Goal: Task Accomplishment & Management: Use online tool/utility

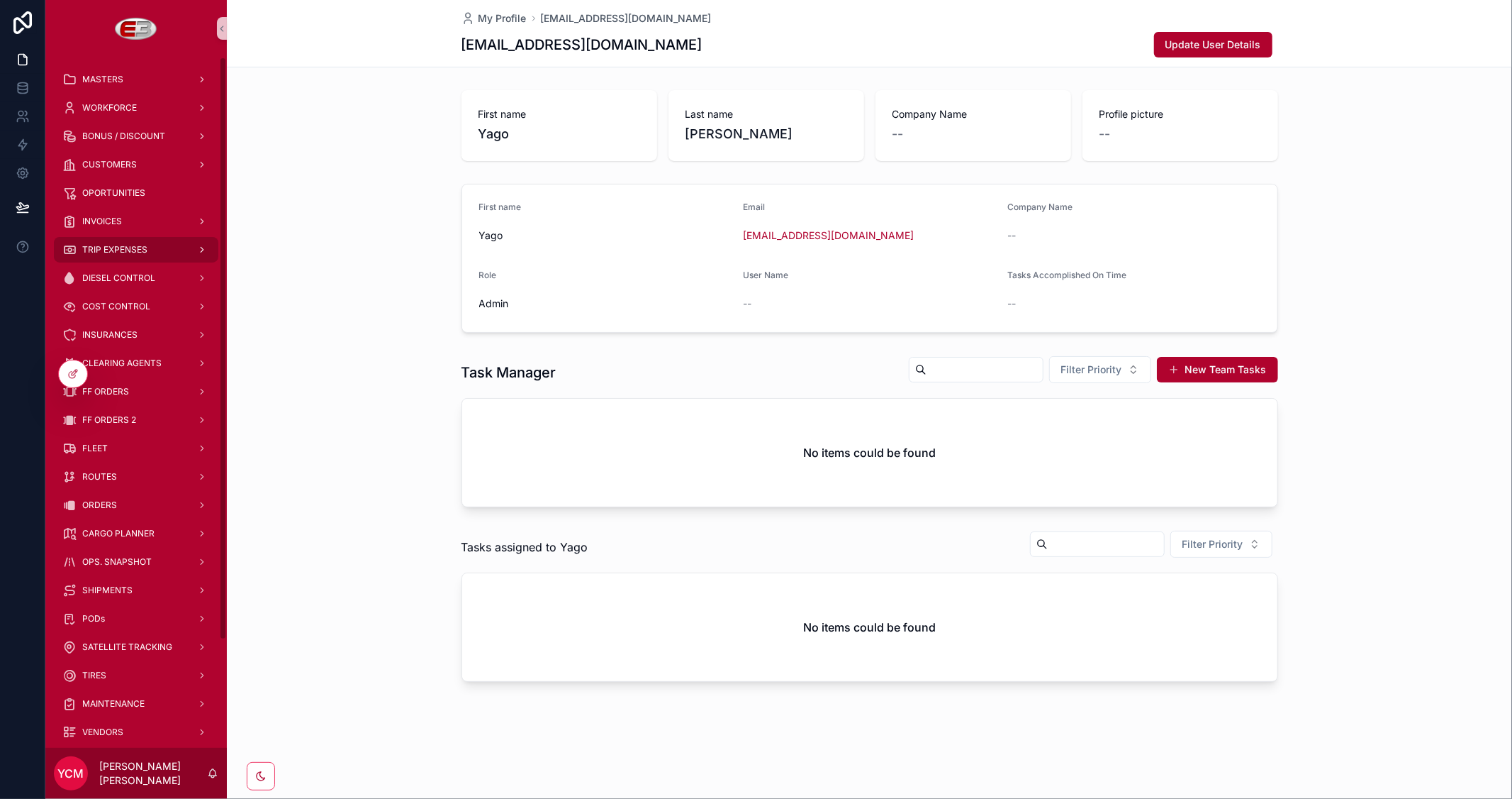
click at [136, 242] on div "TRIP EXPENSES" at bounding box center [135, 249] width 147 height 23
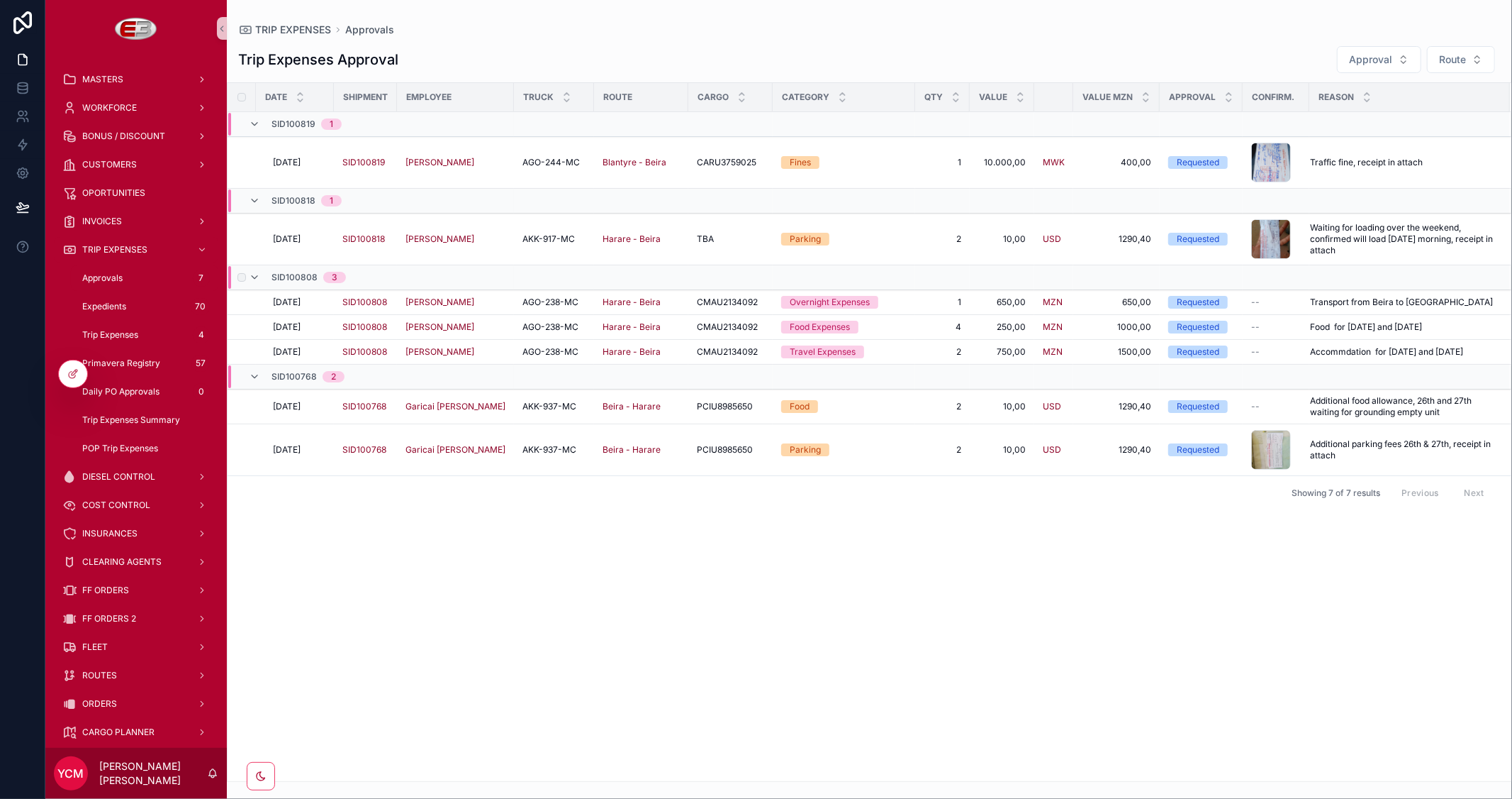
click at [235, 277] on div "scrollable content" at bounding box center [240, 277] width 17 height 23
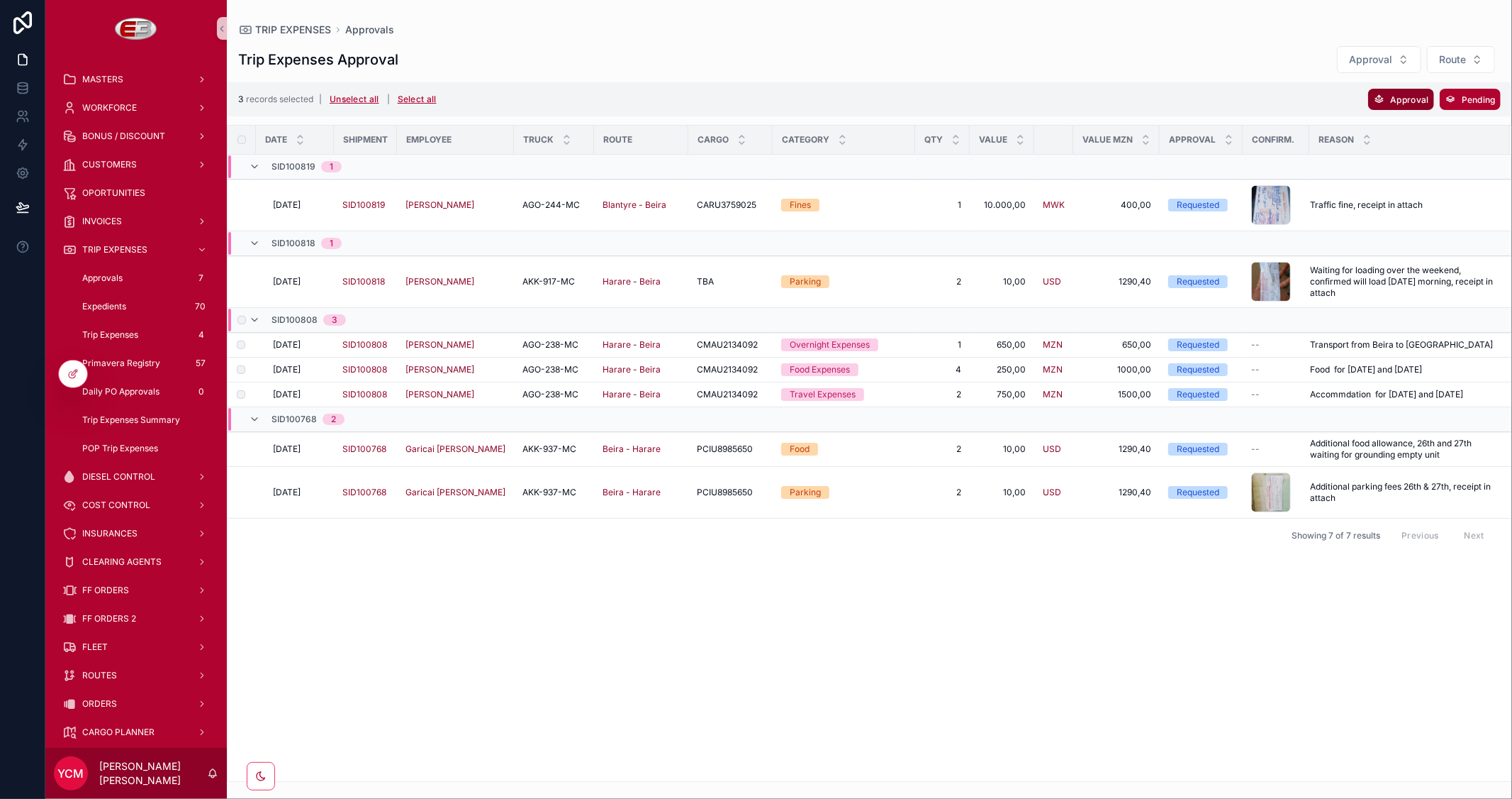
click at [1413, 102] on span "Approval" at bounding box center [1409, 100] width 39 height 11
click at [1472, 78] on button "scrollable content" at bounding box center [1470, 71] width 17 height 17
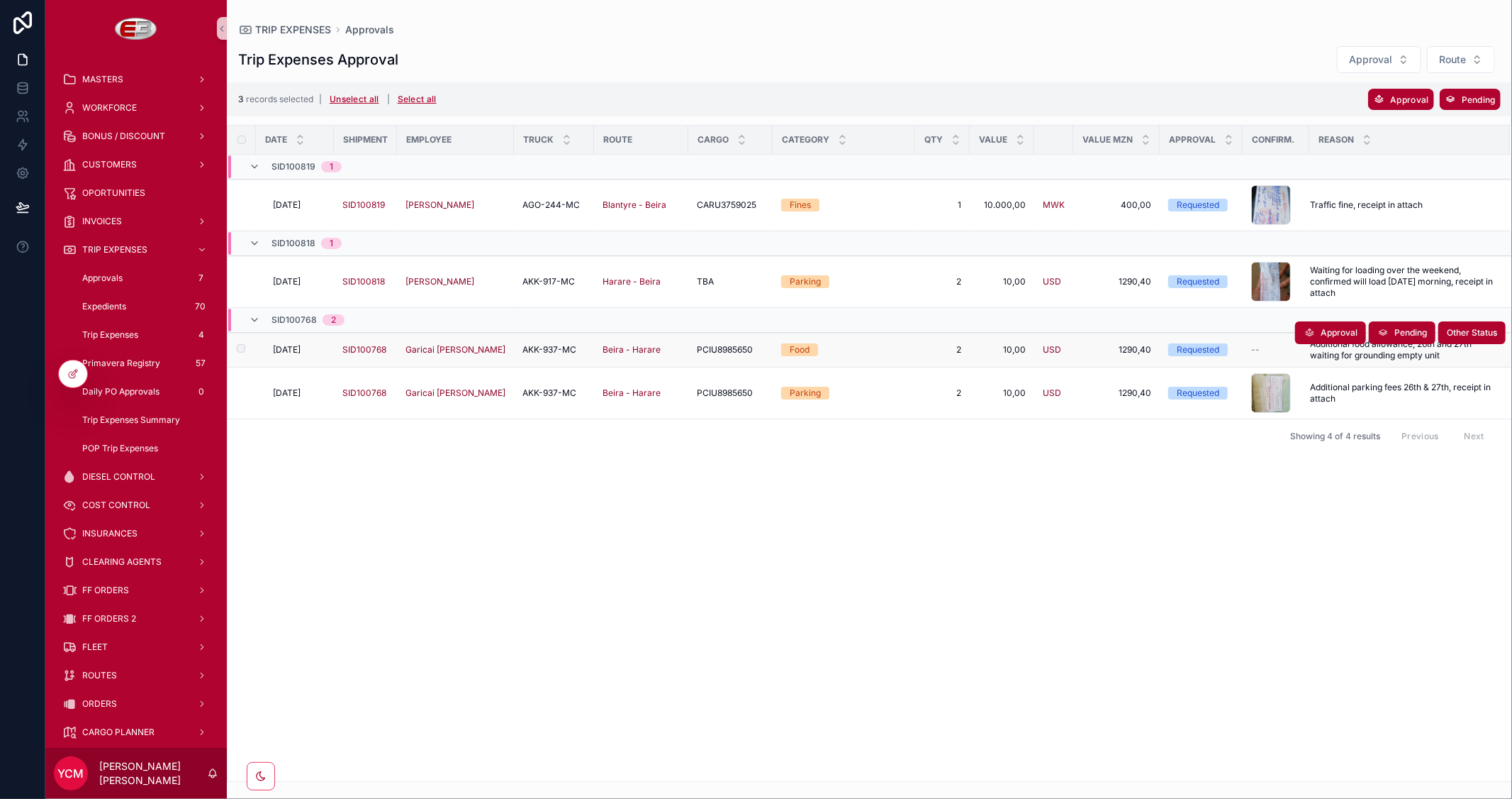
click at [301, 350] on span "[DATE]" at bounding box center [287, 350] width 28 height 11
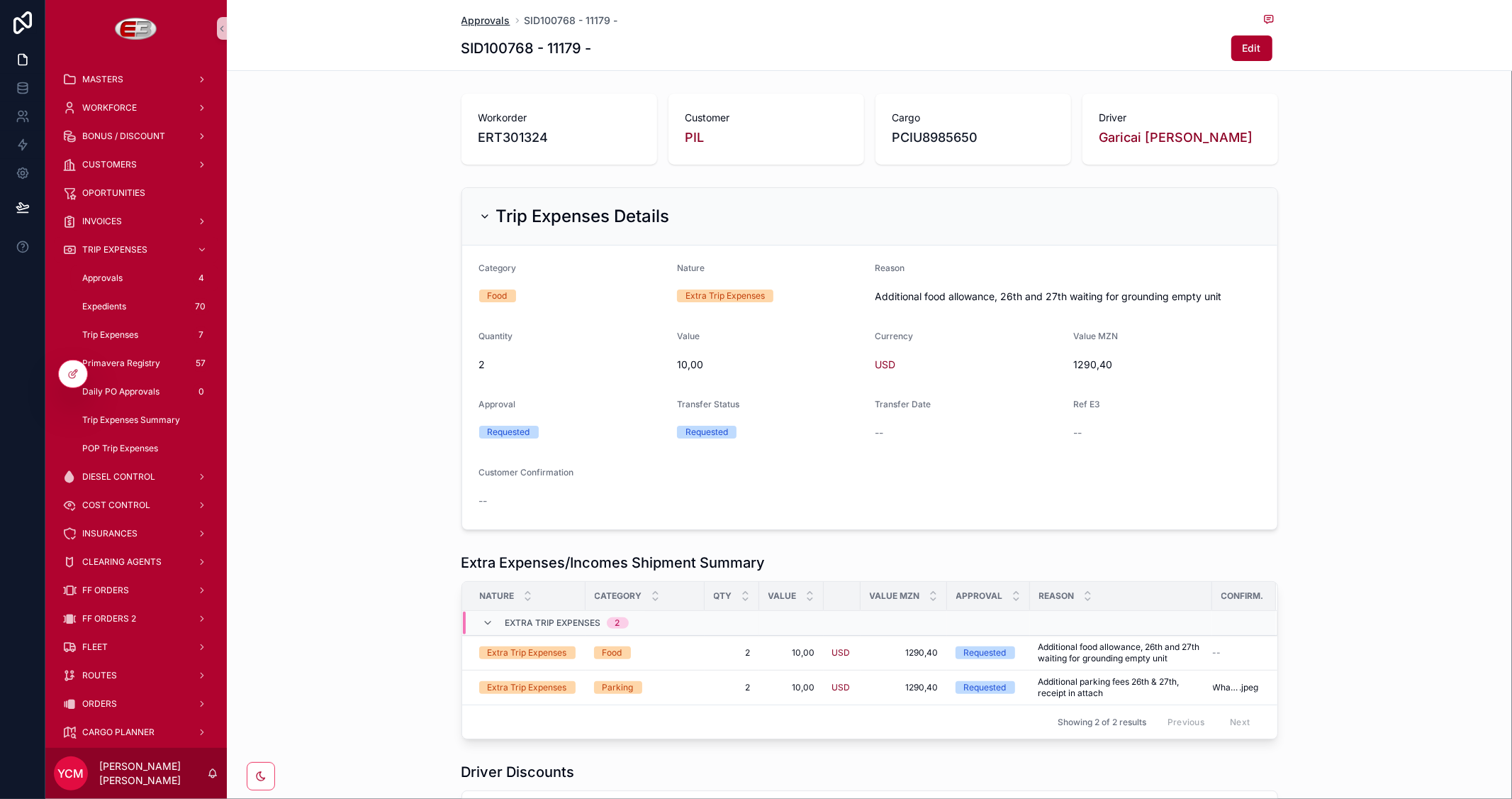
click at [484, 19] on span "Approvals" at bounding box center [486, 20] width 49 height 14
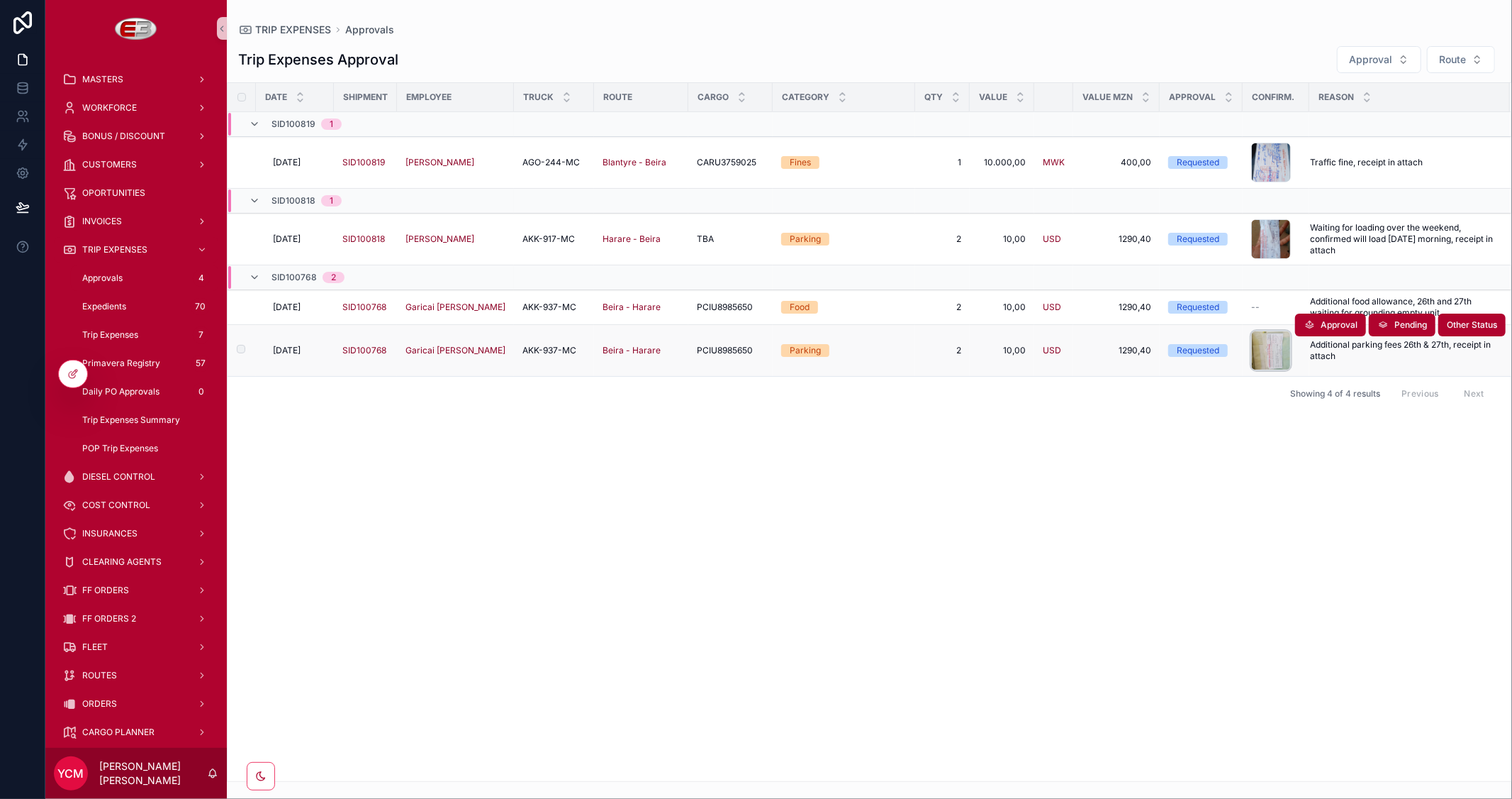
click at [1279, 346] on div "scrollable content" at bounding box center [1271, 350] width 39 height 39
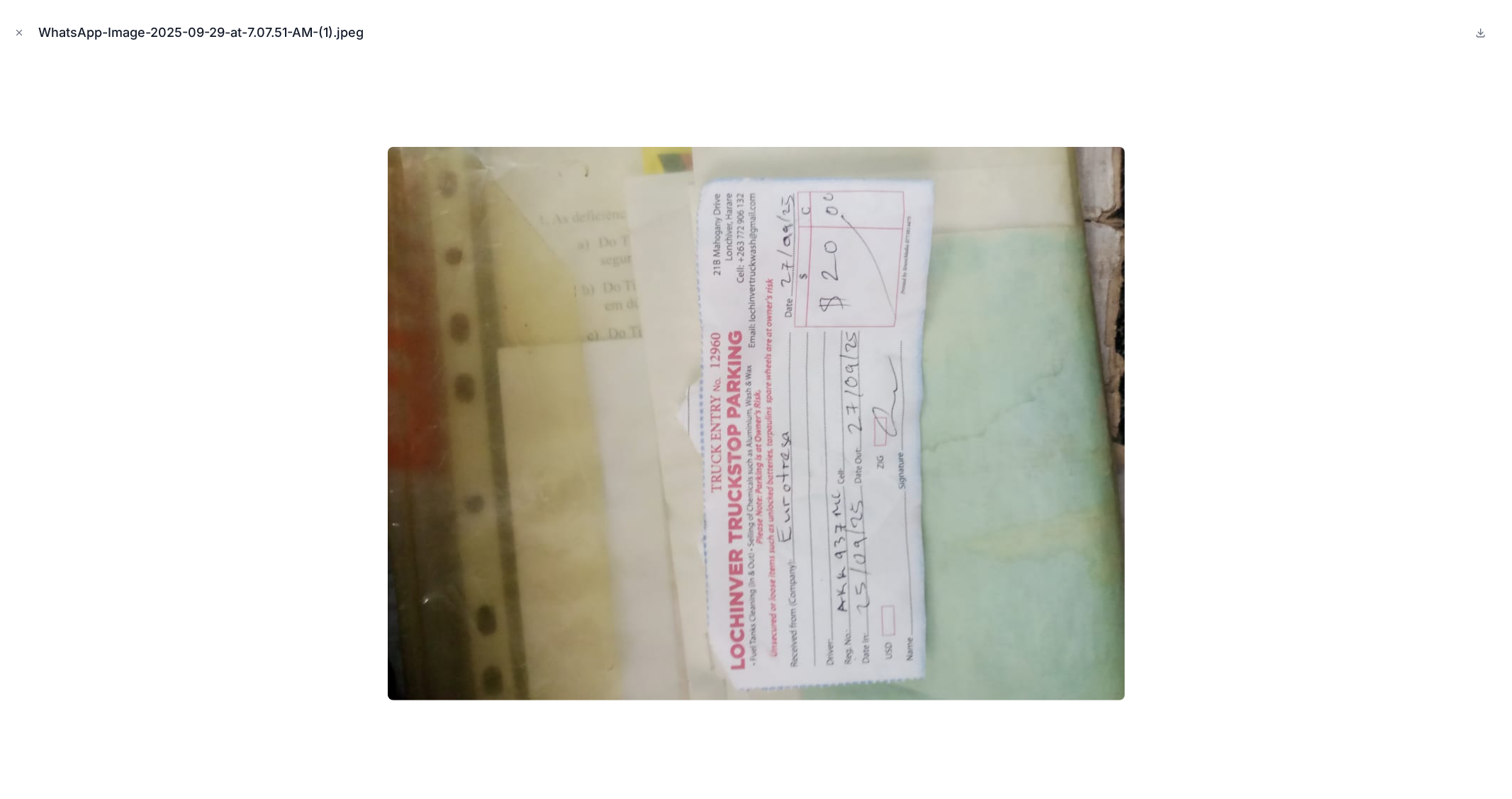
click at [17, 36] on icon "Close modal" at bounding box center [19, 32] width 10 height 10
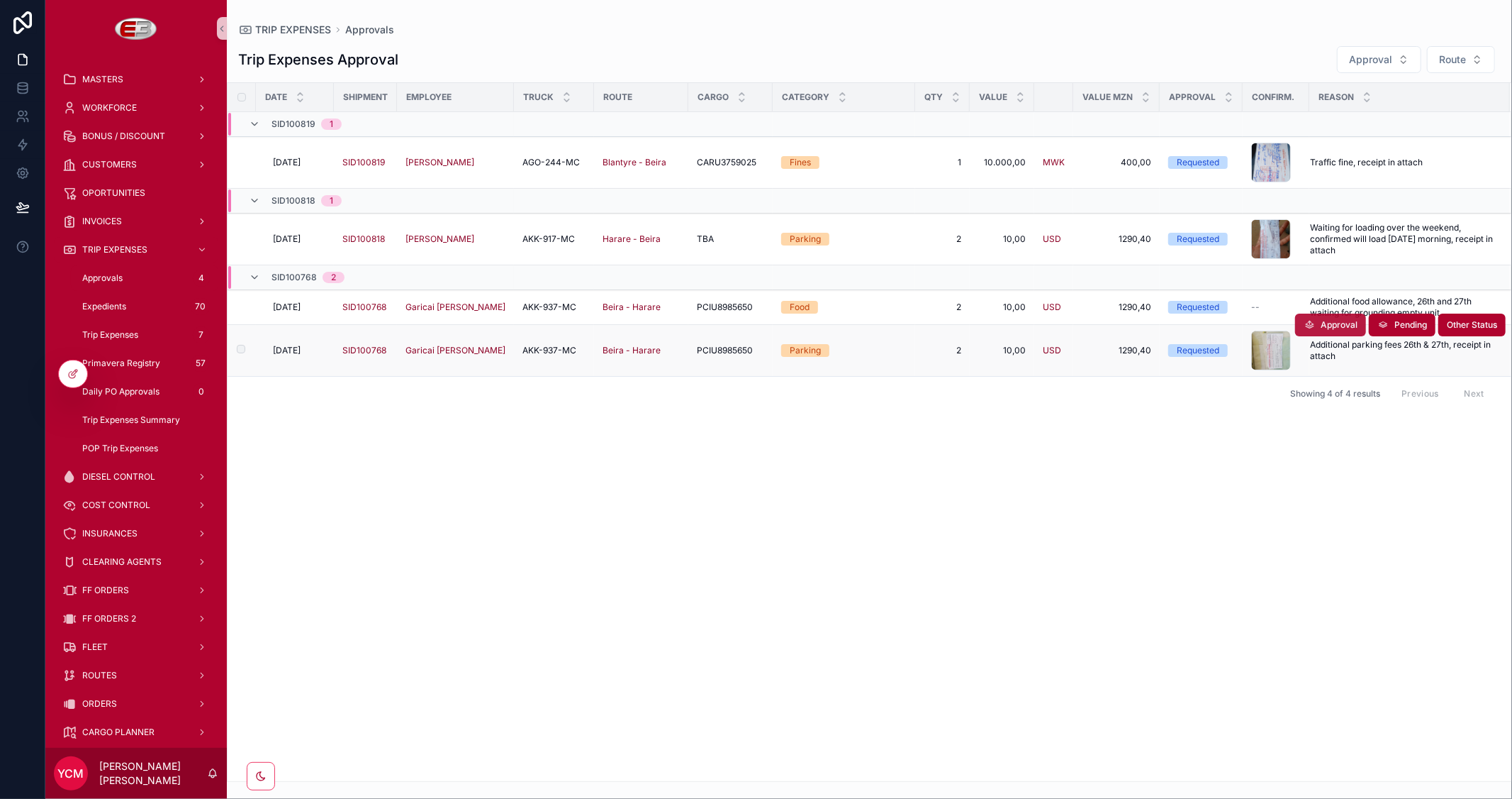
click at [1324, 326] on span "Approval" at bounding box center [1339, 325] width 37 height 11
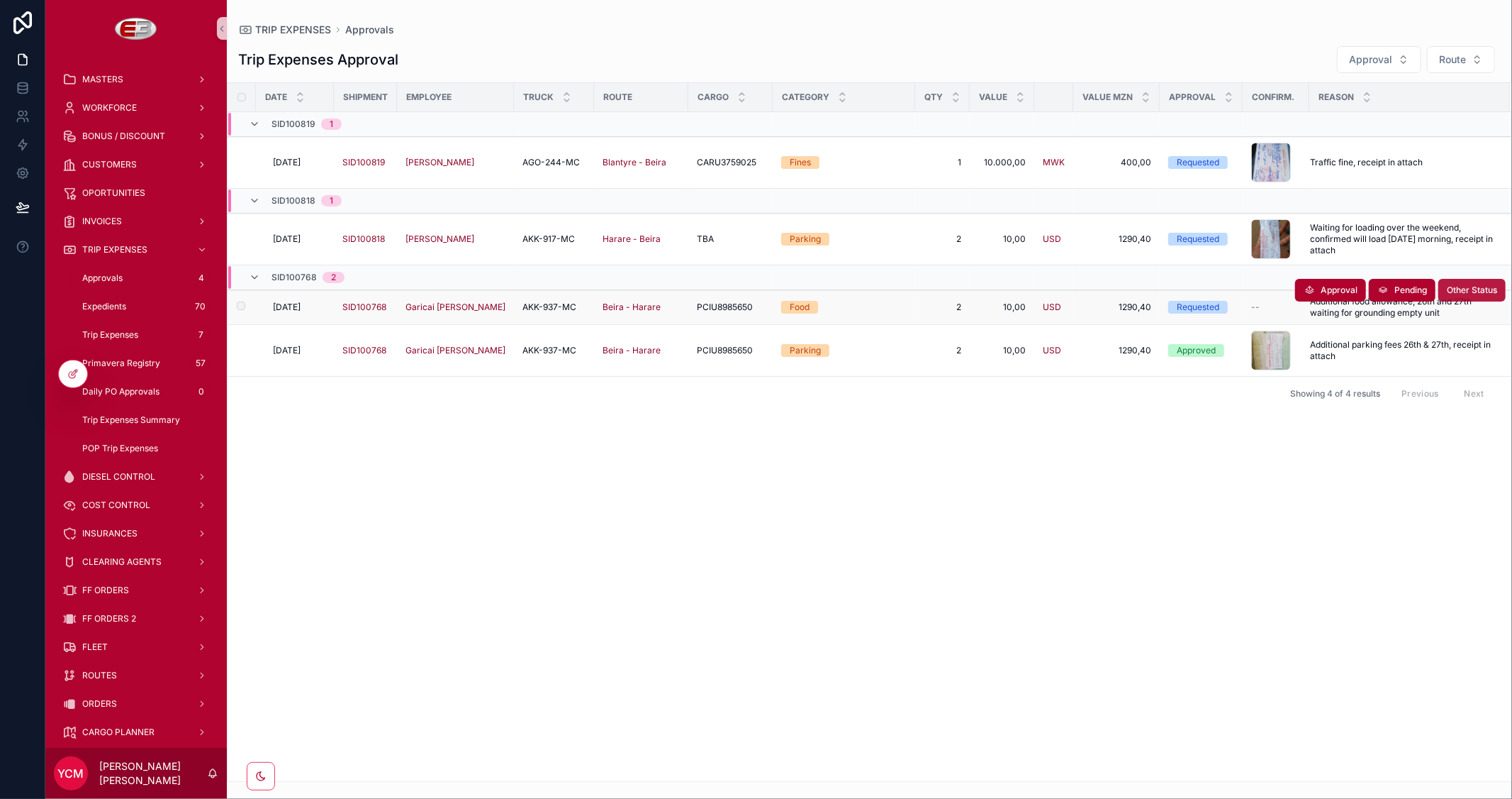
click at [1461, 285] on span "Other Status" at bounding box center [1472, 290] width 50 height 11
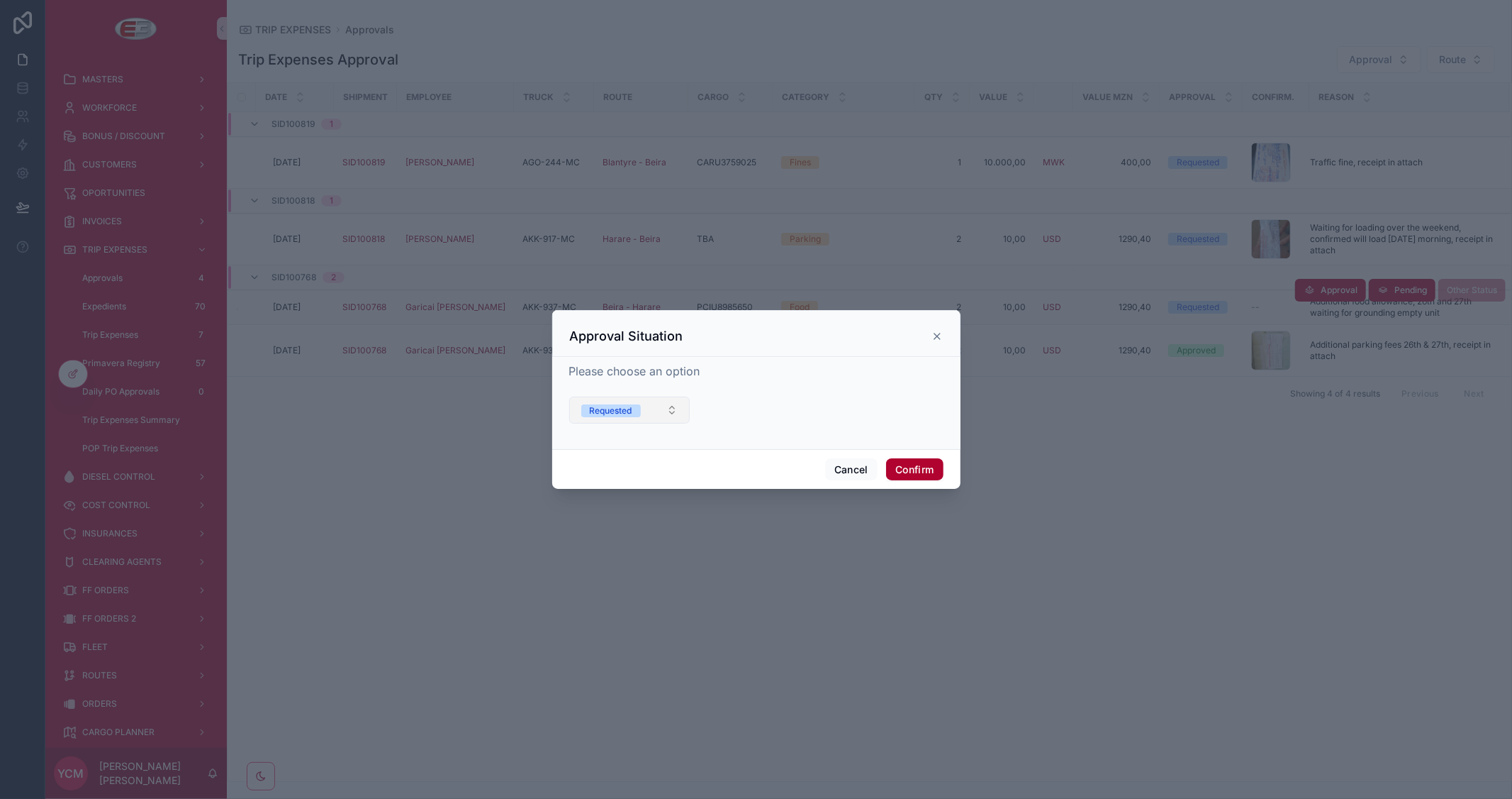
click at [669, 413] on button "Requested" at bounding box center [630, 410] width 121 height 27
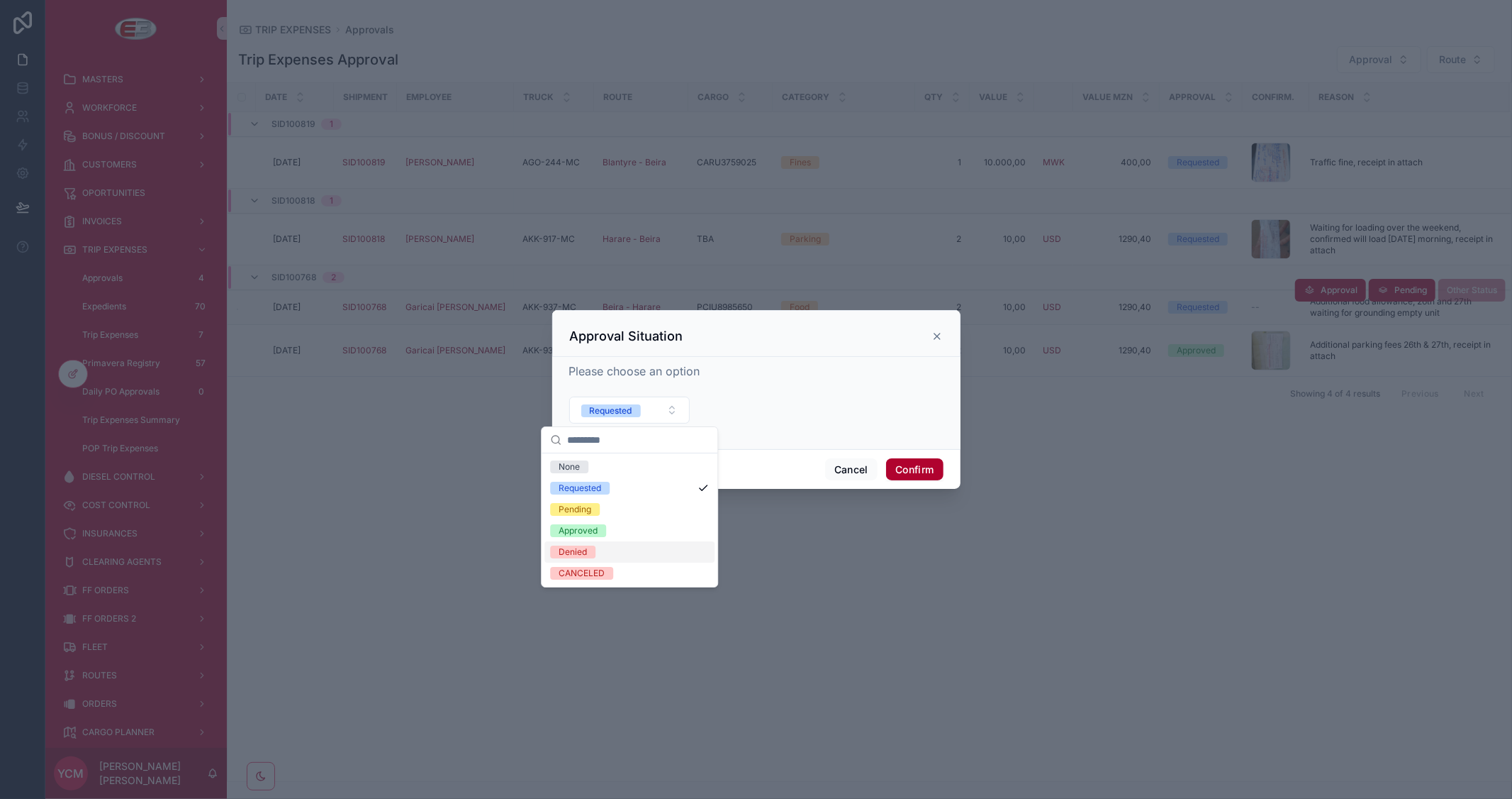
click at [599, 556] on div "Denied" at bounding box center [629, 552] width 170 height 21
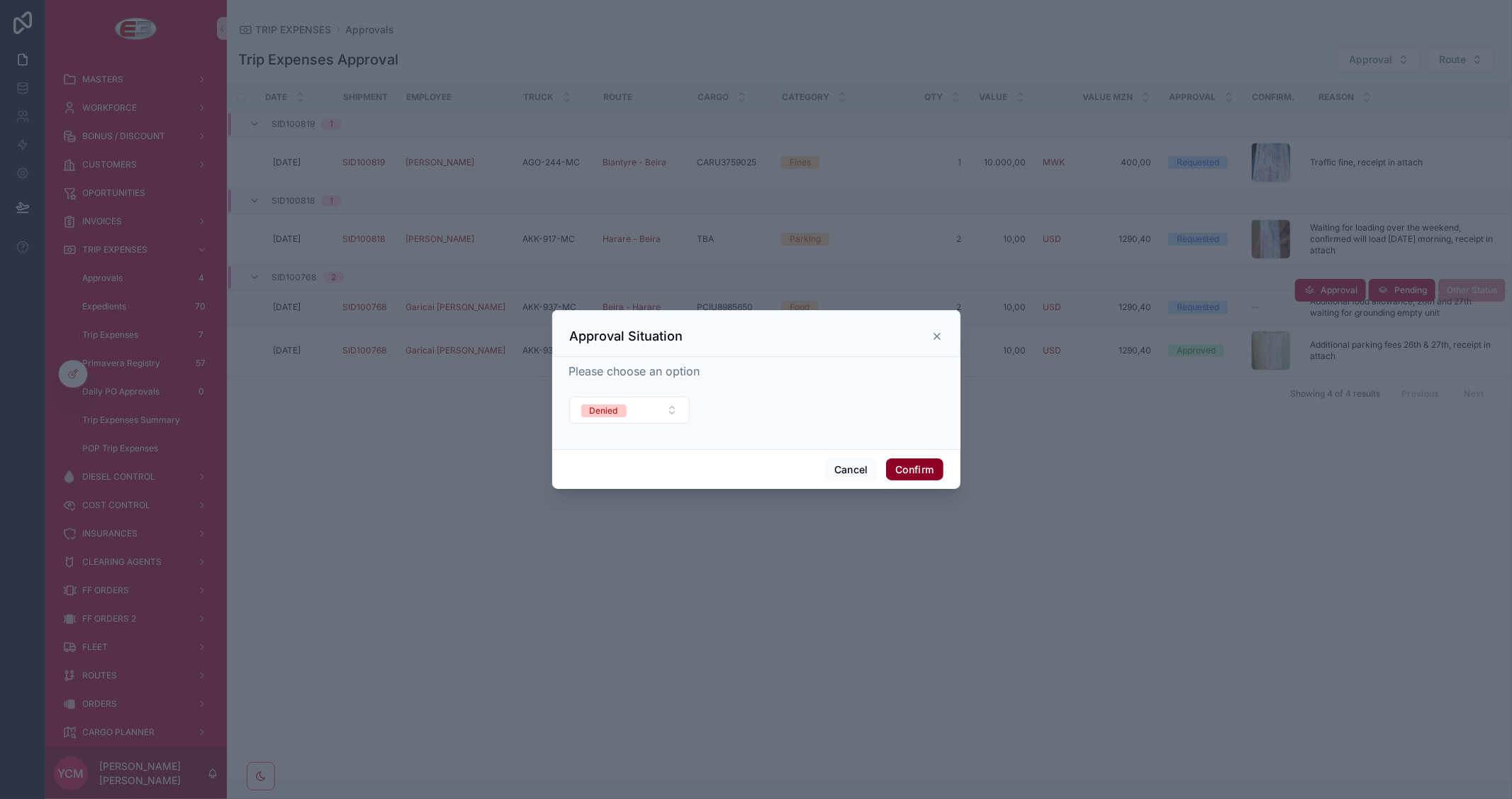
click at [910, 462] on button "Confirm" at bounding box center [914, 469] width 57 height 23
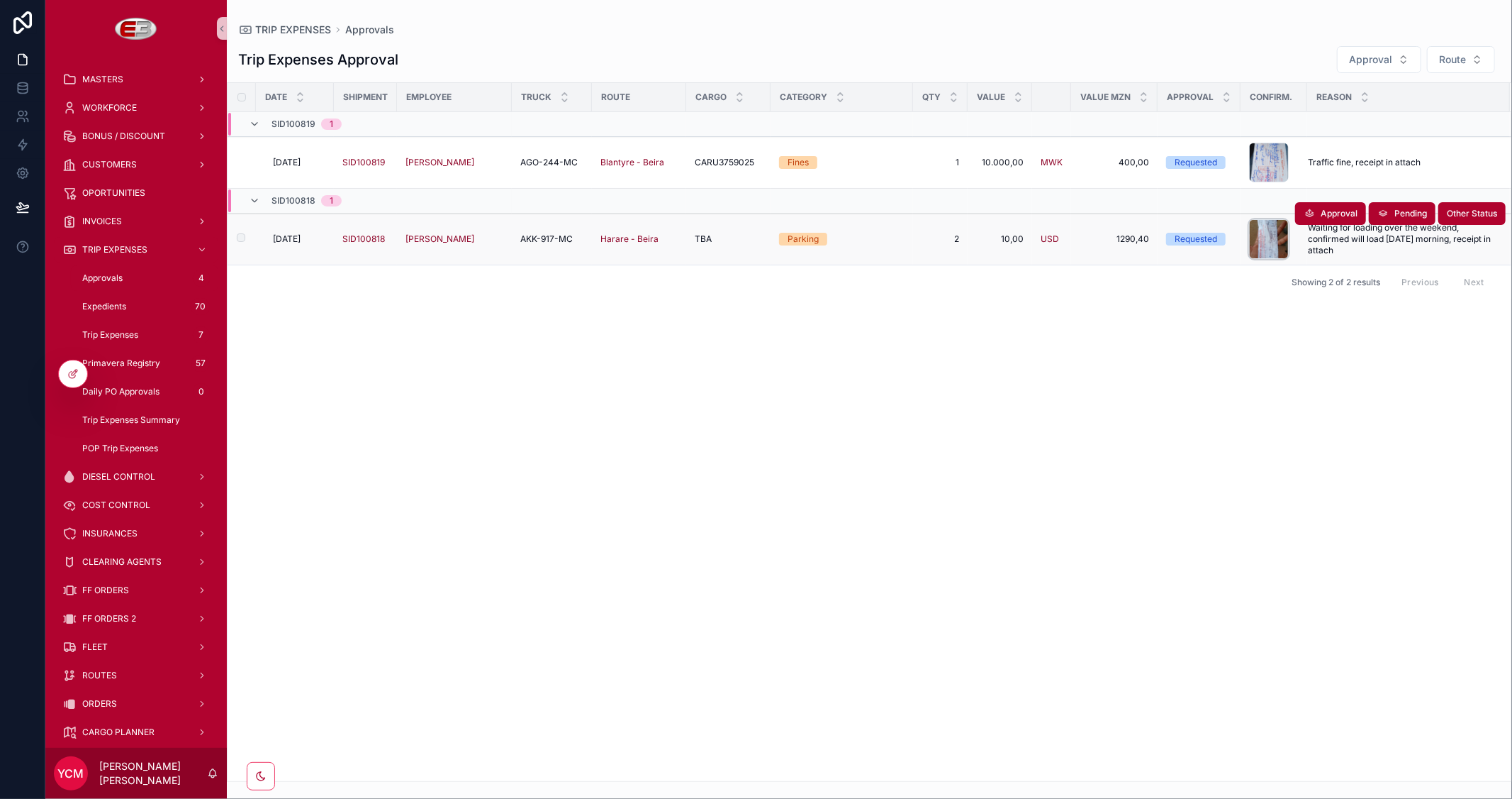
click at [1269, 237] on div "scrollable content" at bounding box center [1269, 239] width 39 height 39
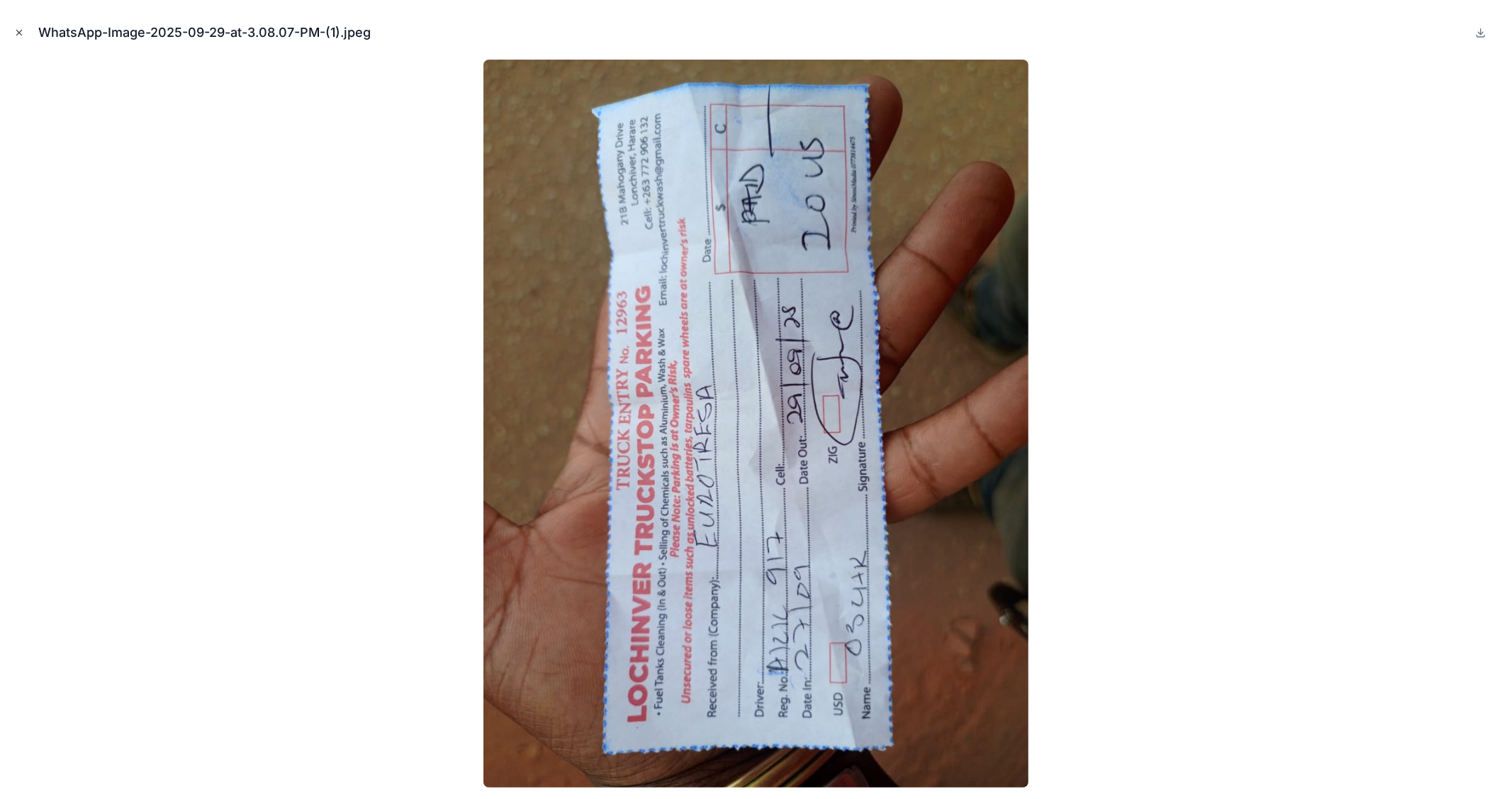
click at [18, 31] on icon "Close modal" at bounding box center [19, 32] width 10 height 10
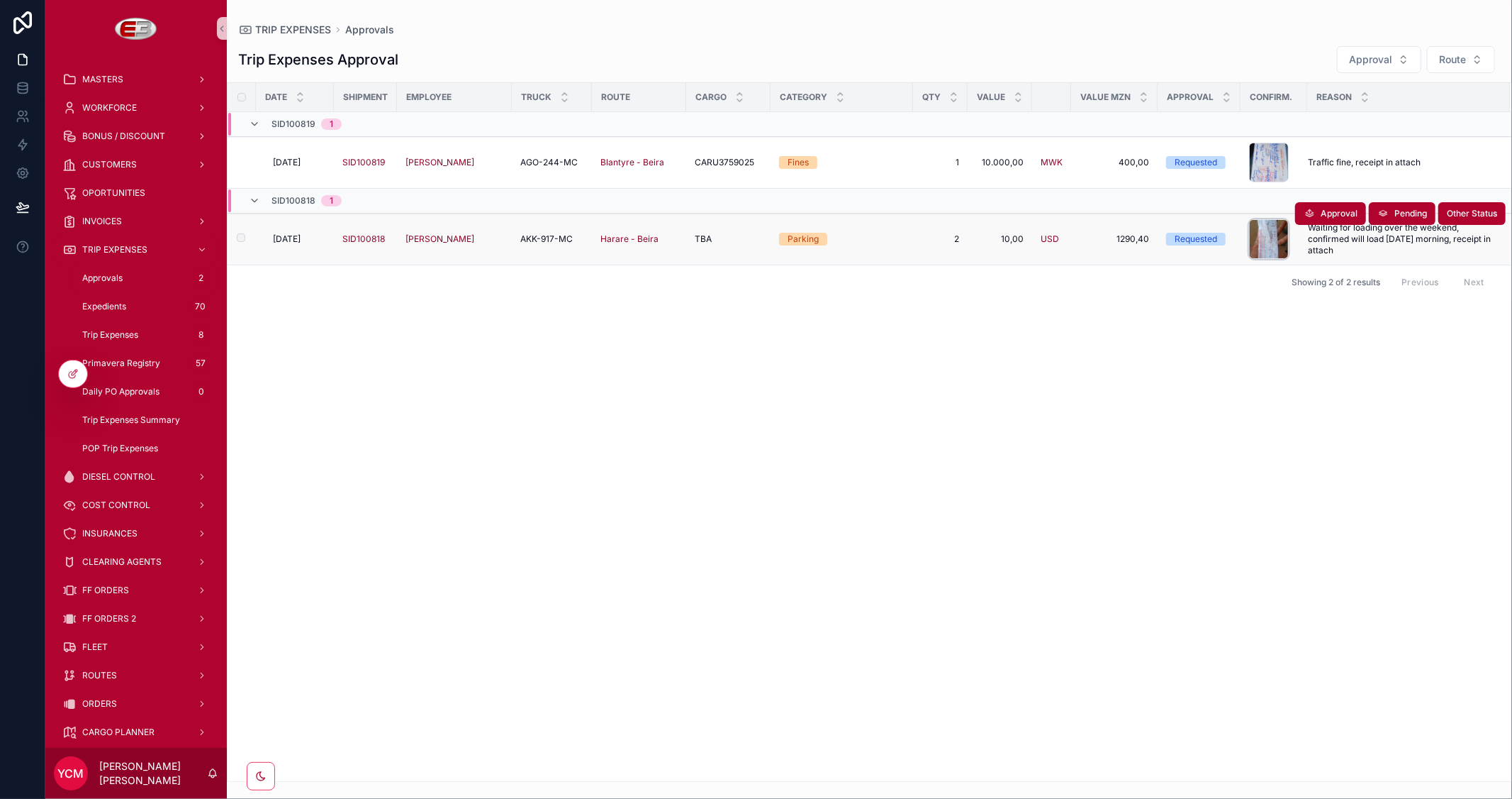
click at [1262, 243] on div "scrollable content" at bounding box center [1269, 239] width 39 height 39
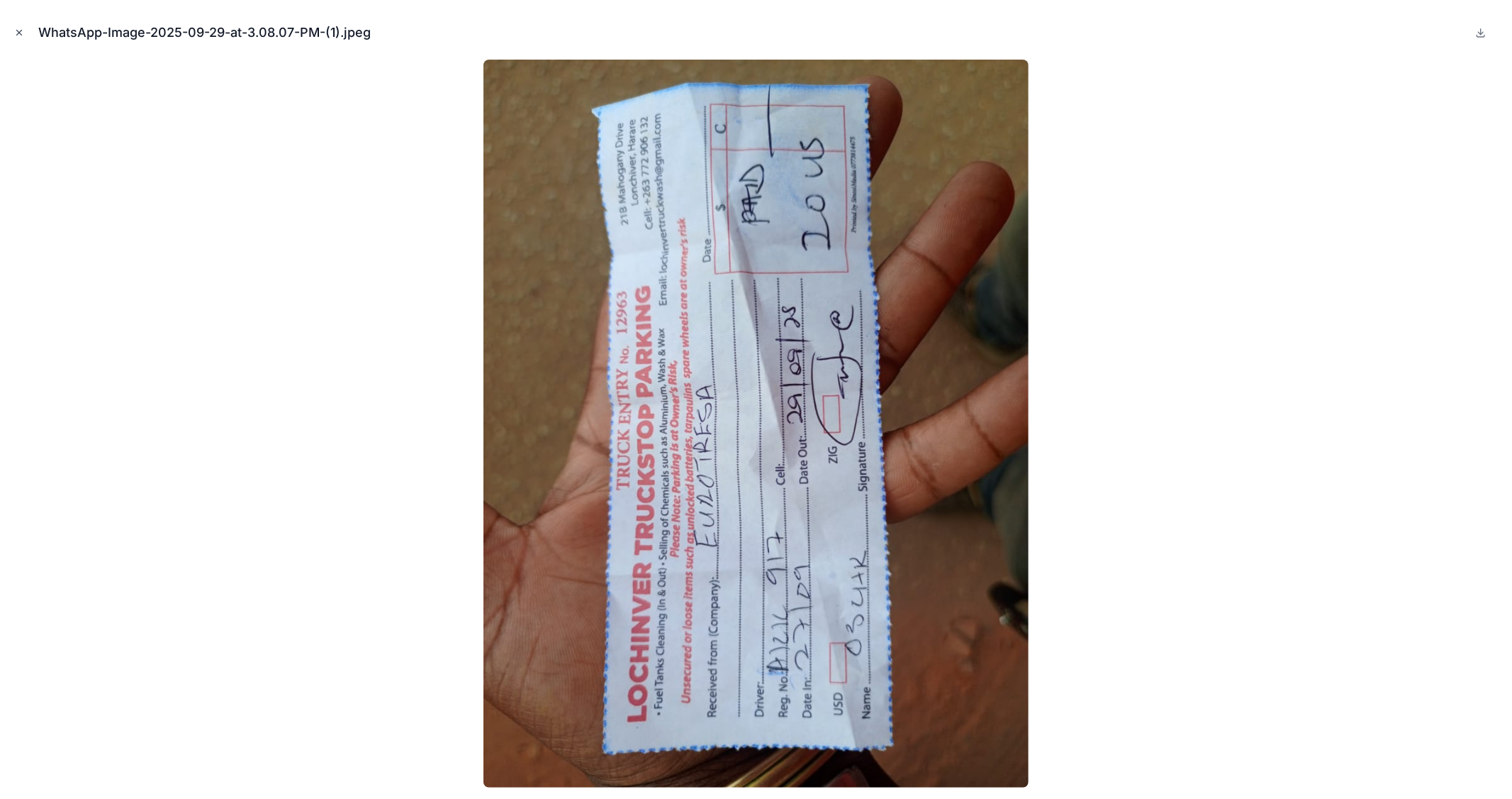
click at [20, 33] on icon "Close modal" at bounding box center [20, 33] width 5 height 5
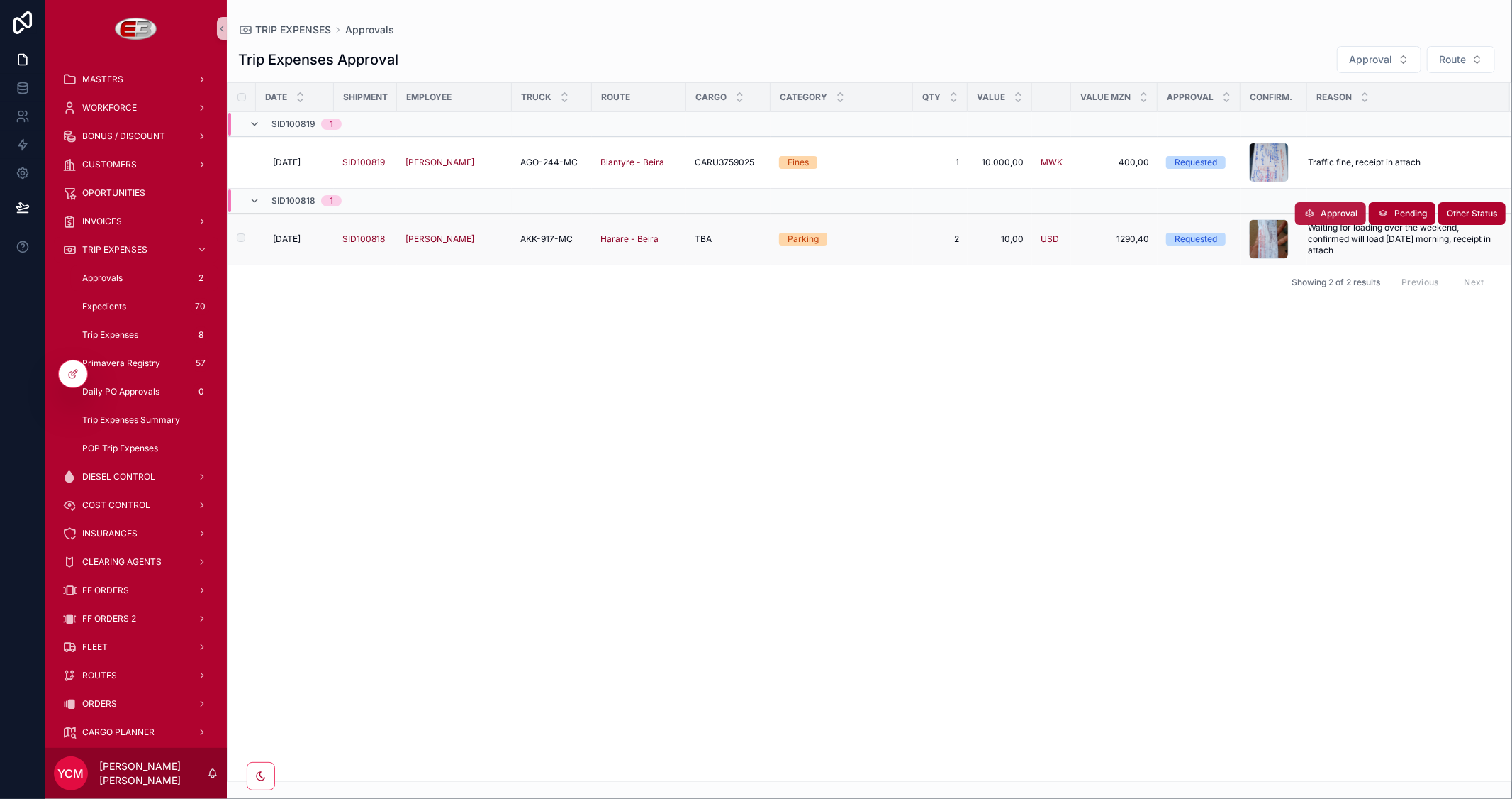
click at [1328, 211] on span "Approval" at bounding box center [1339, 214] width 37 height 11
click at [1193, 330] on div "Date Shipment Employee Truck Route Cargo Category Qty Value Value MZN Approval …" at bounding box center [869, 432] width 1284 height 698
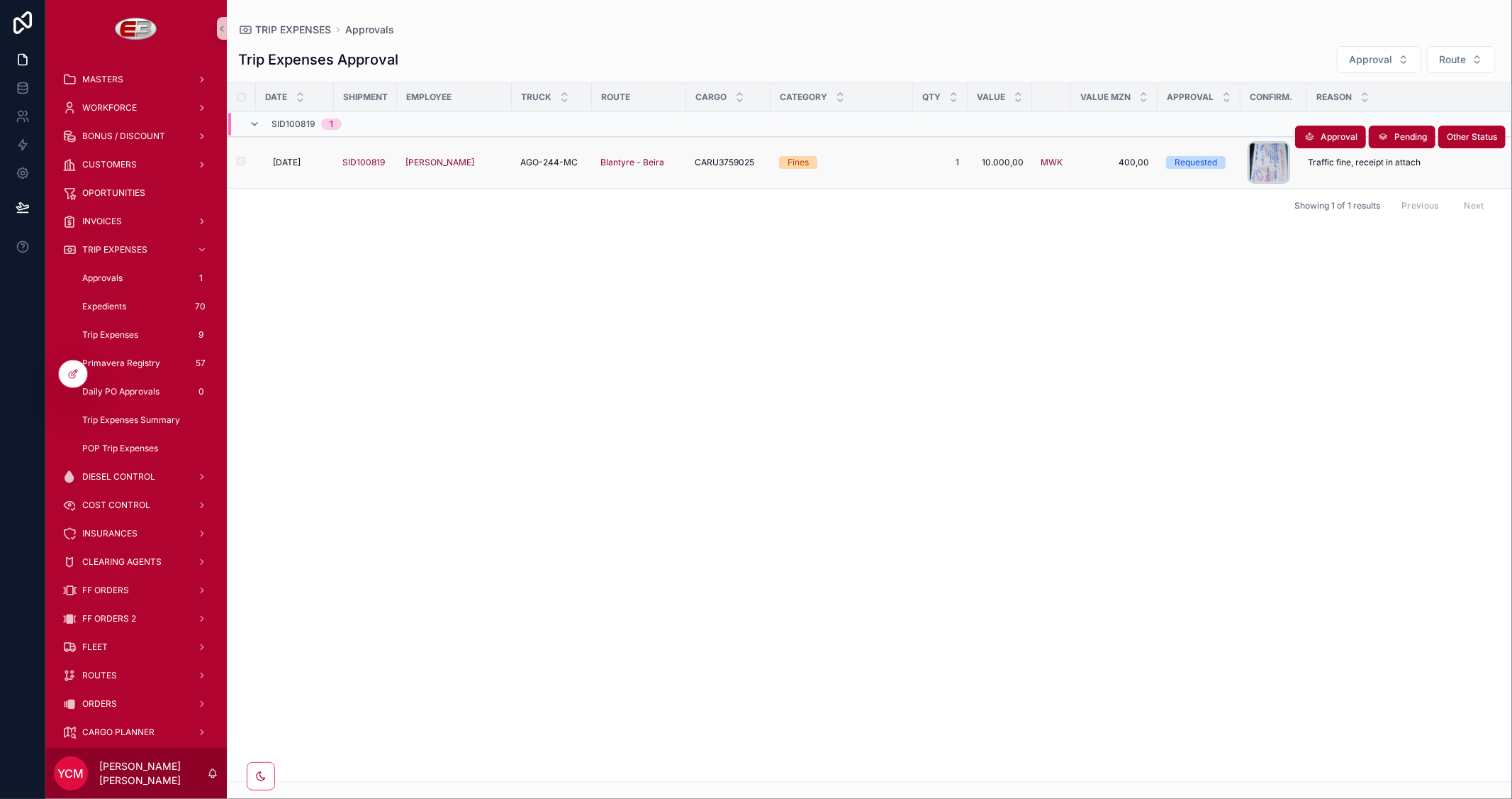
click at [1280, 159] on div "scrollable content" at bounding box center [1269, 162] width 39 height 39
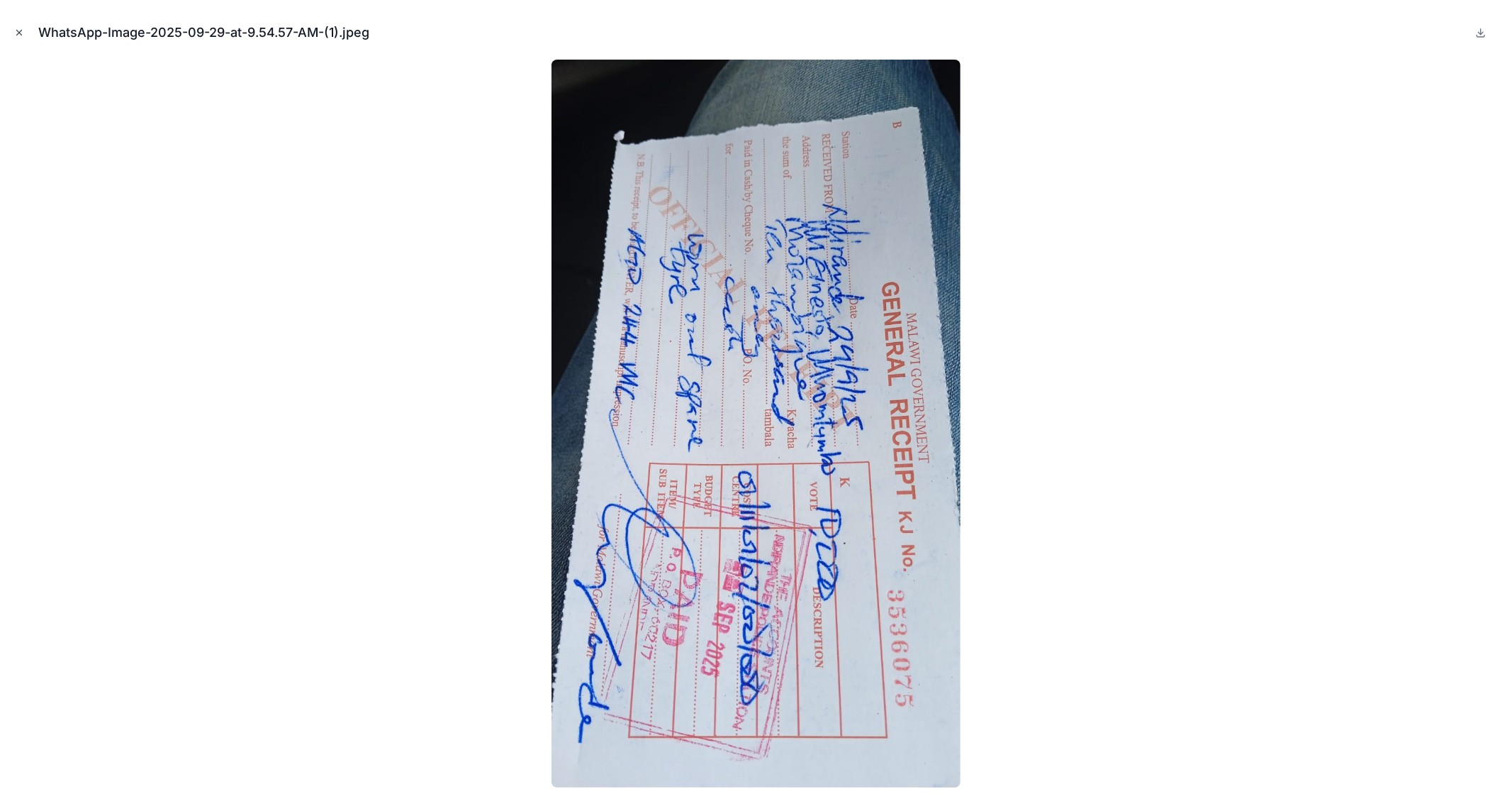
click at [20, 32] on icon "Close modal" at bounding box center [19, 32] width 10 height 10
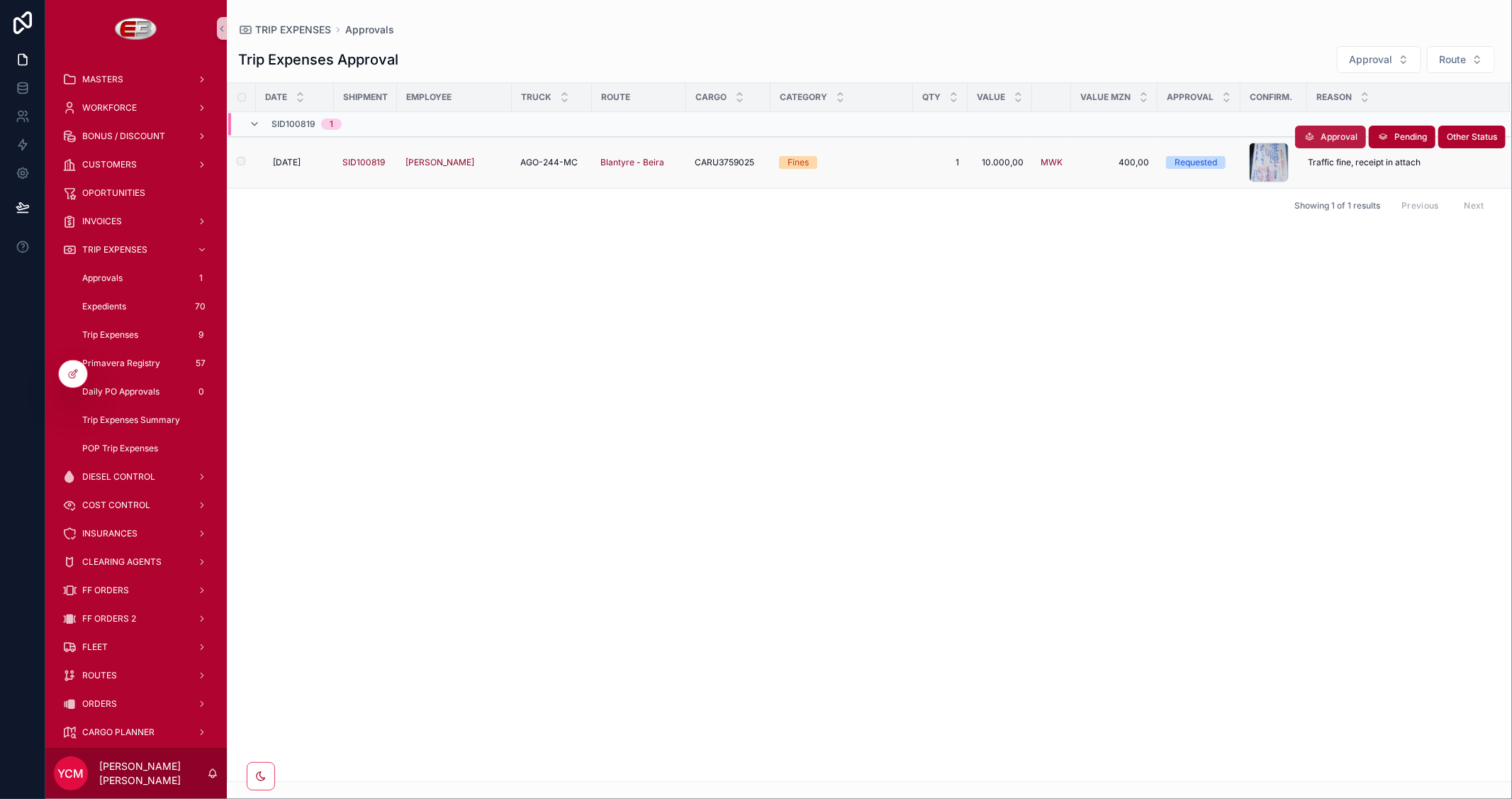
click at [1333, 137] on span "Approval" at bounding box center [1339, 137] width 37 height 11
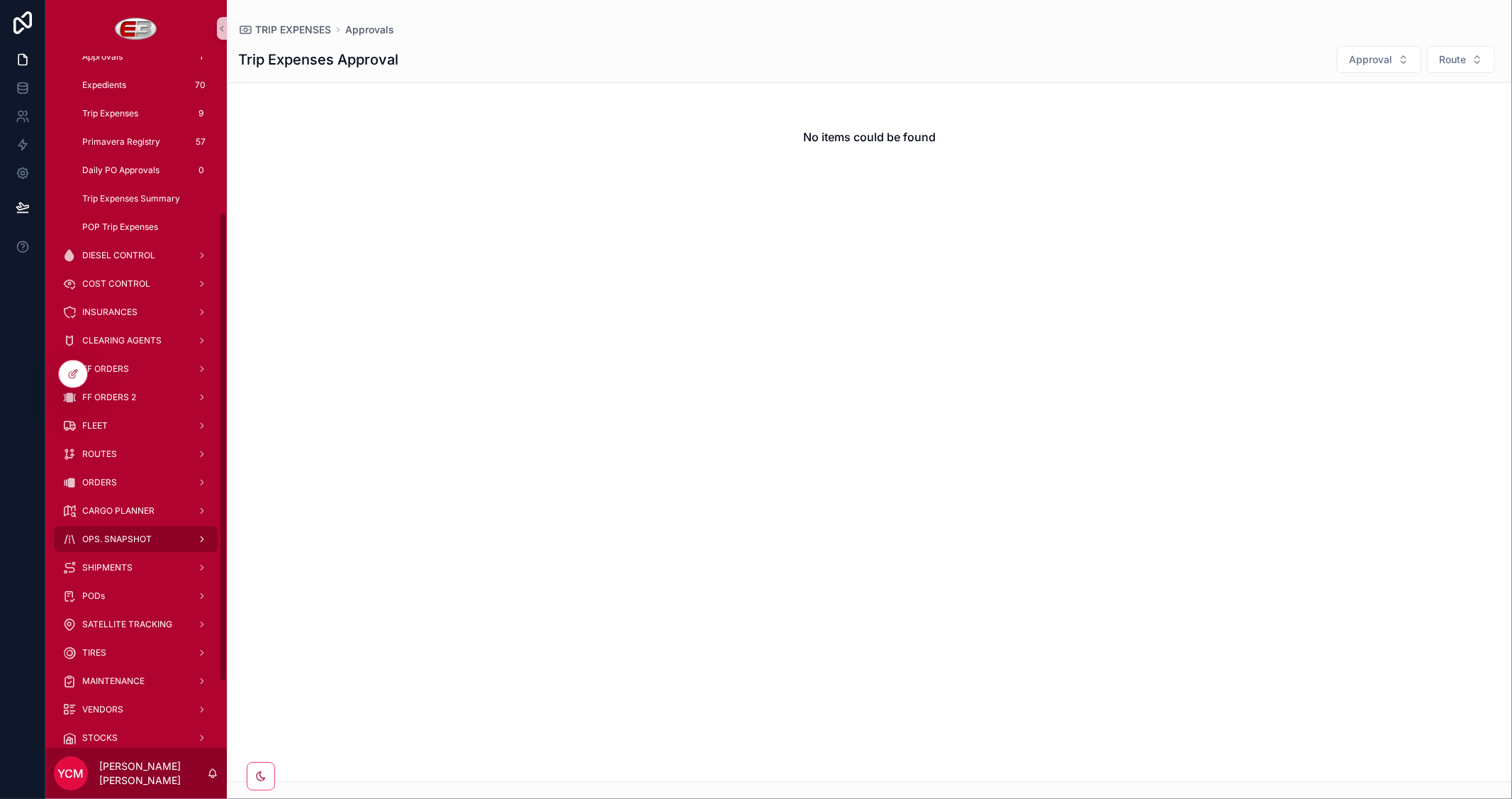
scroll to position [236, 0]
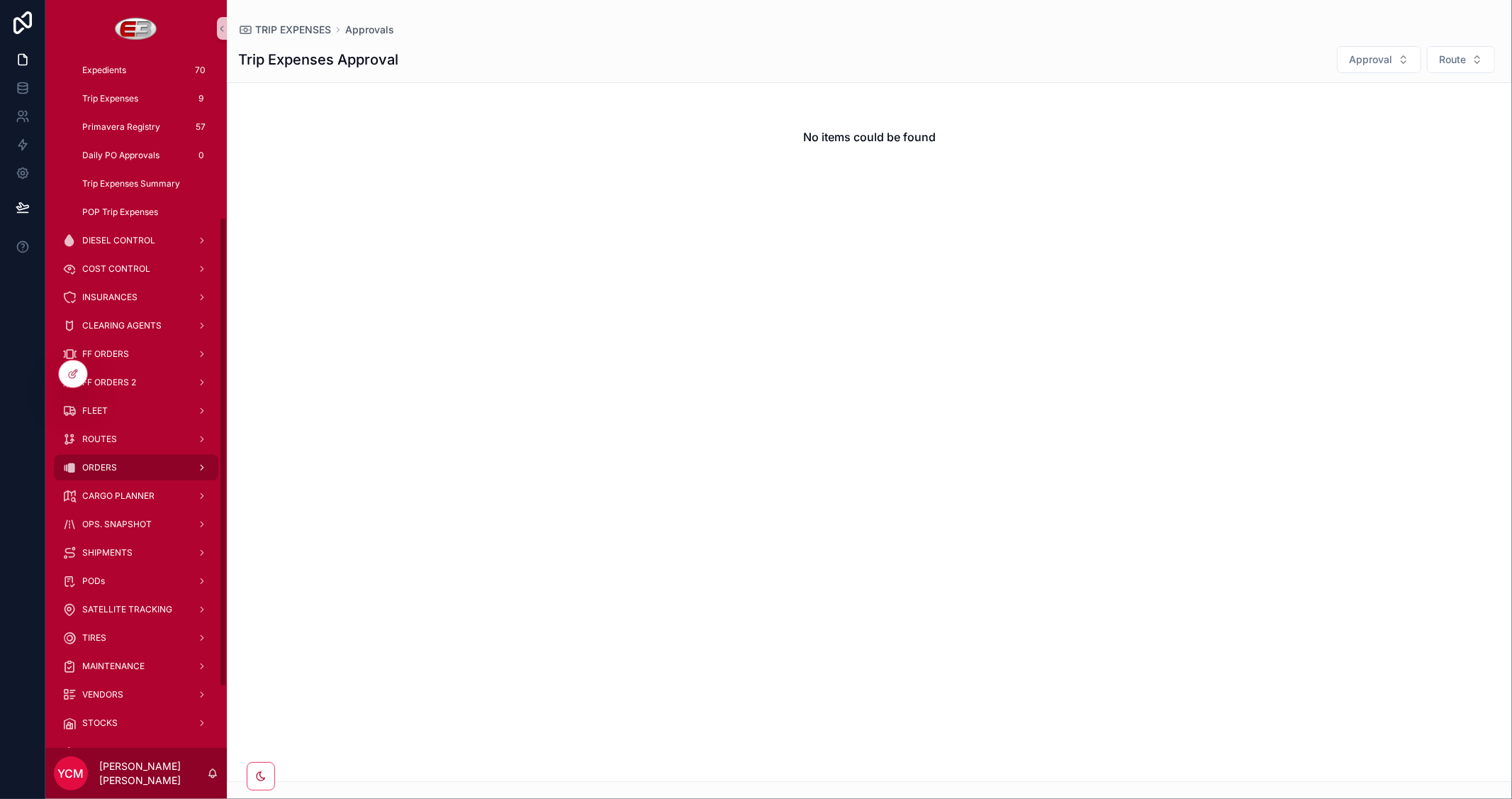
click at [124, 465] on div "ORDERS" at bounding box center [135, 467] width 147 height 23
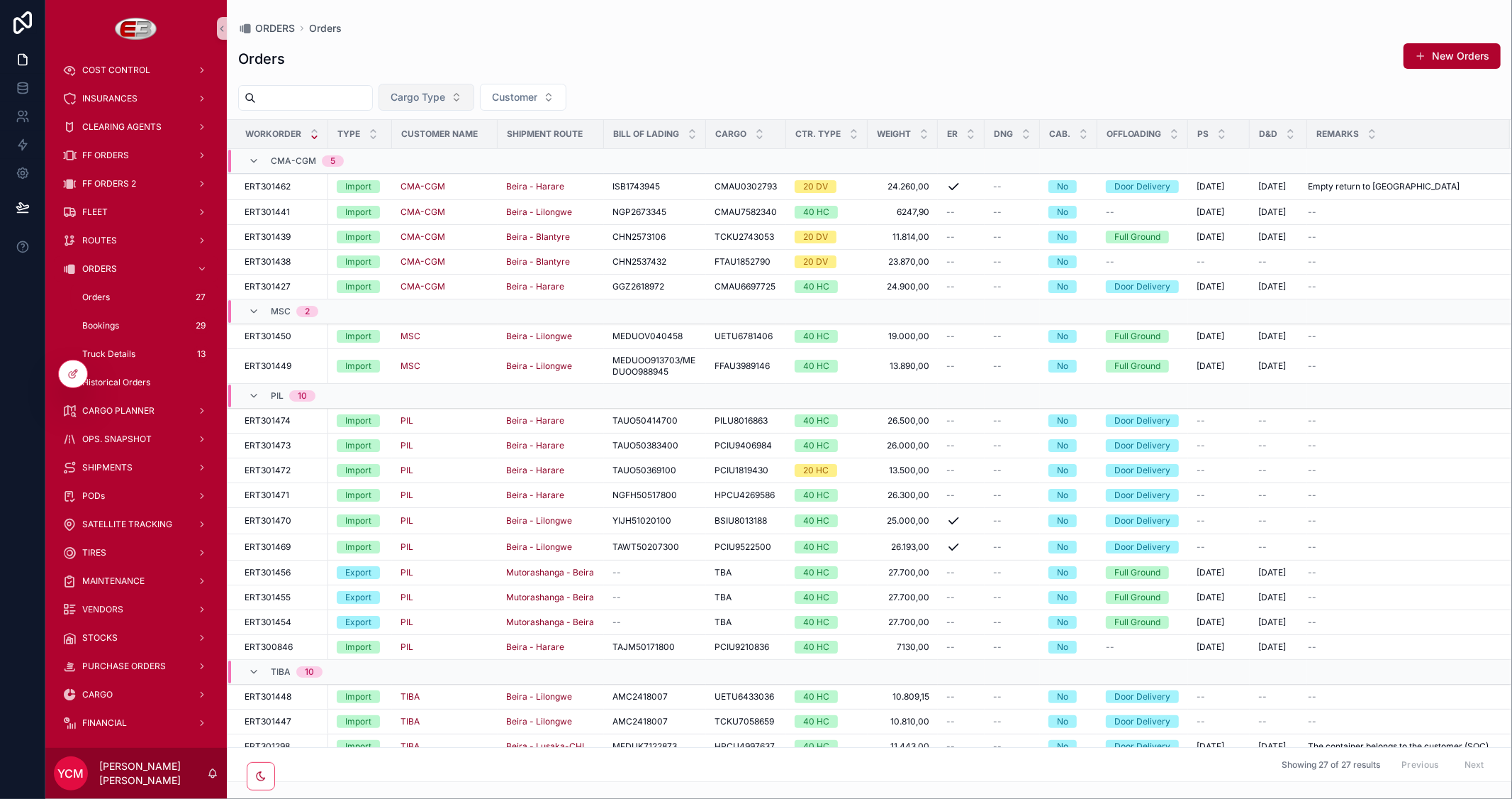
click at [474, 91] on button "Cargo Type" at bounding box center [427, 97] width 96 height 27
click at [406, 153] on div "Import" at bounding box center [459, 154] width 170 height 23
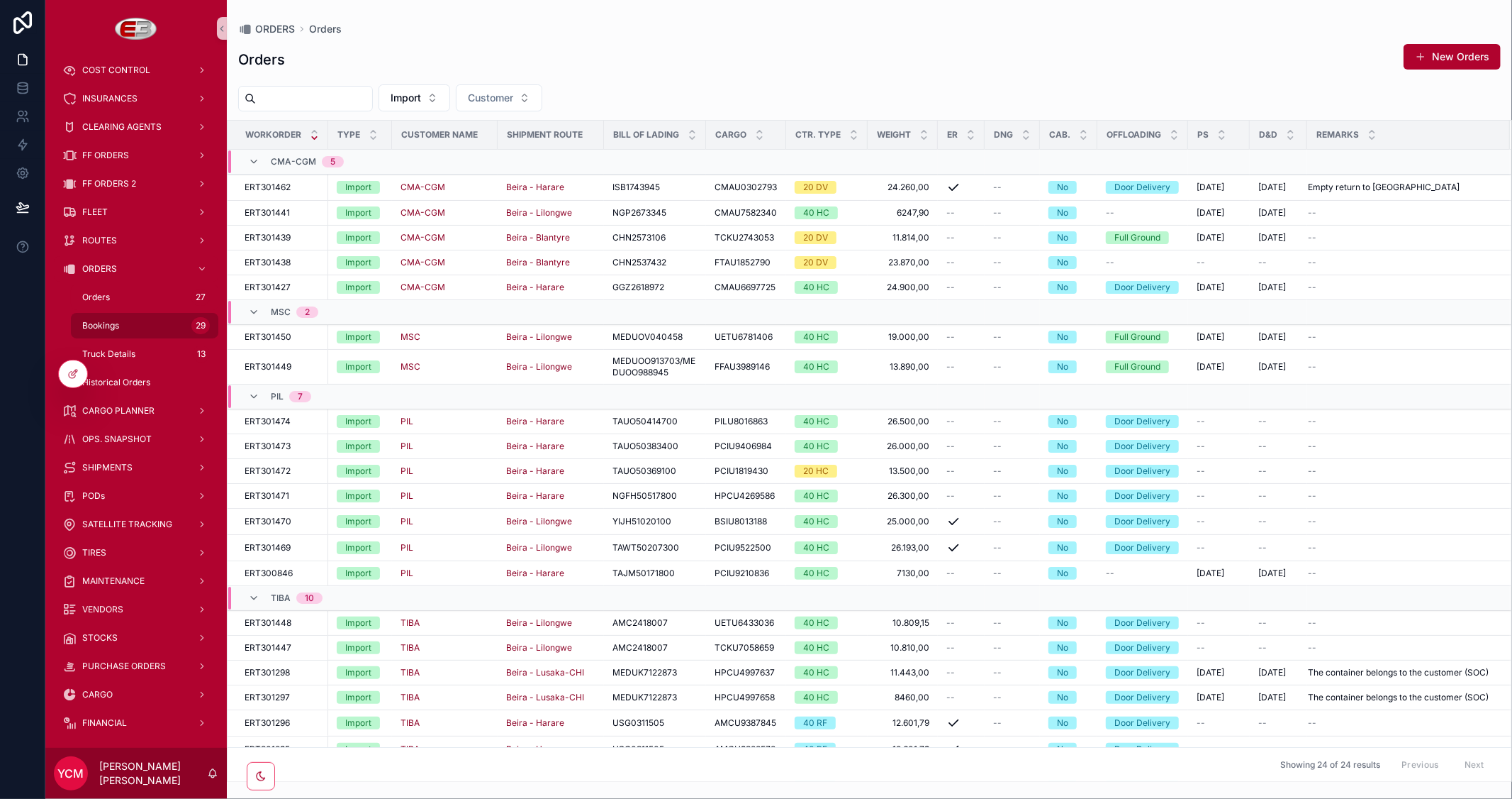
click at [115, 328] on span "Bookings" at bounding box center [100, 325] width 37 height 11
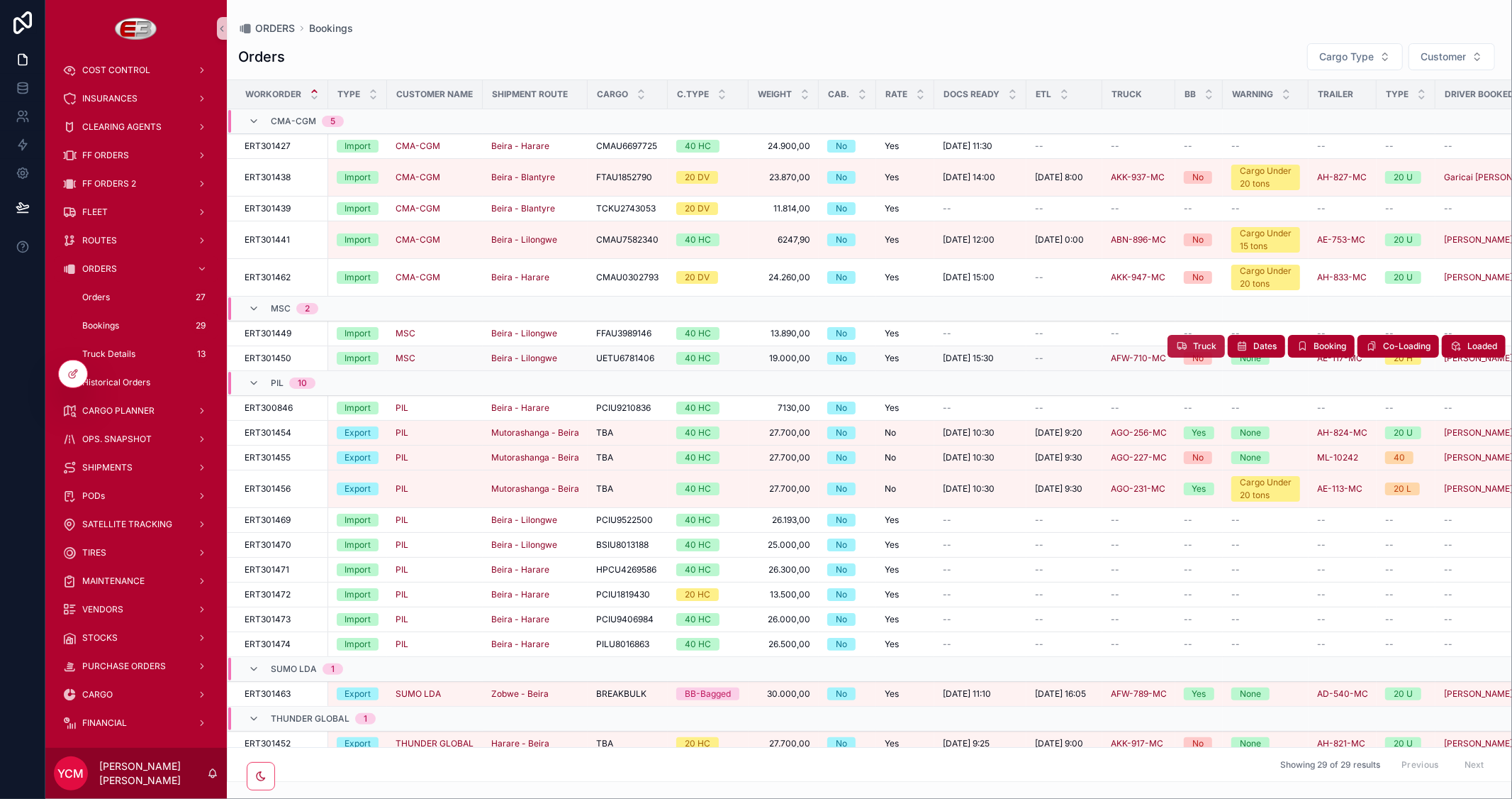
click at [1193, 348] on span "Truck" at bounding box center [1205, 346] width 24 height 11
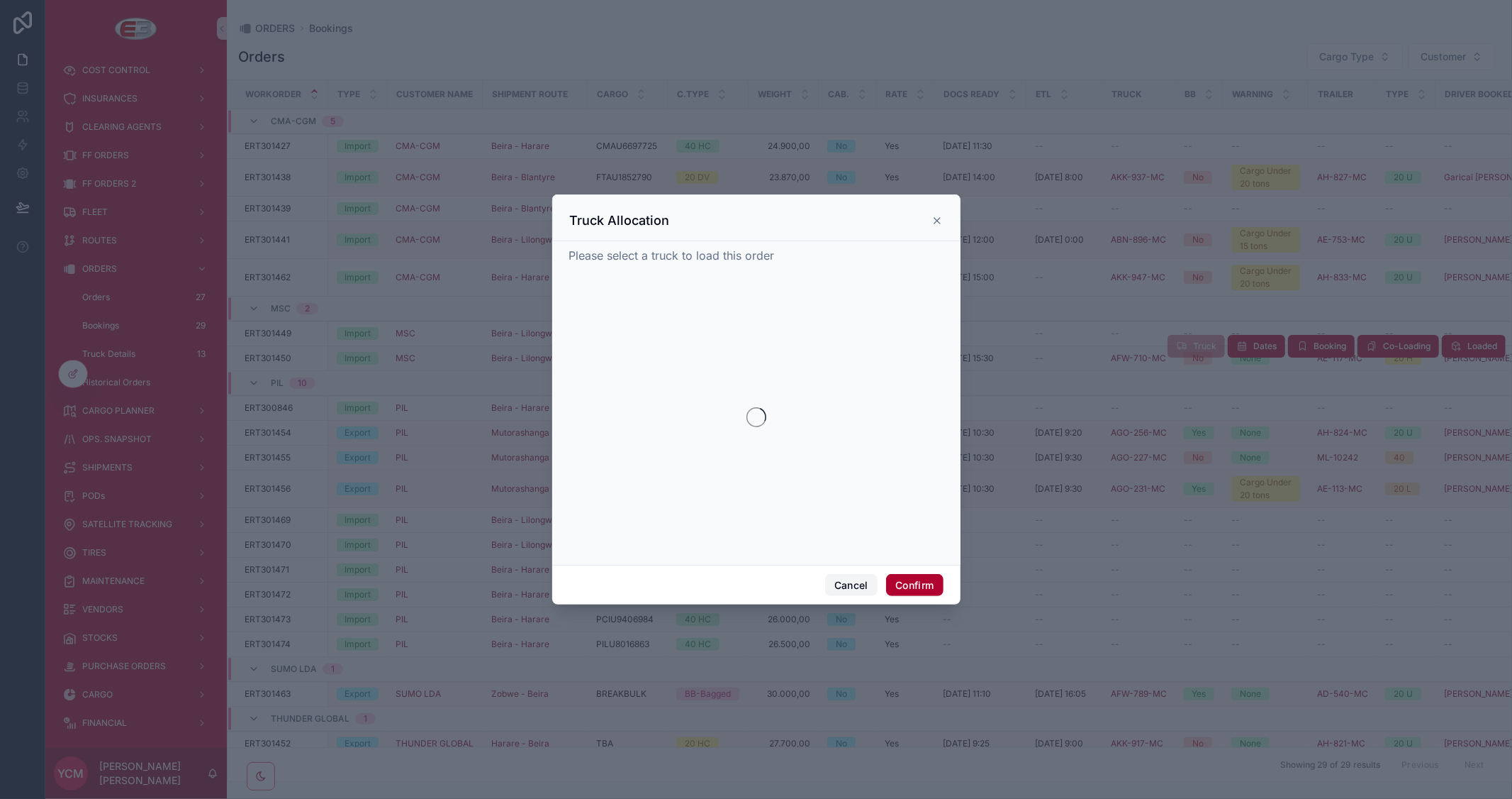
click at [837, 589] on button "Cancel" at bounding box center [851, 585] width 53 height 23
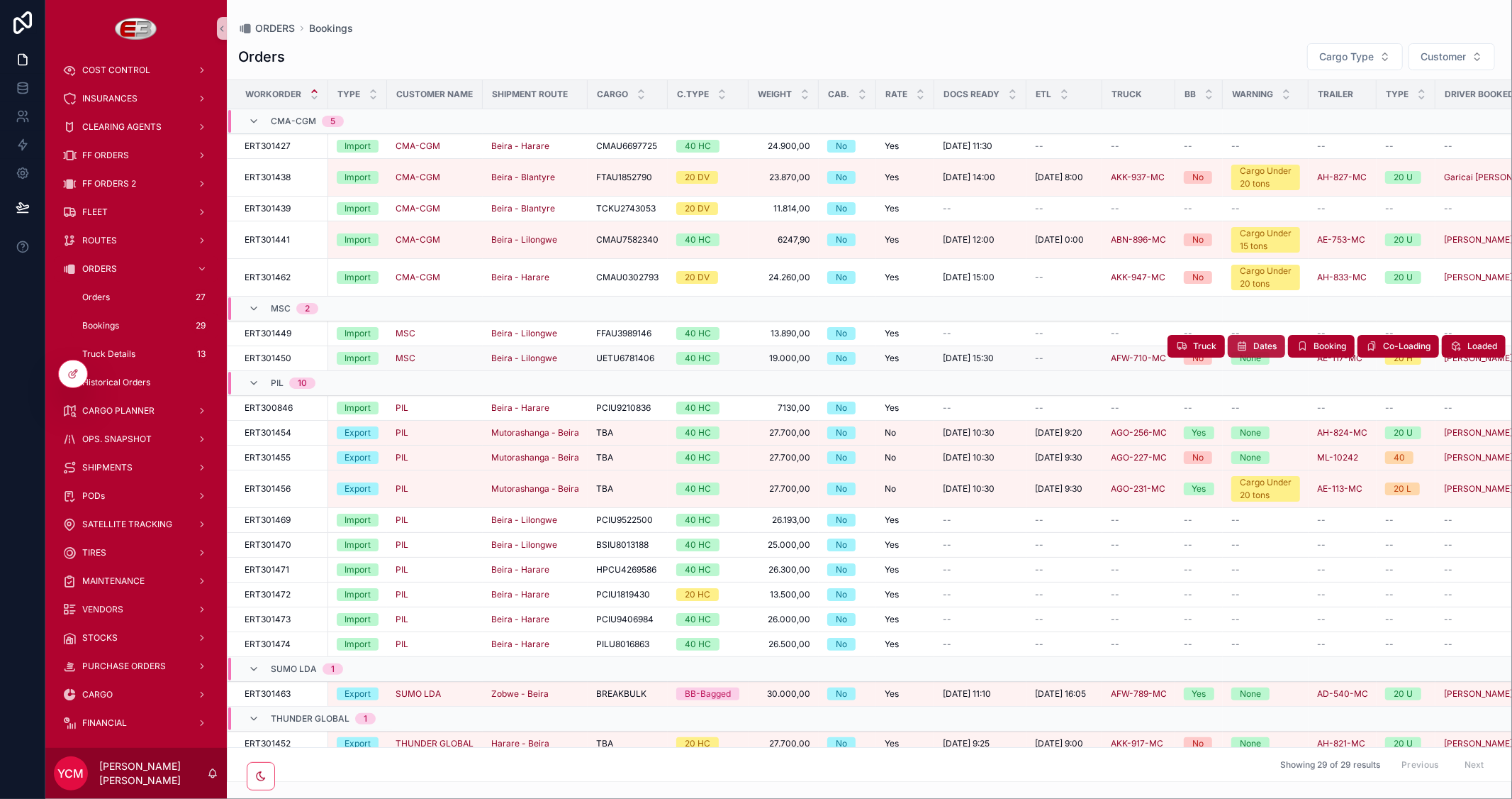
click at [1255, 346] on span "Dates" at bounding box center [1265, 346] width 24 height 11
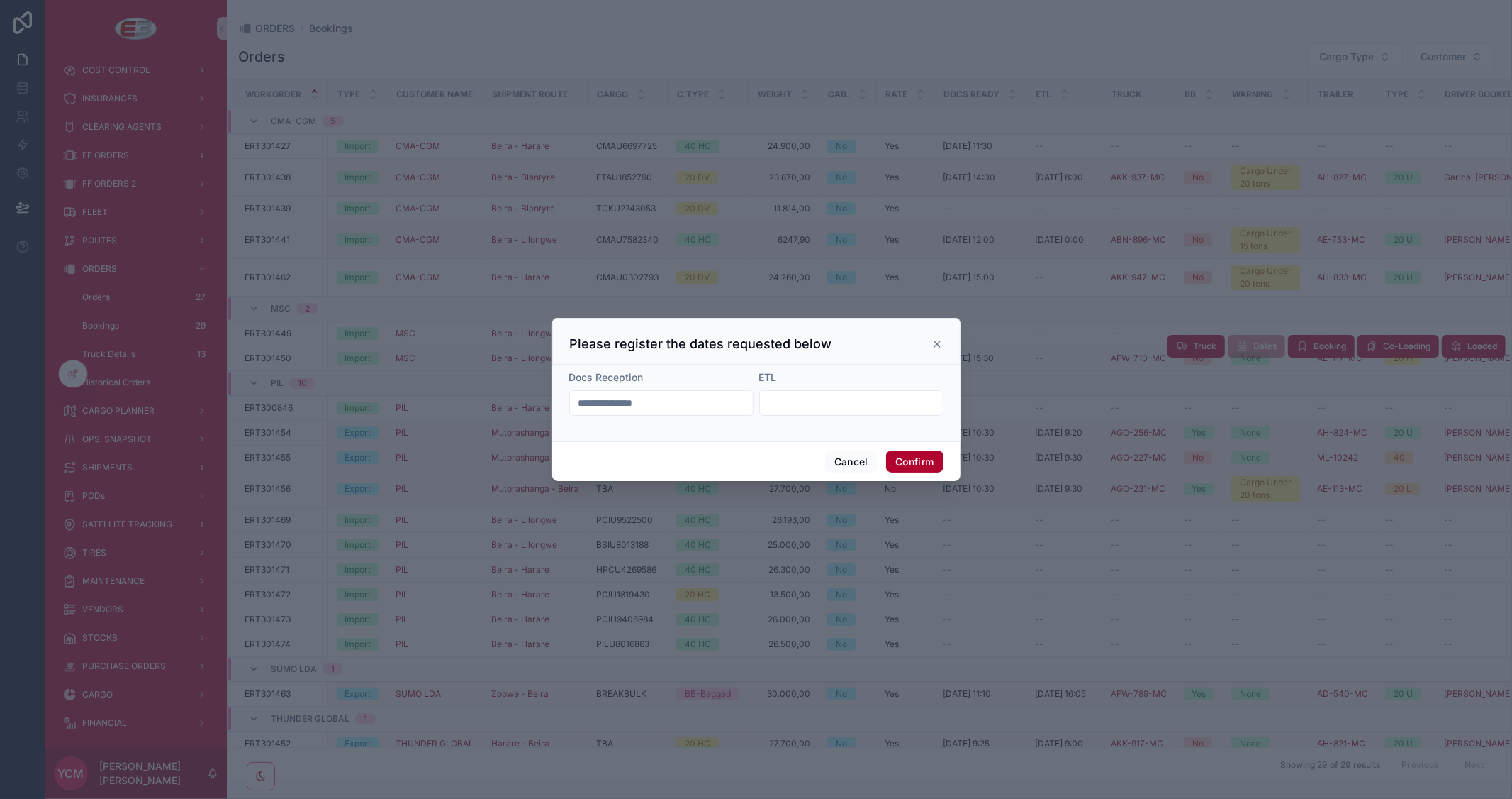
click at [811, 398] on input "text" at bounding box center [851, 403] width 183 height 20
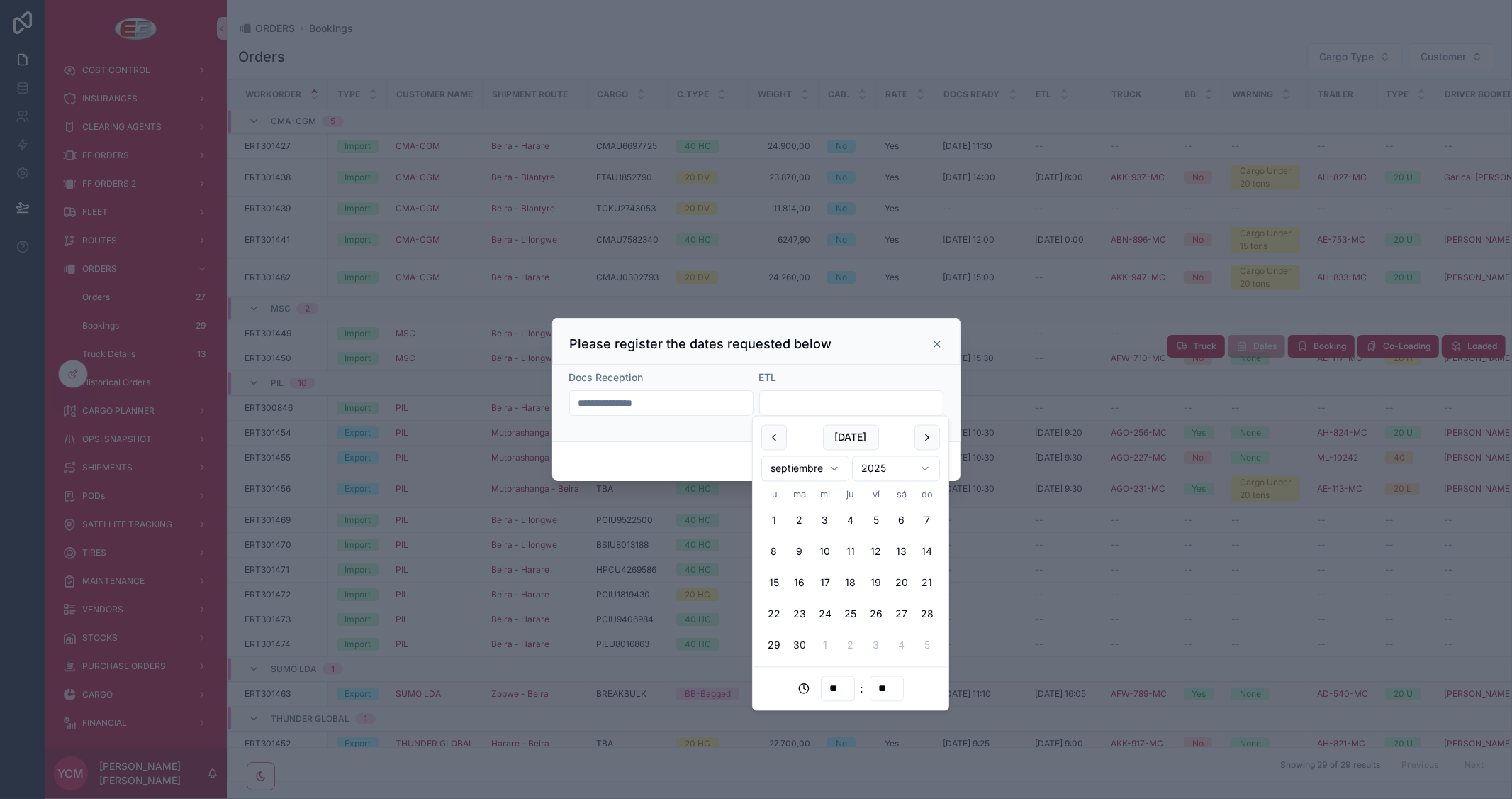
click at [795, 649] on button "30" at bounding box center [799, 645] width 25 height 25
click at [827, 401] on input "**********" at bounding box center [851, 403] width 183 height 20
click at [839, 685] on input "**" at bounding box center [837, 688] width 32 height 20
click at [820, 635] on div "07" at bounding box center [837, 636] width 64 height 23
type input "**********"
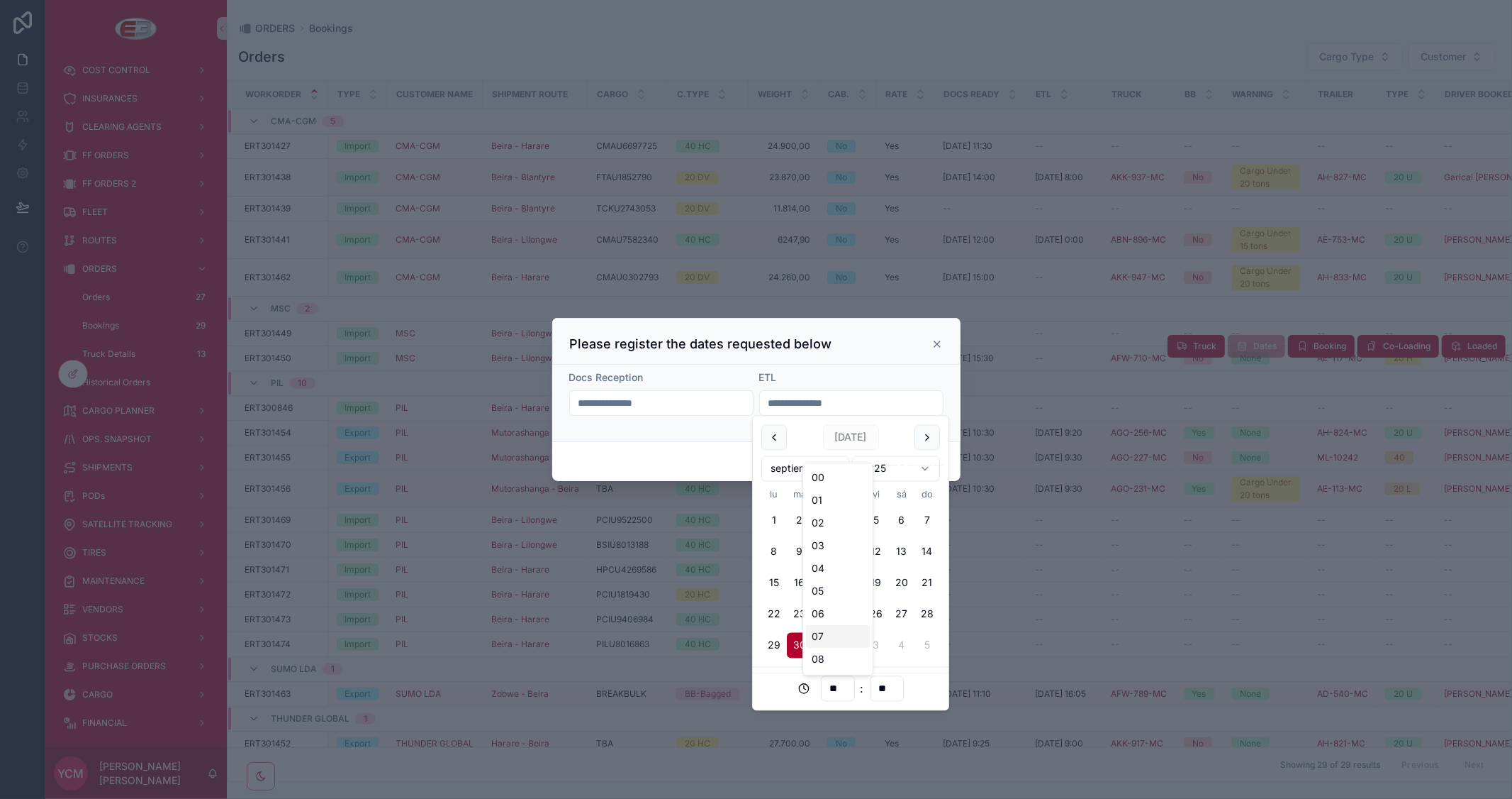
type input "**"
click at [908, 363] on div "Please register the dates requested below" at bounding box center [756, 340] width 408 height 46
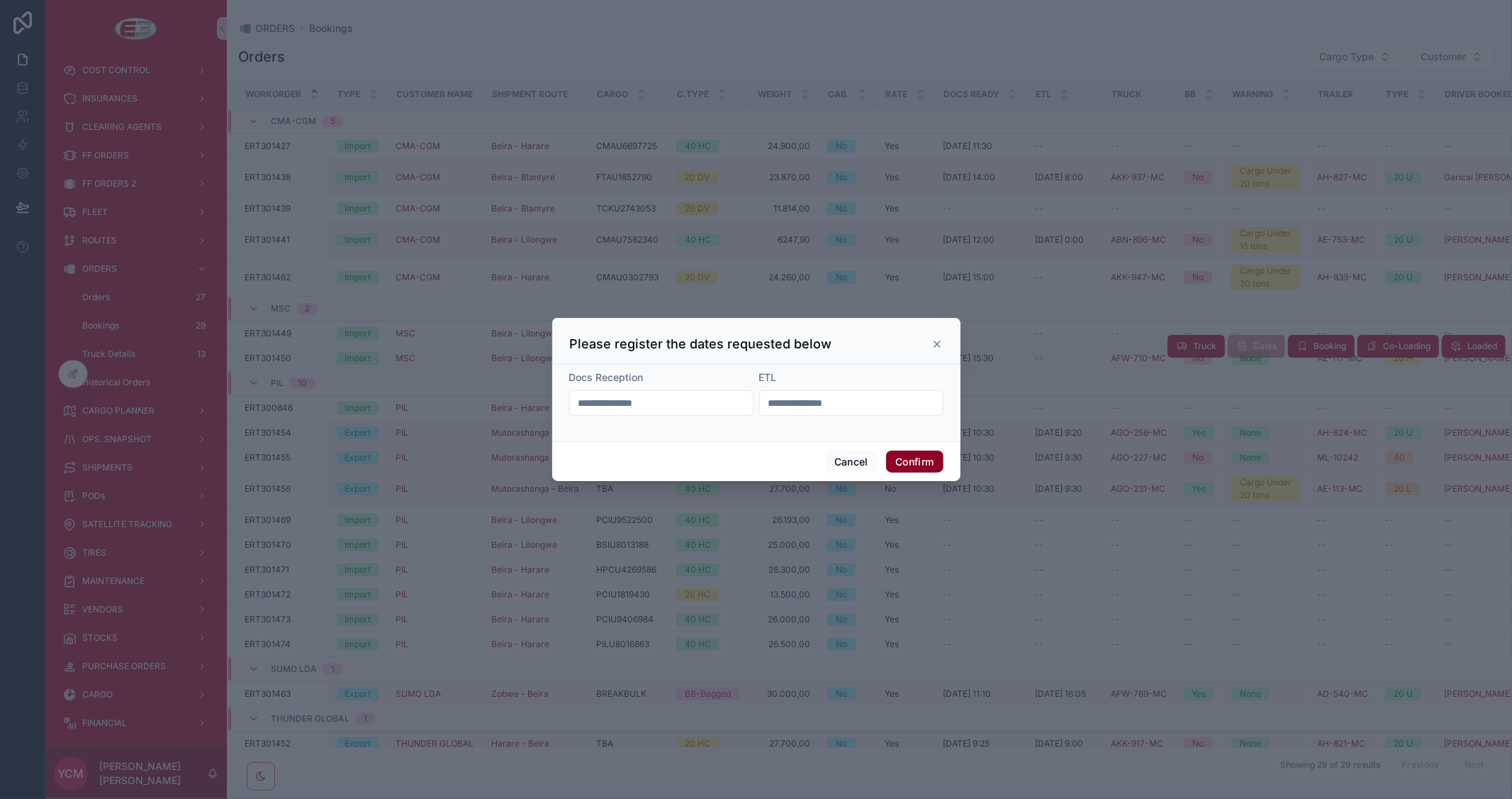
click at [920, 469] on button "Confirm" at bounding box center [914, 462] width 57 height 23
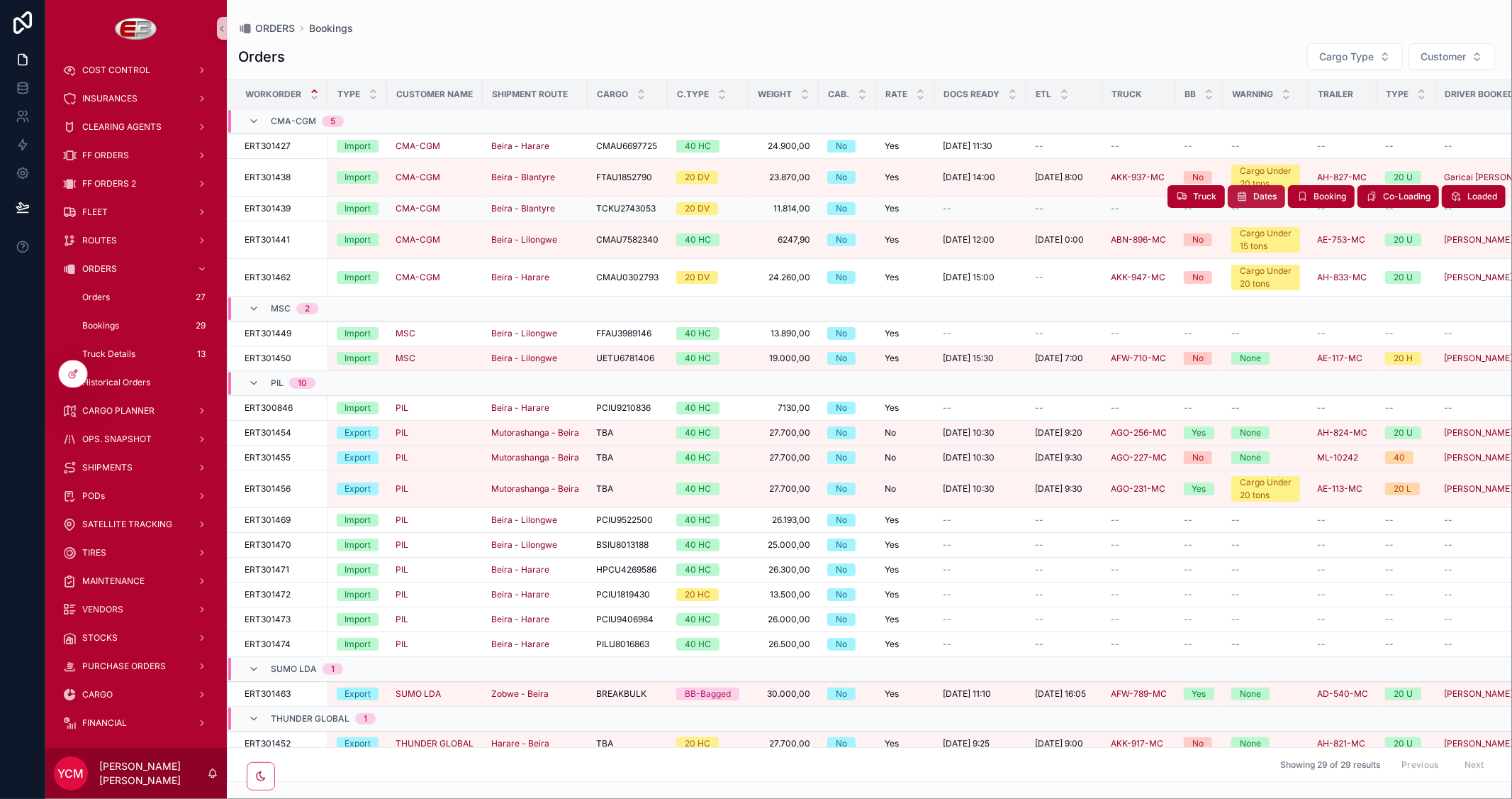
click at [1253, 199] on span "Dates" at bounding box center [1265, 196] width 24 height 11
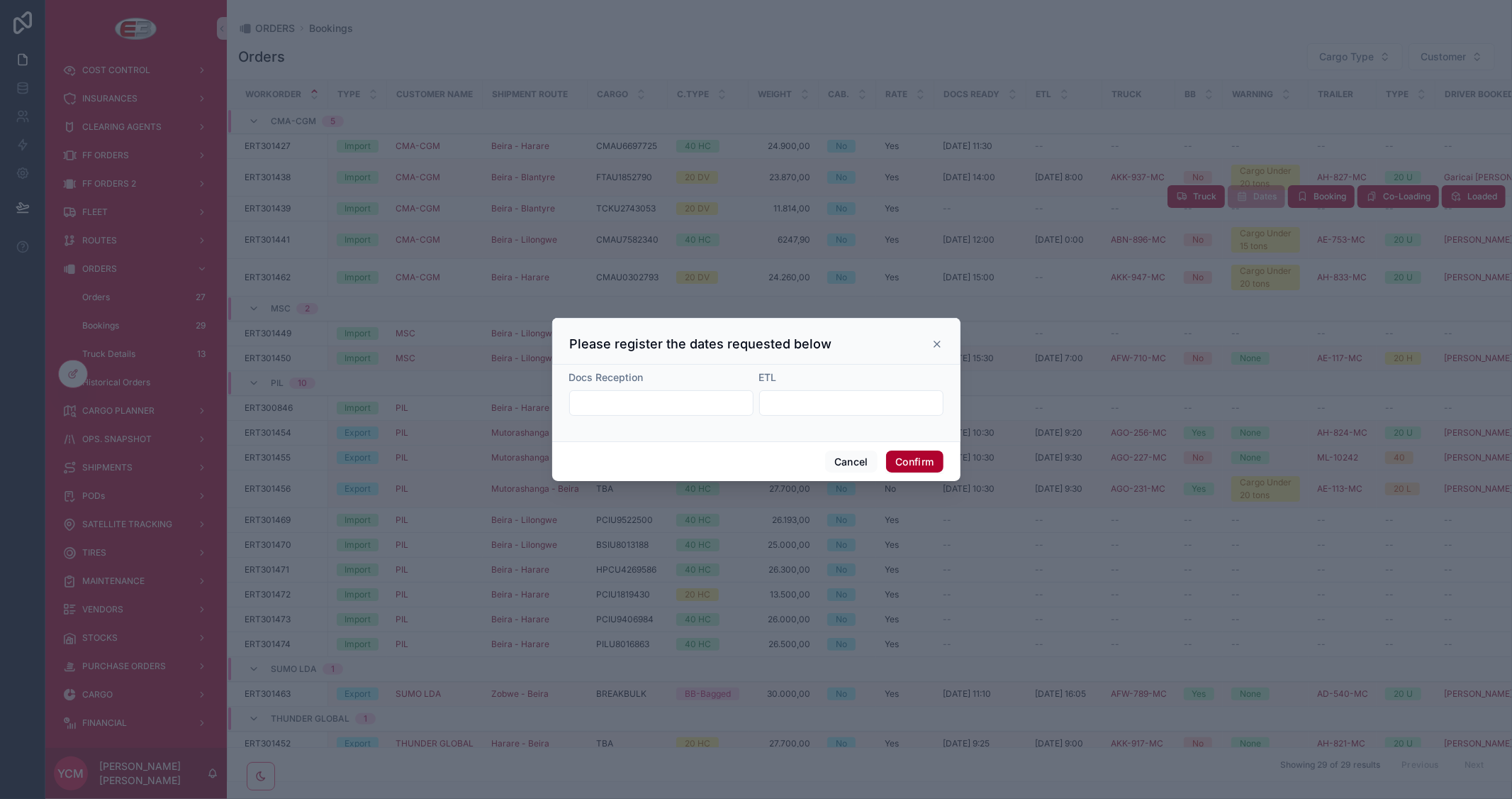
click at [716, 395] on input "text" at bounding box center [662, 403] width 183 height 20
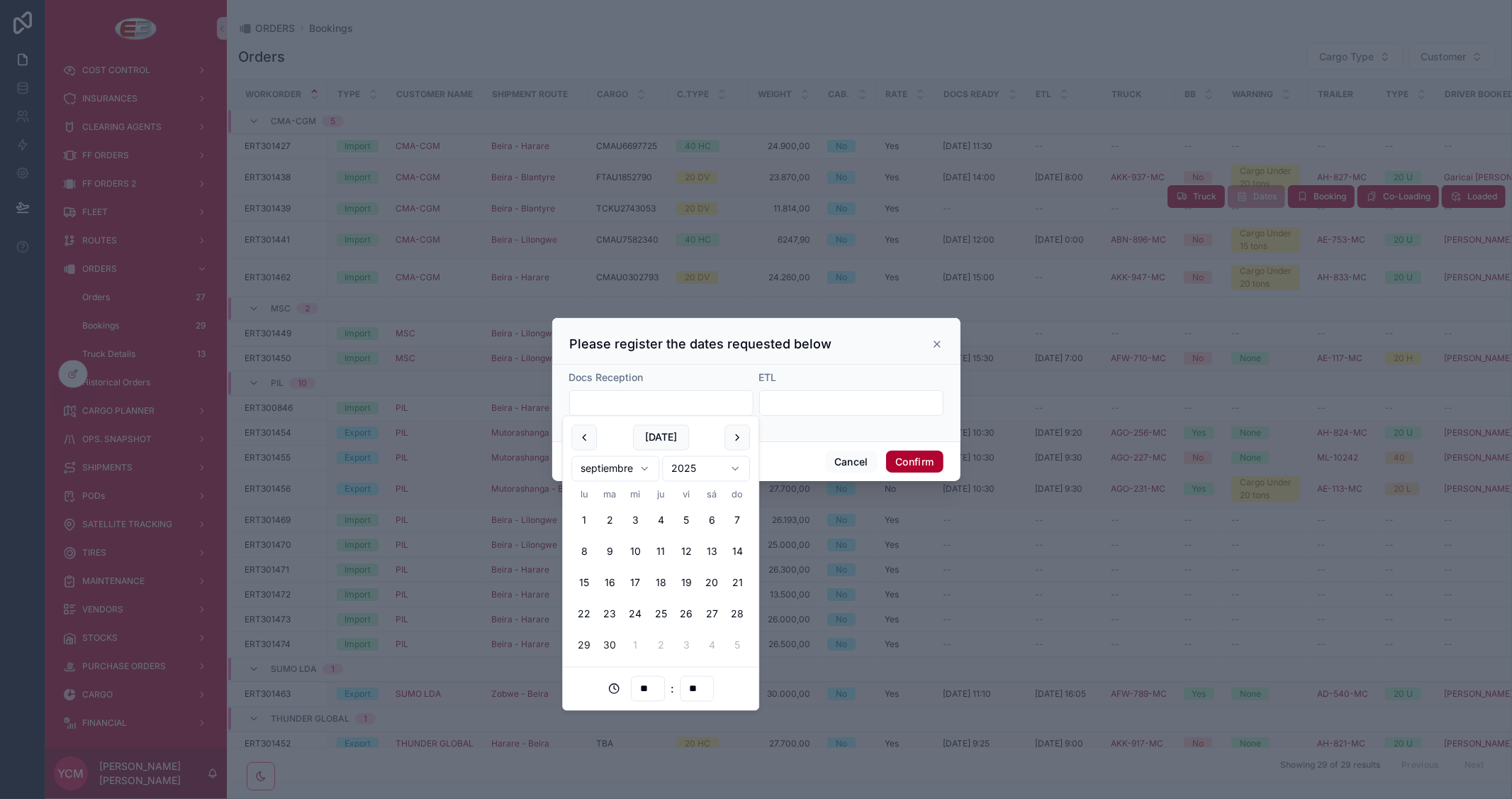
click at [590, 643] on button "29" at bounding box center [584, 645] width 25 height 25
click at [646, 693] on input "**" at bounding box center [647, 688] width 32 height 20
click at [628, 604] on div "16" at bounding box center [647, 604] width 64 height 23
type input "**********"
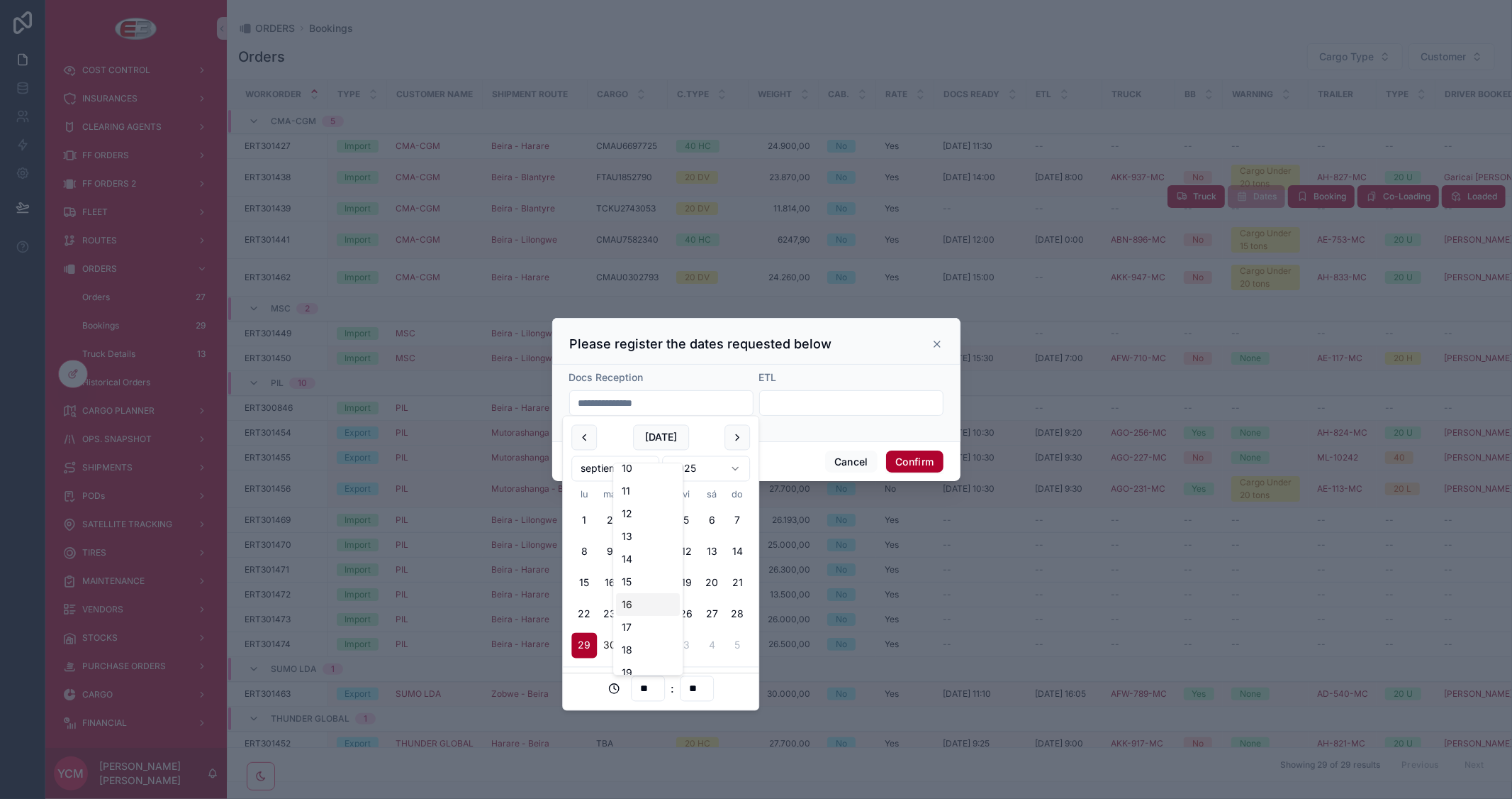
type input "**"
click at [913, 458] on button "Confirm" at bounding box center [914, 462] width 57 height 23
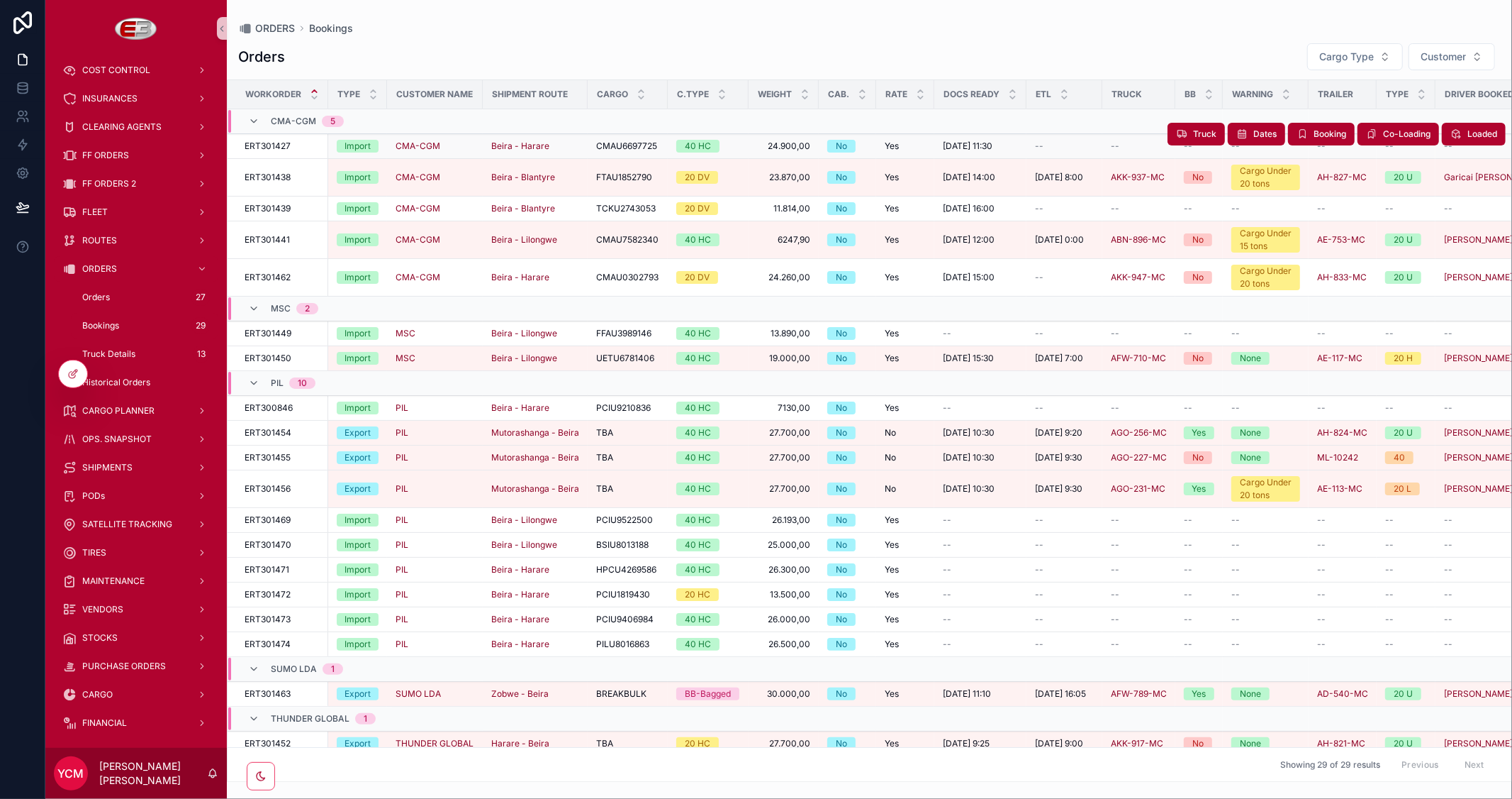
click at [992, 146] on span "29/9/2025 11:30" at bounding box center [967, 146] width 50 height 11
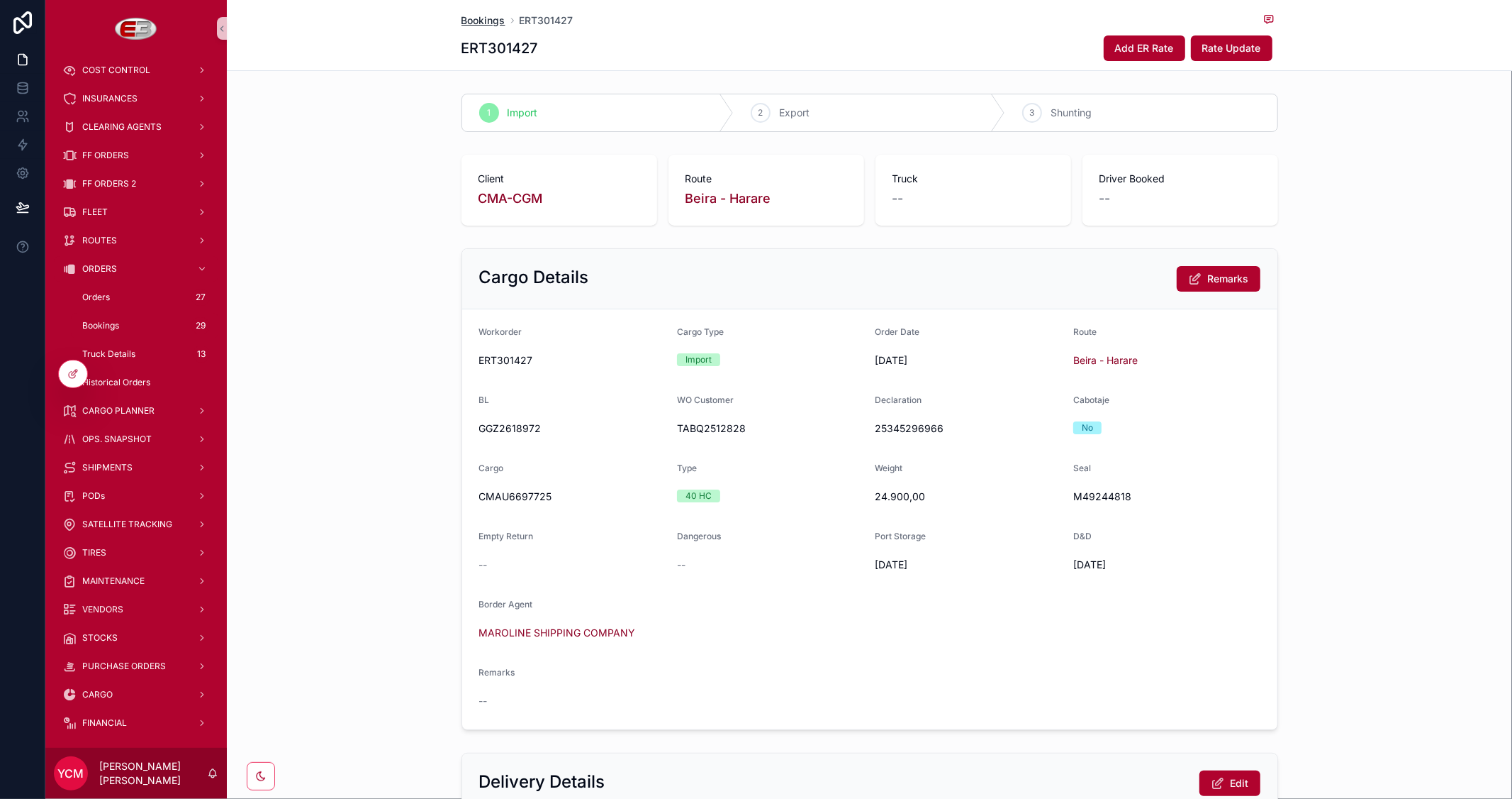
click at [472, 19] on span "Bookings" at bounding box center [484, 20] width 44 height 14
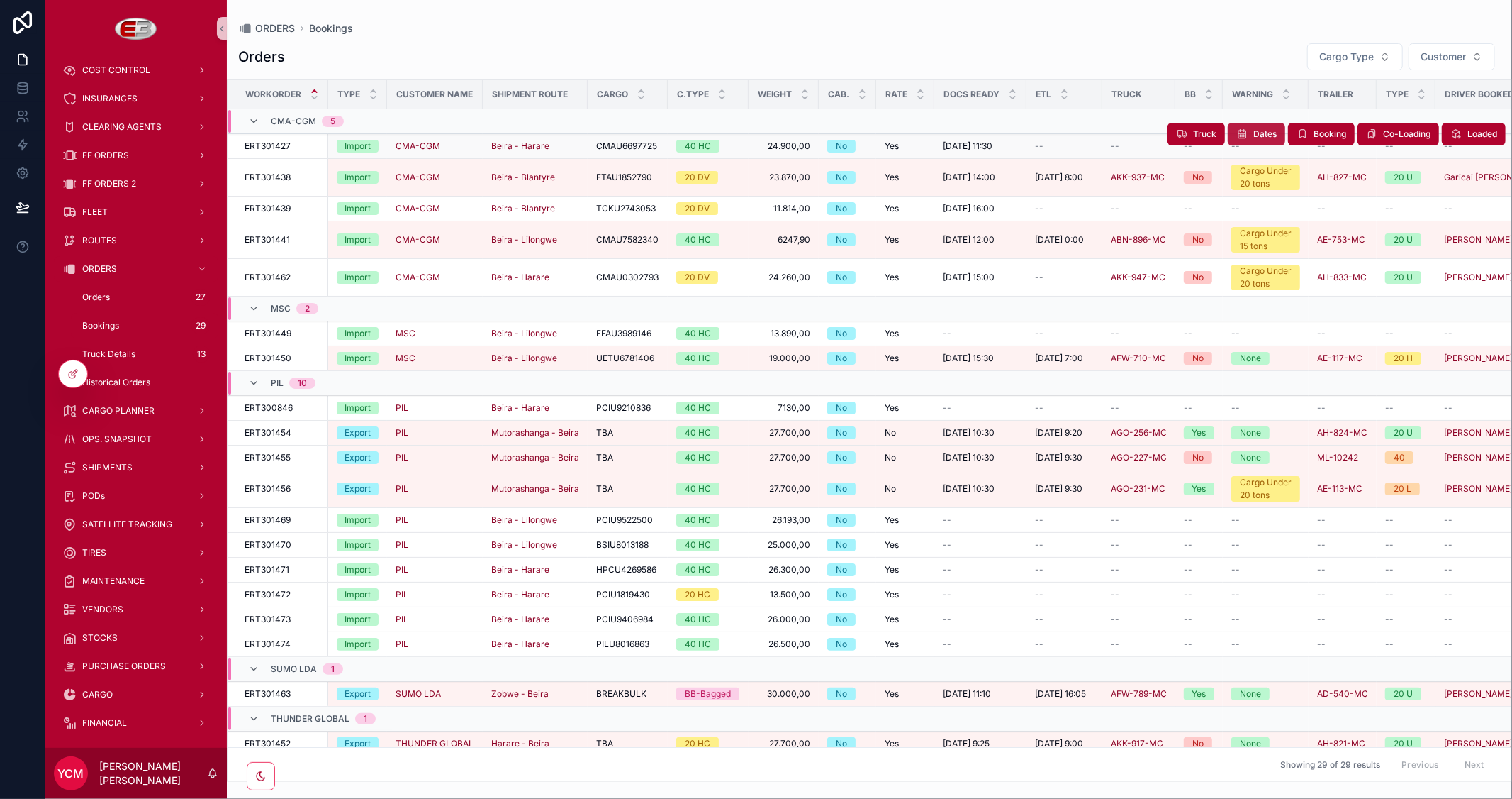
click at [1253, 132] on span "Dates" at bounding box center [1265, 134] width 24 height 11
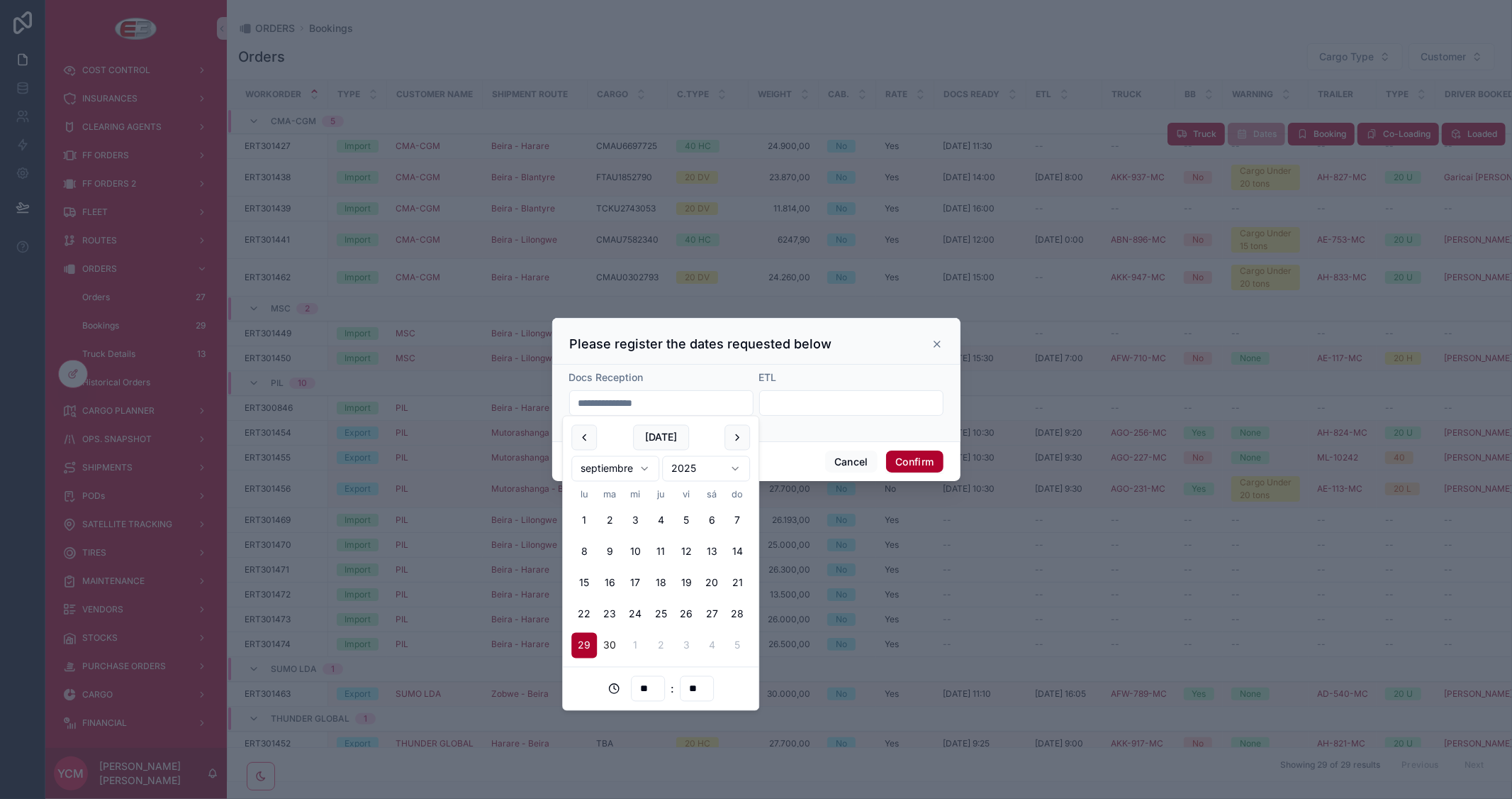
drag, startPoint x: 632, startPoint y: 400, endPoint x: 727, endPoint y: 414, distance: 96.0
click at [727, 414] on div "**********" at bounding box center [662, 403] width 184 height 25
click at [650, 686] on input "**" at bounding box center [647, 688] width 32 height 20
click at [642, 601] on div "16" at bounding box center [647, 604] width 64 height 23
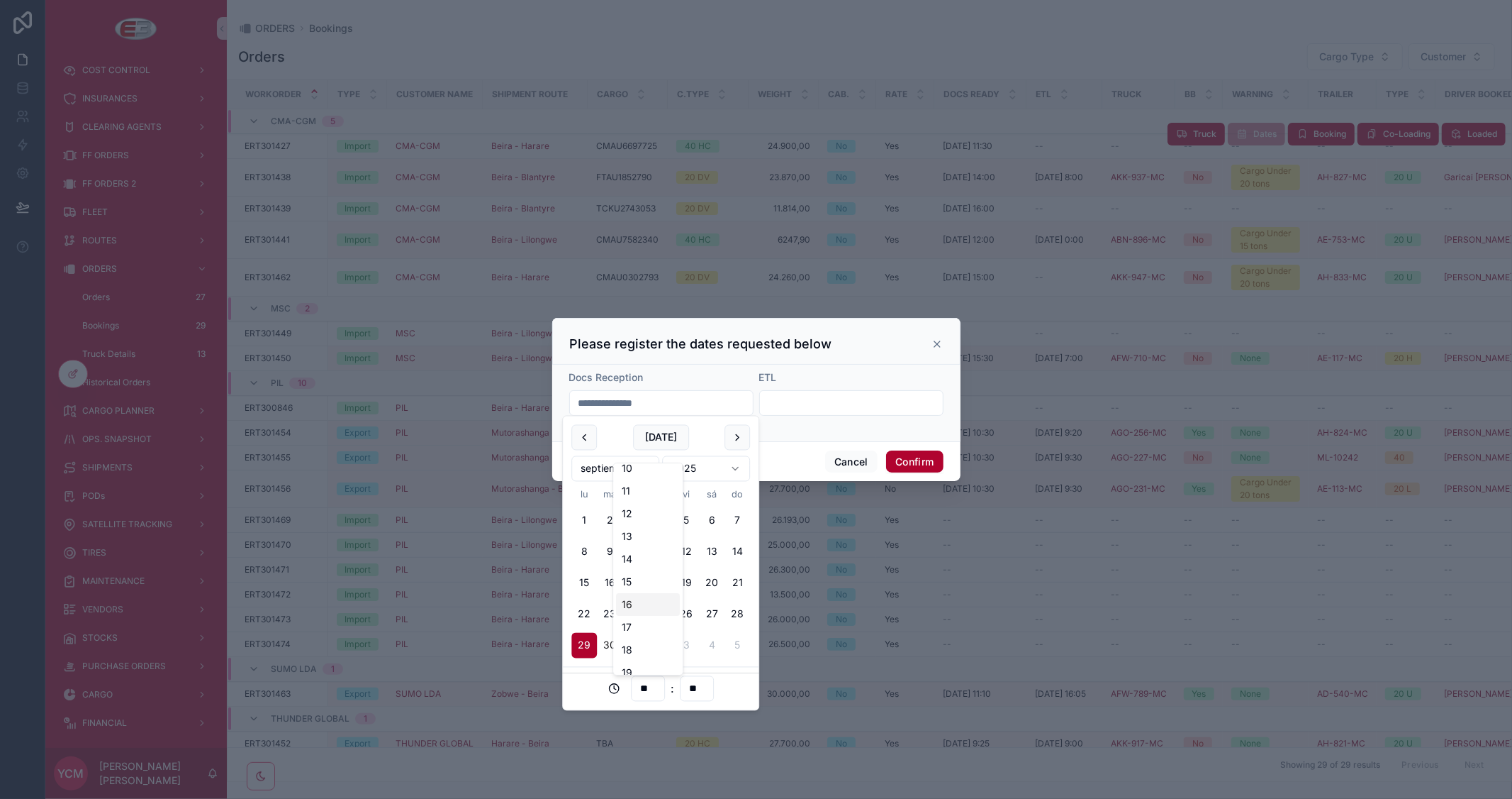
type input "**********"
type input "**"
click at [691, 689] on input "**" at bounding box center [696, 688] width 32 height 20
click at [680, 470] on div "00" at bounding box center [695, 477] width 64 height 23
type input "**********"
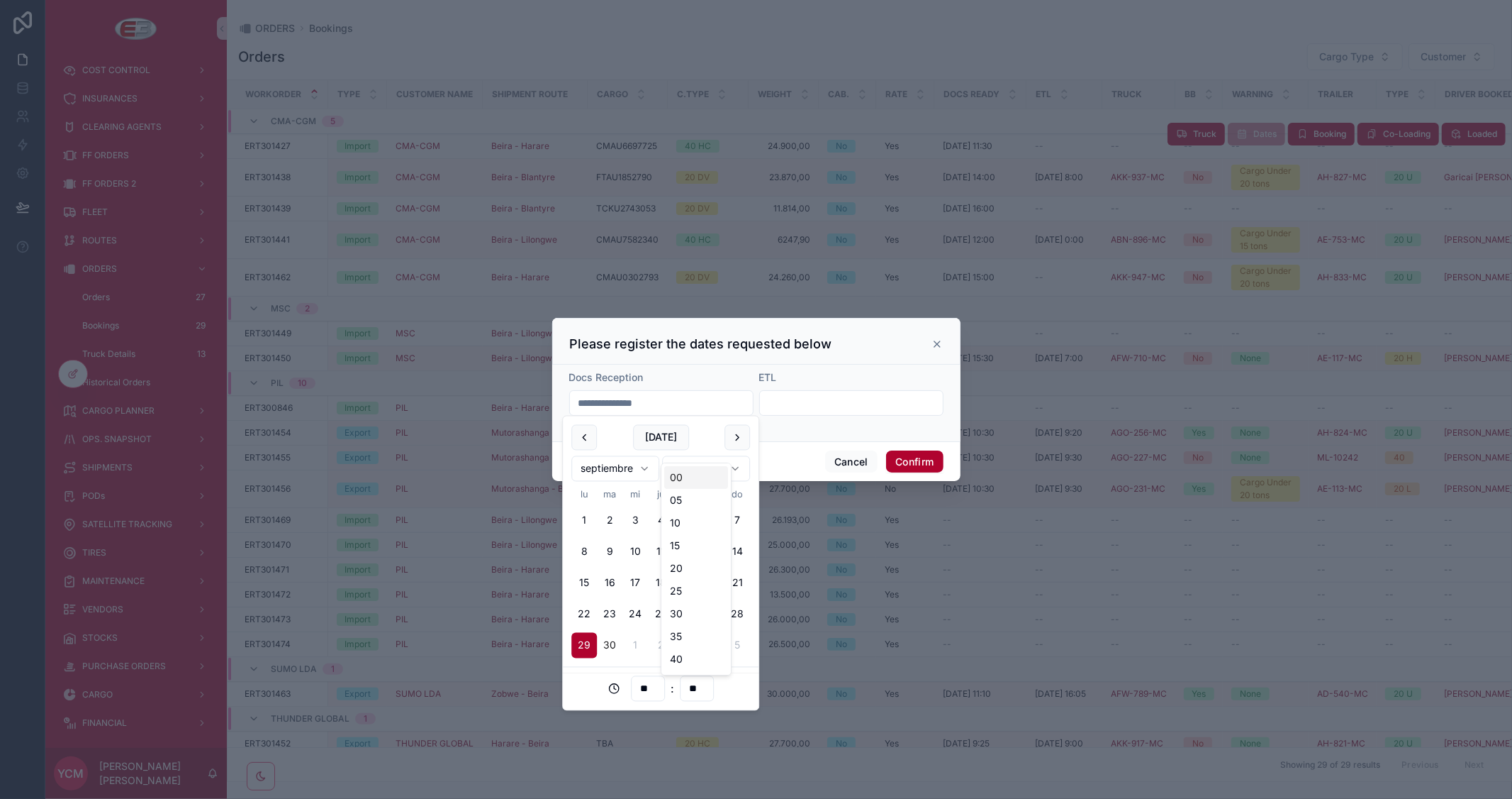
type input "**"
click at [907, 454] on button "Confirm" at bounding box center [914, 462] width 57 height 23
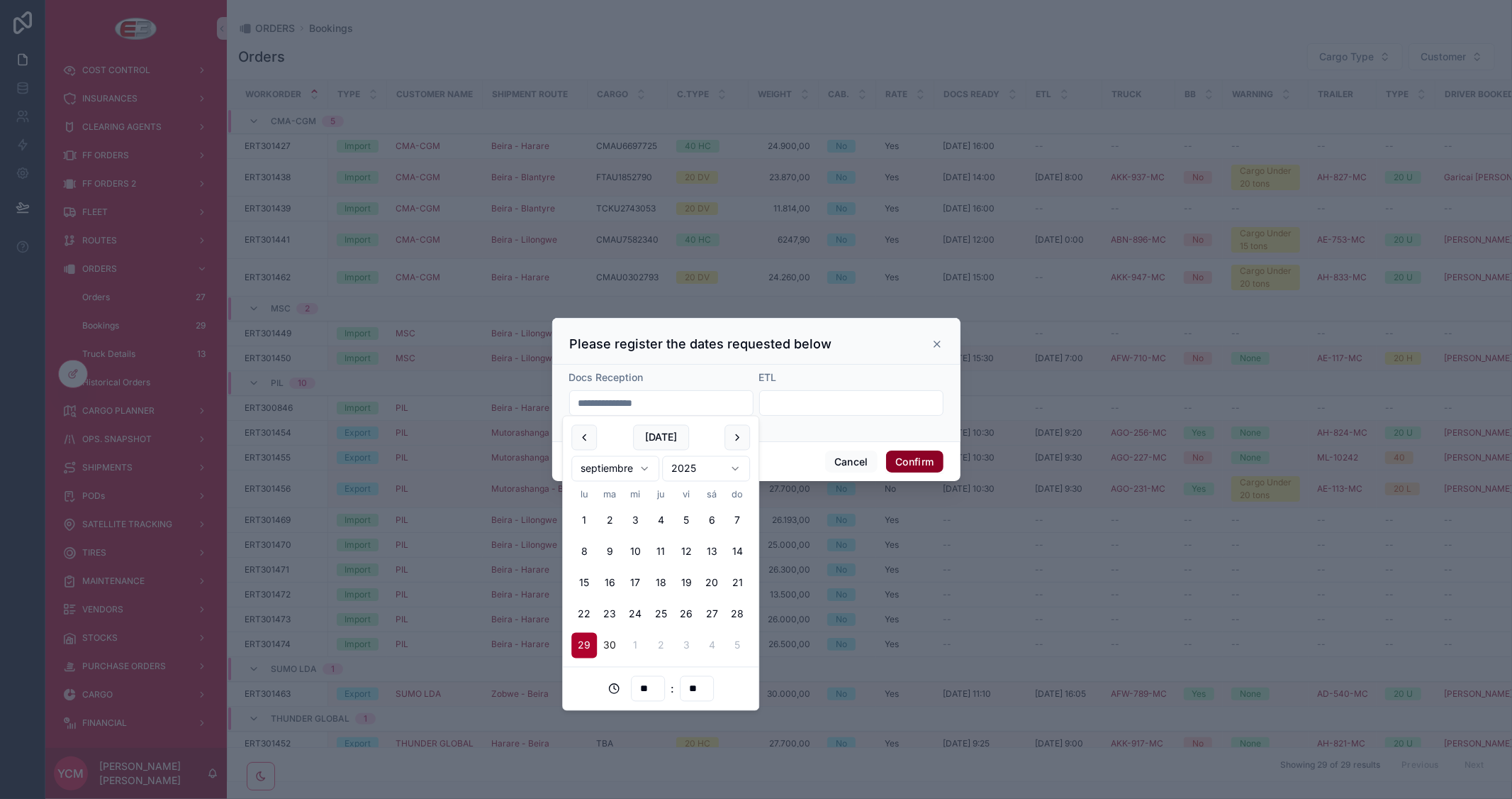
click at [921, 451] on button "Confirm" at bounding box center [914, 462] width 57 height 23
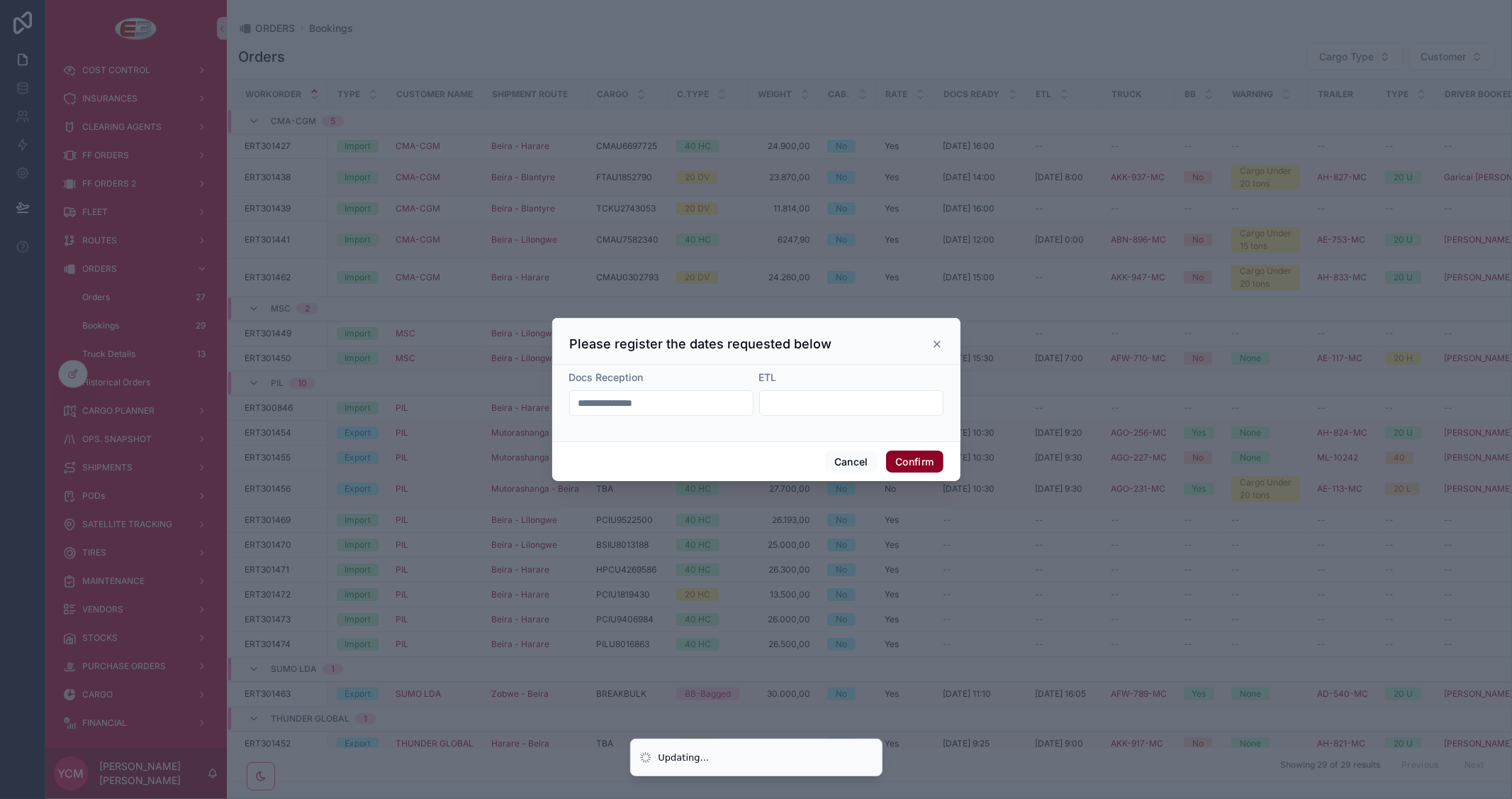
click at [920, 461] on button "Confirm" at bounding box center [914, 462] width 57 height 23
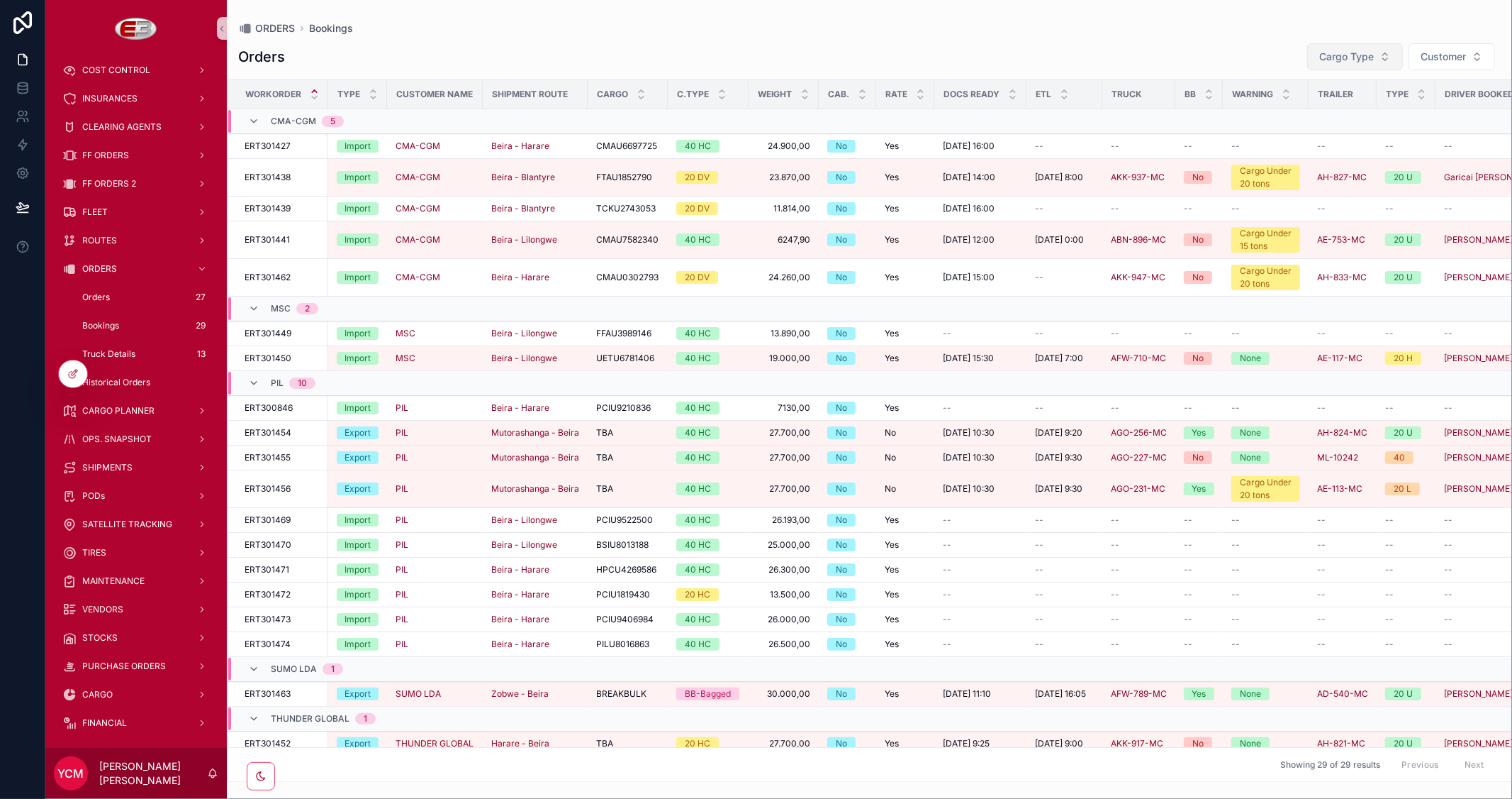
click at [1358, 65] on button "Cargo Type" at bounding box center [1355, 57] width 96 height 27
click at [1317, 118] on div "Import" at bounding box center [1353, 114] width 170 height 23
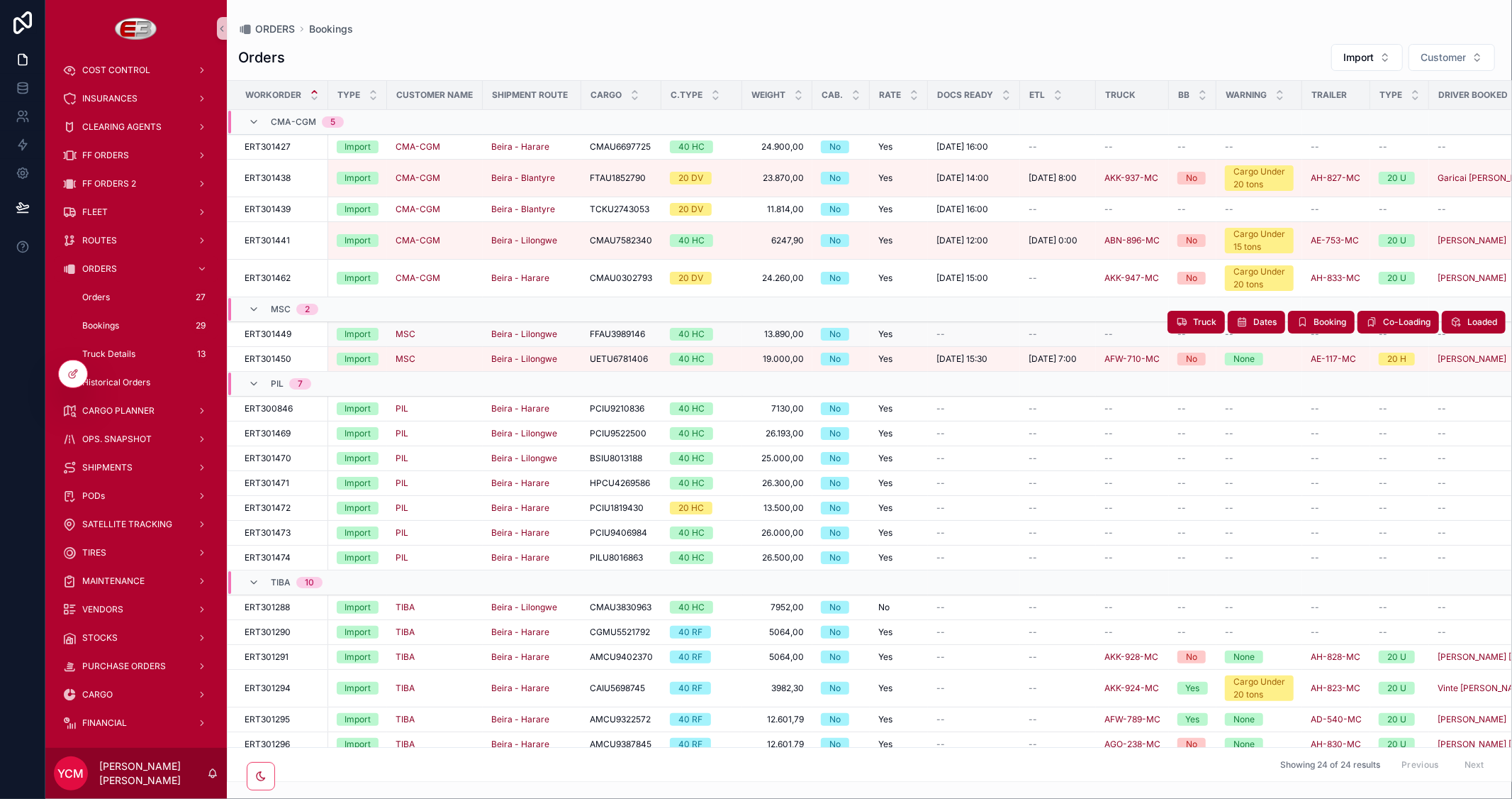
scroll to position [121, 0]
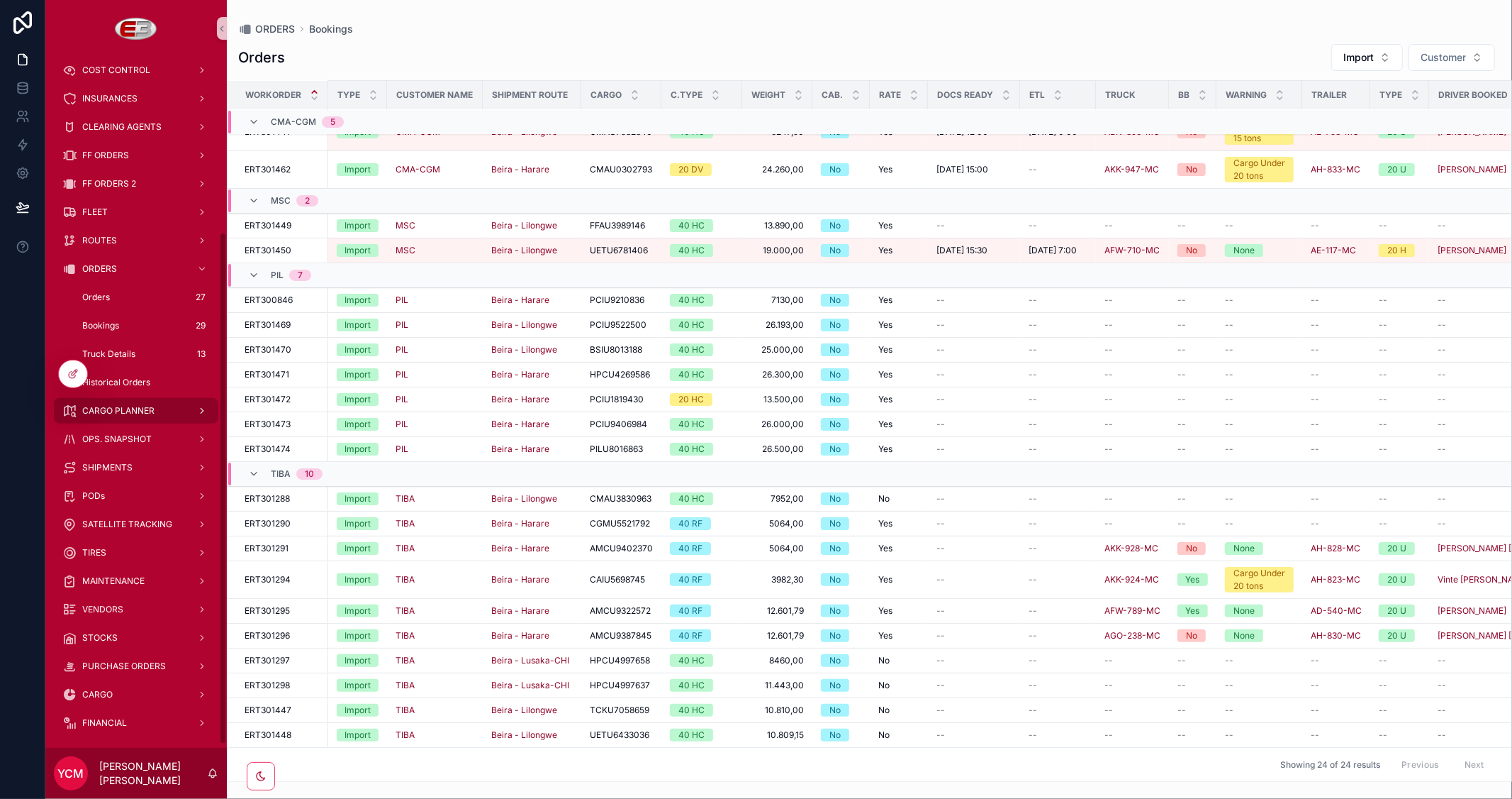
click at [132, 415] on span "CARGO PLANNER" at bounding box center [118, 411] width 72 height 11
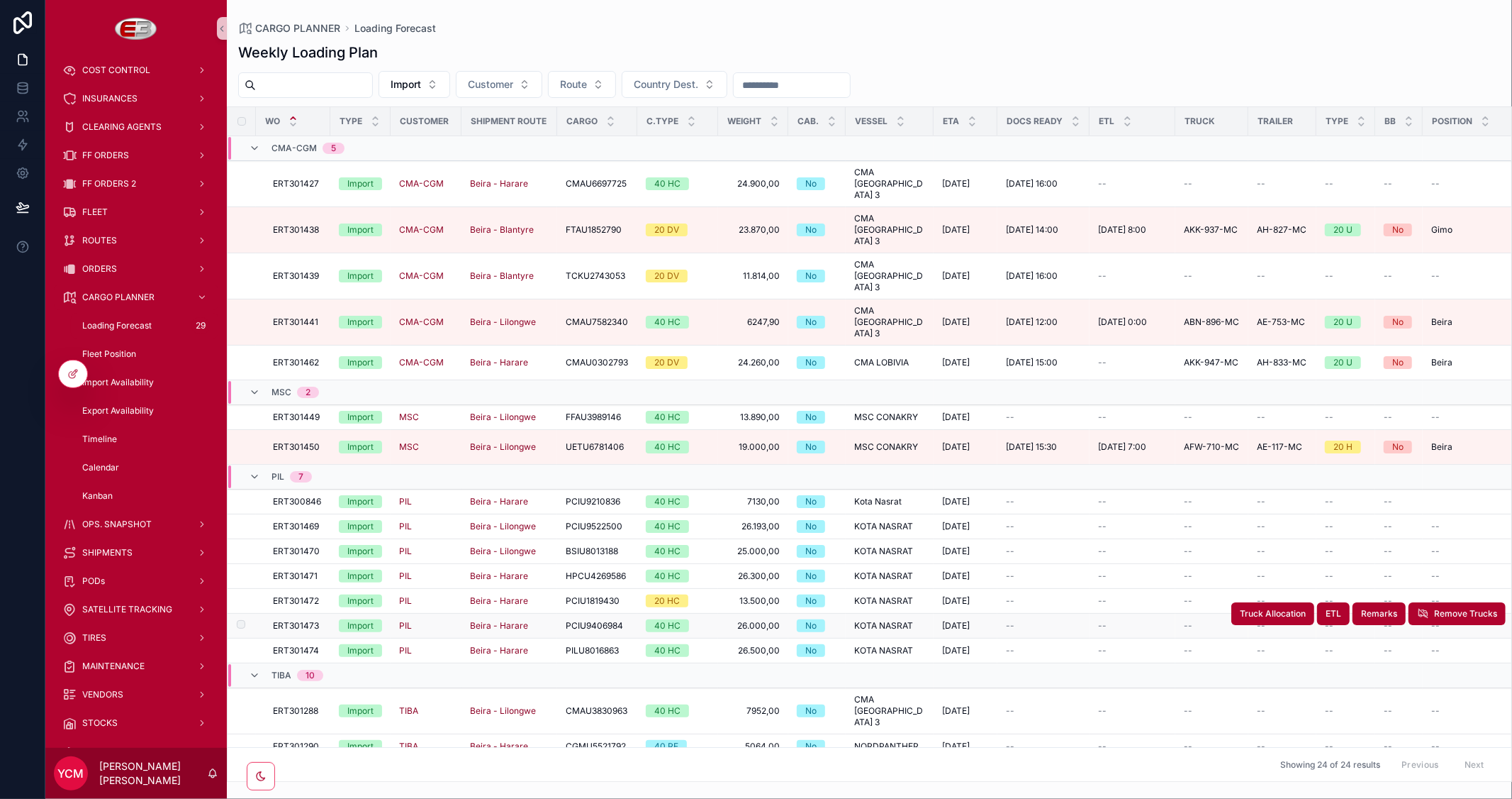
scroll to position [96, 0]
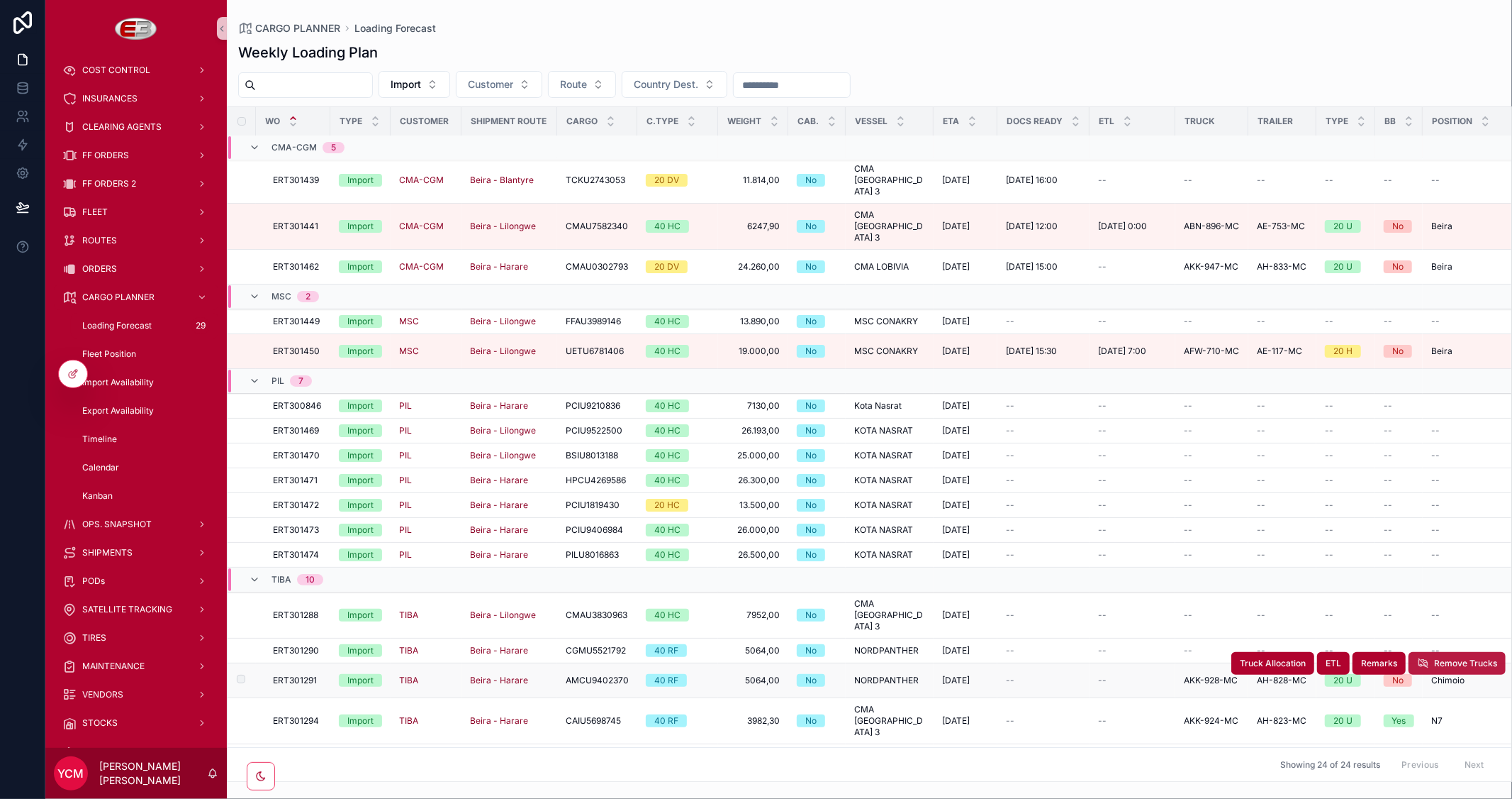
click at [1458, 657] on span "Remove Trucks" at bounding box center [1466, 663] width 63 height 11
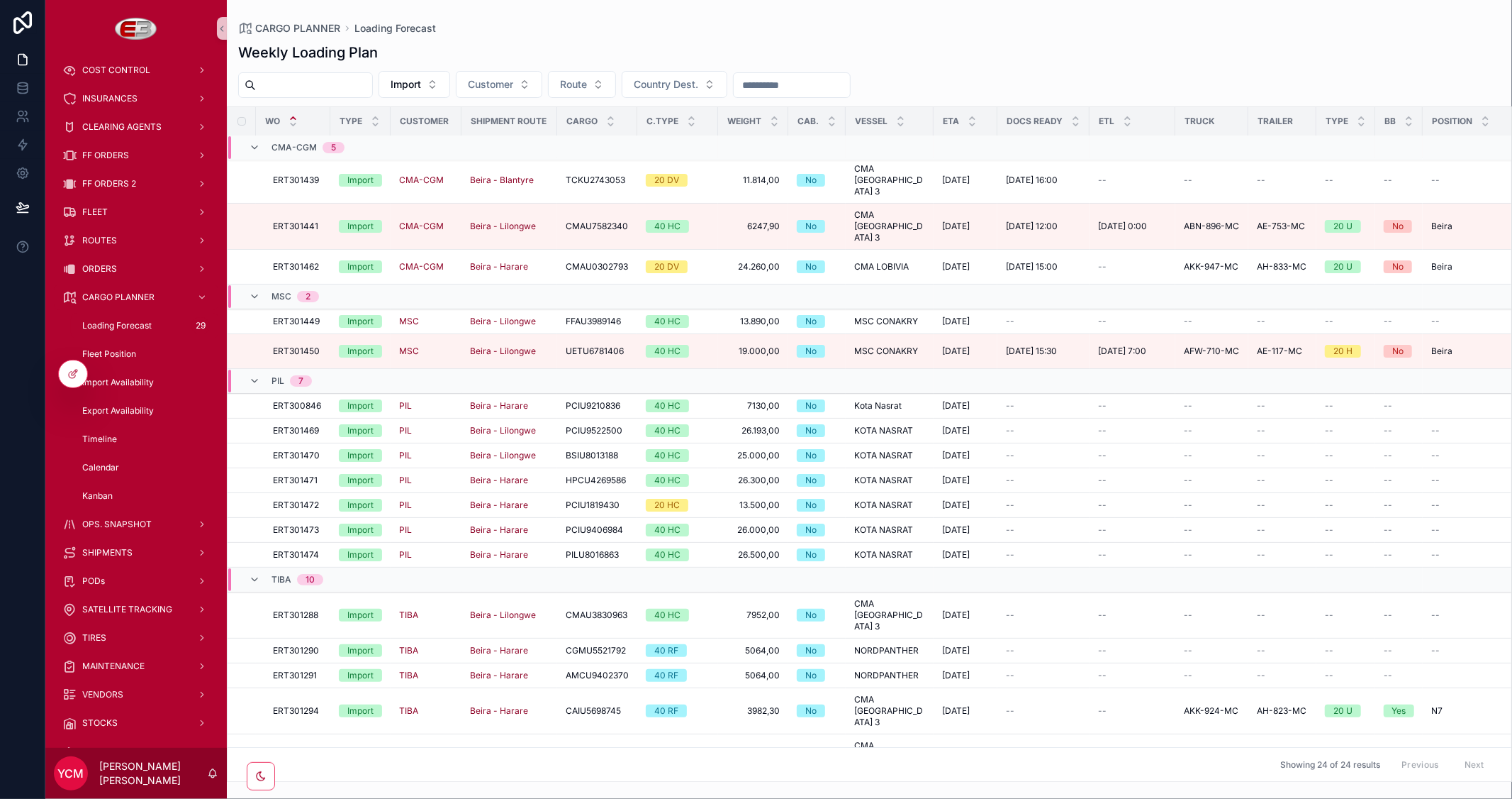
click at [0, 0] on span "Remove Trucks" at bounding box center [0, 0] width 0 height 0
click at [0, 0] on span "Truck Allocation" at bounding box center [0, 0] width 0 height 0
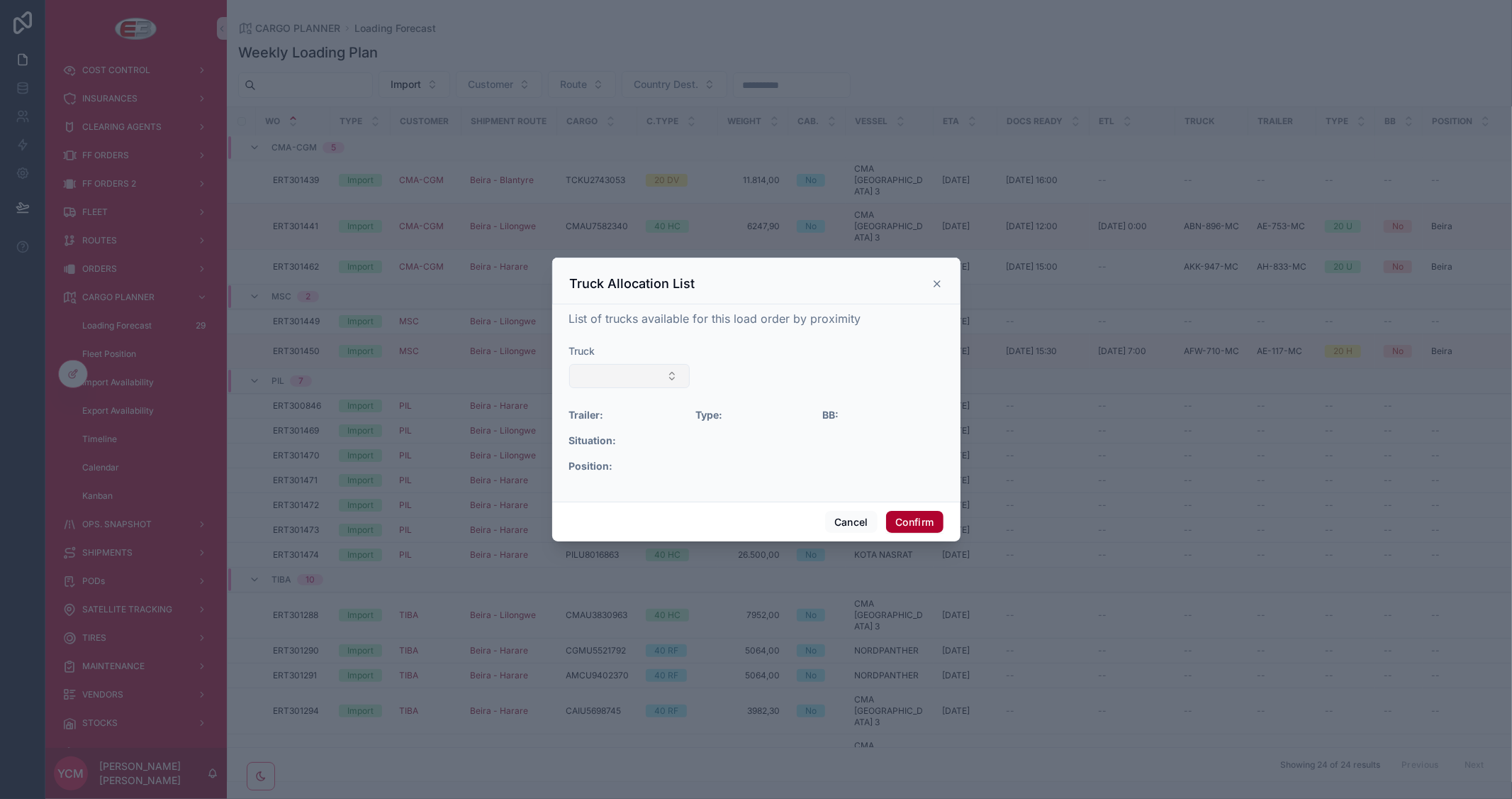
click at [648, 381] on button "Select Button" at bounding box center [630, 376] width 121 height 24
click at [617, 457] on div "AKK-928-MC" at bounding box center [629, 455] width 170 height 23
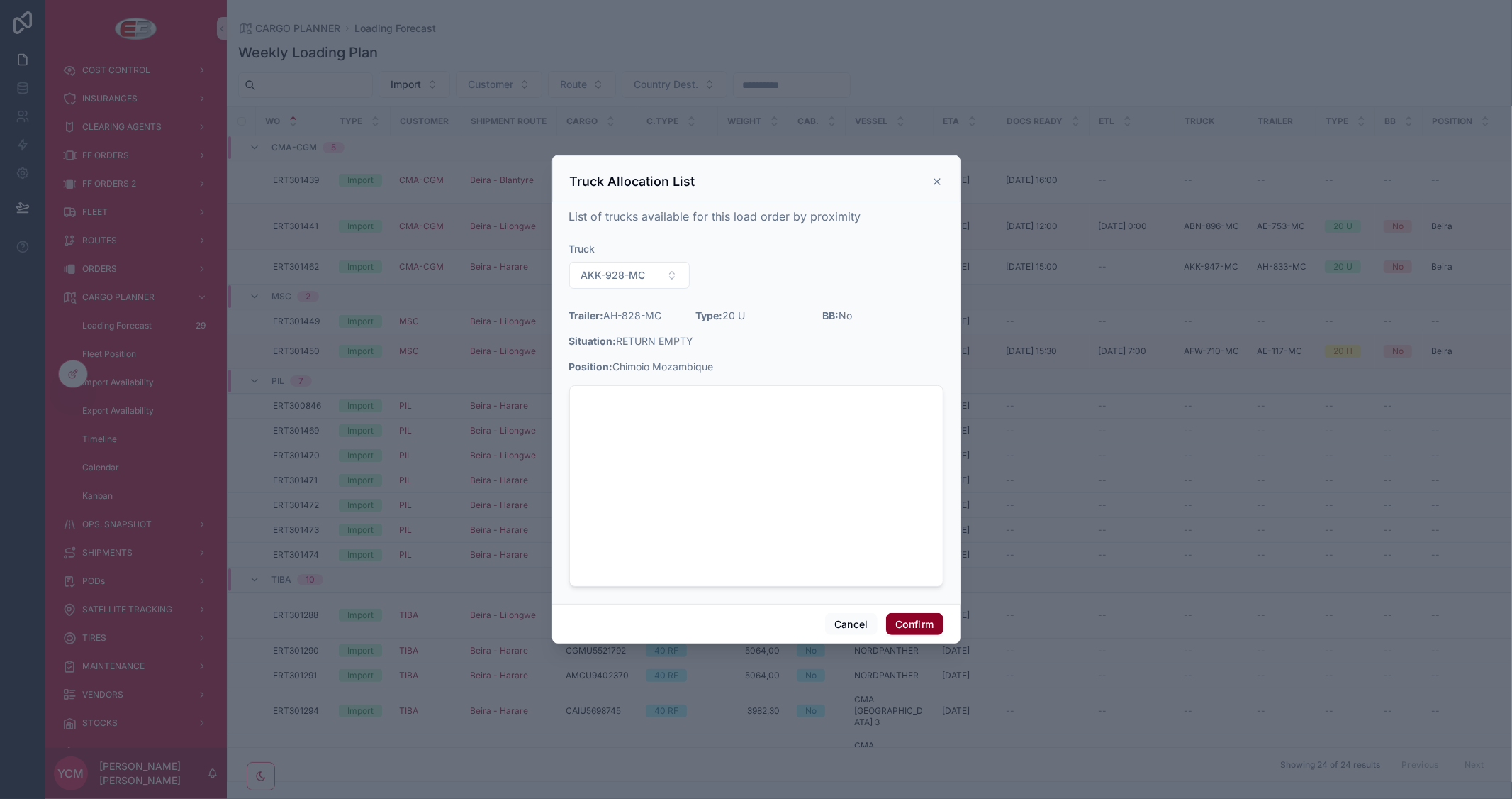
click at [926, 619] on button "Confirm" at bounding box center [914, 624] width 57 height 23
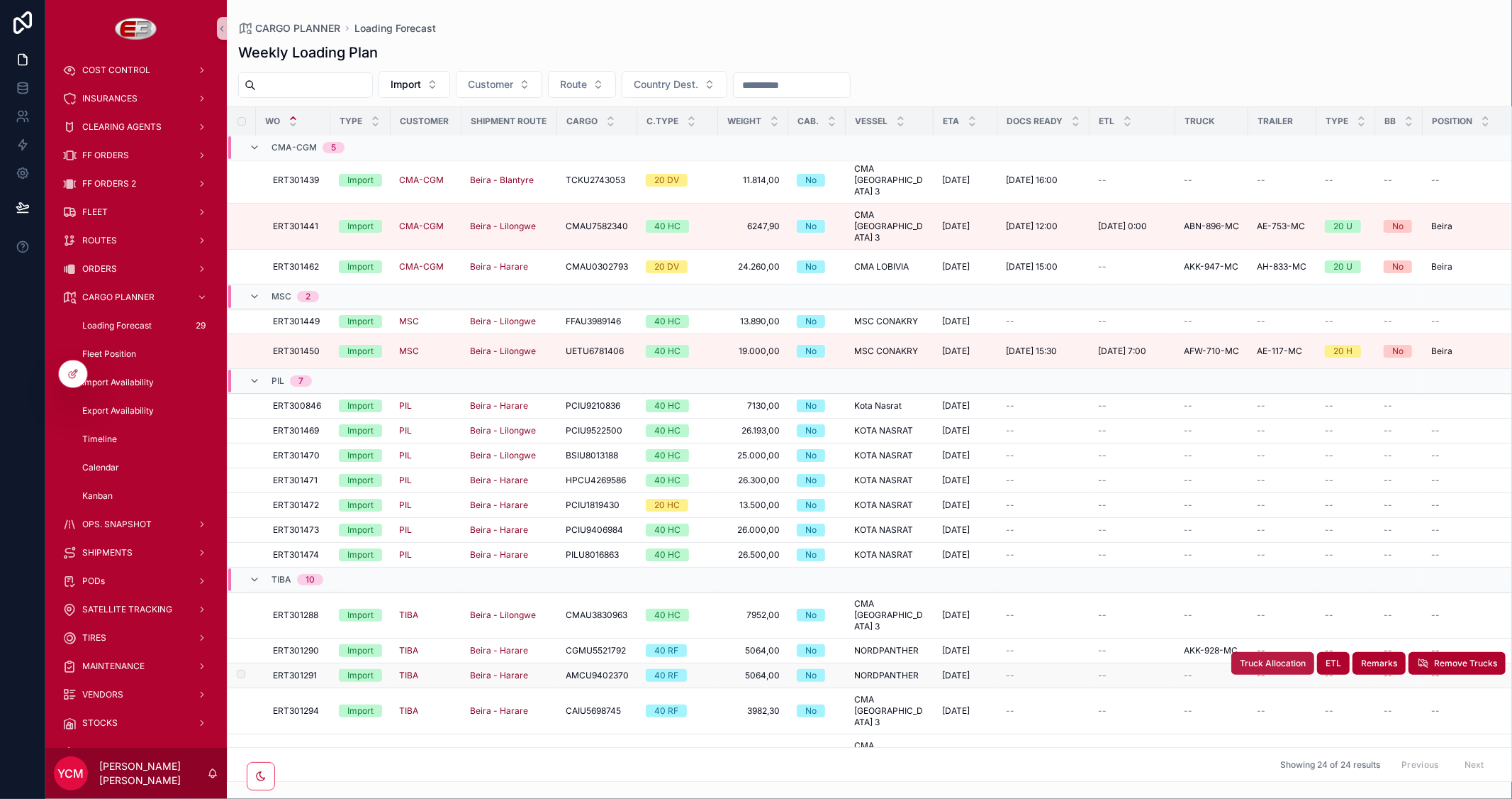
click at [1246, 657] on span "Truck Allocation" at bounding box center [1273, 663] width 66 height 11
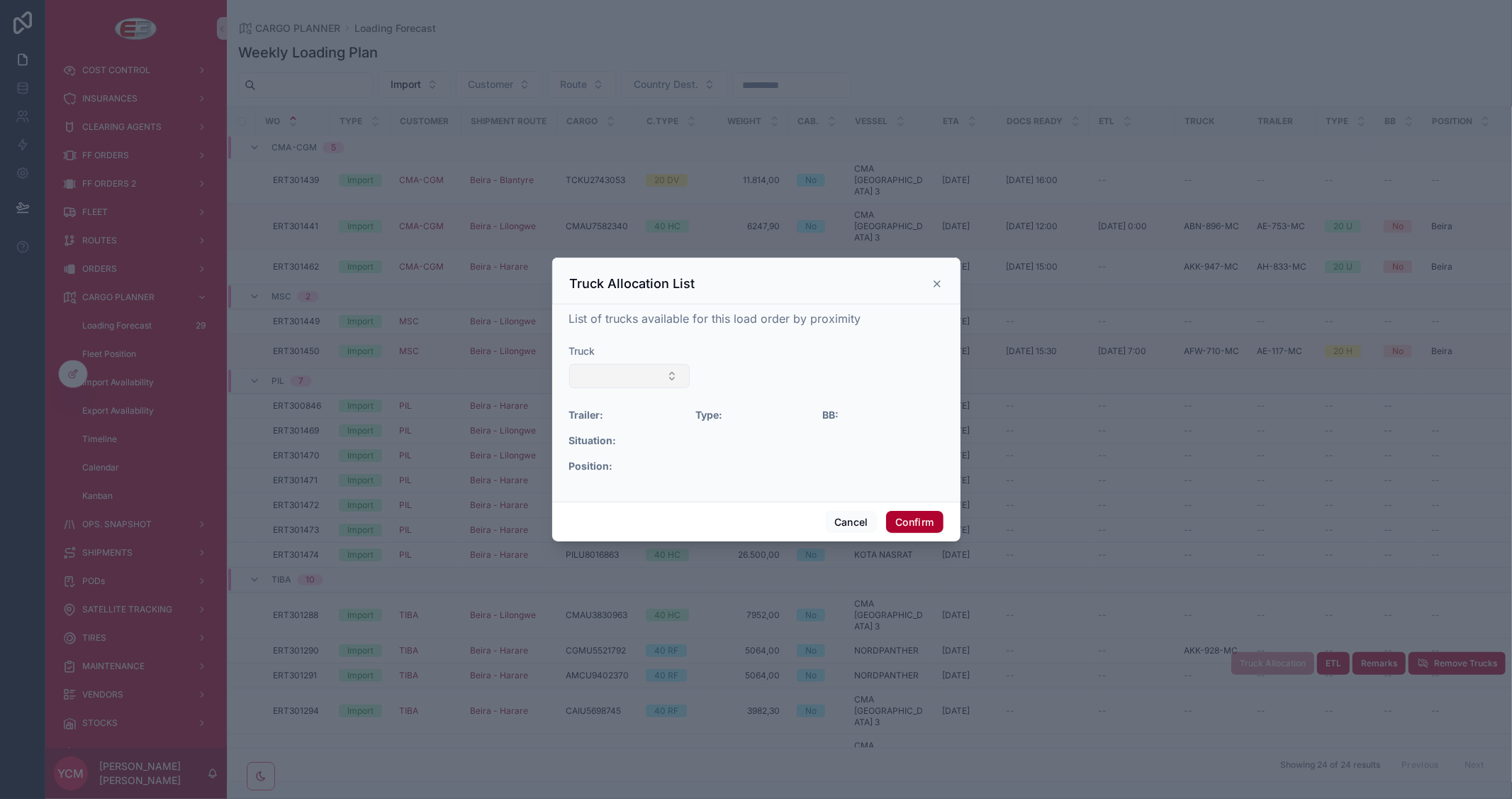
click at [671, 377] on button "Select Button" at bounding box center [630, 376] width 121 height 24
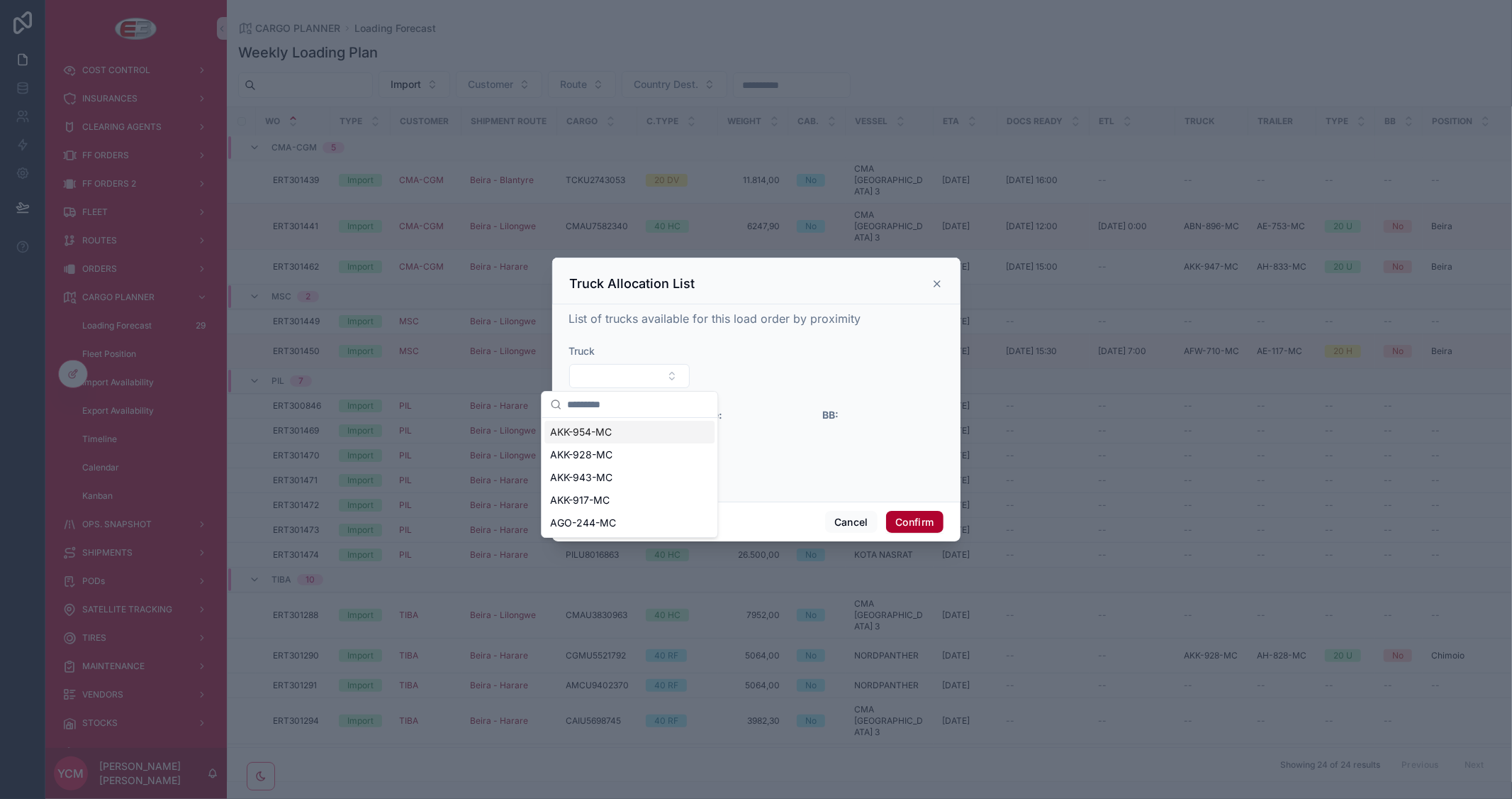
click at [780, 440] on div "Situation:" at bounding box center [756, 440] width 374 height 14
click at [673, 367] on button "Select Button" at bounding box center [630, 376] width 121 height 24
click at [622, 449] on div "AKK-924-MC" at bounding box center [629, 455] width 170 height 23
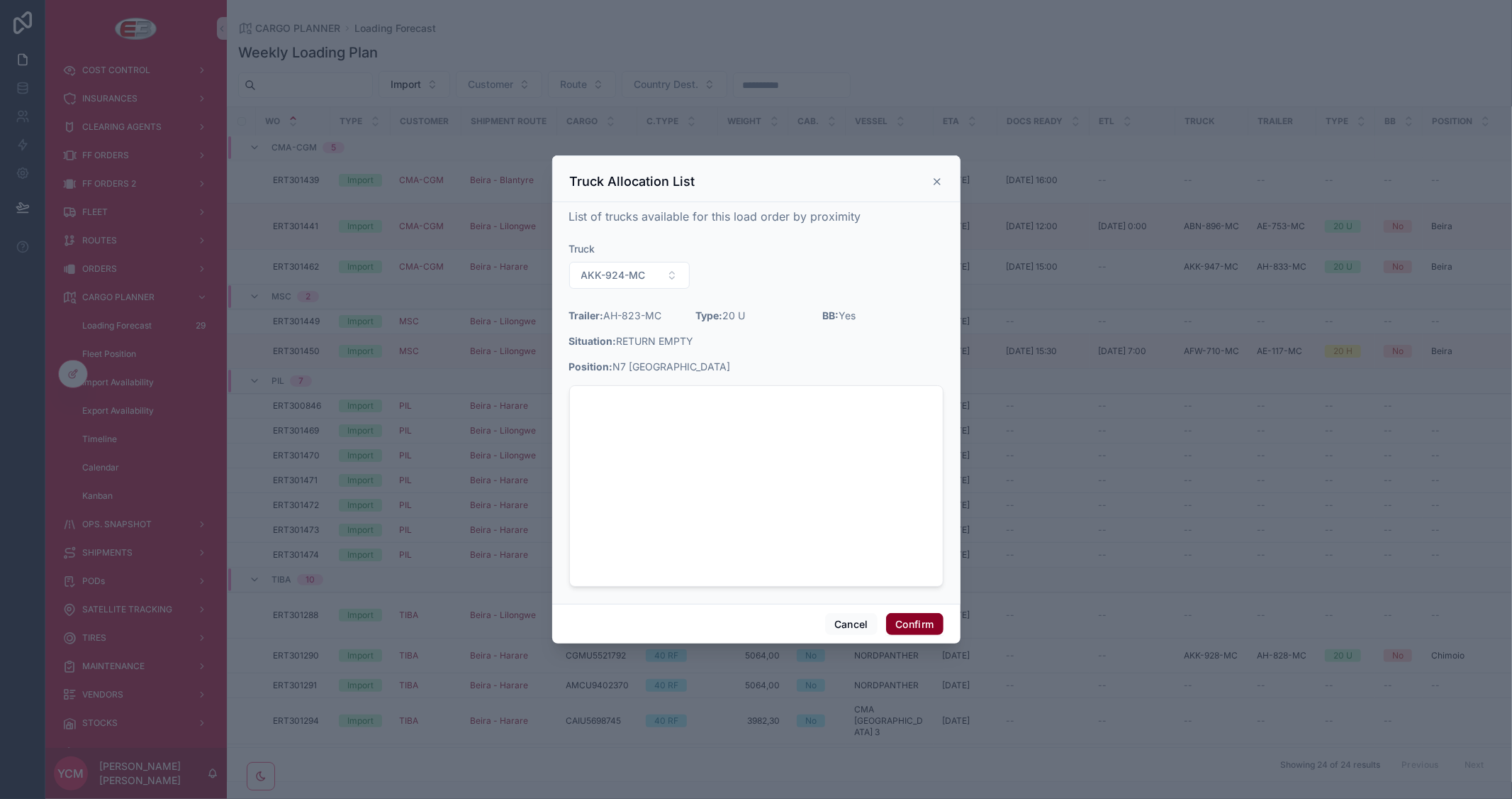
click at [931, 618] on button "Confirm" at bounding box center [914, 624] width 57 height 23
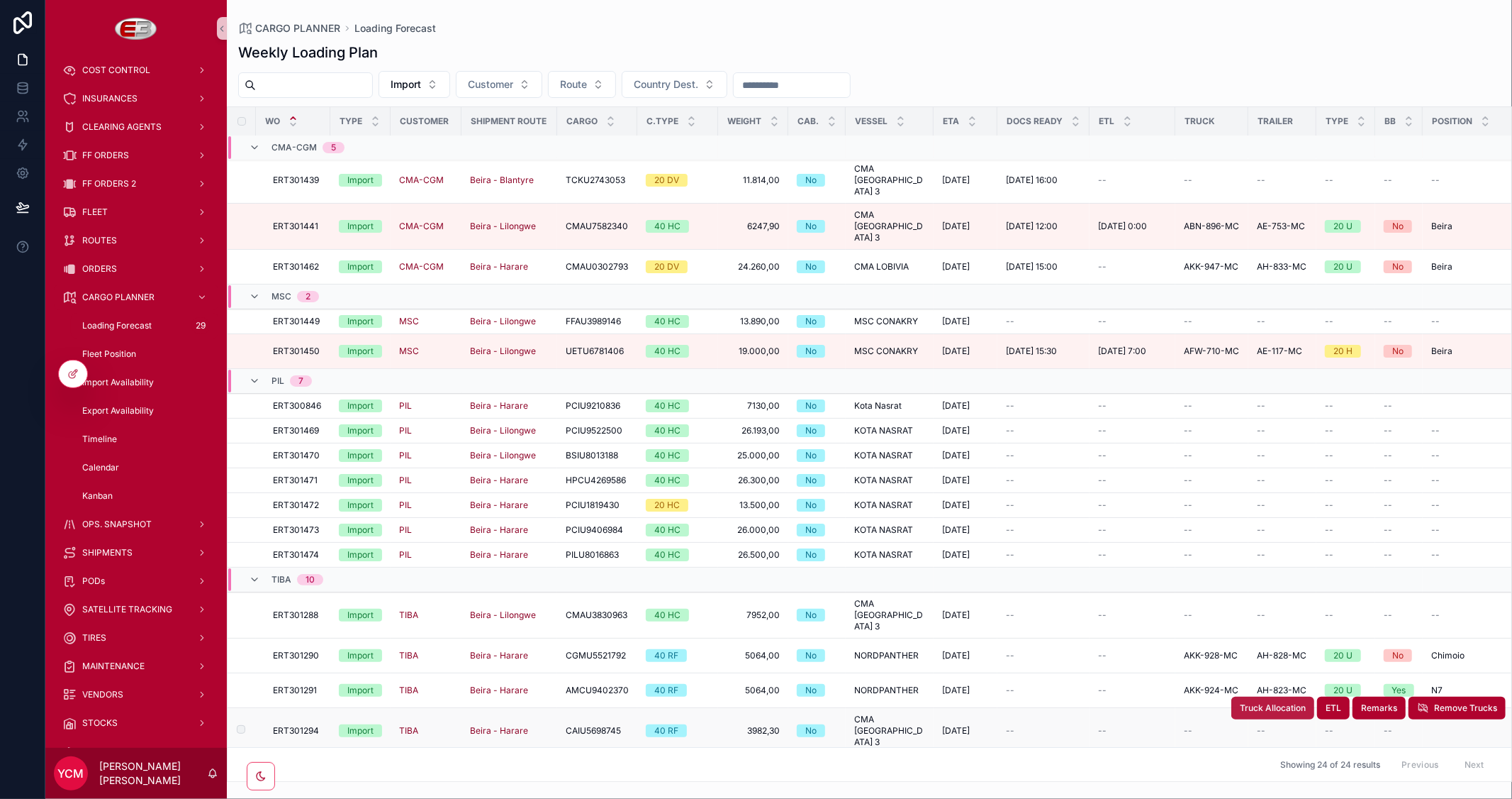
click at [1259, 702] on span "Truck Allocation" at bounding box center [1273, 708] width 66 height 11
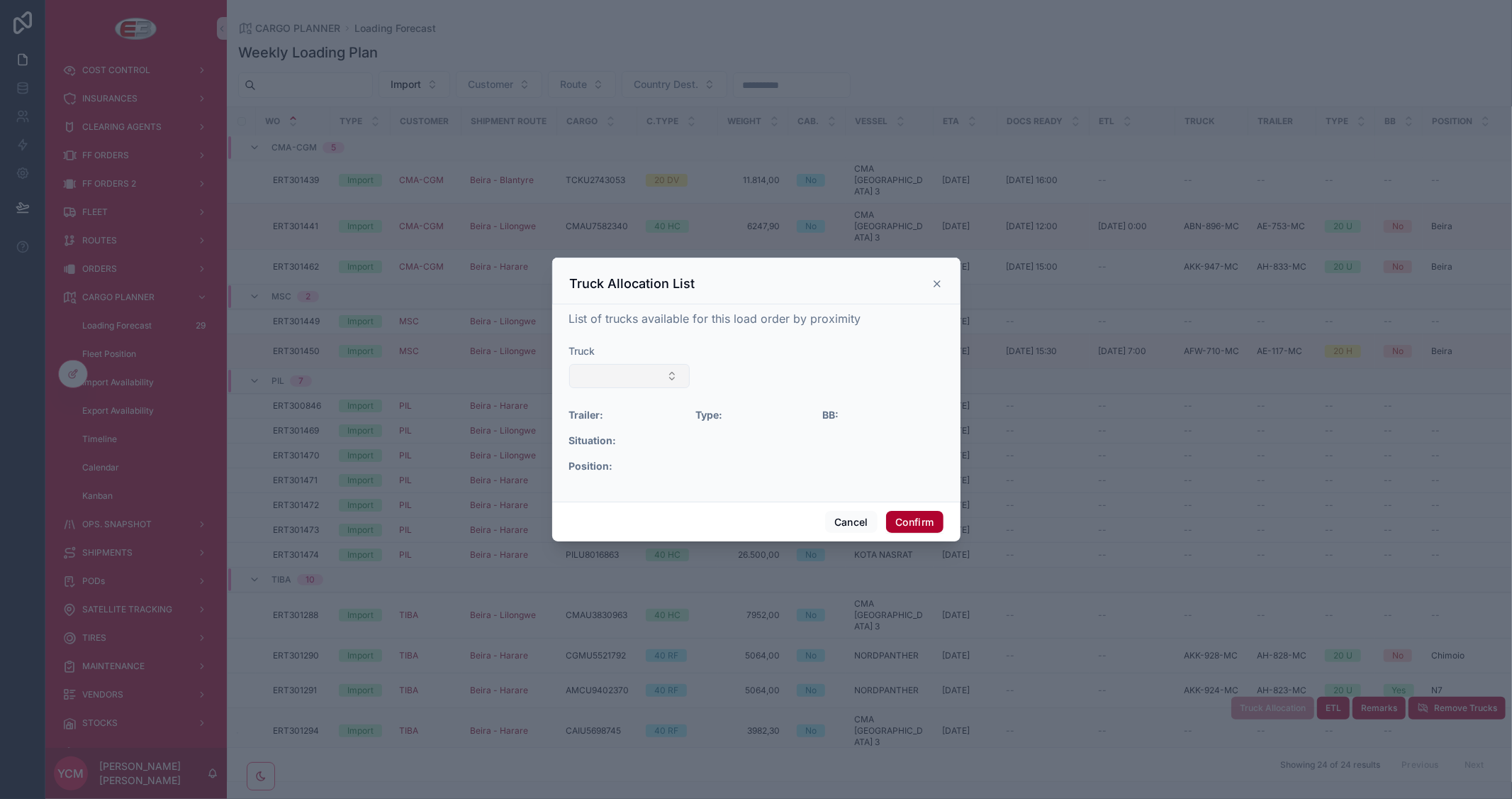
click at [664, 373] on button "Select Button" at bounding box center [630, 376] width 121 height 24
click at [625, 502] on div "AGO-244-MC" at bounding box center [629, 500] width 170 height 23
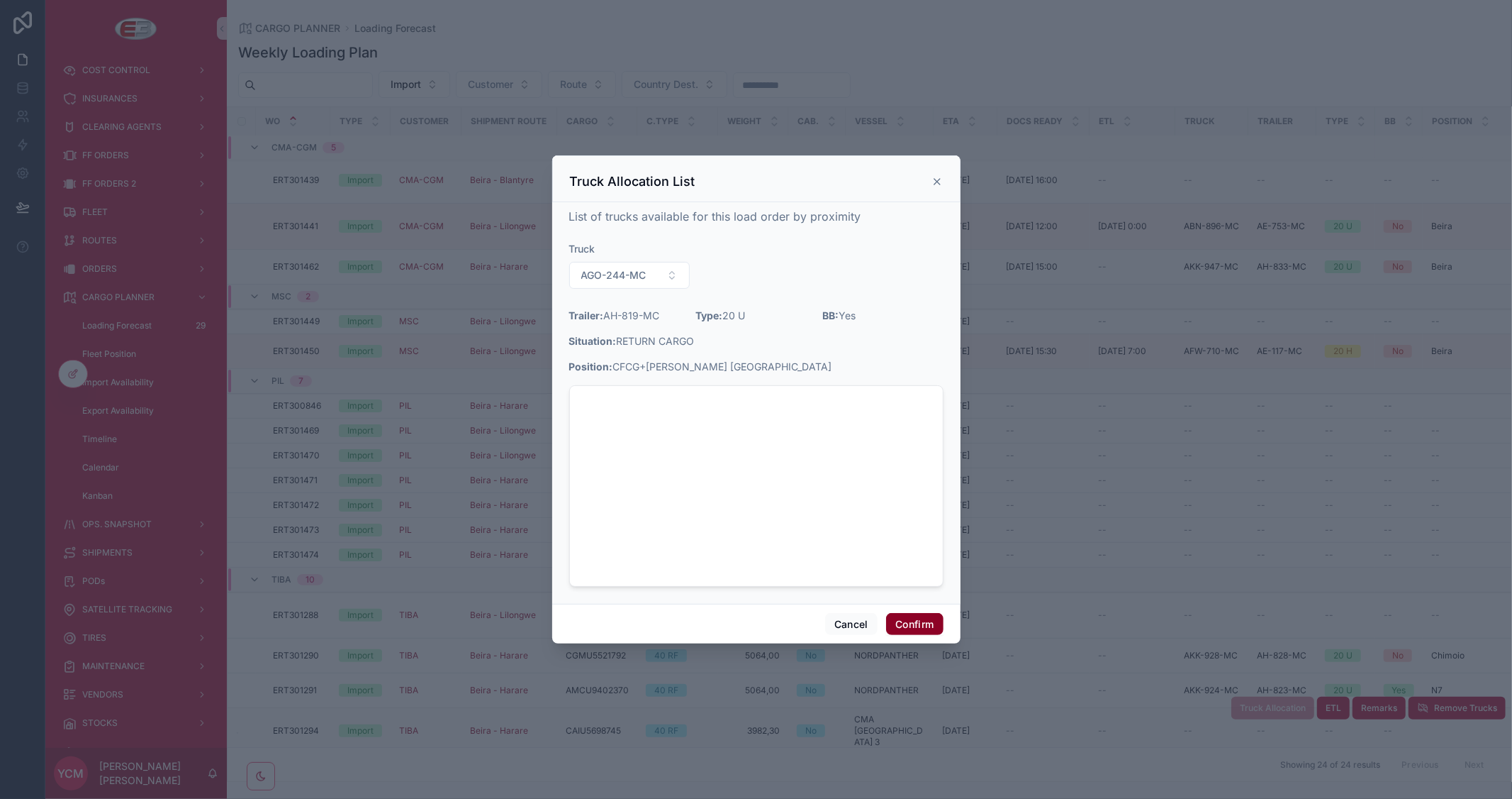
click at [913, 619] on button "Confirm" at bounding box center [914, 624] width 57 height 23
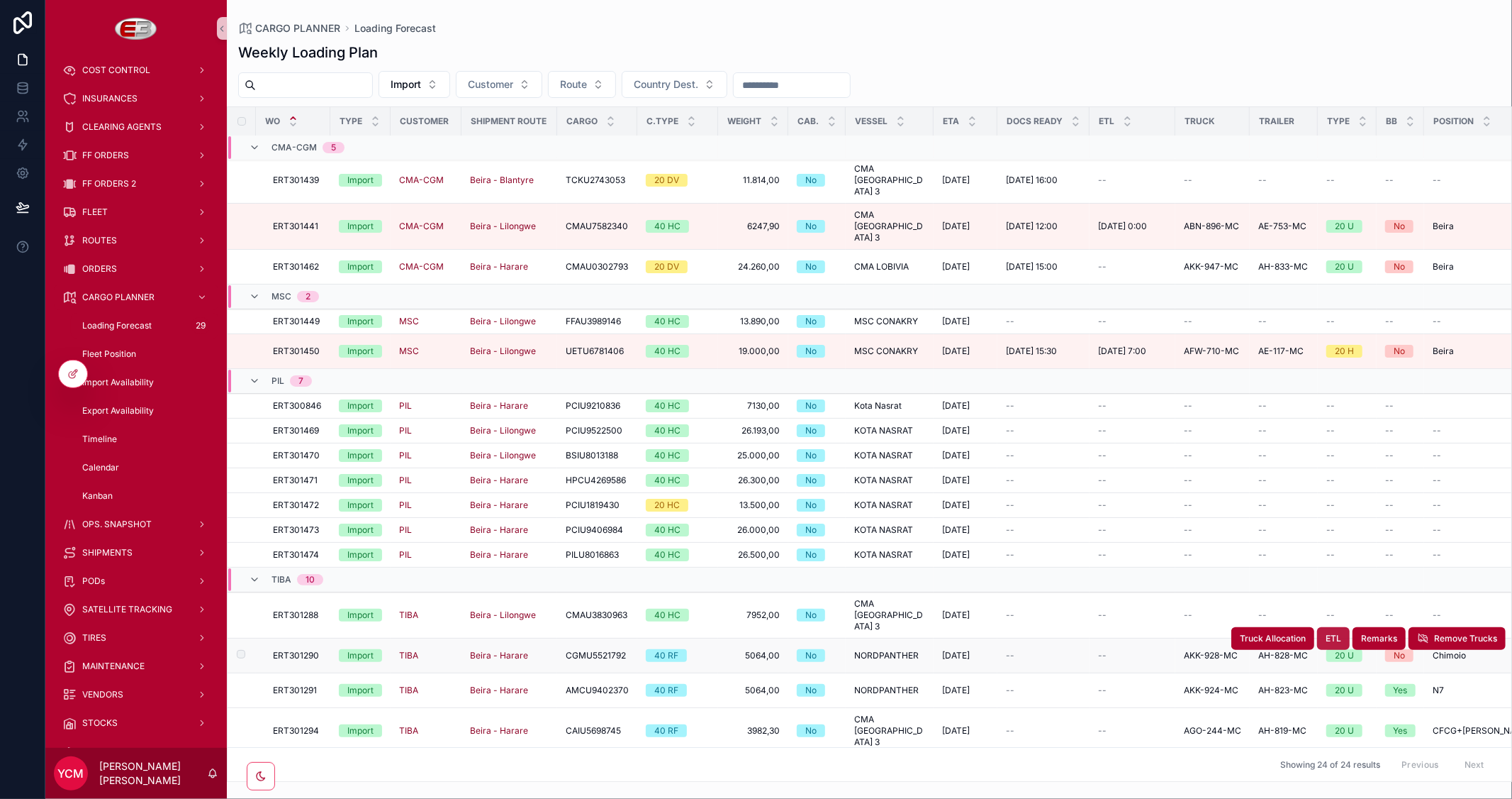
click at [1326, 633] on span "ETL" at bounding box center [1333, 638] width 16 height 11
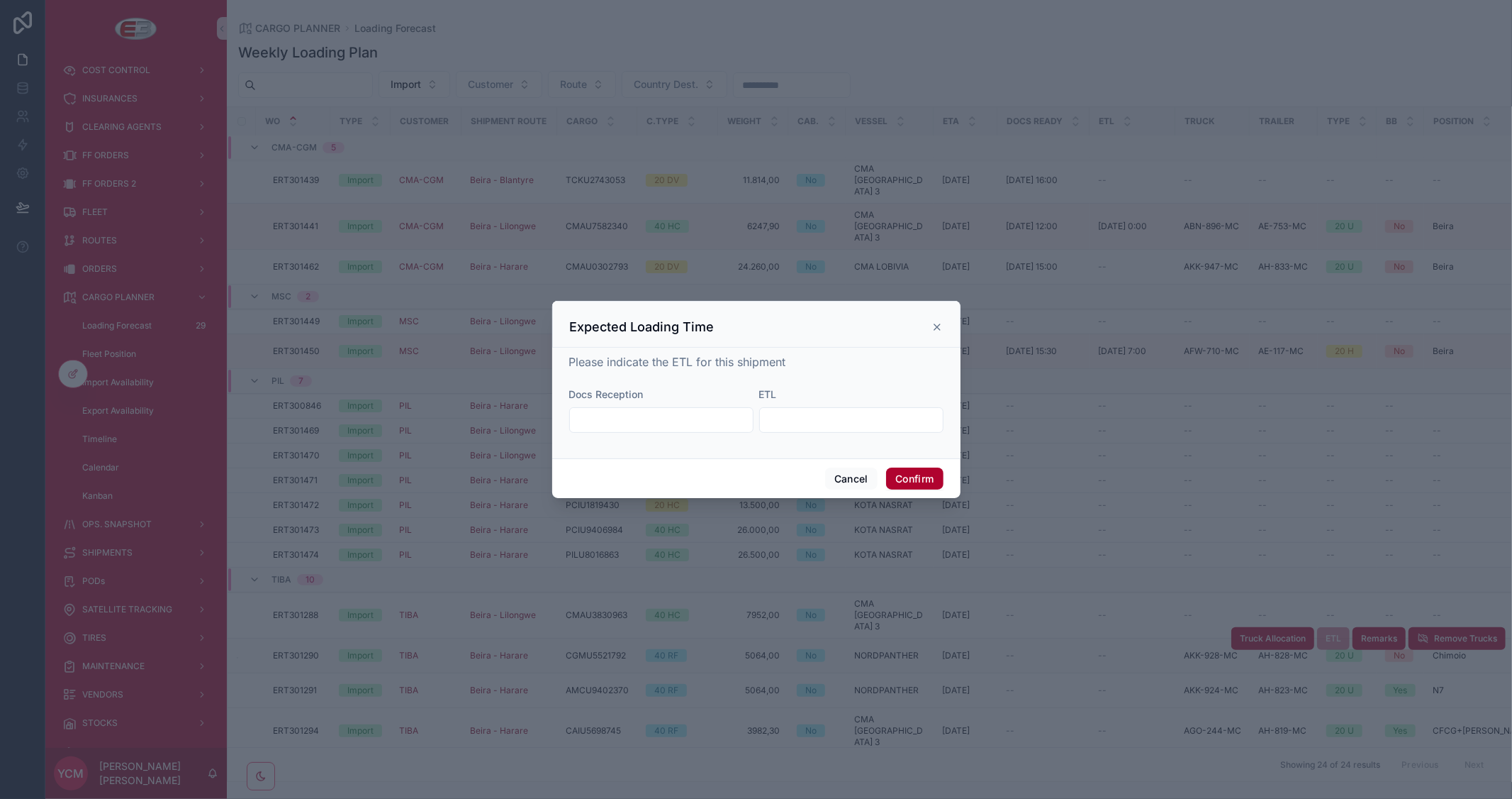
click at [673, 422] on input "text" at bounding box center [662, 419] width 183 height 20
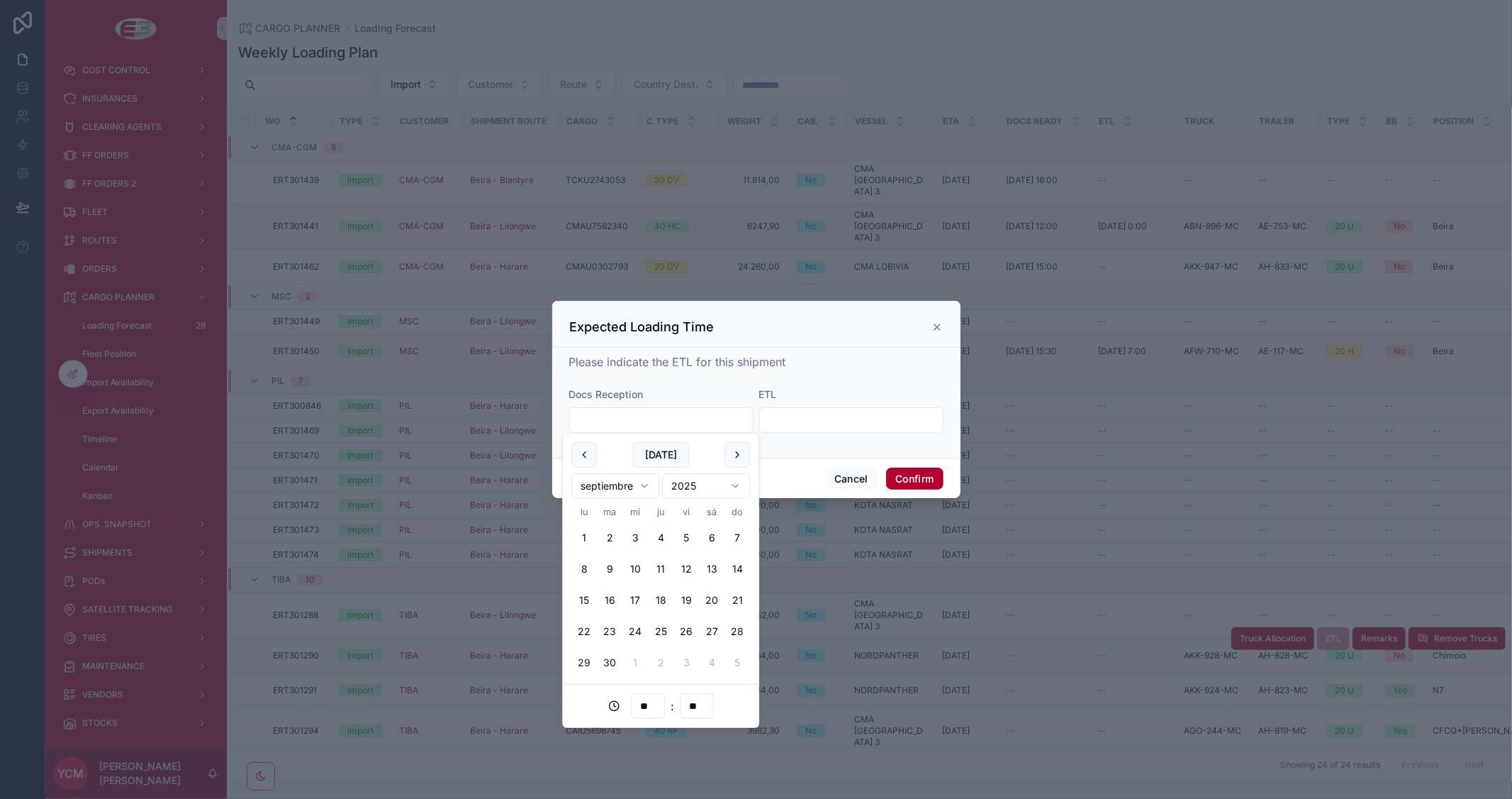
click at [583, 662] on button "29" at bounding box center [584, 663] width 25 height 25
type input "**********"
click at [812, 419] on input "text" at bounding box center [851, 419] width 183 height 20
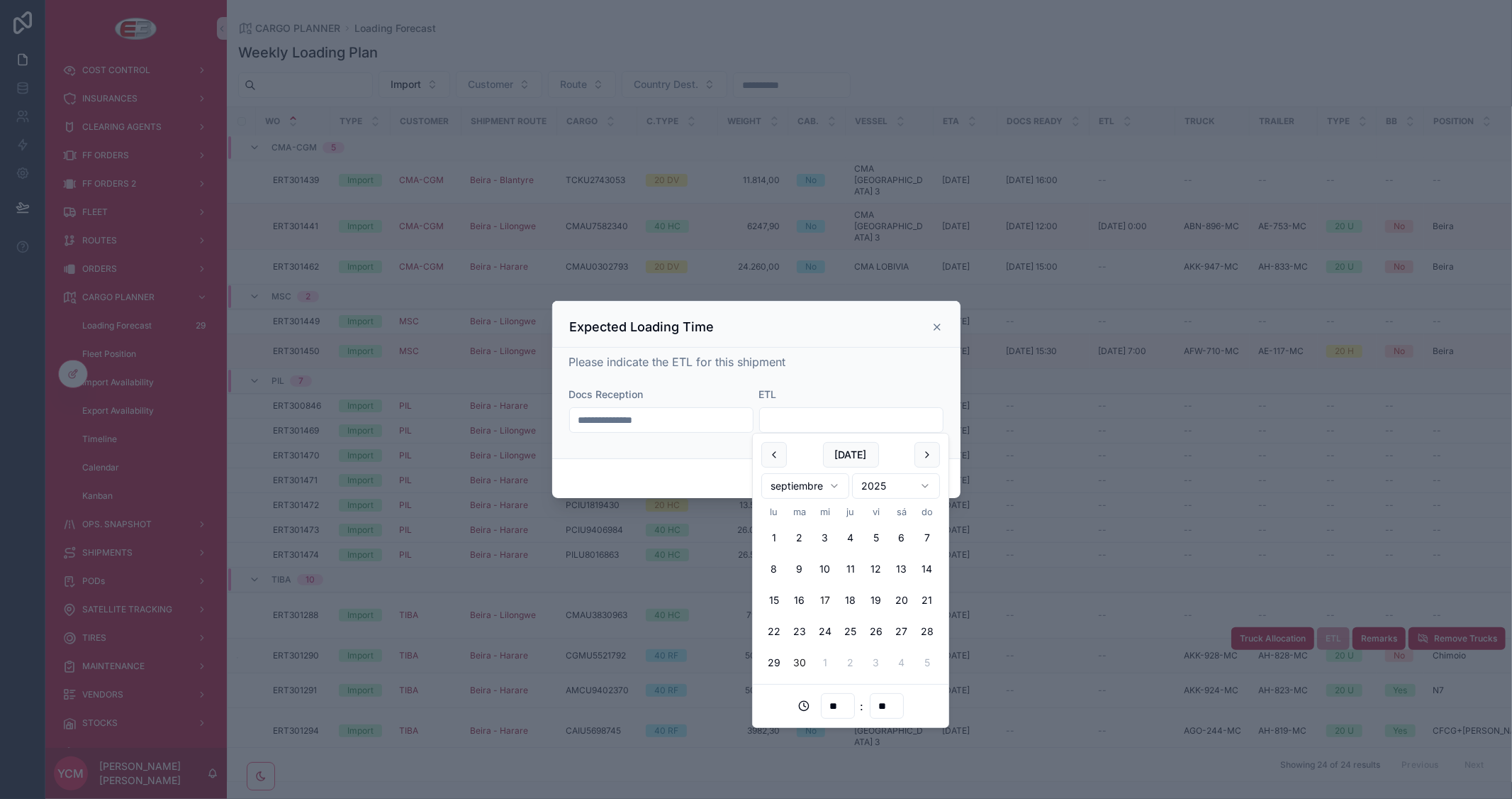
click at [820, 597] on button "17" at bounding box center [825, 600] width 25 height 25
type input "**********"
click at [879, 365] on div "Please indicate the ETL for this shipment" at bounding box center [756, 362] width 374 height 17
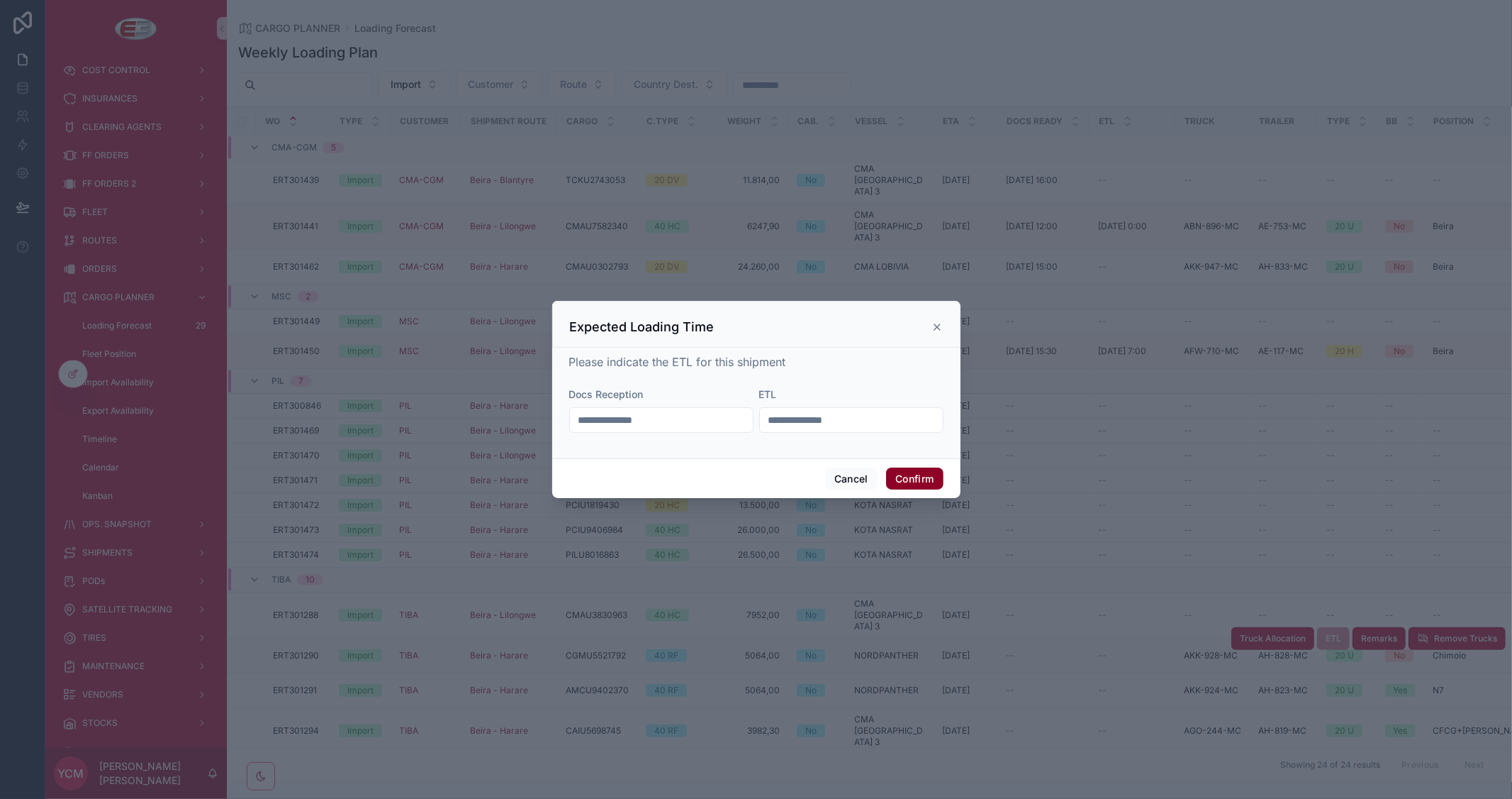
click at [918, 478] on button "Confirm" at bounding box center [914, 478] width 57 height 23
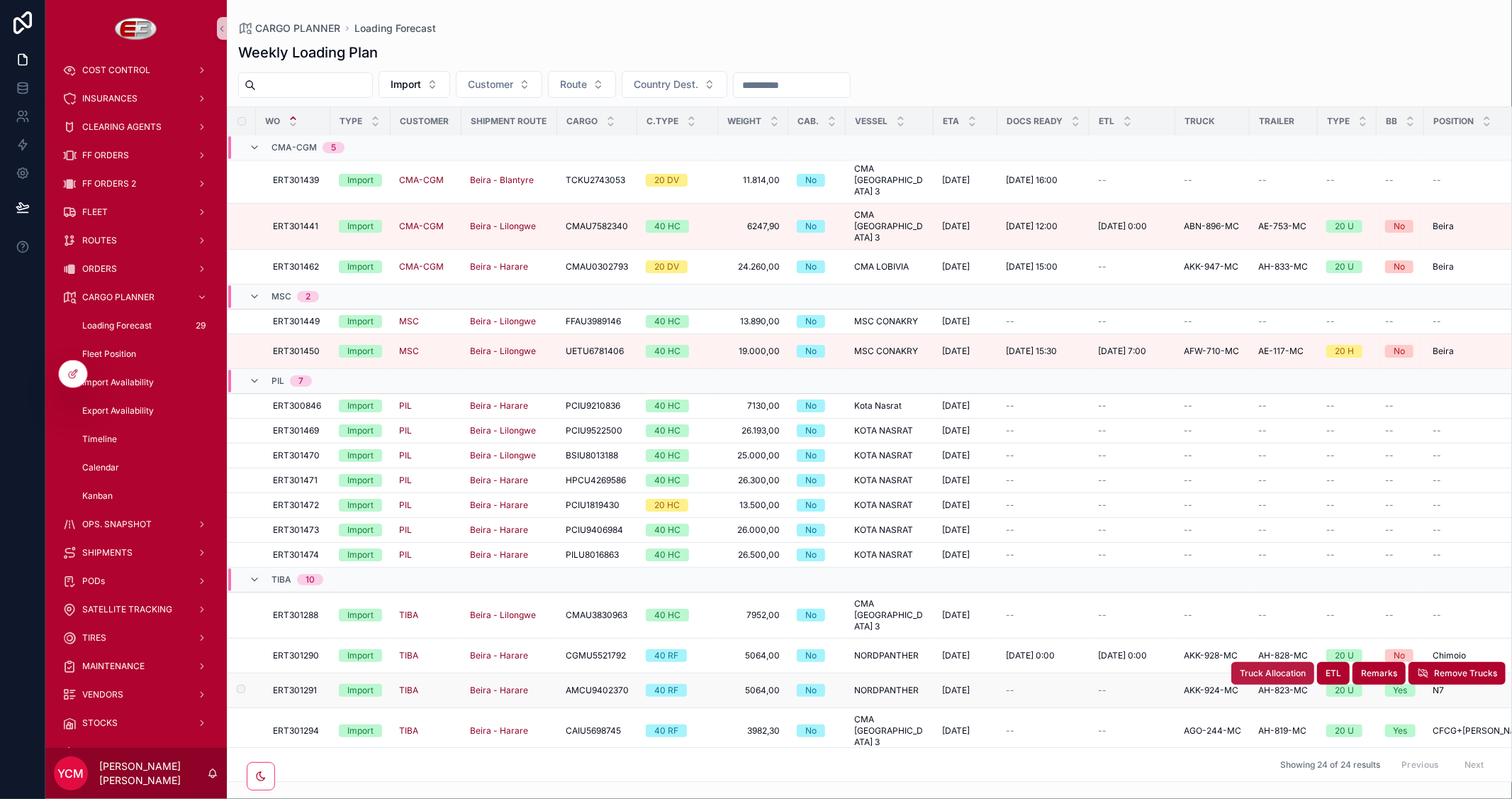
click at [1251, 667] on span "Truck Allocation" at bounding box center [1273, 673] width 66 height 11
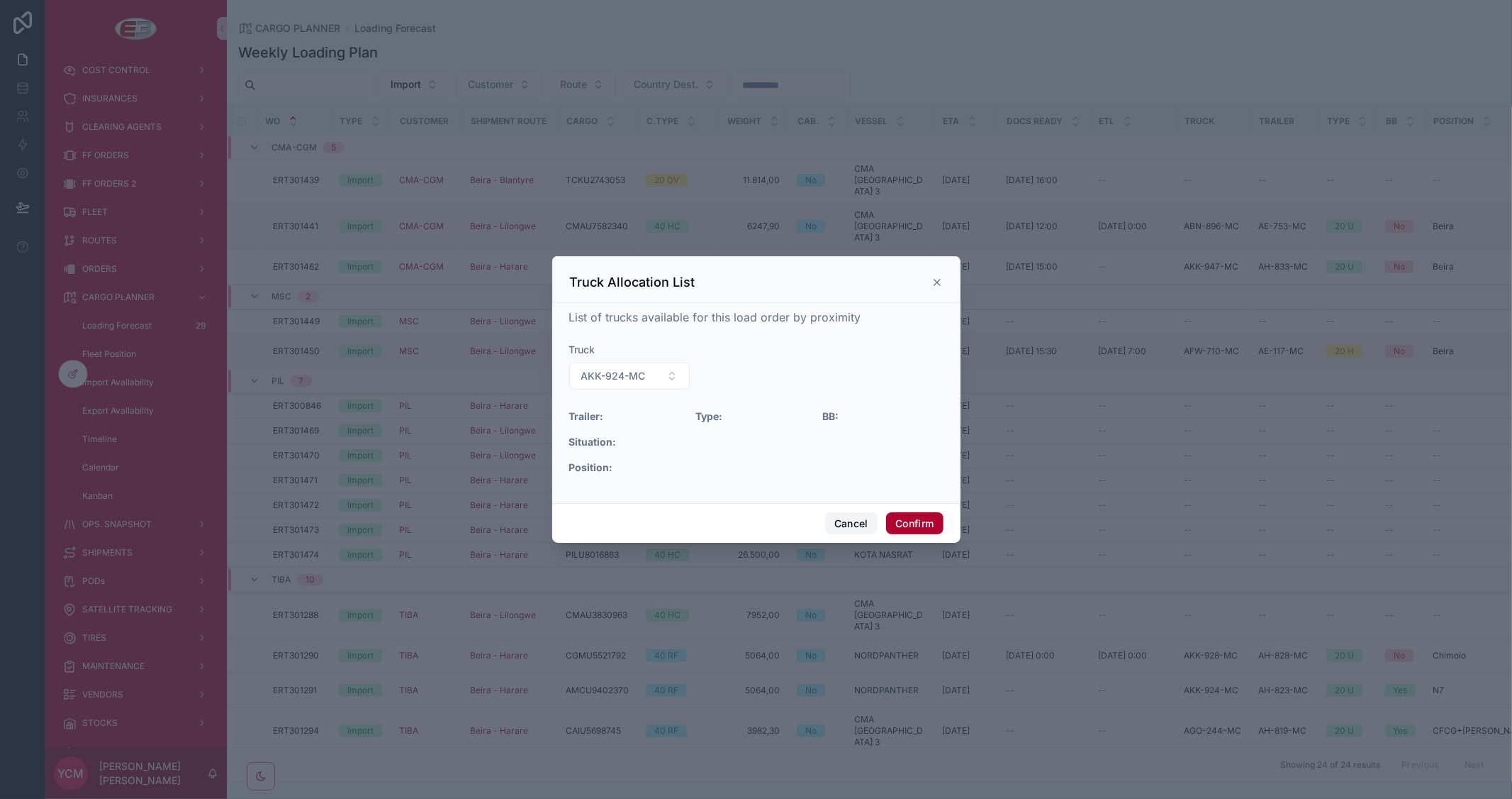
click at [861, 532] on button "Cancel" at bounding box center [851, 523] width 53 height 23
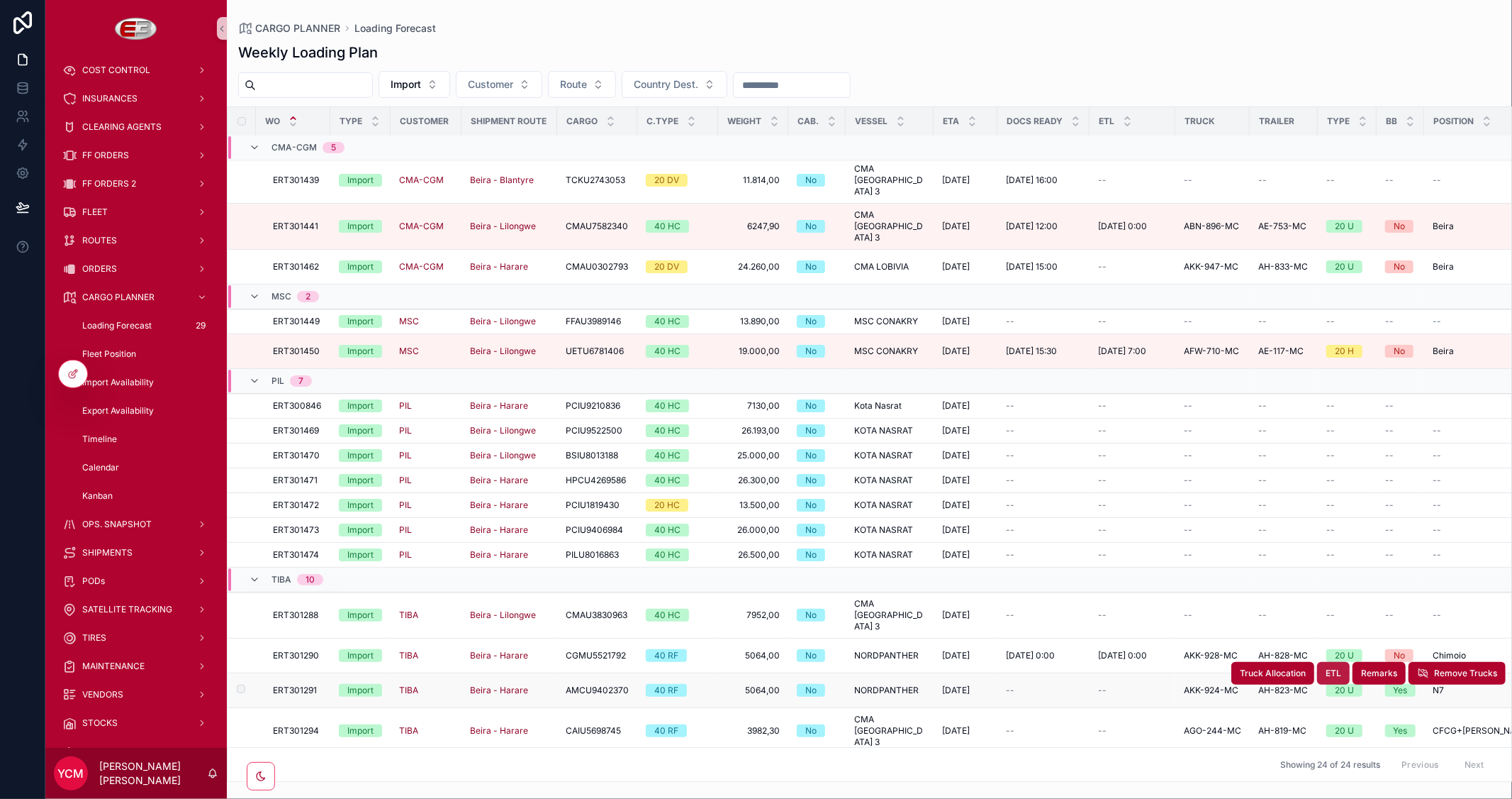
click at [1325, 667] on span "ETL" at bounding box center [1333, 673] width 16 height 11
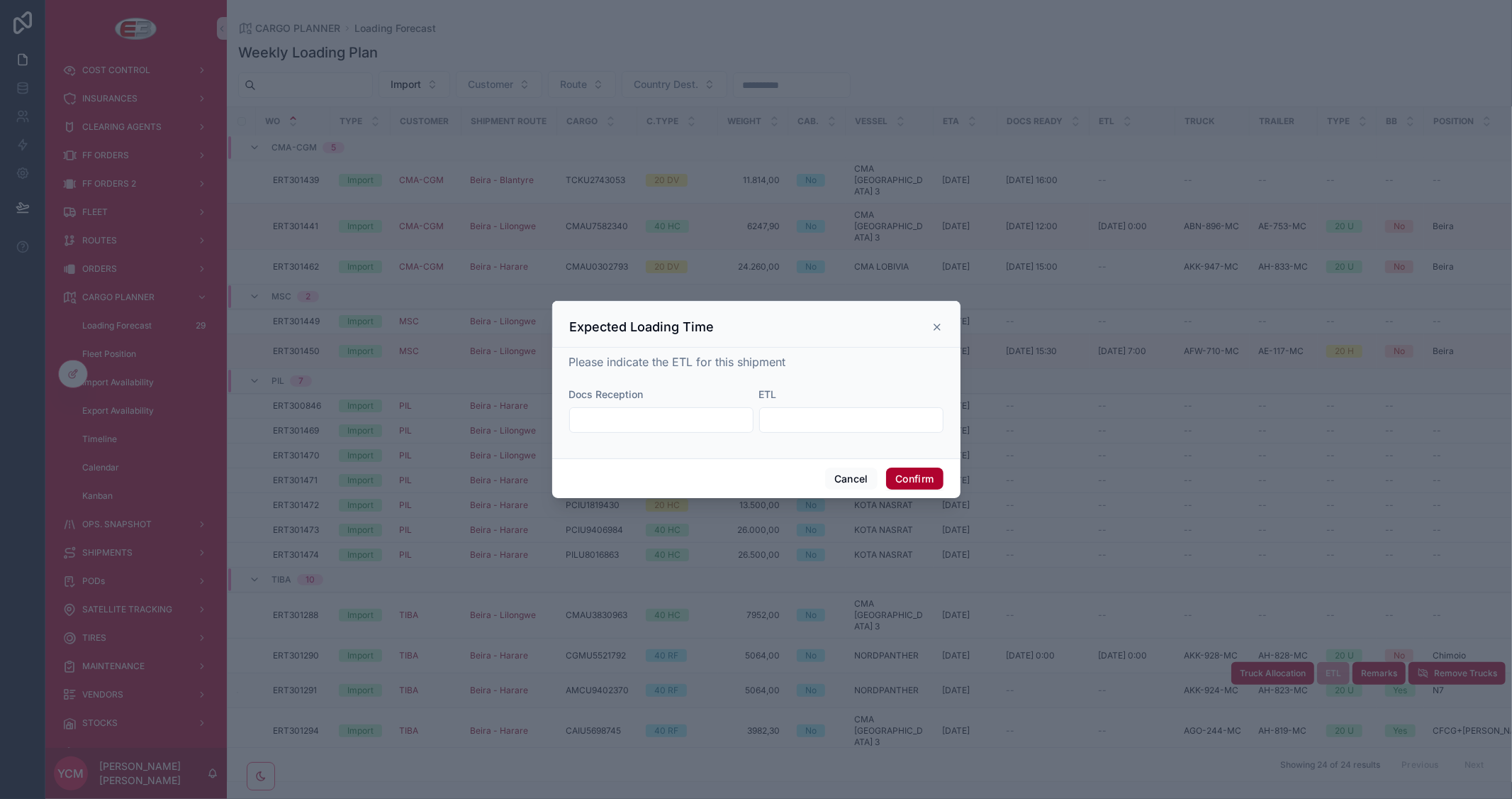
click at [618, 418] on input "text" at bounding box center [662, 419] width 183 height 20
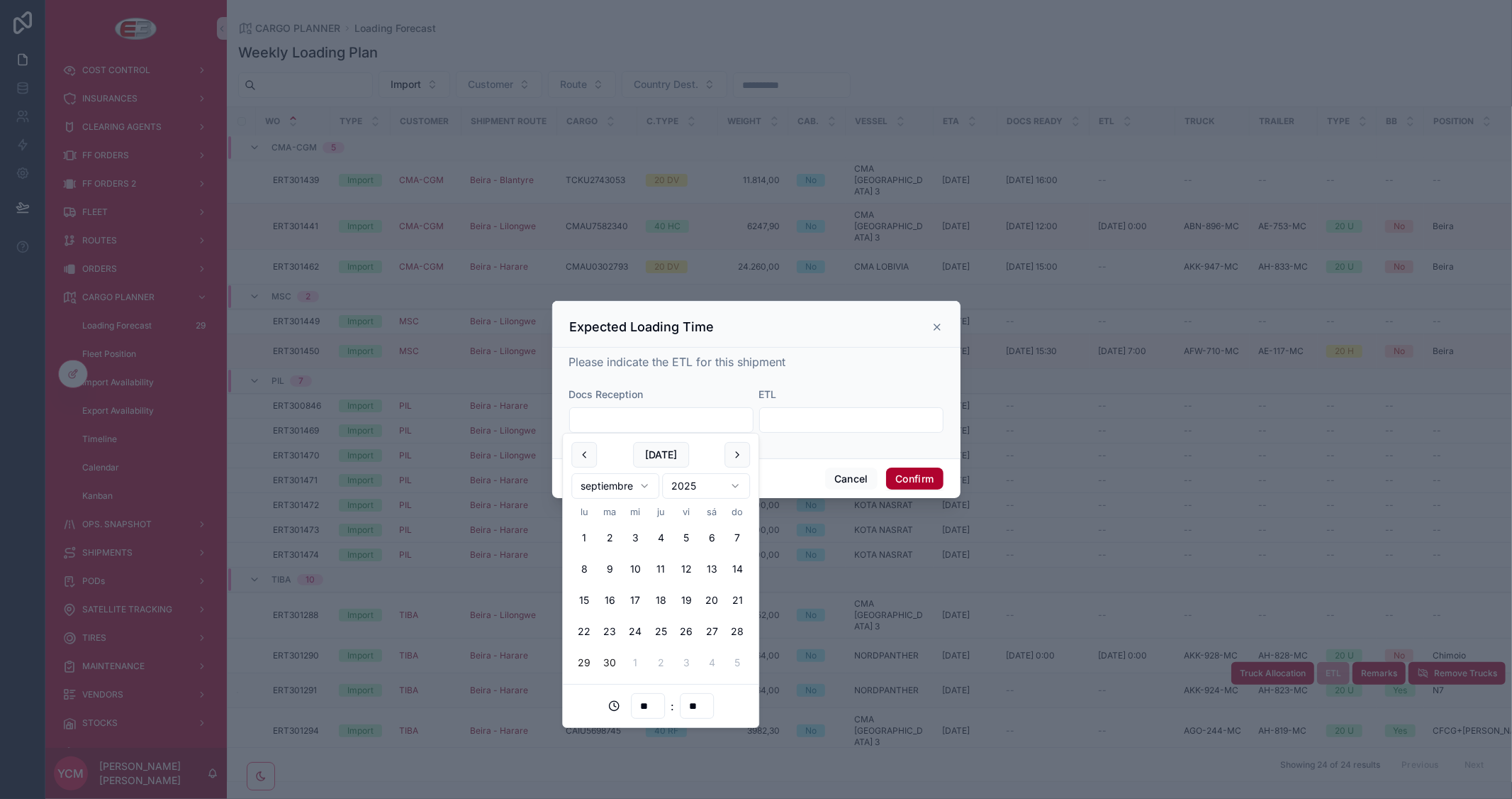
click at [574, 660] on button "29" at bounding box center [584, 663] width 25 height 25
click at [844, 414] on input "text" at bounding box center [851, 419] width 183 height 20
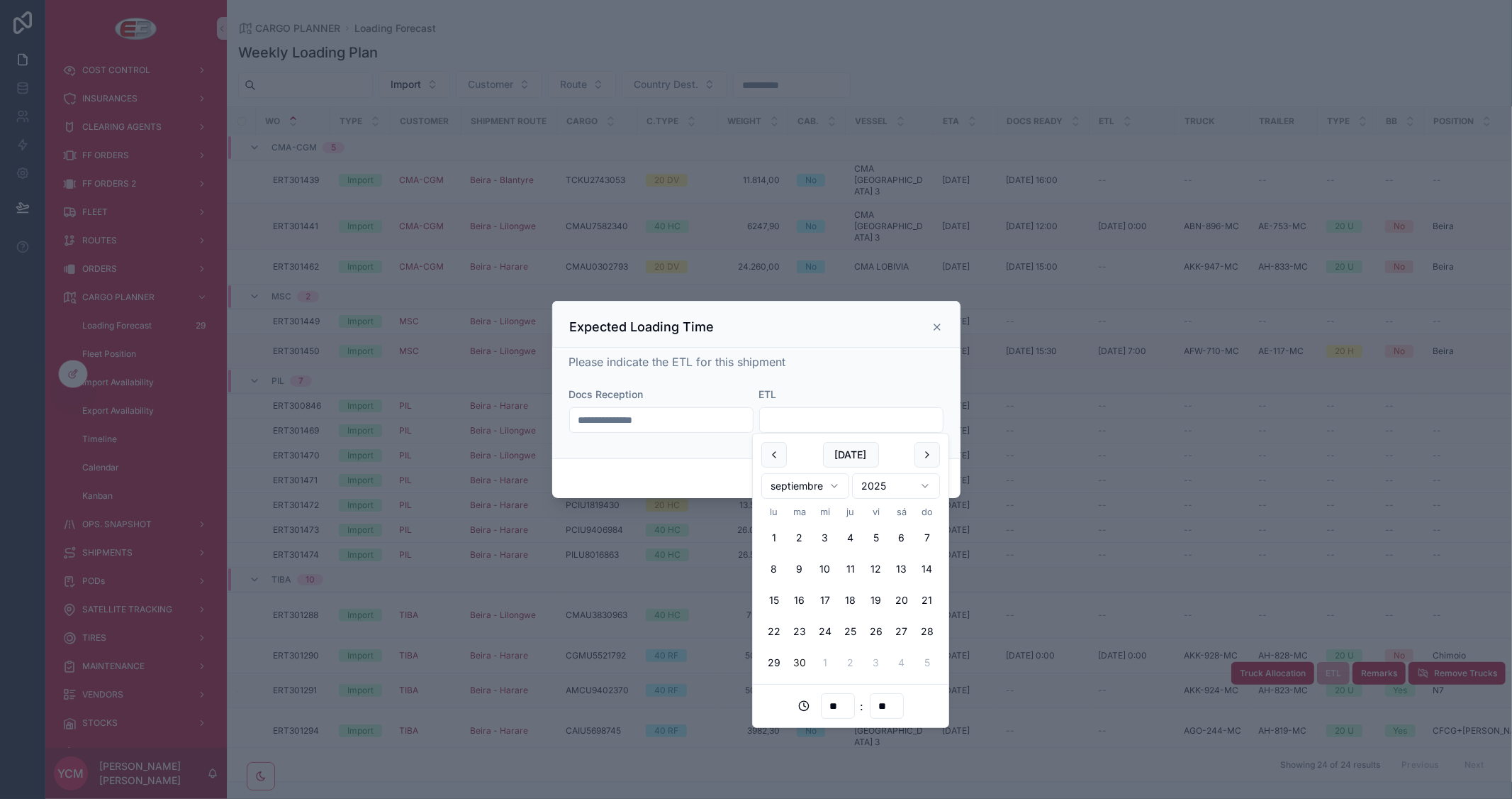
click at [646, 419] on input "**********" at bounding box center [662, 419] width 183 height 20
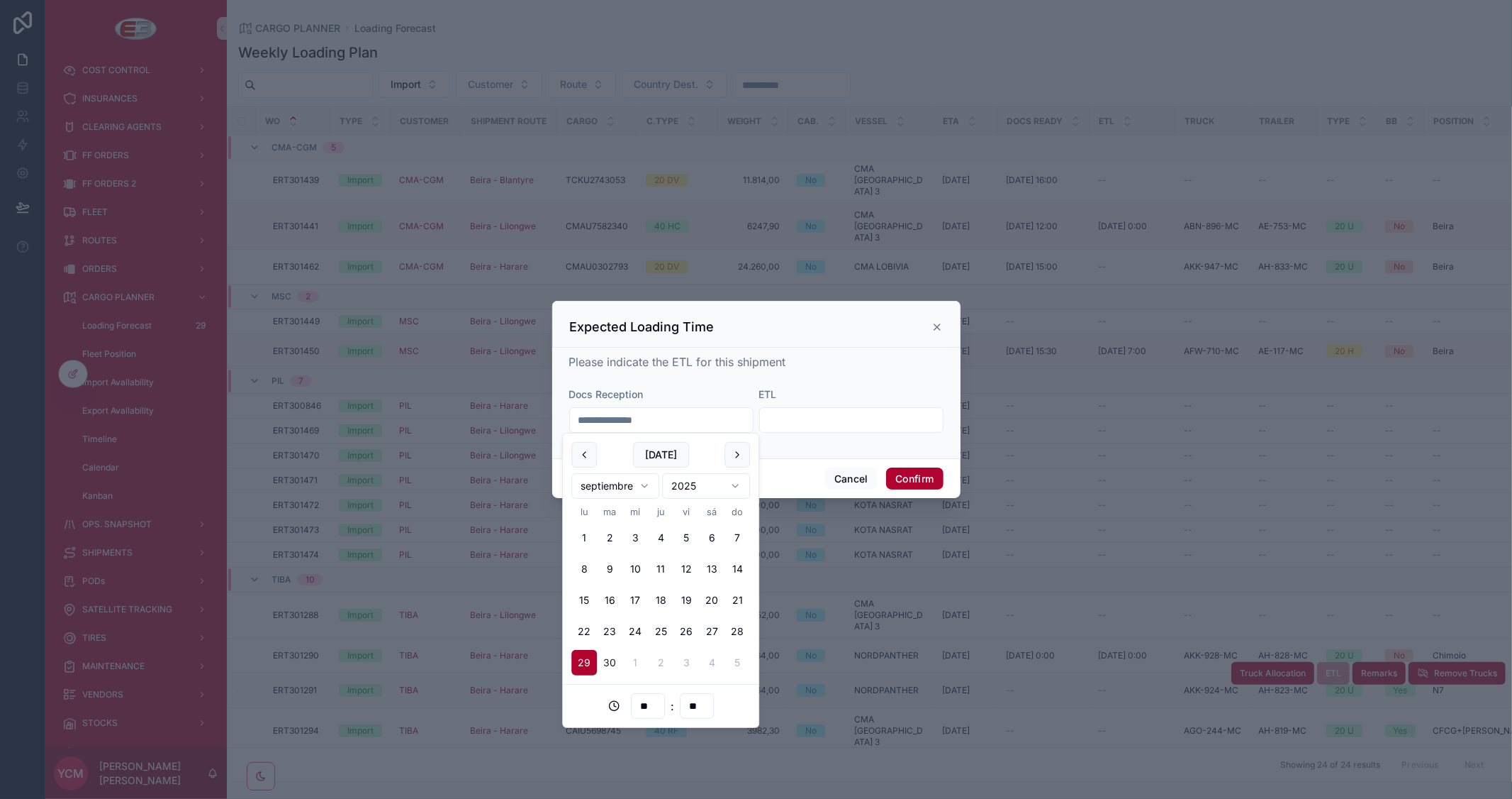
click at [635, 421] on input "**********" at bounding box center [662, 419] width 183 height 20
click at [657, 707] on input "**" at bounding box center [647, 705] width 32 height 20
click at [633, 571] on div "17" at bounding box center [647, 566] width 64 height 23
type input "**********"
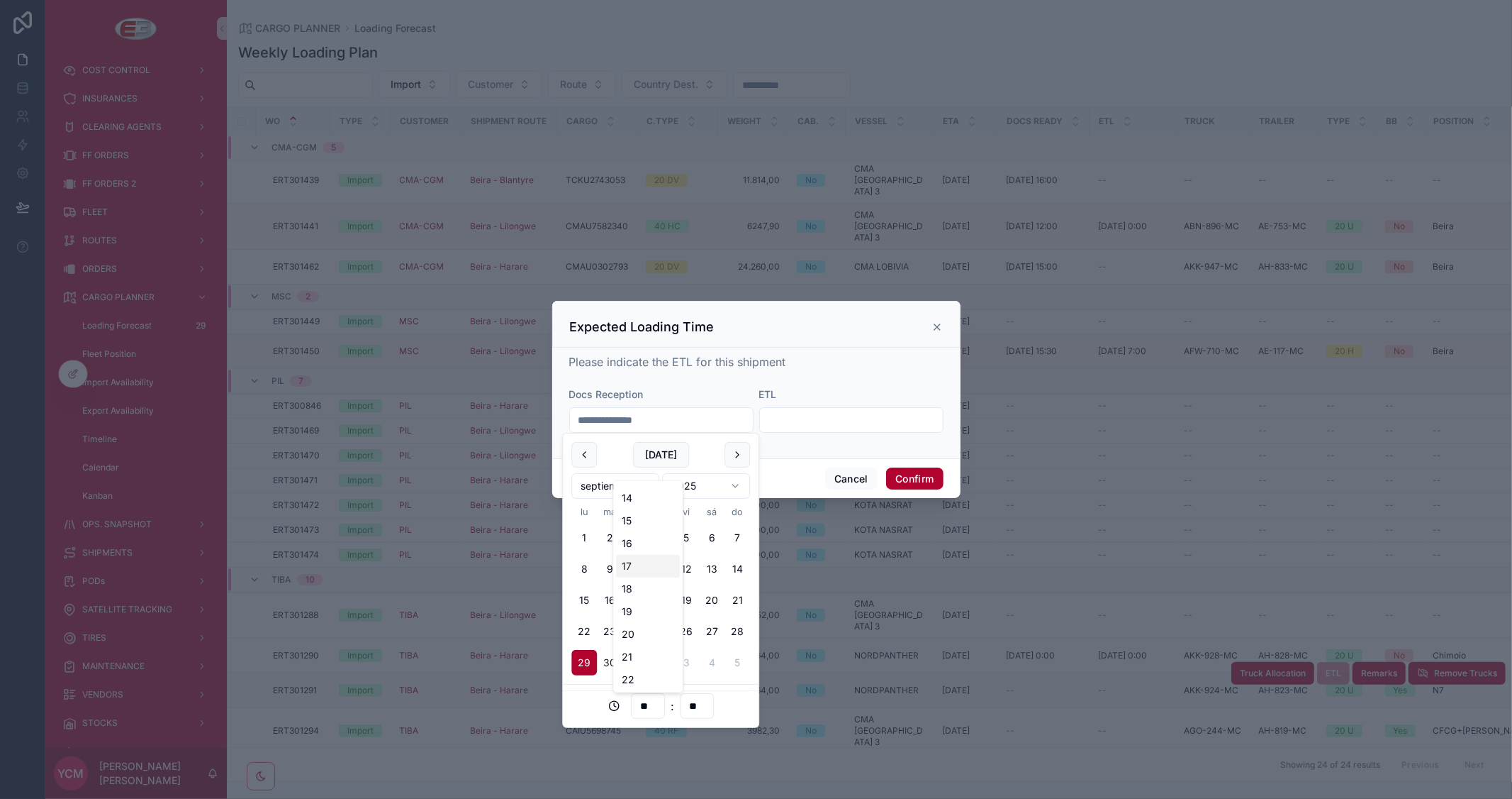
type input "**"
click at [917, 478] on button "Confirm" at bounding box center [914, 478] width 57 height 23
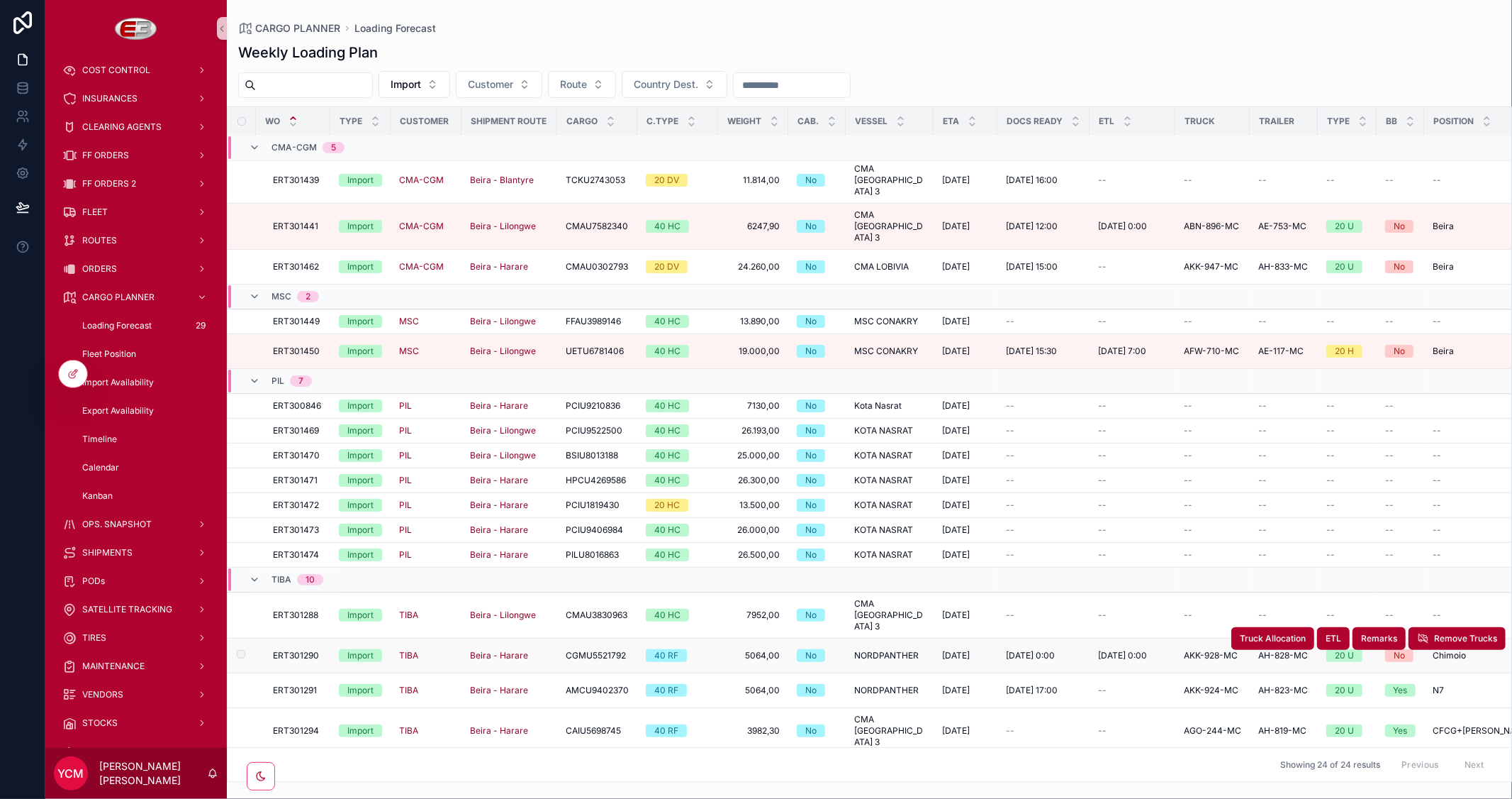
click at [1121, 650] on span "17/9/2025 0:00" at bounding box center [1122, 656] width 49 height 11
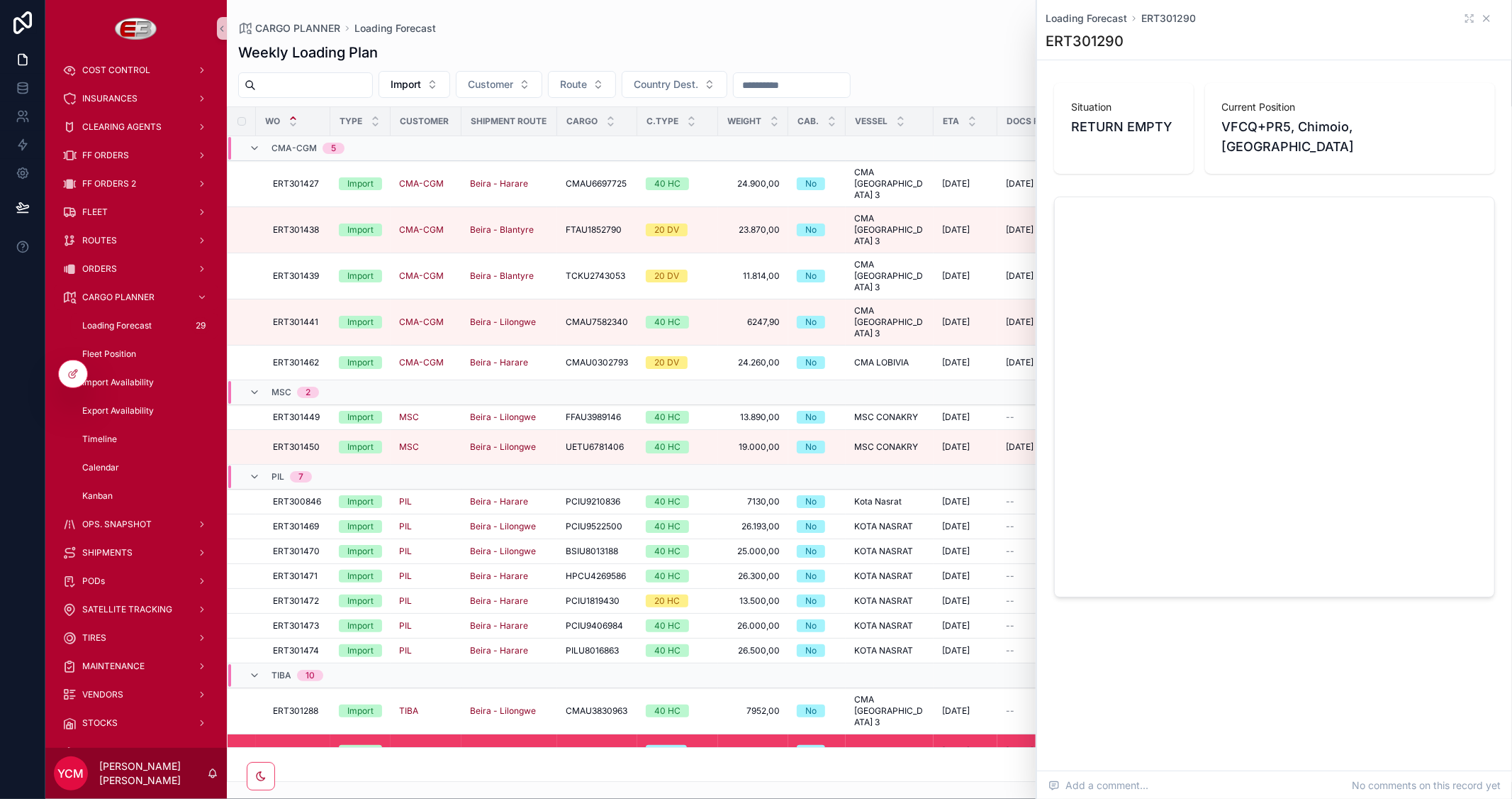
click at [1481, 17] on icon "scrollable content" at bounding box center [1486, 18] width 11 height 11
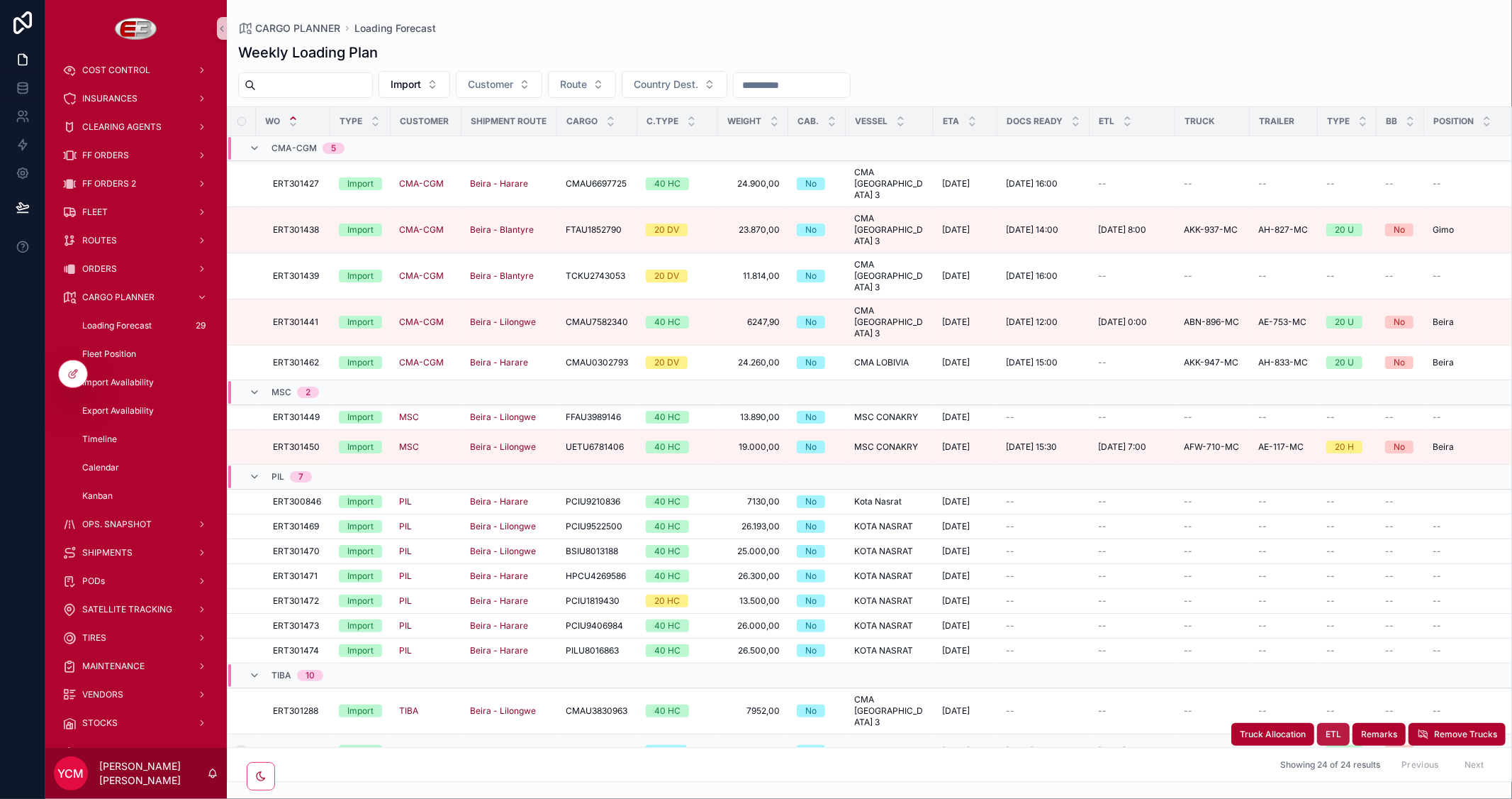
click at [1325, 728] on span "ETL" at bounding box center [1333, 734] width 16 height 11
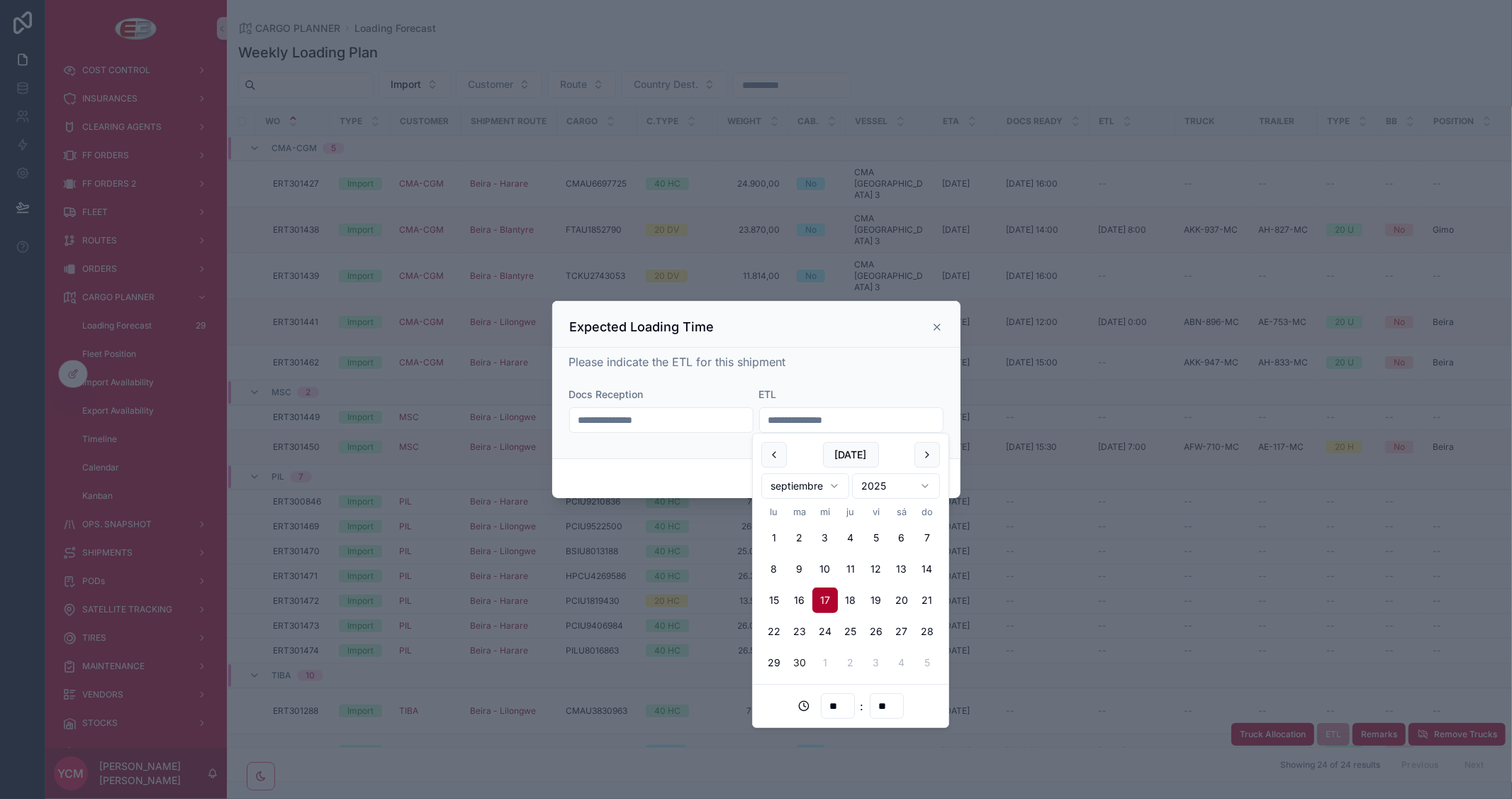
drag, startPoint x: 872, startPoint y: 428, endPoint x: 684, endPoint y: 392, distance: 191.4
click at [684, 392] on form "**********" at bounding box center [756, 417] width 374 height 60
click at [849, 373] on div "**********" at bounding box center [756, 400] width 374 height 94
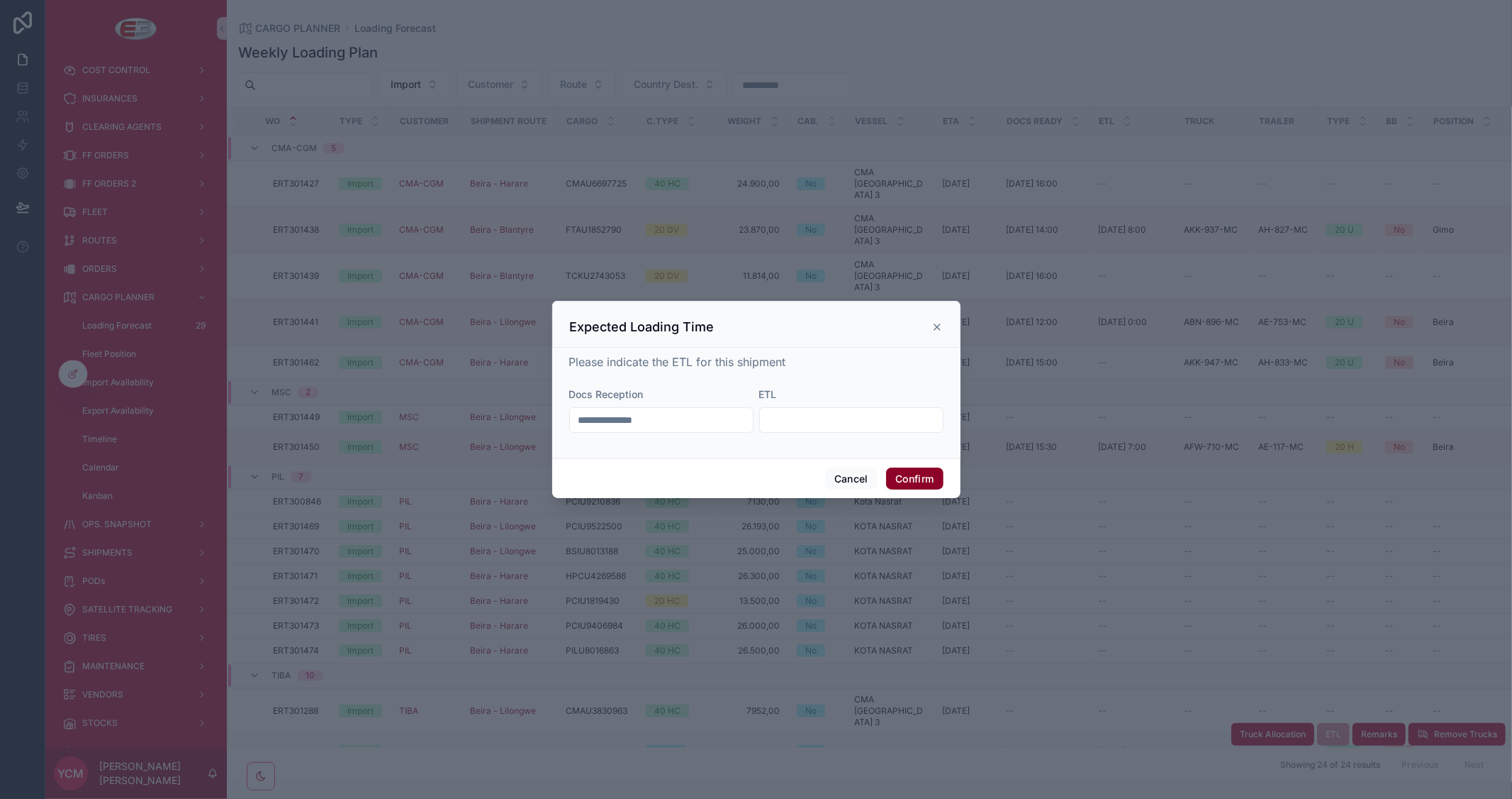
click at [922, 482] on button "Confirm" at bounding box center [914, 478] width 57 height 23
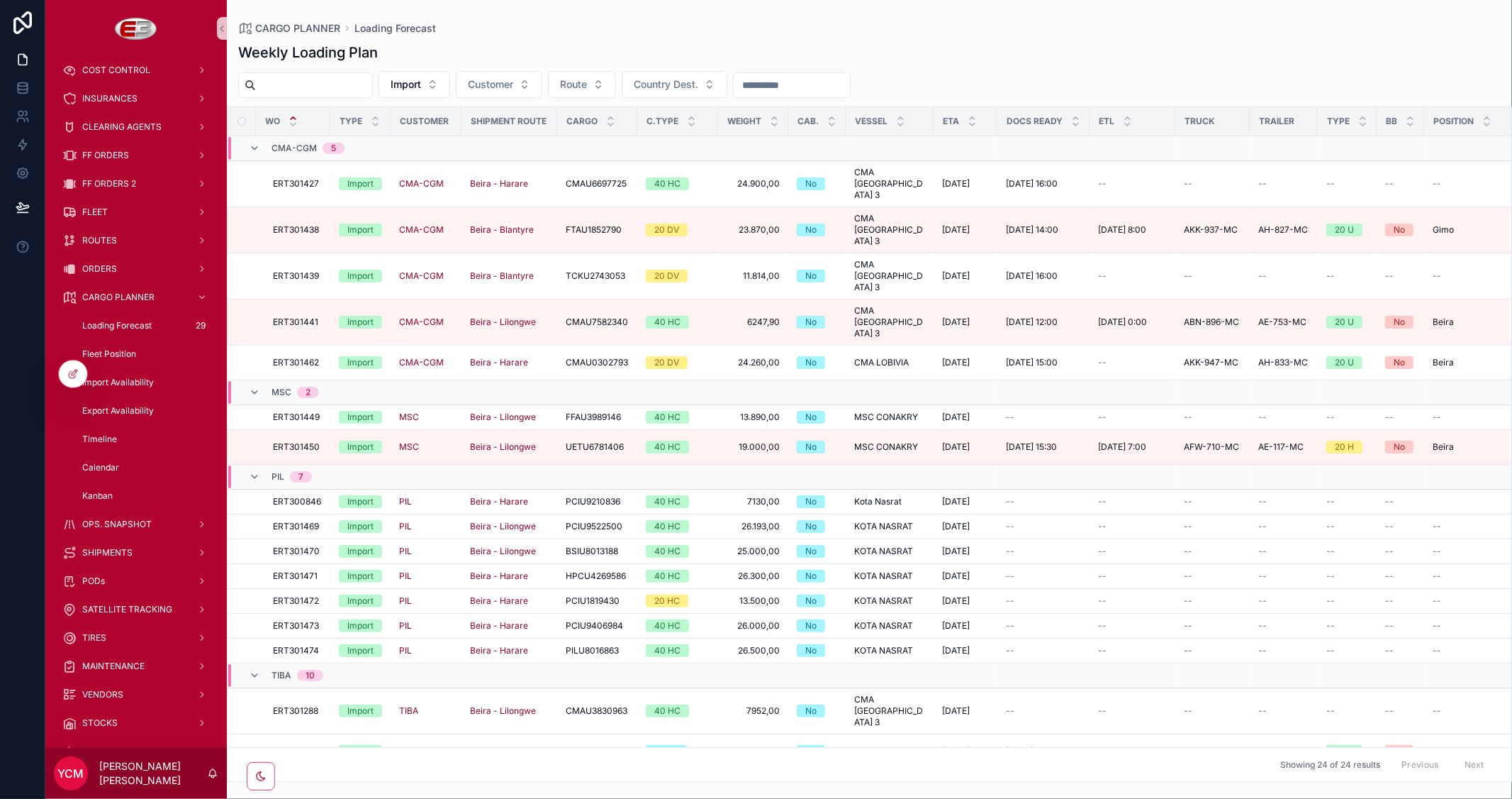
scroll to position [96, 0]
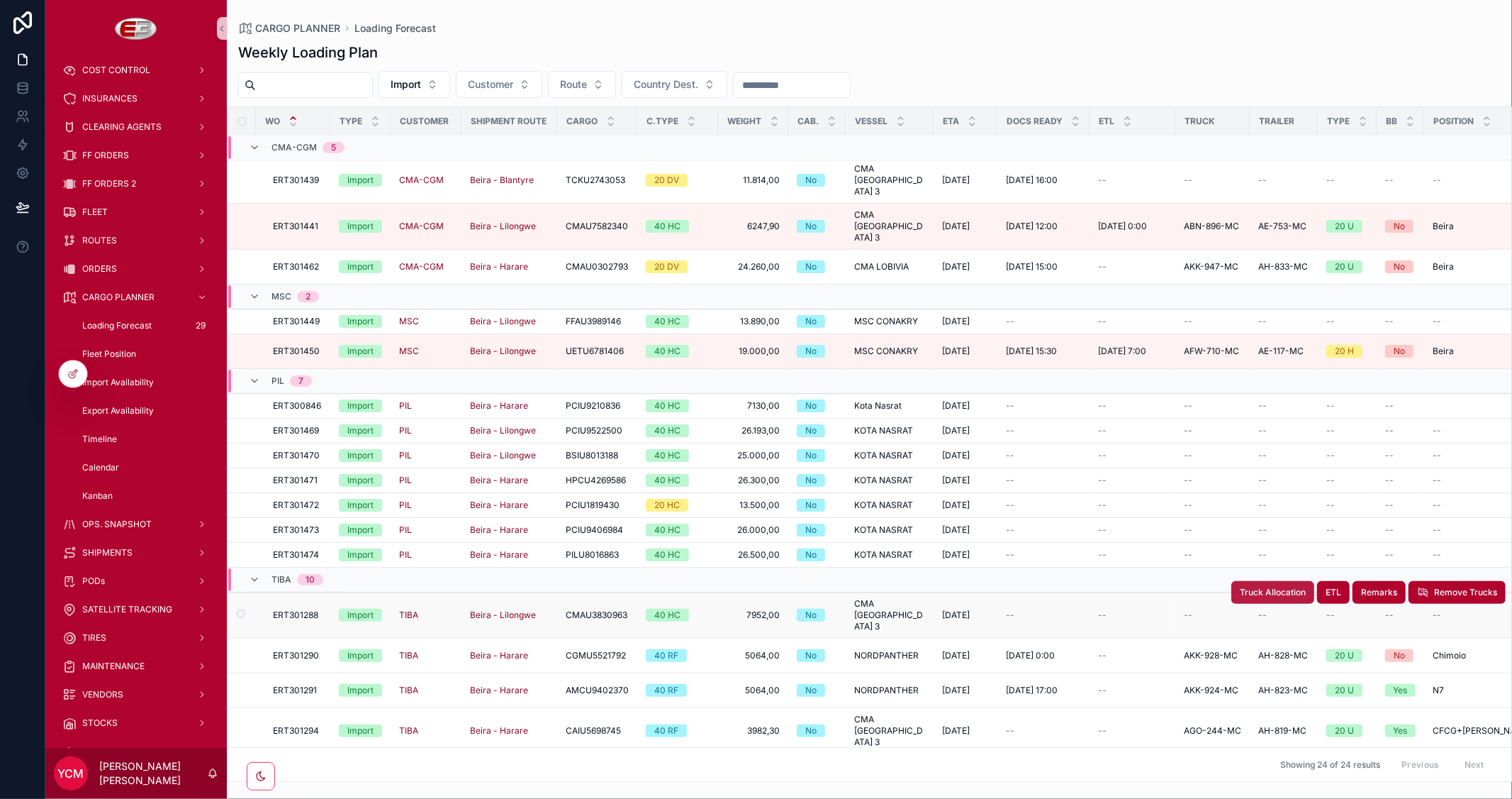
click at [1287, 586] on span "Truck Allocation" at bounding box center [1273, 592] width 66 height 11
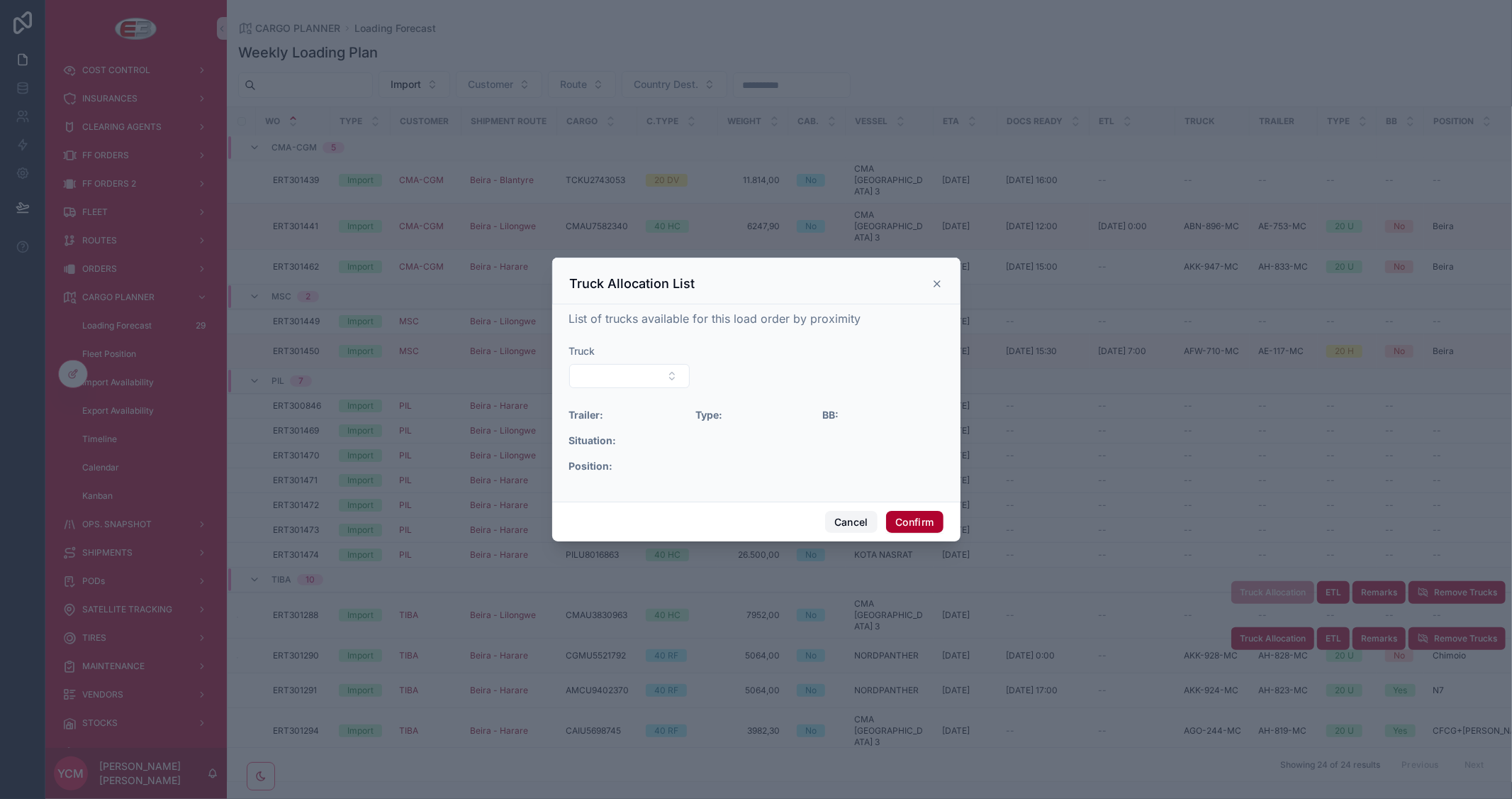
drag, startPoint x: 847, startPoint y: 518, endPoint x: 990, endPoint y: 518, distance: 143.0
click at [847, 518] on button "Cancel" at bounding box center [851, 522] width 53 height 23
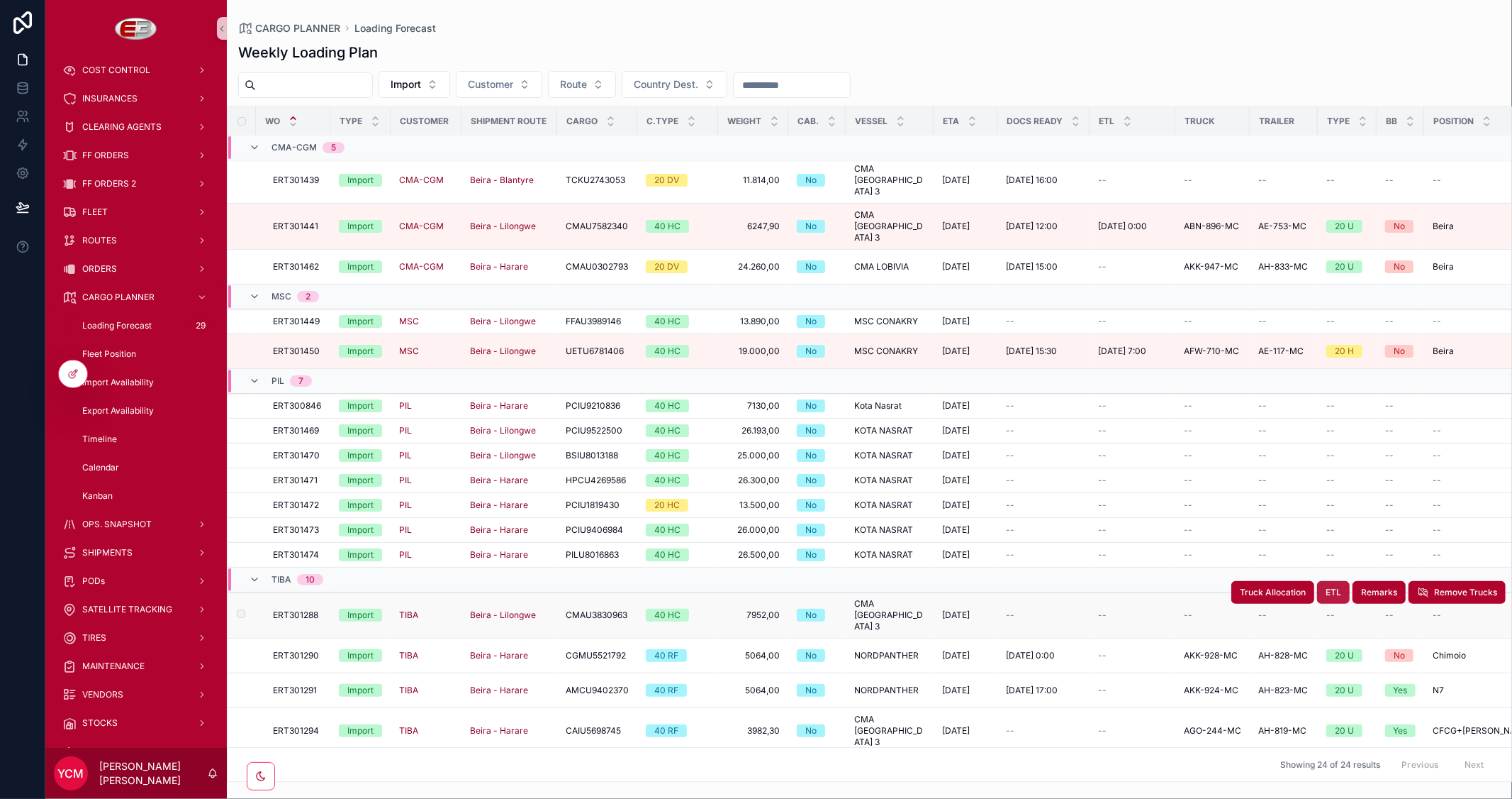
click at [1325, 586] on span "ETL" at bounding box center [1333, 592] width 16 height 11
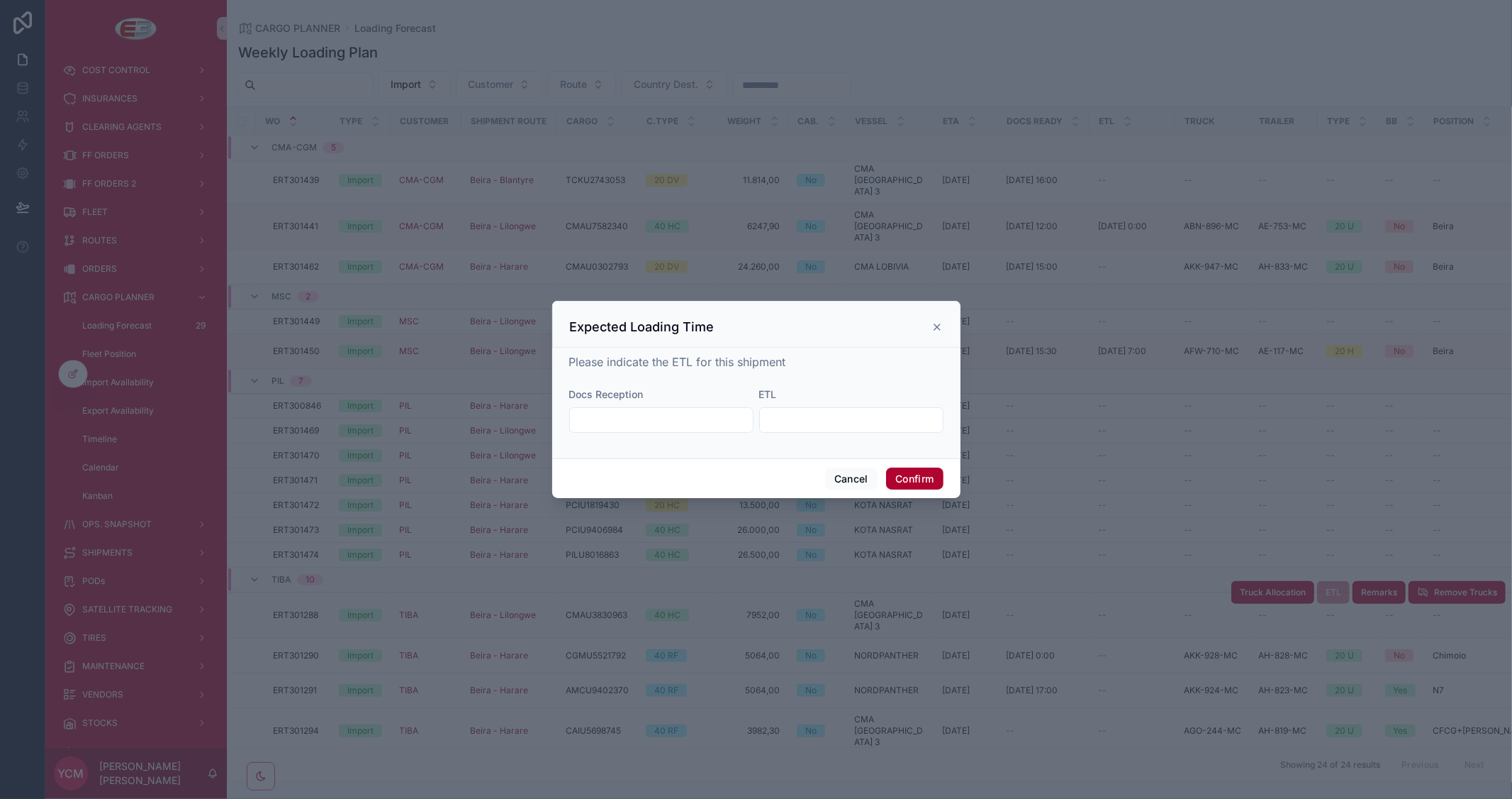
click at [613, 415] on input "text" at bounding box center [662, 419] width 183 height 20
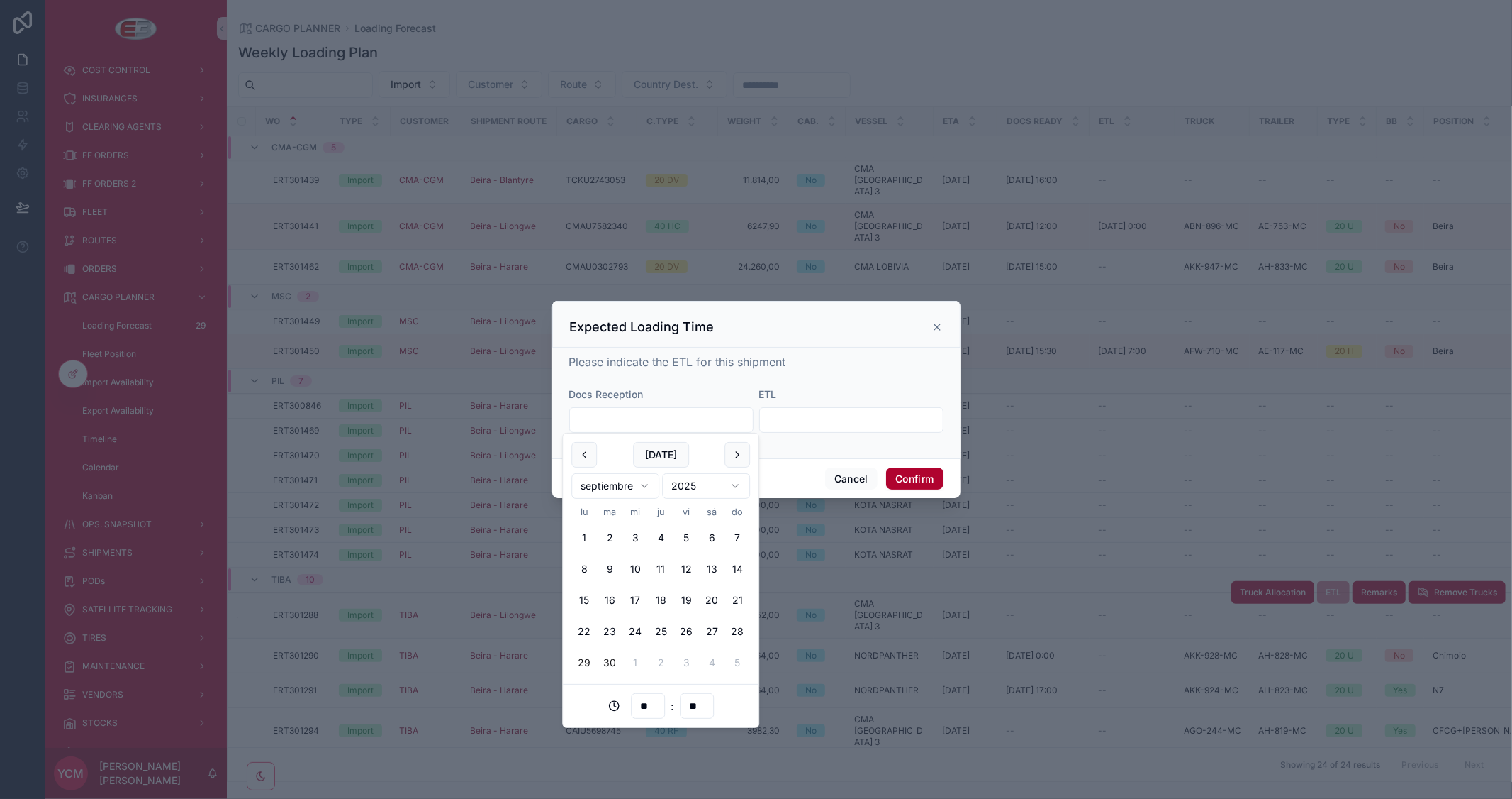
click at [584, 661] on button "29" at bounding box center [584, 663] width 25 height 25
type input "**********"
click at [832, 415] on input "text" at bounding box center [851, 419] width 183 height 20
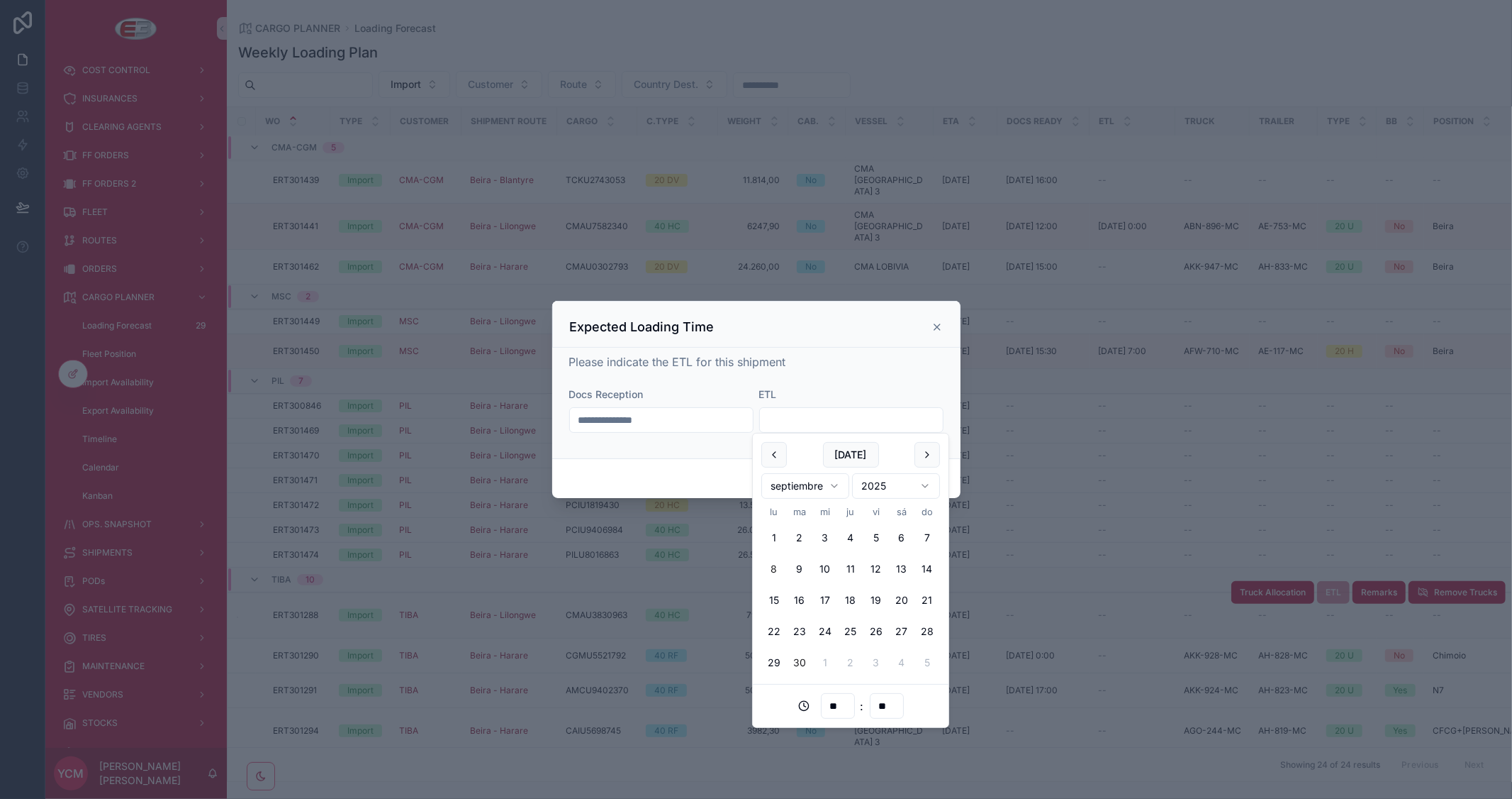
click at [775, 564] on button "8" at bounding box center [774, 569] width 25 height 25
type input "**********"
click at [880, 373] on div "**********" at bounding box center [756, 400] width 374 height 94
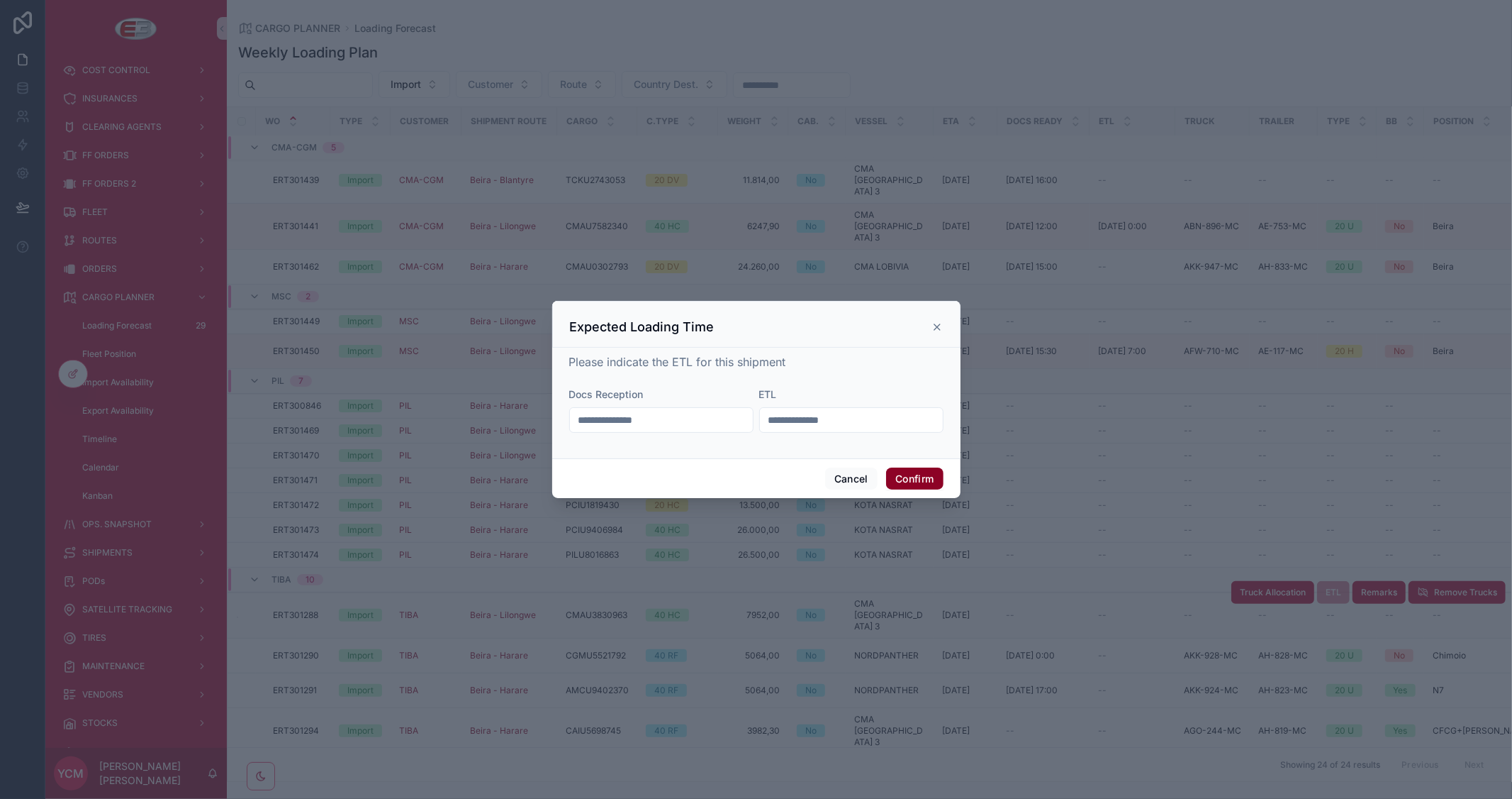
click at [926, 472] on button "Confirm" at bounding box center [914, 478] width 57 height 23
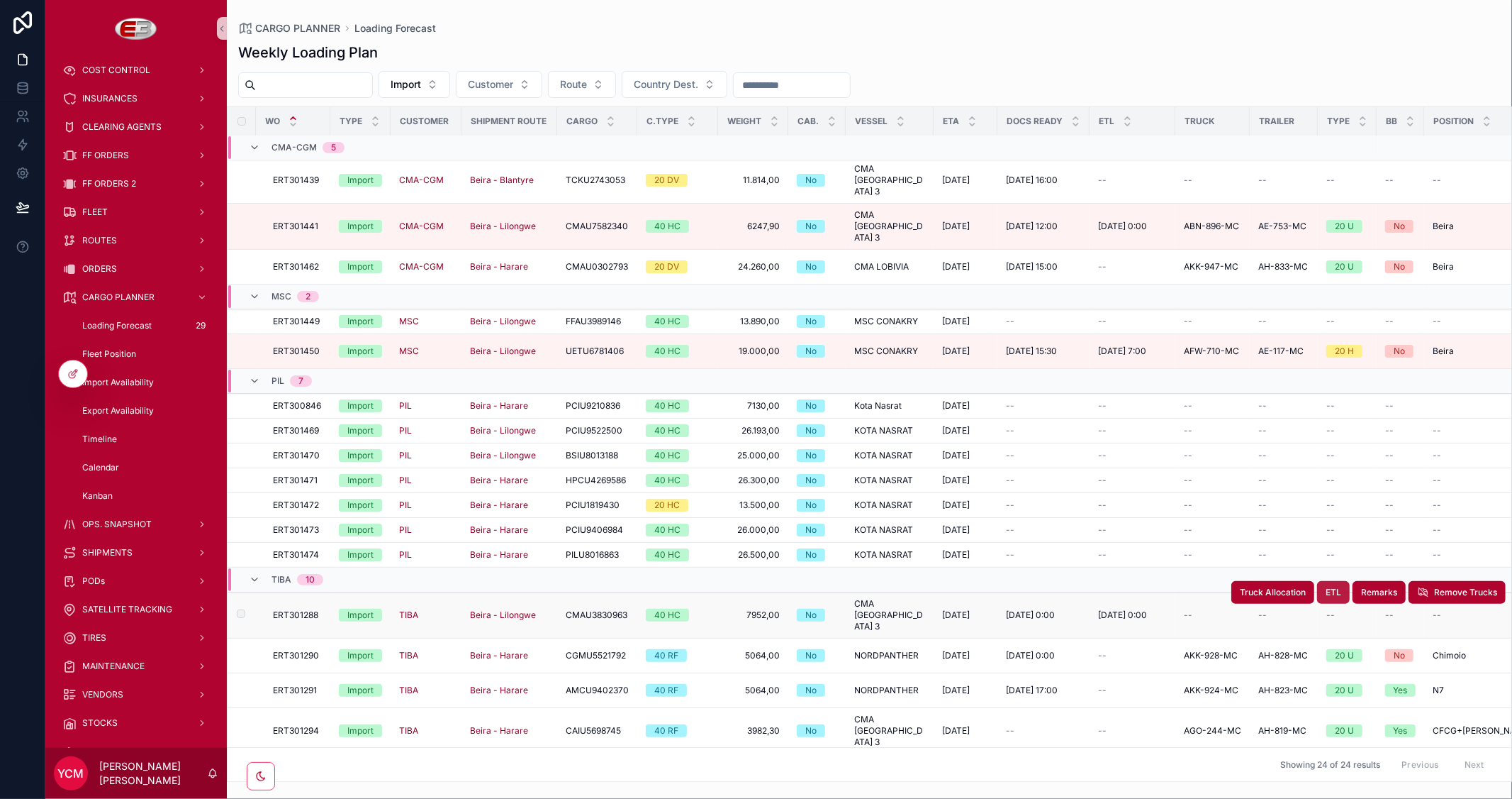
click at [1325, 586] on span "ETL" at bounding box center [1333, 592] width 16 height 11
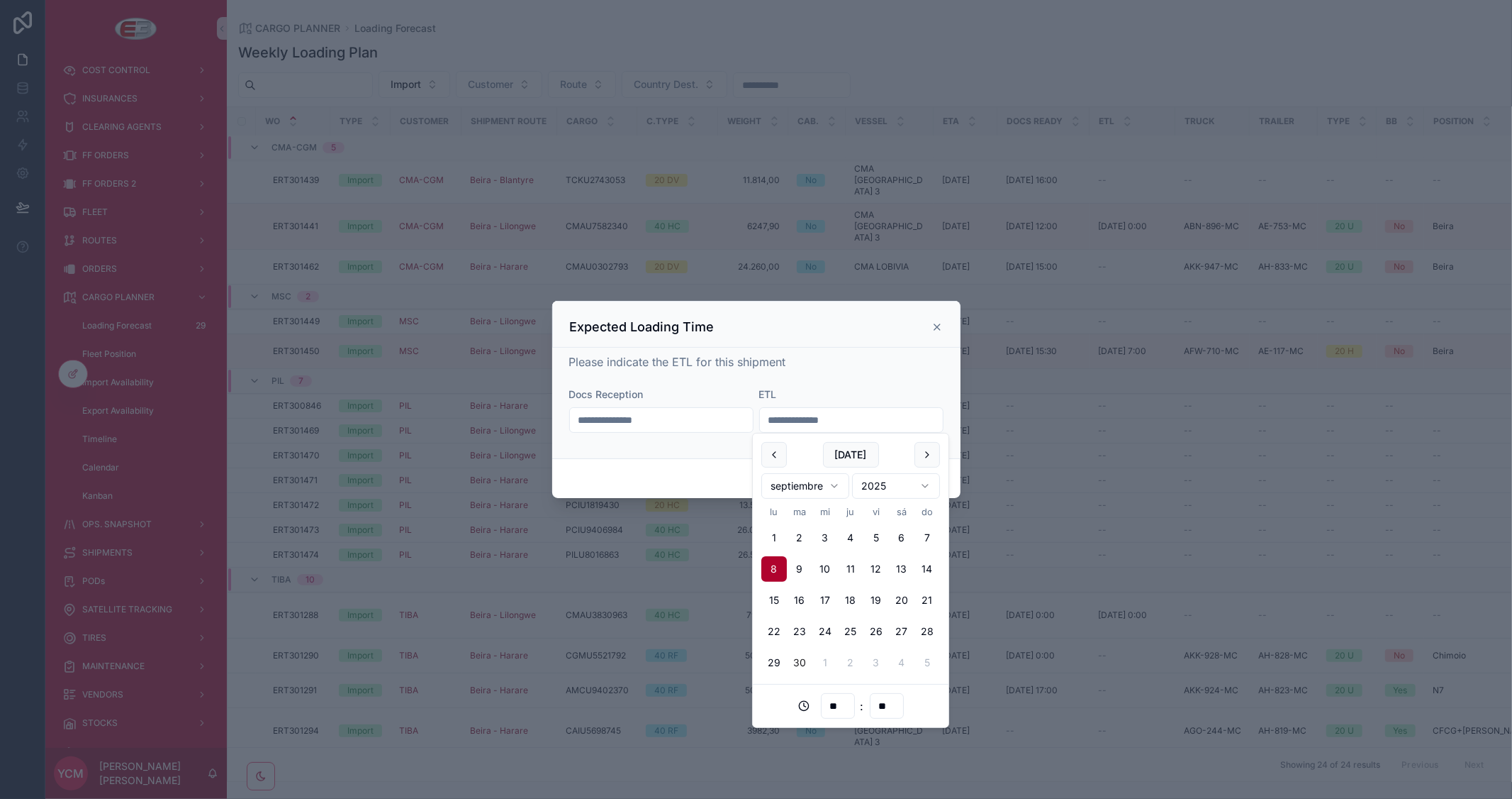
drag, startPoint x: 883, startPoint y: 429, endPoint x: 699, endPoint y: 426, distance: 184.0
click at [699, 426] on form "**********" at bounding box center [756, 417] width 374 height 60
click at [636, 417] on input "**********" at bounding box center [662, 419] width 183 height 20
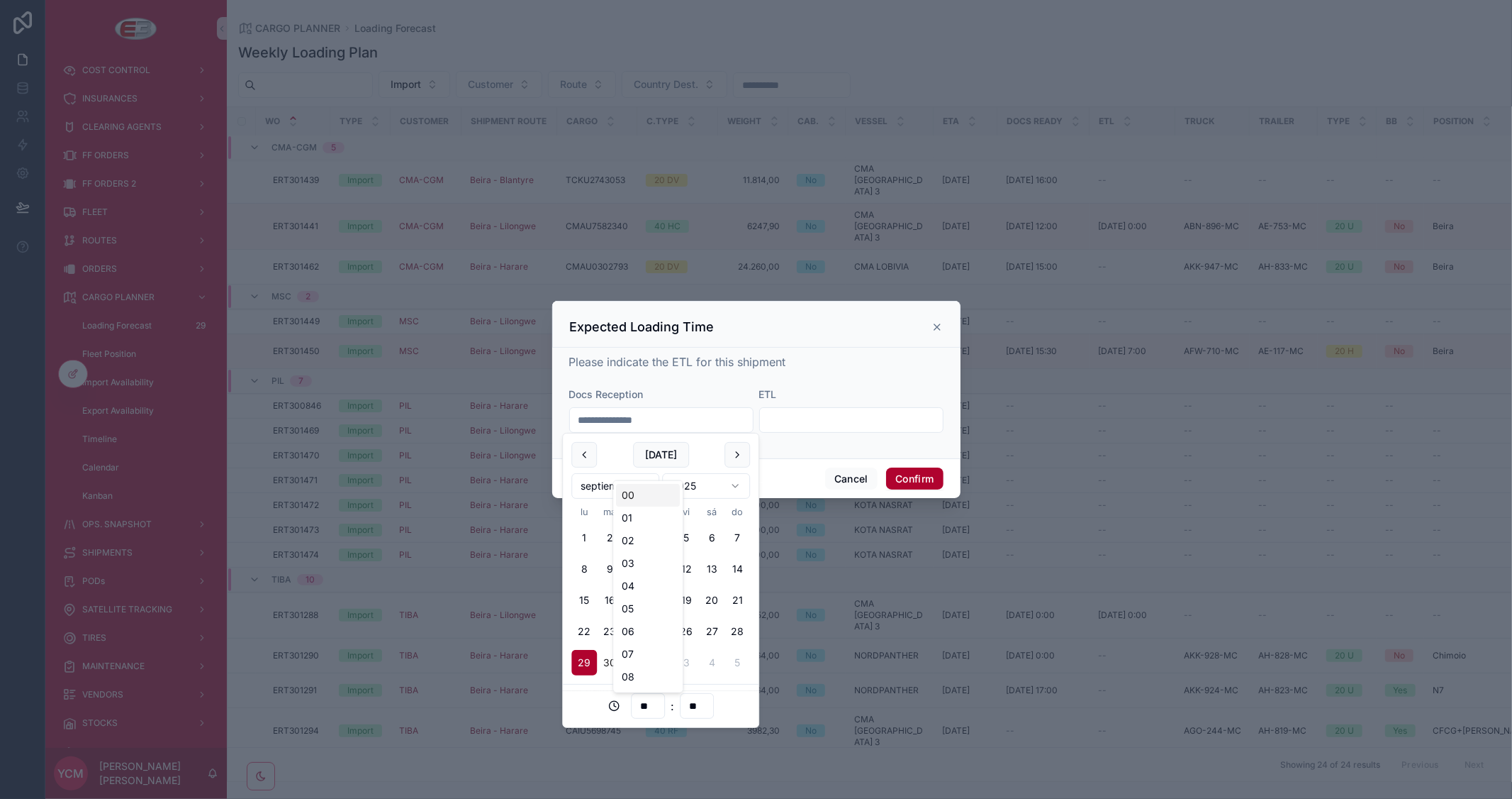
click at [647, 707] on input "**" at bounding box center [647, 705] width 32 height 20
click at [634, 671] on div "08" at bounding box center [647, 676] width 64 height 23
type input "**********"
type input "**"
click at [932, 474] on button "Confirm" at bounding box center [914, 478] width 57 height 23
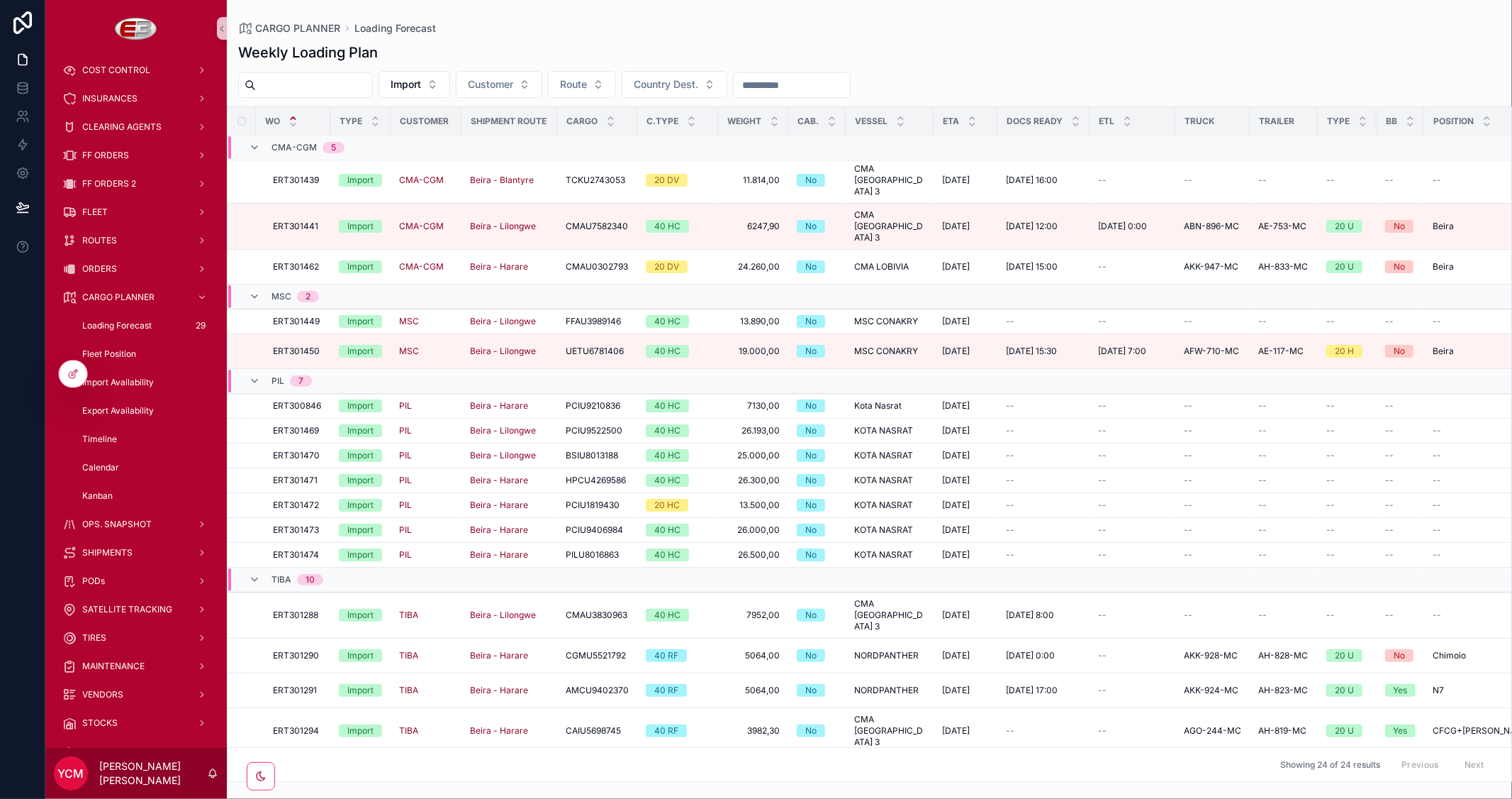
click at [1114, 62] on div "Weekly Loading Plan" at bounding box center [869, 52] width 1262 height 20
click at [1326, 633] on span "ETL" at bounding box center [1333, 638] width 16 height 11
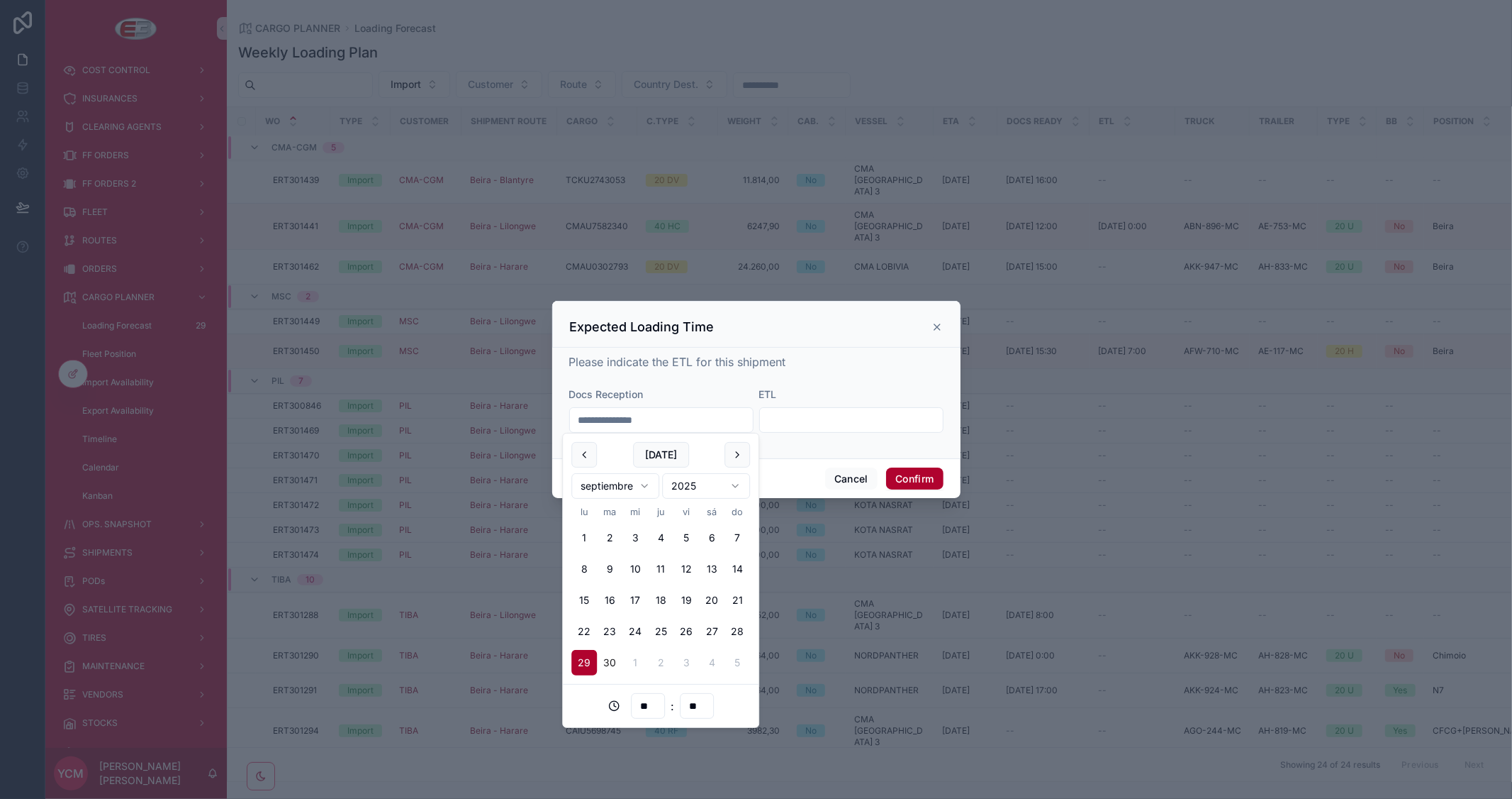
click at [632, 419] on input "**********" at bounding box center [662, 419] width 183 height 20
click at [645, 704] on input "**" at bounding box center [647, 705] width 32 height 20
click at [636, 567] on div "17" at bounding box center [647, 566] width 64 height 23
type input "**********"
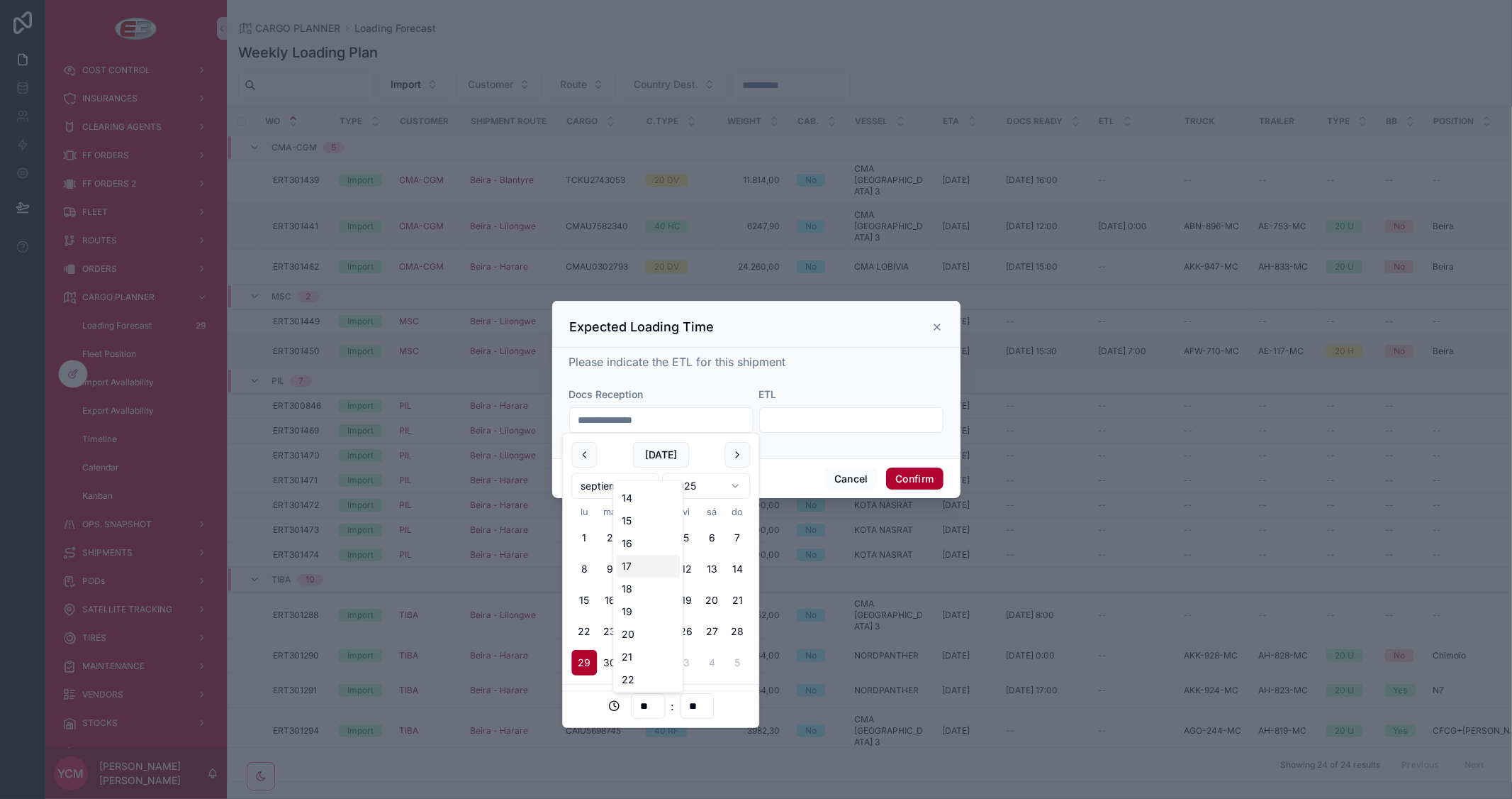
type input "**"
click at [923, 475] on button "Confirm" at bounding box center [914, 478] width 57 height 23
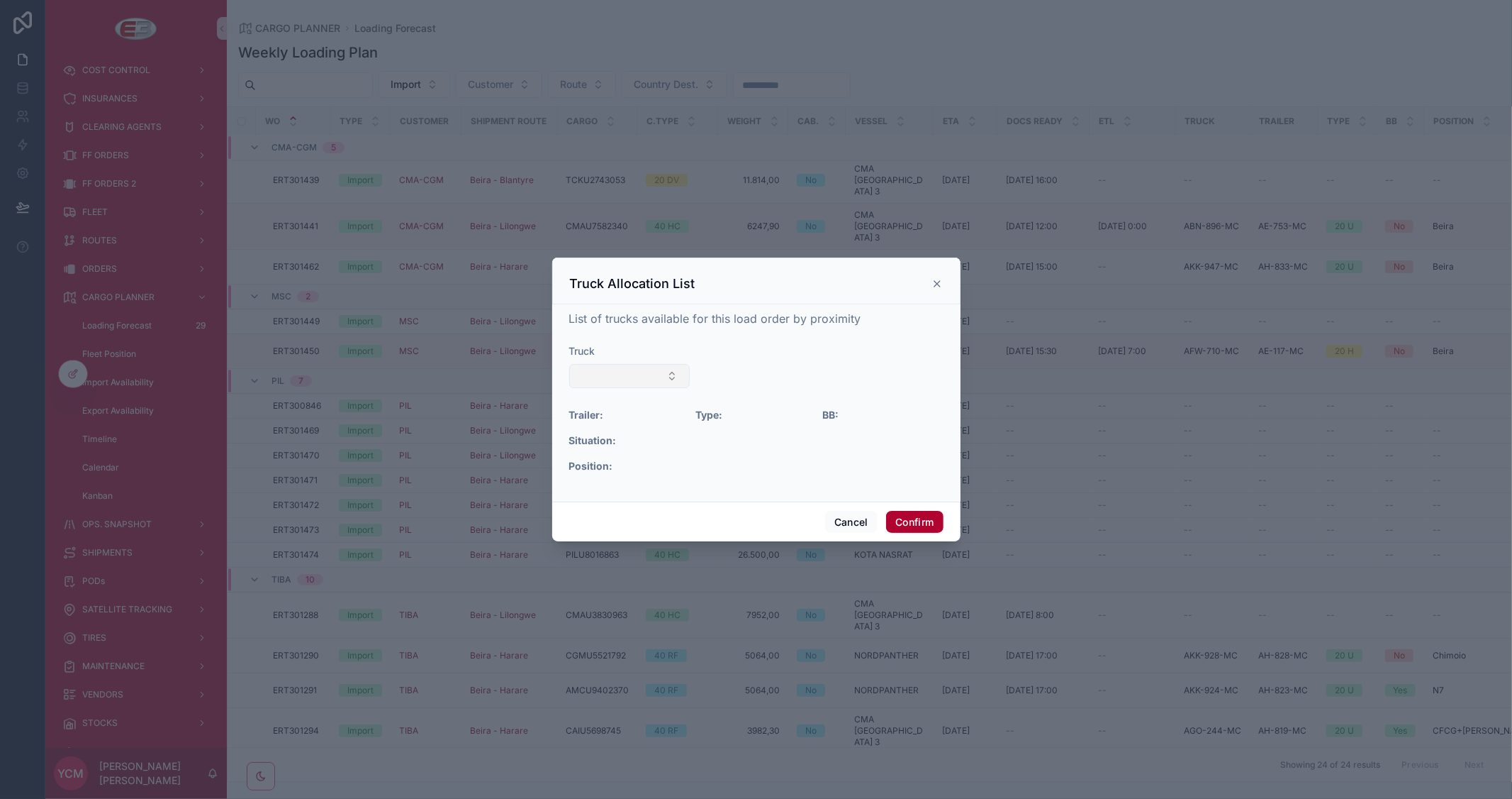
click at [624, 373] on button "Select Button" at bounding box center [630, 376] width 121 height 24
click at [606, 452] on span "AKK-943-MC" at bounding box center [580, 455] width 62 height 14
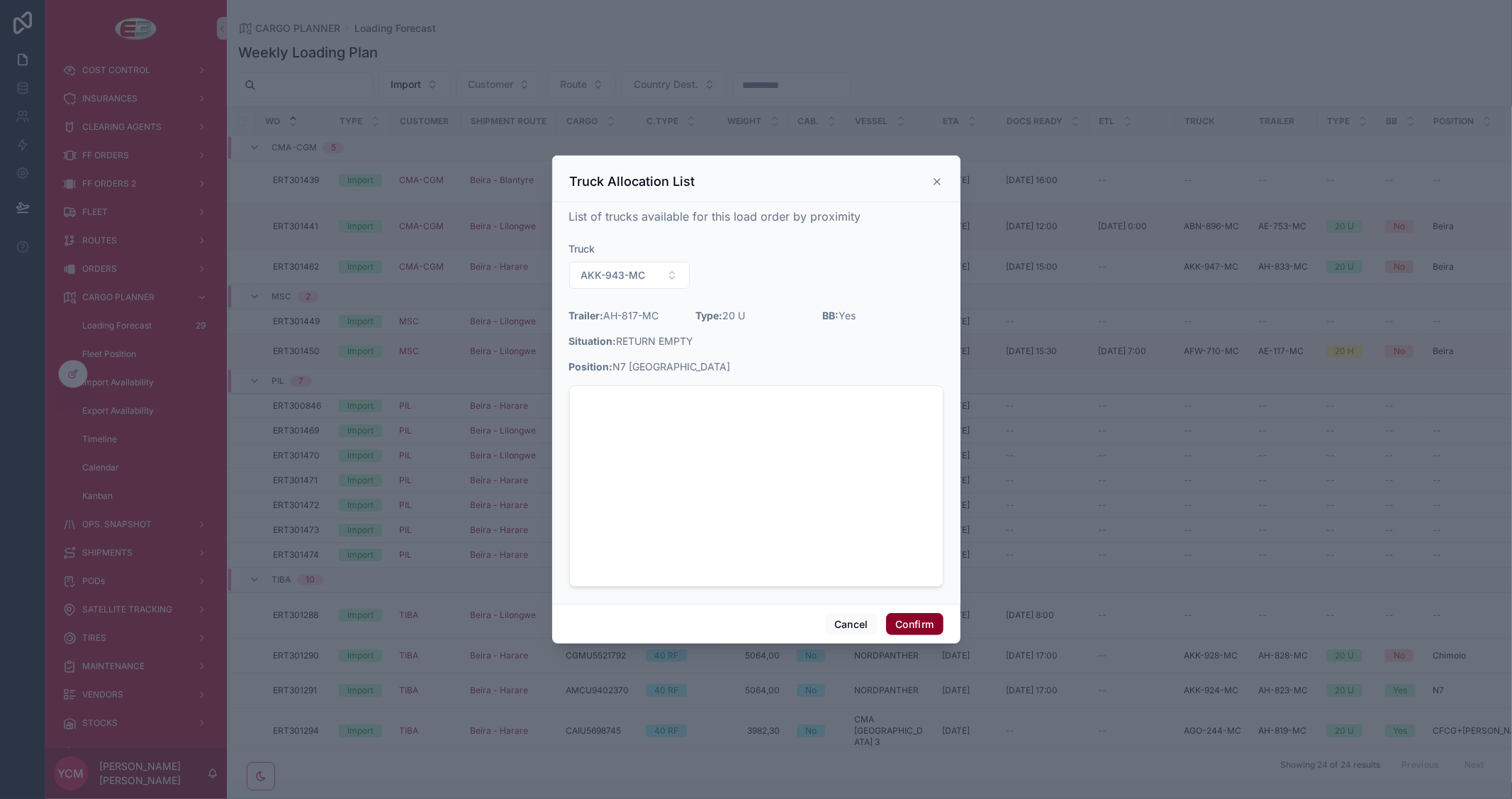
click at [921, 622] on button "Confirm" at bounding box center [914, 624] width 57 height 23
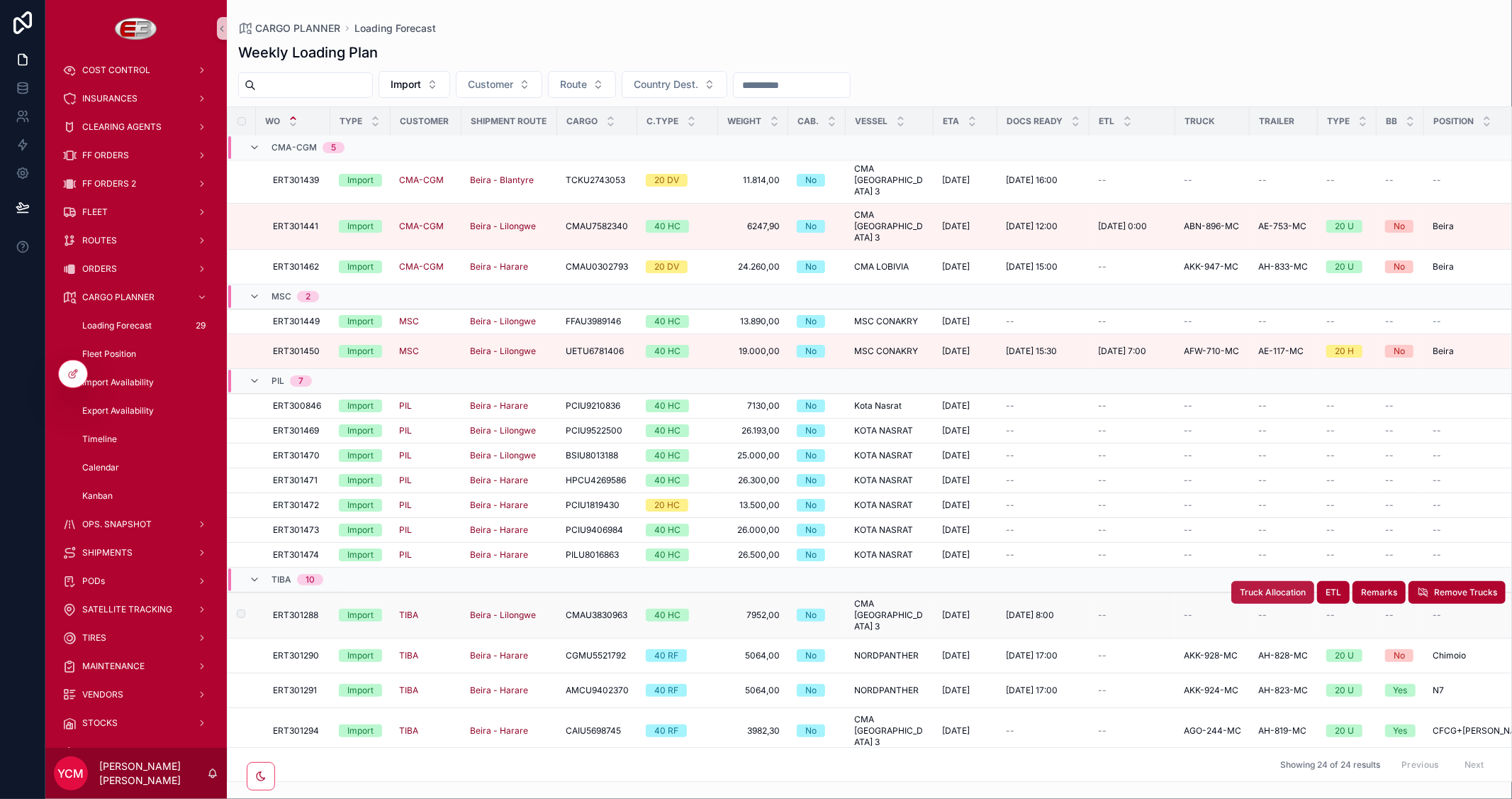
click at [1254, 581] on button "Truck Allocation" at bounding box center [1272, 592] width 83 height 23
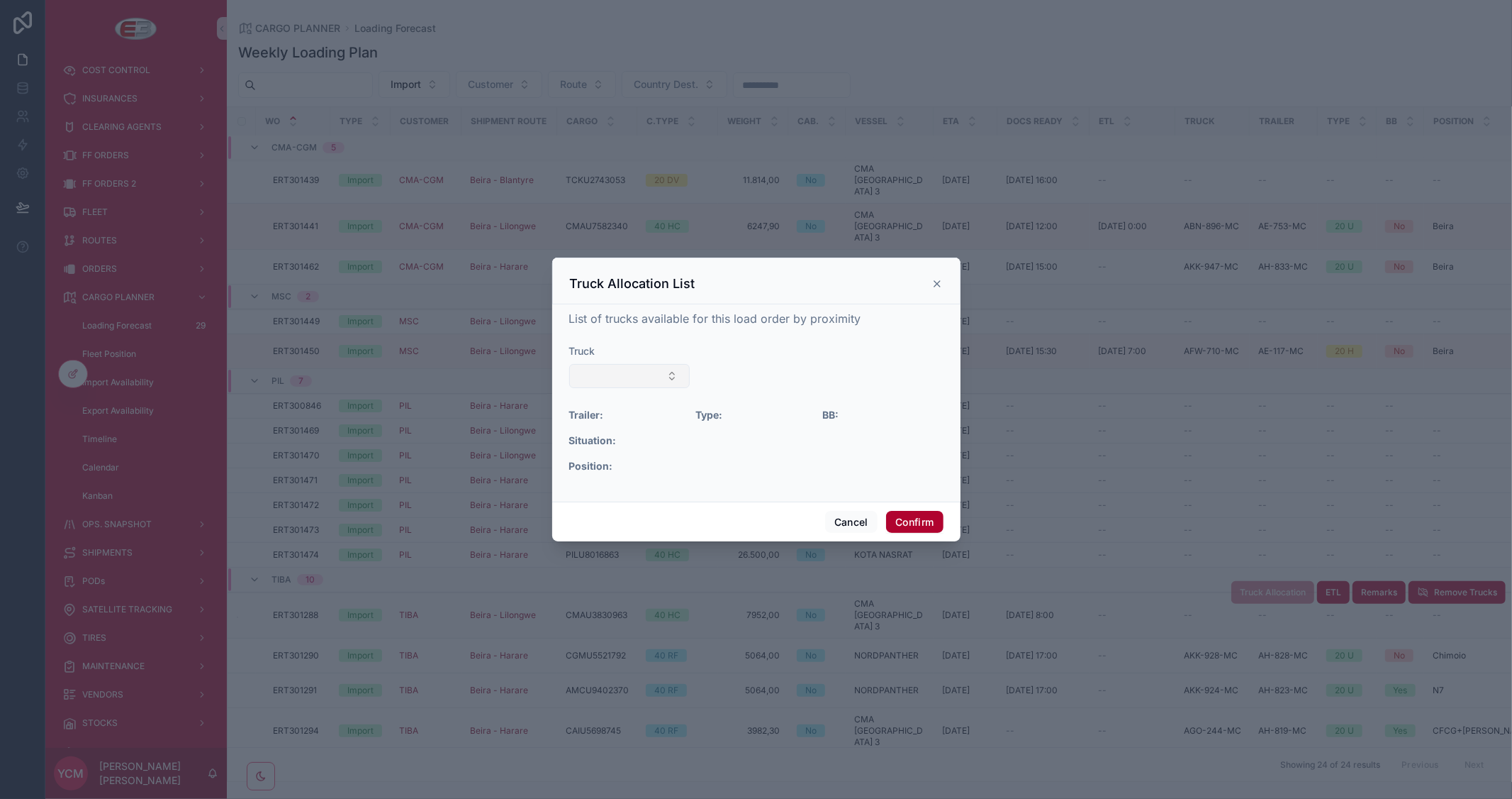
click at [658, 380] on button "Select Button" at bounding box center [630, 376] width 121 height 24
click at [858, 526] on button "Cancel" at bounding box center [851, 522] width 53 height 23
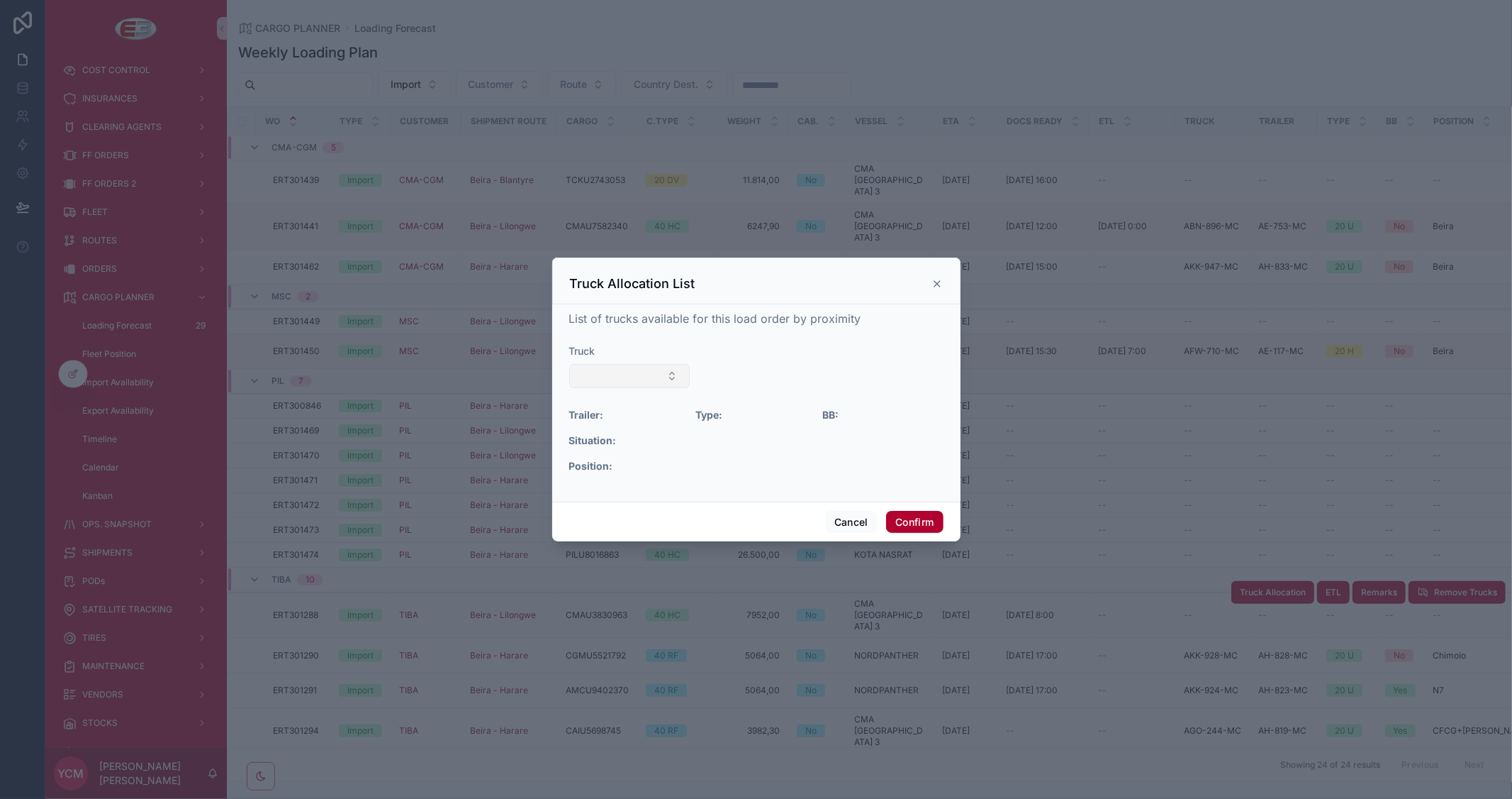
click at [668, 373] on button "Select Button" at bounding box center [630, 376] width 121 height 24
click at [610, 457] on span "AKK-917-MC" at bounding box center [580, 455] width 60 height 14
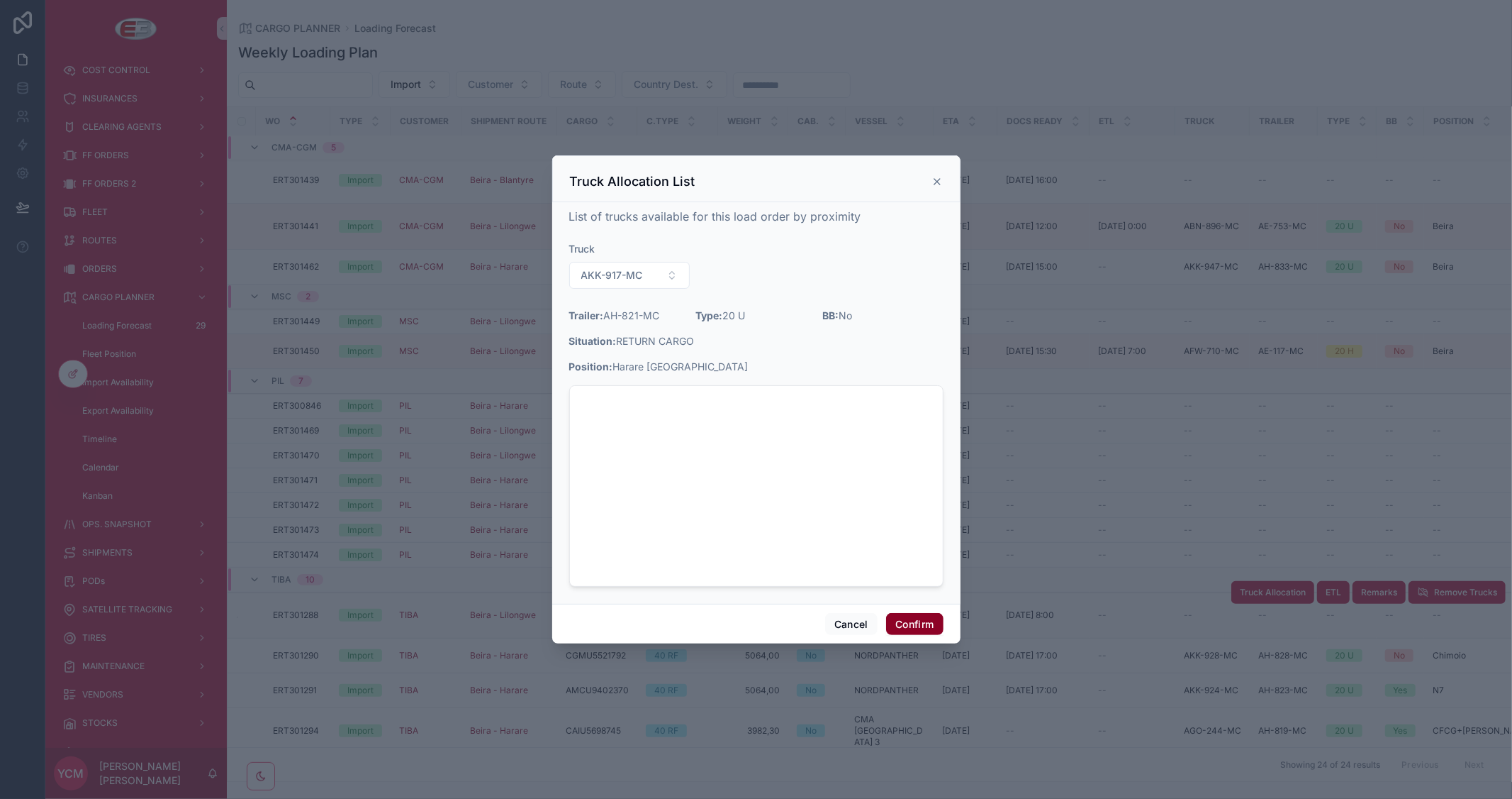
click at [927, 626] on button "Confirm" at bounding box center [914, 624] width 57 height 23
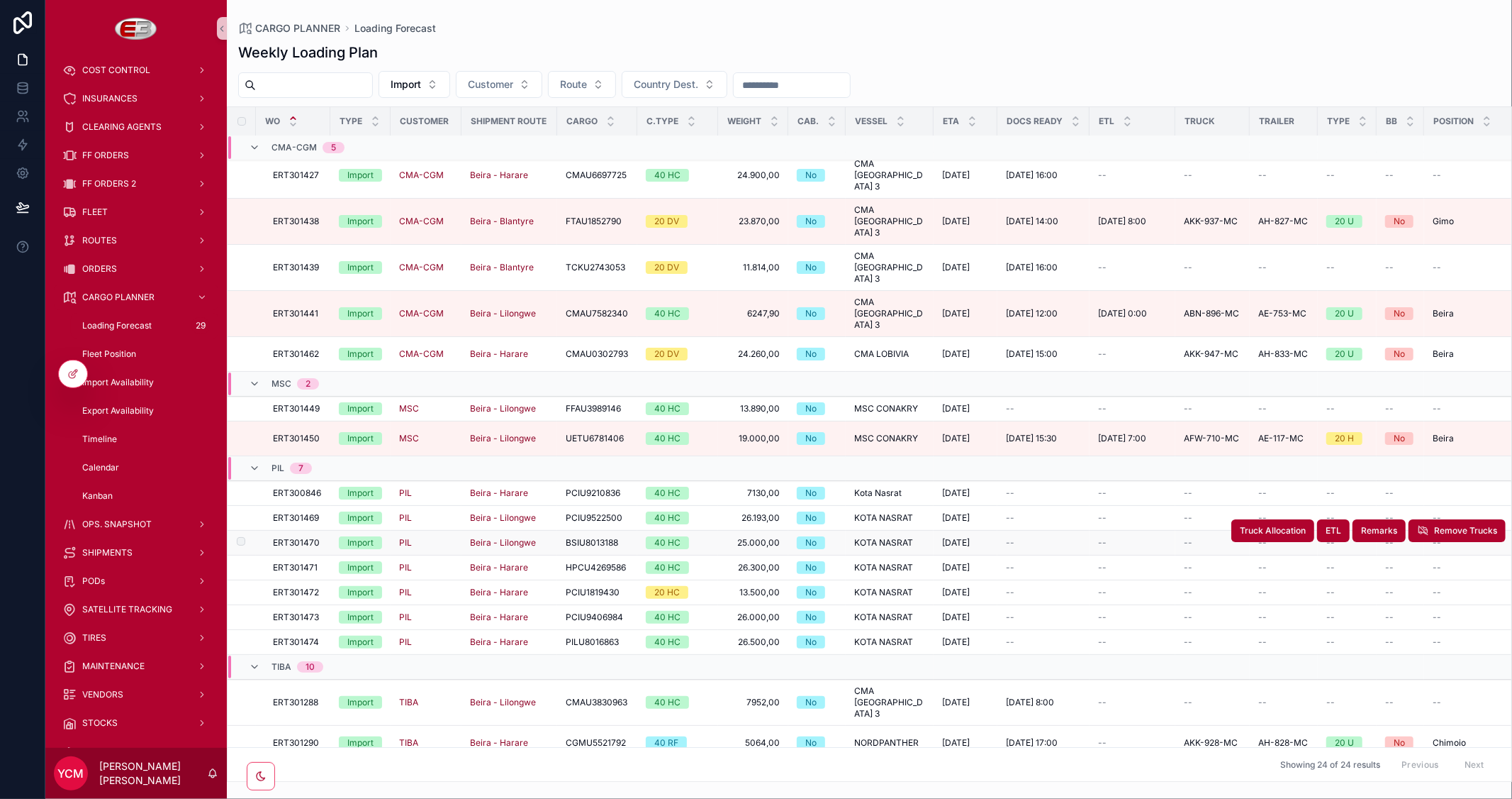
scroll to position [0, 0]
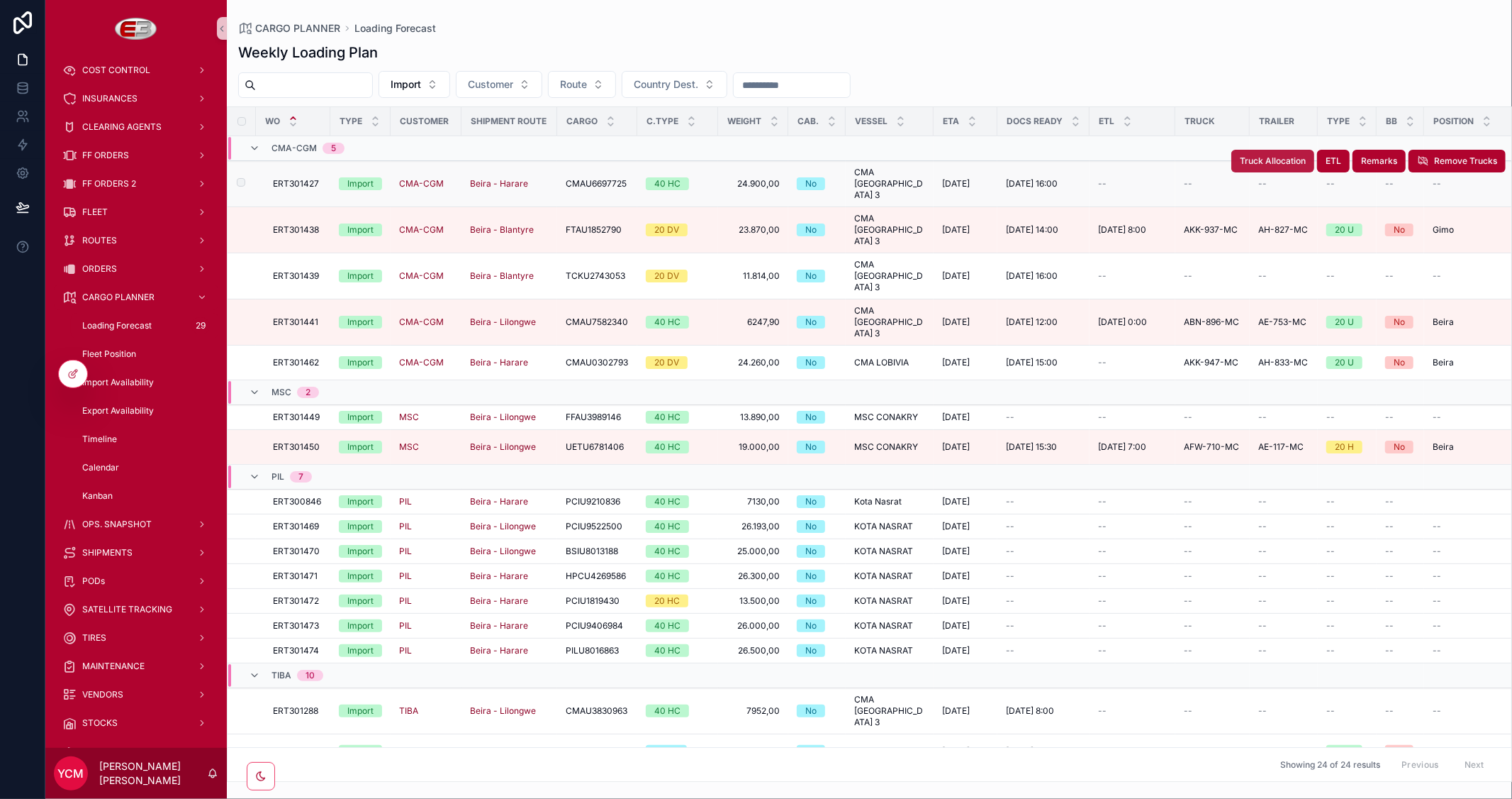
click at [1246, 160] on span "Truck Allocation" at bounding box center [1273, 161] width 66 height 11
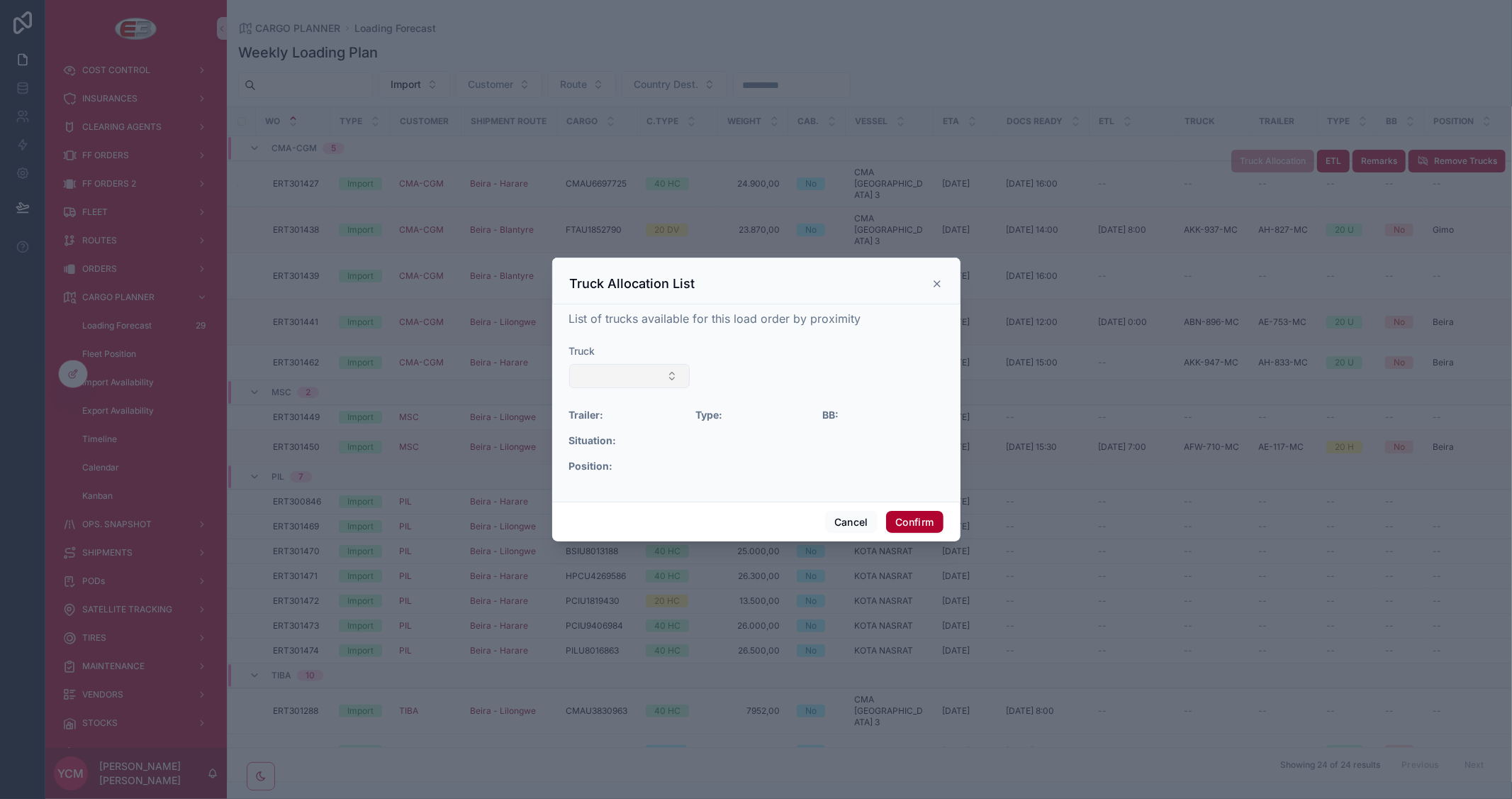
click at [647, 373] on button "Select Button" at bounding box center [630, 376] width 121 height 24
click at [848, 518] on button "Cancel" at bounding box center [851, 522] width 53 height 23
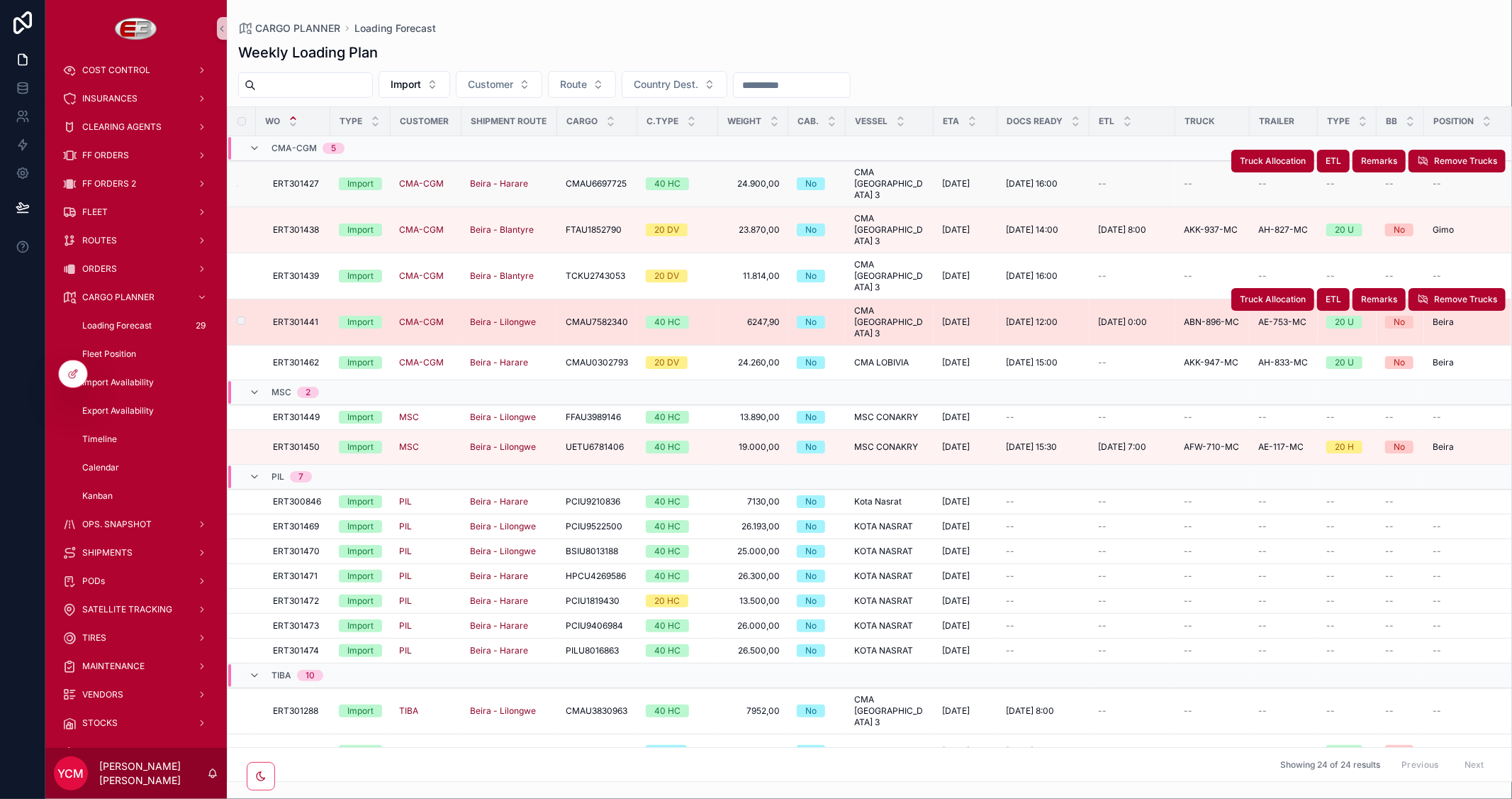
click at [1108, 316] on span "29/9/2025 0:00" at bounding box center [1122, 321] width 49 height 11
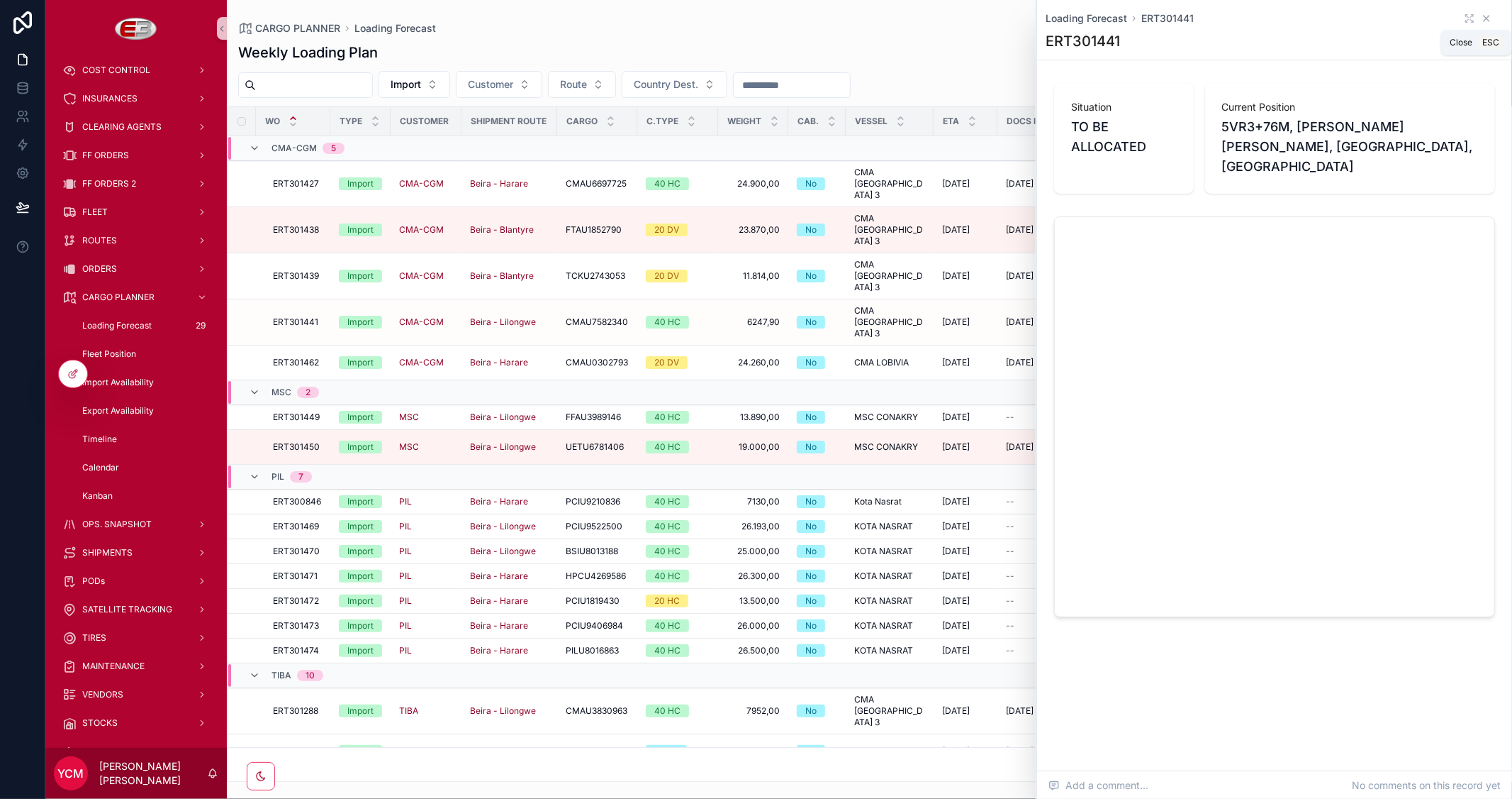
click at [1489, 17] on icon "scrollable content" at bounding box center [1486, 18] width 11 height 11
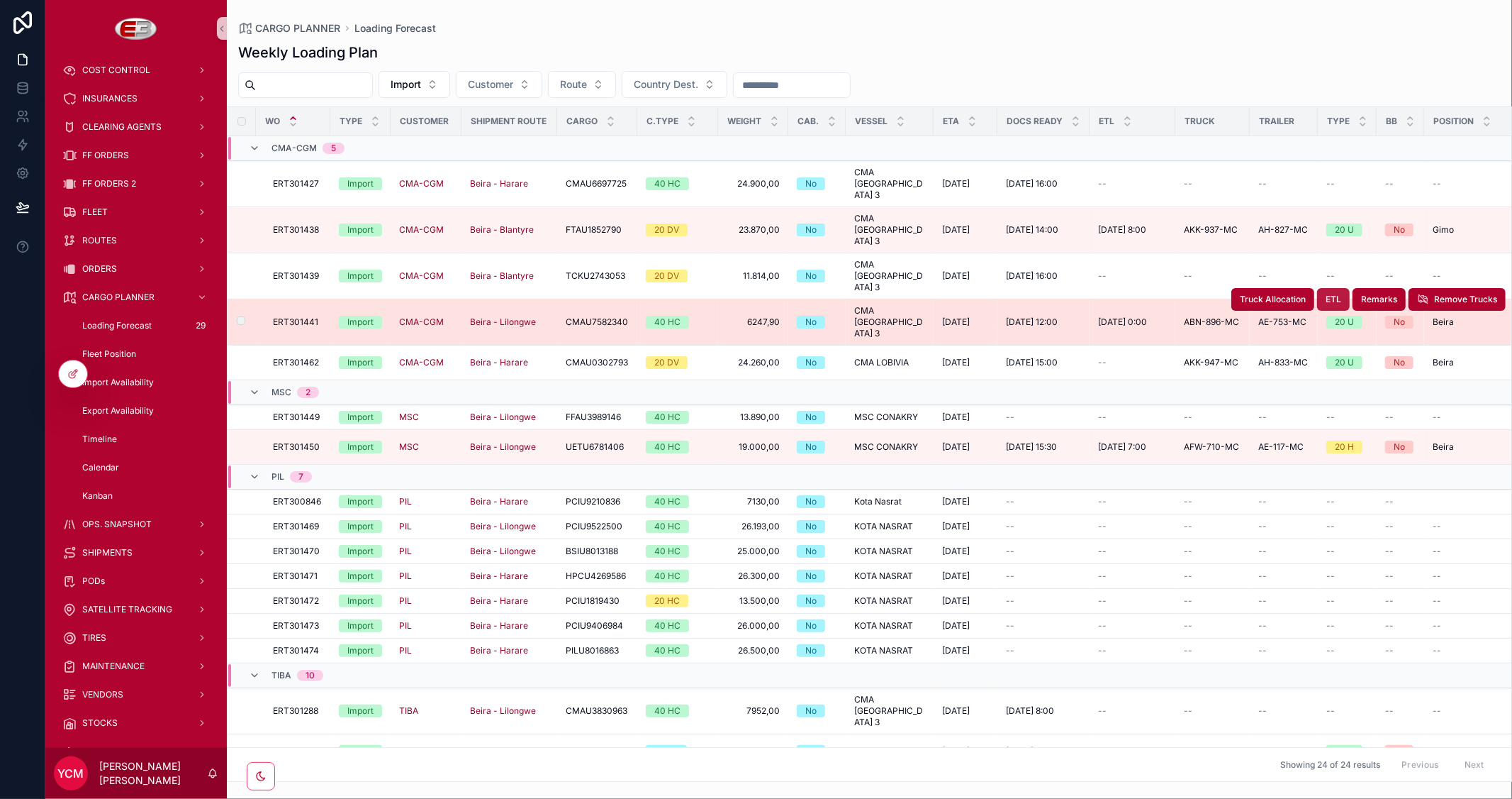
click at [1325, 294] on span "ETL" at bounding box center [1333, 299] width 16 height 11
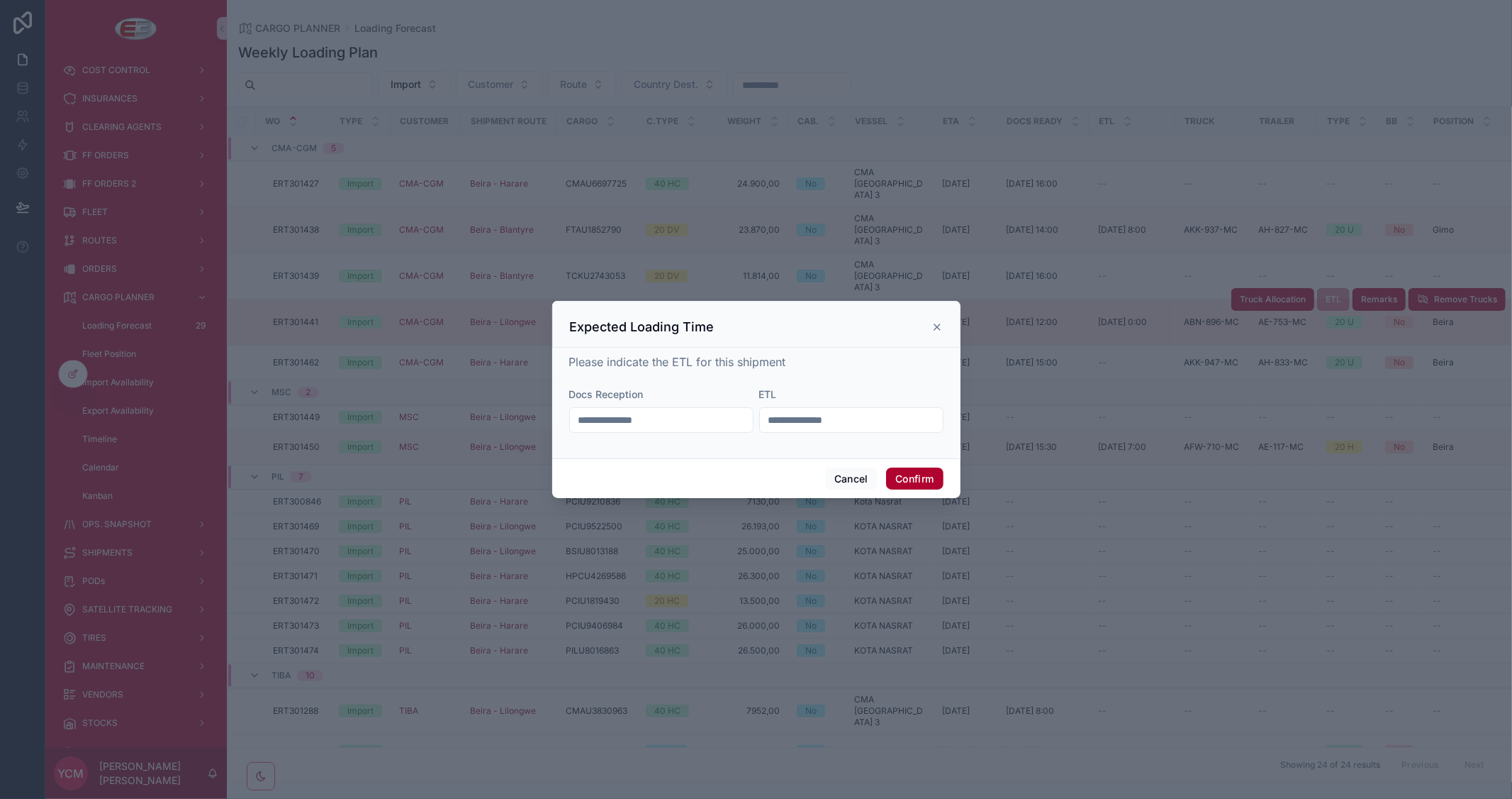
click at [791, 420] on input "**********" at bounding box center [851, 419] width 183 height 20
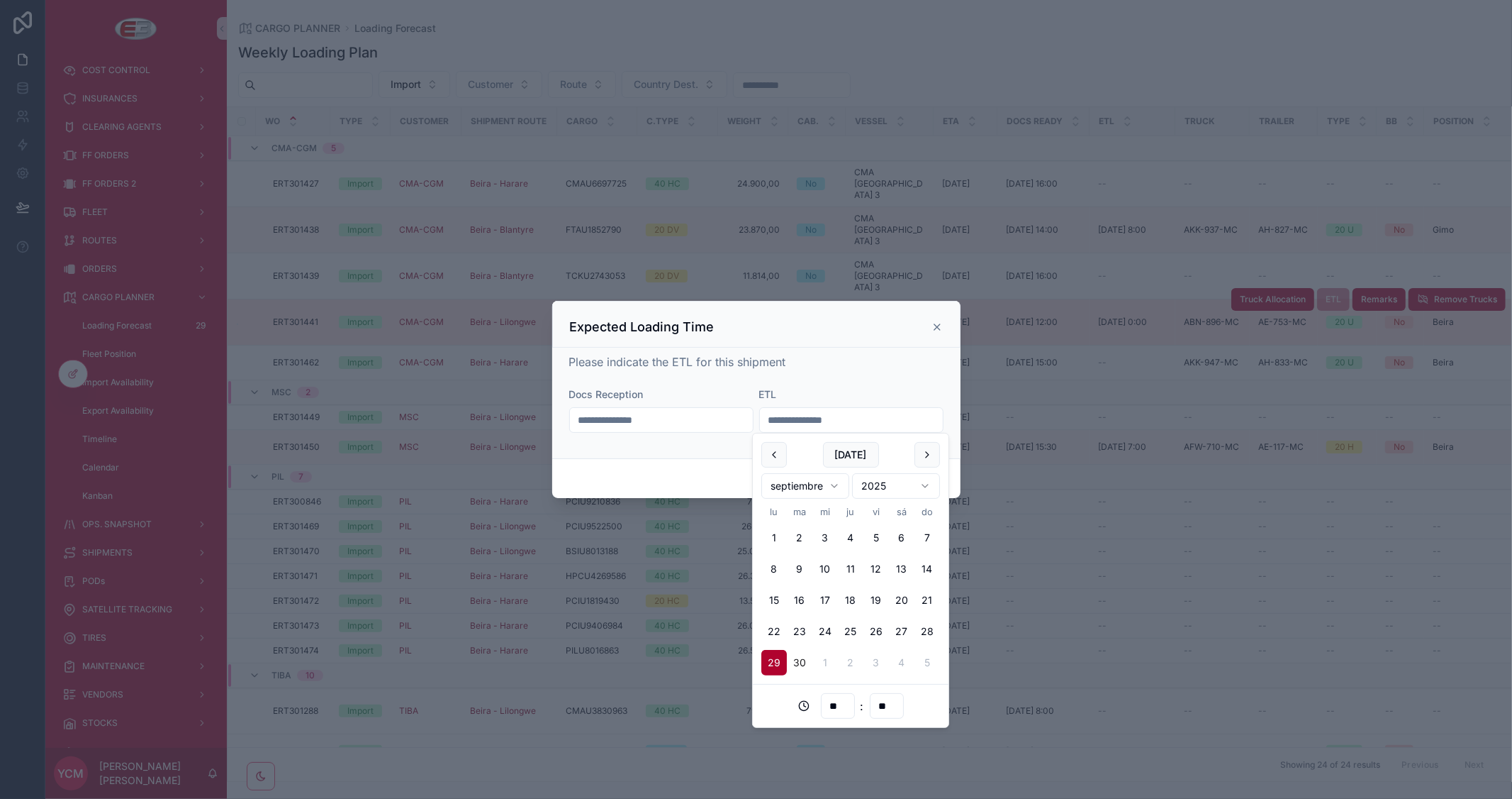
click at [797, 664] on button "30" at bounding box center [799, 663] width 25 height 25
click at [830, 420] on input "**********" at bounding box center [851, 419] width 183 height 20
click at [839, 700] on input "**" at bounding box center [837, 705] width 32 height 20
click at [820, 570] on div "17" at bounding box center [837, 566] width 64 height 23
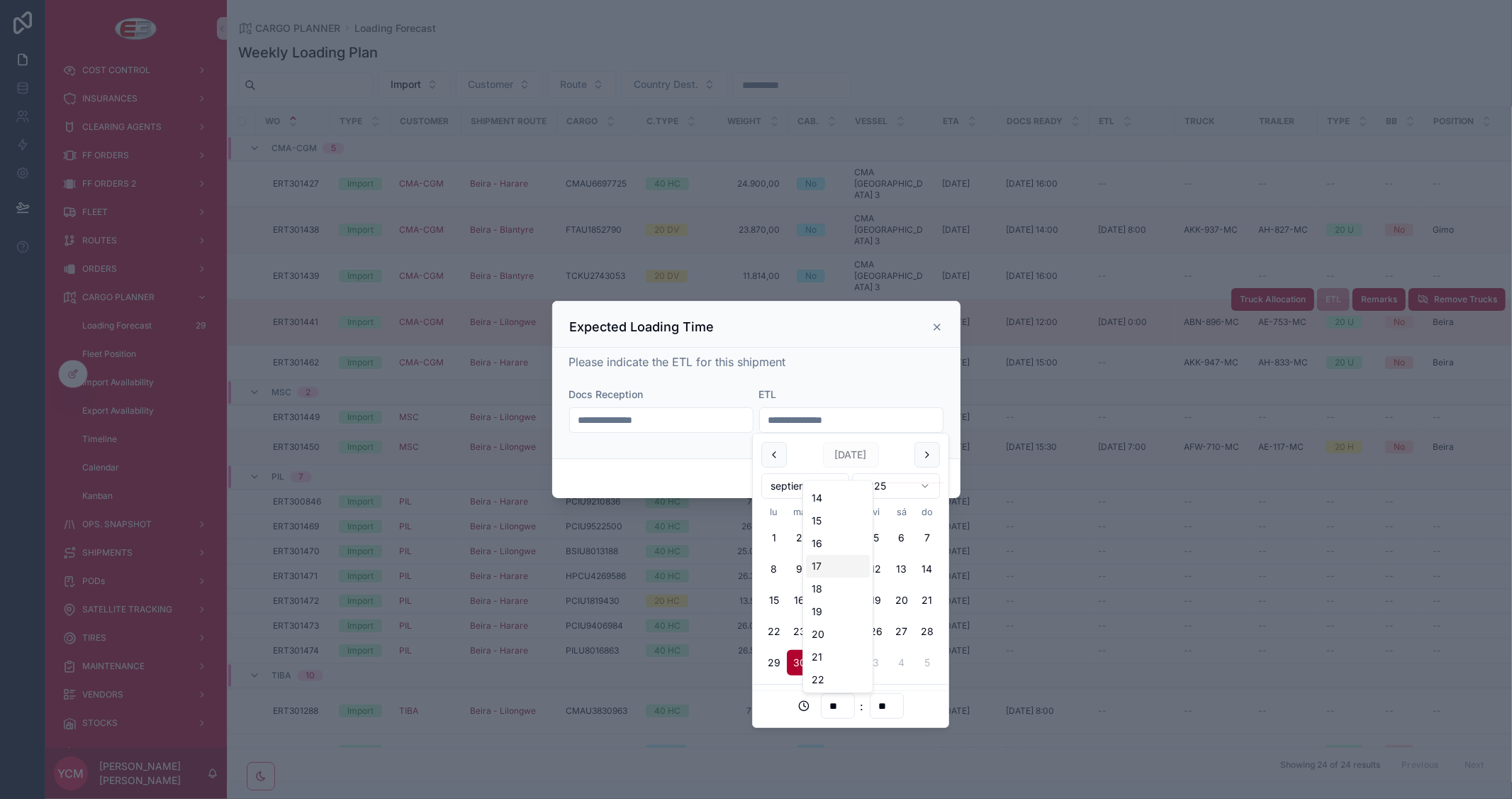
type input "**********"
type input "**"
click at [888, 374] on div "**********" at bounding box center [756, 400] width 374 height 94
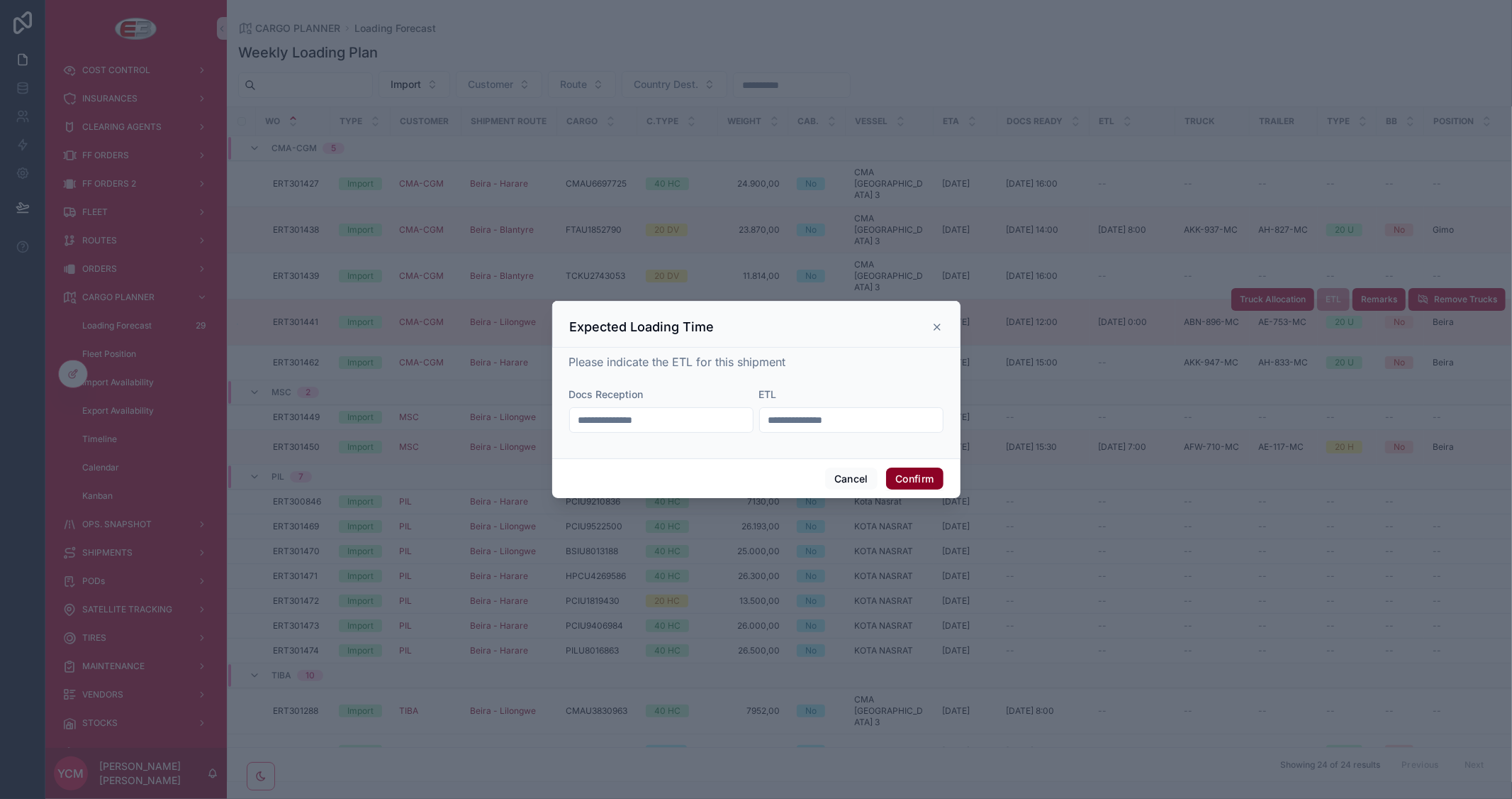
click at [915, 479] on button "Confirm" at bounding box center [914, 478] width 57 height 23
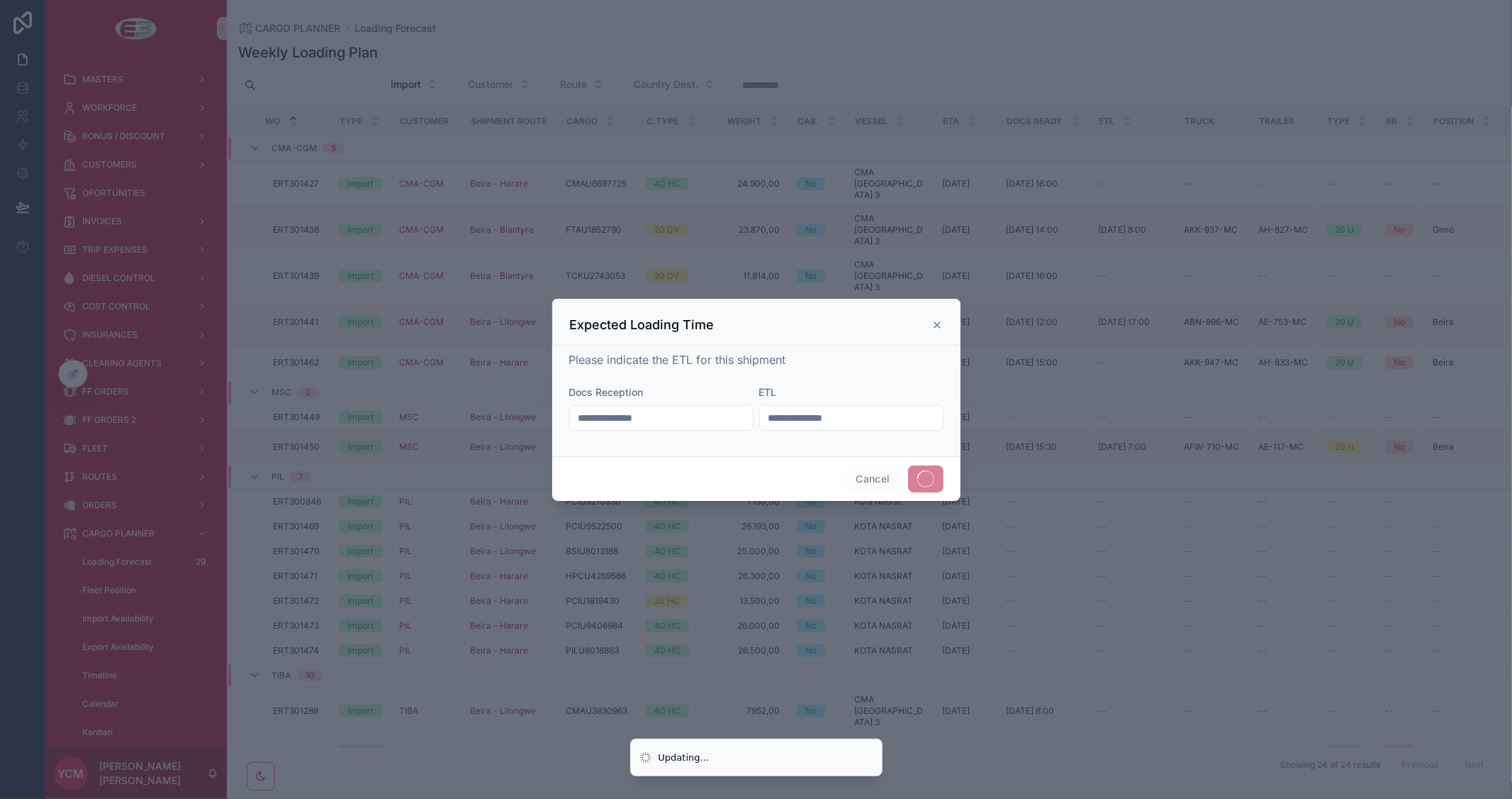
scroll to position [236, 0]
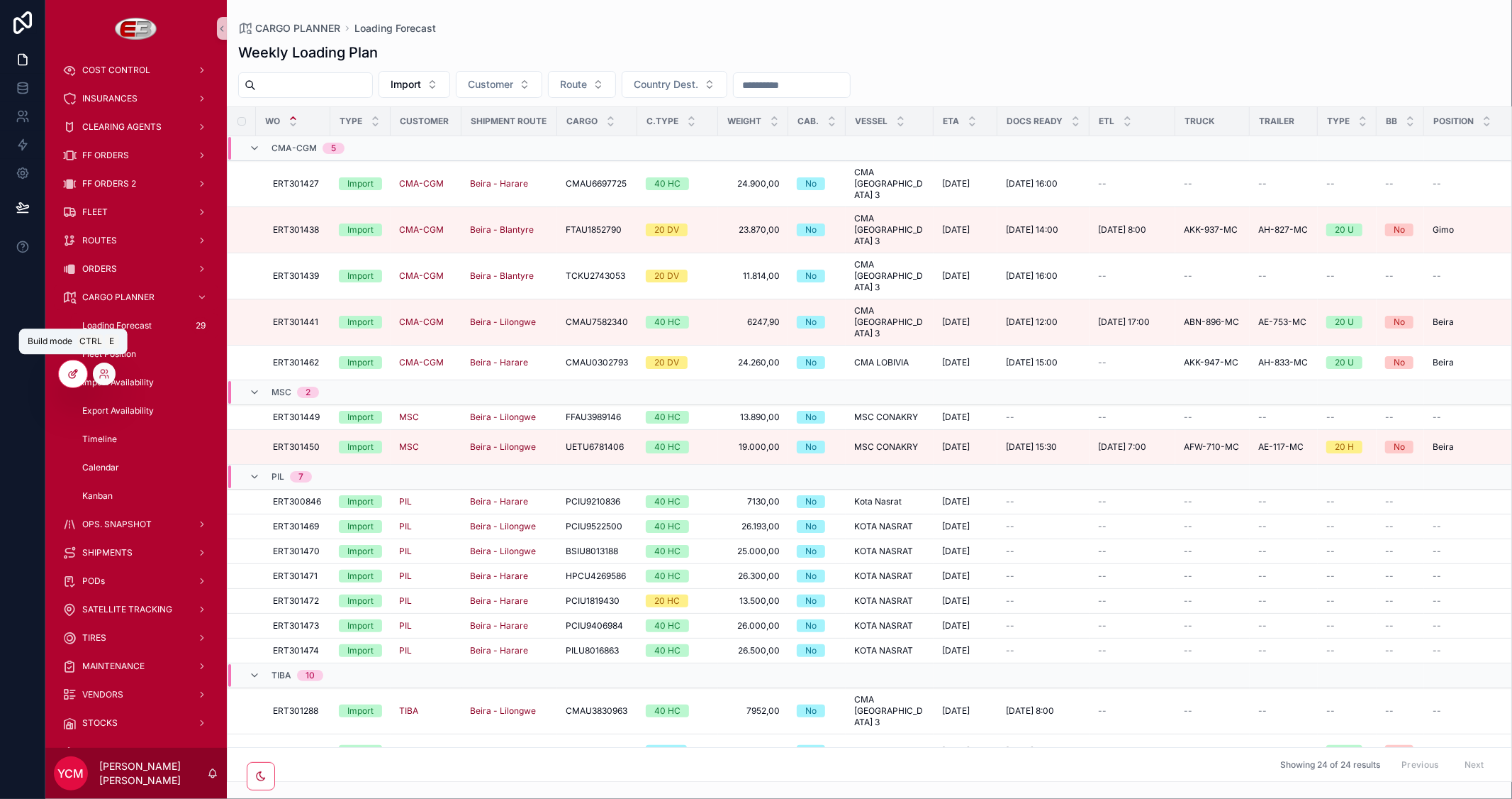
click at [71, 370] on icon at bounding box center [73, 373] width 11 height 11
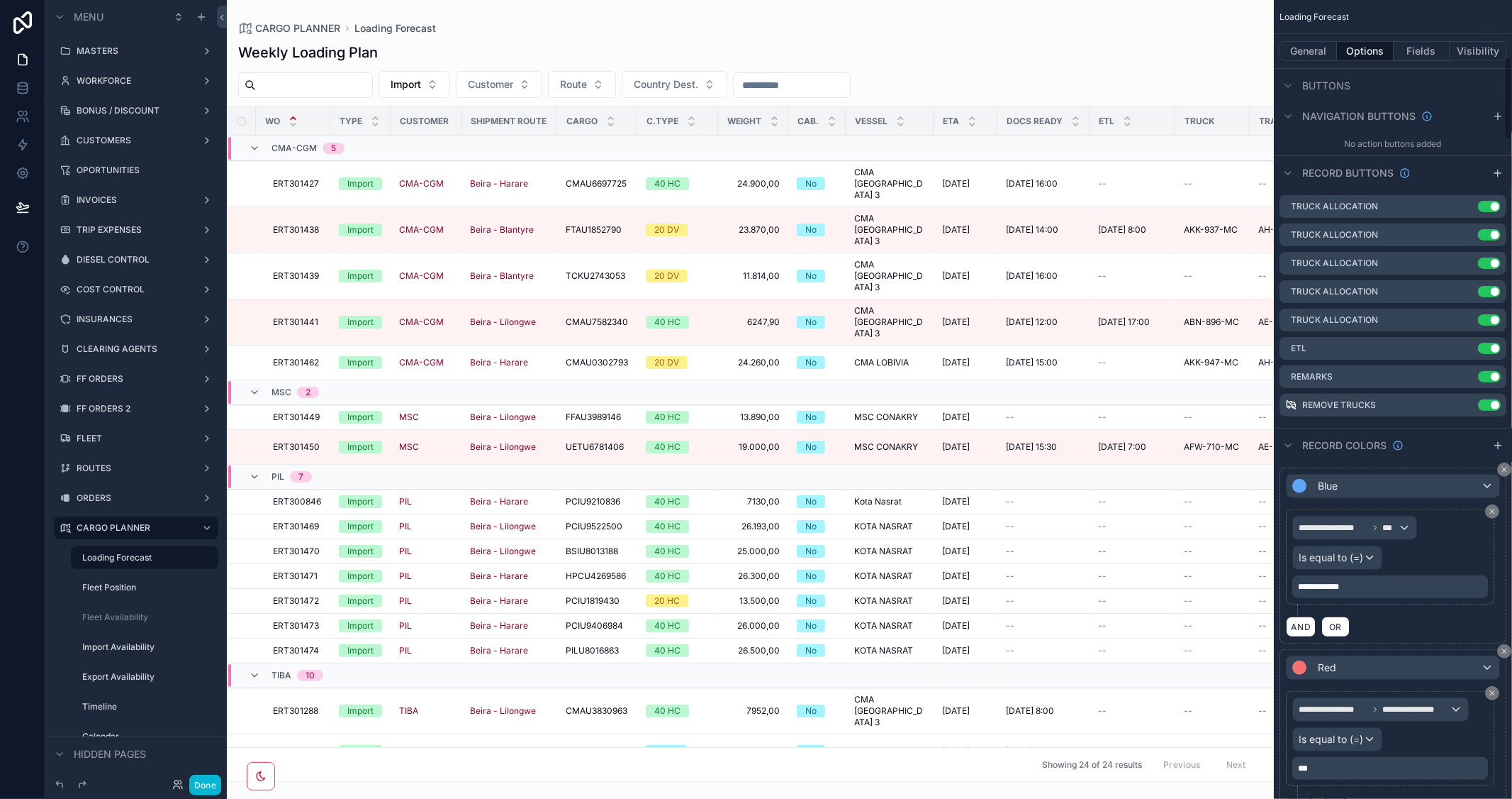
scroll to position [551, 0]
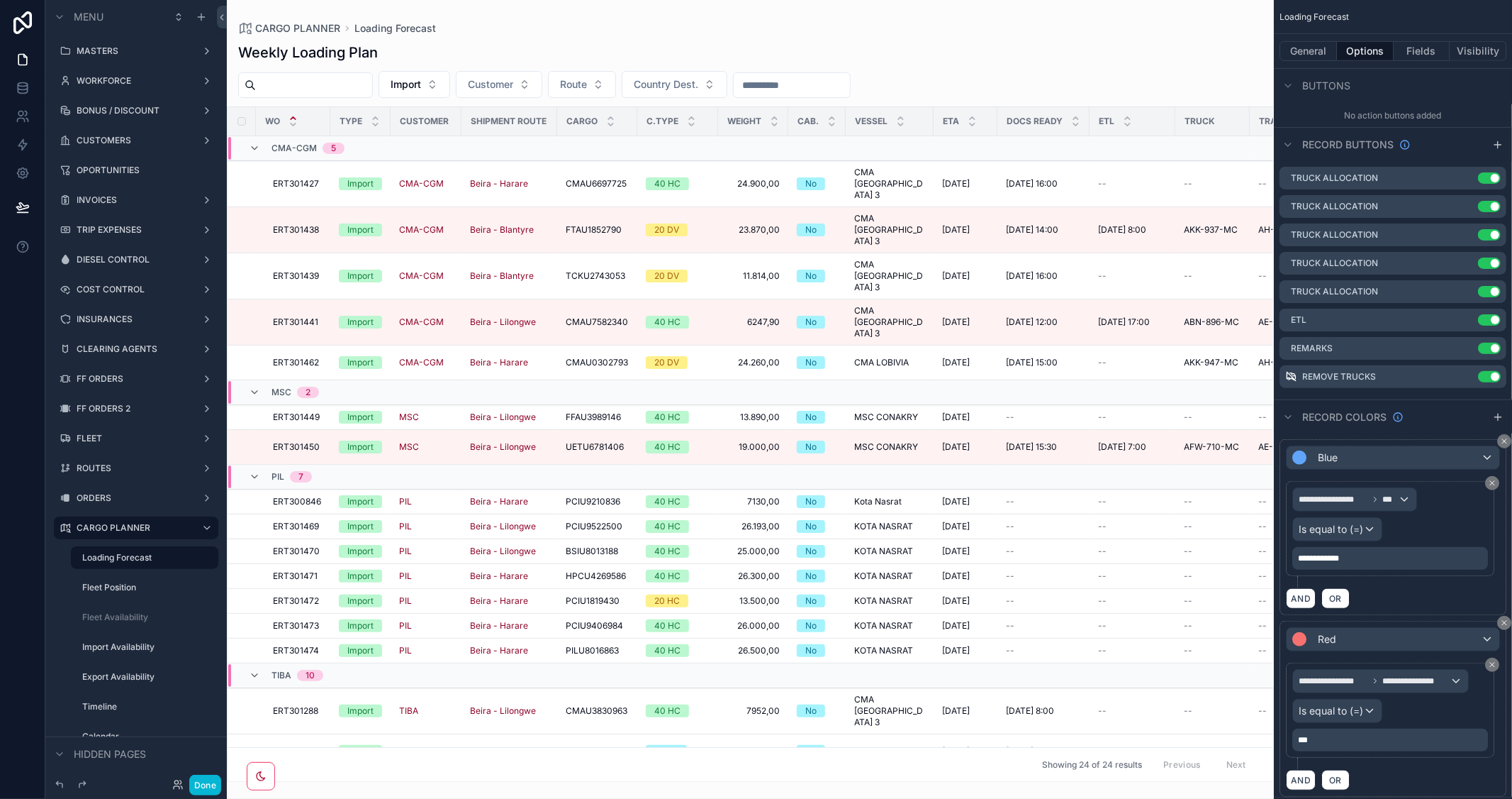
click at [1365, 557] on div "**********" at bounding box center [1390, 558] width 195 height 23
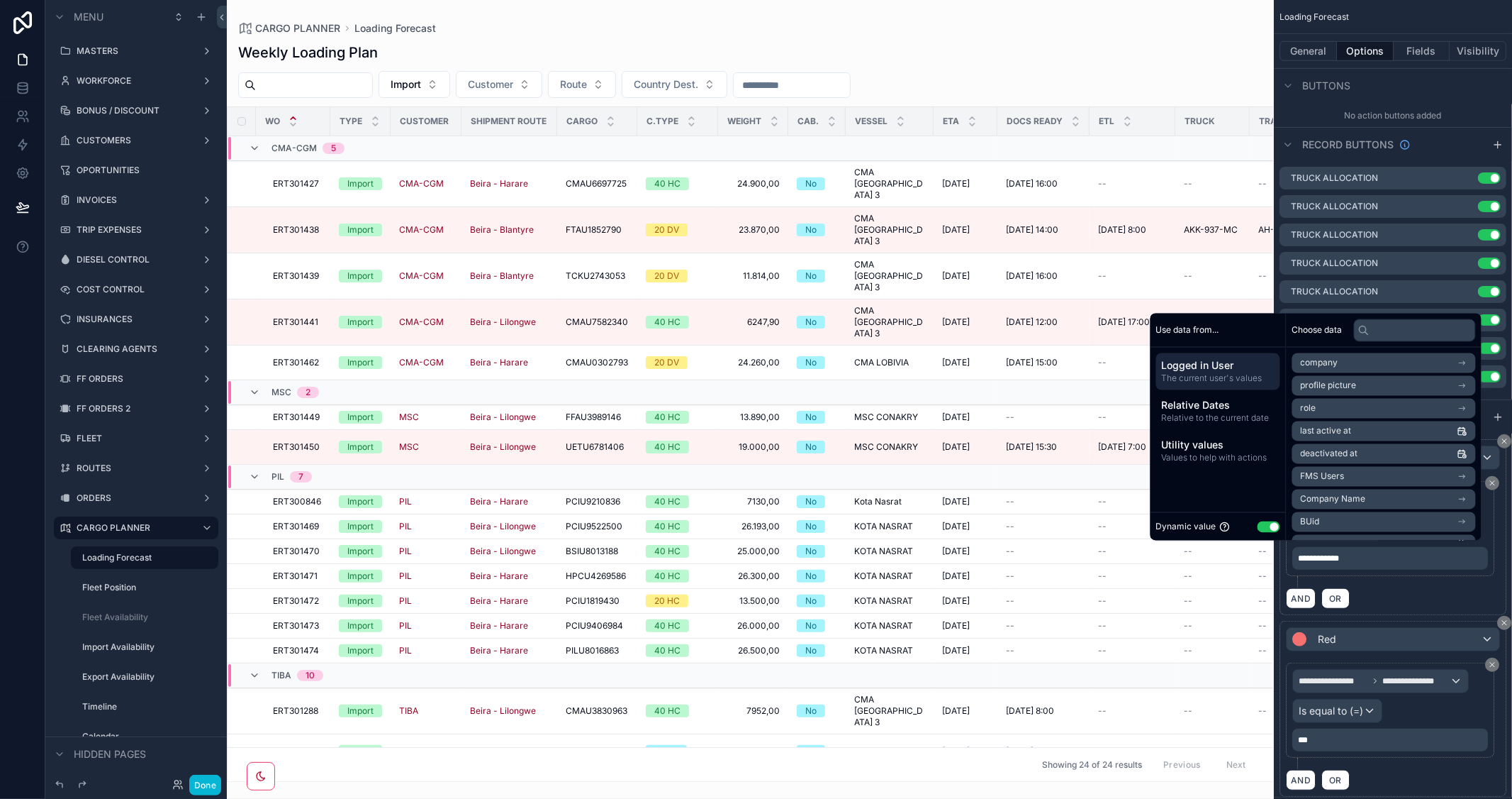
click at [1412, 596] on div "AND OR" at bounding box center [1393, 597] width 214 height 21
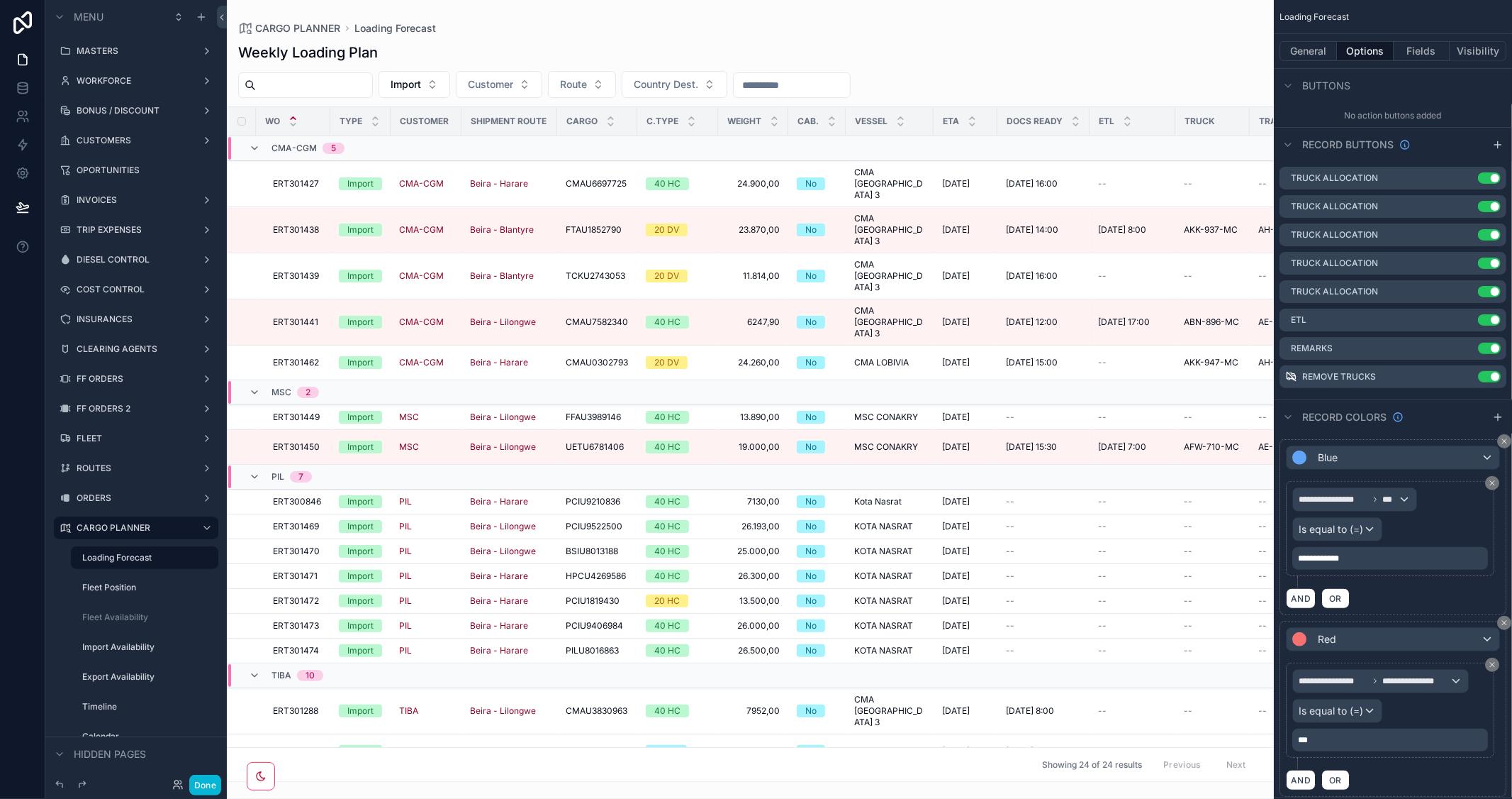
click at [1362, 550] on div "**********" at bounding box center [1390, 558] width 195 height 23
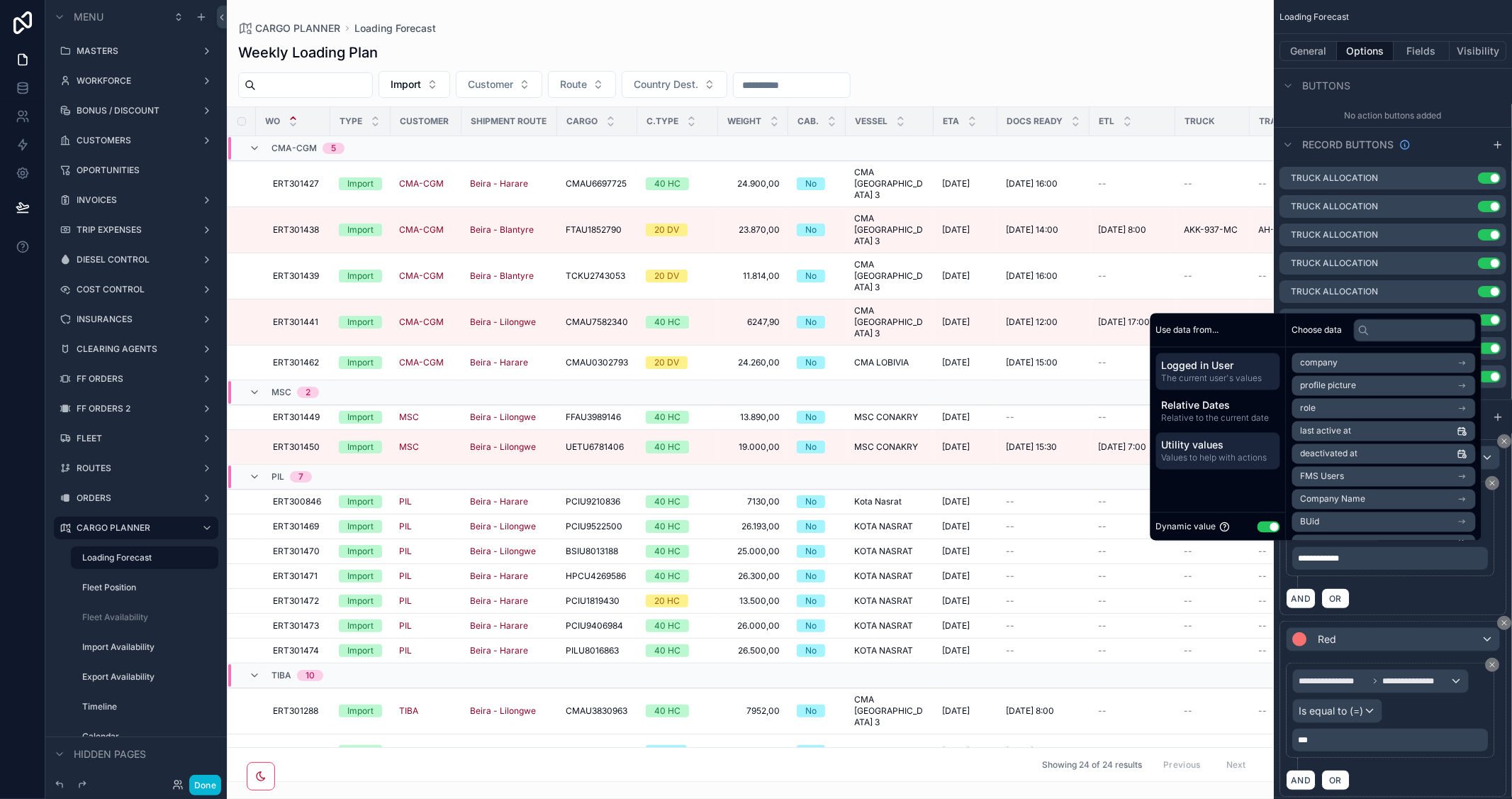
click at [1217, 451] on span "Utility values" at bounding box center [1217, 445] width 113 height 14
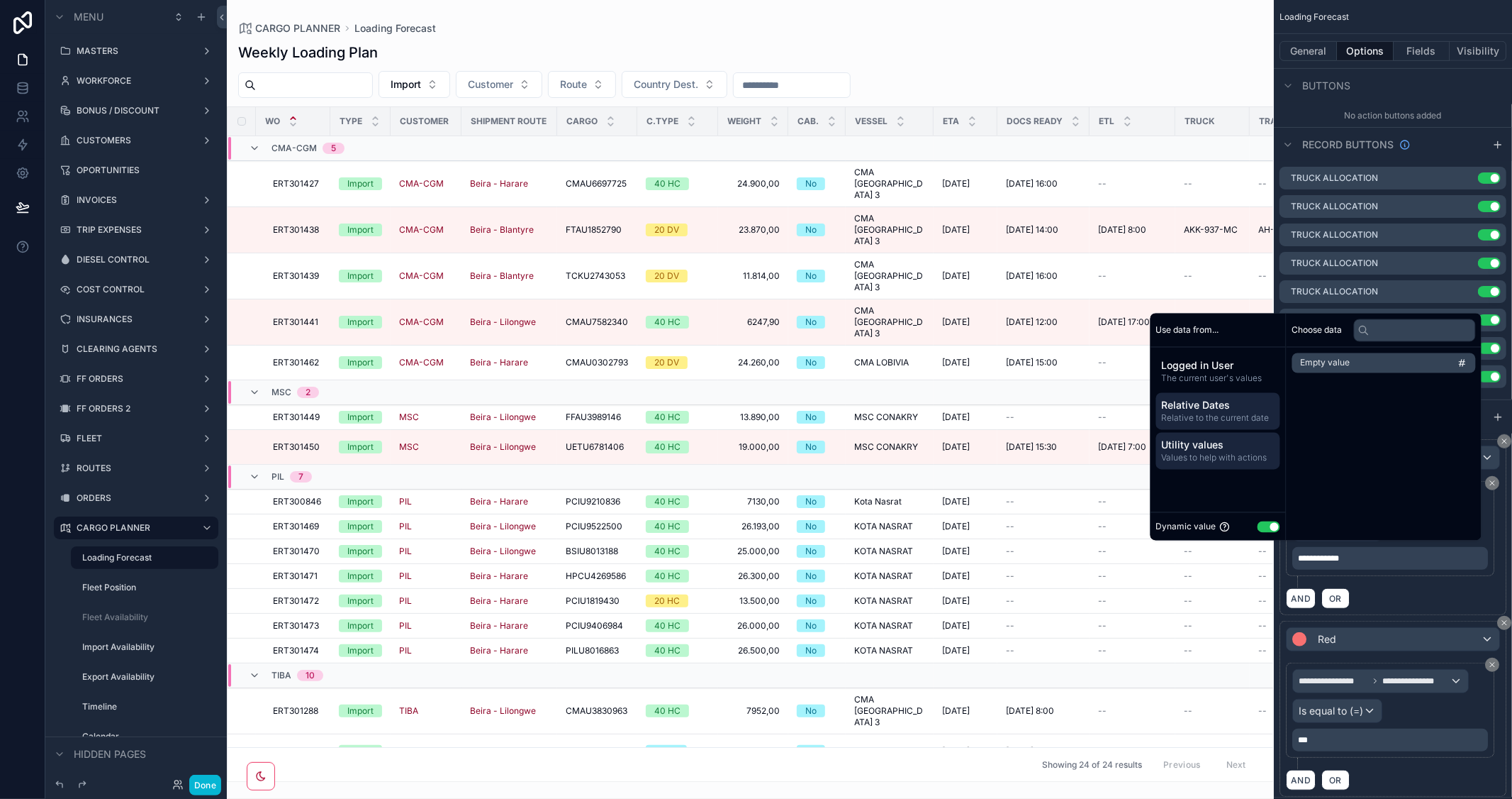
click at [1221, 407] on span "Relative Dates" at bounding box center [1217, 406] width 113 height 14
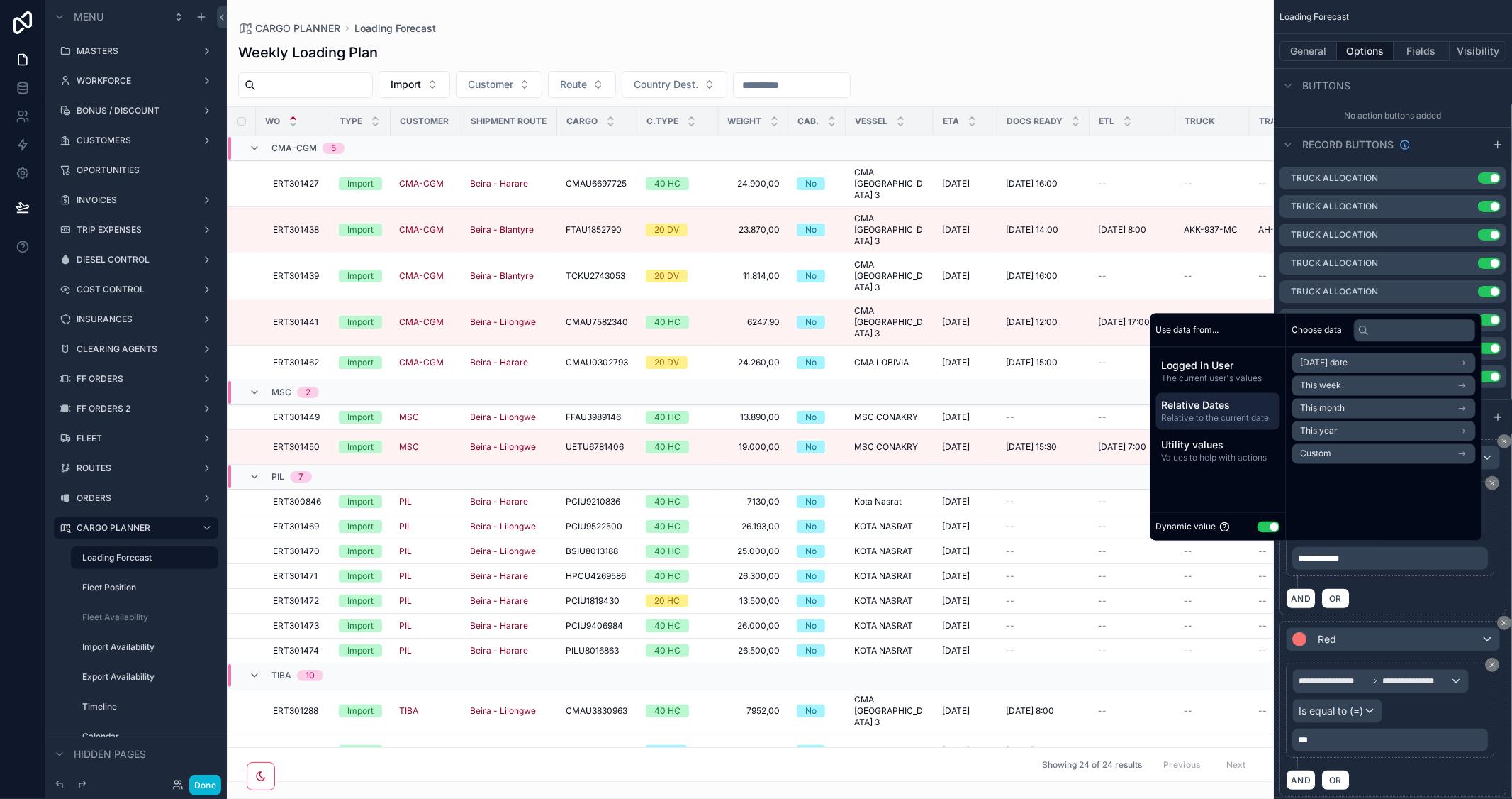
click at [1352, 362] on li "Today's date" at bounding box center [1384, 362] width 183 height 20
click at [1416, 607] on div "AND OR" at bounding box center [1393, 597] width 214 height 21
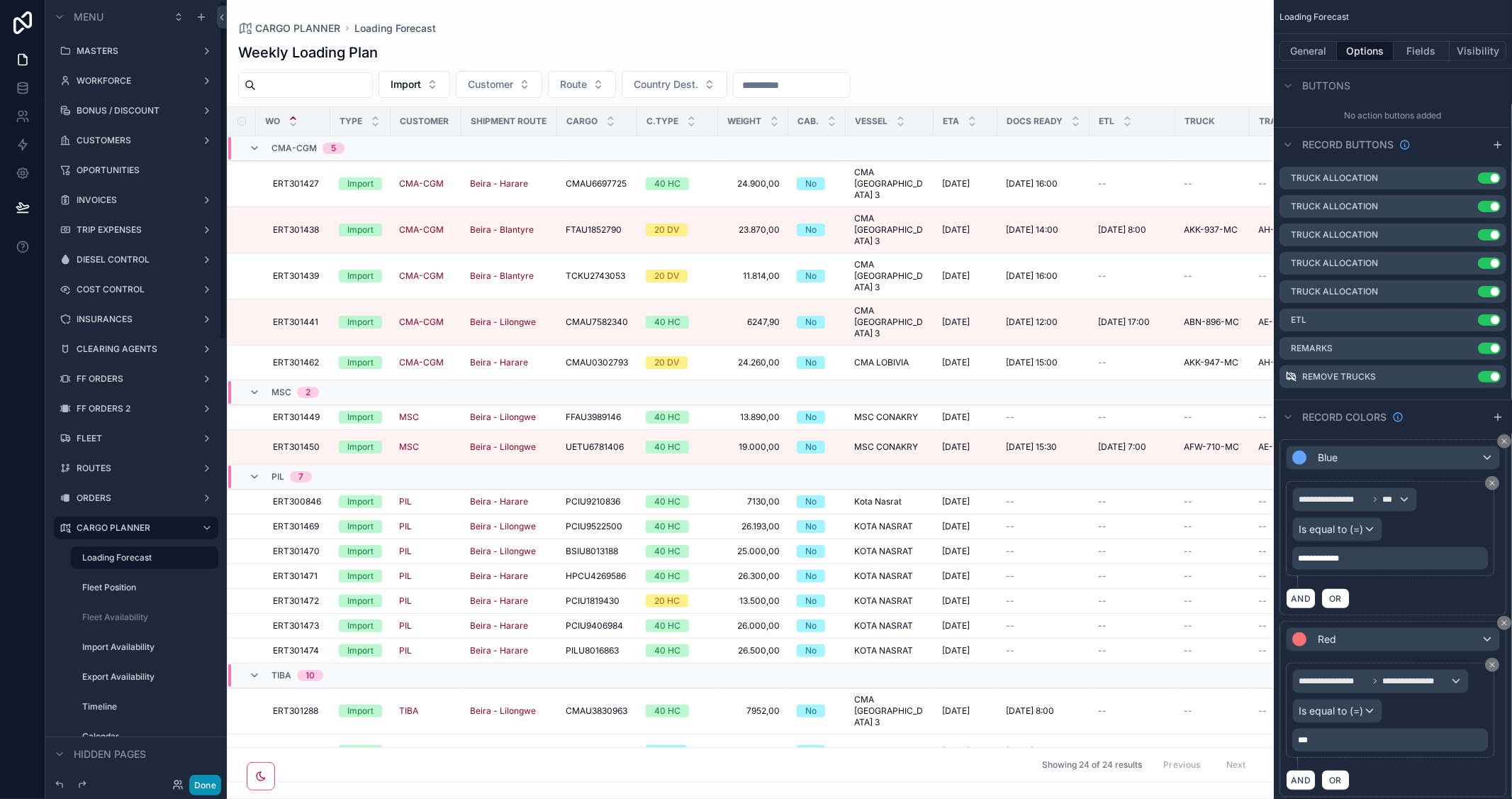
click at [209, 778] on button "Done" at bounding box center [205, 785] width 32 height 20
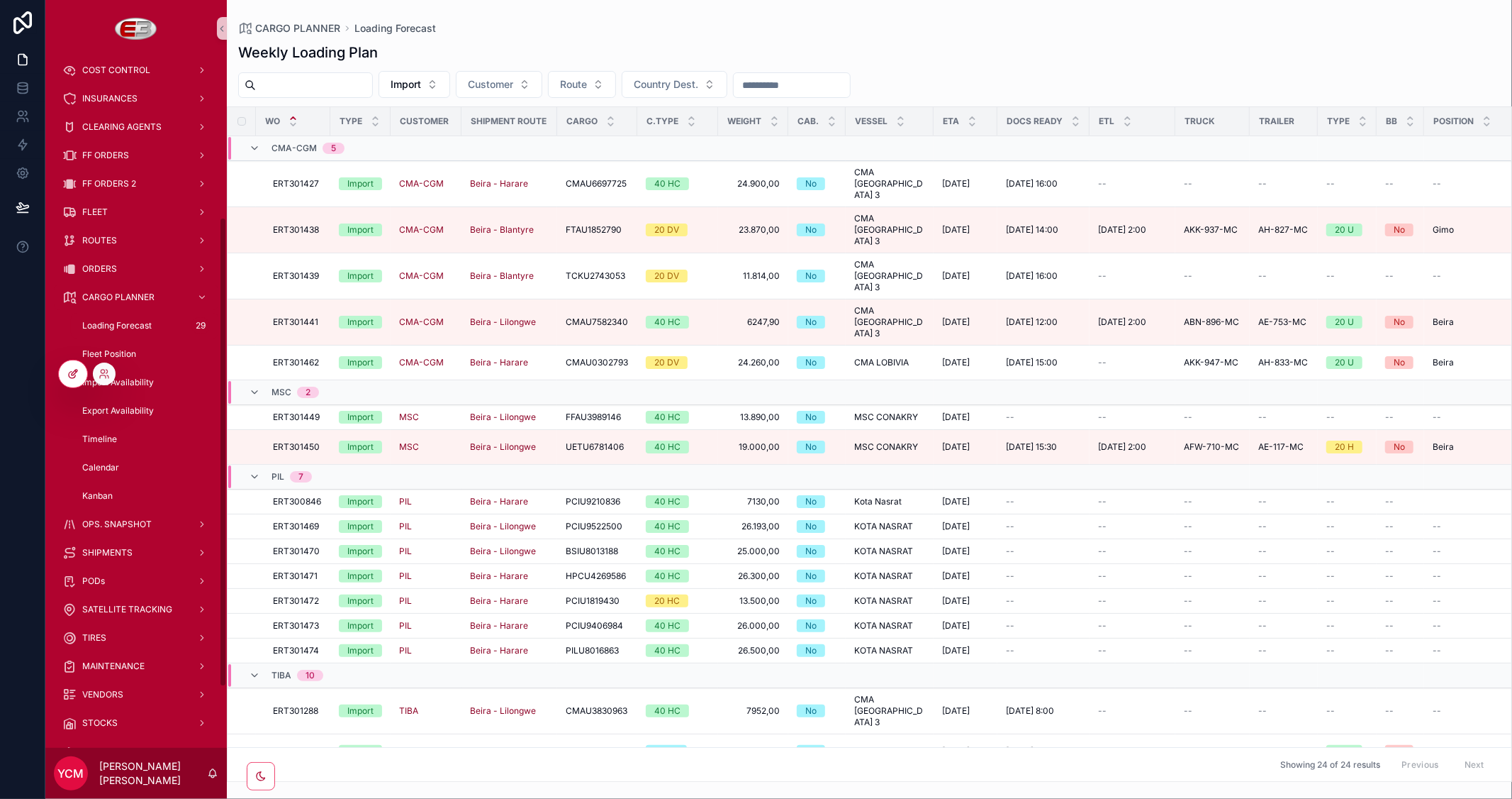
click at [74, 374] on icon at bounding box center [73, 373] width 11 height 11
click at [16, 85] on icon at bounding box center [23, 88] width 14 height 14
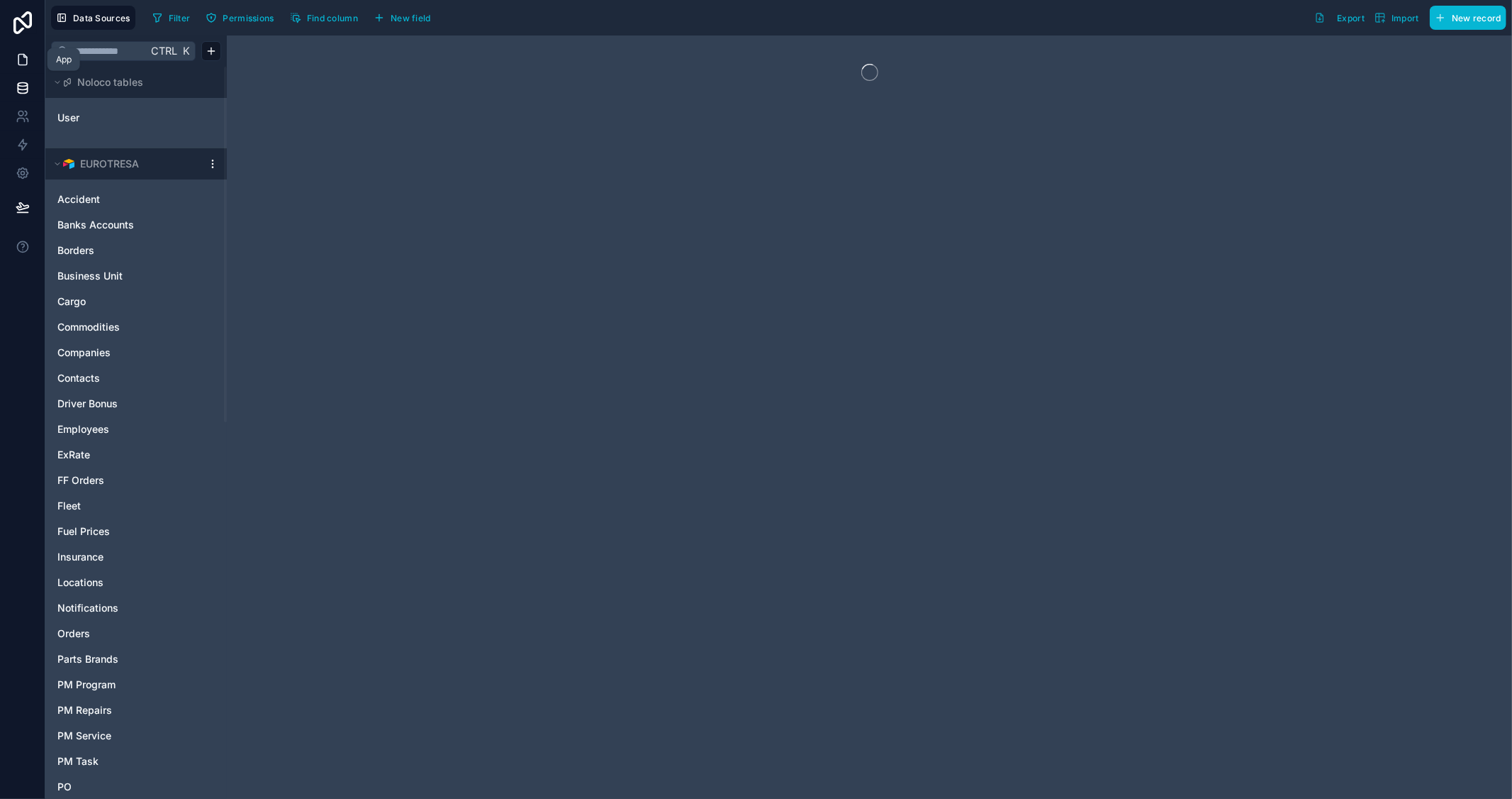
click at [18, 61] on icon at bounding box center [23, 60] width 14 height 14
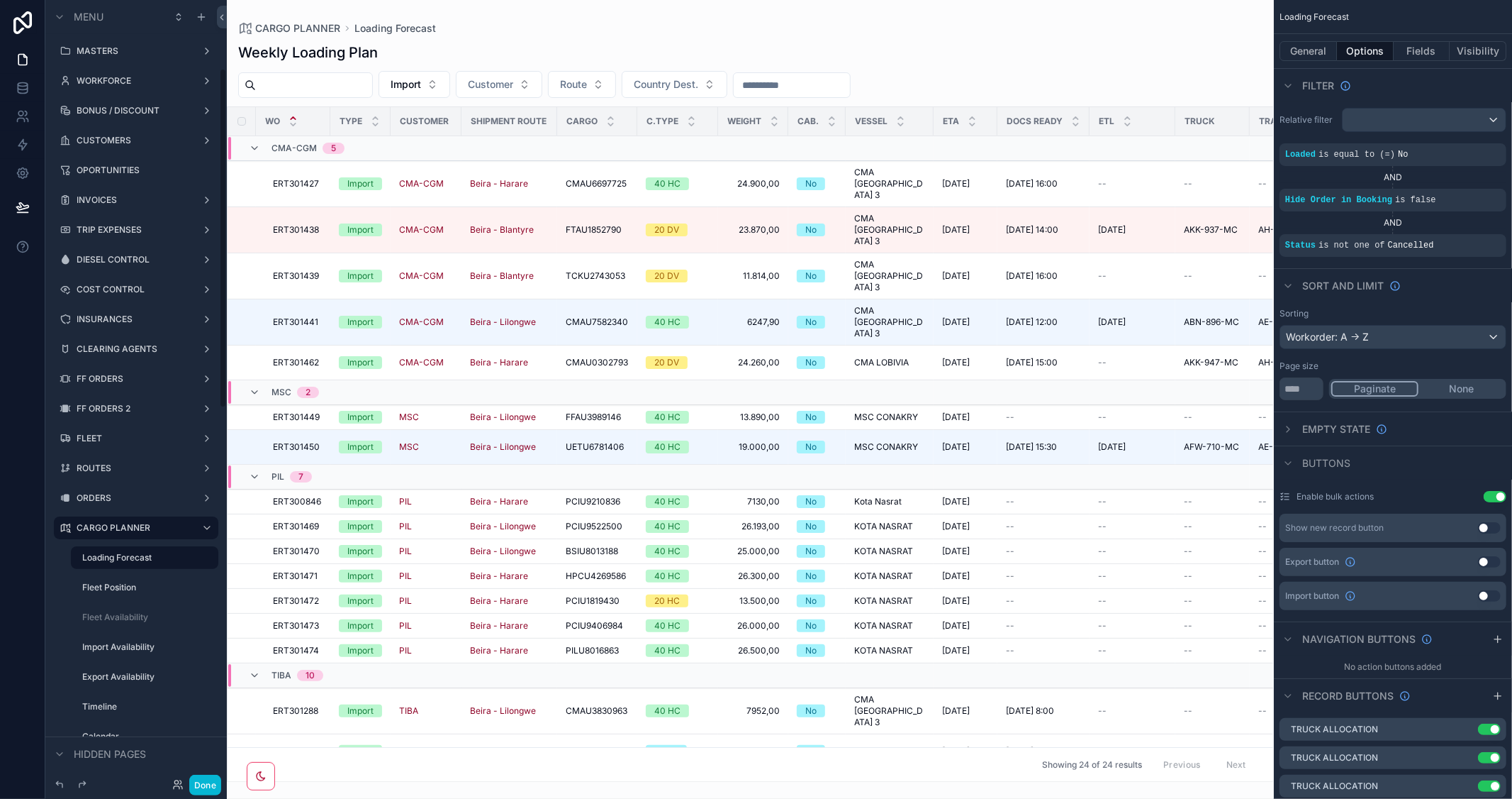
scroll to position [158, 0]
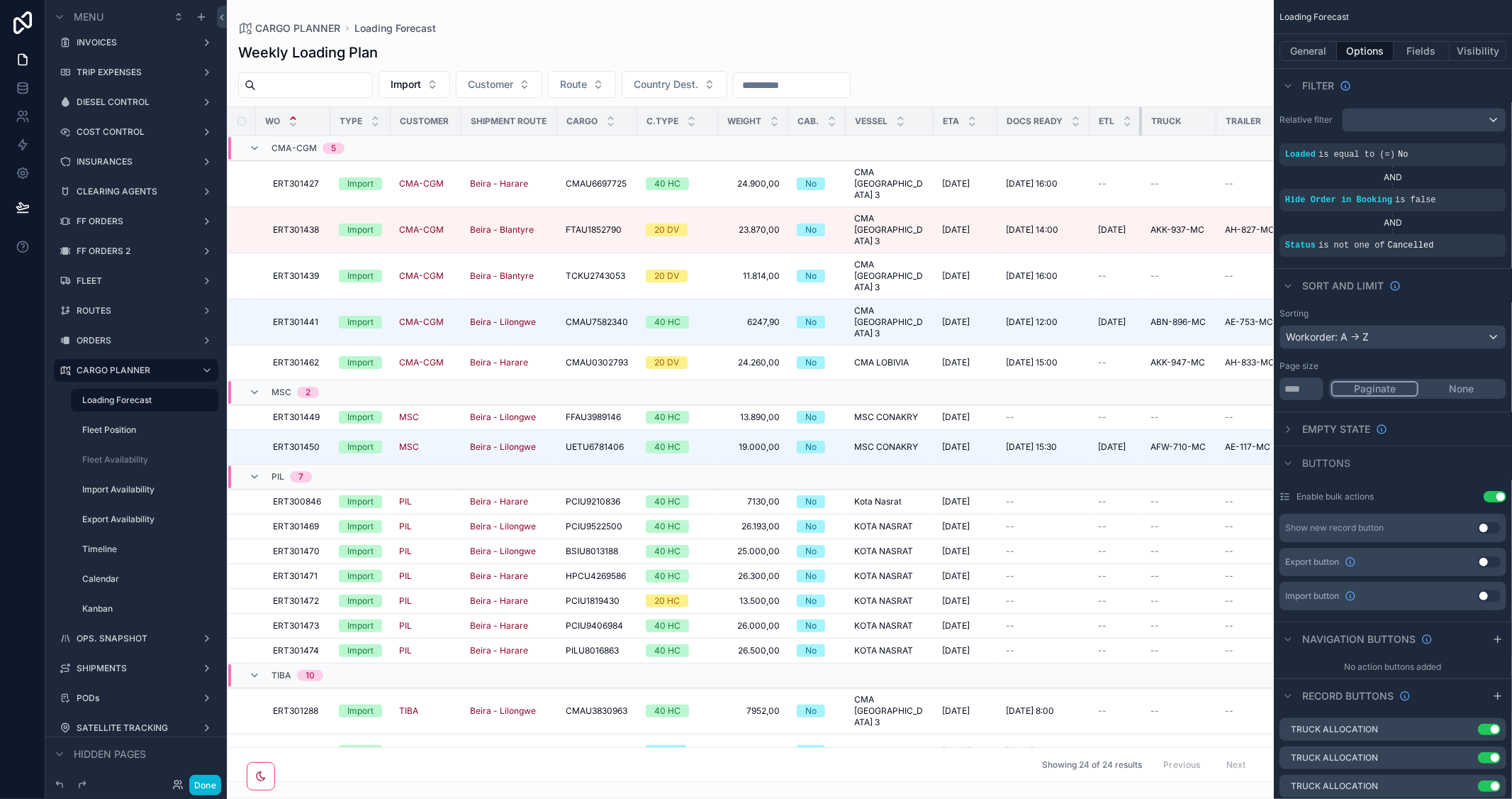
drag, startPoint x: 1166, startPoint y: 124, endPoint x: 1132, endPoint y: 128, distance: 34.2
click at [1132, 128] on th "ETL" at bounding box center [1115, 121] width 53 height 29
click at [1416, 52] on button "Fields" at bounding box center [1422, 50] width 57 height 20
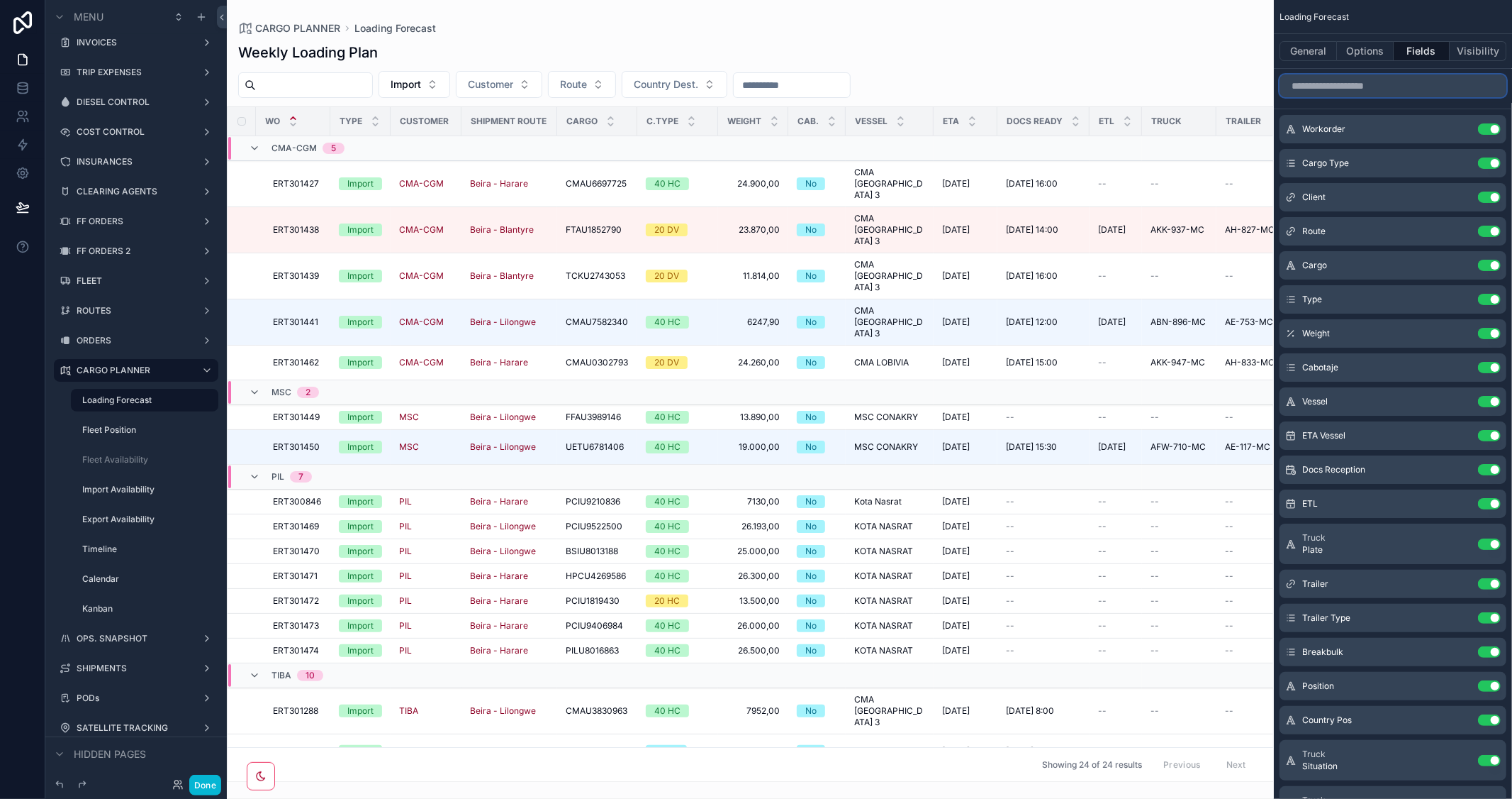
click at [1368, 89] on input "scrollable content" at bounding box center [1393, 86] width 227 height 23
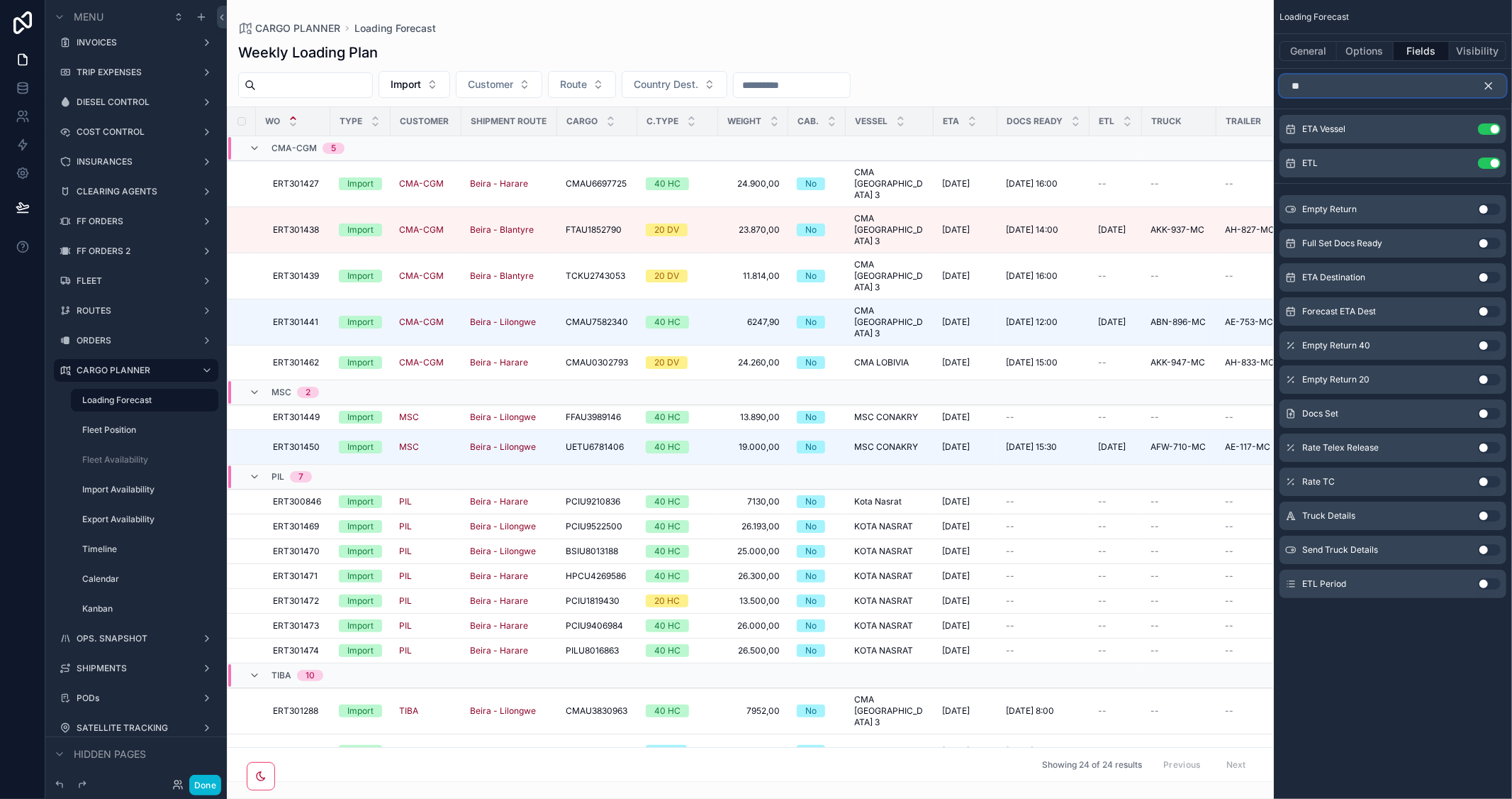
type input "**"
click at [1489, 585] on button "Use setting" at bounding box center [1489, 584] width 23 height 11
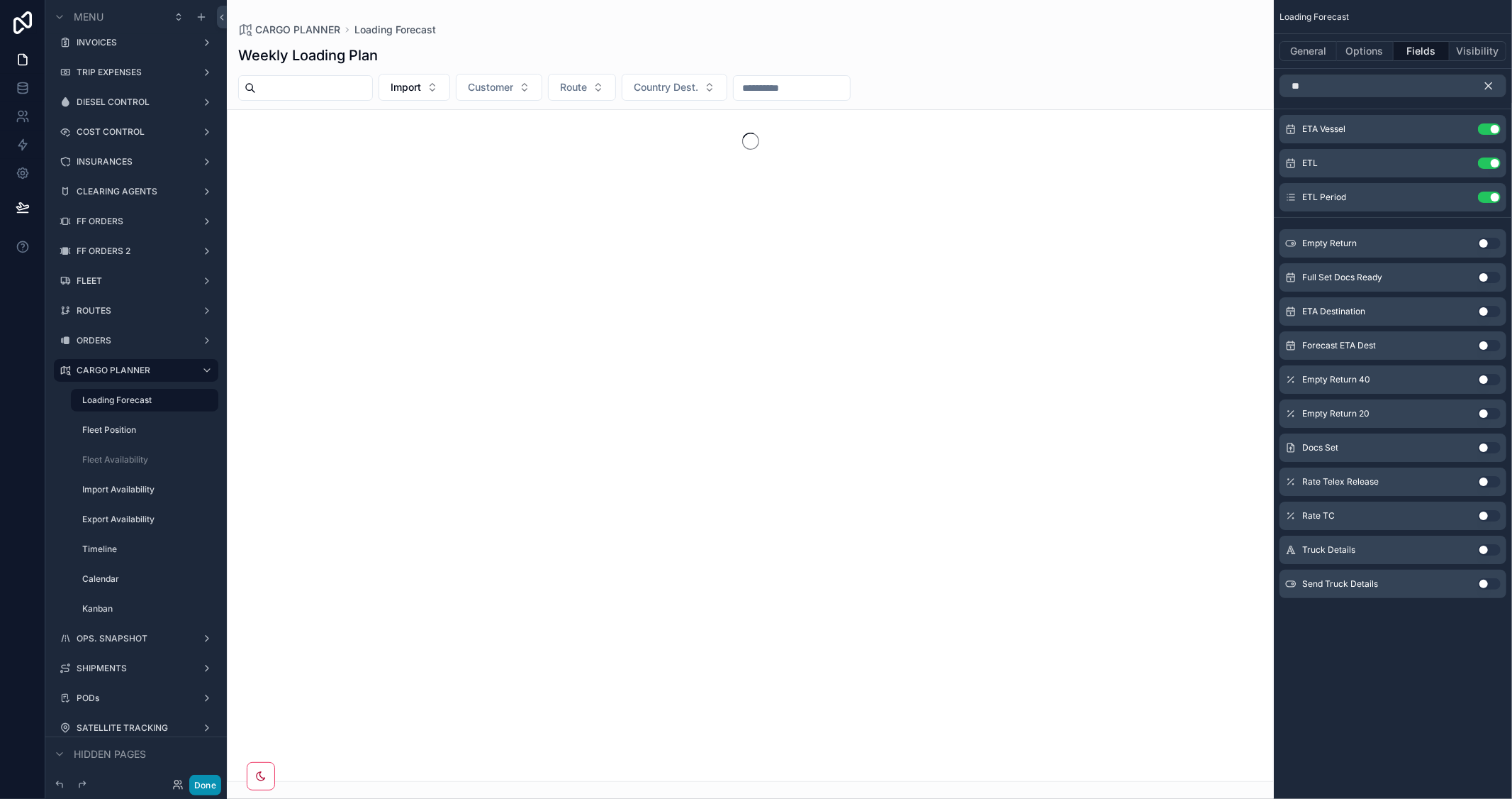
click at [204, 784] on button "Done" at bounding box center [205, 785] width 32 height 20
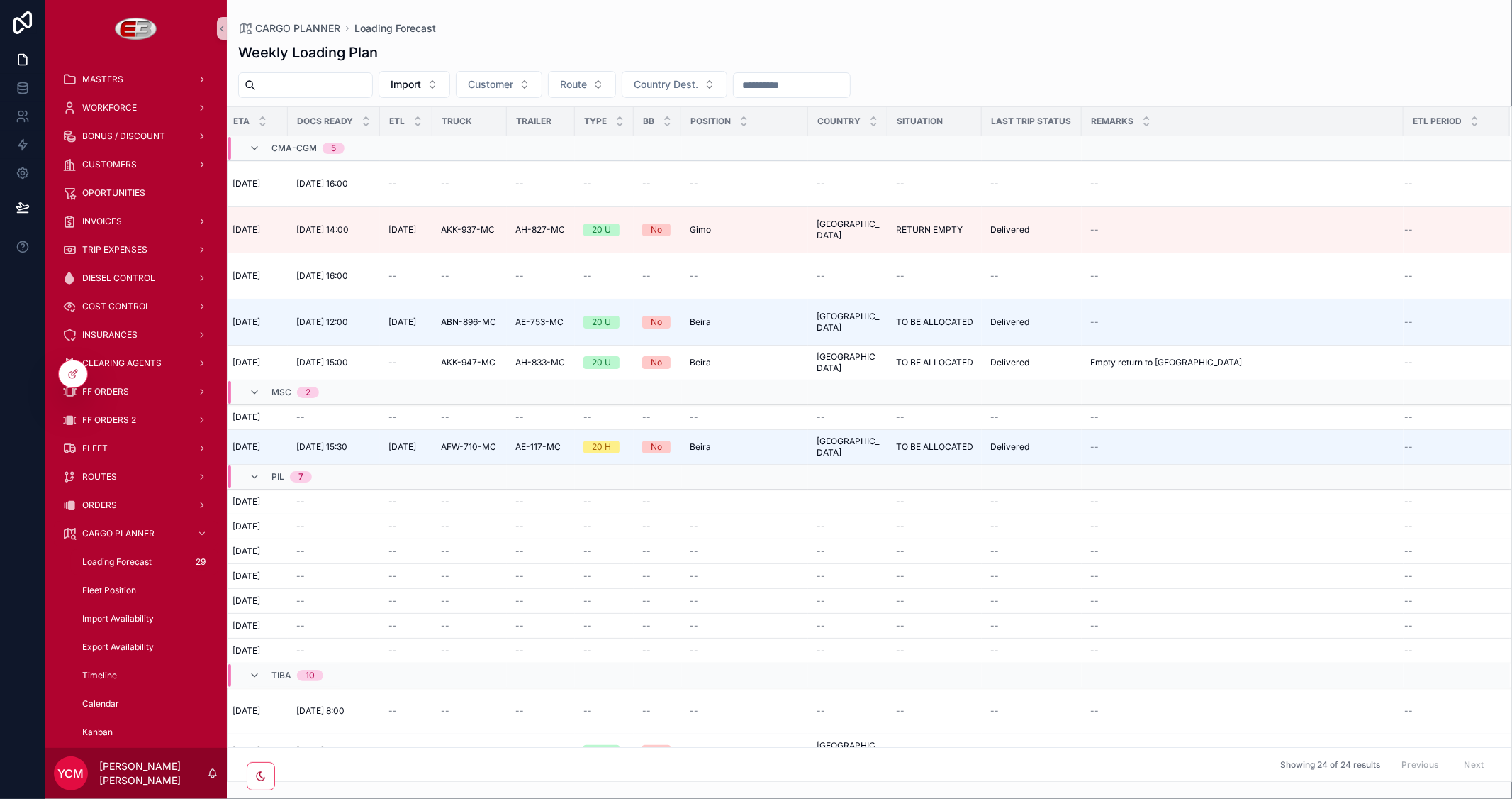
scroll to position [0, 0]
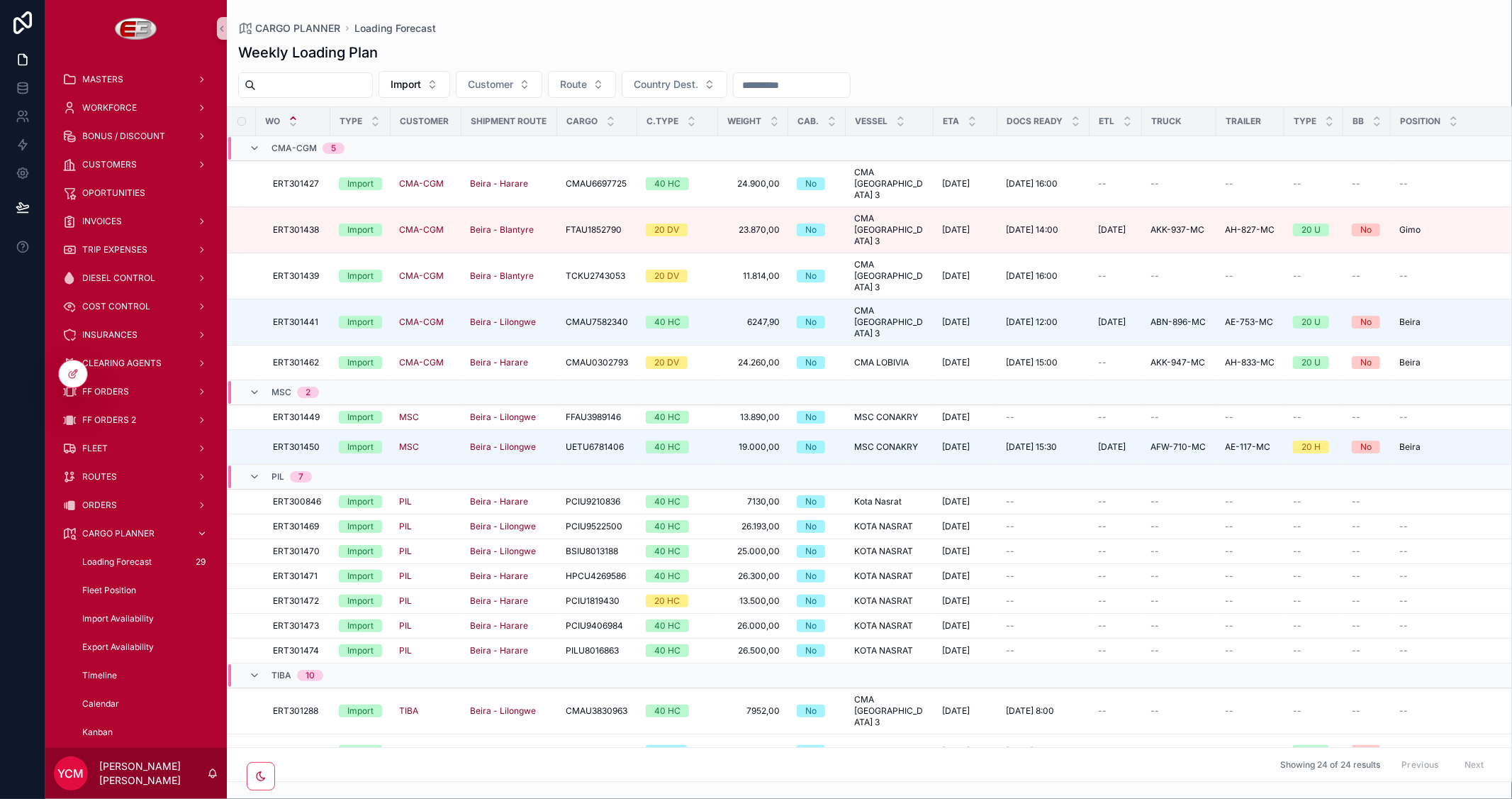
click at [115, 530] on span "CARGO PLANNER" at bounding box center [118, 533] width 72 height 11
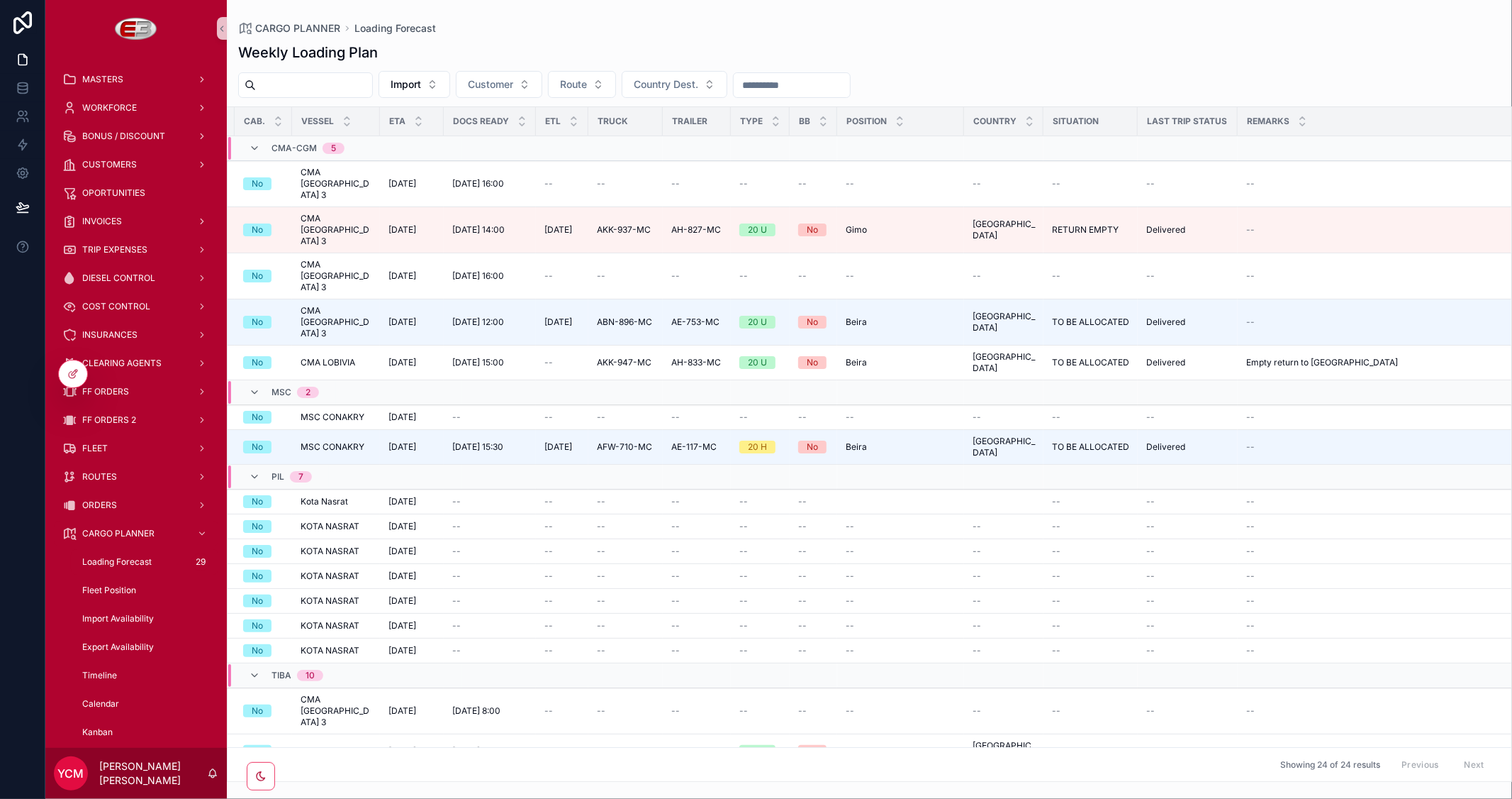
scroll to position [0, 710]
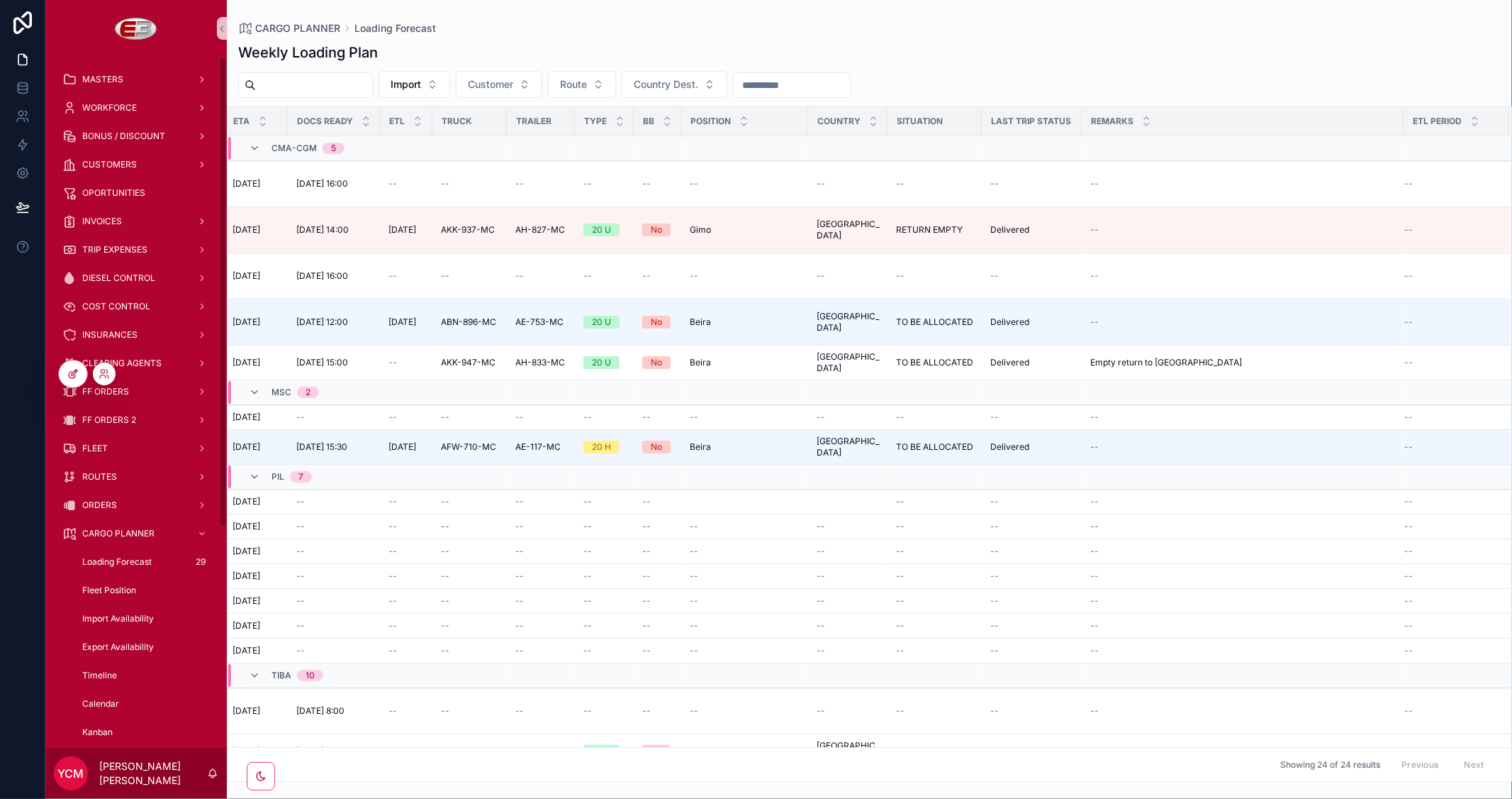
click at [69, 376] on icon at bounding box center [72, 375] width 6 height 6
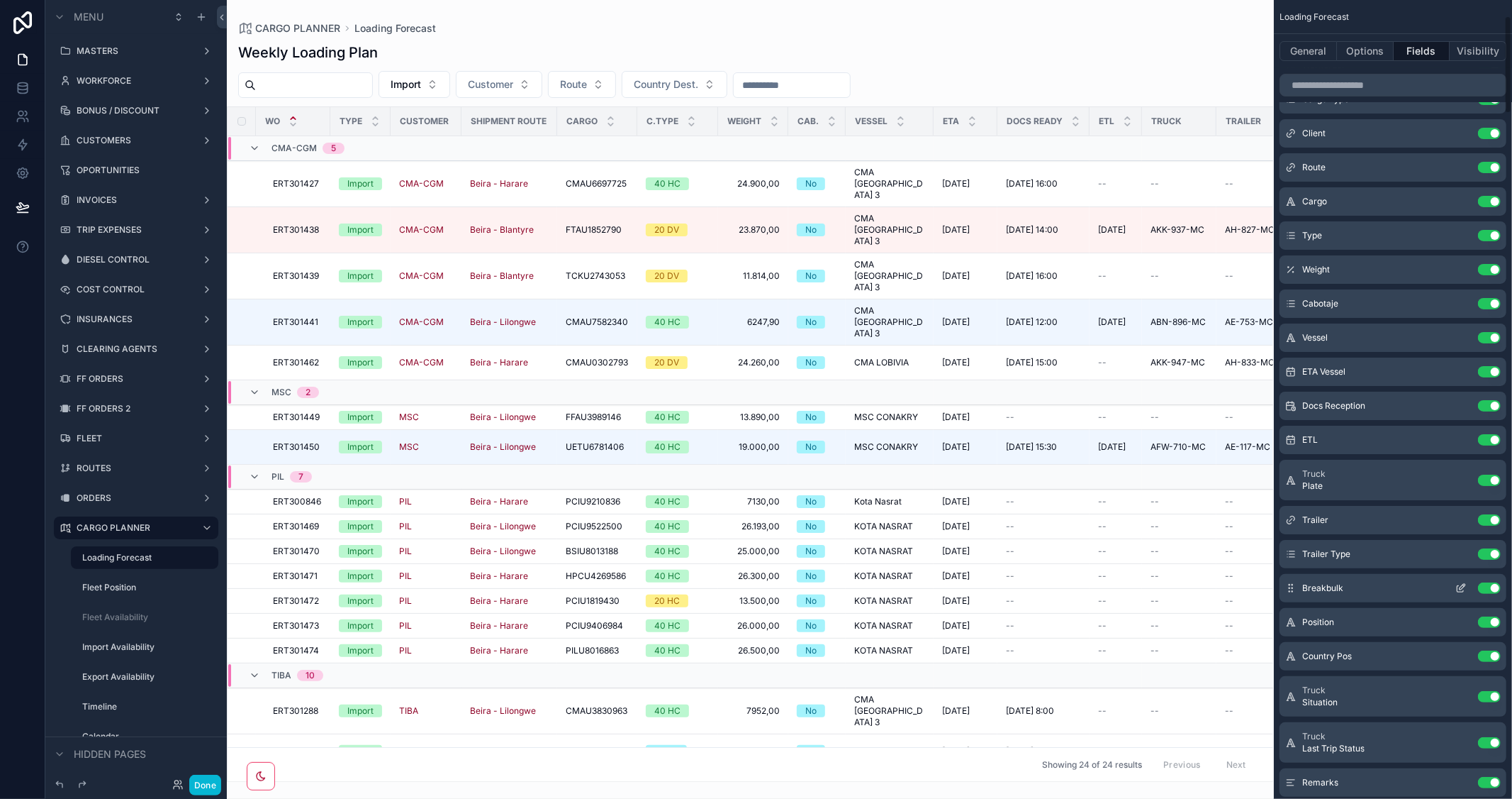
scroll to position [158, 0]
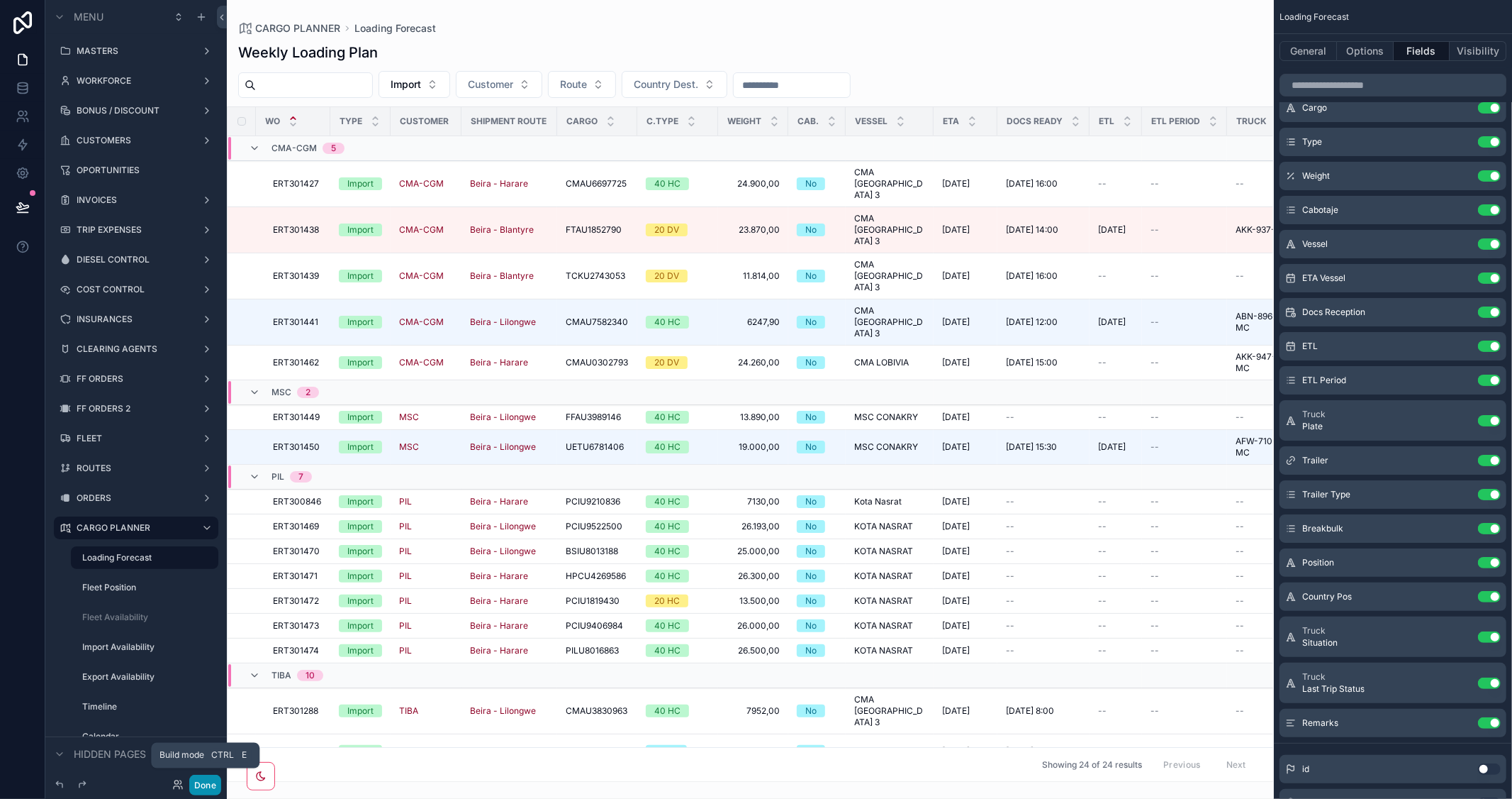
click at [204, 785] on button "Done" at bounding box center [205, 785] width 32 height 20
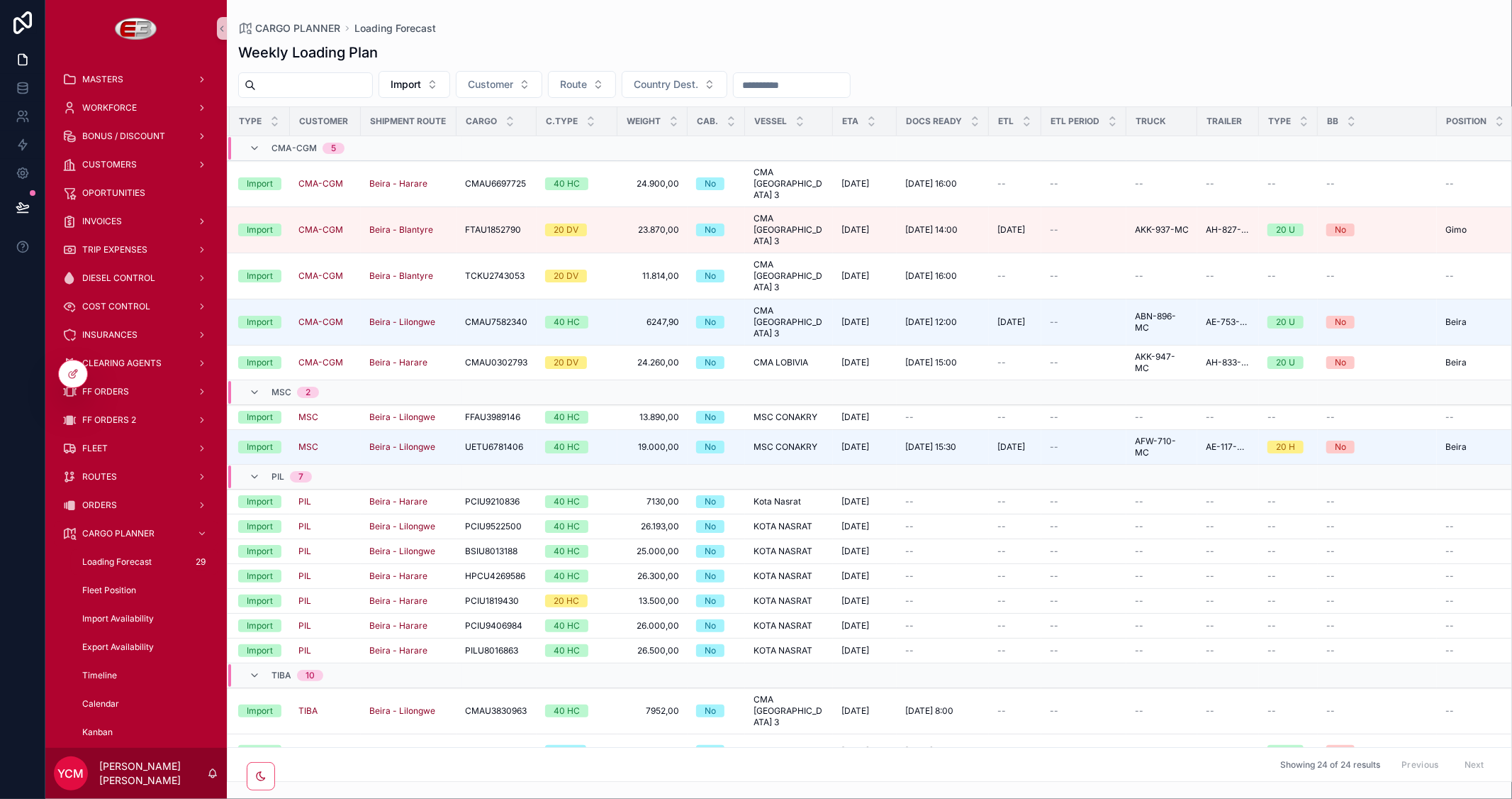
scroll to position [0, 65]
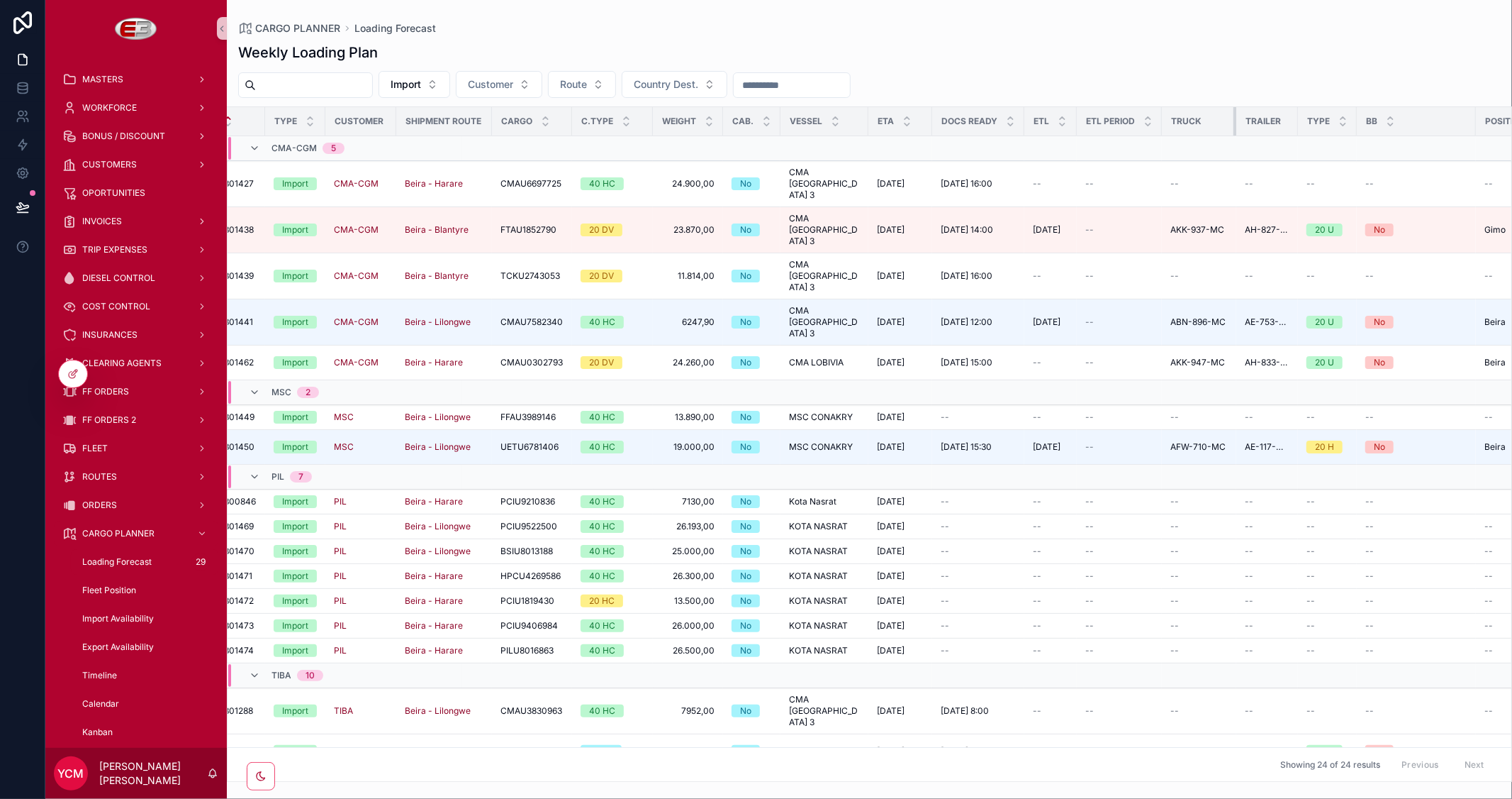
drag, startPoint x: 1229, startPoint y: 121, endPoint x: 1243, endPoint y: 124, distance: 14.3
click at [1243, 124] on tr "Wo Type Customer Shipment Route Cargo C.Type Weight Cab. Vessel ETA Docs Ready …" at bounding box center [1177, 121] width 2029 height 29
drag, startPoint x: 1473, startPoint y: 123, endPoint x: 957, endPoint y: 184, distance: 519.6
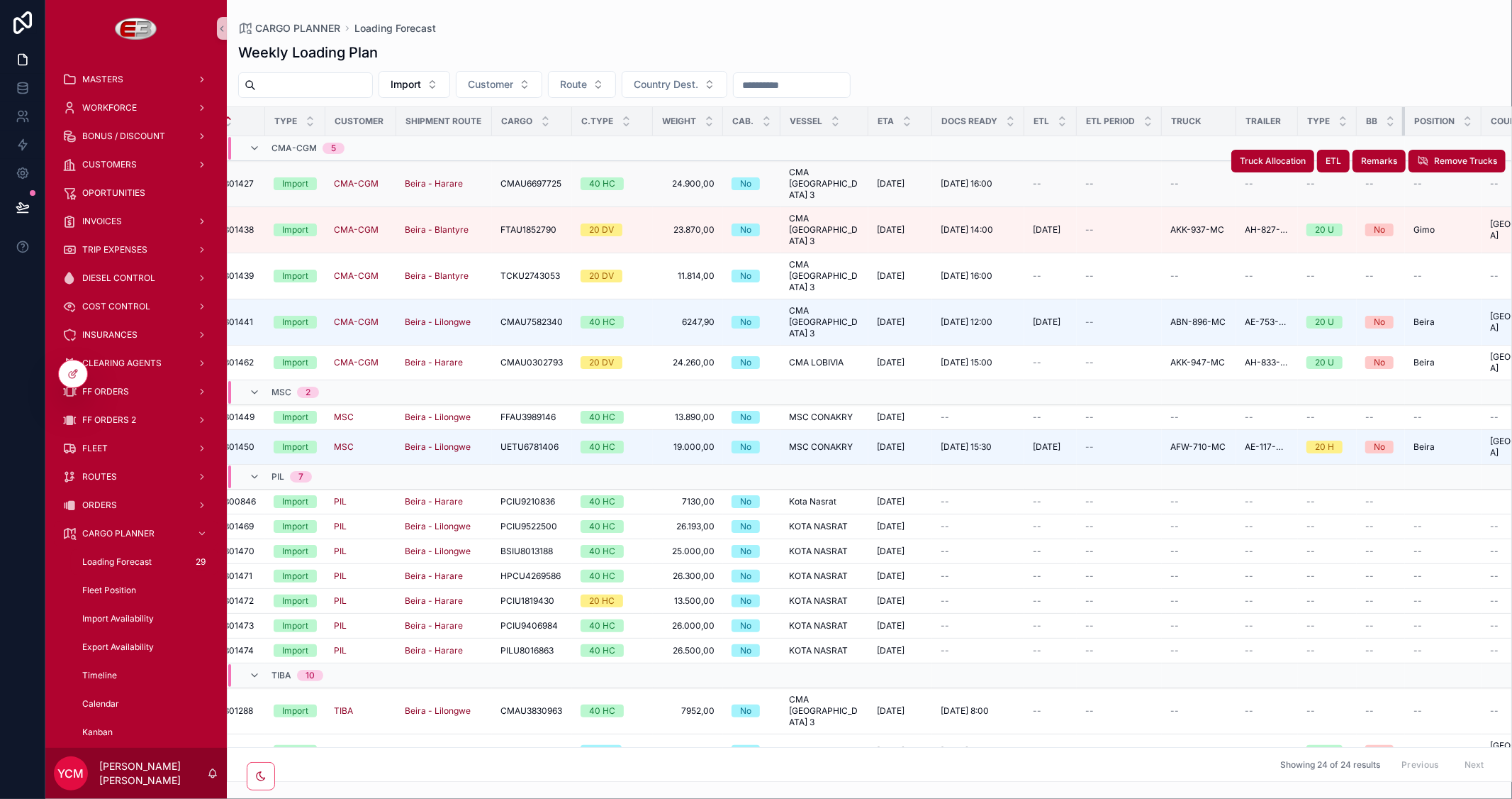
click at [954, 156] on table "Wo Type Customer Shipment Route Cargo C.Type Weight Cab. Vessel ETA Docs Ready …" at bounding box center [1141, 584] width 1958 height 953
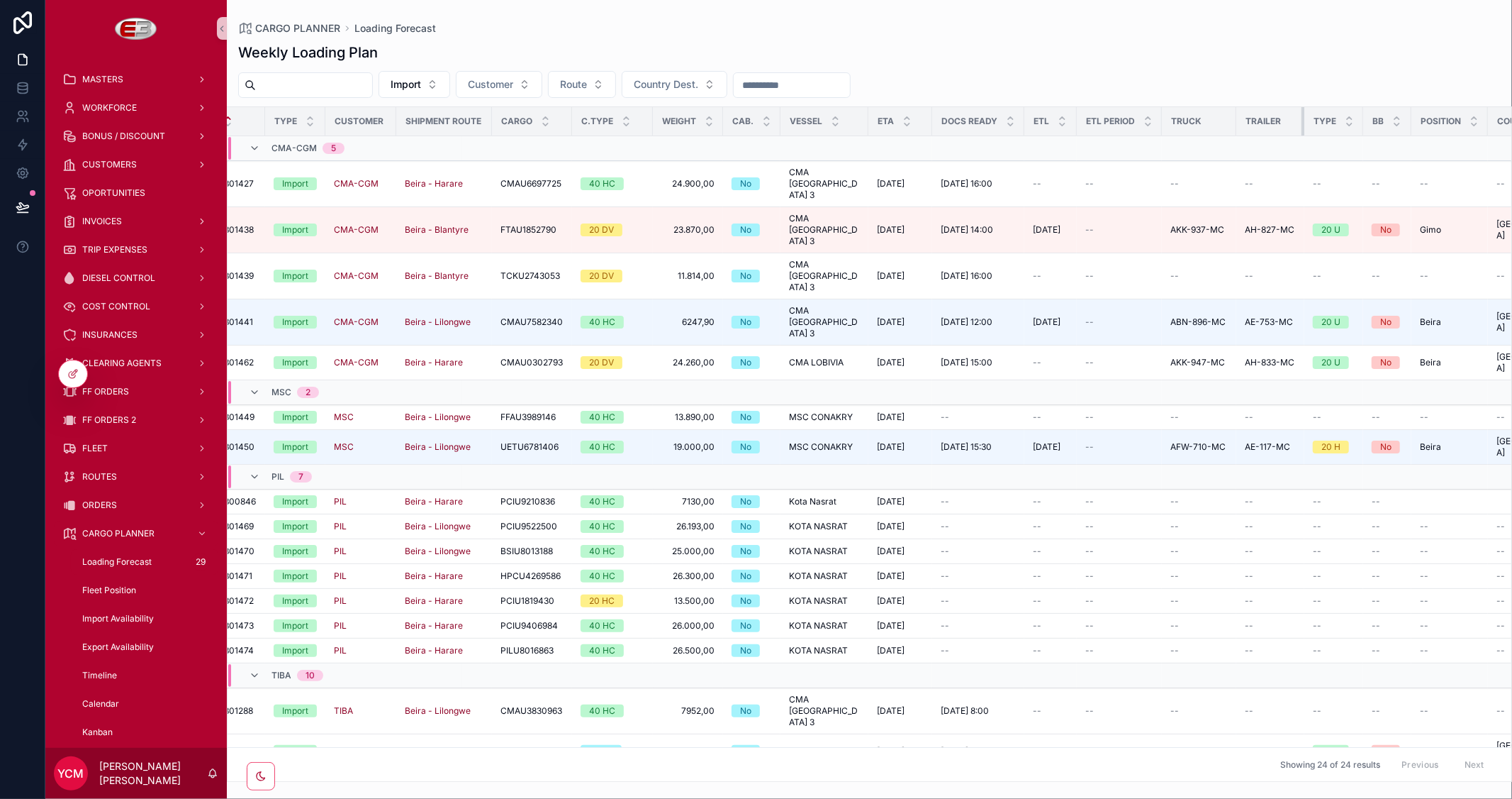
drag, startPoint x: 1295, startPoint y: 121, endPoint x: 1310, endPoint y: 123, distance: 15.1
click at [1310, 123] on tr "Wo Type Customer Shipment Route Cargo C.Type Weight Cab. Vessel ETA Docs Ready …" at bounding box center [1144, 121] width 1964 height 29
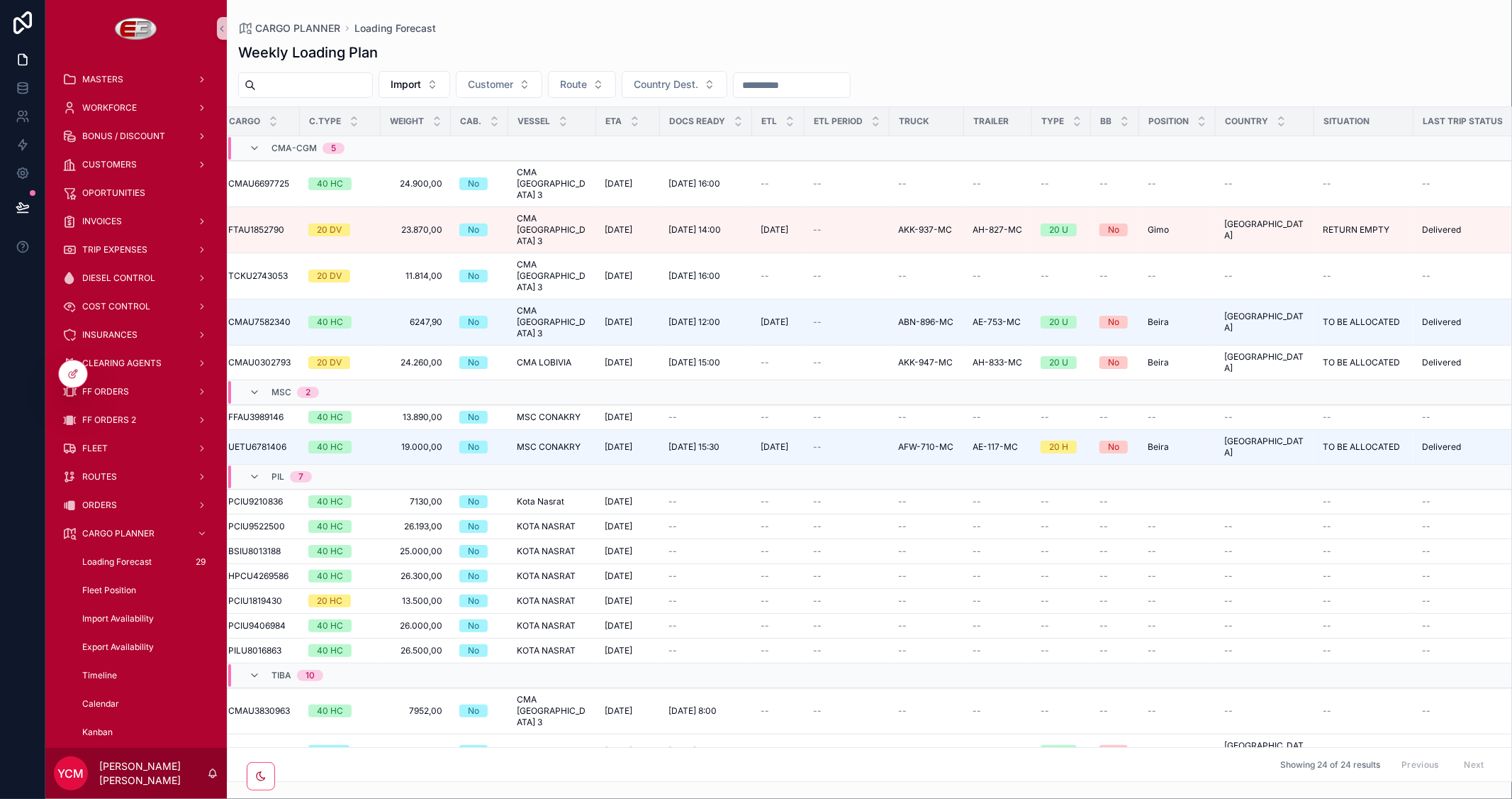
scroll to position [0, 364]
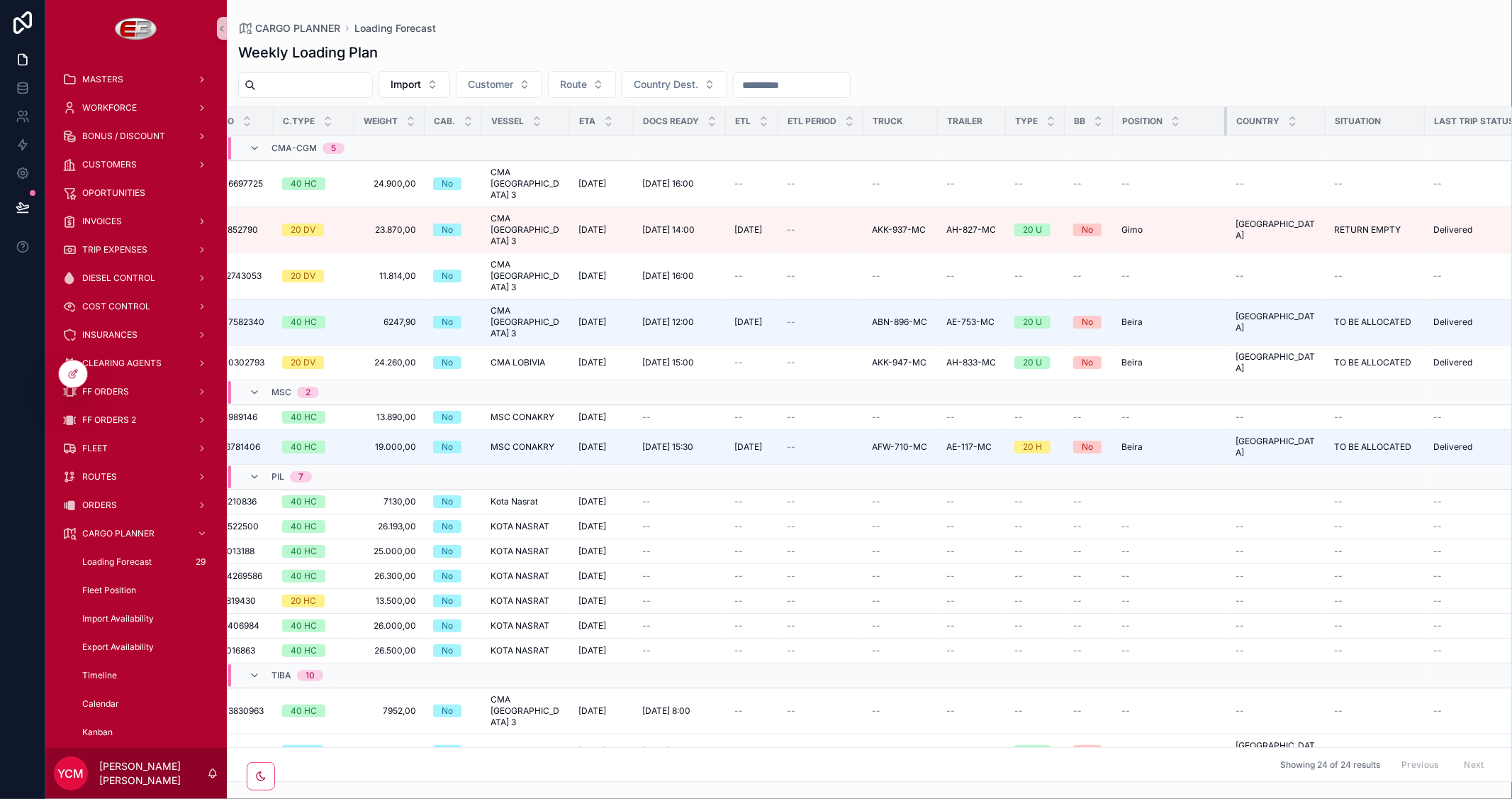
drag, startPoint x: 1184, startPoint y: 122, endPoint x: 1231, endPoint y: 131, distance: 47.9
click at [1231, 131] on tr "Wo Type Customer Shipment Route Cargo C.Type Weight Cab. Vessel ETA Docs Ready …" at bounding box center [865, 121] width 2002 height 29
drag, startPoint x: 1299, startPoint y: 117, endPoint x: 1185, endPoint y: 124, distance: 114.2
click at [1185, 124] on tr "Wo Type Customer Shipment Route Cargo C.Type Weight Cab. Vessel ETA Docs Ready …" at bounding box center [855, 121] width 1983 height 29
click at [1382, 124] on th "Situation" at bounding box center [1354, 121] width 94 height 29
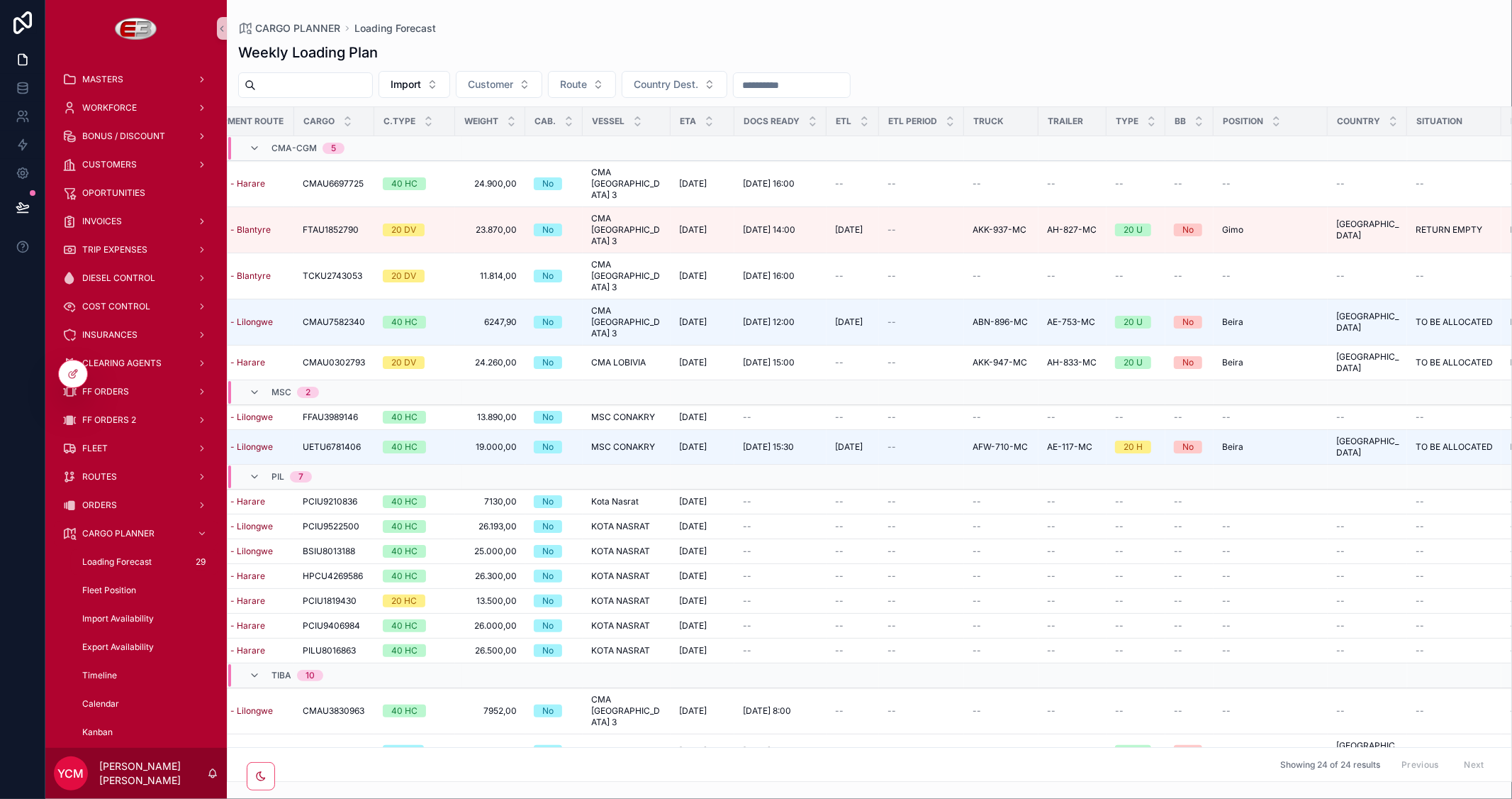
scroll to position [0, 0]
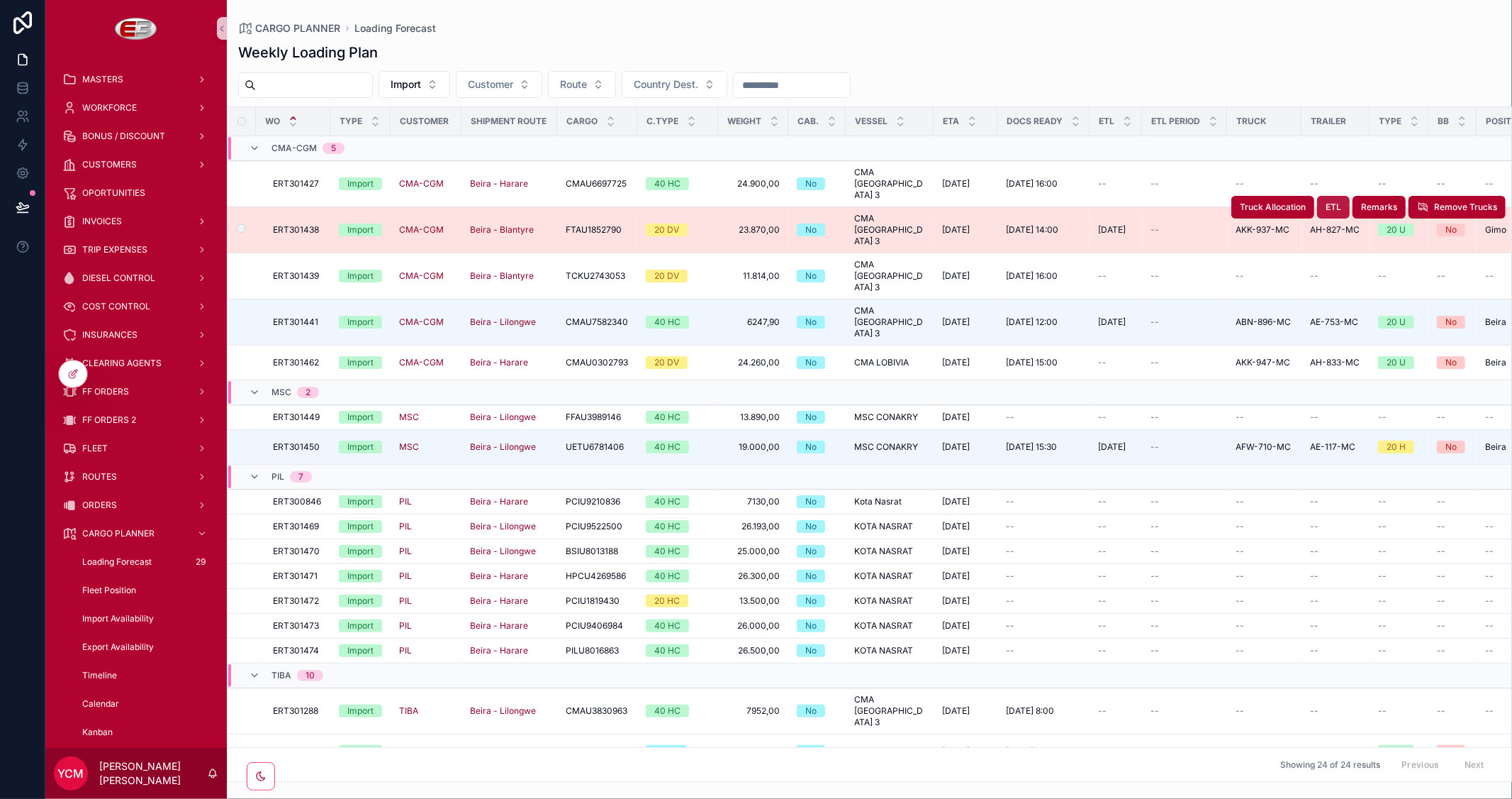
click at [1325, 202] on span "ETL" at bounding box center [1333, 207] width 16 height 11
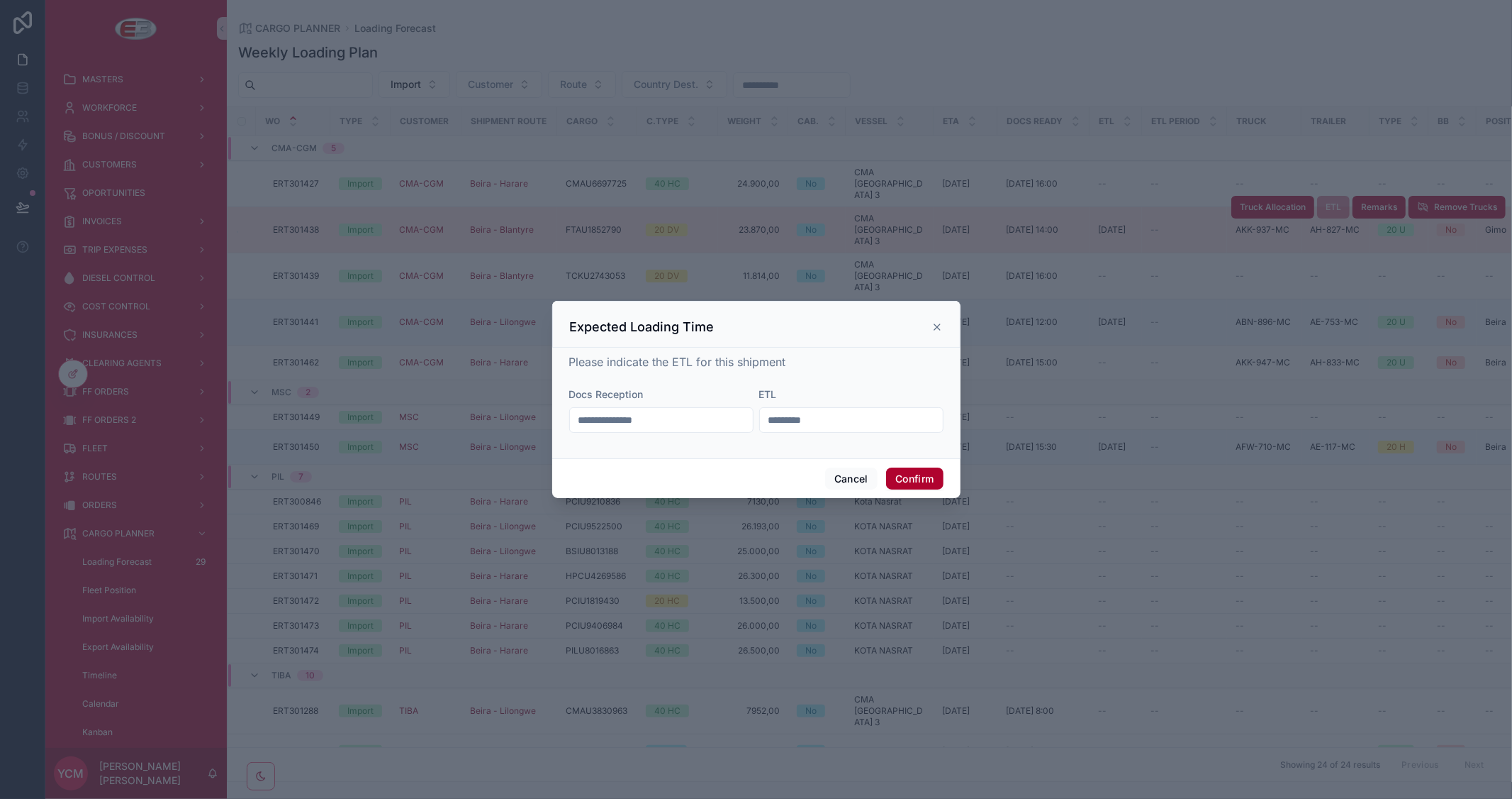
click at [854, 423] on input "*********" at bounding box center [851, 419] width 183 height 20
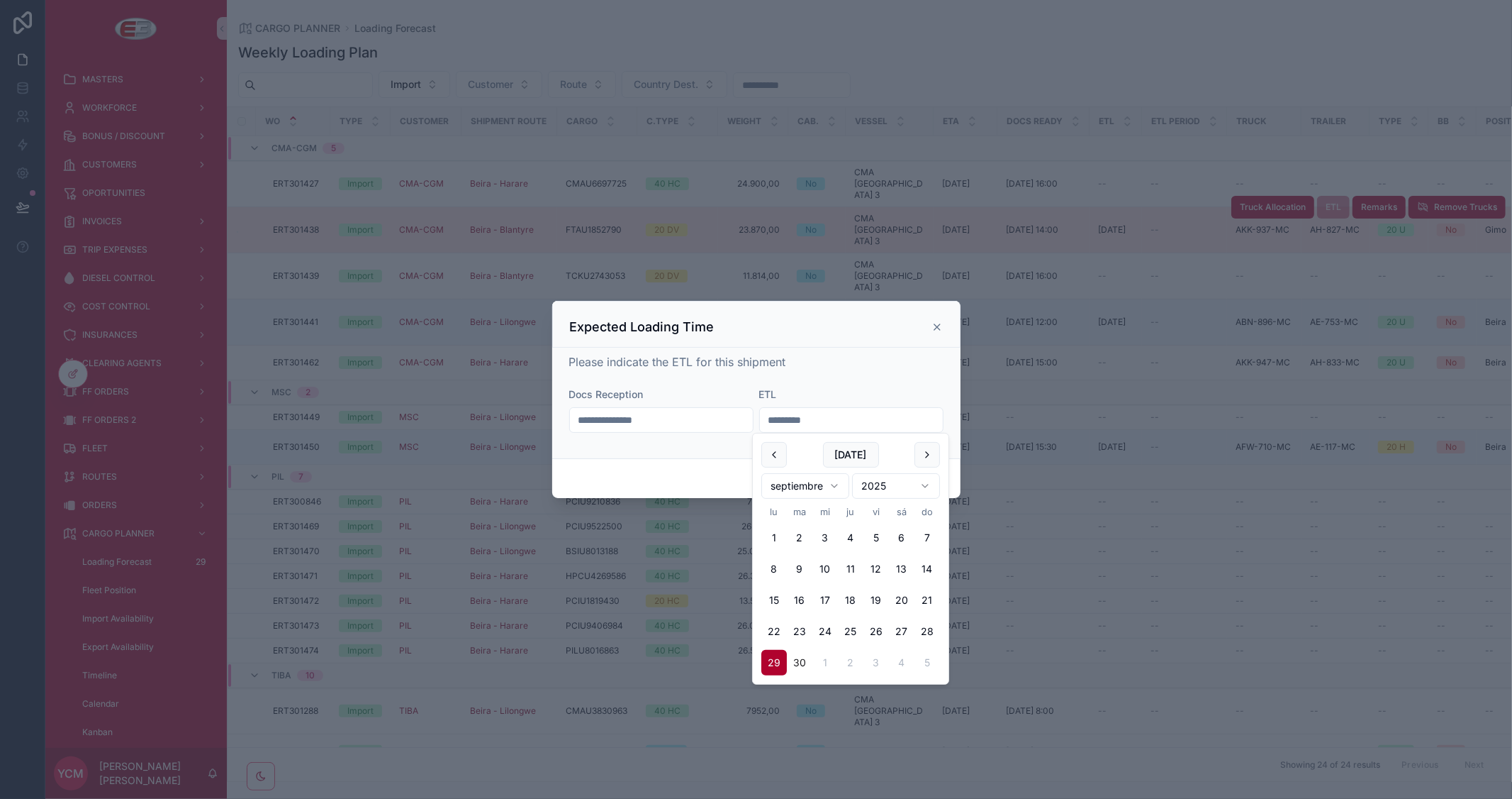
click at [795, 664] on button "30" at bounding box center [799, 663] width 25 height 25
type input "*********"
click at [896, 374] on div "**********" at bounding box center [756, 400] width 374 height 94
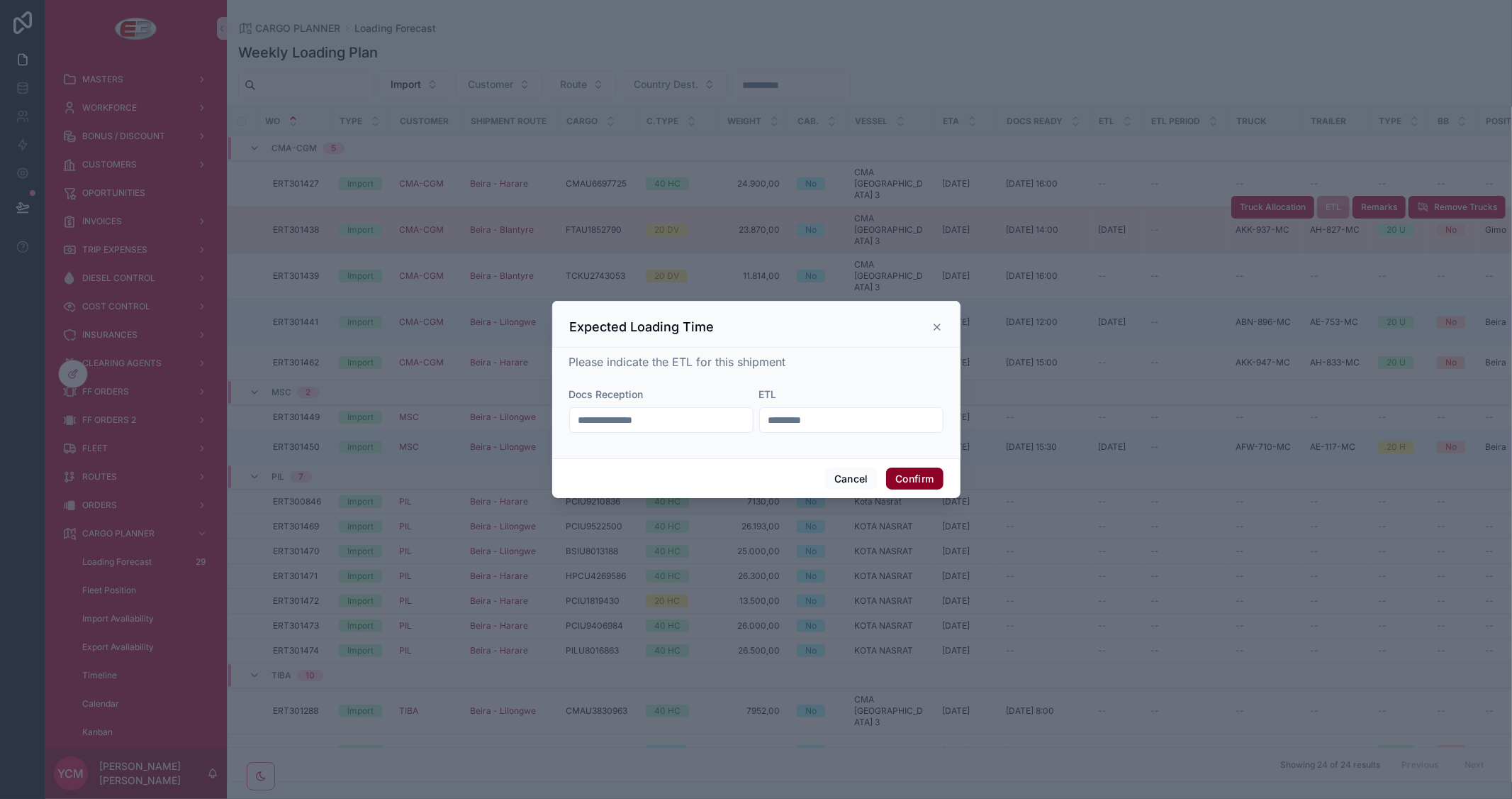
click at [926, 485] on button "Confirm" at bounding box center [914, 478] width 57 height 23
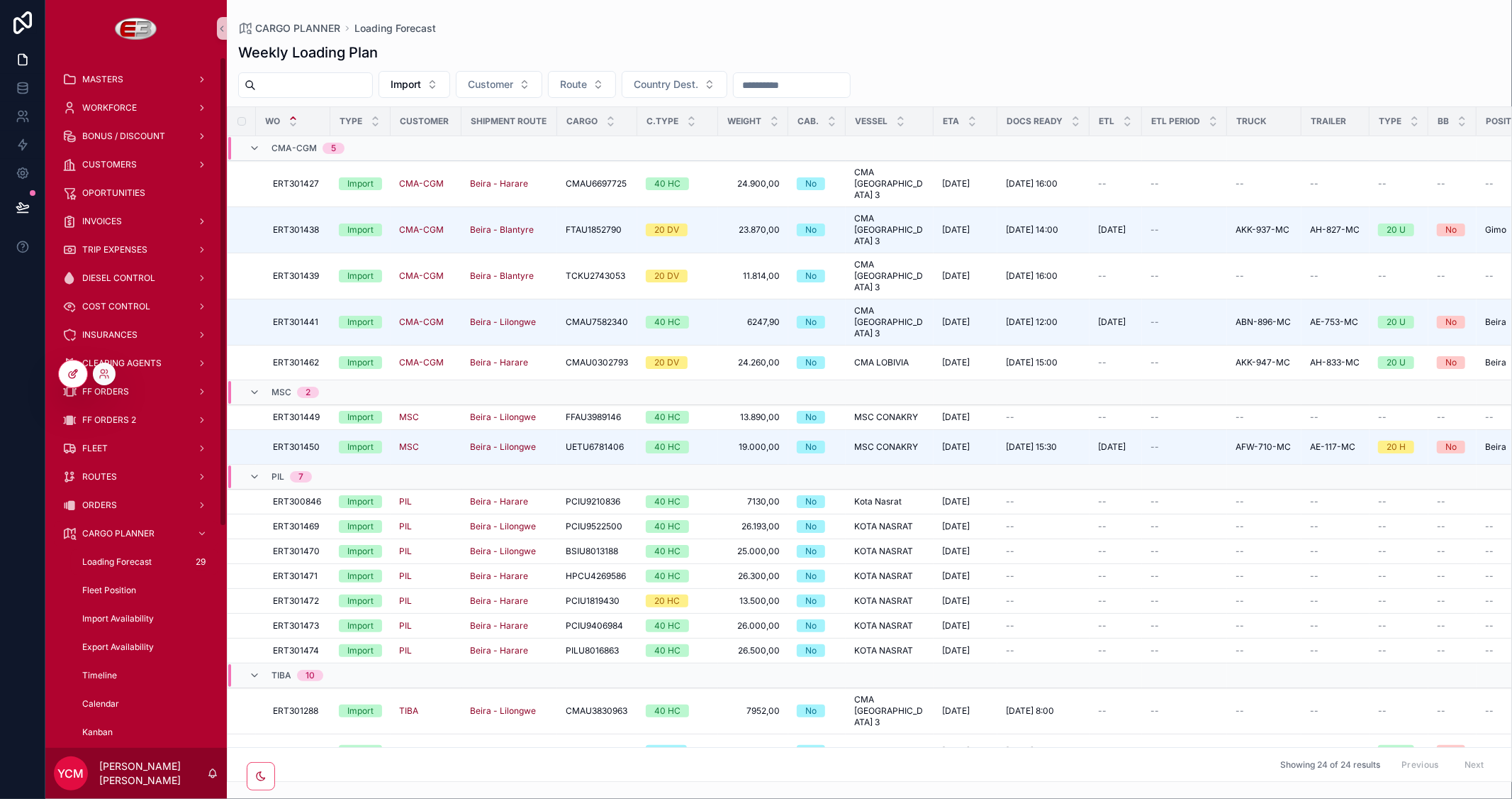
click at [72, 368] on icon at bounding box center [73, 373] width 11 height 11
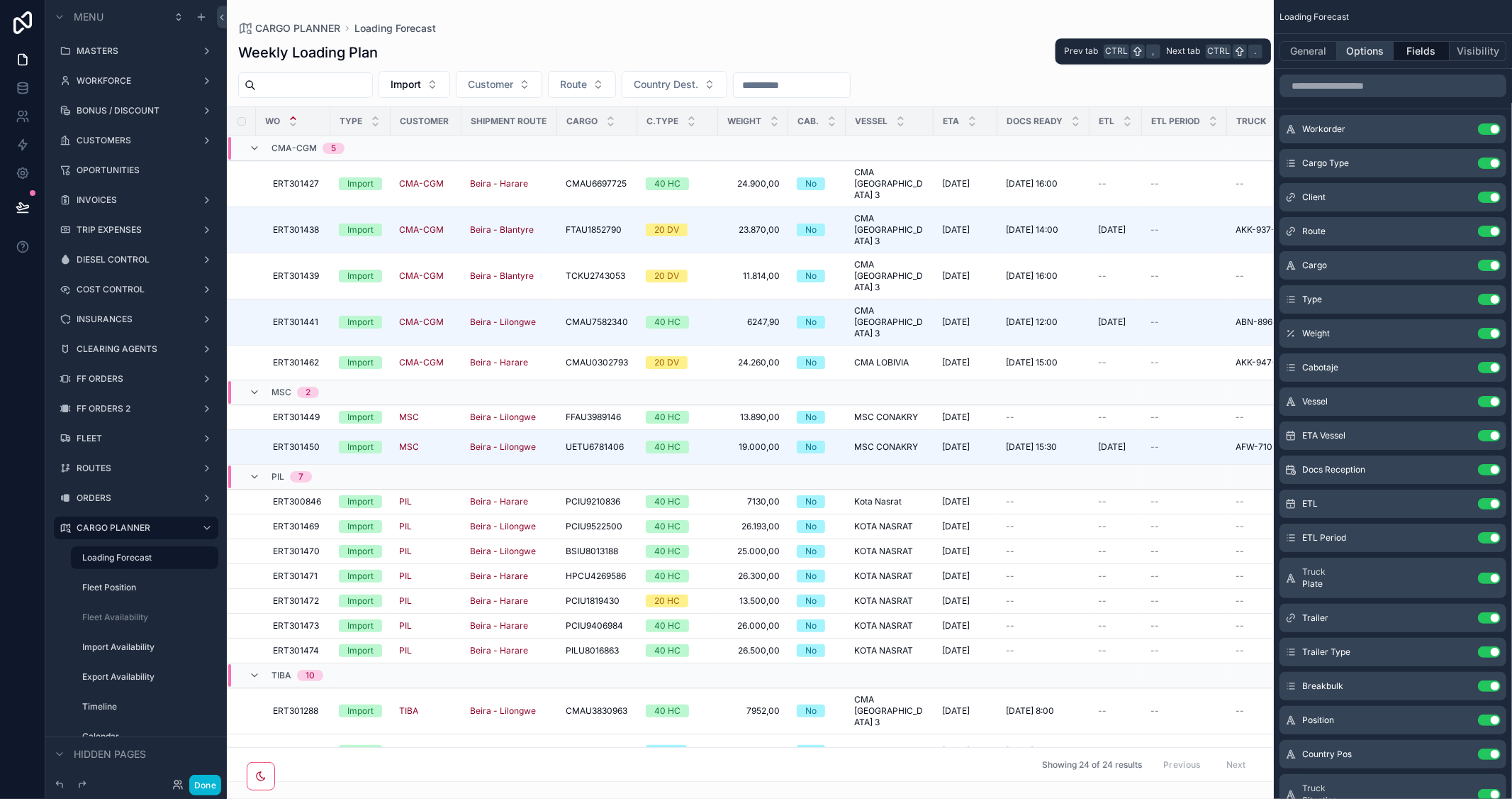
click at [1373, 46] on button "Options" at bounding box center [1366, 50] width 57 height 20
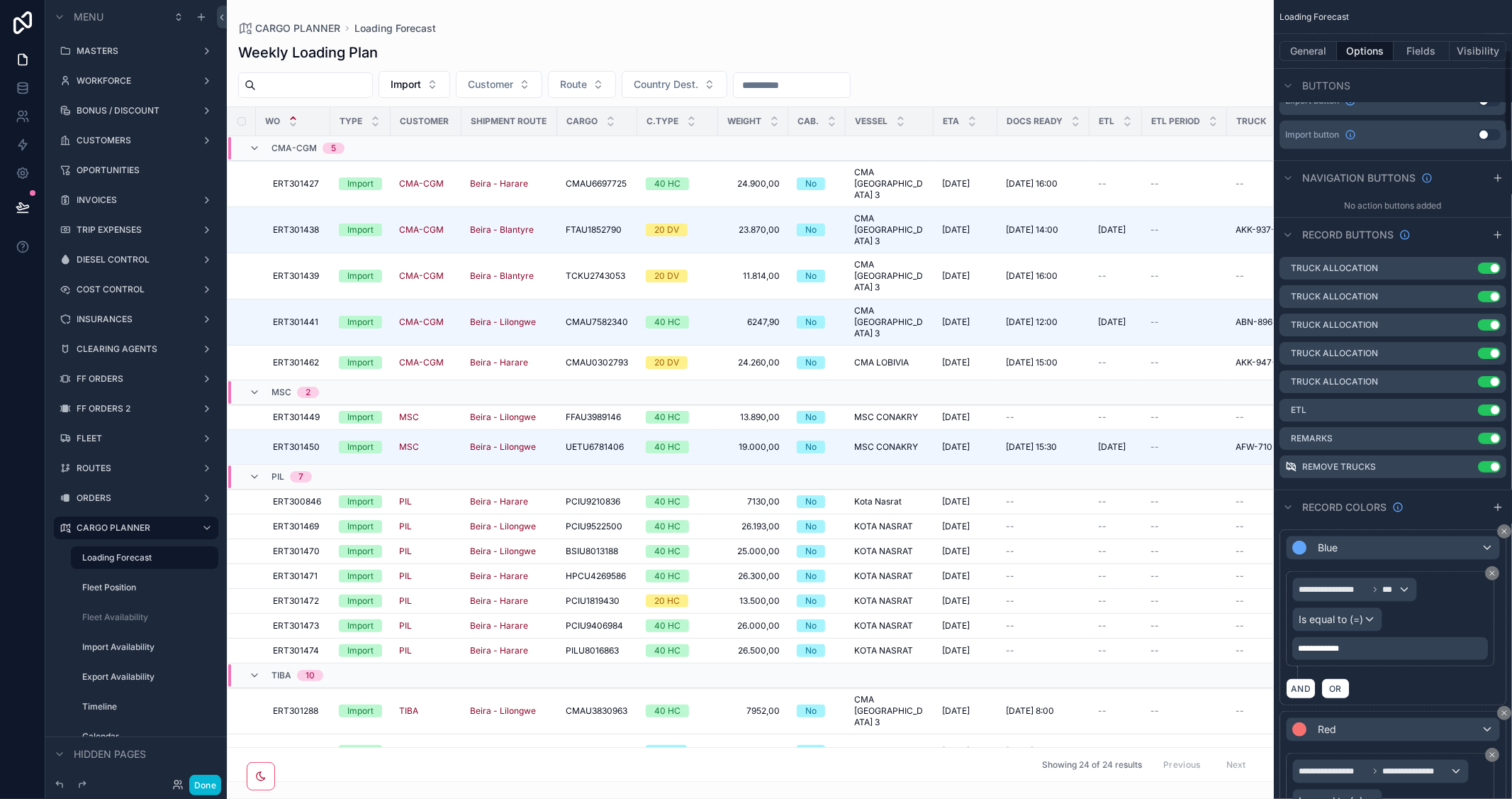
scroll to position [630, 0]
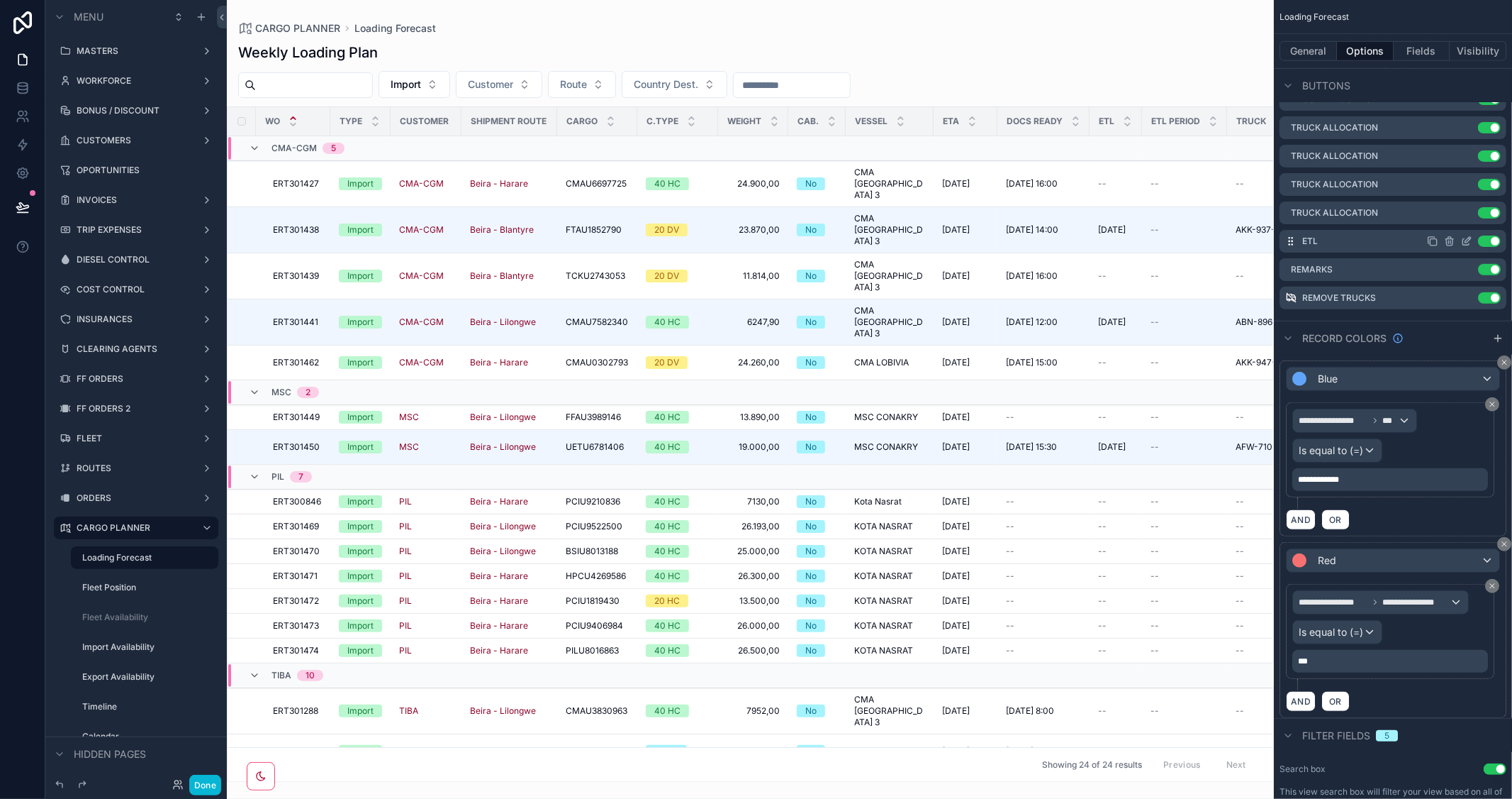
click at [1465, 238] on icon "scrollable content" at bounding box center [1466, 241] width 11 height 11
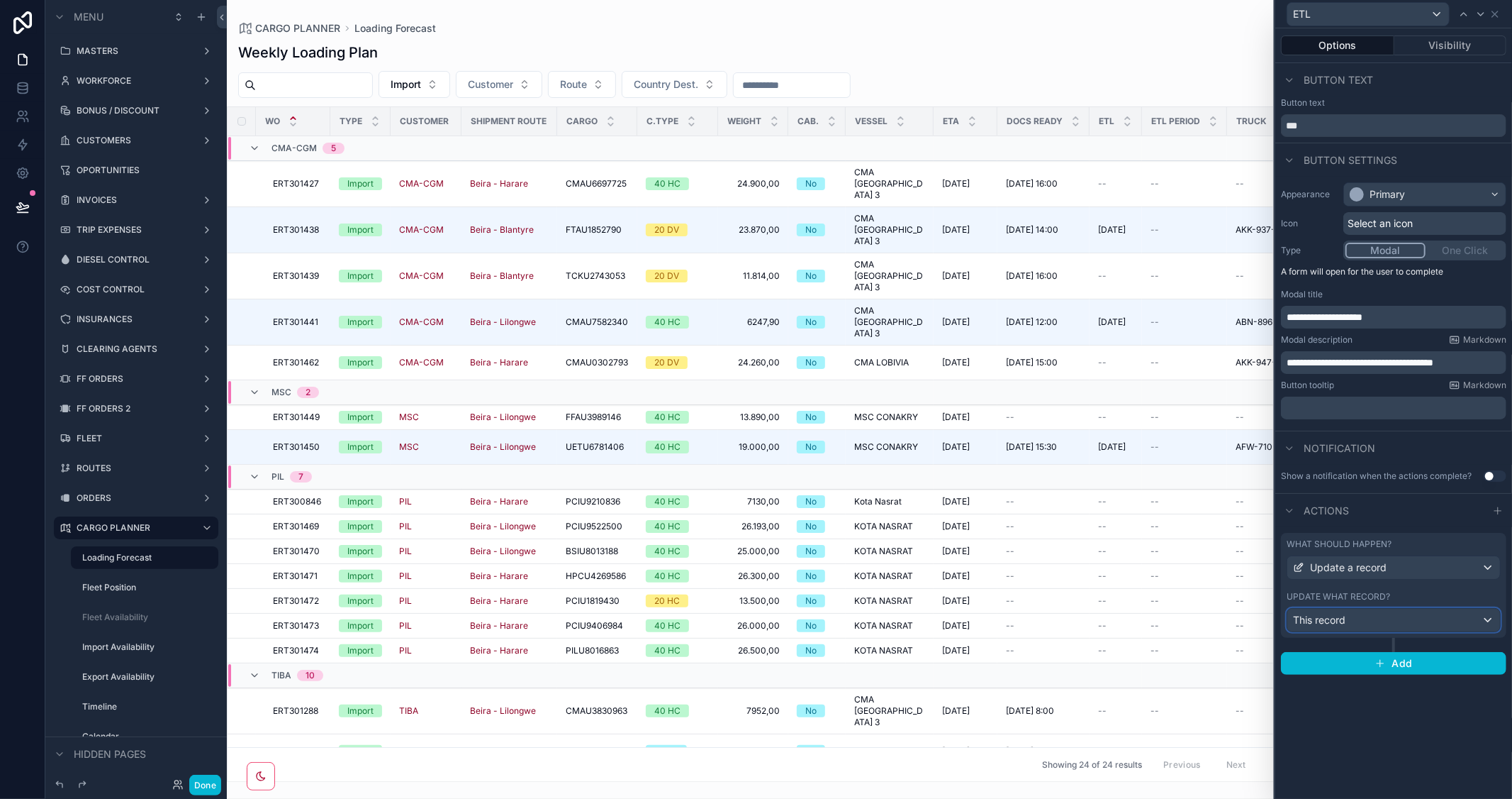
click at [1402, 625] on div "This record" at bounding box center [1394, 619] width 213 height 23
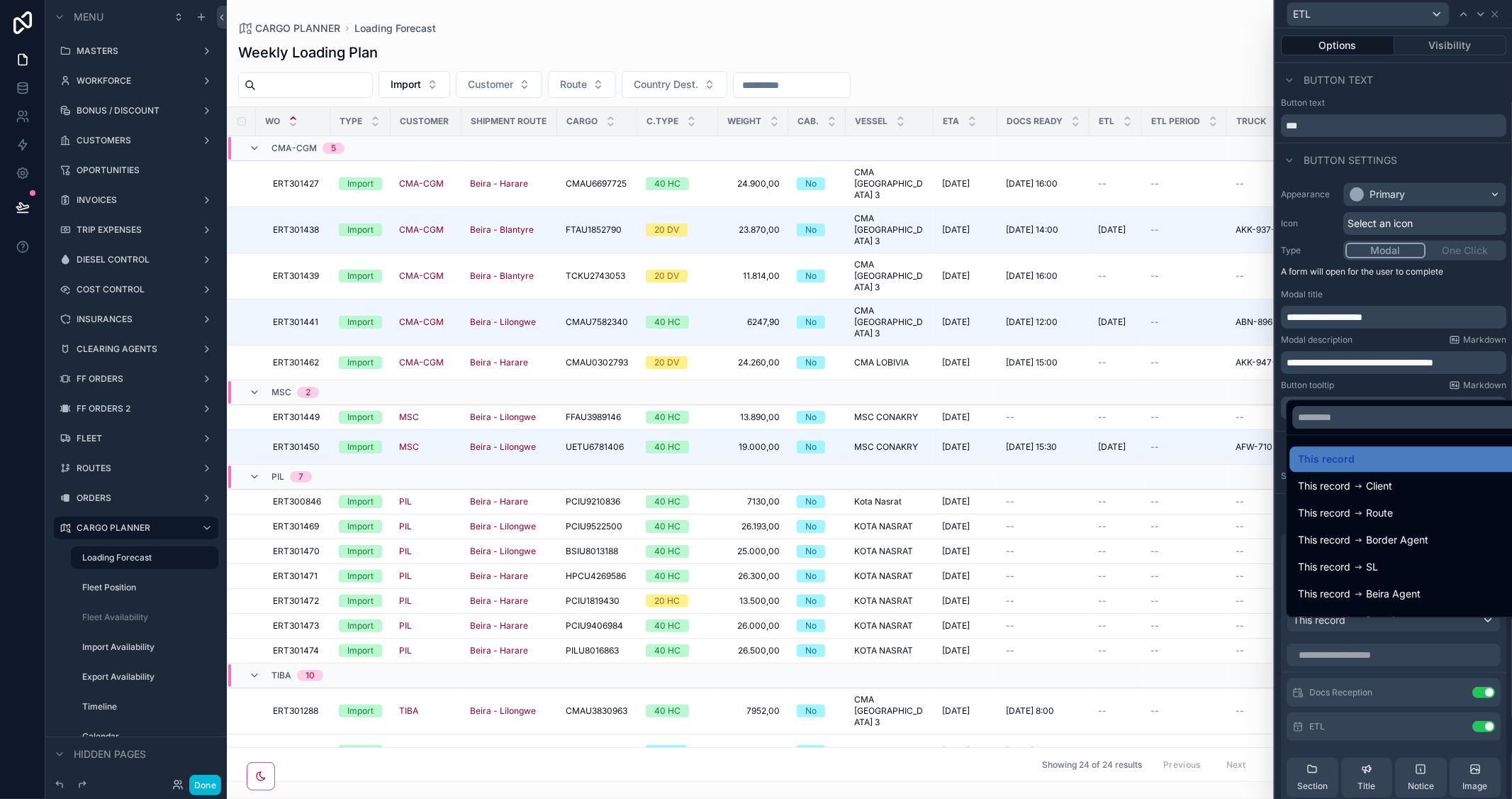
click at [1453, 285] on div at bounding box center [1393, 400] width 237 height 799
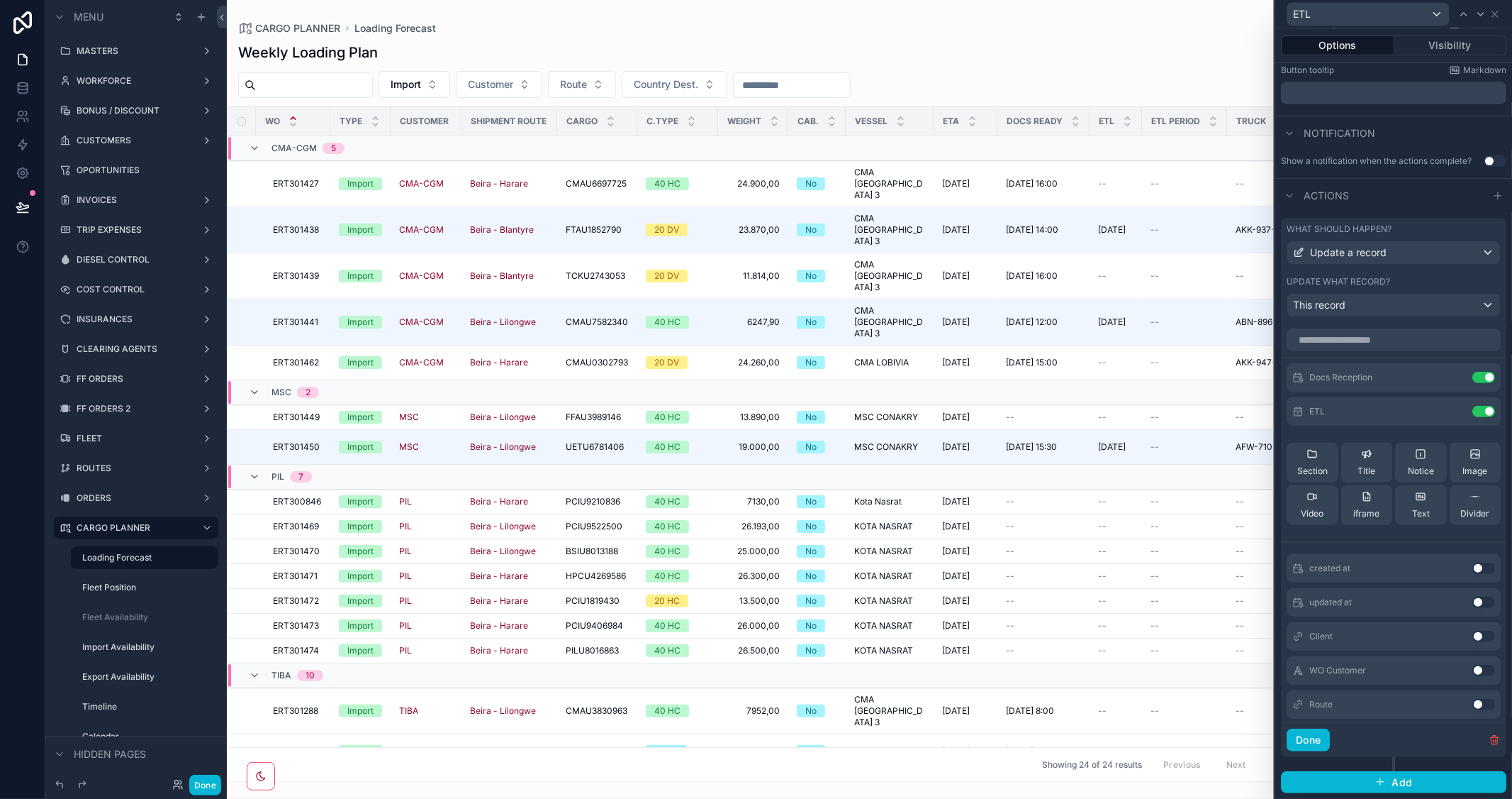
scroll to position [326, 0]
click at [1358, 338] on input "text" at bounding box center [1394, 340] width 214 height 23
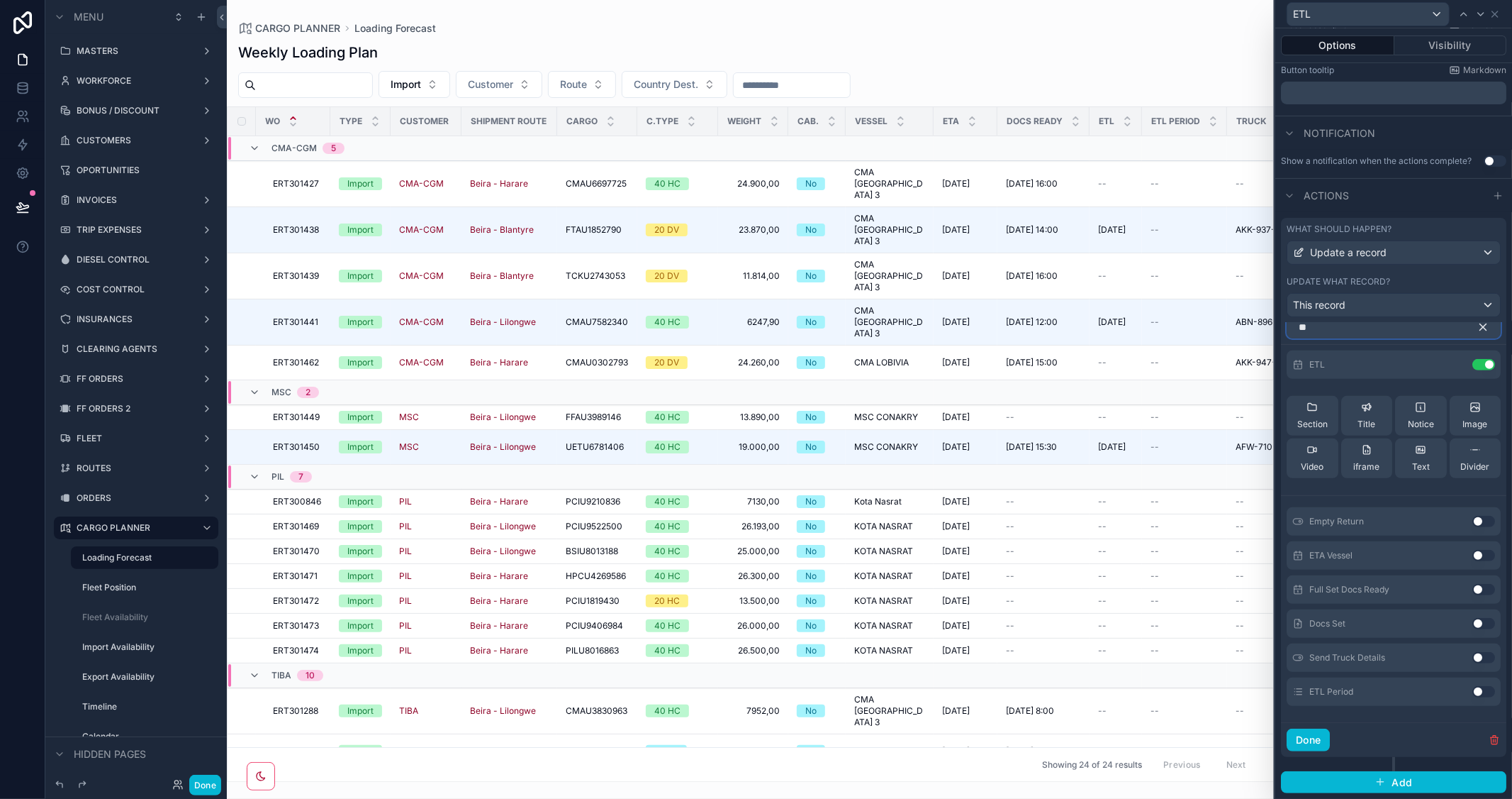
type input "**"
click at [1473, 693] on button "Use setting" at bounding box center [1484, 691] width 23 height 11
click at [1477, 326] on icon "button" at bounding box center [1483, 327] width 13 height 13
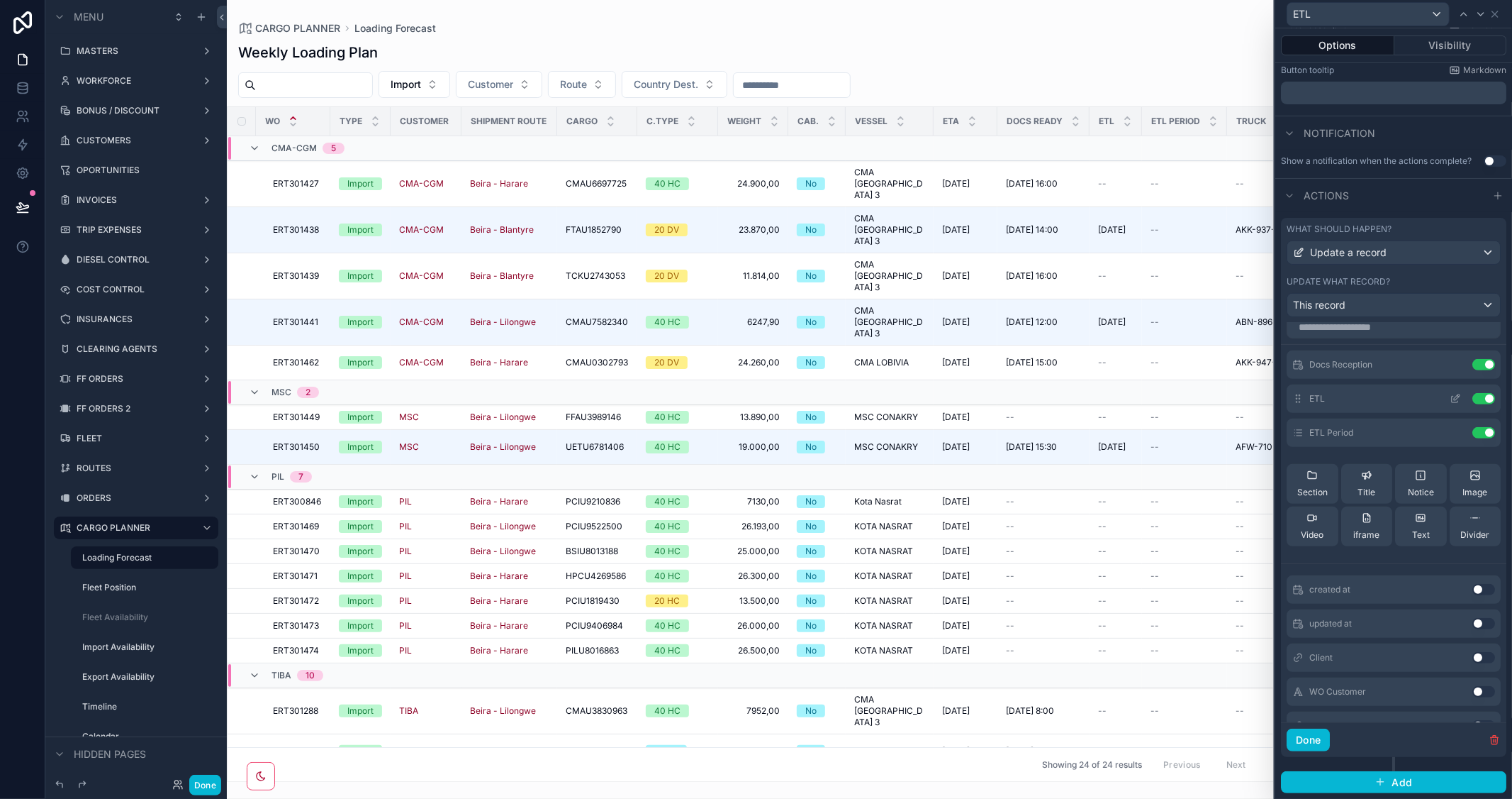
scroll to position [0, 0]
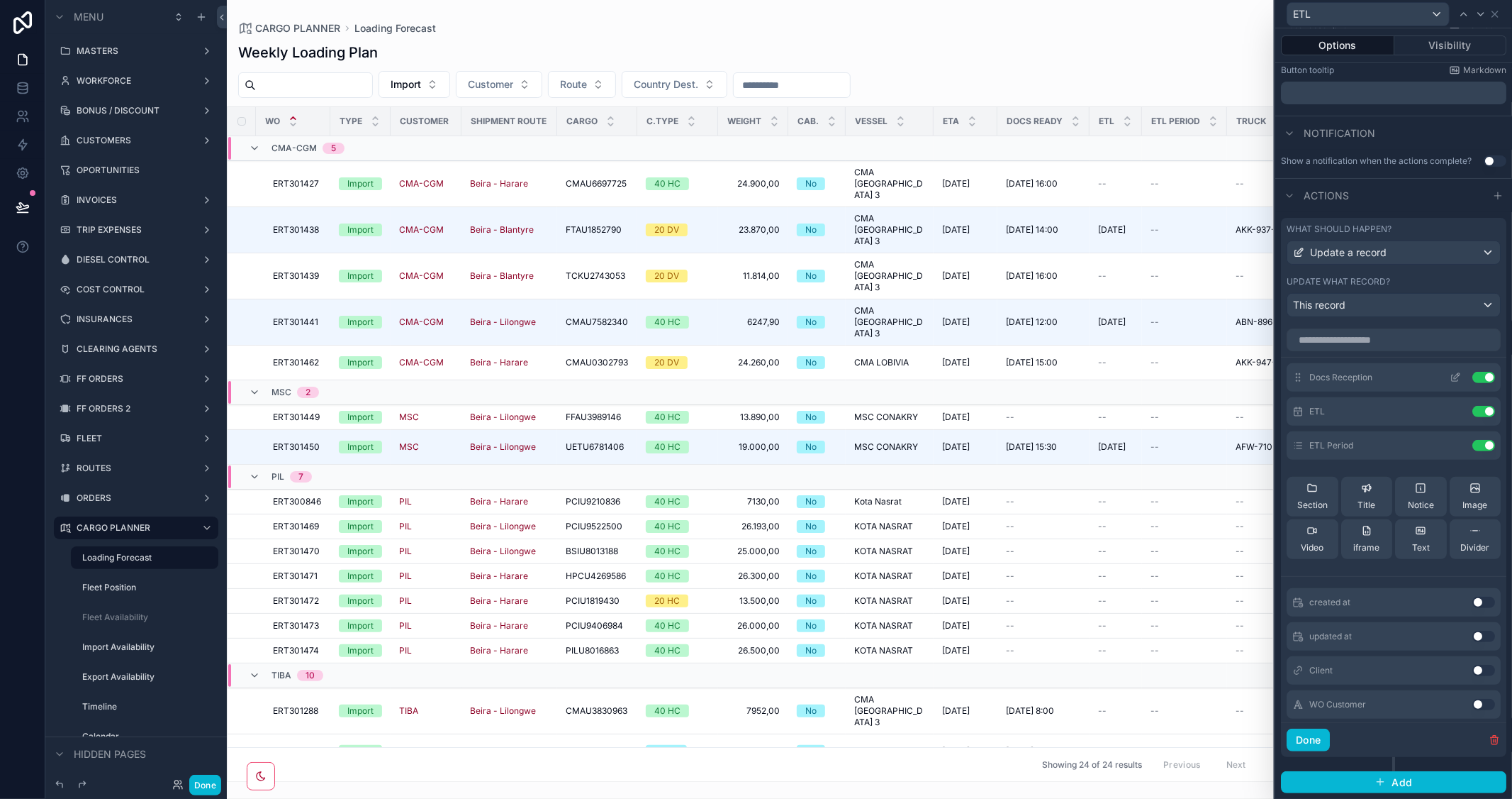
click at [1450, 379] on icon at bounding box center [1455, 377] width 11 height 11
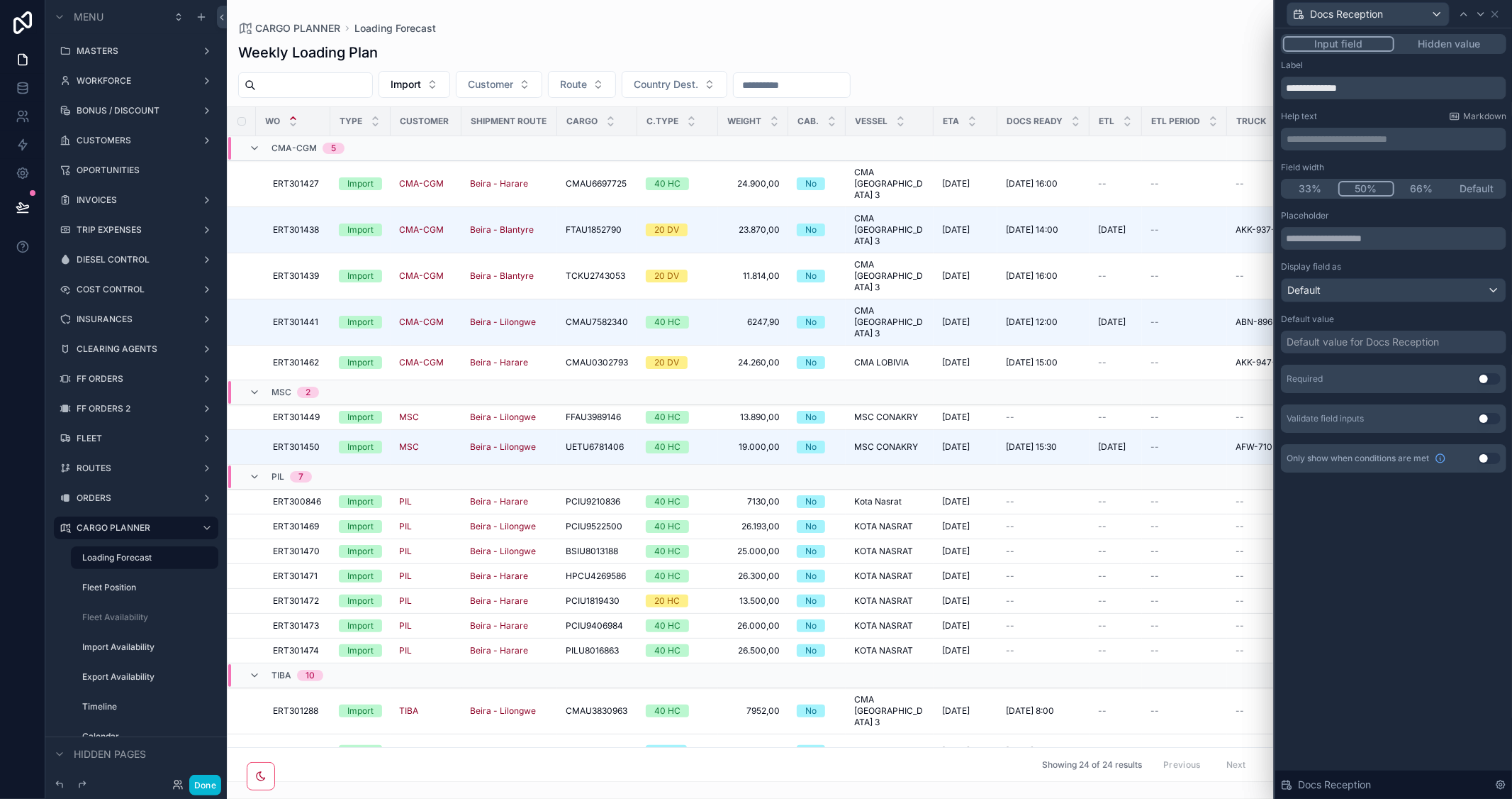
drag, startPoint x: 1314, startPoint y: 189, endPoint x: 1467, endPoint y: 17, distance: 230.2
click at [1314, 188] on button "33%" at bounding box center [1310, 189] width 55 height 16
click at [1477, 11] on icon at bounding box center [1480, 14] width 11 height 11
click at [1308, 189] on button "33%" at bounding box center [1310, 189] width 55 height 16
click at [1480, 17] on icon at bounding box center [1480, 14] width 11 height 11
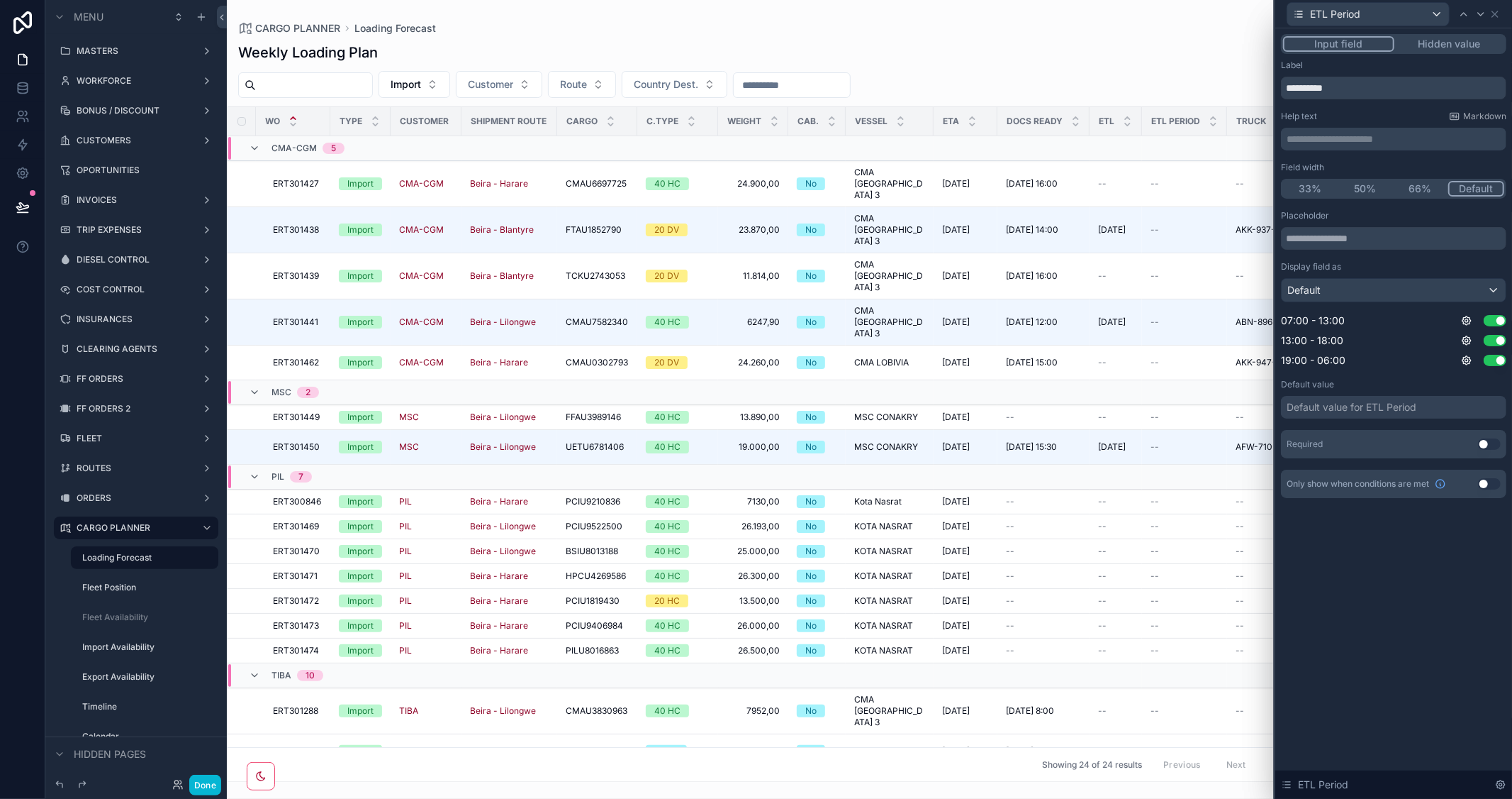
click at [1314, 186] on button "33%" at bounding box center [1310, 189] width 55 height 16
click at [206, 780] on button "button" at bounding box center [210, 784] width 21 height 21
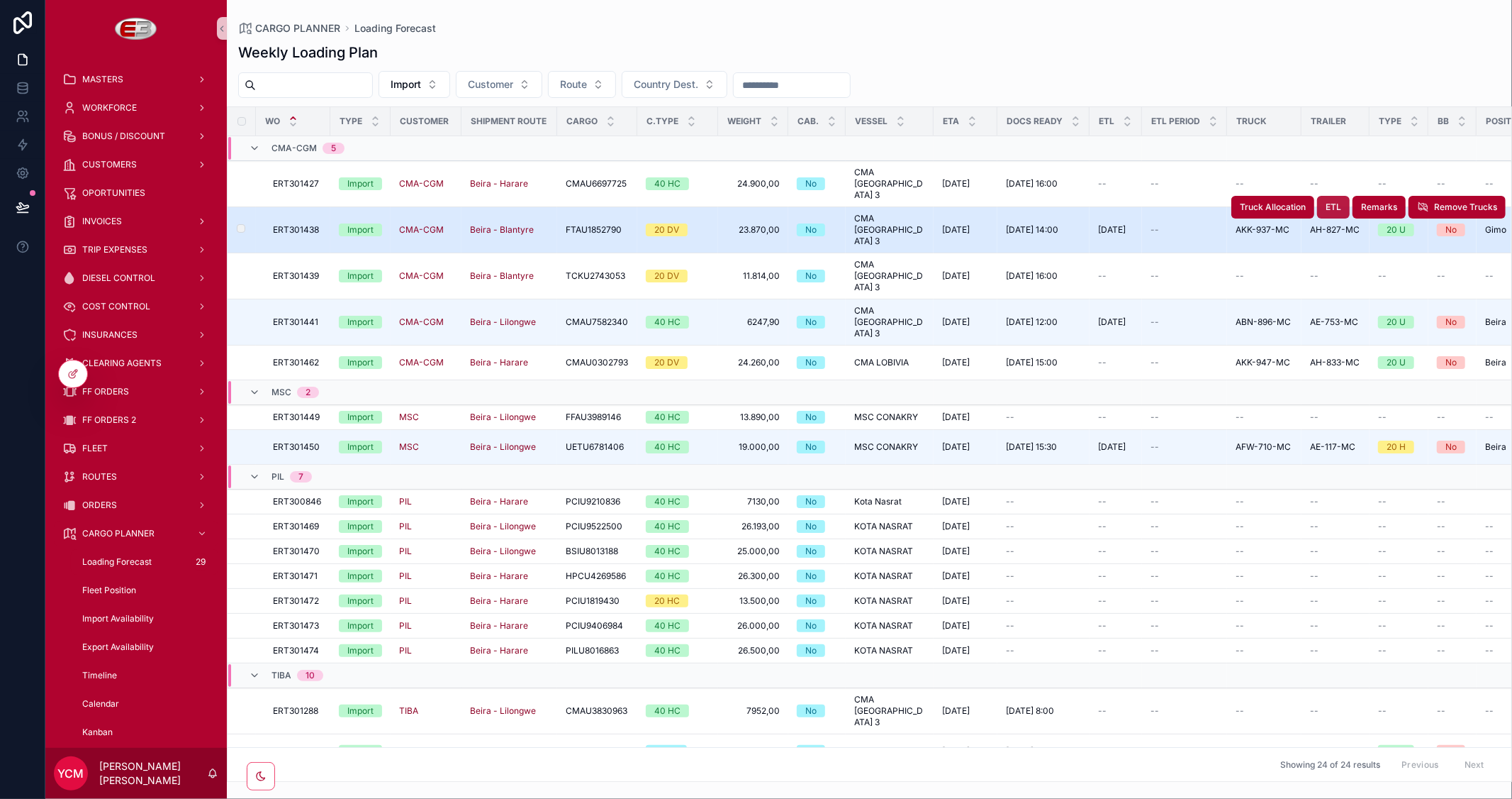
click at [1325, 202] on span "ETL" at bounding box center [1333, 207] width 16 height 11
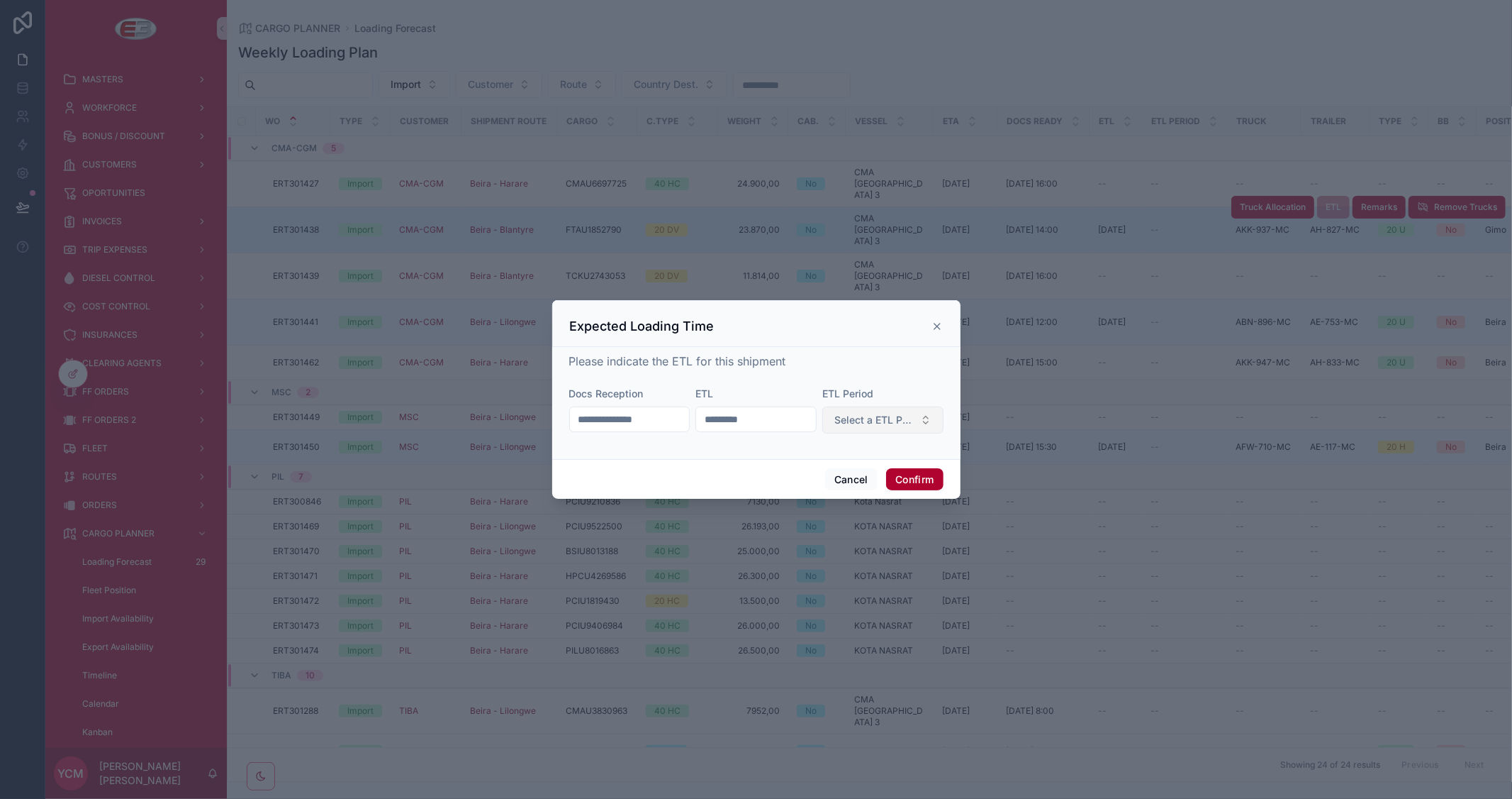
click at [903, 421] on span "Select a ETL Period" at bounding box center [874, 420] width 80 height 14
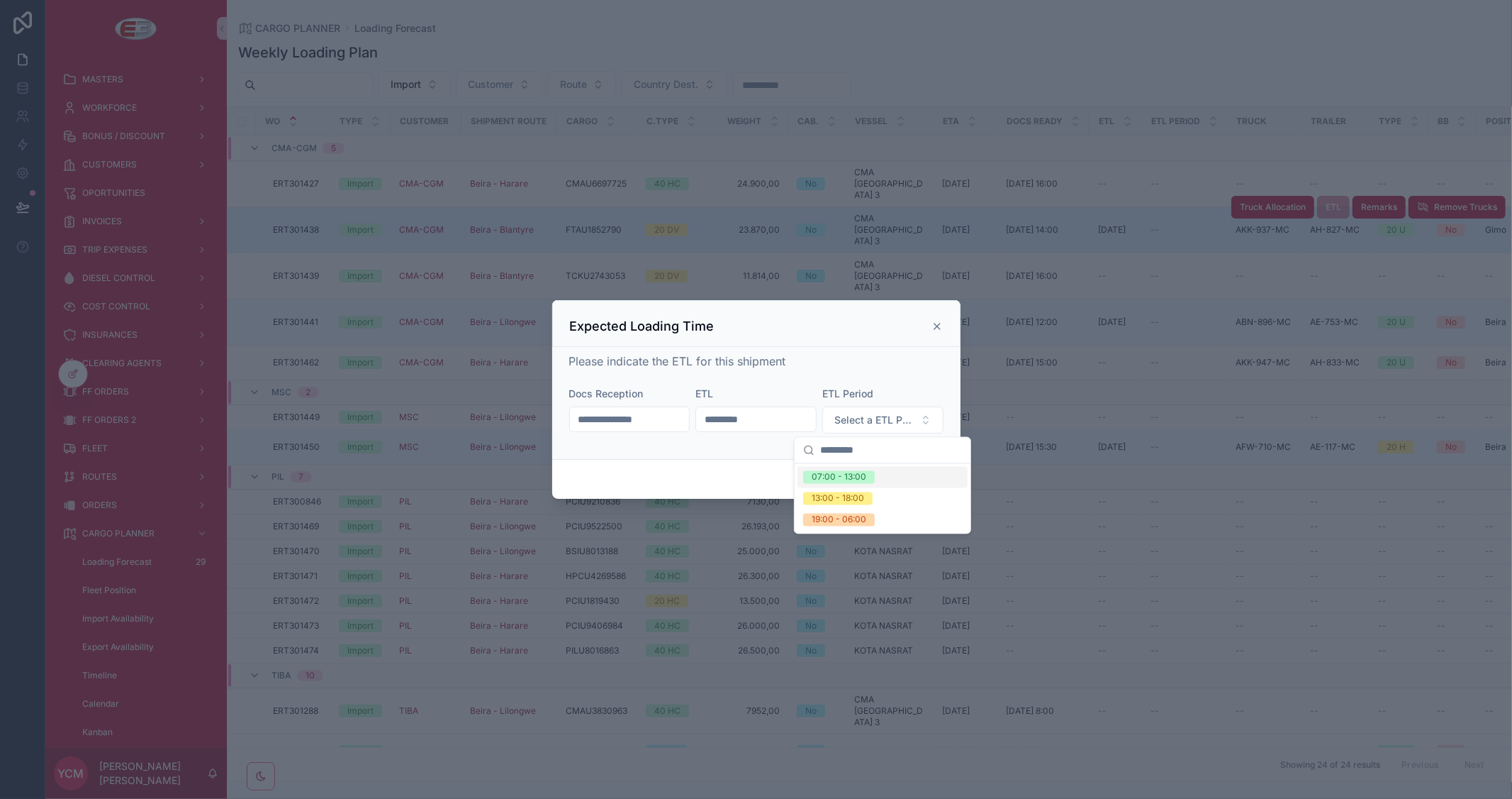
click at [747, 275] on div at bounding box center [756, 400] width 1512 height 799
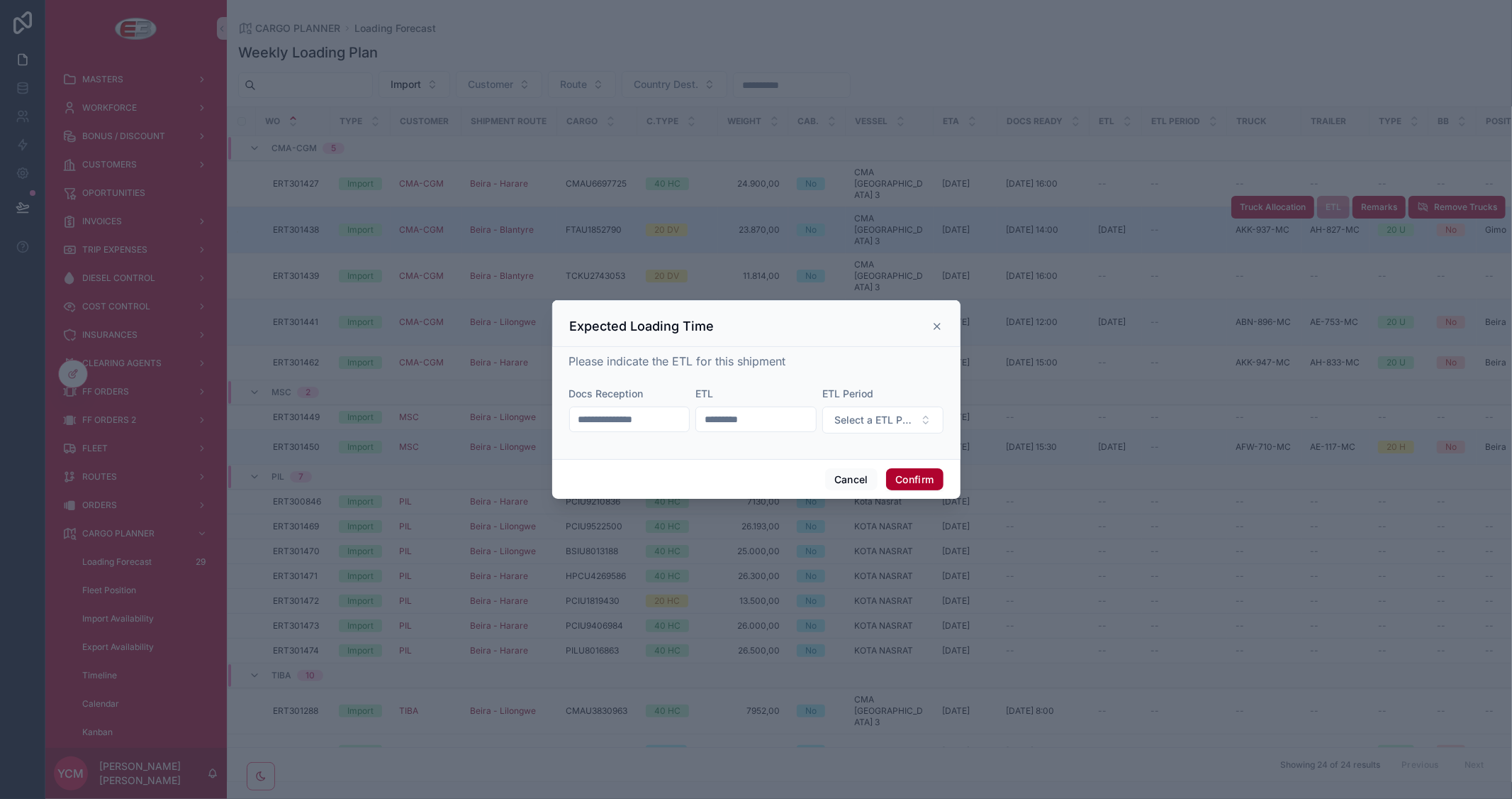
click at [936, 328] on icon at bounding box center [937, 326] width 11 height 11
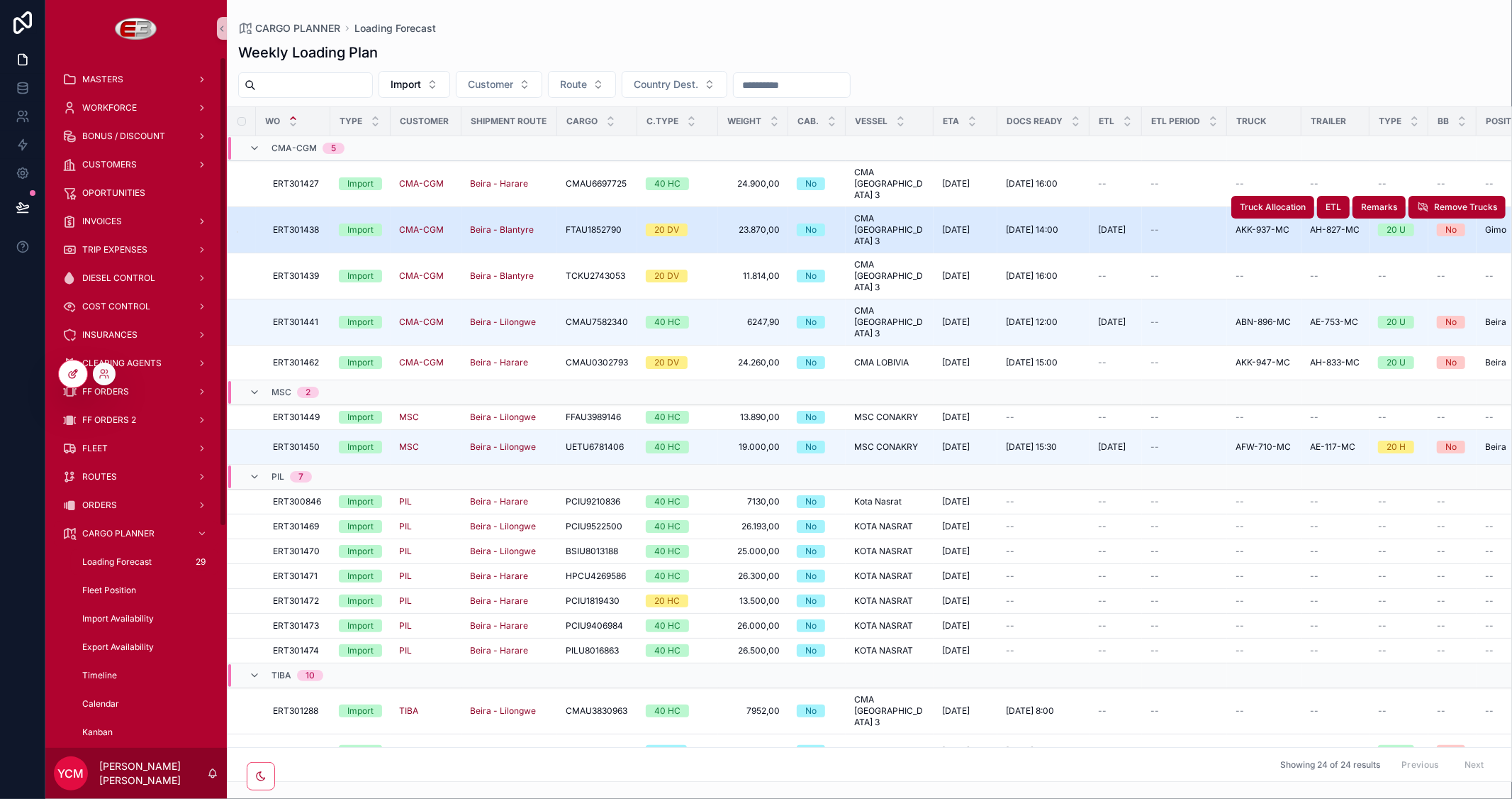
click at [68, 370] on icon at bounding box center [73, 373] width 11 height 11
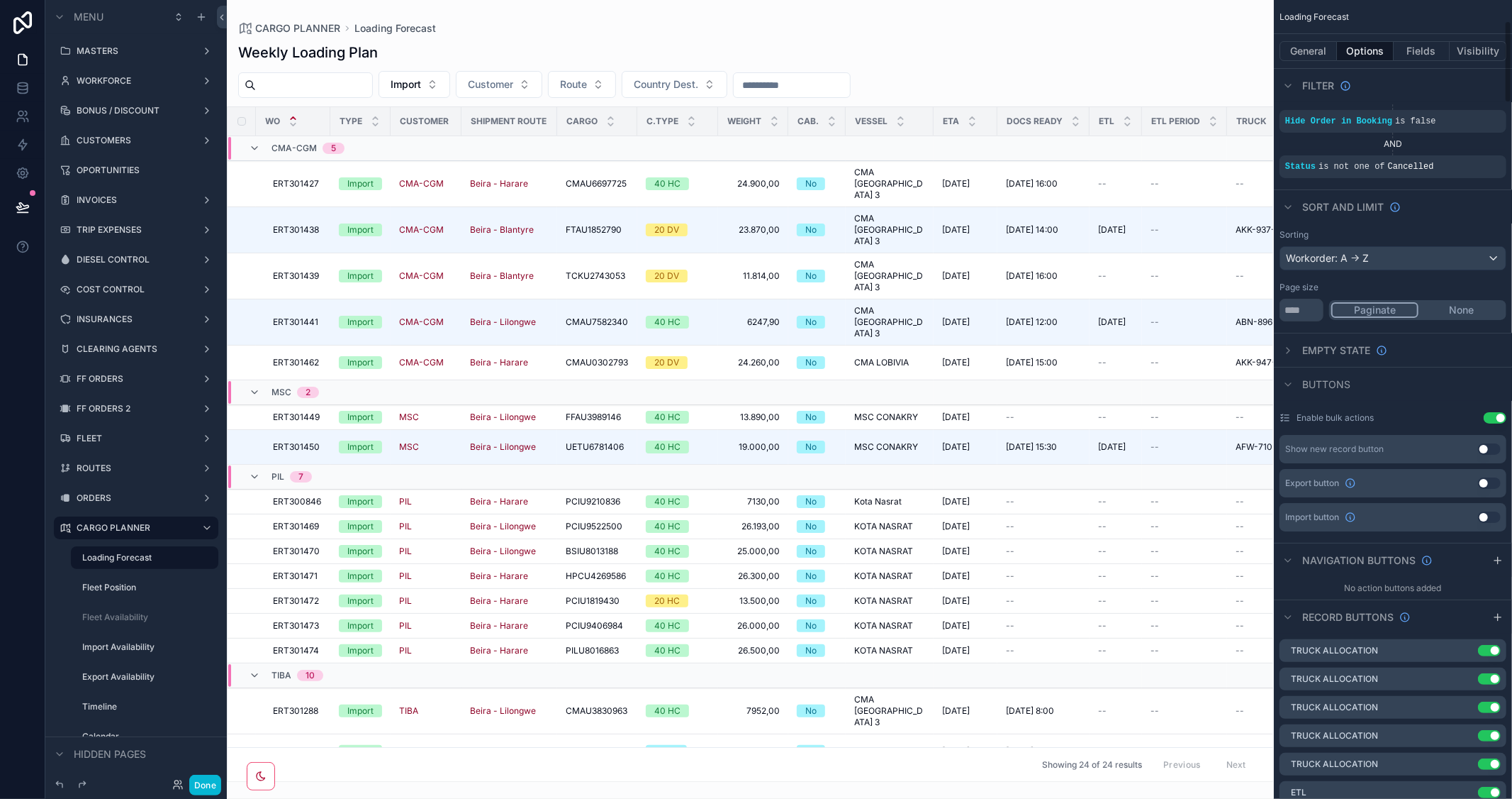
scroll to position [236, 0]
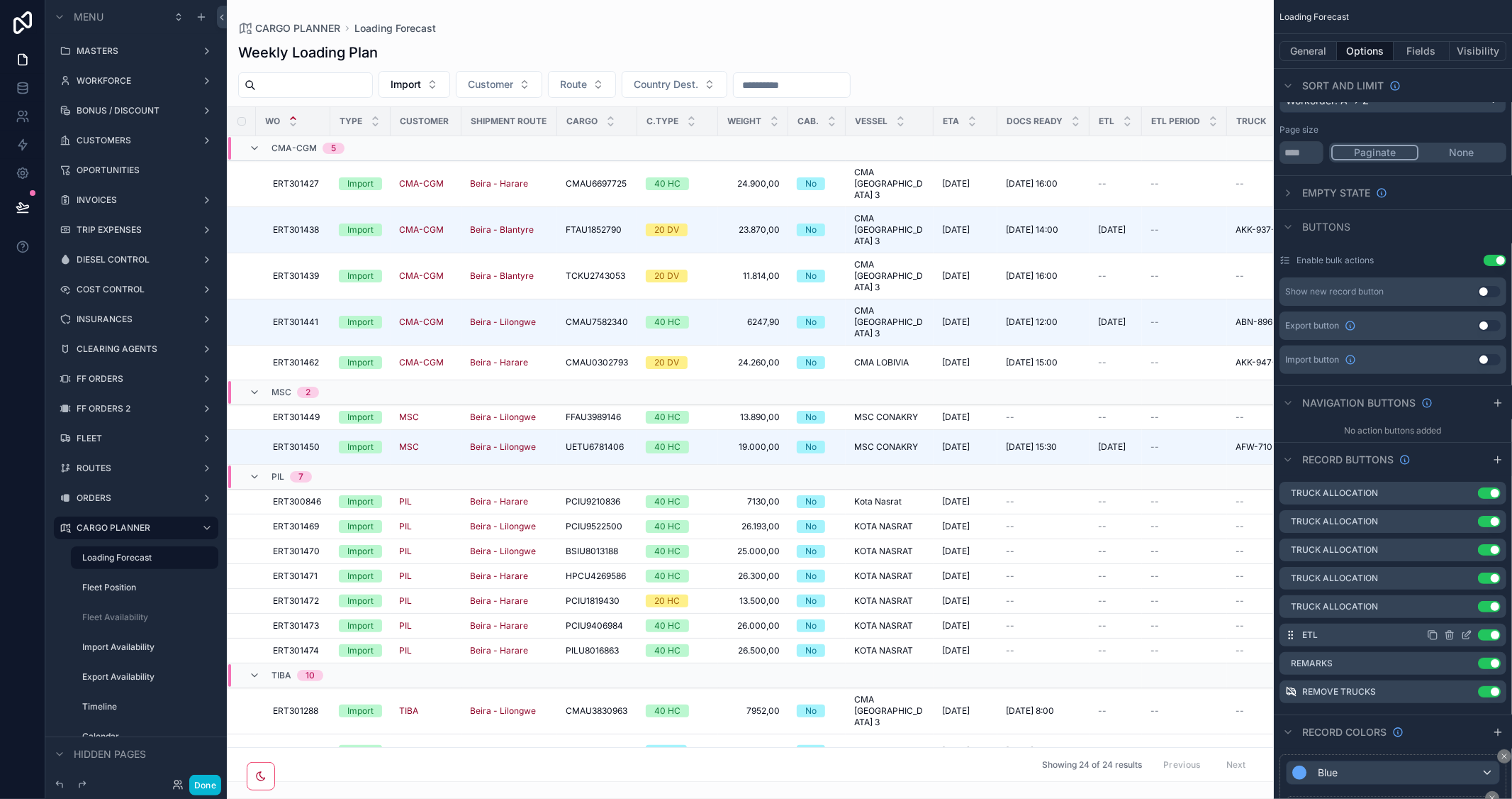
click at [1462, 634] on icon "scrollable content" at bounding box center [1466, 634] width 11 height 11
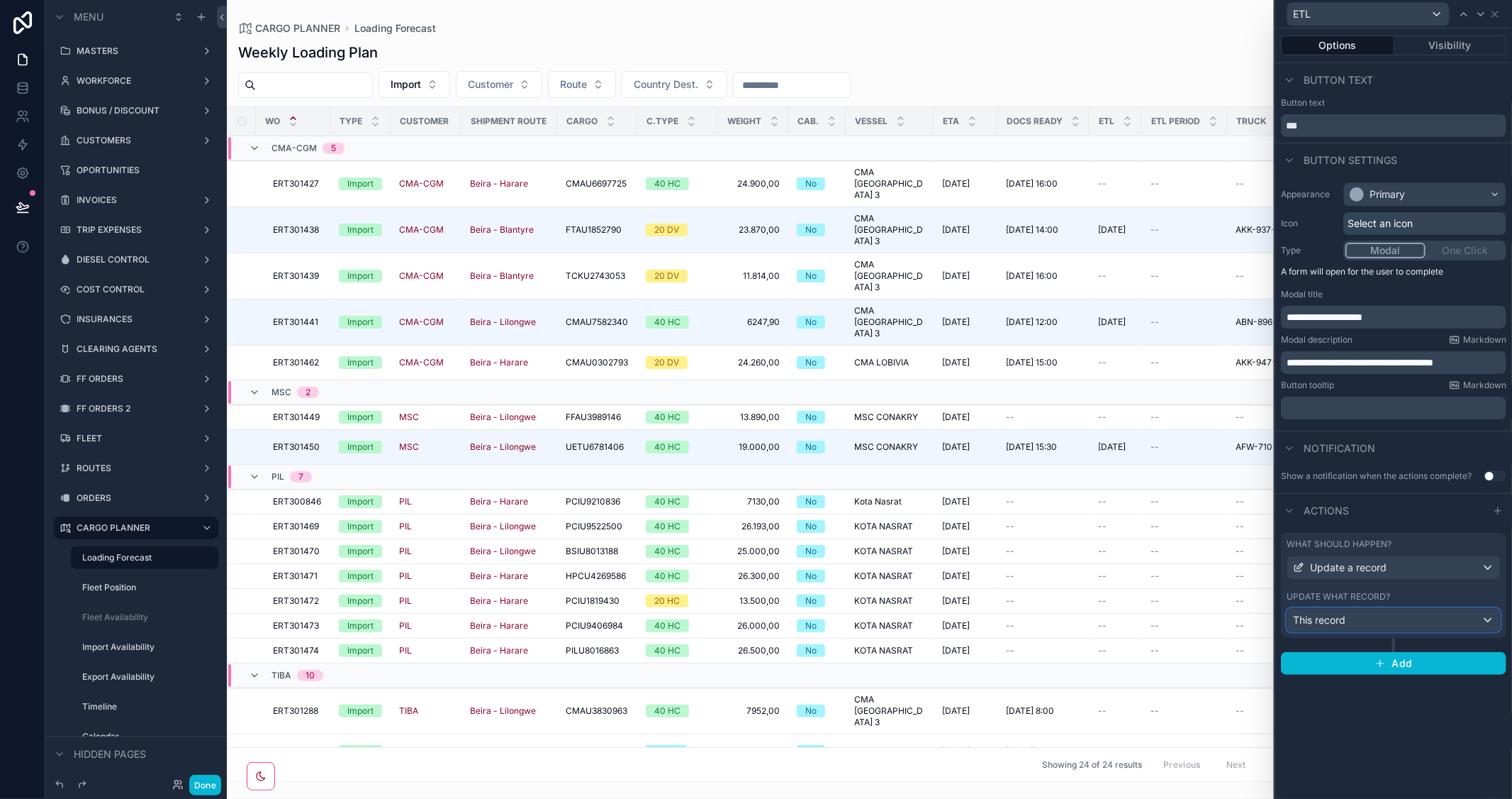
click at [1440, 626] on div "This record" at bounding box center [1394, 619] width 213 height 23
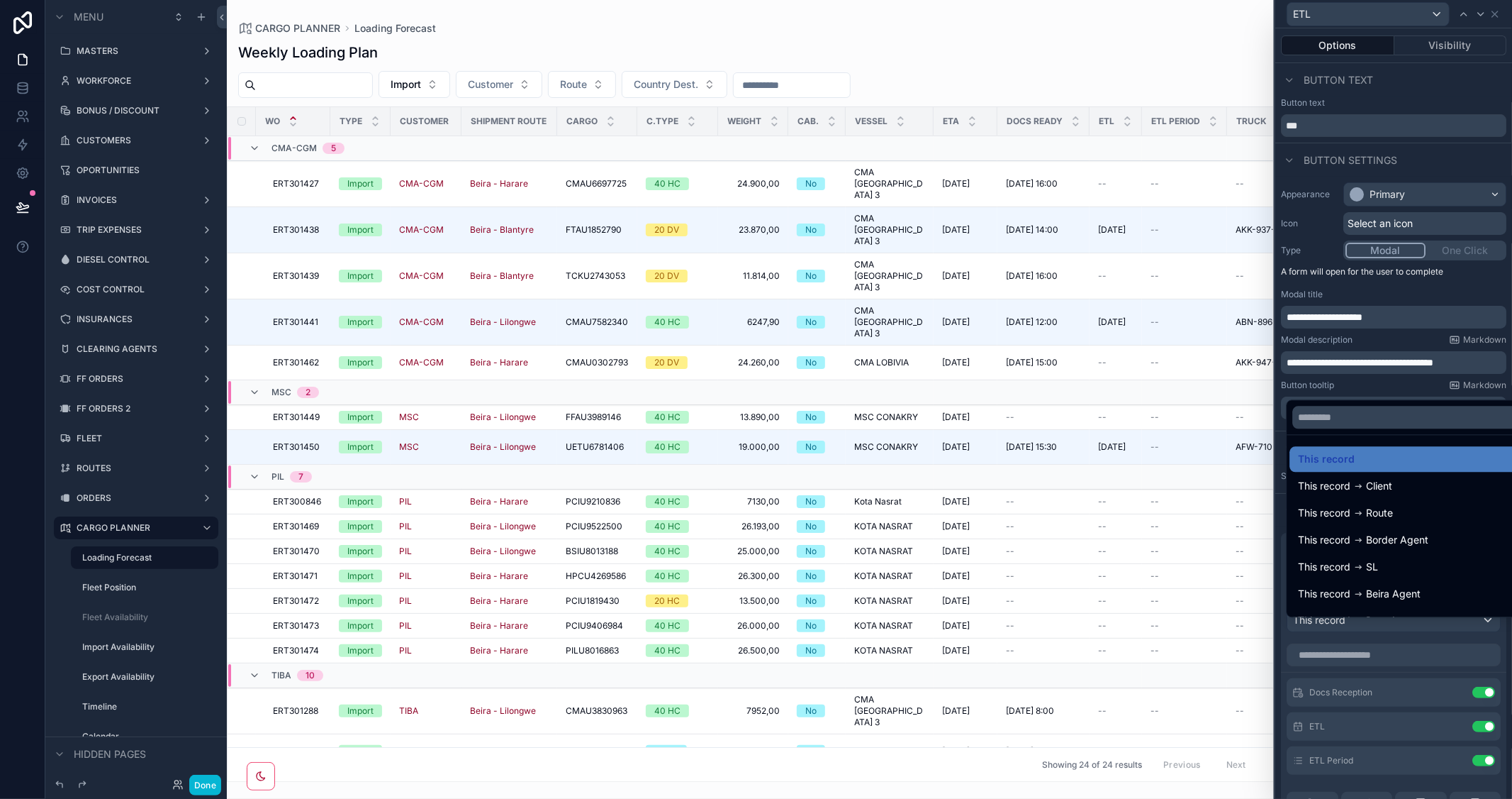
click at [1404, 385] on div at bounding box center [1393, 400] width 237 height 799
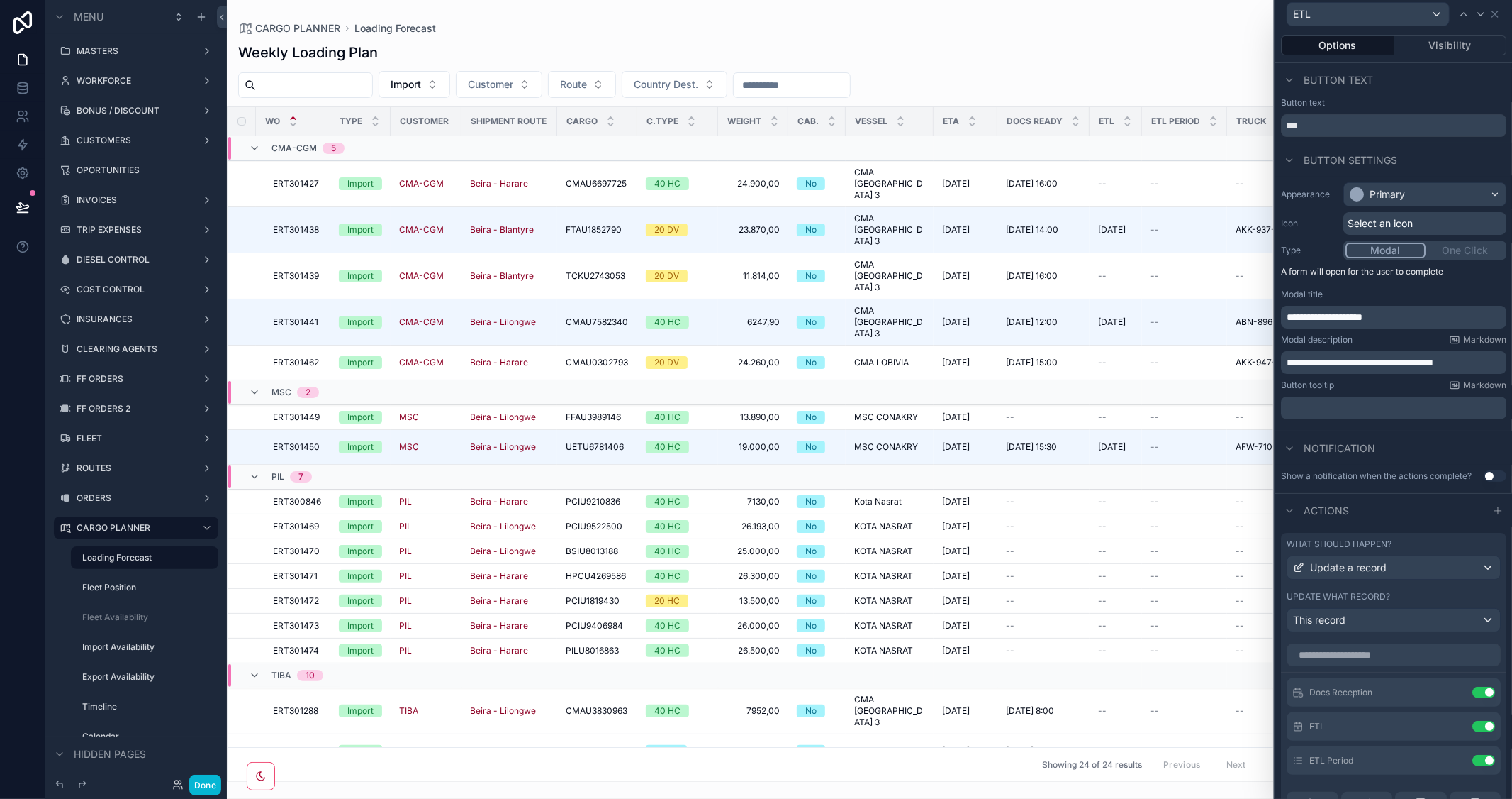
scroll to position [79, 0]
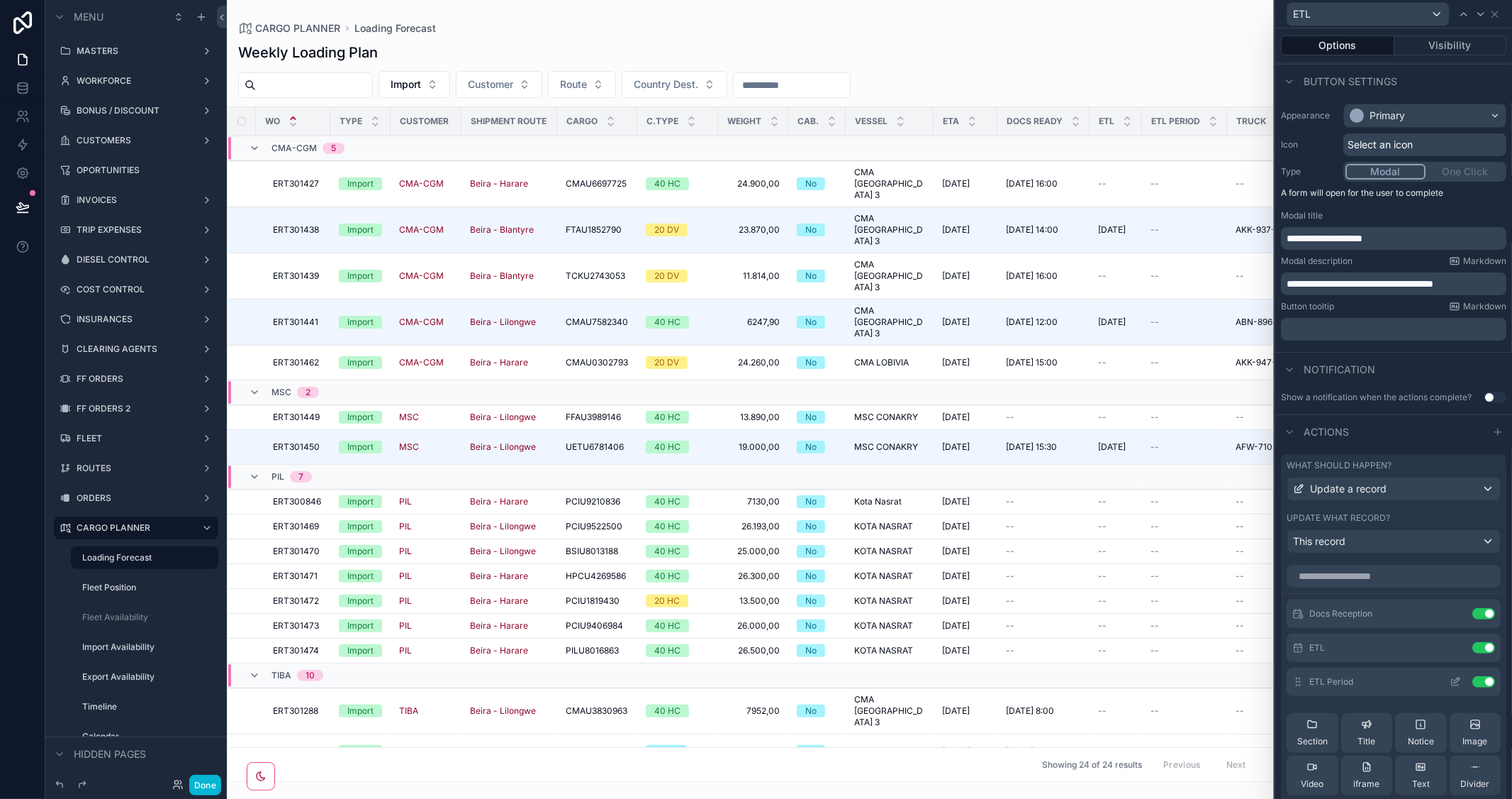
click at [1451, 686] on icon at bounding box center [1455, 682] width 6 height 6
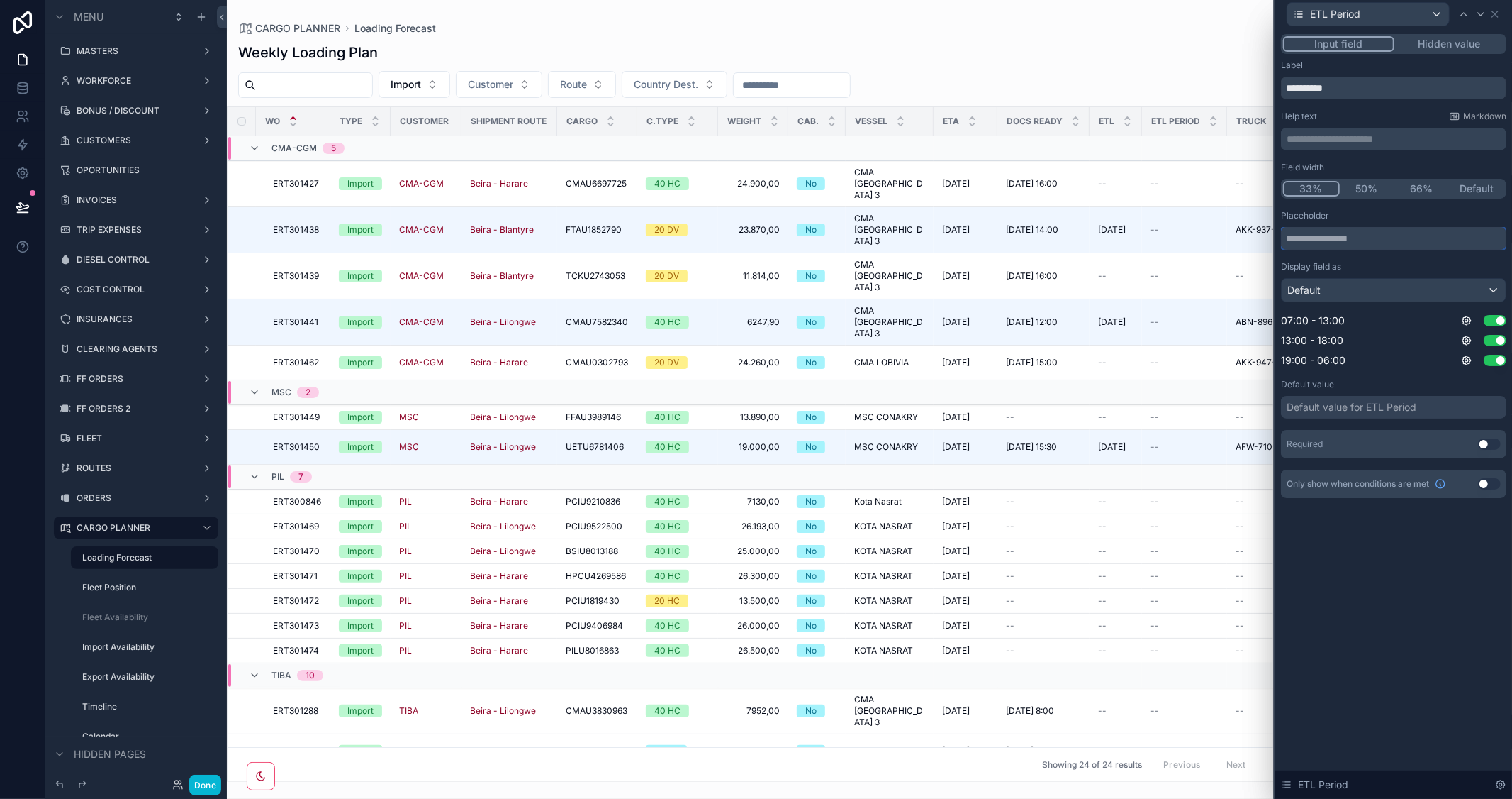
drag, startPoint x: 1373, startPoint y: 240, endPoint x: 1195, endPoint y: 240, distance: 178.0
click at [1195, 240] on div "**********" at bounding box center [756, 400] width 1512 height 799
click at [202, 791] on button "Done" at bounding box center [205, 785] width 32 height 20
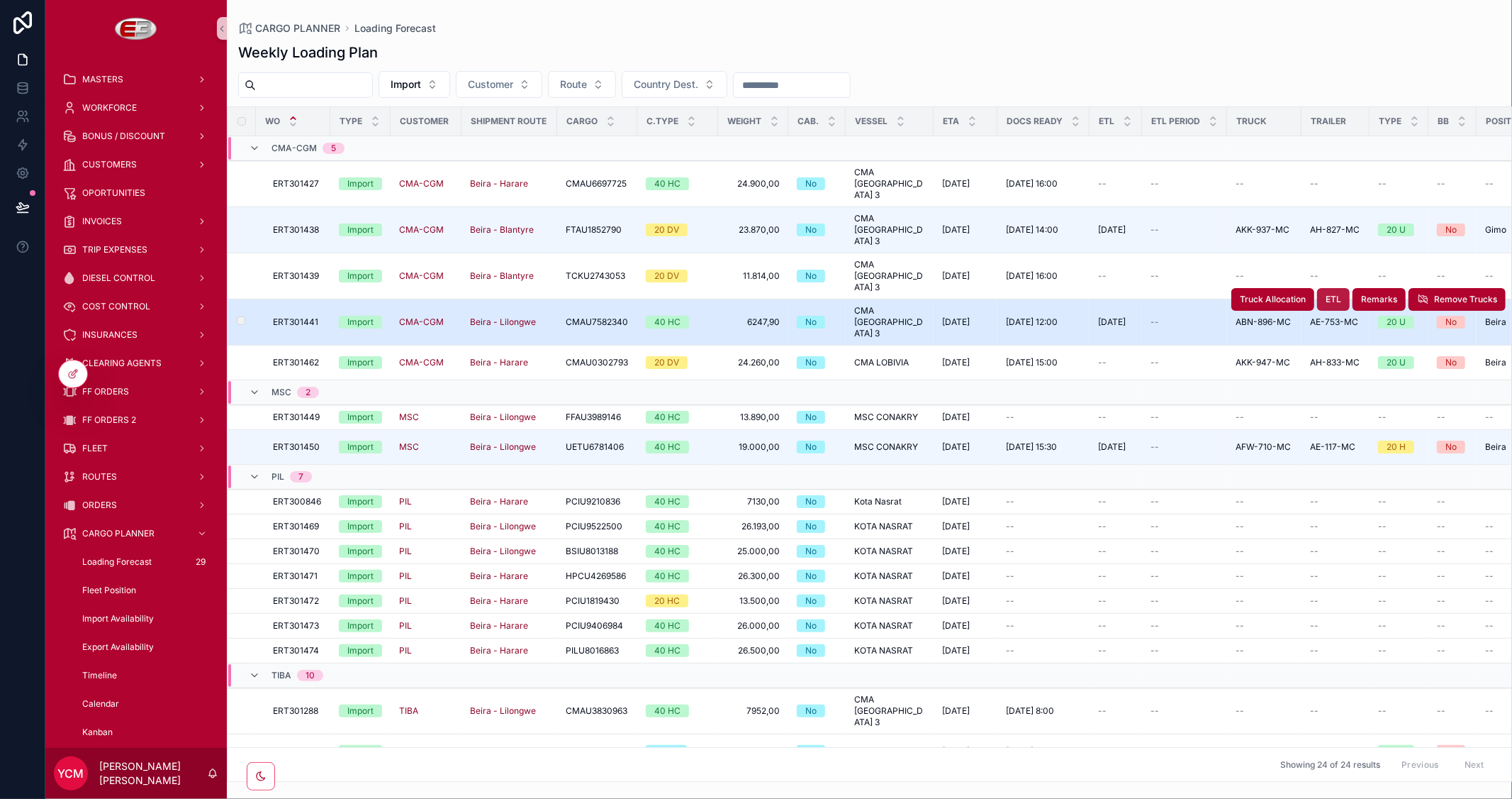
click at [1335, 288] on button "ETL" at bounding box center [1332, 299] width 32 height 23
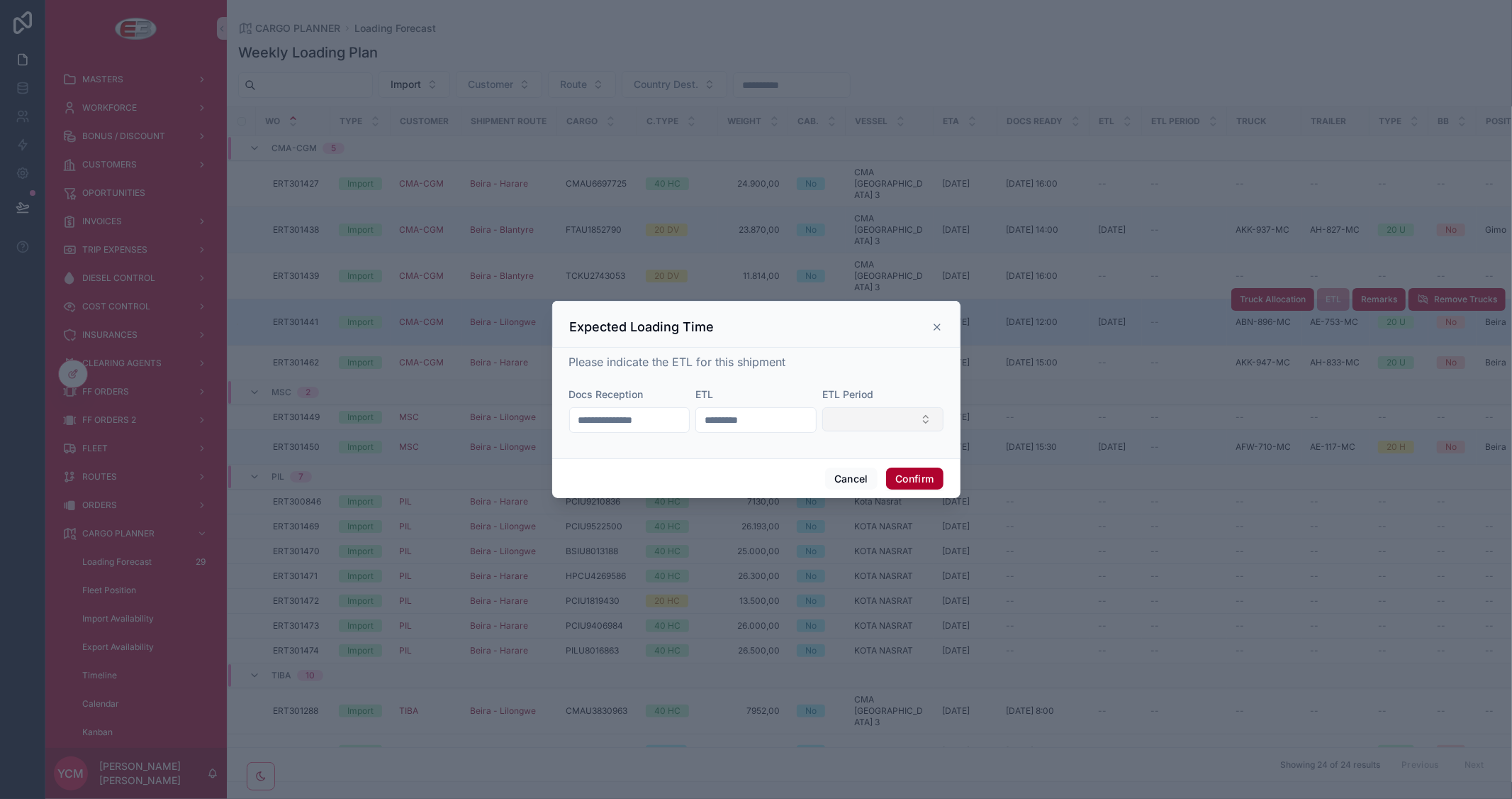
click at [886, 420] on button "Select Button" at bounding box center [883, 419] width 121 height 24
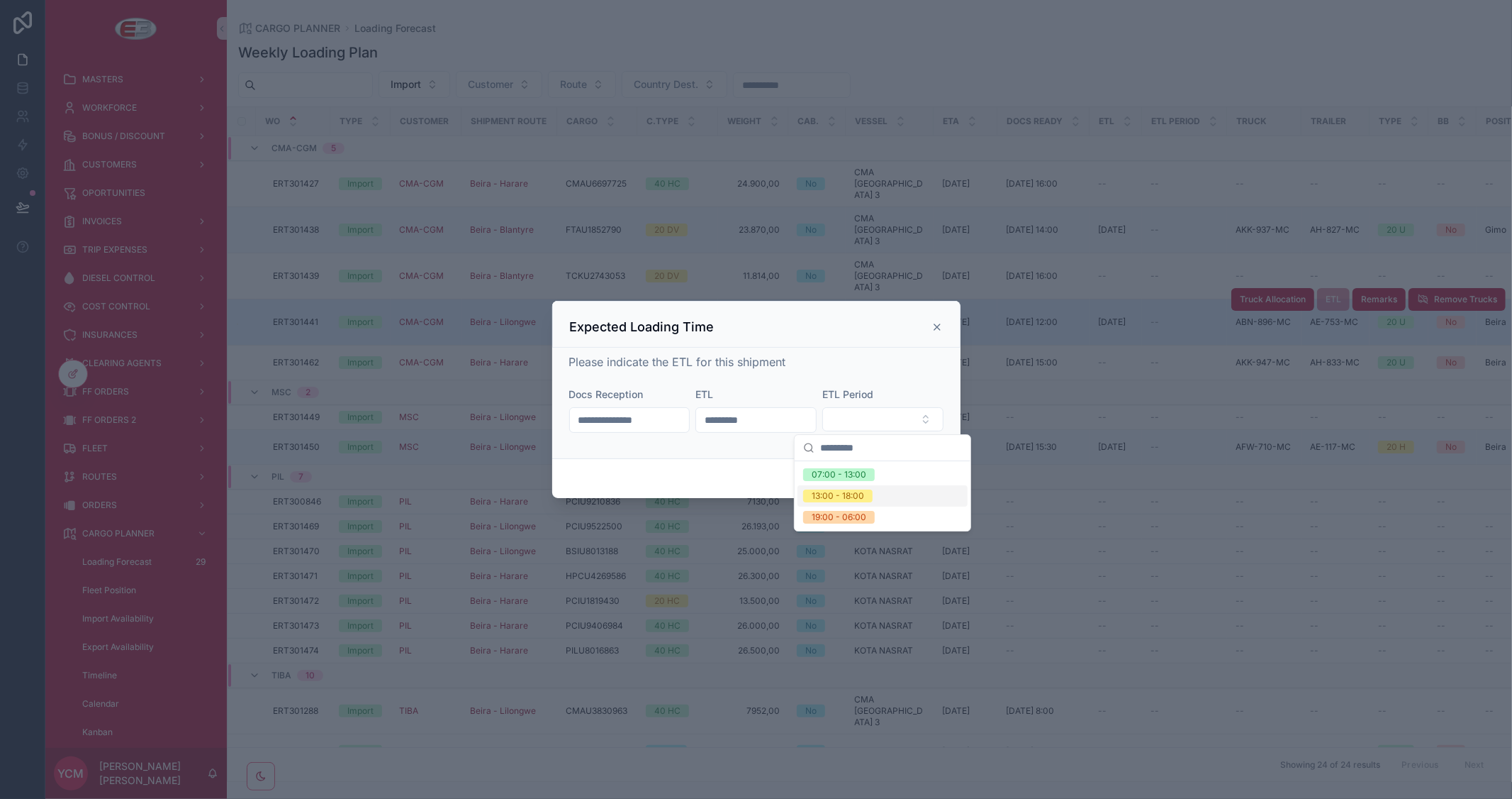
click at [863, 493] on div "13:00 - 18:00" at bounding box center [838, 496] width 53 height 13
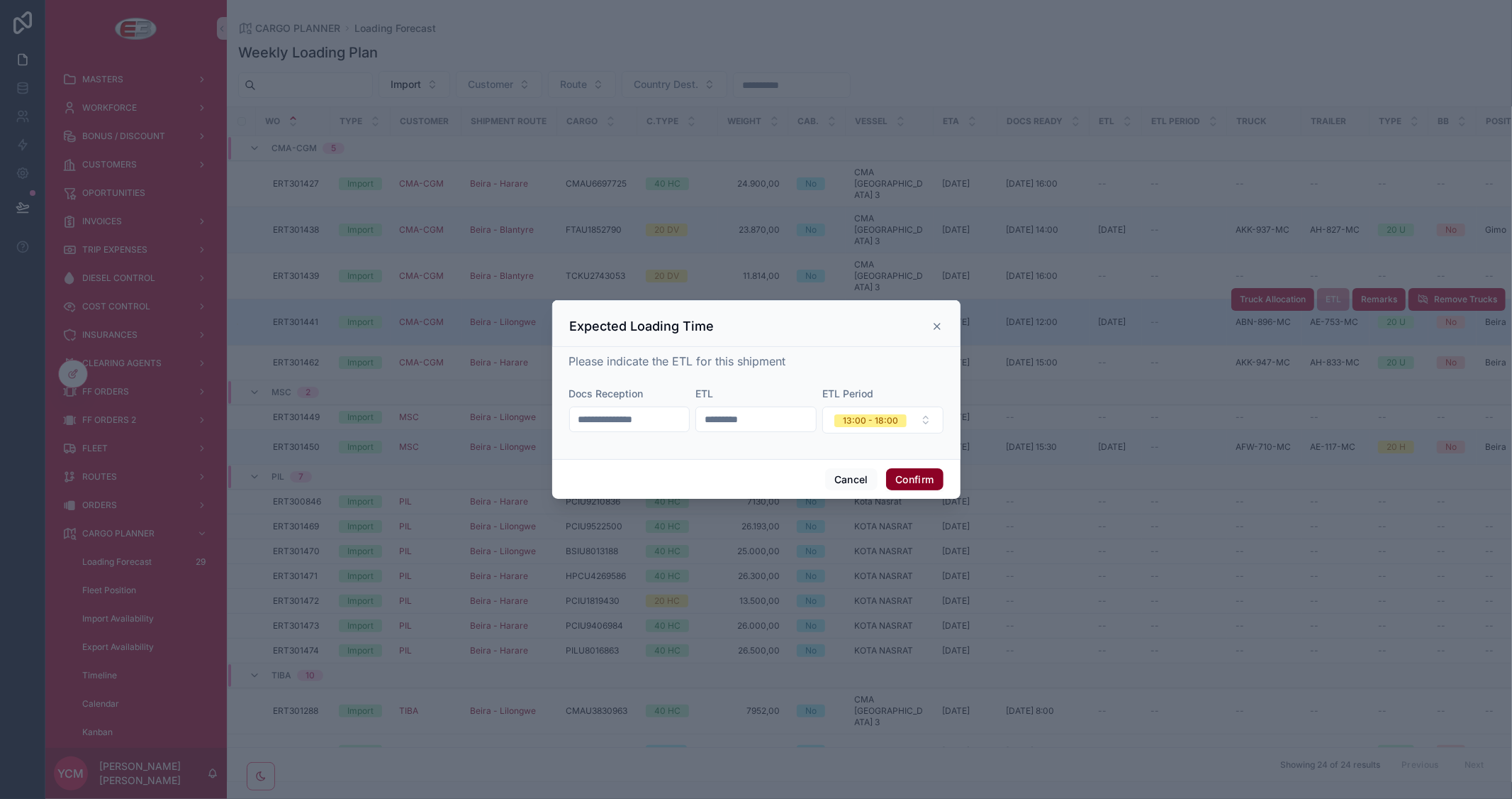
click at [930, 480] on button "Confirm" at bounding box center [914, 479] width 57 height 23
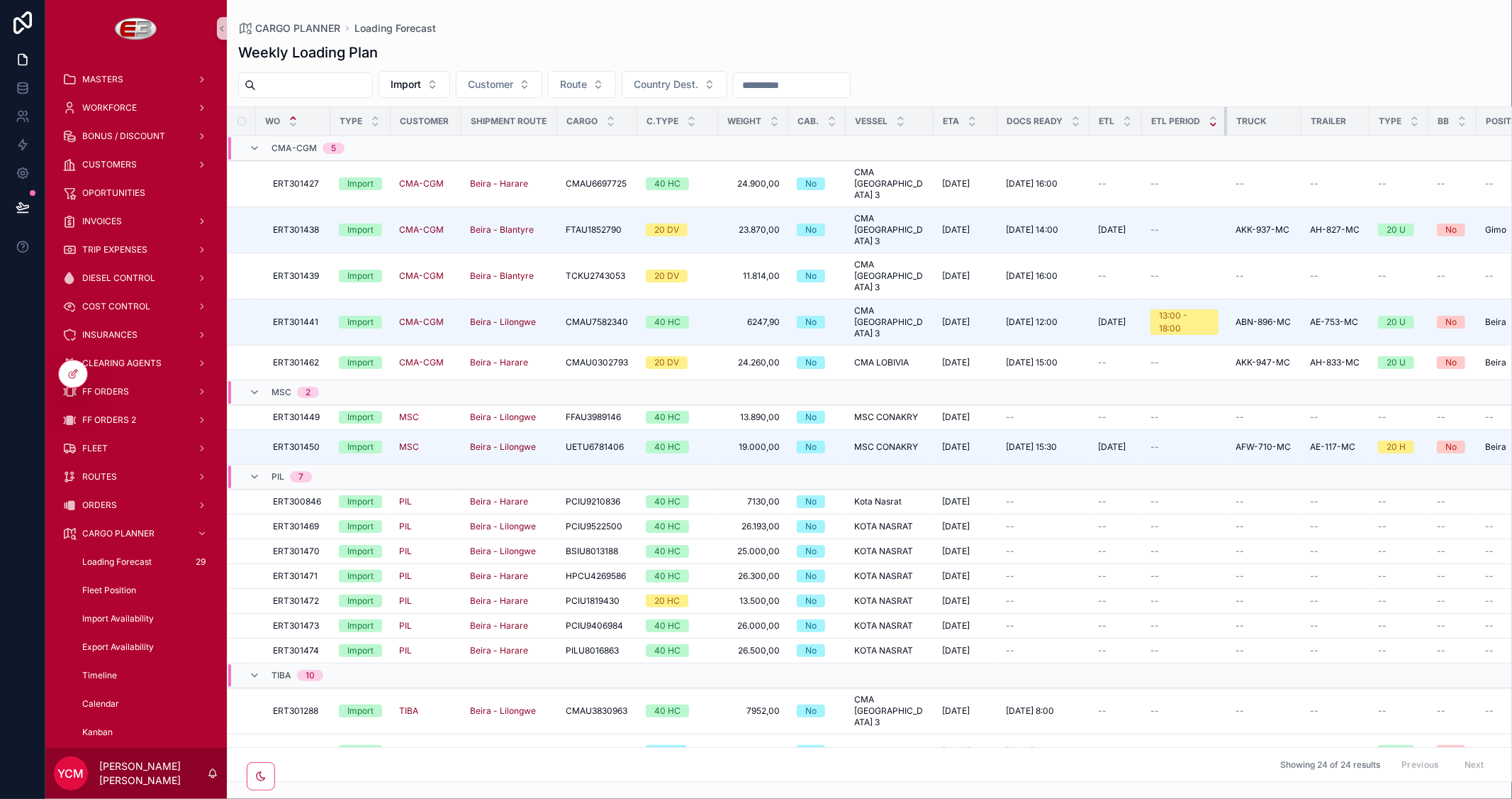
drag, startPoint x: 1225, startPoint y: 117, endPoint x: 1216, endPoint y: 124, distance: 11.4
click at [1239, 126] on tr "Wo Type Customer Shipment Route Cargo C.Type Weight Cab. Vessel ETA Docs Ready …" at bounding box center [1216, 121] width 1977 height 29
drag, startPoint x: 1224, startPoint y: 121, endPoint x: 1229, endPoint y: 130, distance: 10.3
click at [1231, 130] on div "scrollable content" at bounding box center [1232, 121] width 6 height 28
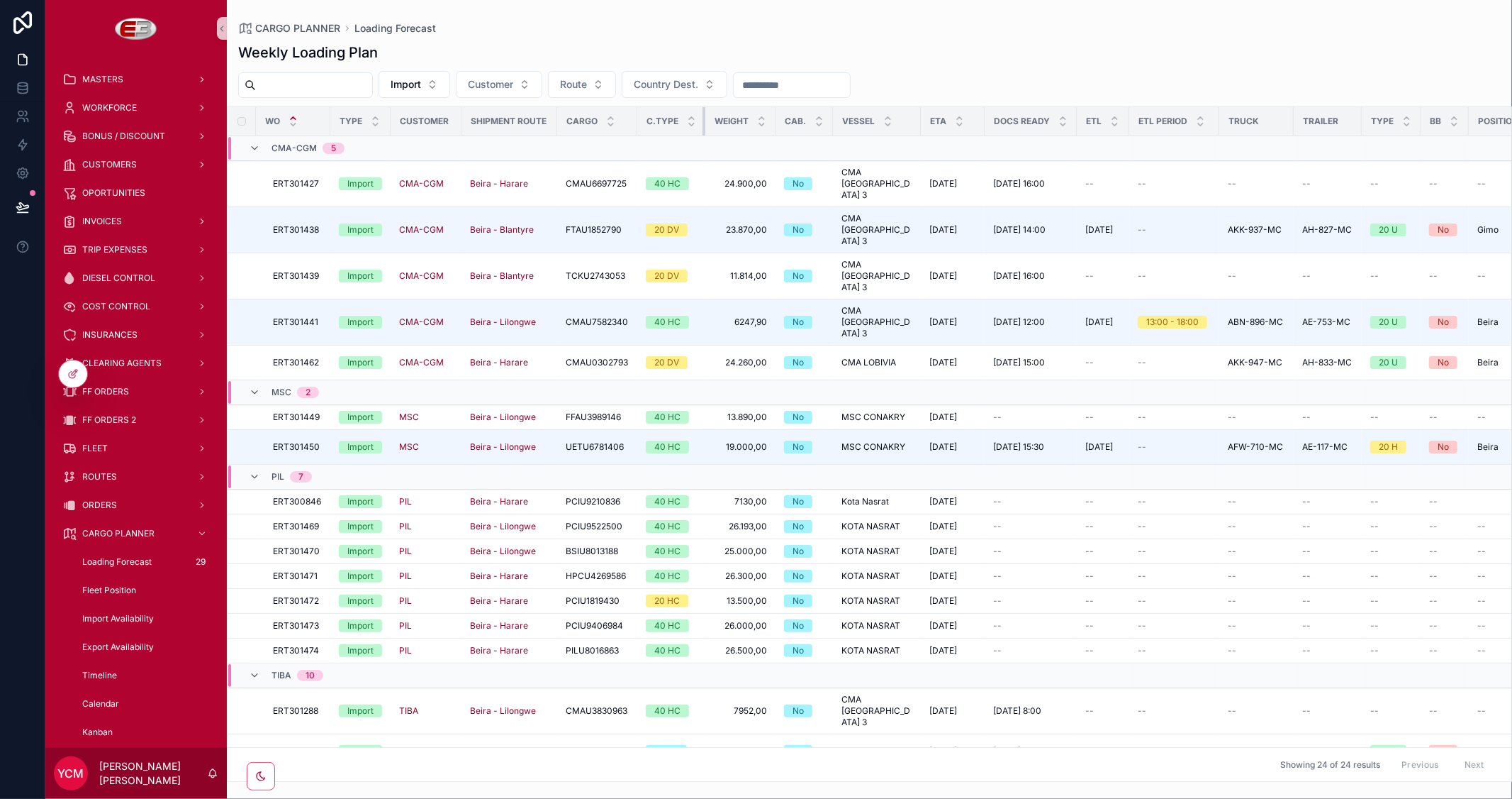
drag, startPoint x: 713, startPoint y: 118, endPoint x: 495, endPoint y: 124, distance: 218.1
click at [495, 124] on tr "Wo Type Customer Shipment Route Cargo C.Type Weight Cab. Vessel ETA Docs Ready …" at bounding box center [1212, 121] width 1970 height 29
click at [833, 123] on th "Vessel" at bounding box center [877, 121] width 88 height 29
click at [76, 376] on icon at bounding box center [73, 373] width 11 height 11
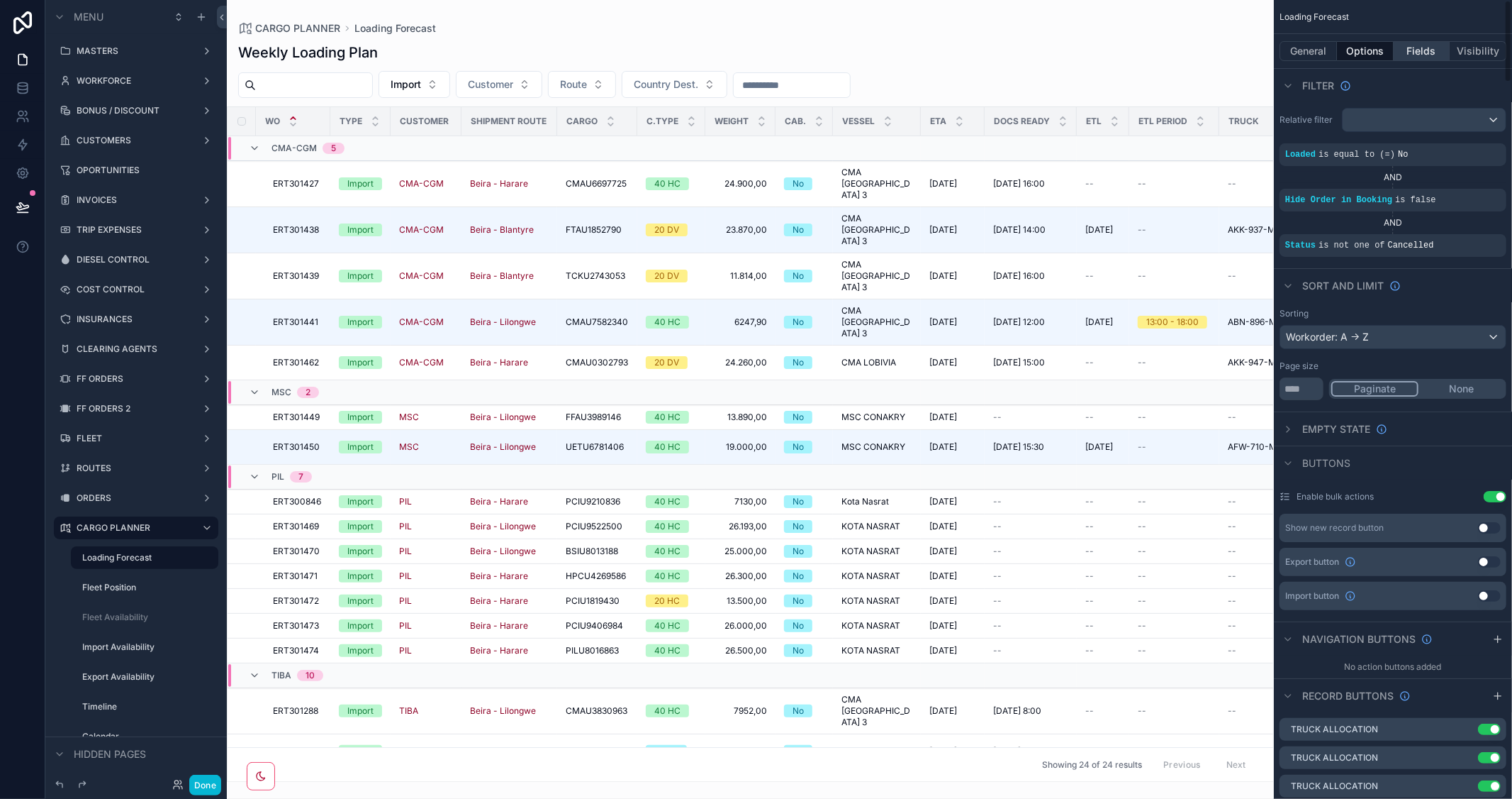
click at [1416, 54] on button "Fields" at bounding box center [1422, 50] width 57 height 20
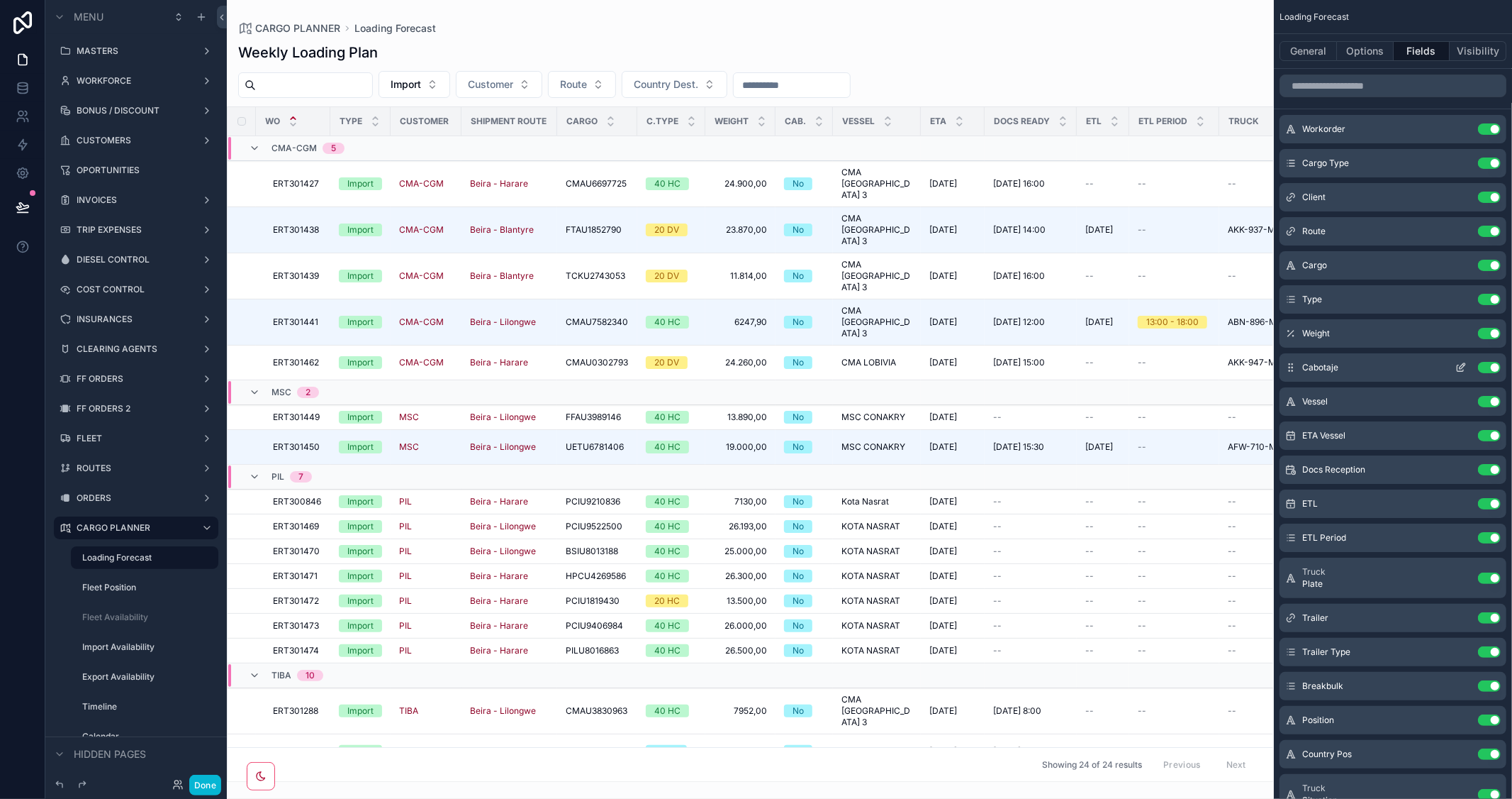
click at [1455, 366] on button "scrollable content" at bounding box center [1461, 367] width 23 height 11
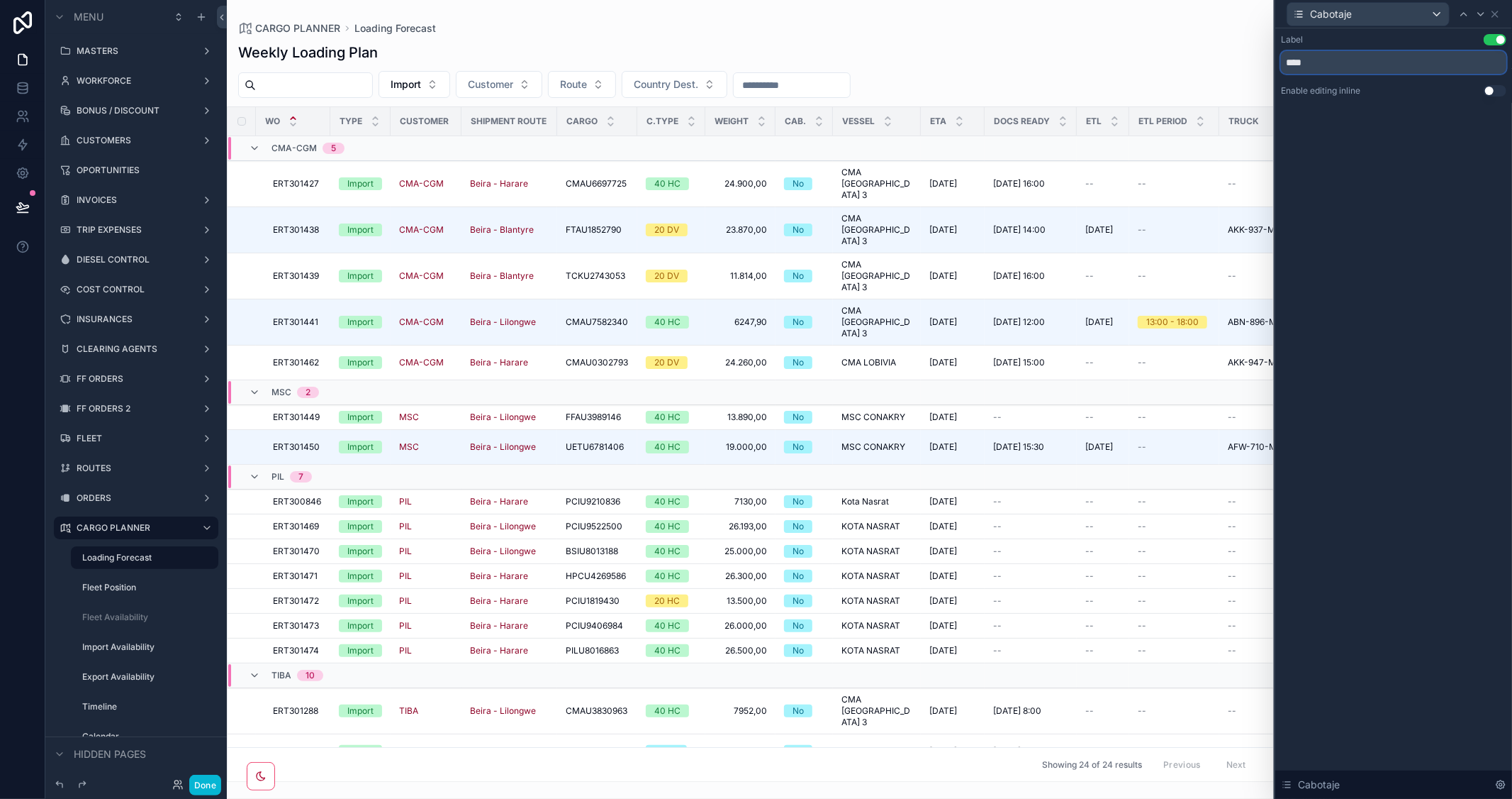
click at [1331, 66] on input "****" at bounding box center [1394, 62] width 225 height 23
type input "***"
click at [214, 790] on button "Done" at bounding box center [205, 785] width 32 height 20
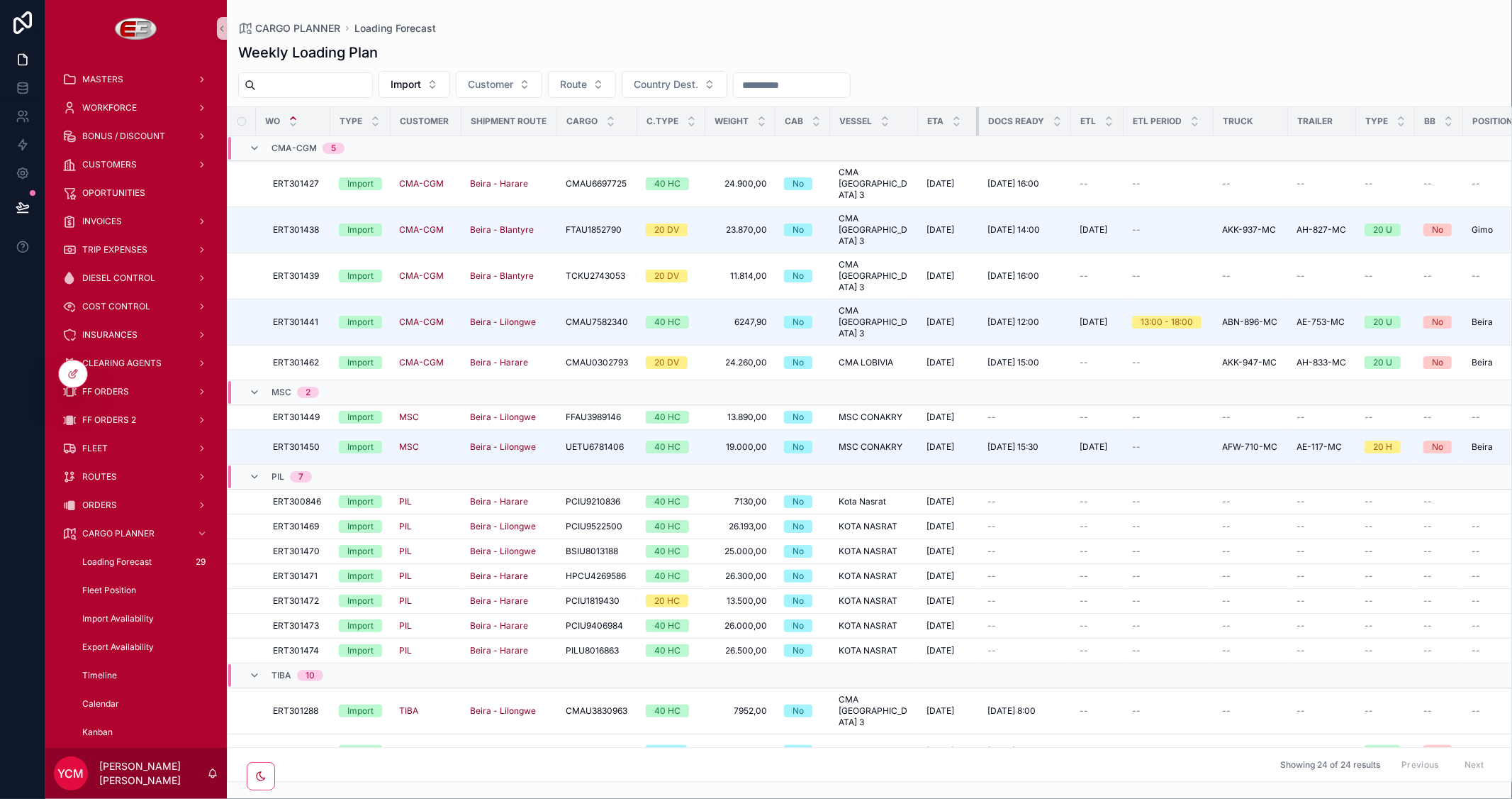
click at [976, 121] on div "scrollable content" at bounding box center [978, 121] width 6 height 28
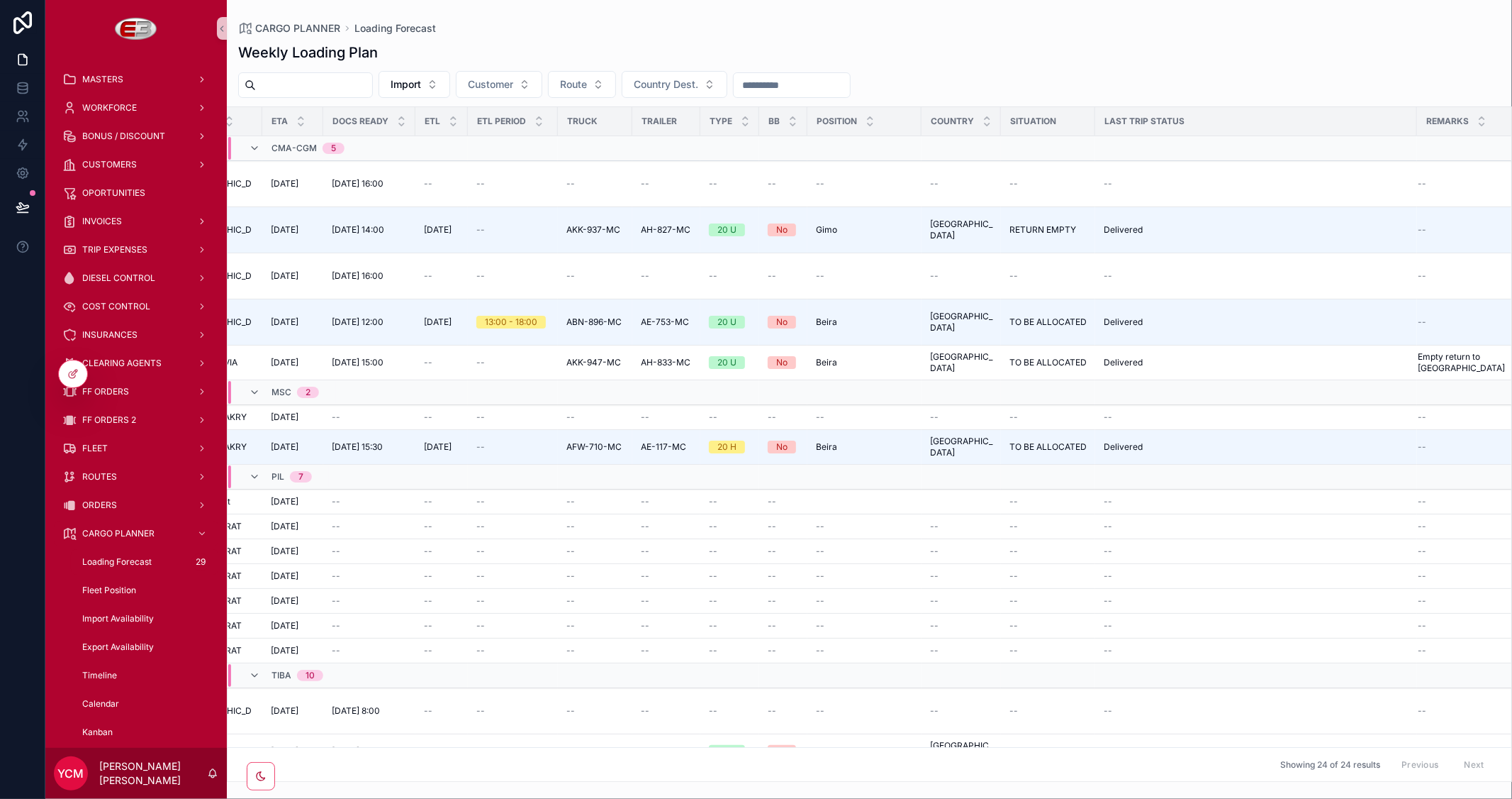
scroll to position [0, 657]
click at [78, 372] on icon at bounding box center [73, 373] width 11 height 11
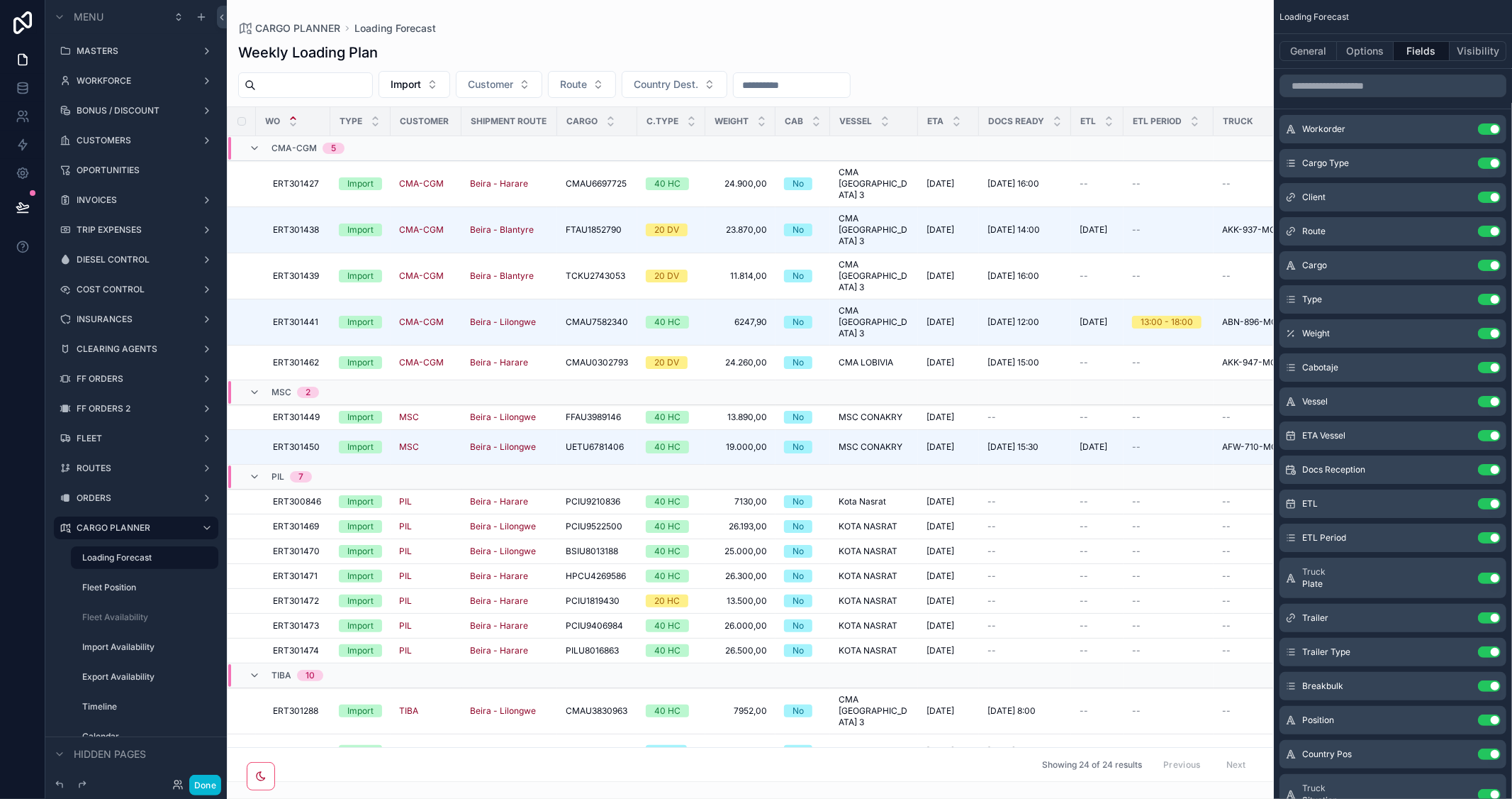
drag, startPoint x: 730, startPoint y: 775, endPoint x: 907, endPoint y: 789, distance: 177.6
click at [732, 774] on div "scrollable content" at bounding box center [750, 400] width 1047 height 799
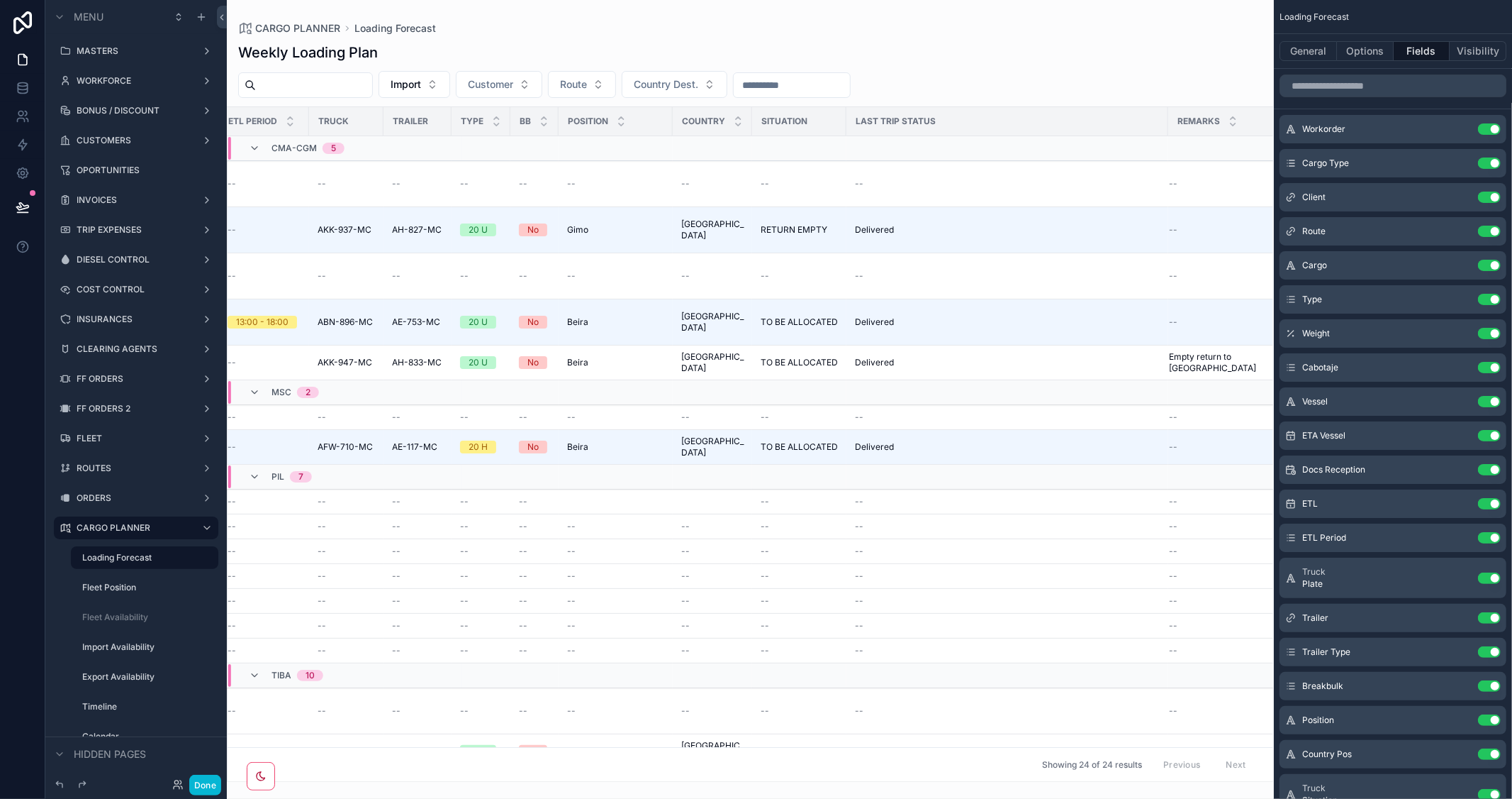
click at [1149, 118] on div "Last Trip Status" at bounding box center [1007, 121] width 321 height 23
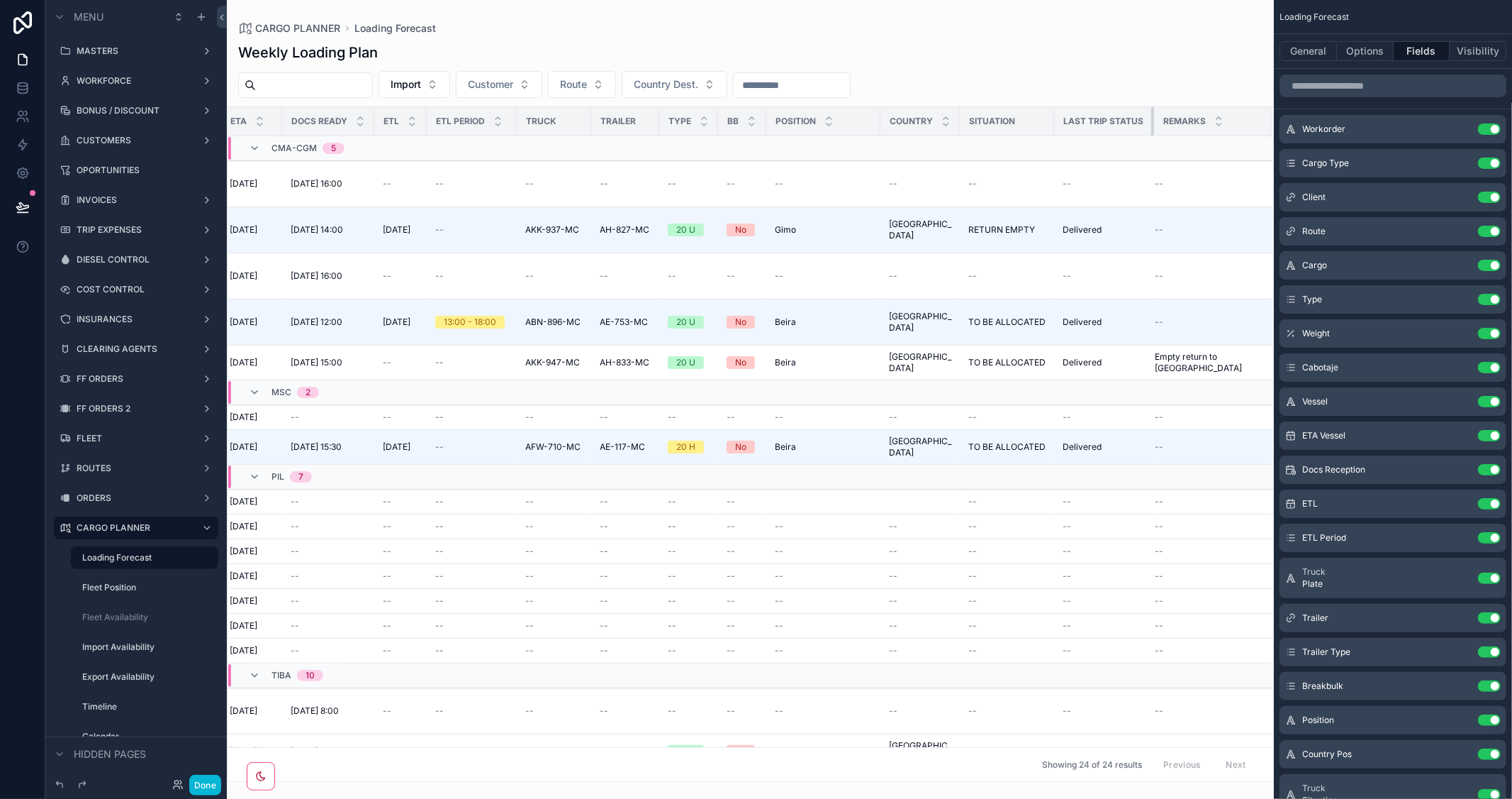
scroll to position [0, 691]
drag, startPoint x: 1151, startPoint y: 117, endPoint x: 875, endPoint y: 117, distance: 276.0
click at [875, 117] on tr "Wo Type Customer Shipment Route Cargo C.Type Weight Cab Vessel ETA Docs Ready E…" at bounding box center [407, 121] width 1741 height 29
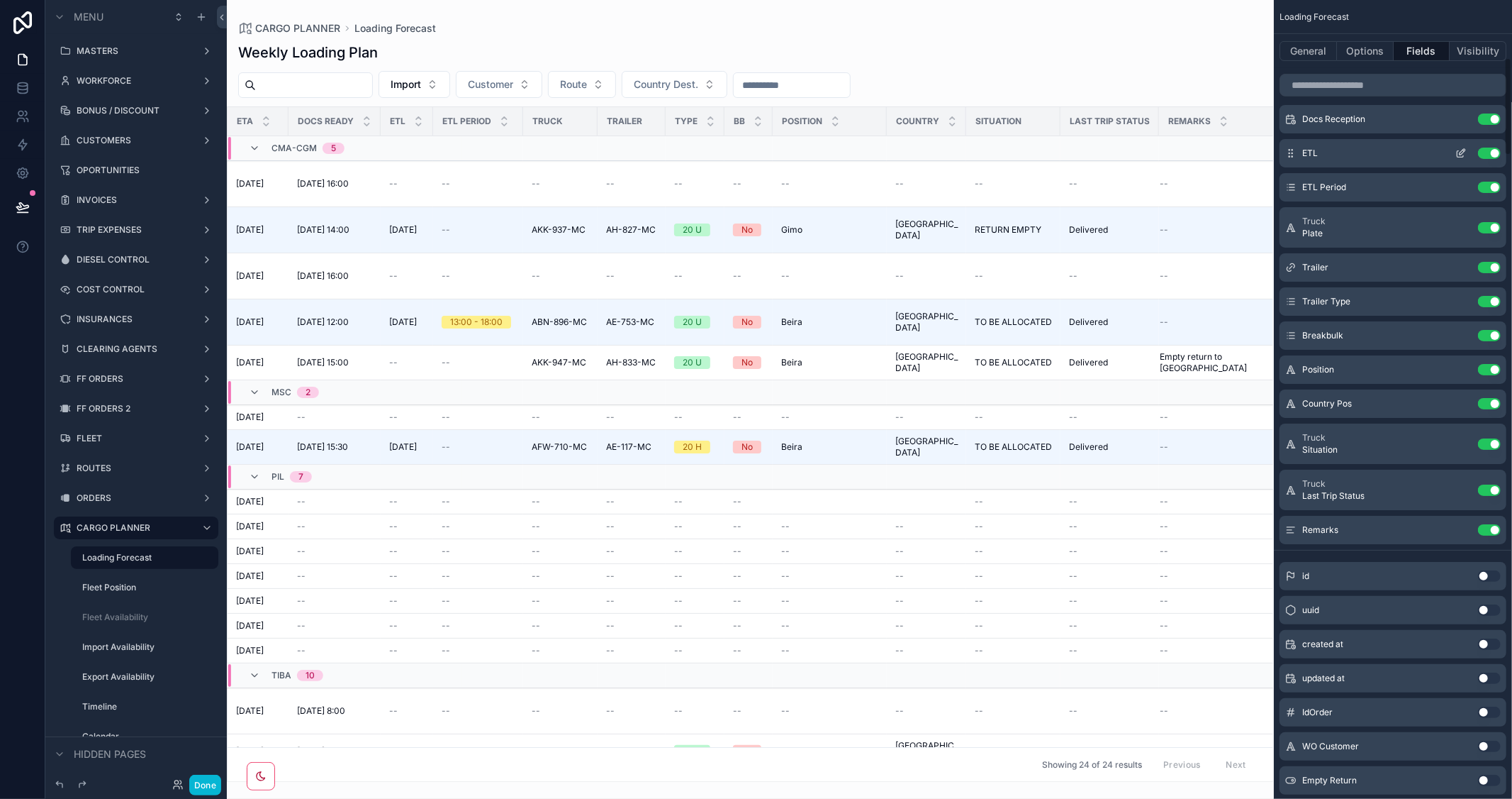
scroll to position [472, 0]
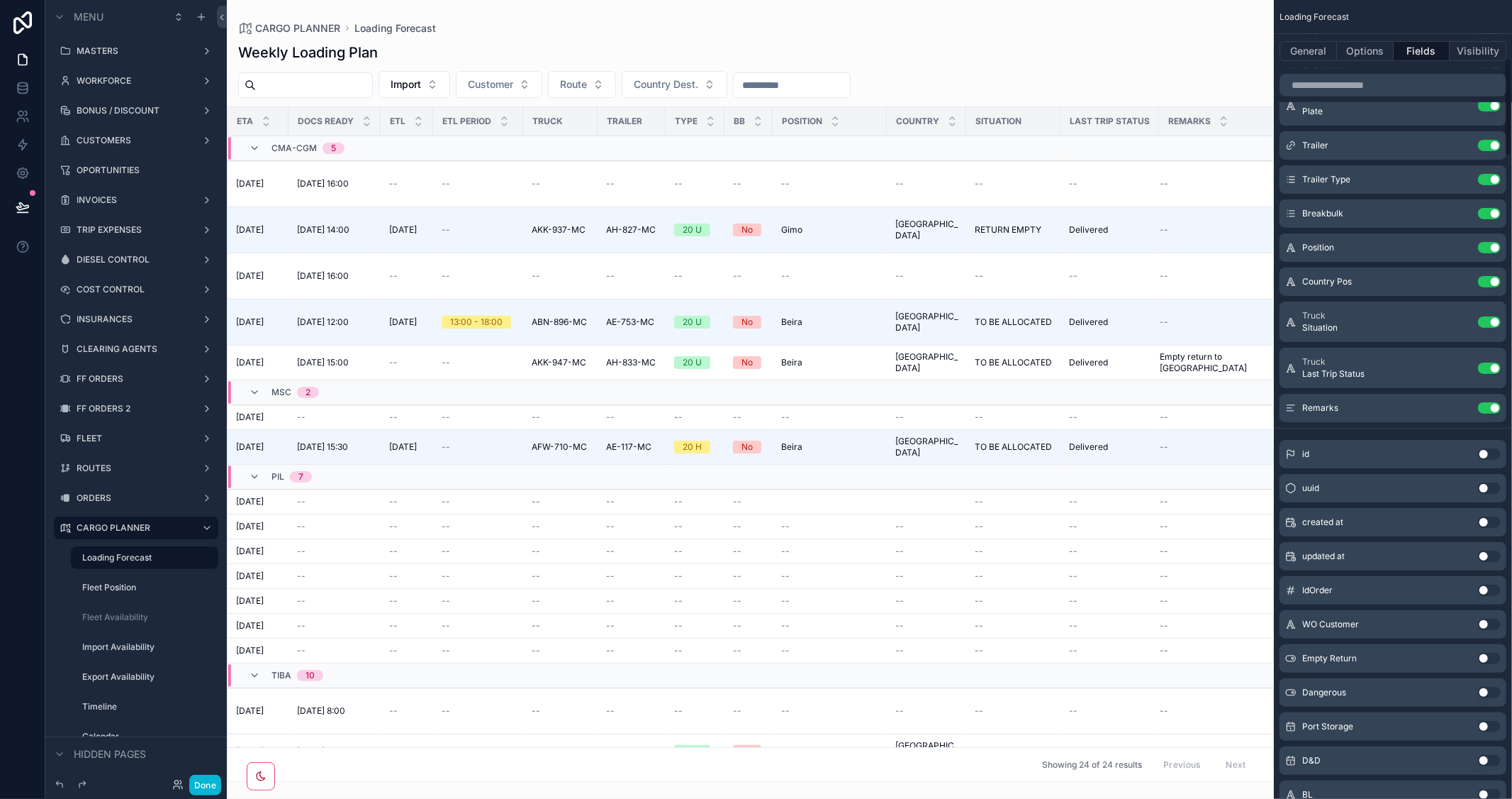
click at [1495, 452] on button "Use setting" at bounding box center [1489, 454] width 23 height 11
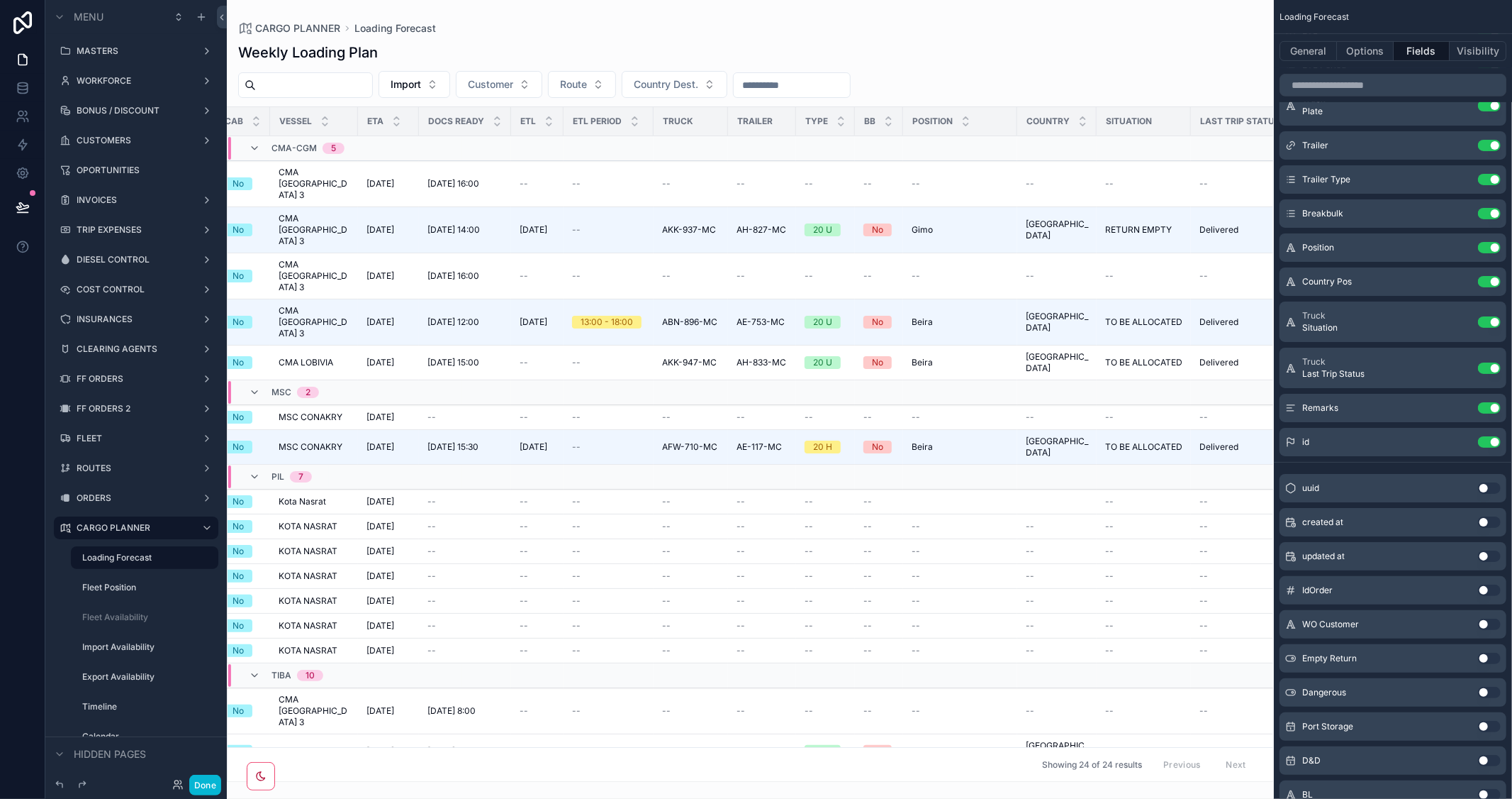
scroll to position [0, 797]
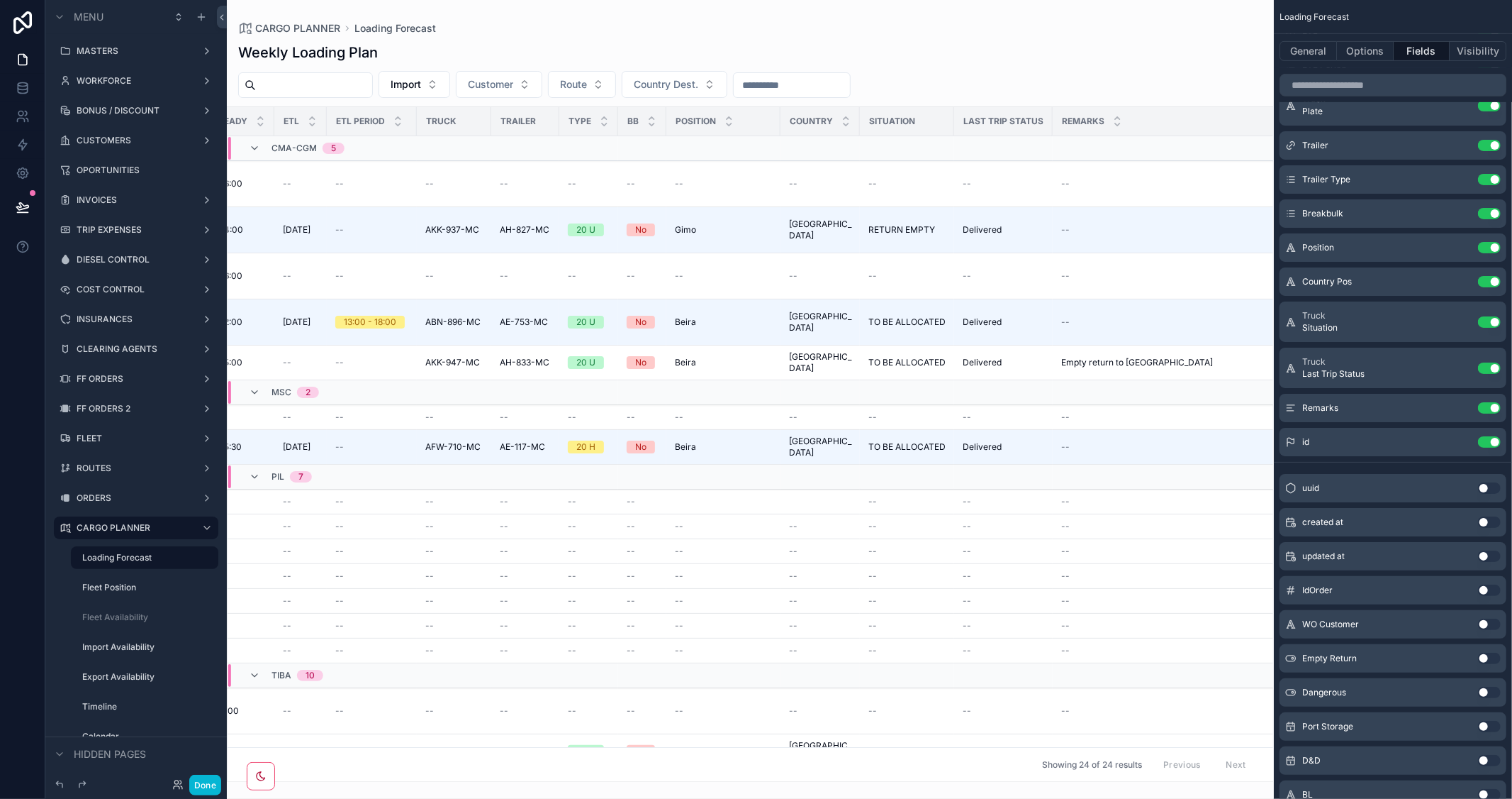
drag, startPoint x: 1151, startPoint y: 122, endPoint x: 1286, endPoint y: 129, distance: 135.2
click at [1286, 129] on div "MASTERS WORKFORCE BONUS / DISCOUNT CUSTOMERS OPORTUNITIES INVOICES TRIP EXPENSE…" at bounding box center [869, 400] width 1285 height 799
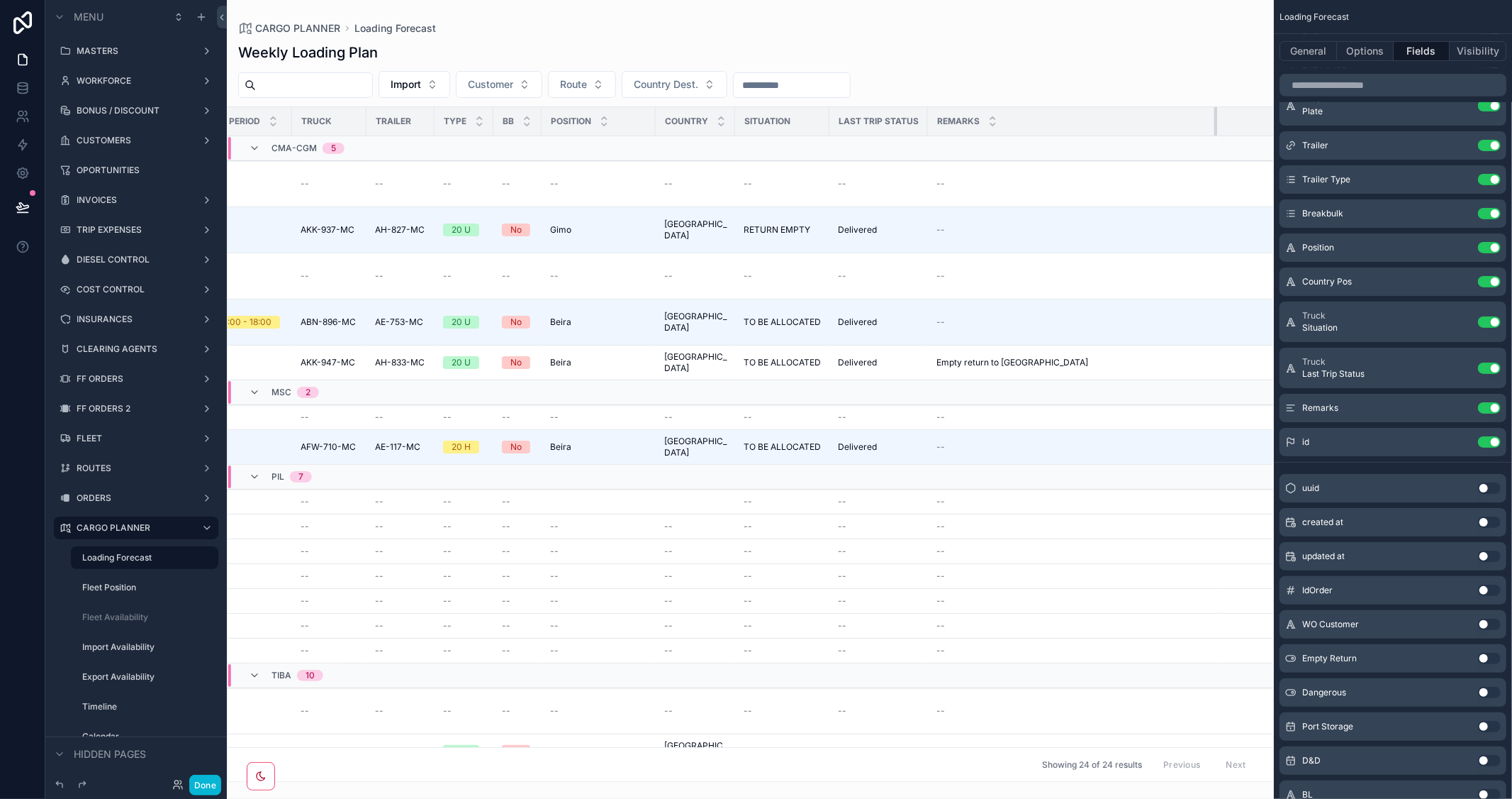
drag, startPoint x: 1151, startPoint y: 119, endPoint x: 1198, endPoint y: 124, distance: 47.3
click at [1214, 124] on div "scrollable content" at bounding box center [1217, 121] width 6 height 28
click at [1480, 440] on button "Use setting" at bounding box center [1489, 442] width 23 height 11
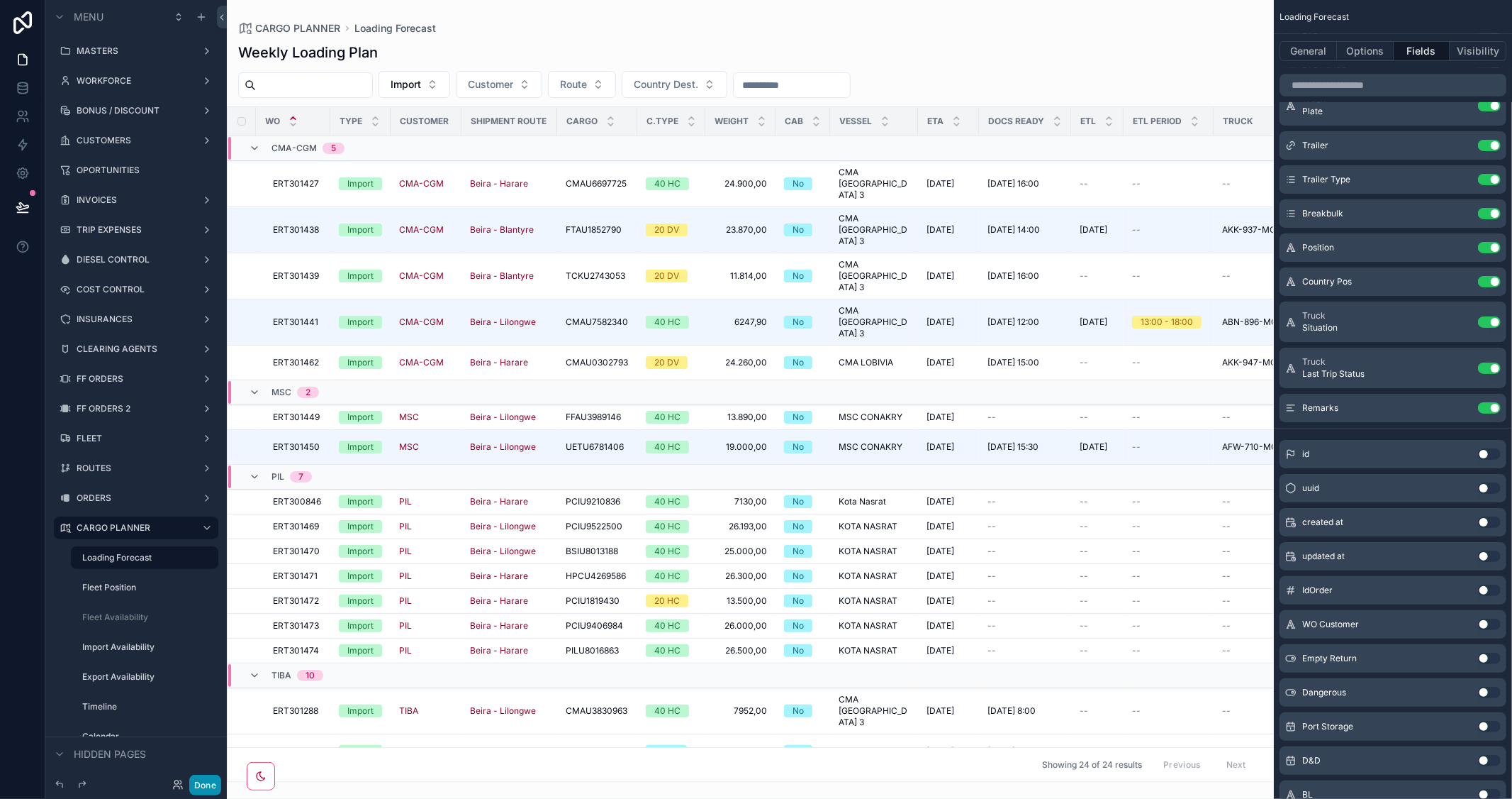
click at [201, 782] on button "Done" at bounding box center [205, 785] width 32 height 20
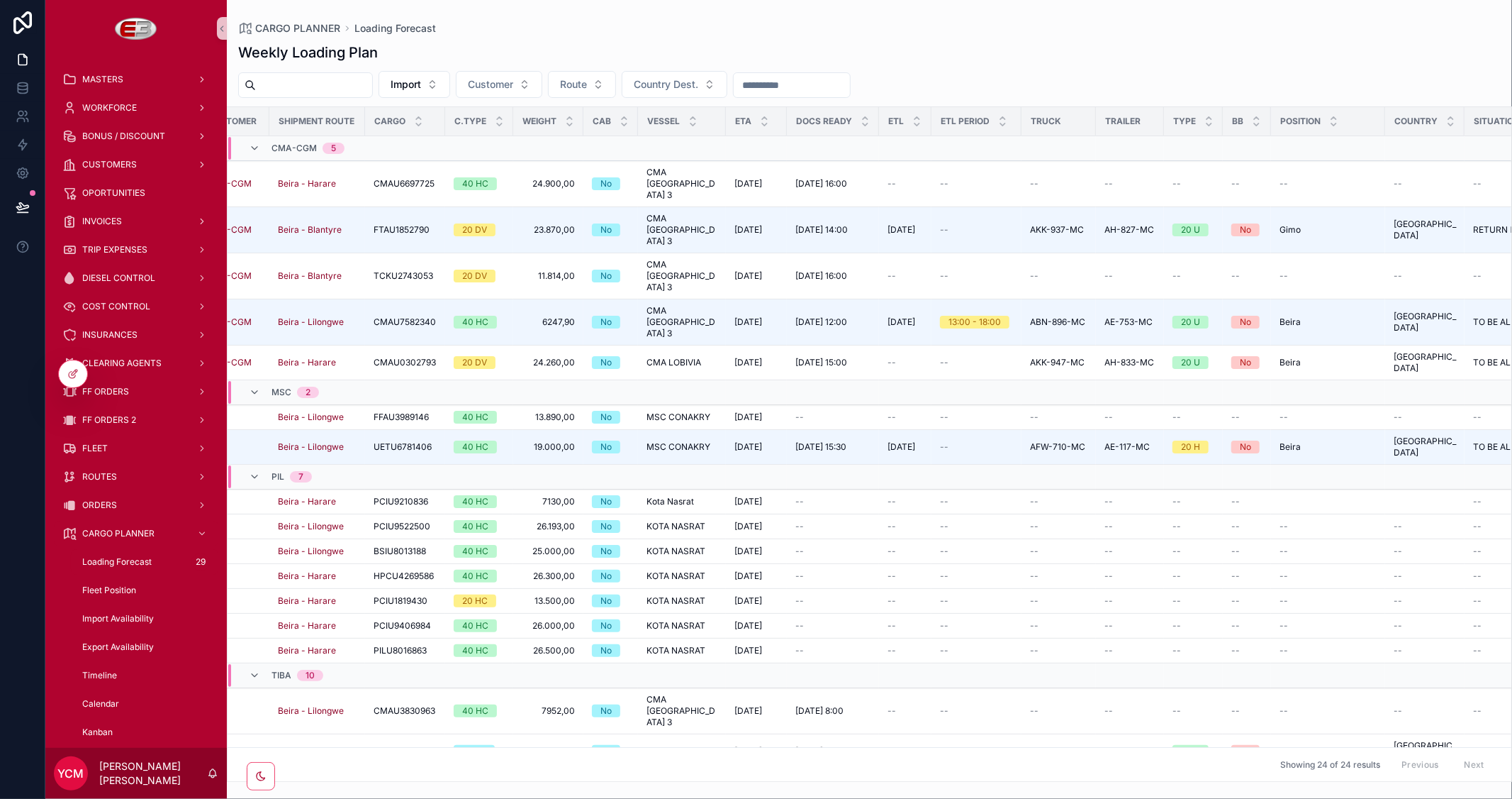
scroll to position [0, 624]
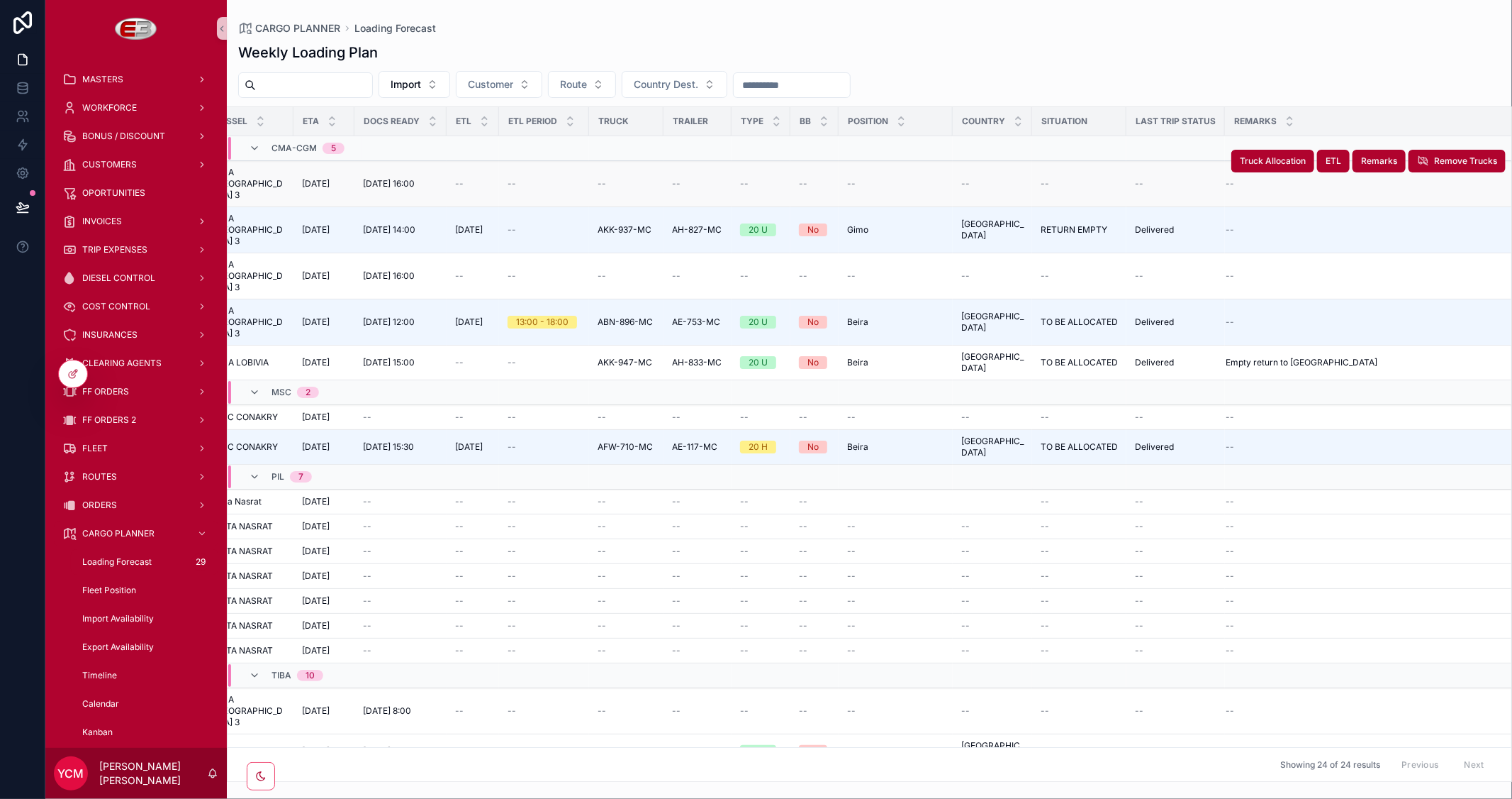
click at [1272, 179] on div "--" at bounding box center [1361, 184] width 272 height 11
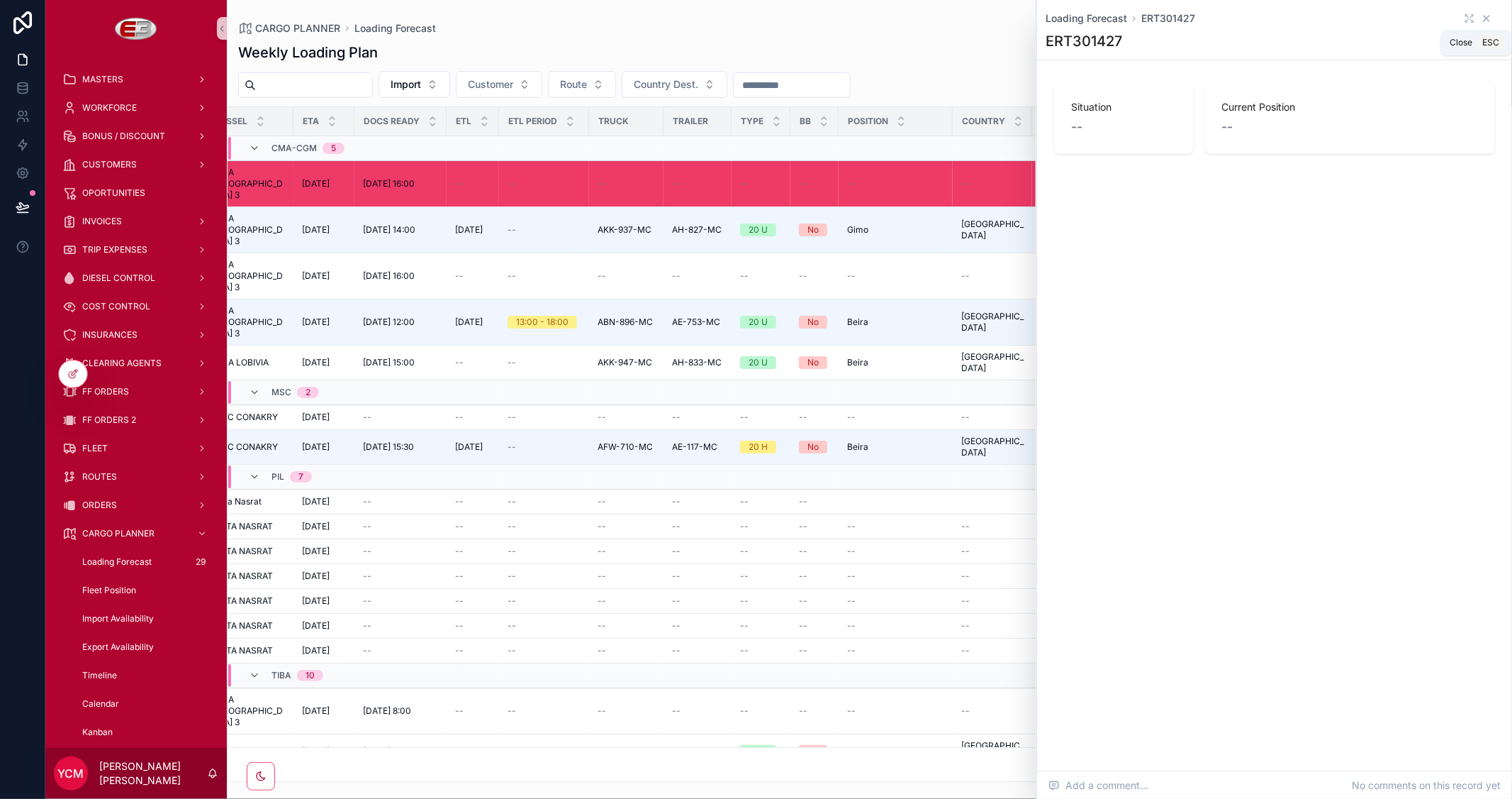
click at [1487, 18] on icon "scrollable content" at bounding box center [1486, 18] width 6 height 6
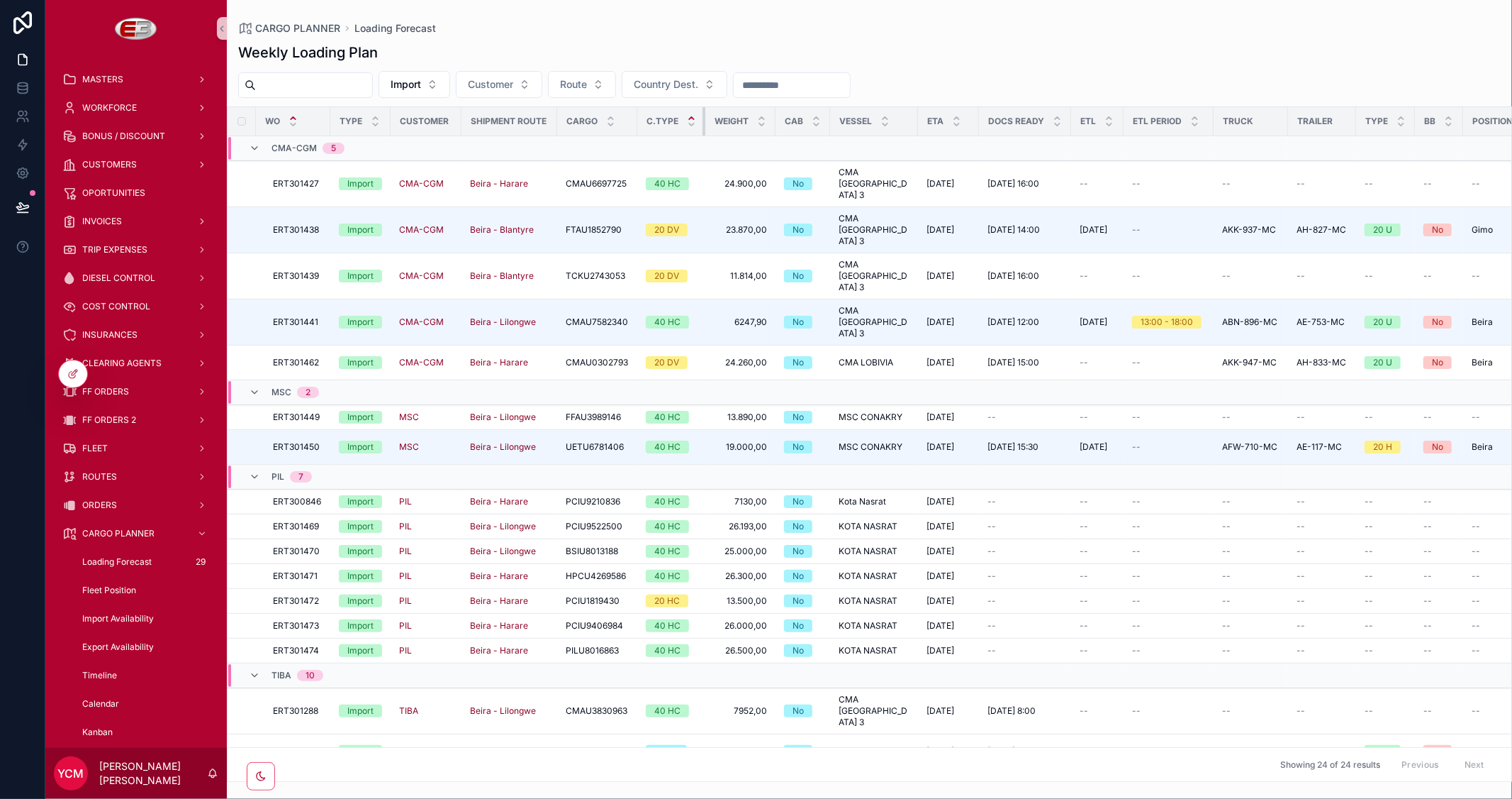
drag, startPoint x: 702, startPoint y: 123, endPoint x: 690, endPoint y: 122, distance: 12.0
click at [691, 122] on th "C.Type" at bounding box center [671, 121] width 68 height 29
click at [75, 377] on icon at bounding box center [73, 373] width 11 height 11
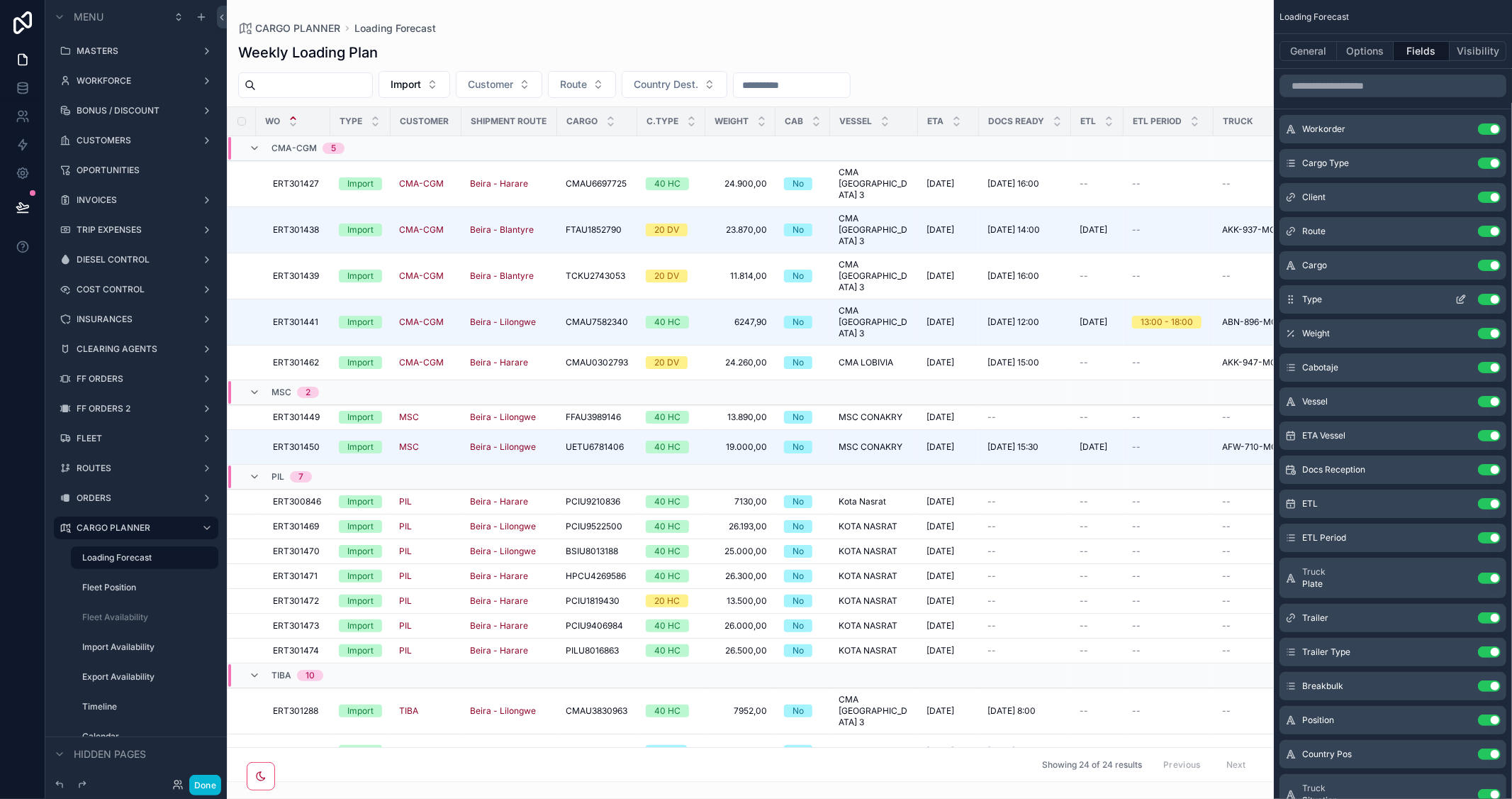
click at [1462, 299] on icon "scrollable content" at bounding box center [1461, 299] width 11 height 11
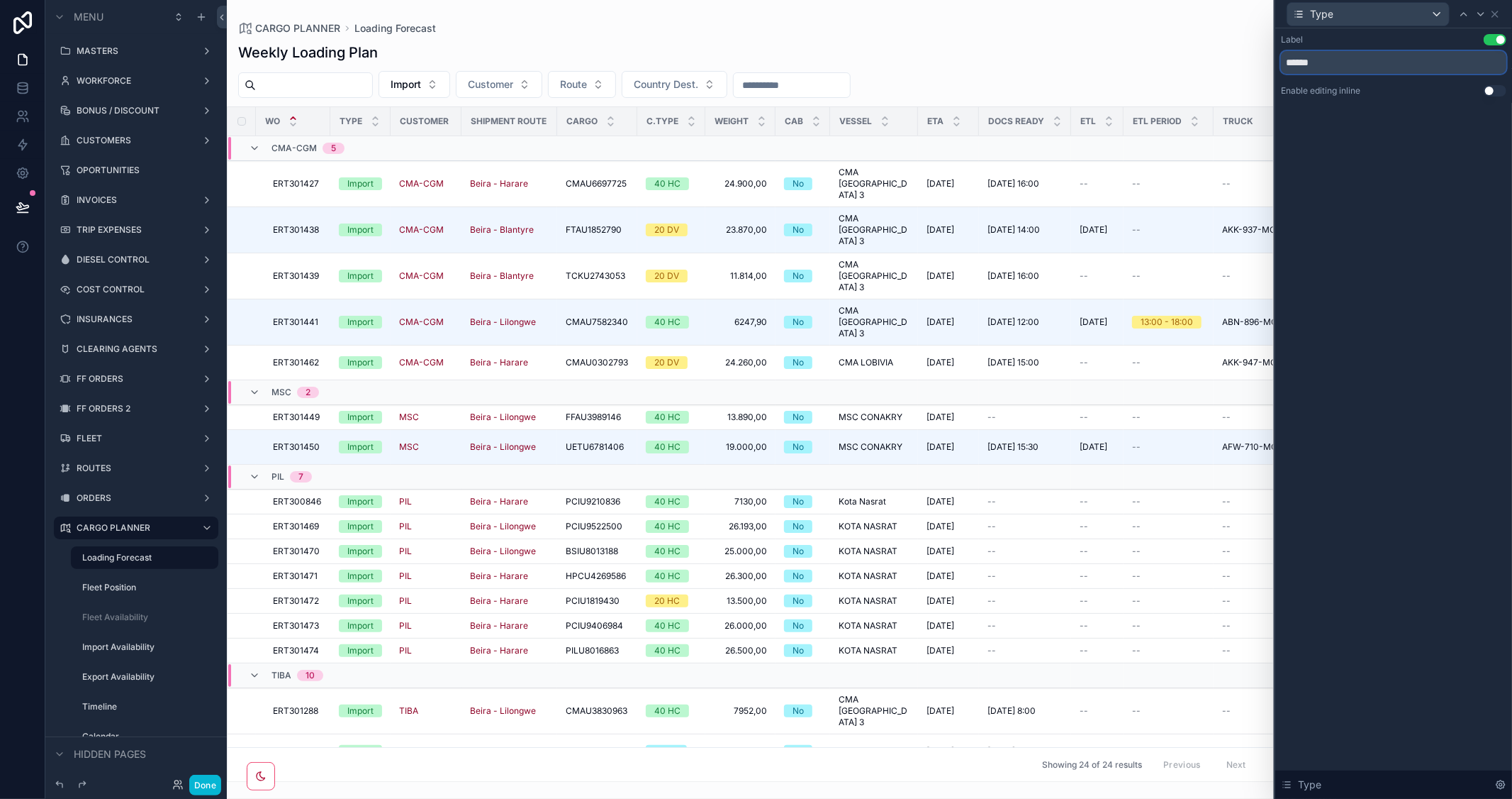
drag, startPoint x: 1297, startPoint y: 59, endPoint x: 1335, endPoint y: 61, distance: 38.1
click at [1335, 61] on input "******" at bounding box center [1394, 62] width 225 height 23
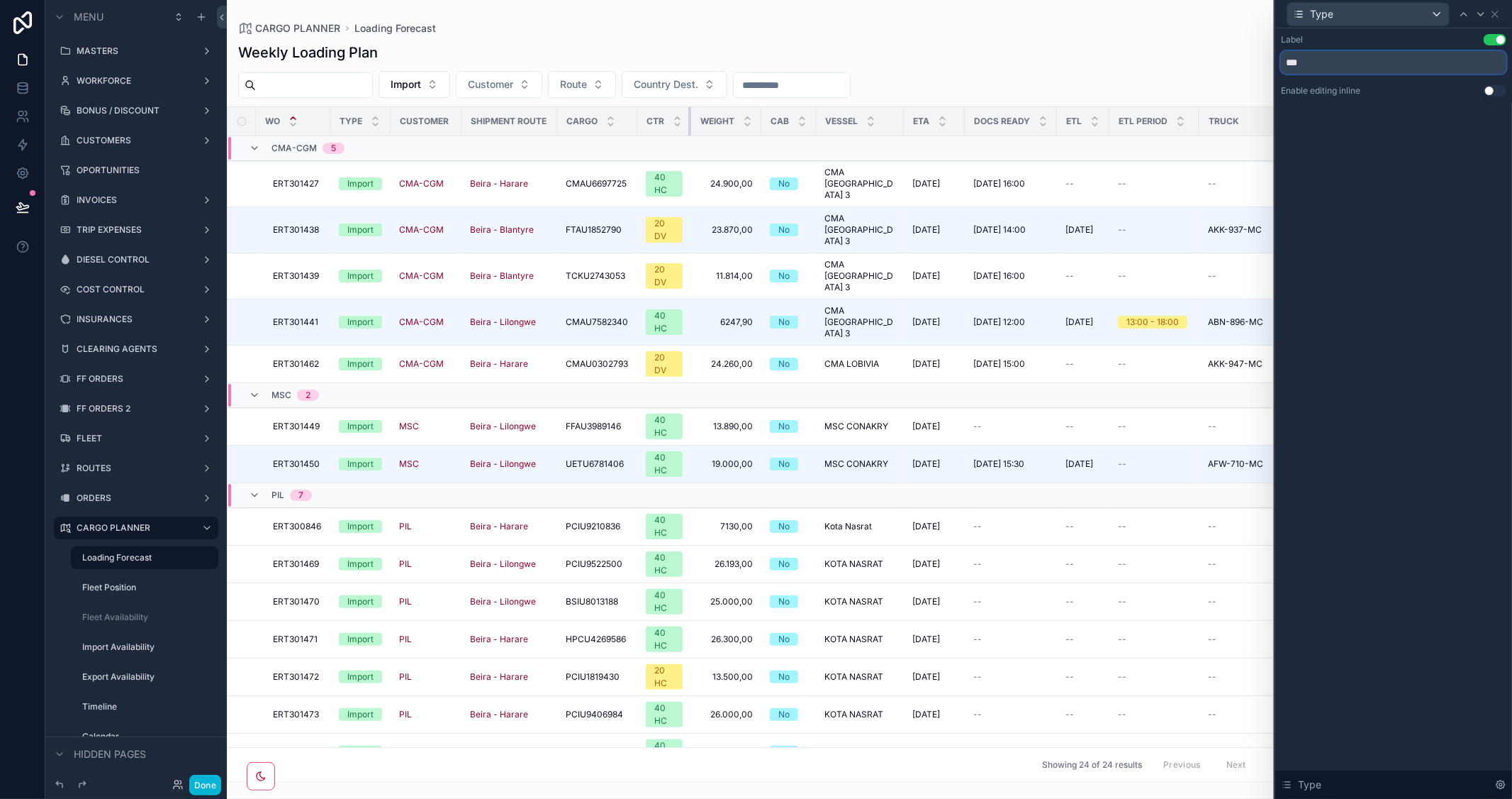
drag, startPoint x: 688, startPoint y: 121, endPoint x: 697, endPoint y: 119, distance: 9.2
click at [697, 119] on tr "Wo Type Customer Shipment Route Cargo CTR Weight Cab Vessel ETA Docs Ready ETL …" at bounding box center [1177, 121] width 1899 height 29
click at [1243, 60] on div "Type Label Use setting *** Enable editing inline Use setting Type Menu MASTERS …" at bounding box center [756, 400] width 1512 height 799
type input "*"
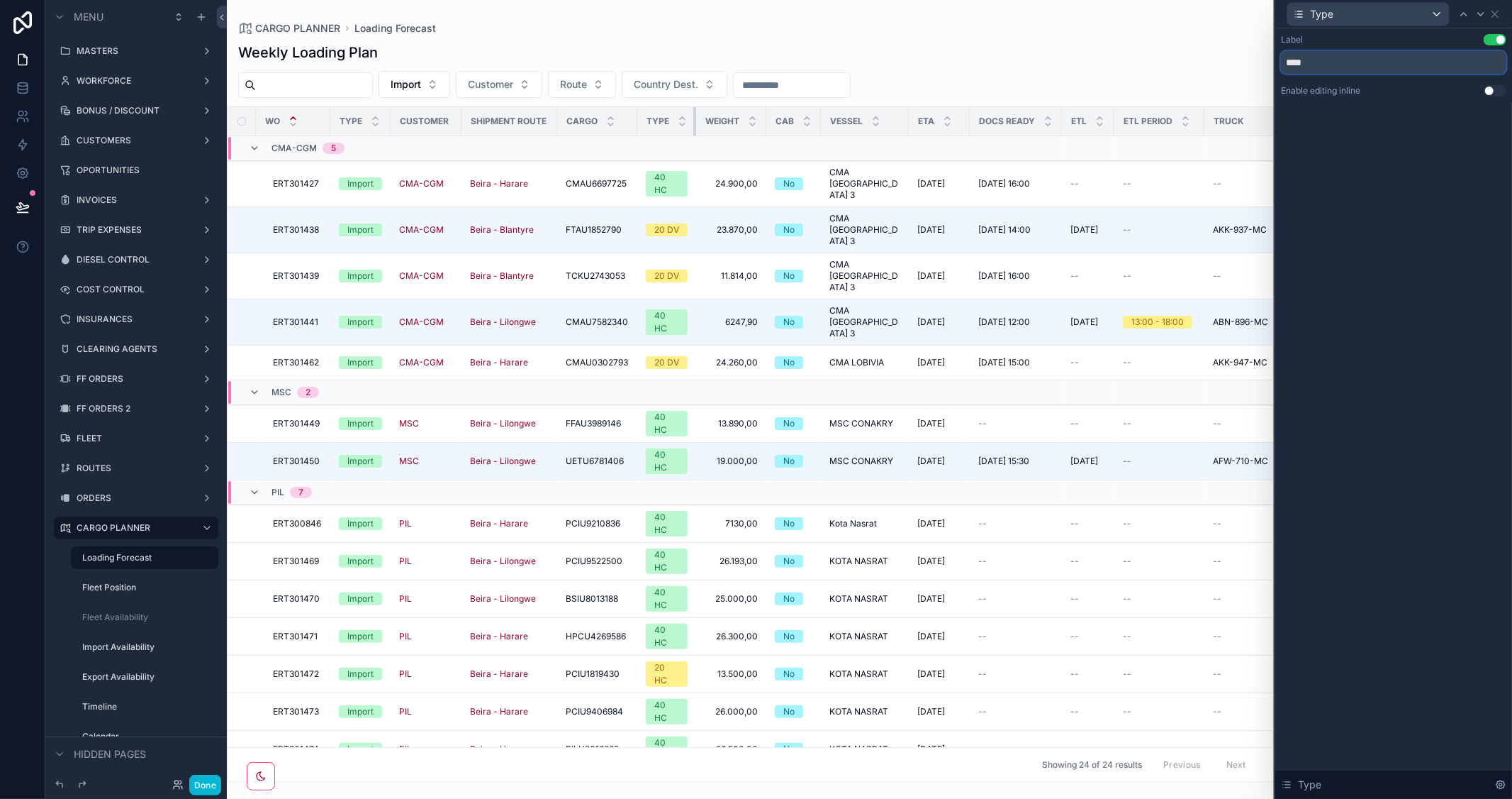
drag, startPoint x: 695, startPoint y: 113, endPoint x: 702, endPoint y: 117, distance: 8.1
click at [702, 117] on tr "Wo Type Customer Shipment Route Cargo Type Weight Cab Vessel ETA Docs Ready ETL…" at bounding box center [1179, 121] width 1903 height 29
drag, startPoint x: 692, startPoint y: 118, endPoint x: 702, endPoint y: 124, distance: 11.7
click at [702, 124] on tr "Wo Type Customer Shipment Route Cargo Type Weight Cab Vessel ETA Docs Ready ETL…" at bounding box center [1179, 121] width 1903 height 29
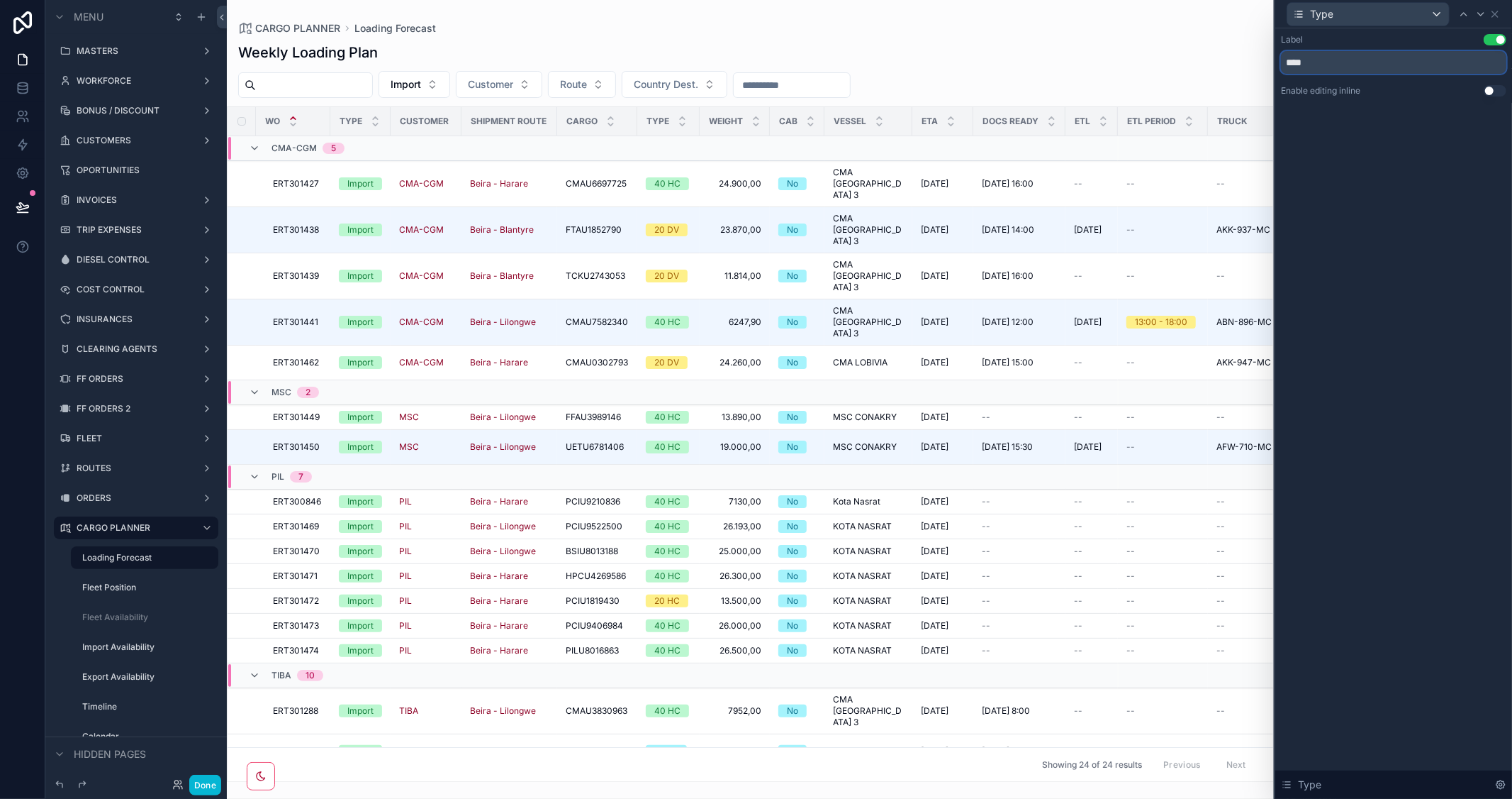
click at [1284, 61] on input "****" at bounding box center [1394, 62] width 225 height 23
type input "******"
drag, startPoint x: 702, startPoint y: 119, endPoint x: 613, endPoint y: 118, distance: 89.0
click at [613, 118] on tr "Wo Type Customer Shipment Route Cargo C.Type Weight Cab Vessel ETA Docs Ready E…" at bounding box center [1184, 121] width 1913 height 29
click at [202, 788] on button "Done" at bounding box center [205, 785] width 32 height 20
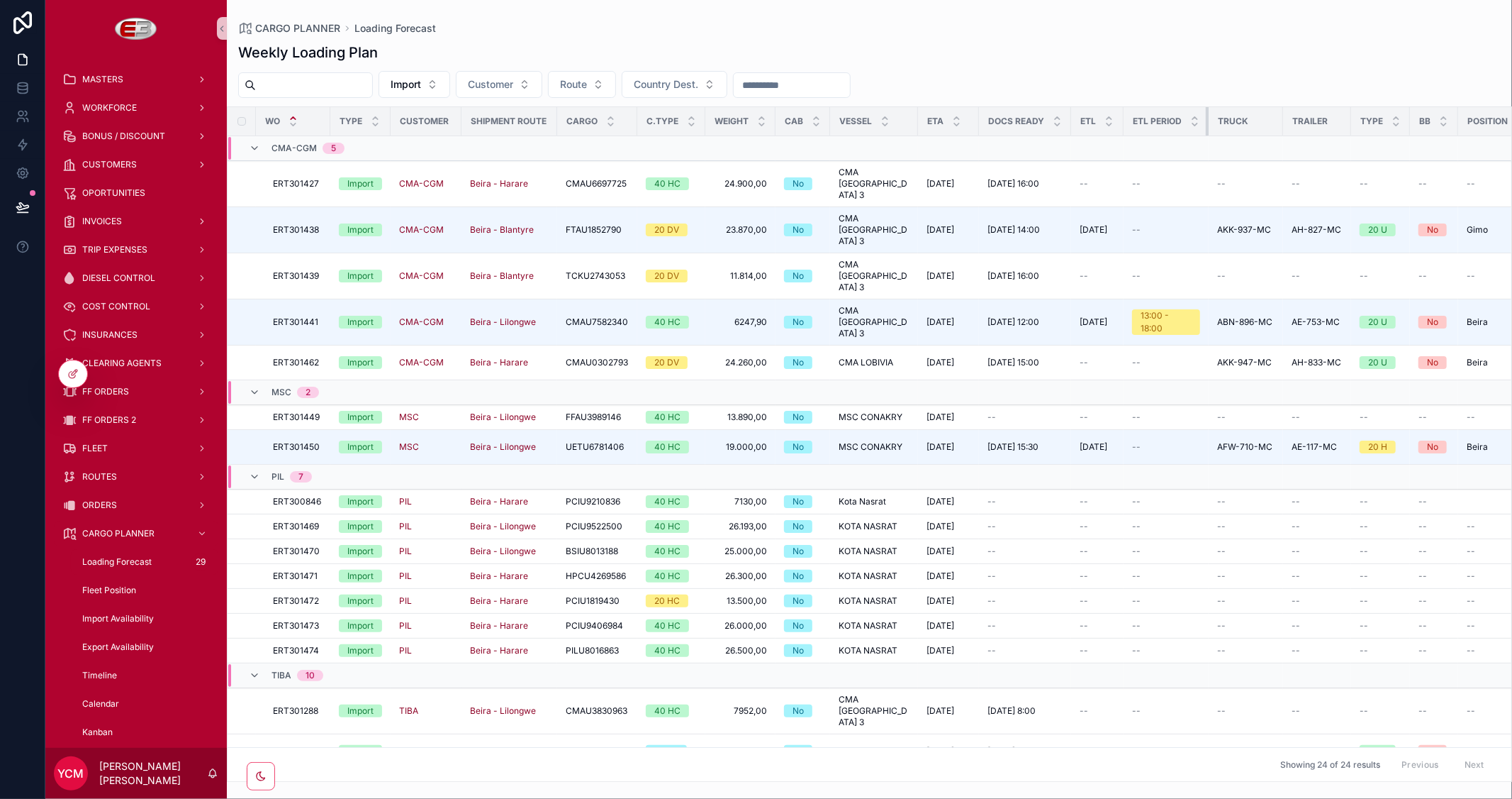
click at [1203, 119] on th "ETL Period" at bounding box center [1166, 121] width 85 height 29
click at [23, 85] on icon at bounding box center [23, 88] width 14 height 14
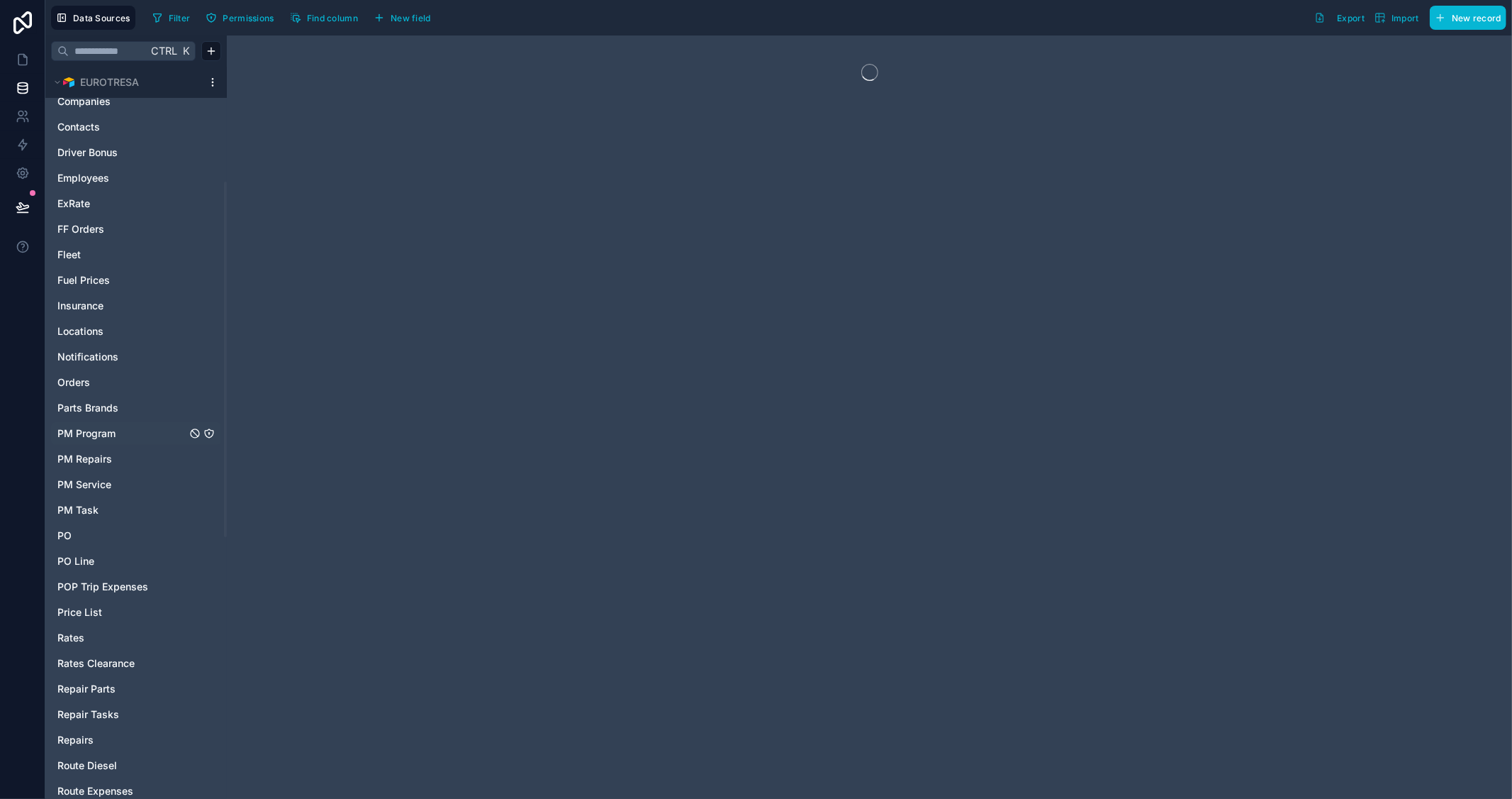
scroll to position [236, 0]
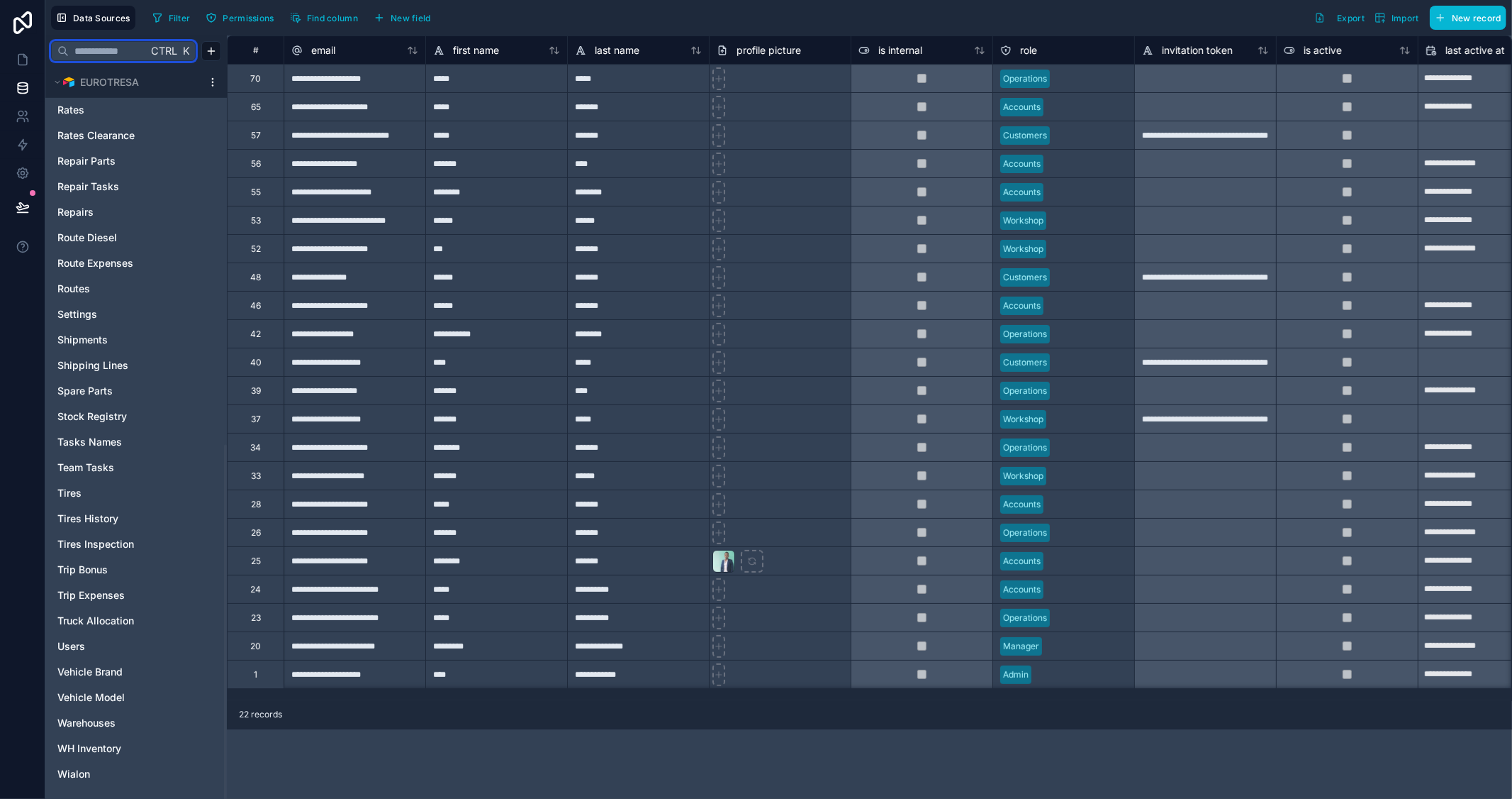
click at [124, 52] on input "text" at bounding box center [108, 51] width 79 height 25
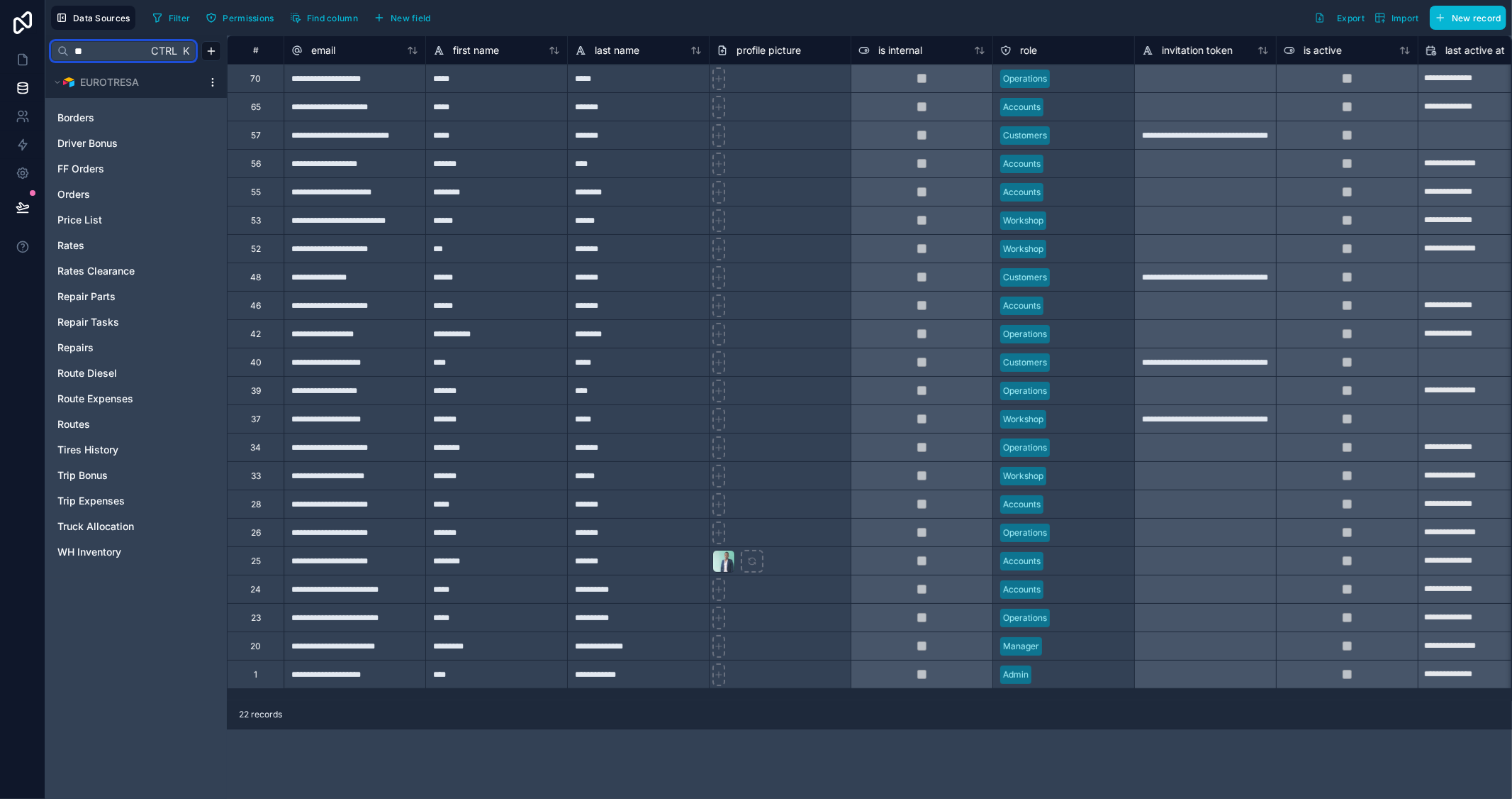
scroll to position [0, 0]
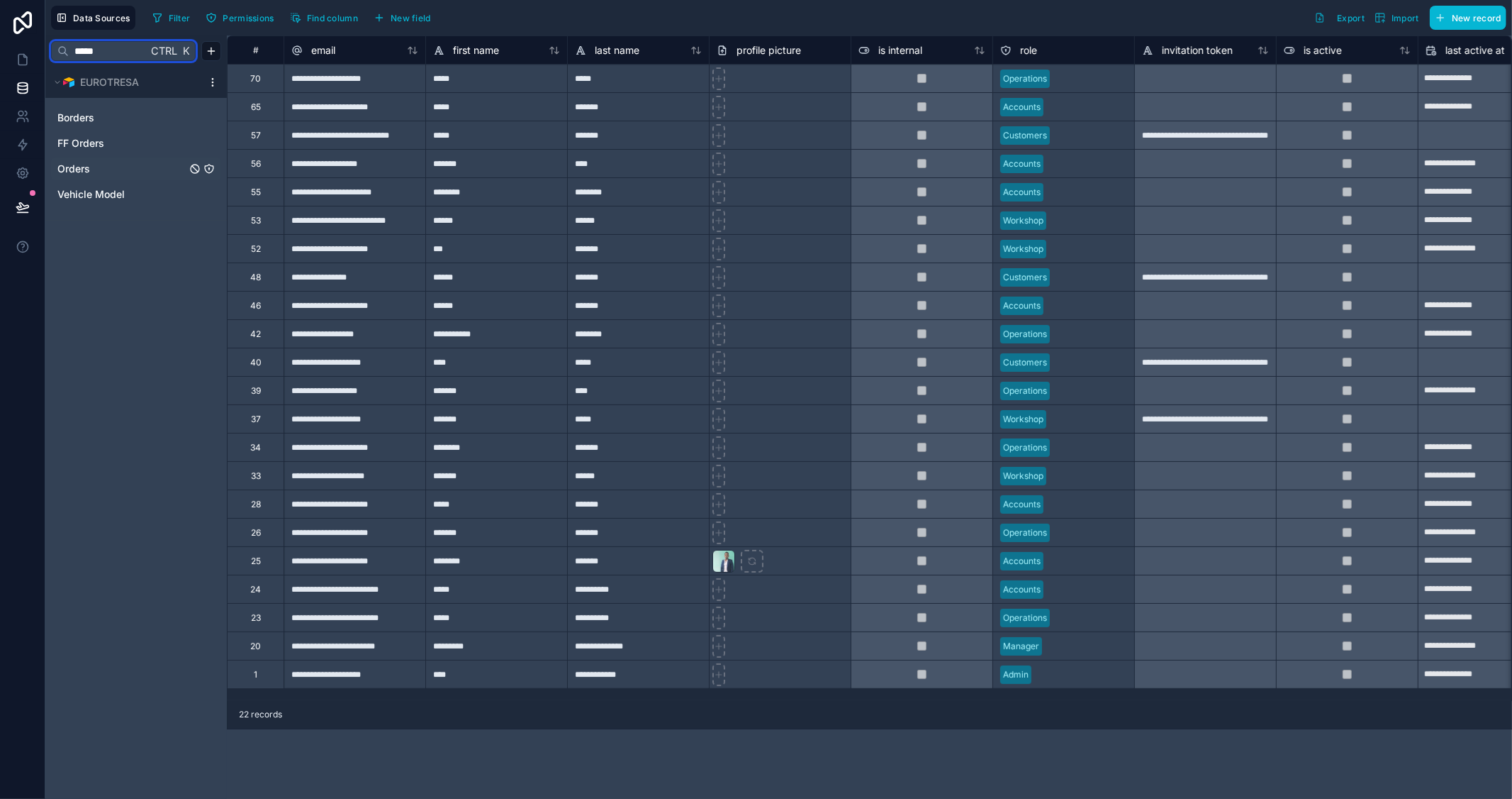
type input "*****"
click at [61, 173] on span "Orders" at bounding box center [73, 169] width 32 height 14
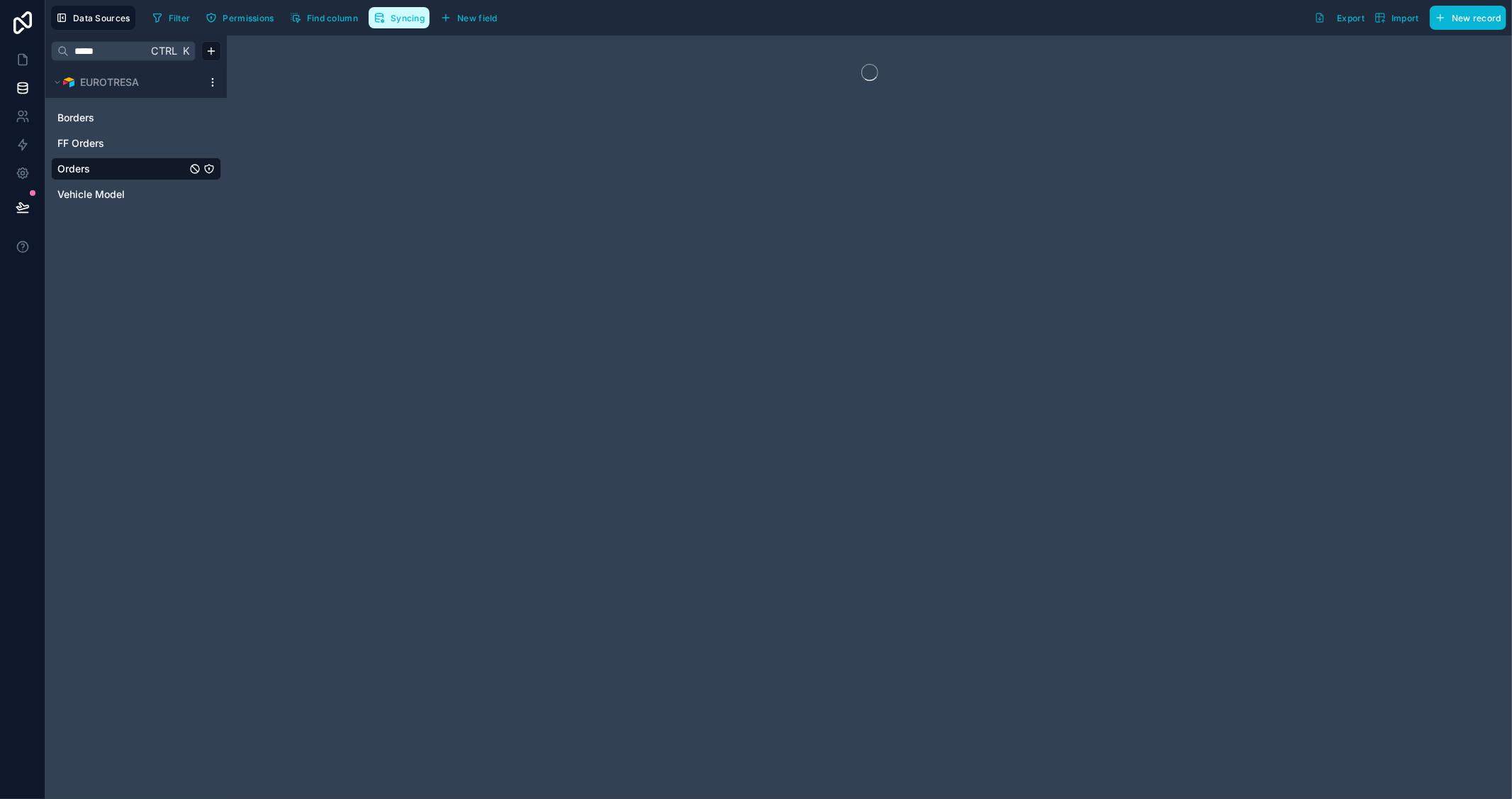
click at [409, 18] on span "Syncing" at bounding box center [407, 18] width 34 height 11
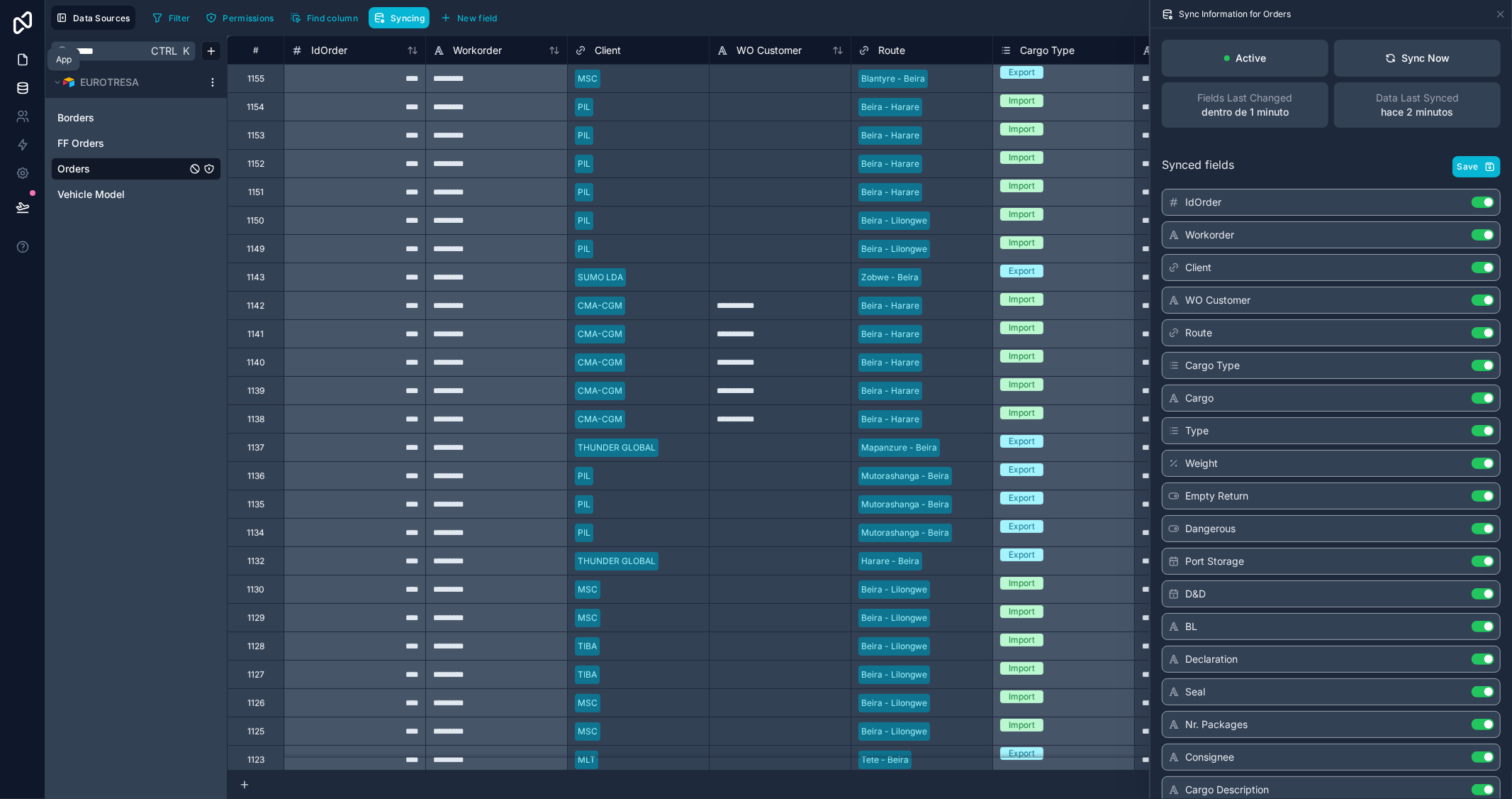
click at [20, 59] on icon at bounding box center [23, 60] width 14 height 14
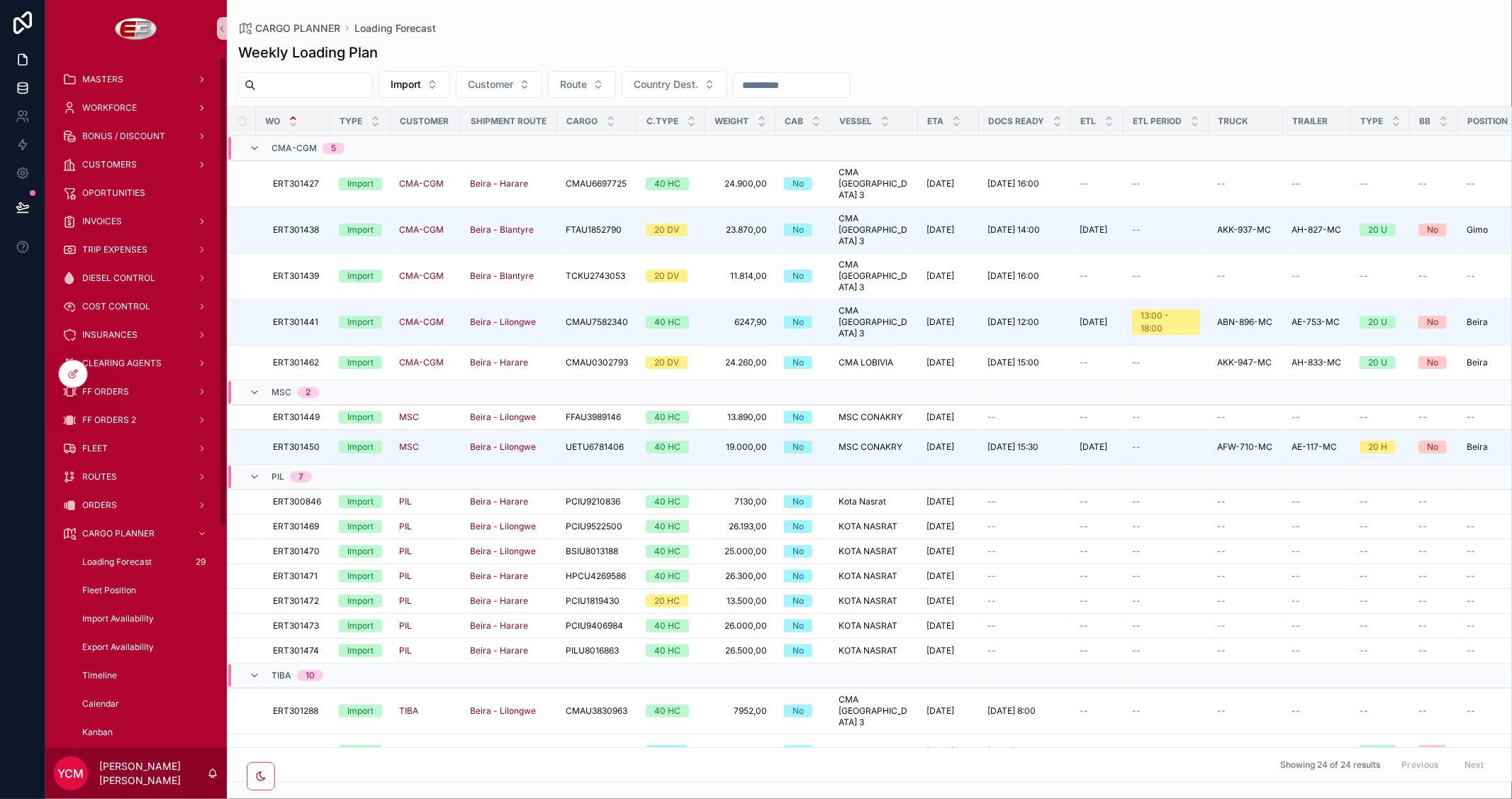
click at [25, 88] on icon at bounding box center [23, 88] width 14 height 14
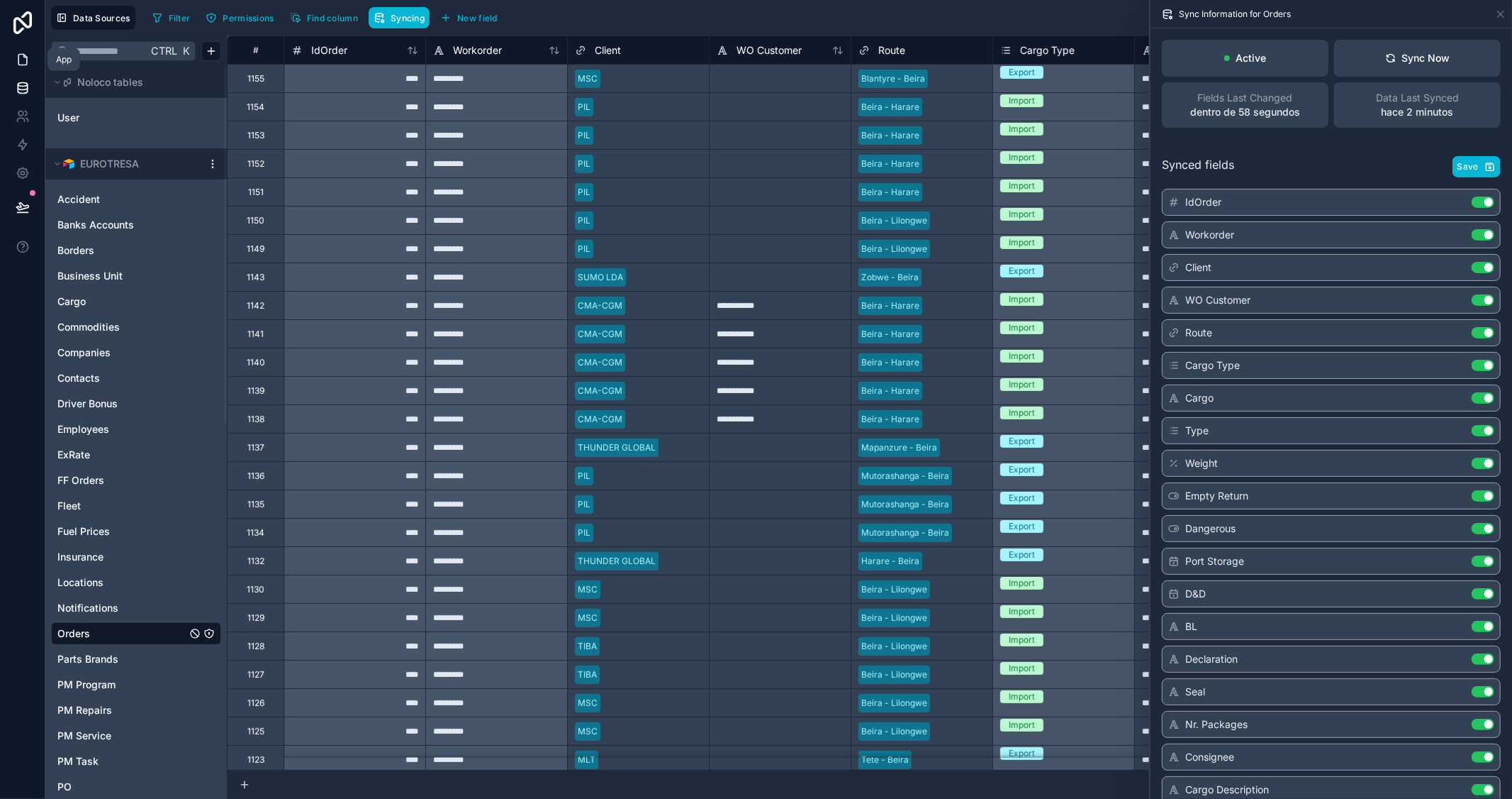
click at [24, 59] on icon at bounding box center [23, 60] width 14 height 14
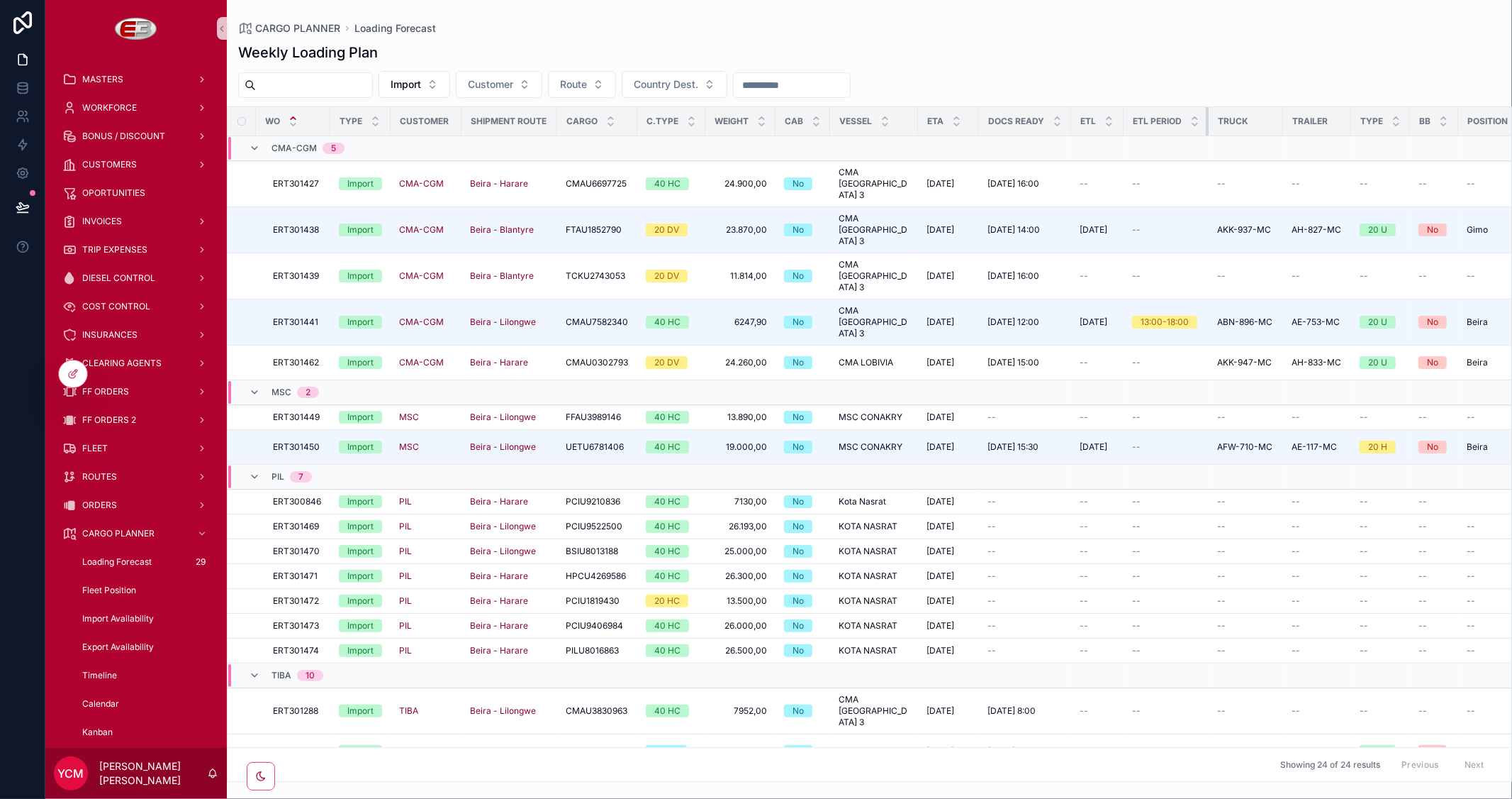
click at [1192, 128] on th "ETL Period" at bounding box center [1166, 121] width 85 height 29
drag, startPoint x: 1206, startPoint y: 121, endPoint x: 1160, endPoint y: 121, distance: 46.0
click at [1160, 121] on th "ETL Period" at bounding box center [1166, 121] width 85 height 29
click at [1274, 123] on th "Truck" at bounding box center [1246, 121] width 75 height 29
click at [1280, 126] on div "scrollable content" at bounding box center [1283, 121] width 6 height 28
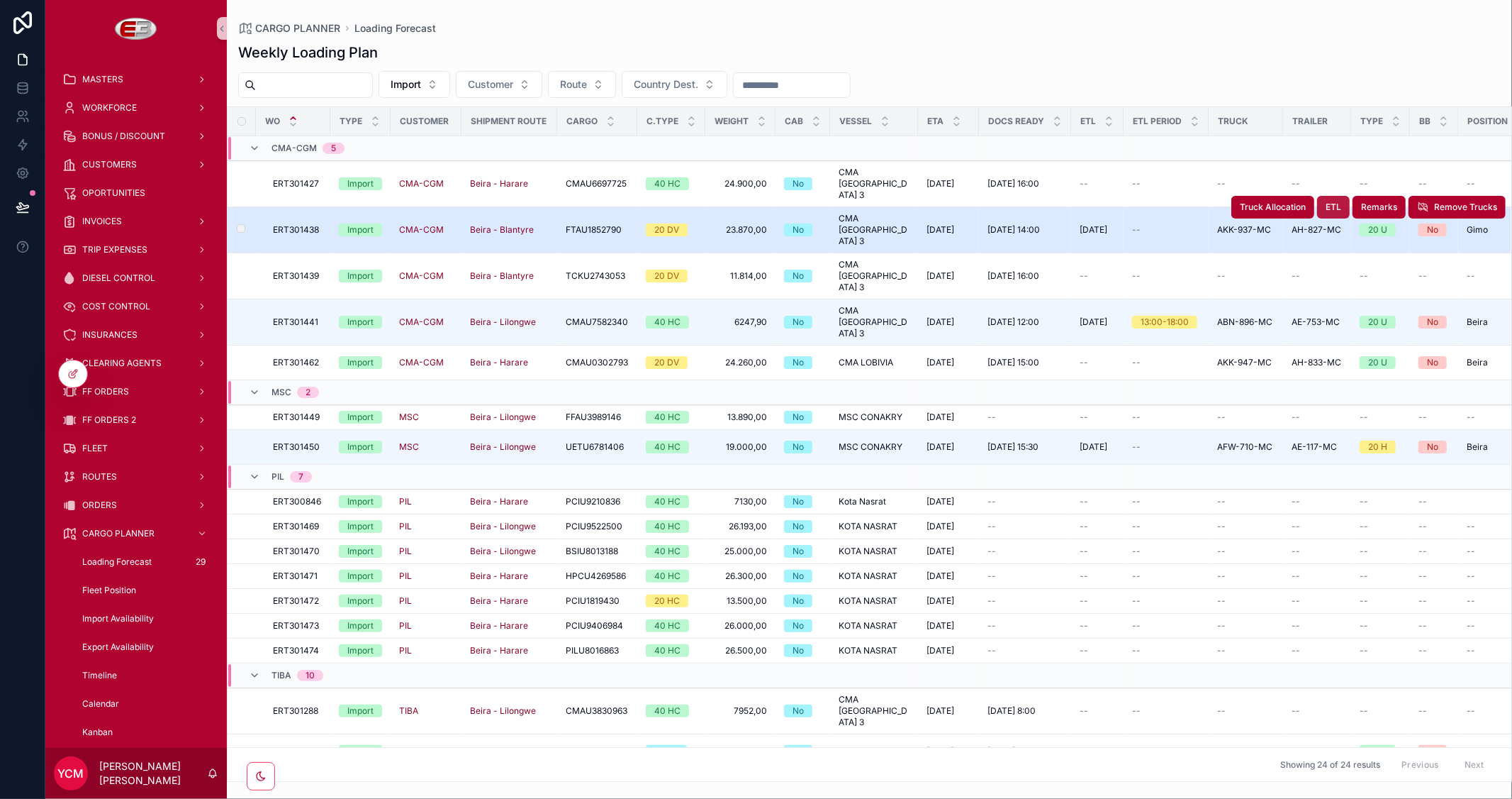
click at [1325, 195] on button "ETL" at bounding box center [1332, 206] width 32 height 23
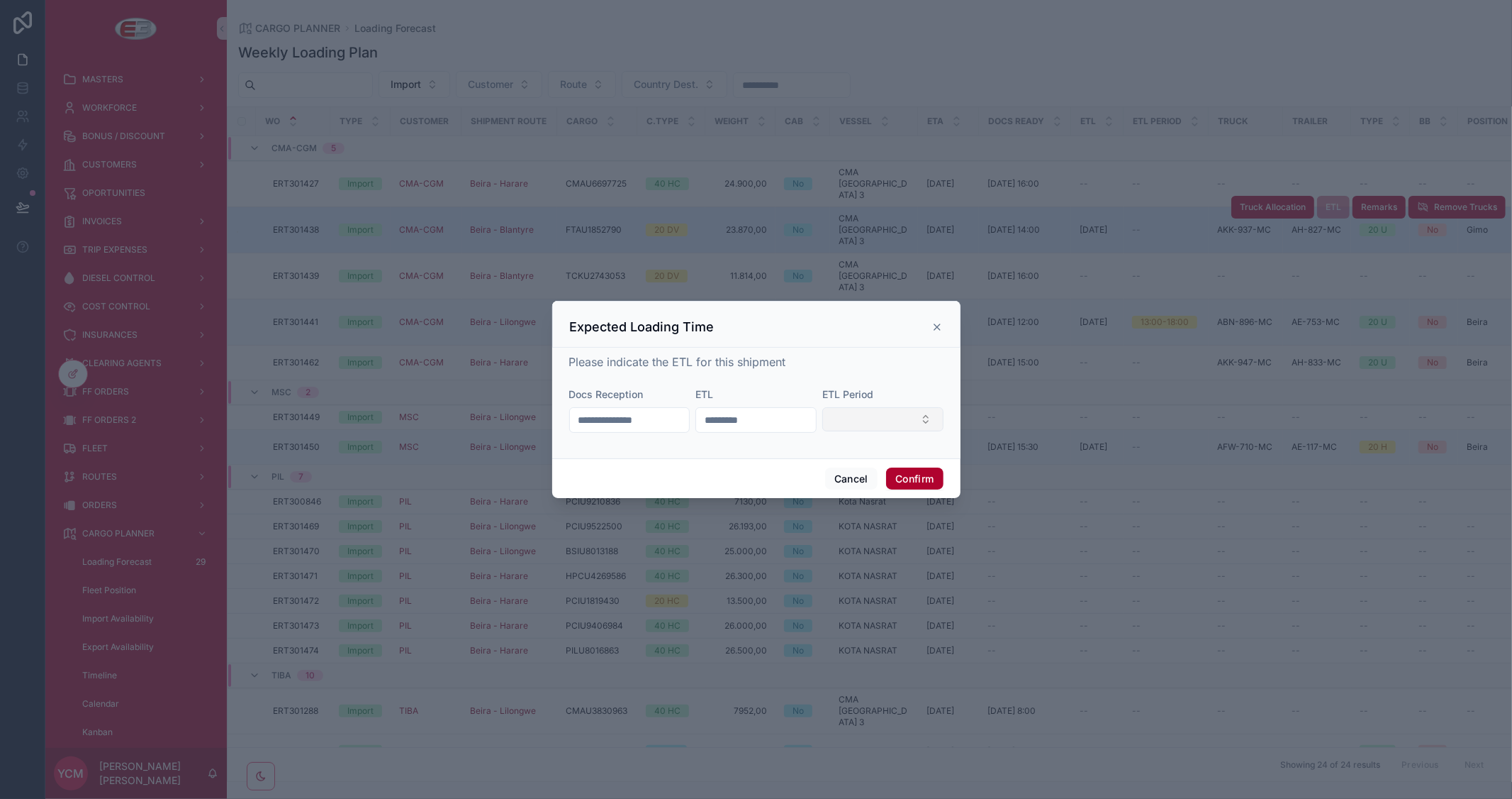
click at [865, 420] on button "Select Button" at bounding box center [883, 419] width 121 height 24
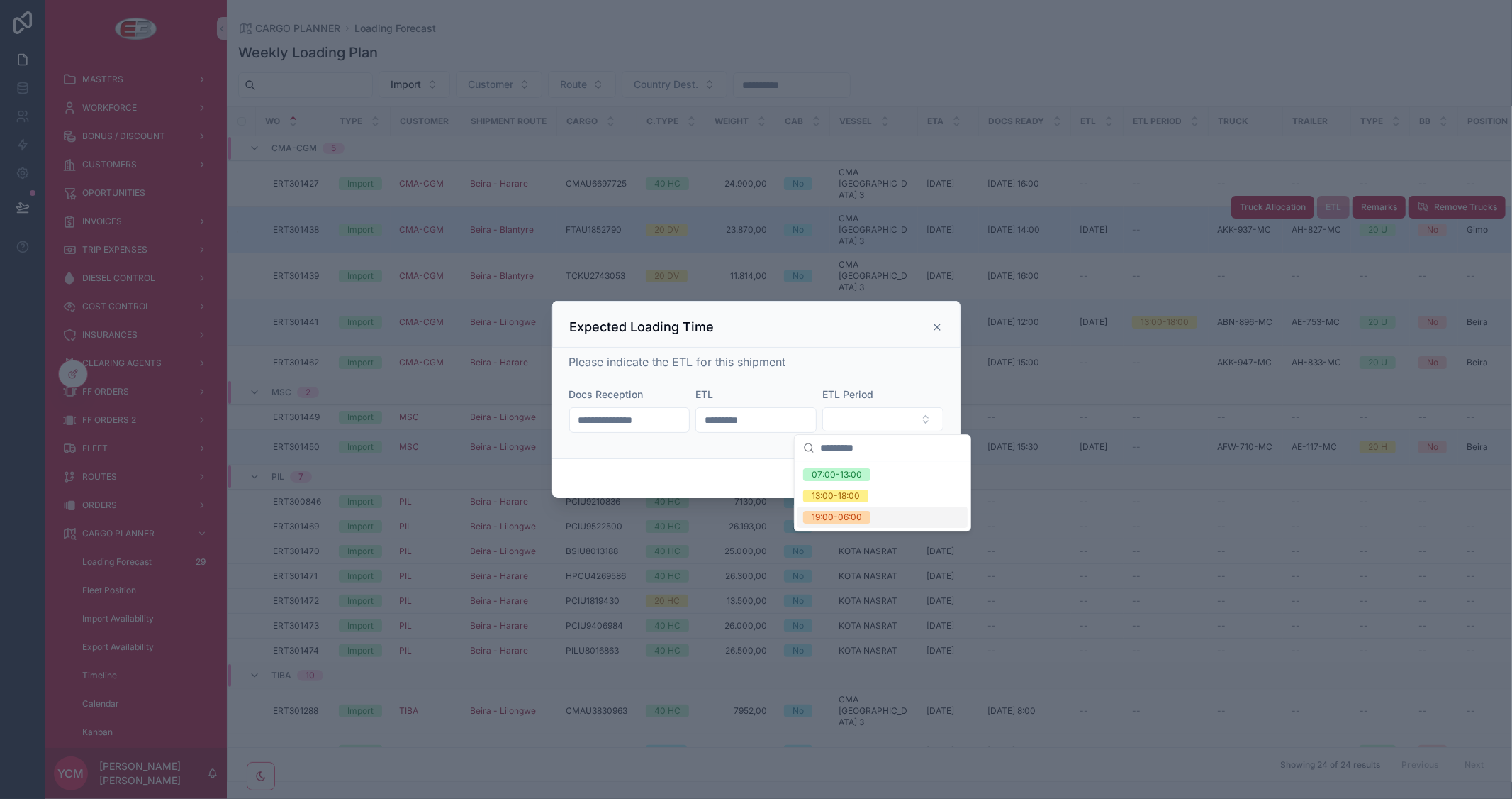
click at [859, 515] on div "19:00-06:00" at bounding box center [837, 517] width 50 height 13
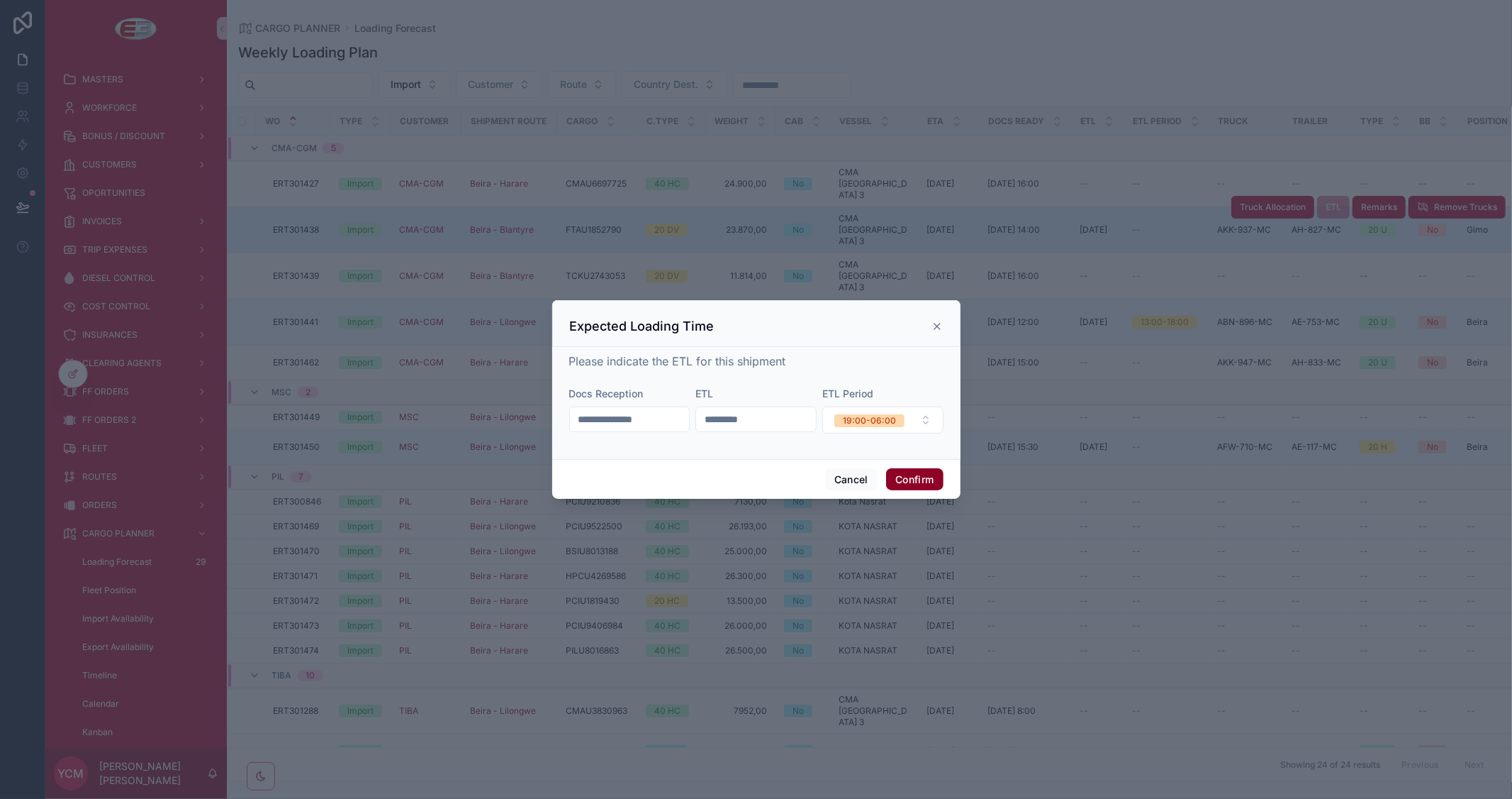
click at [907, 475] on button "Confirm" at bounding box center [914, 479] width 57 height 23
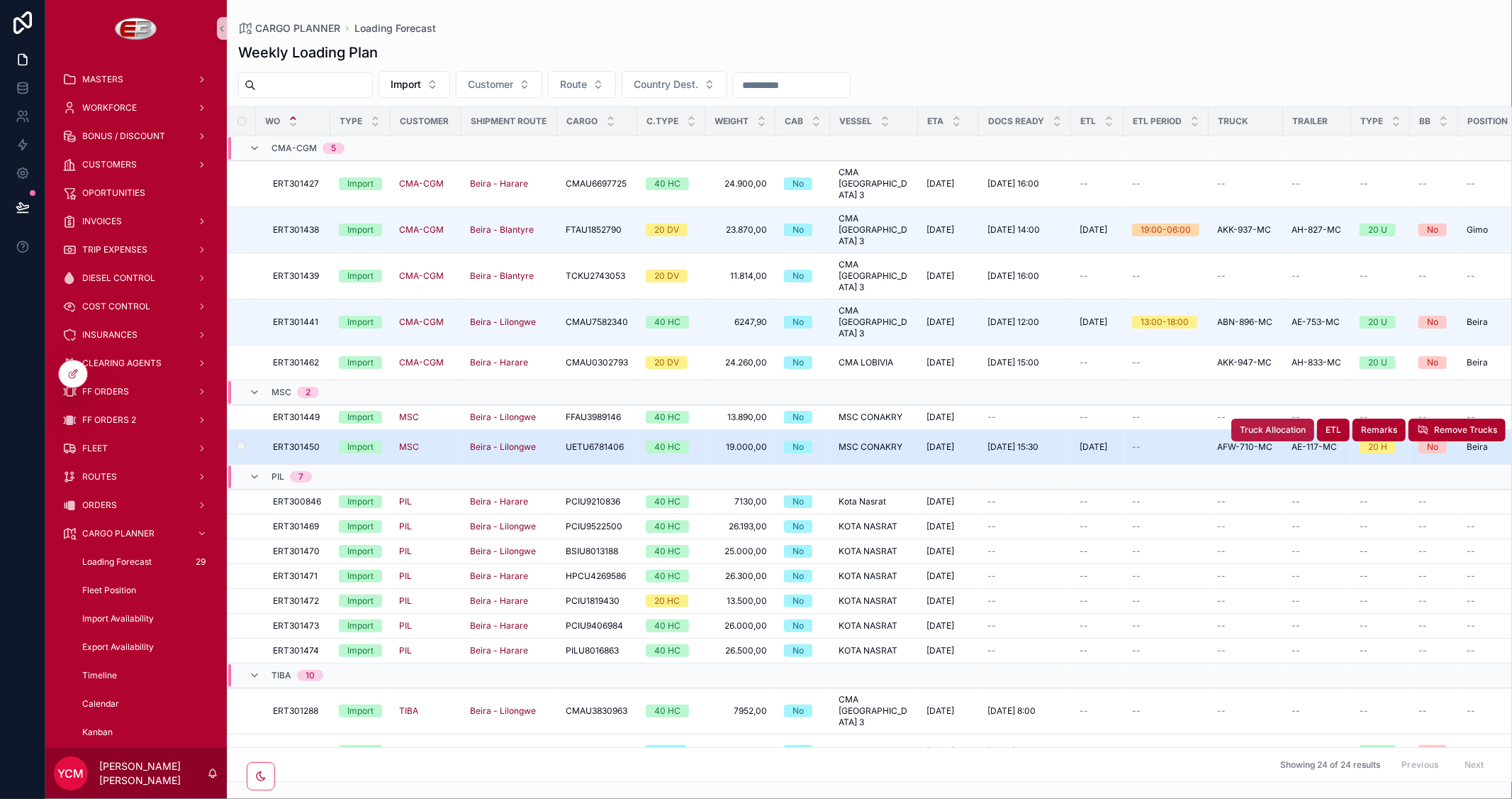
click at [1262, 418] on button "Truck Allocation" at bounding box center [1272, 429] width 83 height 23
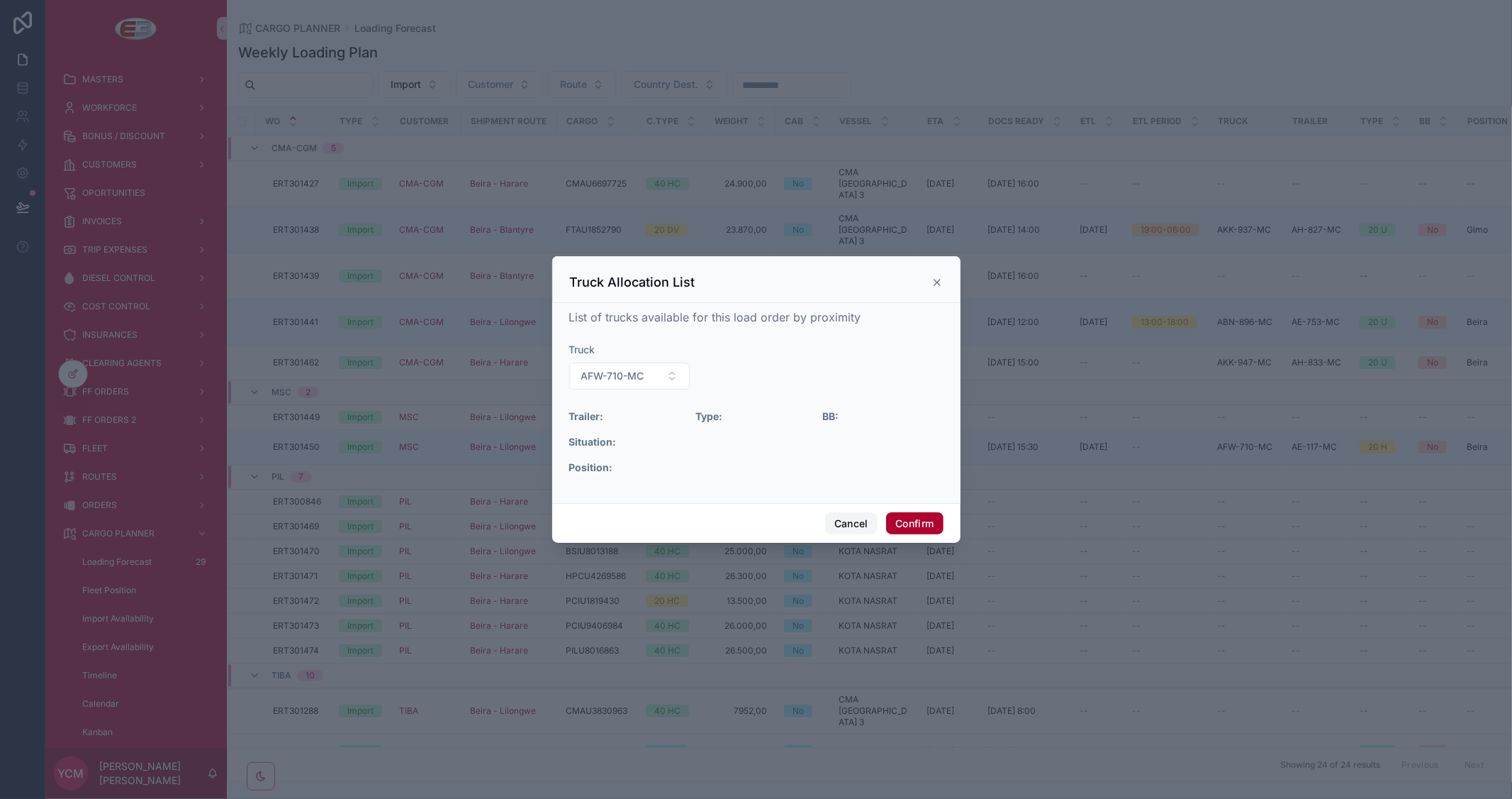
click at [844, 522] on button "Cancel" at bounding box center [851, 523] width 53 height 23
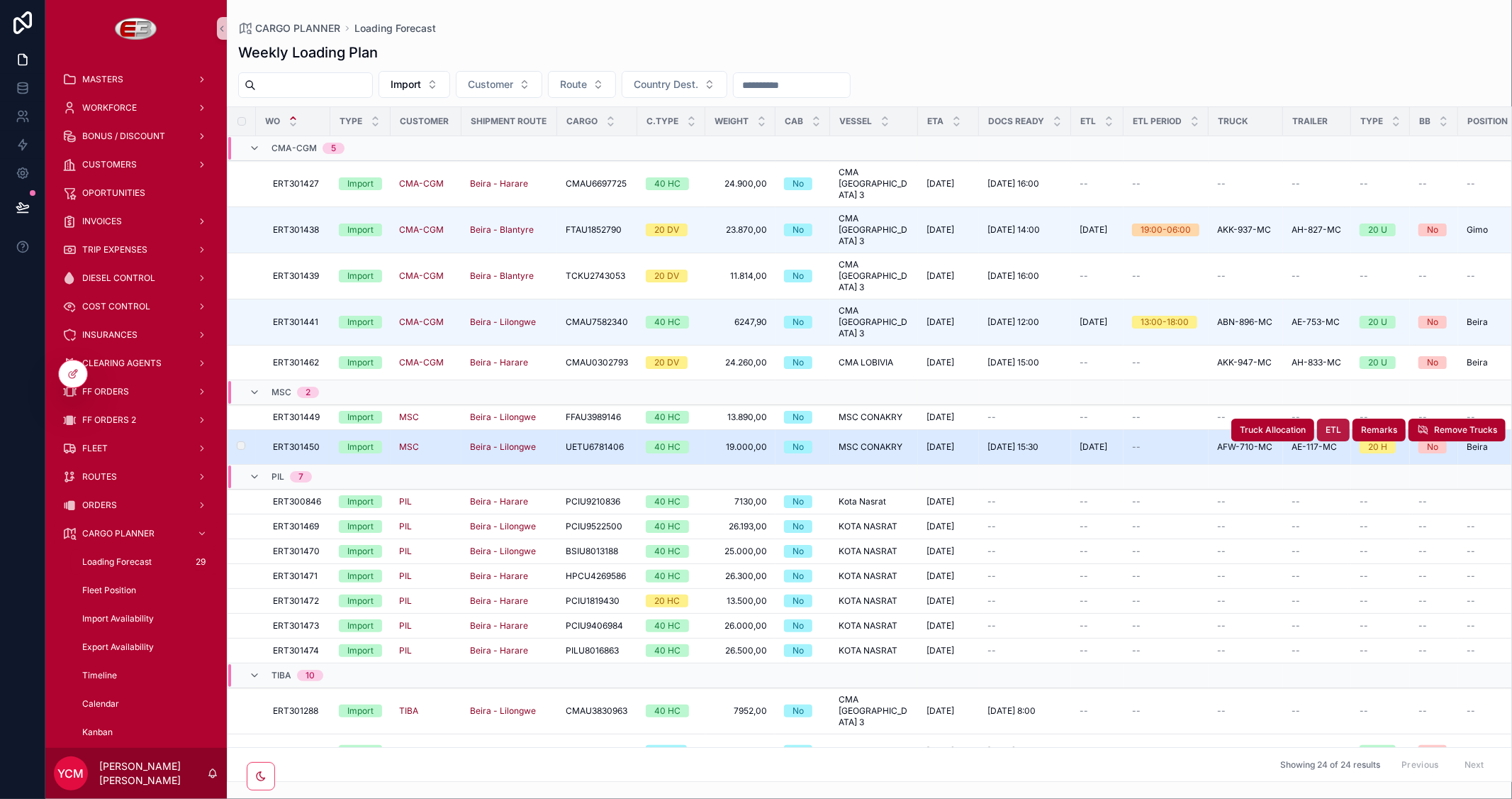
click at [1325, 424] on span "ETL" at bounding box center [1333, 429] width 16 height 11
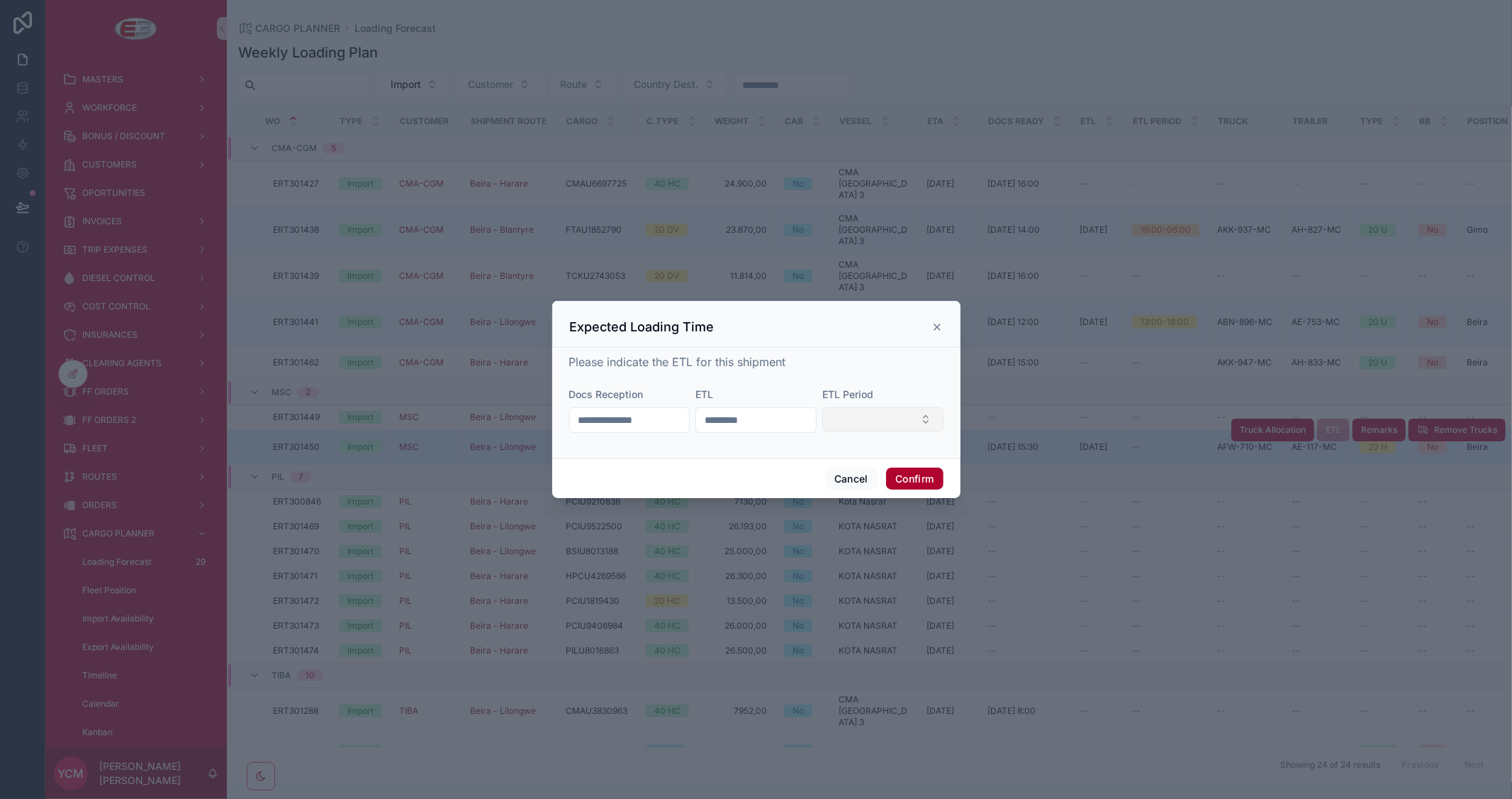
click at [842, 422] on button "Select Button" at bounding box center [883, 419] width 121 height 24
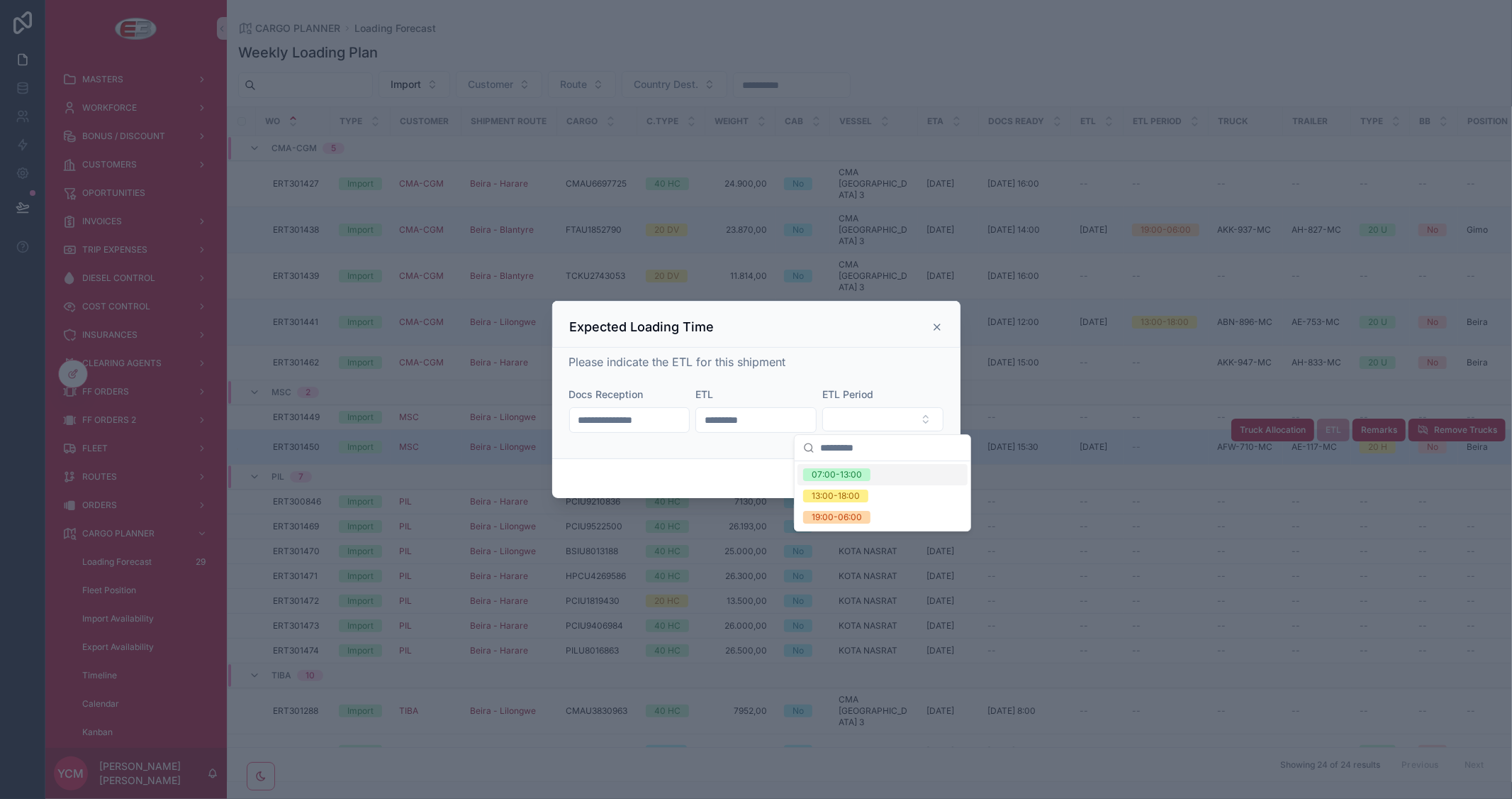
click at [836, 472] on div "07:00-13:00" at bounding box center [837, 474] width 50 height 13
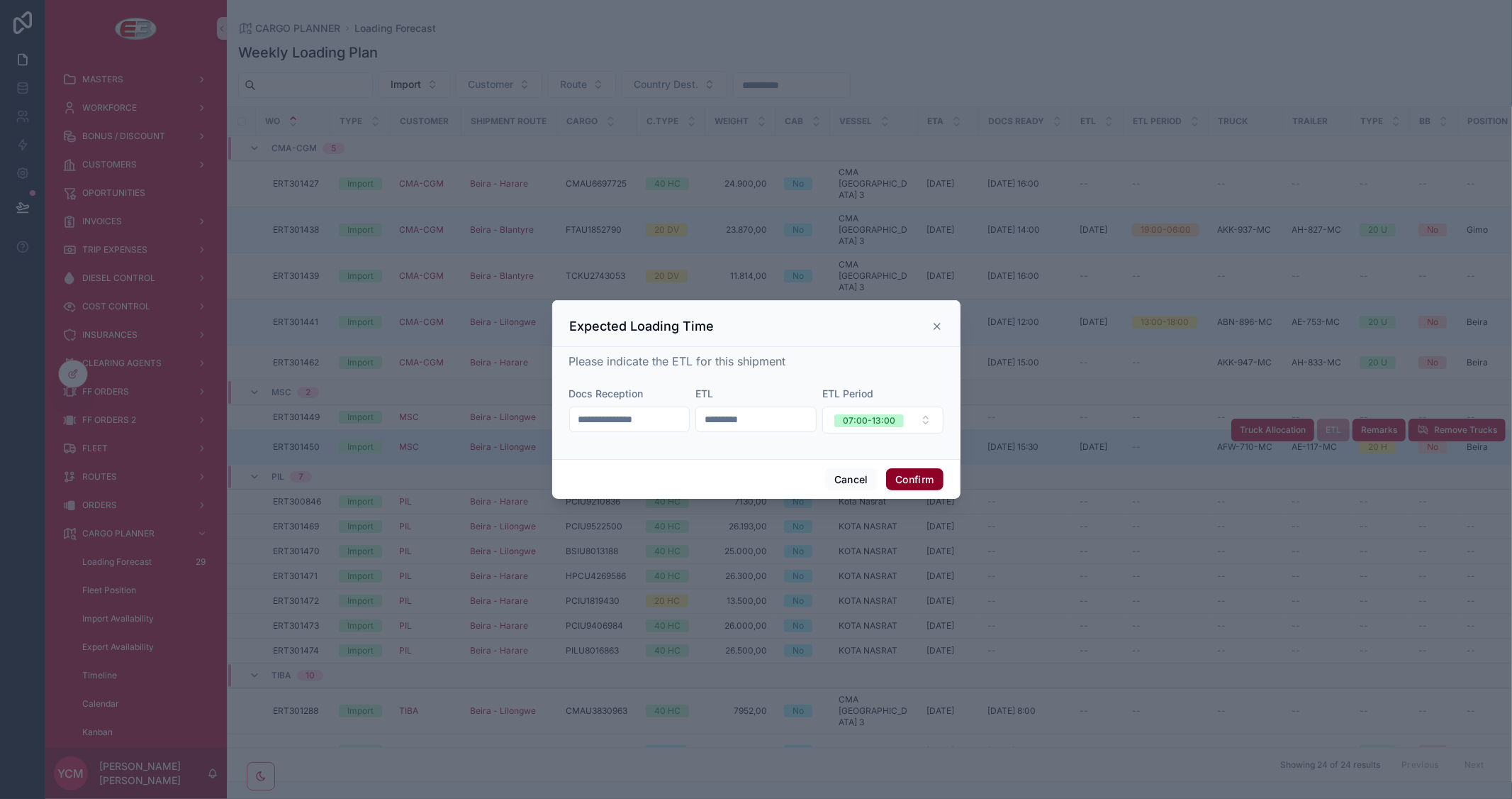
click at [917, 478] on button "Confirm" at bounding box center [914, 479] width 57 height 23
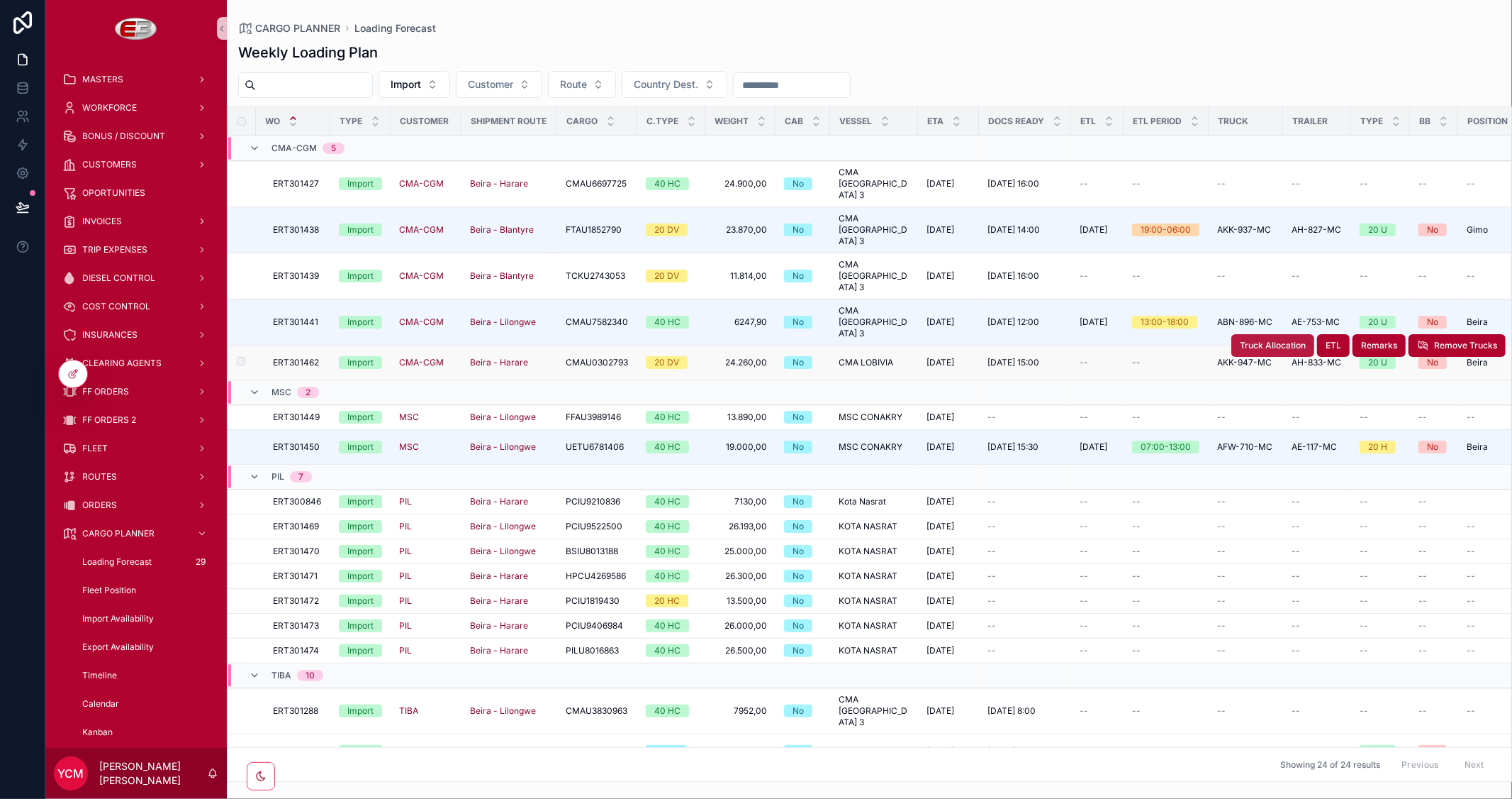
click at [1281, 340] on span "Truck Allocation" at bounding box center [1273, 345] width 66 height 11
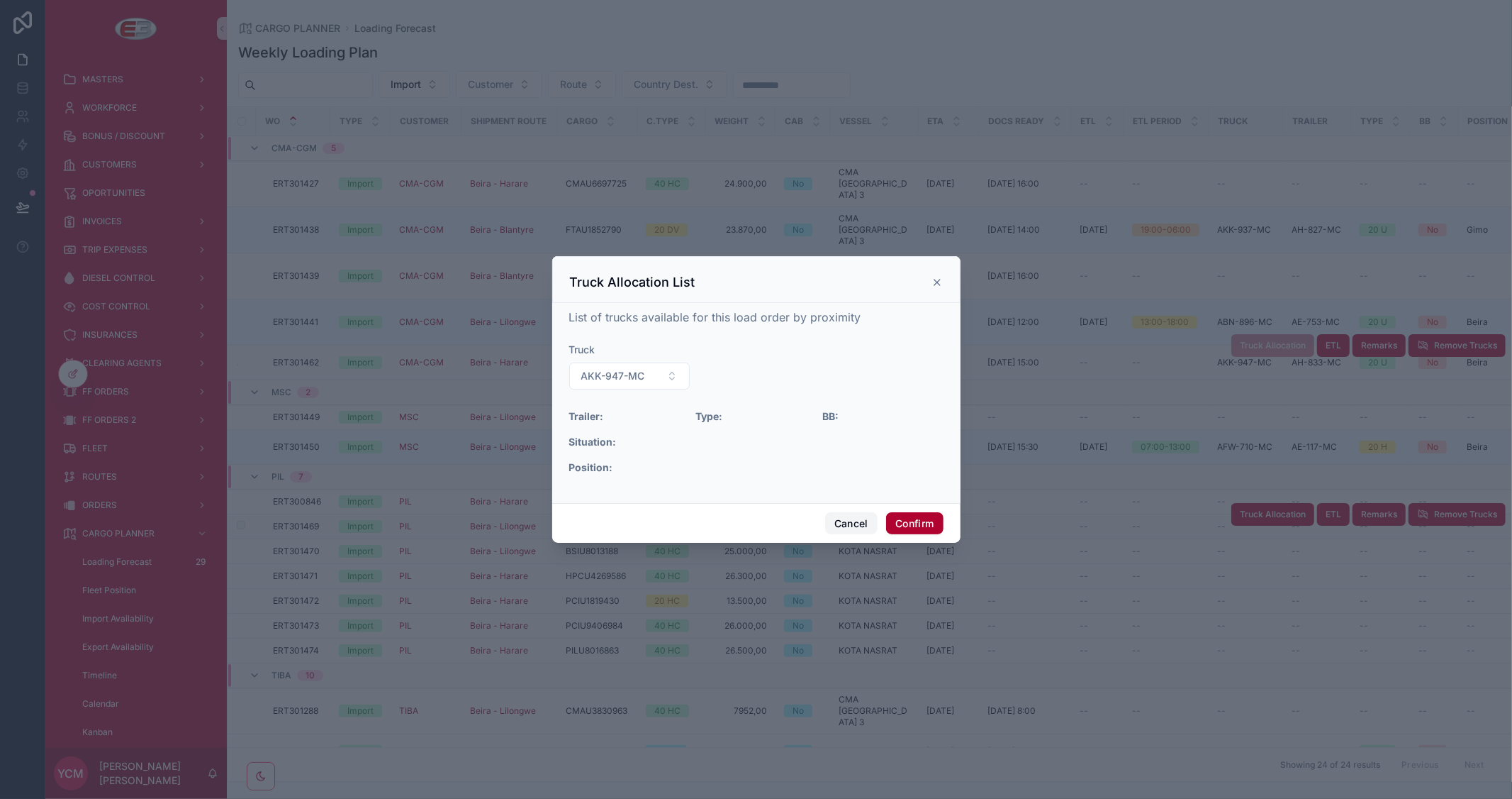
drag, startPoint x: 841, startPoint y: 523, endPoint x: 1053, endPoint y: 413, distance: 238.8
click at [842, 525] on button "Cancel" at bounding box center [851, 523] width 53 height 23
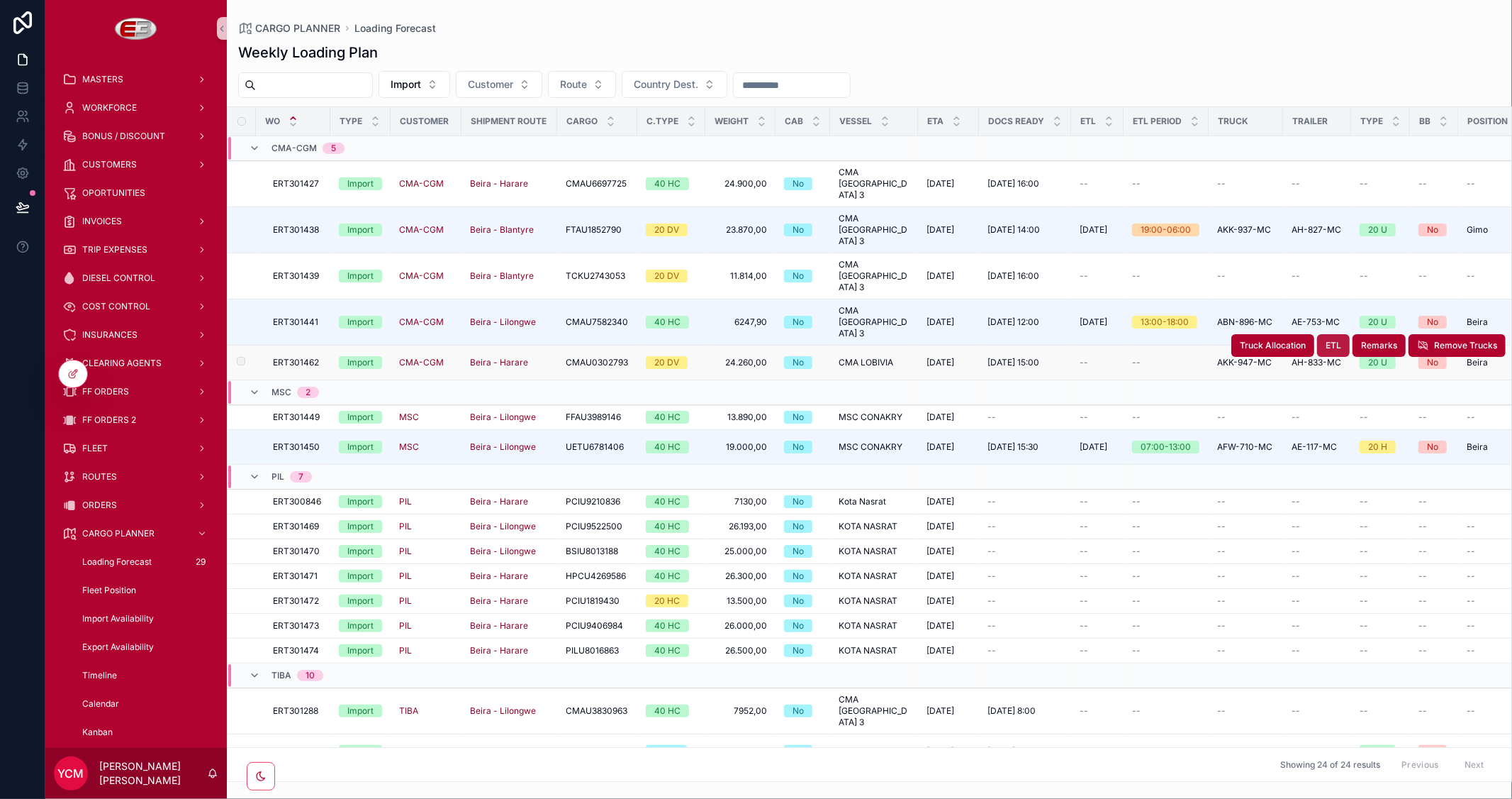
click at [1327, 340] on span "ETL" at bounding box center [1333, 345] width 16 height 11
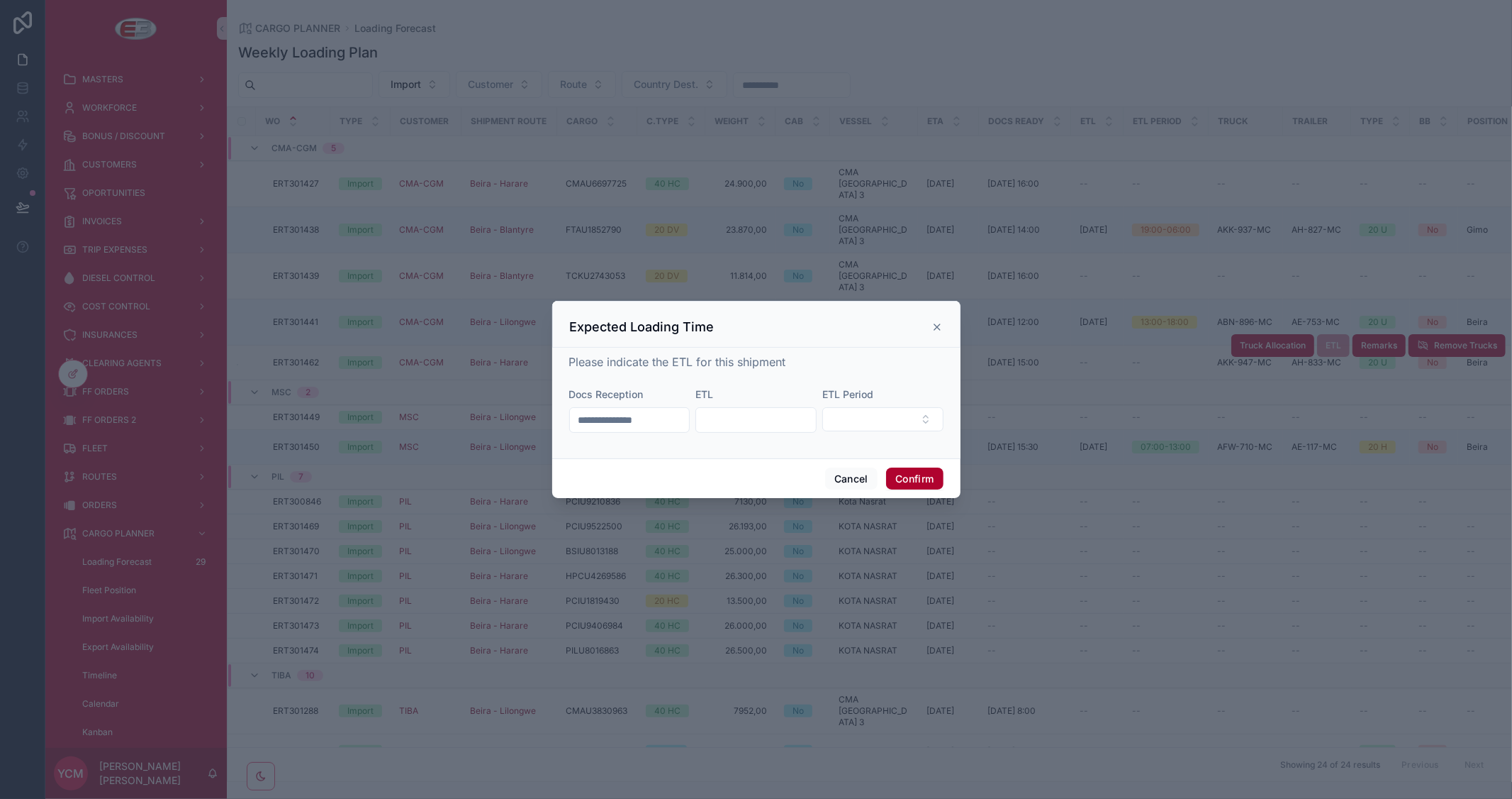
click at [734, 414] on input "text" at bounding box center [756, 419] width 120 height 20
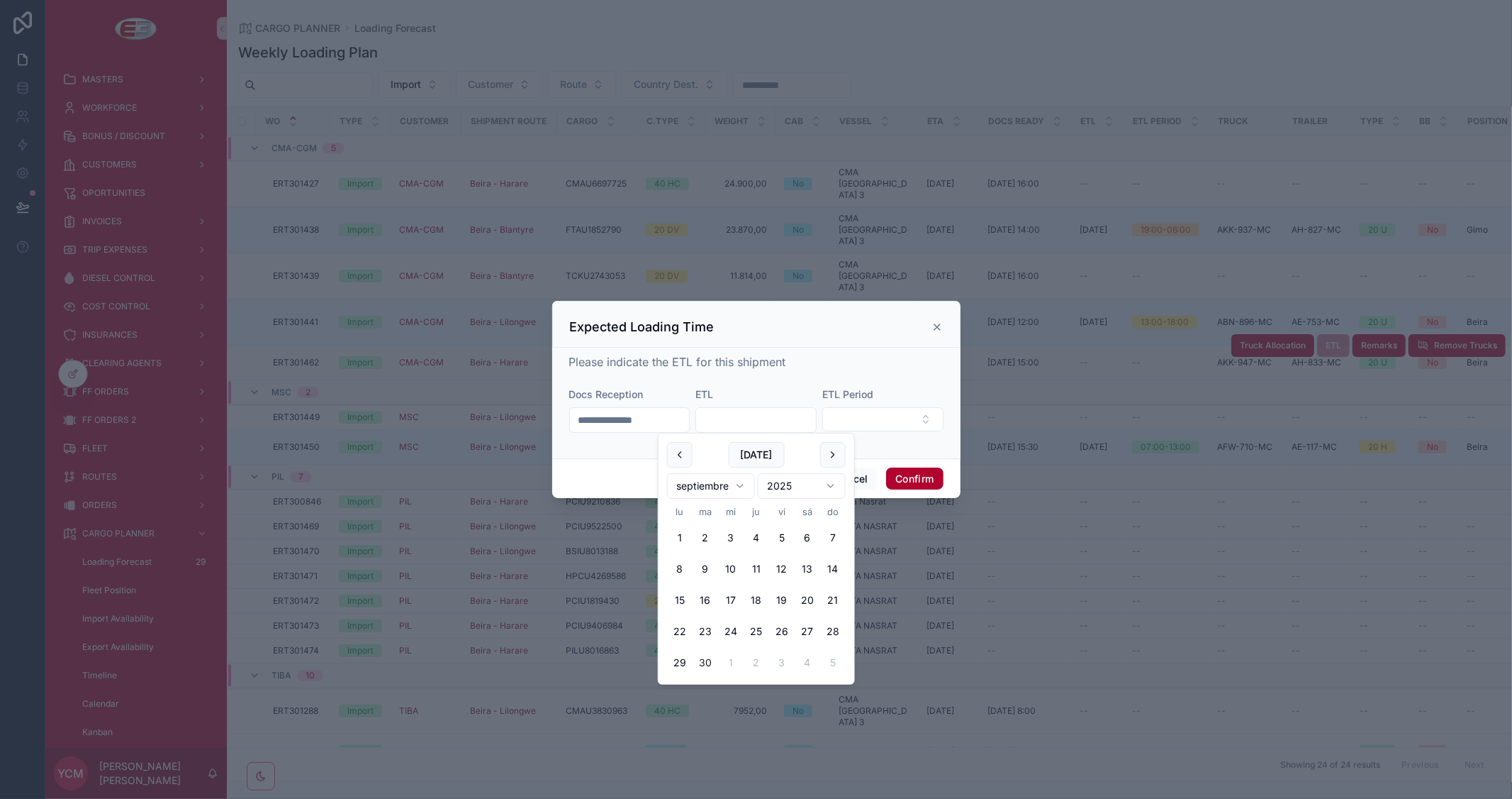
click at [703, 662] on button "30" at bounding box center [705, 663] width 25 height 25
type input "*********"
click at [895, 416] on button "Select Button" at bounding box center [883, 419] width 121 height 24
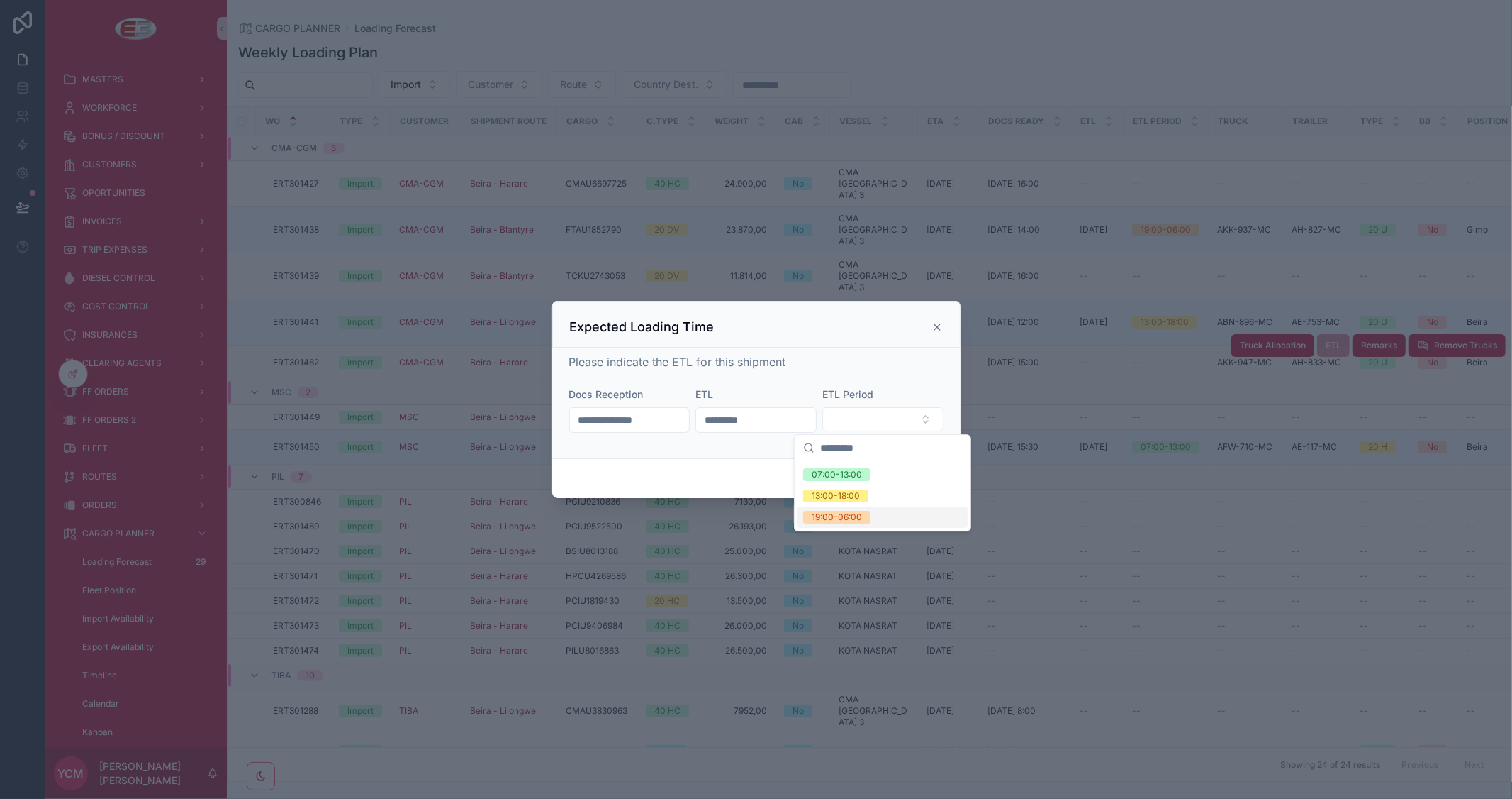
click at [841, 522] on div "19:00-06:00" at bounding box center [837, 517] width 50 height 13
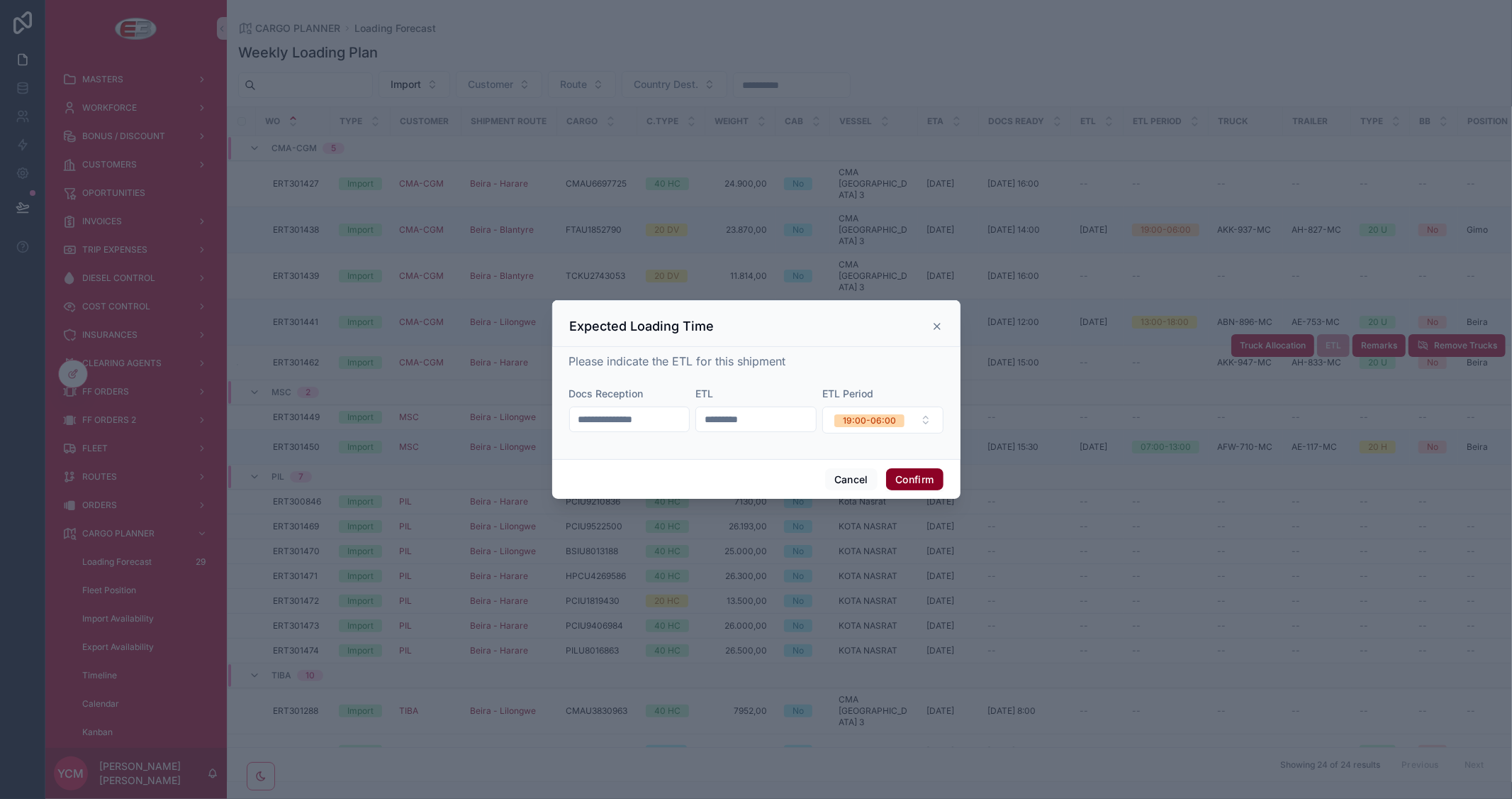
click at [924, 479] on button "Confirm" at bounding box center [914, 479] width 57 height 23
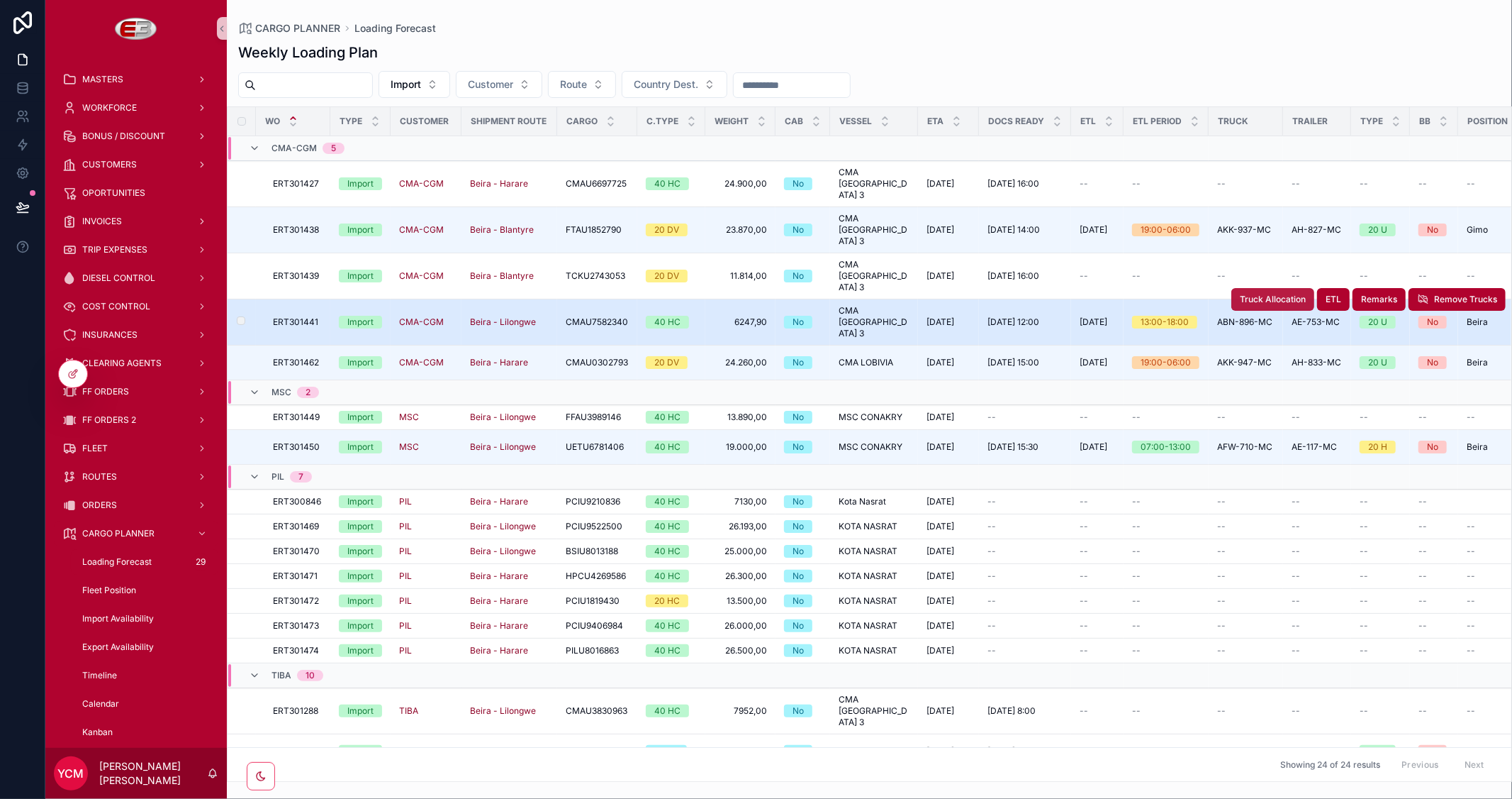
click at [1262, 294] on span "Truck Allocation" at bounding box center [1273, 299] width 66 height 11
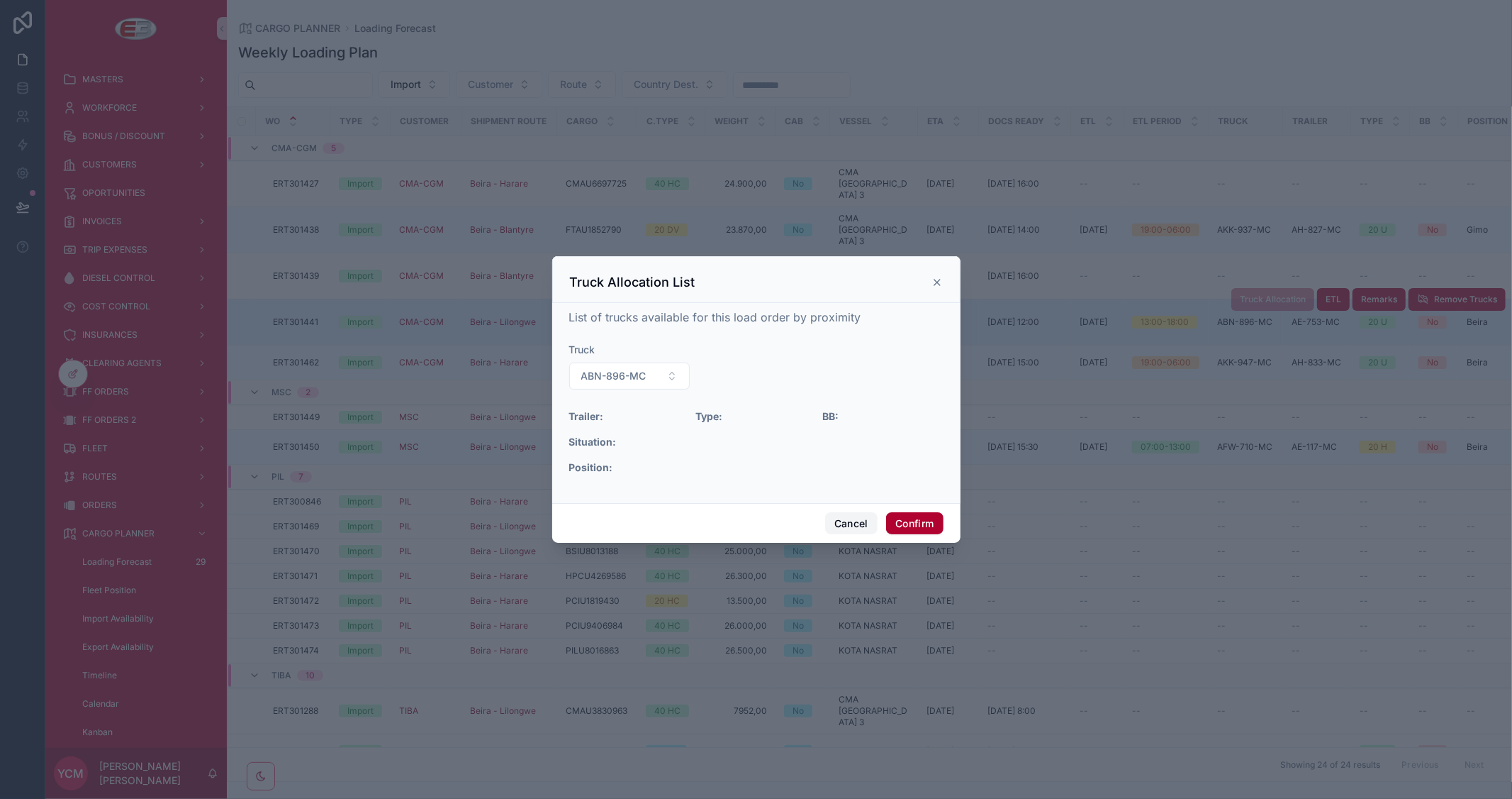
click at [841, 529] on button "Cancel" at bounding box center [851, 523] width 53 height 23
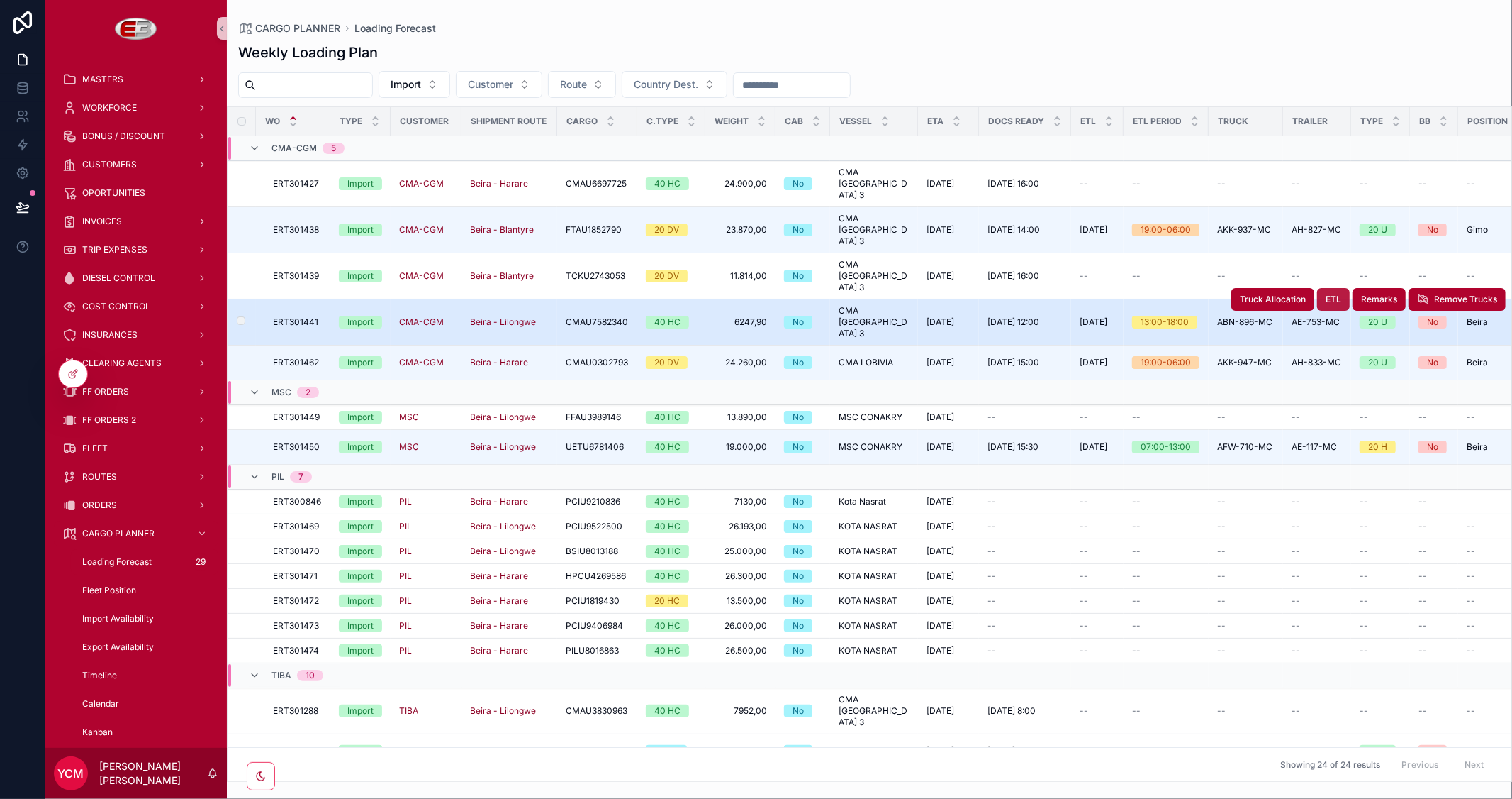
click at [1325, 294] on span "ETL" at bounding box center [1333, 299] width 16 height 11
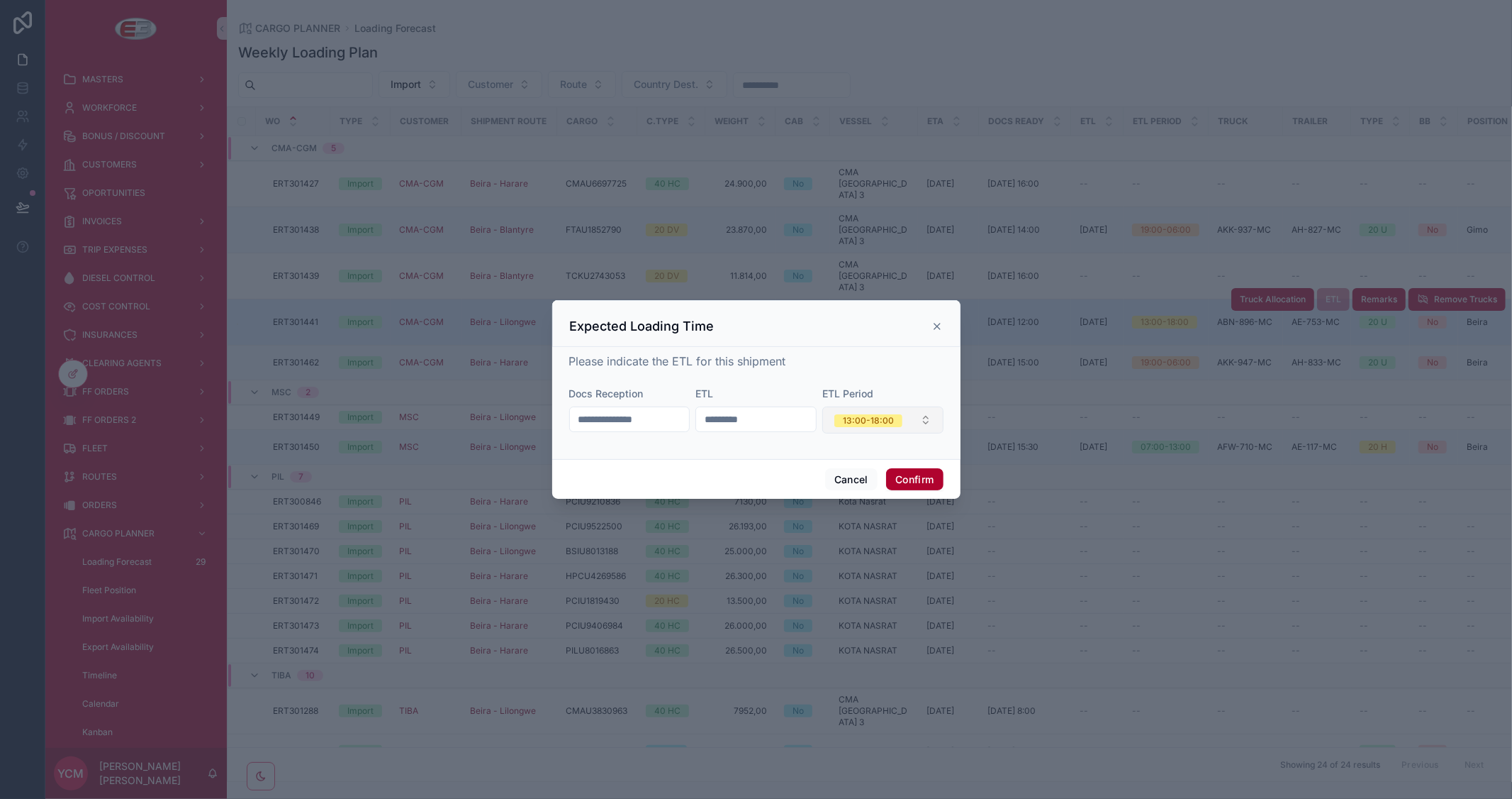
click at [891, 423] on span "13:00-18:00" at bounding box center [868, 421] width 68 height 13
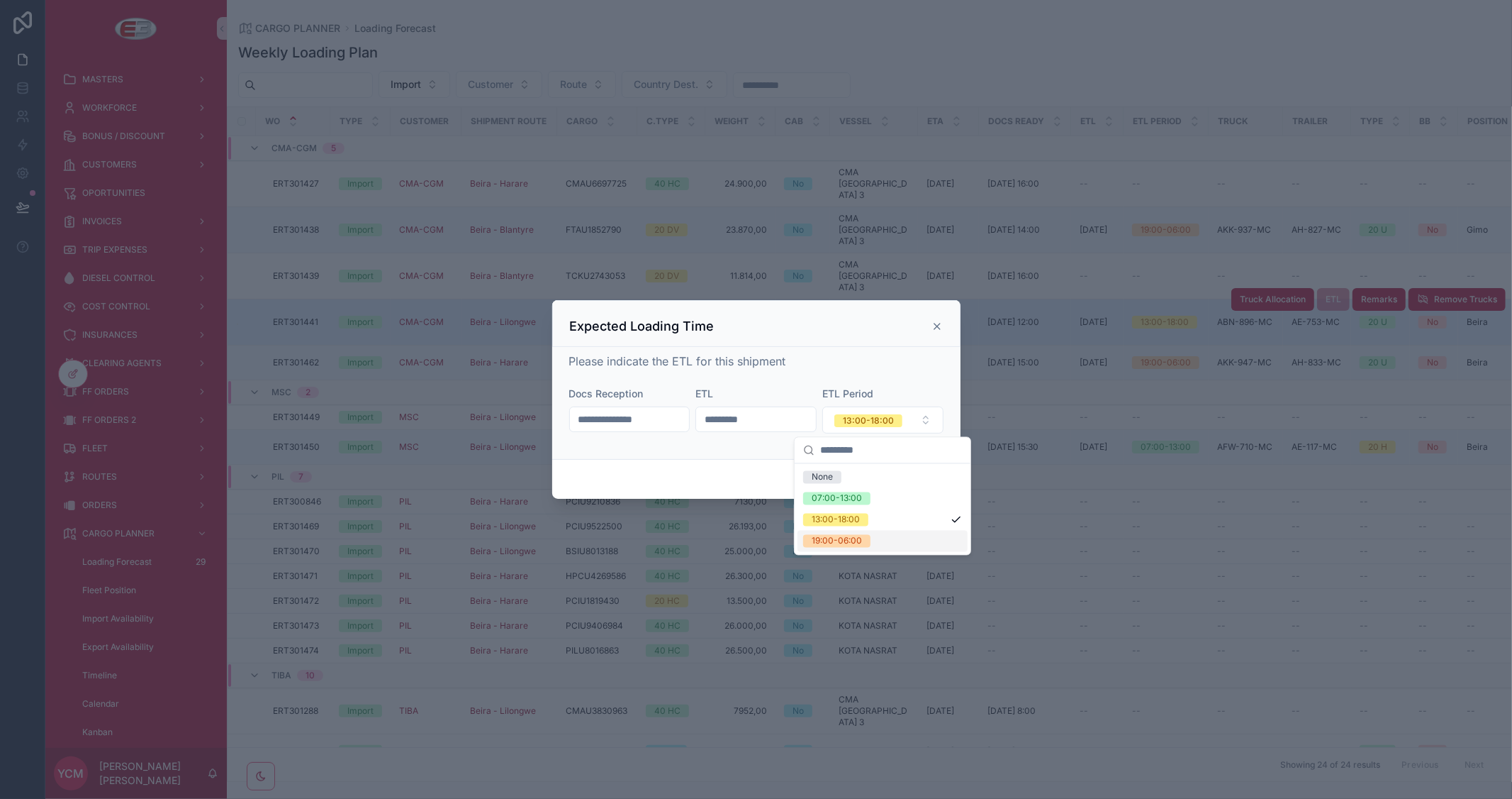
click at [849, 542] on div "19:00-06:00" at bounding box center [837, 541] width 50 height 13
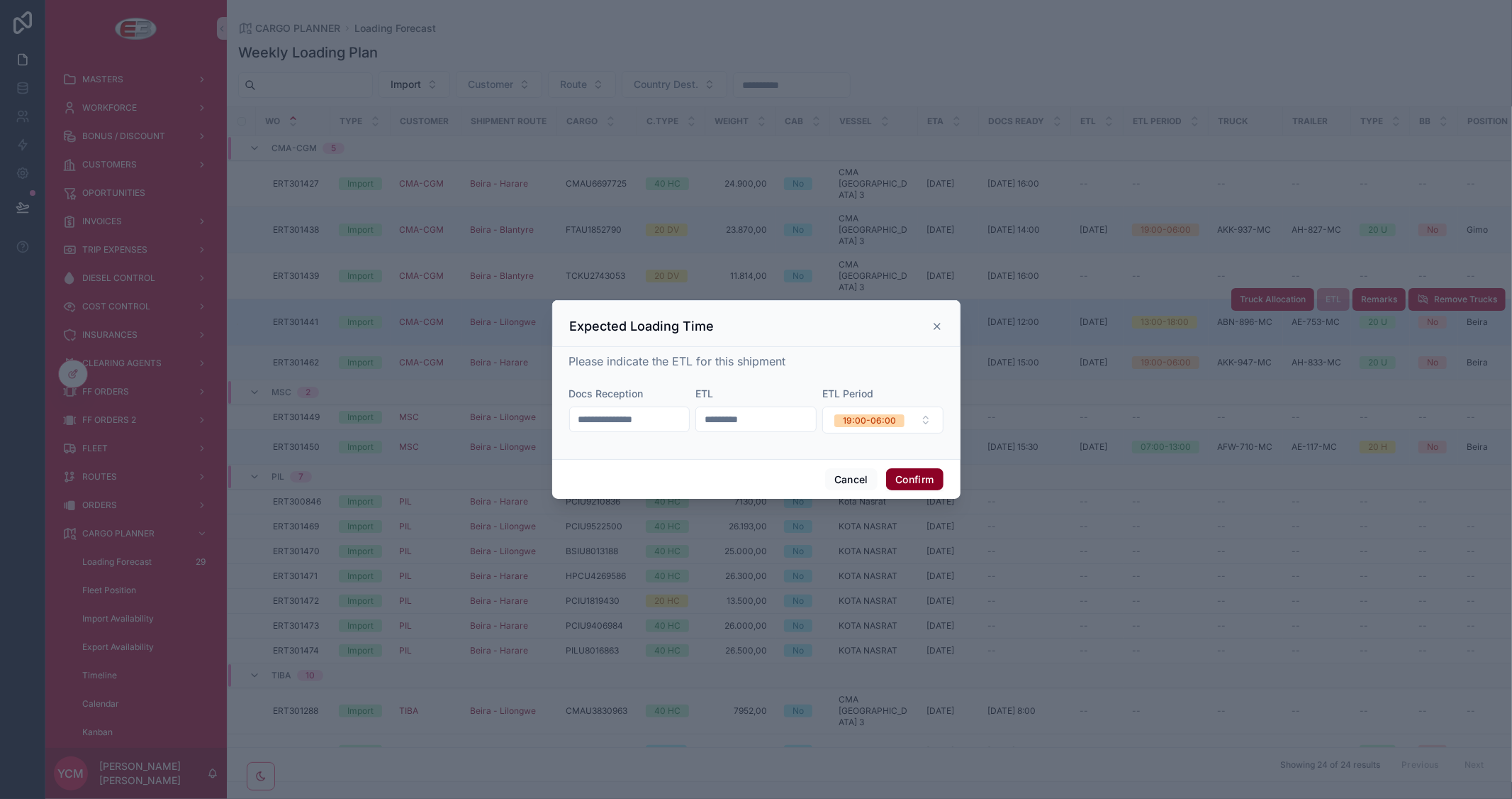
click at [915, 479] on button "Confirm" at bounding box center [914, 479] width 57 height 23
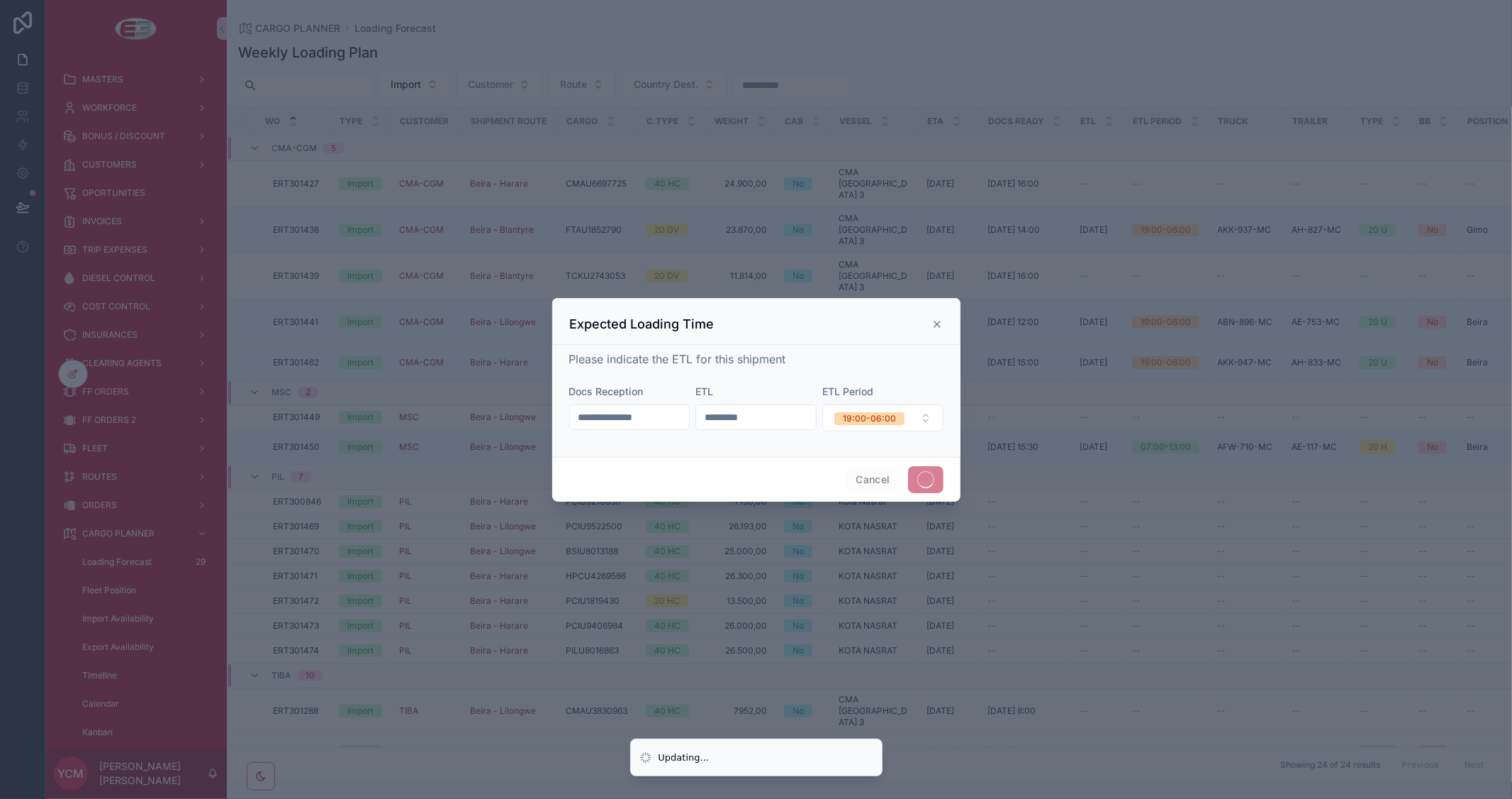
click at [1248, 17] on div at bounding box center [756, 400] width 1512 height 799
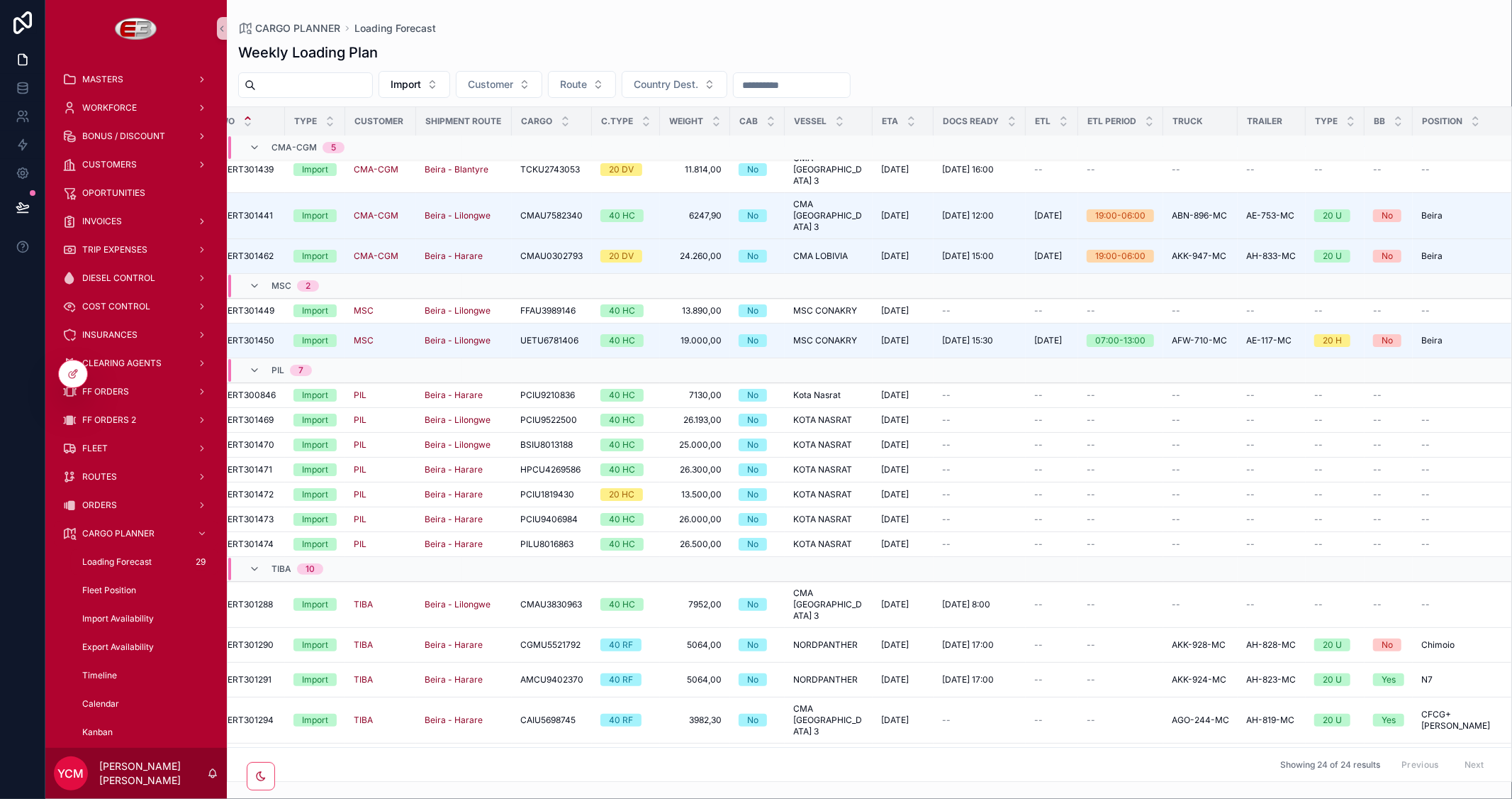
scroll to position [106, 0]
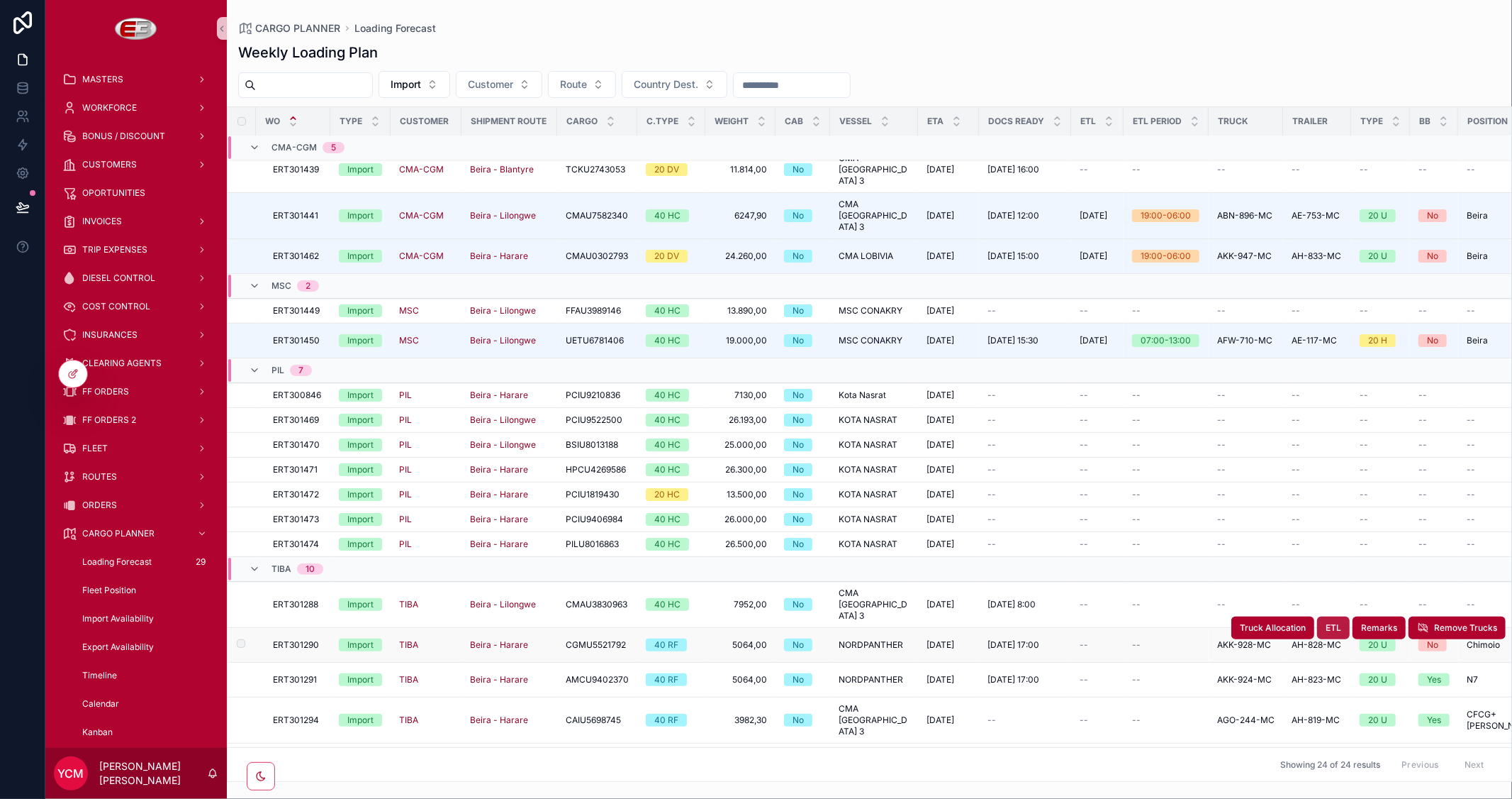
click at [1327, 622] on span "ETL" at bounding box center [1333, 627] width 16 height 11
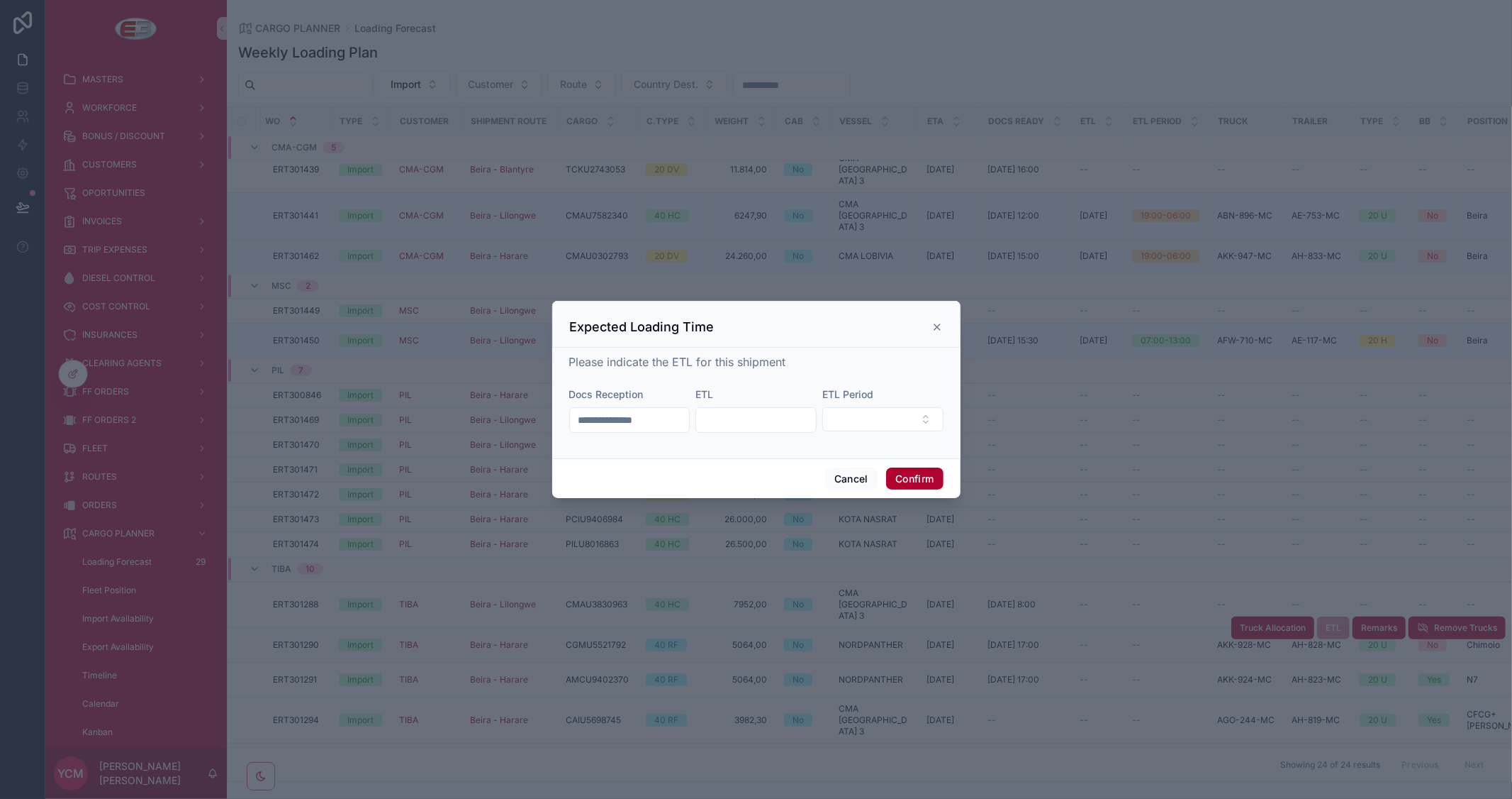
click at [776, 415] on input "text" at bounding box center [756, 419] width 120 height 20
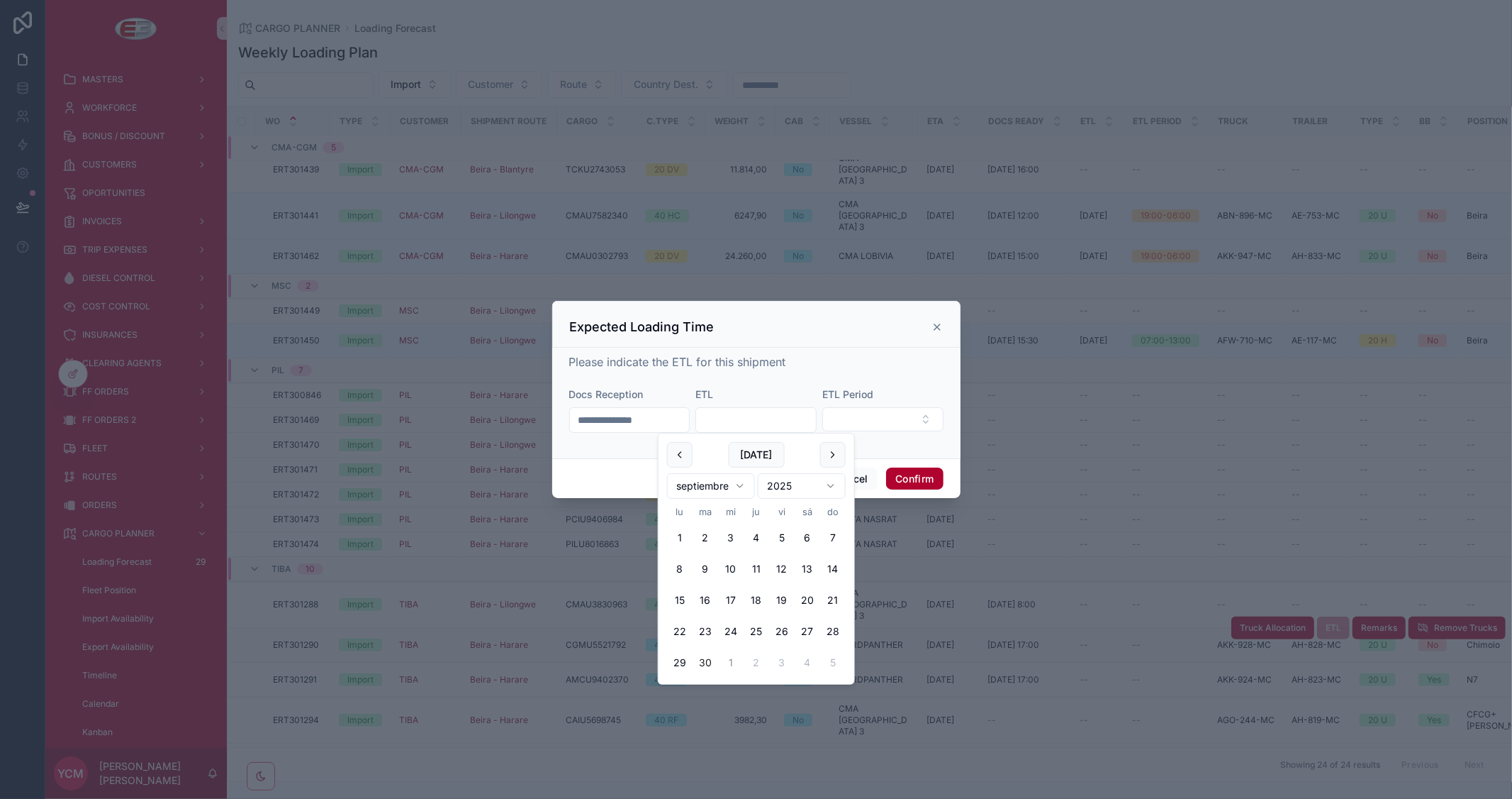
click at [731, 663] on button "1" at bounding box center [731, 663] width 25 height 25
type input "*********"
click at [862, 415] on button "Select Button" at bounding box center [883, 419] width 121 height 24
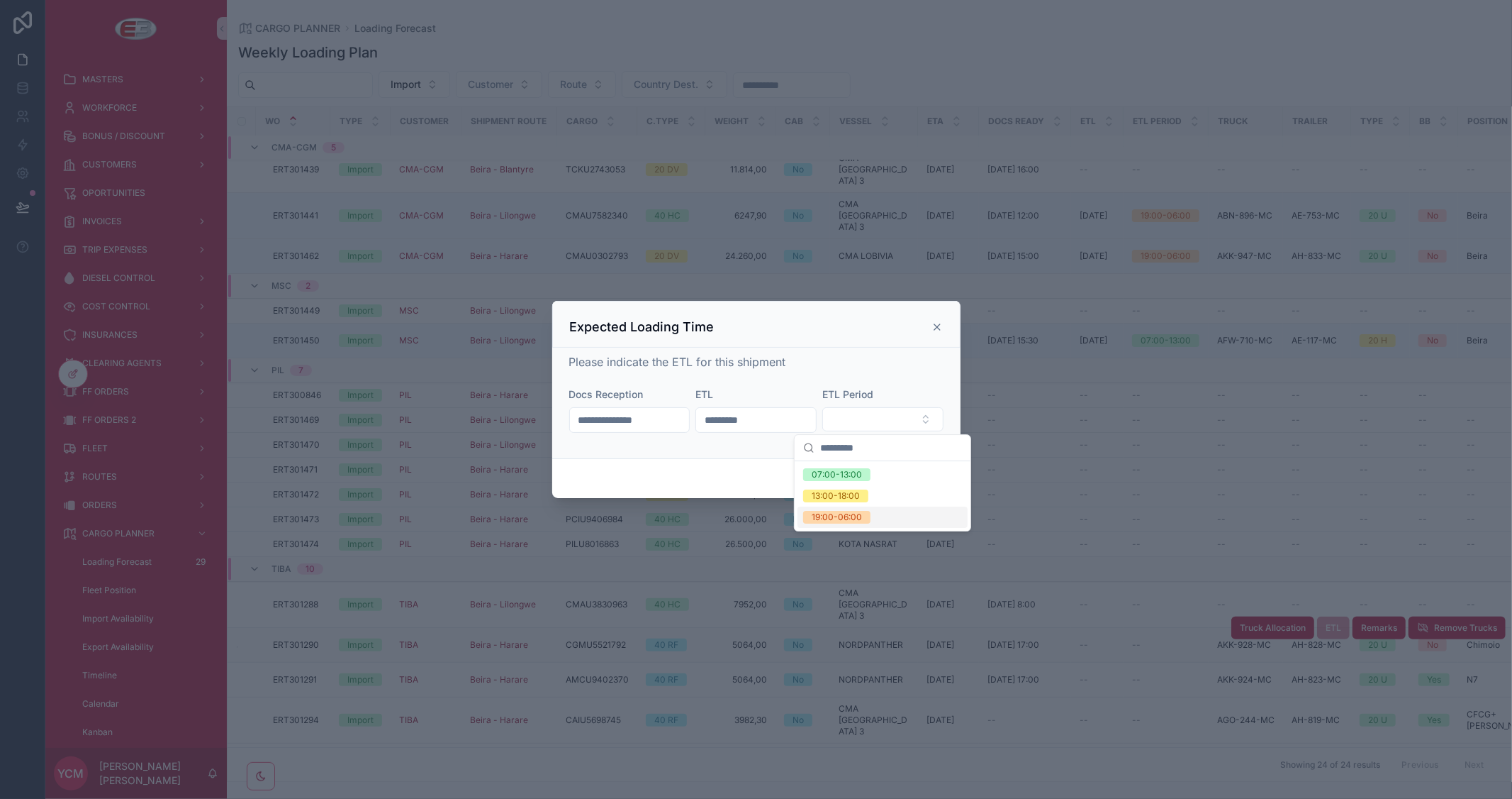
click at [834, 521] on div "19:00-06:00" at bounding box center [837, 517] width 50 height 13
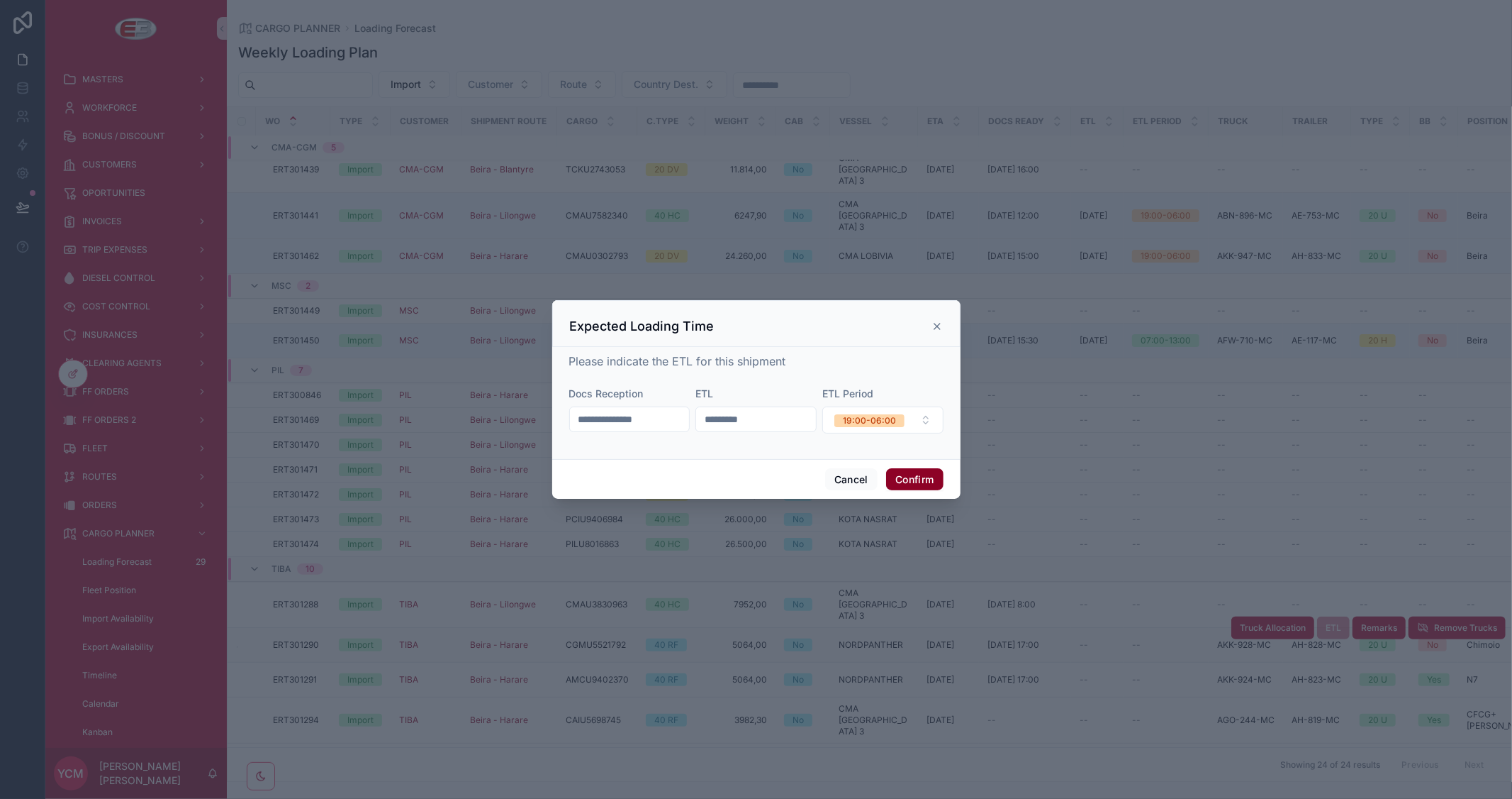
click at [902, 476] on button "Confirm" at bounding box center [914, 479] width 57 height 23
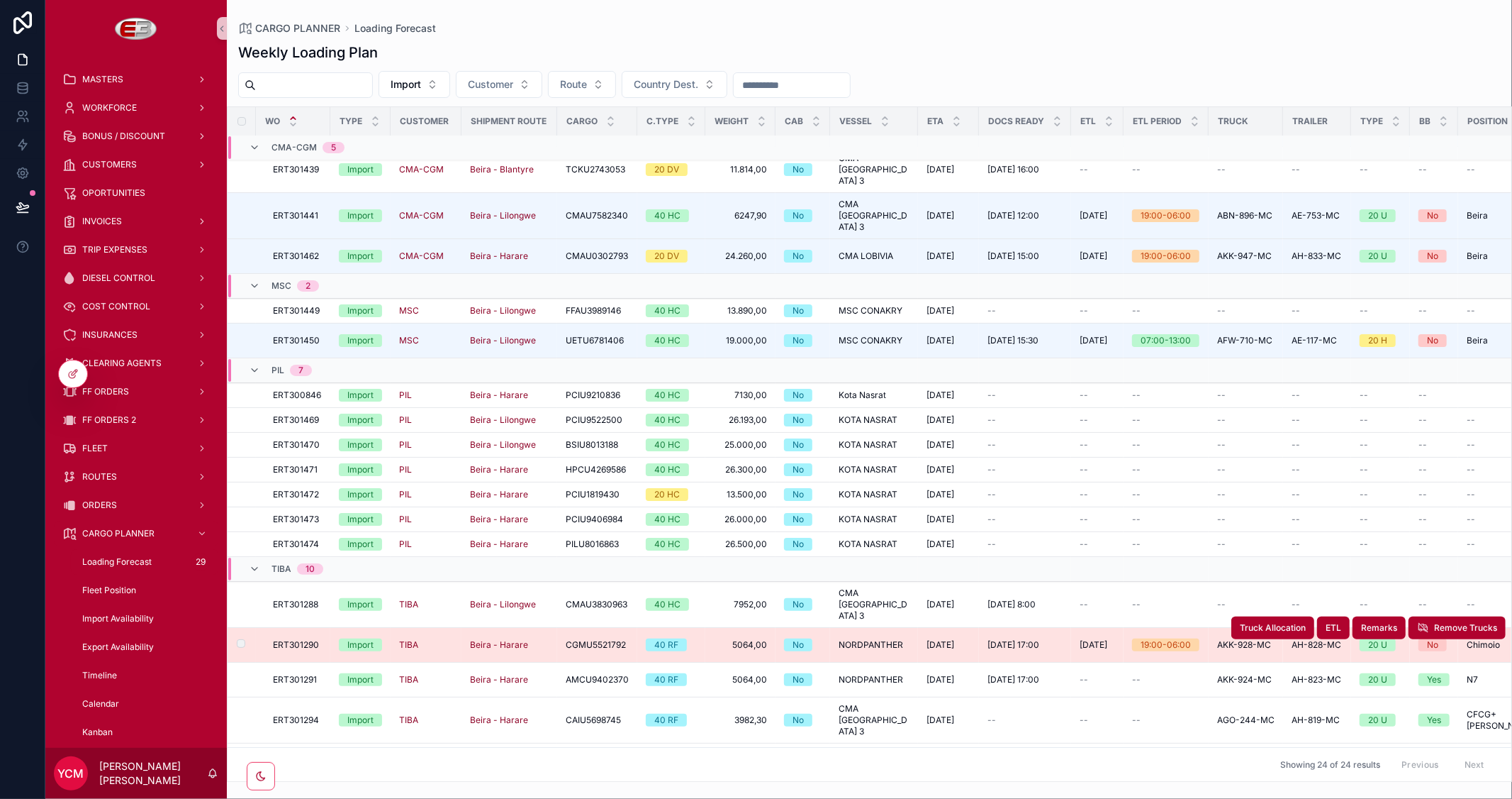
scroll to position [0, 0]
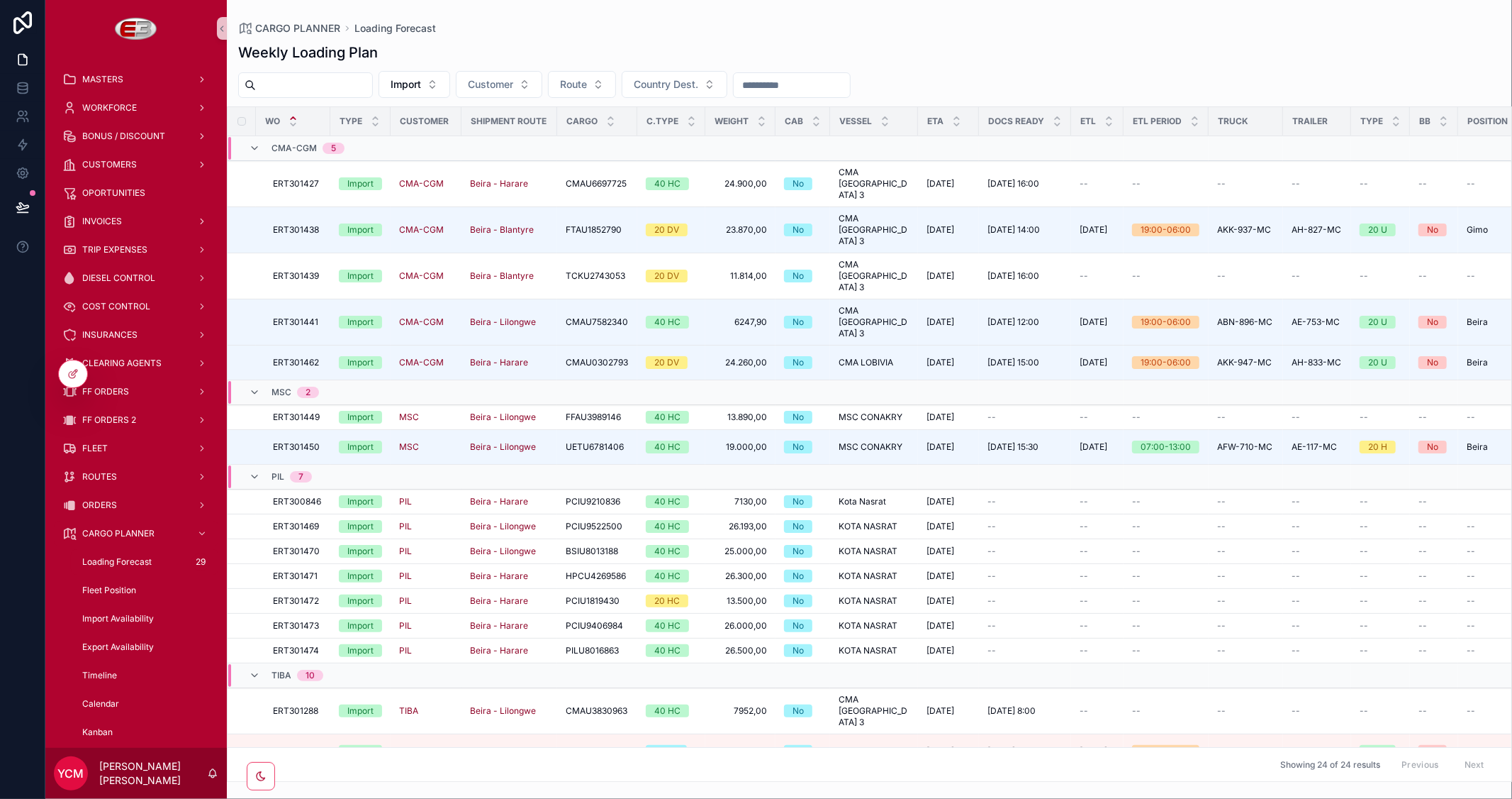
click at [1325, 764] on span "ETL" at bounding box center [1333, 769] width 16 height 11
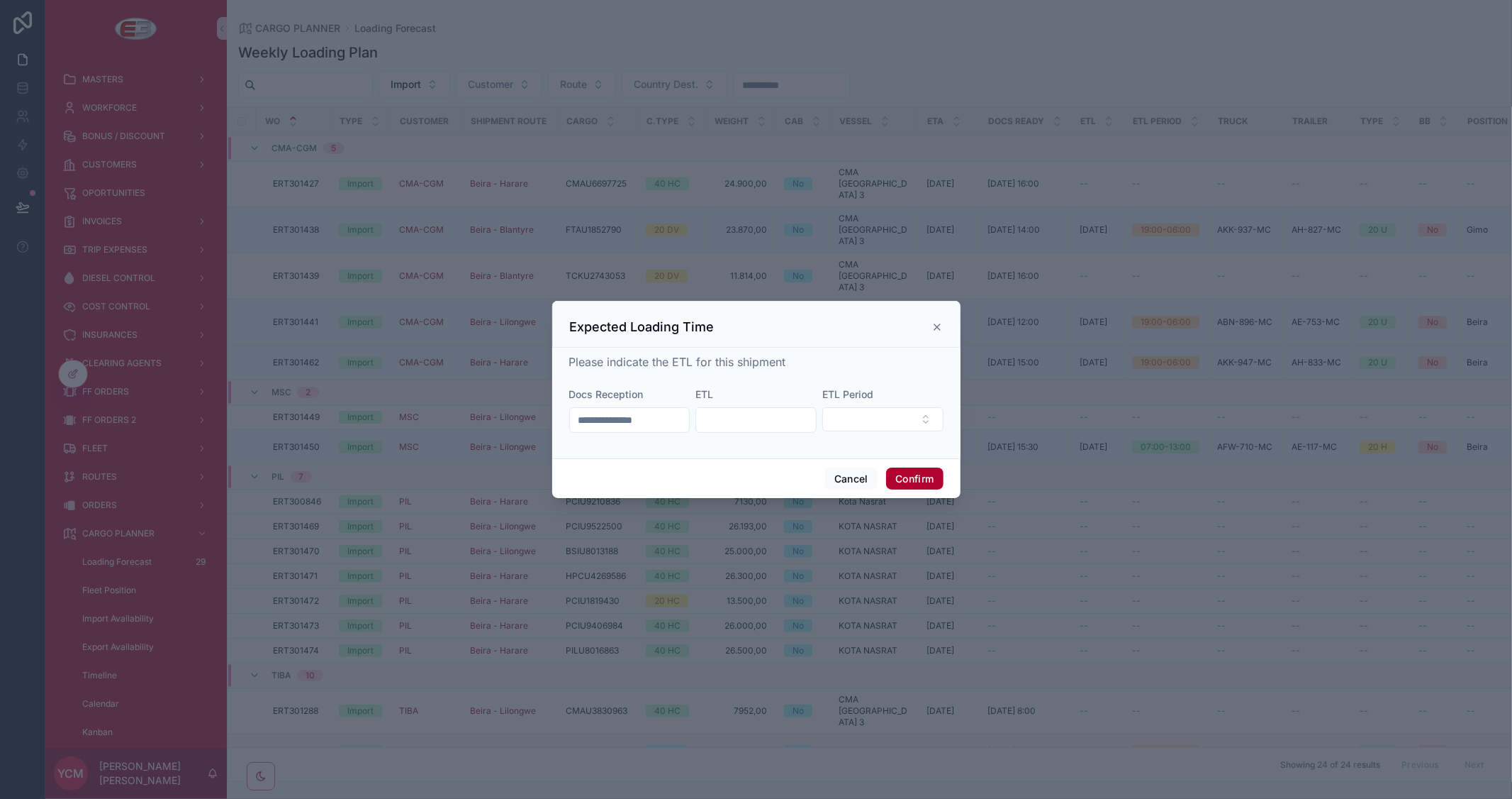
click at [768, 418] on input "text" at bounding box center [756, 419] width 120 height 20
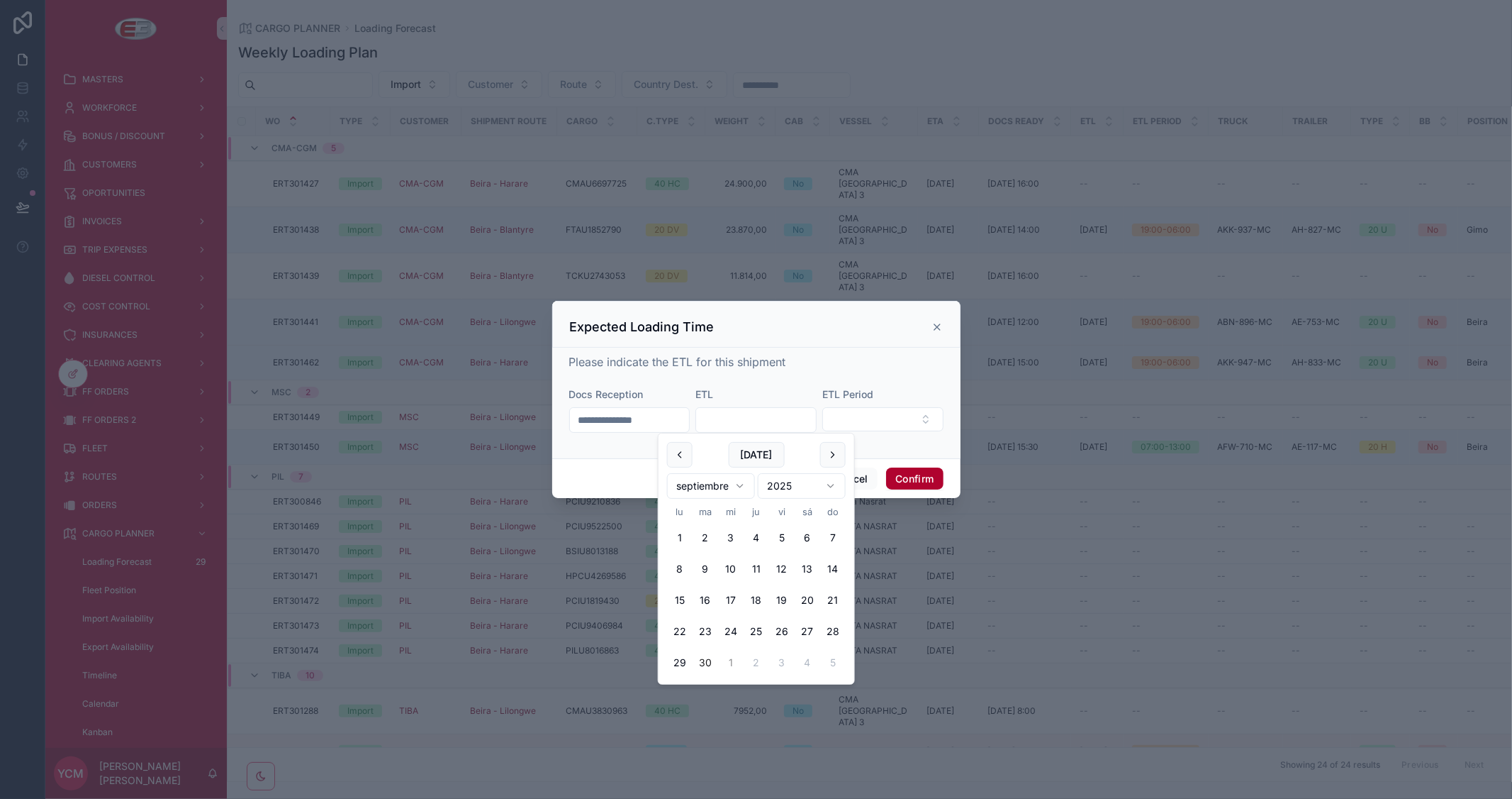
click button "1"
type input "*********"
click button "Select Button"
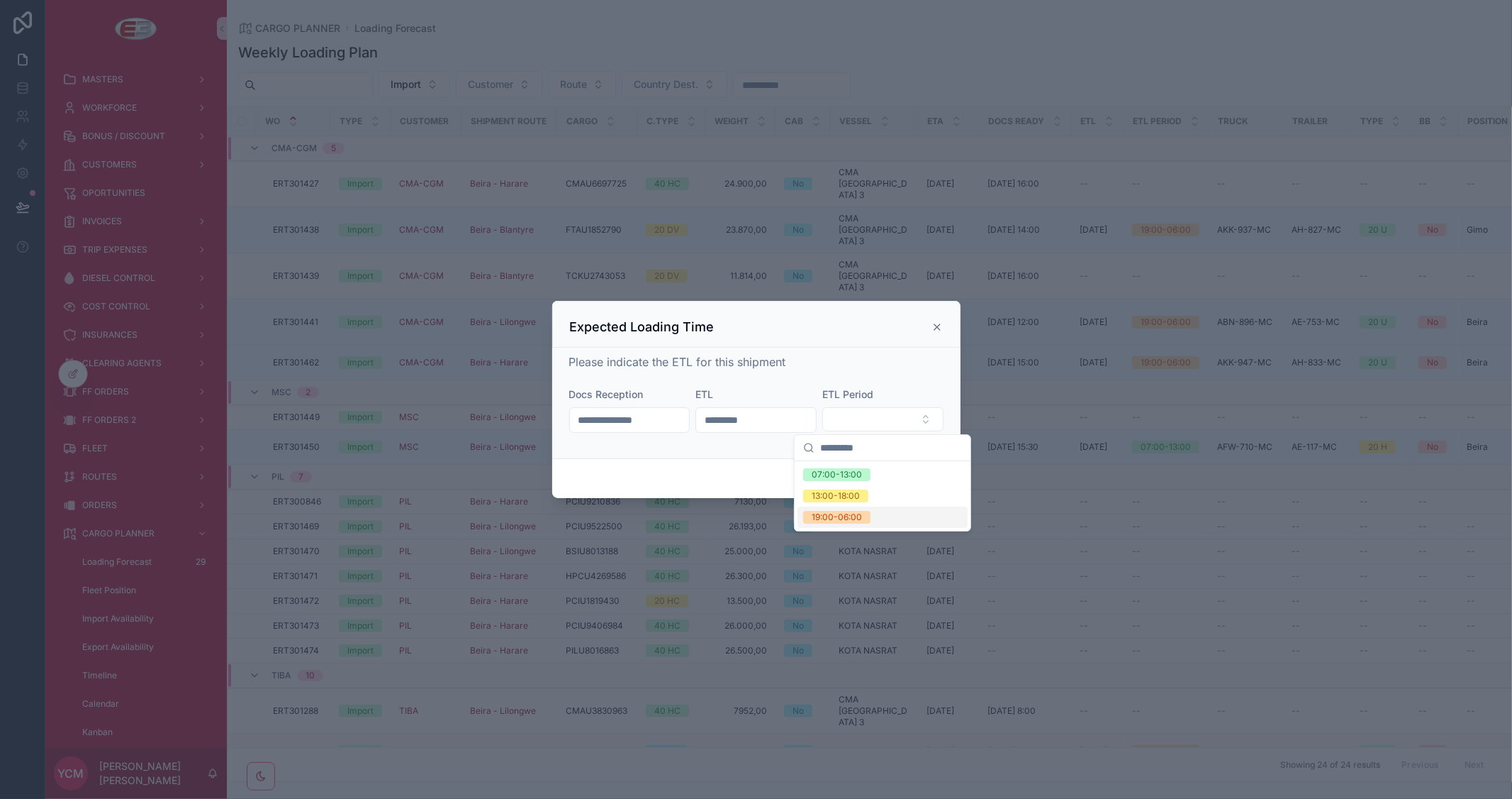
click div "19:00-06:00"
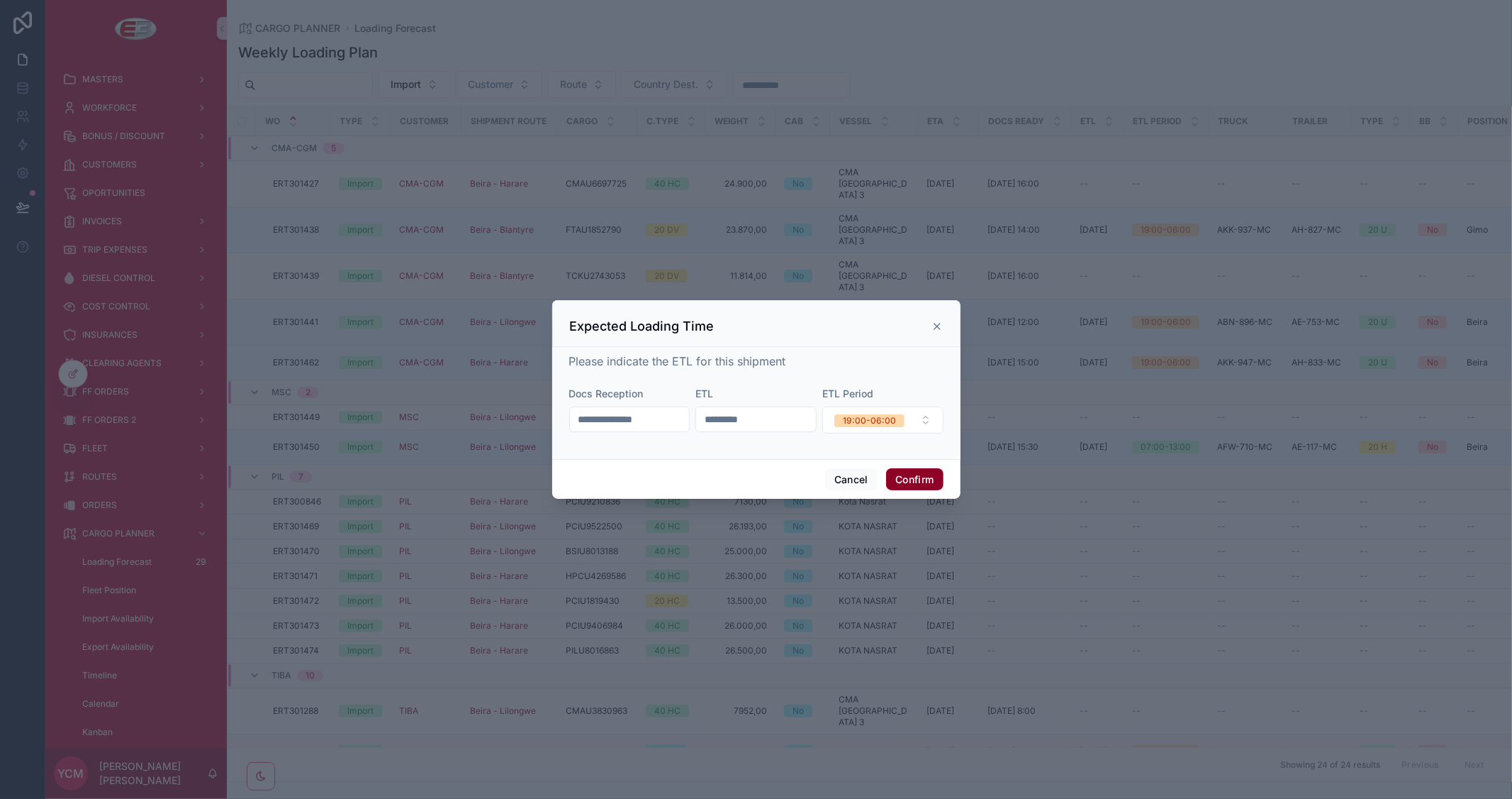
drag, startPoint x: 918, startPoint y: 478, endPoint x: 1409, endPoint y: 441, distance: 492.4
click button "Confirm"
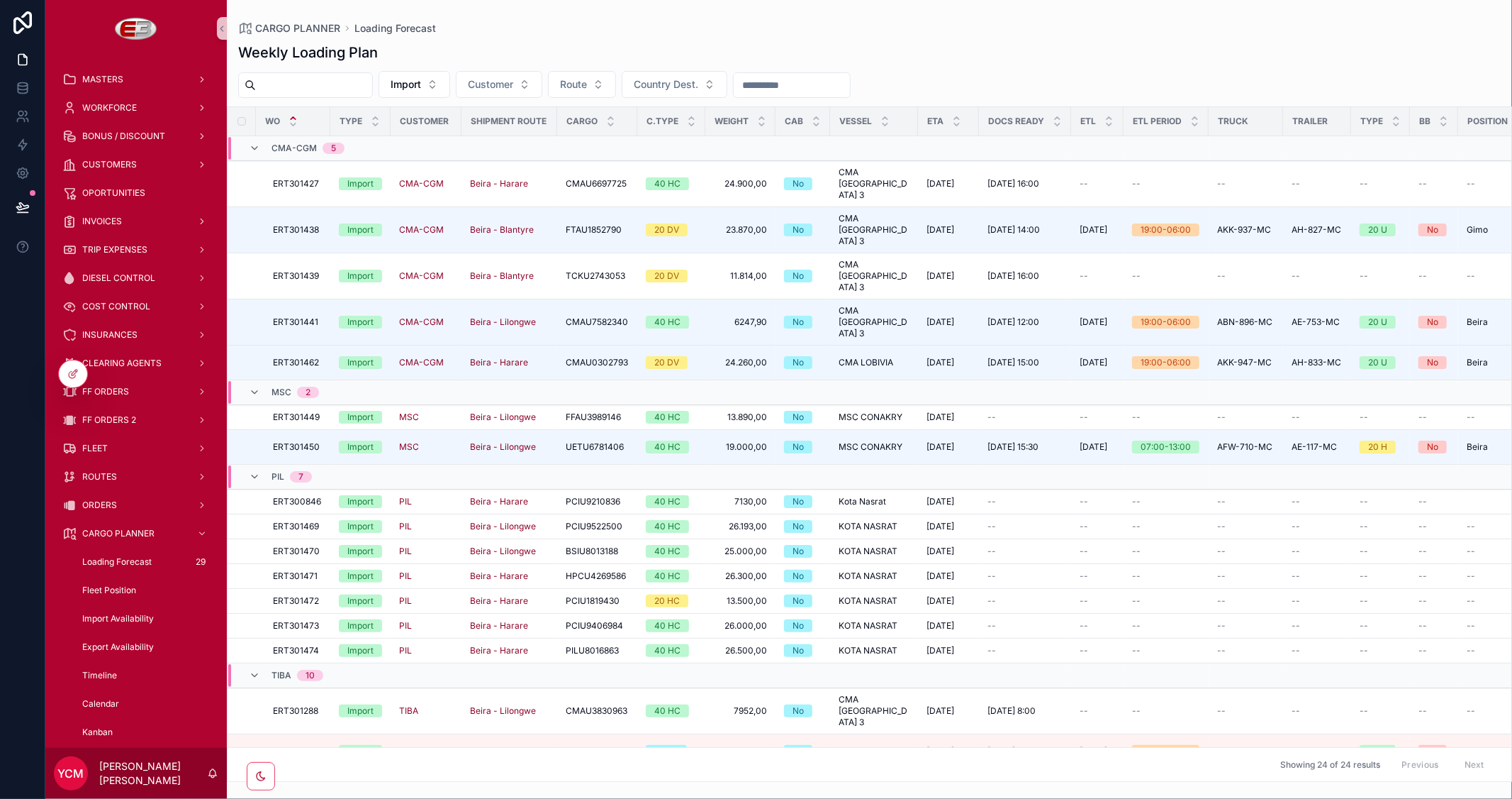
click div "Weekly Loading Plan"
click div "ORDERS"
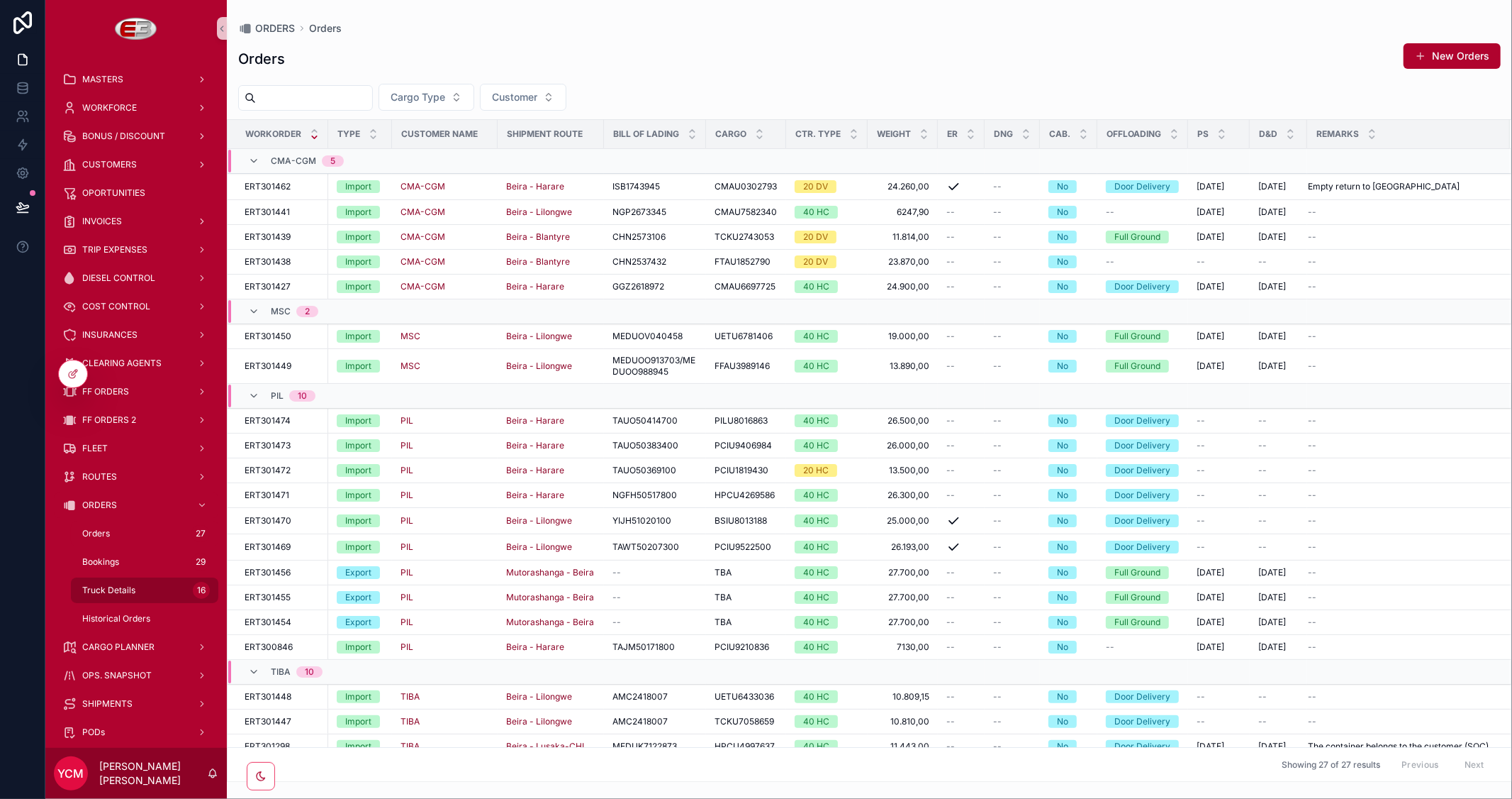
click span "Truck Details"
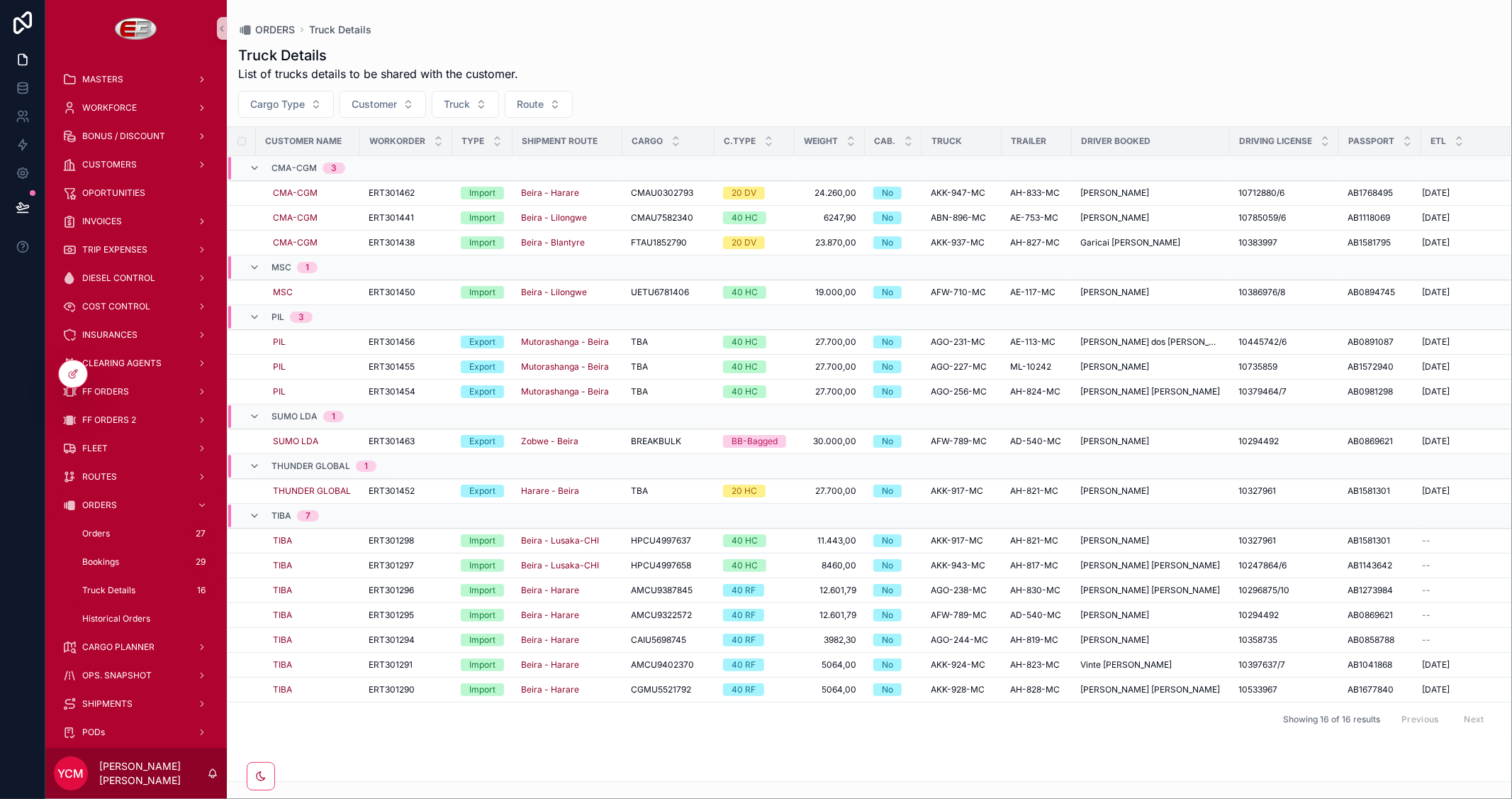
click div "Customer Name Workorder Type Shipment Route Cargo C.Type Weight Cab. Truck Trai…"
click span "Orders"
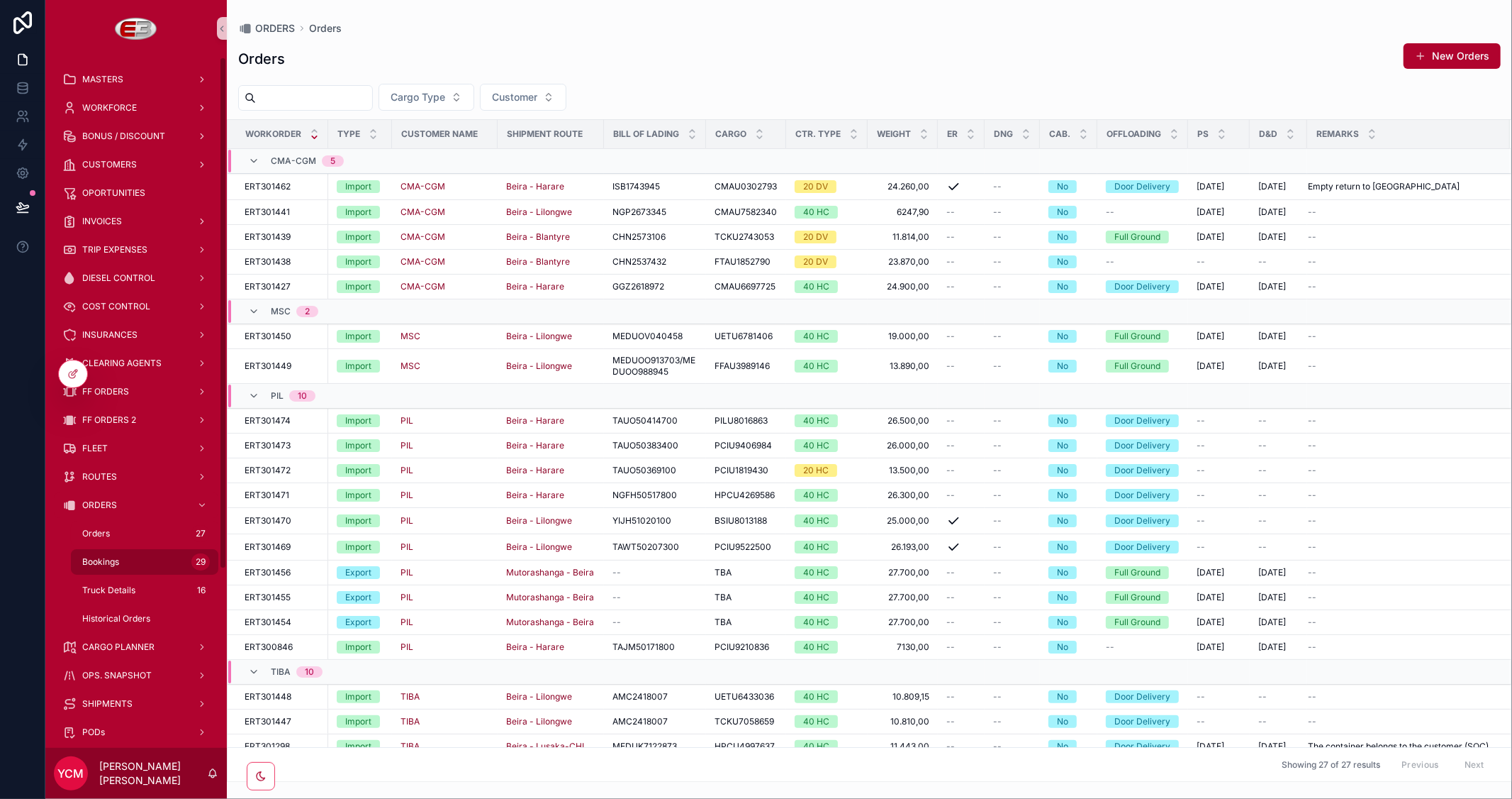
click span "Bookings"
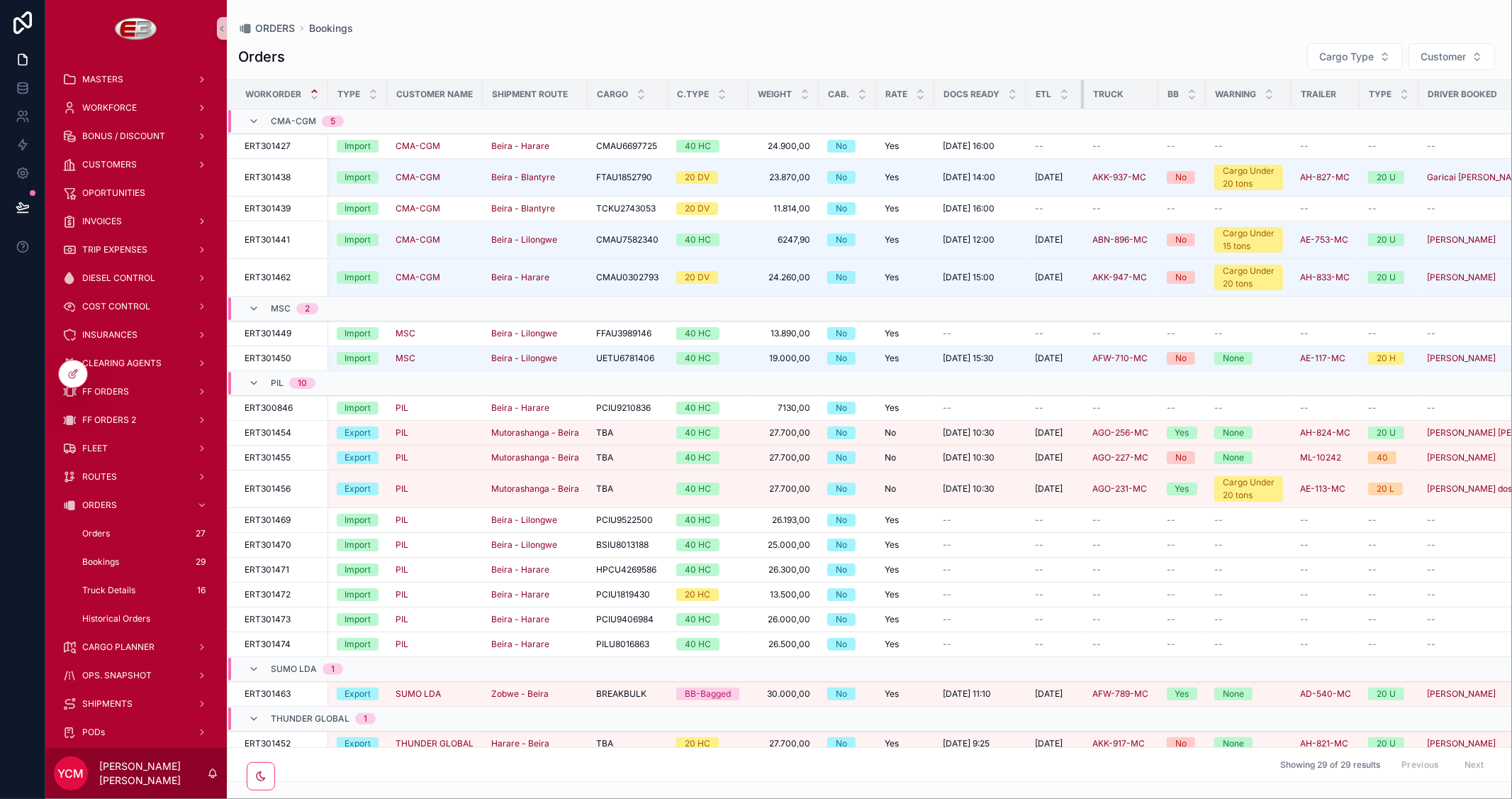
drag, startPoint x: 1097, startPoint y: 95, endPoint x: 1079, endPoint y: 96, distance: 18.0
click th "ETL"
click icon
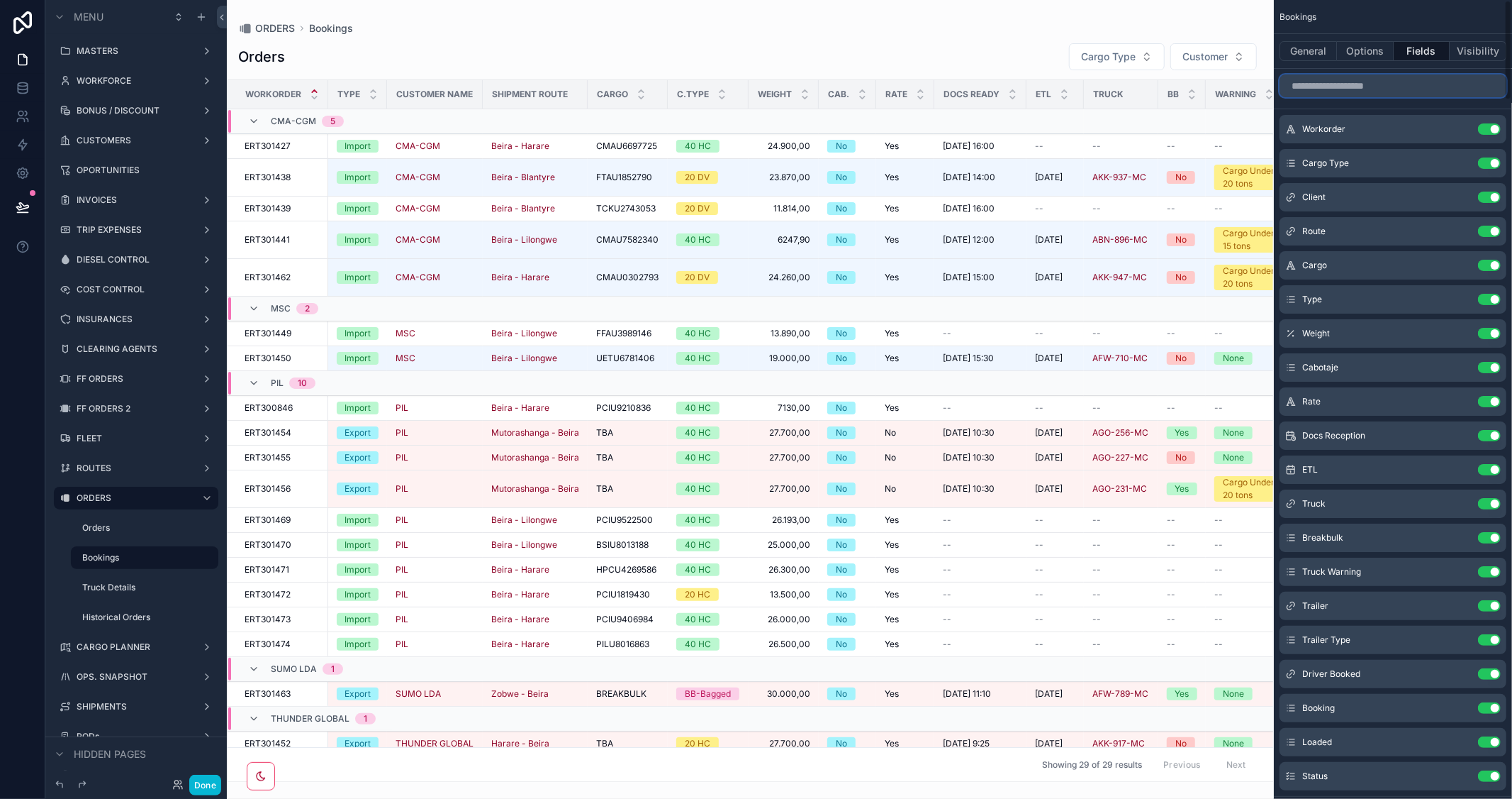
click input "scrollable content"
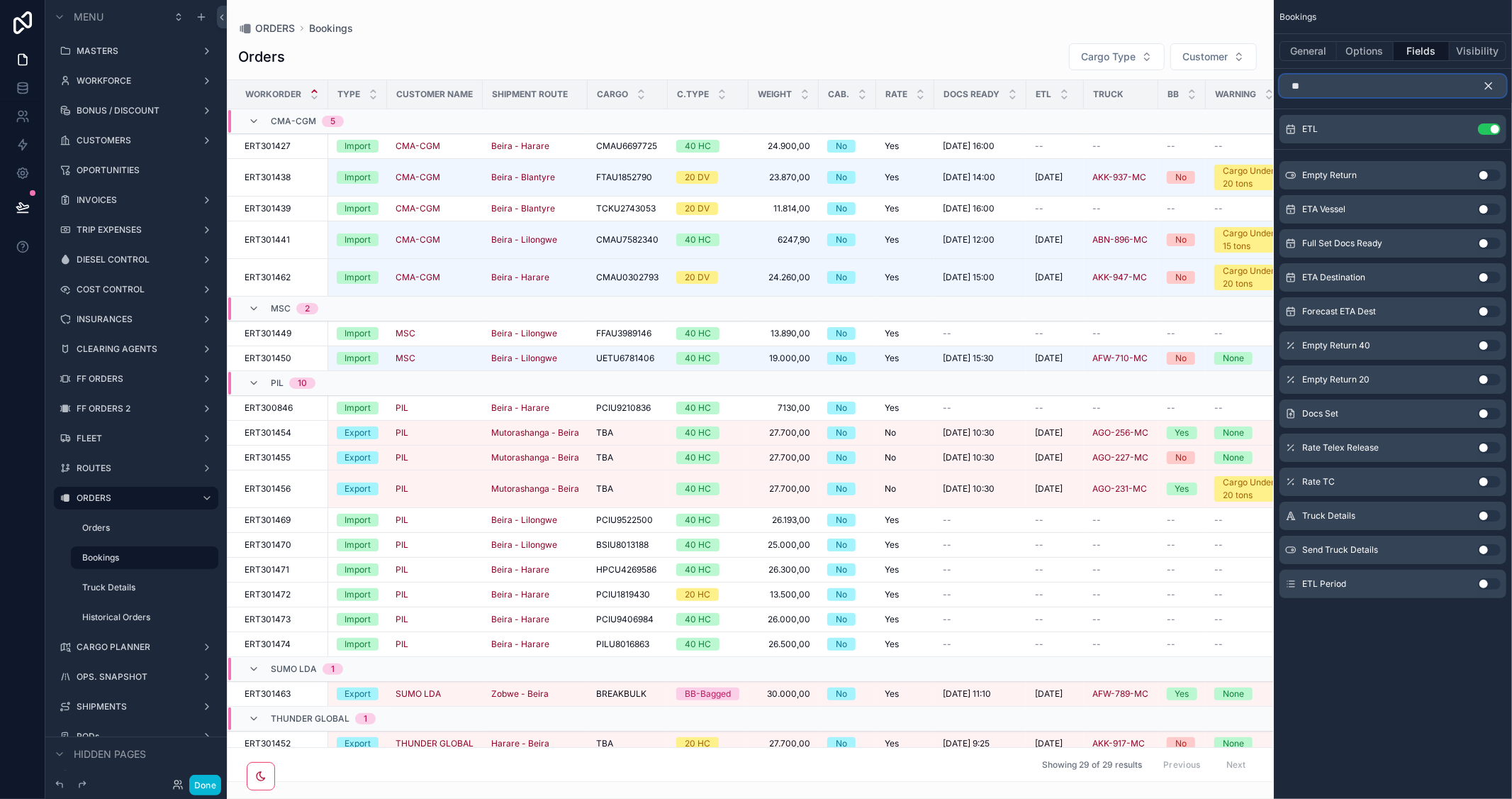
type input "**"
click button "Use setting"
click icon "scrollable content"
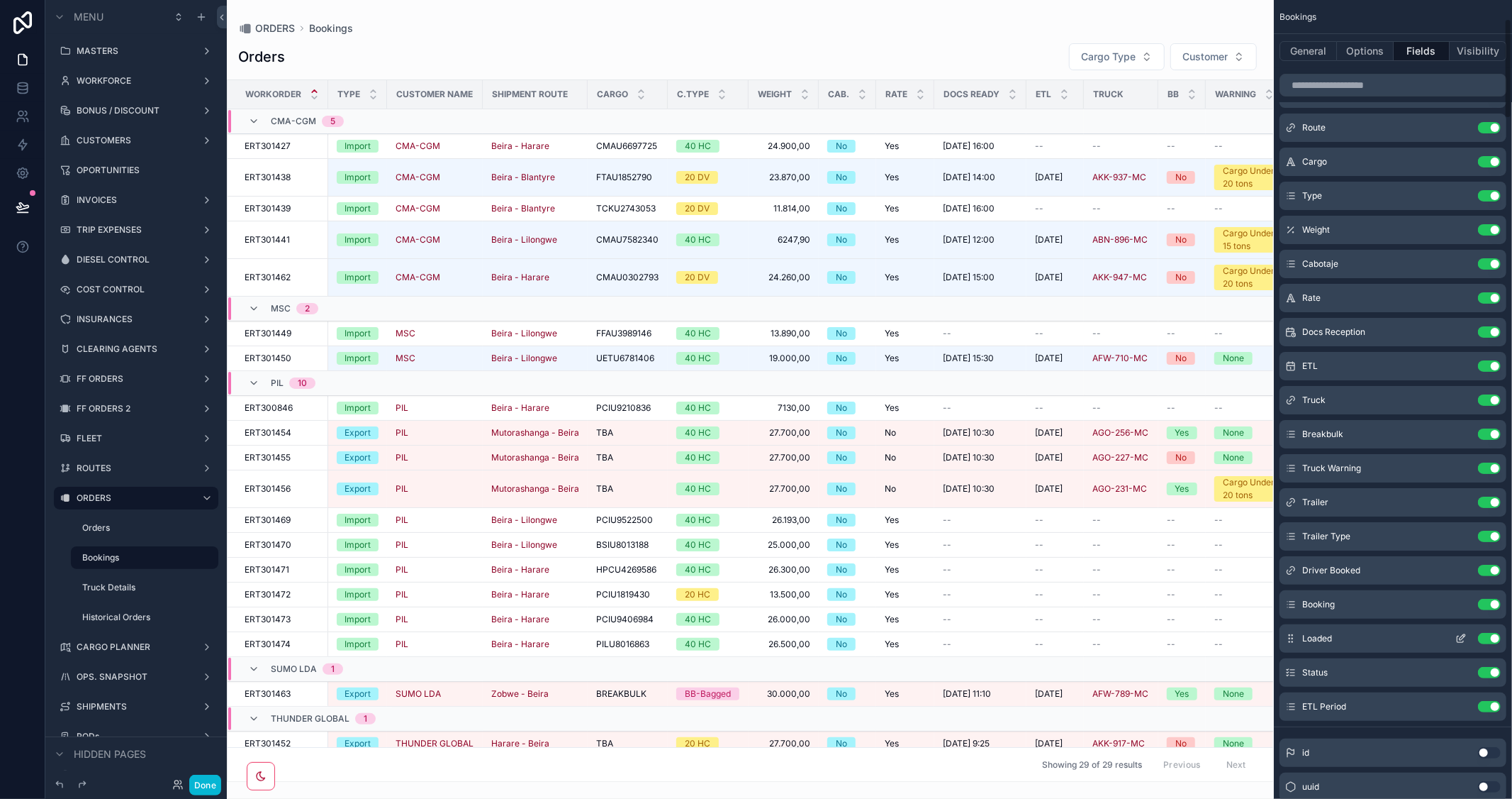
scroll to position [79, 0]
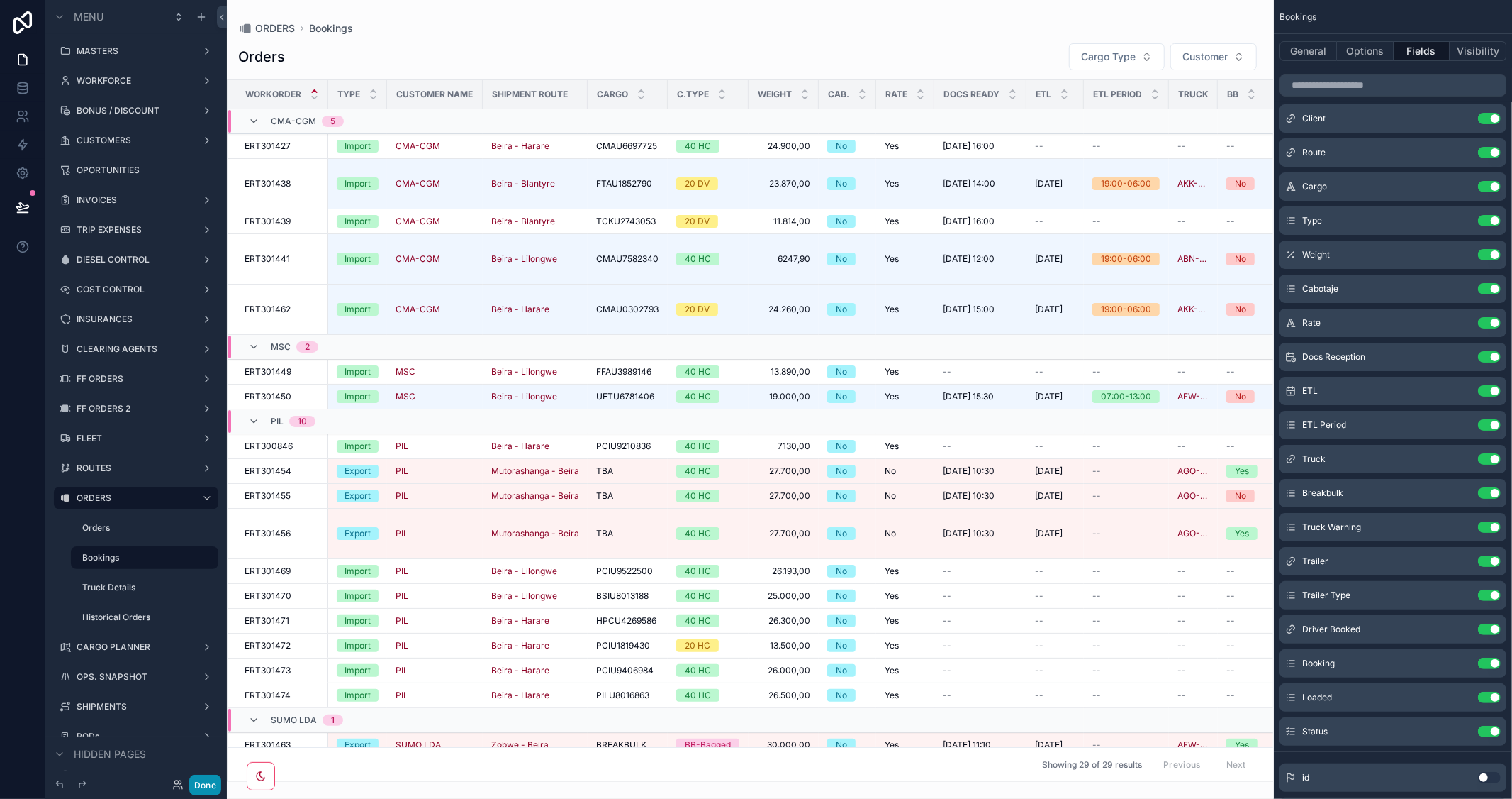
drag, startPoint x: 202, startPoint y: 785, endPoint x: 463, endPoint y: 798, distance: 261.3
click button "Done"
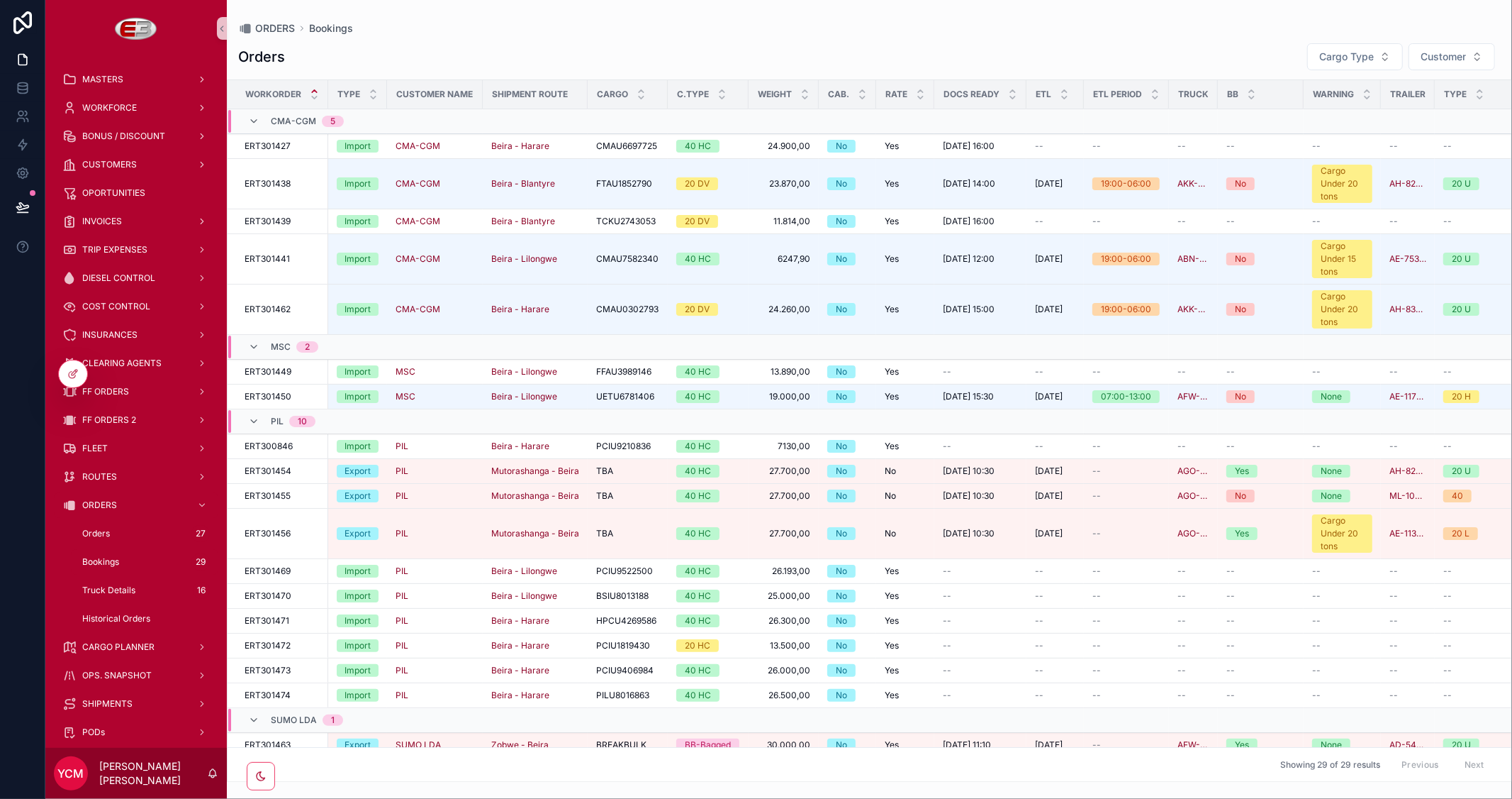
scroll to position [0, 153]
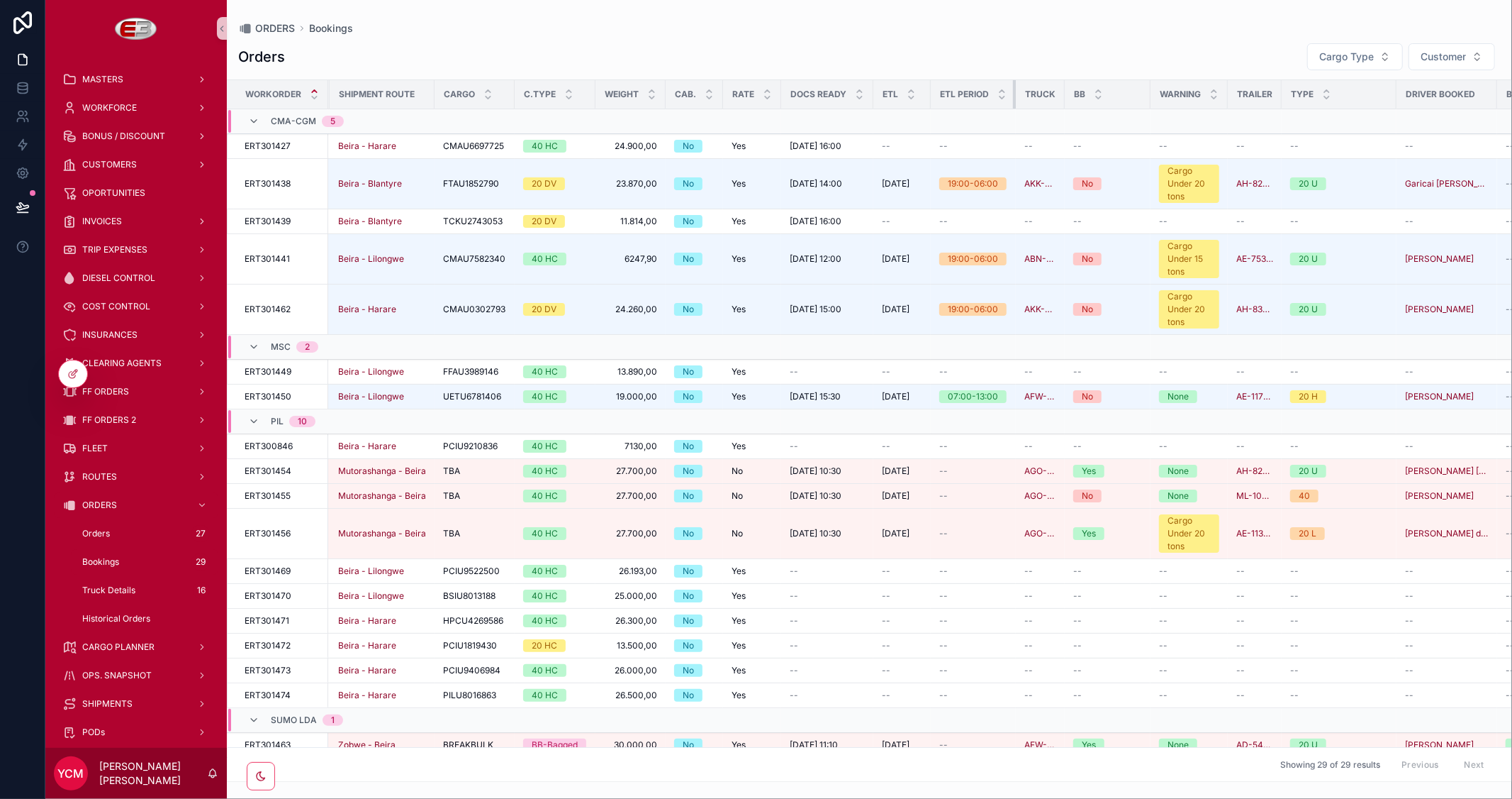
drag, startPoint x: 1012, startPoint y: 92, endPoint x: 973, endPoint y: 98, distance: 39.5
click th "ETL Period"
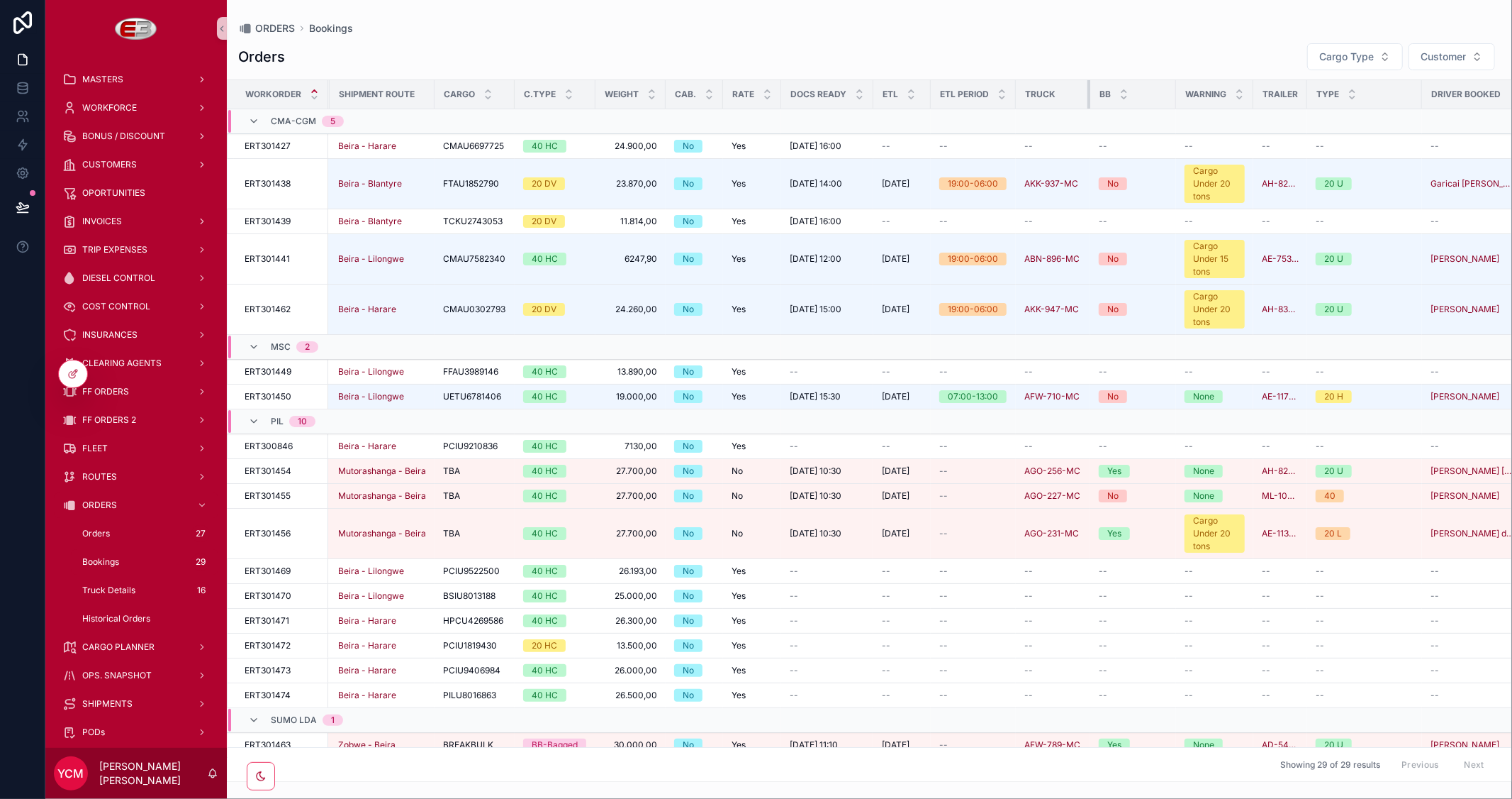
drag, startPoint x: 1061, startPoint y: 91, endPoint x: 1090, endPoint y: 96, distance: 29.4
click tr "Workorder Type Customer Name Shipment Route Cargo C.Type Weight Cab. Rate Docs …"
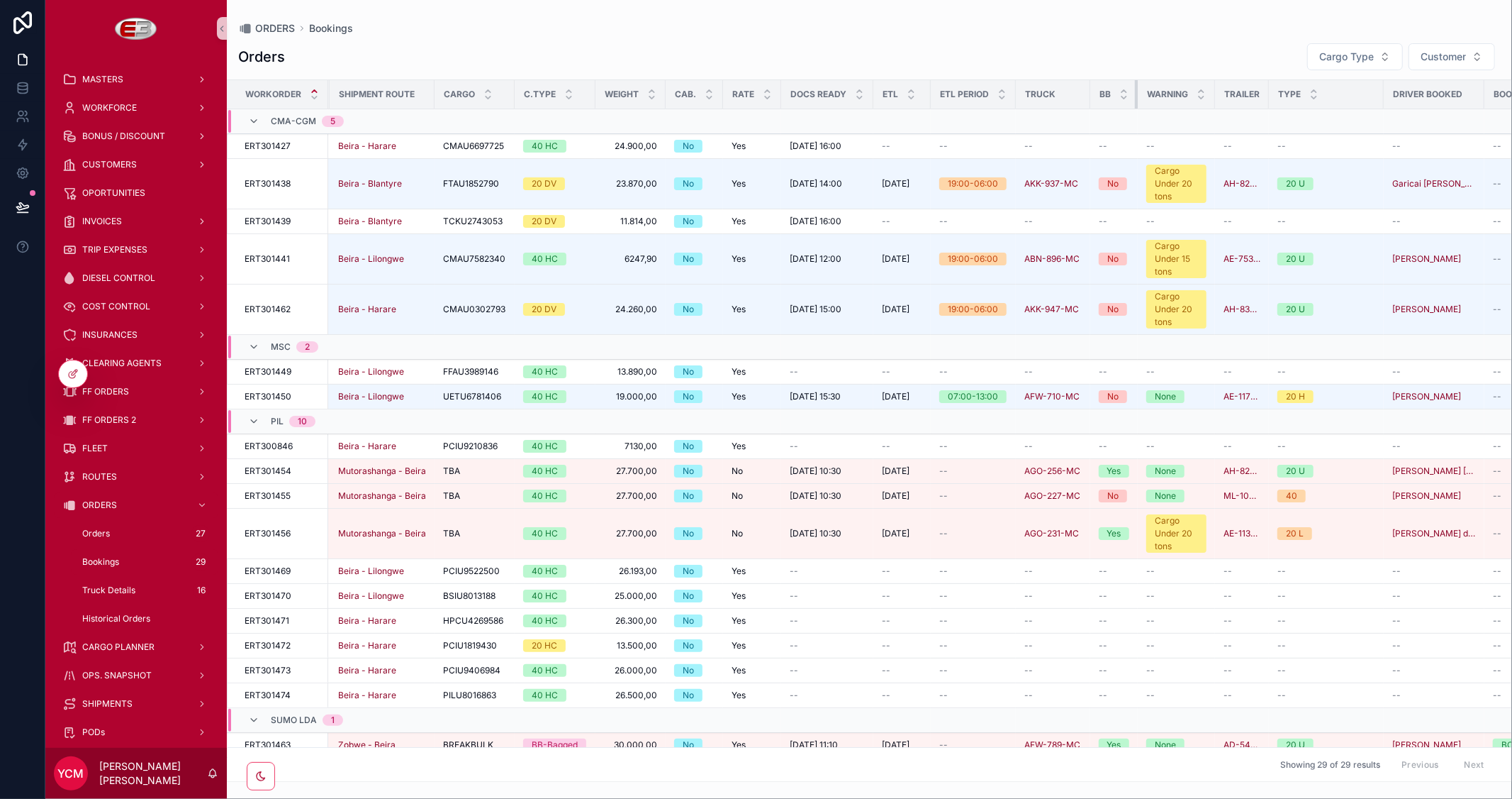
drag, startPoint x: 1171, startPoint y: 92, endPoint x: 841, endPoint y: 102, distance: 330.2
click tr "Workorder Type Customer Name Shipment Route Cargo C.Type Weight Cab. Rate Docs …"
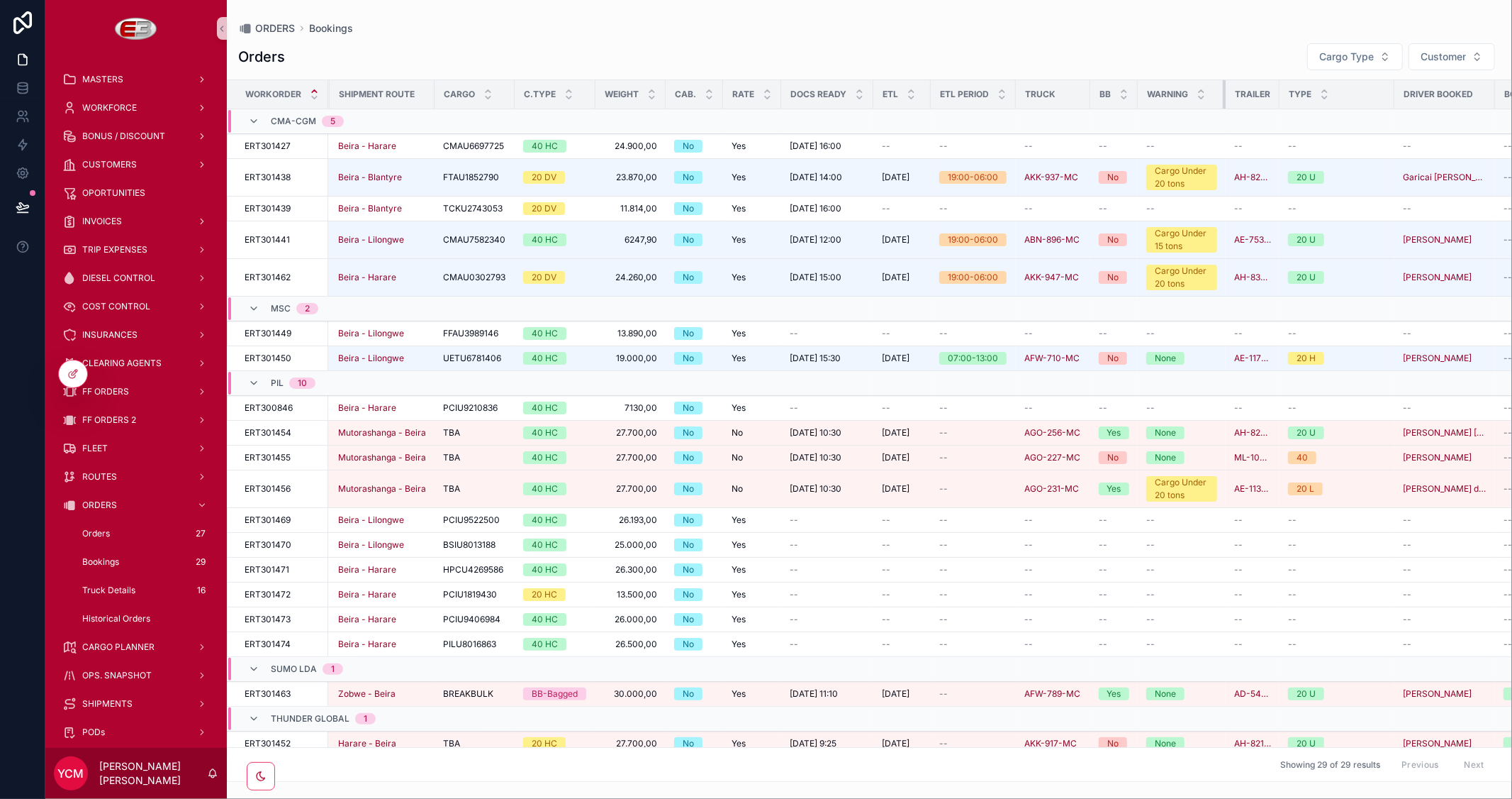
drag, startPoint x: 1210, startPoint y: 90, endPoint x: 1233, endPoint y: 92, distance: 23.1
click tr "Workorder Type Customer Name Shipment Route Cargo C.Type Weight Cab. Rate Docs …"
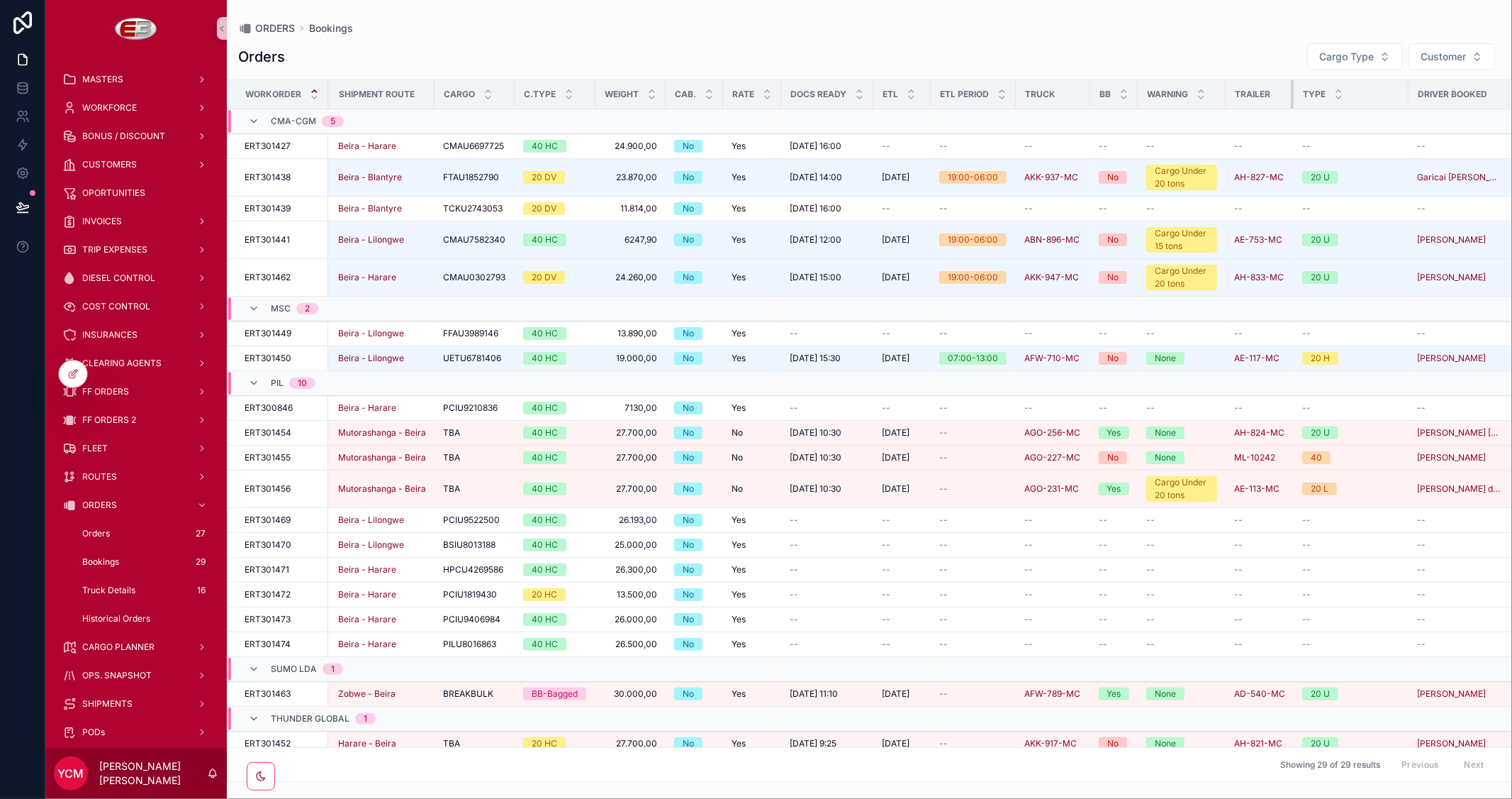
drag, startPoint x: 1276, startPoint y: 94, endPoint x: 1304, endPoint y: 96, distance: 28.1
click tr "Workorder Type Customer Name Shipment Route Cargo C.Type Weight Cab. Rate Docs …"
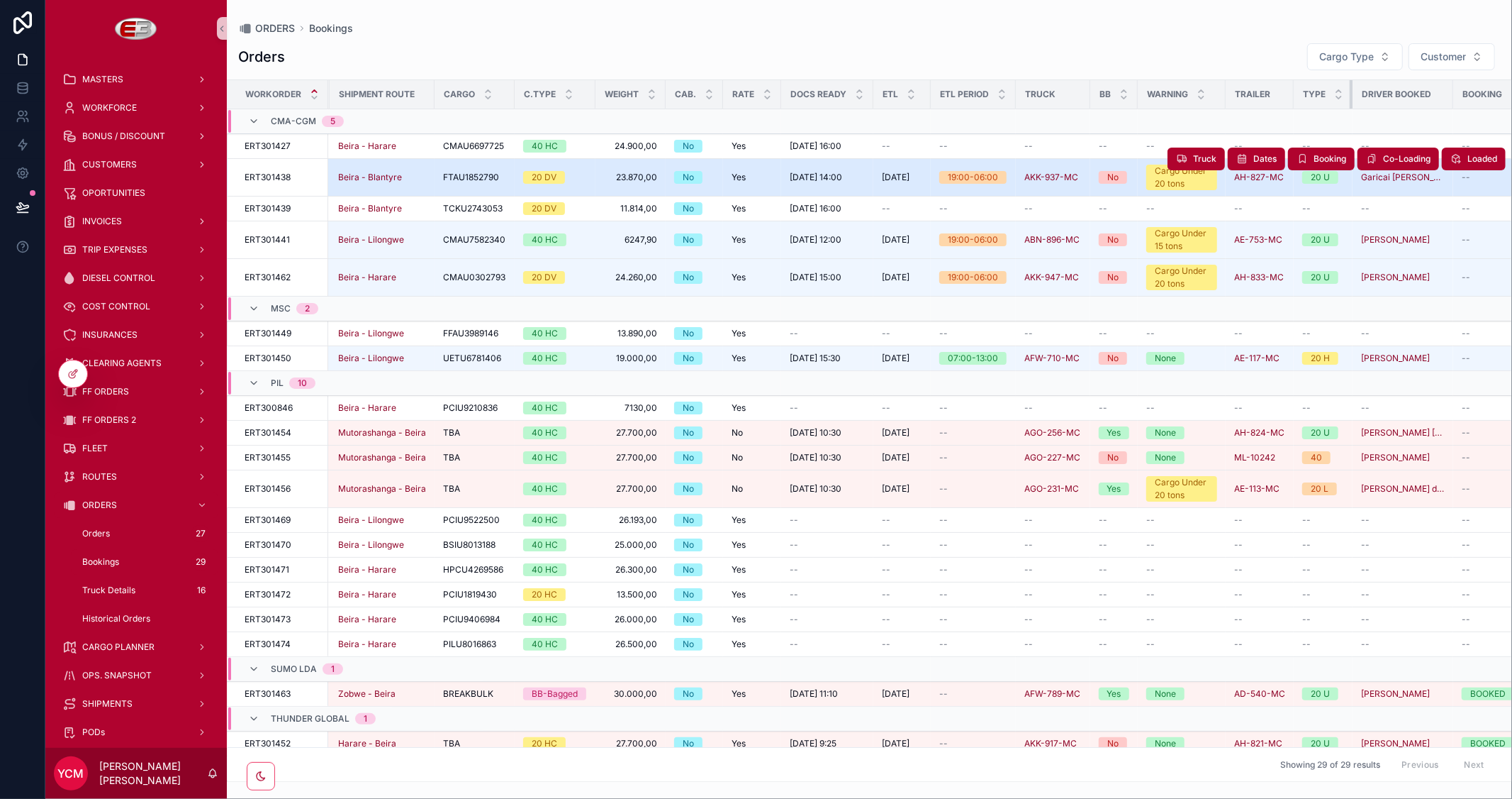
drag, startPoint x: 1402, startPoint y: 94, endPoint x: 1018, endPoint y: 175, distance: 392.4
click table "Workorder Type Customer Name Shipment Route Cargo C.Type Weight Cab. Rate Docs …"
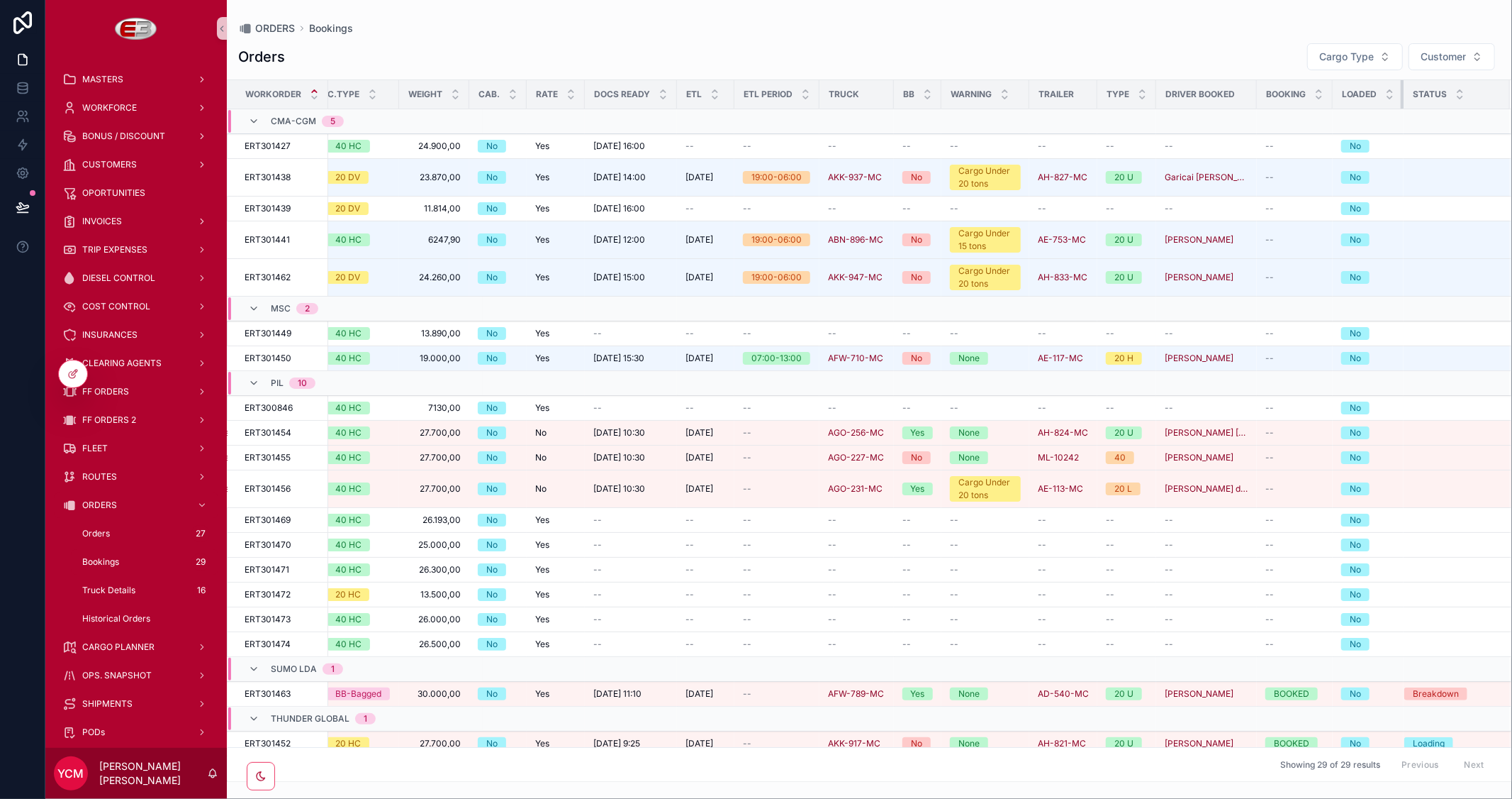
scroll to position [0, 358]
drag, startPoint x: 1391, startPoint y: 92, endPoint x: 835, endPoint y: 132, distance: 557.4
click table "Workorder Type Customer Name Shipment Route Cargo C.Type Weight Cab. Rate Docs …"
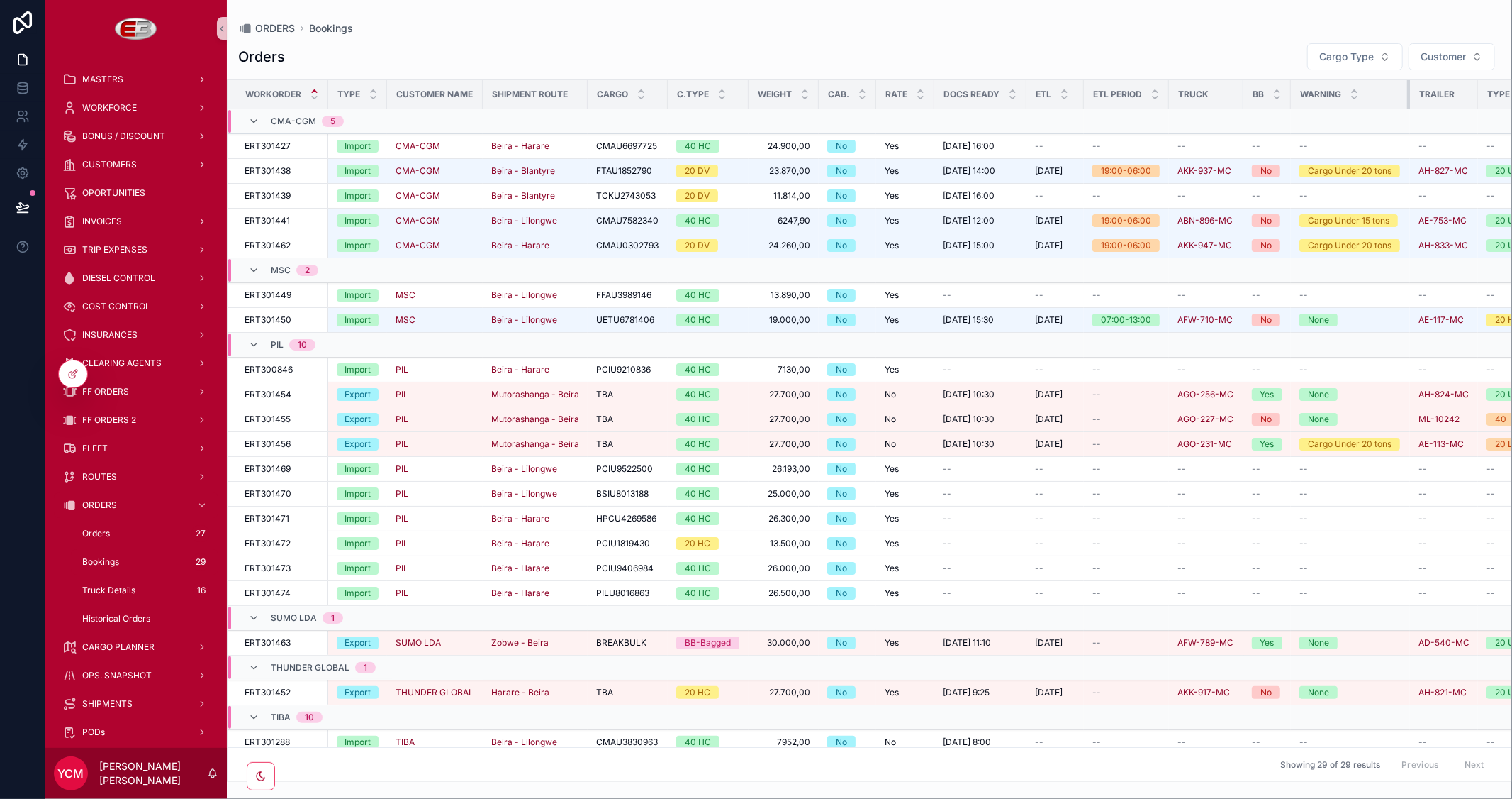
click at [1407, 100] on div "scrollable content" at bounding box center [1410, 95] width 6 height 28
click at [74, 376] on icon at bounding box center [73, 373] width 11 height 11
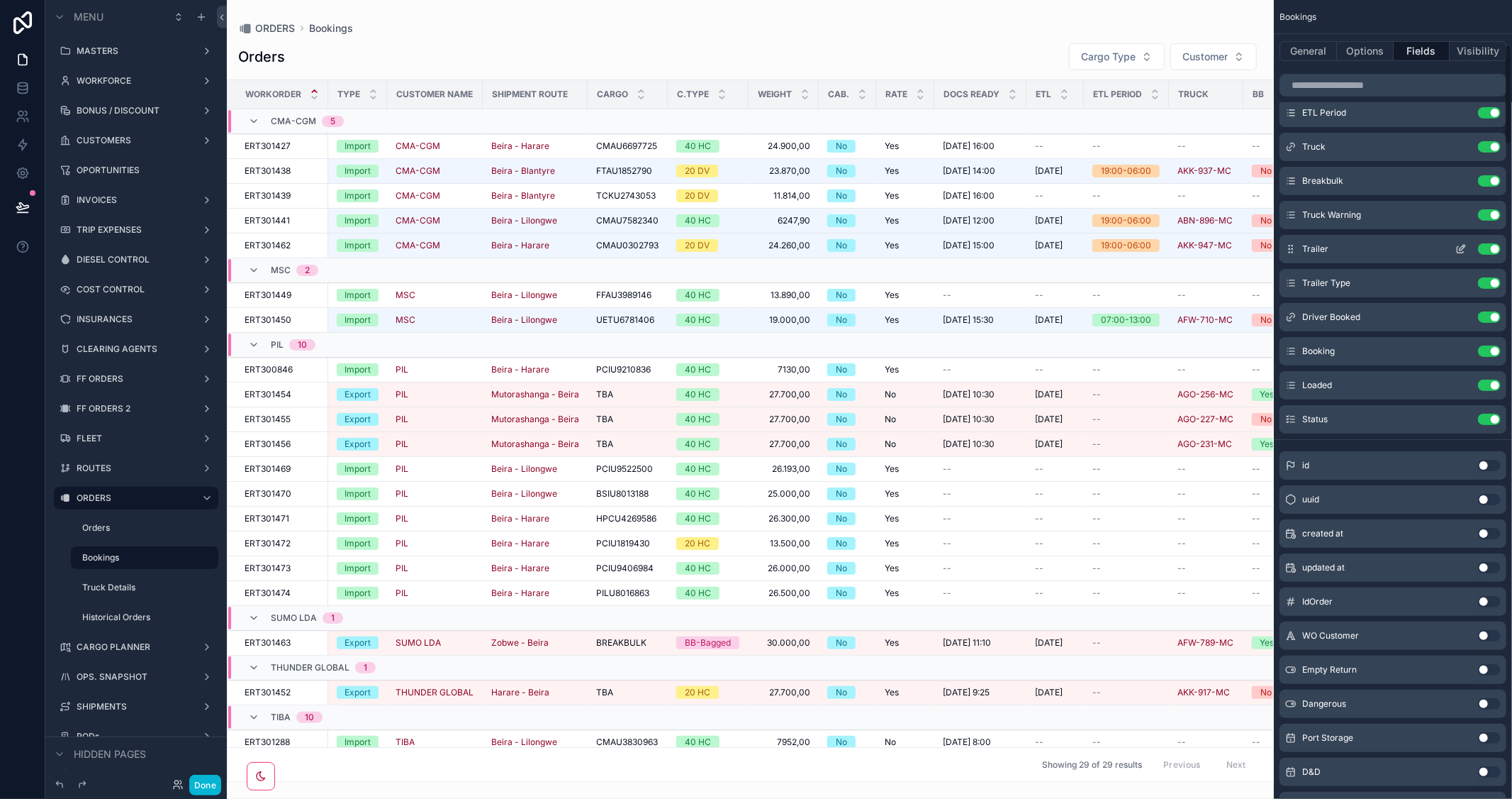
scroll to position [394, 0]
click at [1352, 48] on button "Options" at bounding box center [1366, 50] width 57 height 20
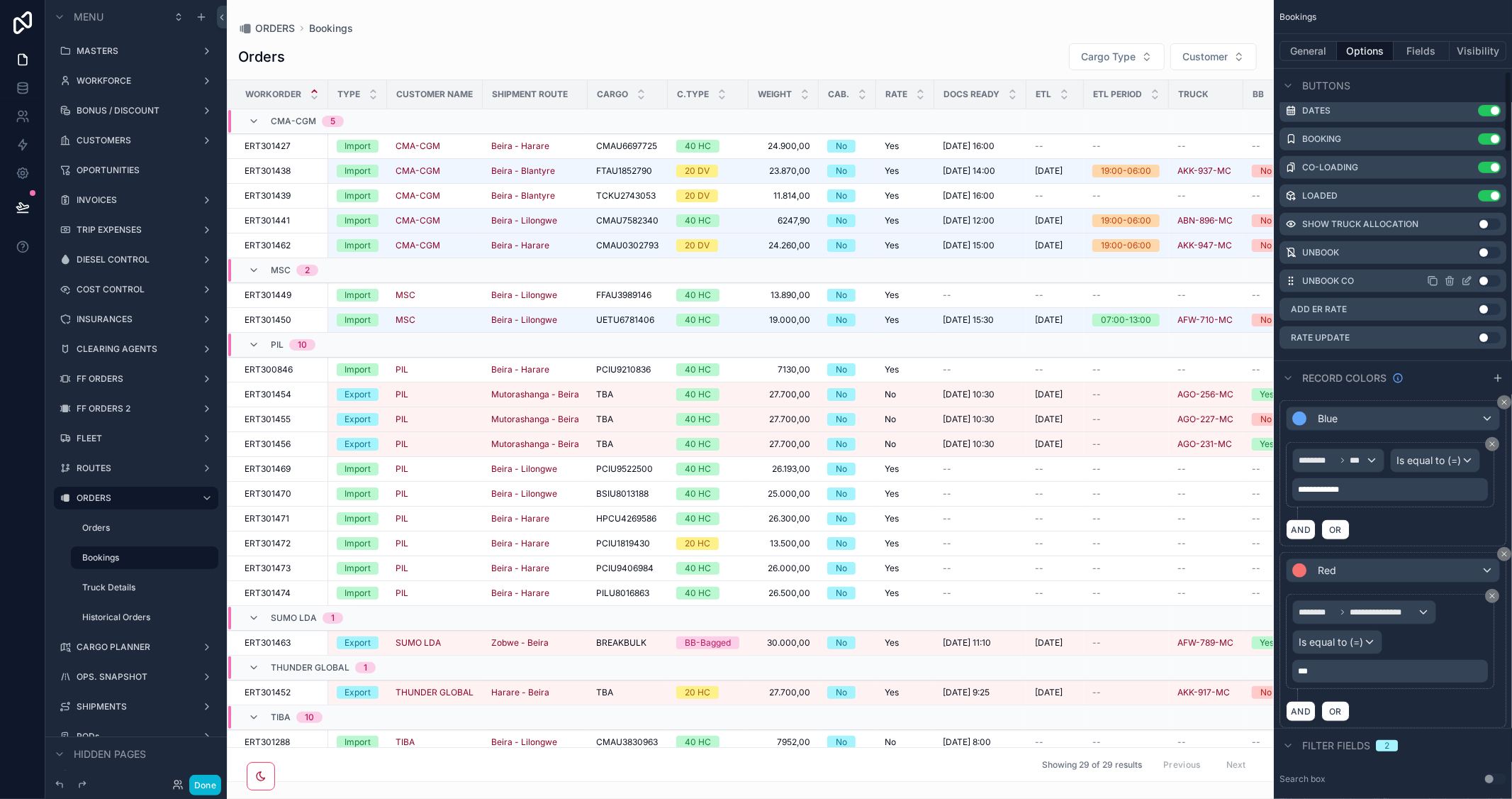
scroll to position [551, 0]
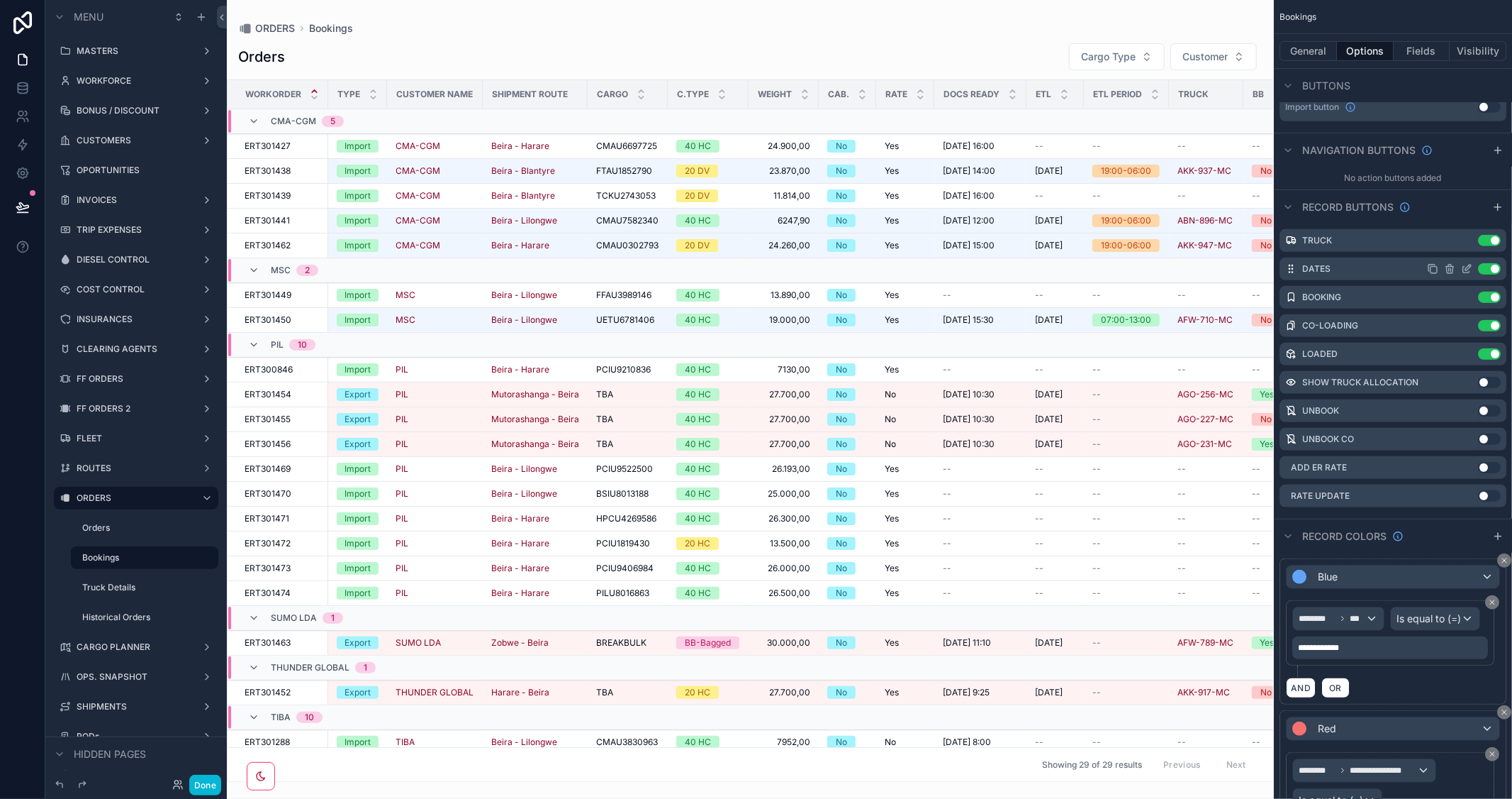
click at [1466, 266] on icon "scrollable content" at bounding box center [1466, 269] width 11 height 11
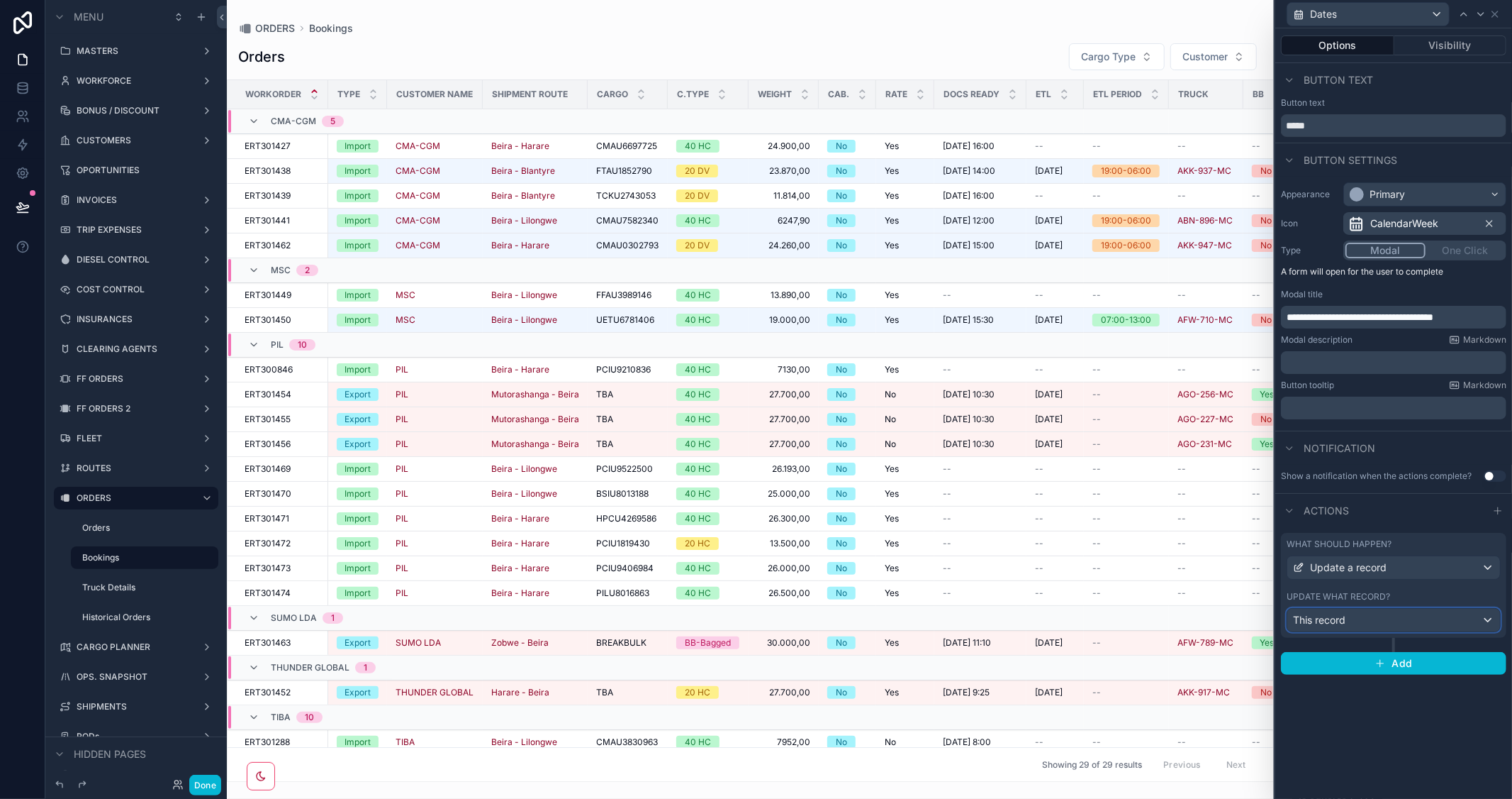
click at [1379, 617] on div "This record" at bounding box center [1394, 619] width 213 height 23
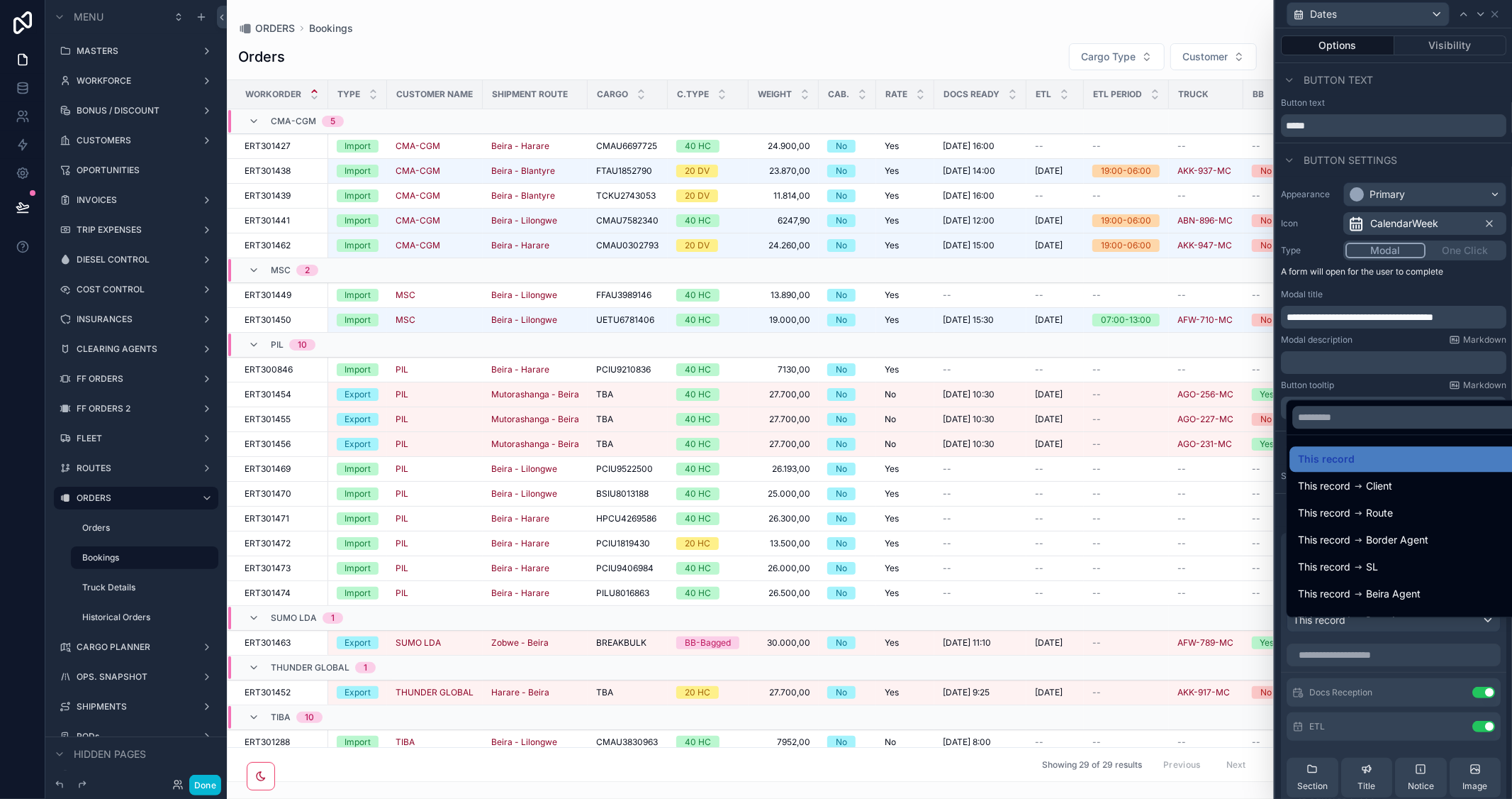
click at [1369, 387] on div at bounding box center [1393, 400] width 237 height 799
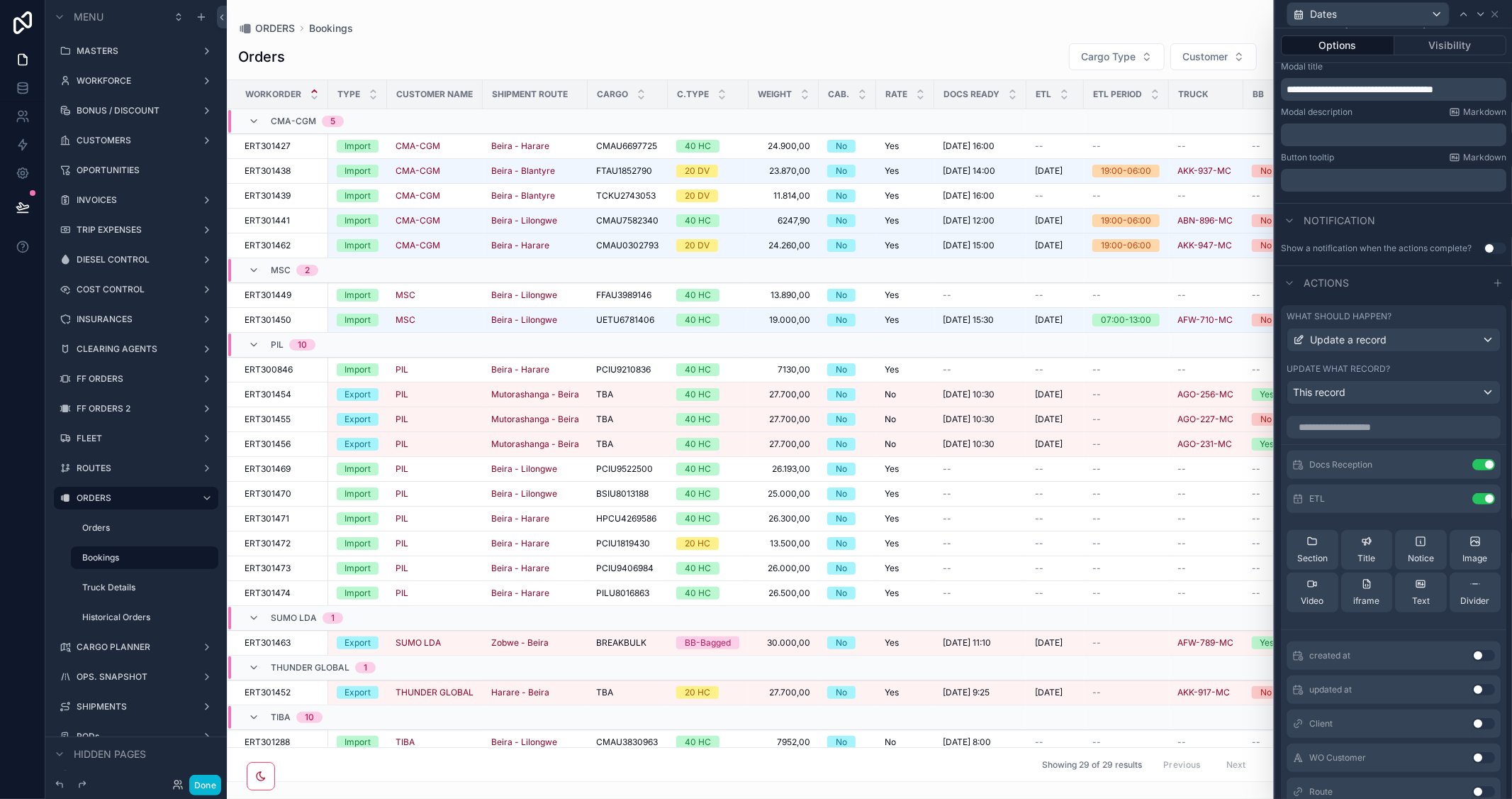
scroll to position [236, 0]
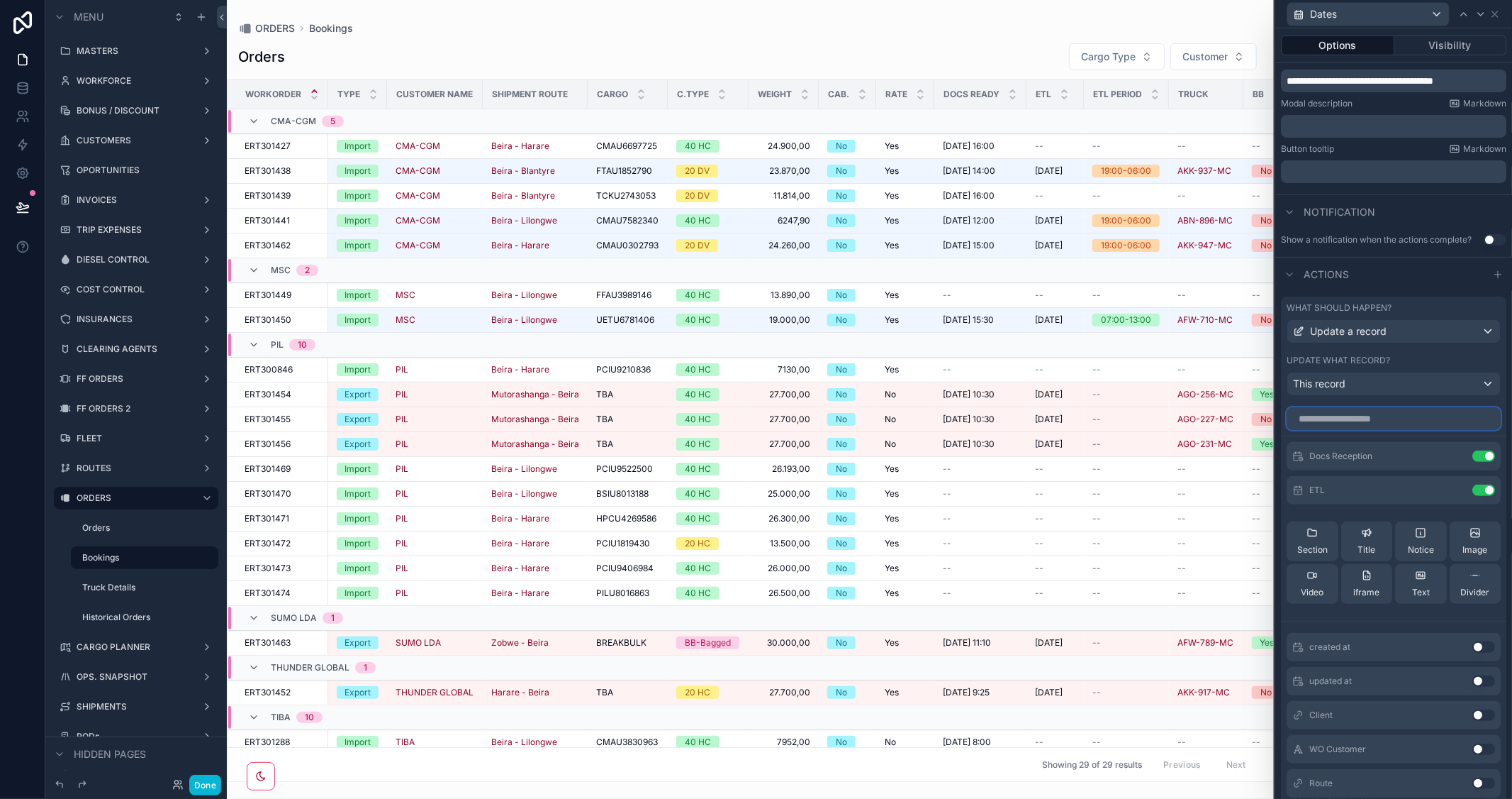
click at [1356, 429] on input "text" at bounding box center [1394, 418] width 214 height 23
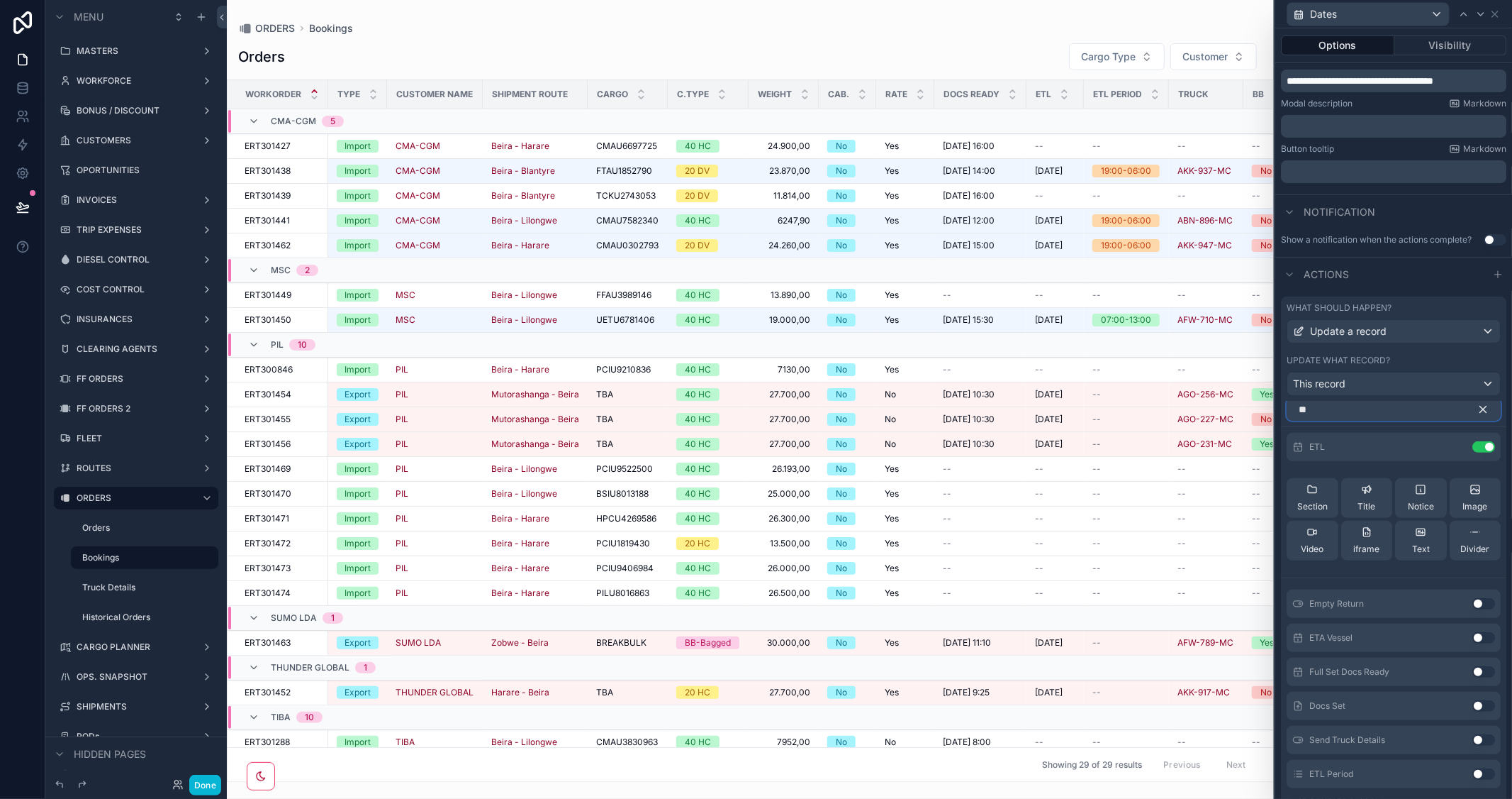
scroll to position [13, 0]
type input "**"
click at [1473, 776] on button "Use setting" at bounding box center [1484, 770] width 23 height 11
click at [1480, 409] on icon "button" at bounding box center [1483, 406] width 6 height 6
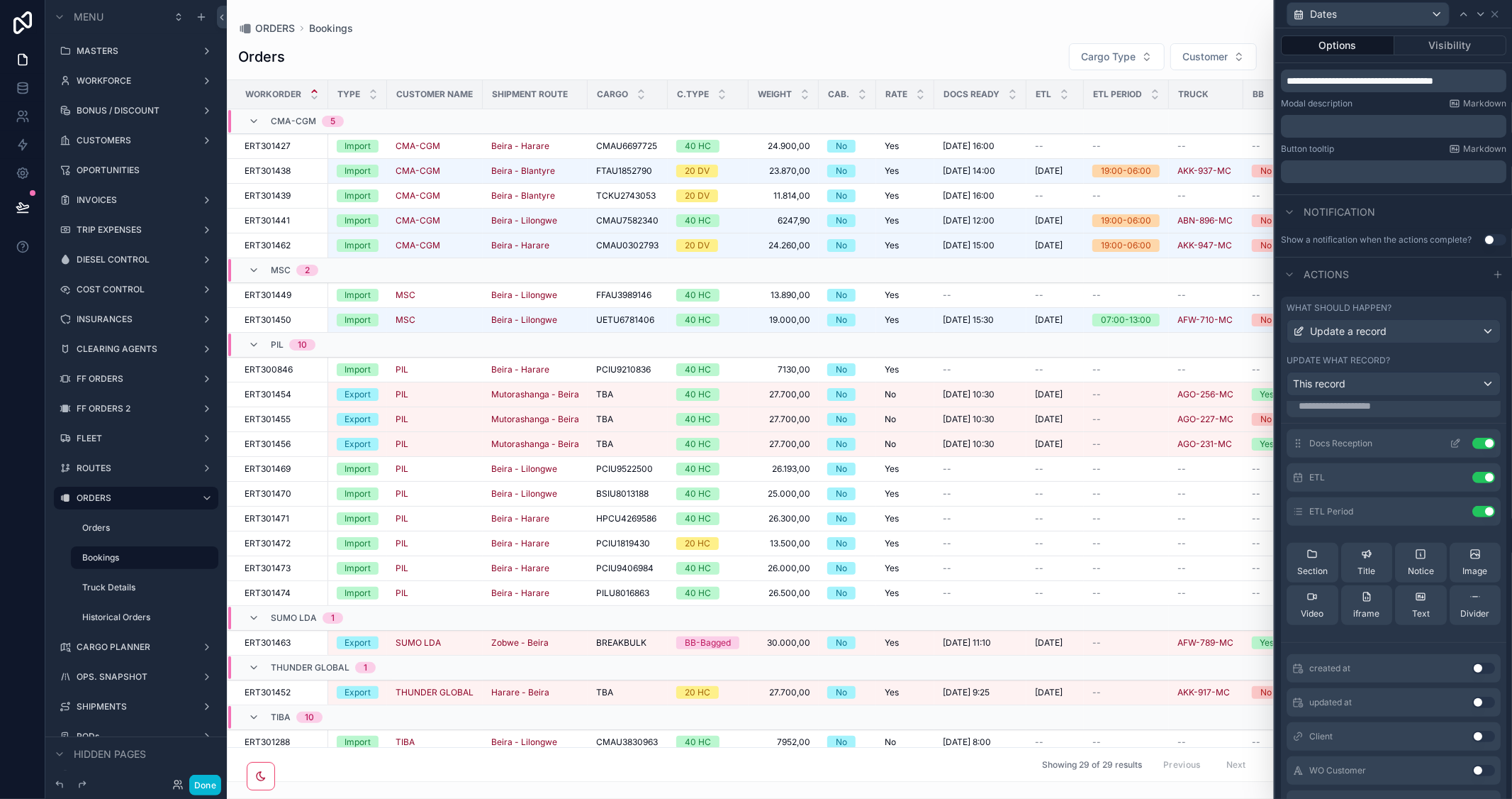
scroll to position [0, 0]
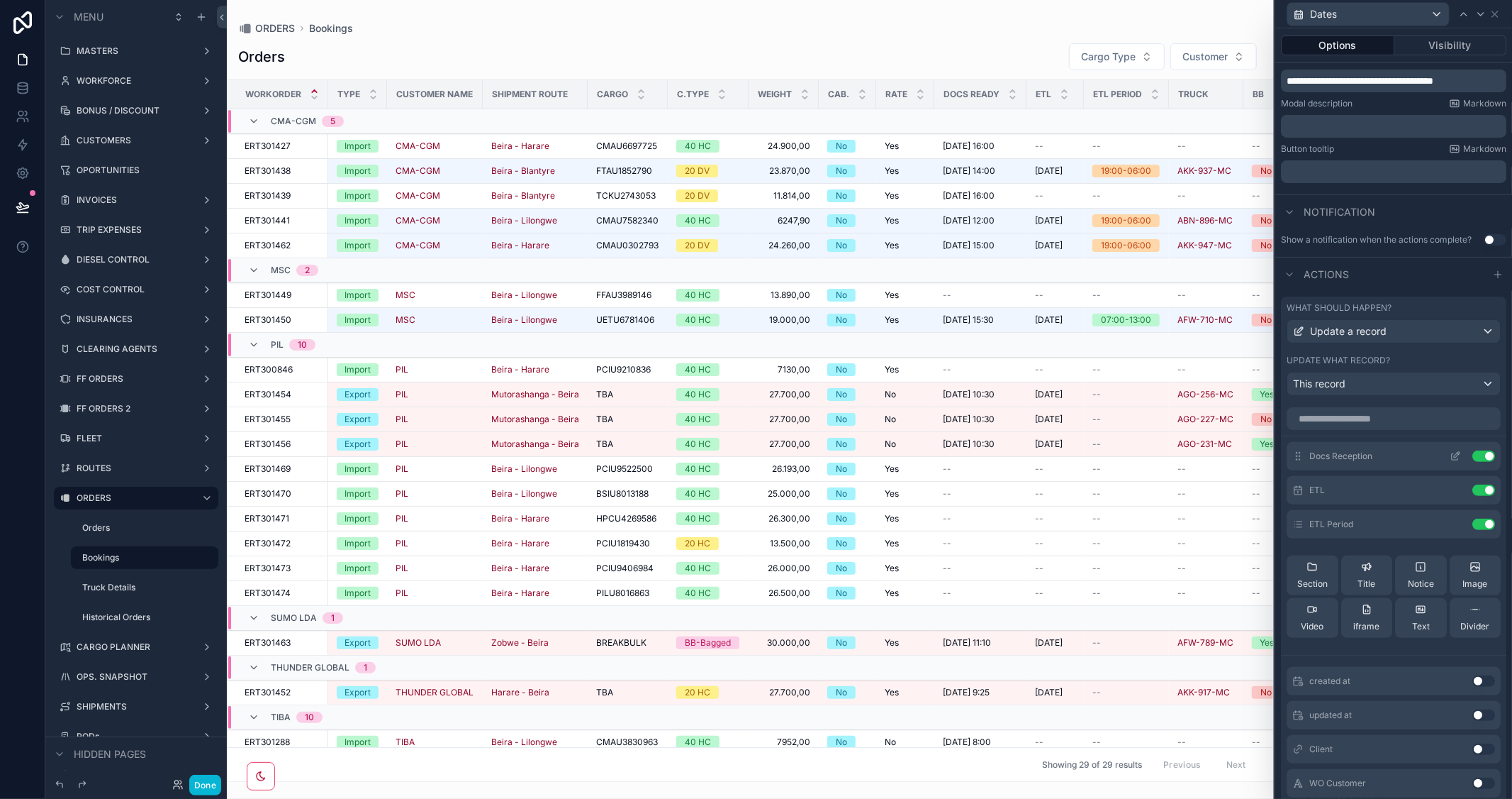
click at [1450, 462] on icon at bounding box center [1455, 456] width 11 height 11
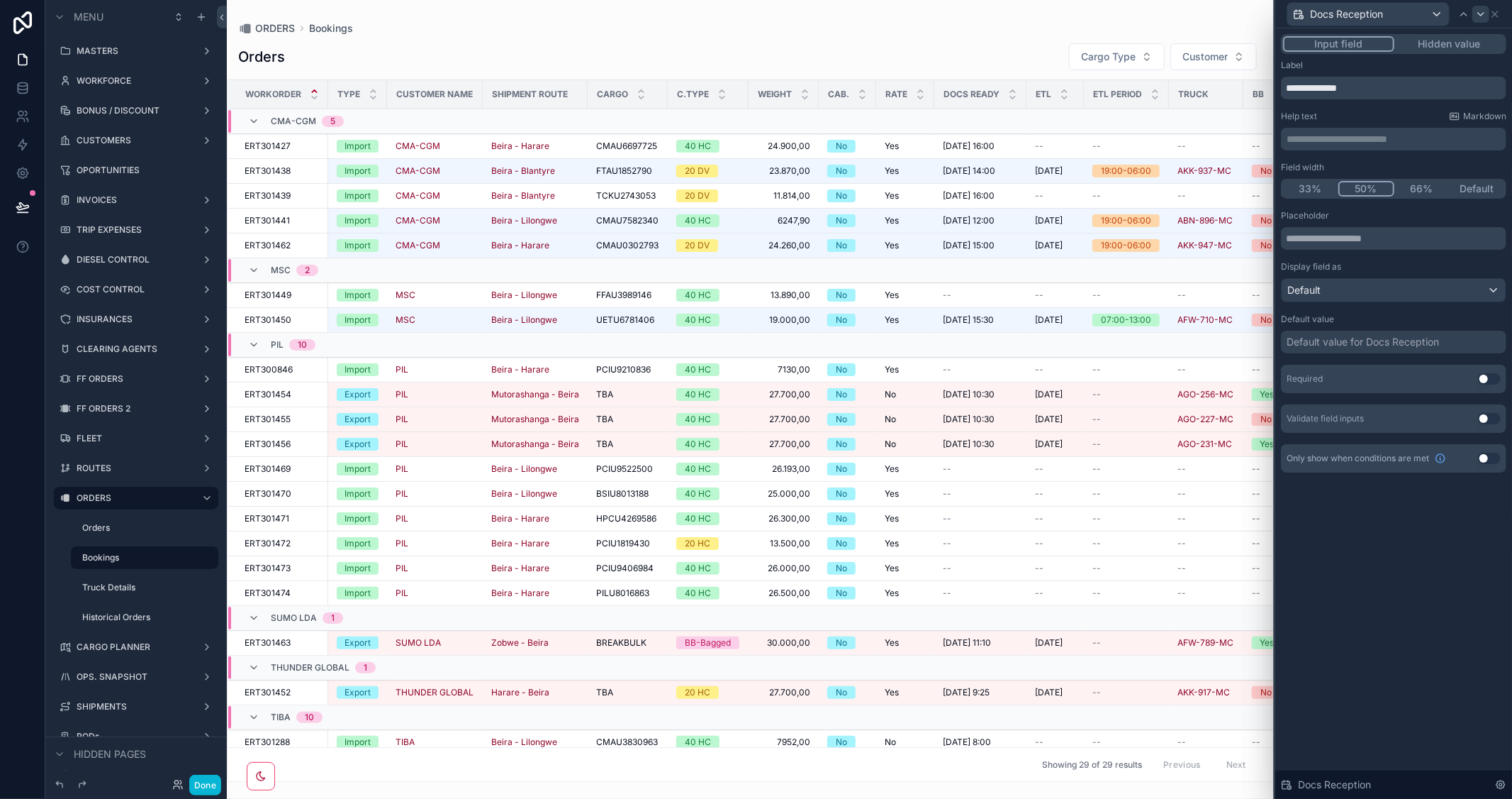
click at [1300, 185] on button "33%" at bounding box center [1310, 189] width 55 height 16
click at [1479, 13] on icon at bounding box center [1480, 14] width 6 height 3
click at [1317, 188] on button "33%" at bounding box center [1310, 189] width 55 height 16
click at [1483, 13] on icon at bounding box center [1480, 14] width 6 height 3
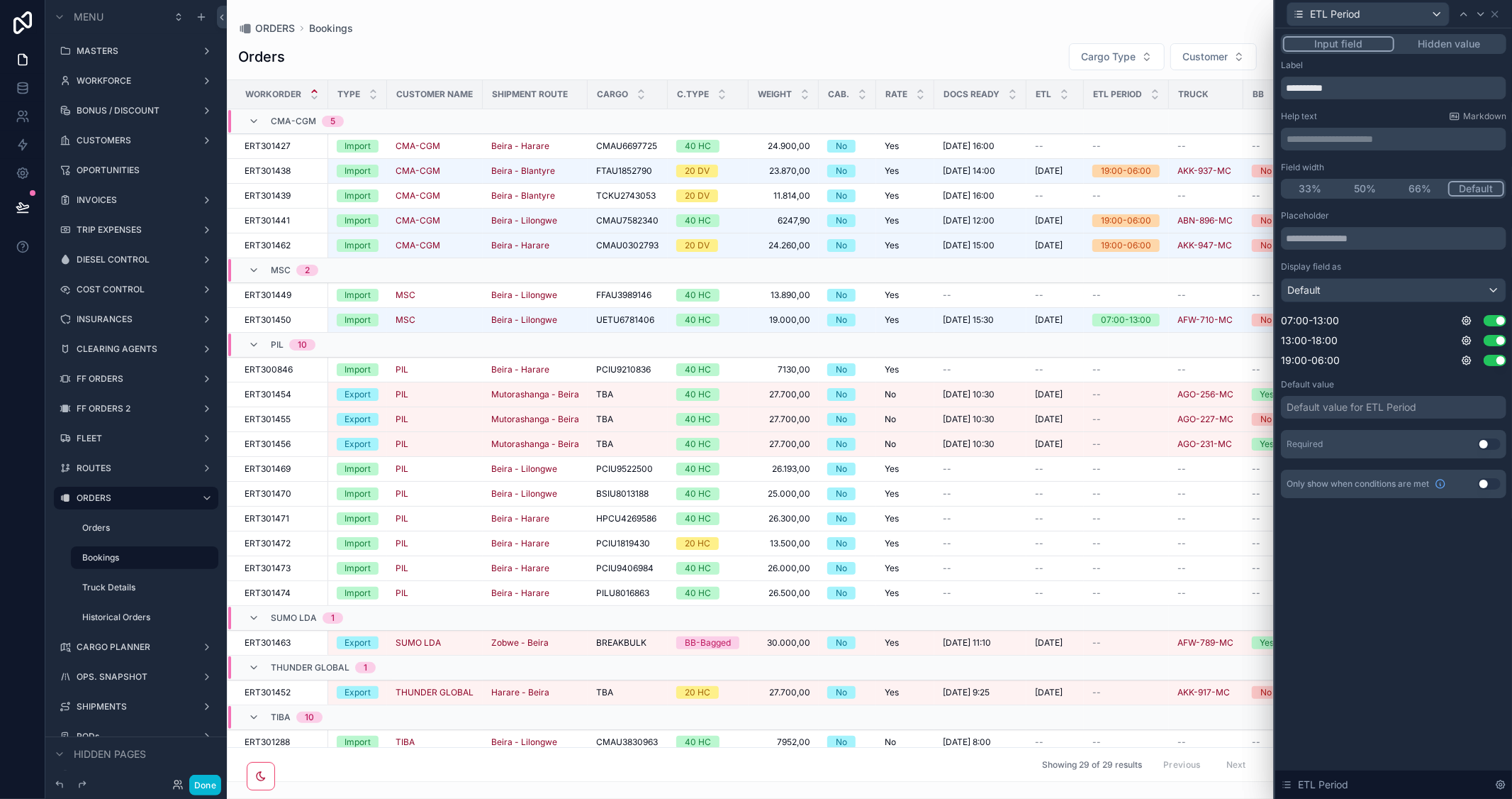
click at [1306, 187] on button "33%" at bounding box center [1310, 189] width 55 height 16
click at [1368, 232] on input "text" at bounding box center [1394, 238] width 225 height 23
click at [1368, 237] on input "text" at bounding box center [1394, 238] width 225 height 23
click at [183, 787] on icon at bounding box center [178, 784] width 11 height 11
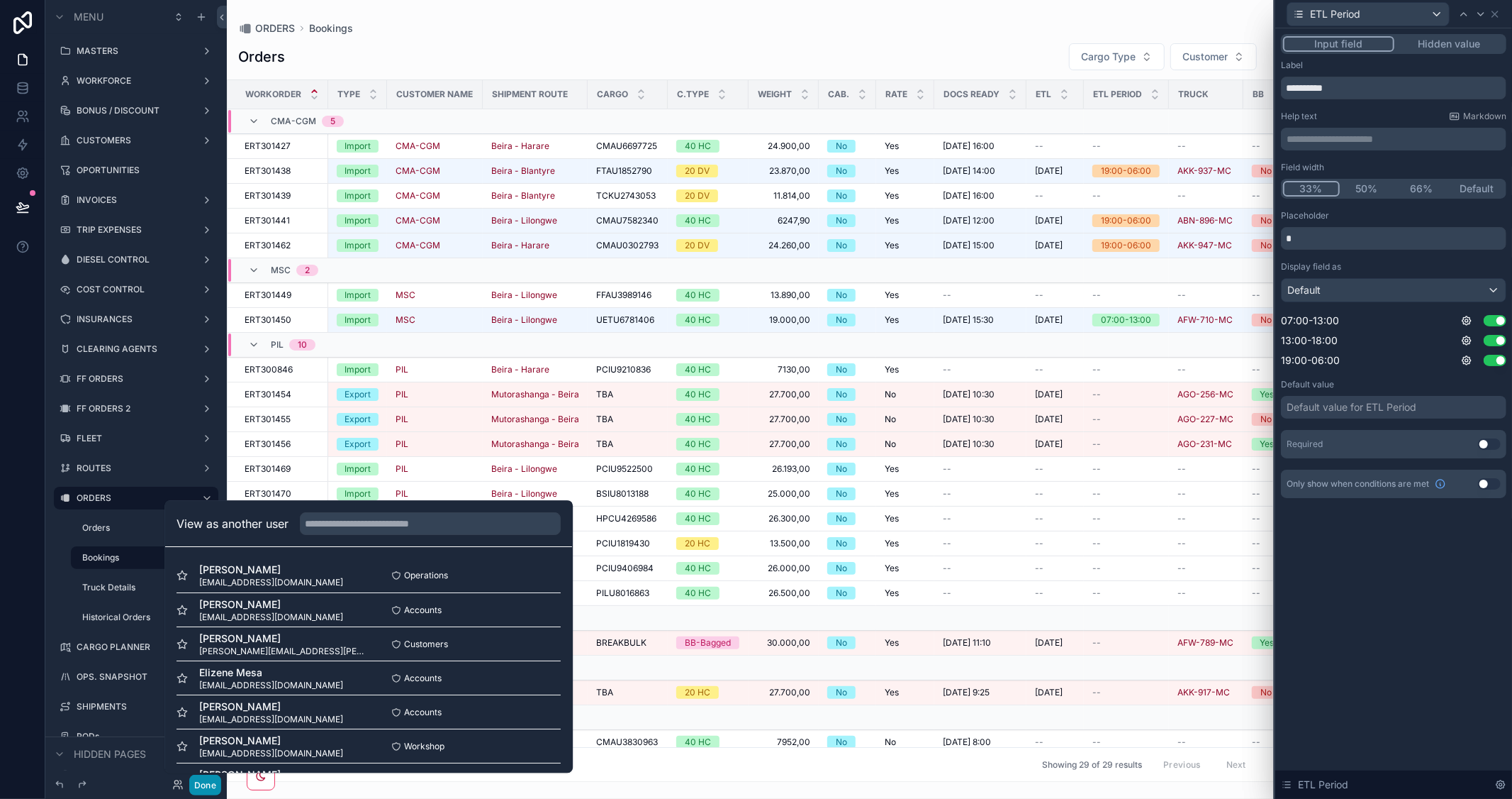
click at [207, 786] on button "Done" at bounding box center [205, 785] width 32 height 20
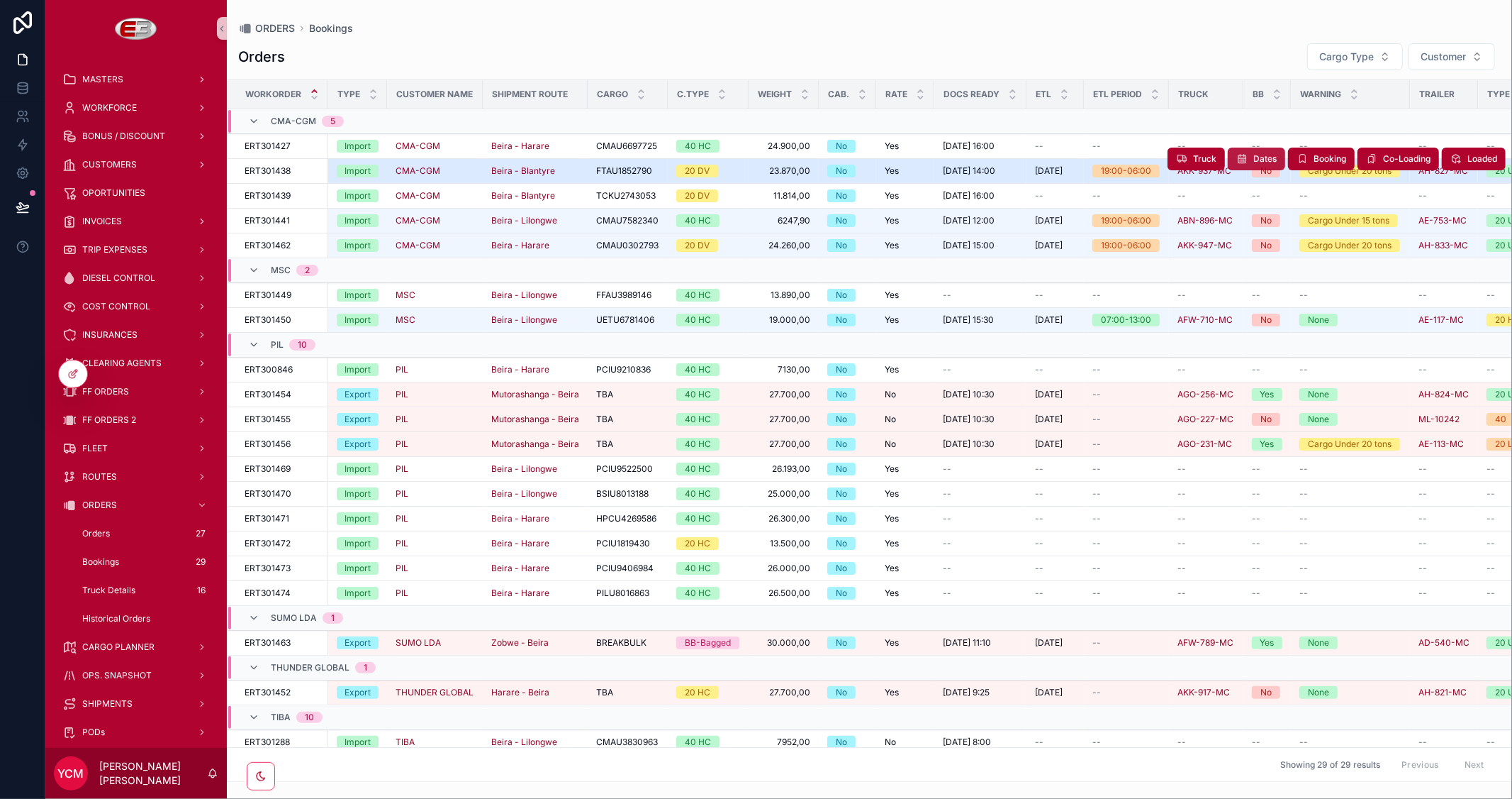
click at [1253, 159] on span "Dates" at bounding box center [1265, 158] width 24 height 11
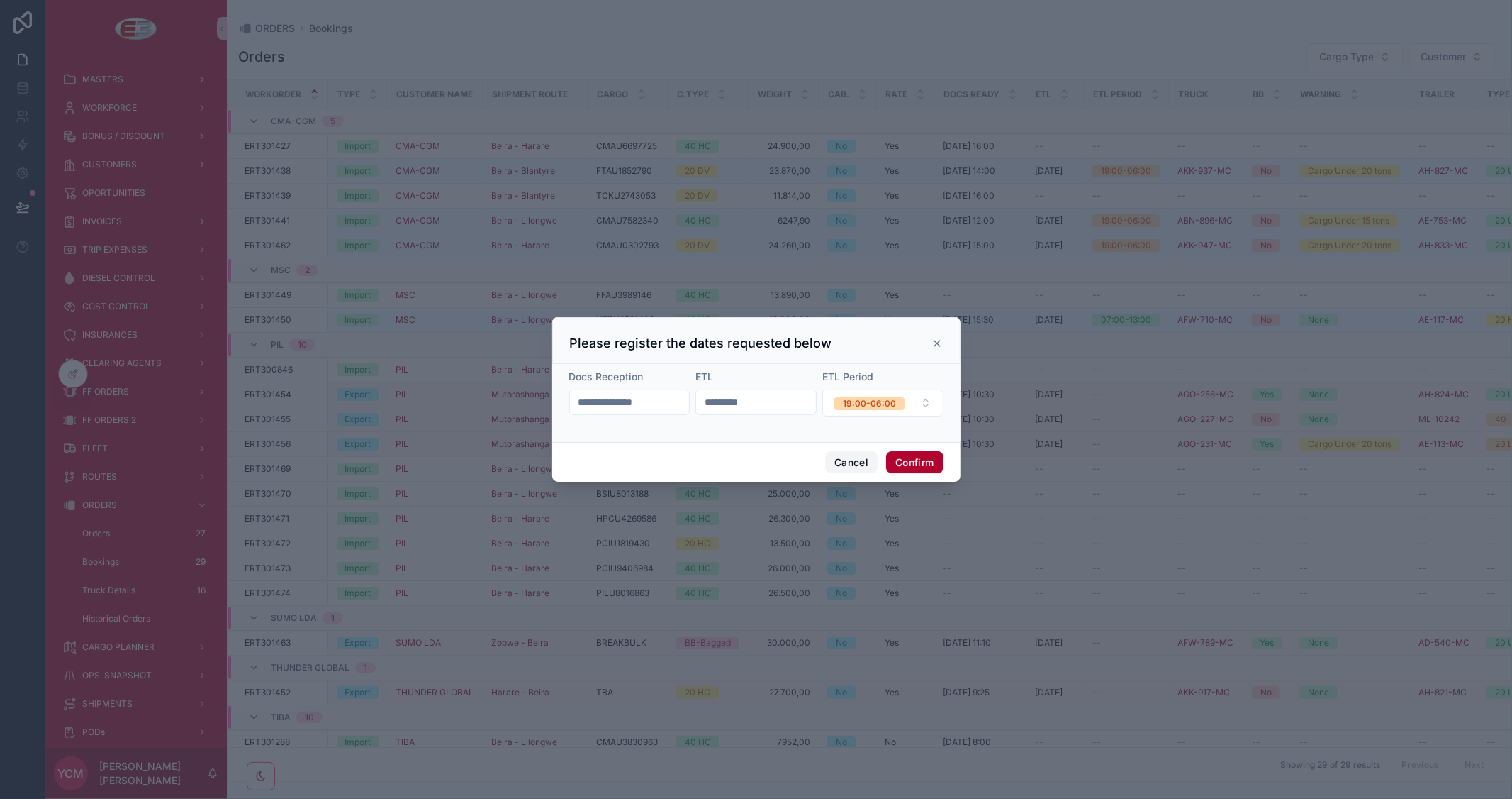
click at [847, 462] on button "Cancel" at bounding box center [851, 462] width 53 height 23
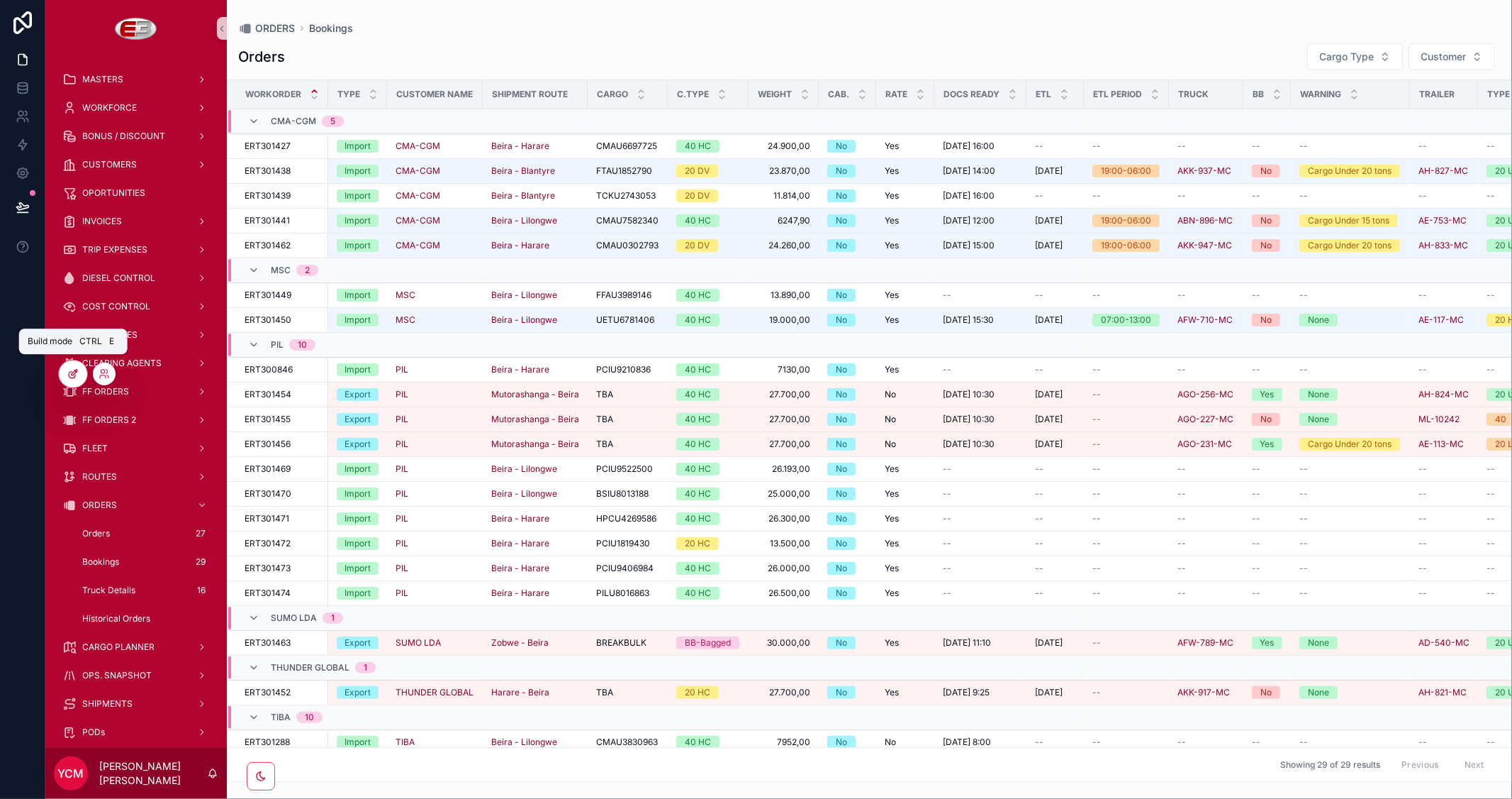
click at [69, 373] on icon at bounding box center [72, 375] width 6 height 6
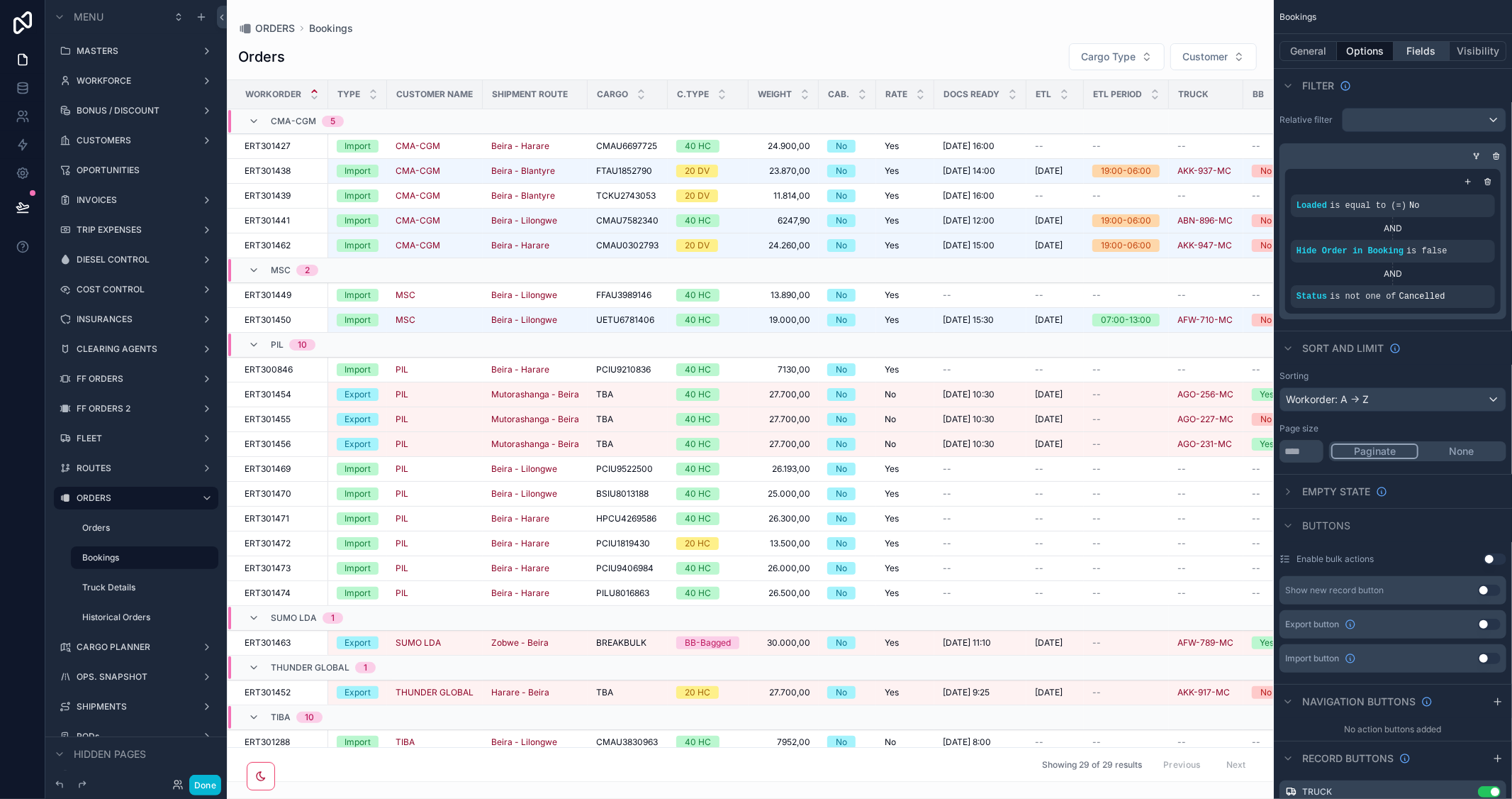
click at [1409, 50] on button "Fields" at bounding box center [1422, 50] width 57 height 20
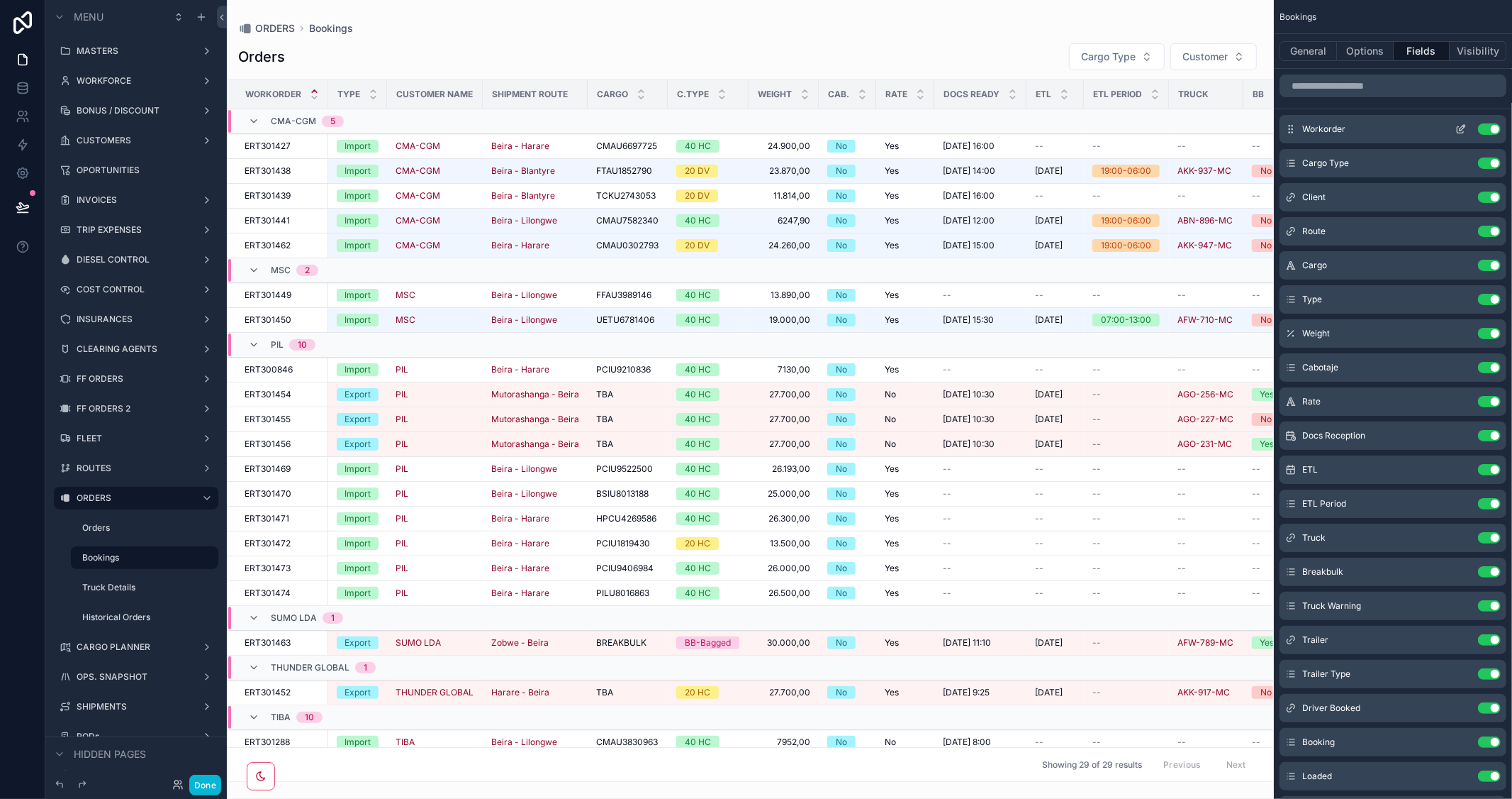
click at [1461, 128] on icon "scrollable content" at bounding box center [1462, 127] width 6 height 6
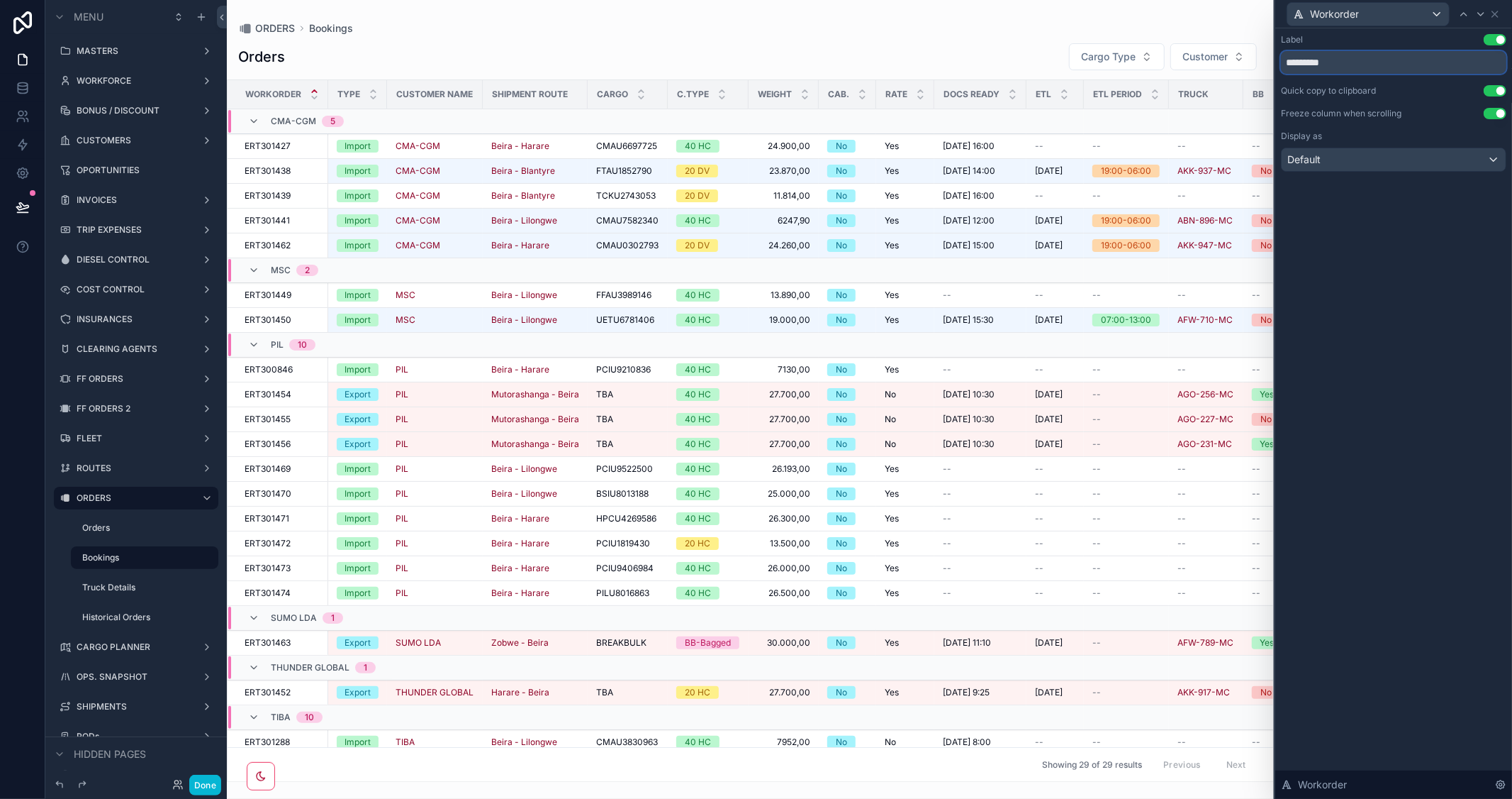
drag, startPoint x: 1295, startPoint y: 62, endPoint x: 1214, endPoint y: 58, distance: 81.1
click at [1214, 58] on div "Workorder Label Use setting ********* Quick copy to clipboard Use setting Freez…" at bounding box center [756, 400] width 1512 height 799
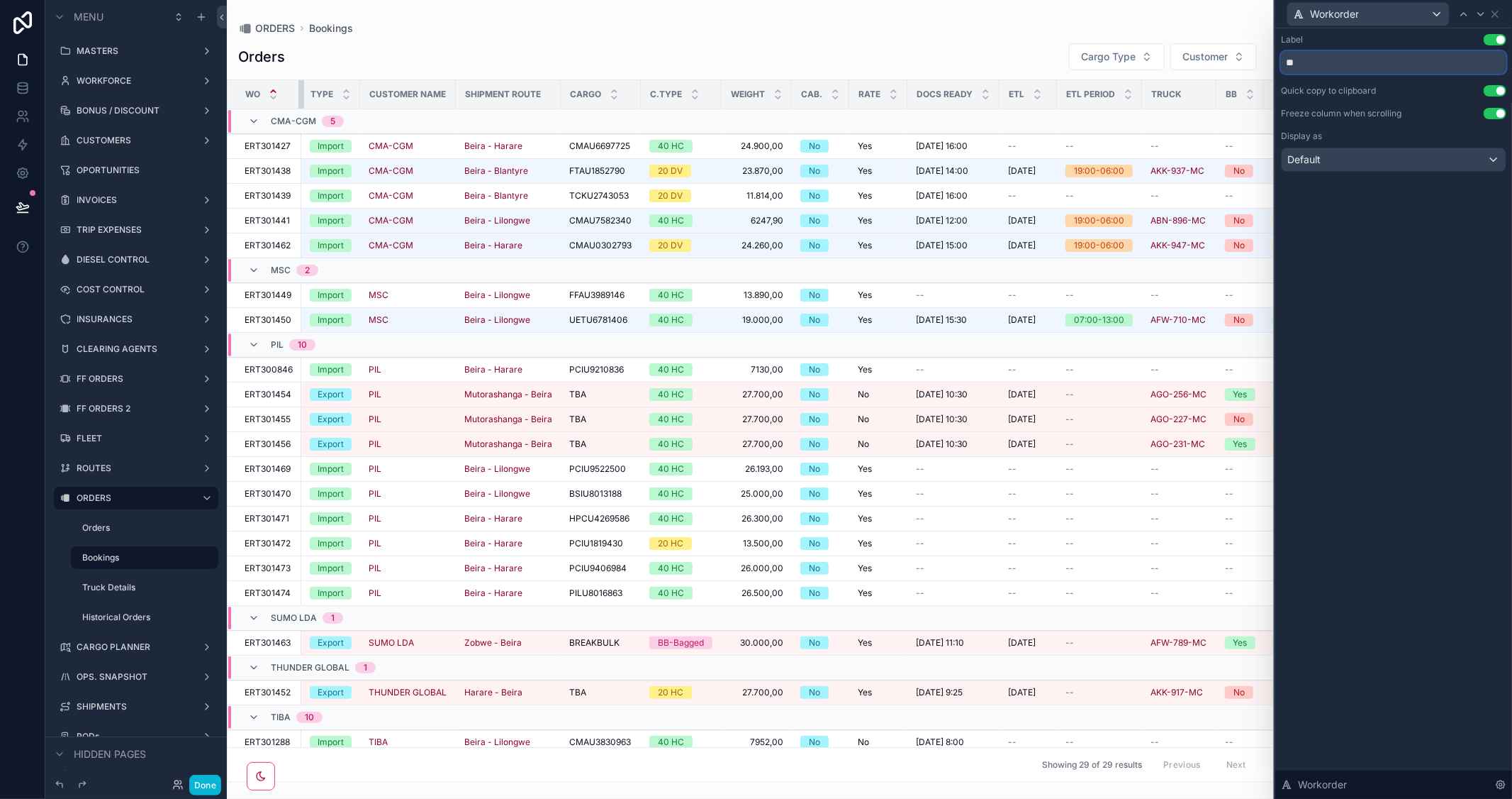
drag, startPoint x: 284, startPoint y: 89, endPoint x: 321, endPoint y: 105, distance: 40.3
click at [321, 105] on tr "WO Type Customer Name Shipment Route Cargo C.Type Weight Cab. Rate Docs Ready E…" at bounding box center [1046, 95] width 1637 height 29
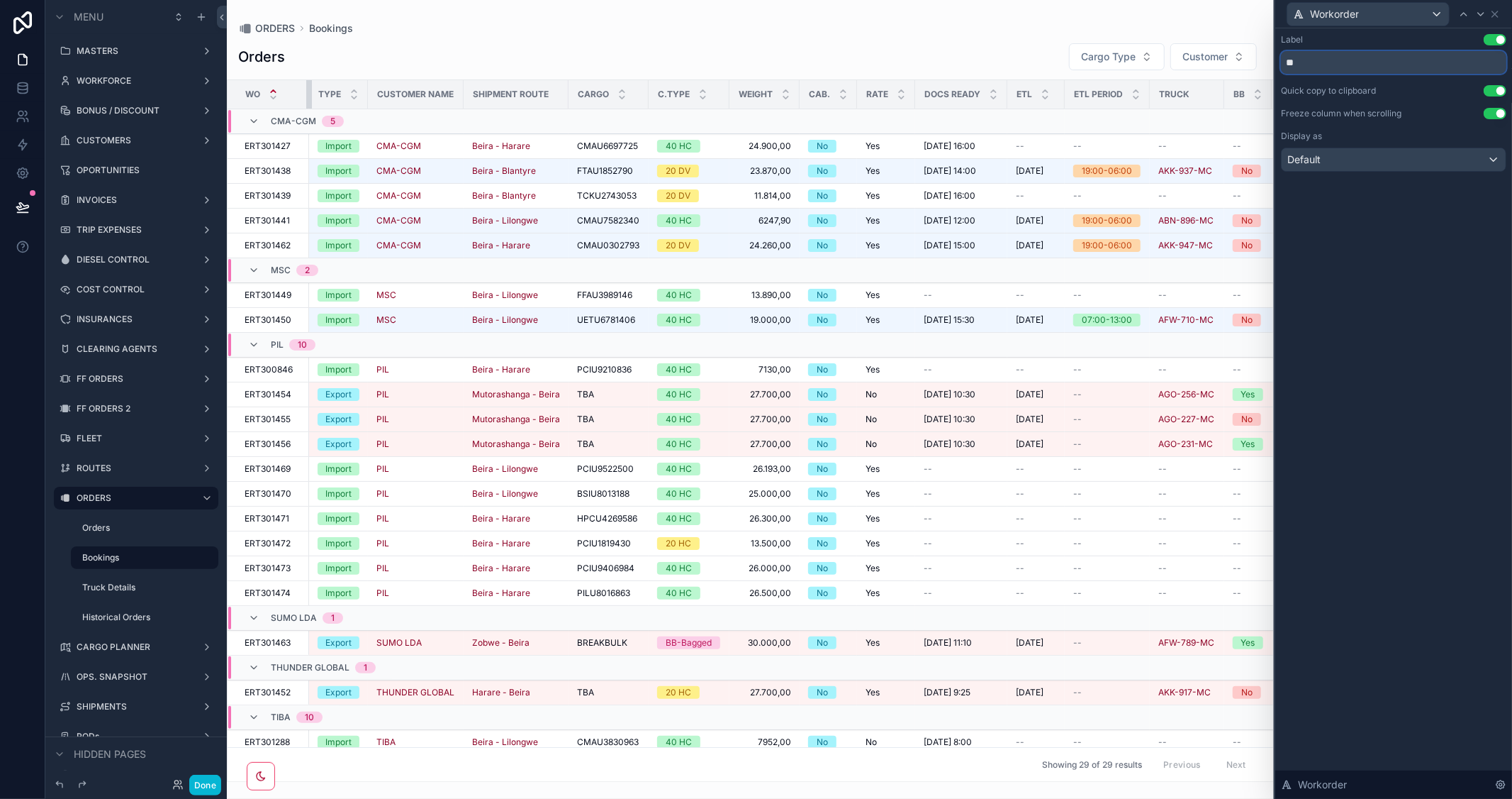
drag, startPoint x: 299, startPoint y: 93, endPoint x: 308, endPoint y: 96, distance: 9.5
click at [308, 96] on div "scrollable content" at bounding box center [309, 95] width 6 height 28
type input "**"
click at [214, 786] on button "Done" at bounding box center [205, 785] width 32 height 20
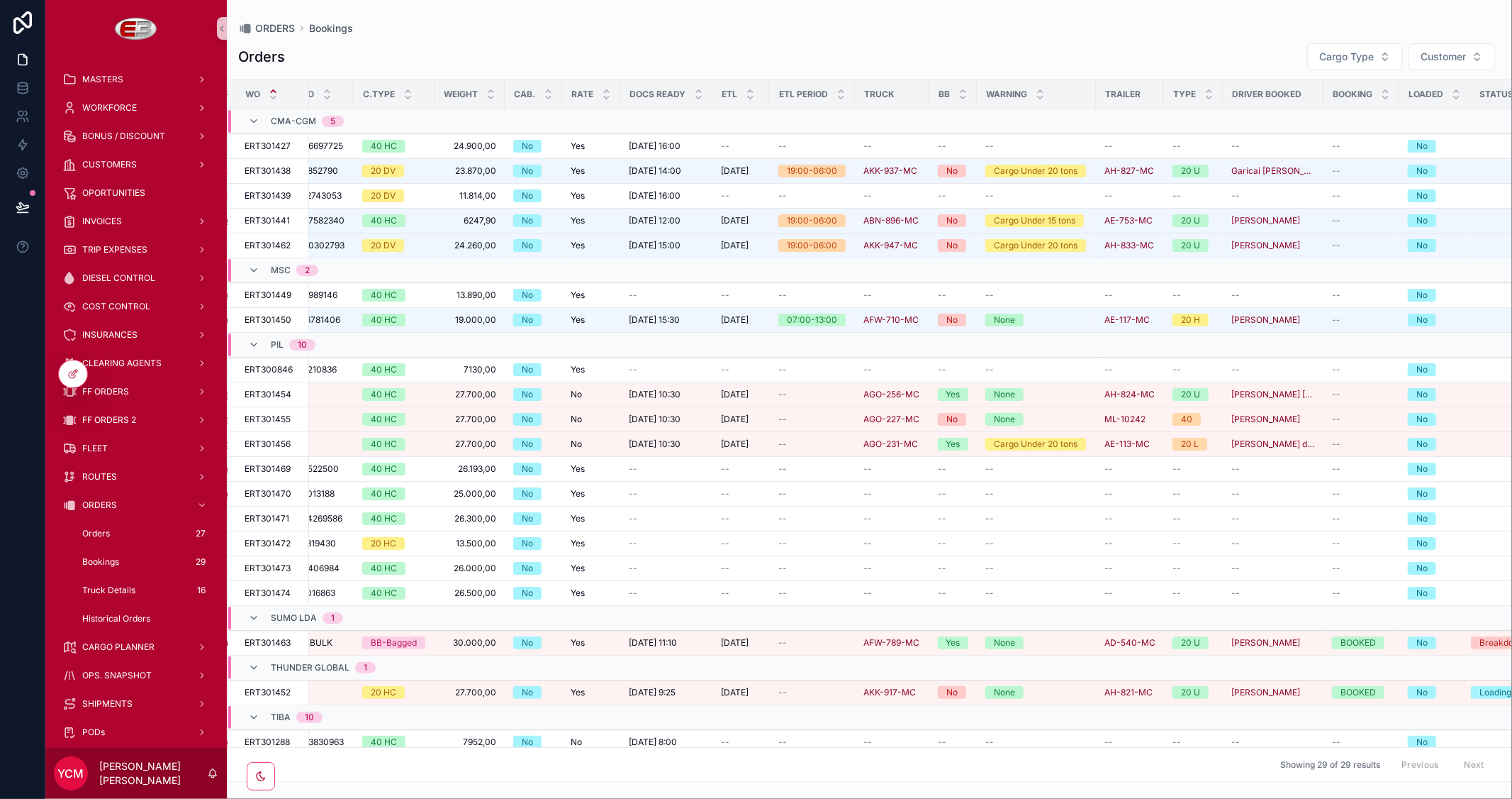
scroll to position [0, 372]
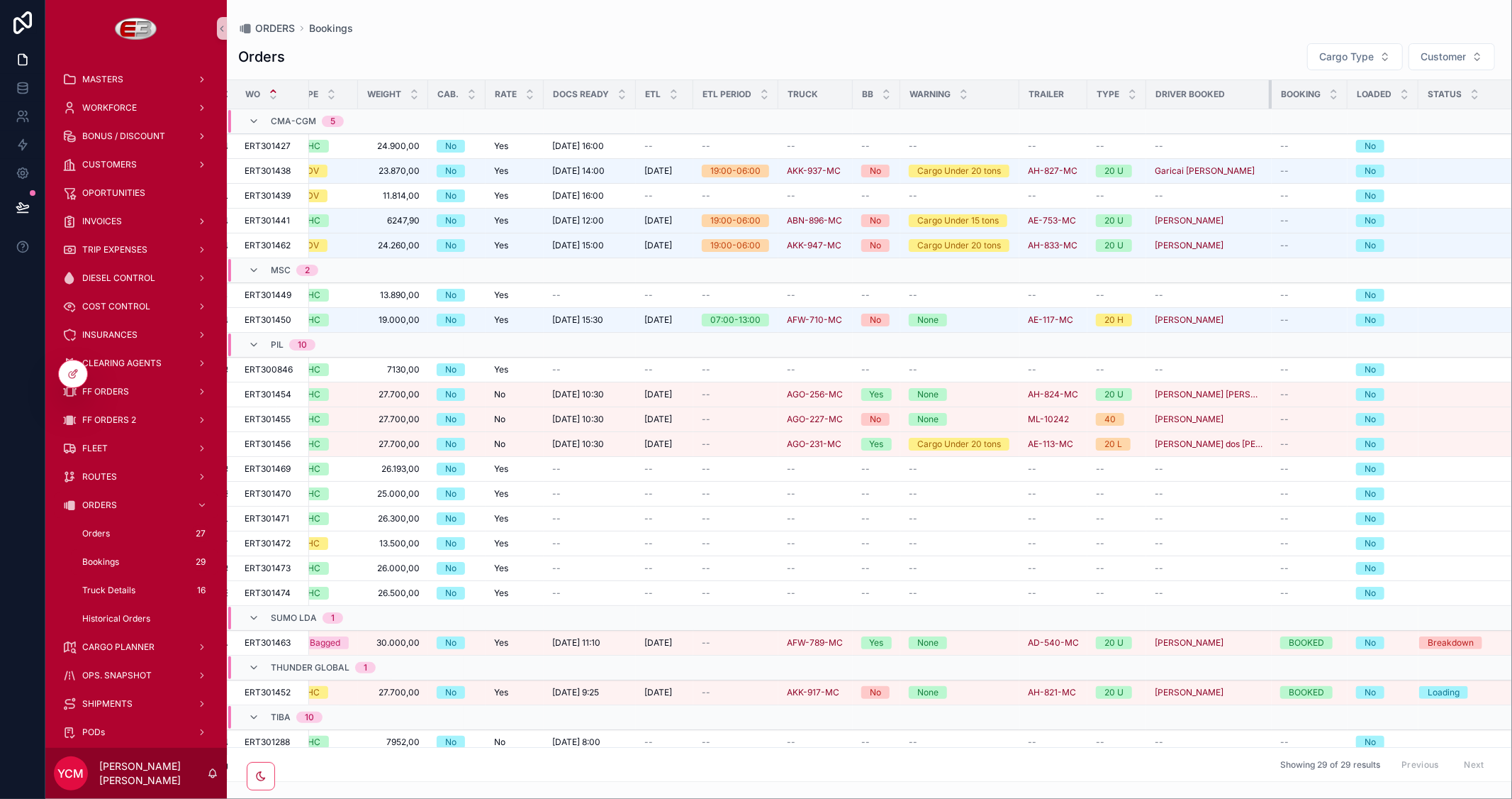
drag, startPoint x: 1242, startPoint y: 89, endPoint x: 1267, endPoint y: 97, distance: 26.2
click at [1269, 97] on div "scrollable content" at bounding box center [1271, 95] width 6 height 28
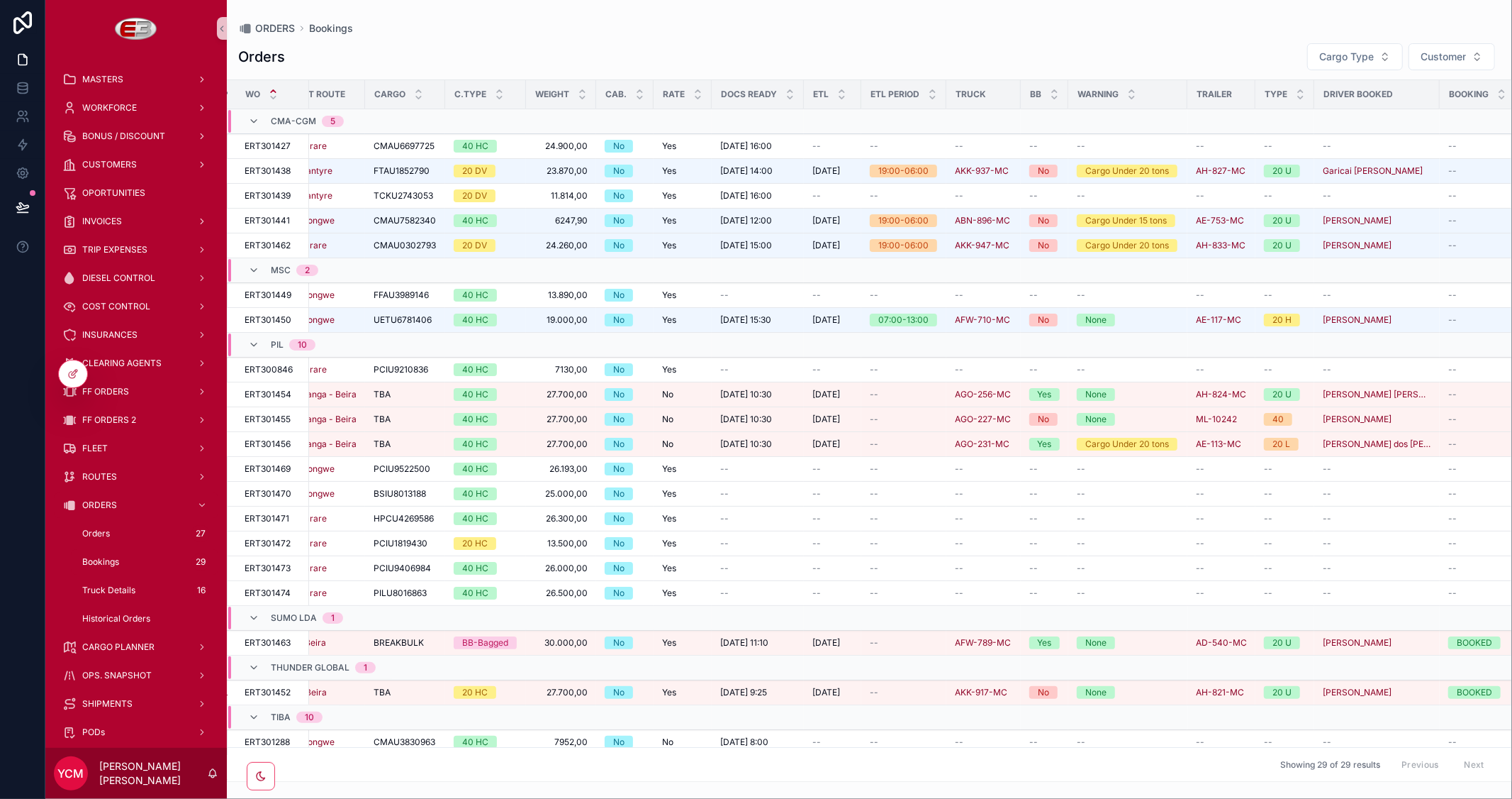
scroll to position [0, 0]
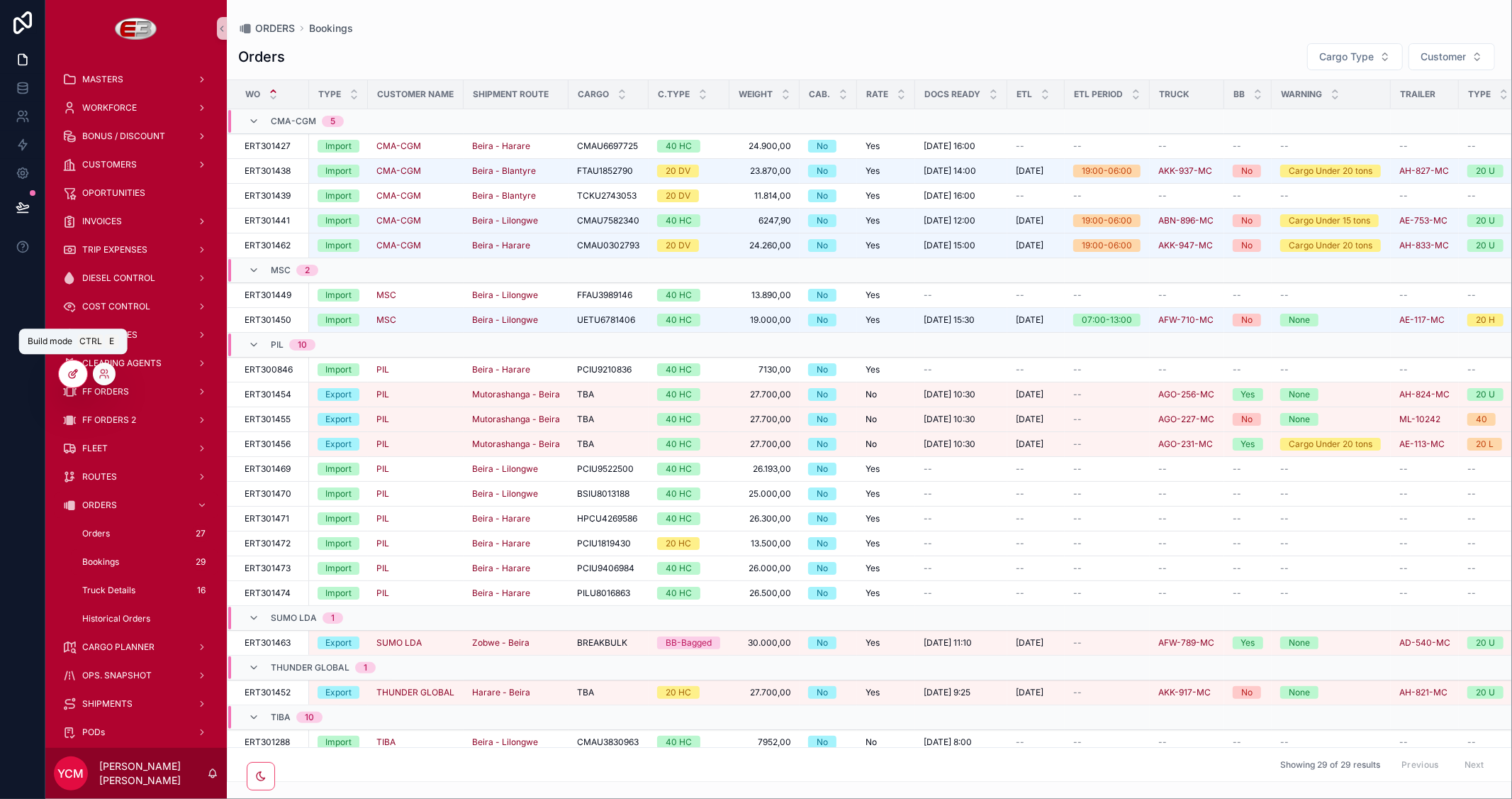
click at [76, 370] on icon at bounding box center [73, 373] width 11 height 11
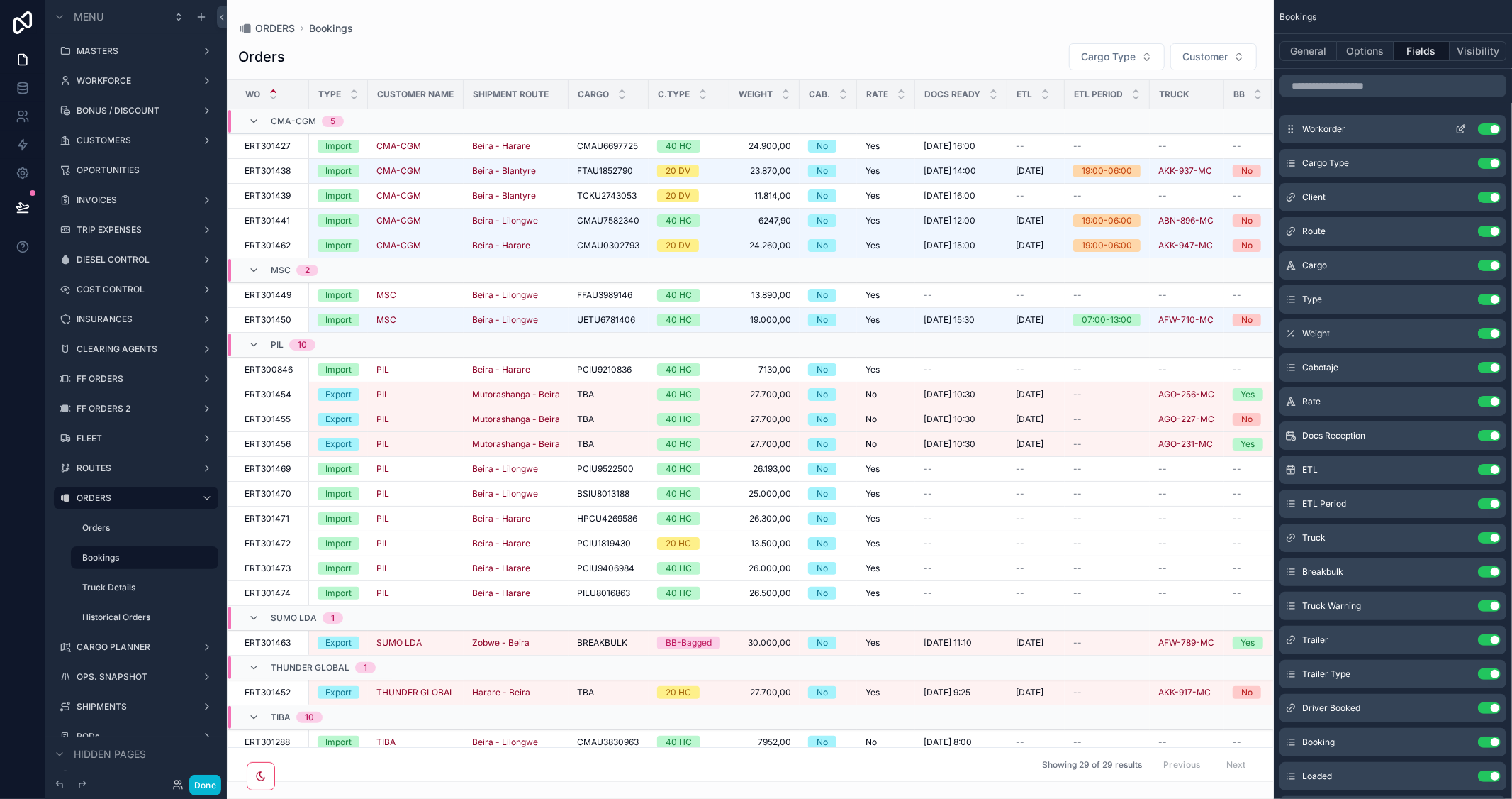
click at [1463, 124] on icon "scrollable content" at bounding box center [1461, 129] width 11 height 11
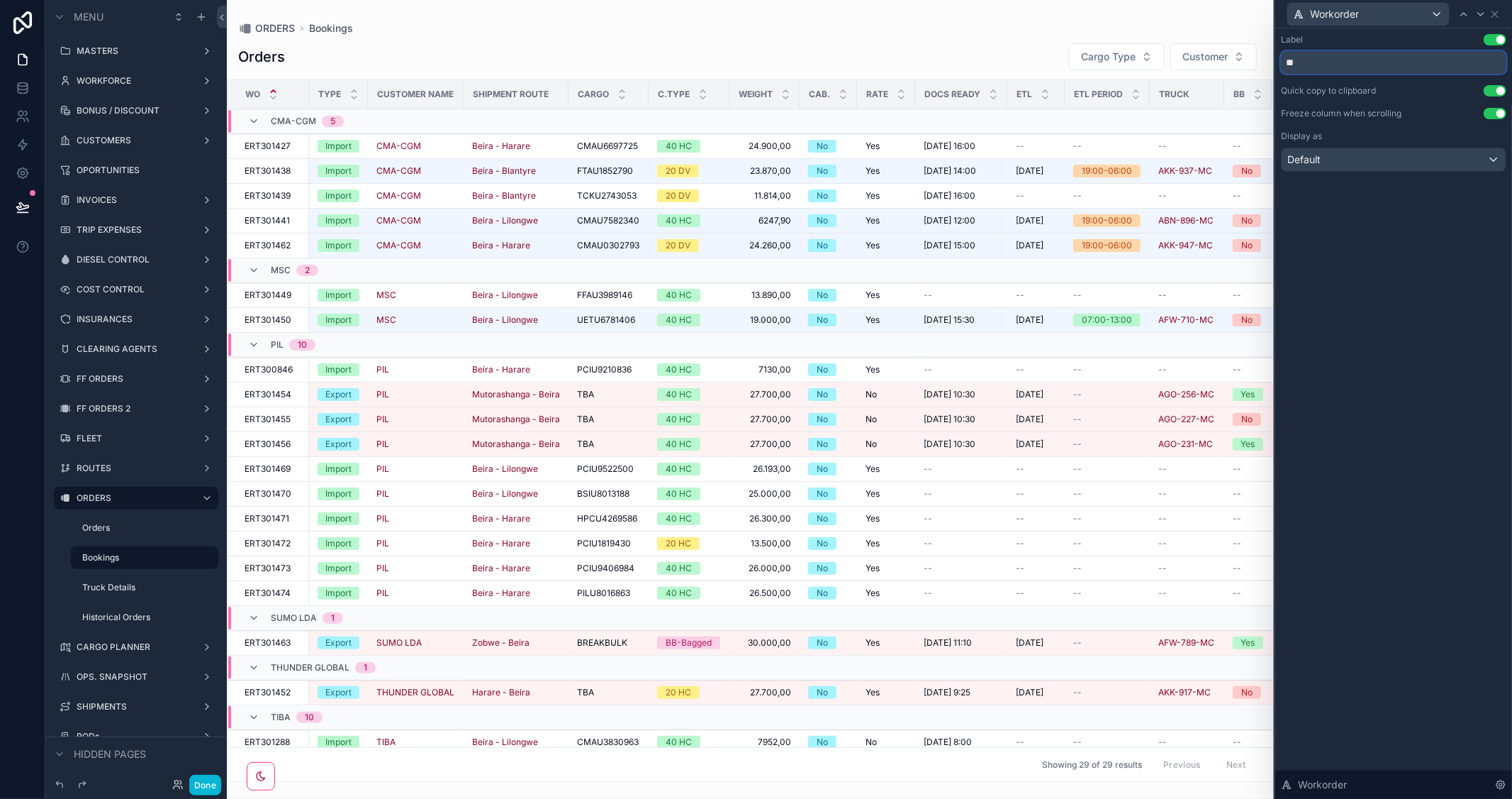
drag, startPoint x: 1333, startPoint y: 62, endPoint x: 1239, endPoint y: 62, distance: 94.0
click at [1239, 62] on div "Workorder Label Use setting ** Quick copy to clipboard Use setting Freeze colum…" at bounding box center [756, 400] width 1512 height 799
type input "*"
type input "*********"
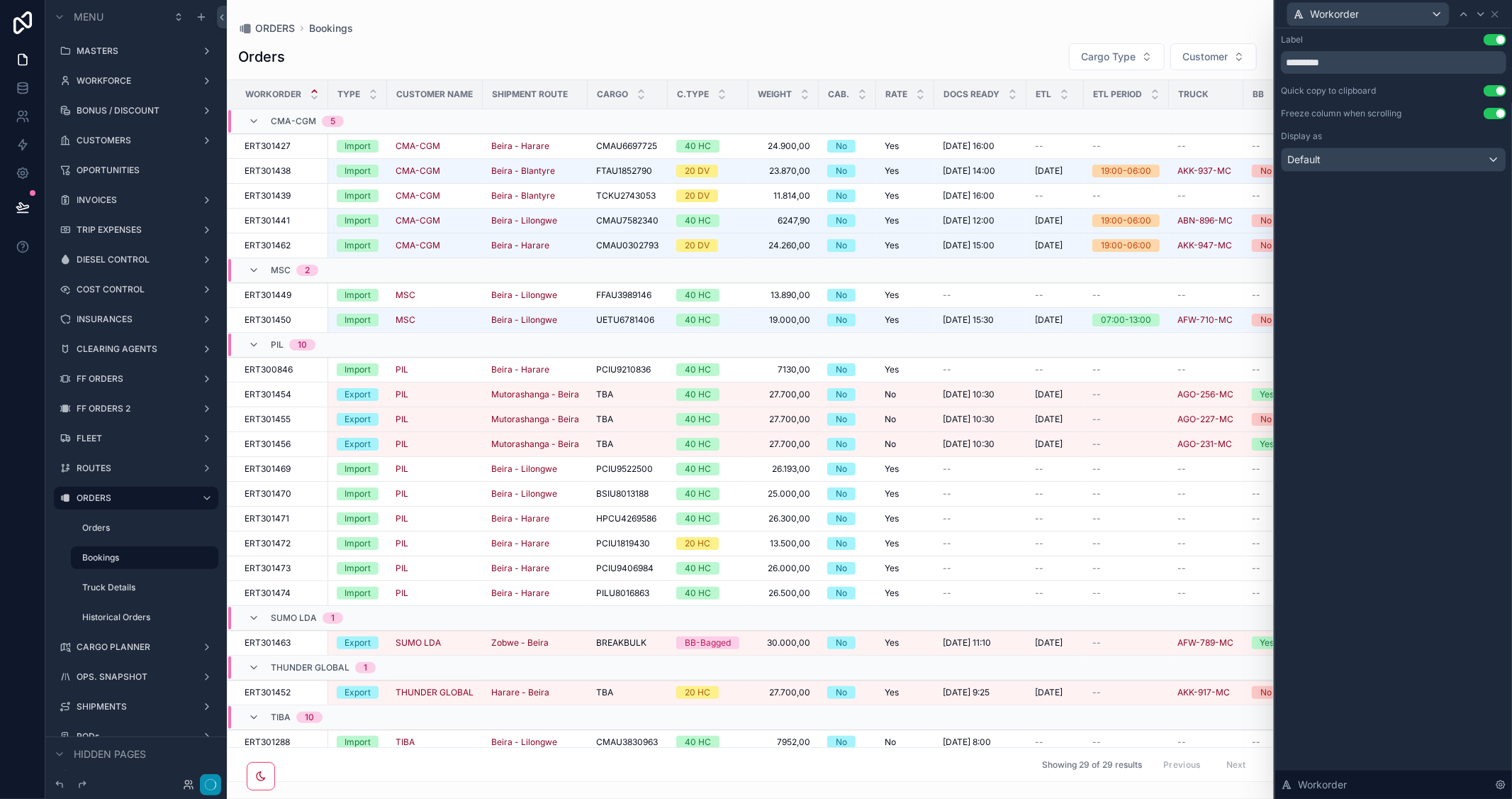
click at [200, 783] on button "button" at bounding box center [210, 784] width 21 height 21
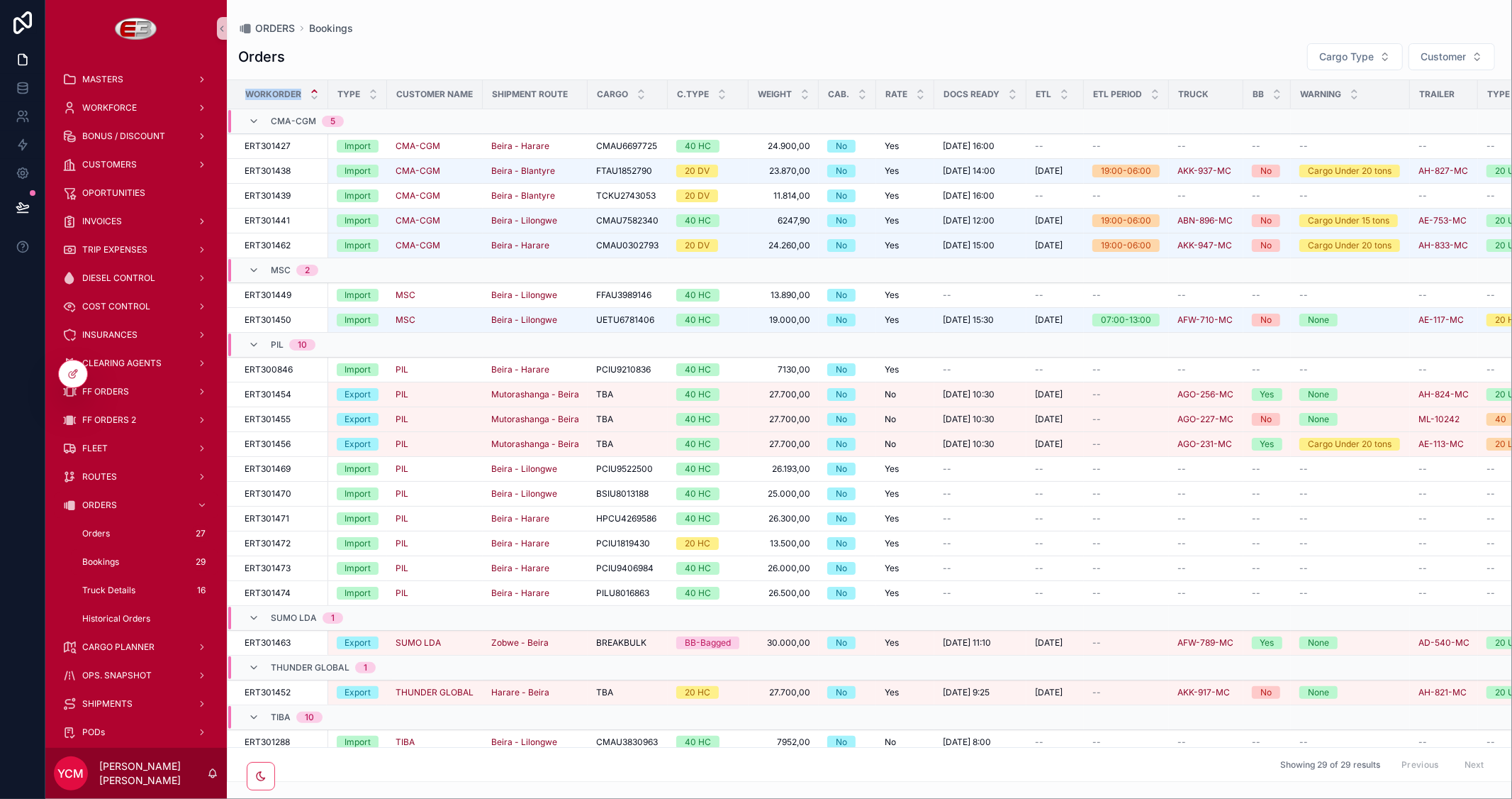
drag, startPoint x: 323, startPoint y: 89, endPoint x: 239, endPoint y: 89, distance: 84.0
click at [239, 89] on div "Workorder" at bounding box center [278, 95] width 99 height 27
click at [461, 52] on div "Orders Cargo Type Customer" at bounding box center [869, 57] width 1262 height 28
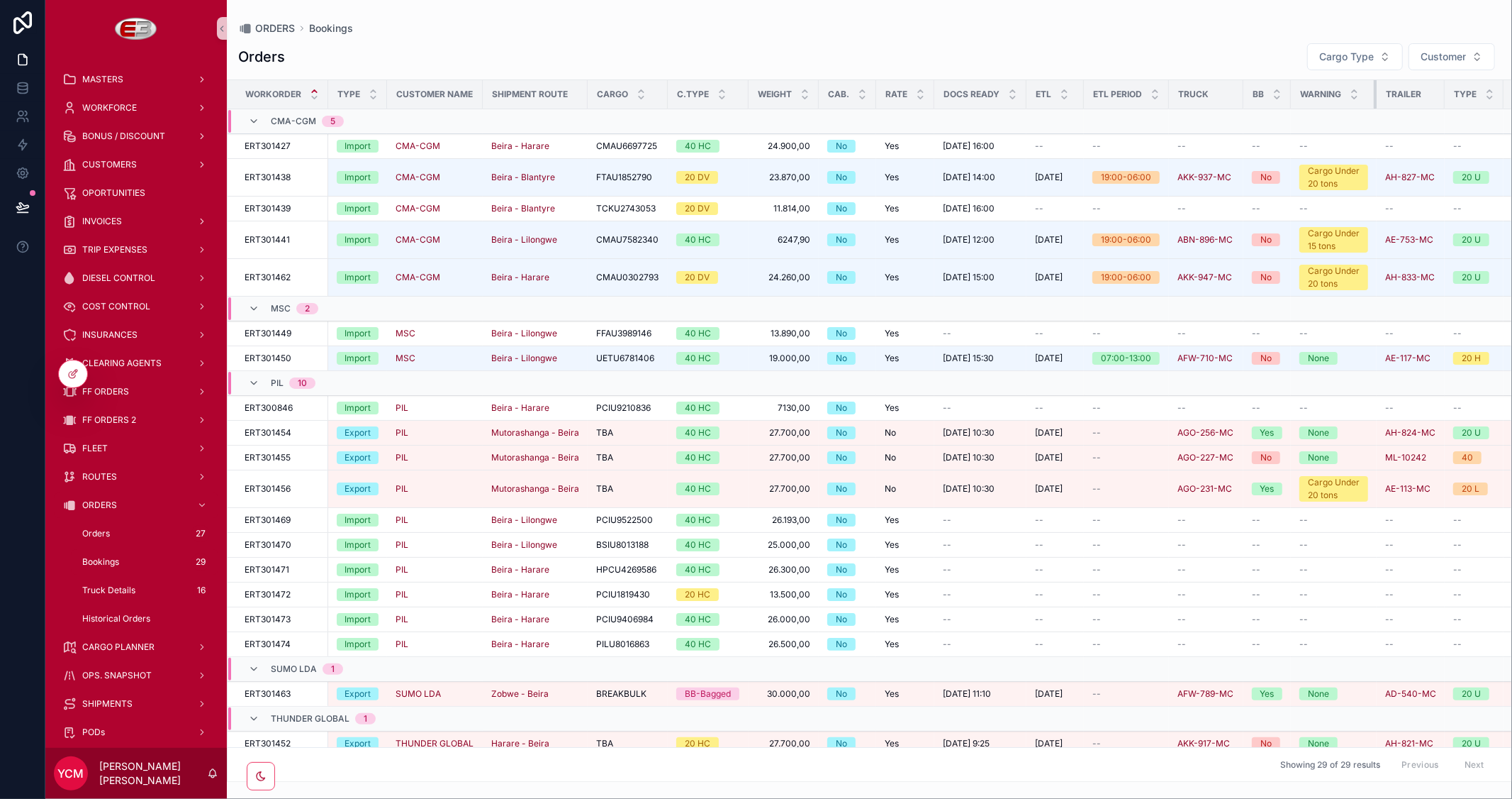
drag, startPoint x: 1407, startPoint y: 95, endPoint x: 1373, endPoint y: 98, distance: 34.1
click at [1373, 98] on div "scrollable content" at bounding box center [1376, 95] width 6 height 28
click at [96, 532] on span "Orders" at bounding box center [95, 533] width 28 height 11
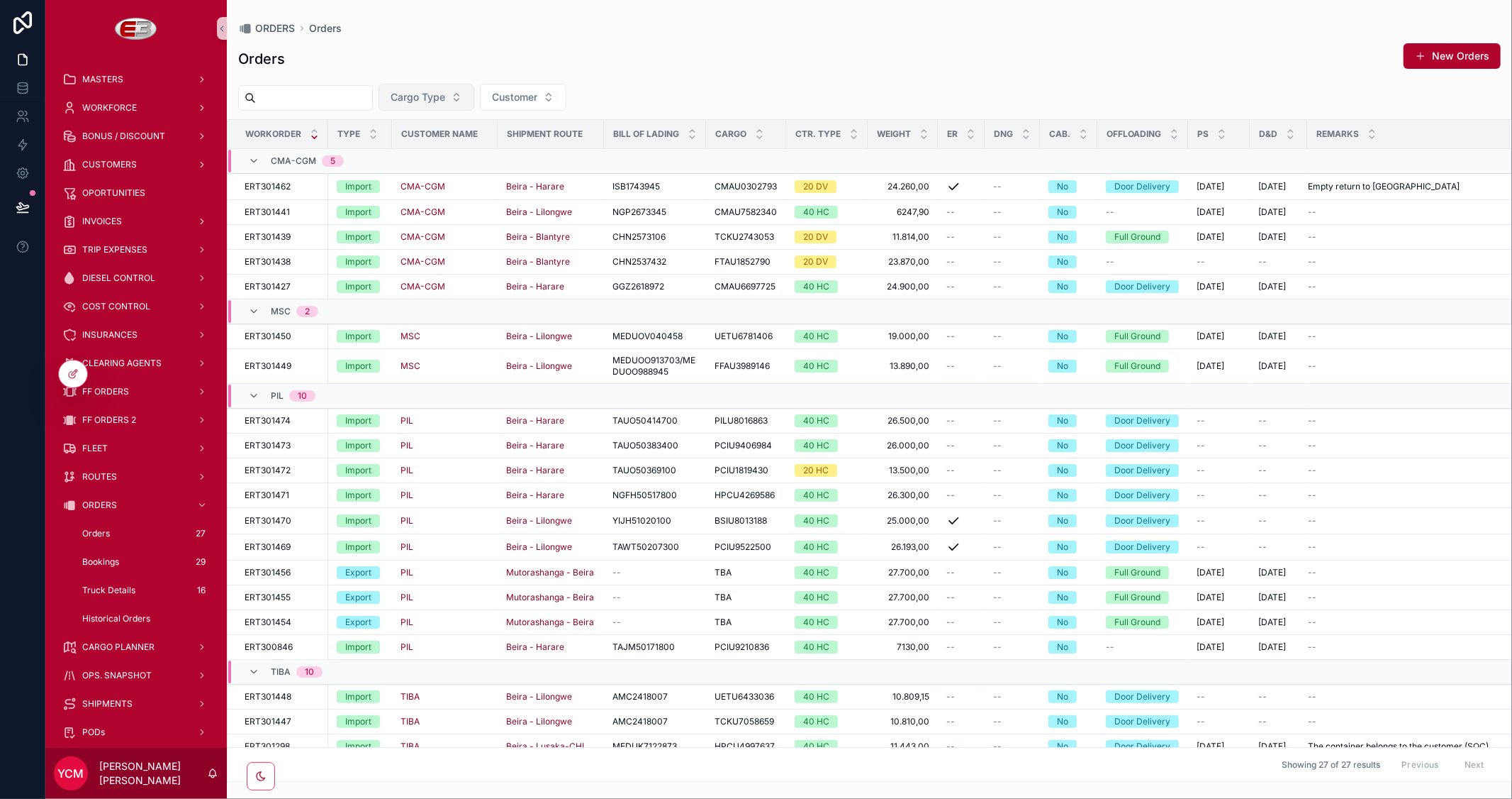
click at [450, 86] on button "Cargo Type" at bounding box center [427, 97] width 96 height 27
click at [436, 152] on div "Import" at bounding box center [459, 154] width 170 height 23
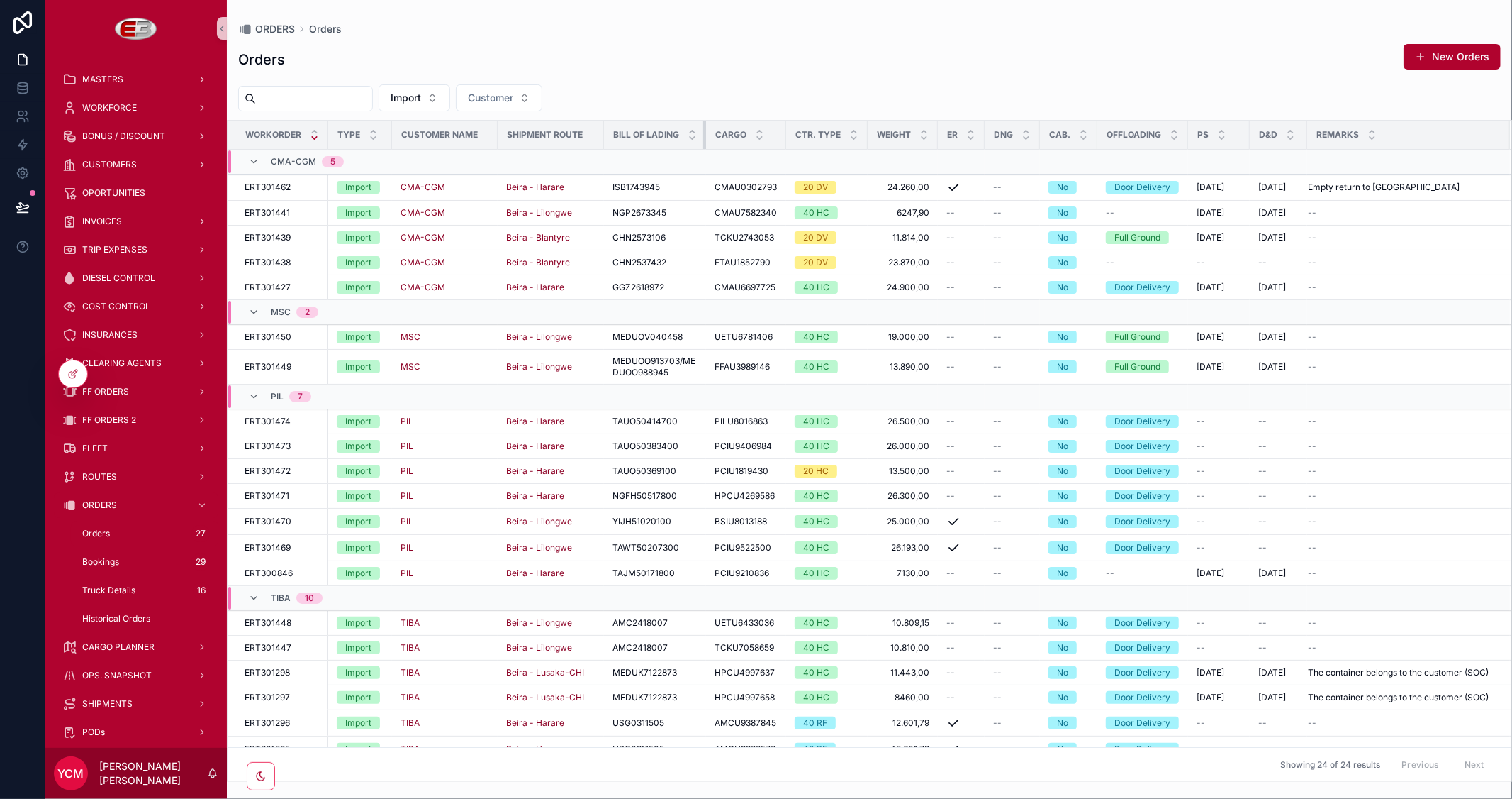
drag, startPoint x: 703, startPoint y: 131, endPoint x: 672, endPoint y: 129, distance: 31.1
click at [672, 129] on th "Bill of Lading" at bounding box center [655, 135] width 102 height 29
drag, startPoint x: 702, startPoint y: 133, endPoint x: 657, endPoint y: 132, distance: 45.0
click at [657, 132] on th "Bill of Lading" at bounding box center [655, 135] width 102 height 29
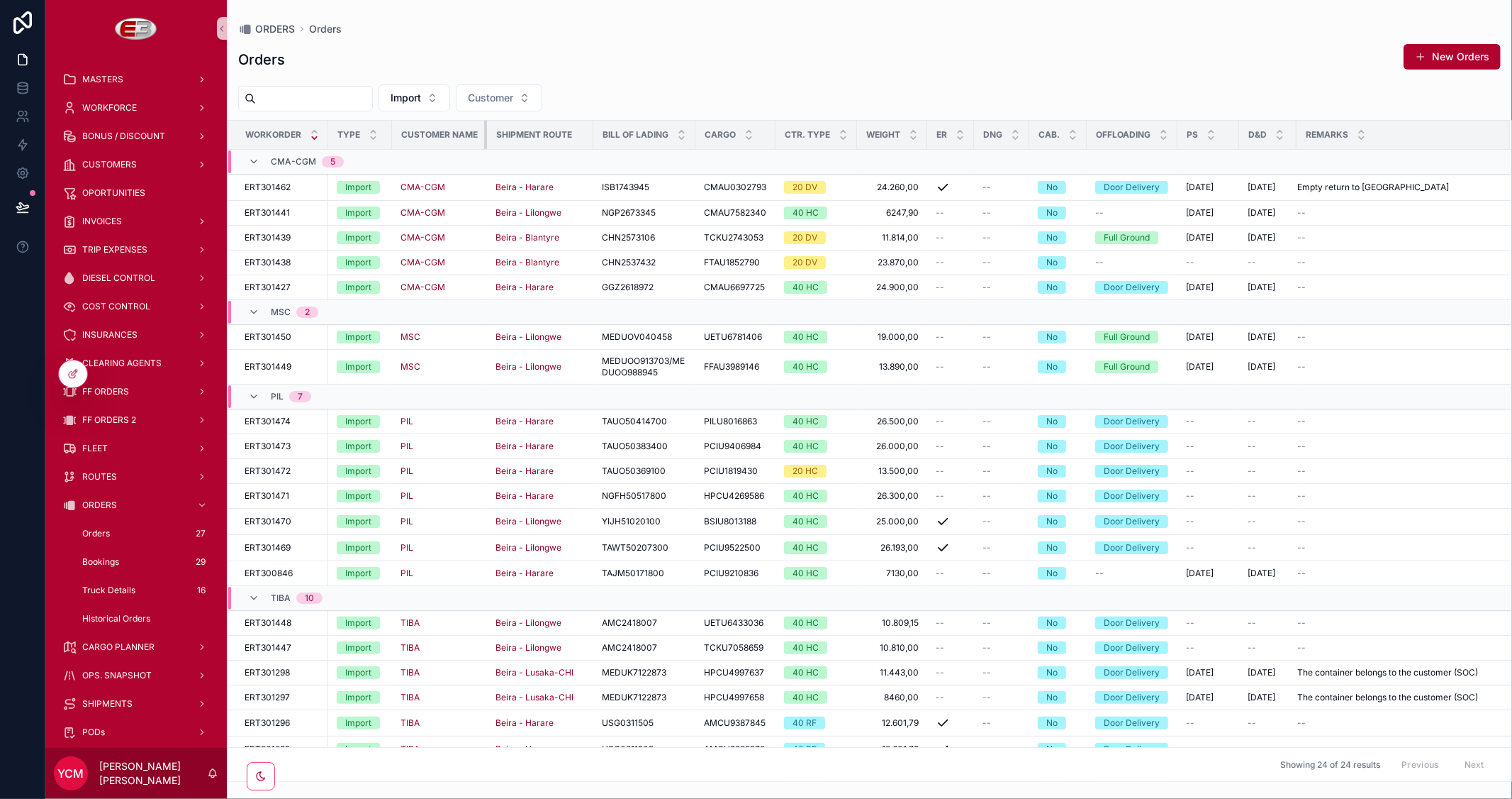
drag, startPoint x: 495, startPoint y: 132, endPoint x: 443, endPoint y: 132, distance: 52.0
click at [443, 132] on th "Customer Name" at bounding box center [439, 135] width 95 height 29
click at [82, 378] on div at bounding box center [73, 373] width 28 height 27
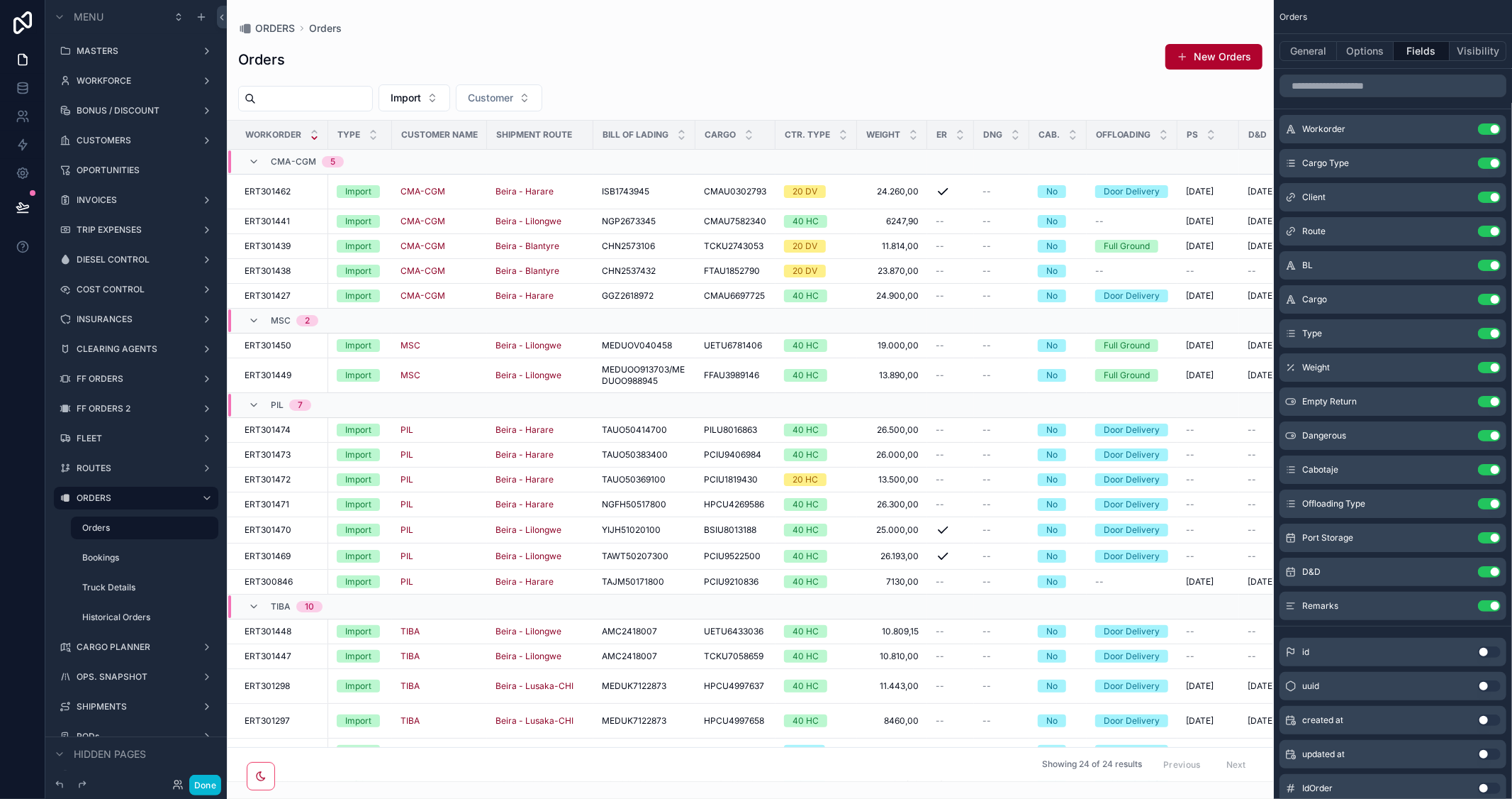
click at [1493, 650] on button "Use setting" at bounding box center [1489, 652] width 23 height 11
click at [1022, 775] on div "scrollable content" at bounding box center [750, 400] width 1047 height 799
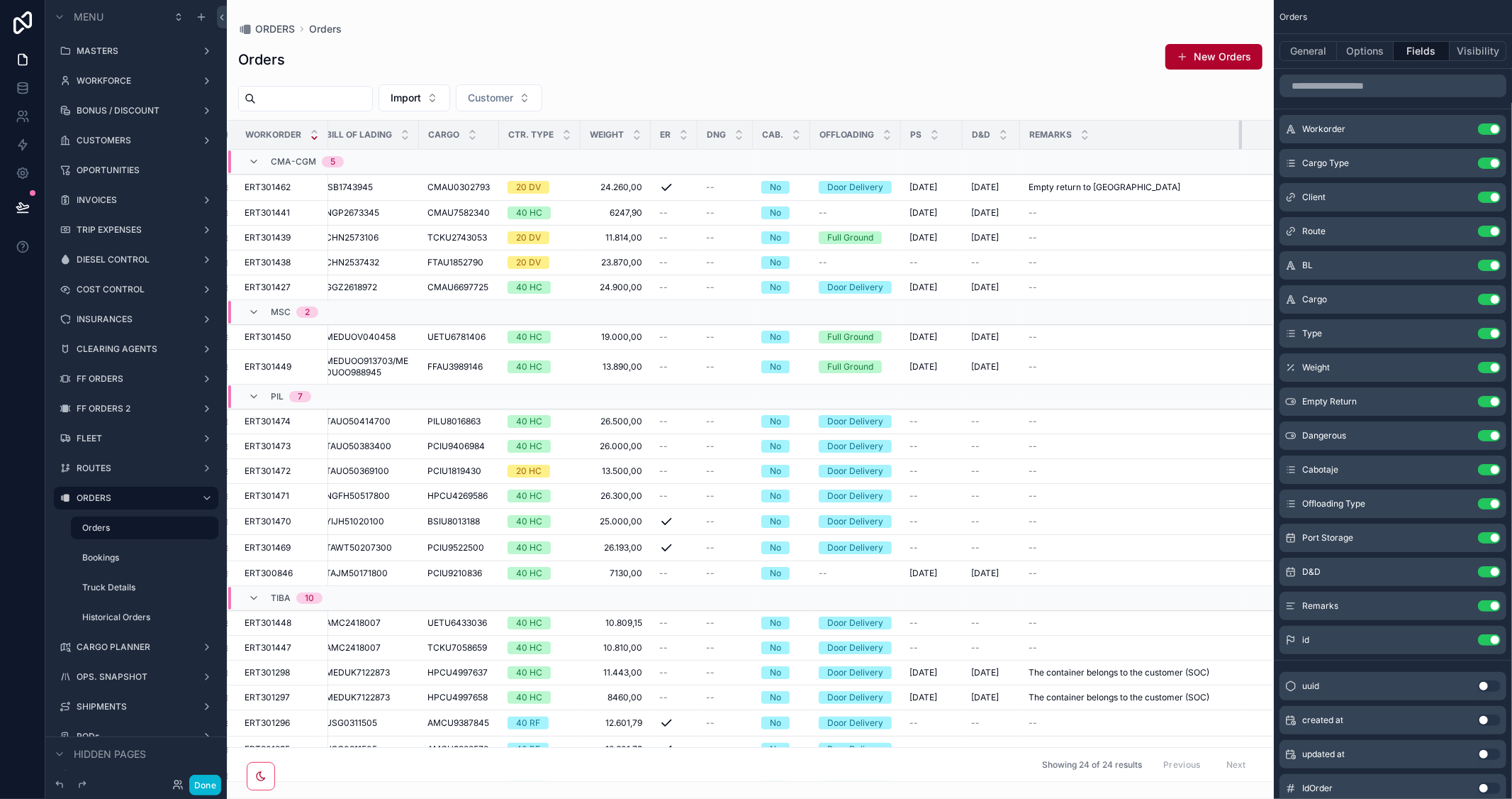
drag, startPoint x: 1151, startPoint y: 133, endPoint x: 1256, endPoint y: 146, distance: 105.8
click at [1256, 146] on tr "Workorder Type Customer Name Shipment Route Bill of Lading Cargo Ctr. Type Weig…" at bounding box center [650, 135] width 1399 height 29
click at [1485, 640] on button "Use setting" at bounding box center [1489, 640] width 23 height 11
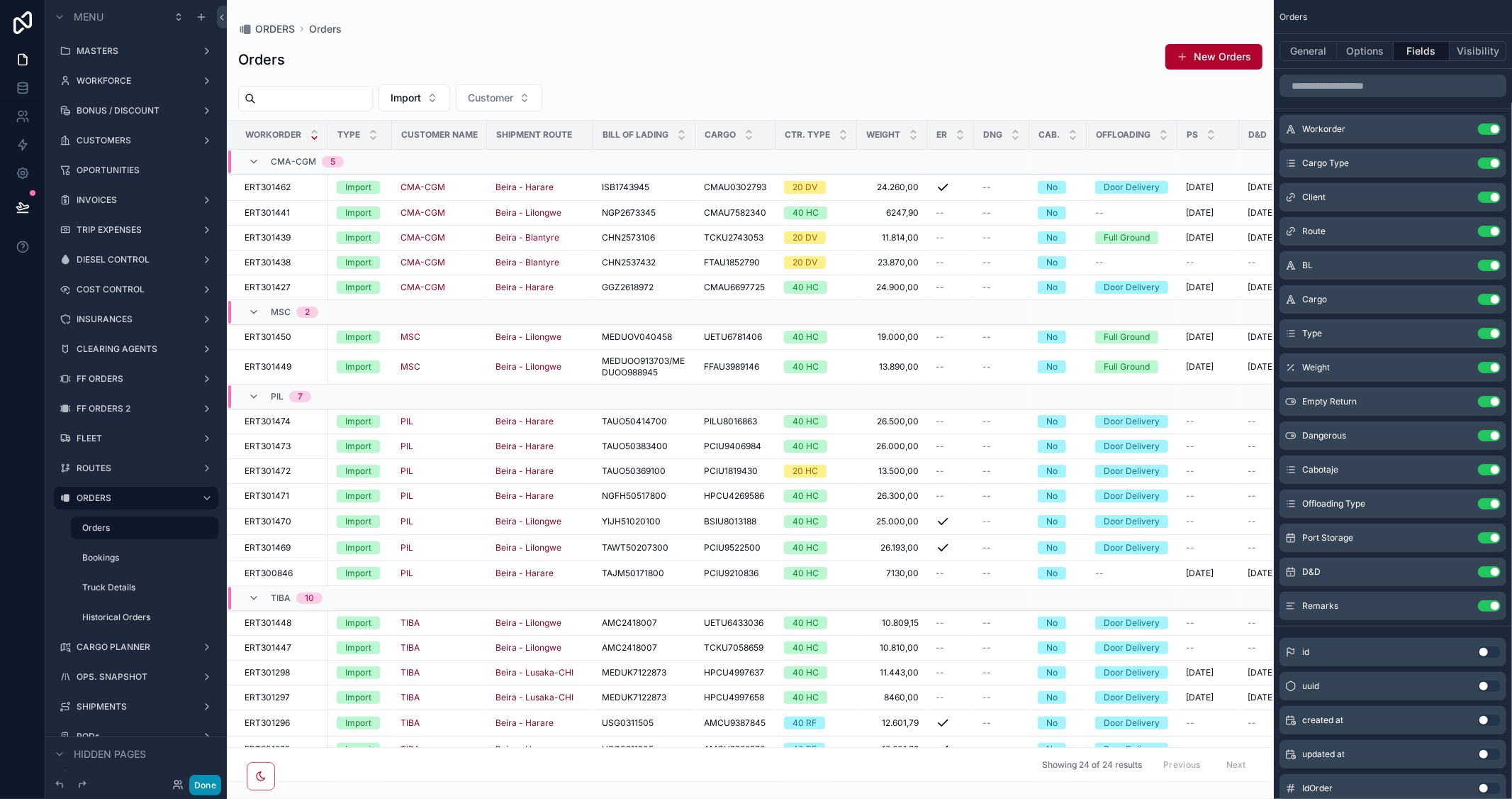
click at [208, 782] on button "Done" at bounding box center [205, 785] width 32 height 20
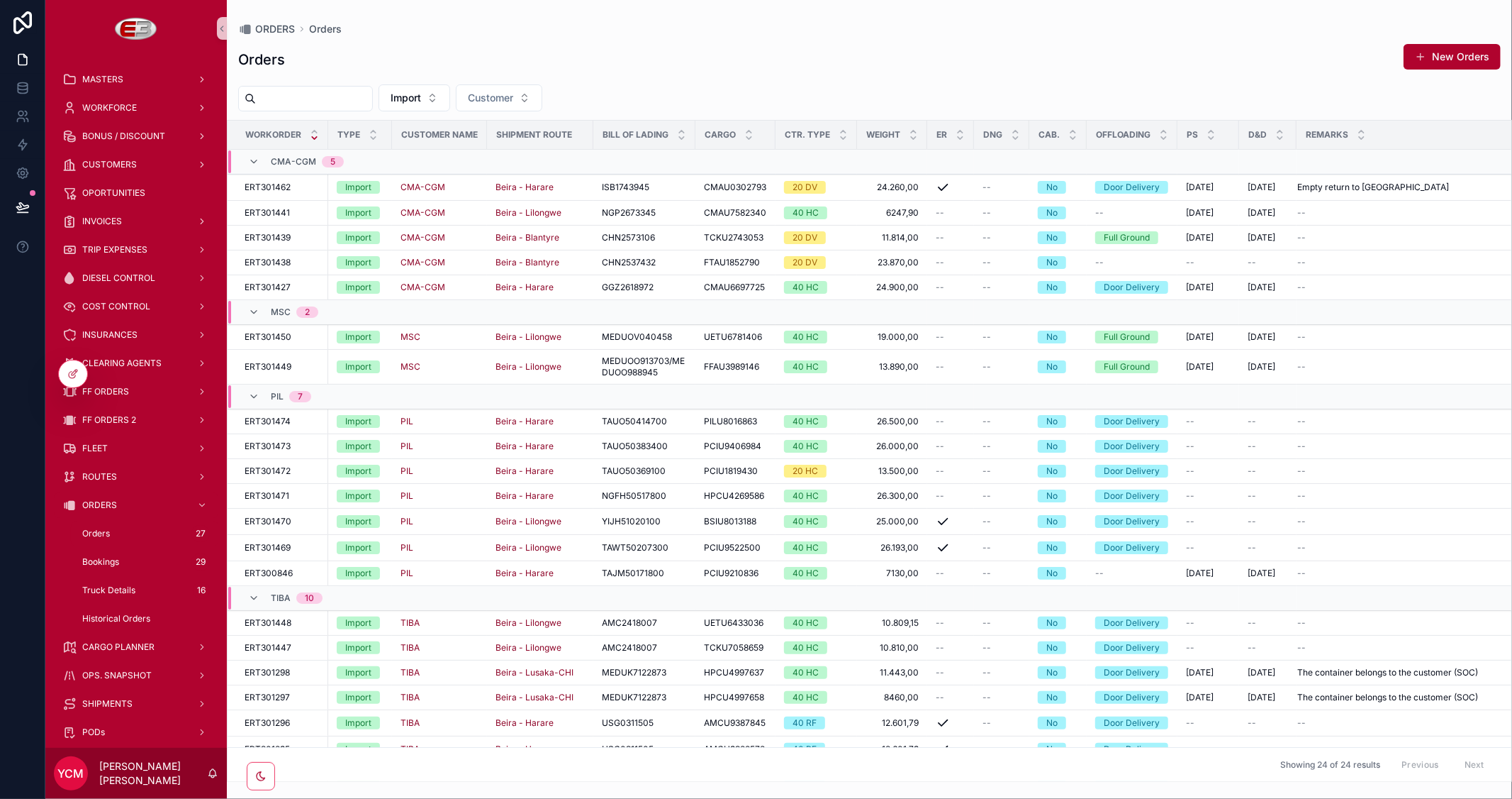
scroll to position [129, 0]
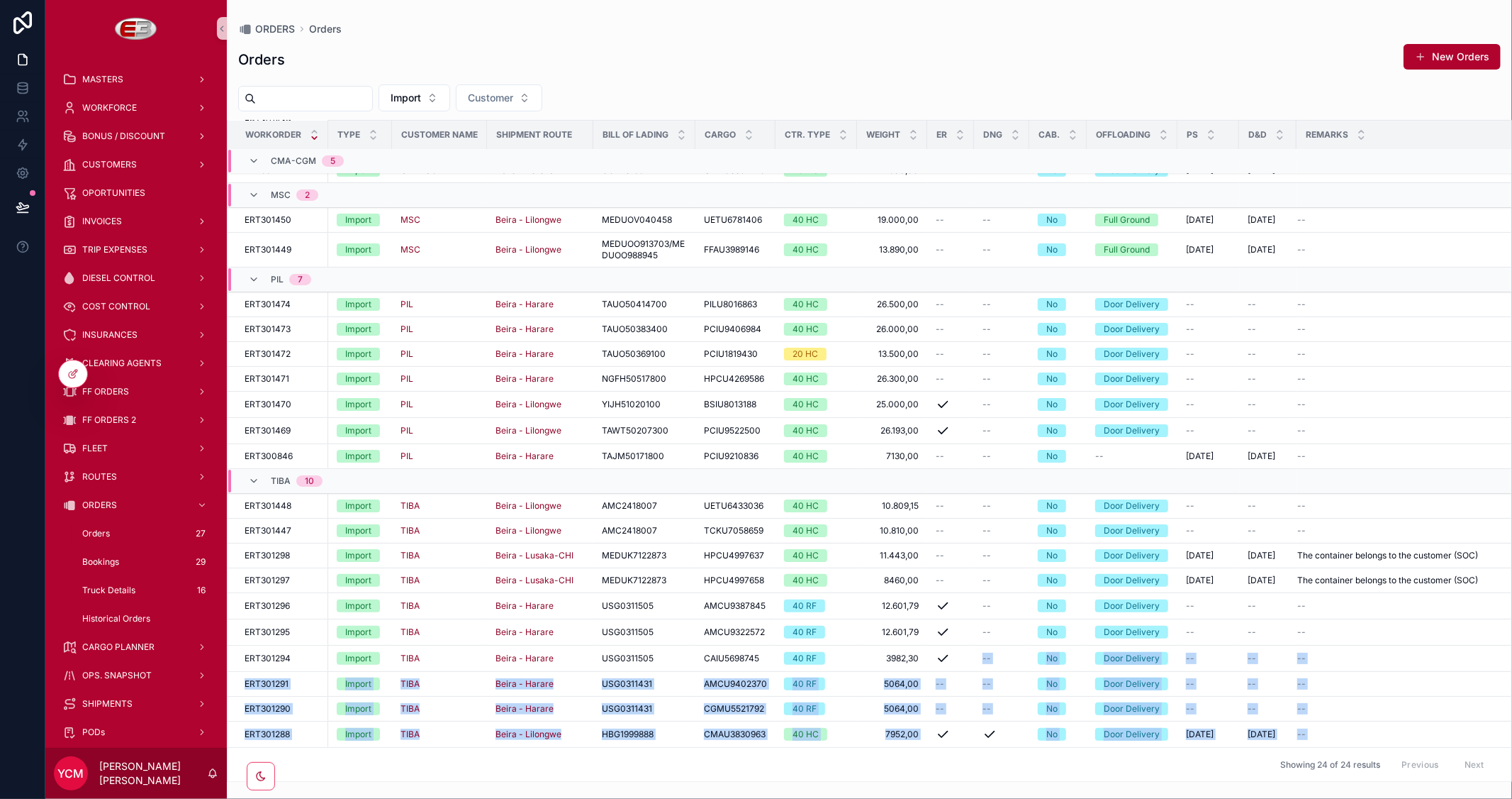
drag, startPoint x: 947, startPoint y: 781, endPoint x: 744, endPoint y: 782, distance: 203.0
click at [744, 782] on div "ORDERS Orders Orders New Orders Import Customer Workorder Type Customer Name Sh…" at bounding box center [869, 400] width 1285 height 799
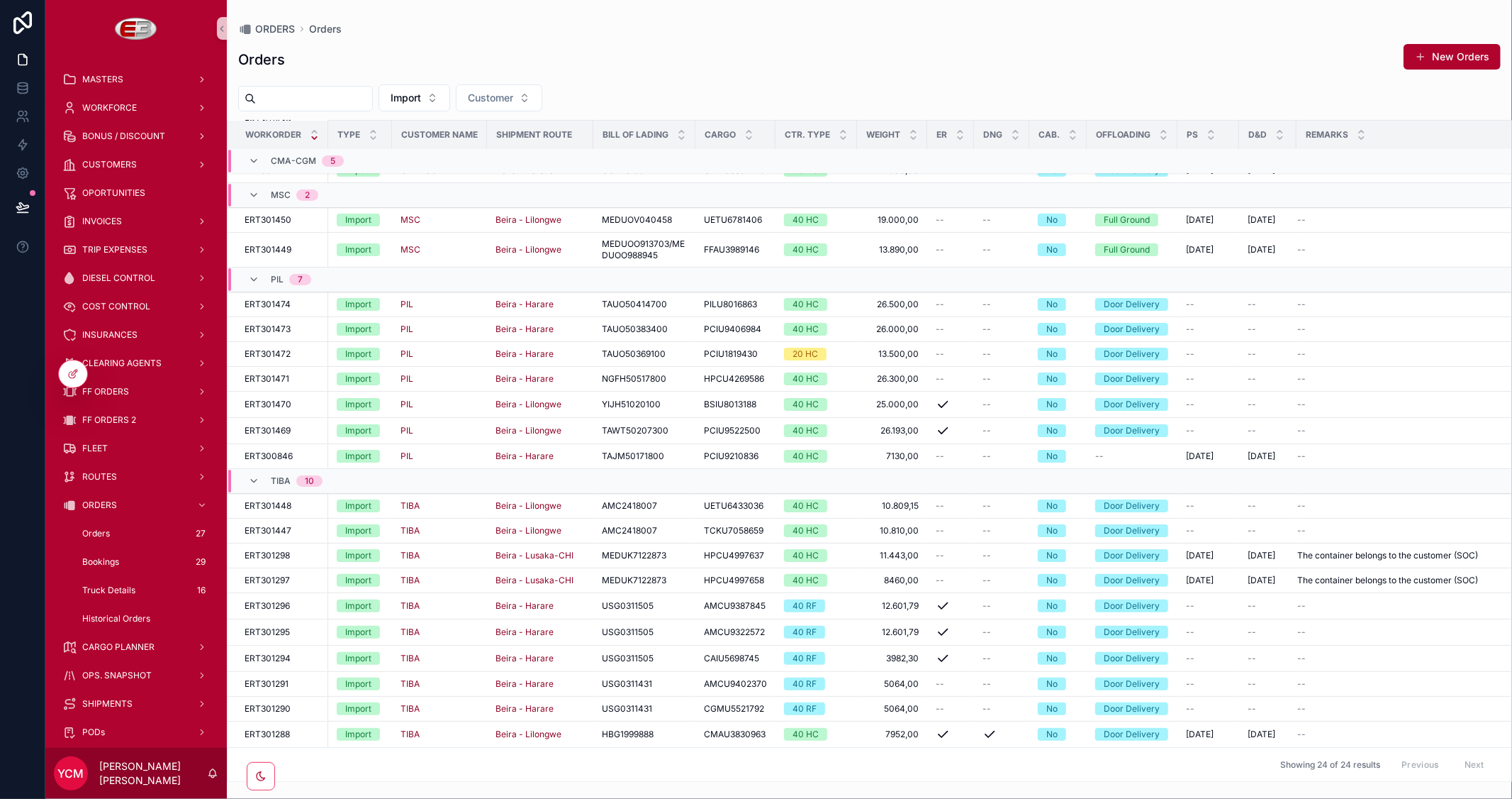
click at [710, 47] on div "Orders New Orders" at bounding box center [869, 59] width 1262 height 32
click at [72, 372] on icon at bounding box center [73, 373] width 11 height 11
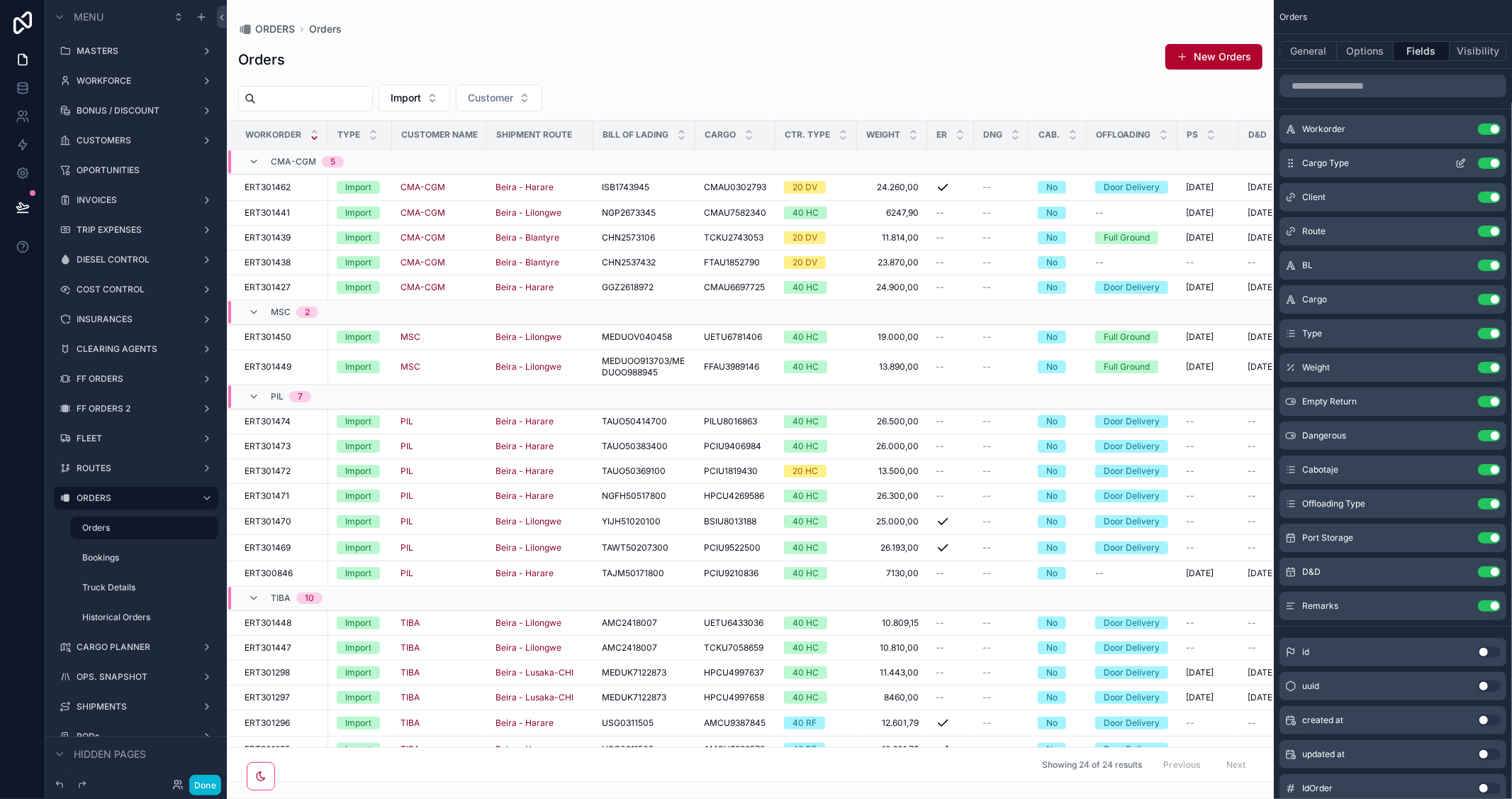
click at [1458, 163] on icon "scrollable content" at bounding box center [1461, 163] width 11 height 11
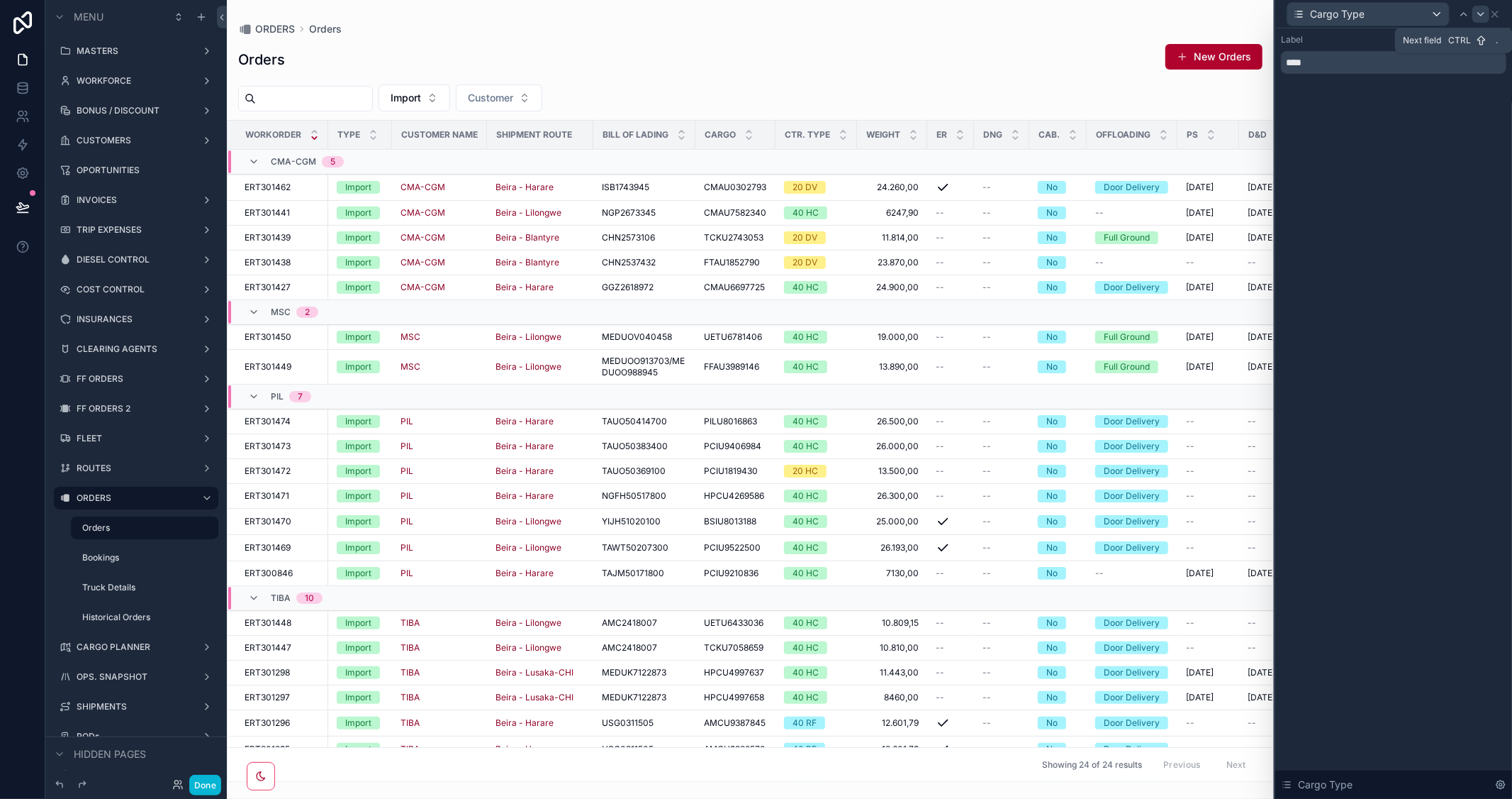
click at [1481, 14] on icon at bounding box center [1480, 14] width 6 height 3
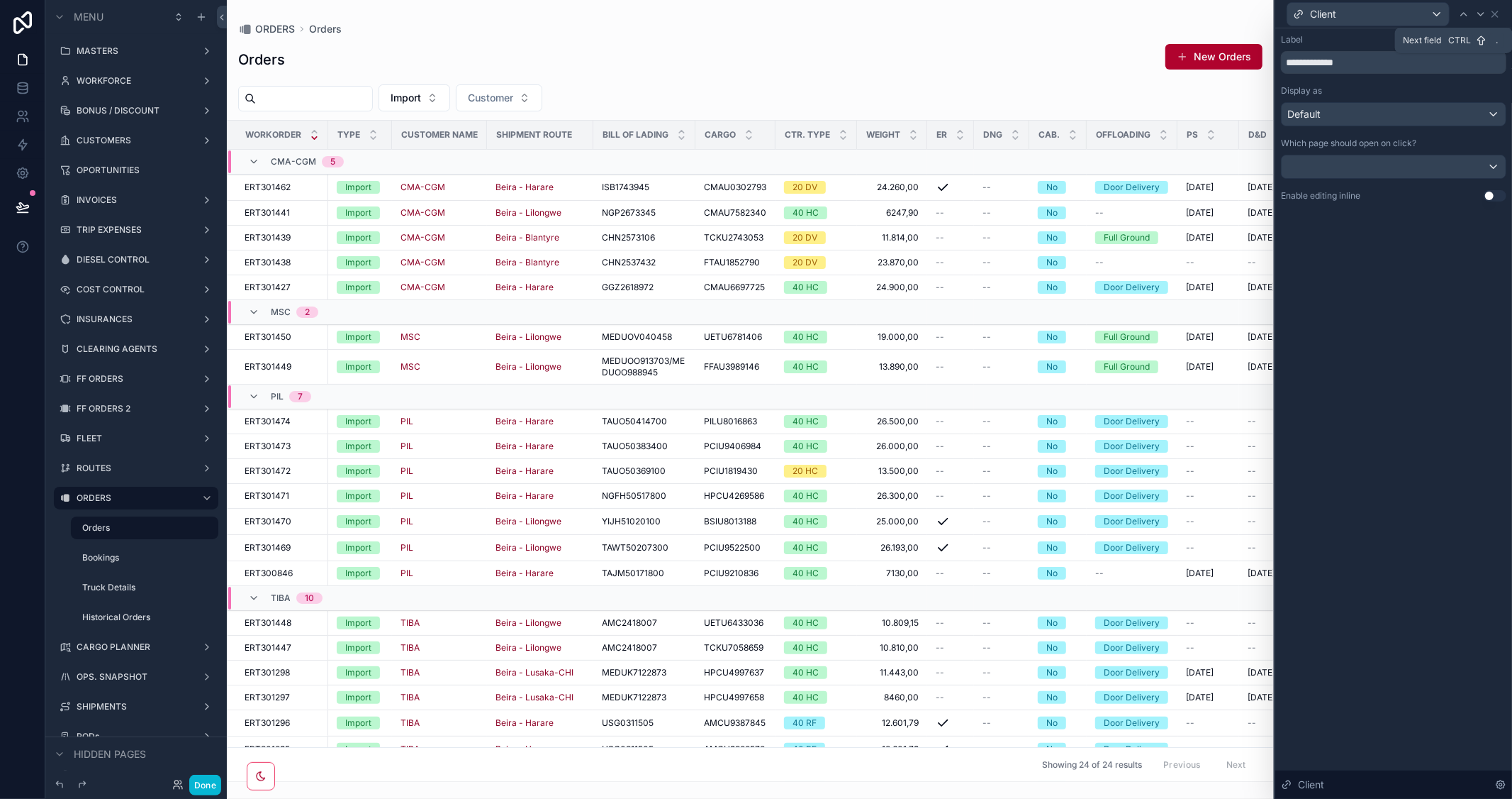
click at [1481, 14] on icon at bounding box center [1480, 14] width 6 height 3
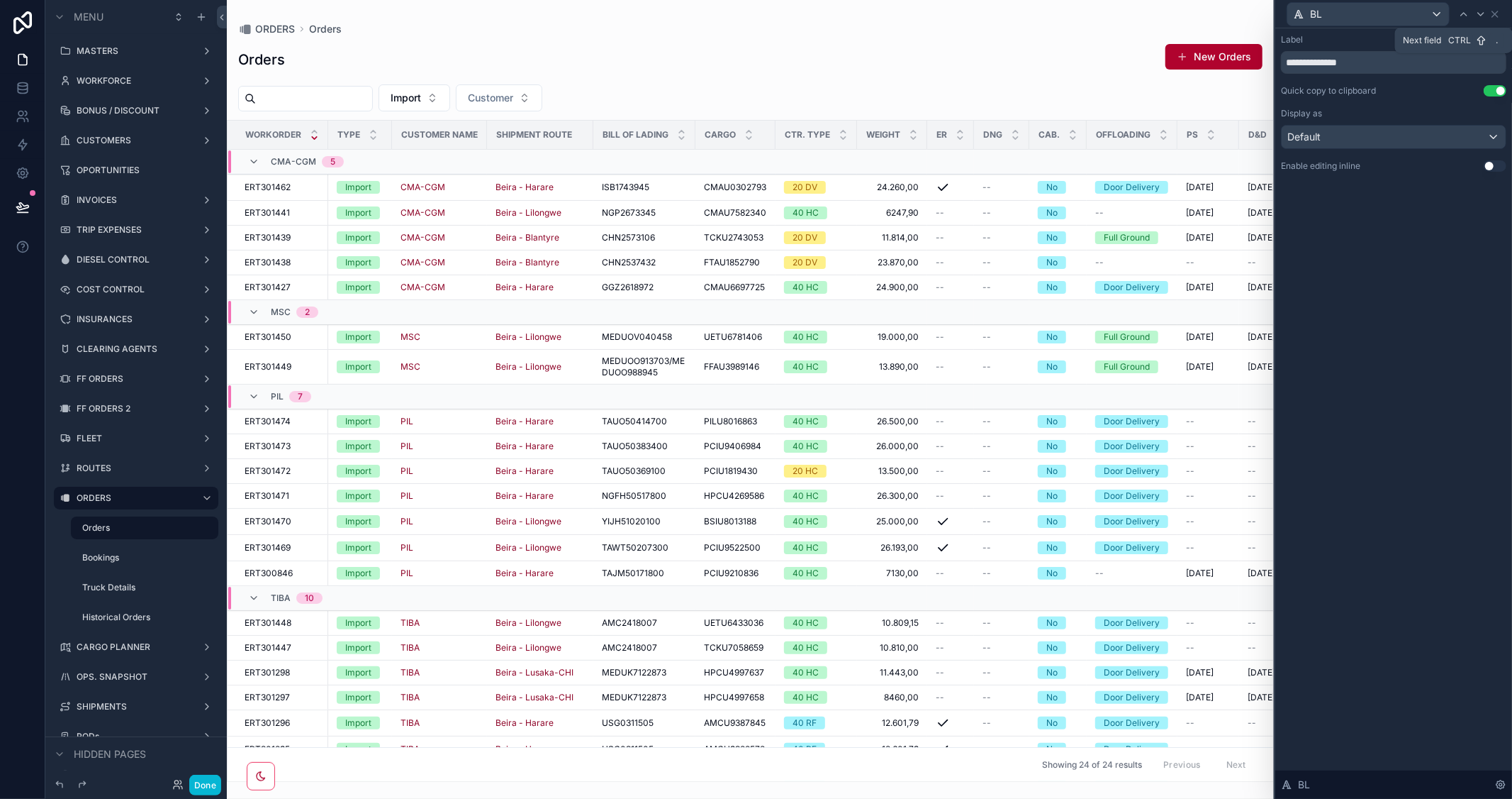
click at [1481, 14] on icon at bounding box center [1480, 14] width 6 height 3
click at [1476, 14] on div at bounding box center [1481, 14] width 17 height 17
click at [1292, 61] on input "*********" at bounding box center [1394, 62] width 225 height 23
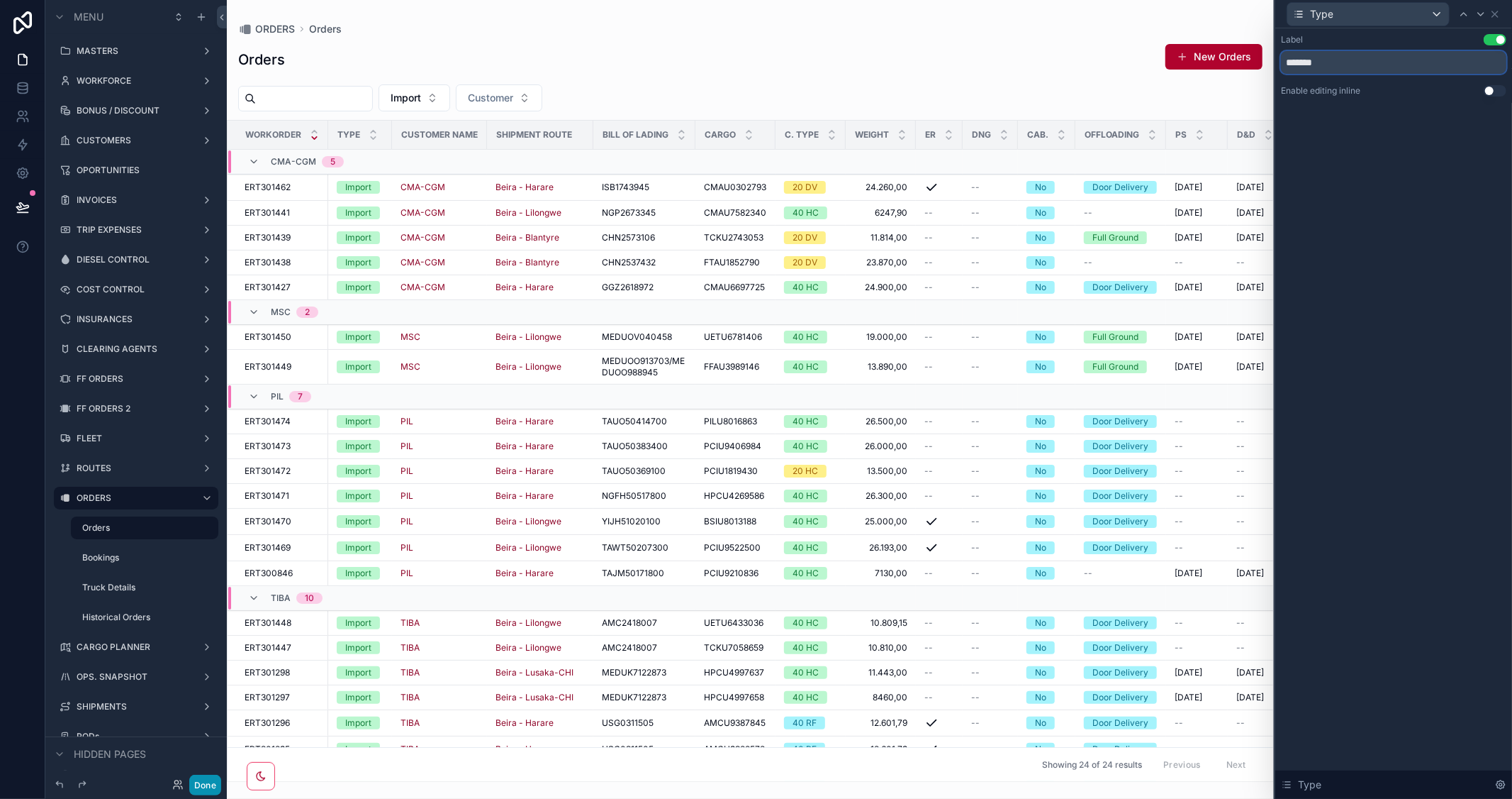
type input "*******"
click at [202, 782] on button "Done" at bounding box center [205, 785] width 32 height 20
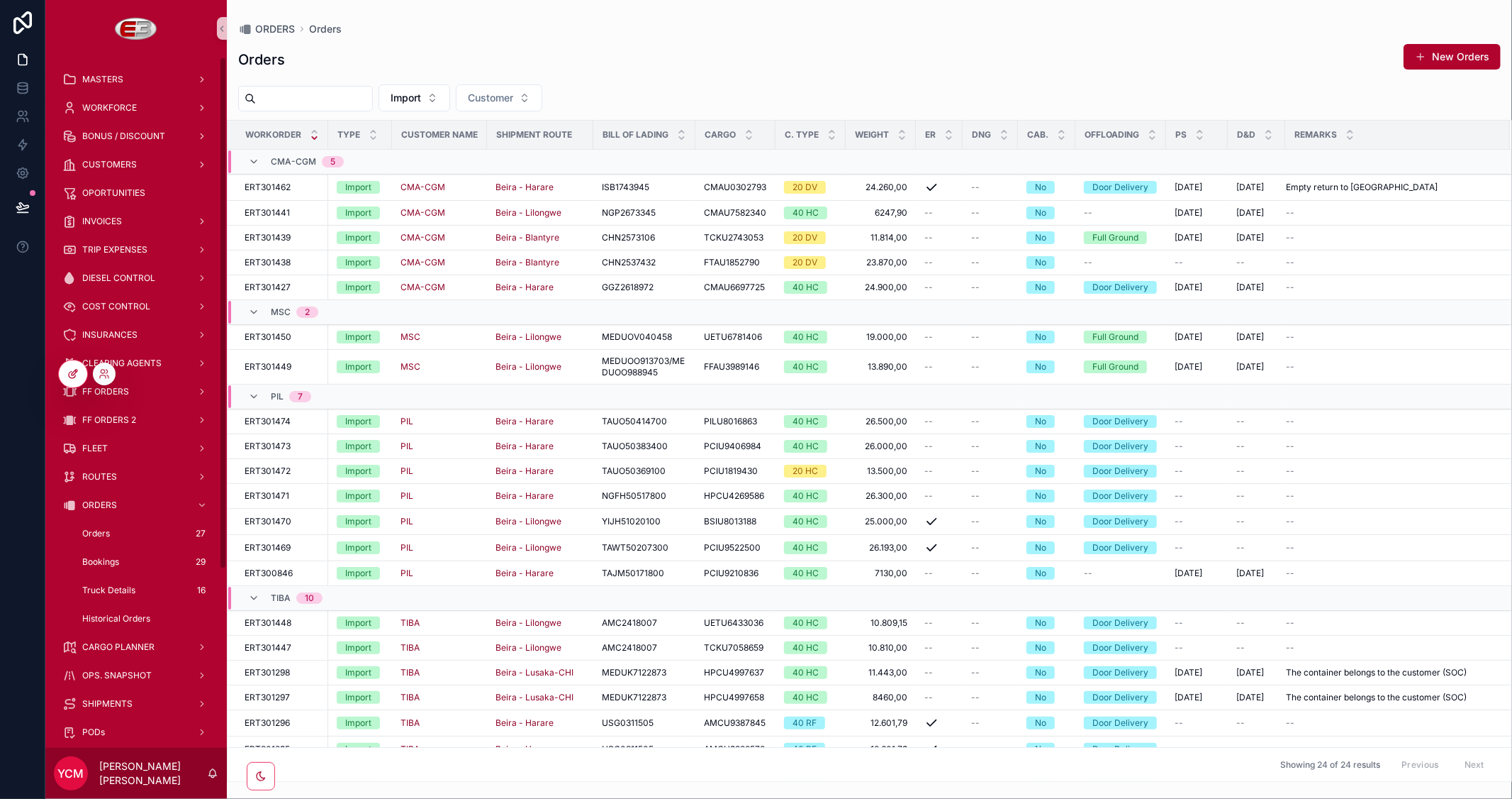
click at [67, 381] on div at bounding box center [73, 373] width 28 height 27
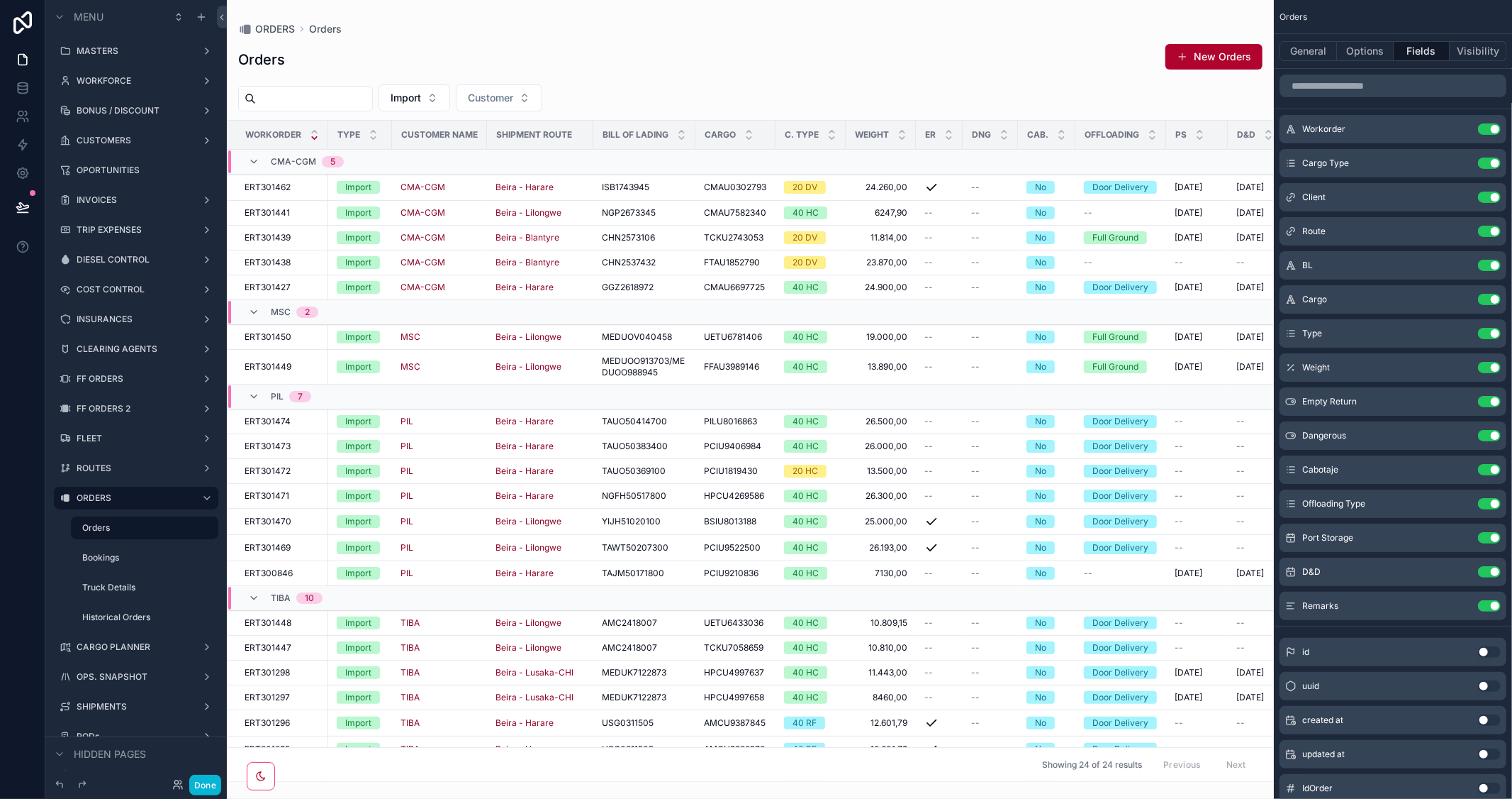
click at [983, 774] on div "scrollable content" at bounding box center [750, 400] width 1047 height 799
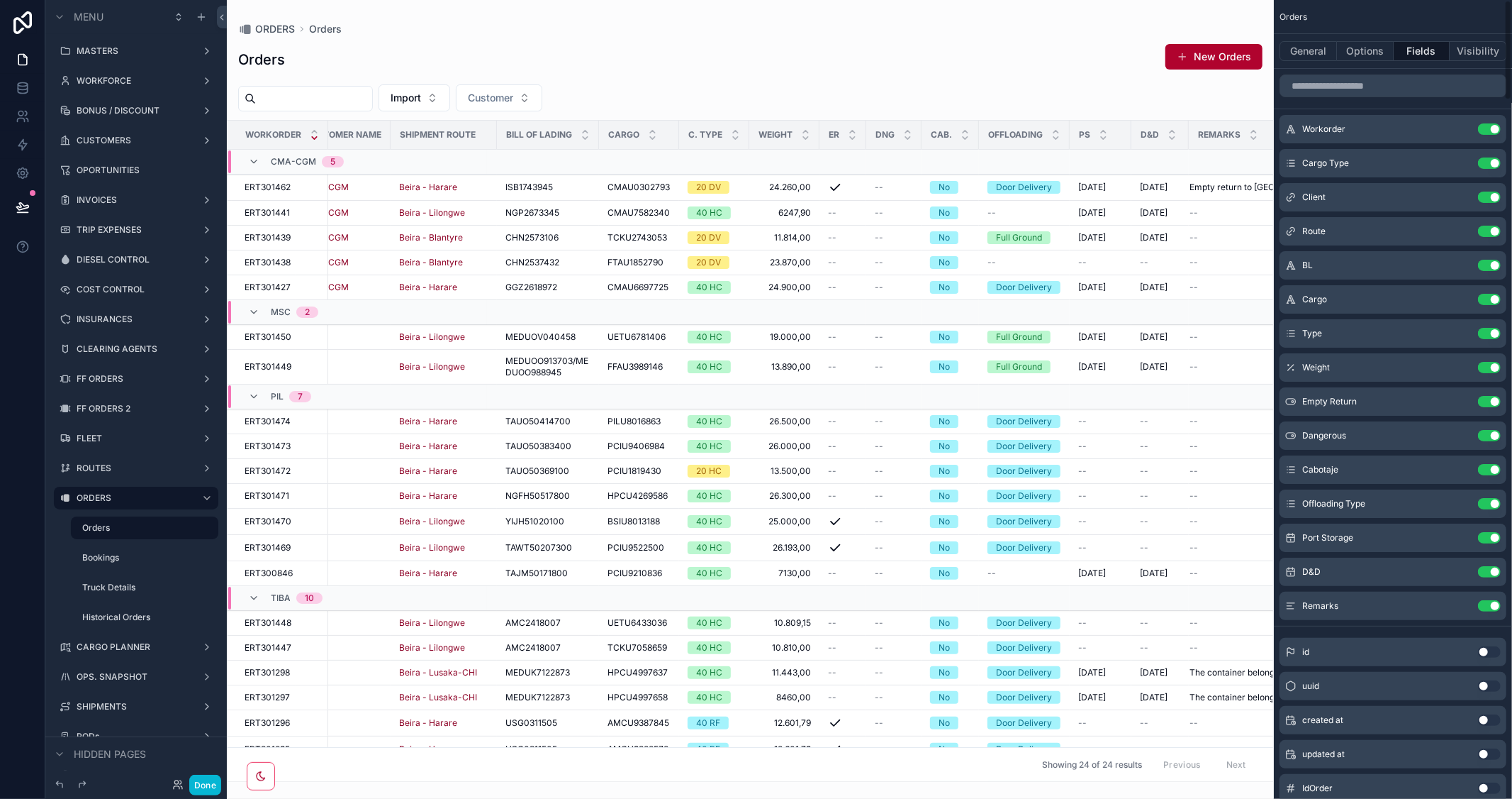
click at [1487, 650] on button "Use setting" at bounding box center [1489, 652] width 23 height 11
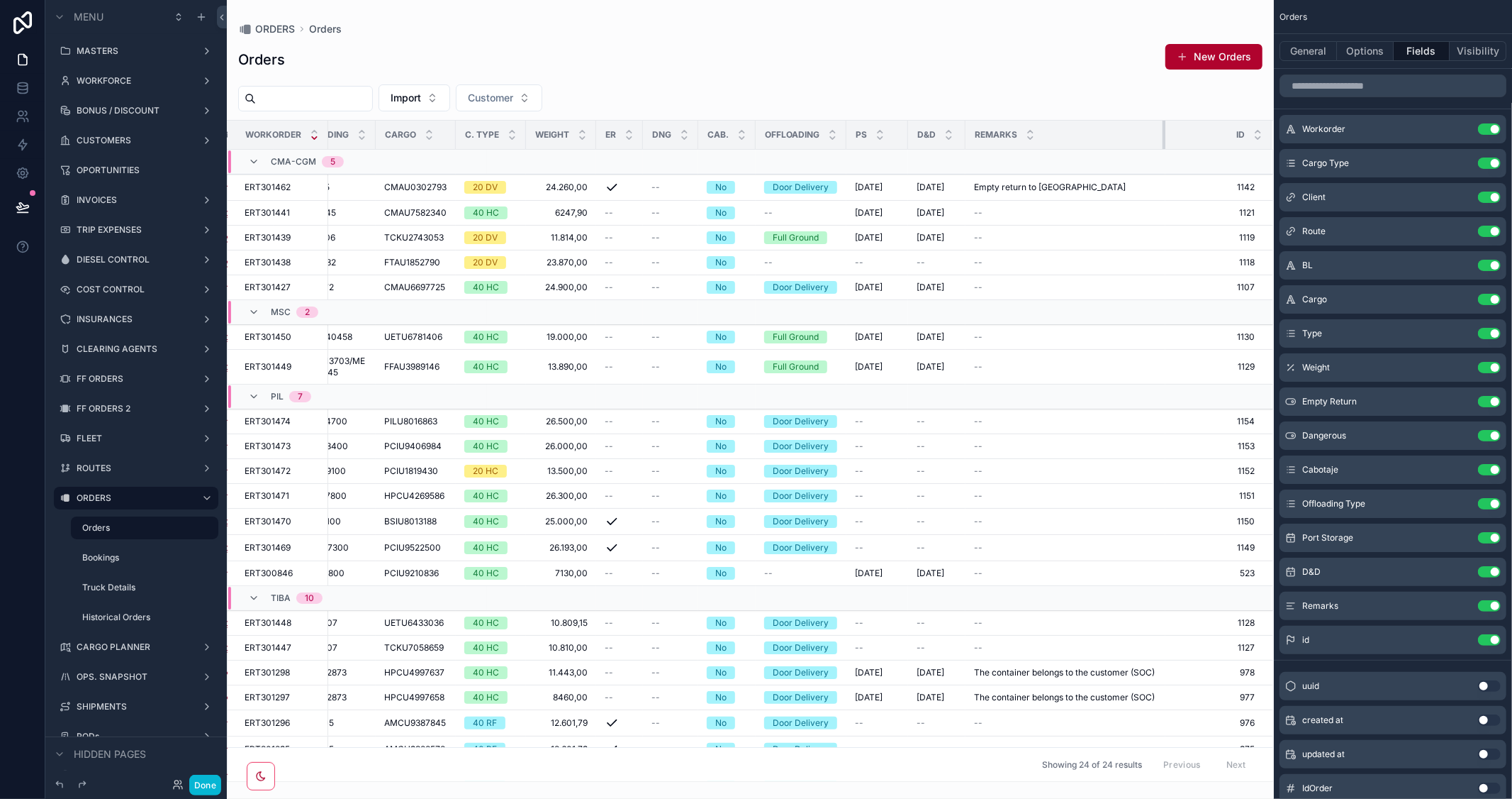
scroll to position [0, 335]
drag, startPoint x: 1153, startPoint y: 129, endPoint x: 1128, endPoint y: 132, distance: 25.2
click at [1128, 132] on th "Remarks" at bounding box center [1066, 135] width 198 height 29
click at [1487, 638] on button "Use setting" at bounding box center [1489, 640] width 23 height 11
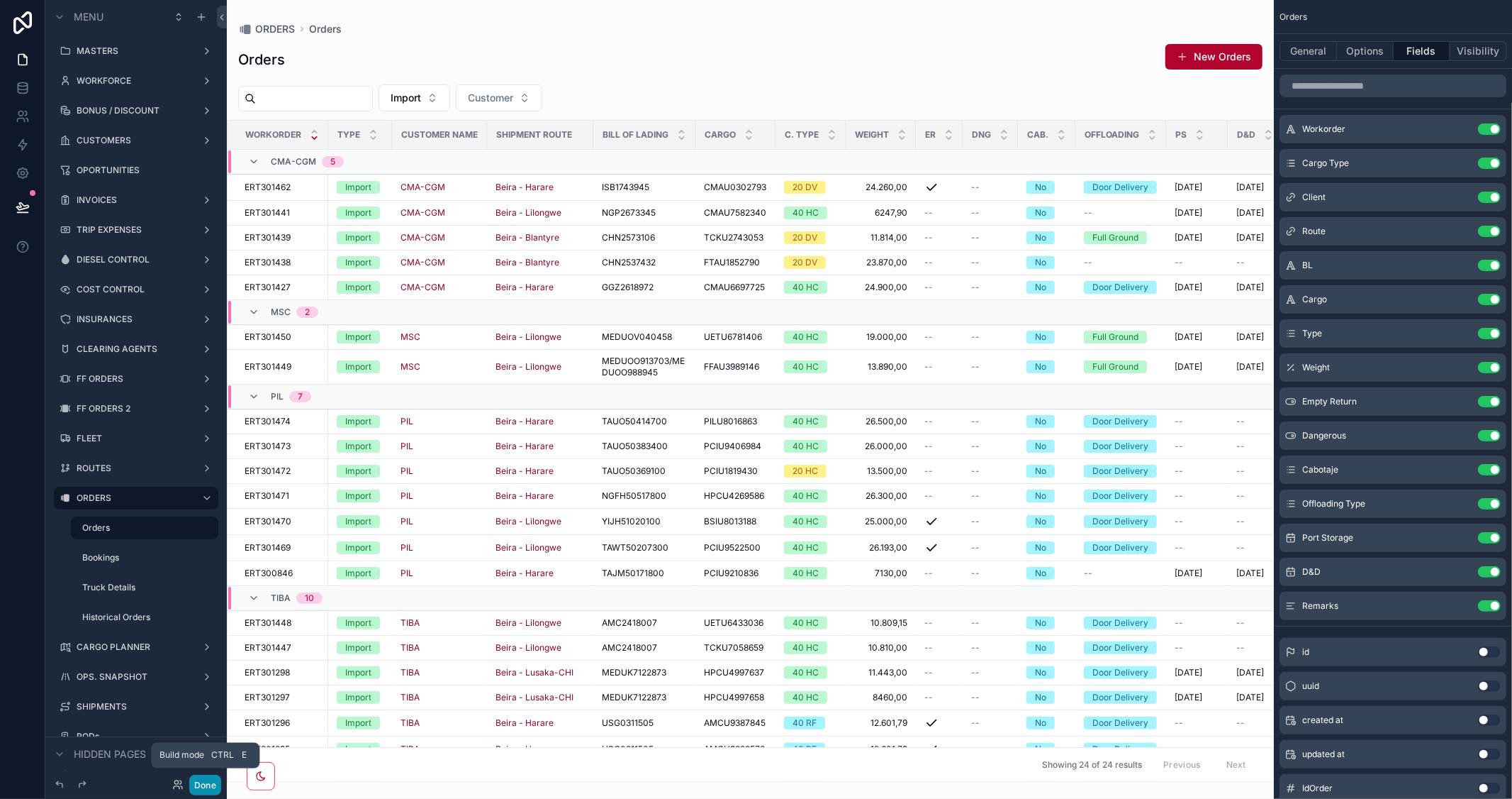
click at [210, 790] on button "Done" at bounding box center [205, 785] width 32 height 20
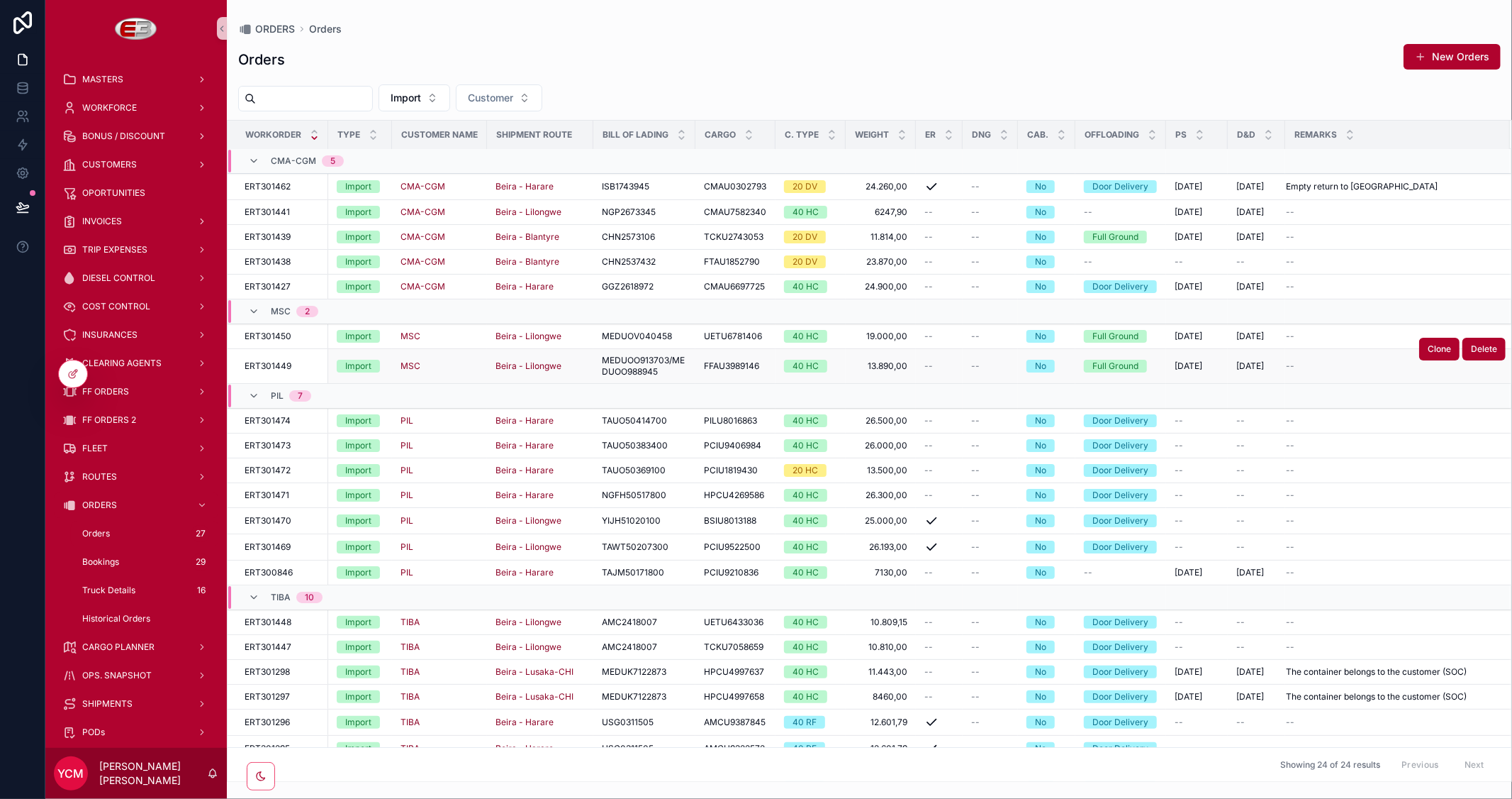
scroll to position [0, 0]
click at [450, 104] on button "Import" at bounding box center [414, 98] width 72 height 27
click at [397, 206] on div "Export" at bounding box center [448, 200] width 170 height 23
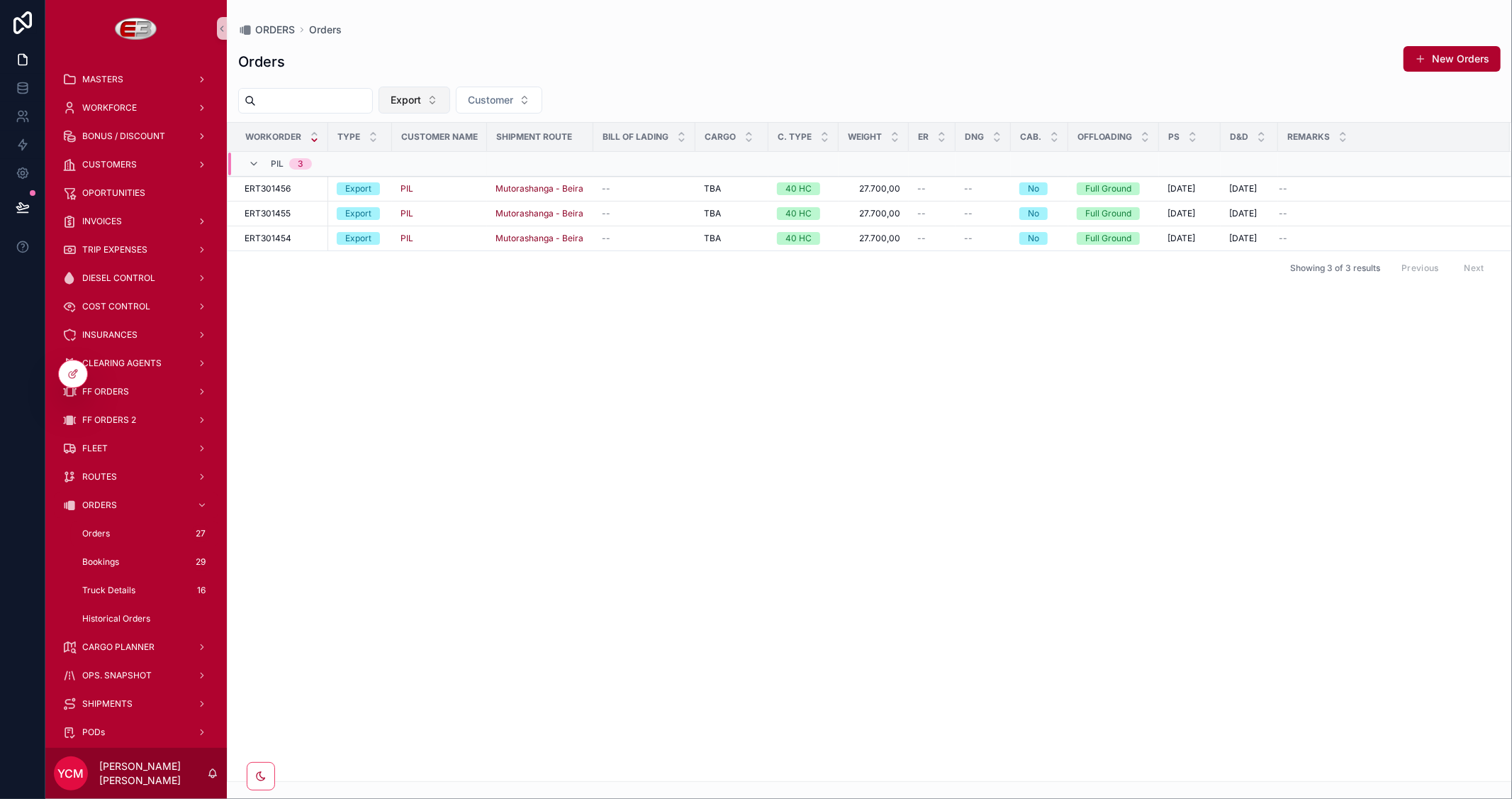
click at [421, 99] on span "Export" at bounding box center [406, 100] width 31 height 14
click at [408, 185] on div "Import" at bounding box center [448, 180] width 170 height 23
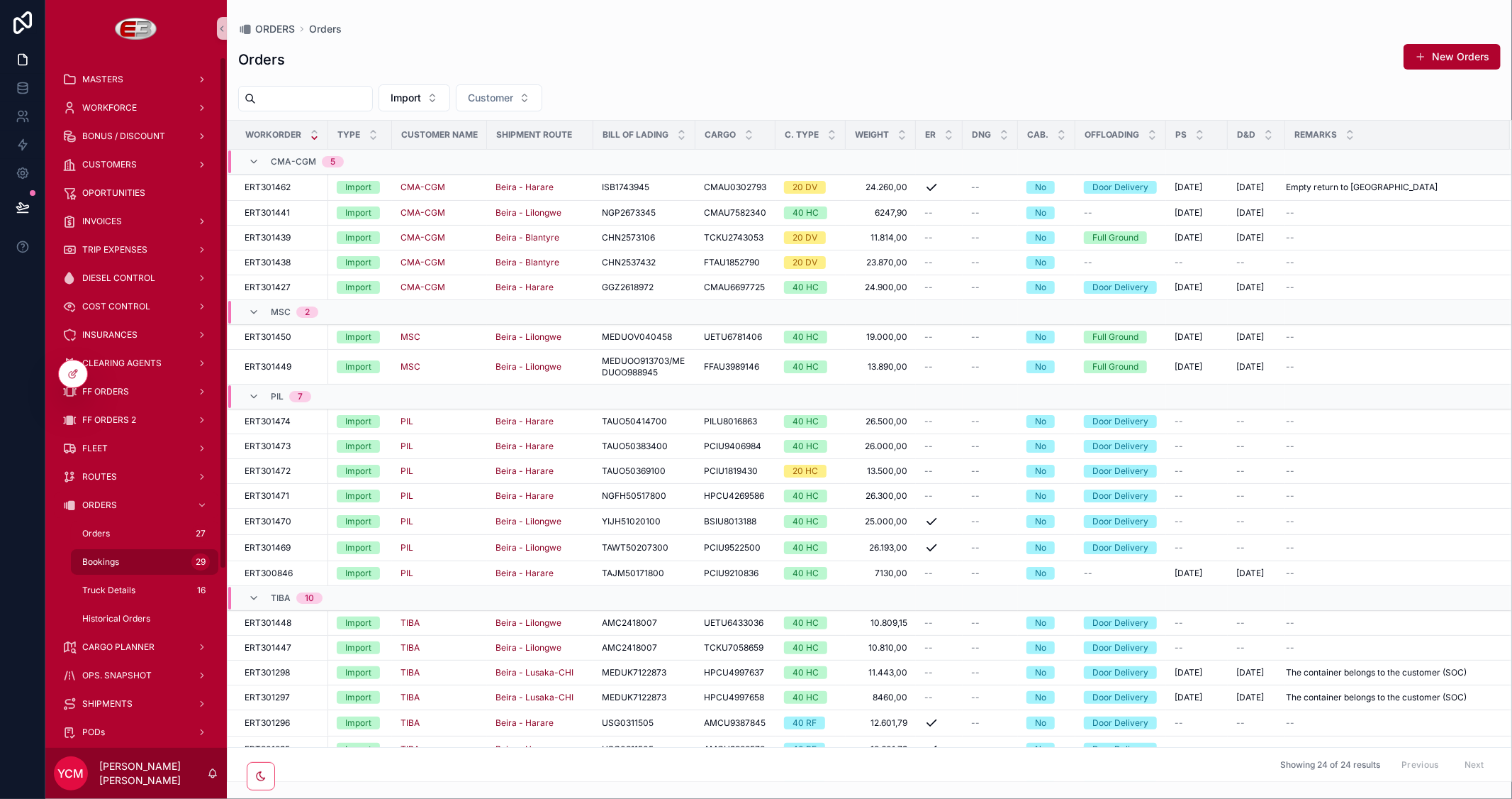
click at [89, 558] on span "Bookings" at bounding box center [100, 562] width 37 height 11
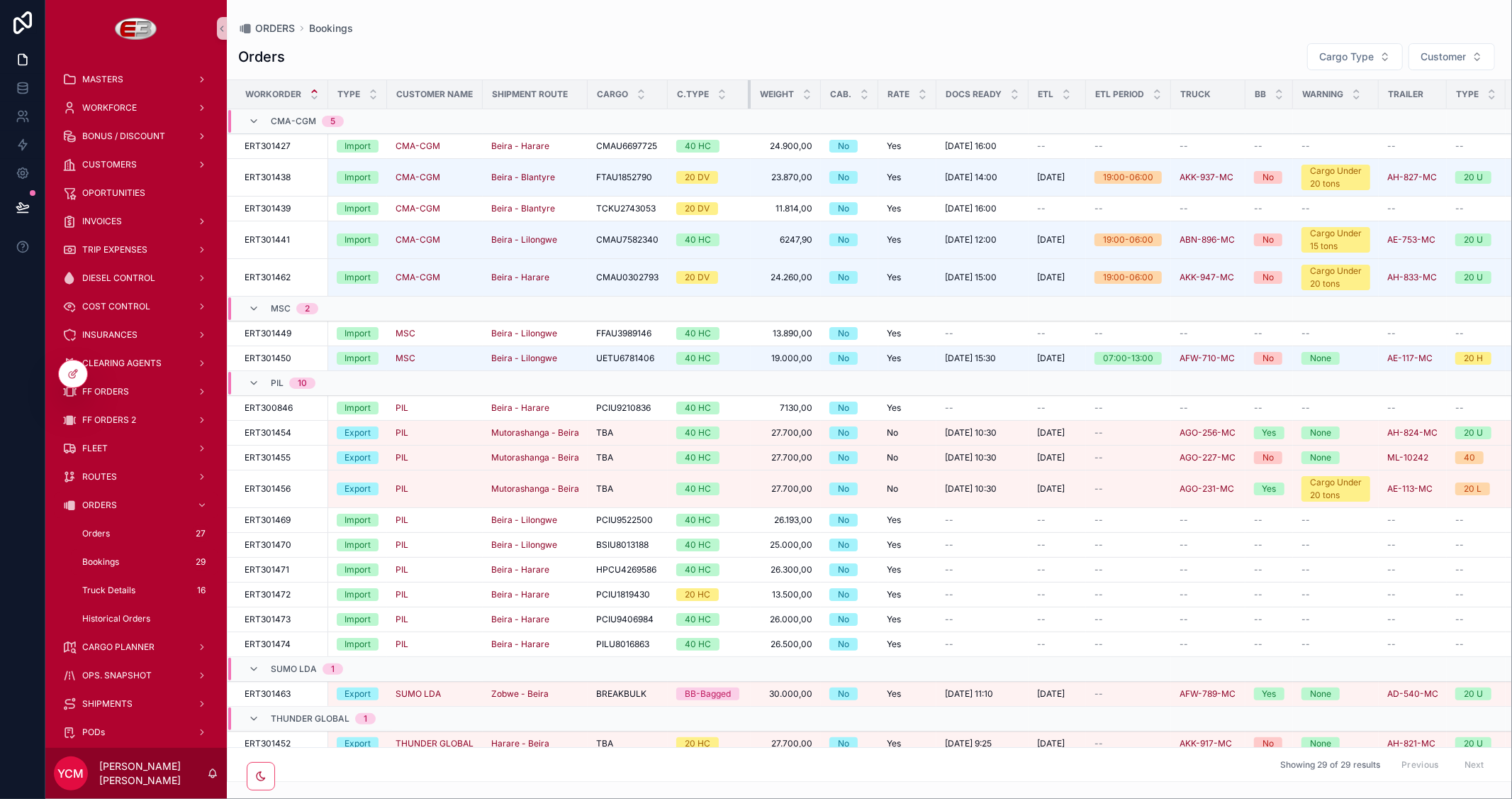
drag, startPoint x: 744, startPoint y: 91, endPoint x: 692, endPoint y: 110, distance: 55.4
click at [692, 110] on table "Workorder Type Customer Name Shipment Route Cargo C.Type Weight Cab. Rate Docs …" at bounding box center [1056, 561] width 1658 height 961
click at [747, 97] on div "scrollable content" at bounding box center [749, 95] width 6 height 28
drag, startPoint x: 932, startPoint y: 102, endPoint x: 874, endPoint y: 103, distance: 58.0
click at [874, 103] on tr "Workorder Type Customer Name Shipment Route Cargo C.Type Weight Cab. Rate Docs …" at bounding box center [1056, 95] width 1657 height 29
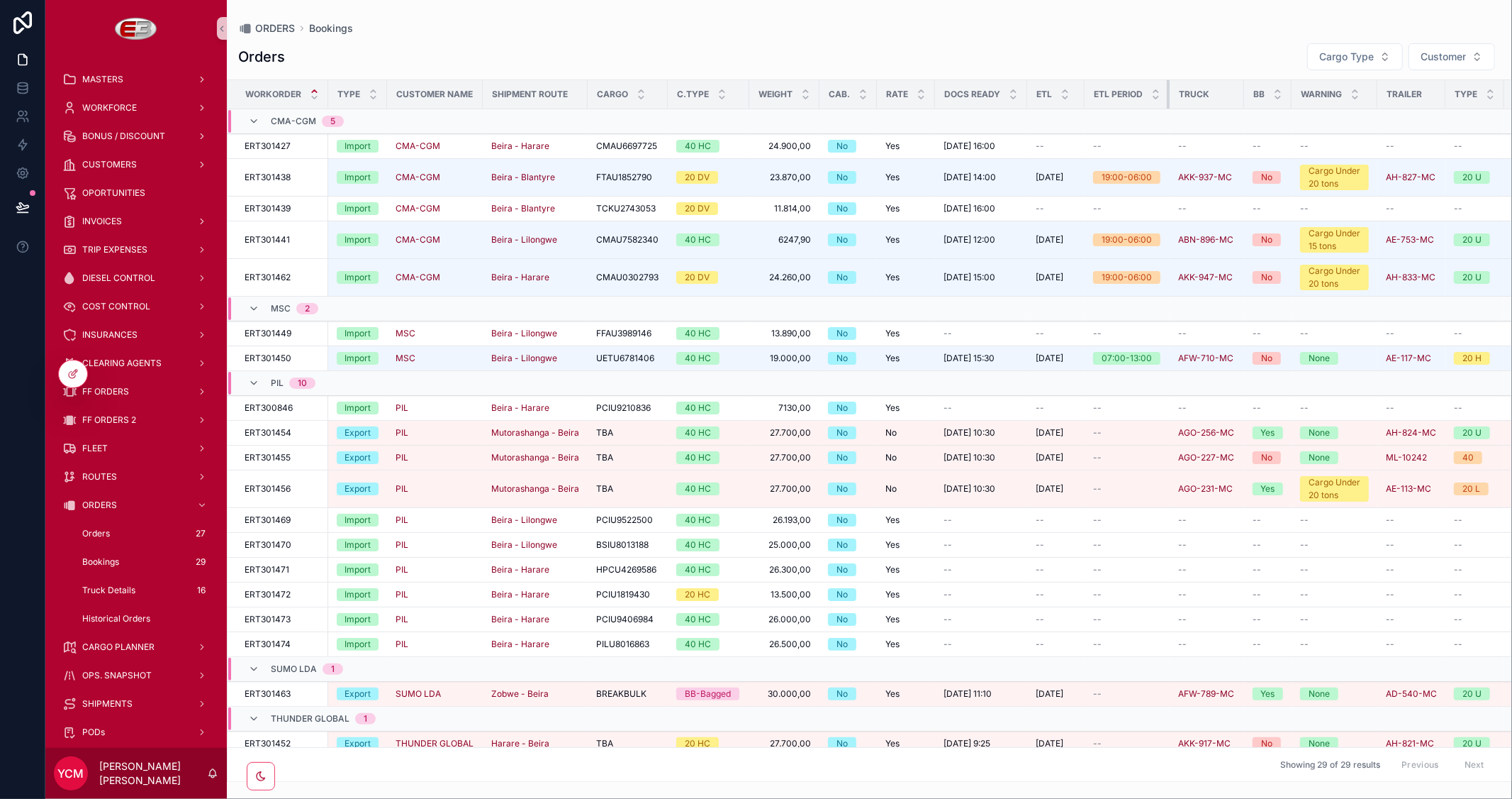
drag, startPoint x: 1167, startPoint y: 96, endPoint x: 1111, endPoint y: 96, distance: 56.0
click at [1111, 96] on th "ETL Period" at bounding box center [1127, 95] width 85 height 29
click at [1355, 54] on span "Cargo Type" at bounding box center [1346, 57] width 54 height 14
click at [1298, 118] on div "Import" at bounding box center [1353, 114] width 170 height 23
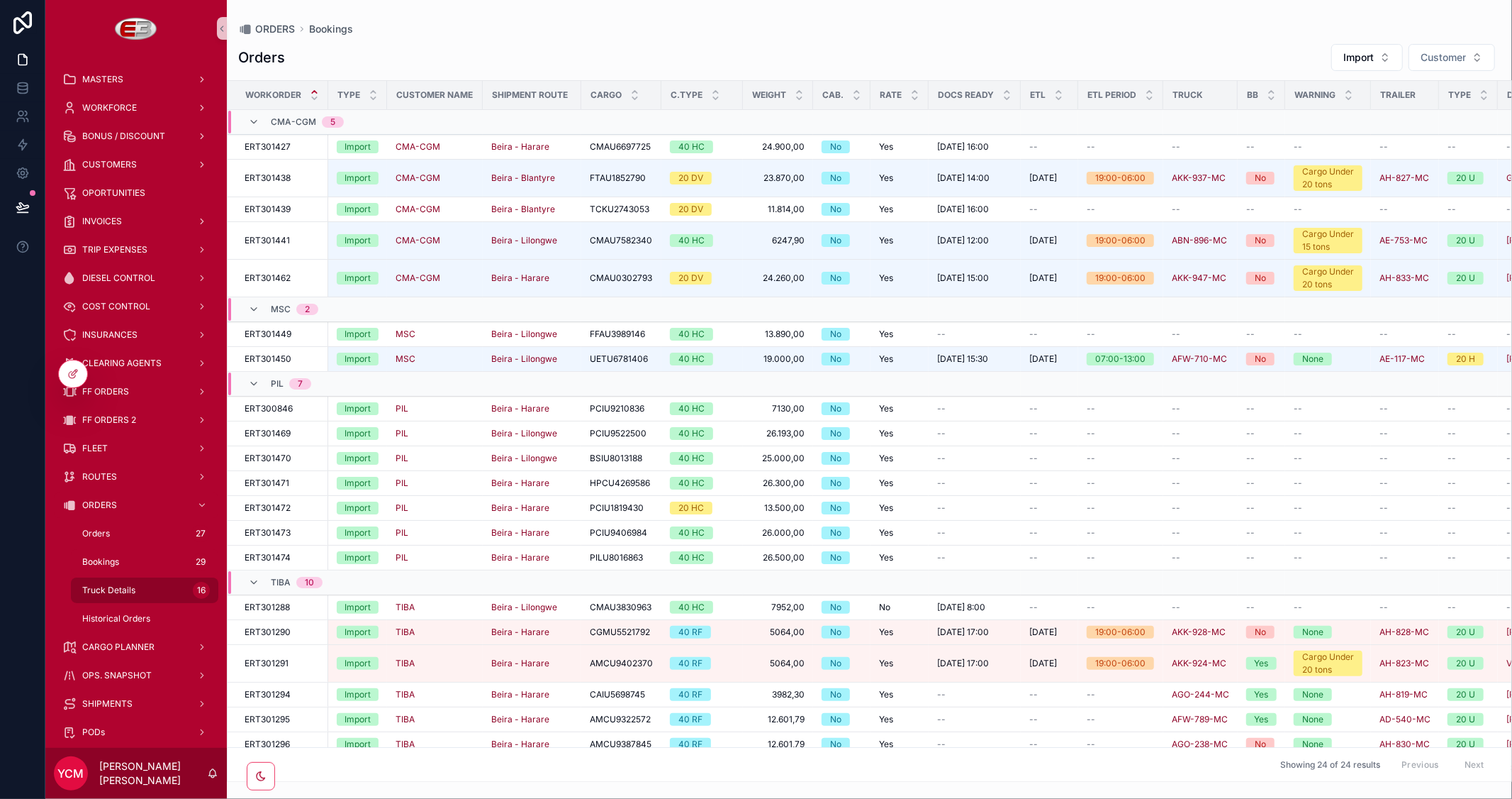
click at [116, 589] on span "Truck Details" at bounding box center [109, 590] width 54 height 11
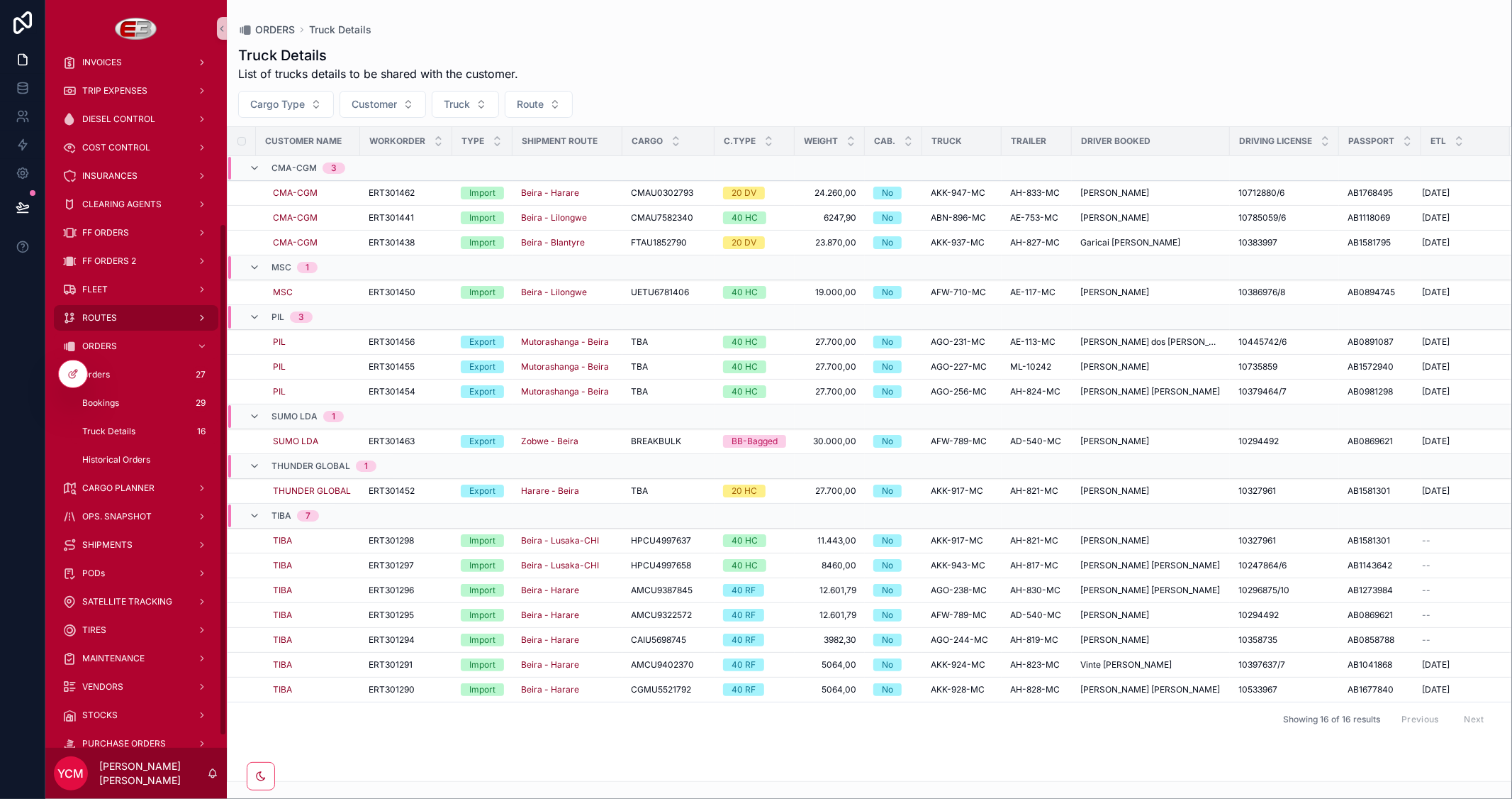
scroll to position [236, 0]
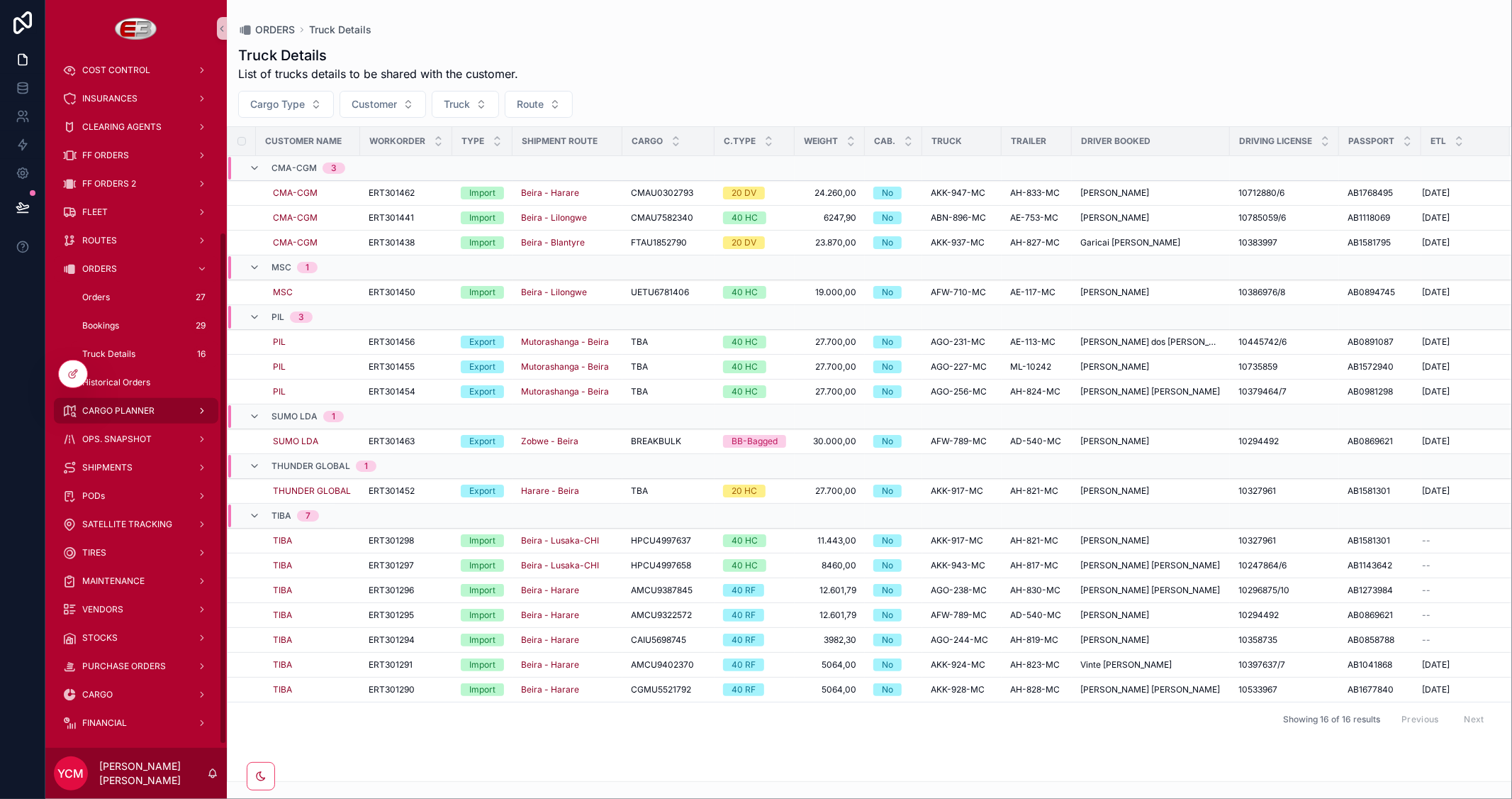
click at [132, 408] on span "CARGO PLANNER" at bounding box center [118, 411] width 72 height 11
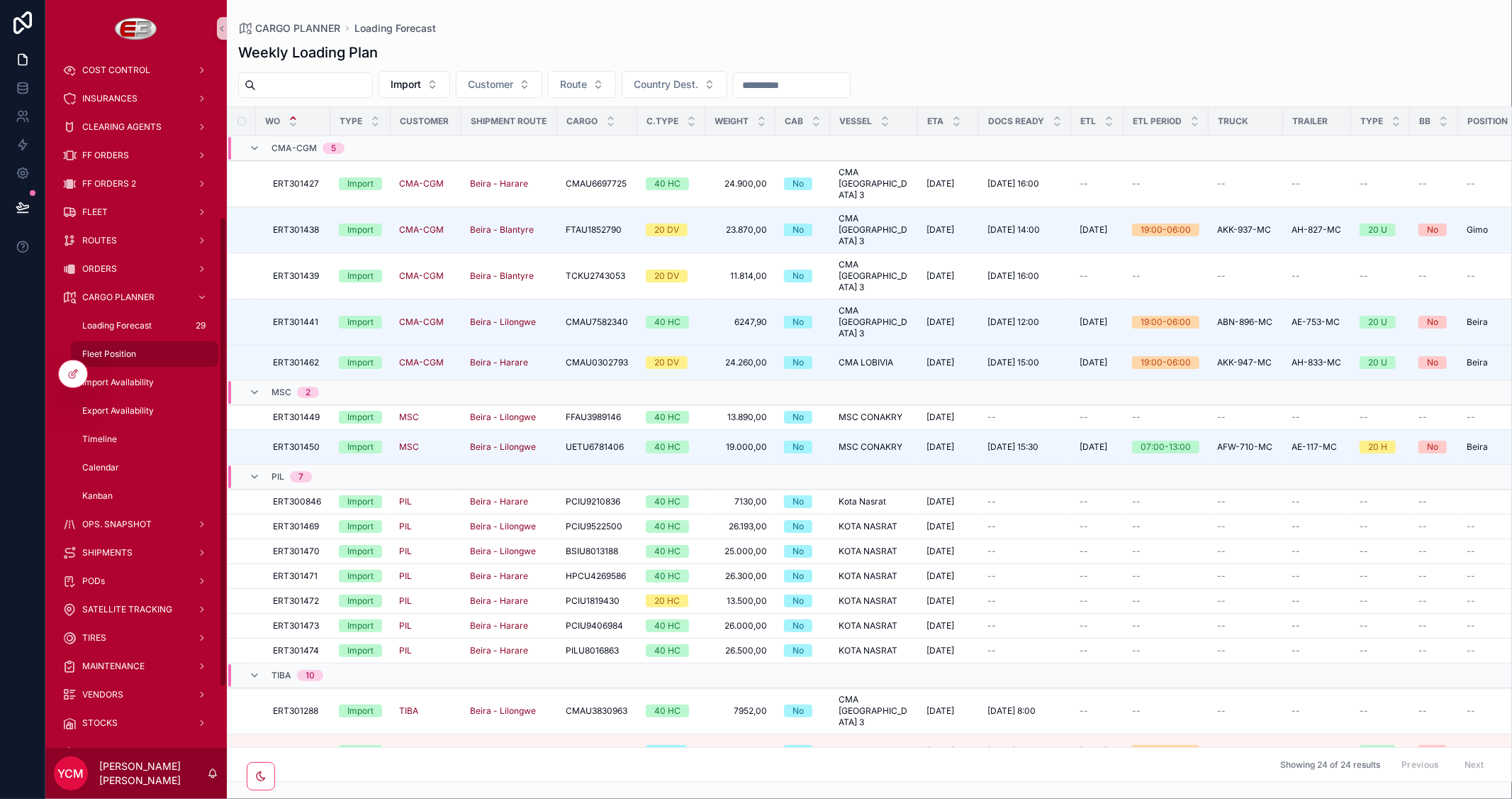
click at [125, 348] on span "Fleet Position" at bounding box center [109, 354] width 54 height 11
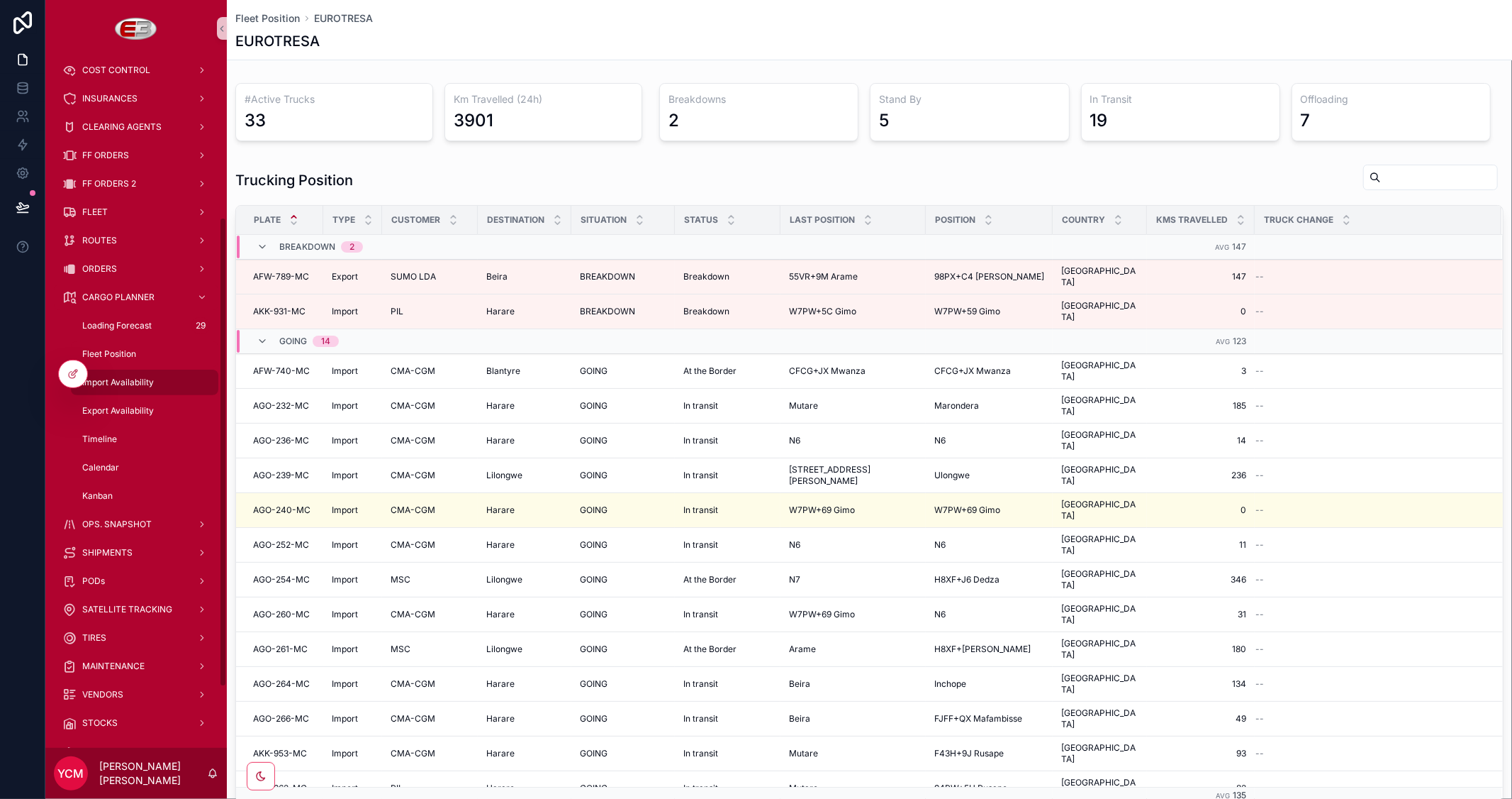
click at [126, 373] on div "Import Availability" at bounding box center [145, 382] width 131 height 23
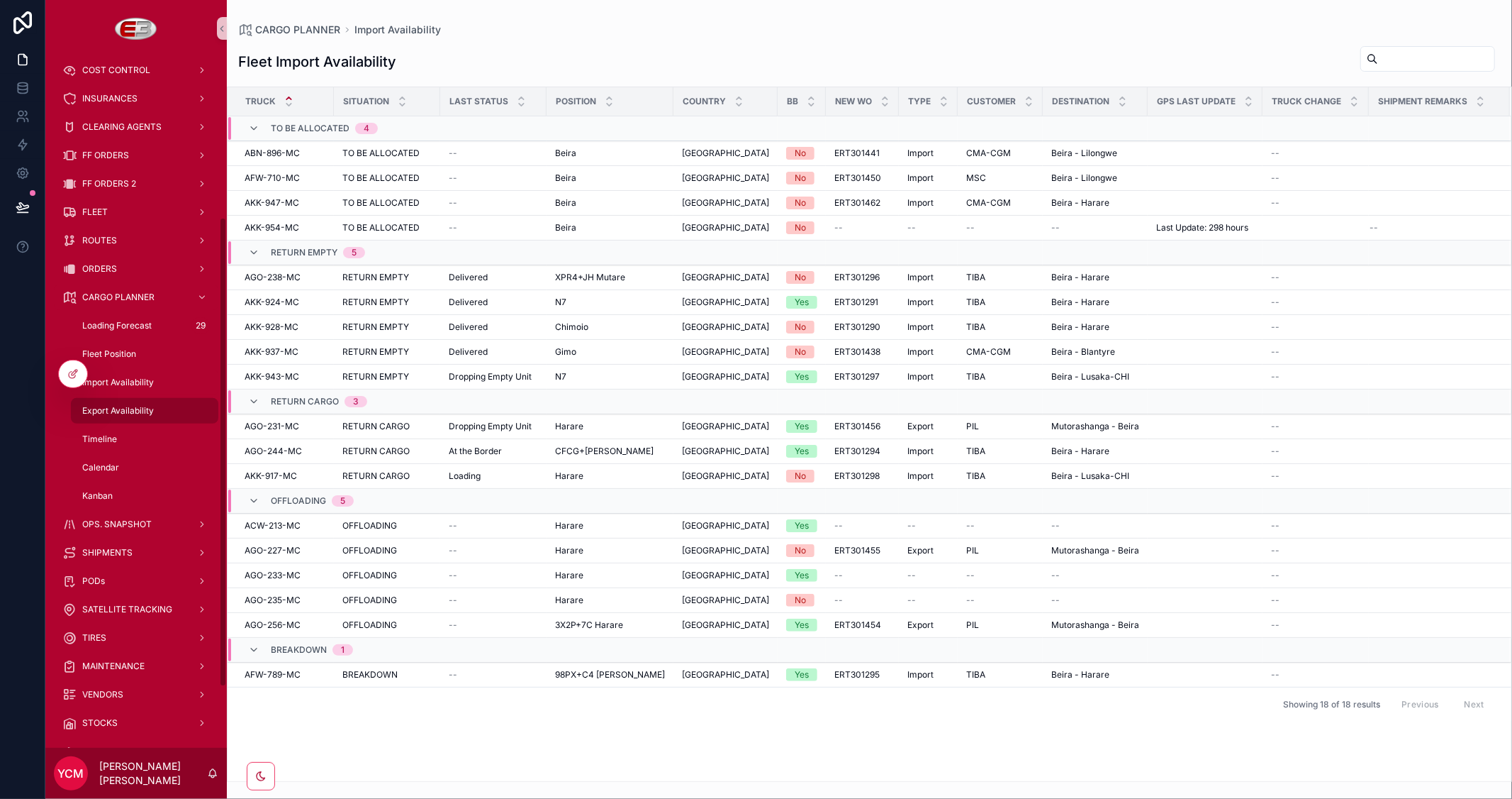
click at [135, 406] on span "Export Availability" at bounding box center [117, 411] width 72 height 11
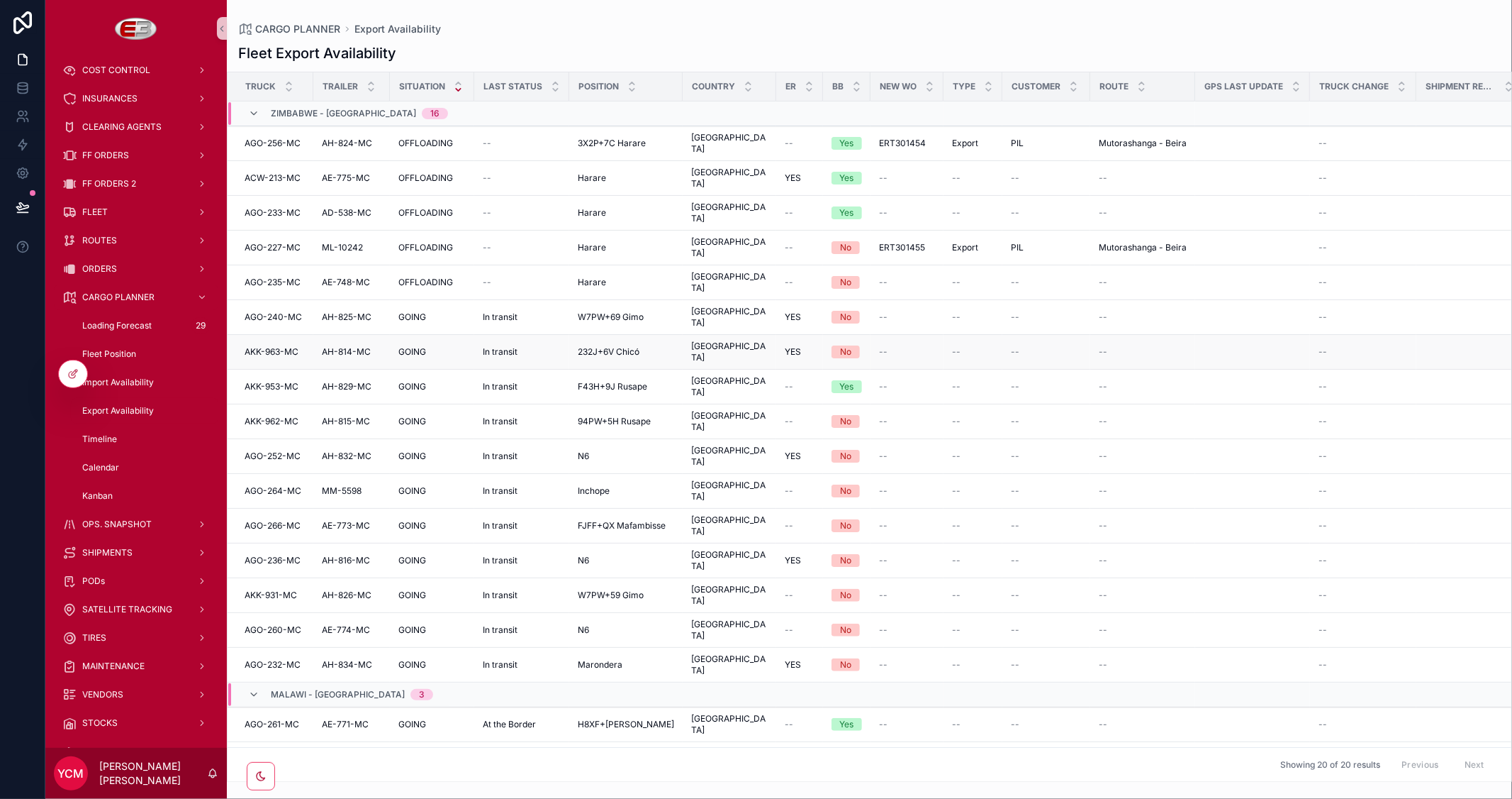
click at [613, 335] on td "232J+6V Chicó 232J+6V Chicó" at bounding box center [626, 352] width 113 height 35
click at [626, 346] on span "232J+6V Chicó" at bounding box center [609, 351] width 61 height 11
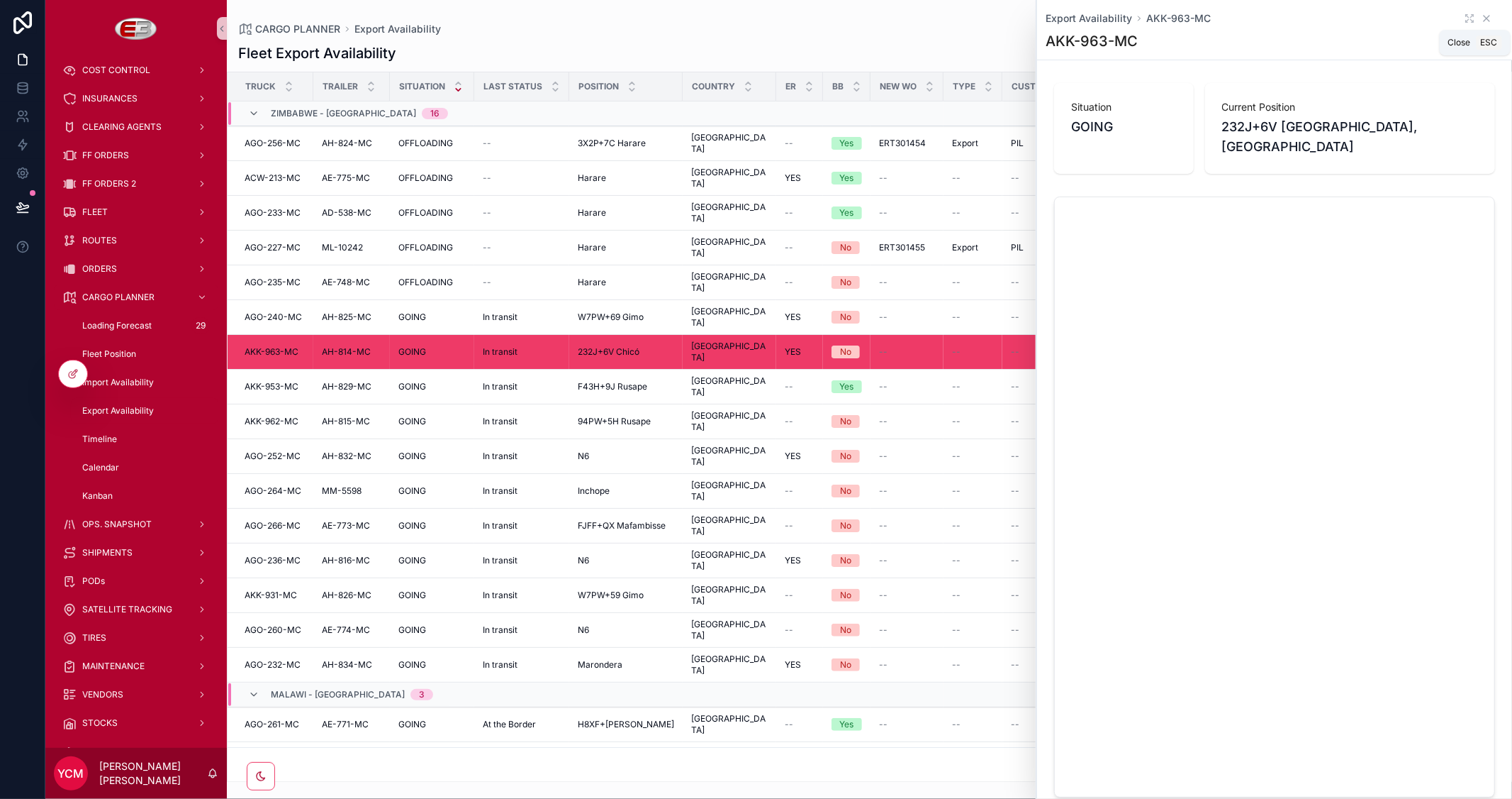
click at [1484, 18] on icon "scrollable content" at bounding box center [1486, 18] width 6 height 6
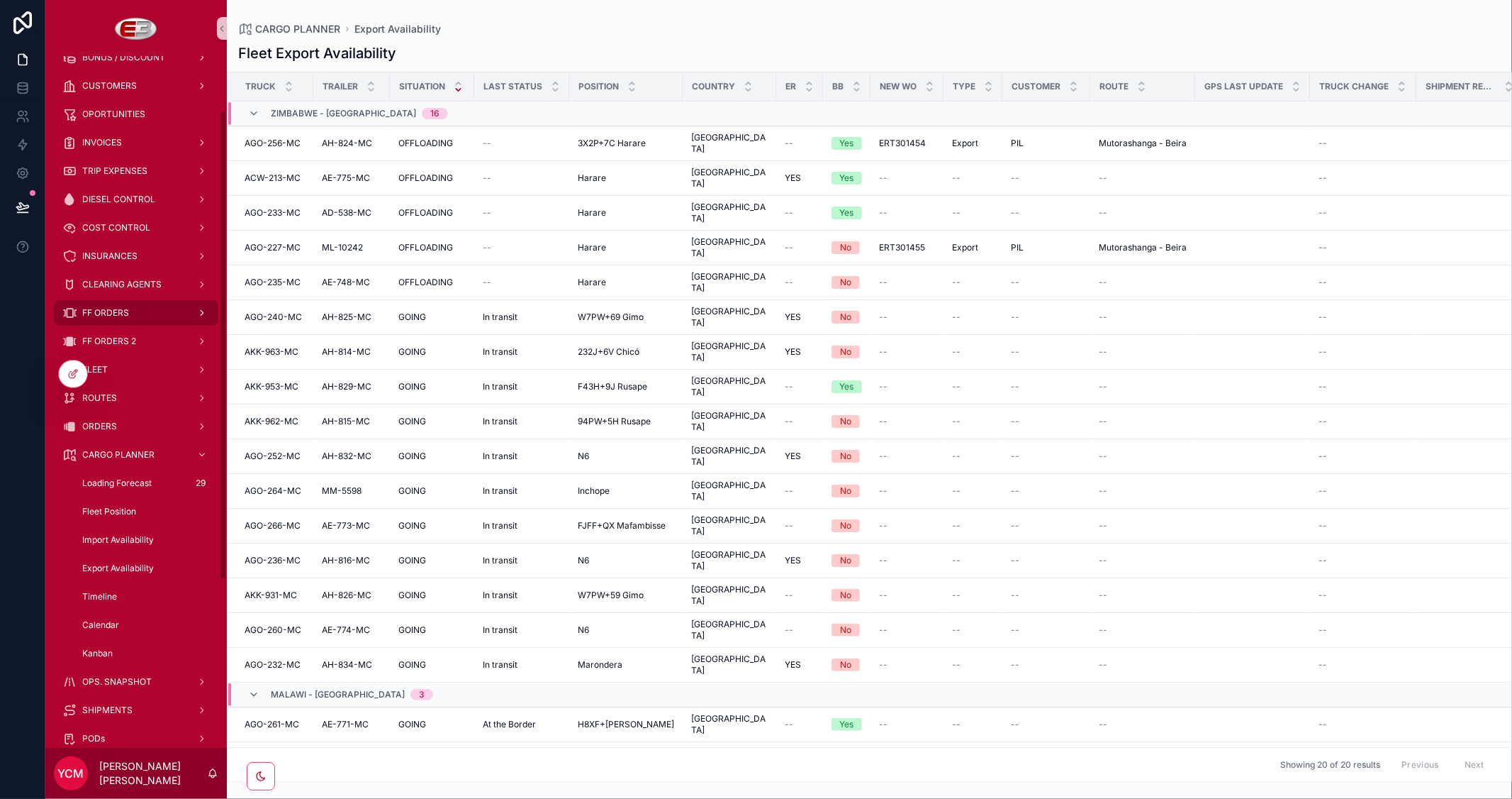
scroll to position [315, 0]
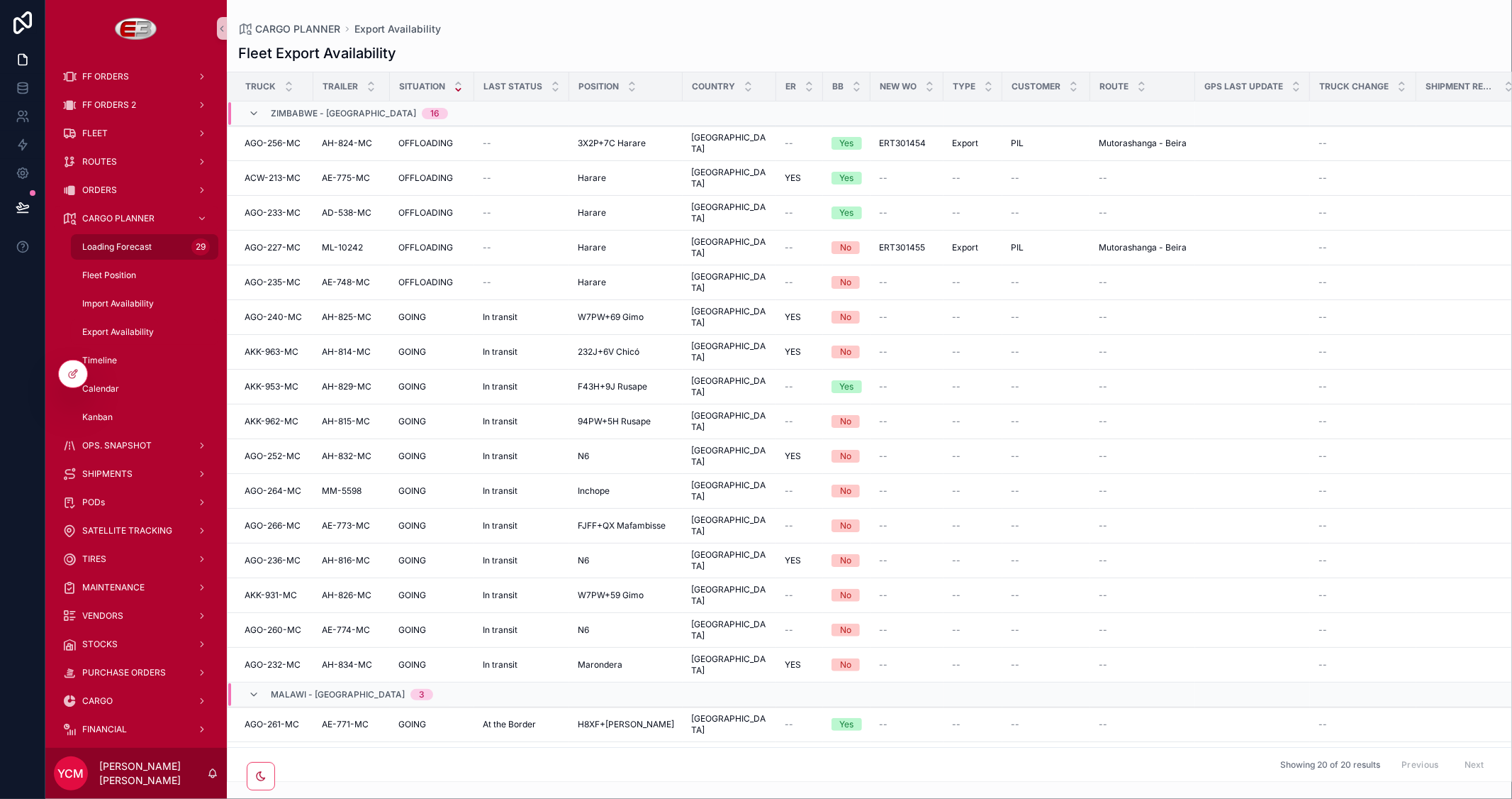
click at [139, 242] on span "Loading Forecast" at bounding box center [117, 247] width 69 height 11
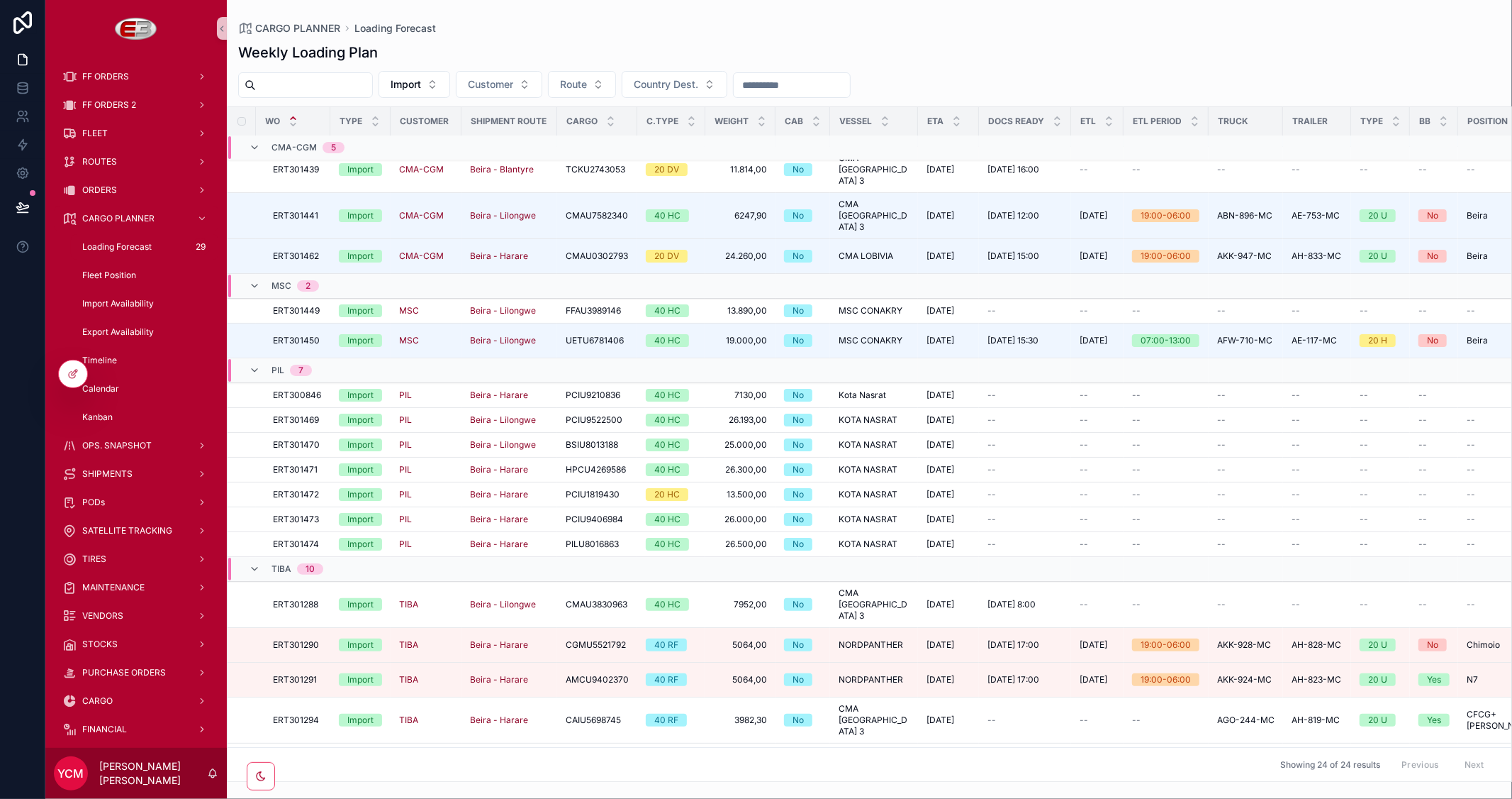
scroll to position [28, 0]
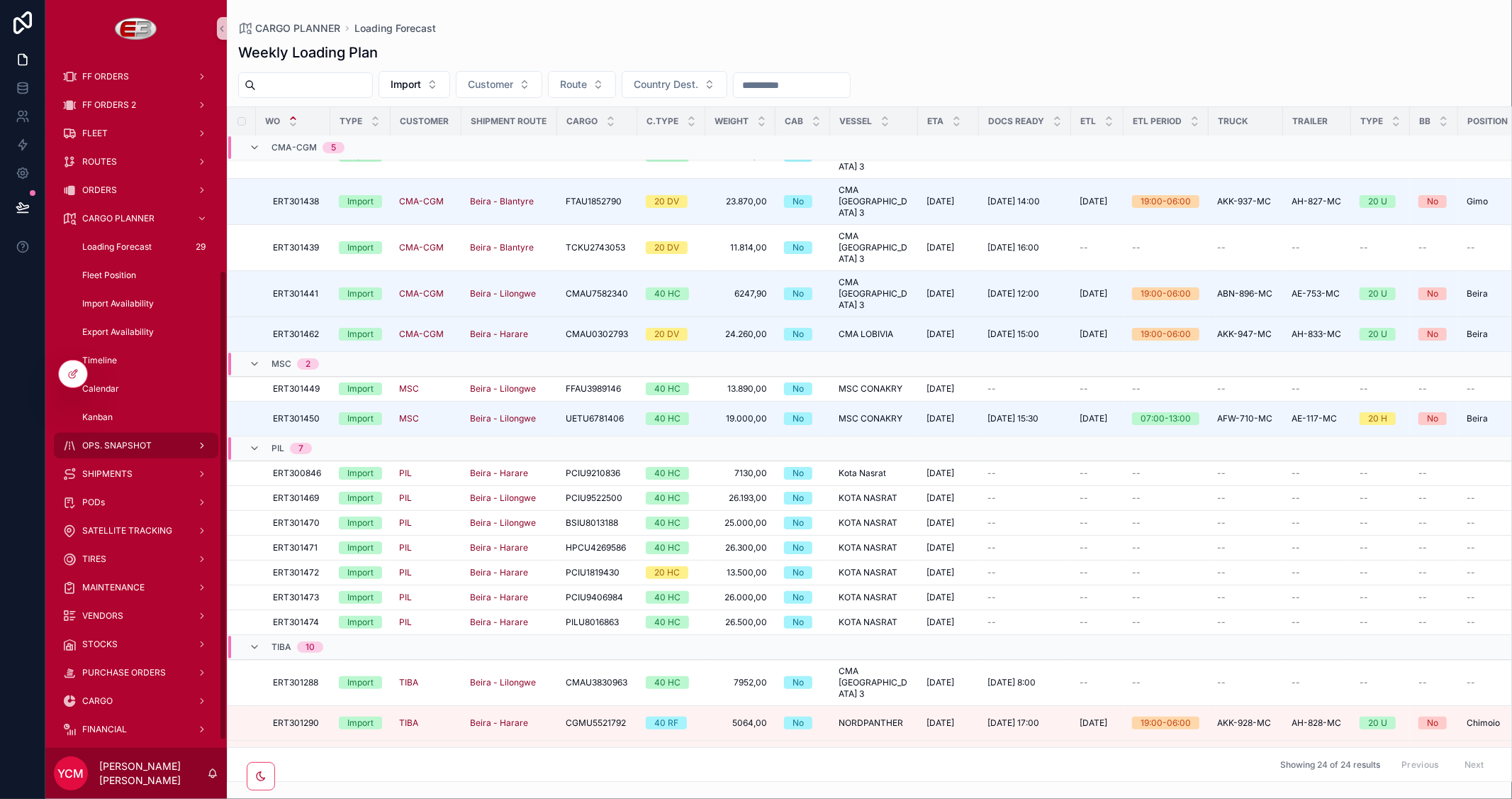
click at [117, 444] on span "OPS. SNAPSHOT" at bounding box center [117, 445] width 69 height 11
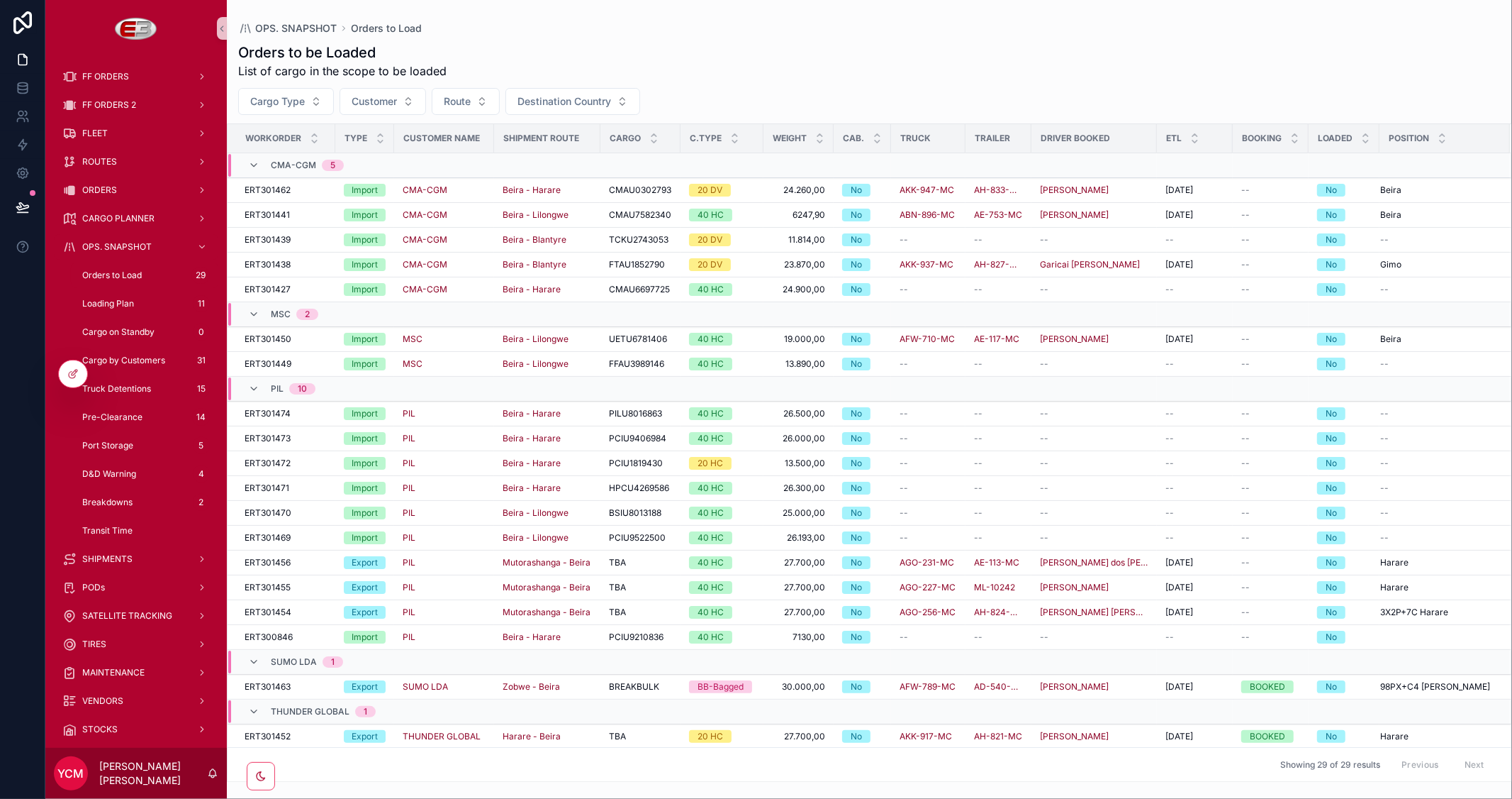
click at [117, 271] on span "Orders to Load" at bounding box center [112, 275] width 60 height 11
click at [124, 303] on span "Loading Plan" at bounding box center [108, 303] width 52 height 11
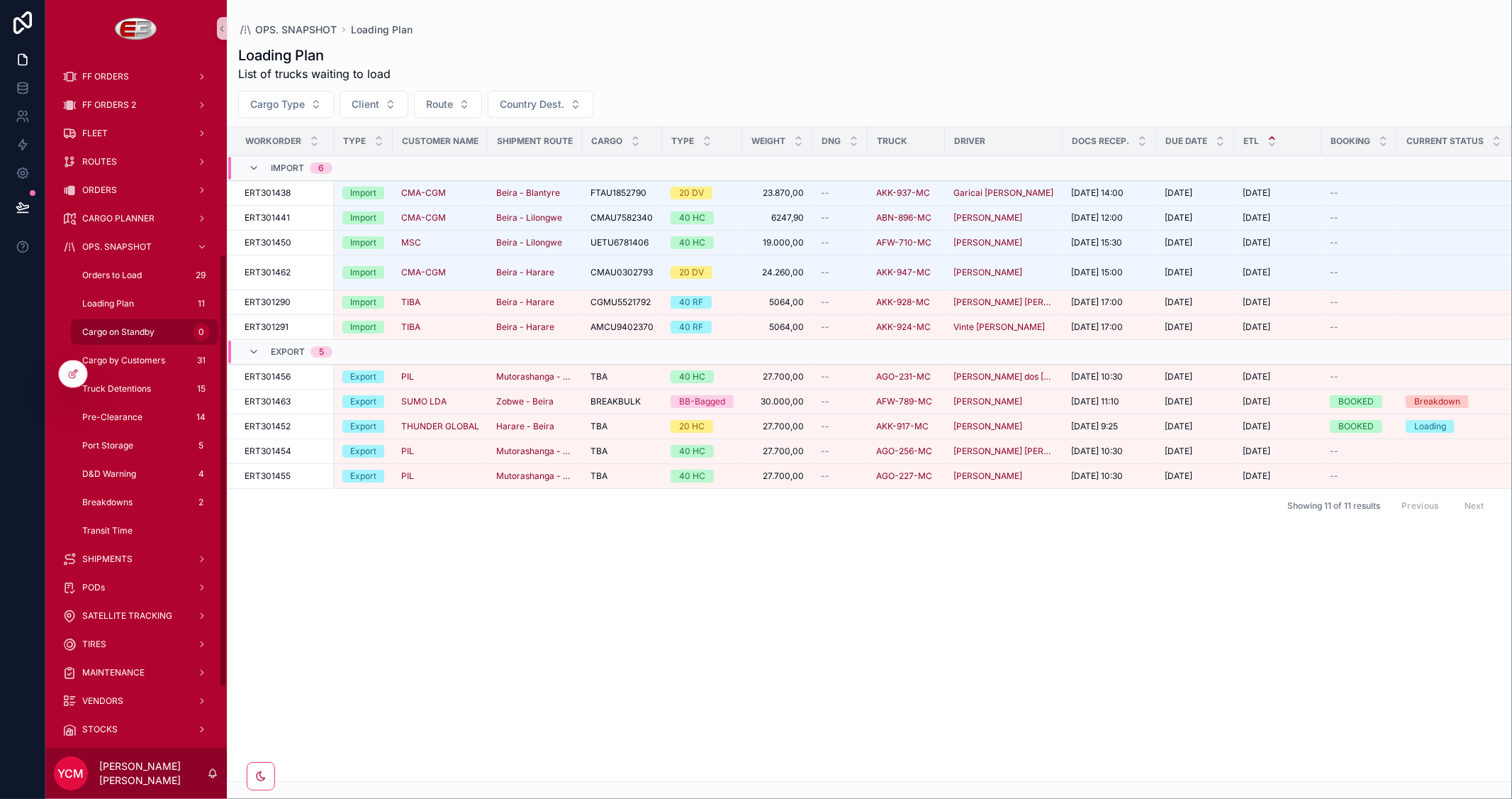
click at [114, 333] on span "Cargo on Standby" at bounding box center [118, 332] width 72 height 11
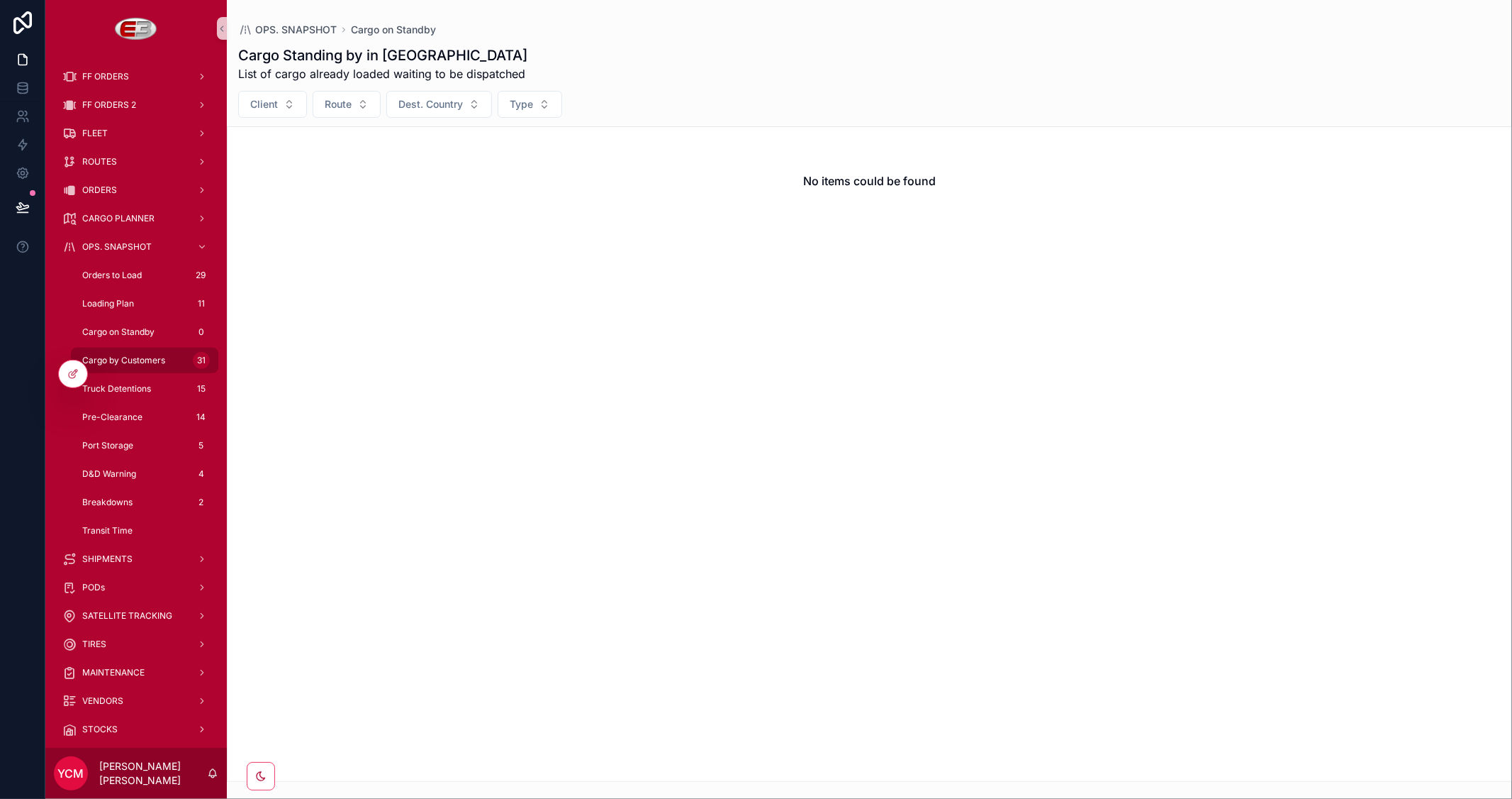
click at [135, 357] on span "Cargo by Customers" at bounding box center [123, 360] width 83 height 11
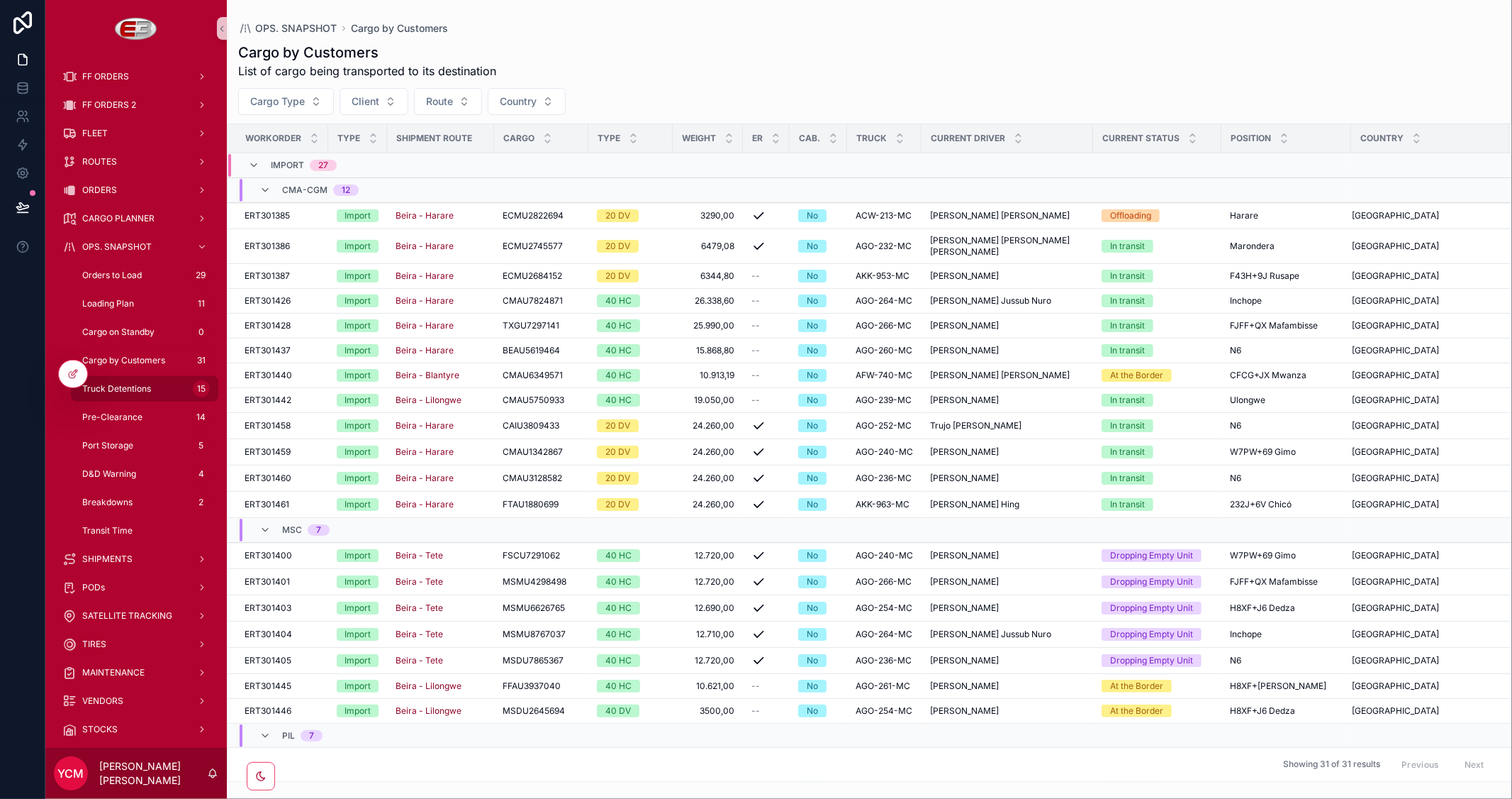
click at [139, 386] on span "Truck Detentions" at bounding box center [116, 388] width 69 height 11
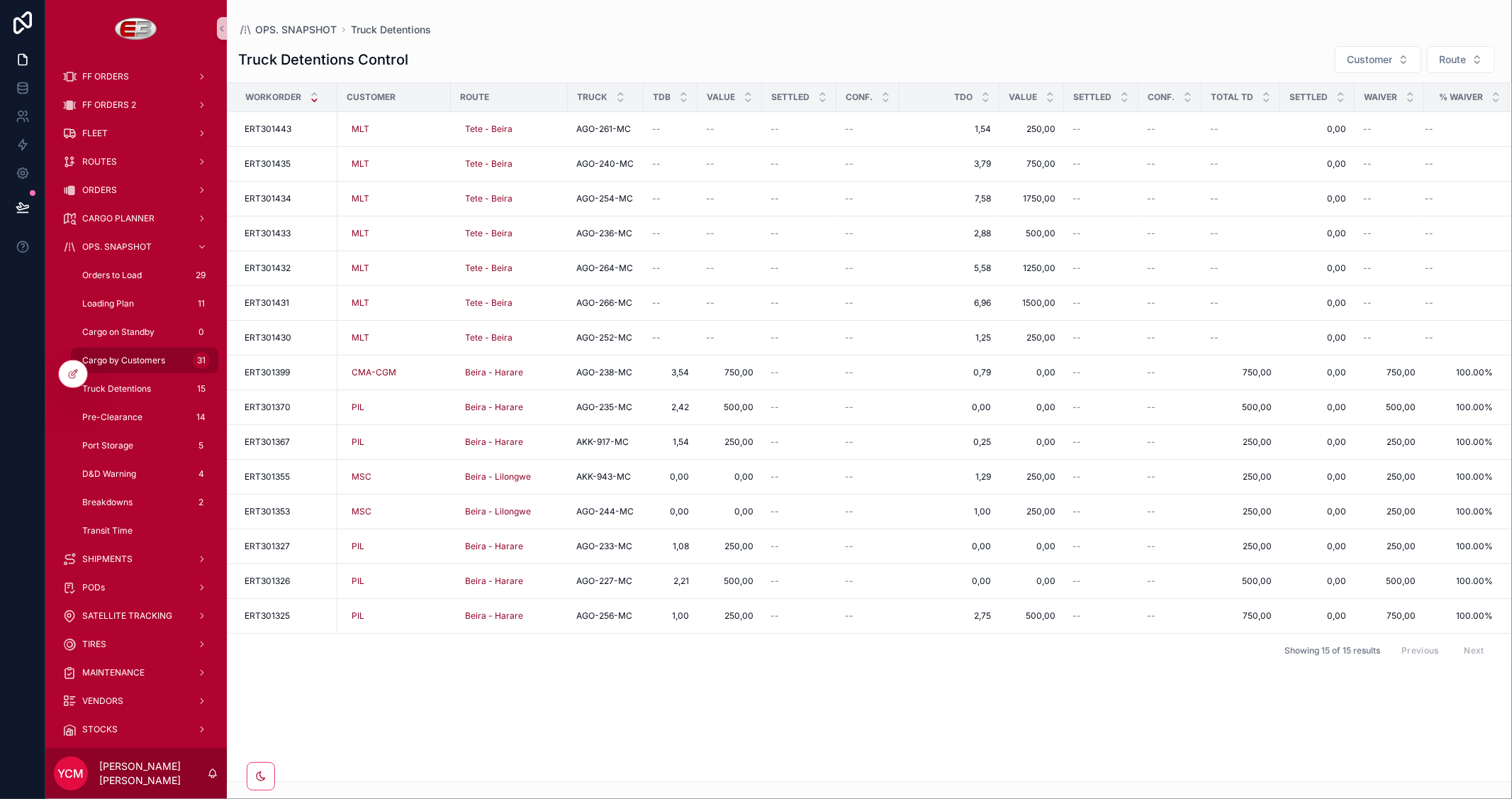
click at [140, 359] on span "Cargo by Customers" at bounding box center [123, 360] width 83 height 11
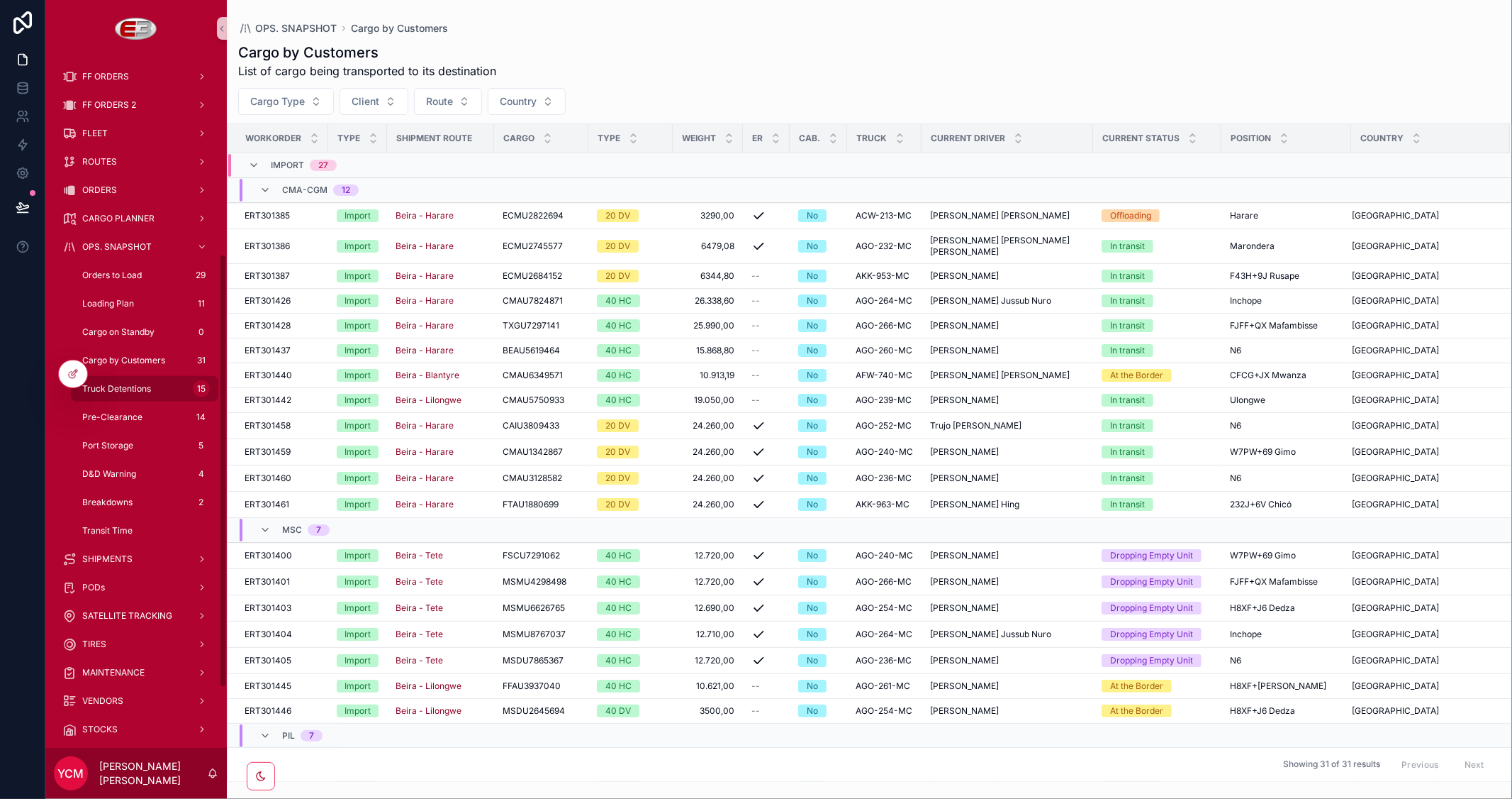
click at [133, 388] on span "Truck Detentions" at bounding box center [116, 388] width 69 height 11
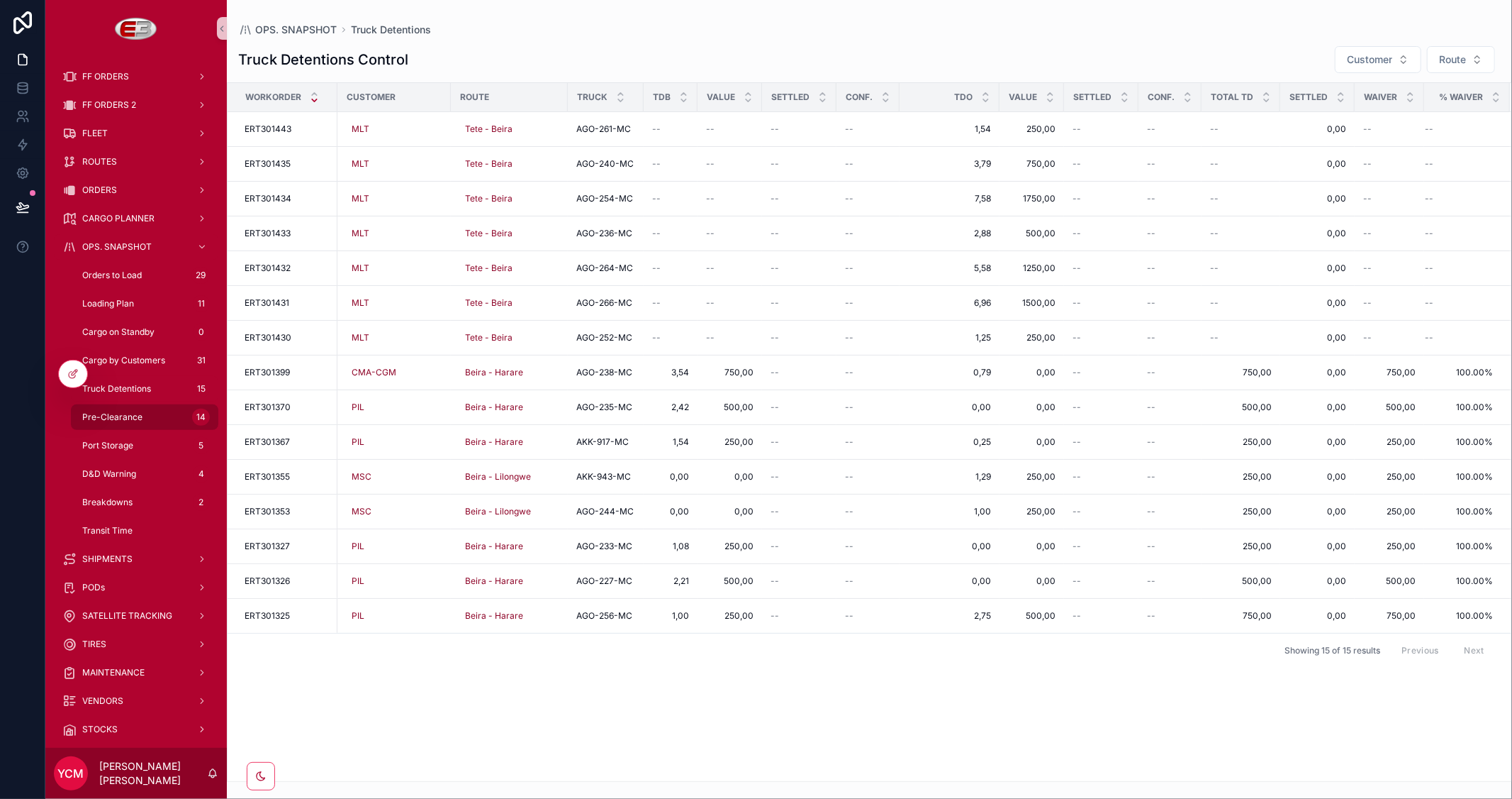
click at [118, 415] on span "Pre-Clearance" at bounding box center [112, 417] width 61 height 11
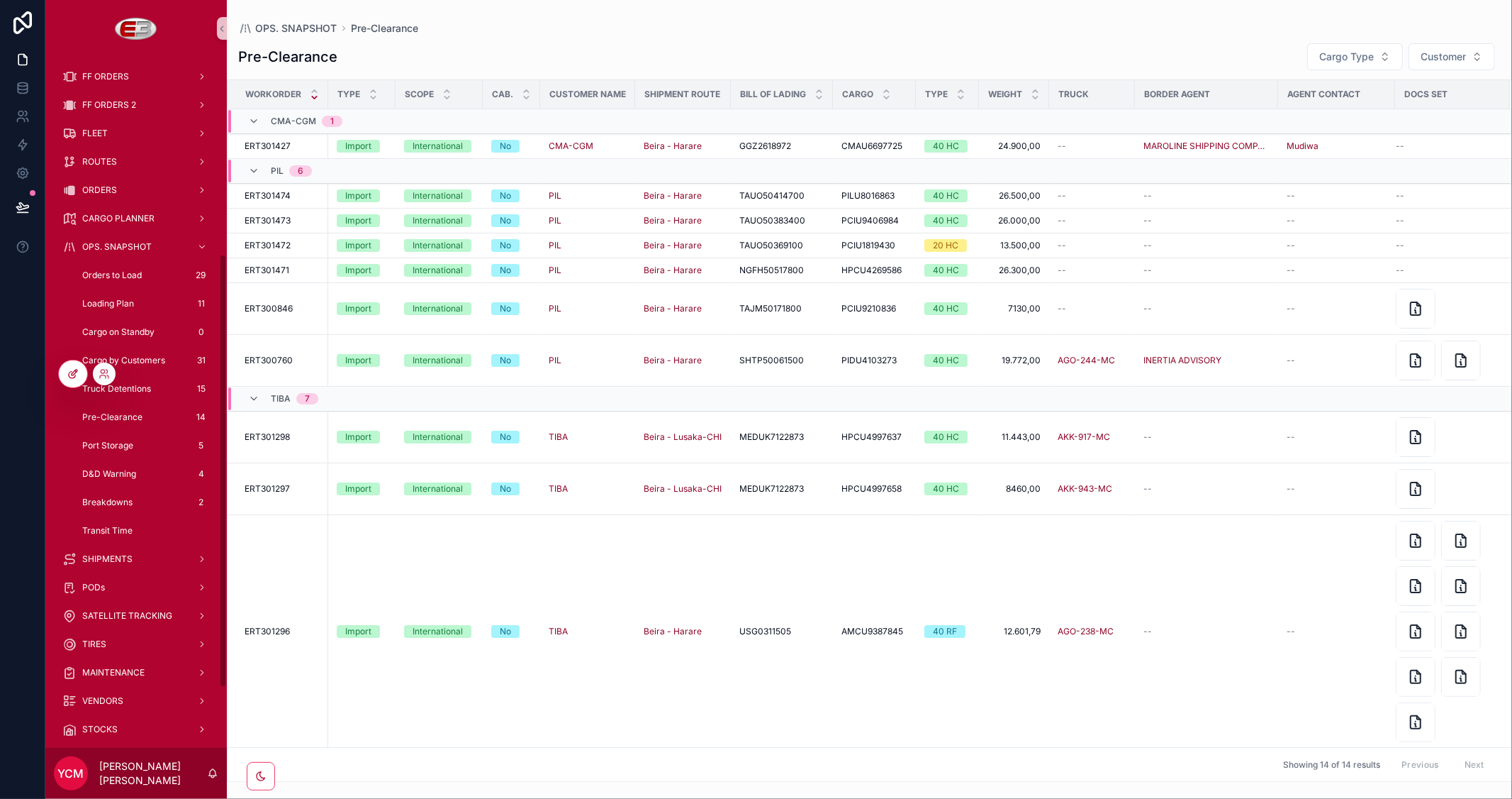
click at [71, 379] on icon at bounding box center [73, 373] width 11 height 11
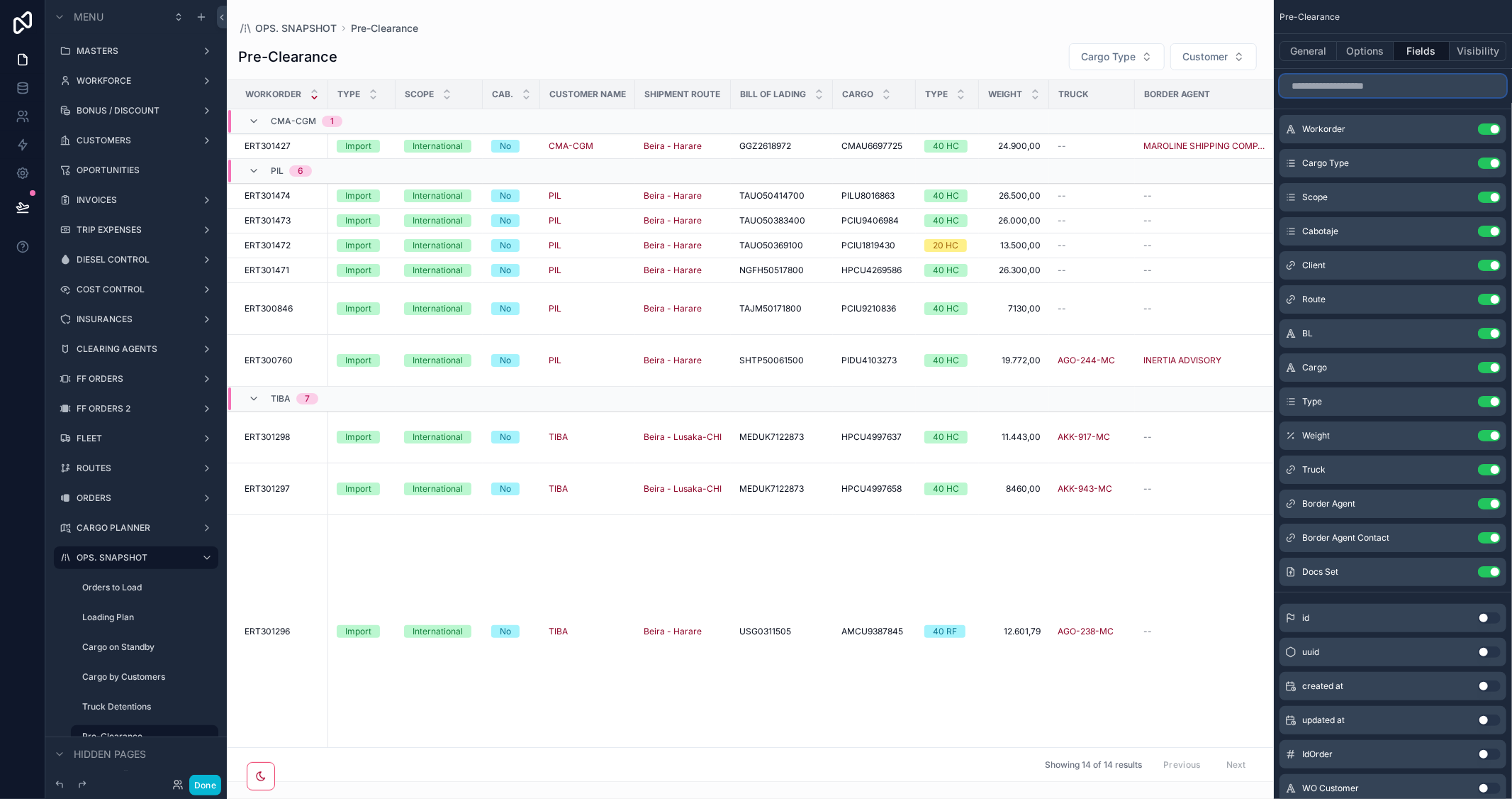
click at [1357, 84] on input "scrollable content" at bounding box center [1393, 86] width 227 height 23
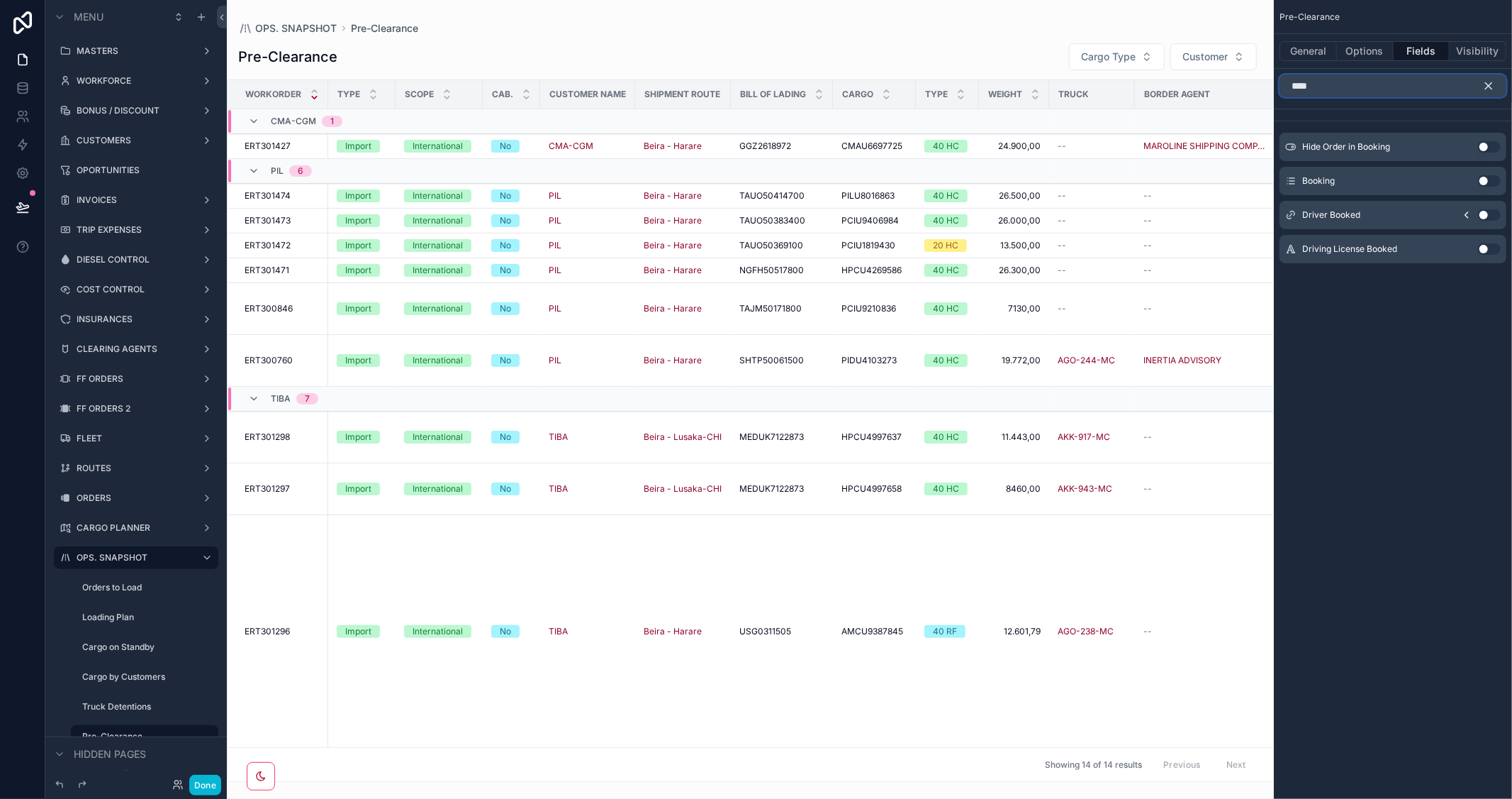
type input "****"
click at [1494, 181] on button "Use setting" at bounding box center [1489, 180] width 23 height 11
click at [1484, 91] on icon "scrollable content" at bounding box center [1488, 86] width 13 height 13
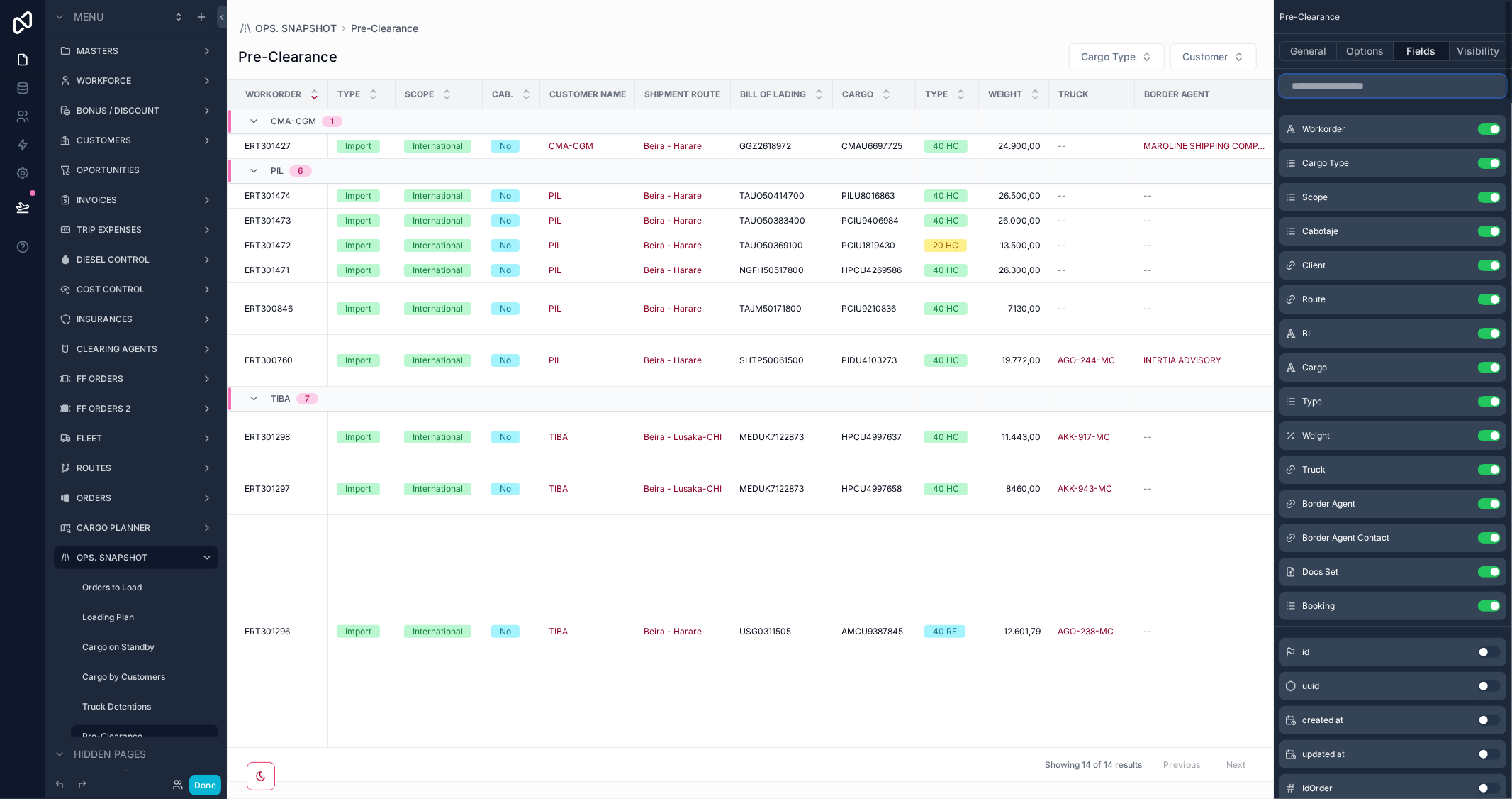
click at [1330, 89] on input "scrollable content" at bounding box center [1393, 86] width 227 height 23
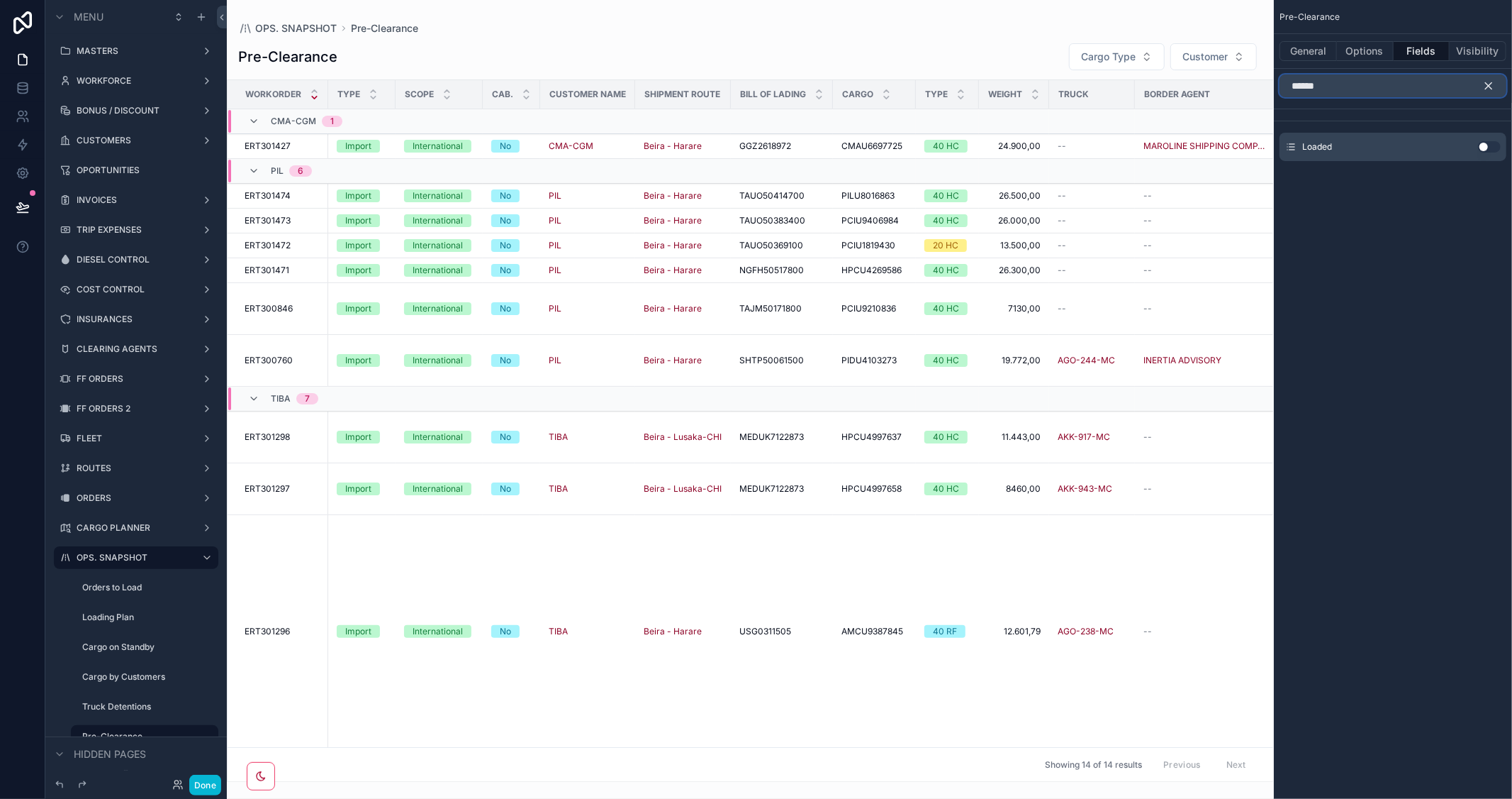
type input "******"
click at [1490, 146] on button "Use setting" at bounding box center [1489, 147] width 23 height 11
click at [193, 787] on button "Done" at bounding box center [205, 785] width 32 height 20
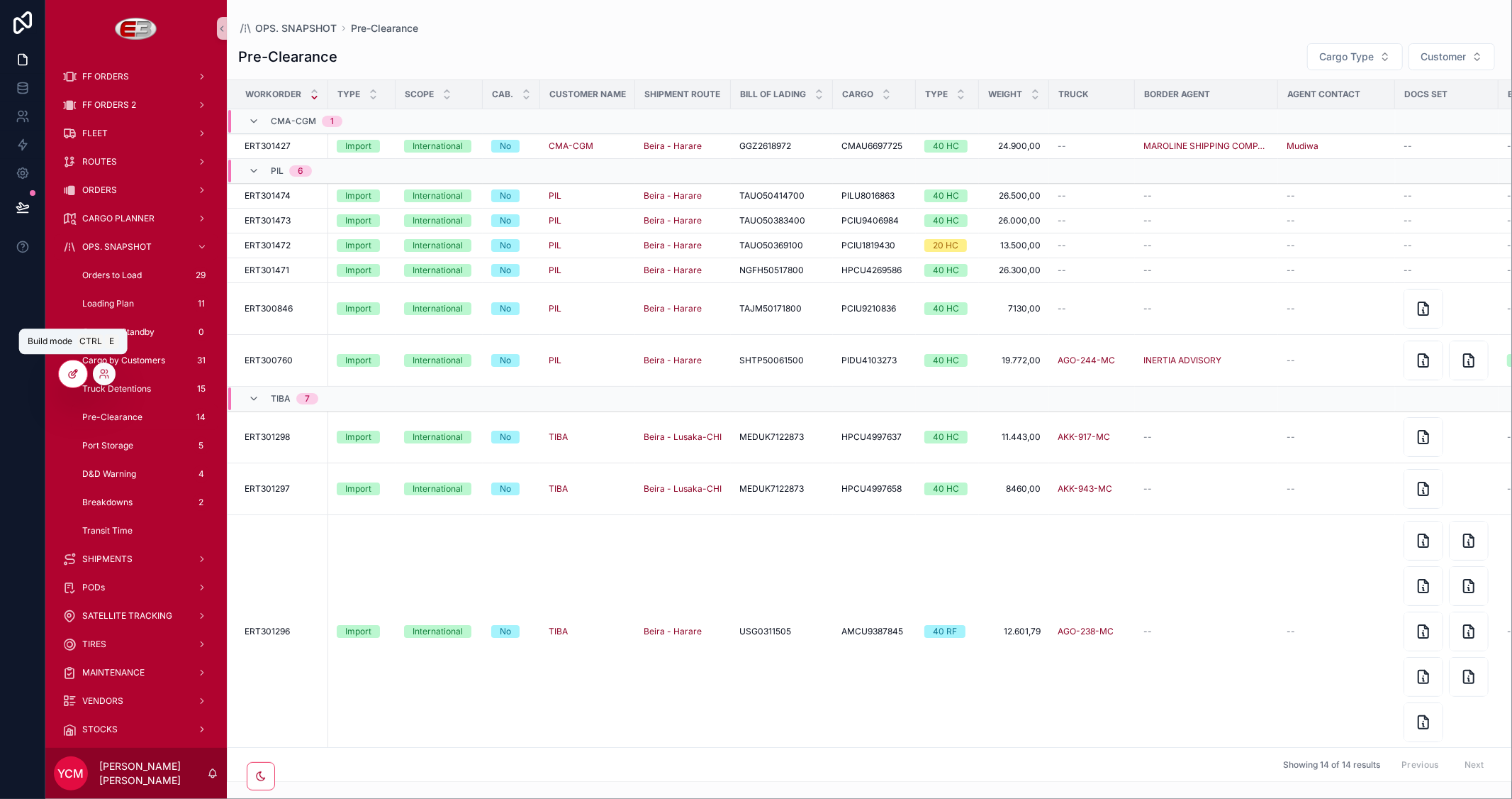
click at [69, 377] on icon at bounding box center [72, 375] width 6 height 6
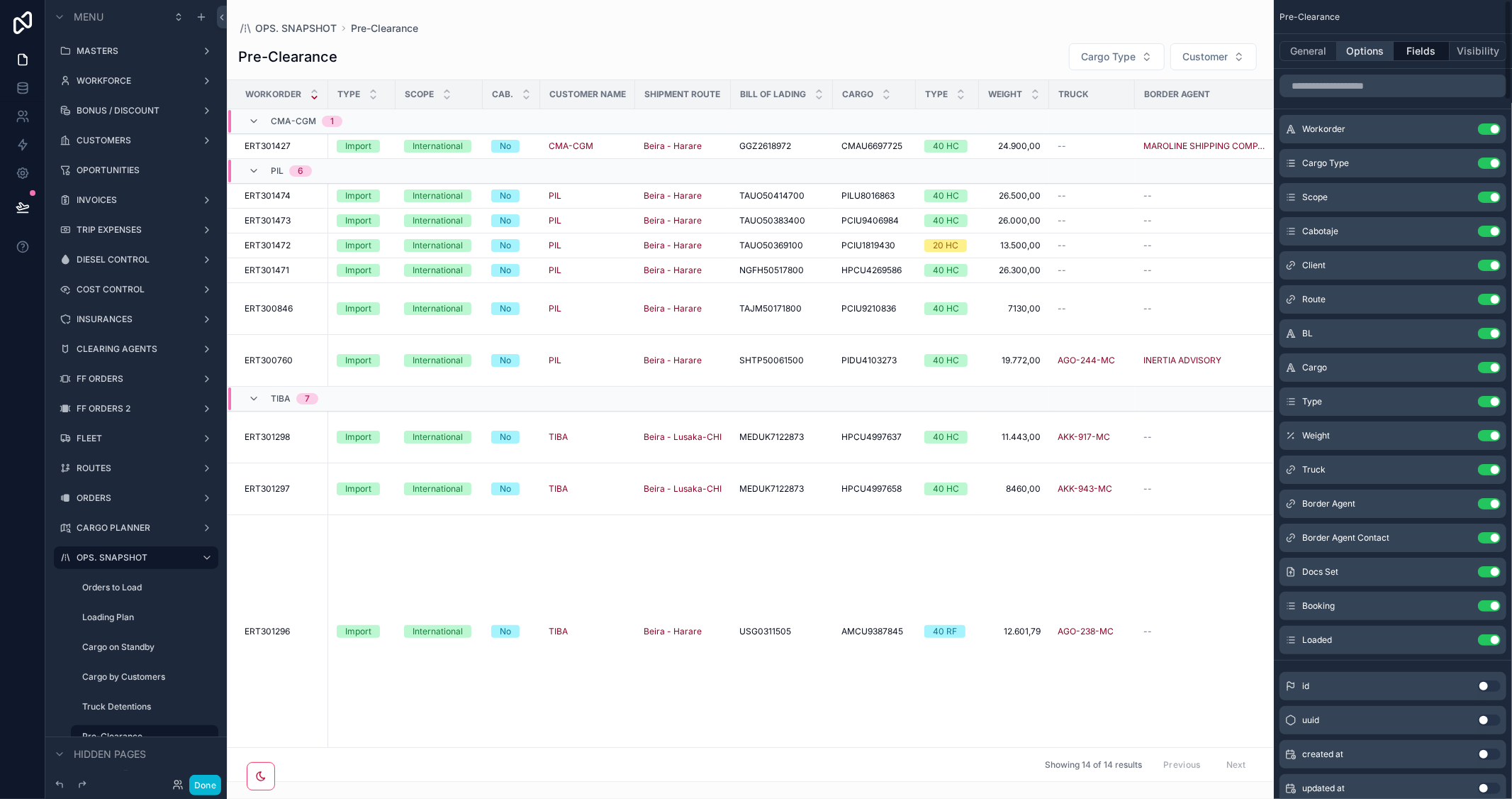
click at [1356, 53] on button "Options" at bounding box center [1366, 50] width 57 height 20
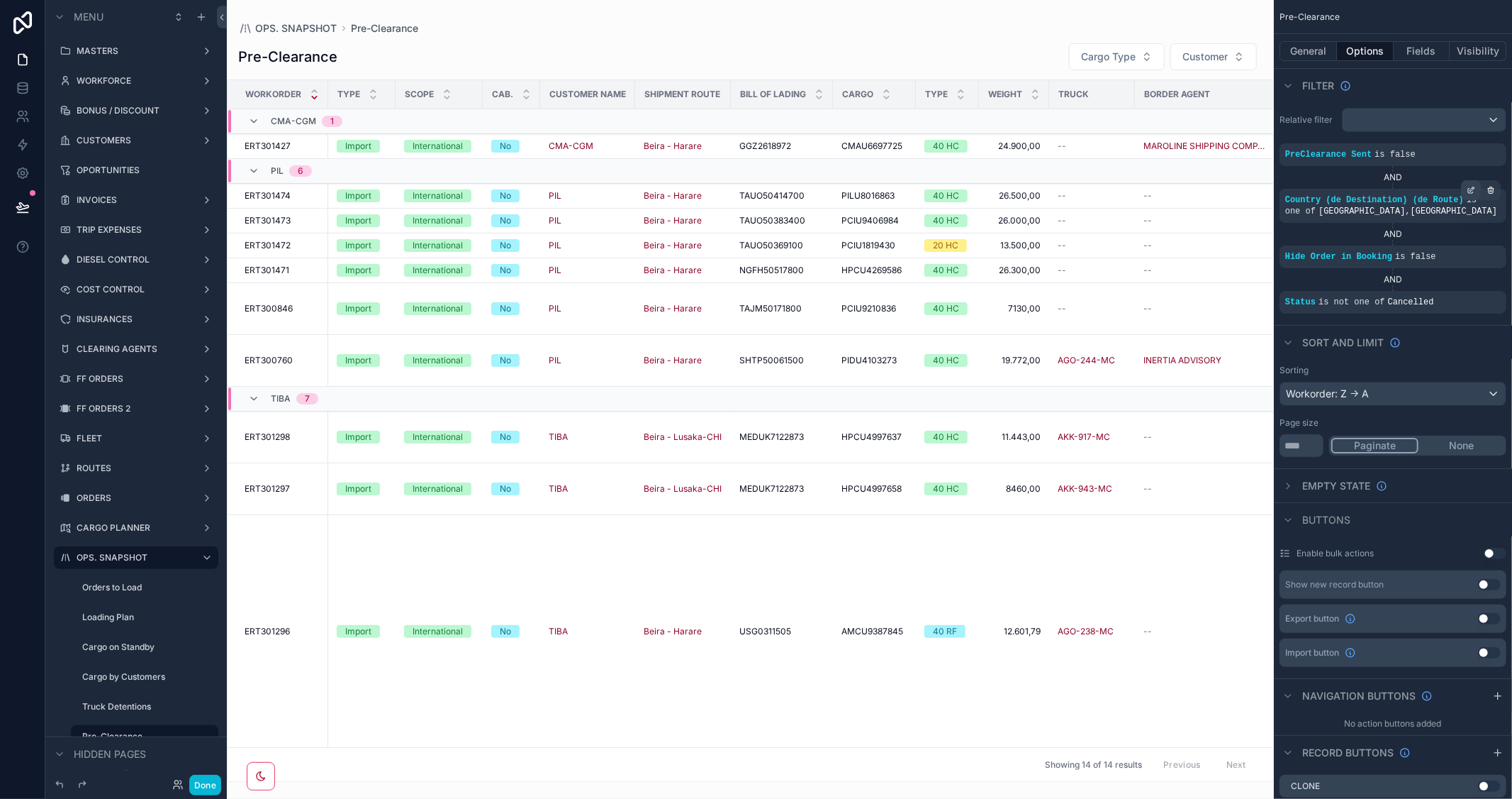
click at [1469, 191] on icon "scrollable content" at bounding box center [1470, 190] width 9 height 9
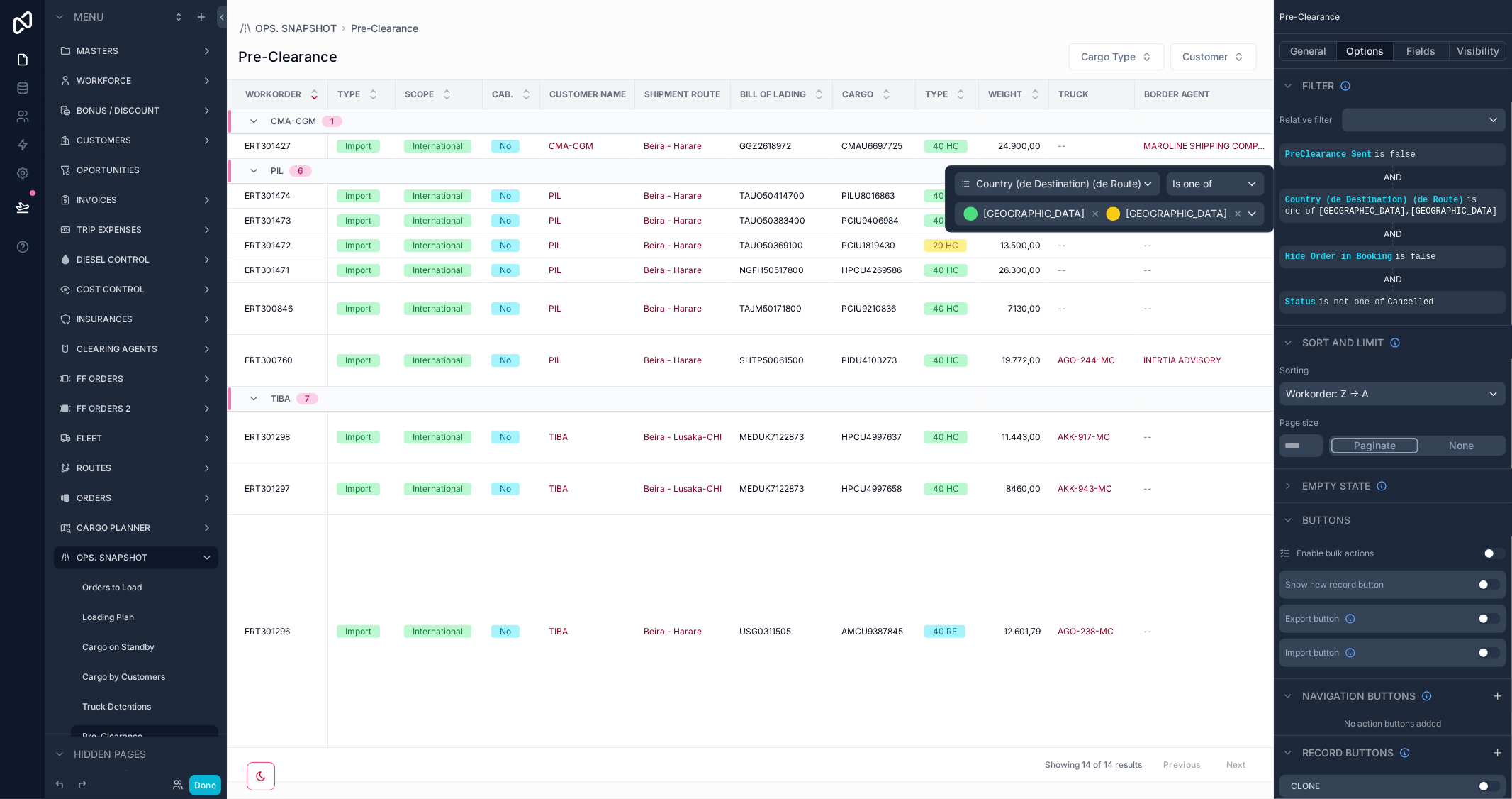
click at [1437, 344] on div "Sort And Limit" at bounding box center [1393, 341] width 238 height 34
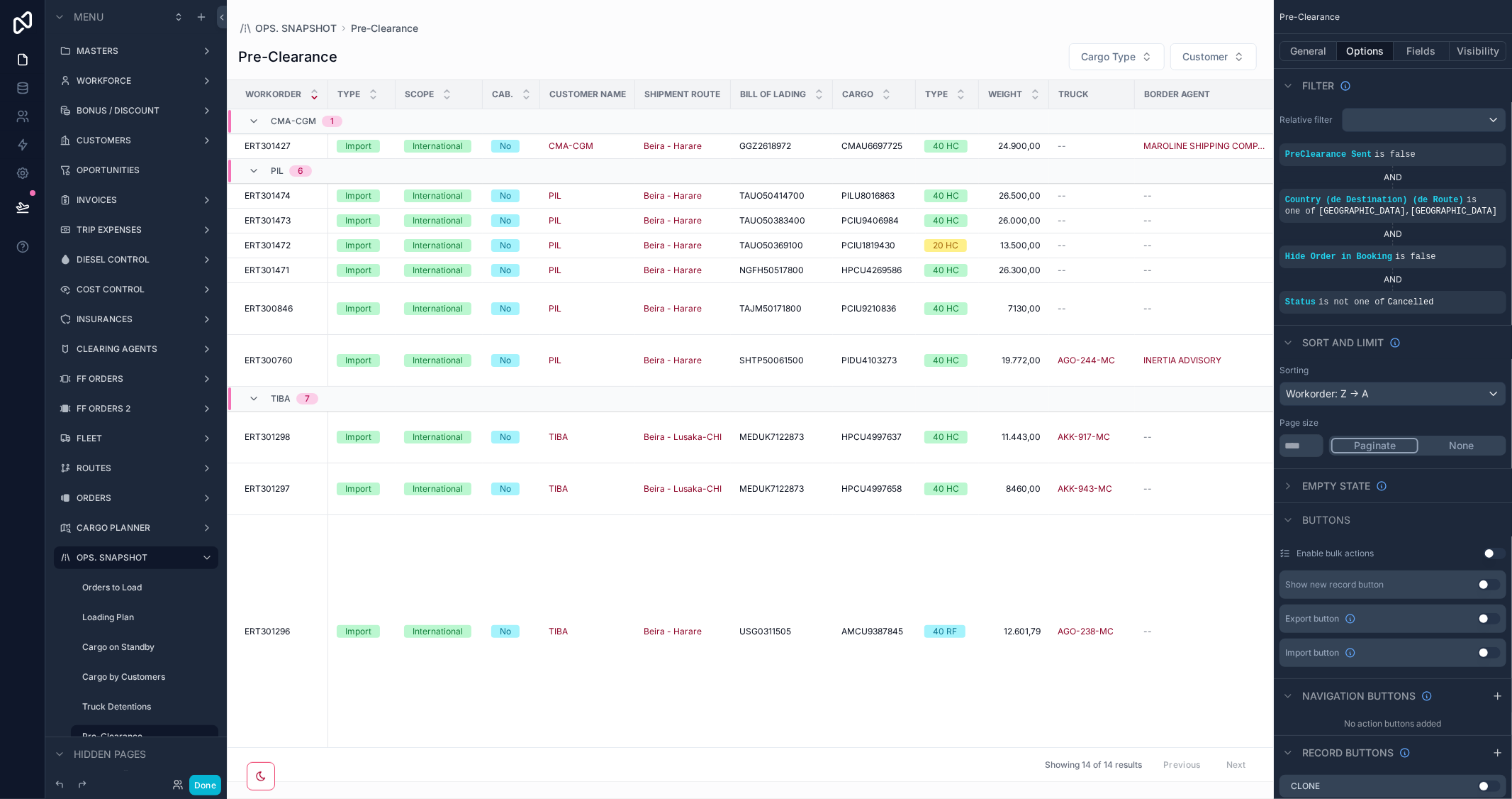
click at [1421, 39] on div "General Options Fields Visibility" at bounding box center [1393, 50] width 238 height 34
click at [1420, 54] on button "Fields" at bounding box center [1422, 50] width 57 height 20
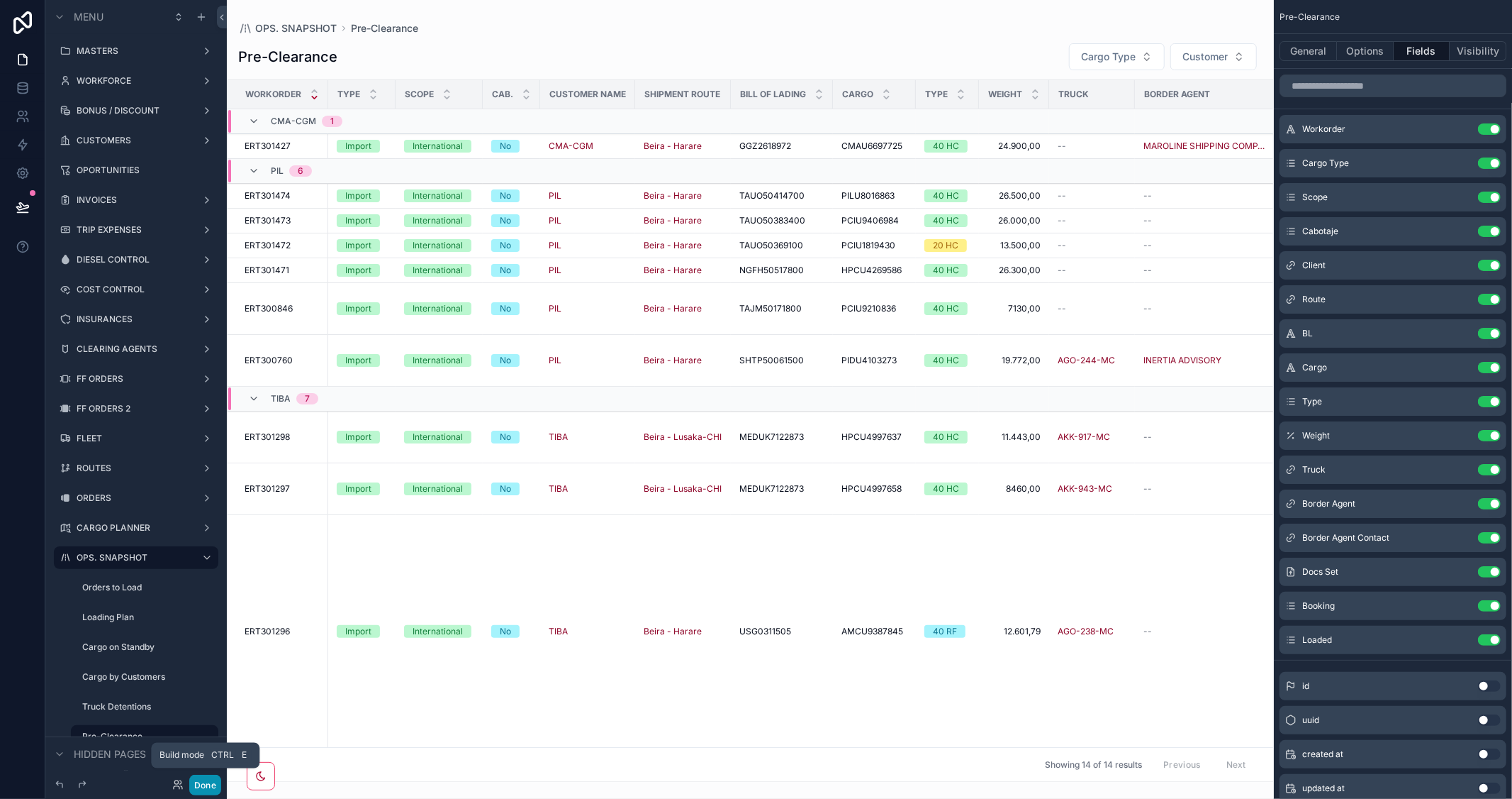
click at [215, 782] on button "Done" at bounding box center [205, 785] width 32 height 20
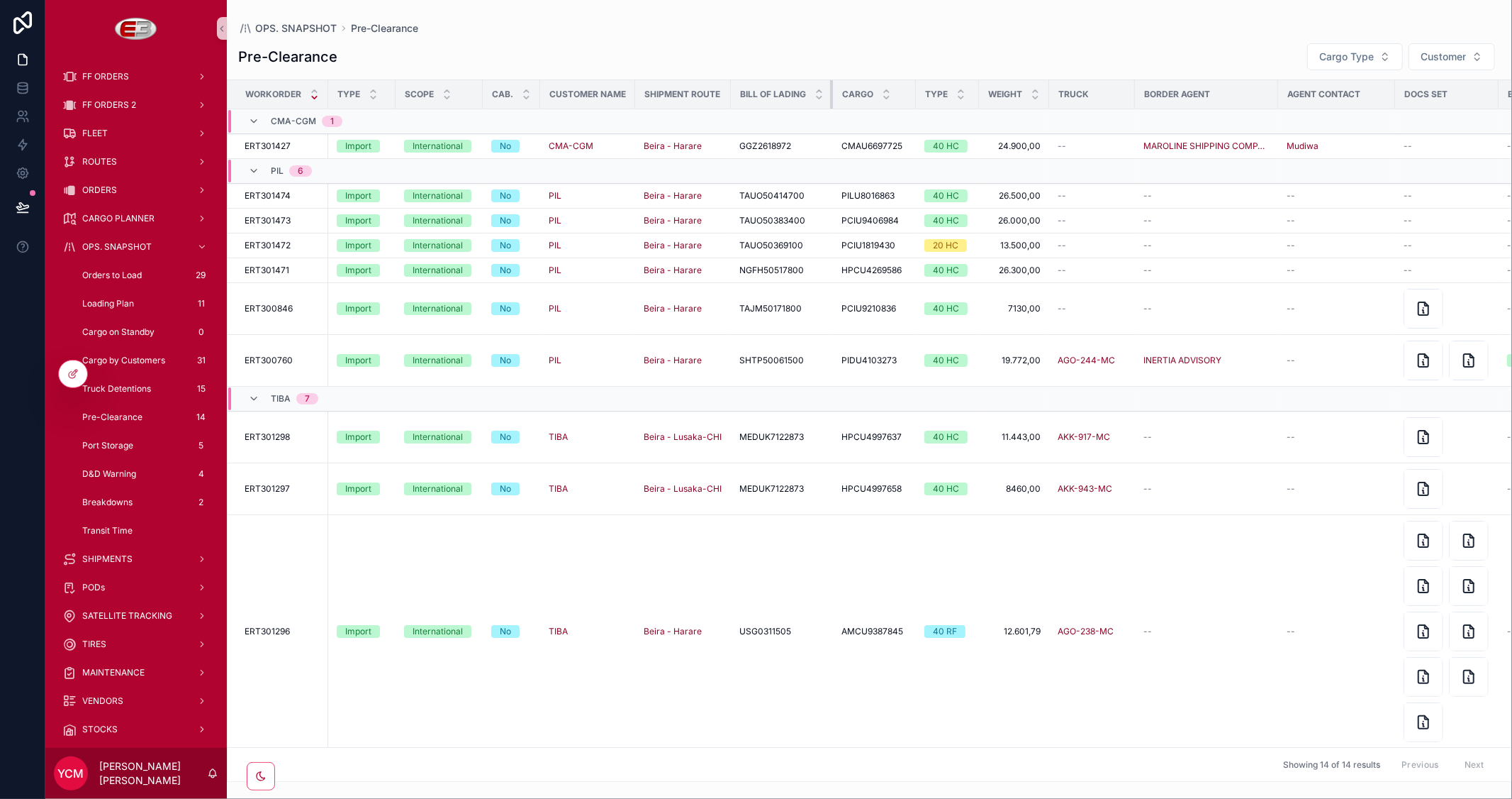
drag, startPoint x: 831, startPoint y: 98, endPoint x: 799, endPoint y: 95, distance: 32.1
click at [799, 95] on th "Bill of Lading" at bounding box center [782, 95] width 102 height 29
click at [975, 100] on div "scrollable content" at bounding box center [977, 95] width 6 height 28
drag, startPoint x: 1131, startPoint y: 95, endPoint x: 1121, endPoint y: 94, distance: 10.0
click at [1121, 94] on div "scrollable content" at bounding box center [1124, 95] width 6 height 28
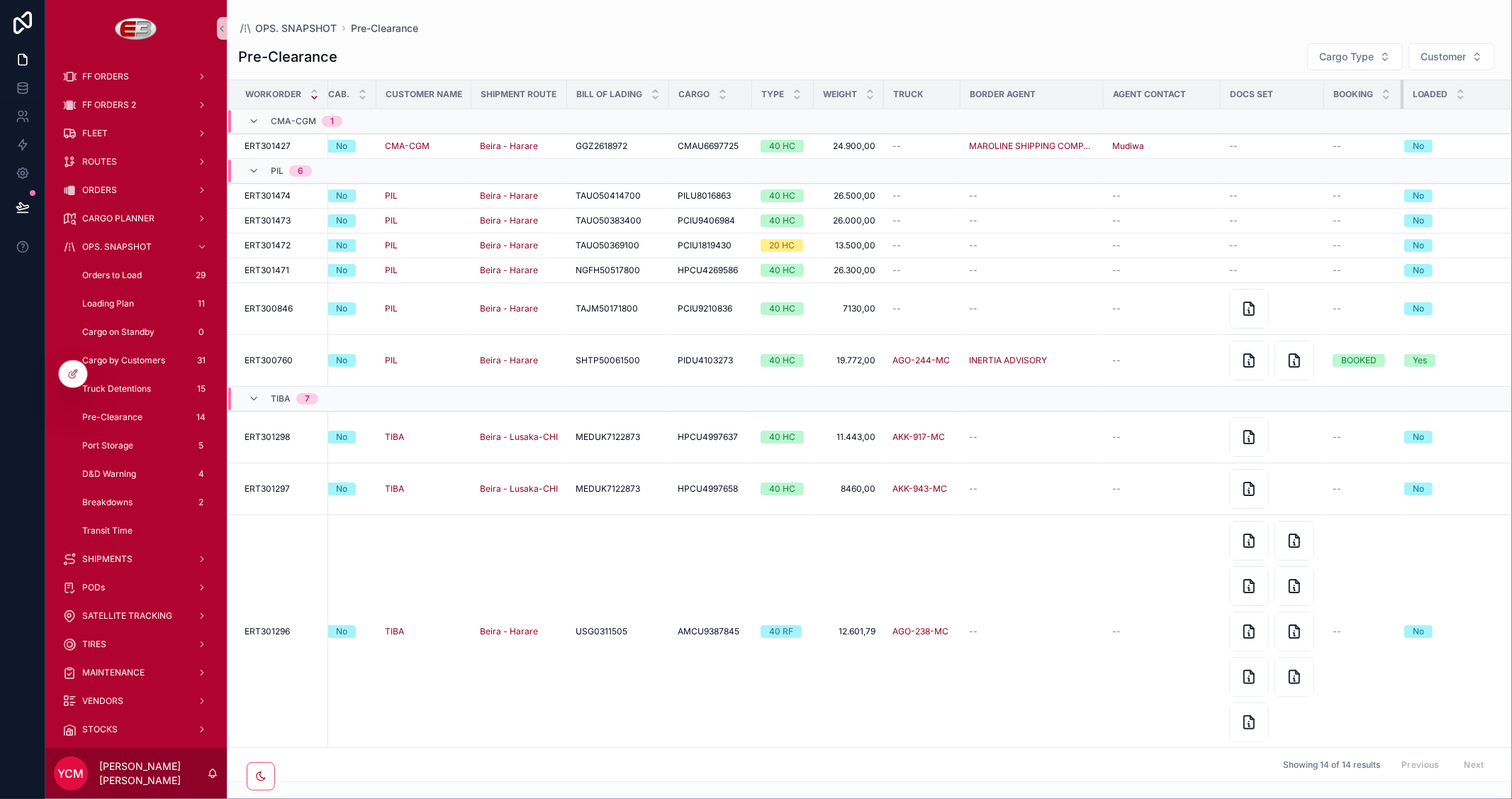
scroll to position [0, 174]
drag, startPoint x: 1391, startPoint y: 94, endPoint x: 1362, endPoint y: 94, distance: 29.0
click at [1362, 94] on th "Booking" at bounding box center [1363, 95] width 80 height 29
click at [79, 367] on div at bounding box center [73, 373] width 28 height 27
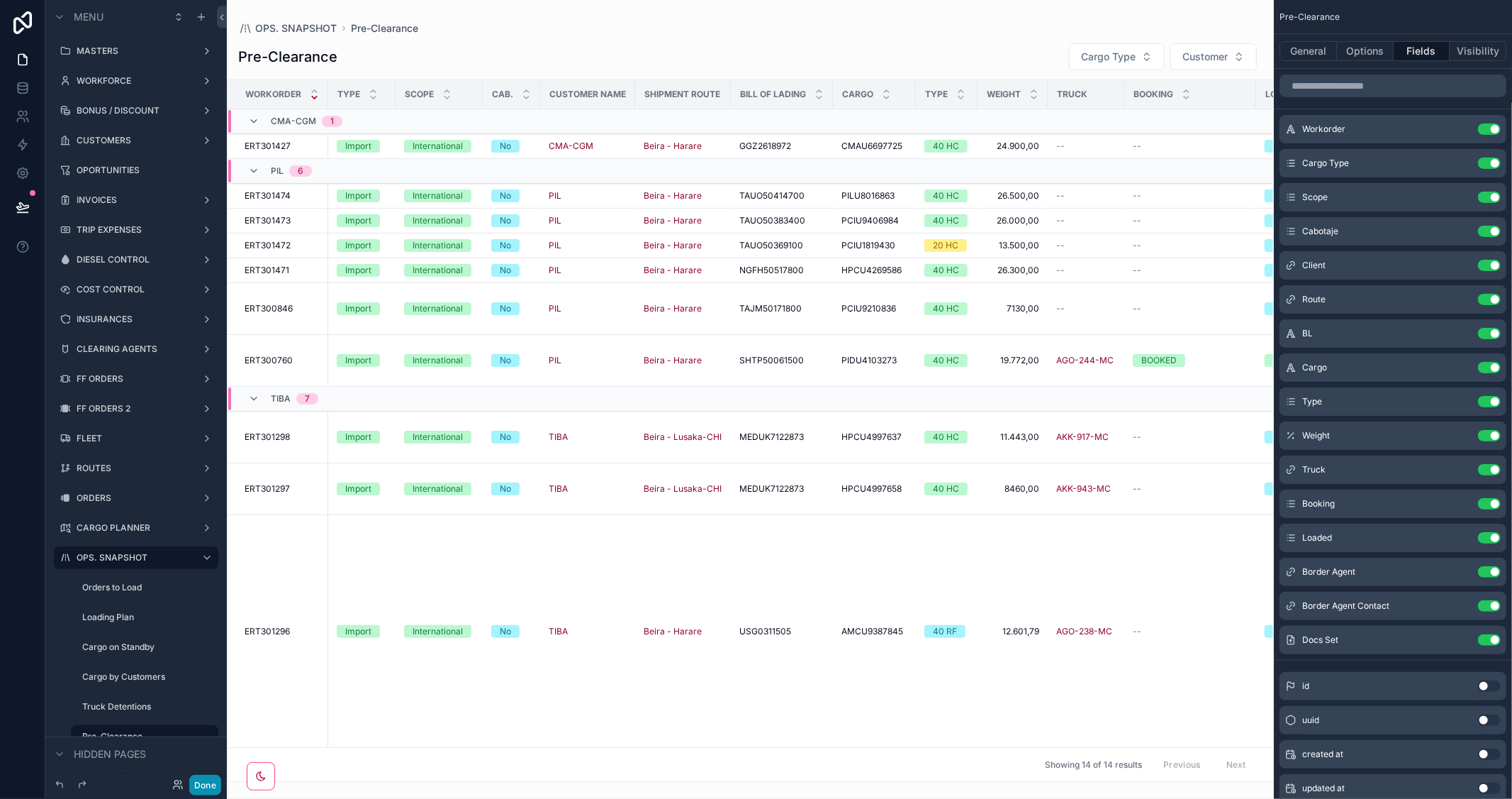
click at [203, 785] on button "Done" at bounding box center [205, 785] width 32 height 20
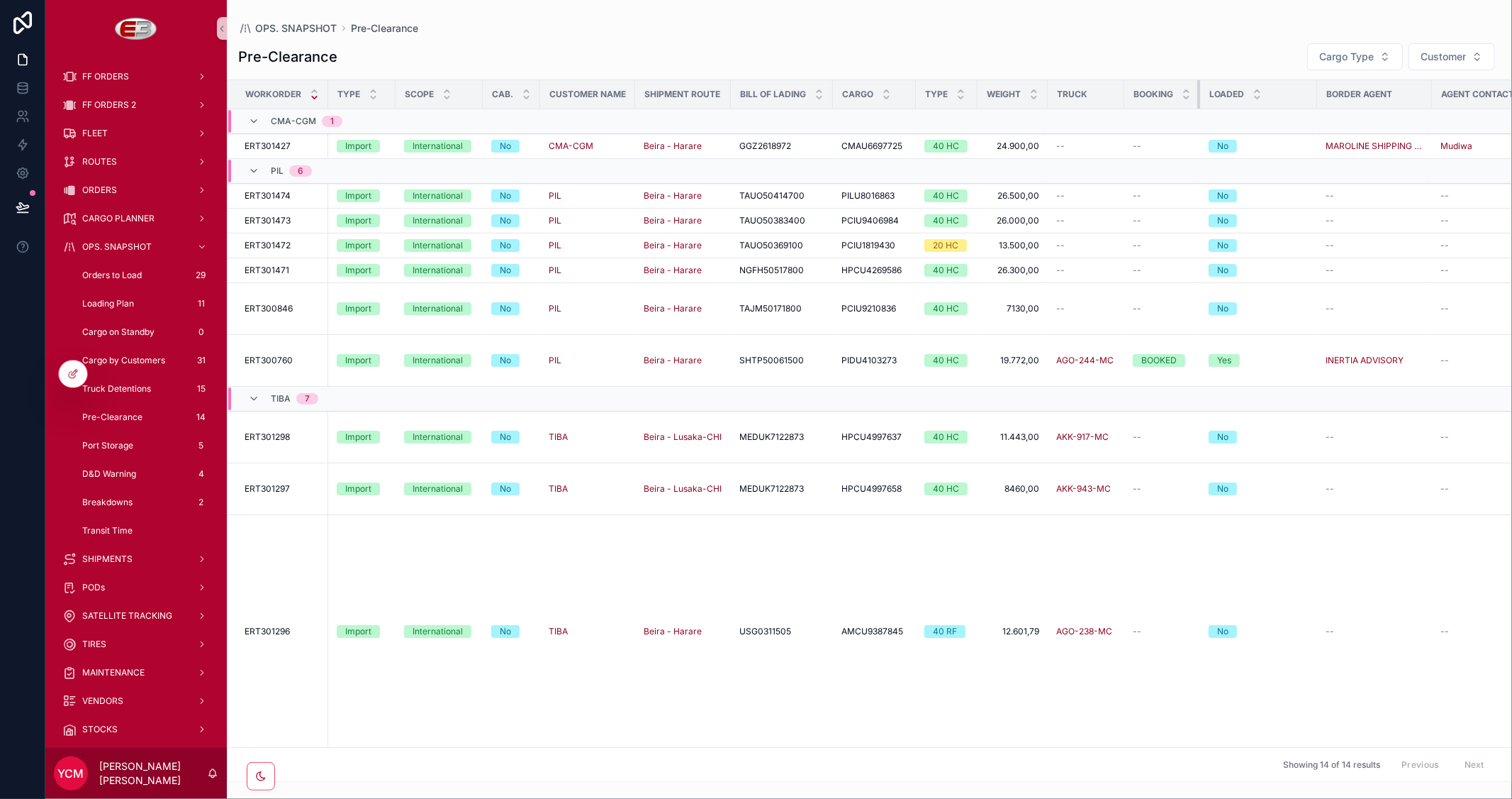
click at [1162, 95] on th "Booking" at bounding box center [1162, 95] width 76 height 29
click at [1313, 95] on div "Loaded" at bounding box center [1258, 95] width 116 height 27
drag, startPoint x: 1315, startPoint y: 95, endPoint x: 1122, endPoint y: 72, distance: 194.4
click at [1122, 72] on div "Pre-Clearance Cargo Type Customer Workorder Type Scope Cab. Customer Name Shipm…" at bounding box center [869, 407] width 1285 height 748
drag, startPoint x: 1383, startPoint y: 93, endPoint x: 1430, endPoint y: 111, distance: 50.3
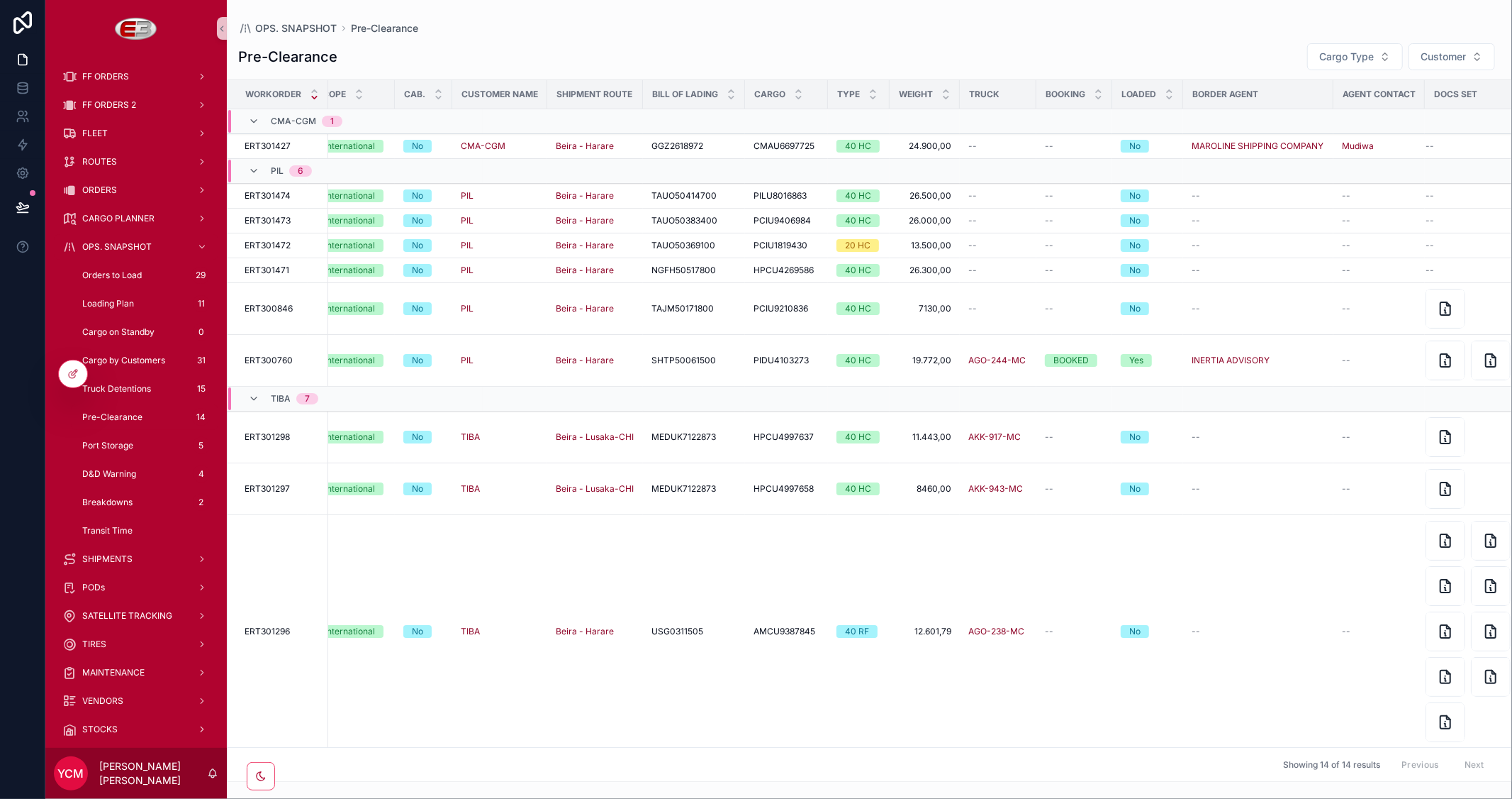
scroll to position [0, 122]
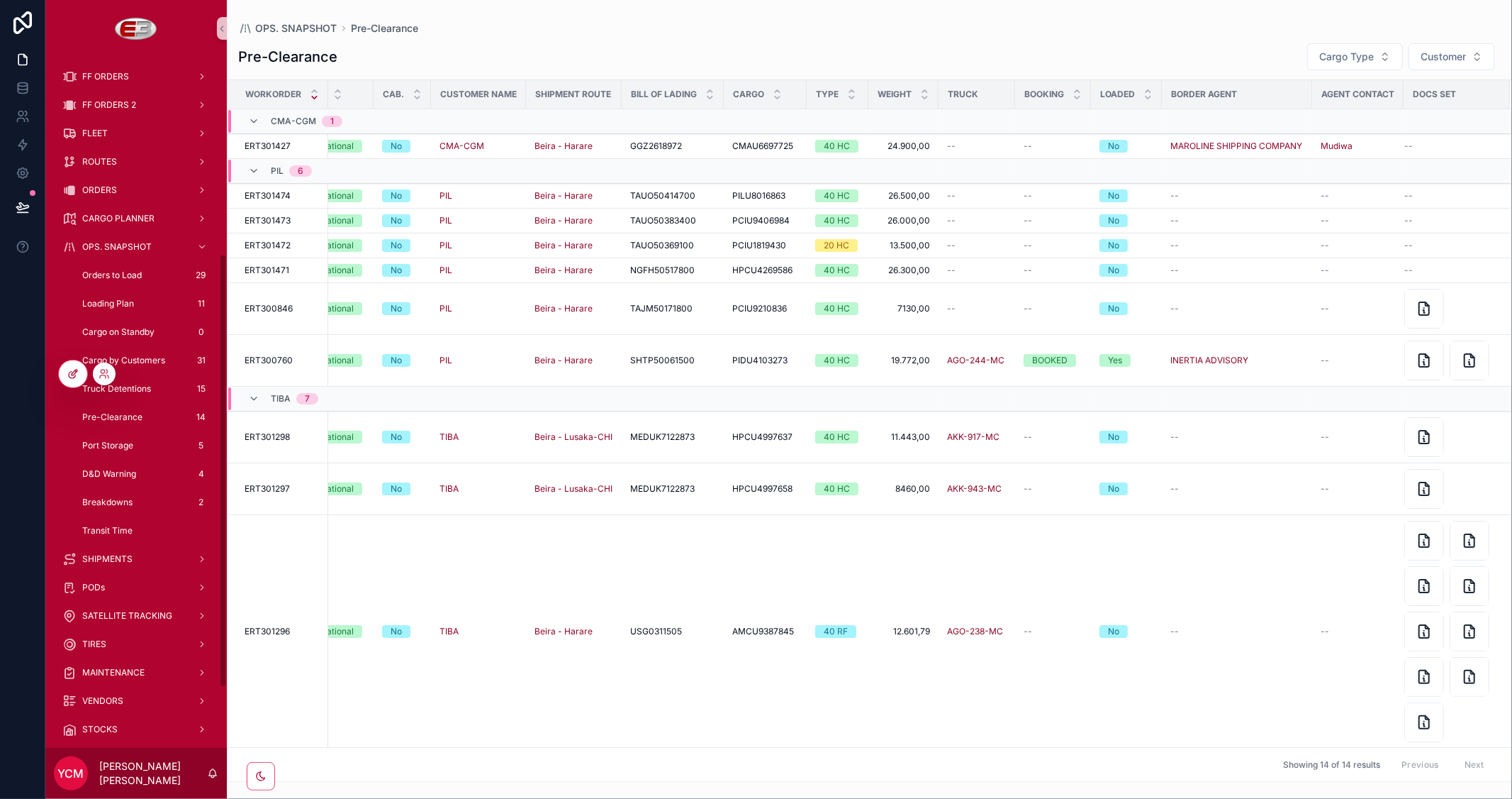
click at [71, 376] on icon at bounding box center [73, 373] width 11 height 11
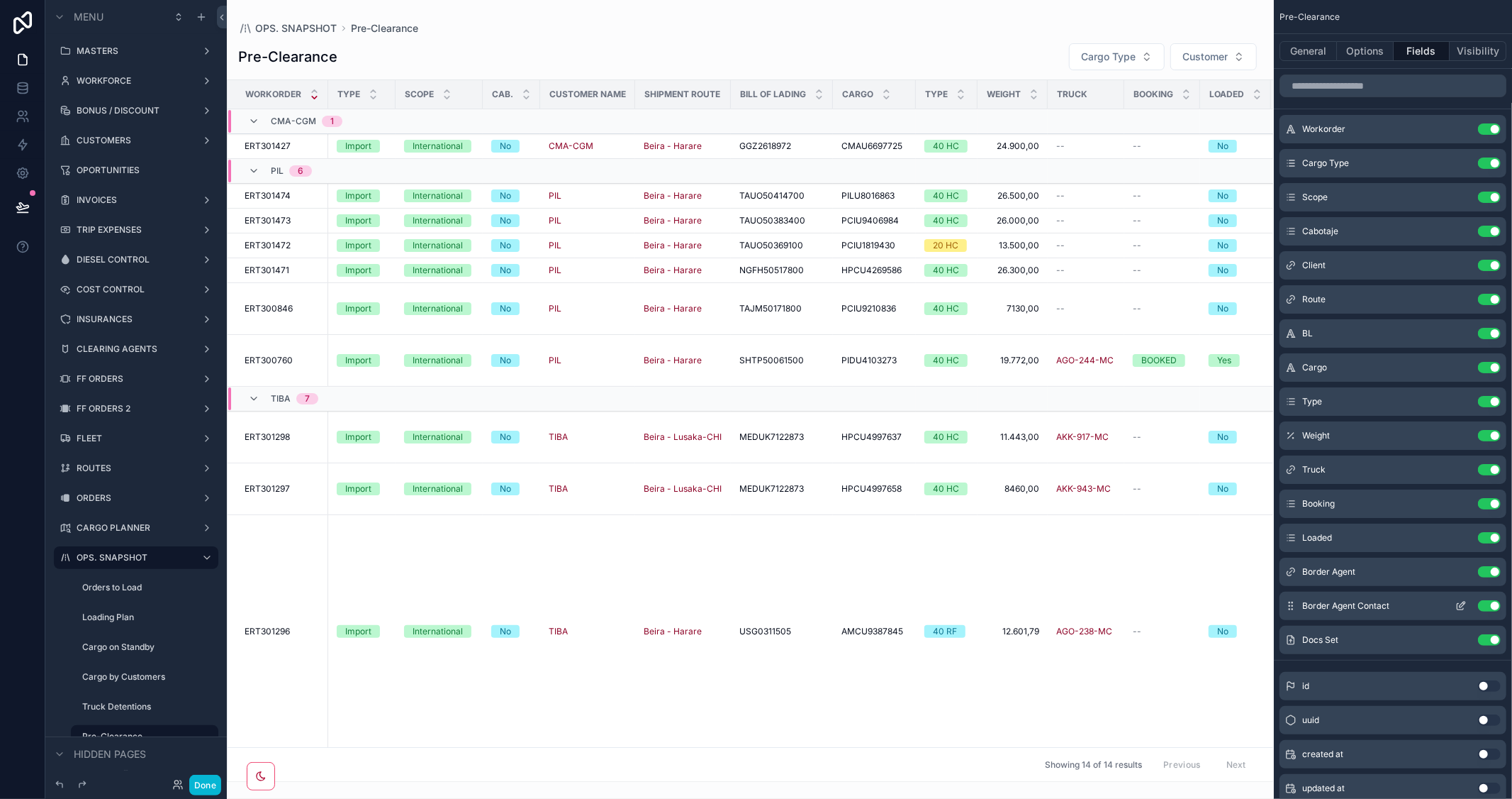
click at [1481, 607] on button "Use setting" at bounding box center [1489, 605] width 23 height 11
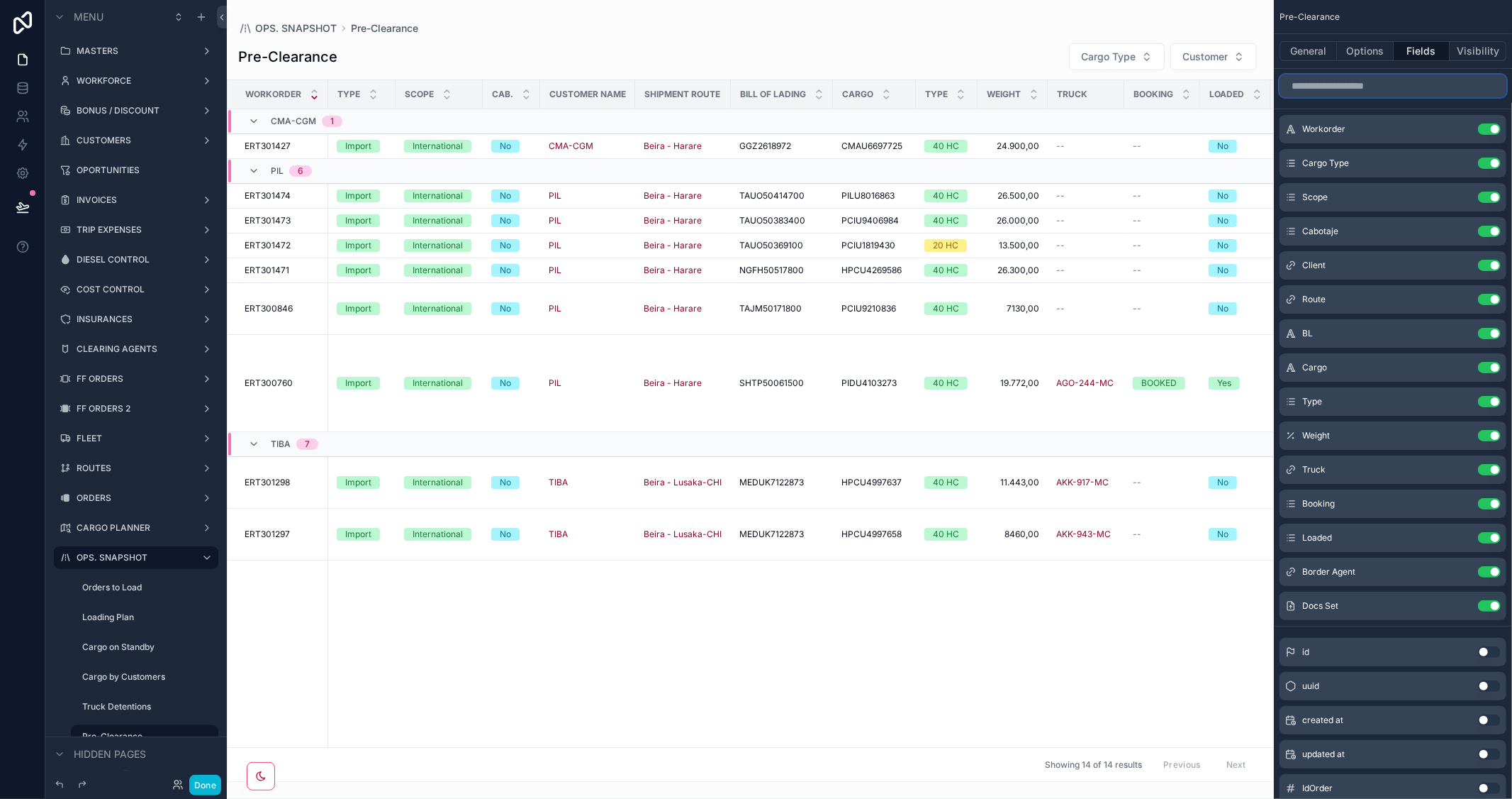
click at [1366, 87] on input "scrollable content" at bounding box center [1393, 86] width 227 height 23
click at [1349, 52] on button "Options" at bounding box center [1366, 50] width 57 height 20
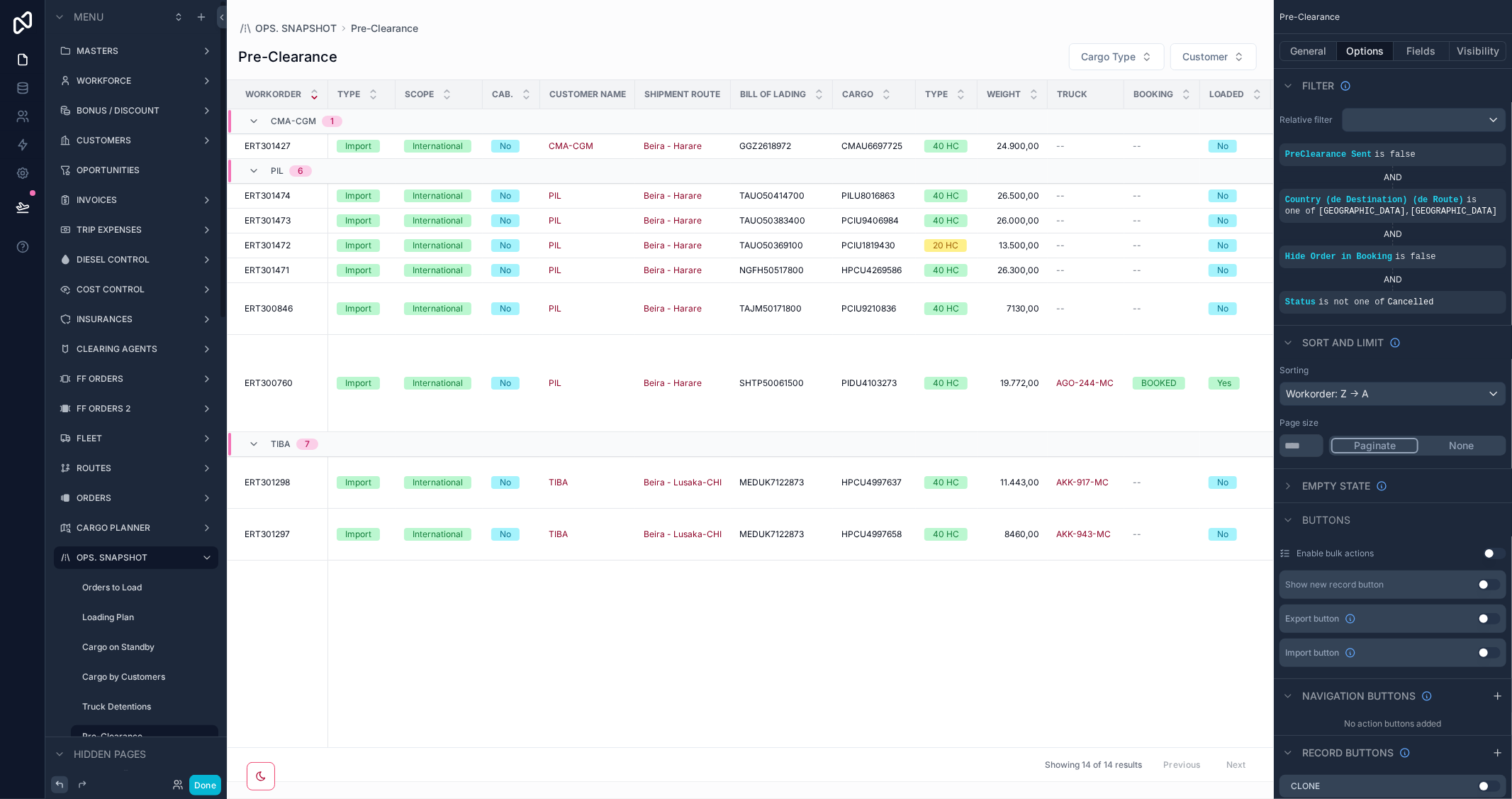
click at [57, 788] on icon at bounding box center [59, 784] width 11 height 11
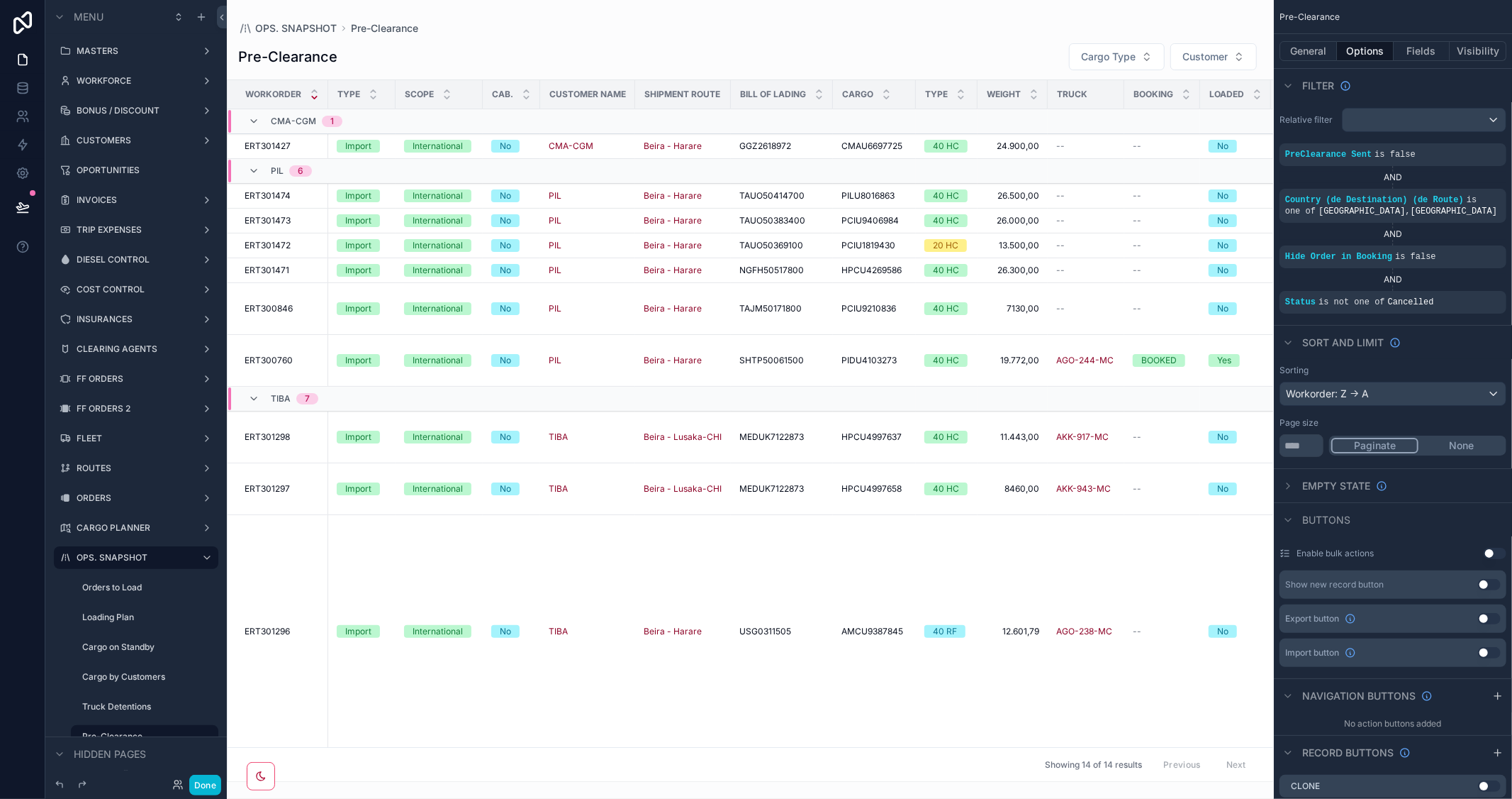
click at [744, 775] on div "scrollable content" at bounding box center [750, 400] width 1047 height 799
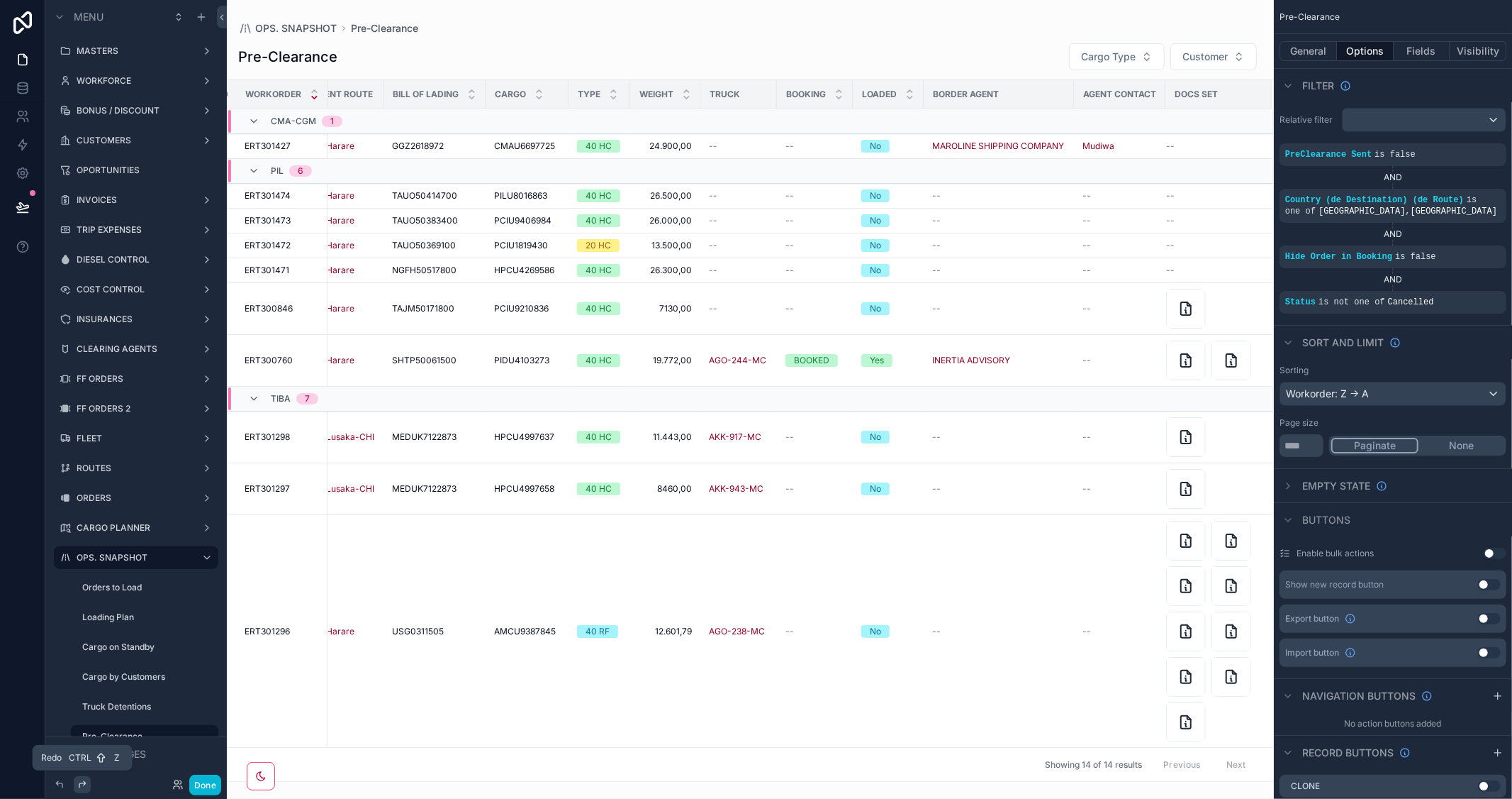
click at [80, 788] on icon at bounding box center [82, 784] width 11 height 11
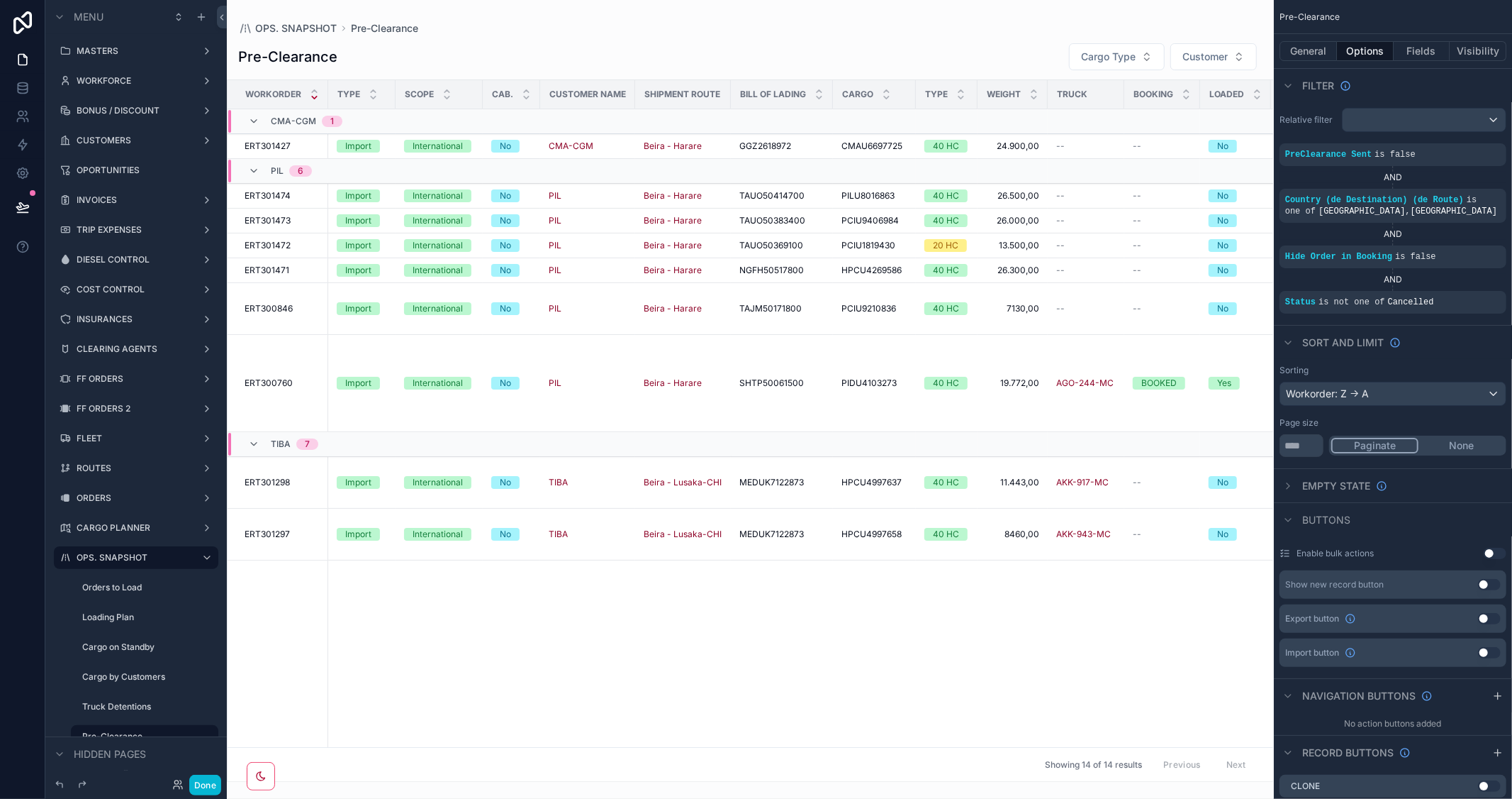
scroll to position [0, 238]
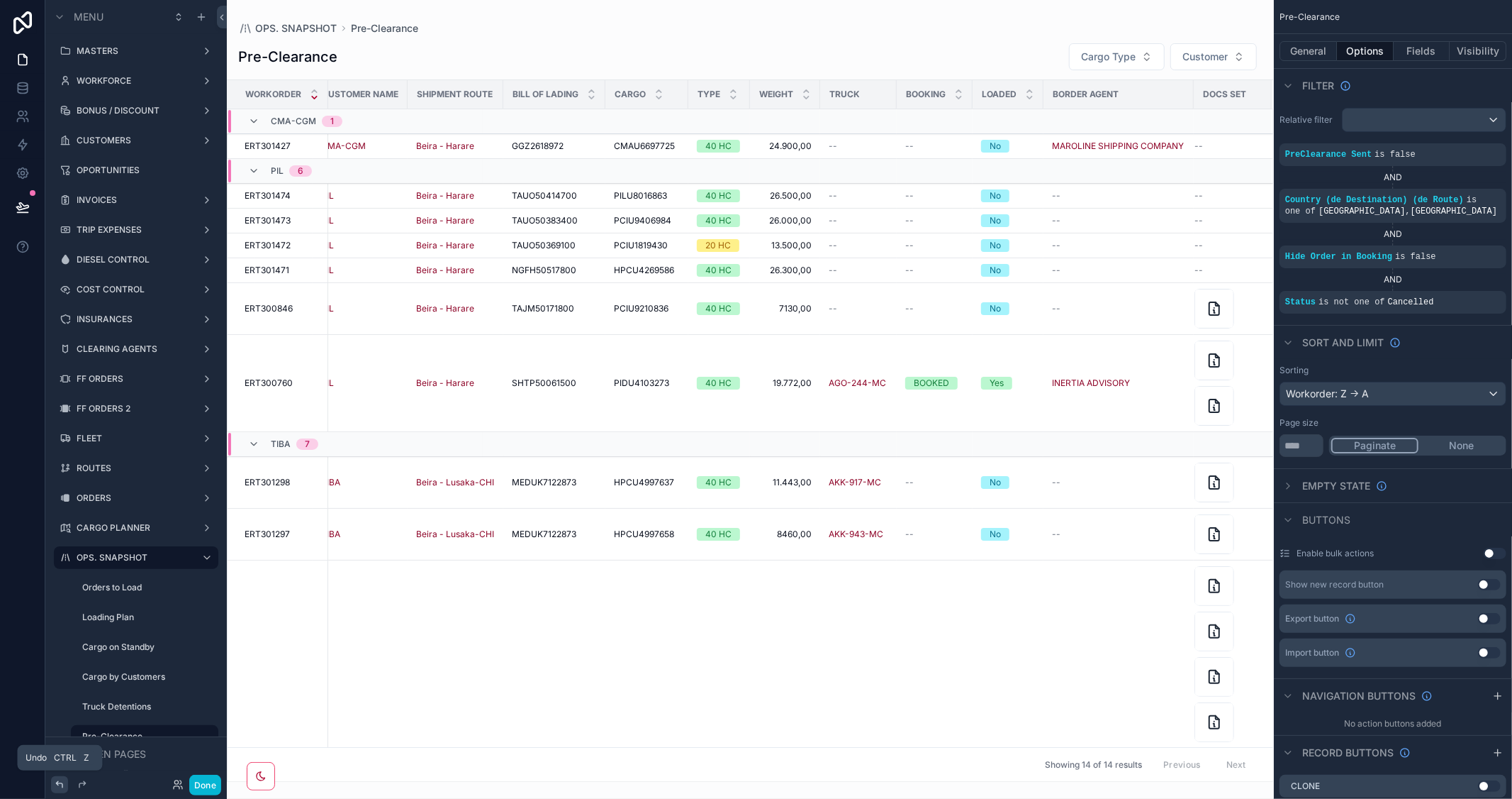
click at [60, 785] on icon at bounding box center [59, 784] width 11 height 11
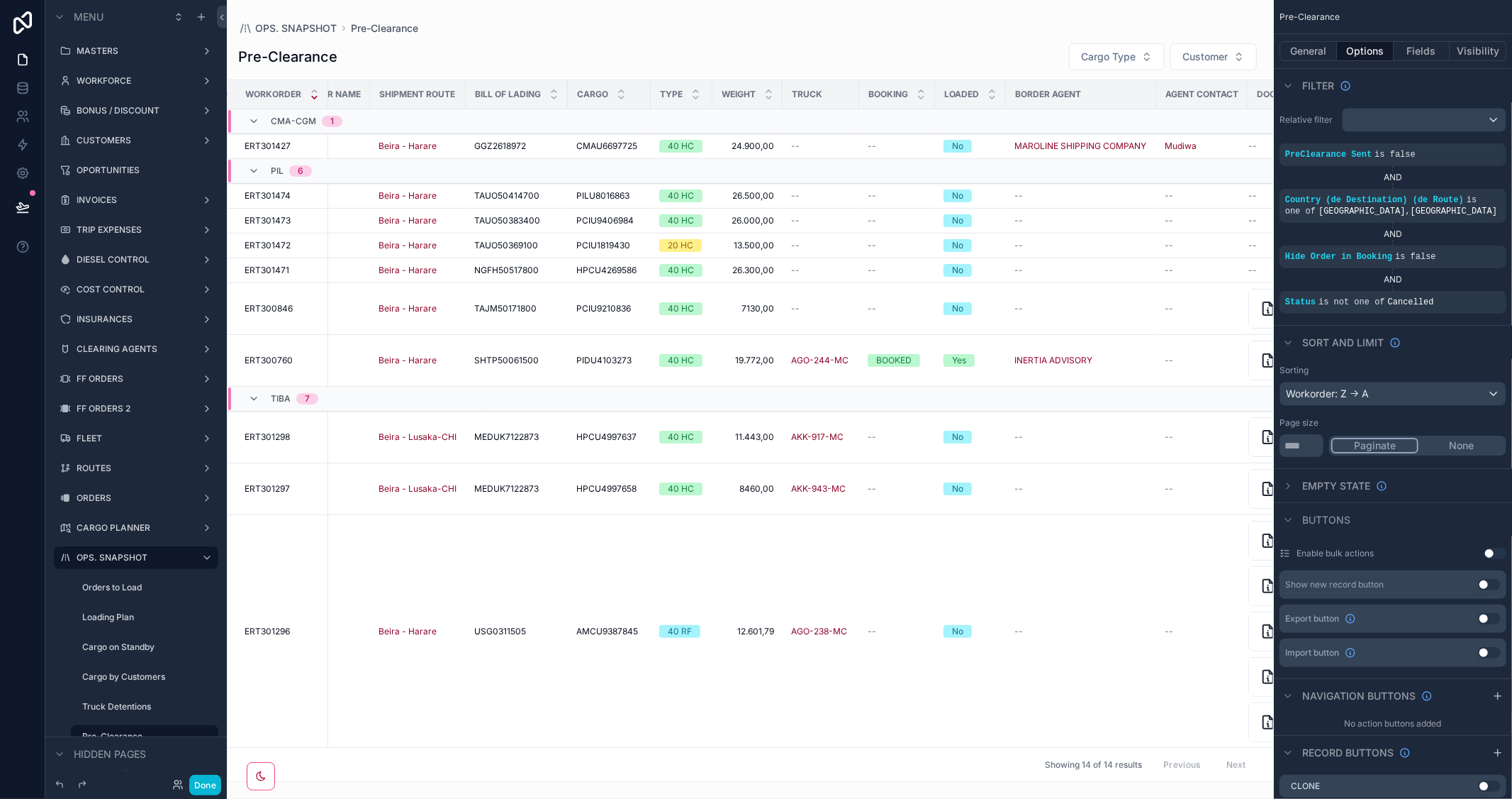
scroll to position [0, 359]
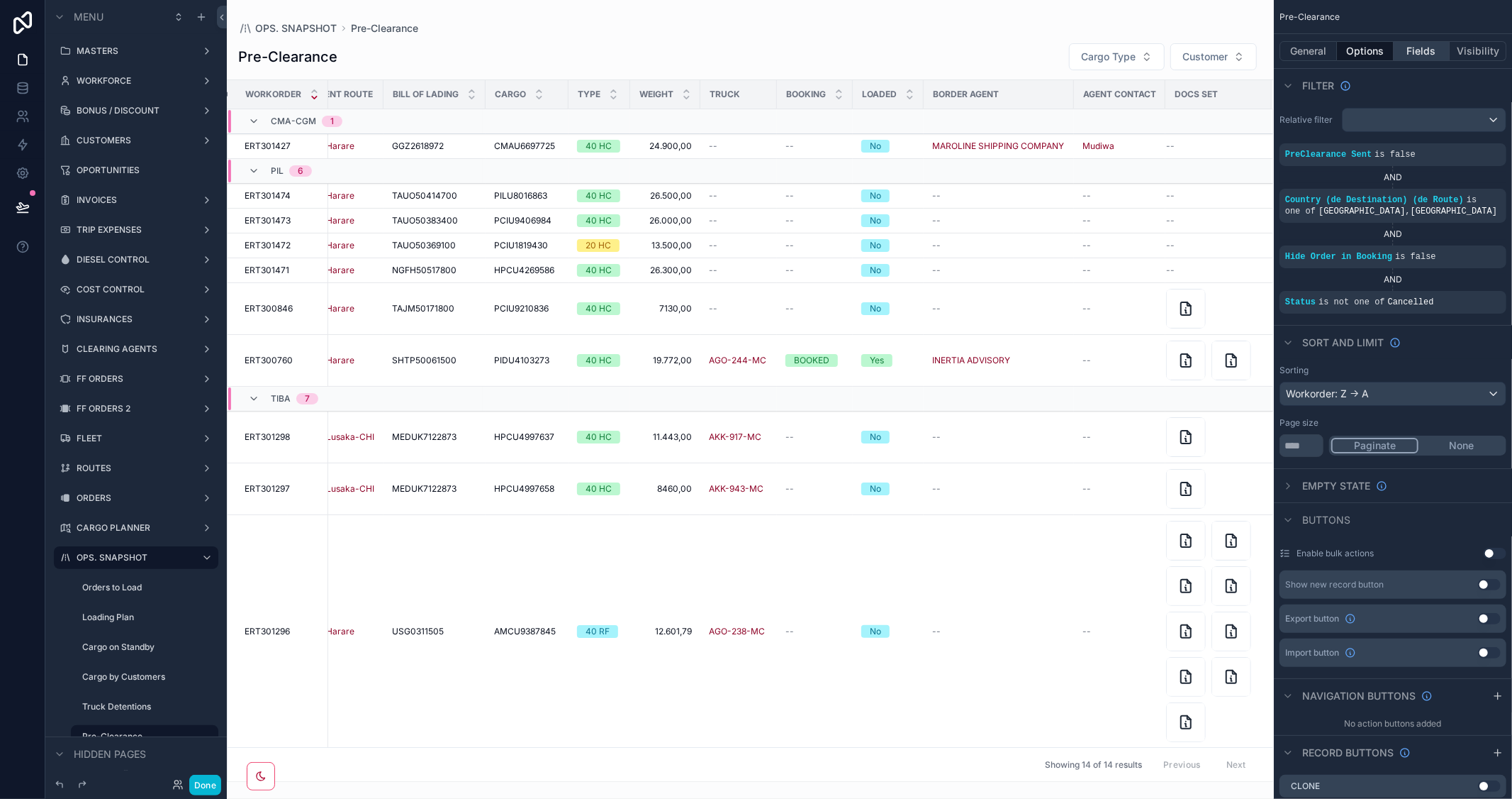
click at [1429, 53] on button "Fields" at bounding box center [1422, 50] width 57 height 20
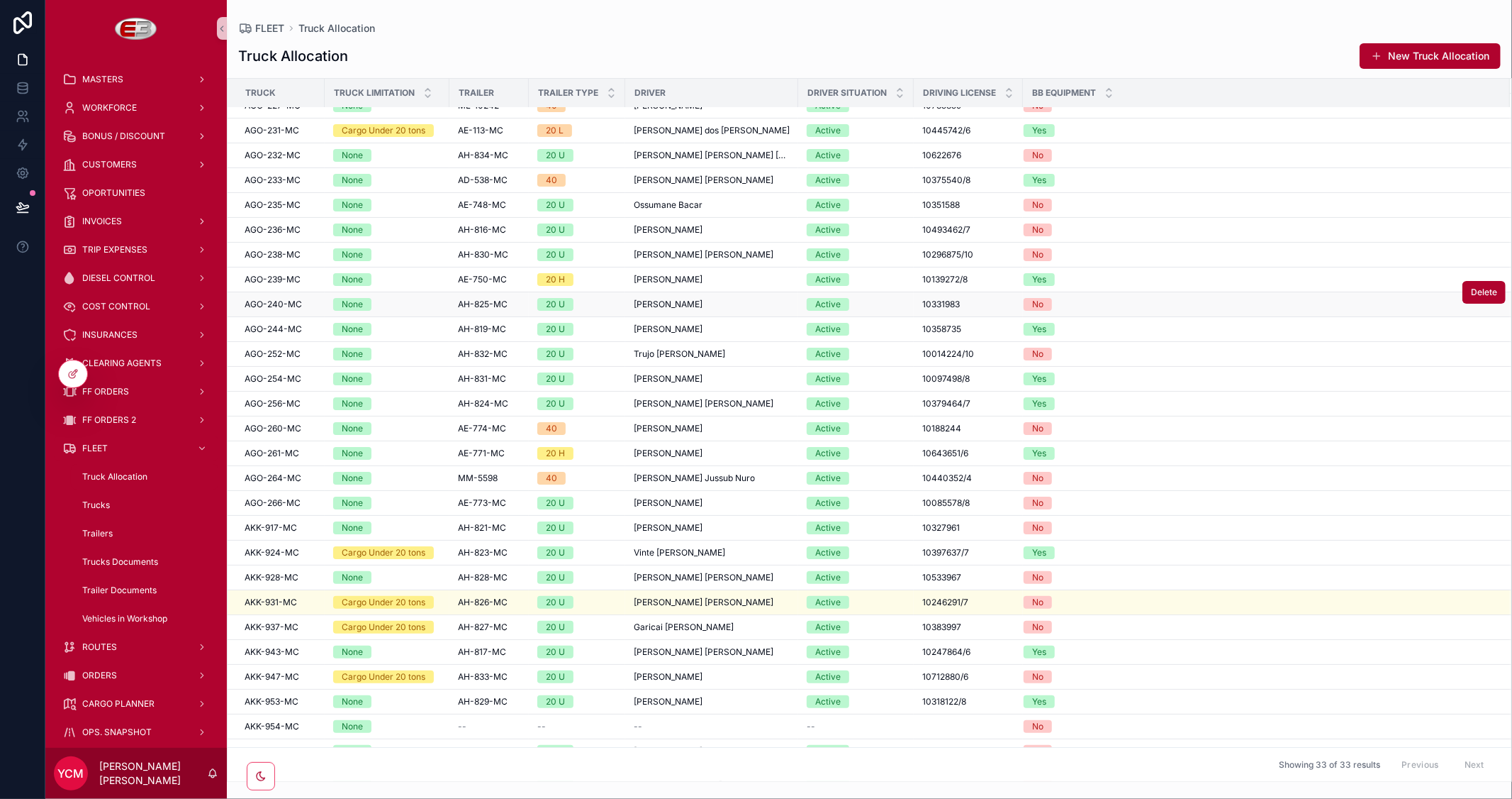
scroll to position [180, 0]
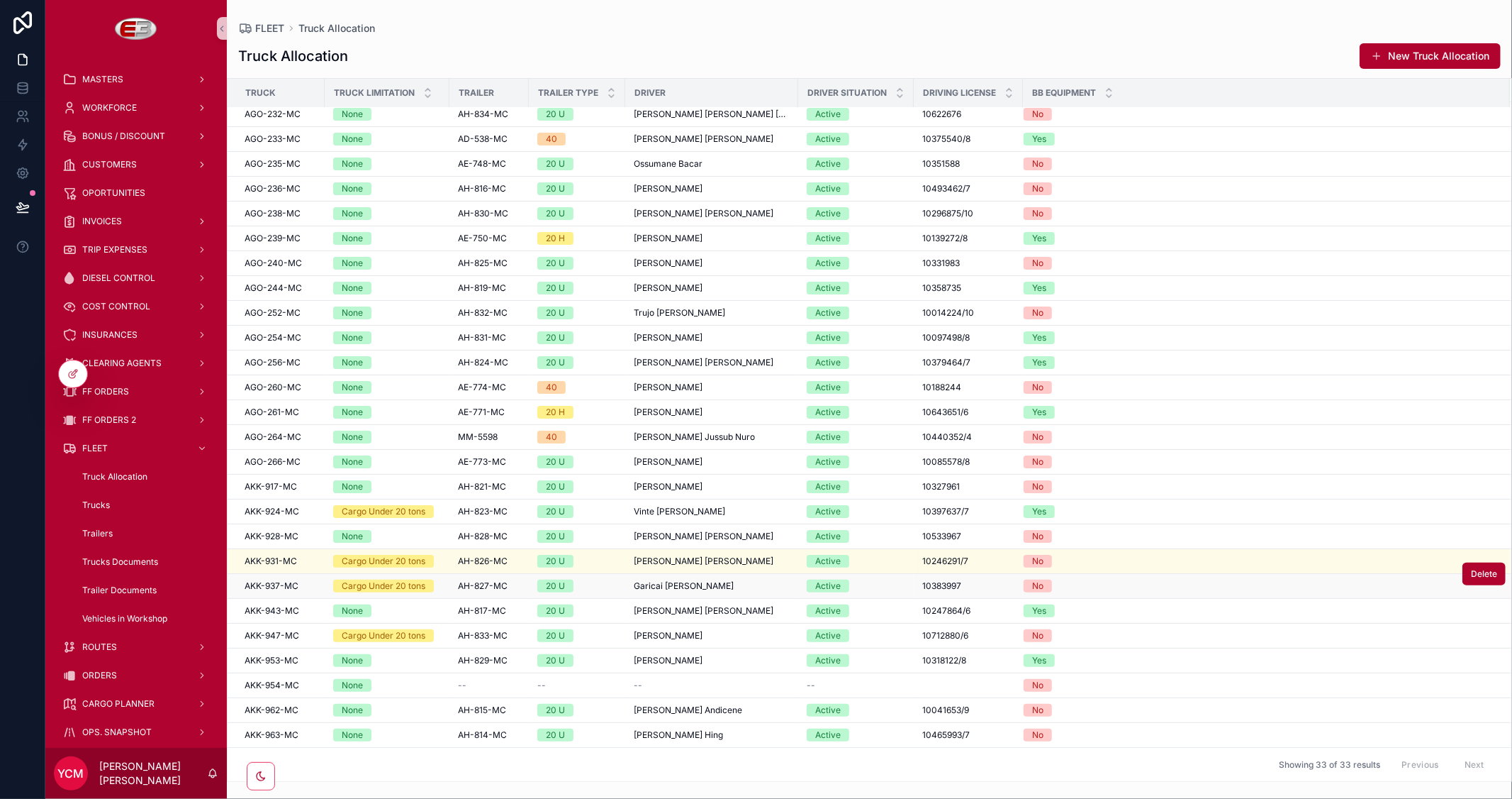
click at [259, 585] on span "AKK-937-MC" at bounding box center [272, 585] width 54 height 11
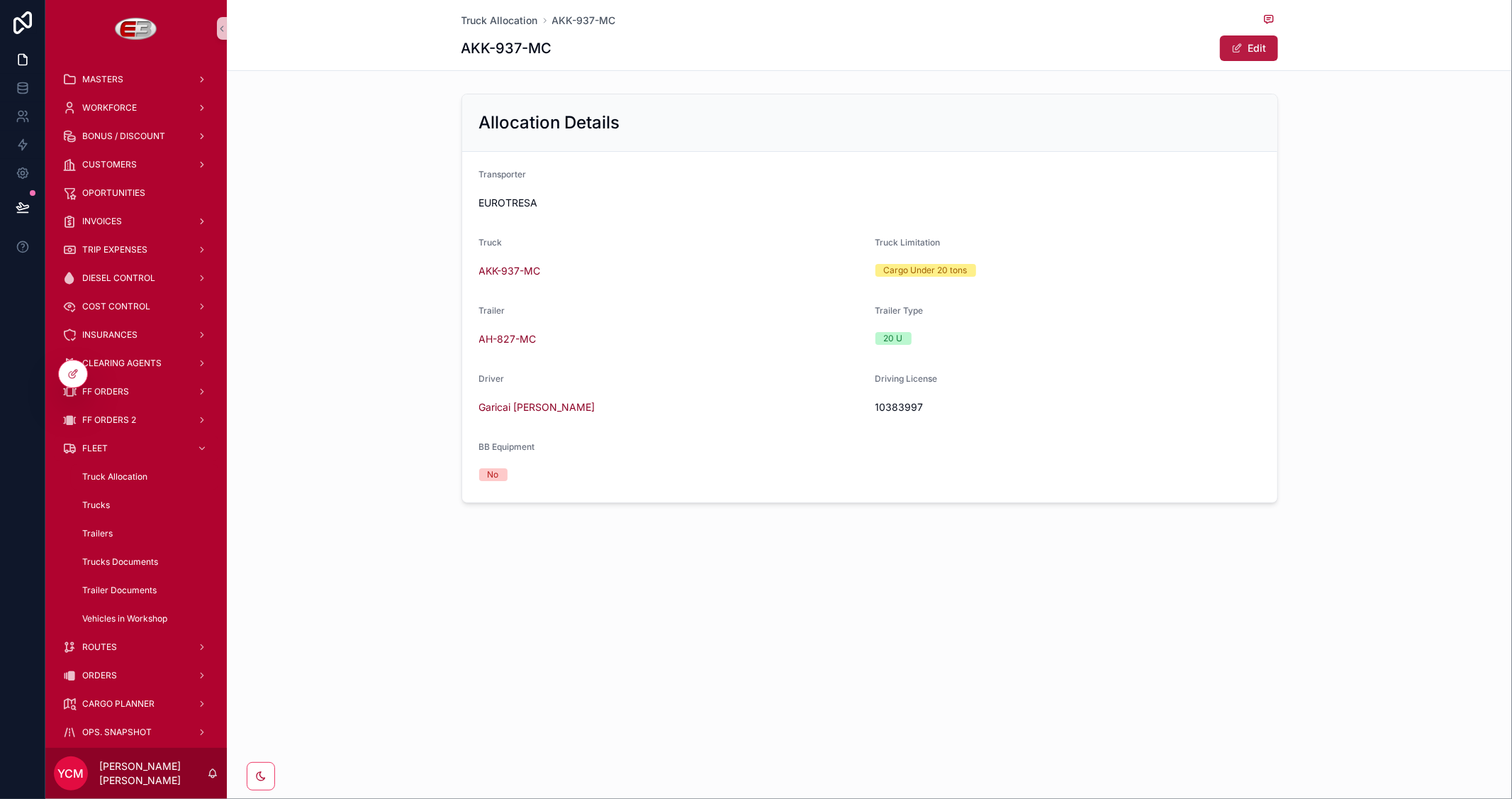
click at [1239, 43] on span "scrollable content" at bounding box center [1236, 48] width 11 height 11
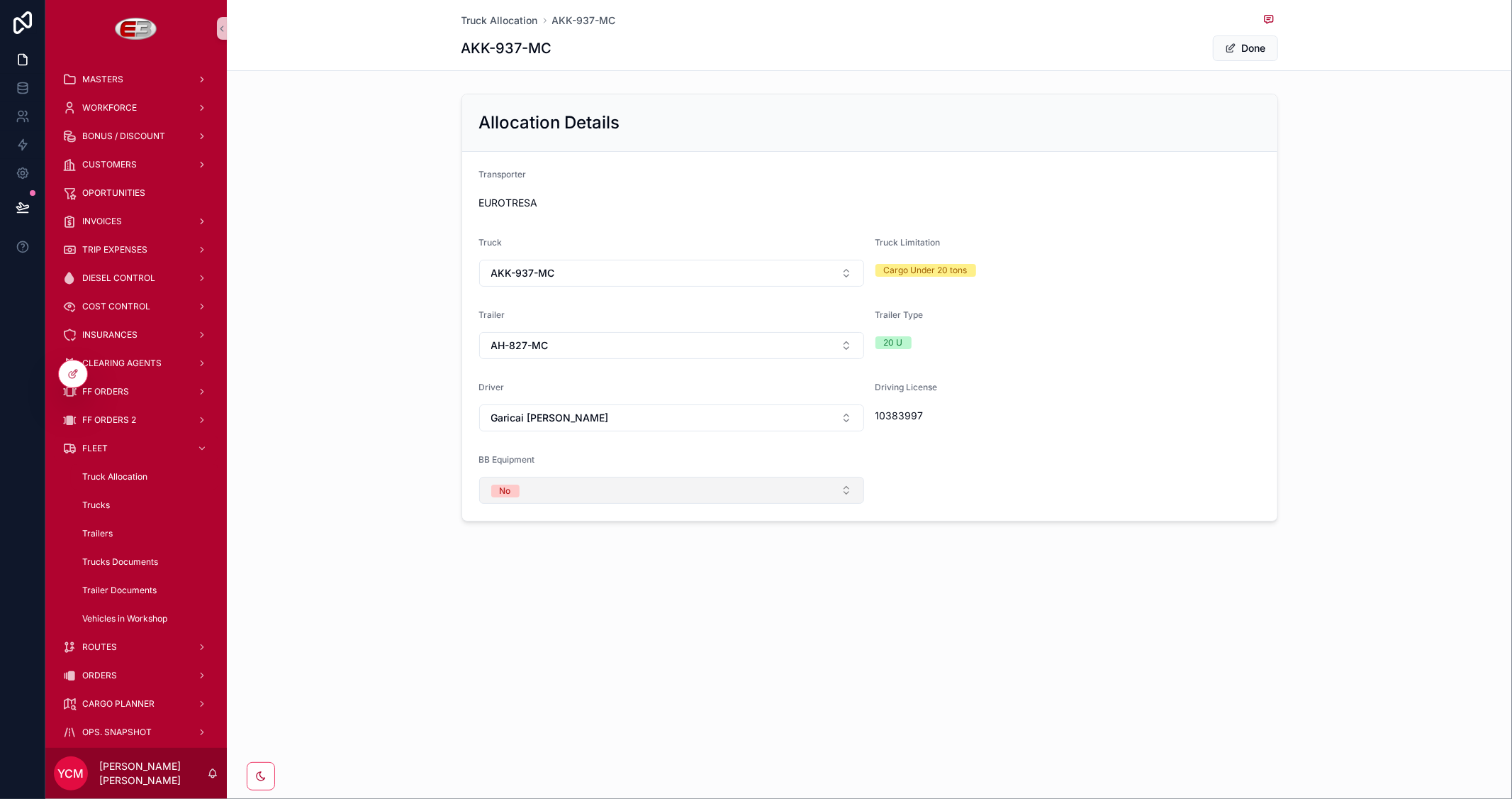
click at [565, 492] on button "No" at bounding box center [671, 490] width 385 height 27
click at [524, 567] on div "Yes" at bounding box center [672, 569] width 378 height 21
click at [1193, 325] on div "Trailer Type" at bounding box center [1068, 318] width 385 height 17
click at [597, 493] on button "Yes" at bounding box center [671, 490] width 385 height 27
click at [530, 596] on div "No" at bounding box center [672, 590] width 378 height 21
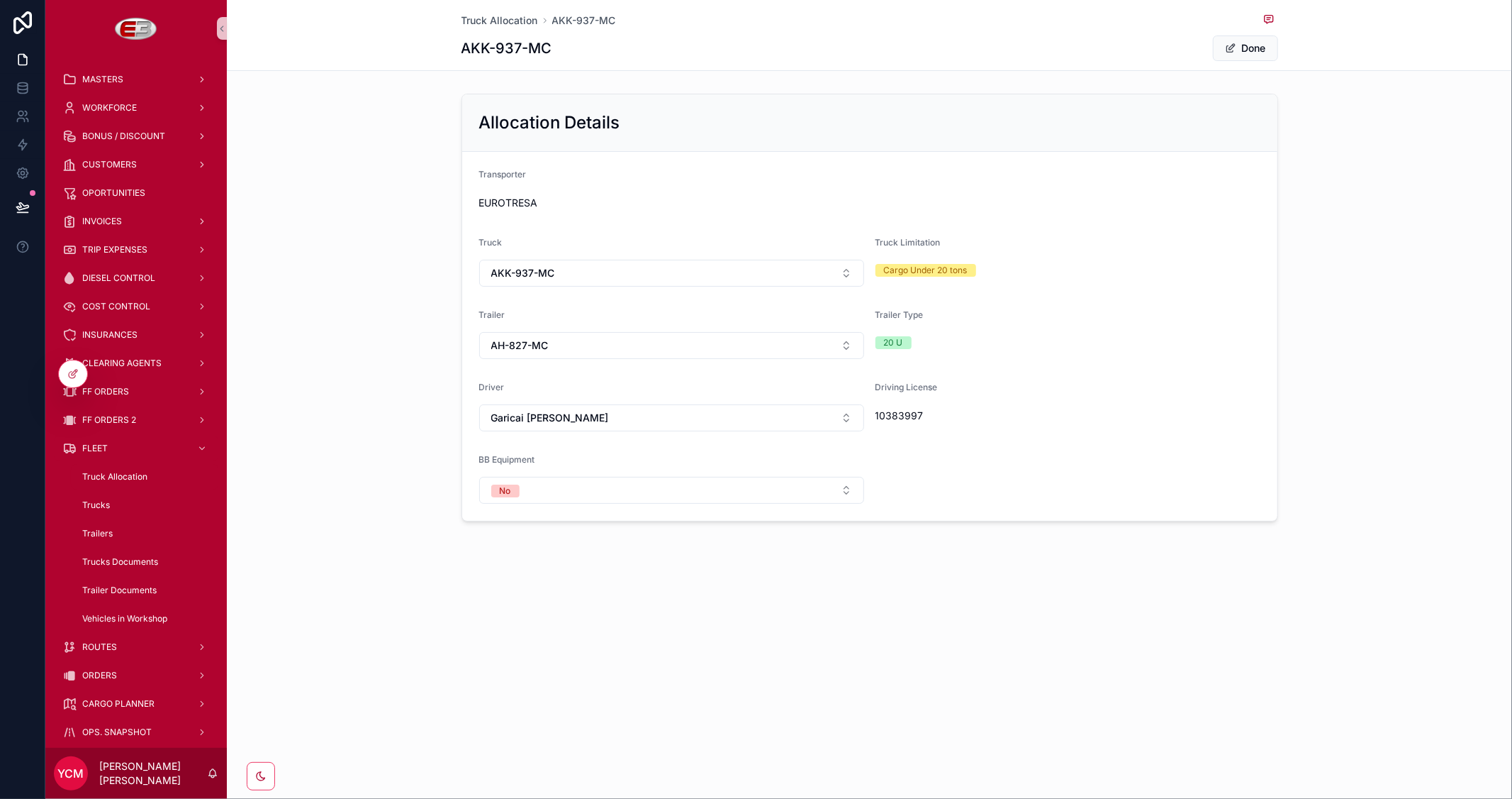
click at [1246, 46] on button "Done" at bounding box center [1245, 48] width 65 height 25
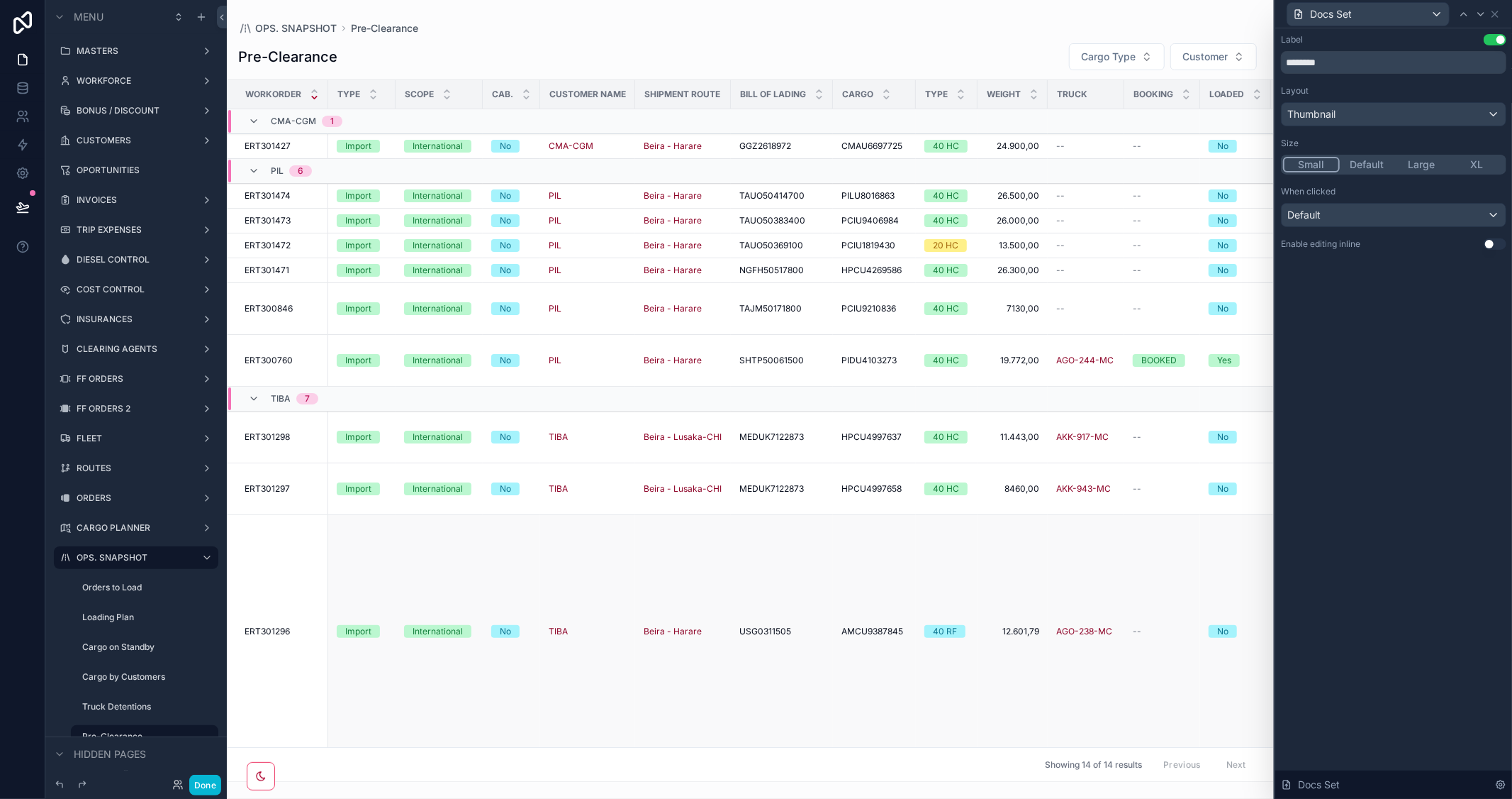
scroll to position [0, 359]
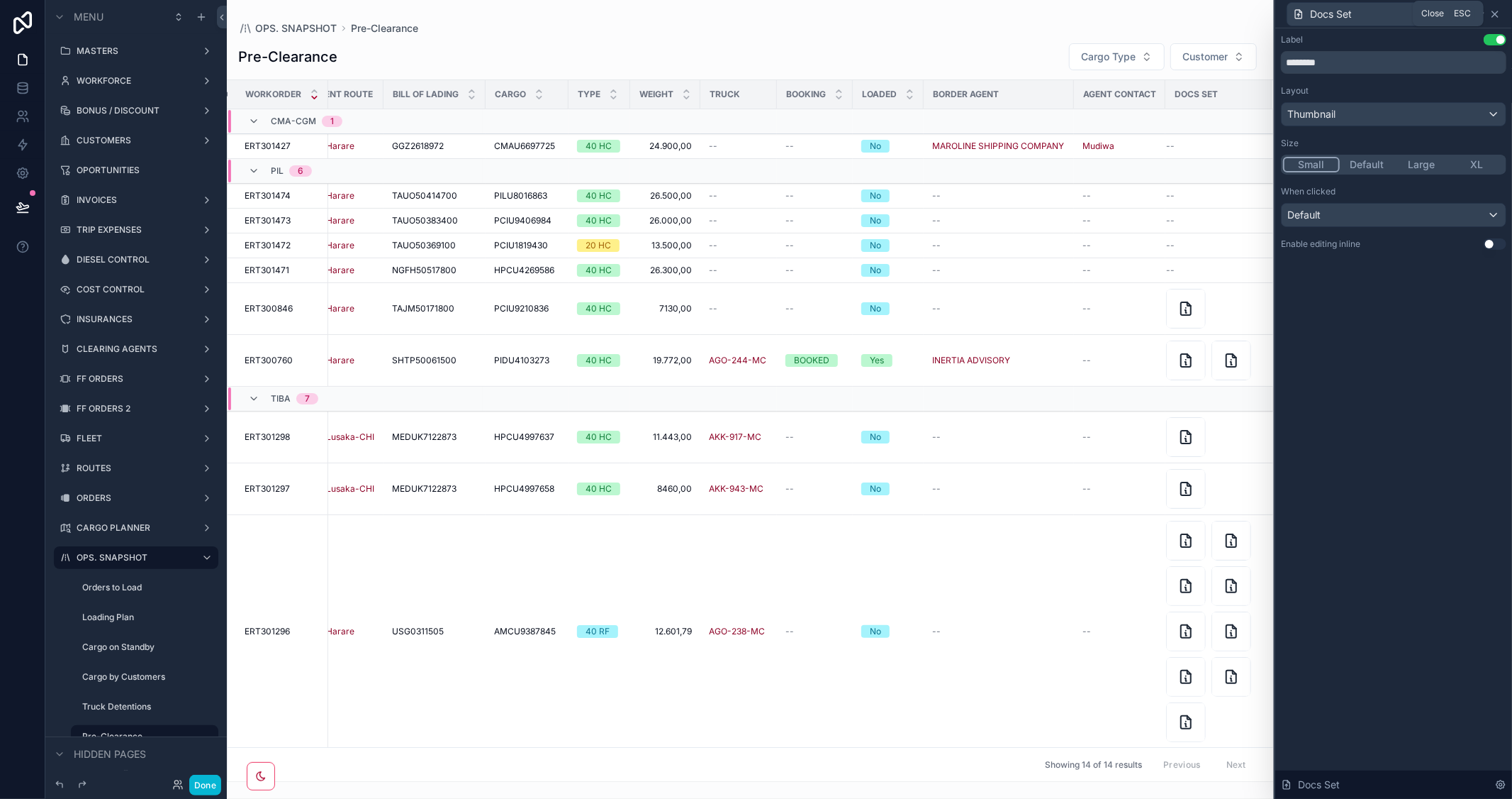
click at [1492, 14] on icon at bounding box center [1495, 14] width 11 height 11
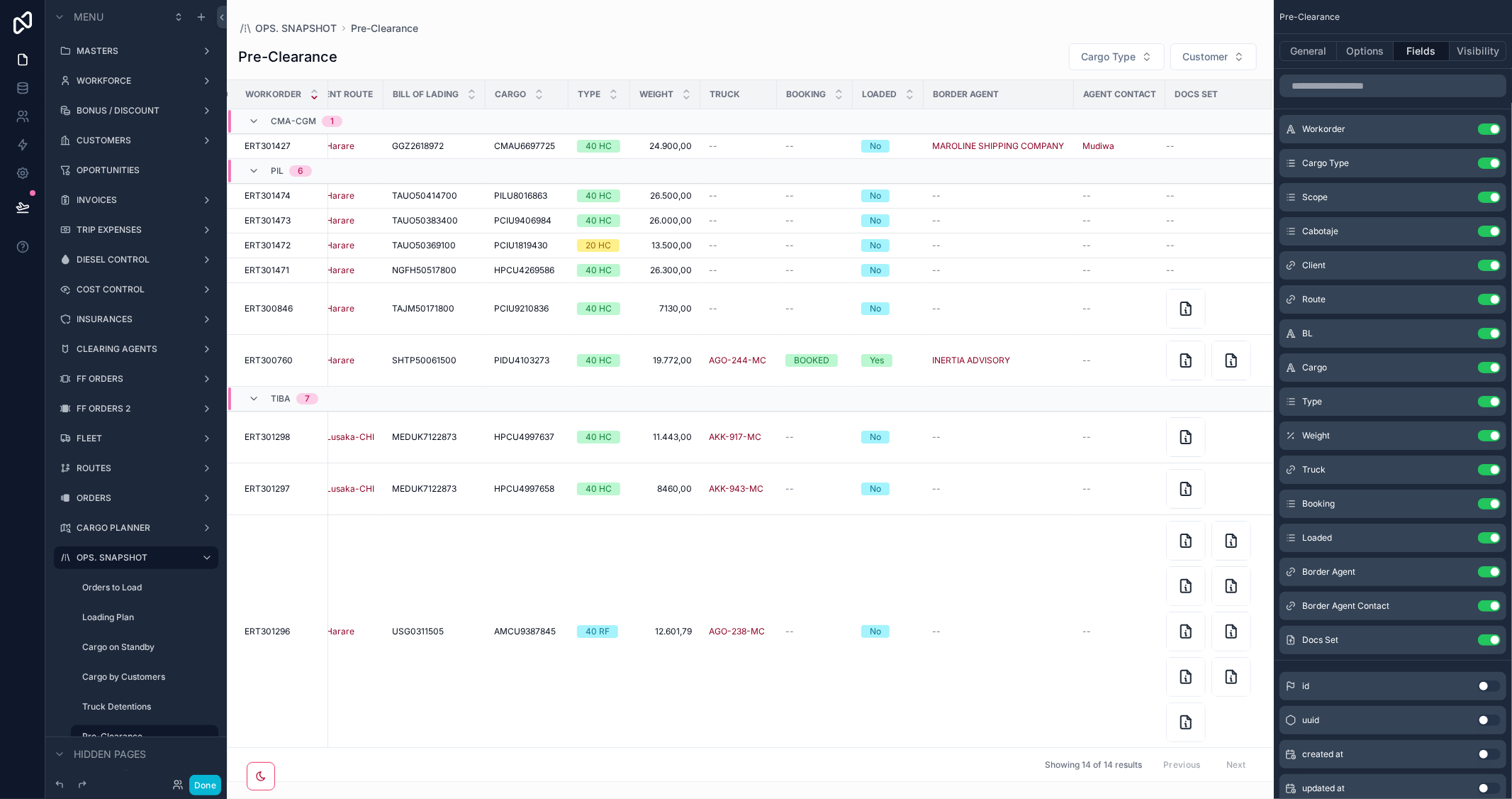
click at [1491, 686] on button "Use setting" at bounding box center [1489, 686] width 23 height 11
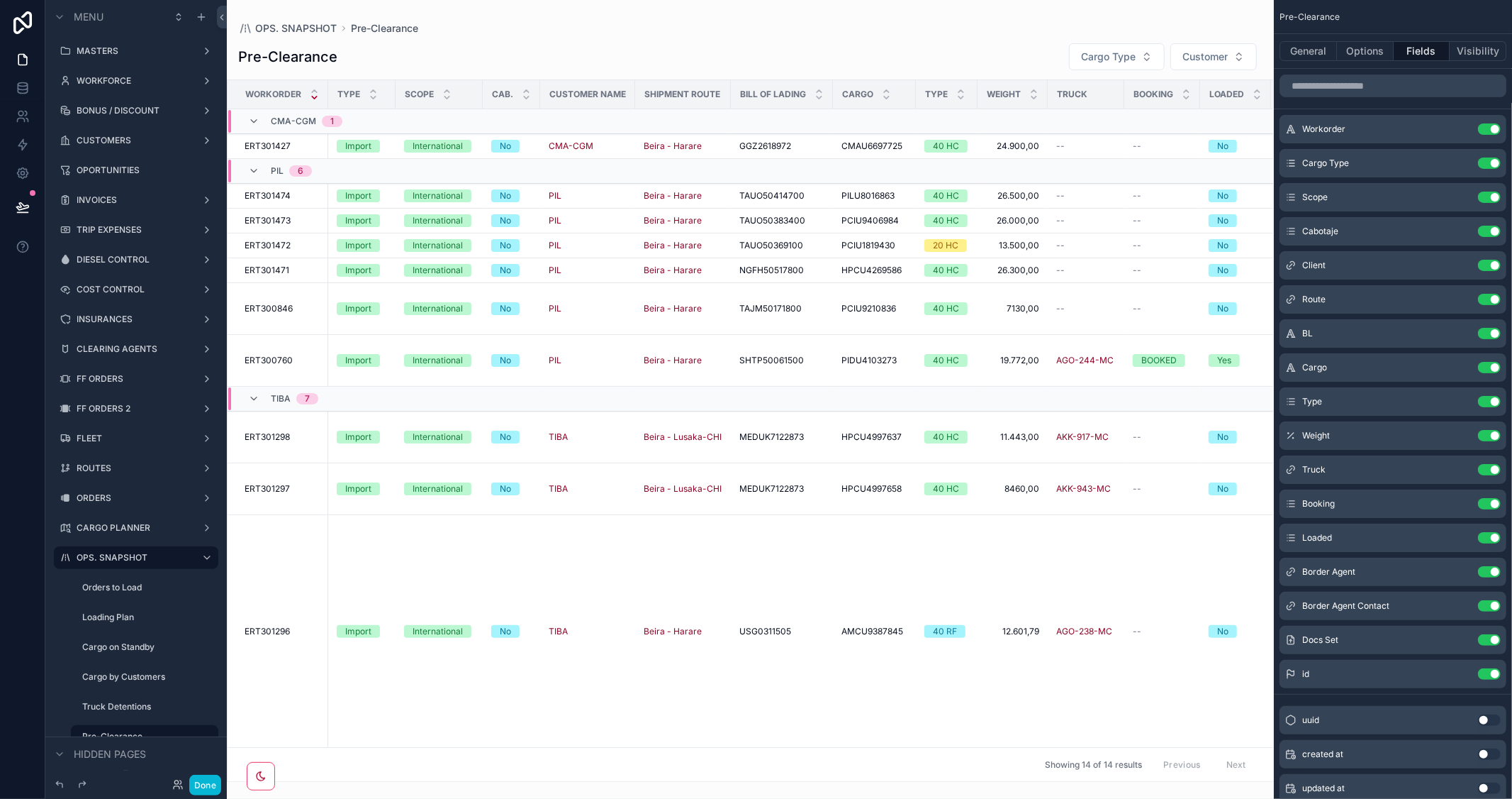
scroll to position [0, 465]
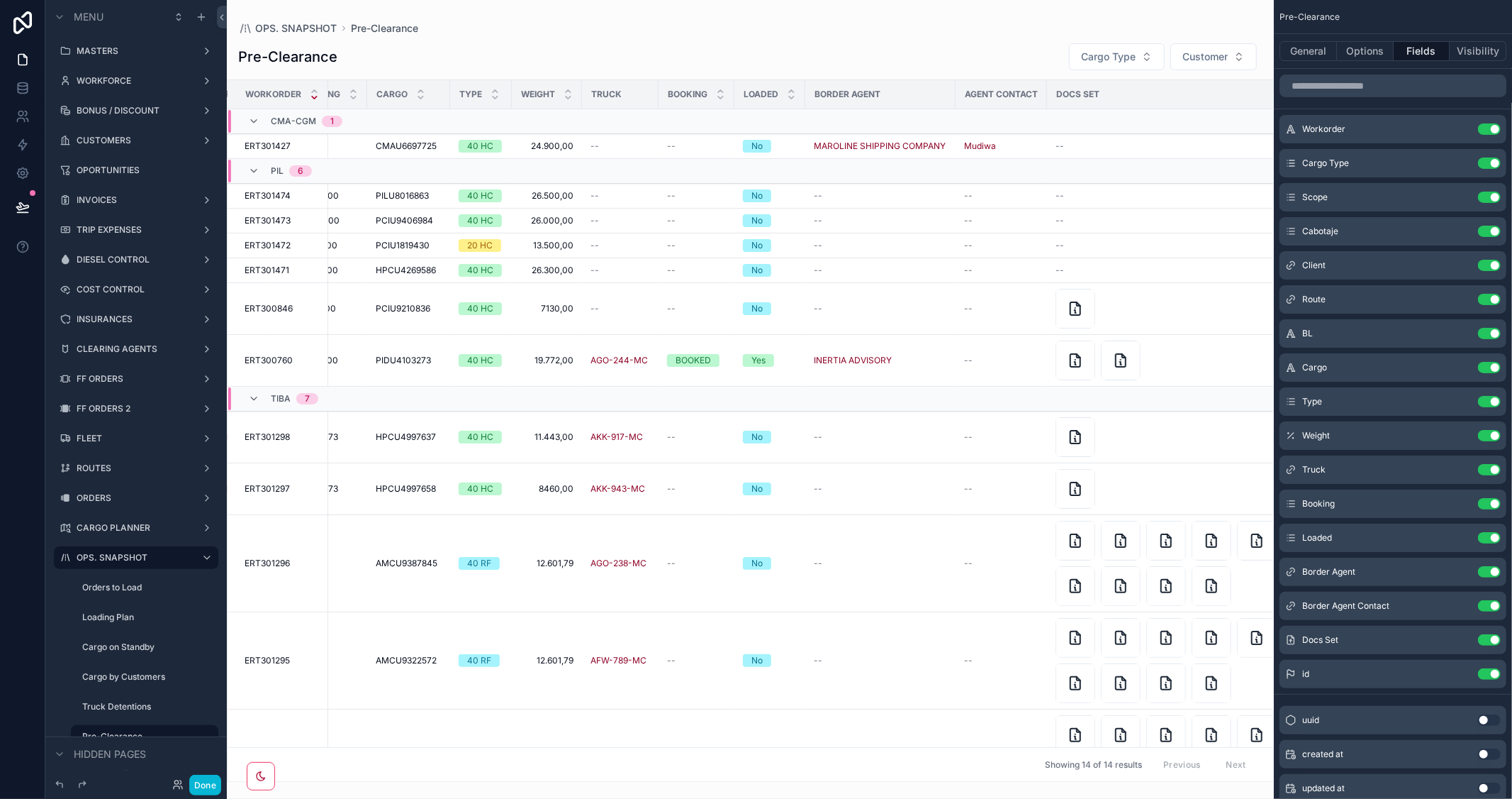
drag, startPoint x: 1152, startPoint y: 95, endPoint x: 1307, endPoint y: 99, distance: 155.1
click at [1307, 99] on div "MASTERS WORKFORCE BONUS / DISCOUNT CUSTOMERS OPORTUNITIES INVOICES TRIP EXPENSE…" at bounding box center [869, 400] width 1285 height 799
drag, startPoint x: 1110, startPoint y: 780, endPoint x: 1273, endPoint y: 782, distance: 163.0
click at [1273, 782] on div "OPS. SNAPSHOT Pre-Clearance Pre-Clearance Cargo Type Customer Workorder Type Sc…" at bounding box center [750, 400] width 1047 height 799
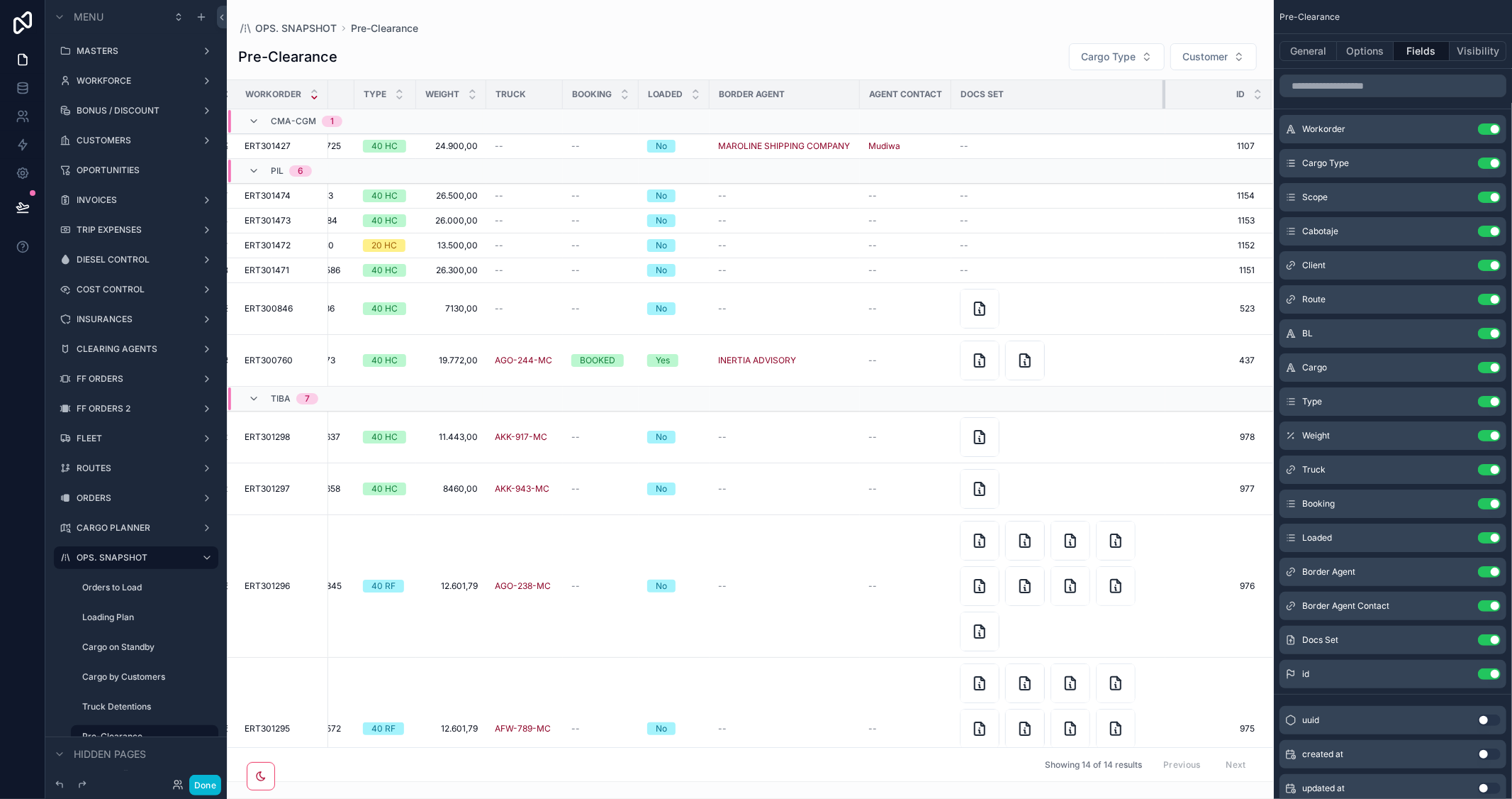
scroll to position [0, 573]
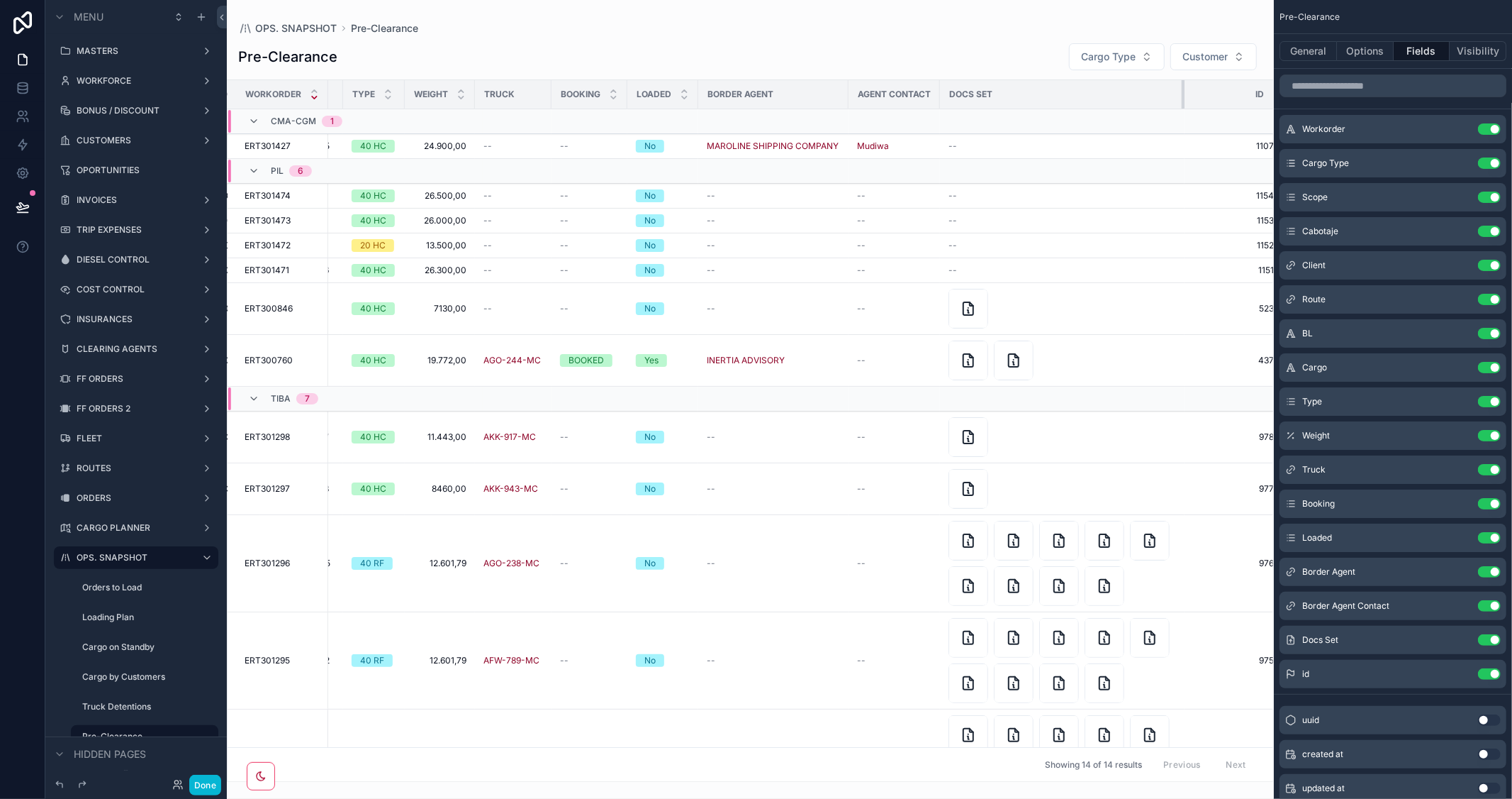
drag, startPoint x: 1151, startPoint y: 91, endPoint x: 1134, endPoint y: 113, distance: 27.8
click at [1134, 113] on table "Workorder Type Scope Cab. Customer Name Shipment Route Bill of Lading Cargo Typ…" at bounding box center [473, 540] width 1637 height 920
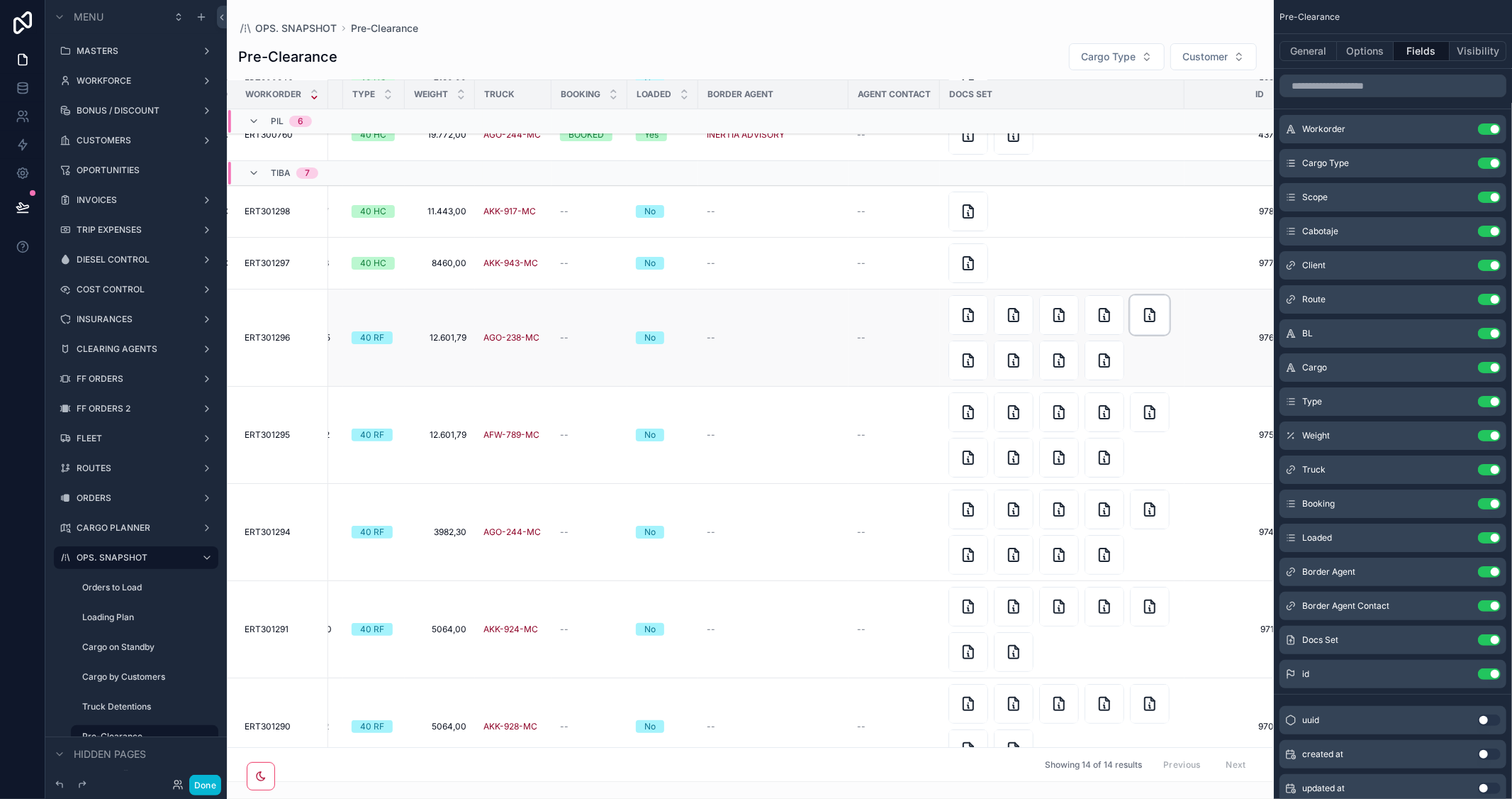
scroll to position [236, 573]
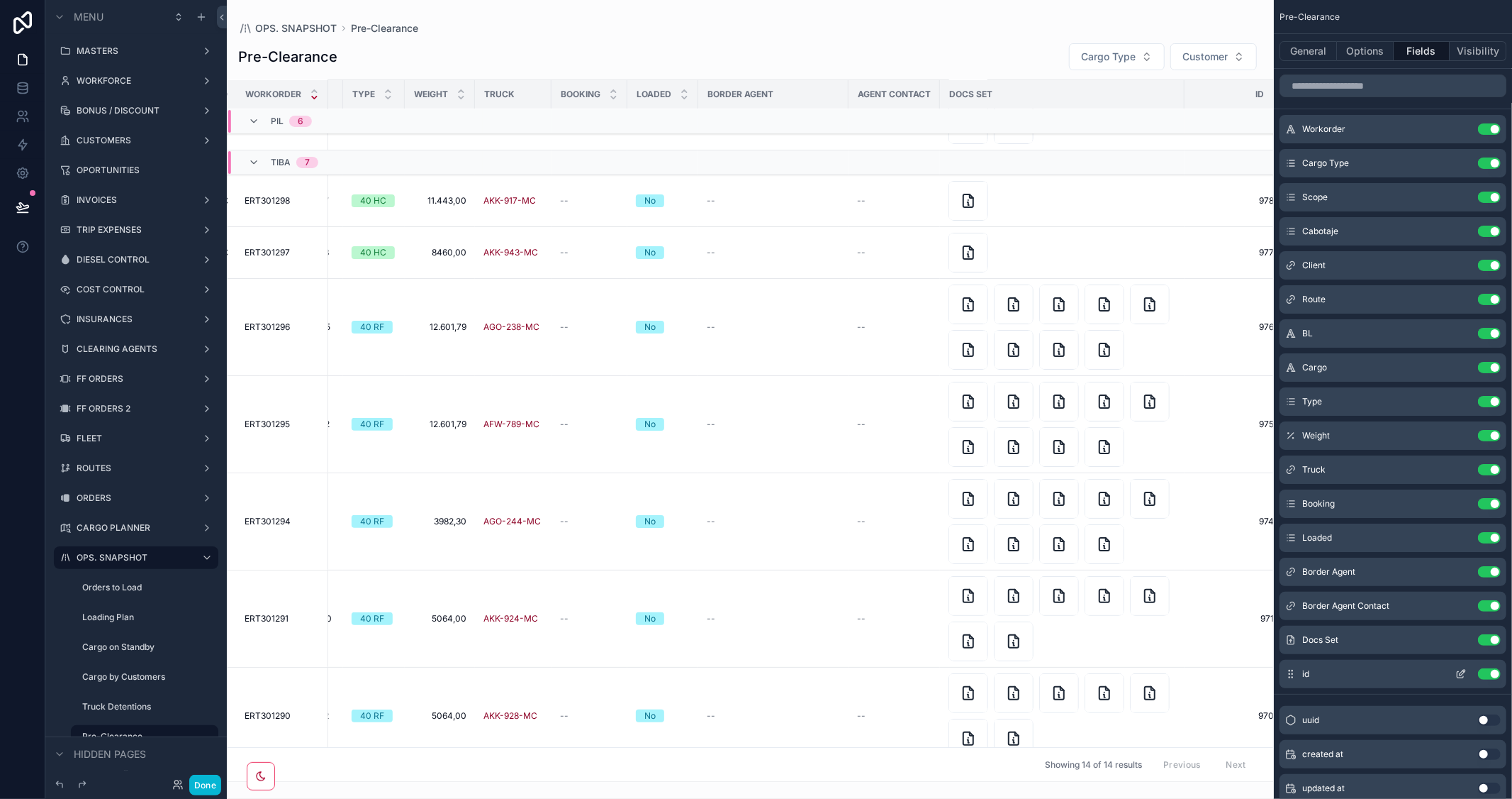
click at [1484, 671] on button "Use setting" at bounding box center [1489, 674] width 23 height 11
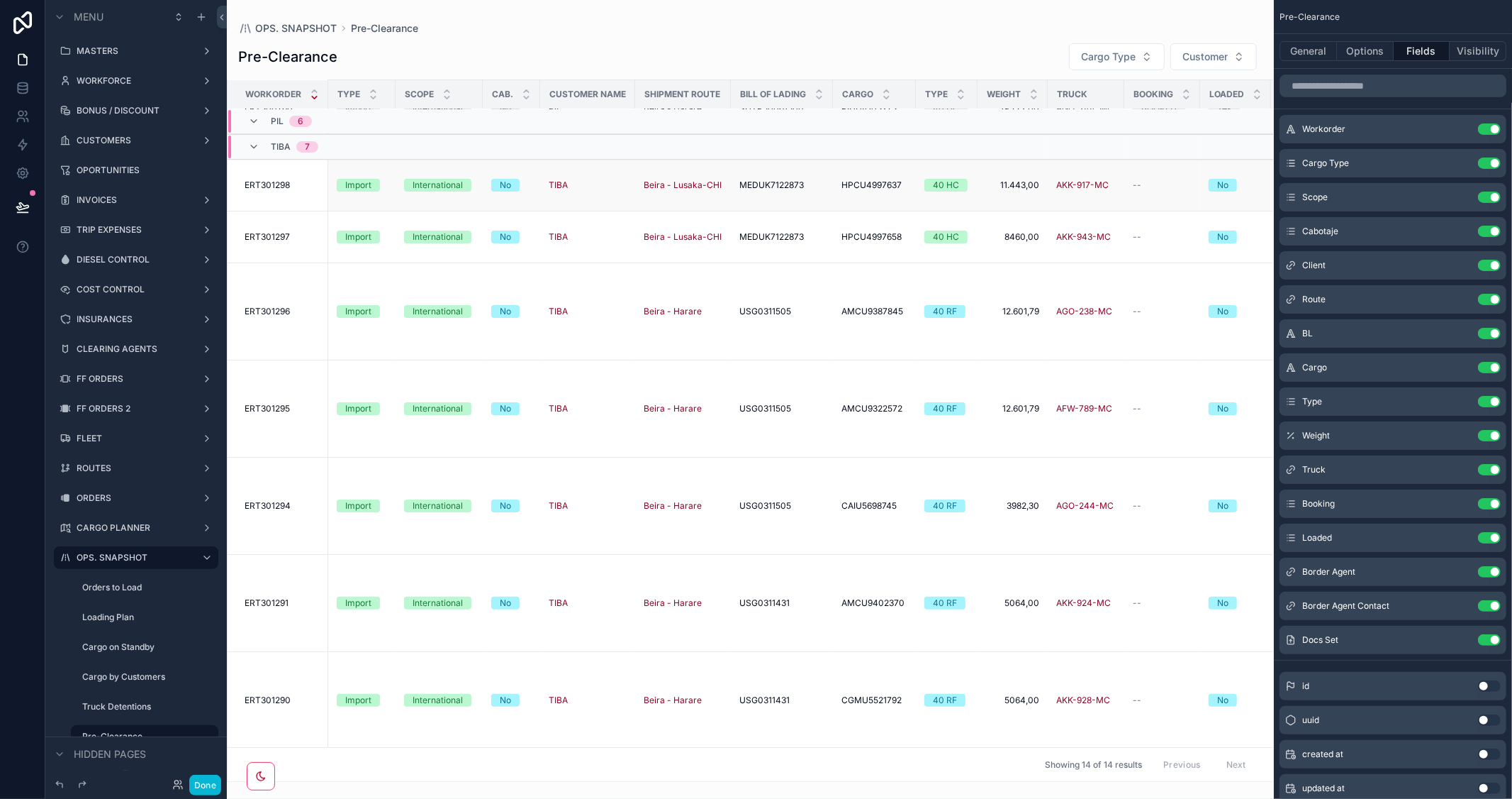
scroll to position [265, 0]
click at [209, 785] on button "Done" at bounding box center [205, 785] width 32 height 20
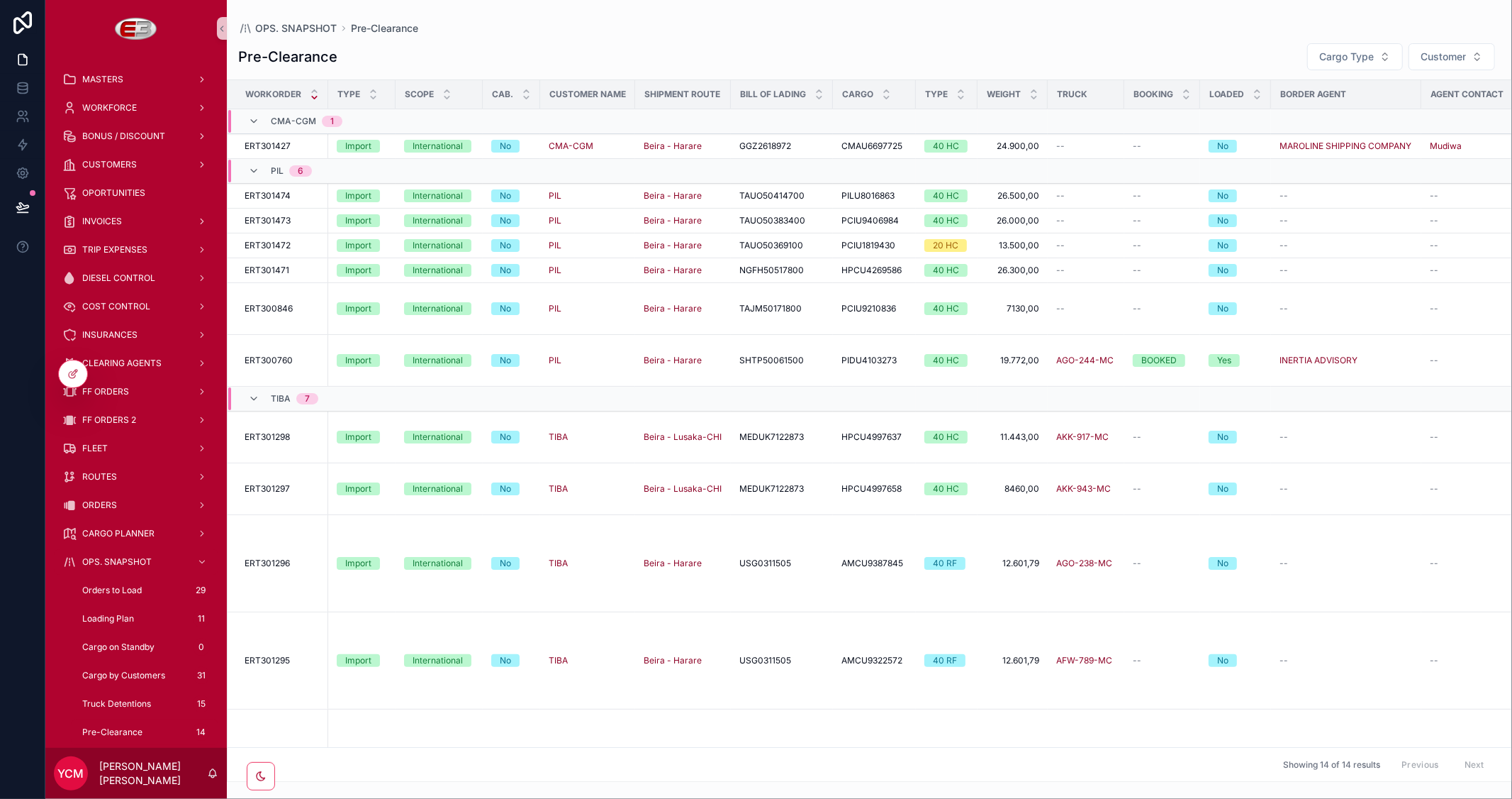
scroll to position [0, 259]
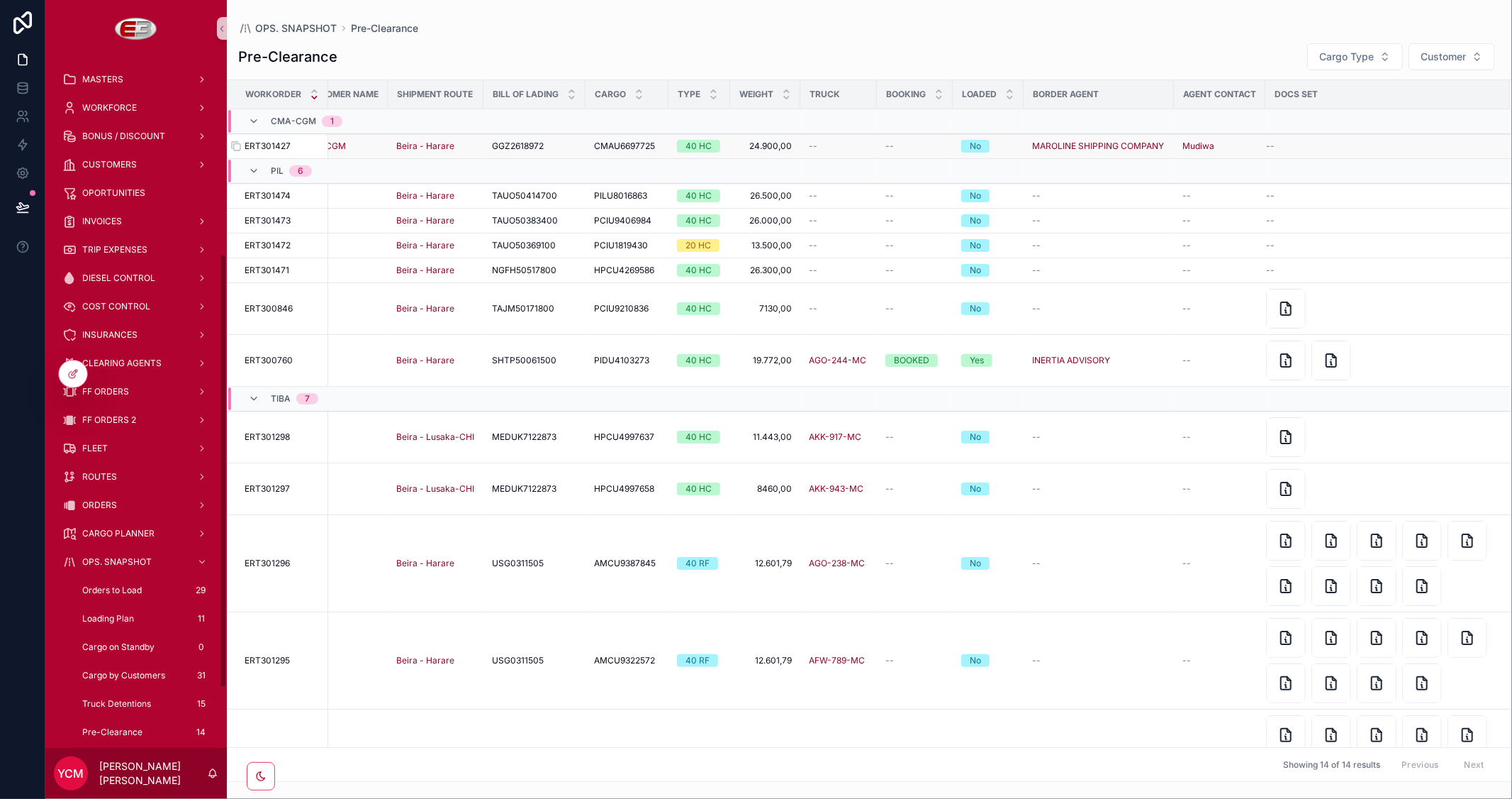
click at [264, 145] on span "ERT301427" at bounding box center [268, 146] width 46 height 11
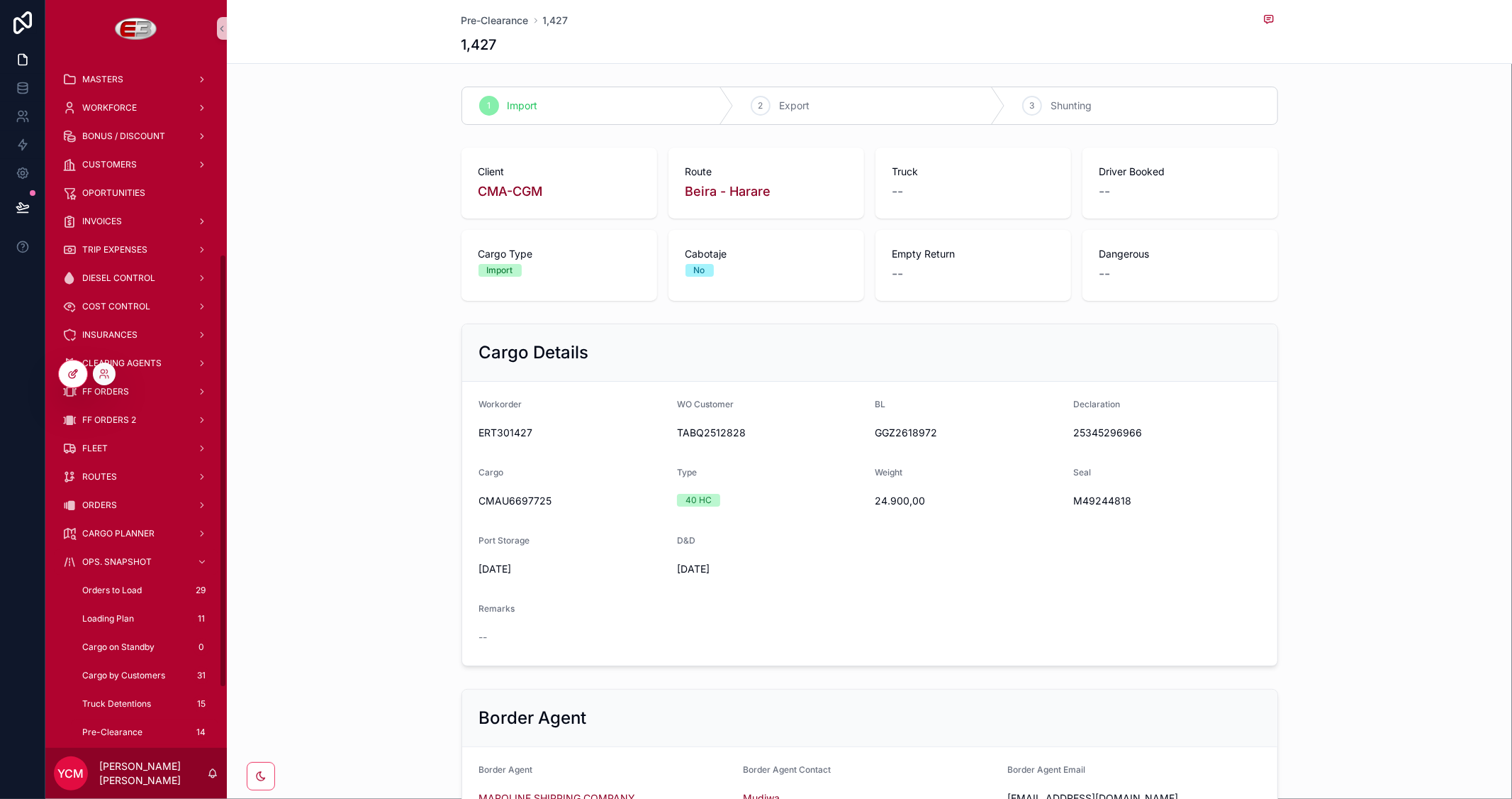
click at [69, 372] on icon at bounding box center [73, 373] width 11 height 11
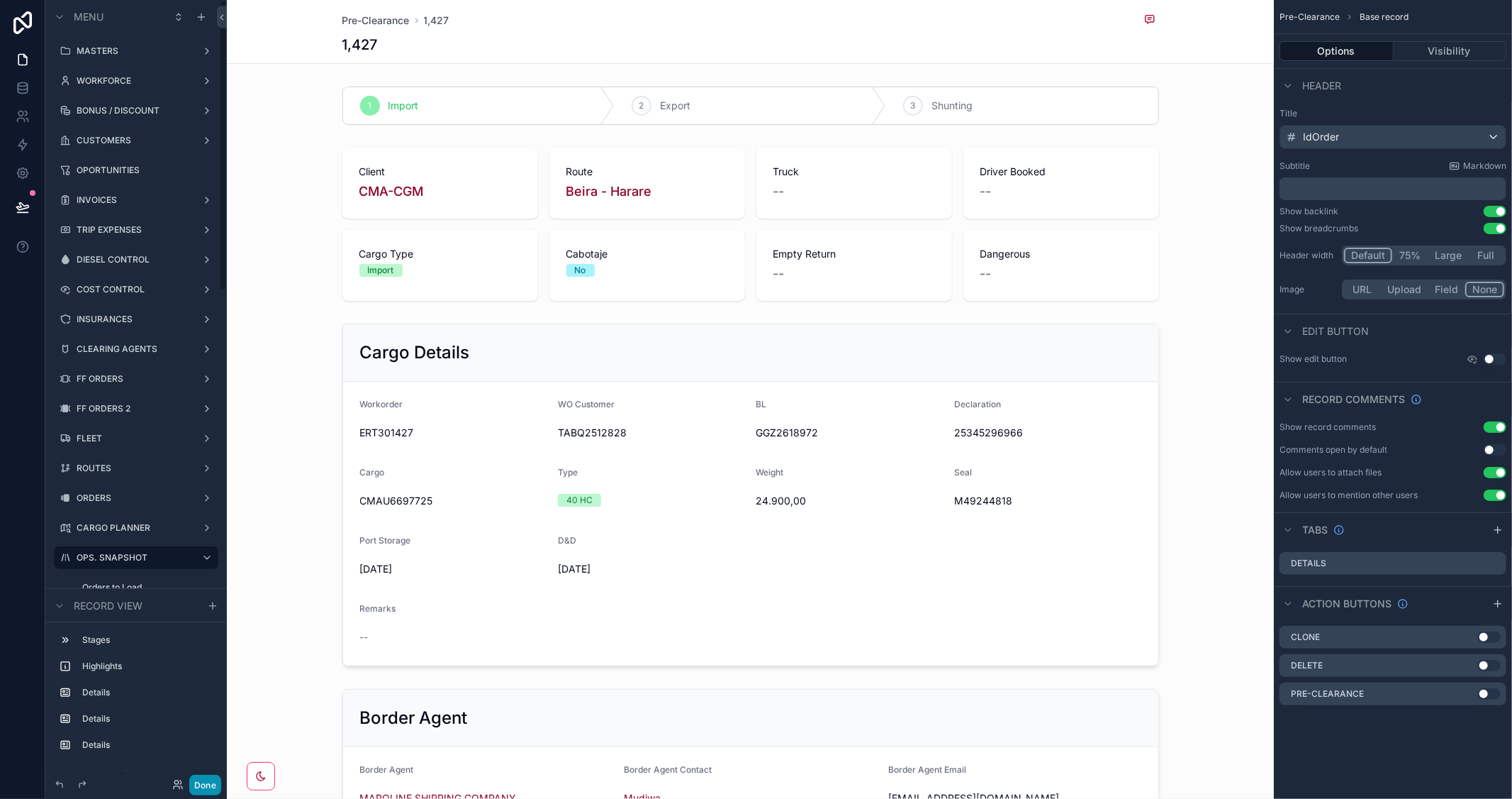
click at [189, 779] on button "Done" at bounding box center [205, 785] width 32 height 20
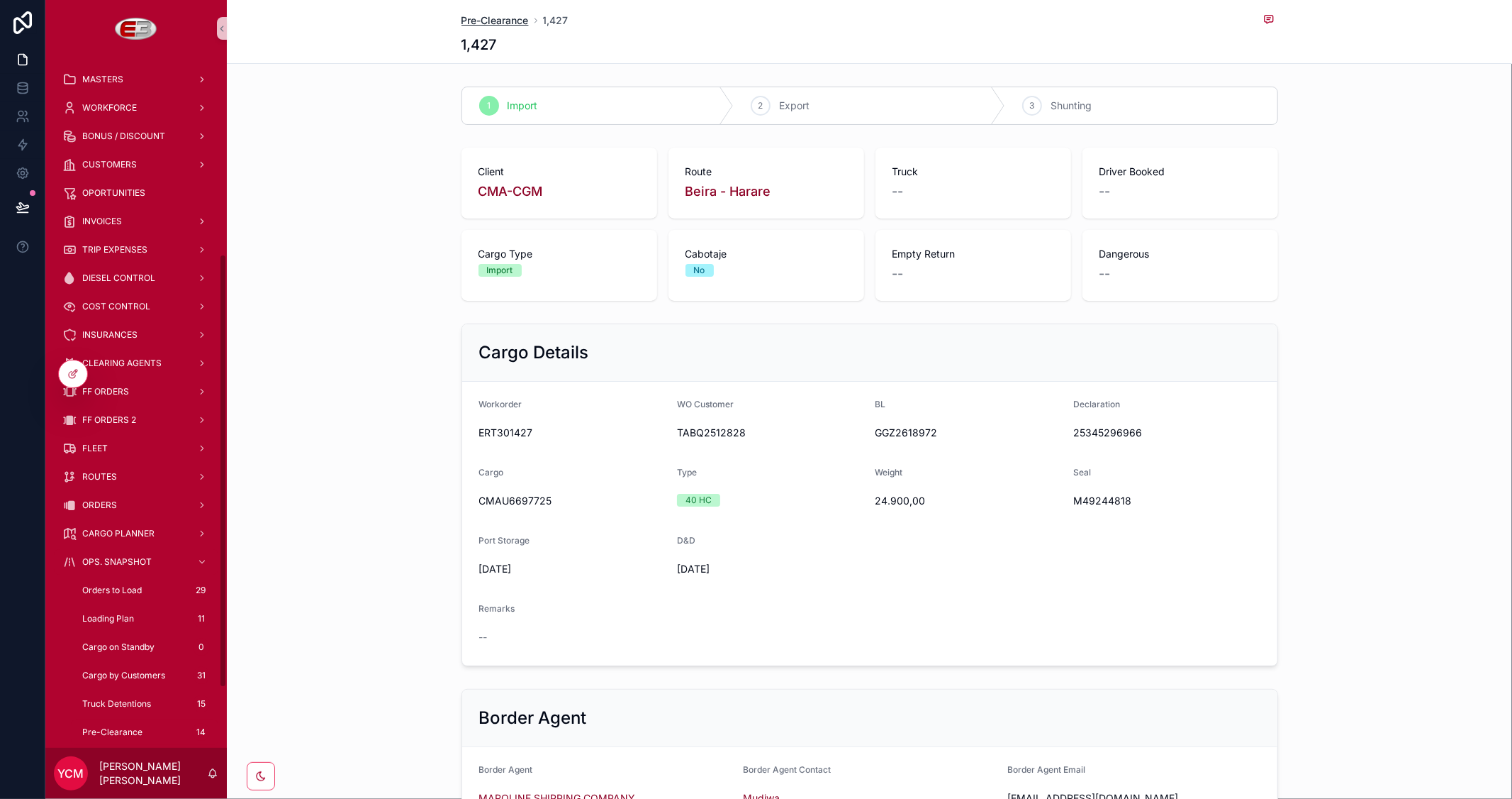
click at [472, 13] on span "Pre-Clearance" at bounding box center [495, 20] width 68 height 14
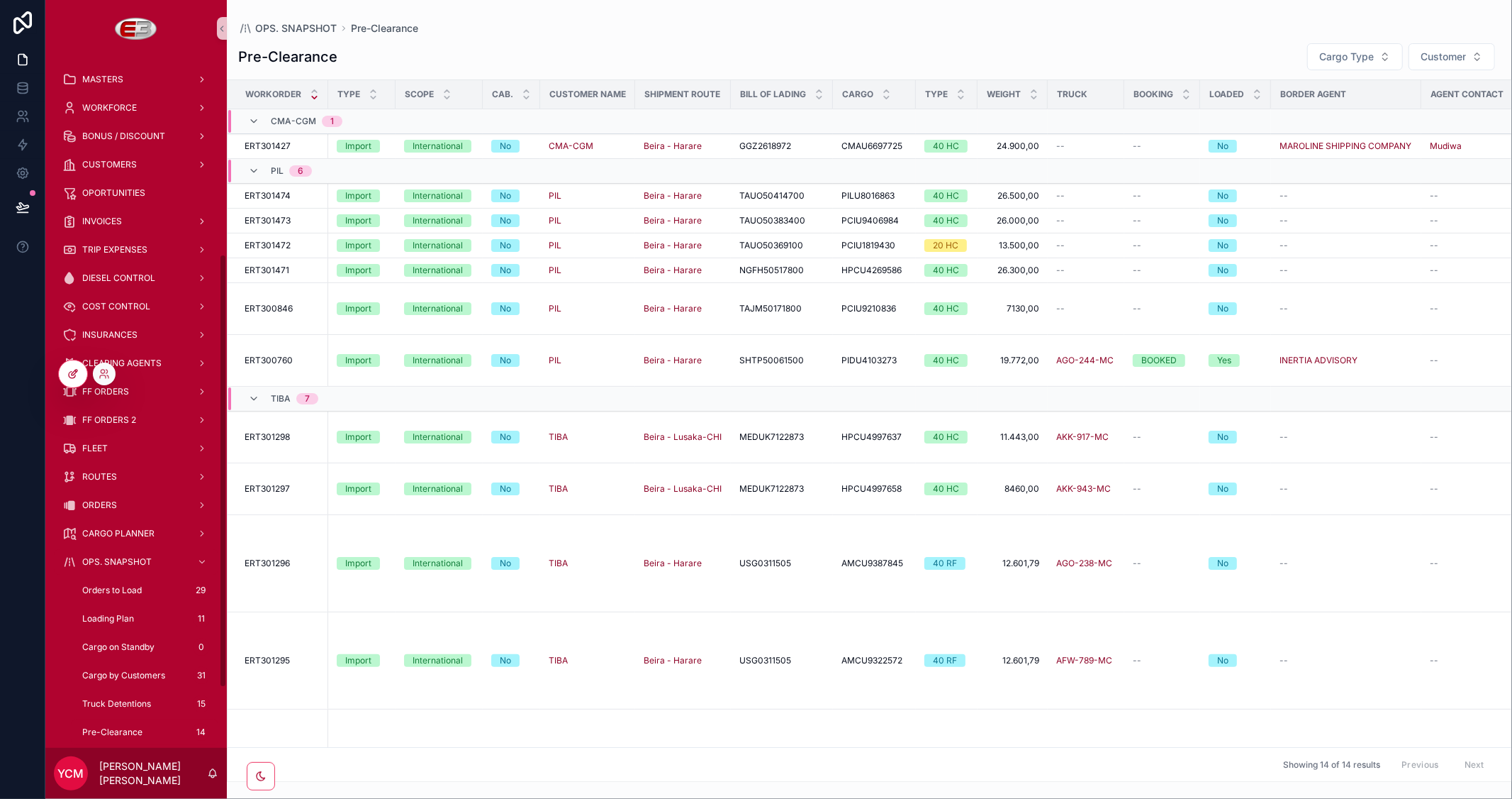
click at [74, 373] on icon at bounding box center [74, 372] width 6 height 6
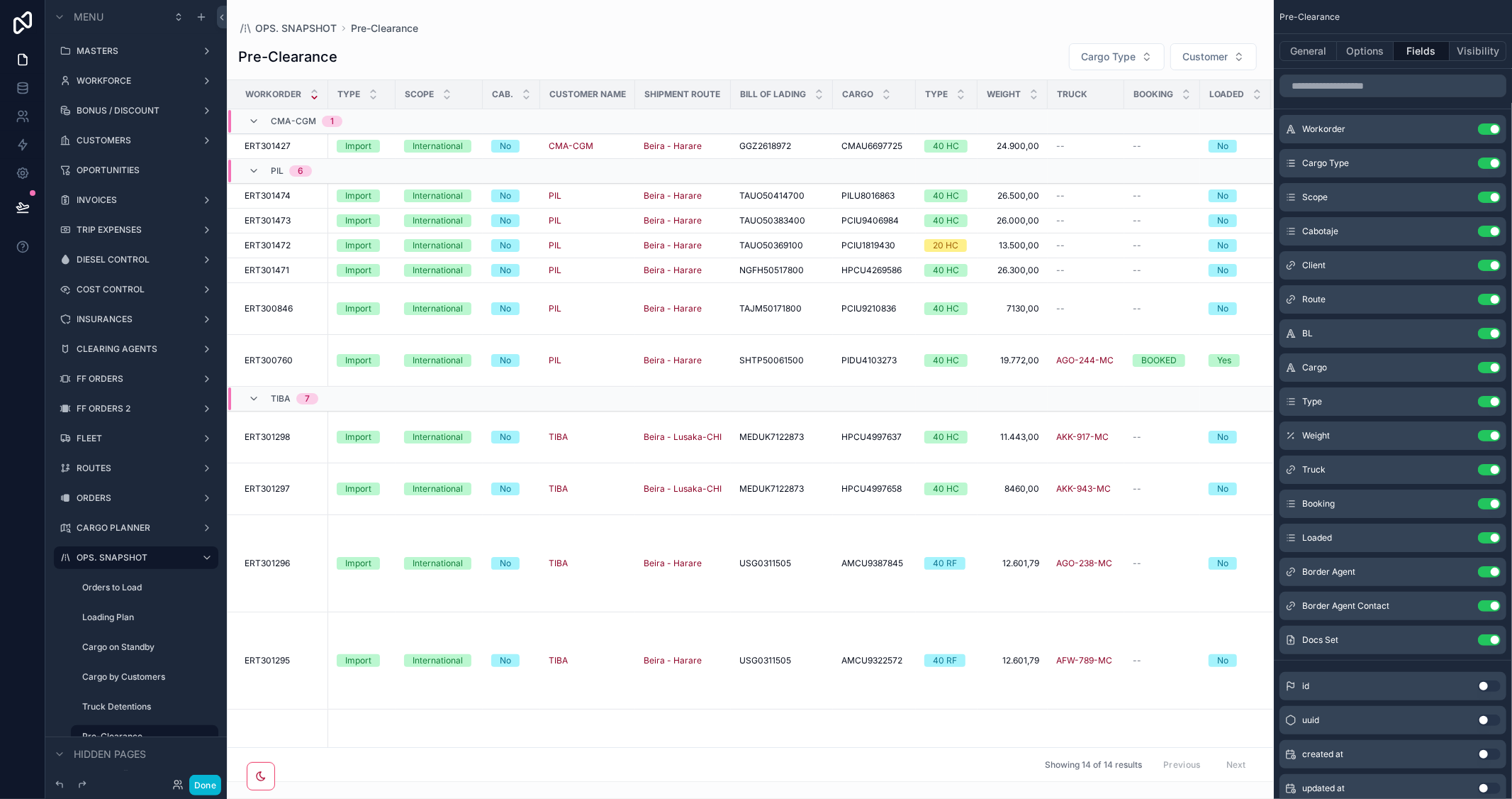
drag, startPoint x: 866, startPoint y: 775, endPoint x: 1025, endPoint y: 790, distance: 159.7
click at [1025, 790] on div "scrollable content" at bounding box center [750, 400] width 1047 height 799
click at [1484, 637] on button "Use setting" at bounding box center [1489, 640] width 23 height 11
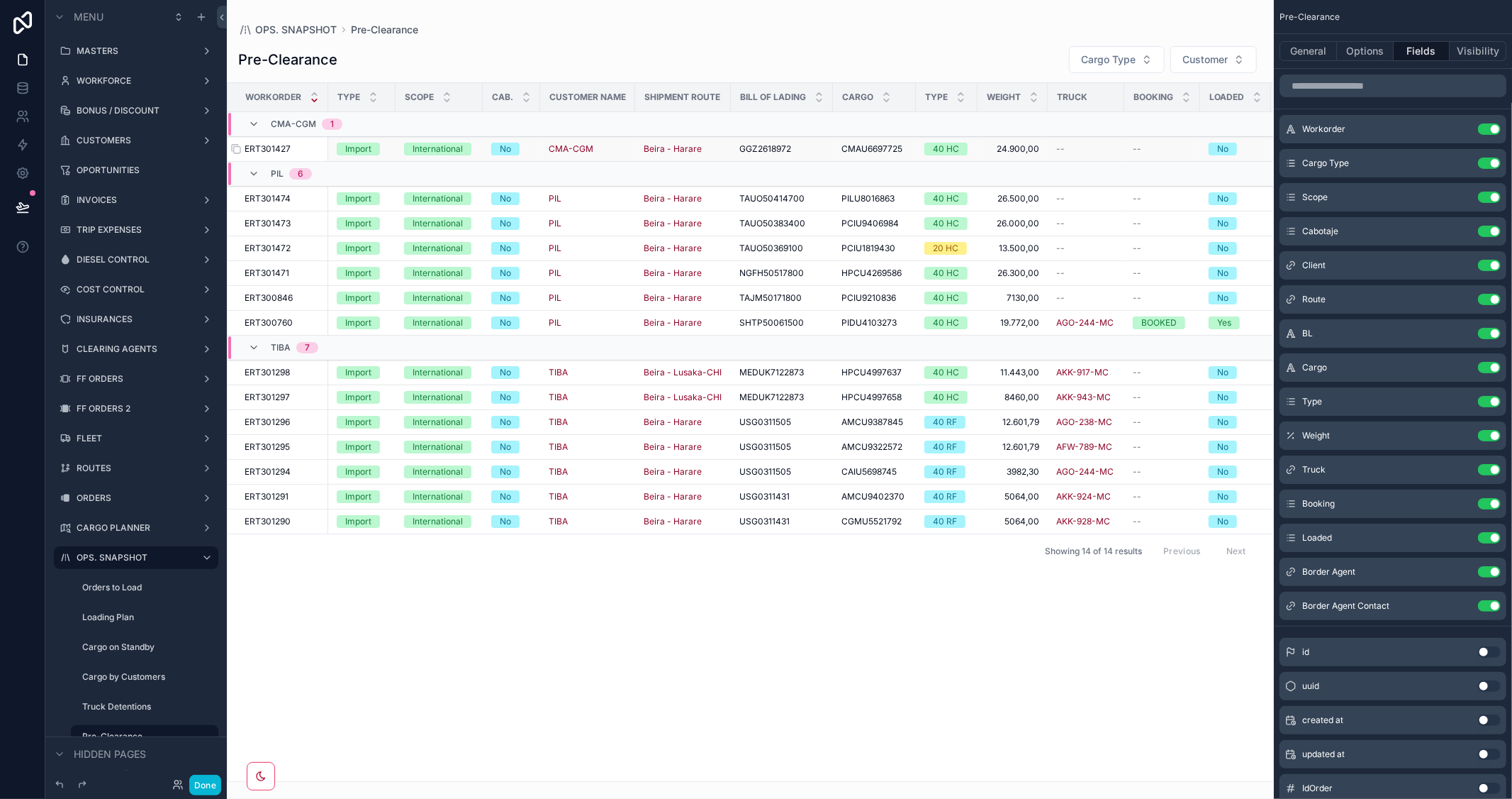
click at [280, 149] on span "ERT301427" at bounding box center [268, 149] width 46 height 11
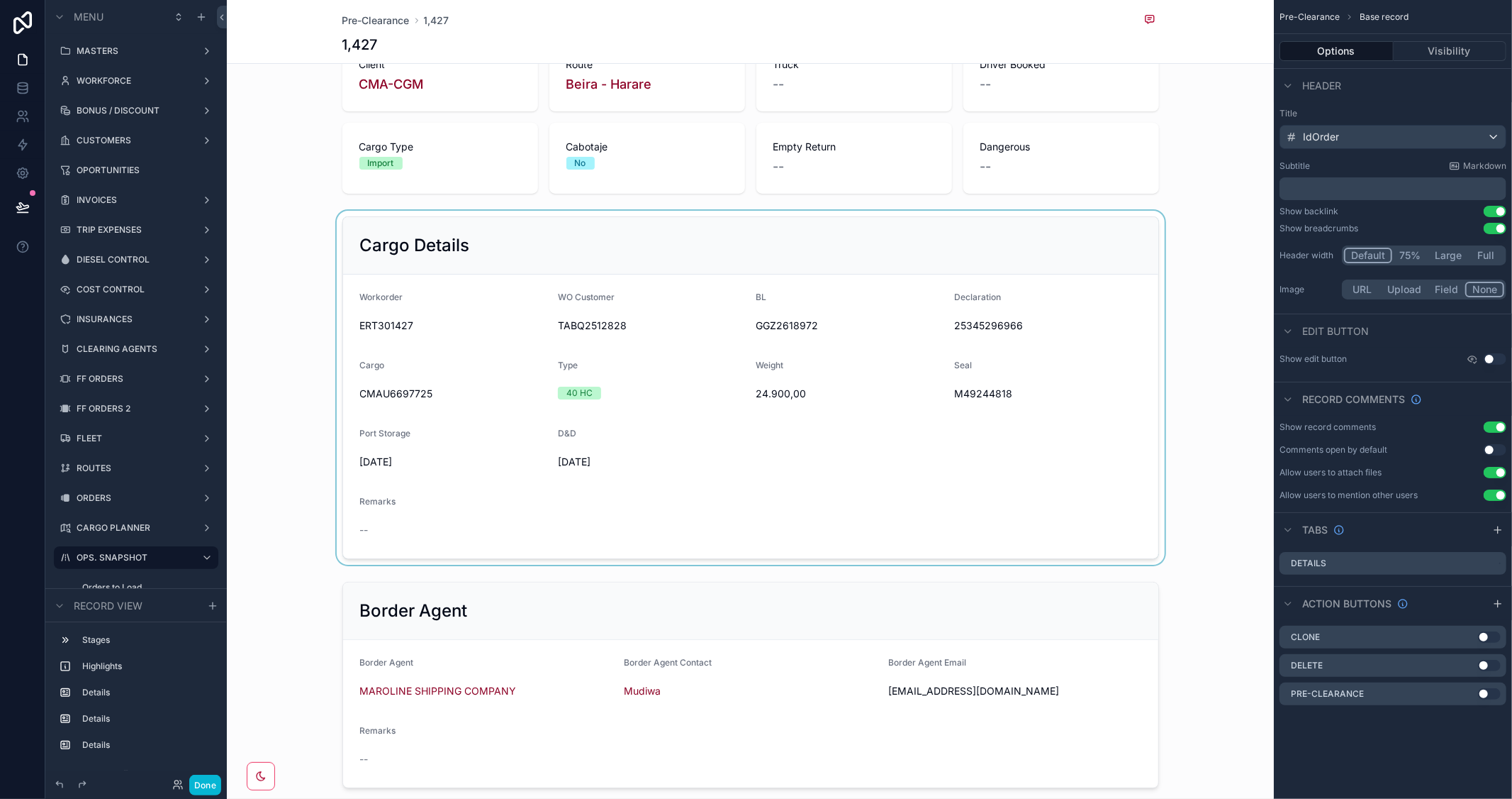
scroll to position [79, 0]
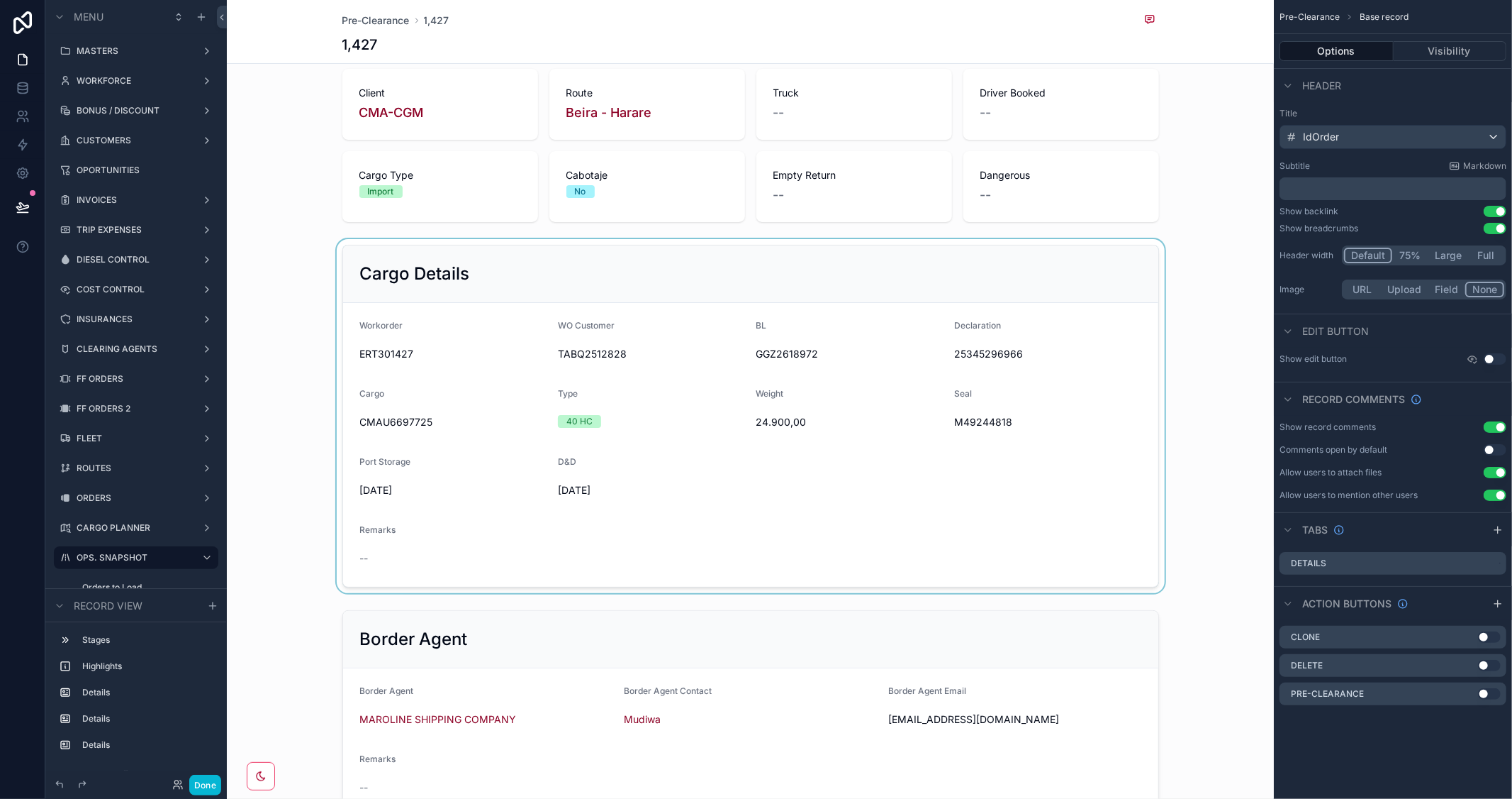
click at [553, 450] on div "scrollable content" at bounding box center [750, 415] width 1047 height 354
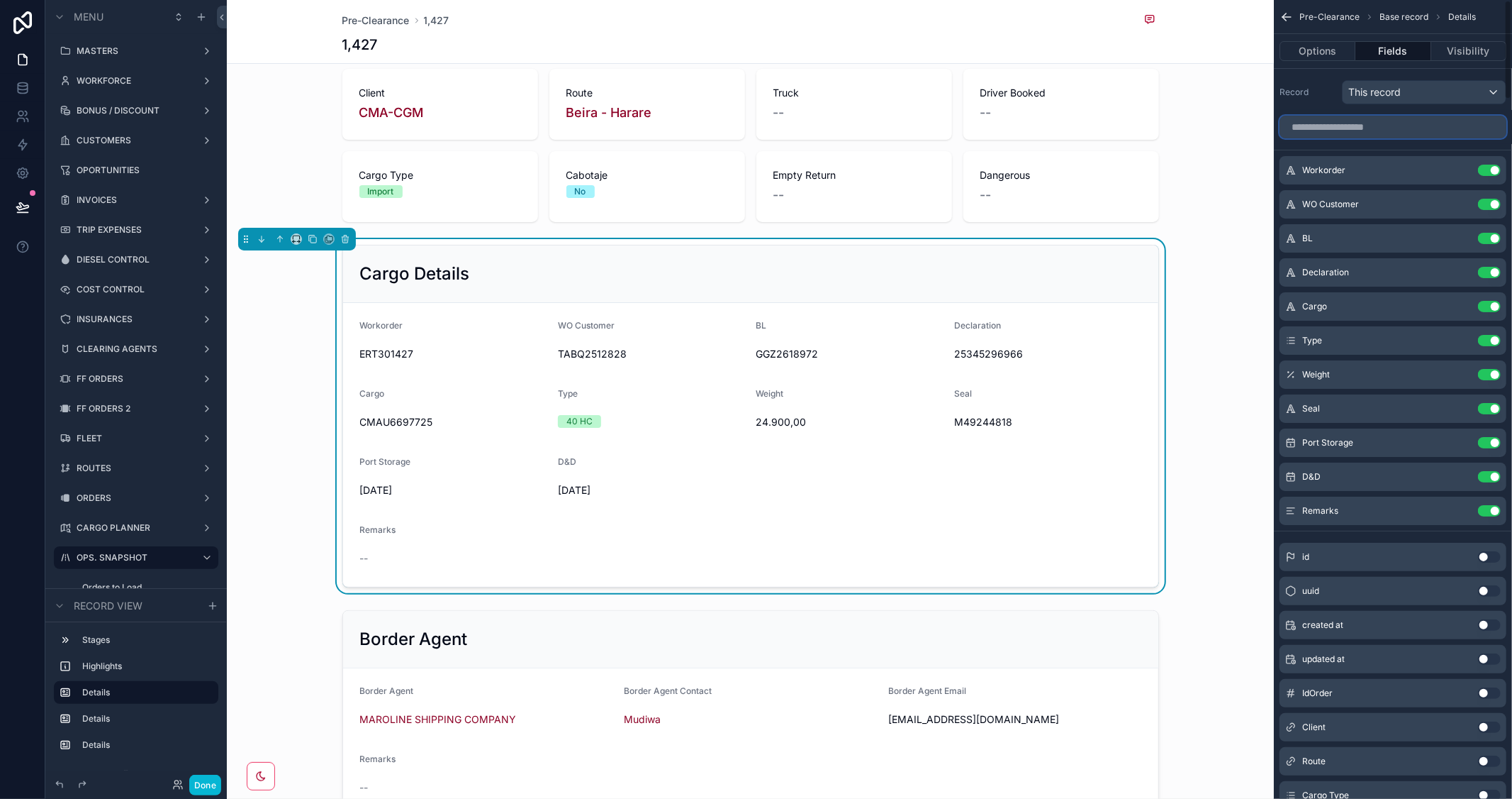
click at [1390, 124] on input "scrollable content" at bounding box center [1393, 127] width 227 height 23
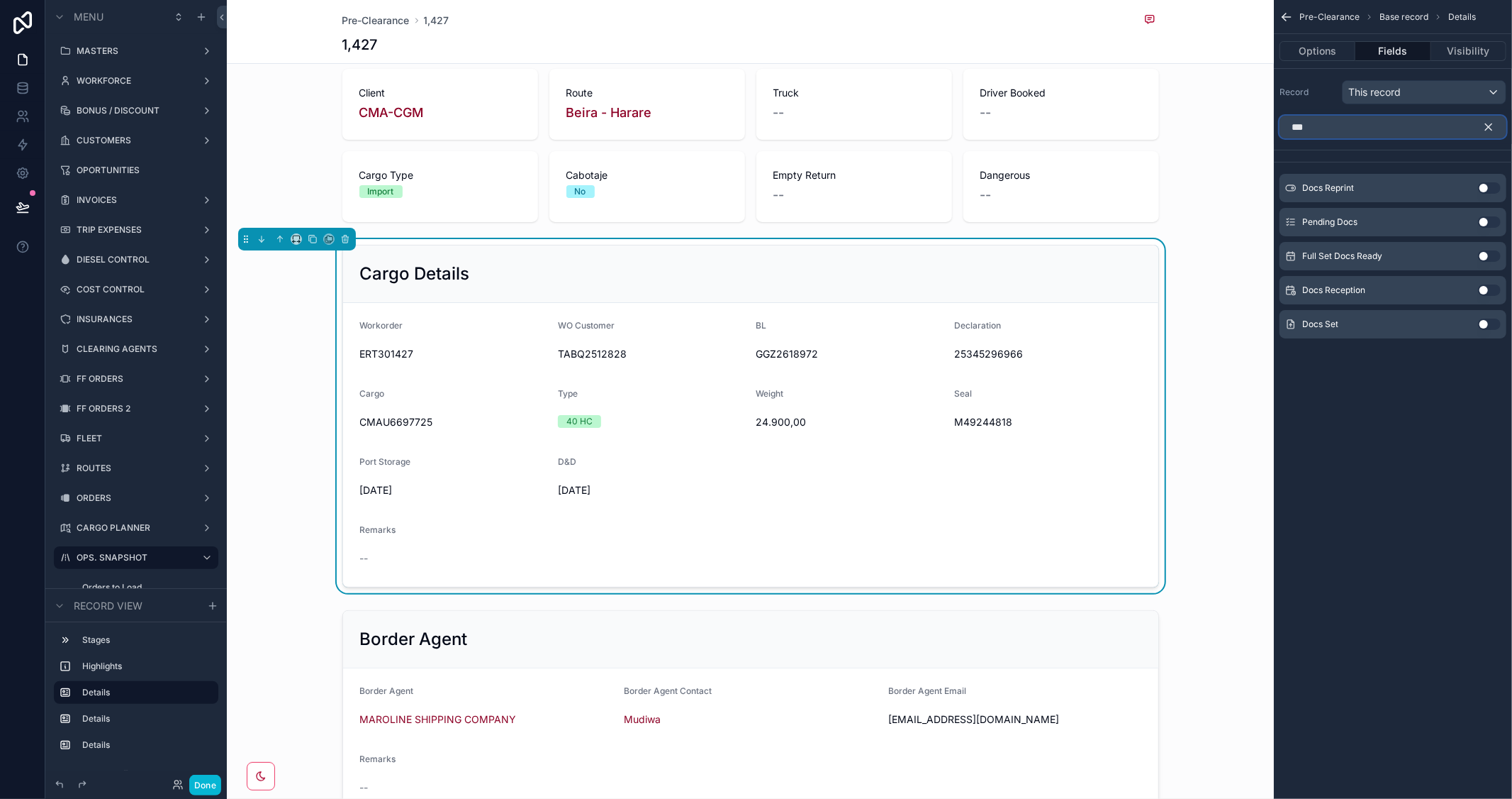
type input "***"
click at [1494, 321] on button "Use setting" at bounding box center [1489, 324] width 23 height 11
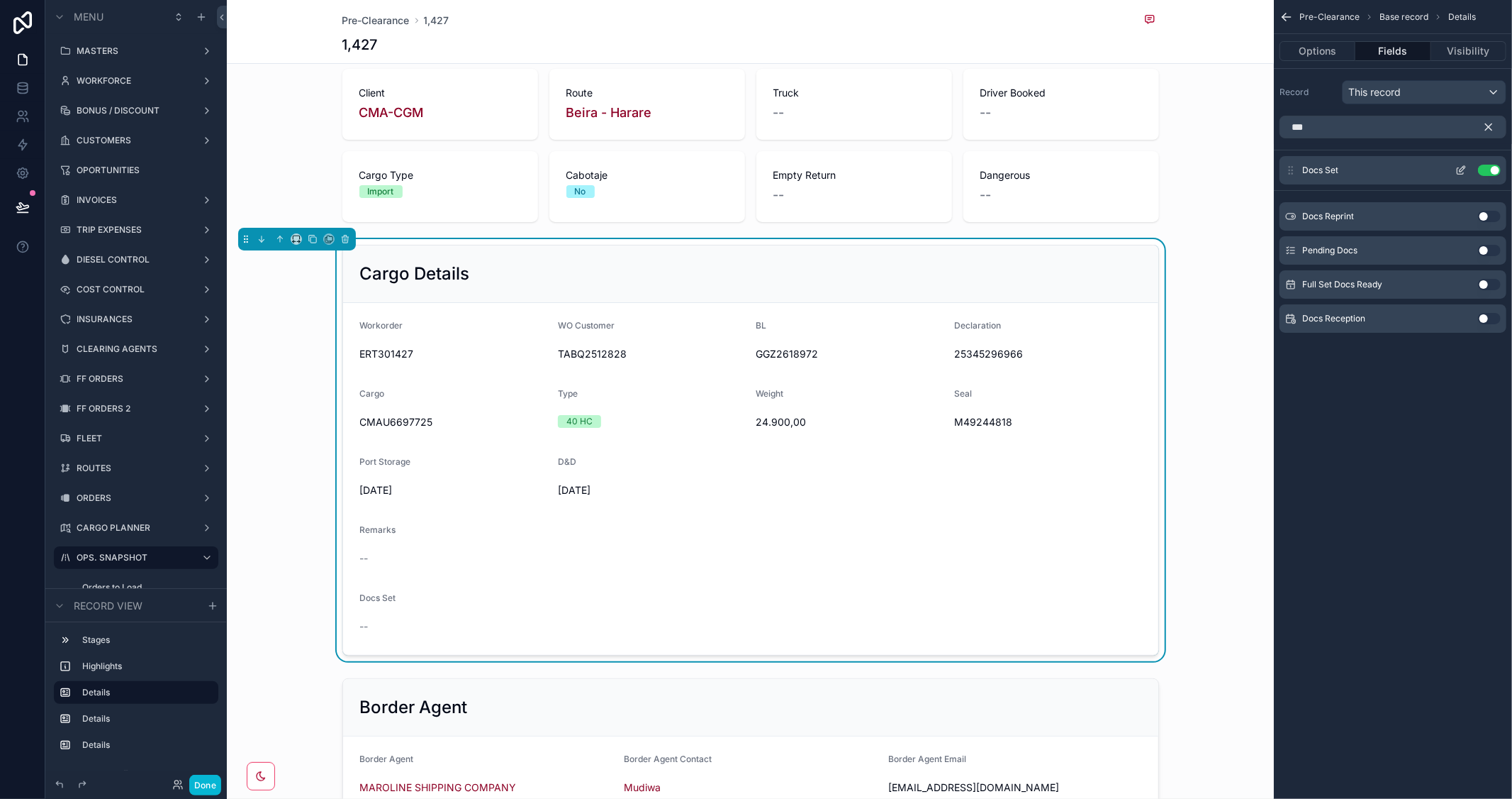
click at [1462, 166] on icon "scrollable content" at bounding box center [1461, 170] width 11 height 11
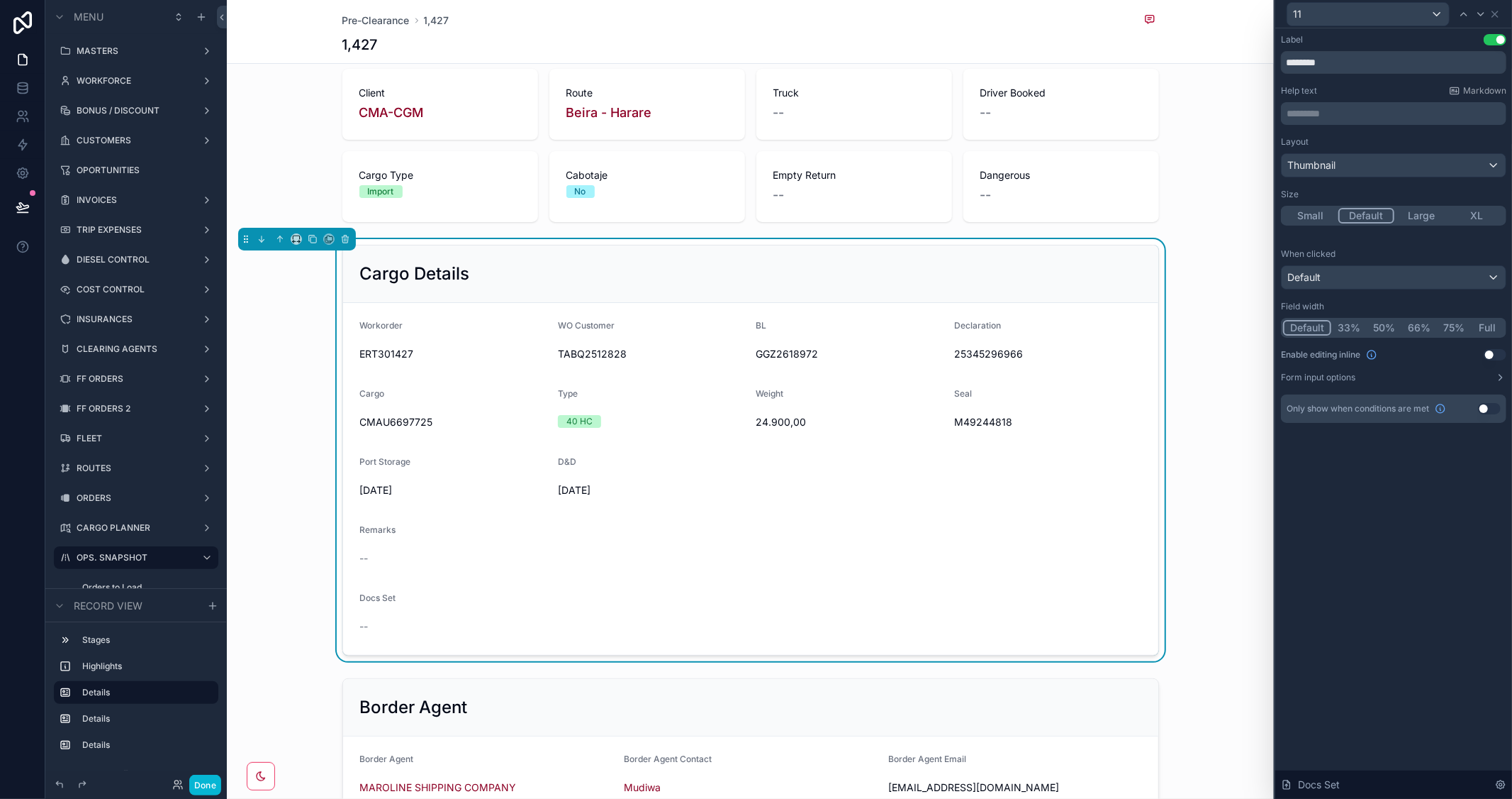
click at [1489, 325] on button "Full" at bounding box center [1488, 328] width 33 height 16
click at [193, 784] on button "Done" at bounding box center [205, 785] width 32 height 20
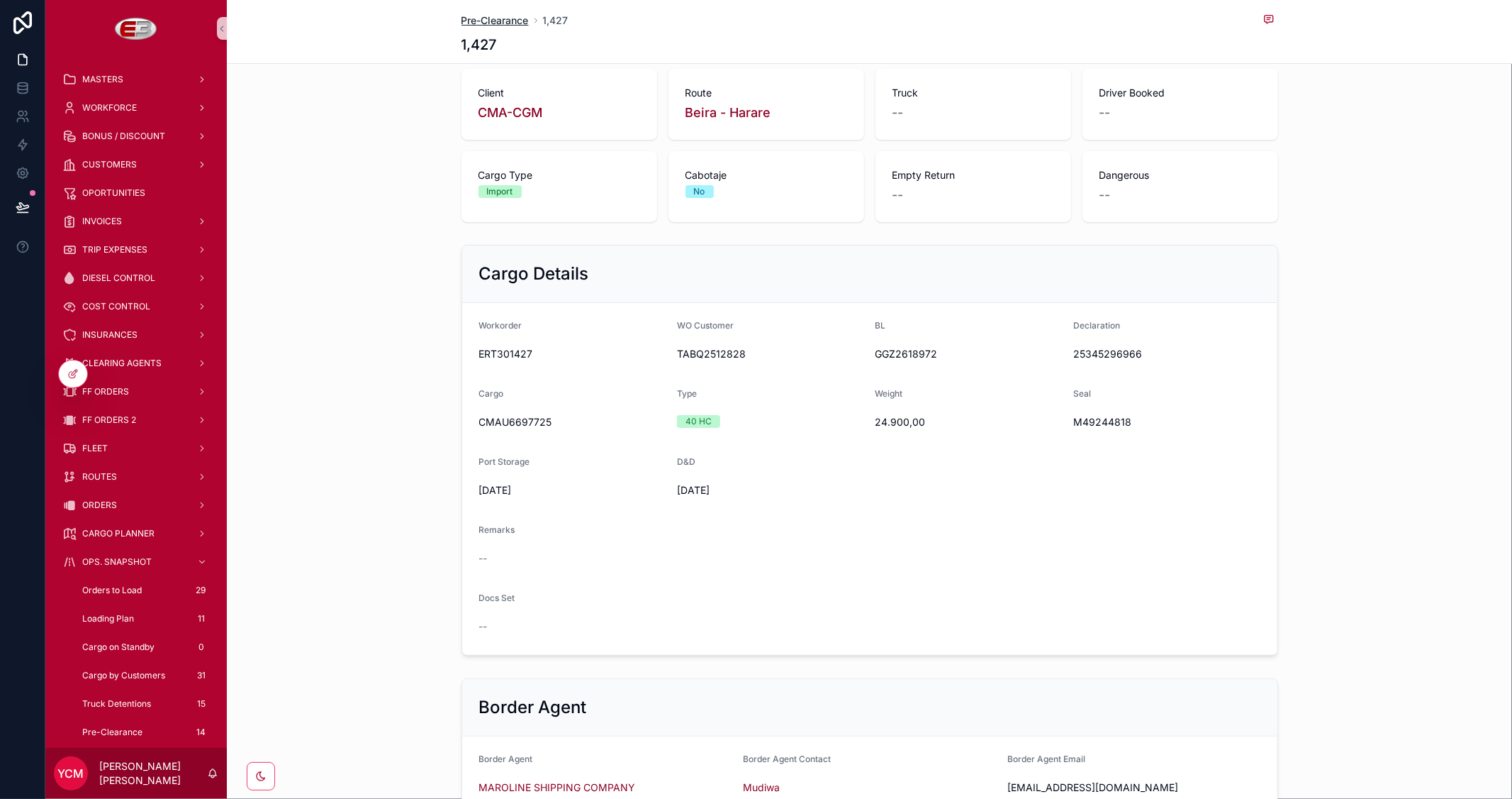
click at [484, 18] on span "Pre-Clearance" at bounding box center [495, 20] width 68 height 14
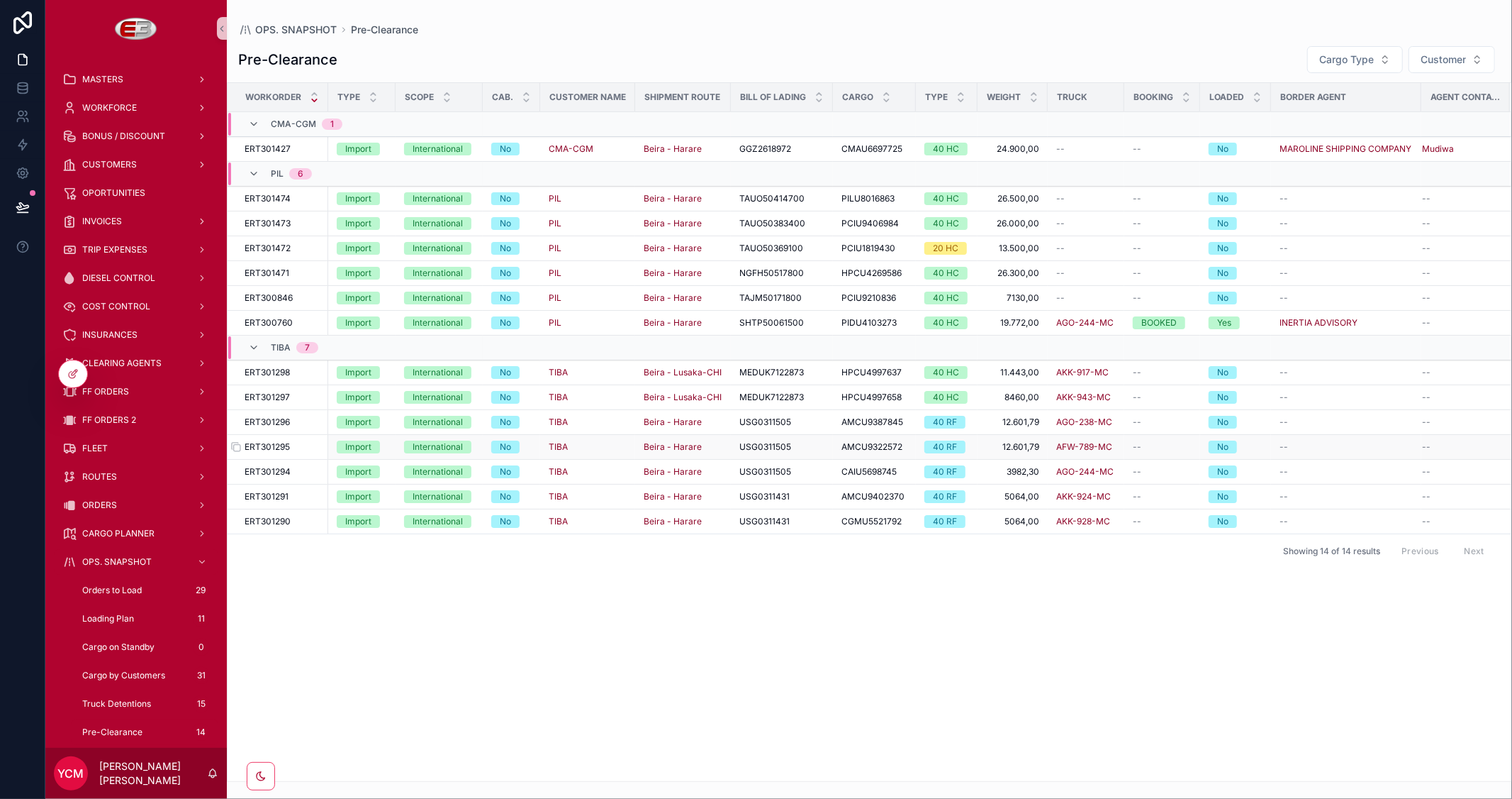
click at [284, 444] on span "ERT301295" at bounding box center [268, 447] width 46 height 11
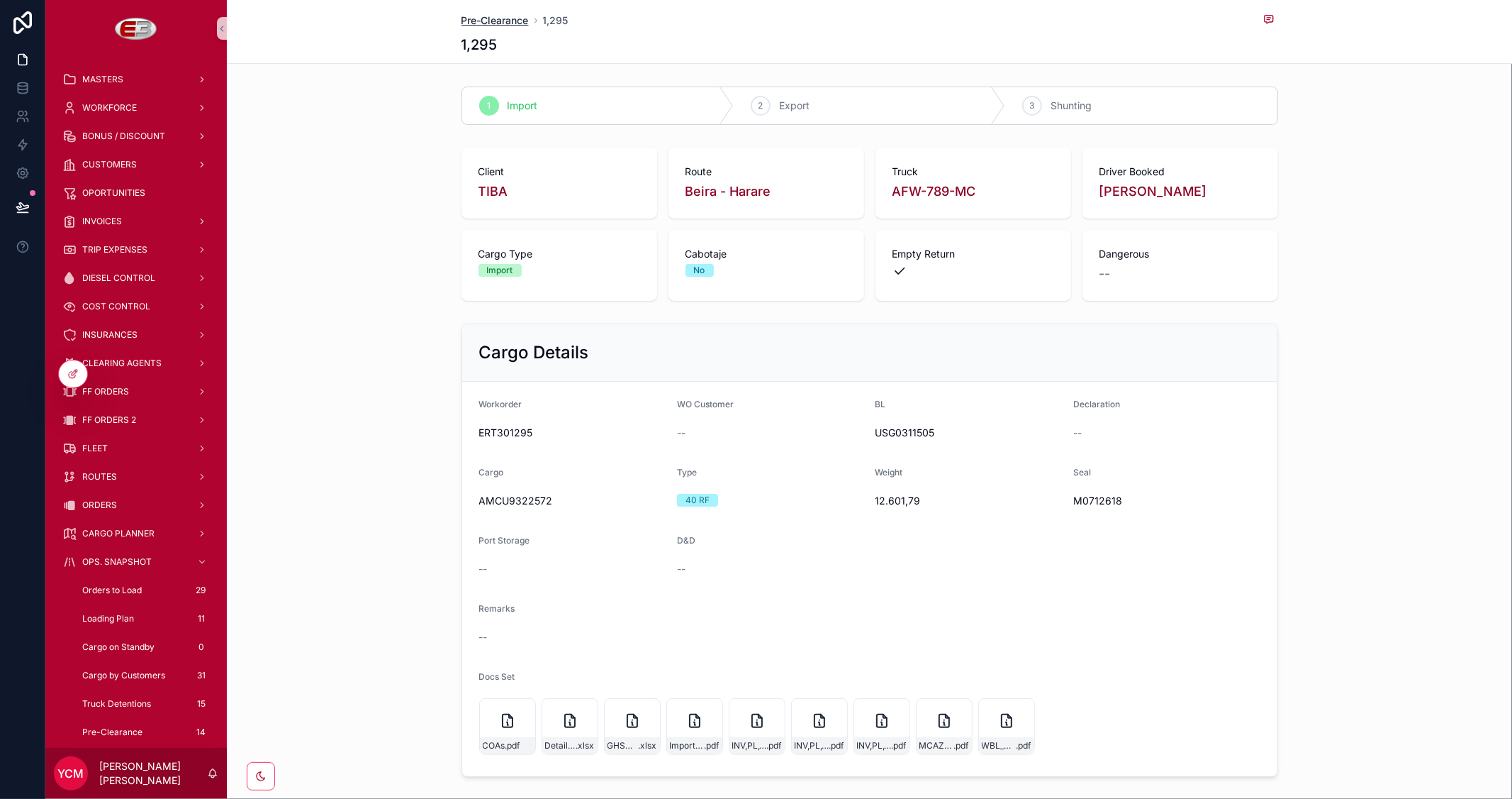
click at [495, 16] on span "Pre-Clearance" at bounding box center [495, 20] width 68 height 14
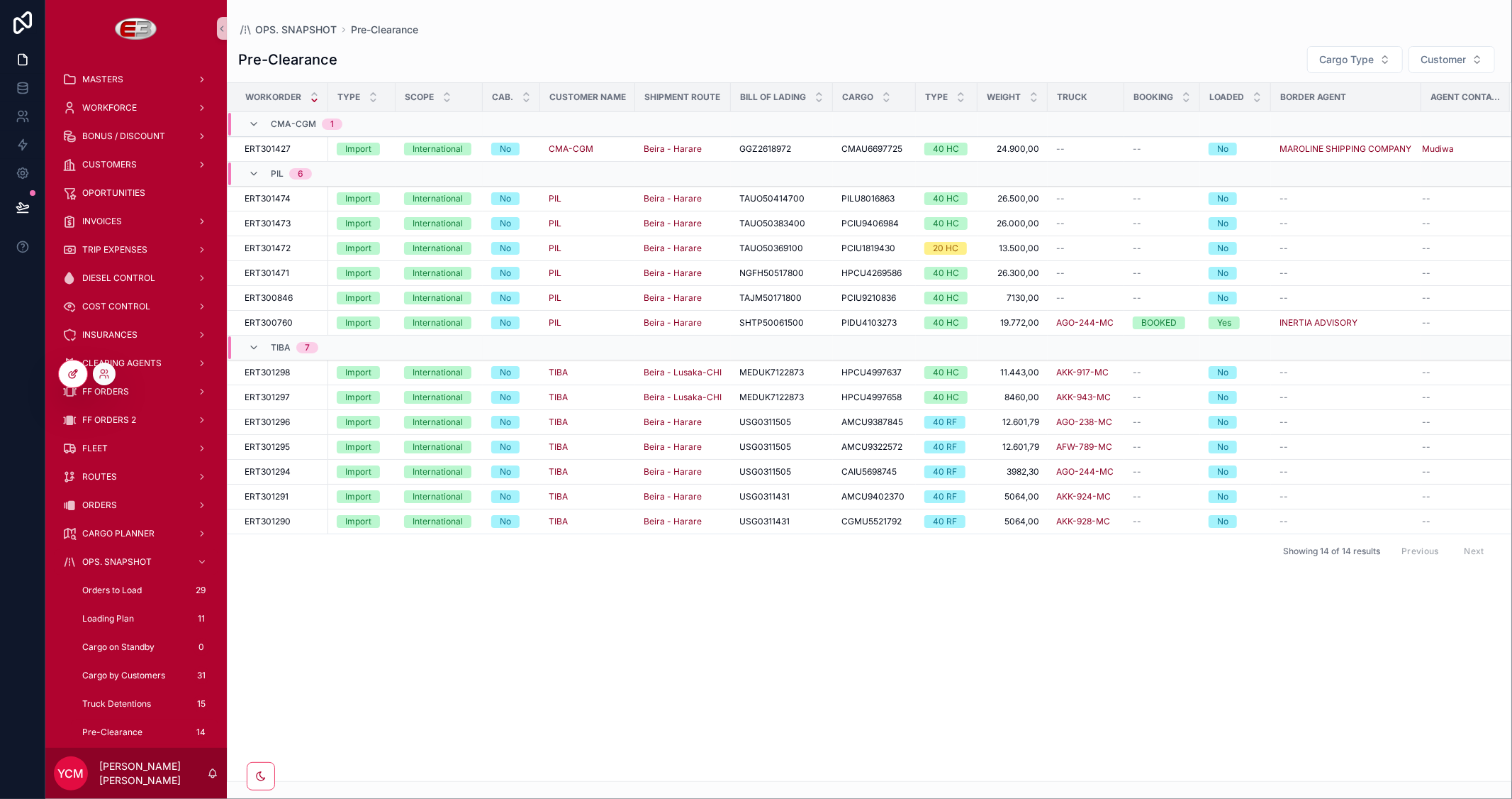
click at [79, 380] on div at bounding box center [73, 373] width 28 height 27
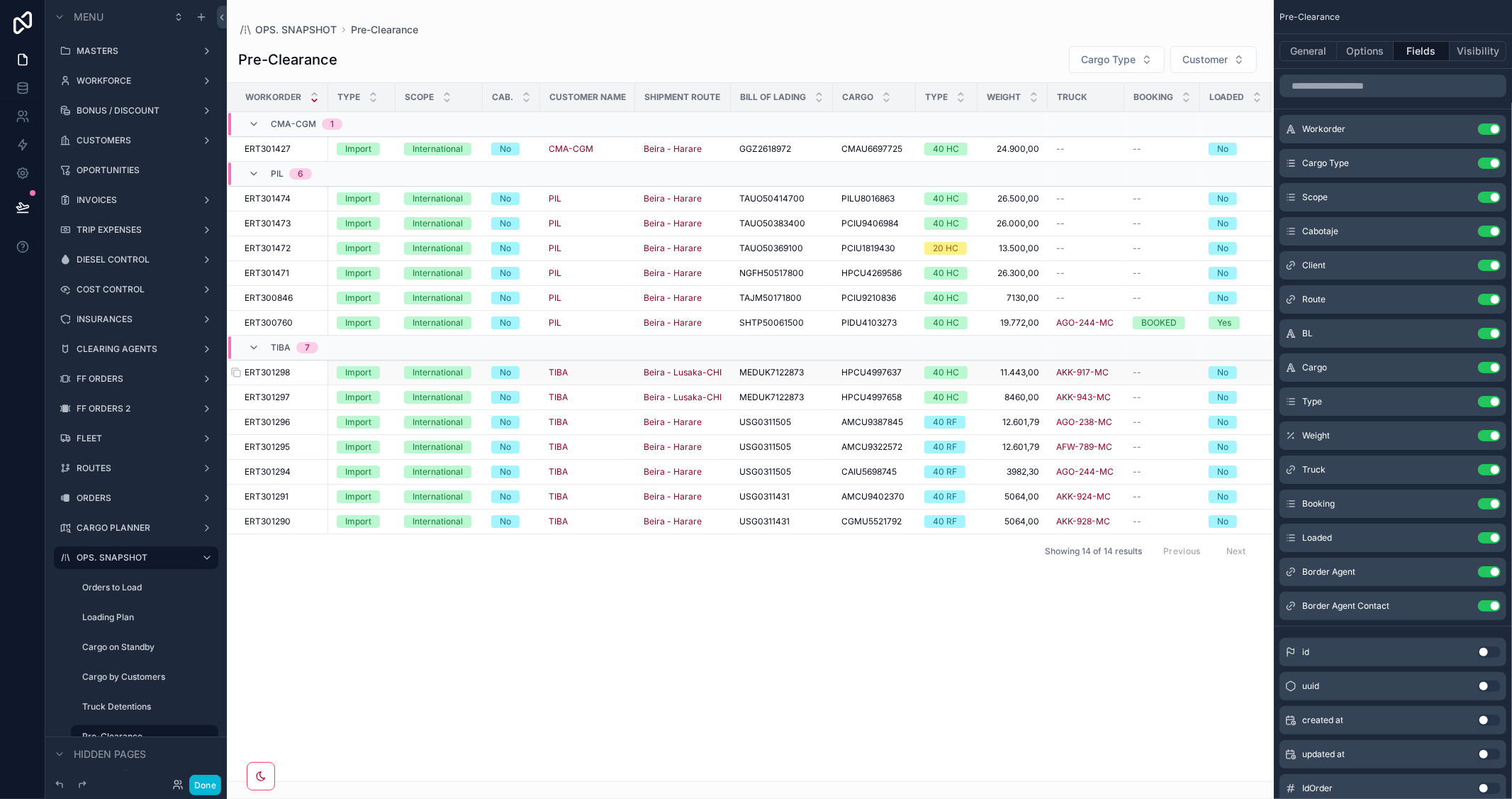
click at [276, 366] on span "ERT301298" at bounding box center [268, 372] width 46 height 11
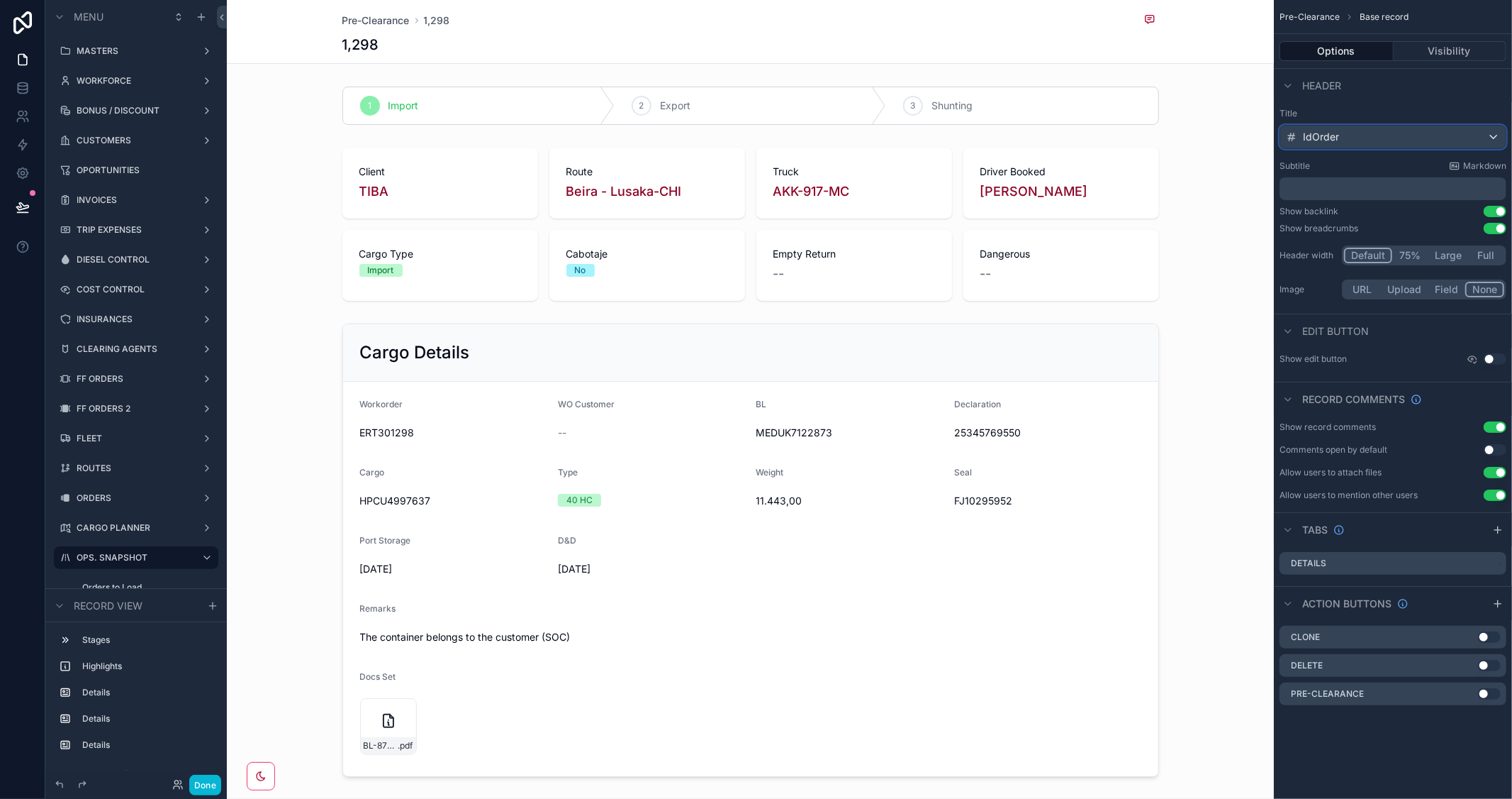
click at [1350, 132] on div "IdOrder" at bounding box center [1393, 136] width 225 height 23
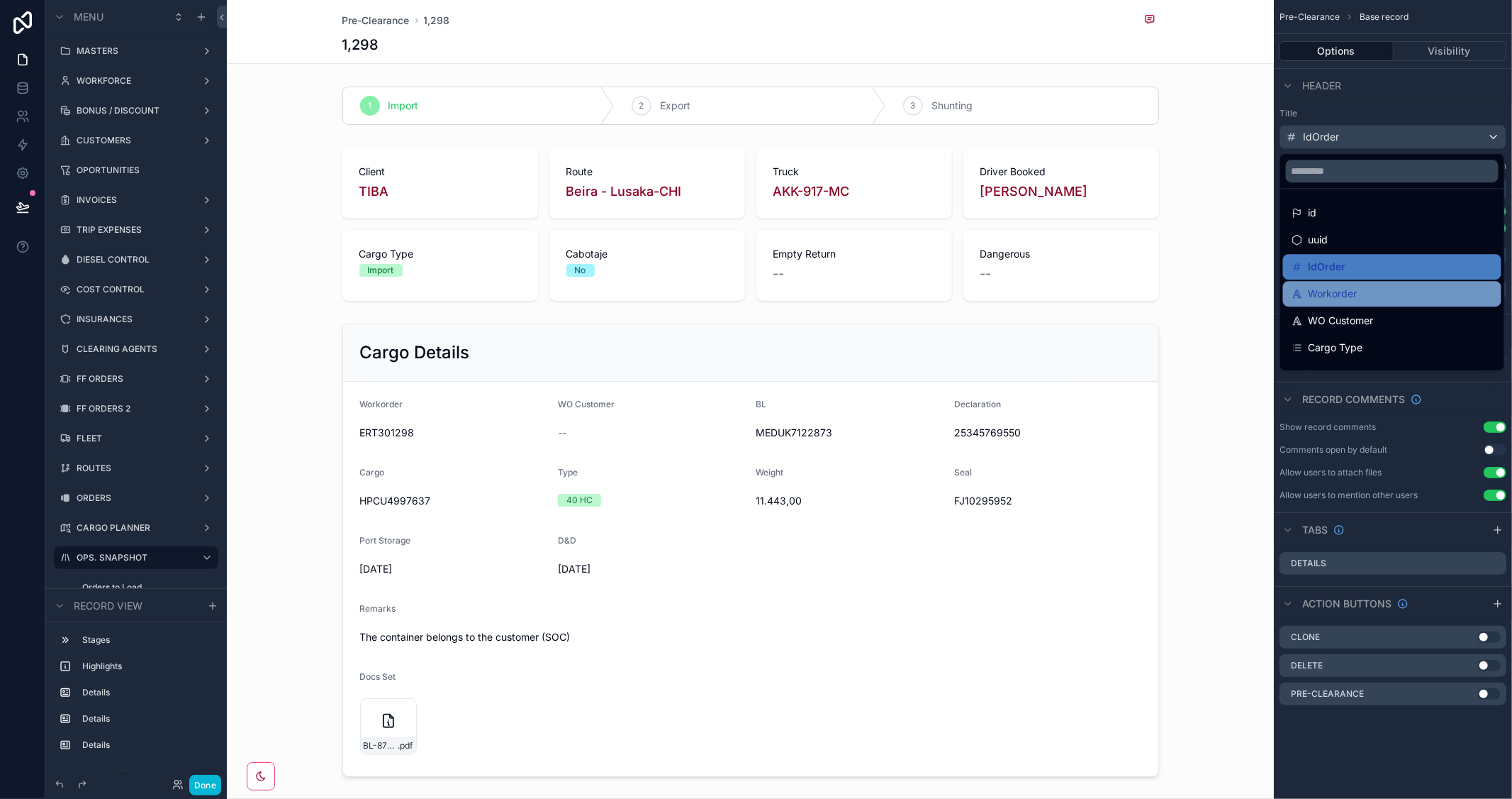
click at [1345, 288] on span "Workorder" at bounding box center [1333, 294] width 49 height 17
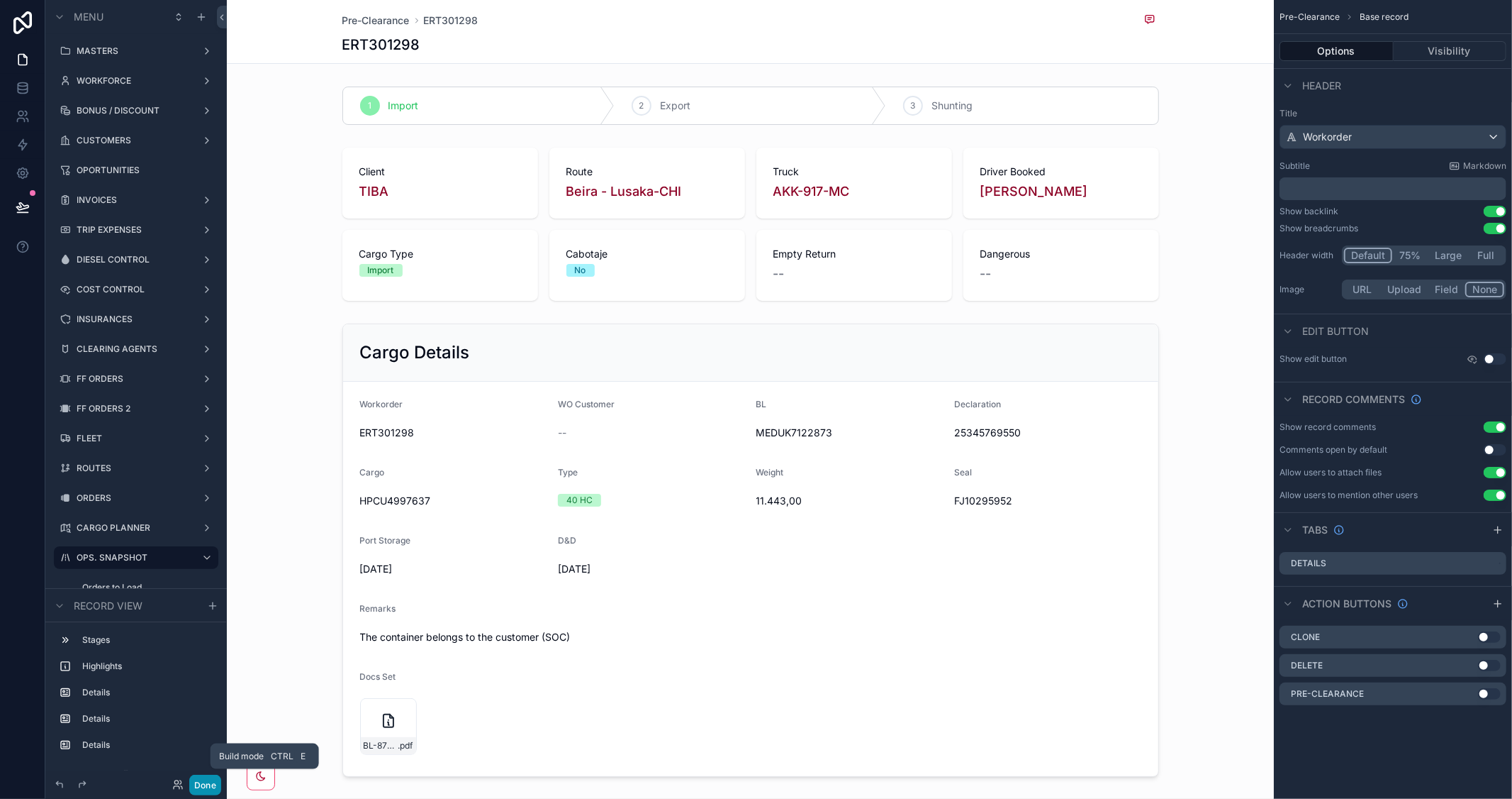
click at [206, 785] on button "Done" at bounding box center [205, 785] width 32 height 20
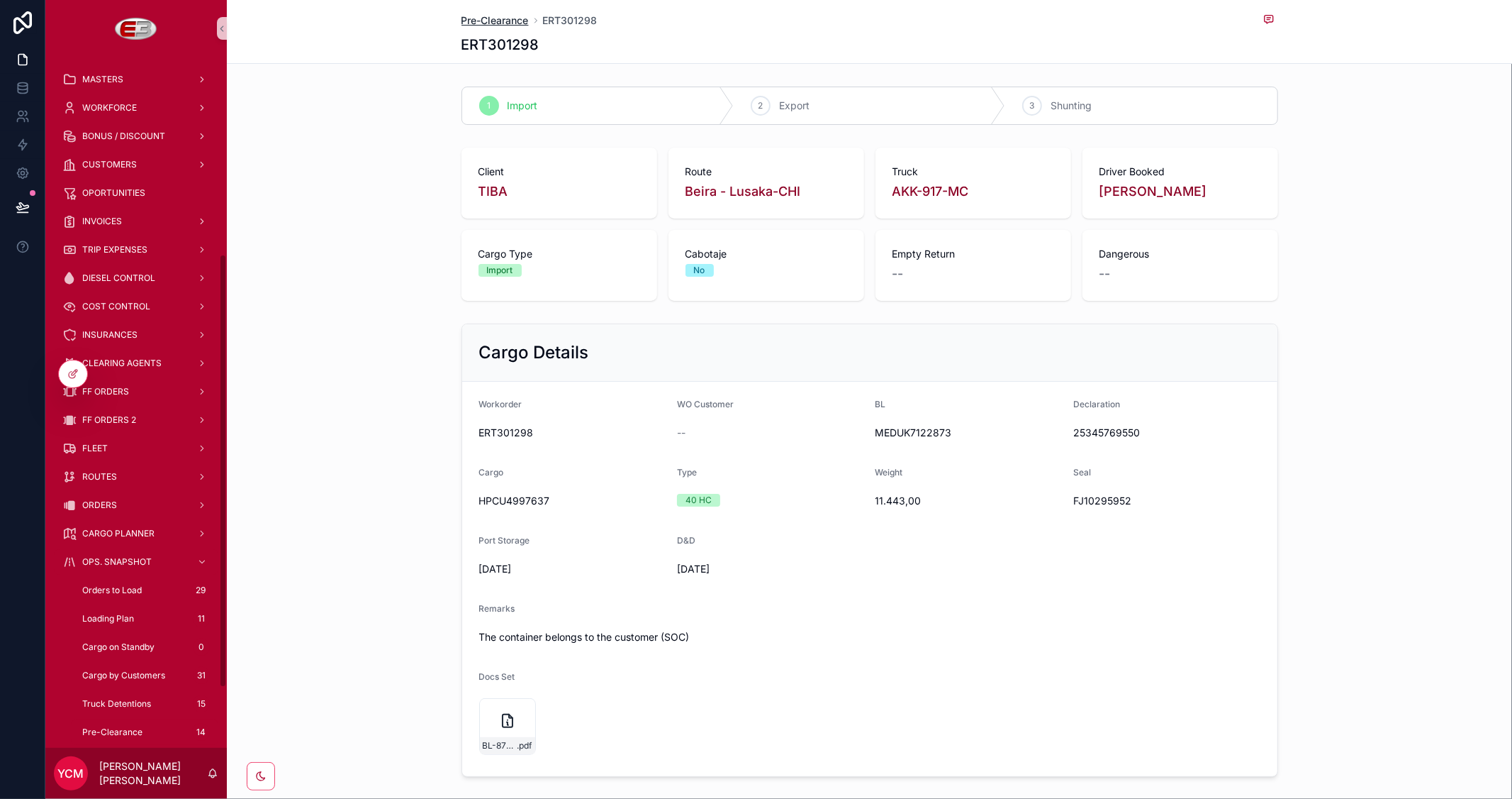
click at [490, 17] on span "Pre-Clearance" at bounding box center [495, 20] width 68 height 14
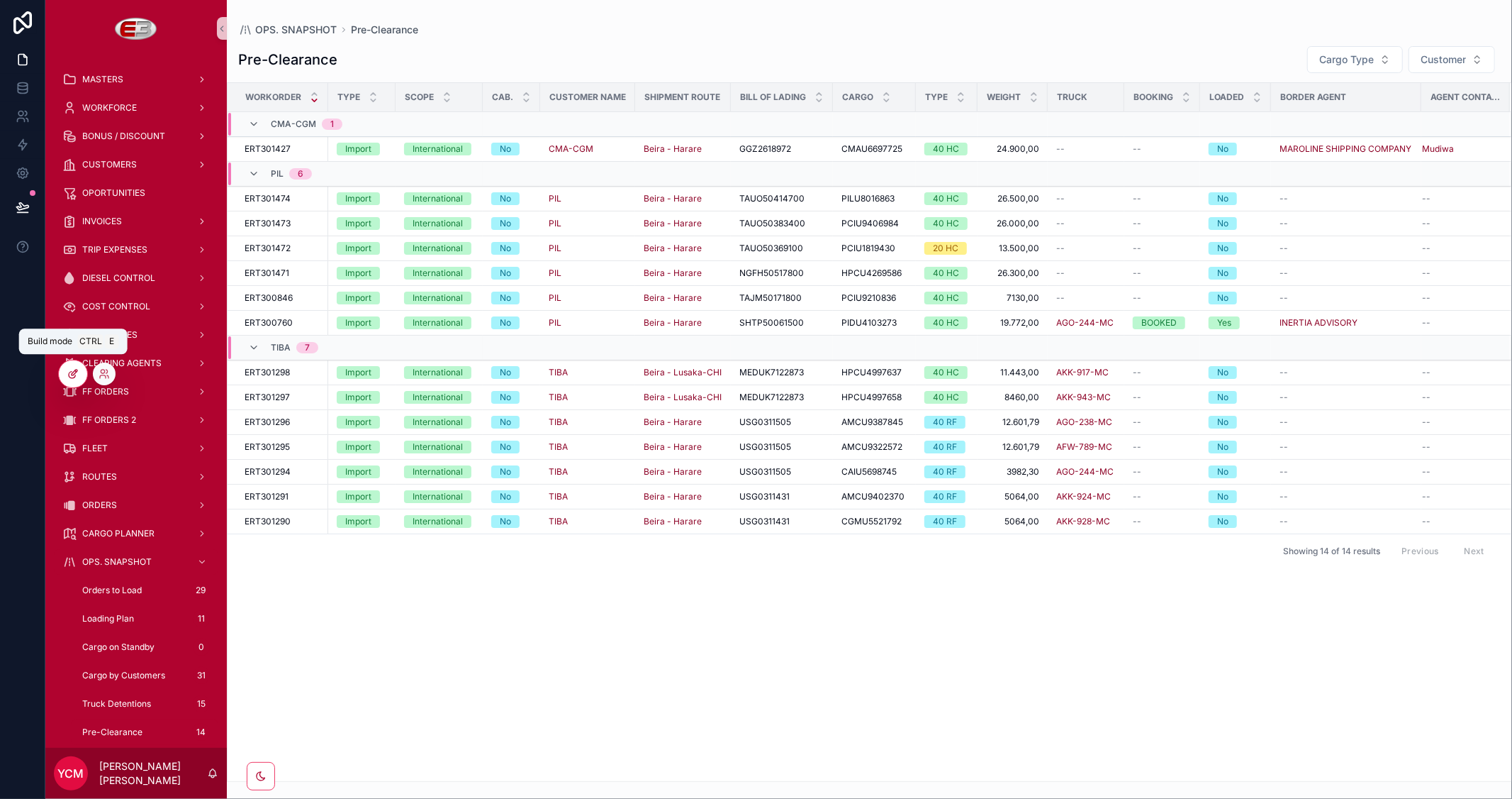
click at [69, 373] on icon at bounding box center [72, 375] width 6 height 6
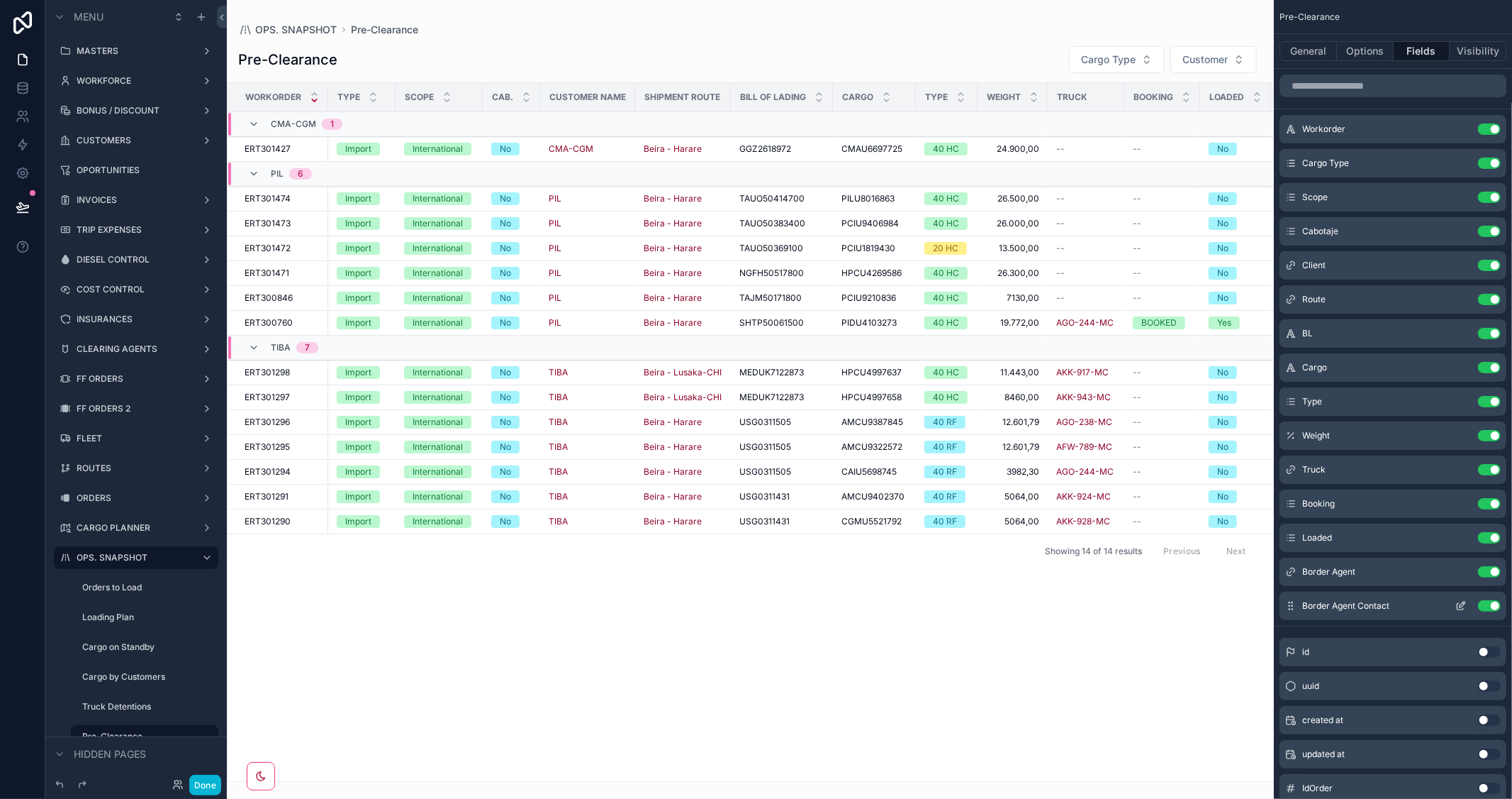
click at [1484, 604] on button "Use setting" at bounding box center [1489, 605] width 23 height 11
click at [203, 782] on button "Done" at bounding box center [205, 785] width 32 height 20
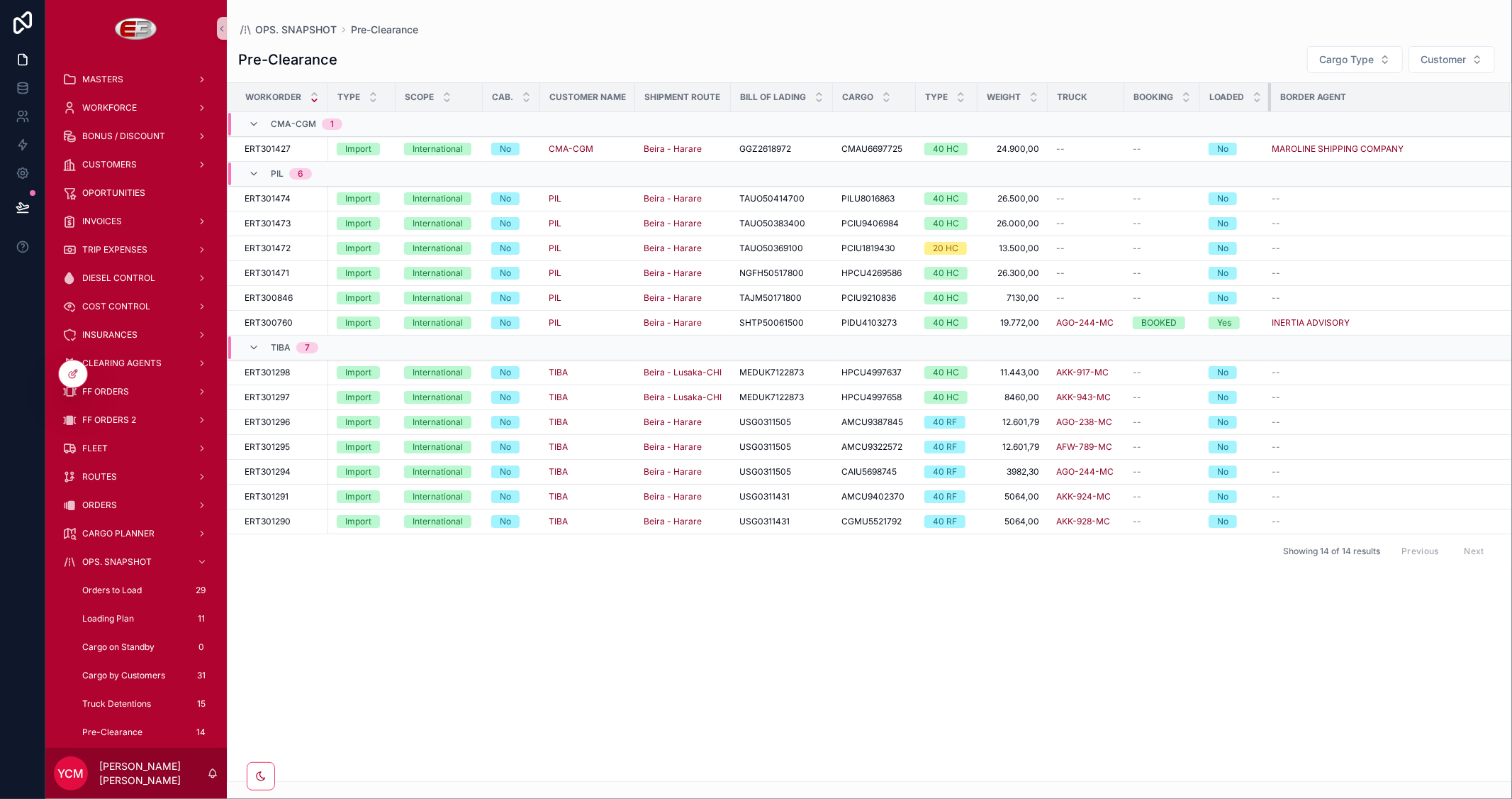
drag, startPoint x: 1267, startPoint y: 95, endPoint x: 1236, endPoint y: 95, distance: 31.0
click at [1236, 95] on th "Loaded" at bounding box center [1236, 97] width 71 height 29
click at [79, 364] on div at bounding box center [73, 373] width 28 height 27
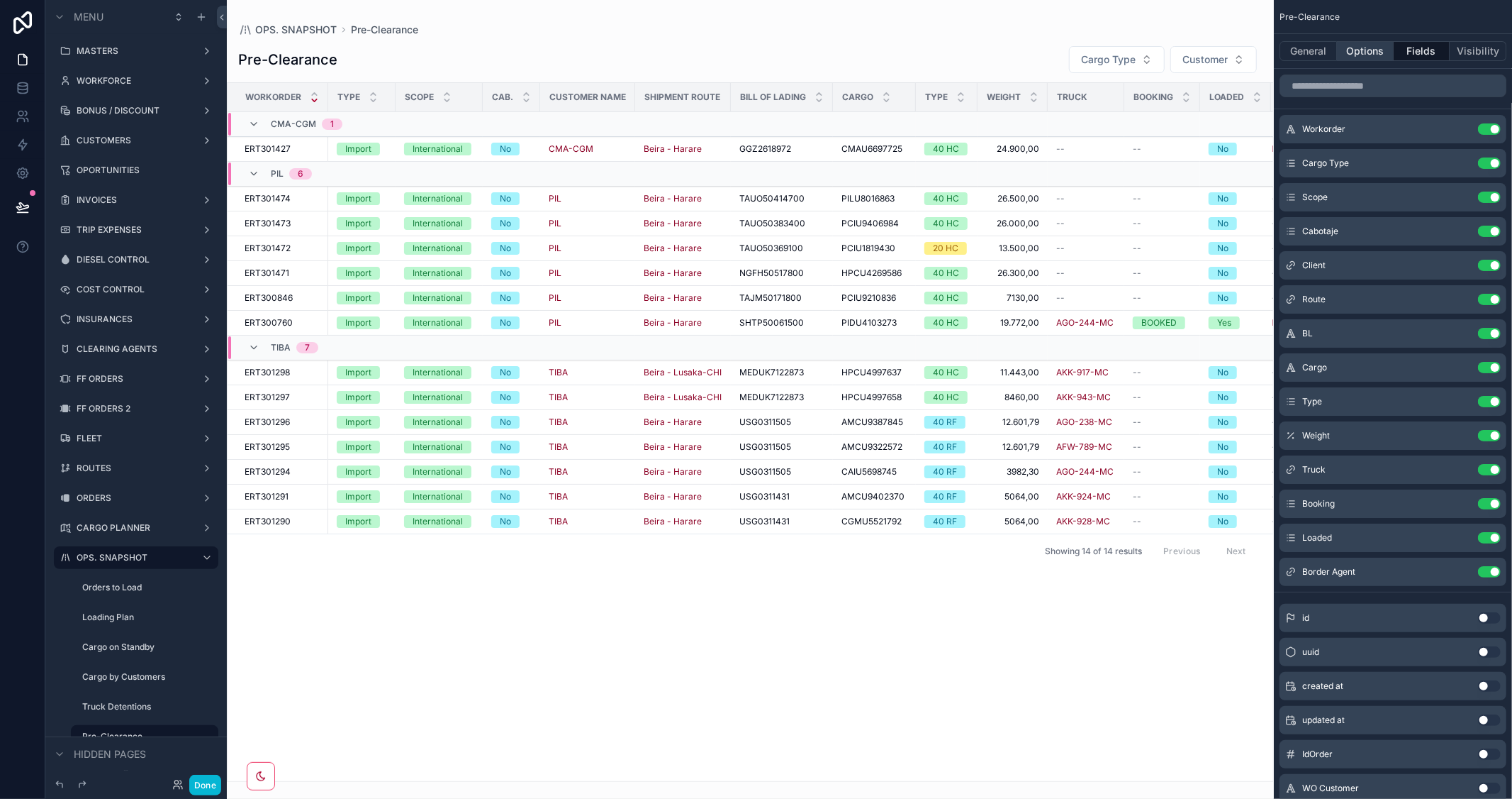
click at [1366, 53] on button "Options" at bounding box center [1366, 50] width 57 height 20
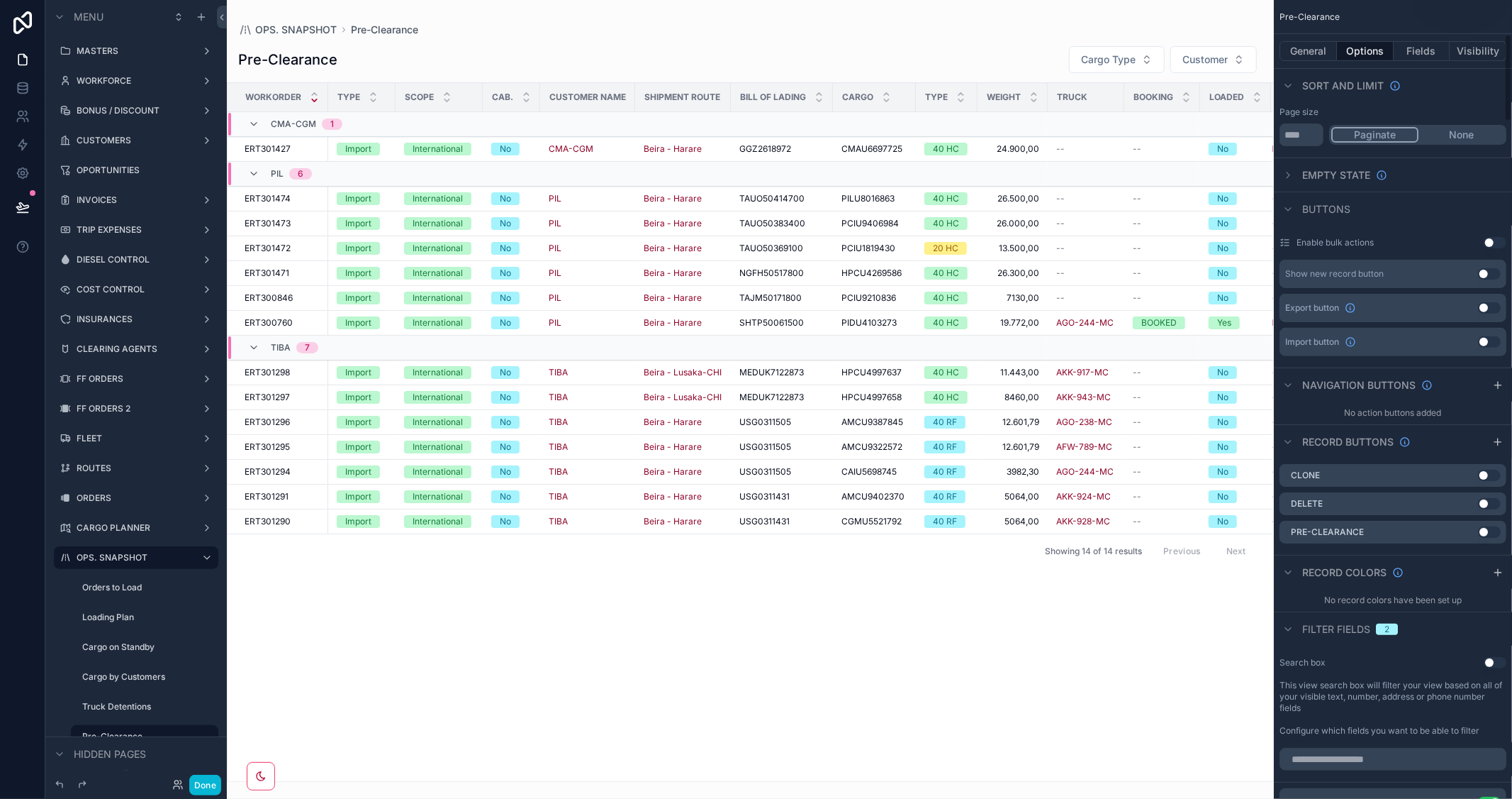
scroll to position [315, 0]
click at [203, 786] on button "Done" at bounding box center [205, 785] width 32 height 20
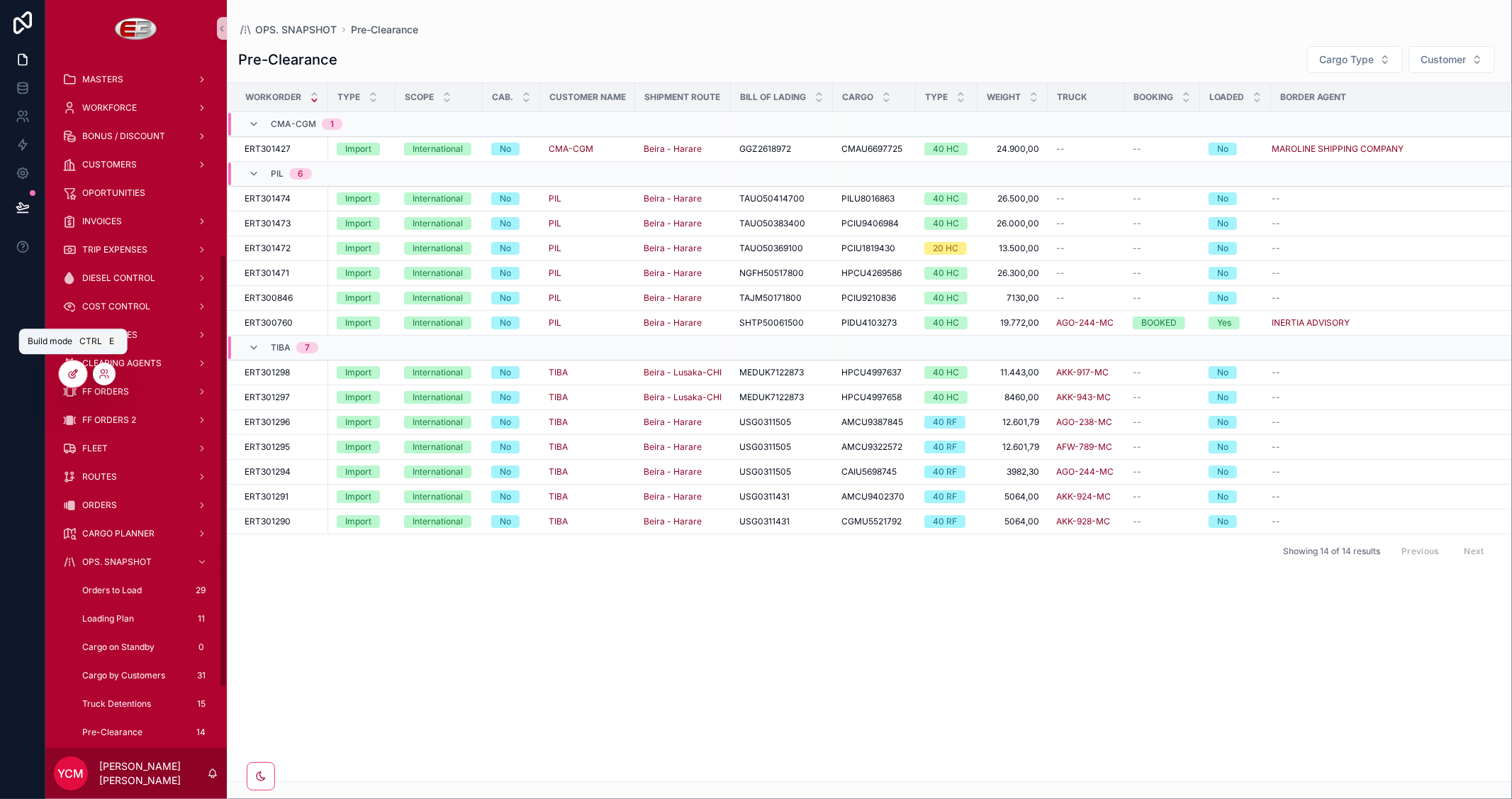
click at [69, 368] on icon at bounding box center [73, 373] width 11 height 11
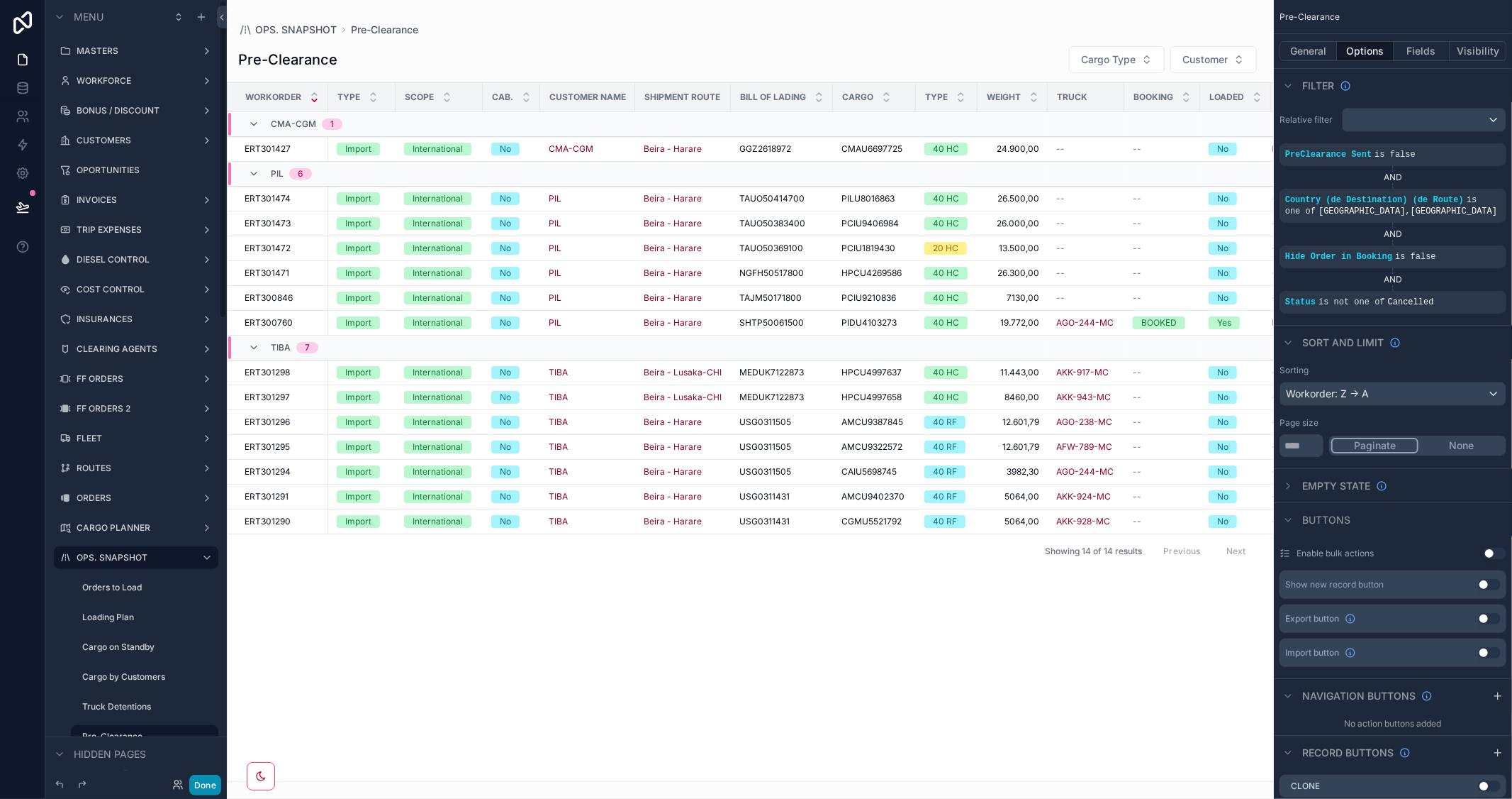
click at [209, 779] on button "Done" at bounding box center [205, 785] width 32 height 20
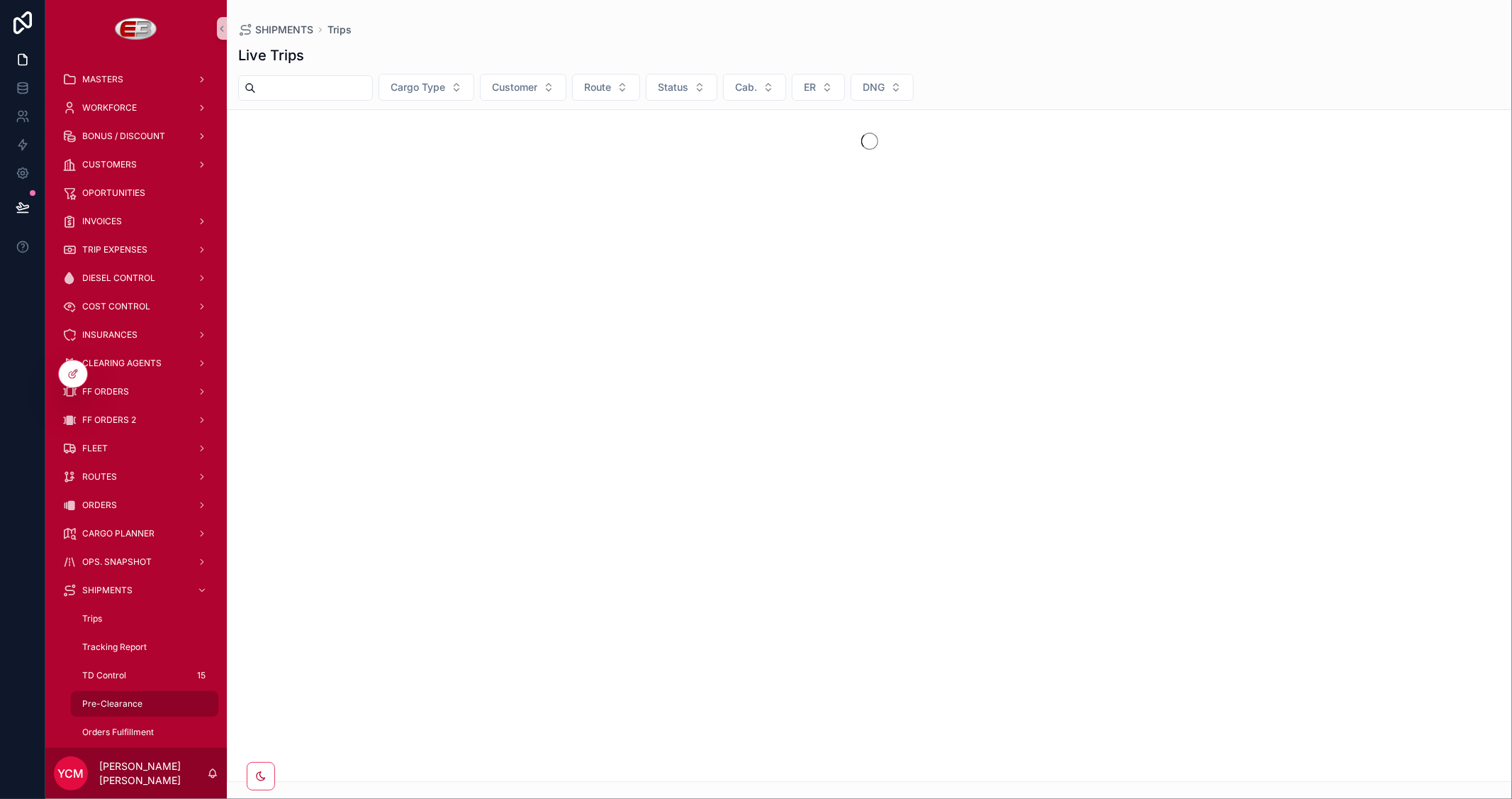
click at [114, 698] on span "Pre-Clearance" at bounding box center [112, 704] width 61 height 11
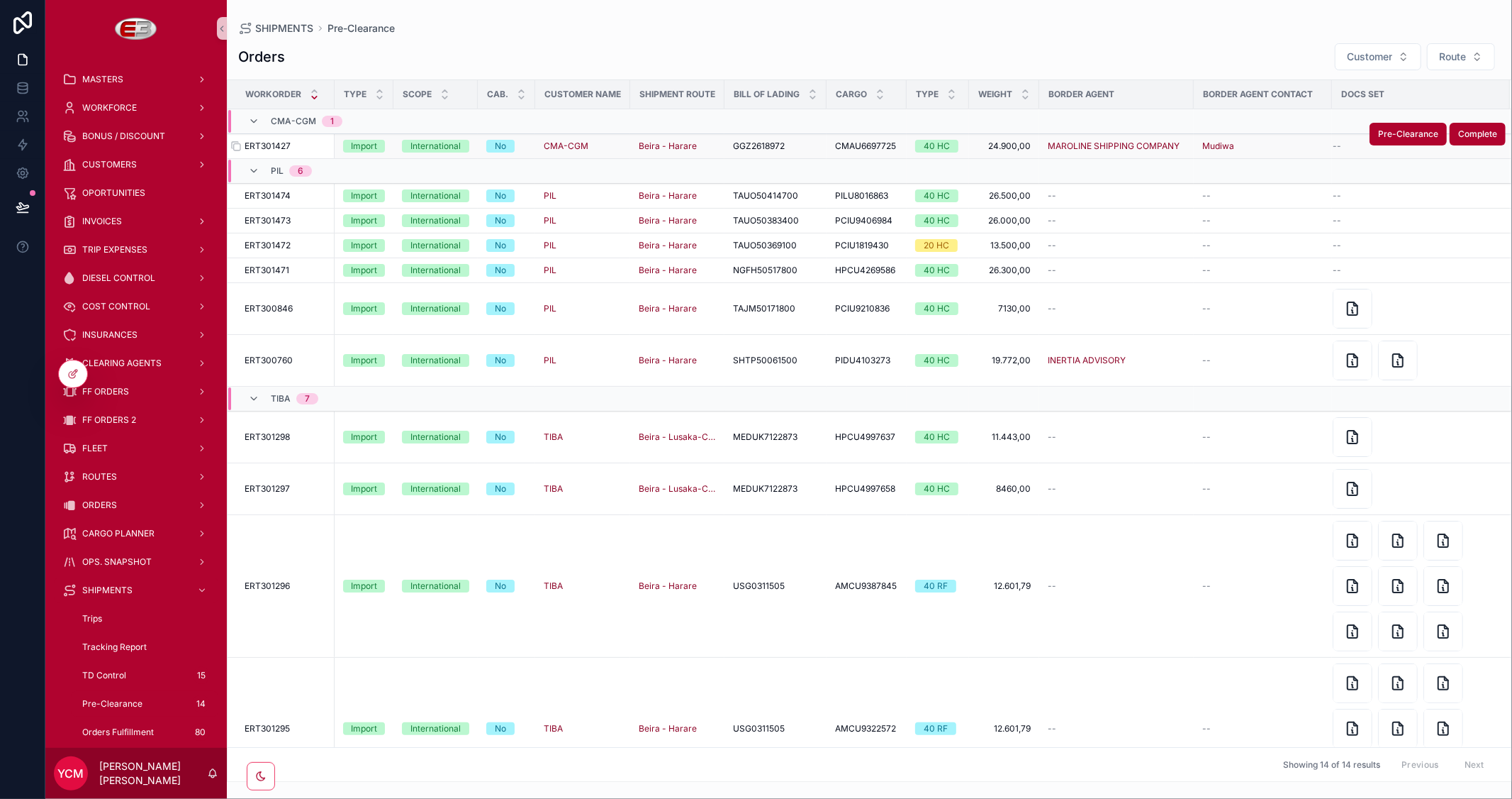
click at [264, 147] on span "ERT301427" at bounding box center [268, 146] width 46 height 11
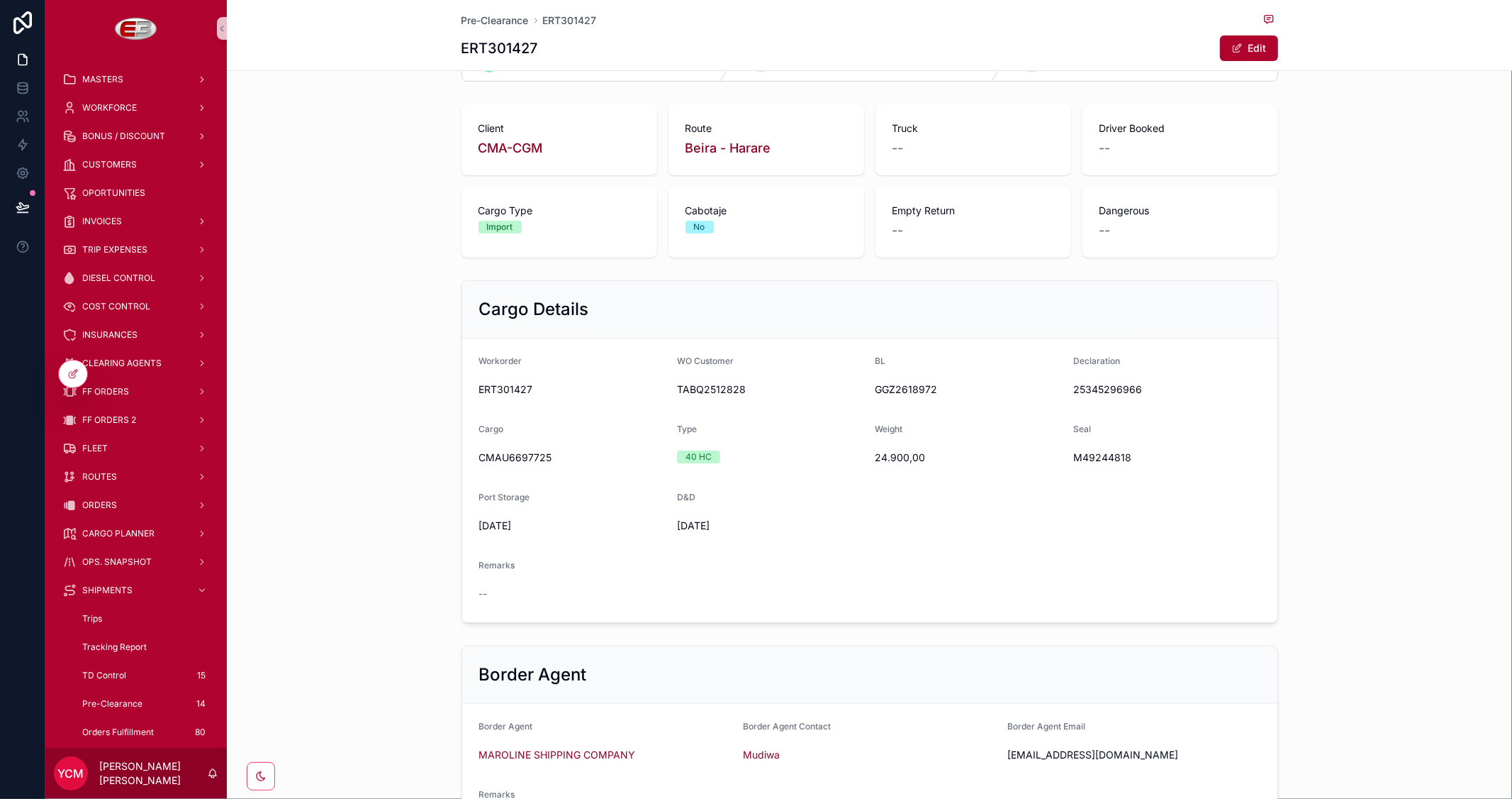
scroll to position [79, 0]
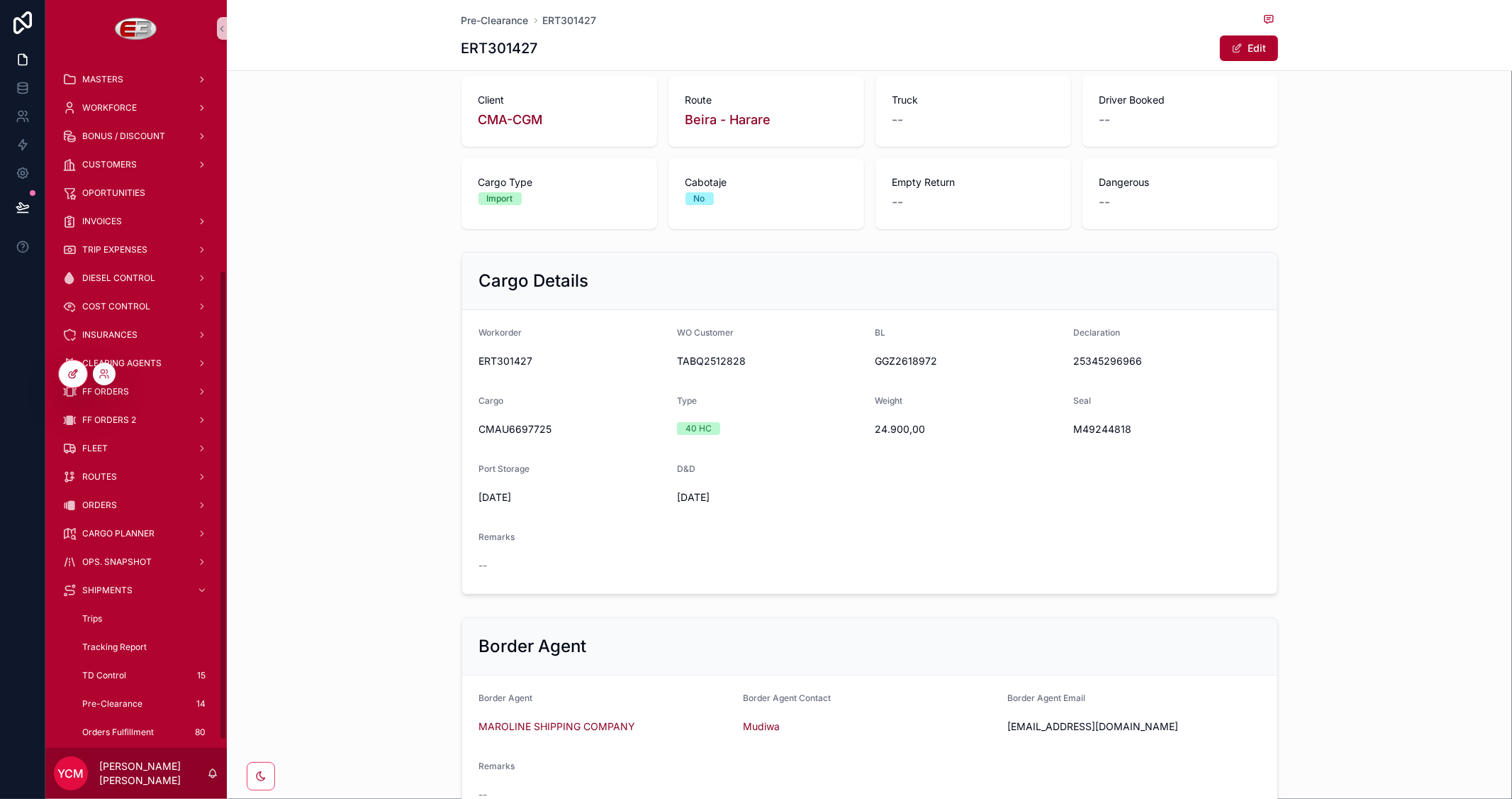
click at [68, 377] on icon at bounding box center [73, 373] width 11 height 11
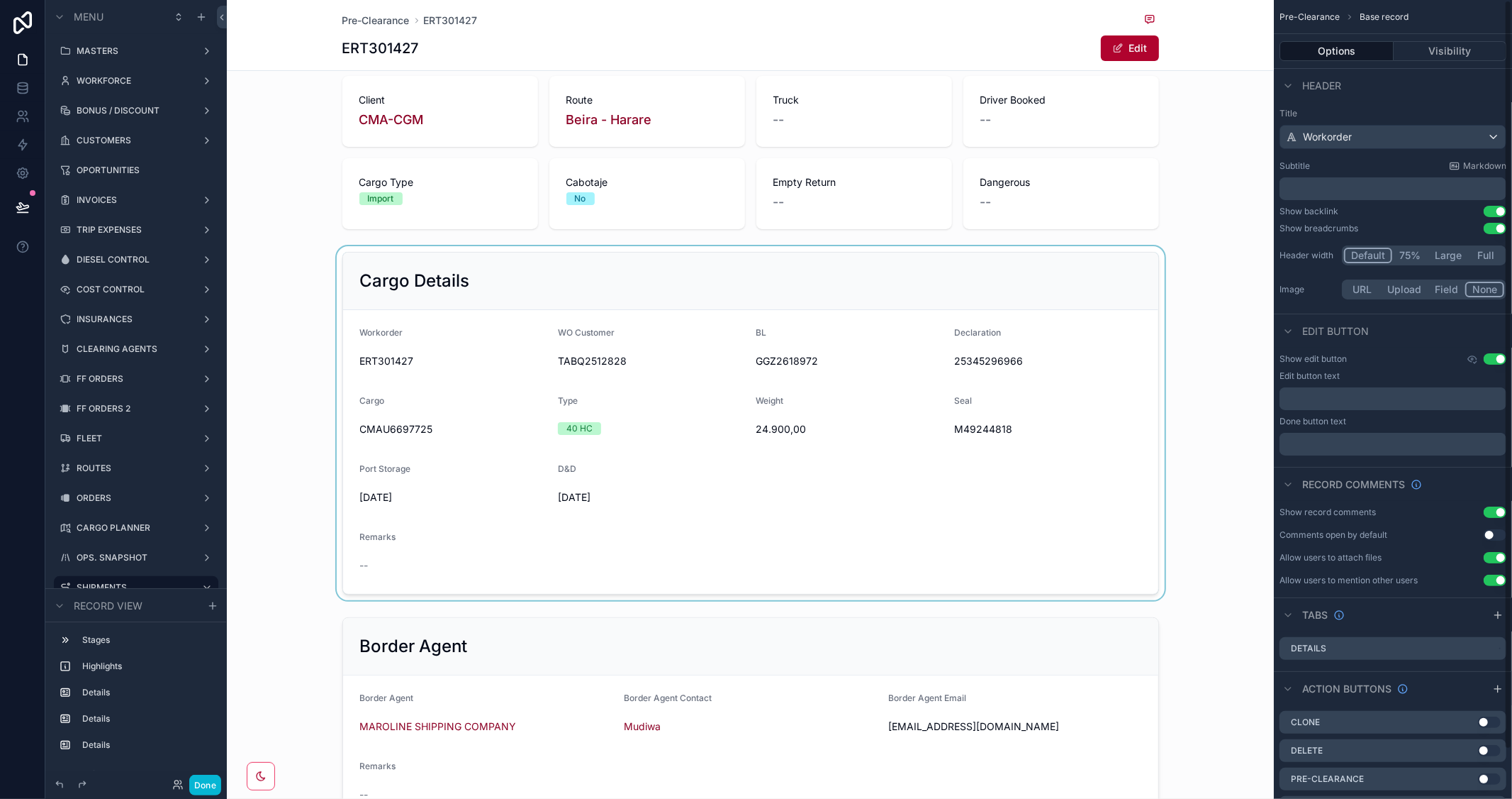
click at [1054, 278] on div "scrollable content" at bounding box center [750, 422] width 1047 height 354
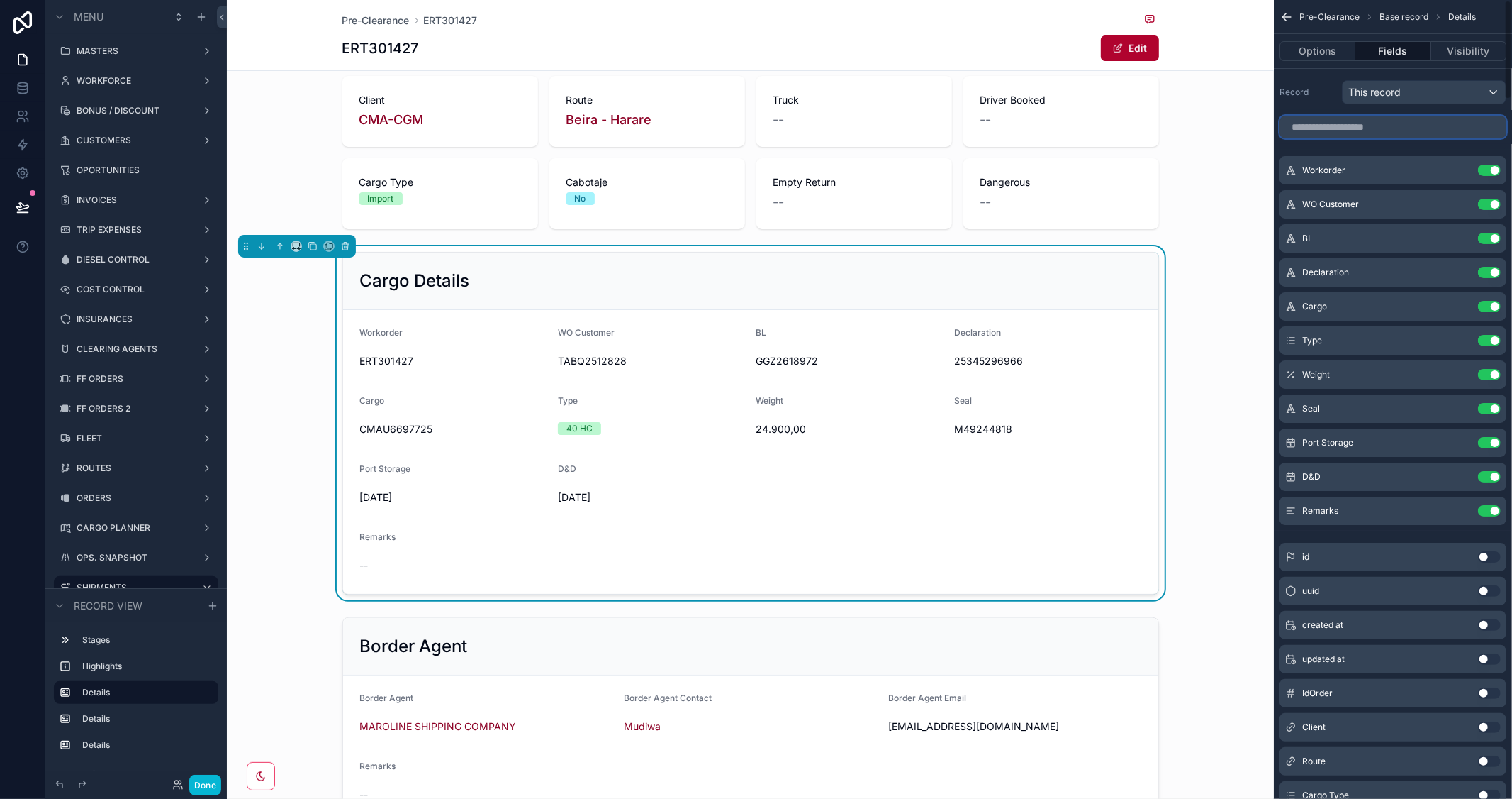
click at [1366, 136] on input "scrollable content" at bounding box center [1393, 127] width 227 height 23
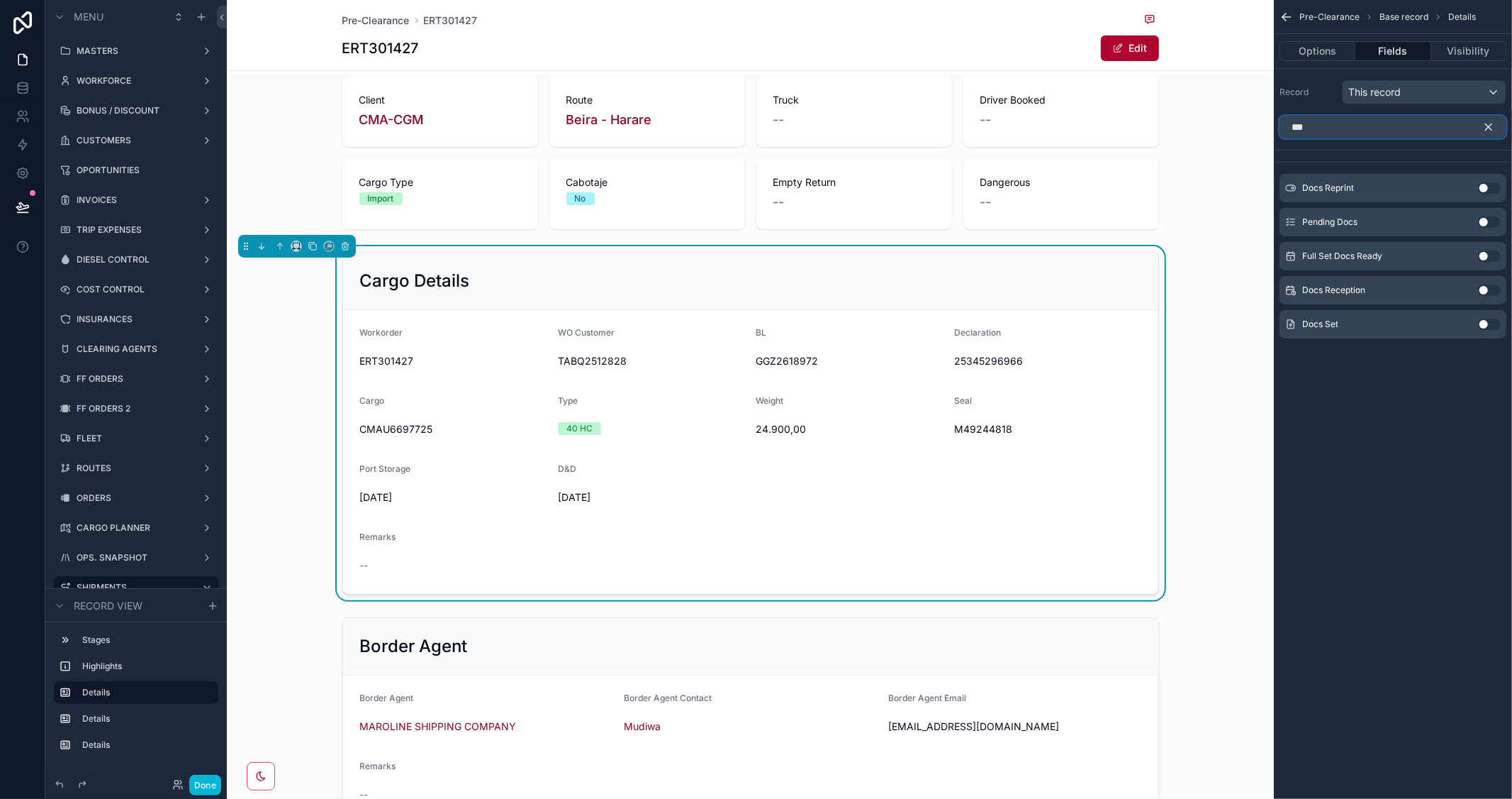
type input "***"
click at [1489, 318] on div "Docs Set Use setting" at bounding box center [1393, 324] width 227 height 28
click at [1489, 323] on button "Use setting" at bounding box center [1489, 324] width 23 height 11
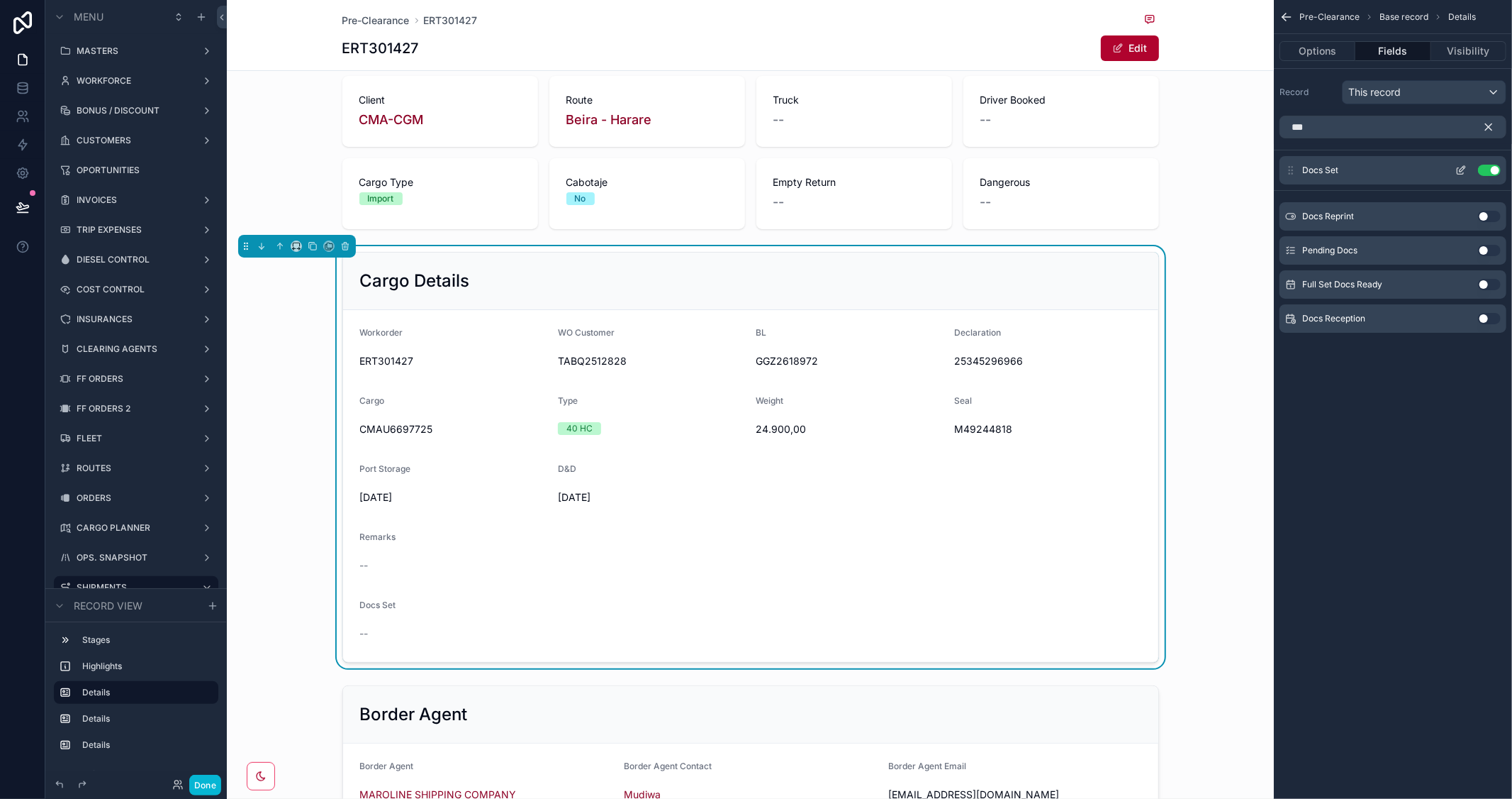
click at [1457, 167] on icon "scrollable content" at bounding box center [1461, 170] width 11 height 11
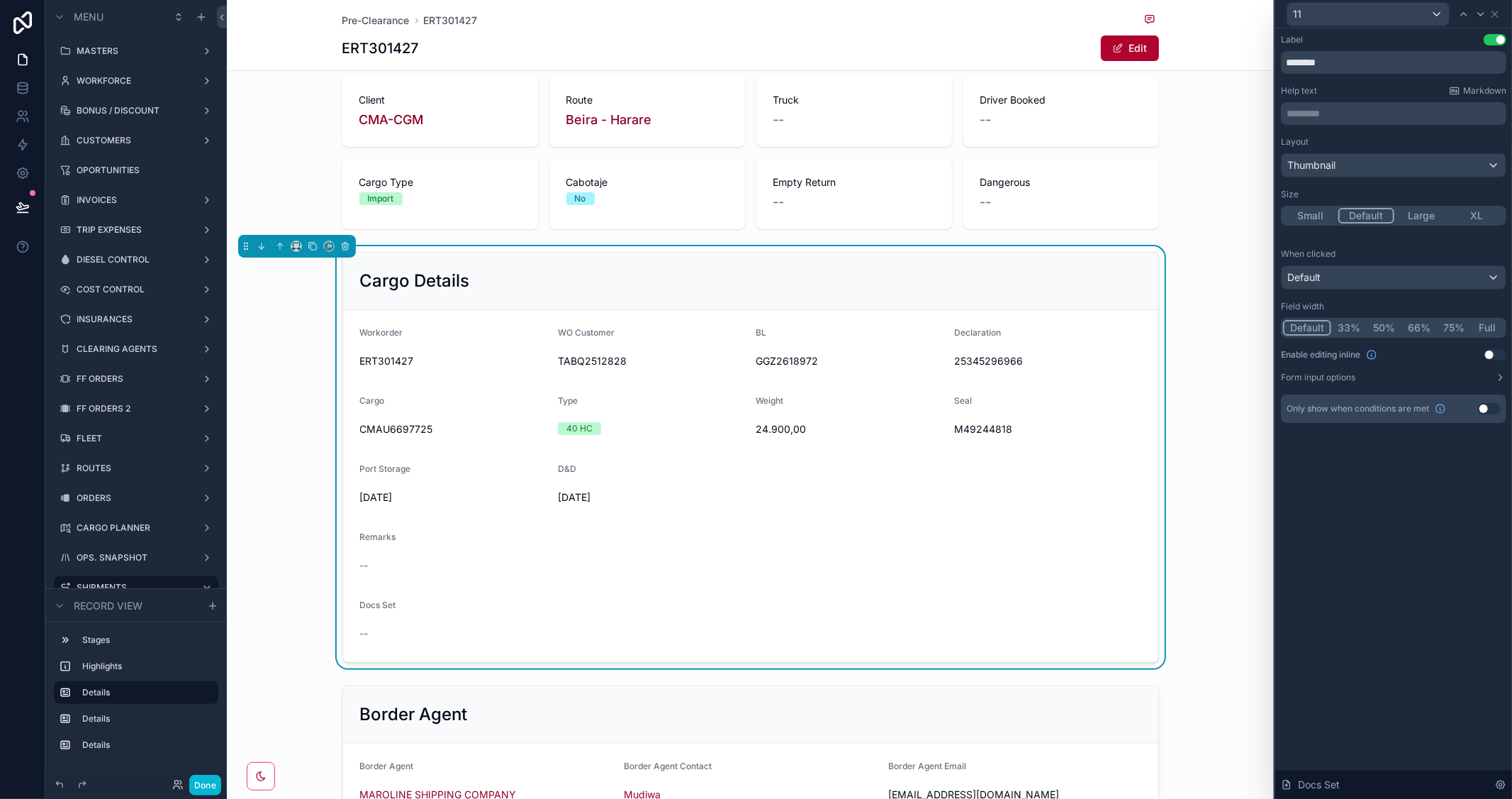
click at [1487, 330] on button "Full" at bounding box center [1488, 328] width 33 height 16
click at [213, 782] on button "Done" at bounding box center [205, 785] width 32 height 20
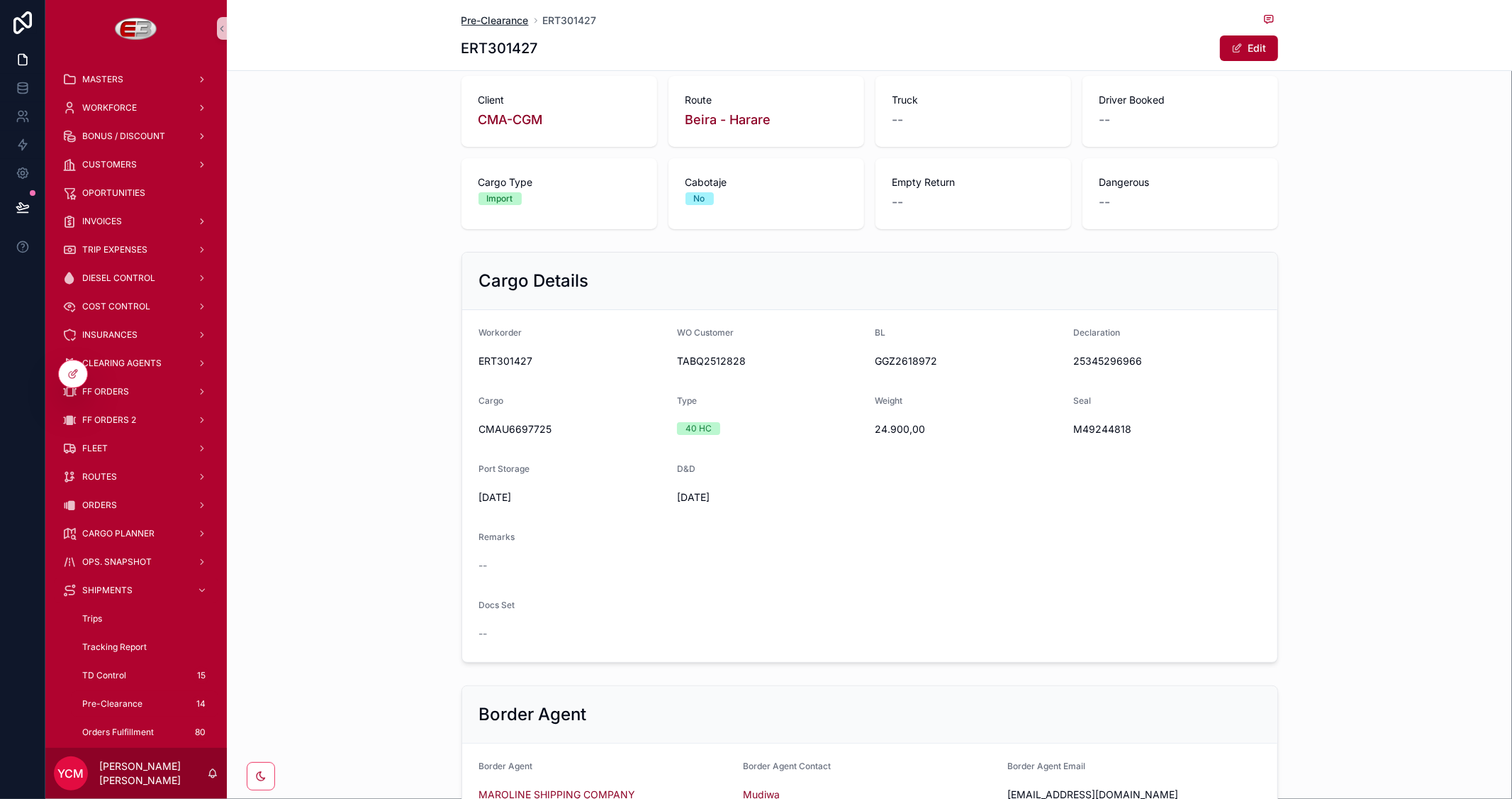
click at [479, 19] on span "Pre-Clearance" at bounding box center [495, 20] width 68 height 14
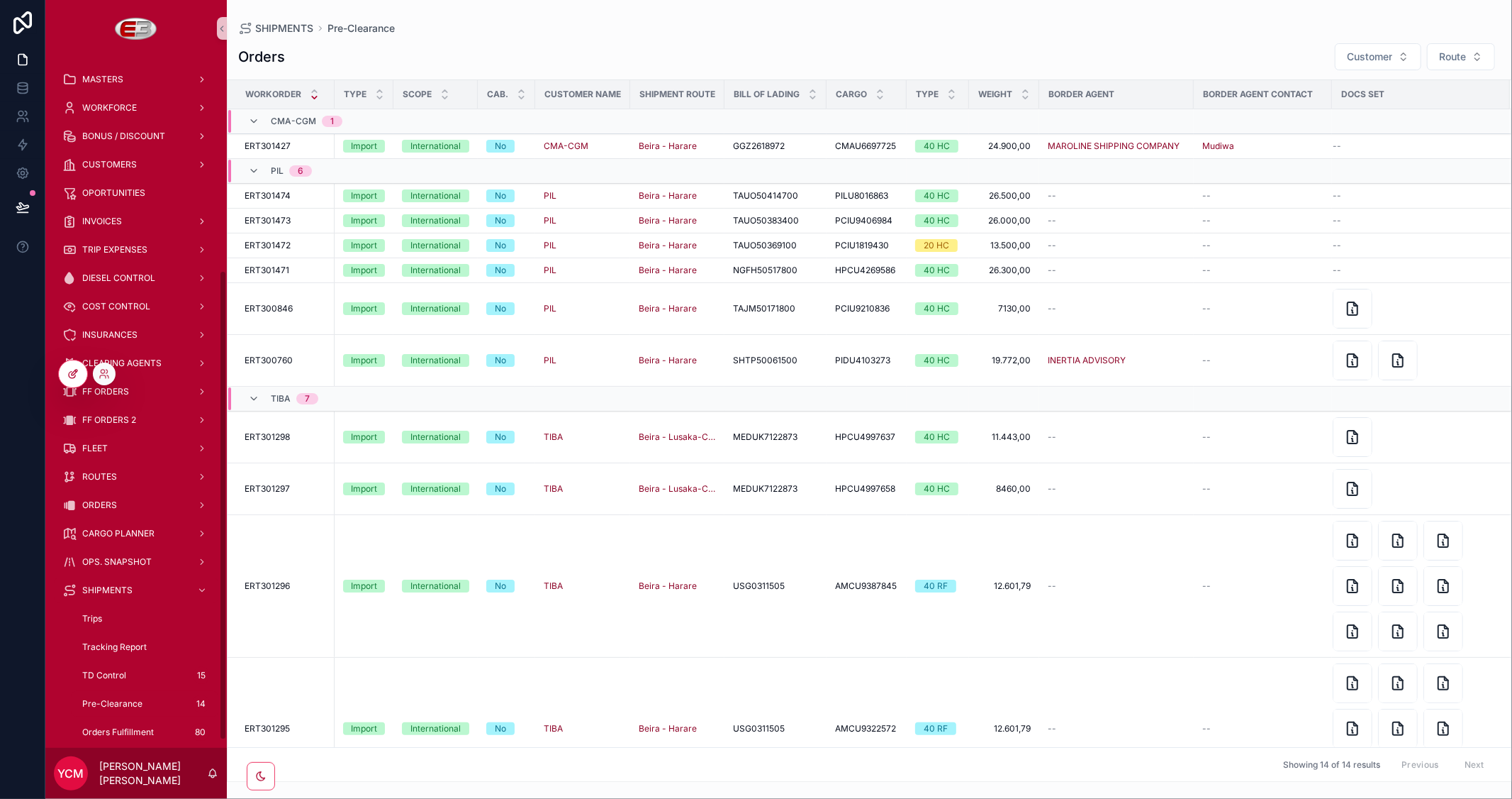
click at [73, 371] on icon at bounding box center [73, 373] width 11 height 11
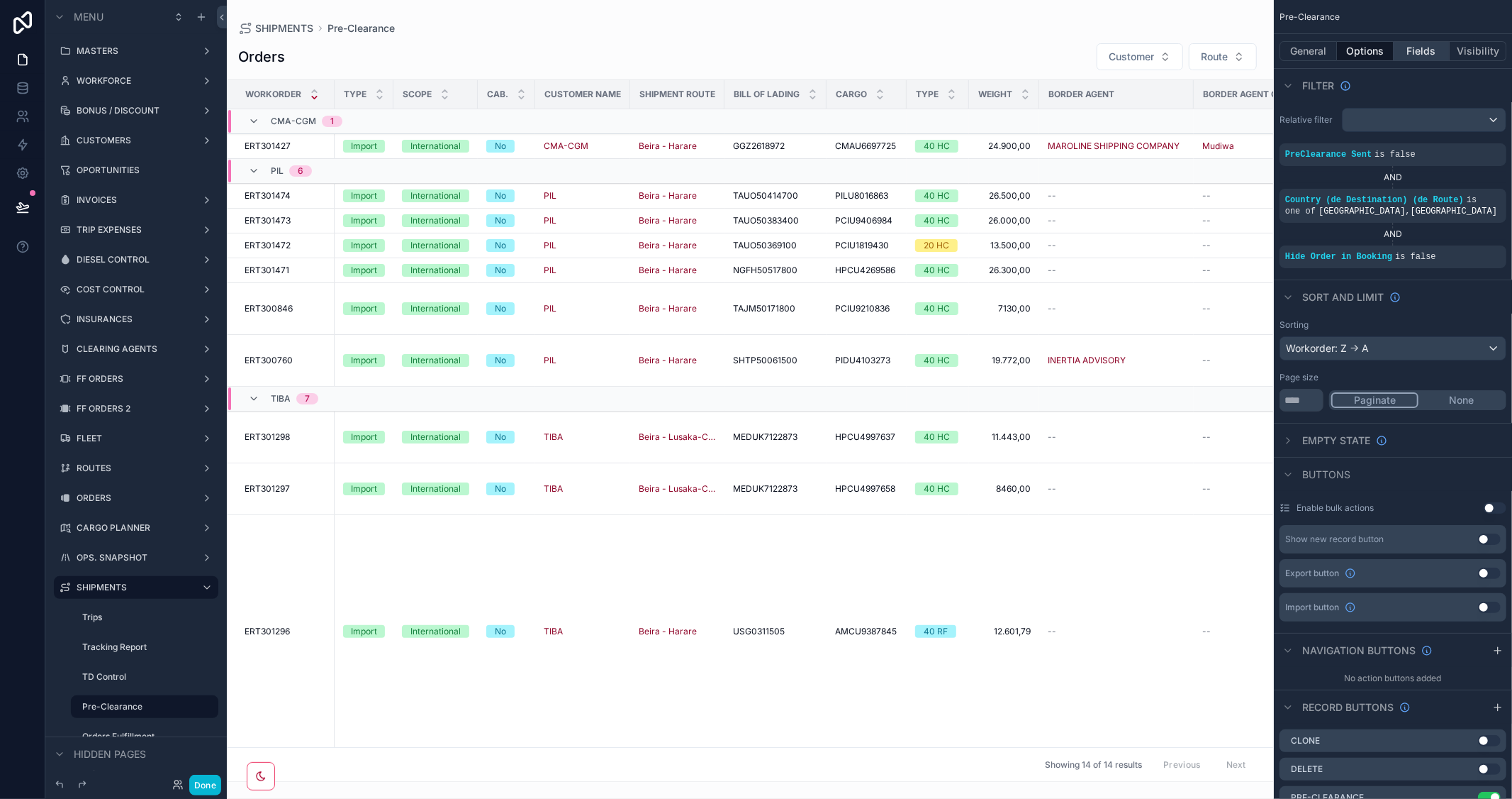
click at [1418, 50] on button "Fields" at bounding box center [1422, 50] width 57 height 20
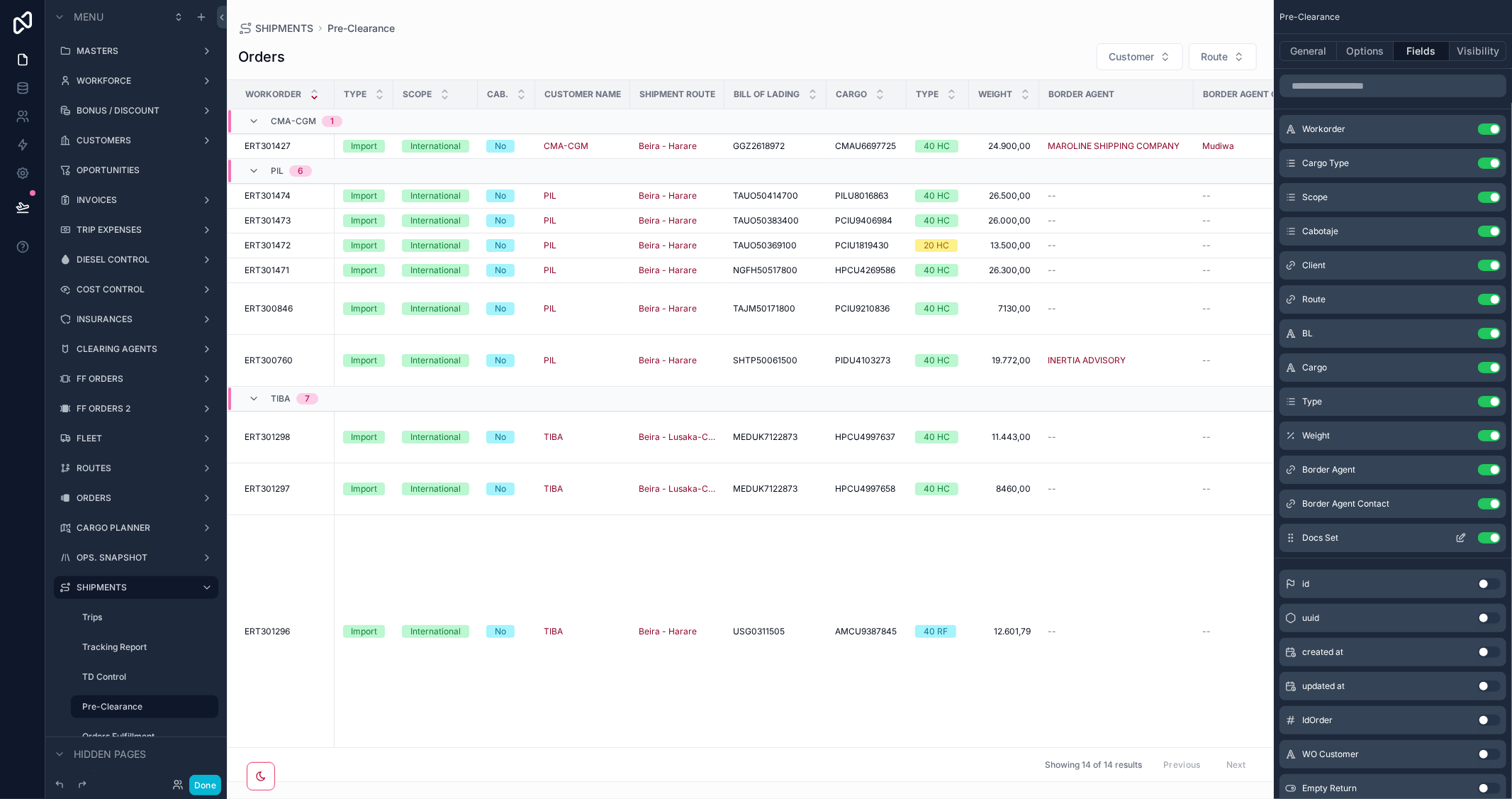
click at [1486, 535] on button "Use setting" at bounding box center [1489, 537] width 23 height 11
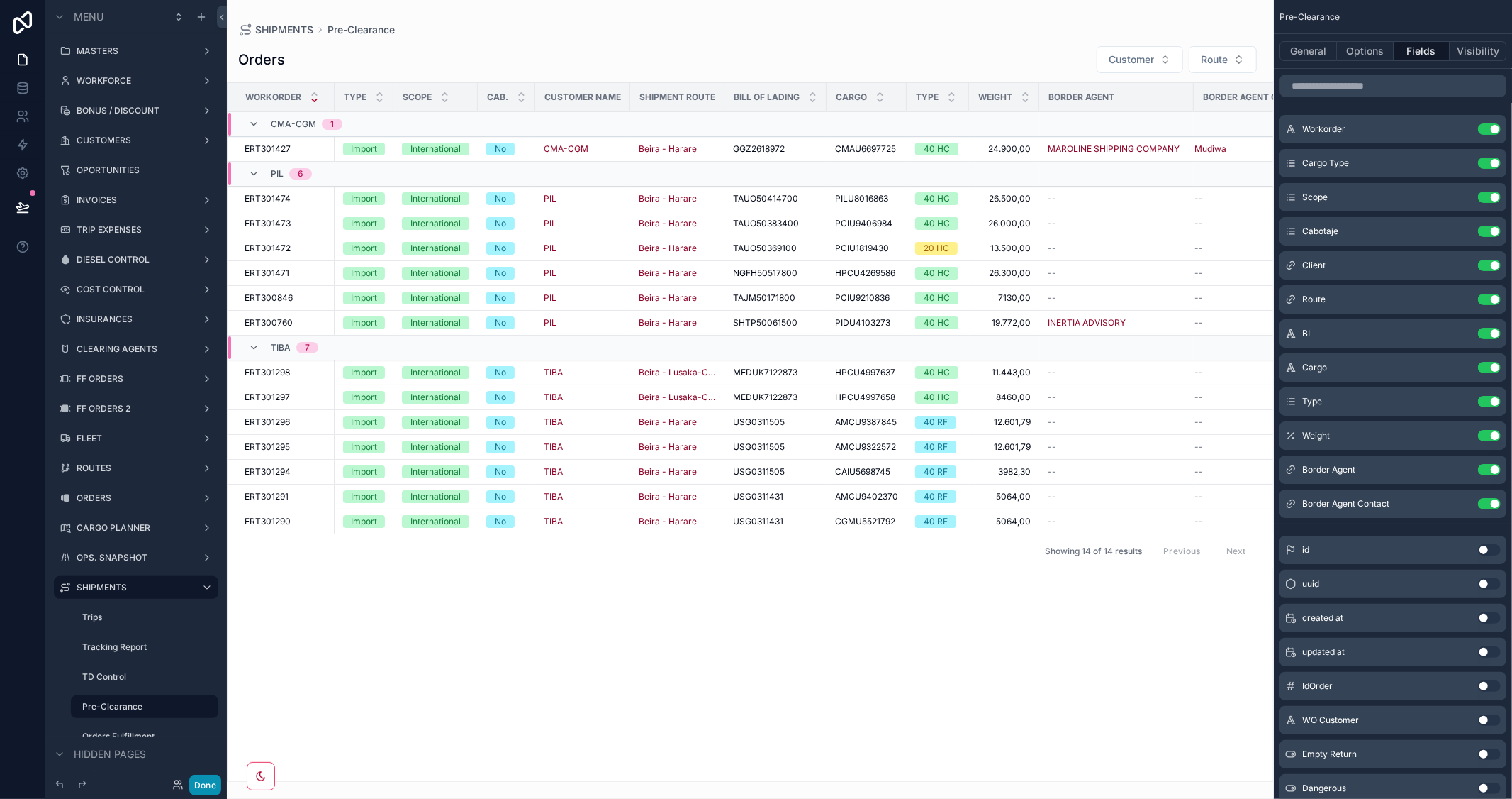
drag, startPoint x: 209, startPoint y: 790, endPoint x: 351, endPoint y: 787, distance: 142.0
click at [209, 789] on button "Done" at bounding box center [205, 785] width 32 height 20
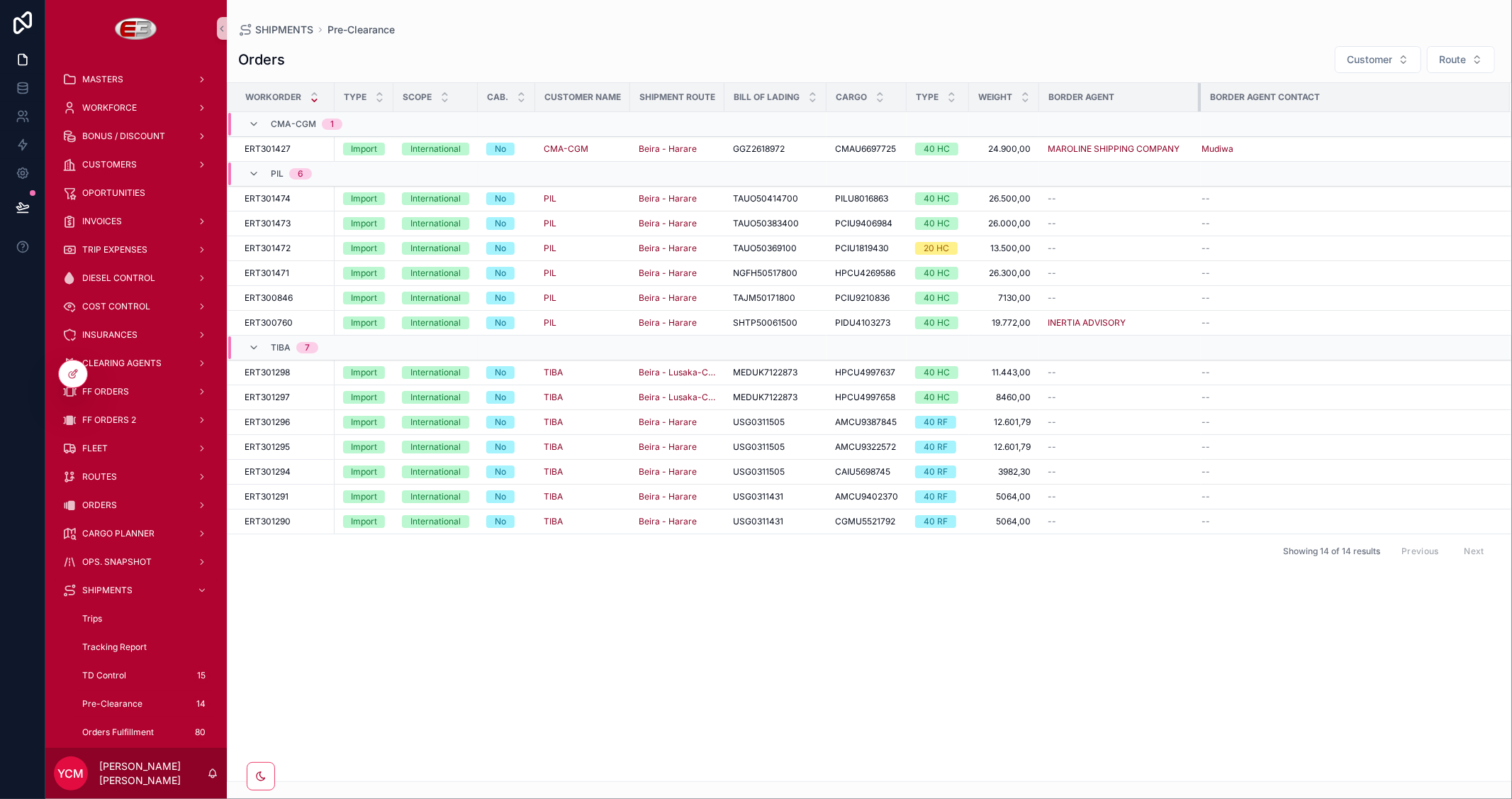
drag, startPoint x: 1189, startPoint y: 97, endPoint x: 1196, endPoint y: 99, distance: 7.3
click at [1198, 99] on div "scrollable content" at bounding box center [1200, 97] width 6 height 28
click at [79, 376] on div at bounding box center [73, 373] width 28 height 27
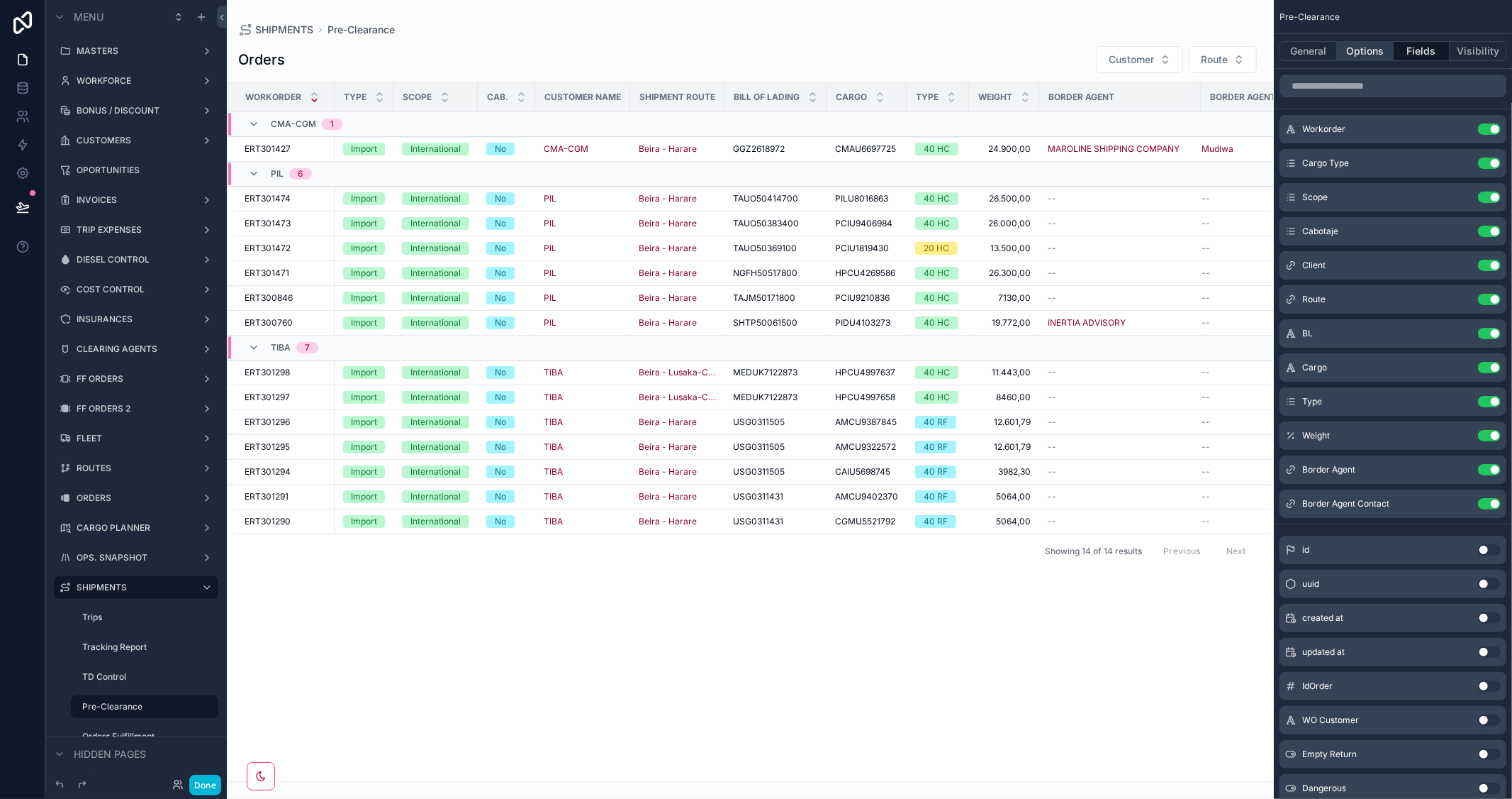
click at [1363, 51] on button "Options" at bounding box center [1366, 50] width 57 height 20
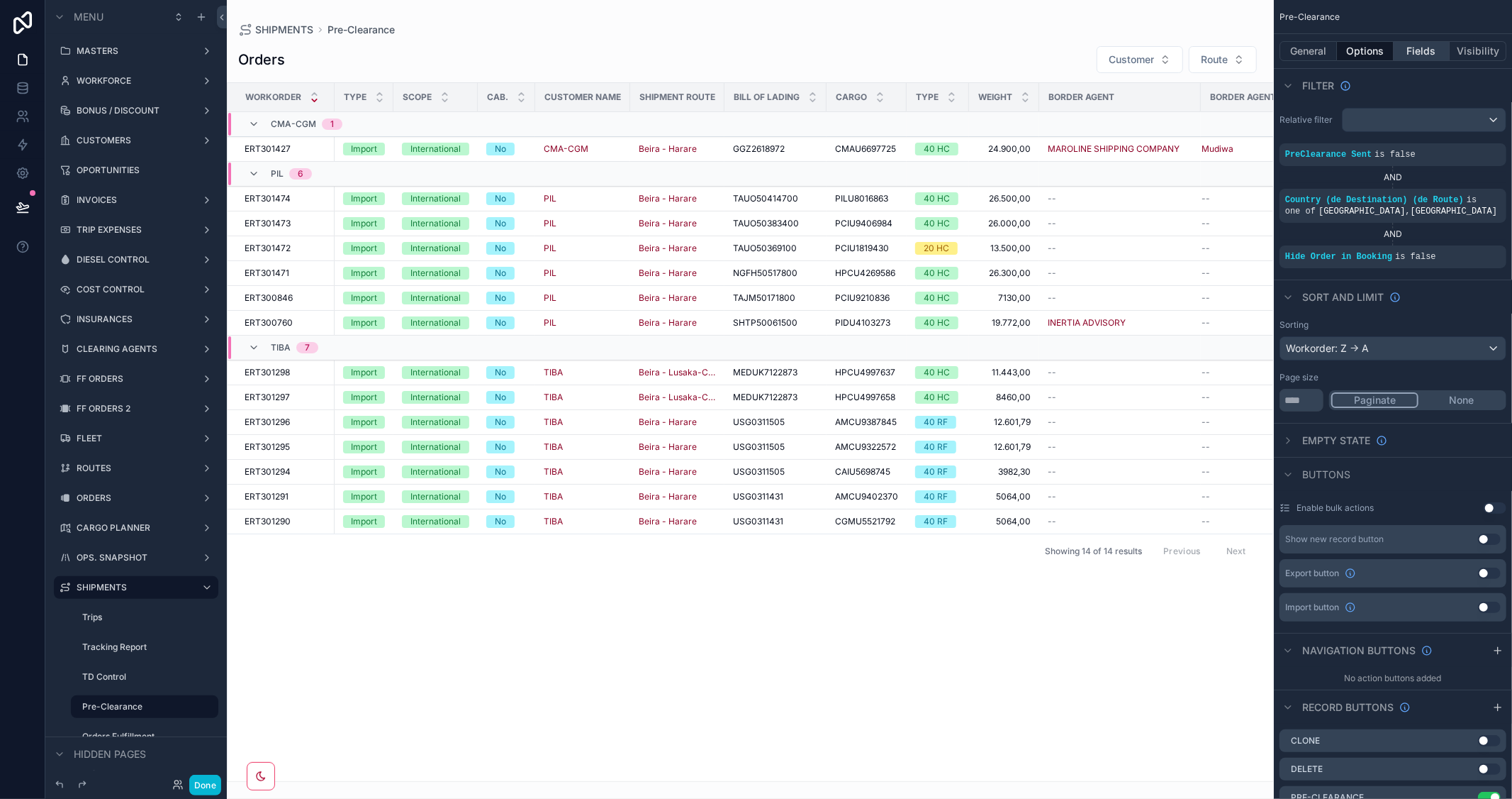
click at [1422, 46] on button "Fields" at bounding box center [1422, 50] width 57 height 20
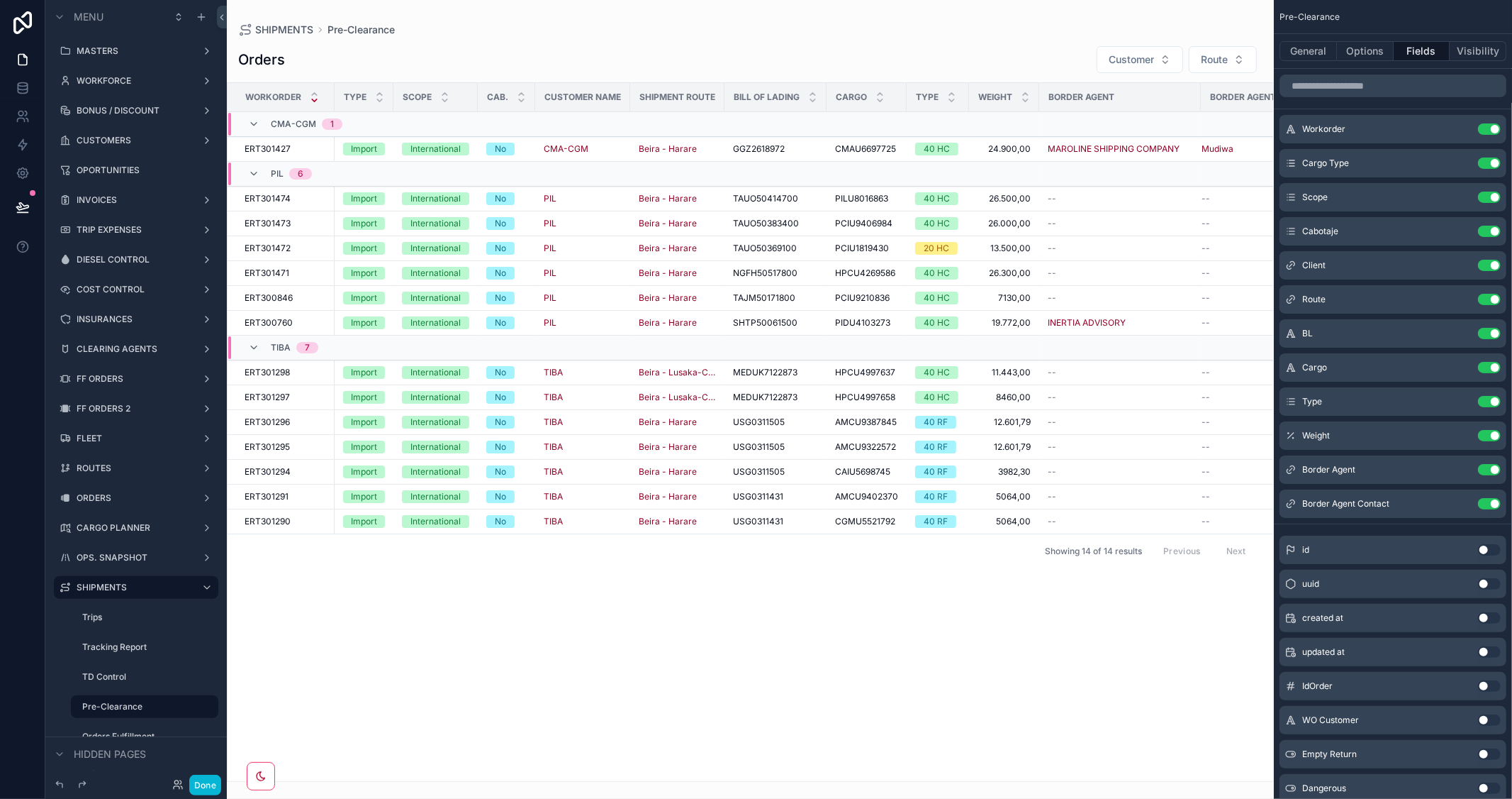
click at [1345, 99] on div "scrollable content" at bounding box center [1393, 85] width 238 height 34
click at [1344, 87] on input "scrollable content" at bounding box center [1393, 86] width 227 height 23
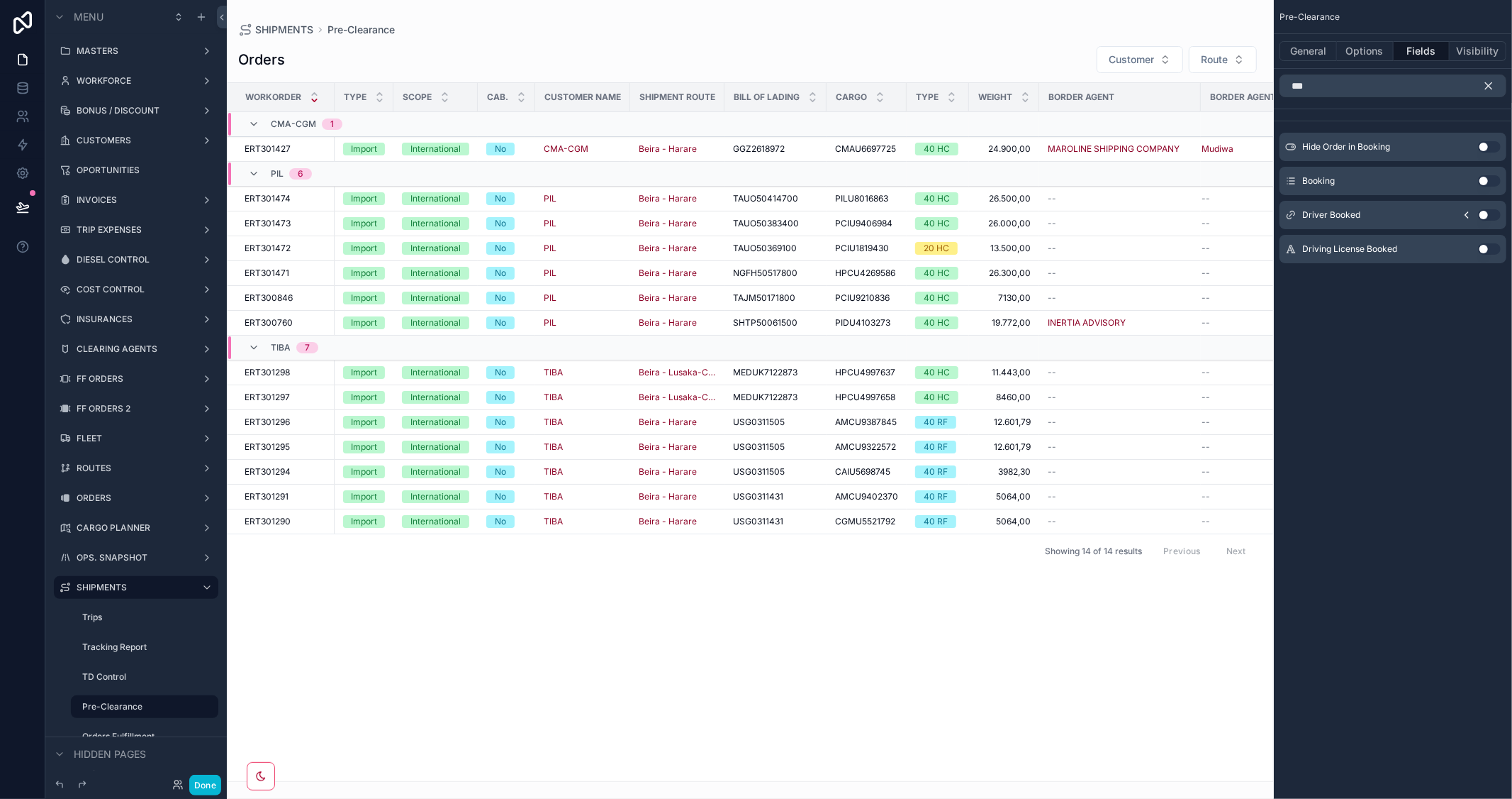
click at [1497, 179] on button "Use setting" at bounding box center [1489, 180] width 23 height 11
drag, startPoint x: 1338, startPoint y: 85, endPoint x: 1203, endPoint y: 85, distance: 135.0
click at [1203, 85] on div "MASTERS WORKFORCE BONUS / DISCOUNT CUSTOMERS OPORTUNITIES INVOICES TRIP EXPENSE…" at bounding box center [869, 400] width 1285 height 799
type input "****"
click at [1486, 216] on button "Use setting" at bounding box center [1489, 215] width 23 height 11
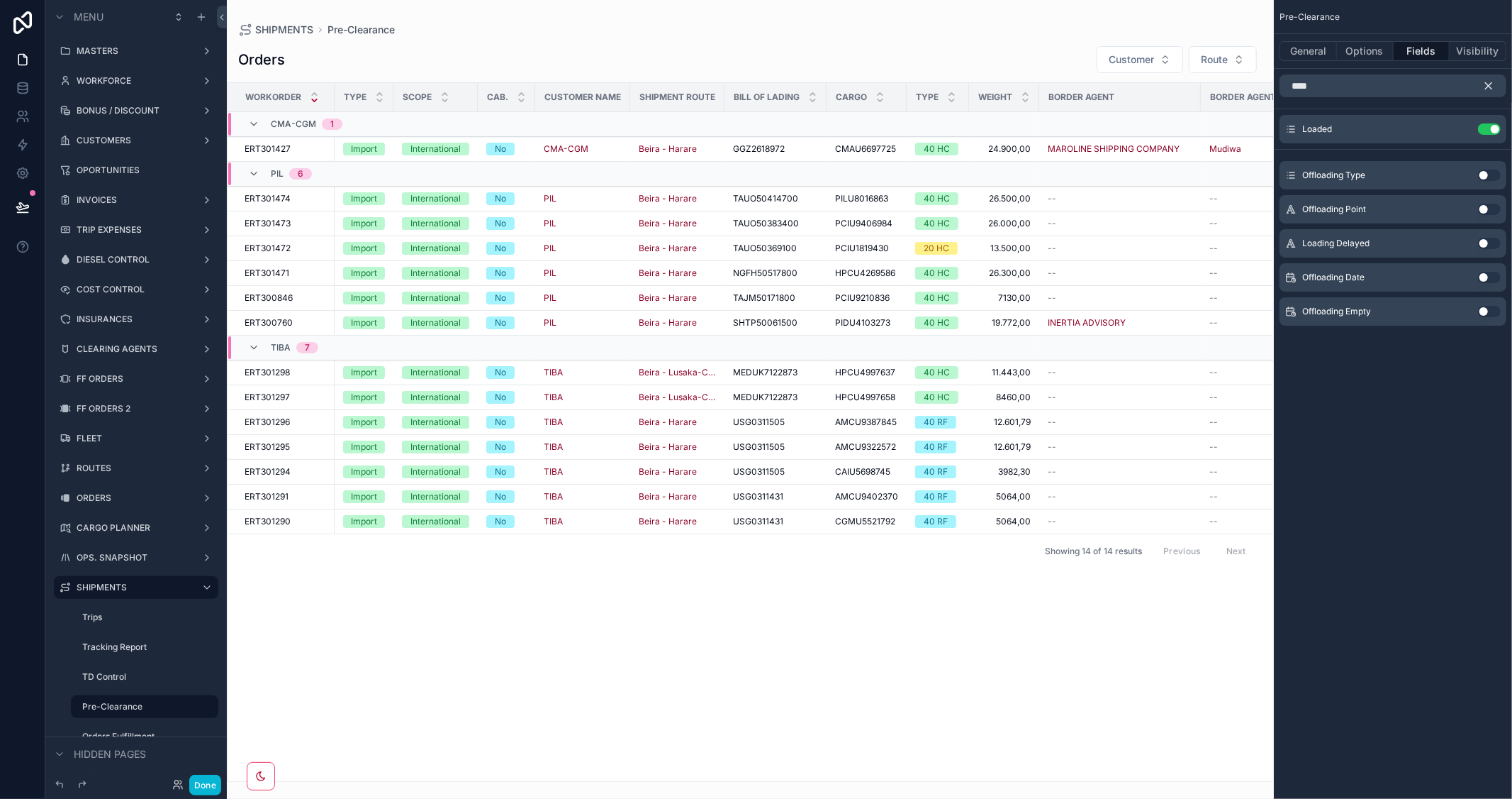
click at [1487, 87] on icon "scrollable content" at bounding box center [1489, 86] width 6 height 6
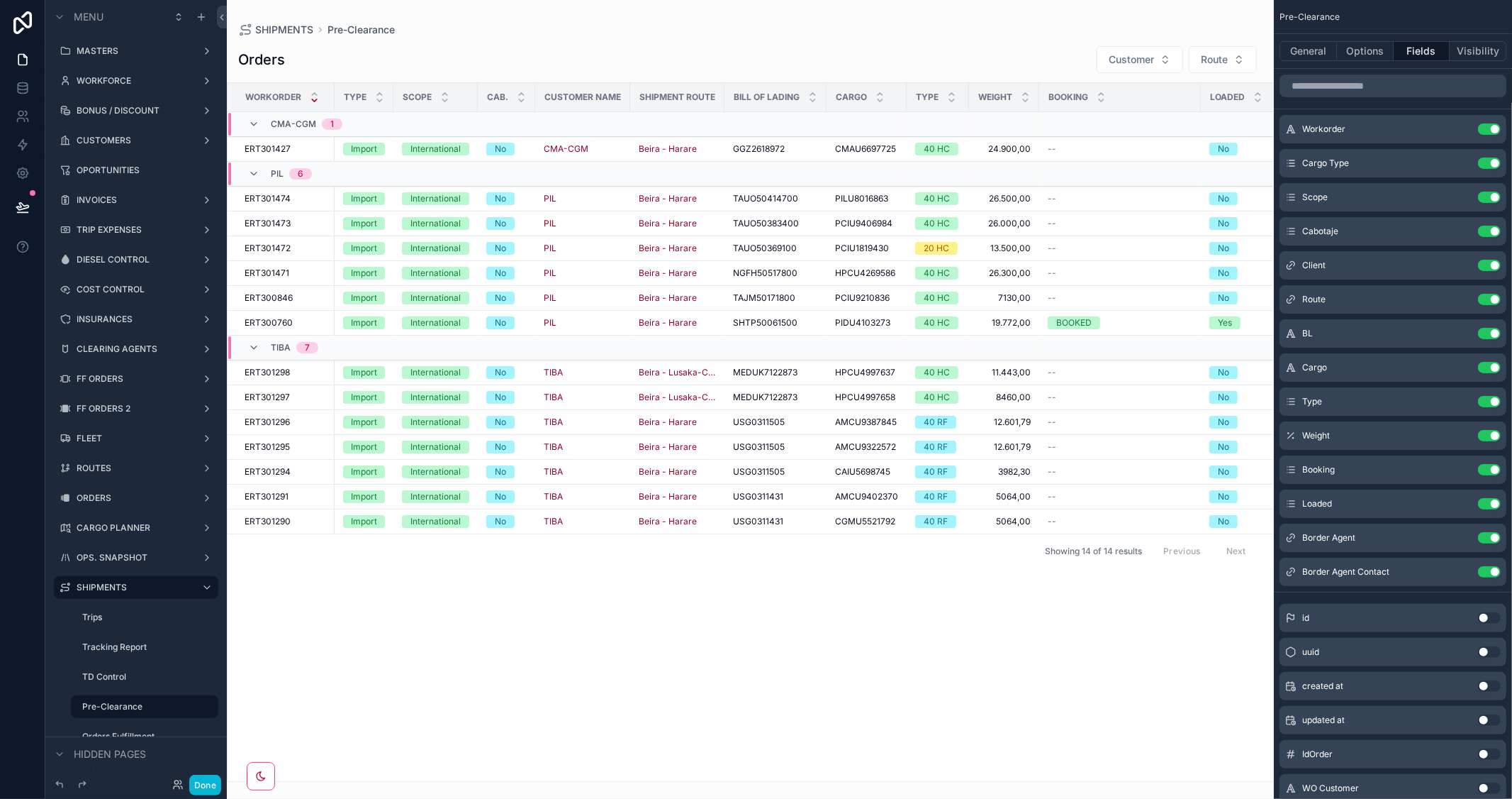
click at [1195, 96] on div "Booking" at bounding box center [1119, 97] width 160 height 27
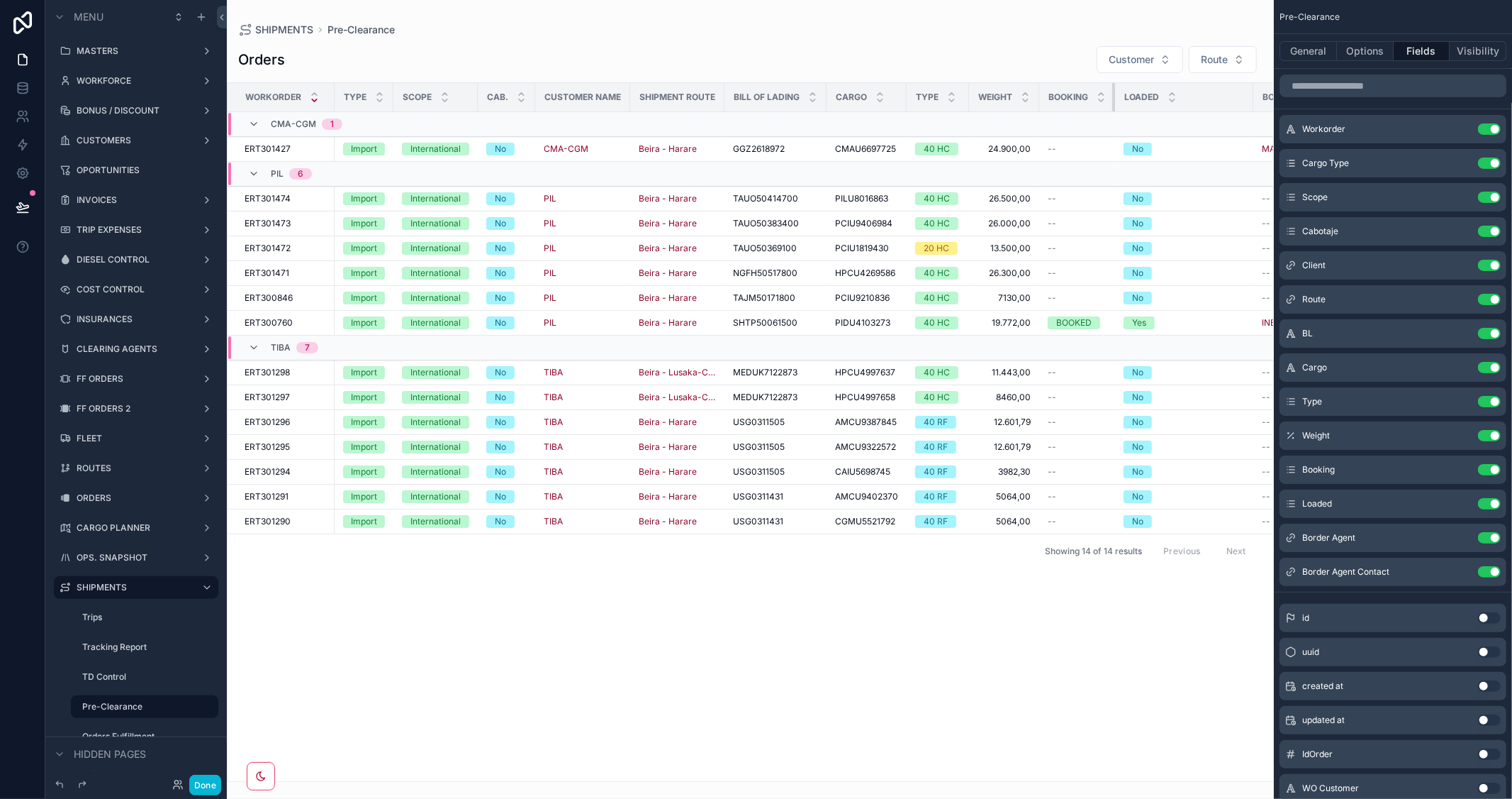
drag, startPoint x: 1195, startPoint y: 96, endPoint x: 980, endPoint y: 90, distance: 215.1
click at [980, 90] on tr "Workorder Type Scope Cab. Customer Name Shipment Route Bill of Lading Cargo Typ…" at bounding box center [857, 97] width 1259 height 29
drag, startPoint x: 1251, startPoint y: 101, endPoint x: 1042, endPoint y: 101, distance: 209.0
click at [1042, 101] on tr "Workorder Type Scope Cab. Customer Name Shipment Route Bill of Lading Cargo Typ…" at bounding box center [823, 97] width 1191 height 29
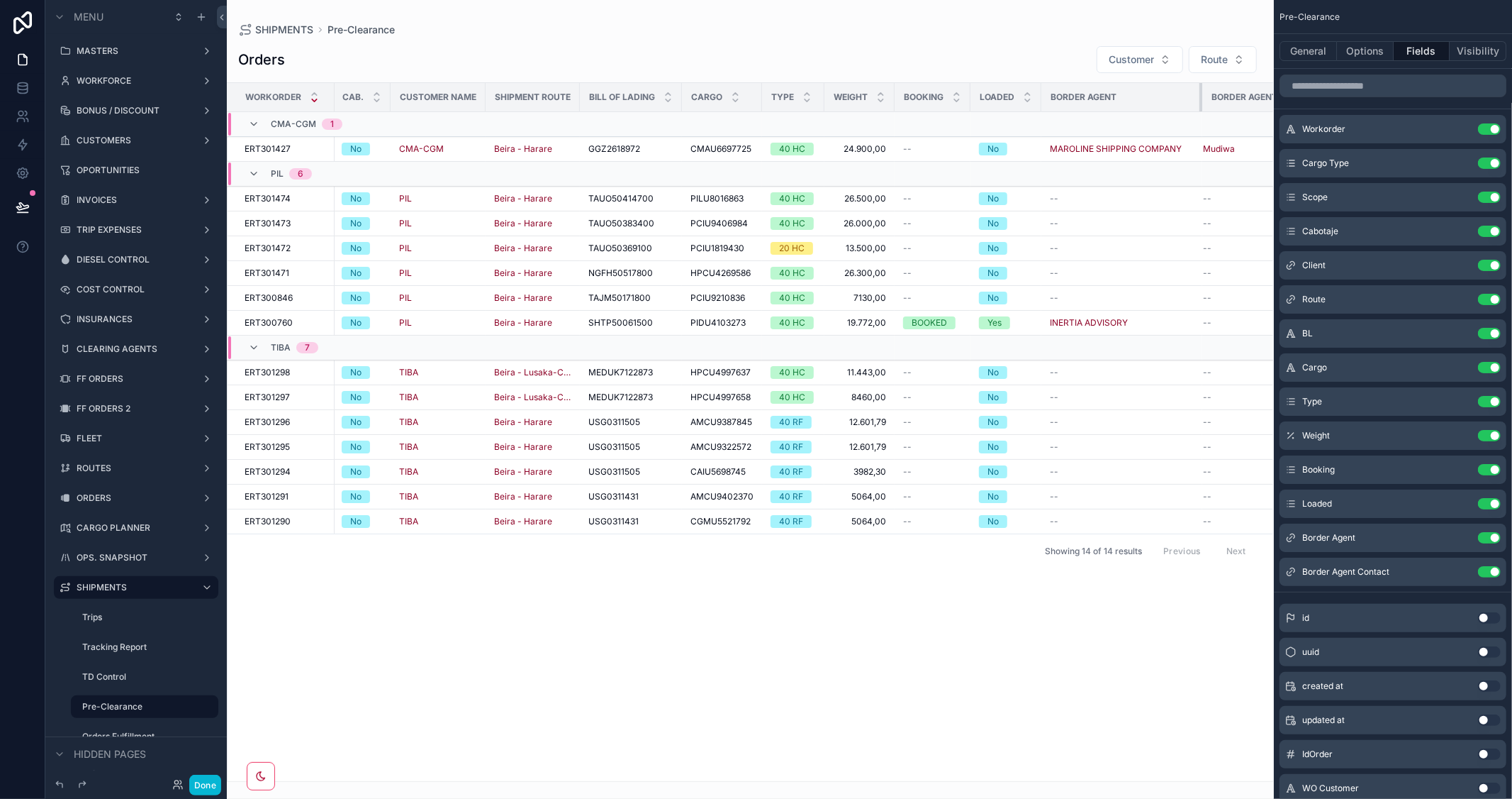
drag, startPoint x: 1164, startPoint y: 100, endPoint x: 1210, endPoint y: 101, distance: 46.0
click at [1210, 101] on tr "Workorder Type Scope Cab. Customer Name Shipment Route Bill of Lading Cargo Typ…" at bounding box center [696, 97] width 1227 height 29
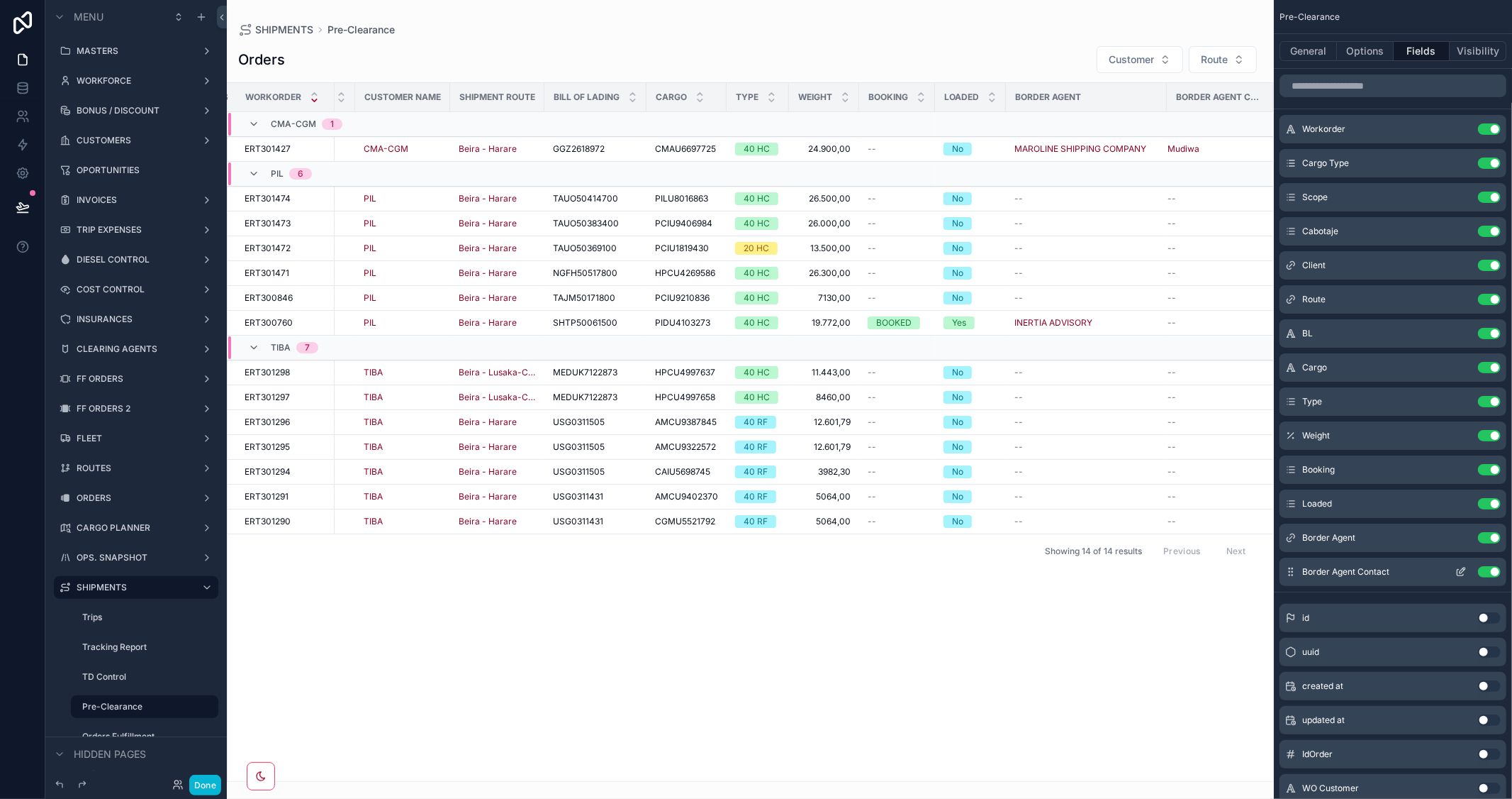
click at [1459, 572] on icon "scrollable content" at bounding box center [1462, 570] width 6 height 6
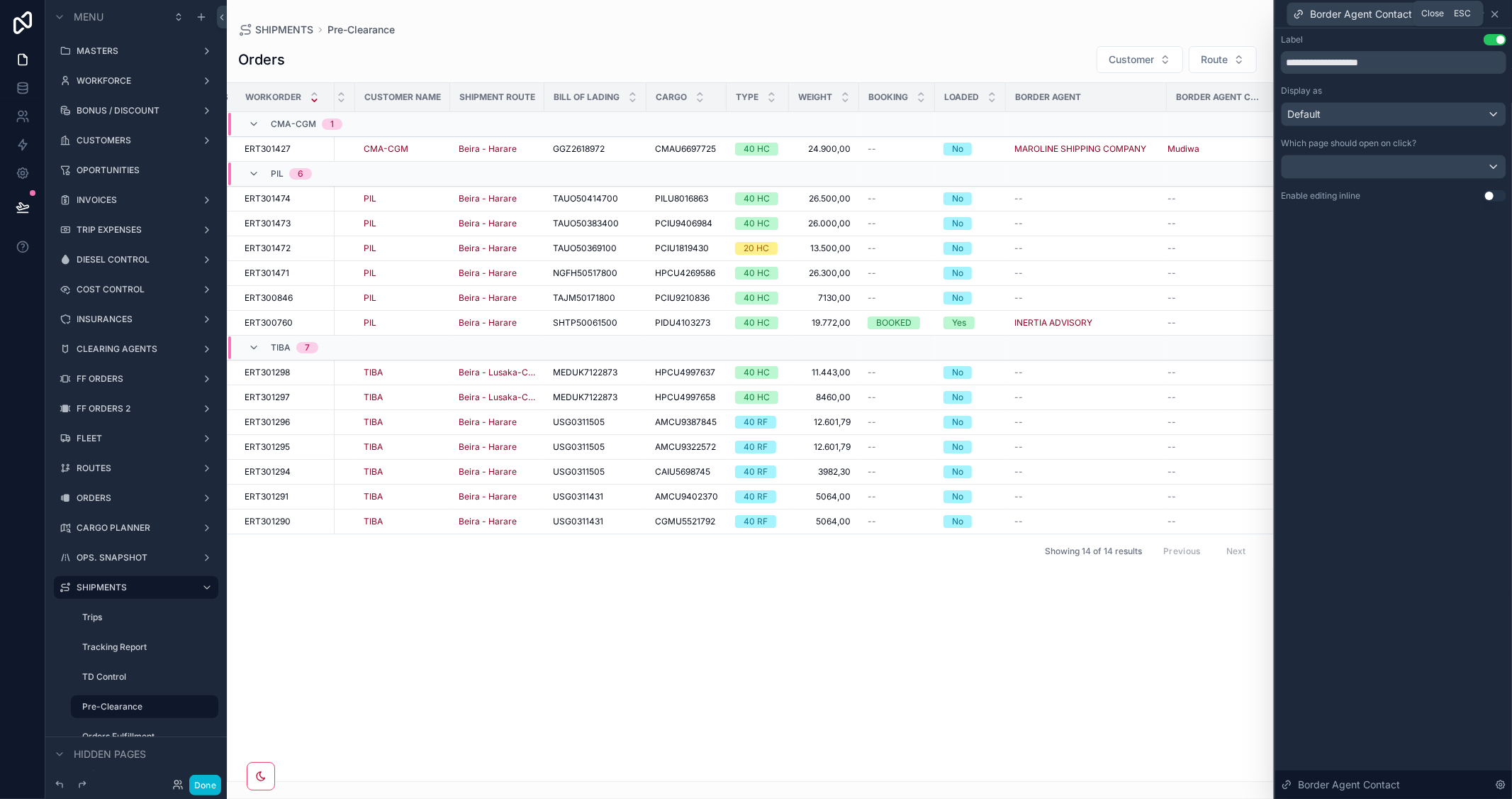
click at [1499, 16] on icon at bounding box center [1495, 14] width 11 height 11
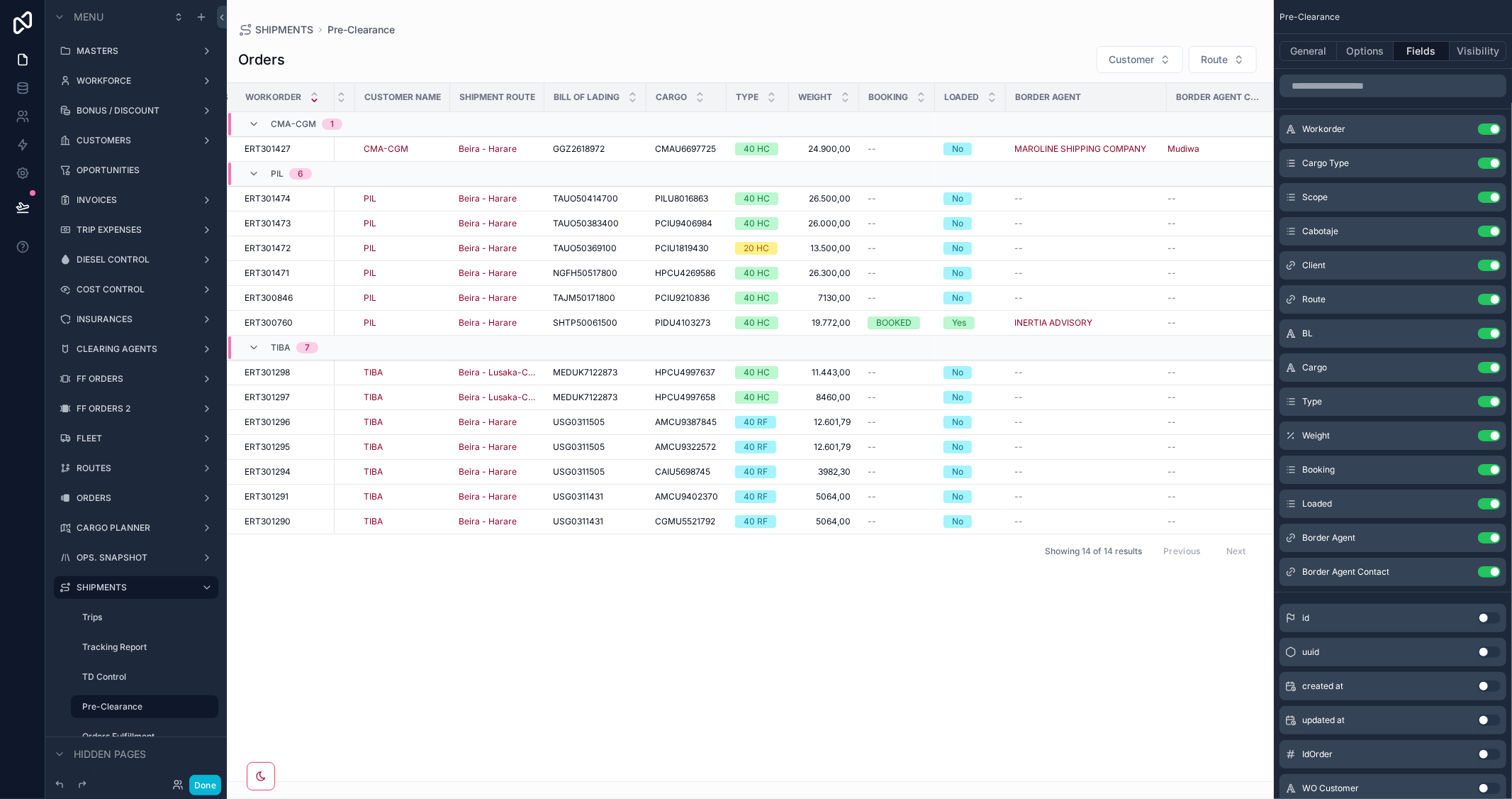
click at [1487, 618] on button "Use setting" at bounding box center [1489, 618] width 23 height 11
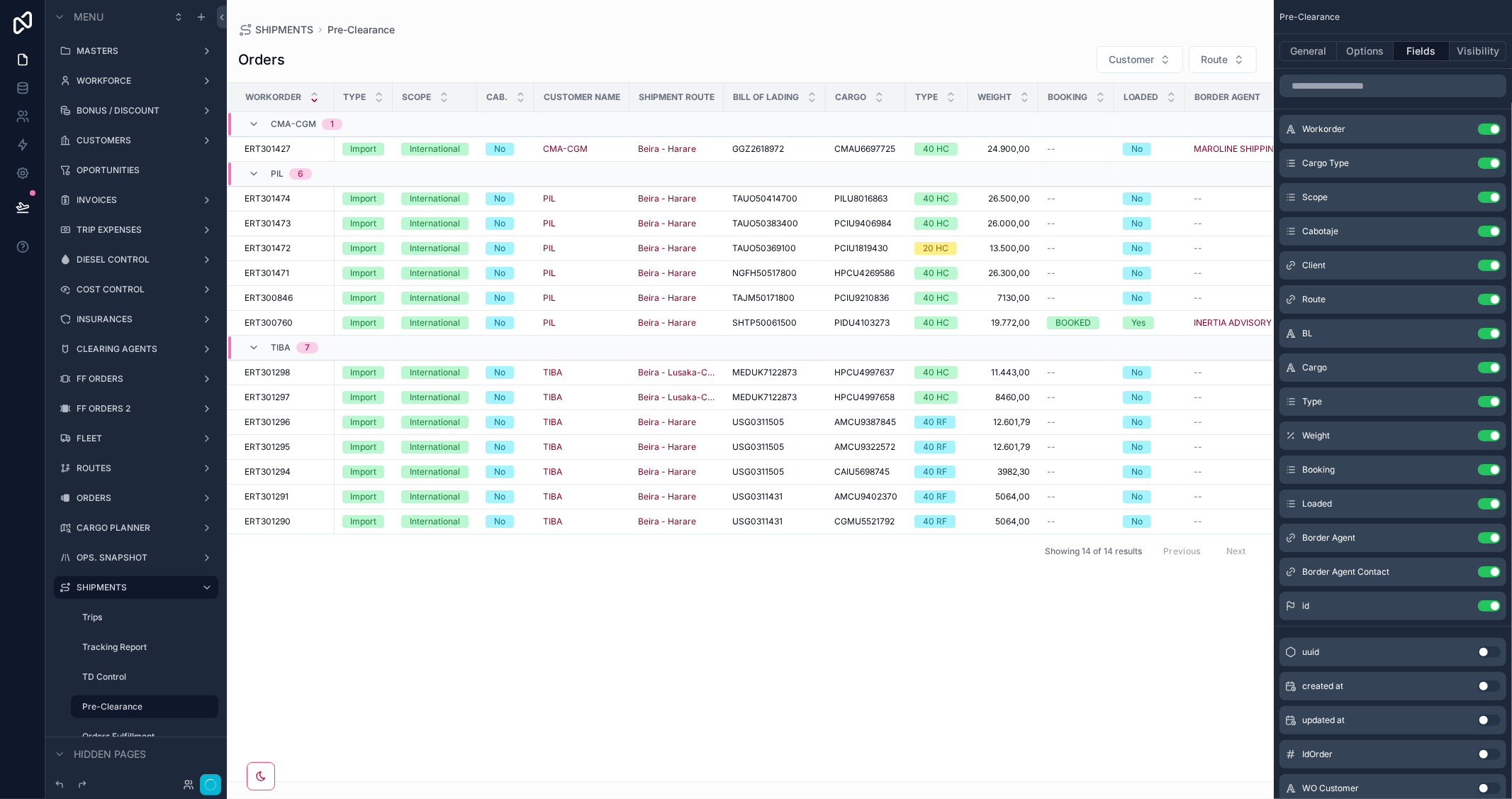
scroll to position [0, 309]
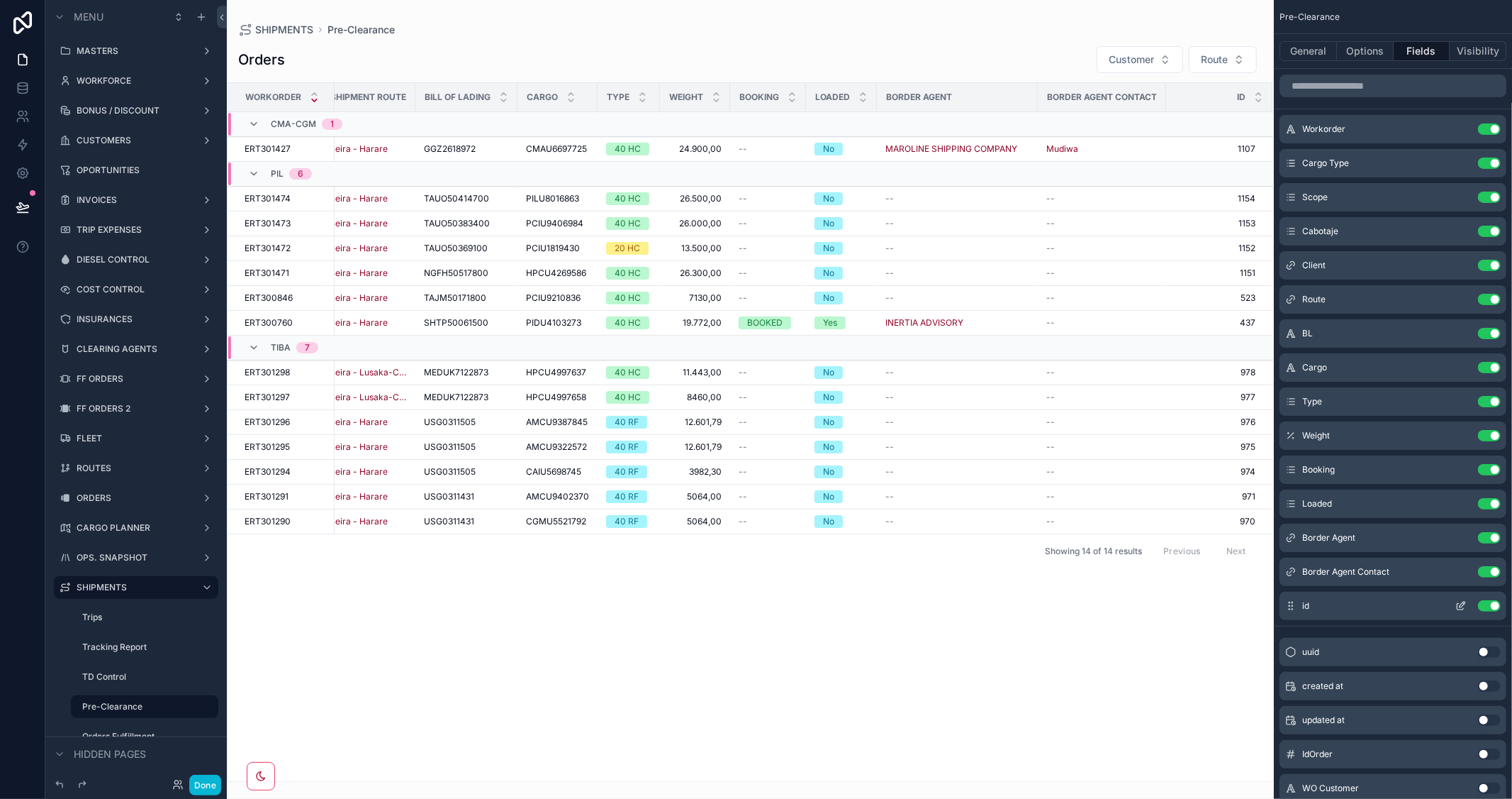
click at [1490, 606] on button "Use setting" at bounding box center [1489, 605] width 23 height 11
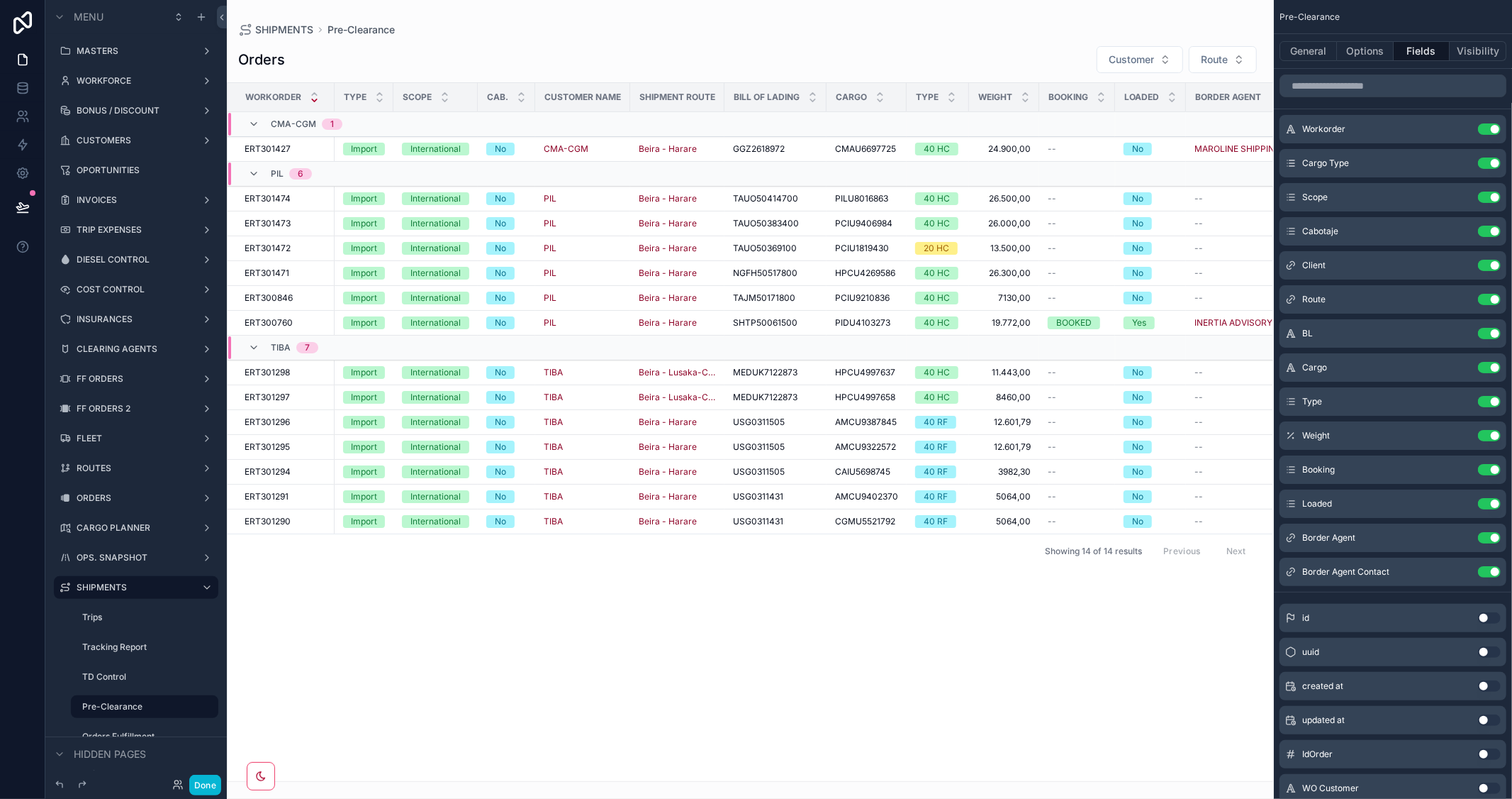
scroll to position [0, 180]
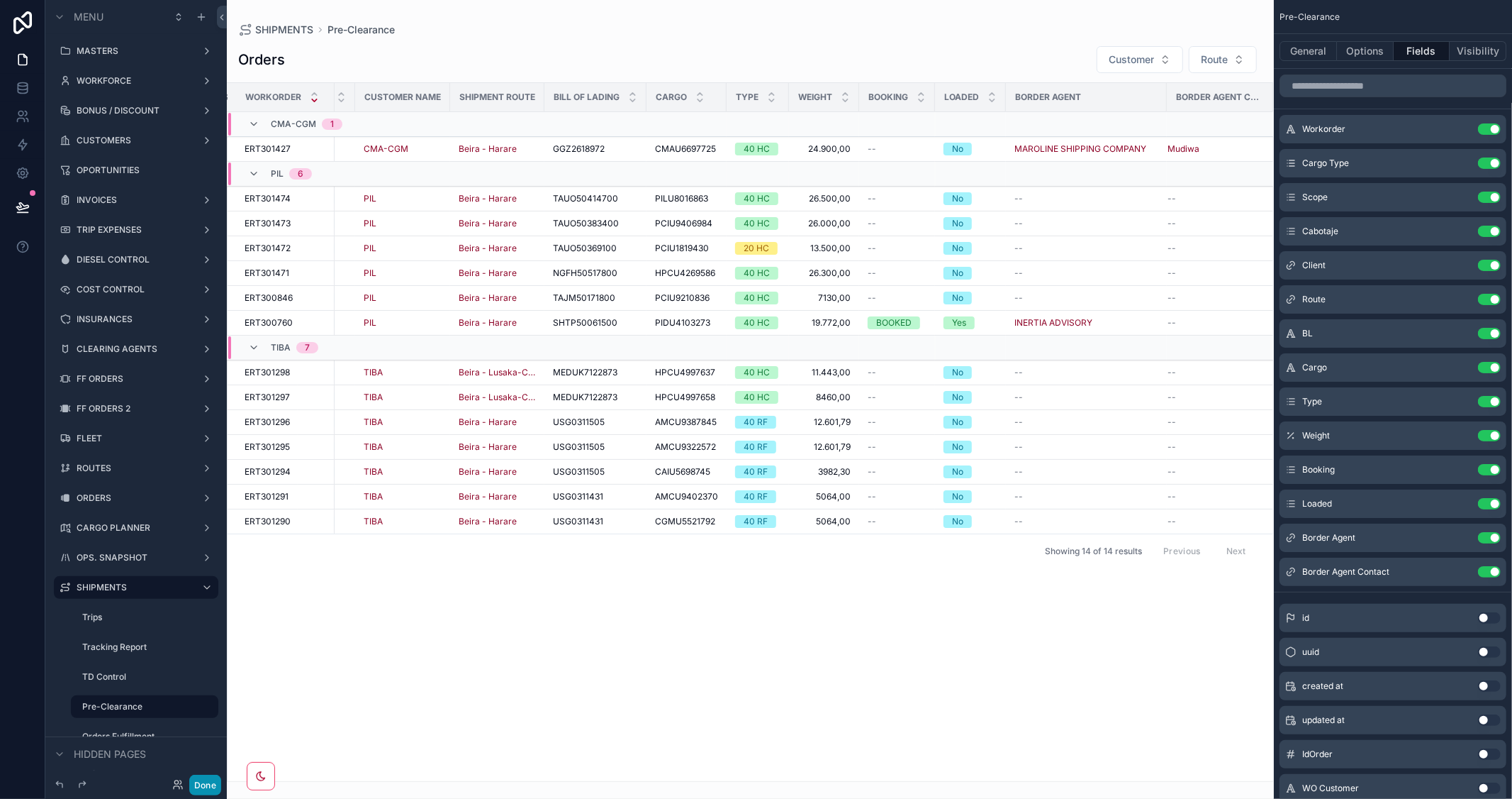
drag, startPoint x: 202, startPoint y: 788, endPoint x: 351, endPoint y: 783, distance: 149.1
click at [202, 787] on button "Done" at bounding box center [205, 785] width 32 height 20
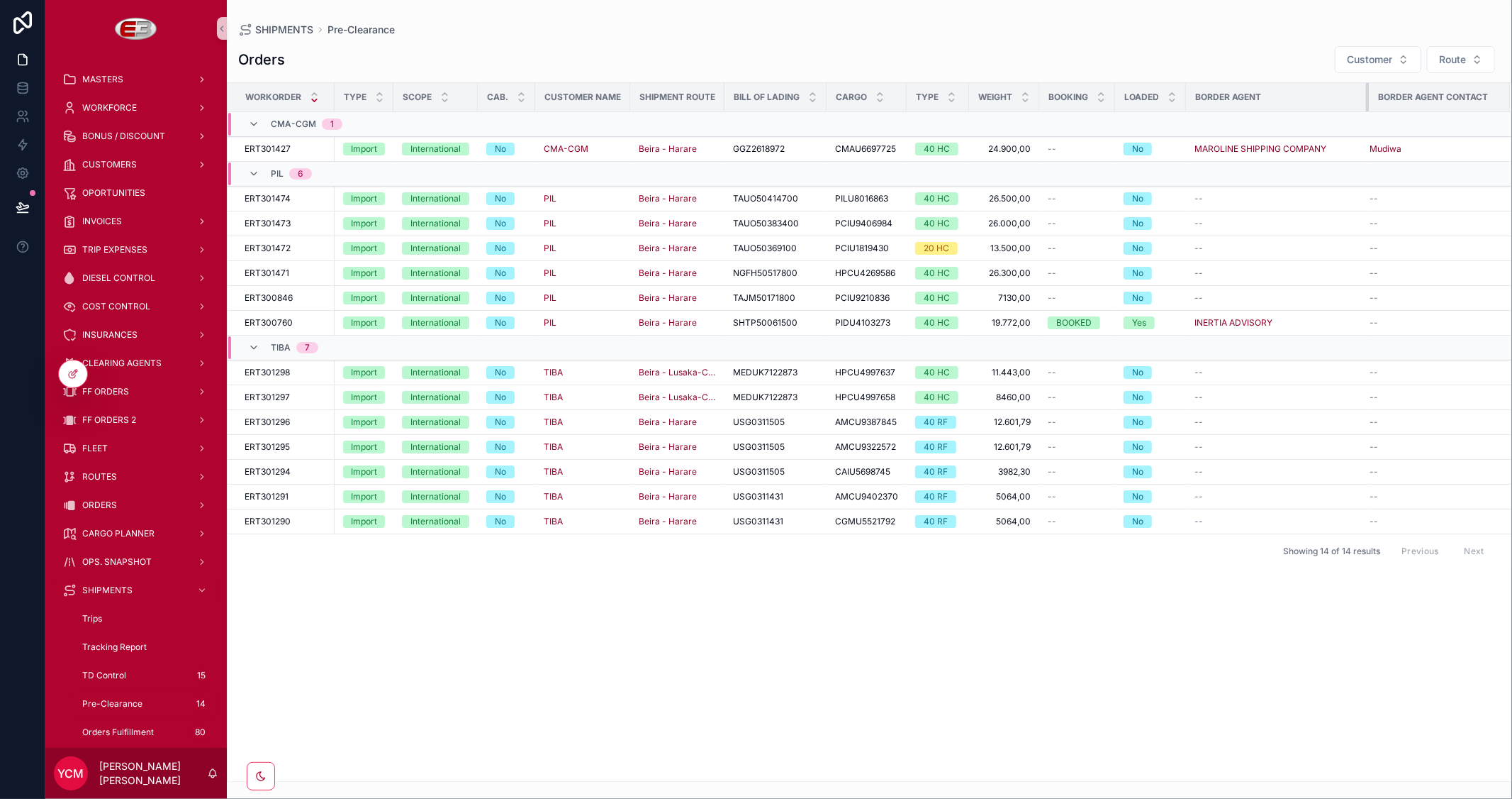
drag, startPoint x: 1343, startPoint y: 96, endPoint x: 1366, endPoint y: 103, distance: 24.0
click at [1366, 103] on div "scrollable content" at bounding box center [1369, 97] width 6 height 28
click at [291, 326] on span "ERT300760" at bounding box center [269, 322] width 48 height 11
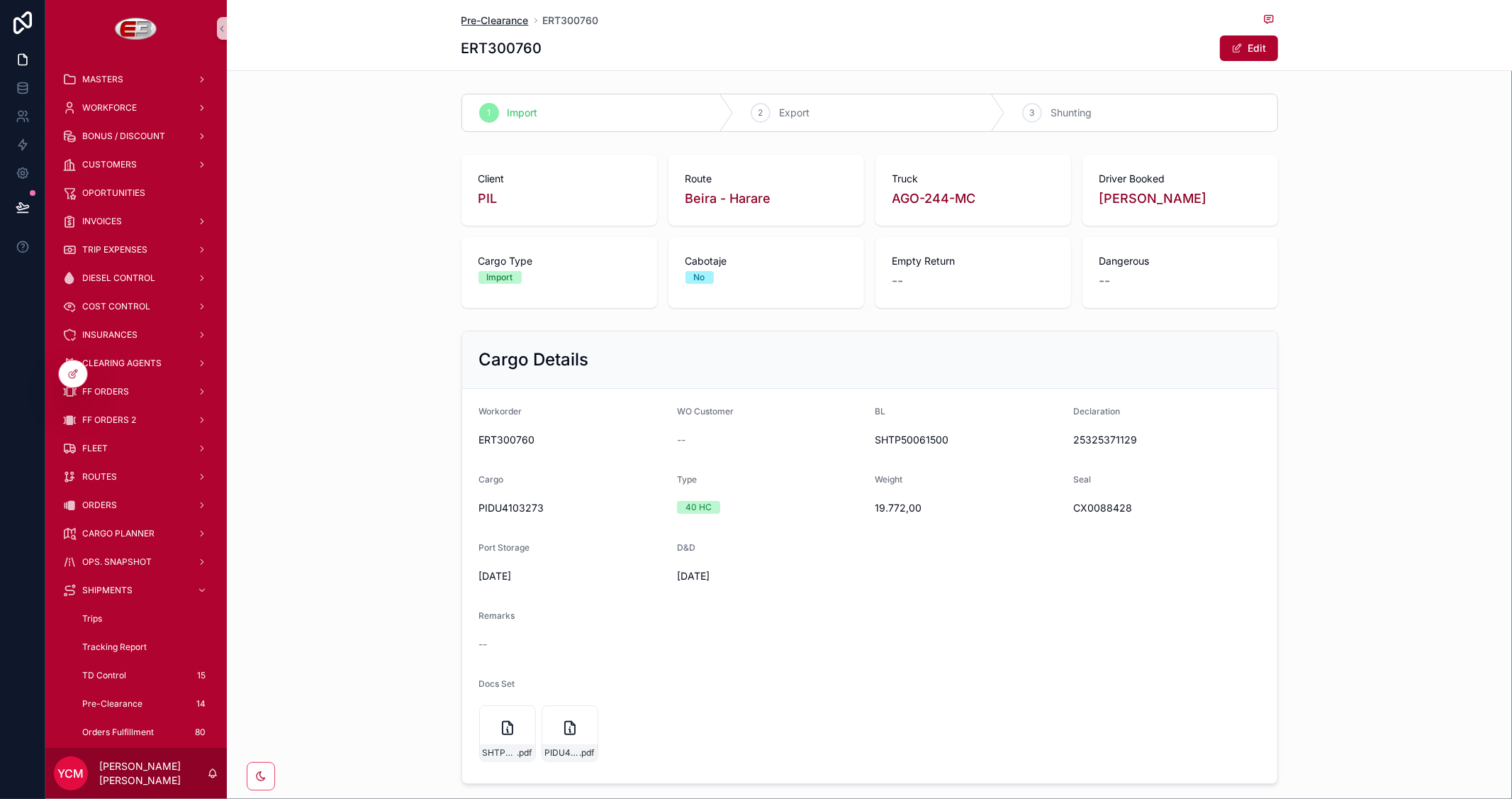
click at [502, 18] on span "Pre-Clearance" at bounding box center [495, 20] width 68 height 14
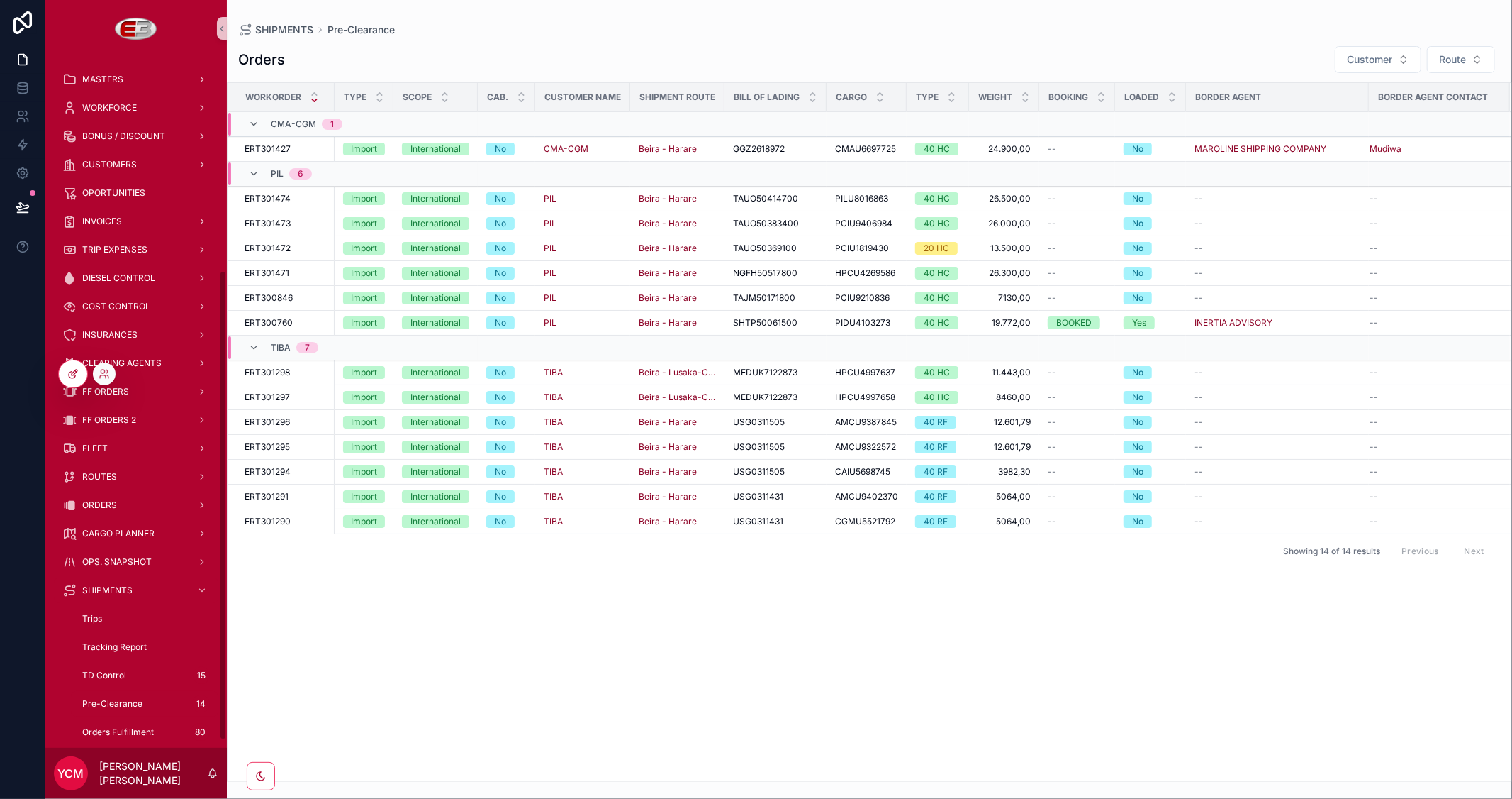
click at [61, 373] on div at bounding box center [73, 373] width 28 height 27
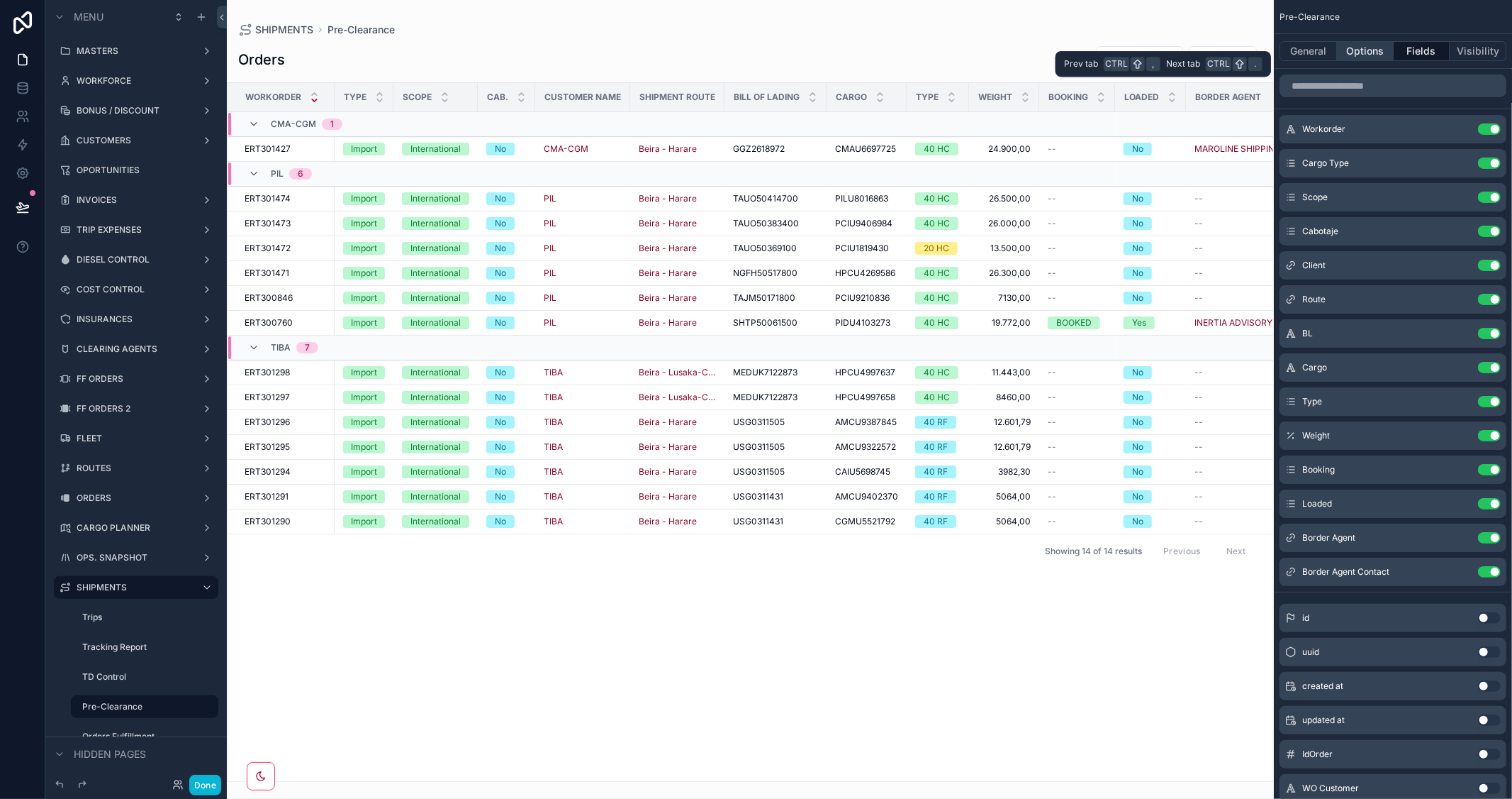
click at [1369, 51] on button "Options" at bounding box center [1366, 50] width 57 height 20
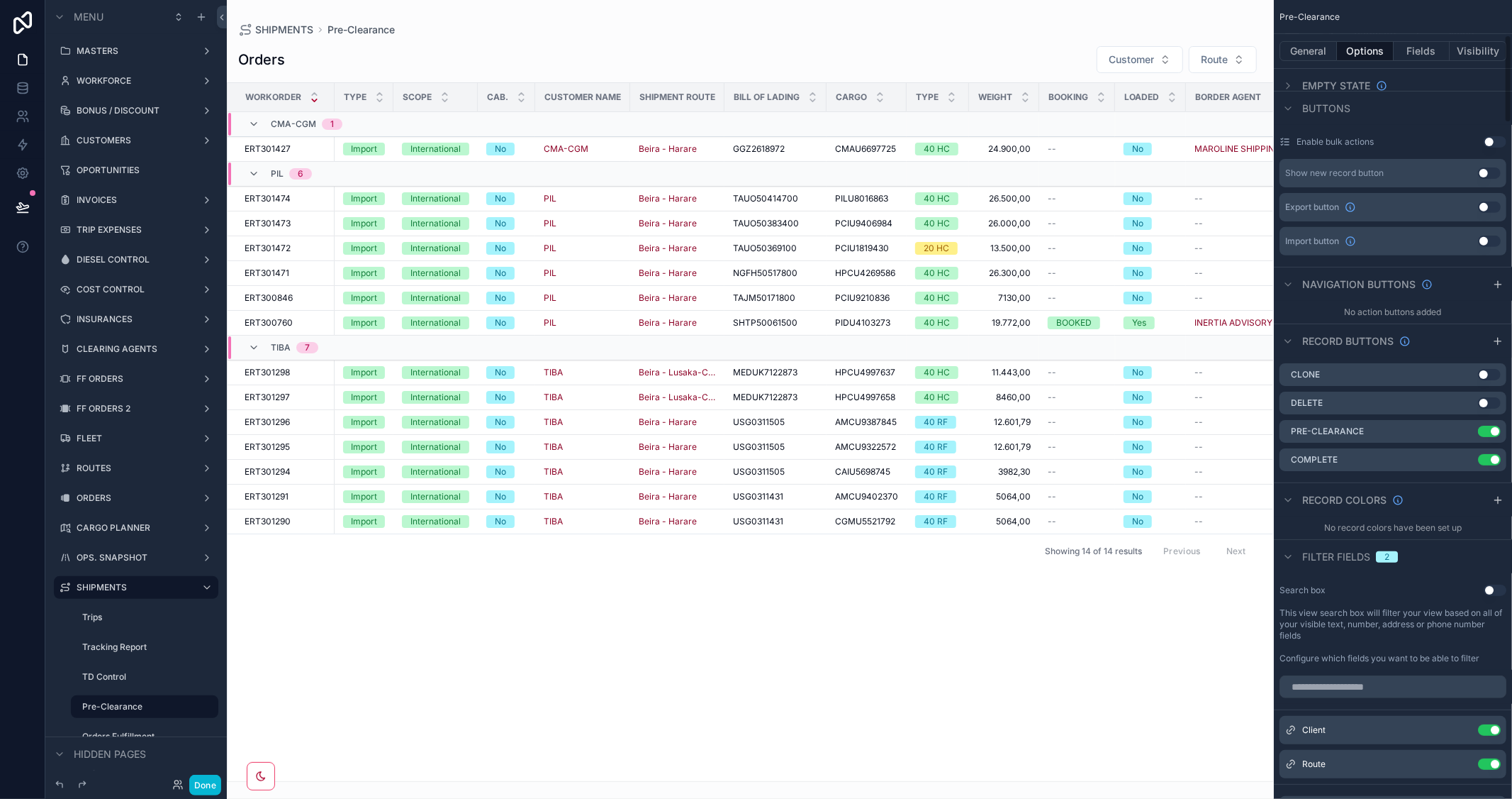
scroll to position [315, 0]
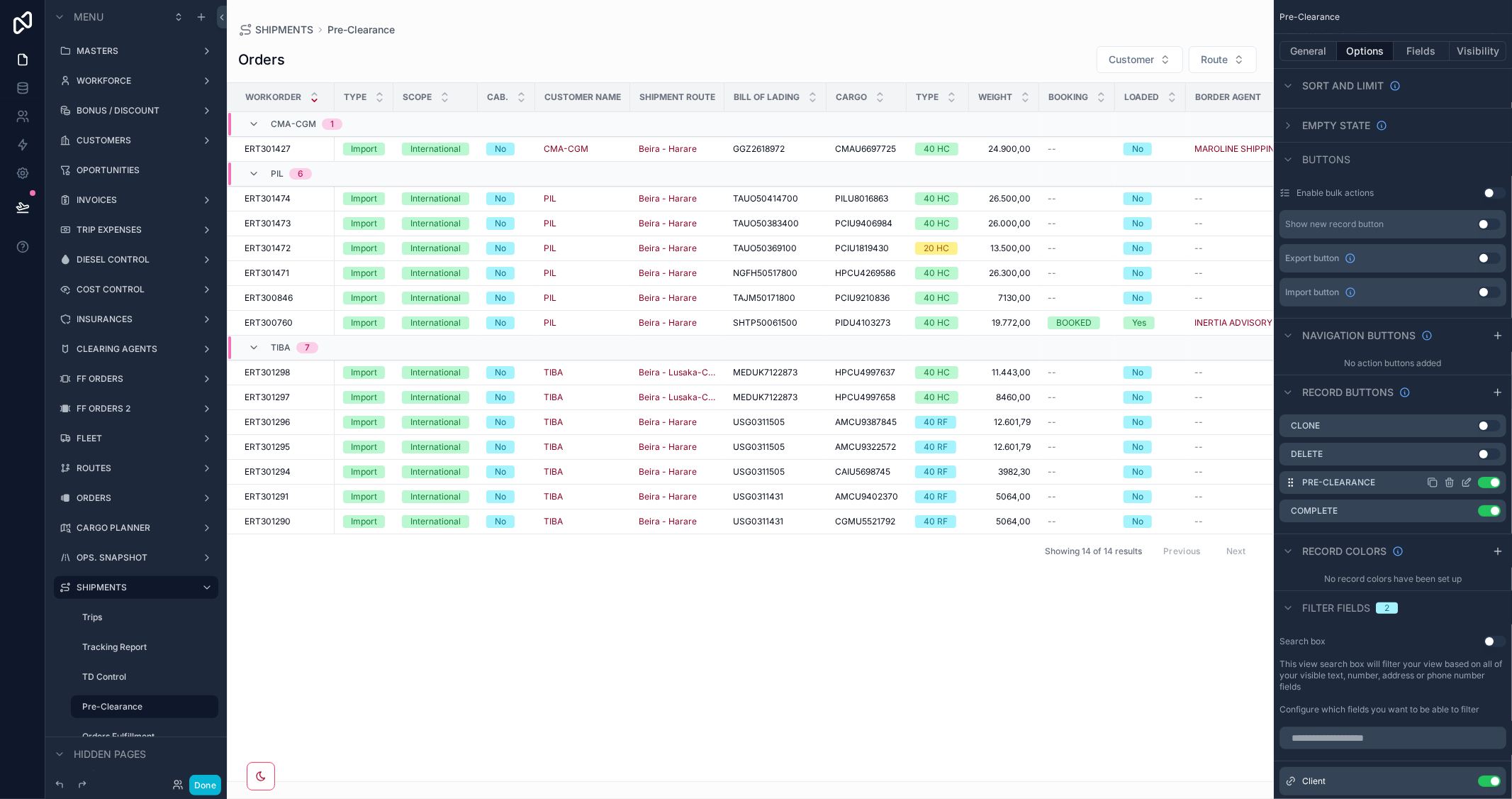
click at [1466, 479] on icon "scrollable content" at bounding box center [1466, 482] width 11 height 11
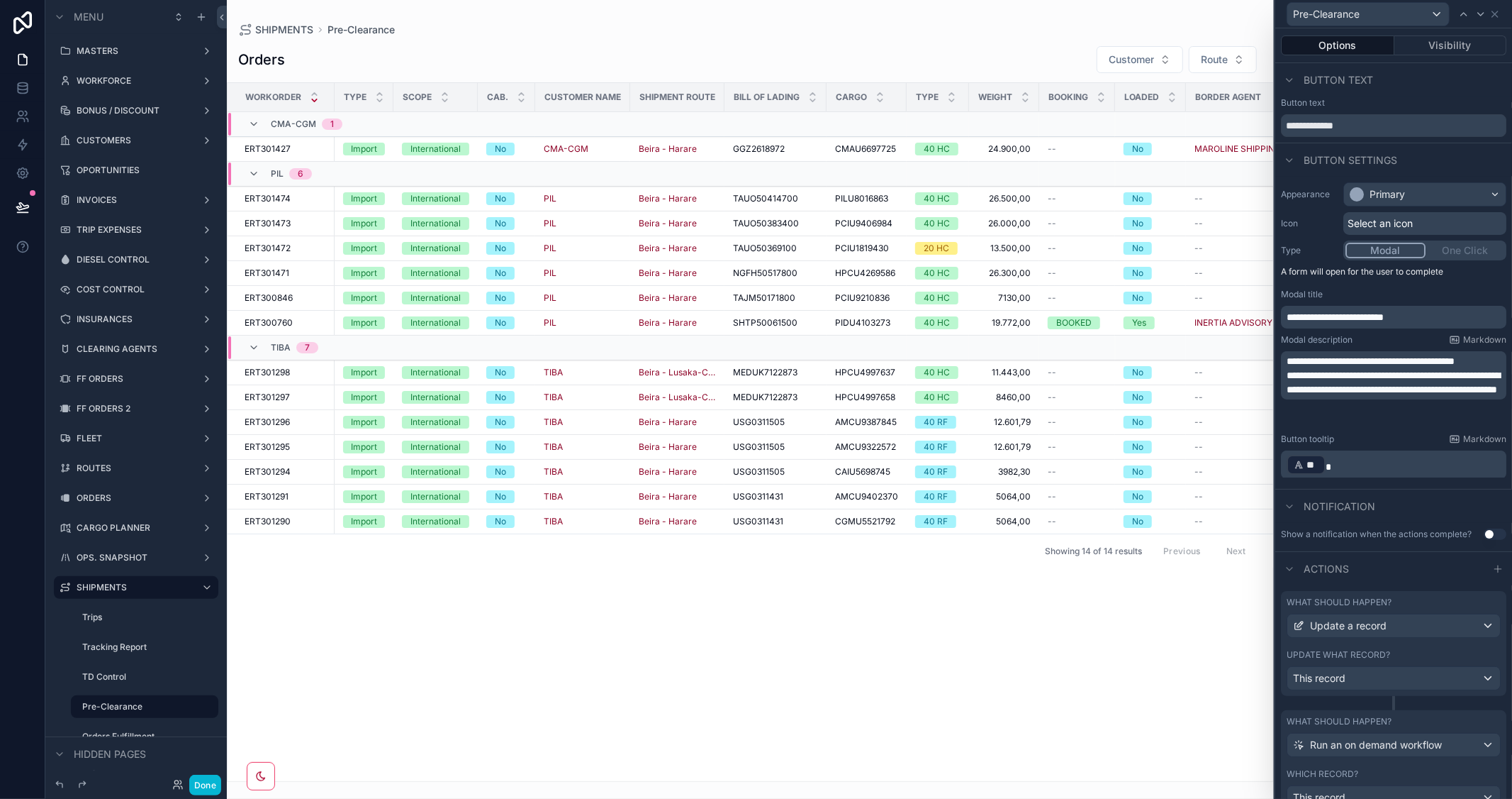
scroll to position [69, 0]
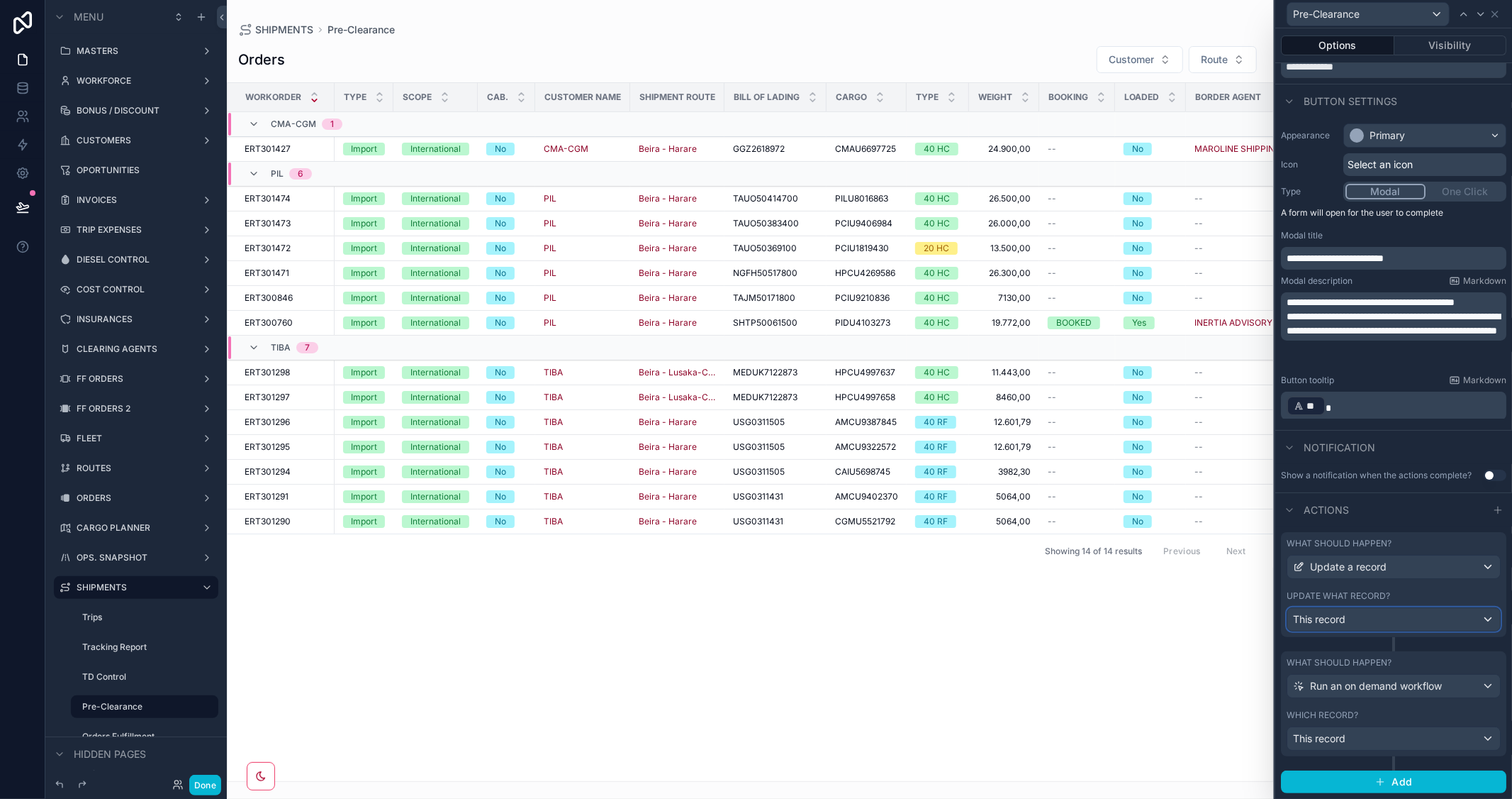
click at [1448, 619] on div "This record" at bounding box center [1394, 619] width 213 height 23
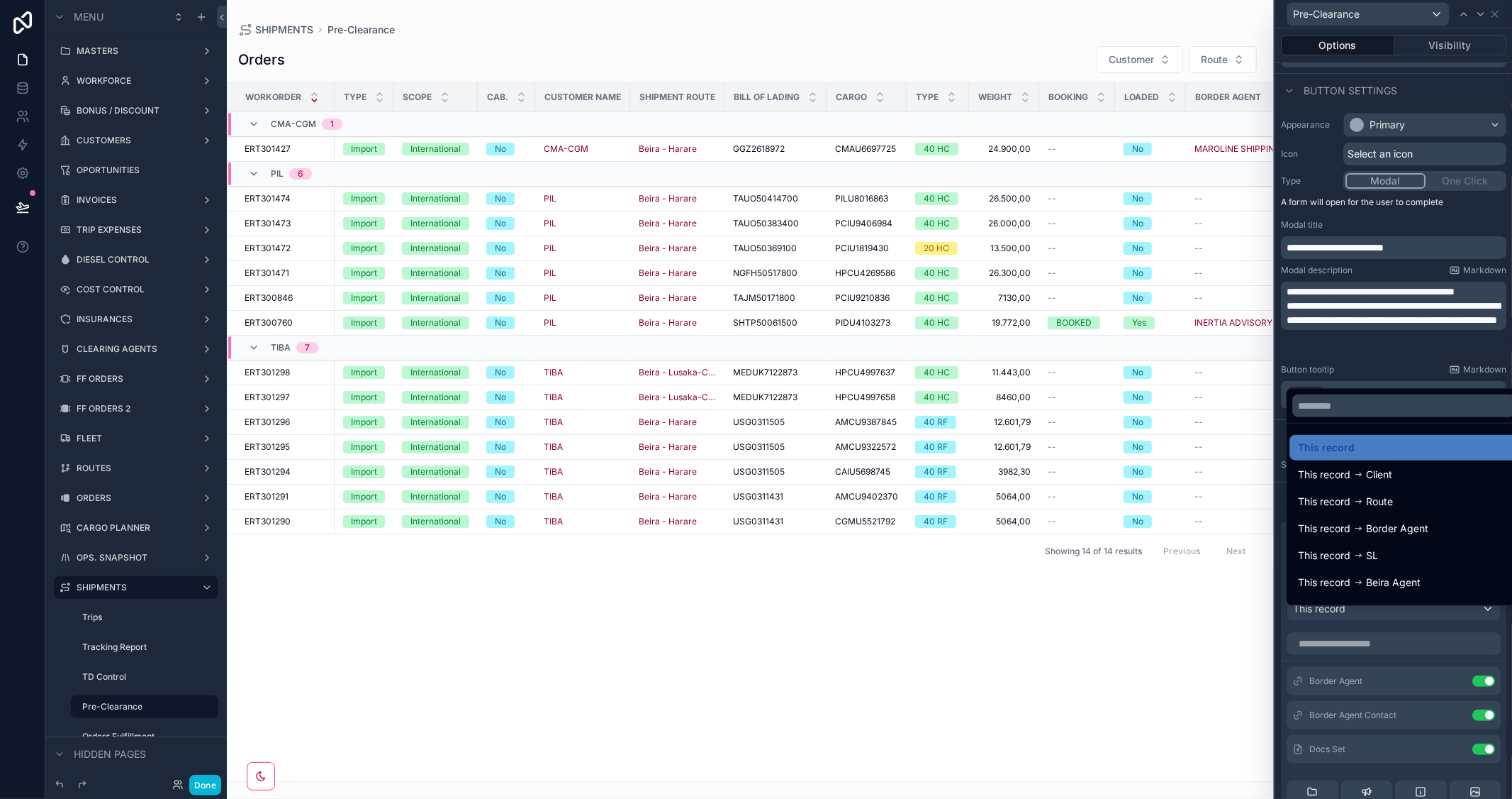
click at [1475, 213] on div at bounding box center [1393, 400] width 237 height 799
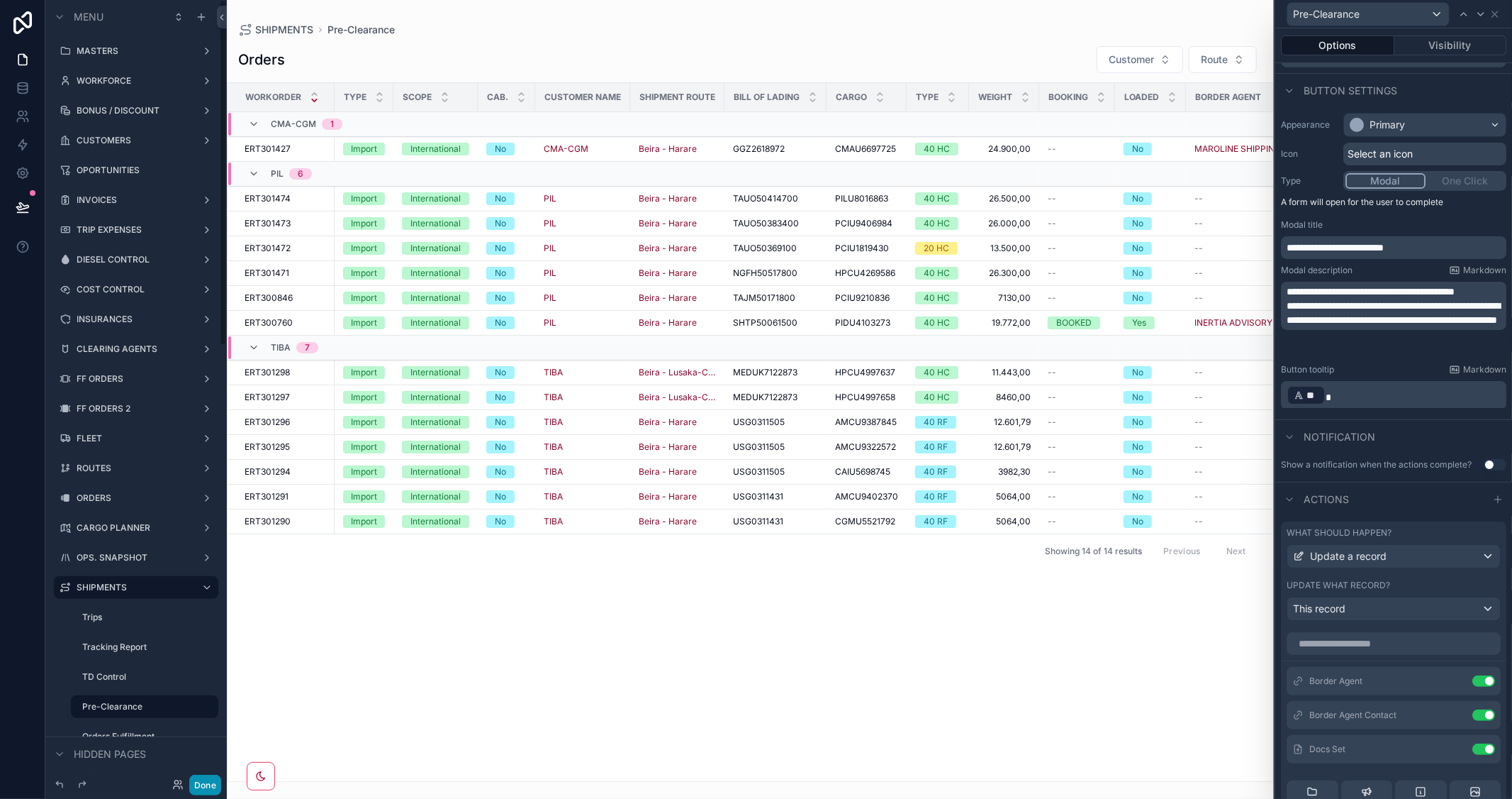
click at [197, 787] on button "Done" at bounding box center [205, 785] width 32 height 20
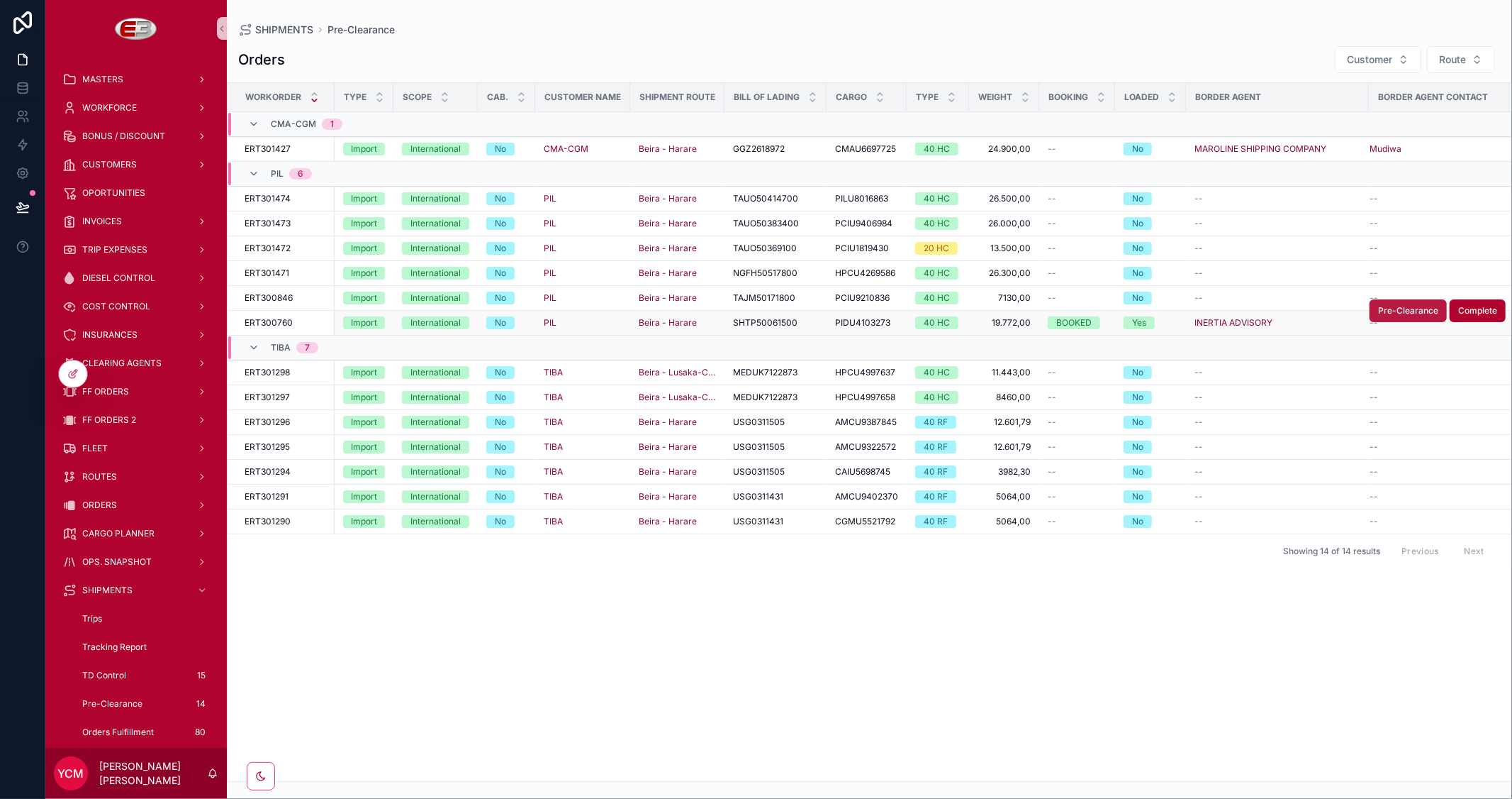
click at [1405, 317] on button "Pre-Clearance" at bounding box center [1408, 310] width 77 height 23
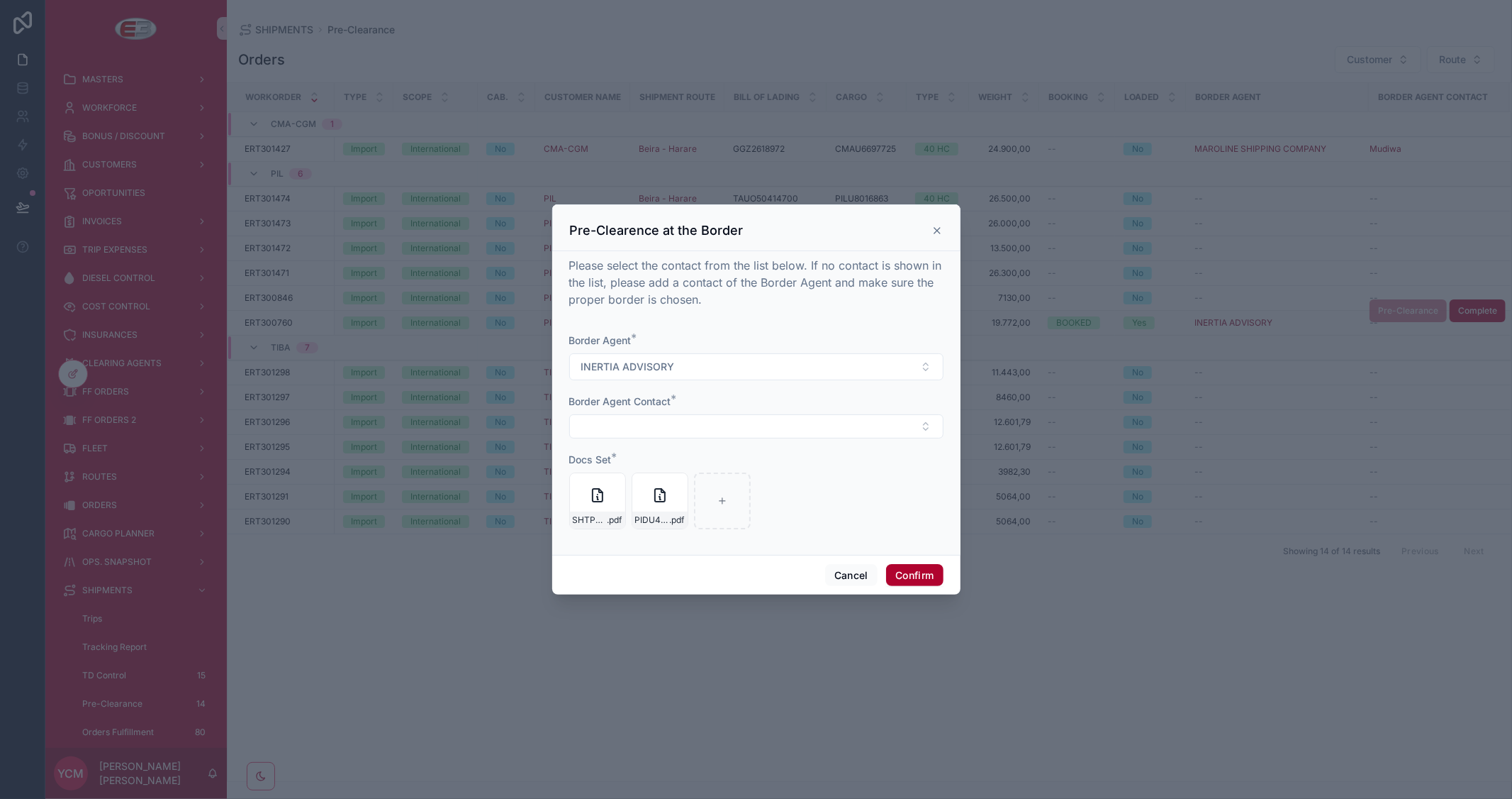
click at [939, 229] on icon at bounding box center [936, 230] width 6 height 6
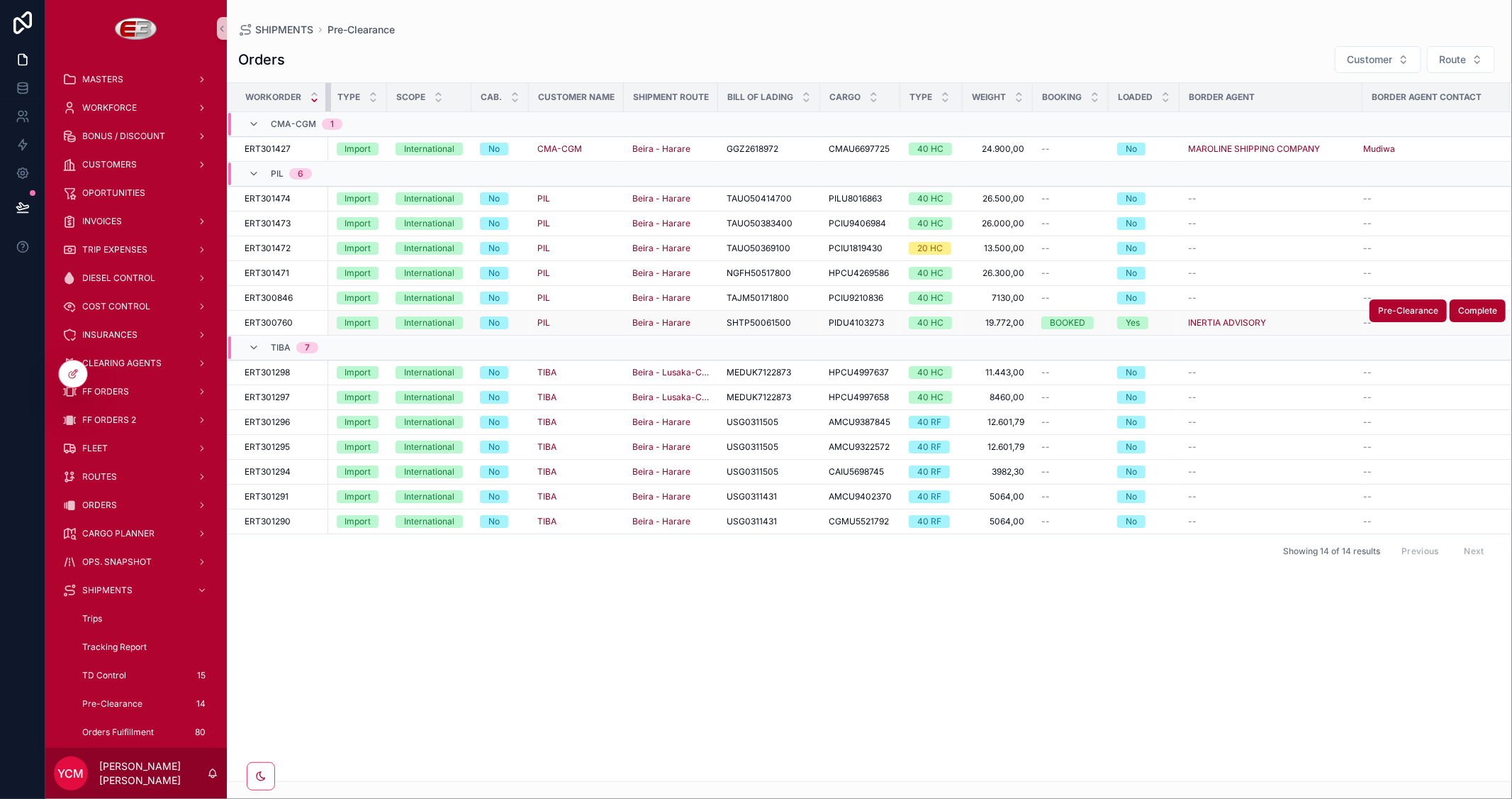
drag, startPoint x: 335, startPoint y: 102, endPoint x: 299, endPoint y: 101, distance: 36.0
click at [299, 101] on th "Workorder" at bounding box center [278, 97] width 101 height 29
click at [139, 556] on span "OPS. SNAPSHOT" at bounding box center [117, 562] width 69 height 11
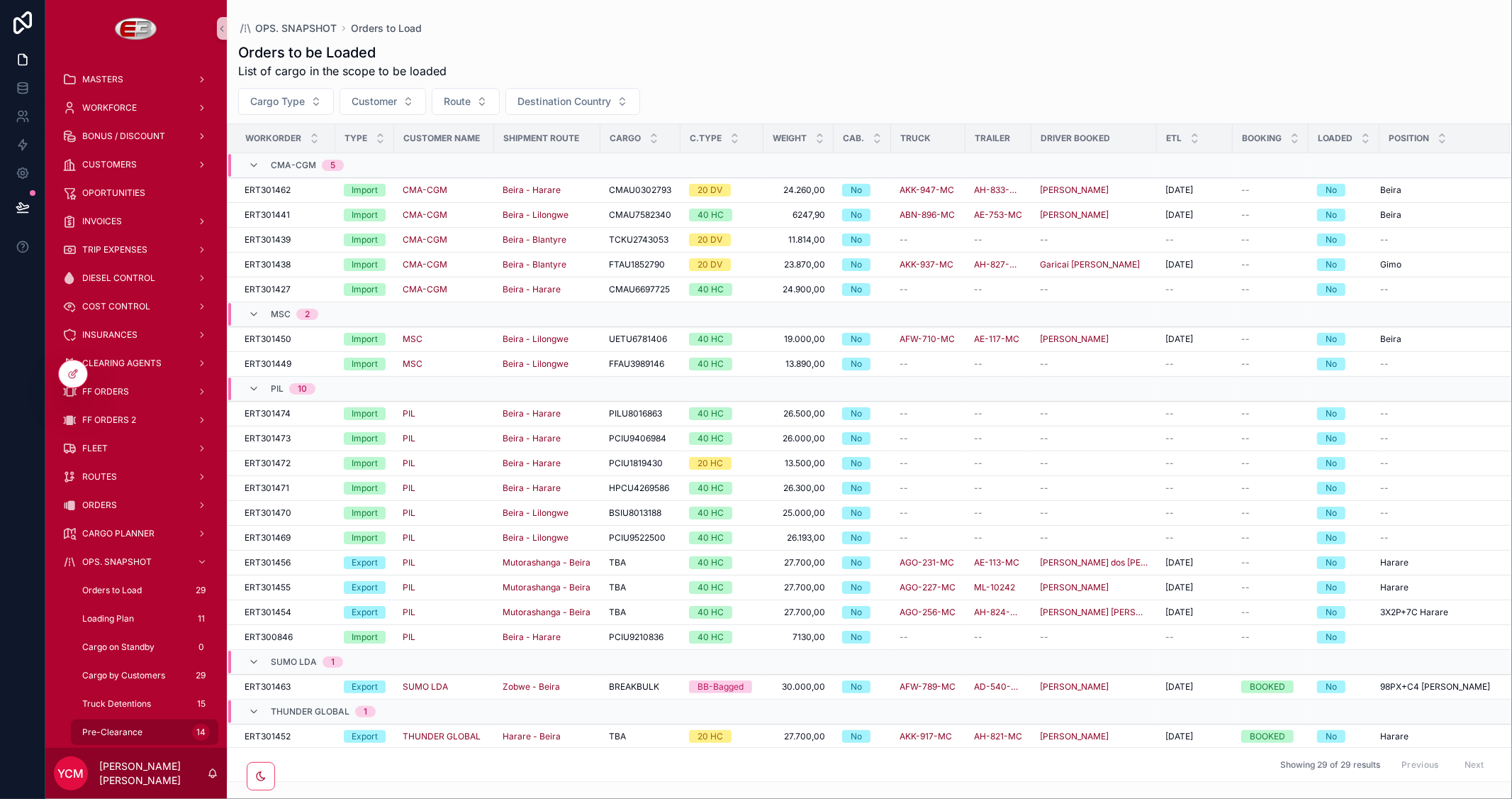
click at [124, 727] on span "Pre-Clearance" at bounding box center [112, 732] width 61 height 11
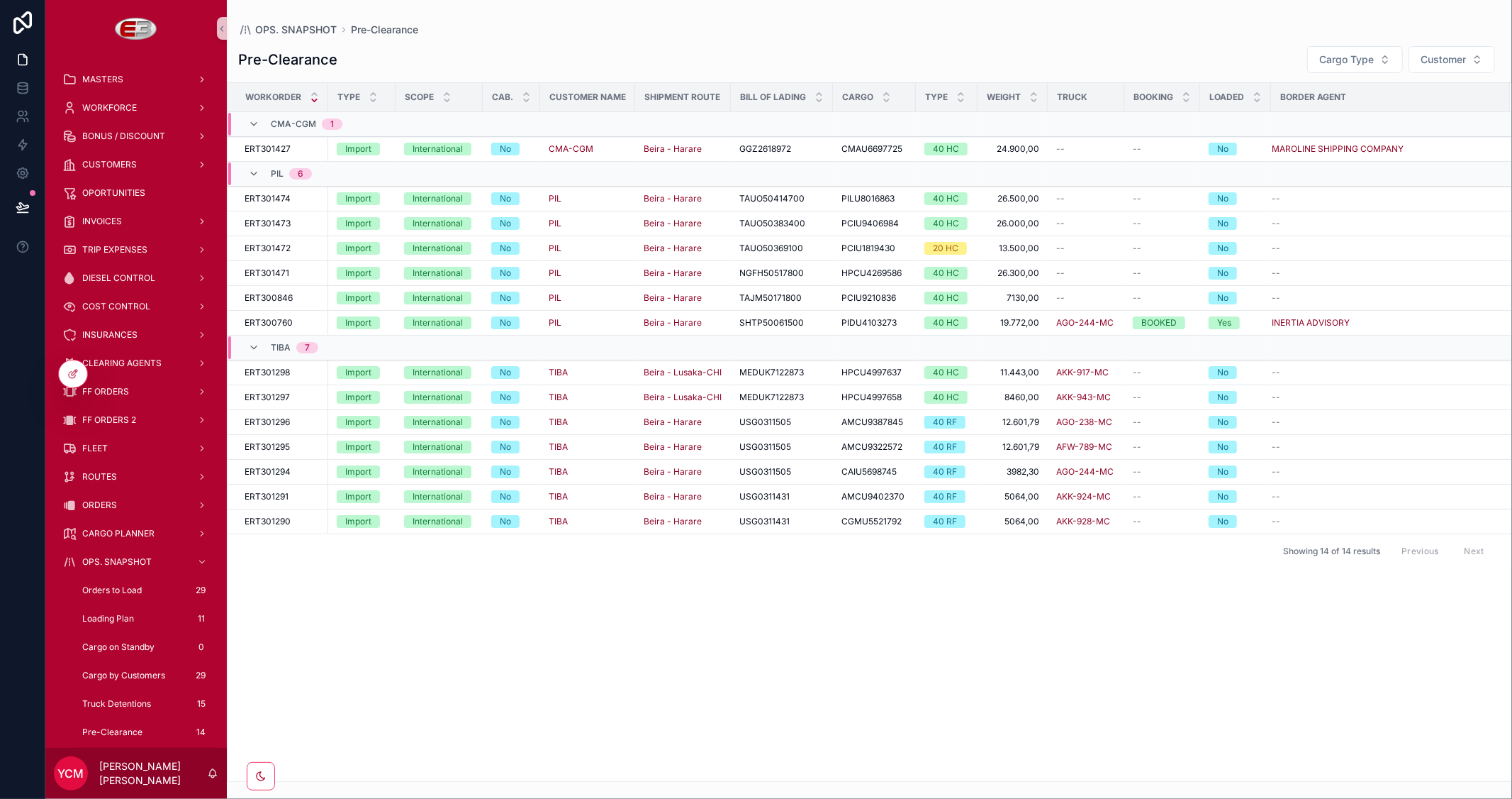
click at [124, 755] on span "Port Storage" at bounding box center [107, 760] width 51 height 11
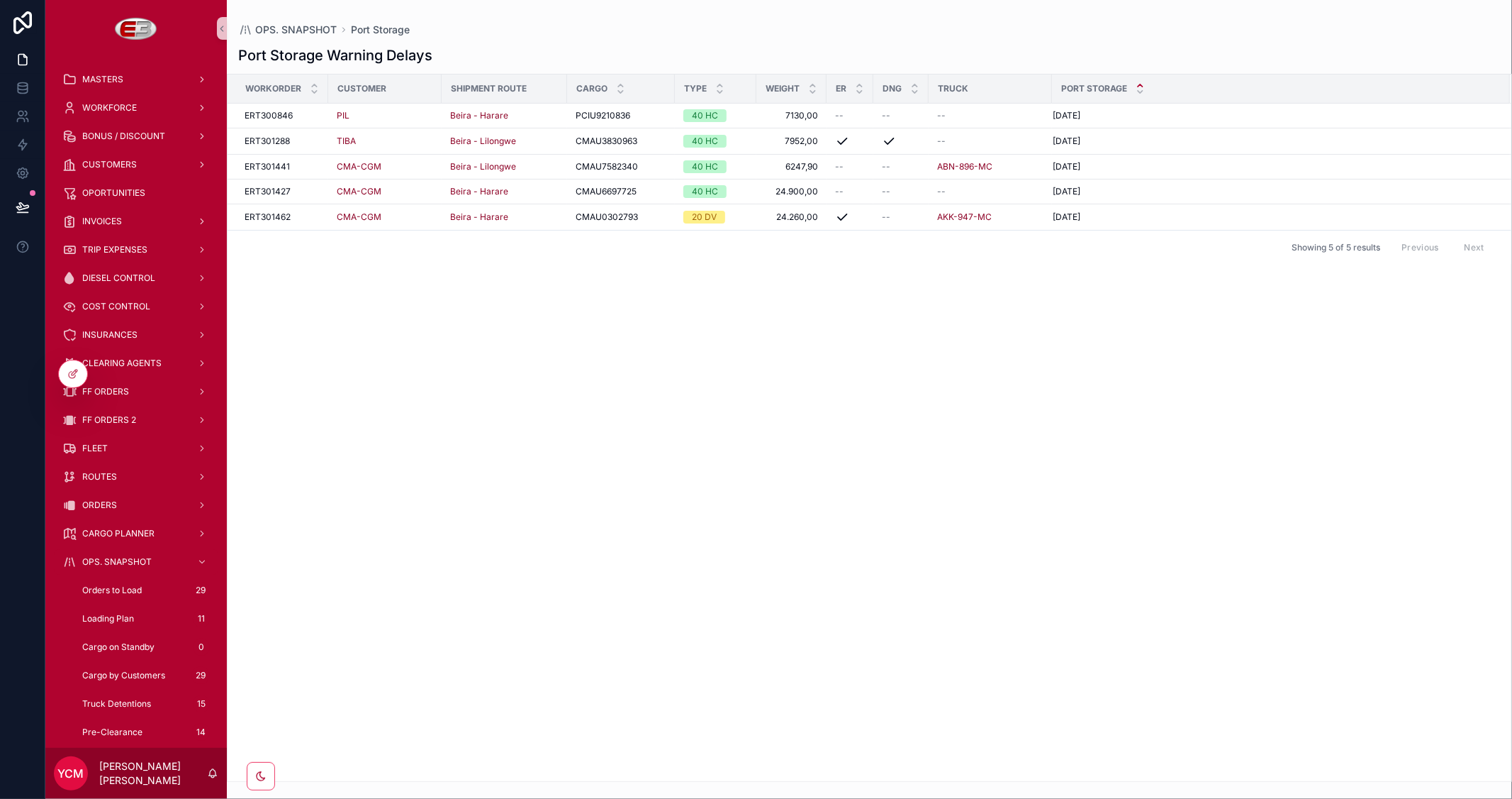
click at [118, 783] on span "D&D Warning" at bounding box center [109, 789] width 54 height 11
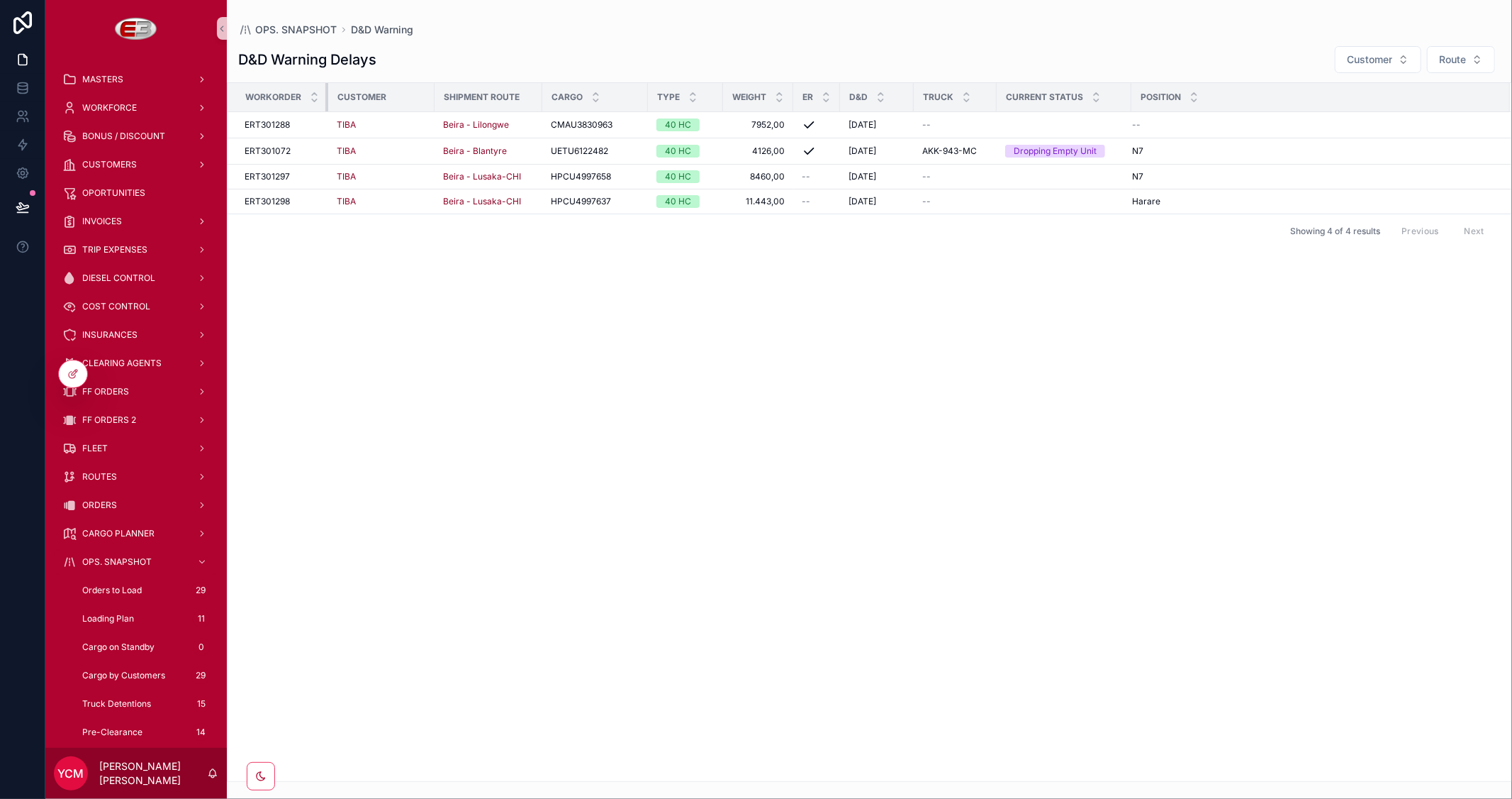
drag, startPoint x: 334, startPoint y: 92, endPoint x: 302, endPoint y: 94, distance: 32.1
click at [302, 94] on th "Workorder" at bounding box center [278, 97] width 101 height 29
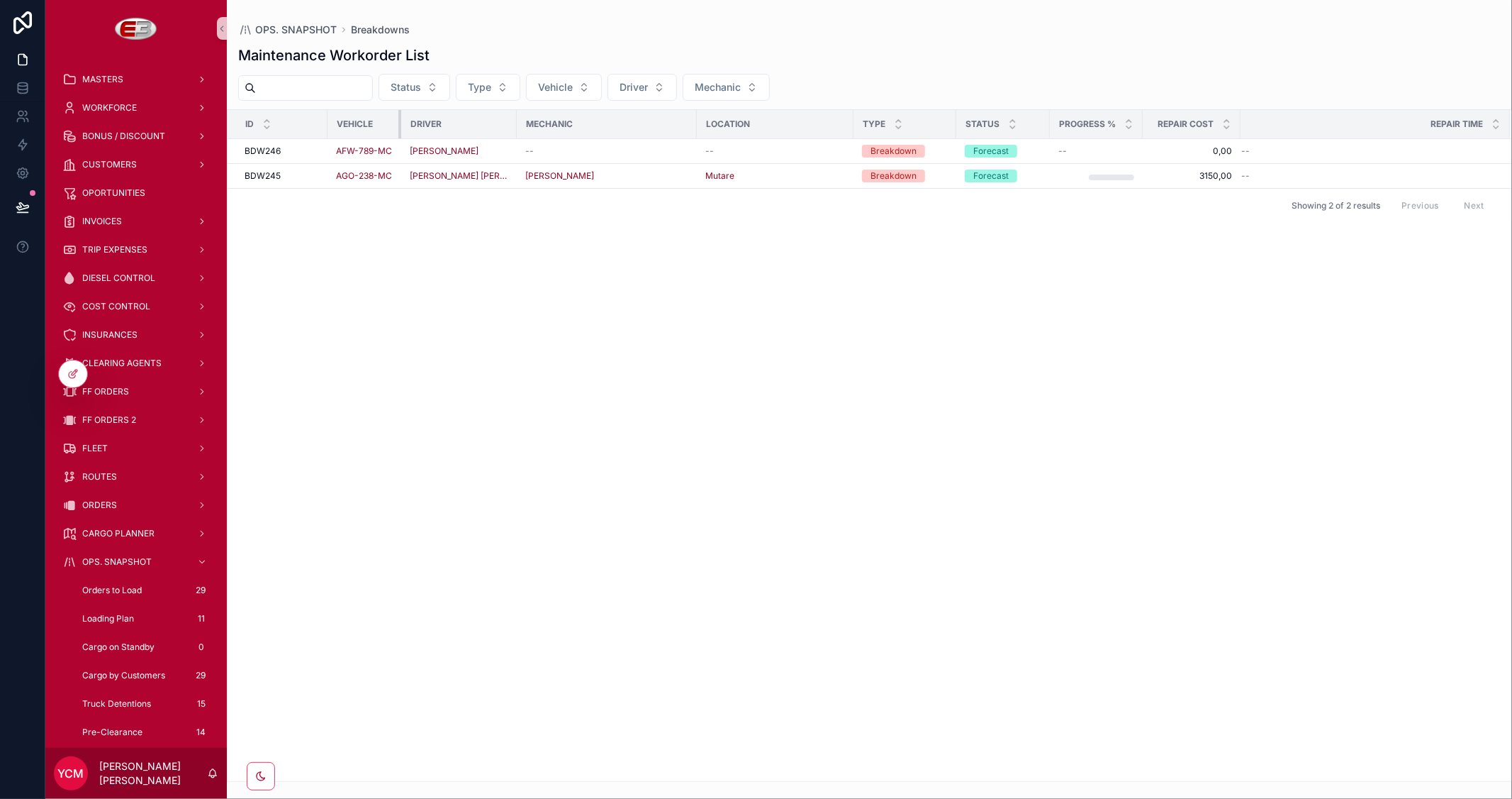
drag, startPoint x: 432, startPoint y: 121, endPoint x: 404, endPoint y: 132, distance: 30.1
click at [398, 132] on div "scrollable content" at bounding box center [401, 124] width 6 height 28
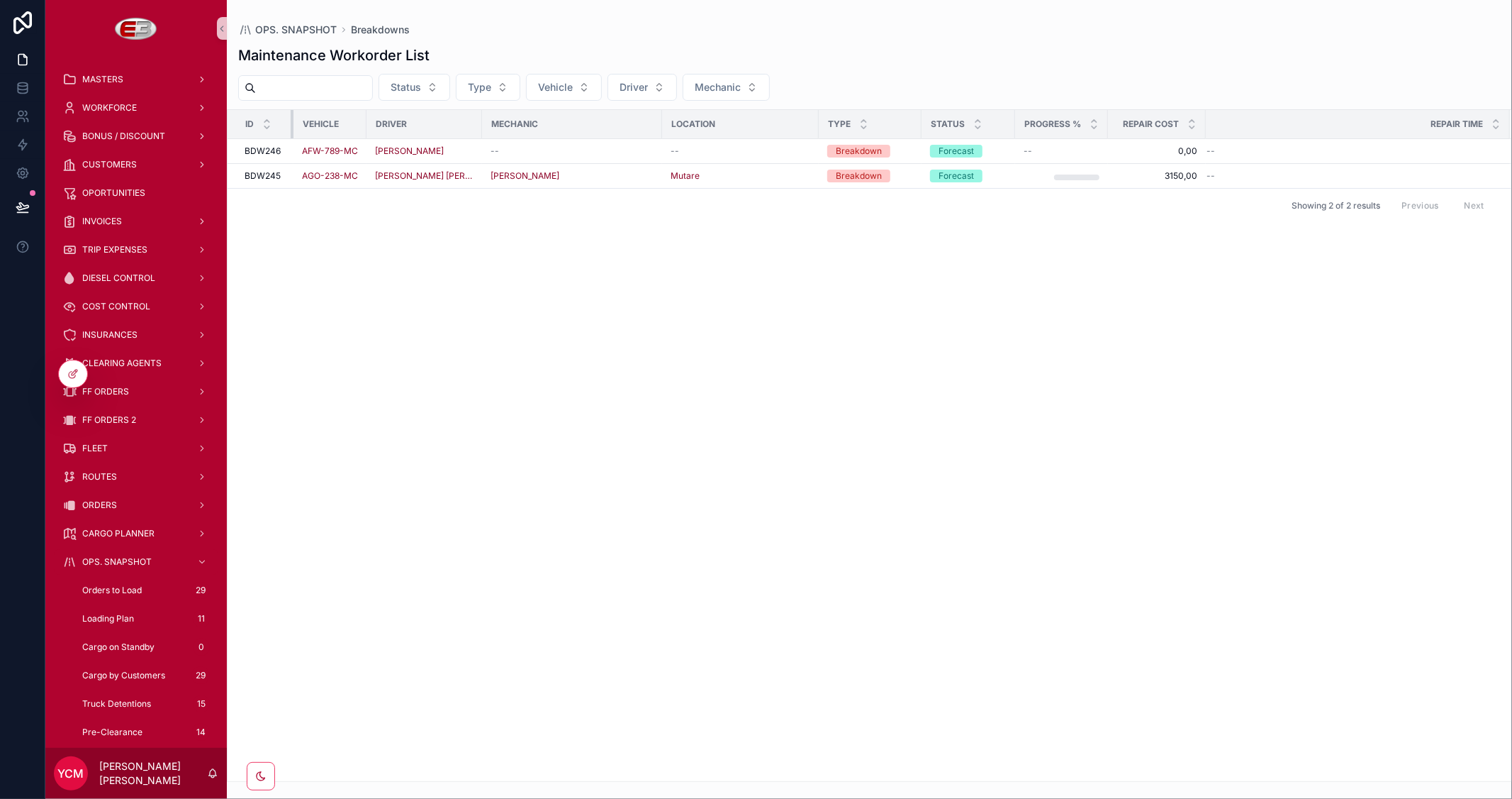
drag, startPoint x: 326, startPoint y: 126, endPoint x: 292, endPoint y: 130, distance: 34.2
click at [292, 130] on div "scrollable content" at bounding box center [293, 124] width 6 height 28
drag, startPoint x: 468, startPoint y: 124, endPoint x: 494, endPoint y: 128, distance: 26.3
click at [506, 128] on div "scrollable content" at bounding box center [508, 124] width 6 height 28
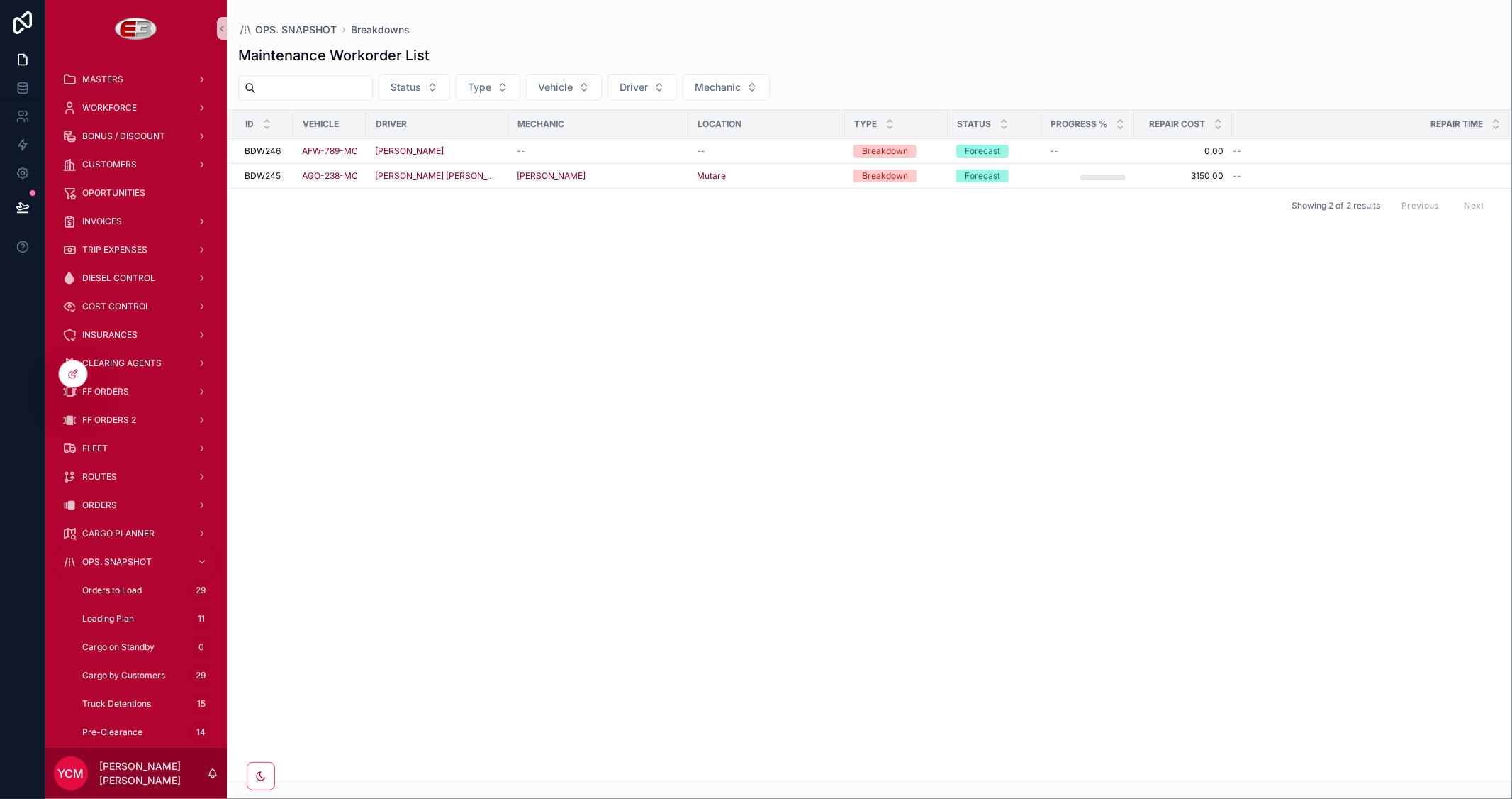
click at [947, 128] on th "Status" at bounding box center [994, 124] width 94 height 29
drag, startPoint x: 934, startPoint y: 125, endPoint x: 910, endPoint y: 129, distance: 24.3
click at [923, 129] on div "scrollable content" at bounding box center [925, 124] width 6 height 28
drag, startPoint x: 1004, startPoint y: 123, endPoint x: 983, endPoint y: 126, distance: 21.2
click at [995, 126] on div "scrollable content" at bounding box center [998, 124] width 6 height 28
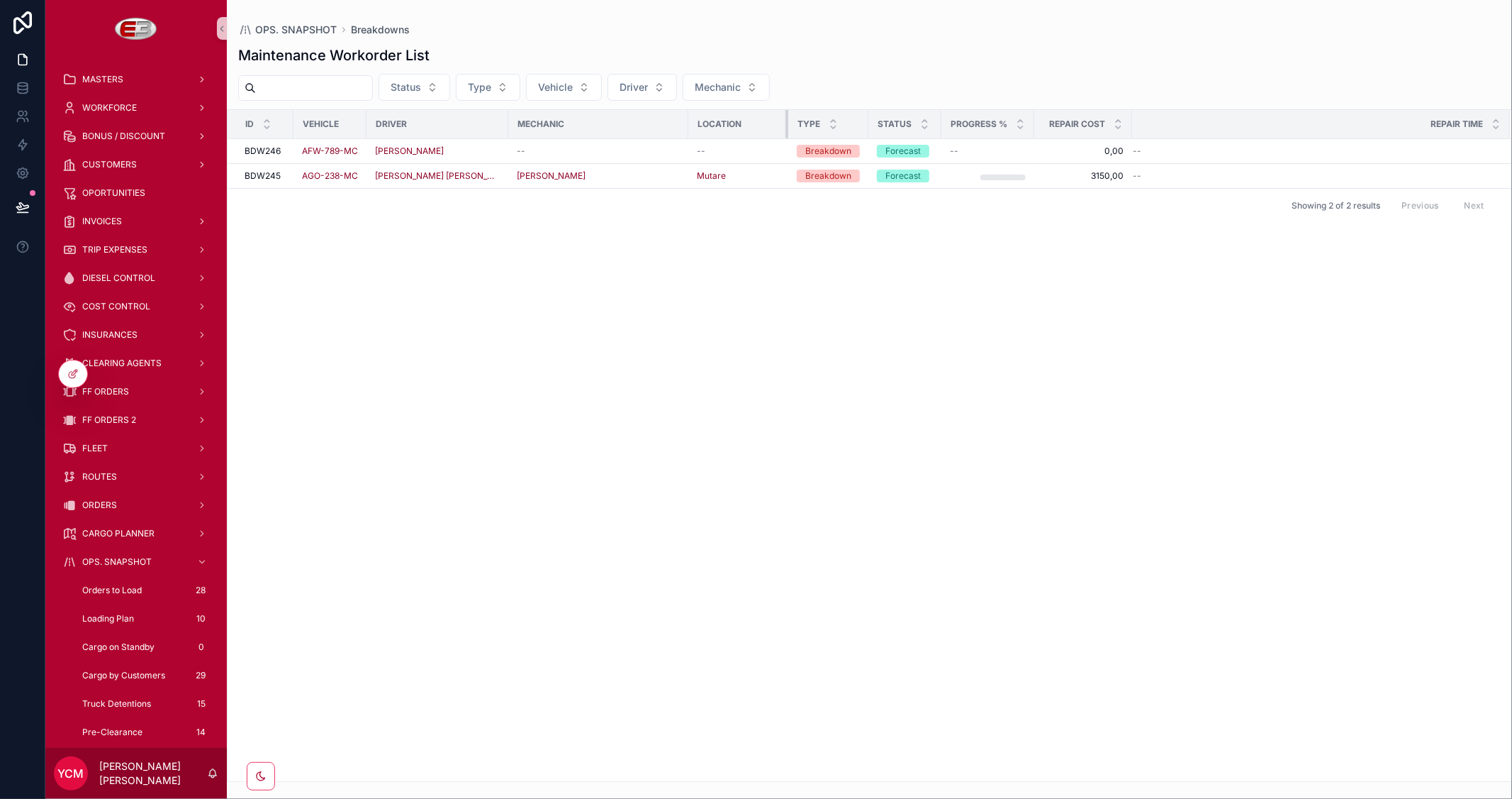
drag, startPoint x: 832, startPoint y: 123, endPoint x: 775, endPoint y: 132, distance: 57.7
click at [785, 132] on div "scrollable content" at bounding box center [788, 124] width 6 height 28
click at [498, 125] on tr "Id Vehicle Driver Mechanic Location Type Status Progress % Repair Cost Repair T…" at bounding box center [869, 124] width 1284 height 29
drag, startPoint x: 495, startPoint y: 125, endPoint x: 523, endPoint y: 129, distance: 28.3
click at [523, 129] on div "scrollable content" at bounding box center [524, 124] width 6 height 28
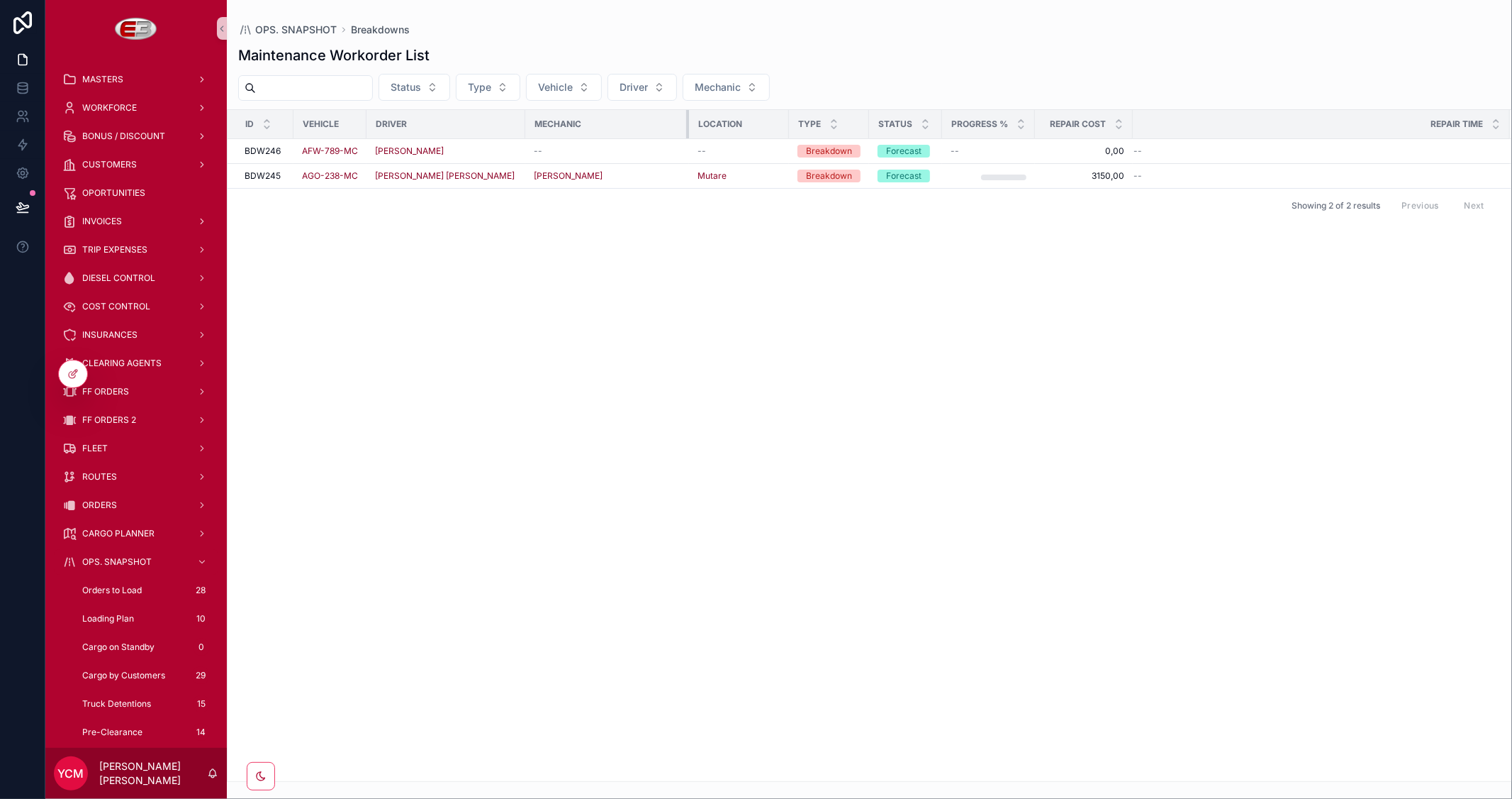
drag, startPoint x: 702, startPoint y: 124, endPoint x: 686, endPoint y: 128, distance: 16.5
click at [686, 128] on div "scrollable content" at bounding box center [688, 124] width 6 height 28
click at [367, 119] on div "scrollable content" at bounding box center [369, 124] width 6 height 28
click at [295, 124] on div "scrollable content" at bounding box center [297, 124] width 6 height 28
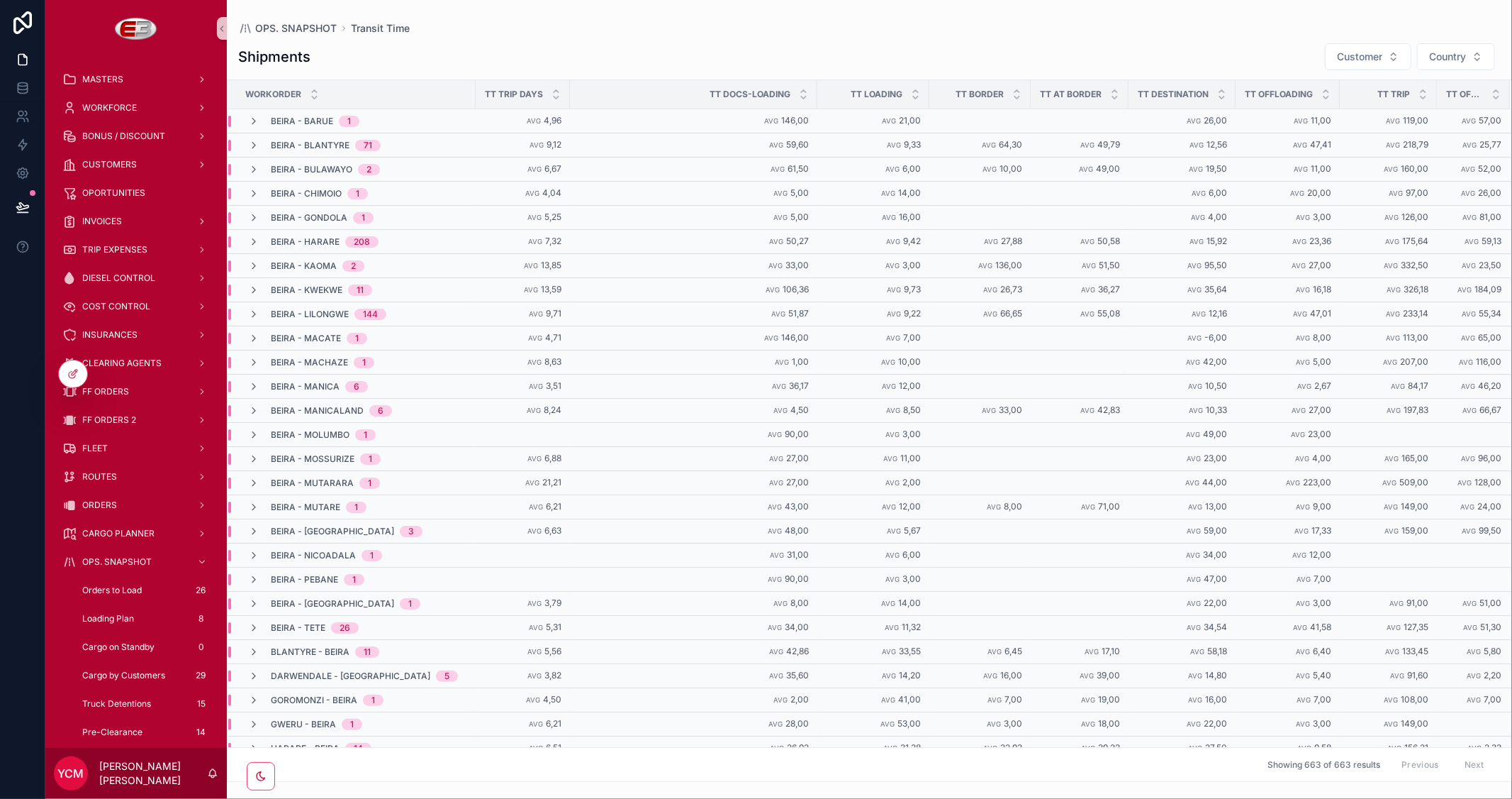
click at [1128, 43] on div "Shipments Customer Country" at bounding box center [869, 57] width 1262 height 28
click at [1457, 55] on span "Country" at bounding box center [1447, 57] width 37 height 14
click at [1393, 184] on div "Mozambique" at bounding box center [1423, 182] width 170 height 23
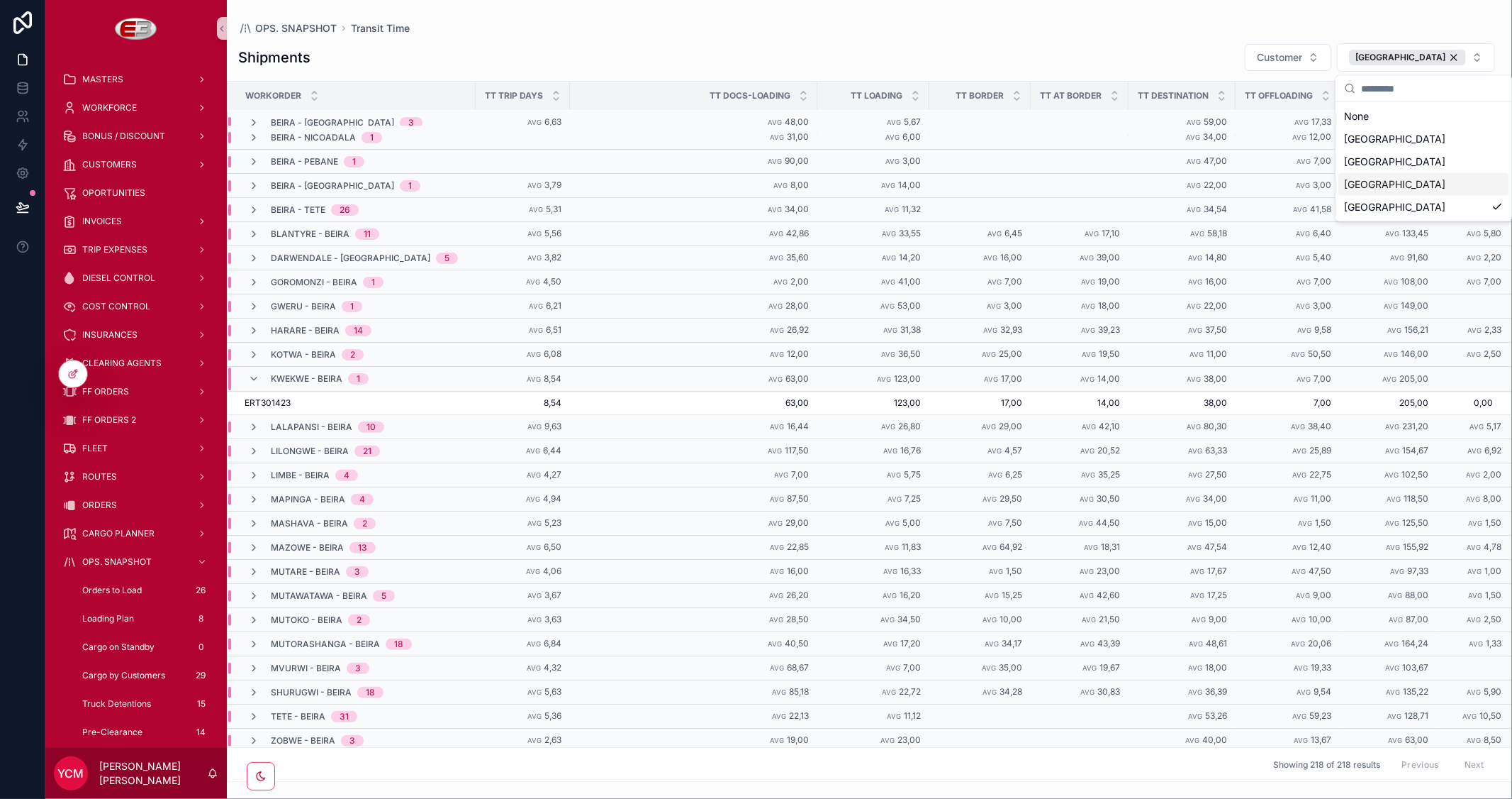
scroll to position [223, 0]
drag, startPoint x: 1457, startPoint y: 54, endPoint x: 1441, endPoint y: 58, distance: 16.5
click at [1457, 54] on div "Mozambique" at bounding box center [1407, 58] width 117 height 16
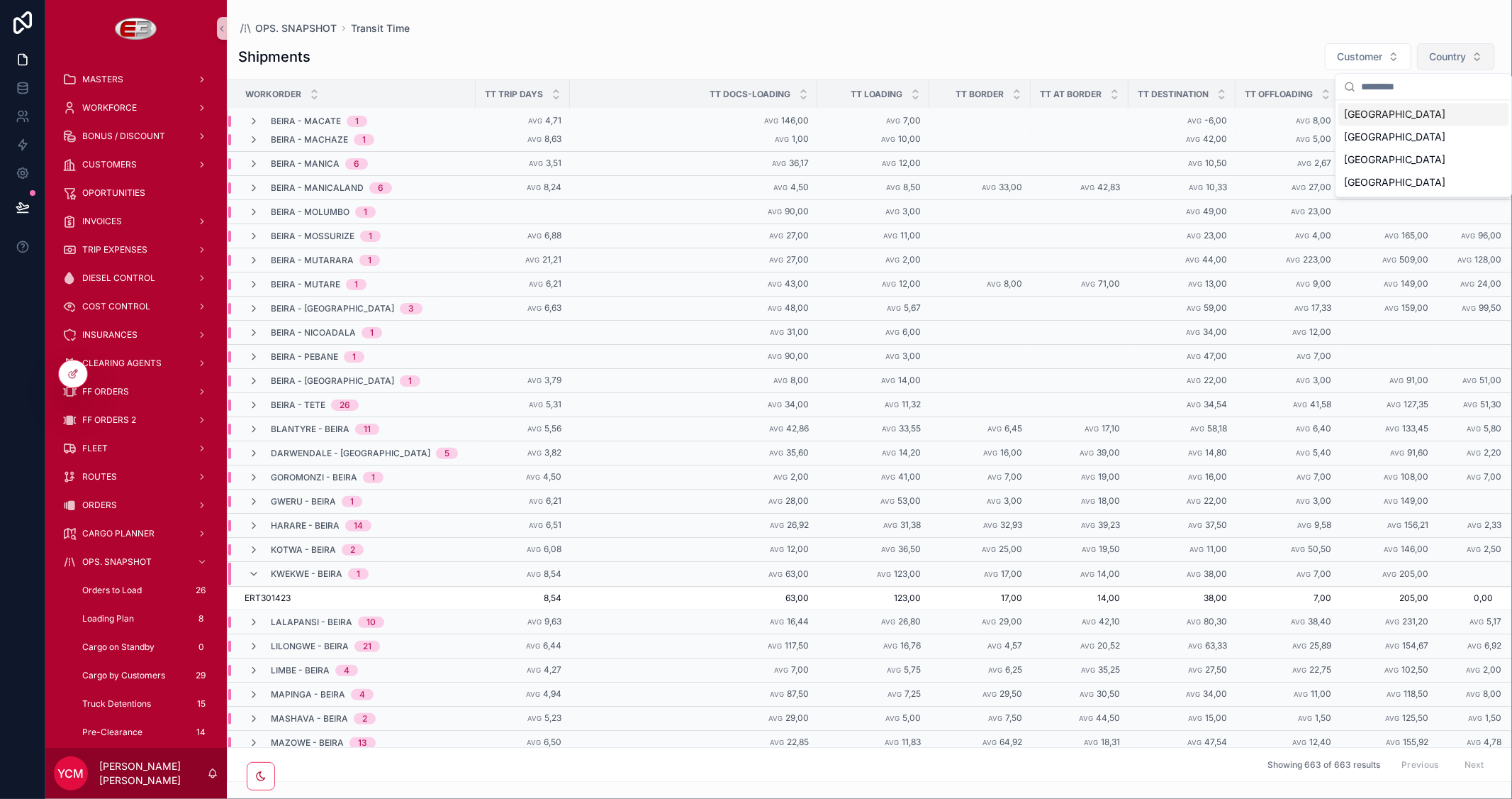
scroll to position [211, 0]
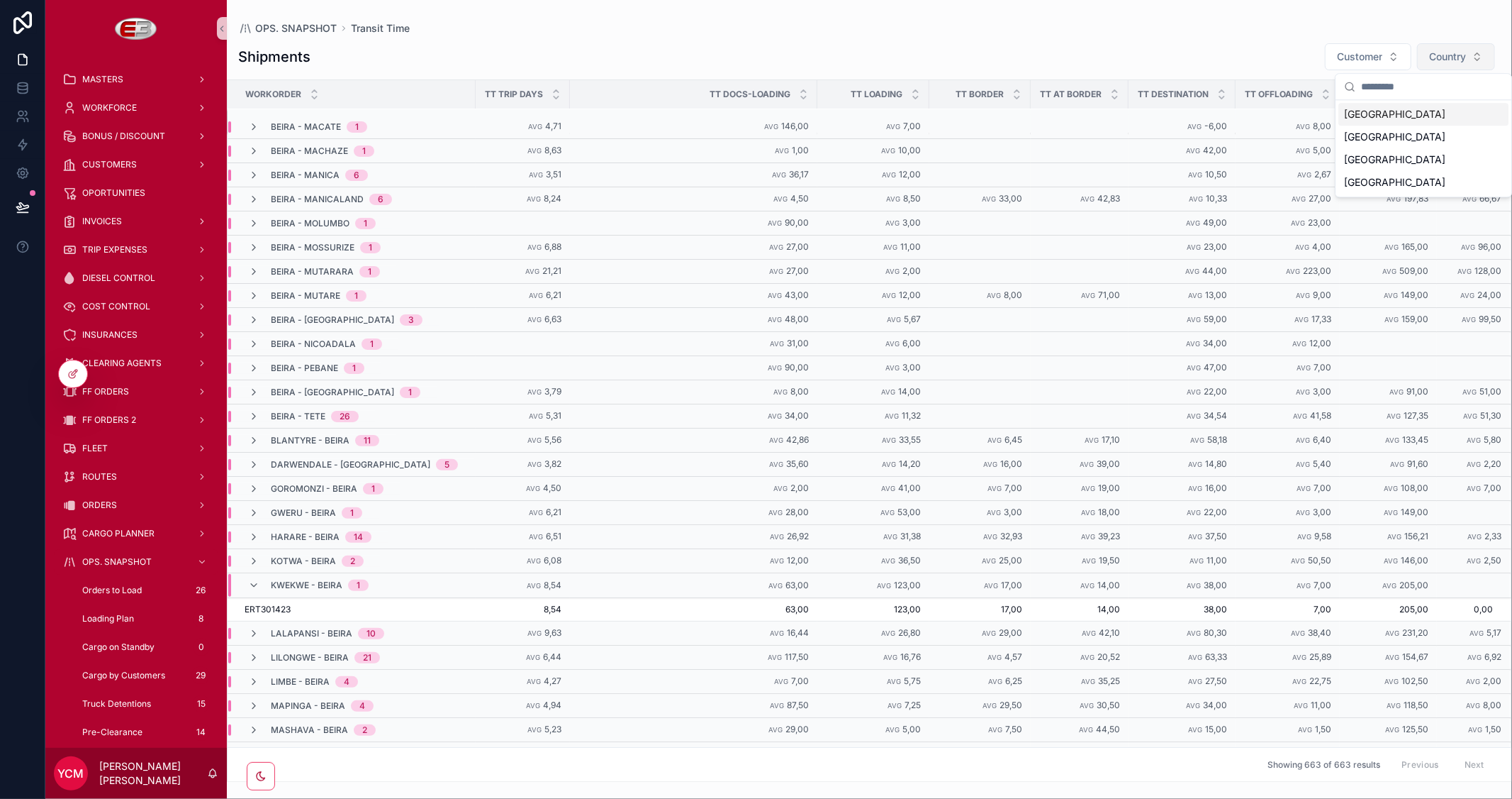
click at [1443, 55] on span "Country" at bounding box center [1447, 57] width 37 height 14
click at [1440, 60] on span "Country" at bounding box center [1447, 57] width 37 height 14
click at [1379, 136] on div "Zimbabwe" at bounding box center [1423, 136] width 170 height 23
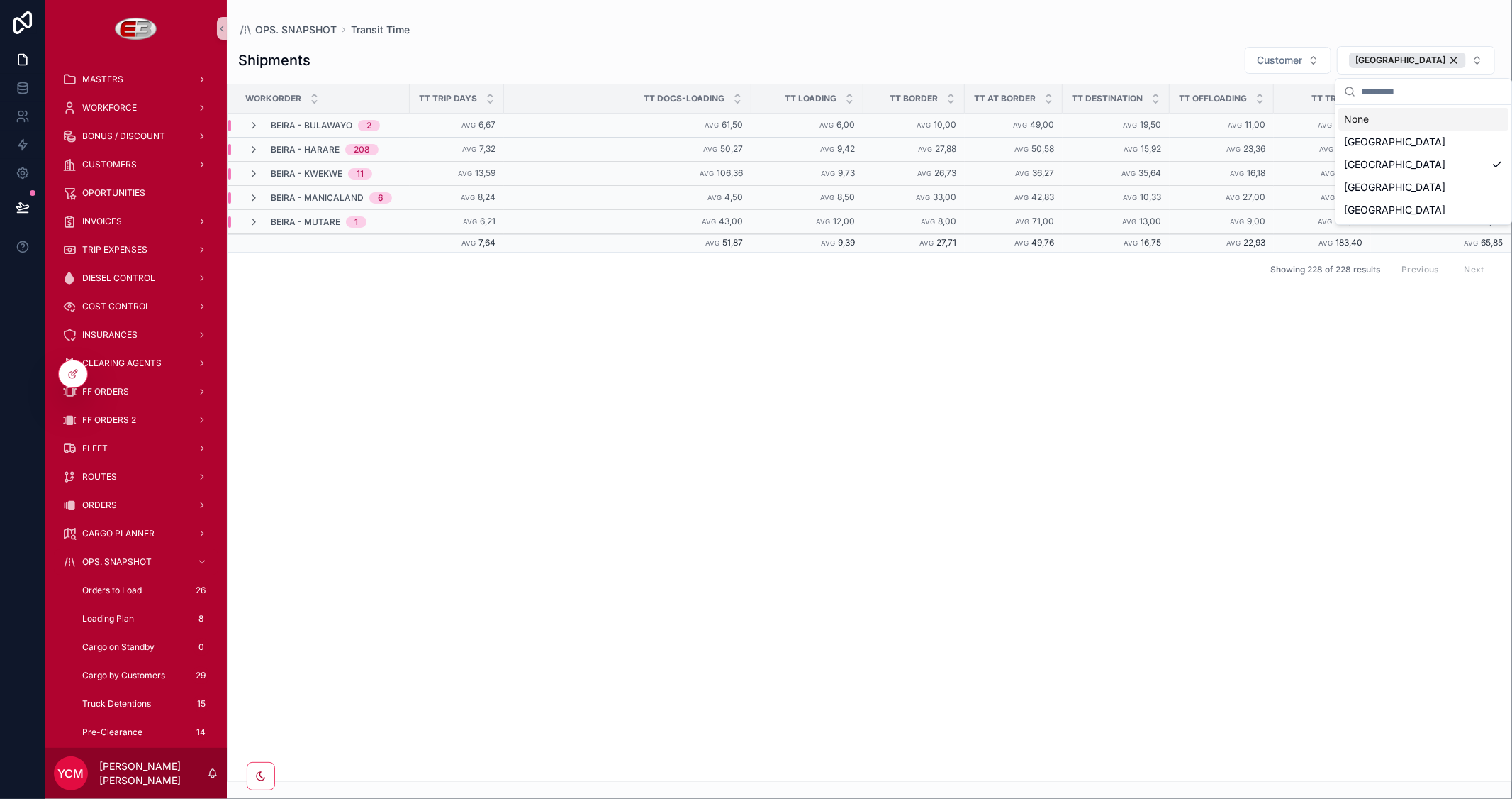
click at [1250, 402] on div "Workorder TT Trip Days TT Docs-Loading TT Loading TT Border TT At Border TT Des…" at bounding box center [869, 433] width 1284 height 697
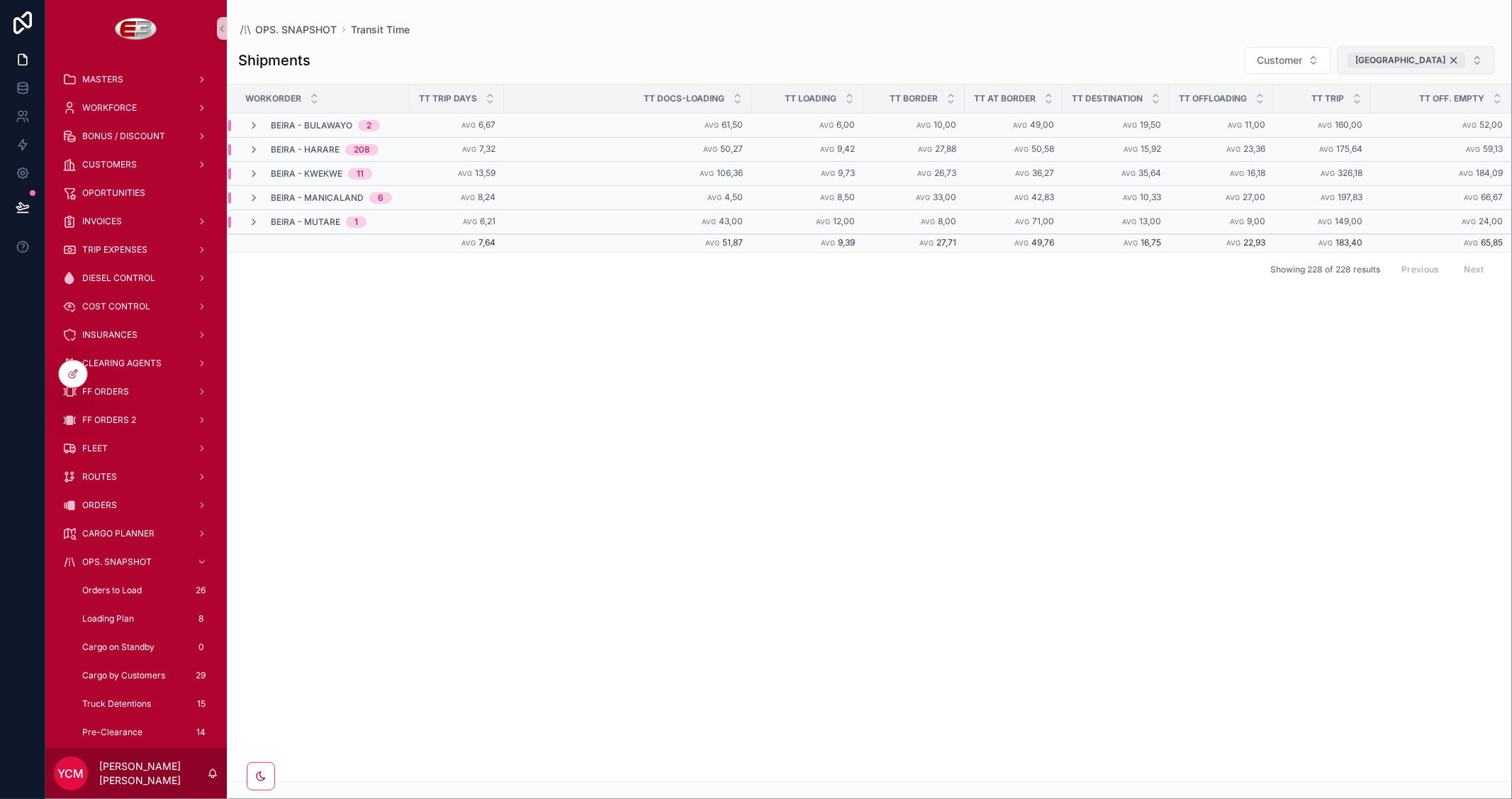
click at [1451, 57] on div "Zimbabwe" at bounding box center [1407, 61] width 117 height 16
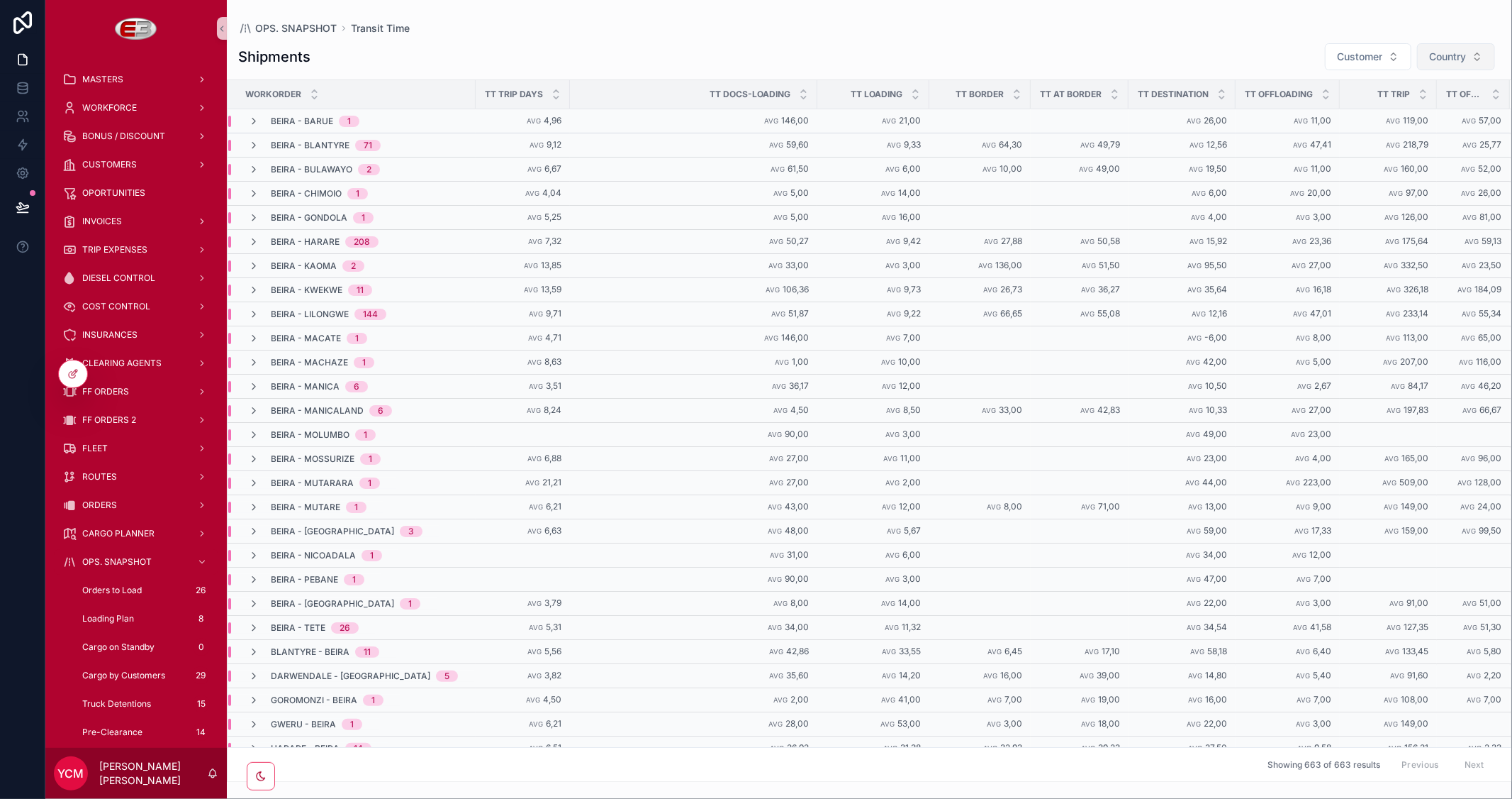
click at [1444, 55] on span "Country" at bounding box center [1447, 57] width 37 height 14
click at [1382, 158] on div "Zambia" at bounding box center [1423, 159] width 170 height 23
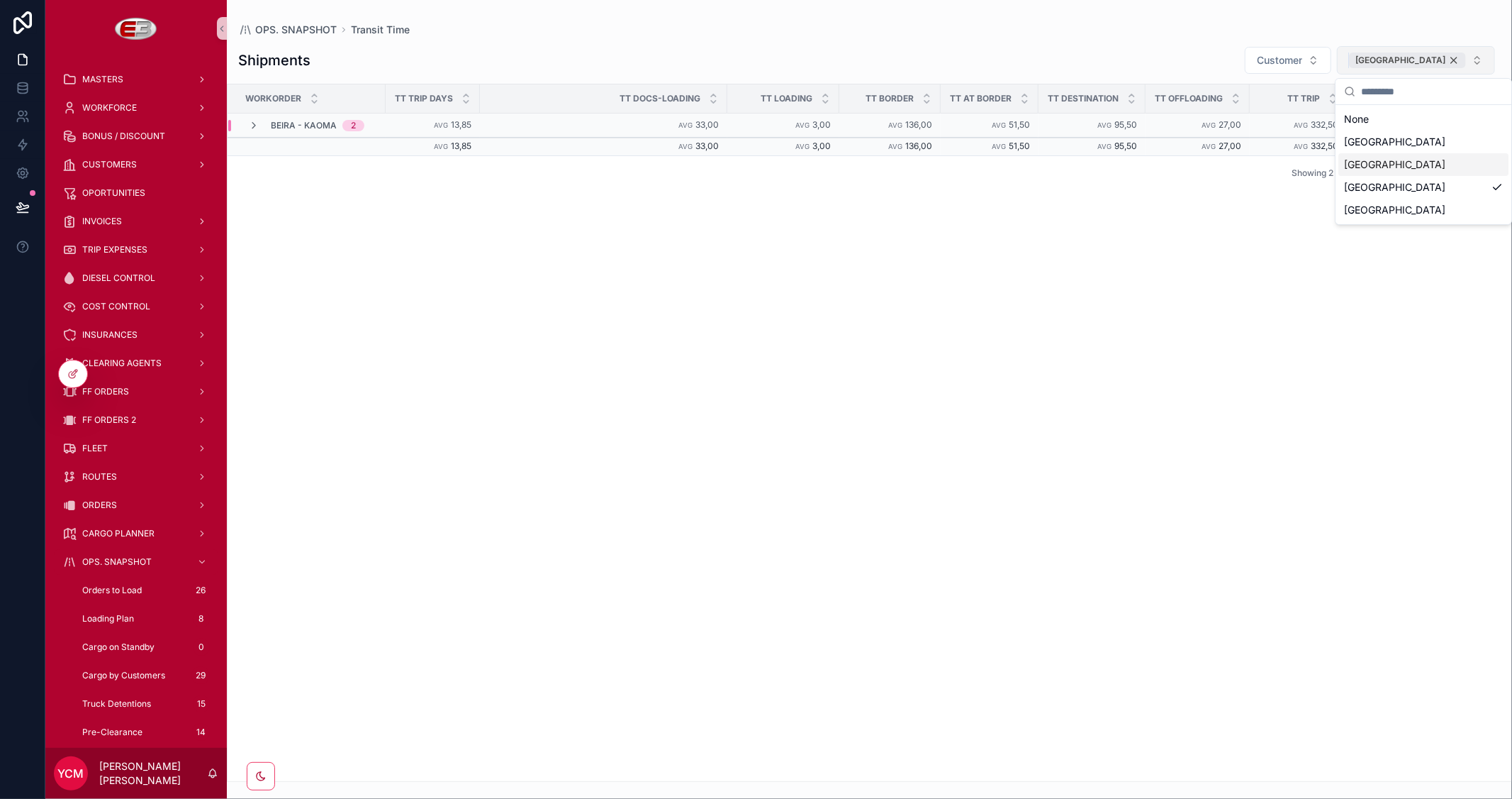
click at [1451, 54] on div "Zambia" at bounding box center [1407, 61] width 117 height 16
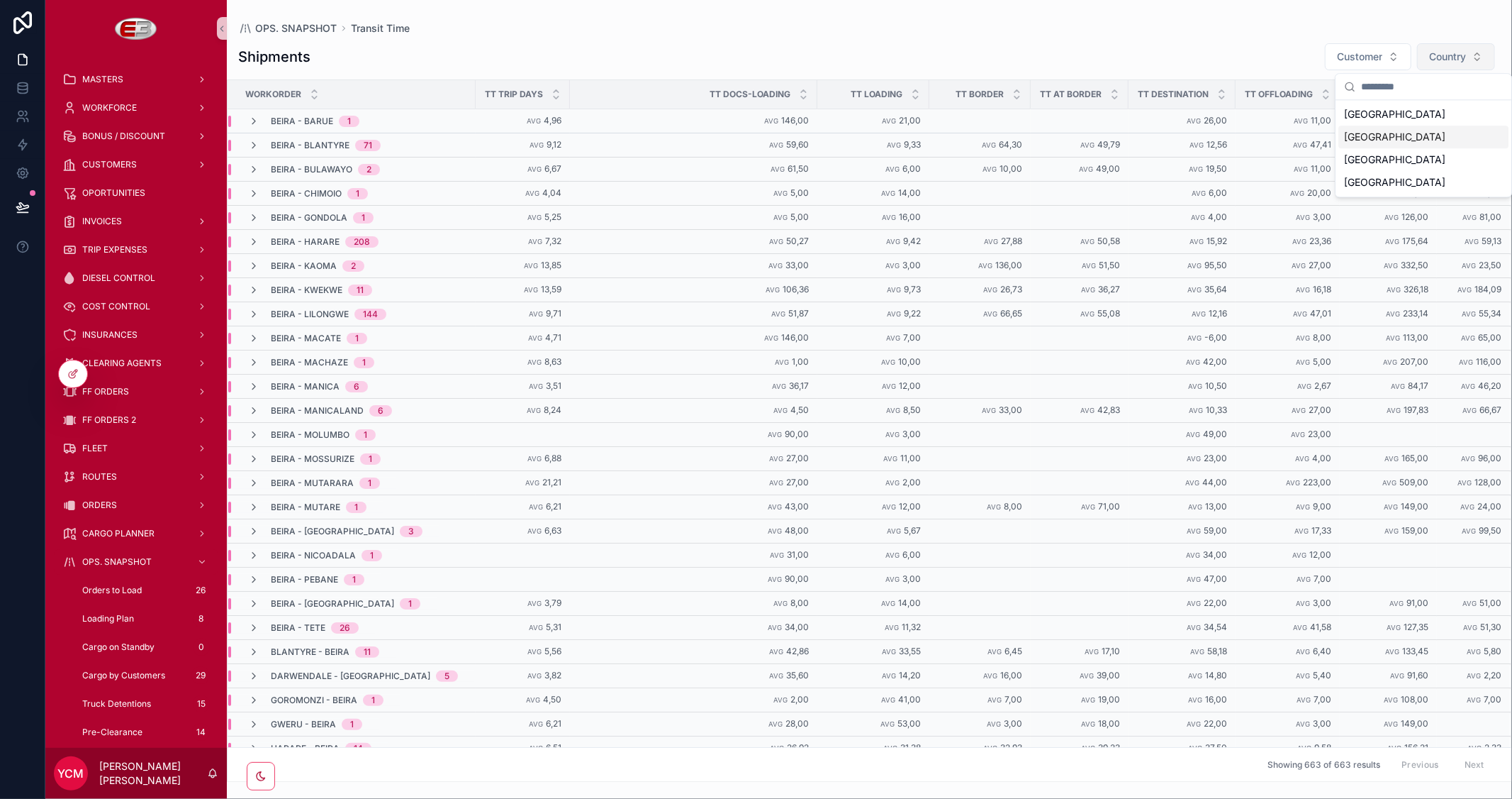
click at [1450, 54] on span "Country" at bounding box center [1447, 57] width 37 height 14
click at [1454, 54] on span "Country" at bounding box center [1447, 57] width 37 height 14
click at [1377, 115] on div "Malawi" at bounding box center [1423, 114] width 170 height 23
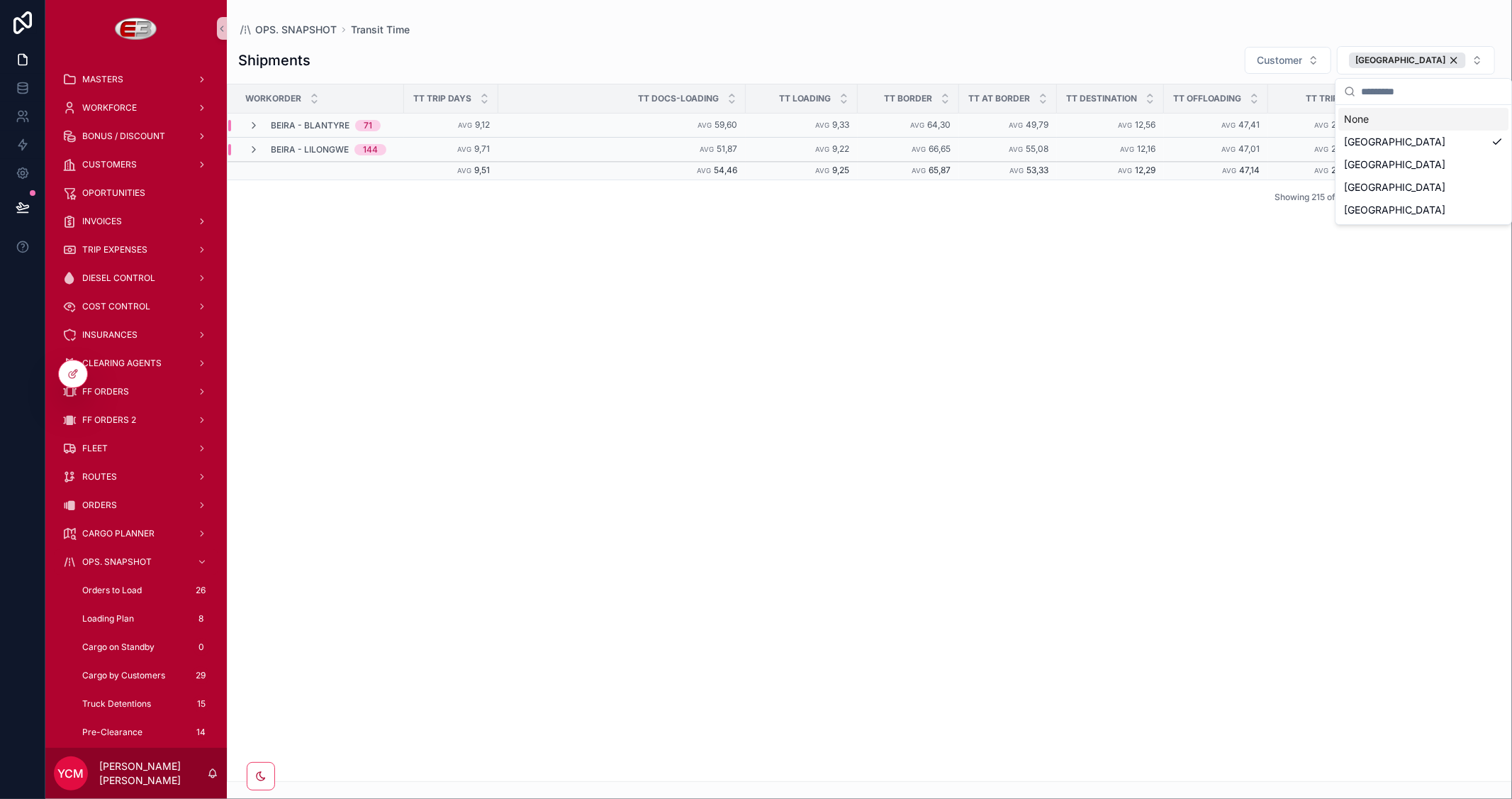
click at [1033, 455] on div "Workorder TT Trip Days TT Docs-Loading TT Loading TT Border TT At Border TT Des…" at bounding box center [869, 433] width 1284 height 697
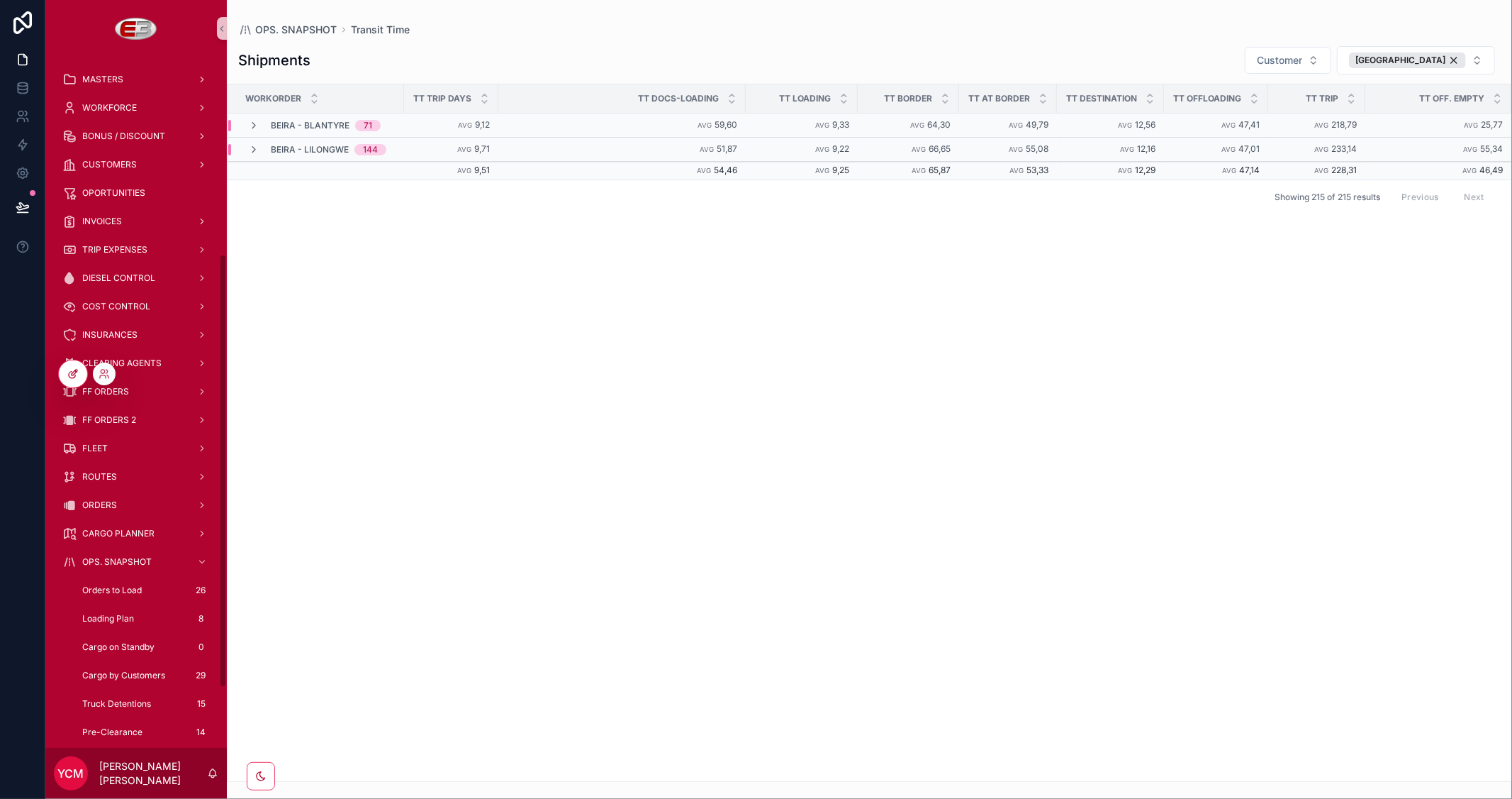
click at [75, 373] on icon at bounding box center [73, 373] width 11 height 11
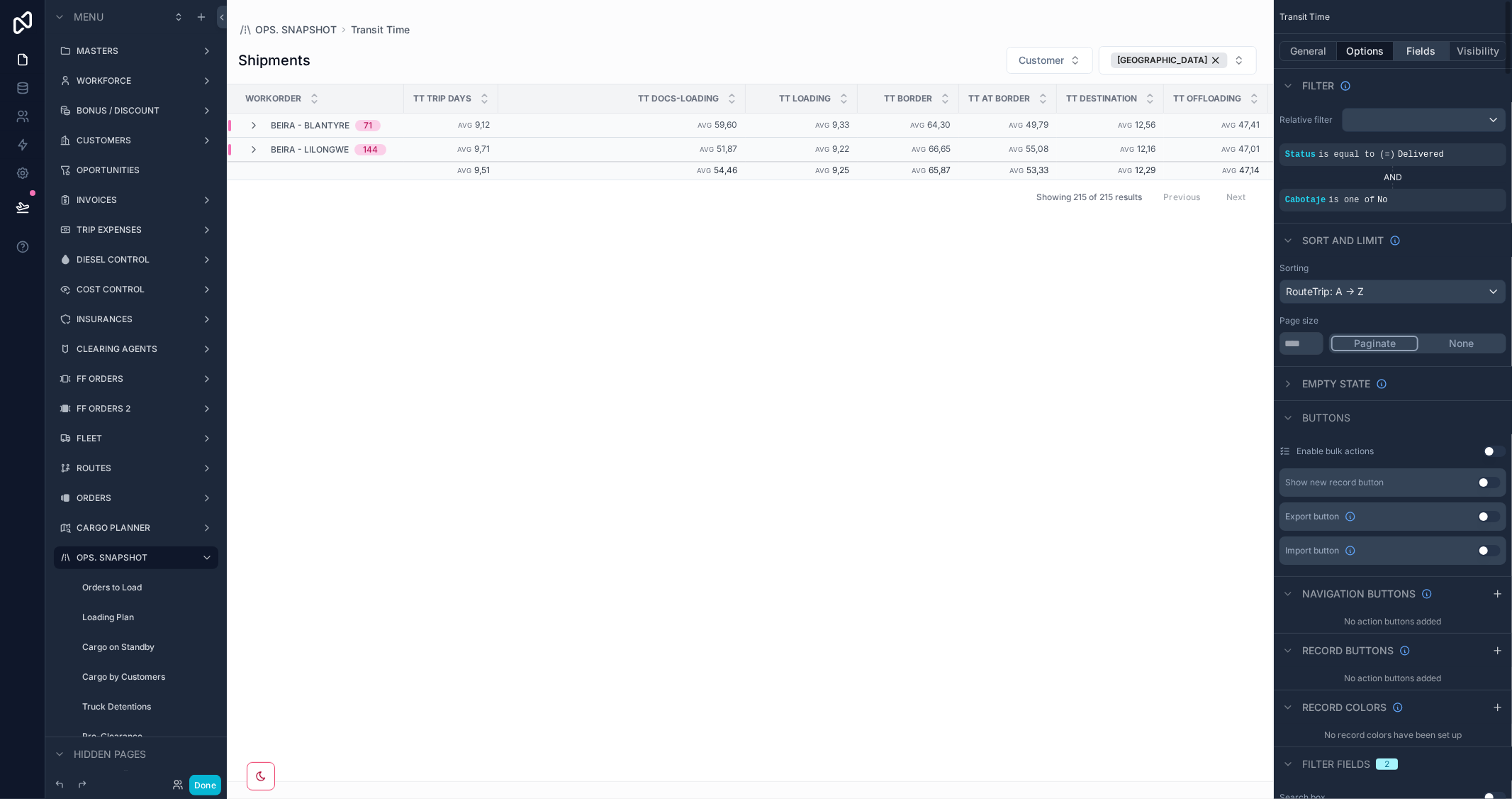
click at [1420, 50] on button "Fields" at bounding box center [1422, 50] width 57 height 20
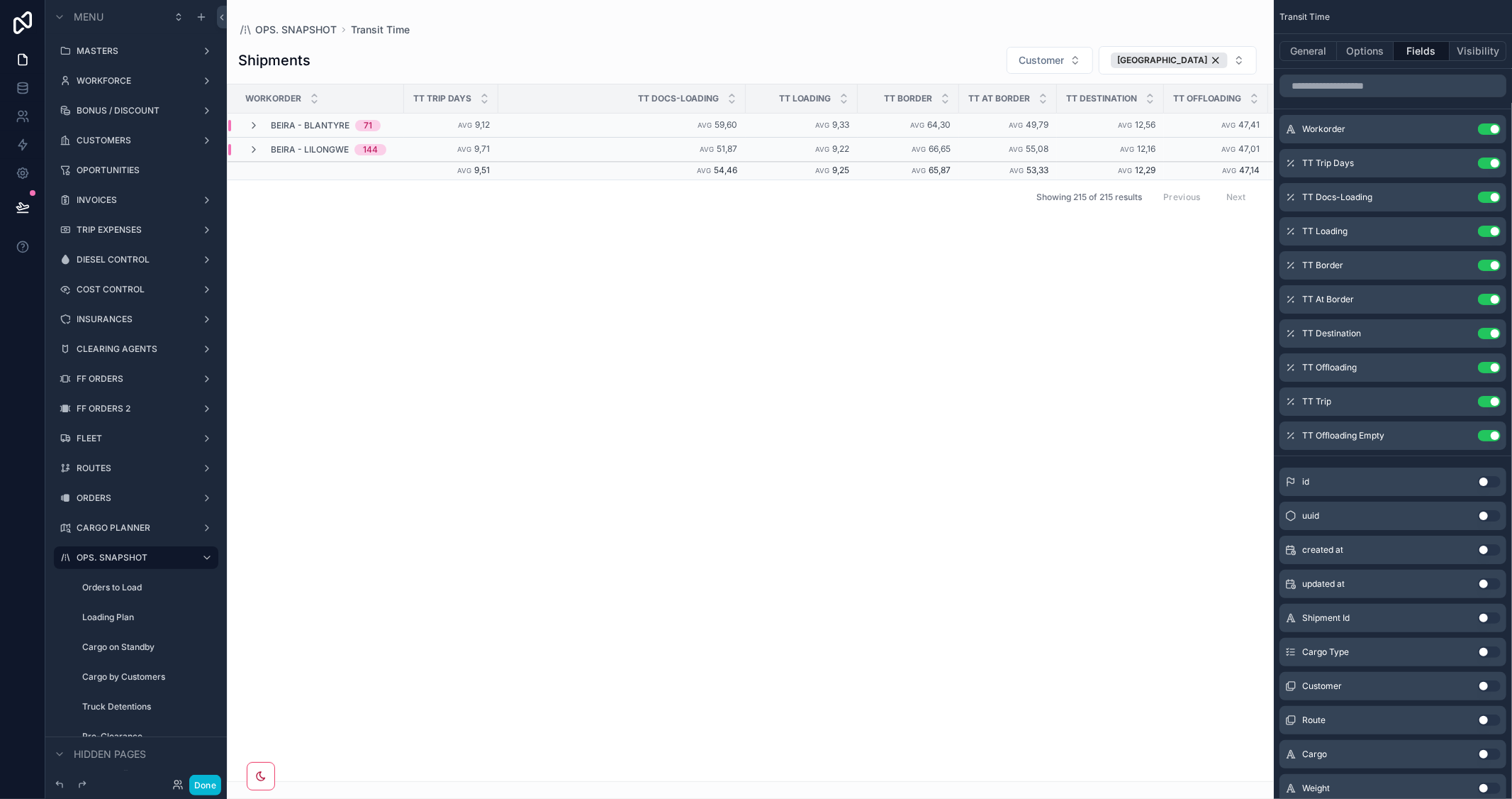
click at [1492, 615] on button "Use setting" at bounding box center [1489, 618] width 23 height 11
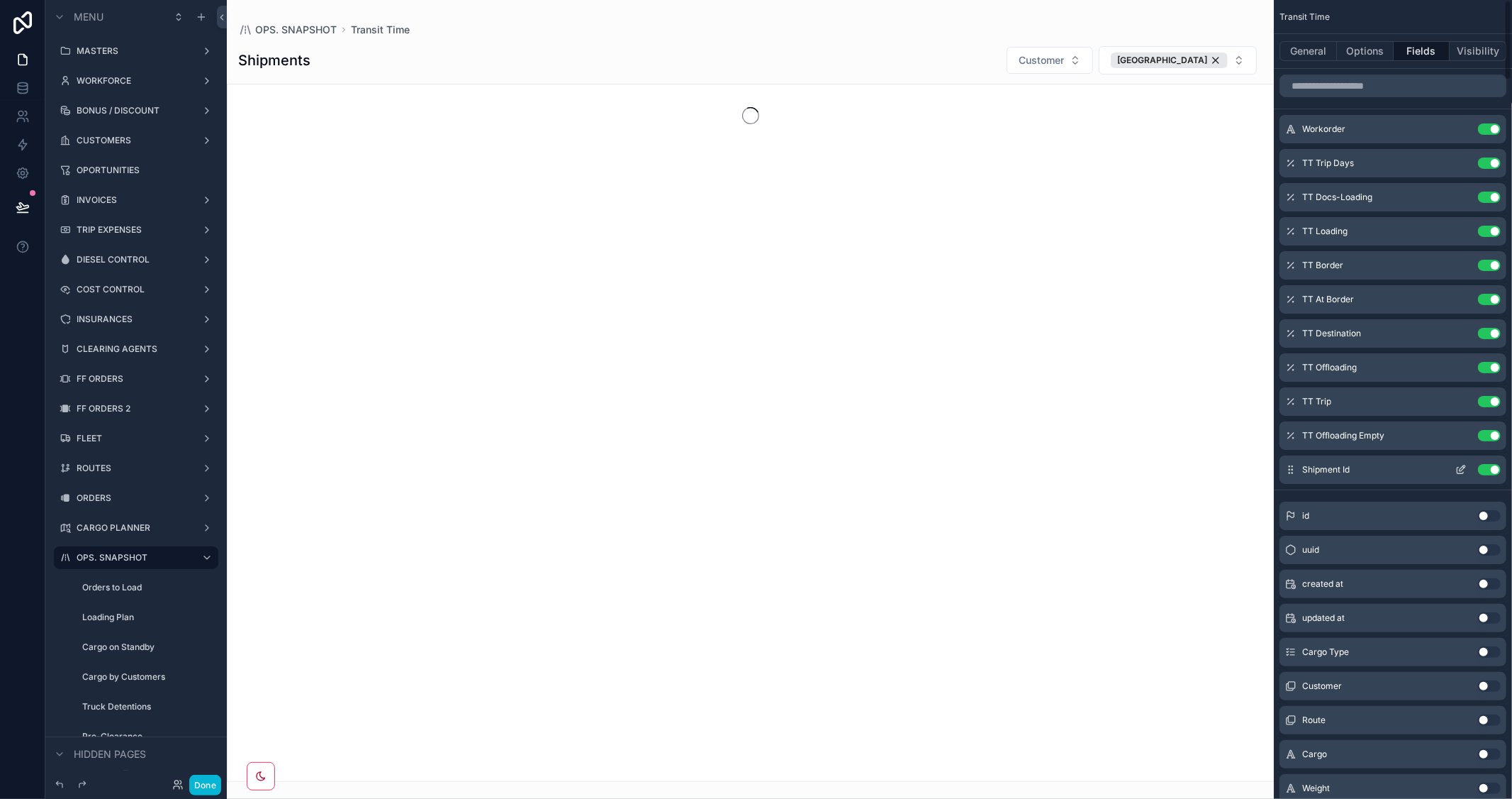
click at [1451, 470] on button "scrollable content" at bounding box center [1461, 470] width 23 height 11
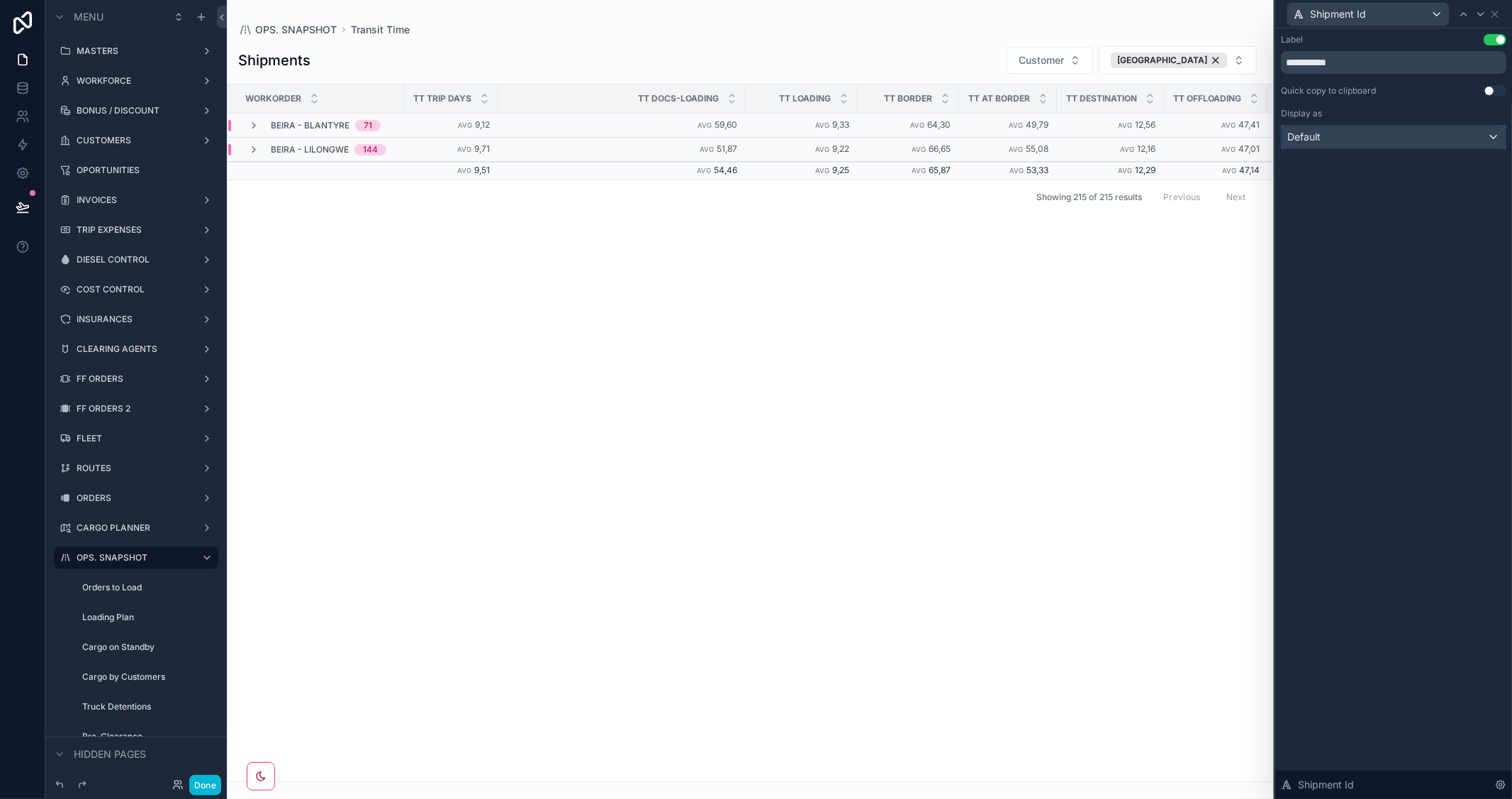
click at [1395, 145] on div "Default" at bounding box center [1393, 136] width 224 height 23
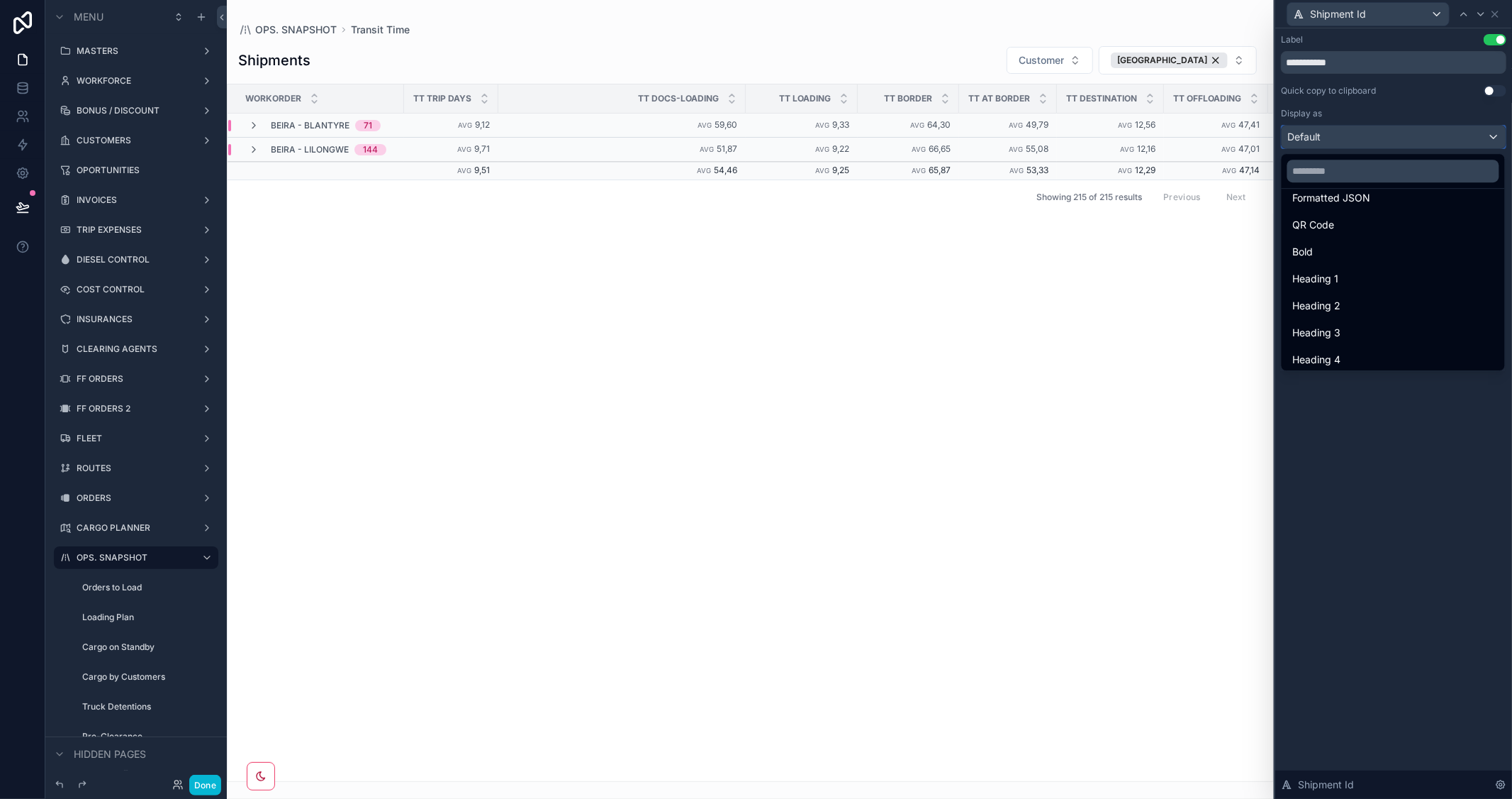
scroll to position [154, 0]
click at [1408, 469] on div at bounding box center [1393, 400] width 237 height 799
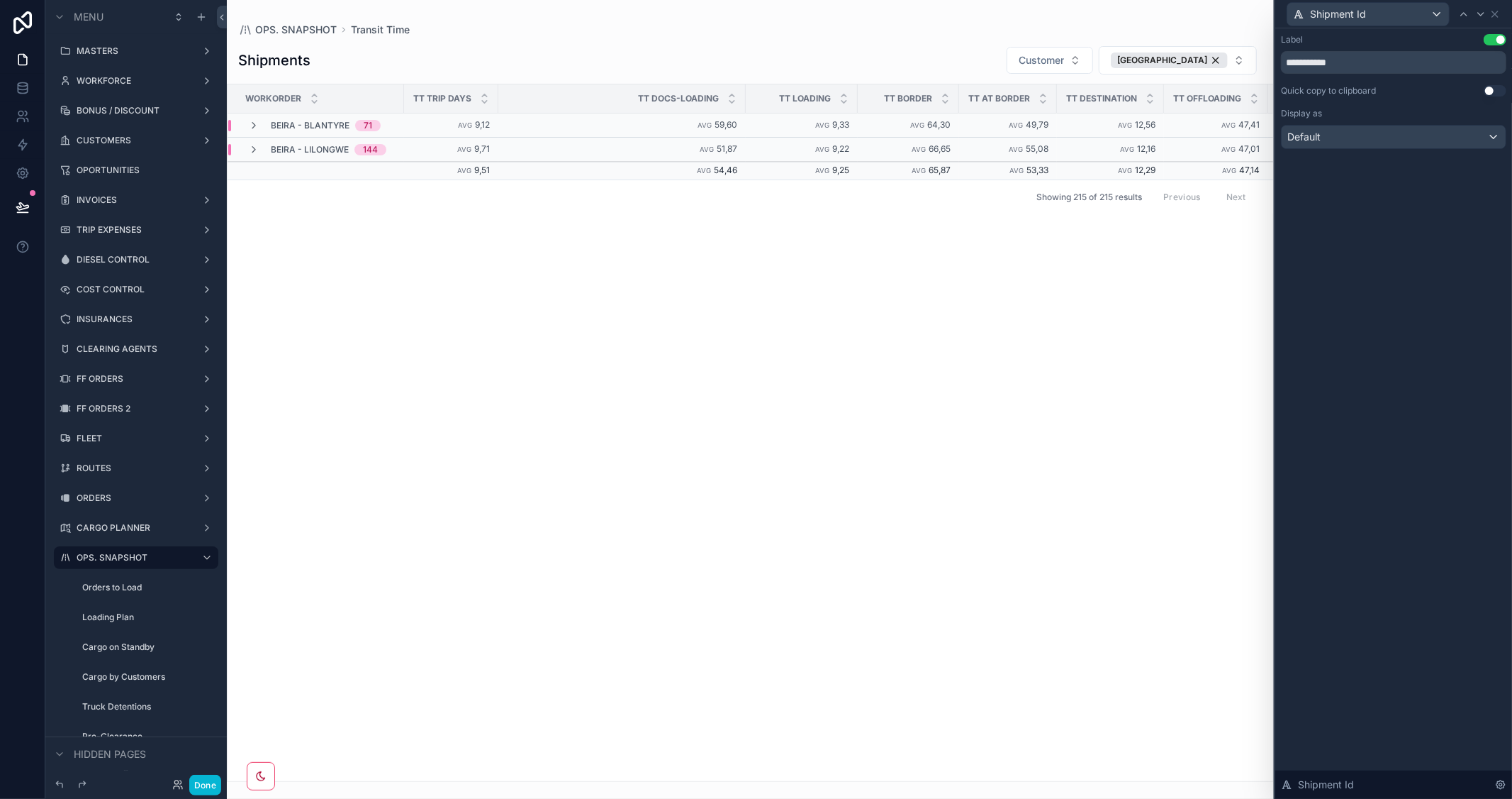
click at [1002, 777] on div "scrollable content" at bounding box center [750, 400] width 1047 height 799
click at [1436, 130] on div "Default" at bounding box center [1393, 136] width 224 height 23
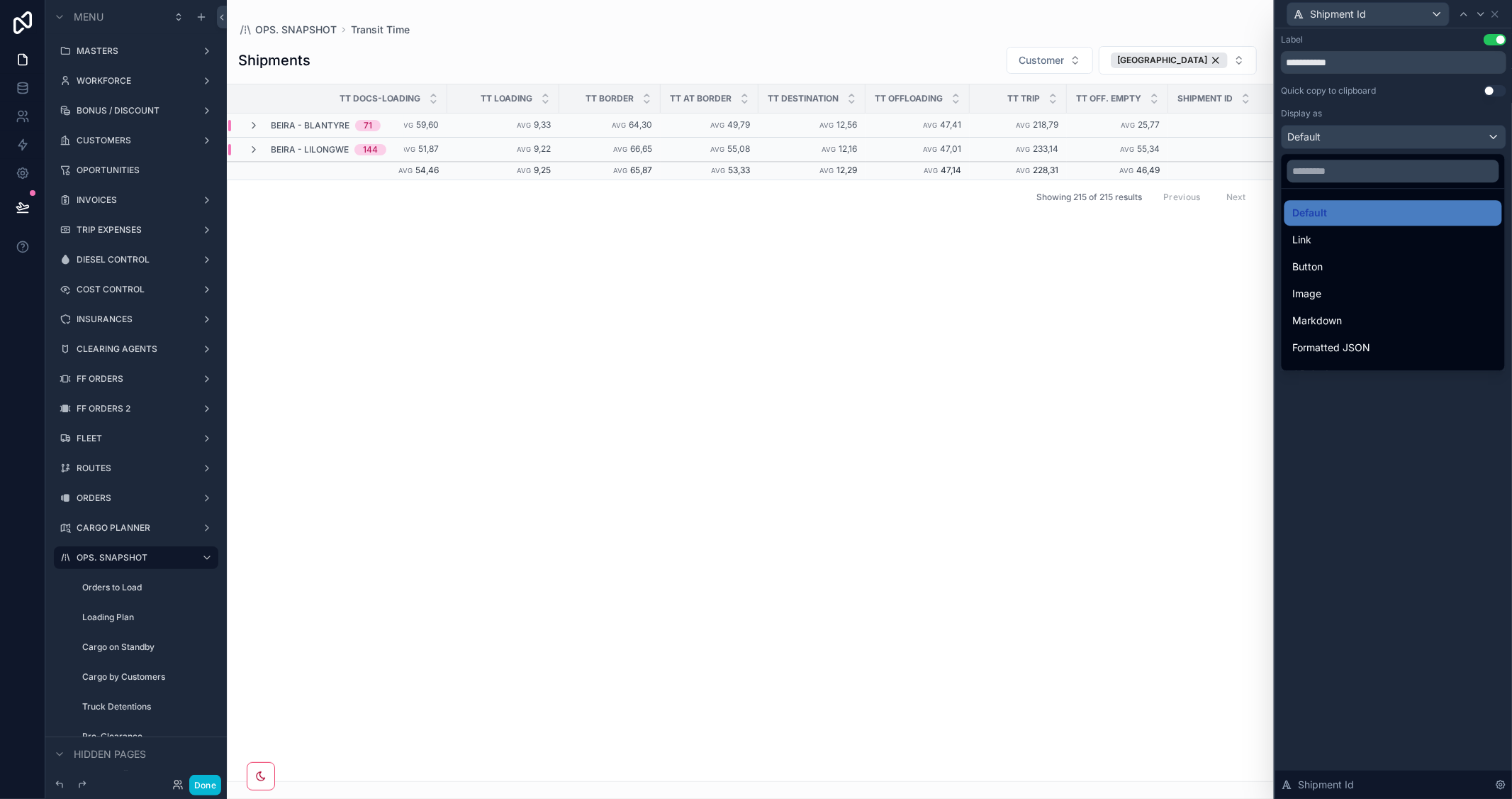
click at [1493, 11] on div at bounding box center [1393, 400] width 237 height 799
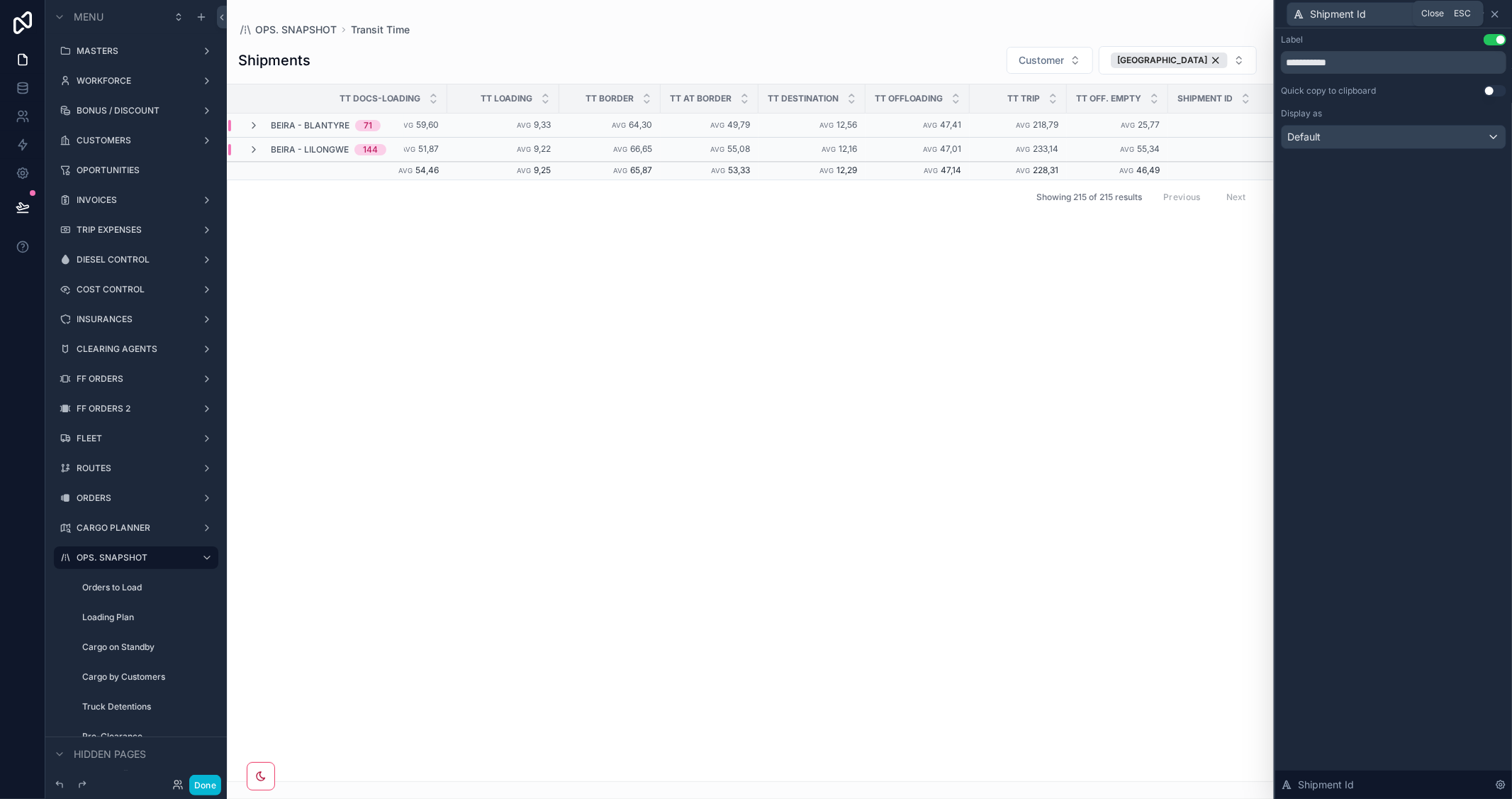
click at [1494, 16] on icon at bounding box center [1495, 14] width 11 height 11
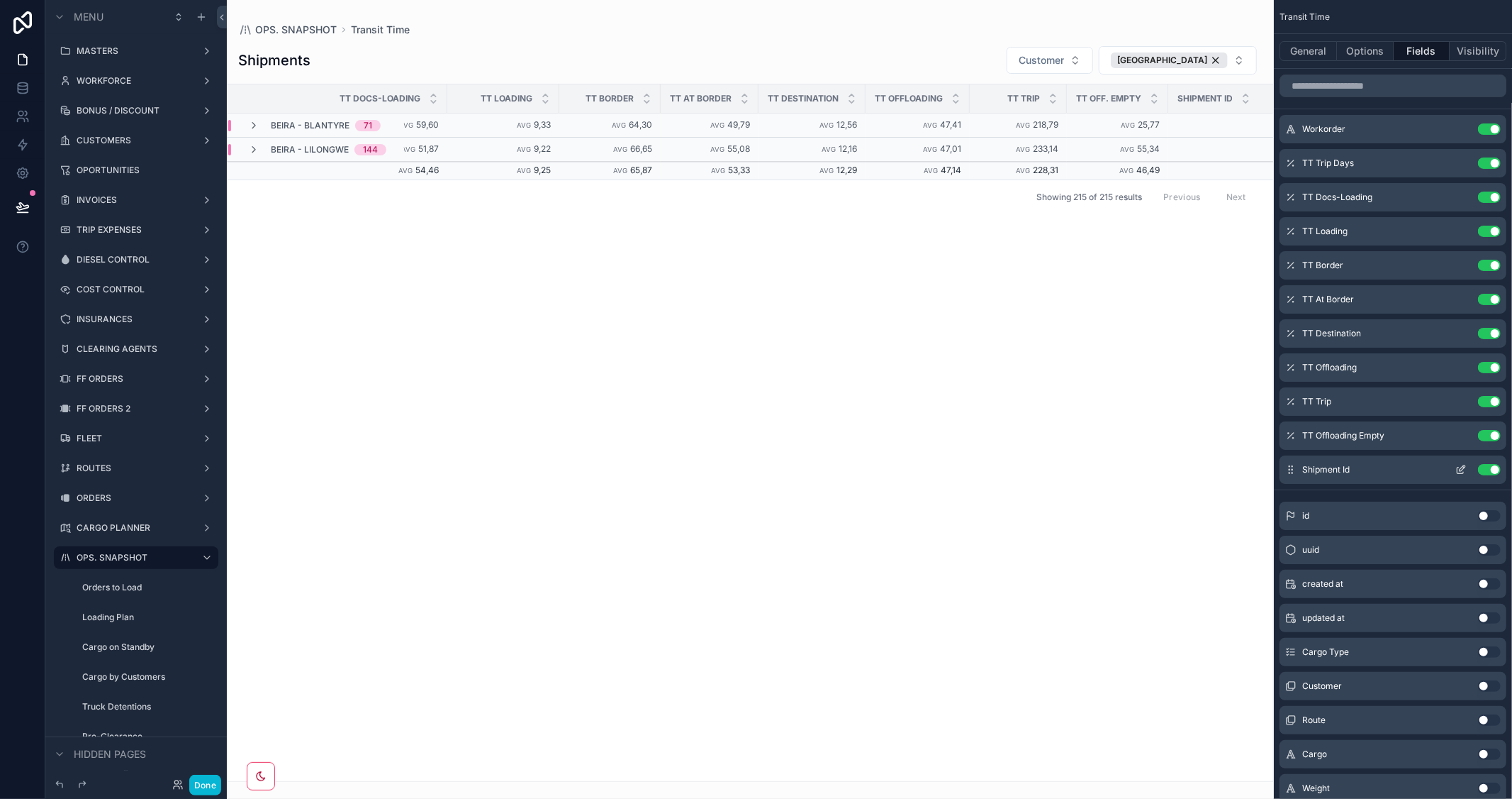
click at [1481, 468] on button "Use setting" at bounding box center [1489, 470] width 23 height 11
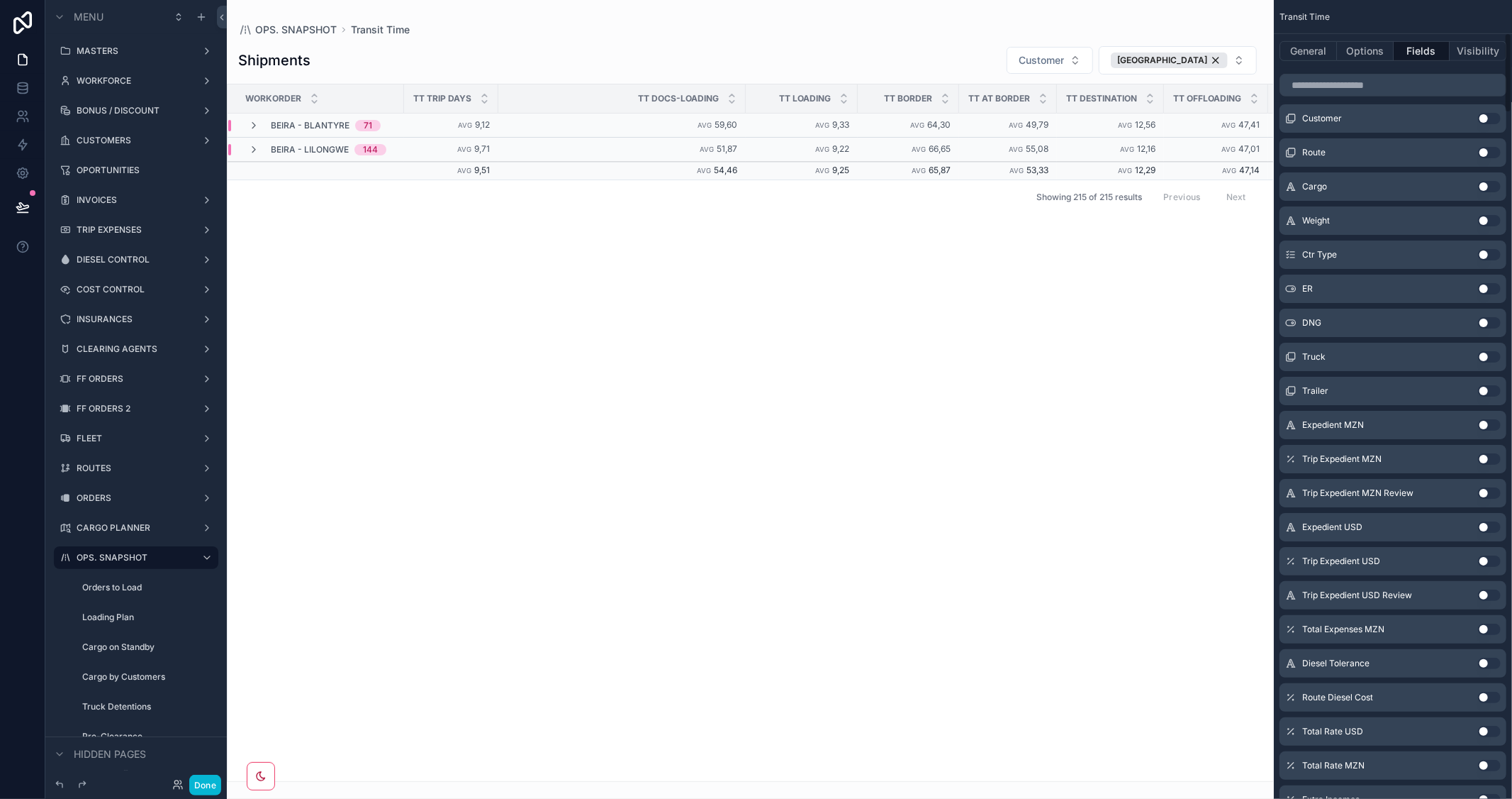
scroll to position [315, 0]
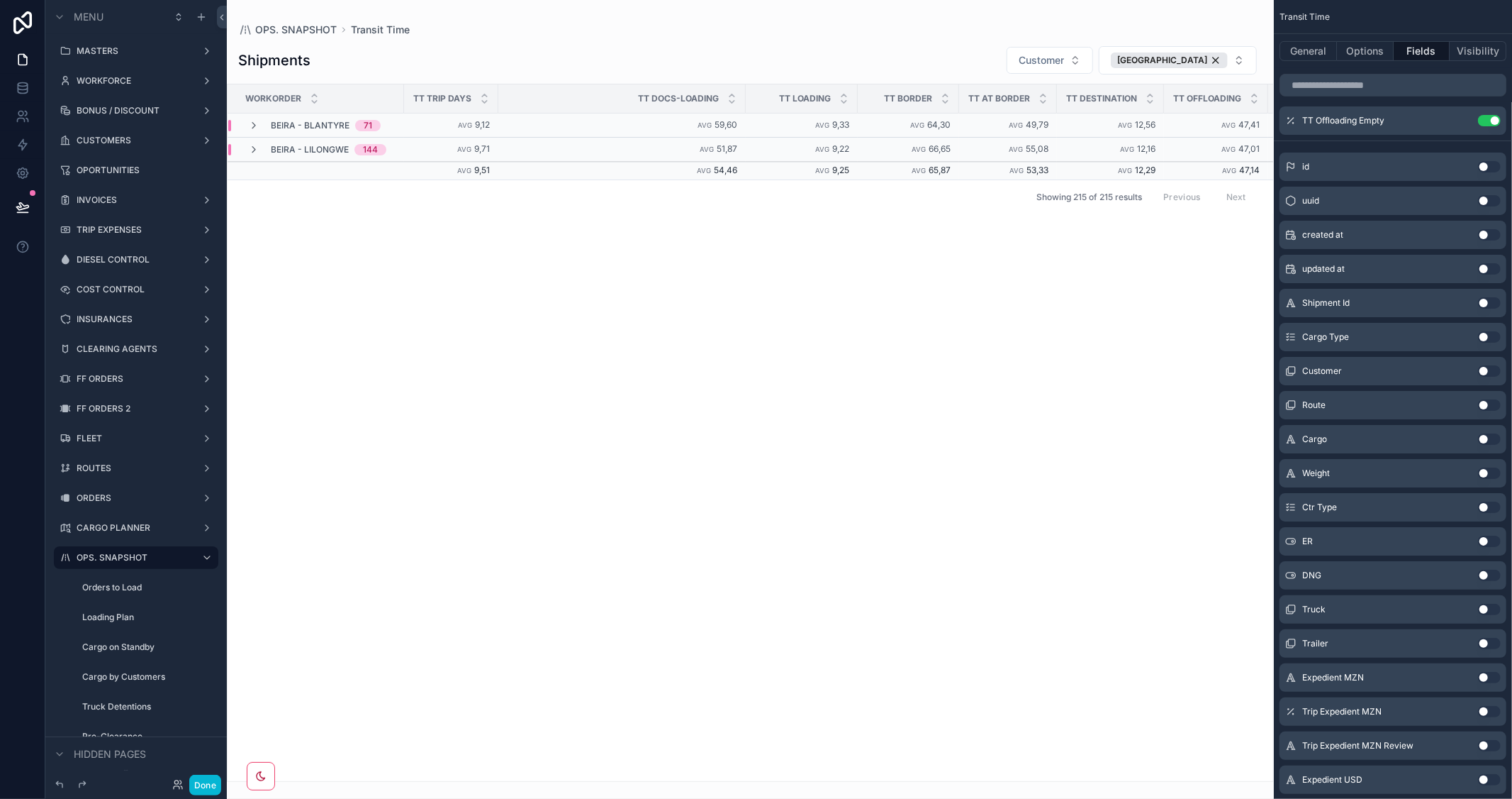
click at [1492, 372] on button "Use setting" at bounding box center [1489, 371] width 23 height 11
click at [1465, 152] on icon "scrollable content" at bounding box center [1462, 153] width 6 height 6
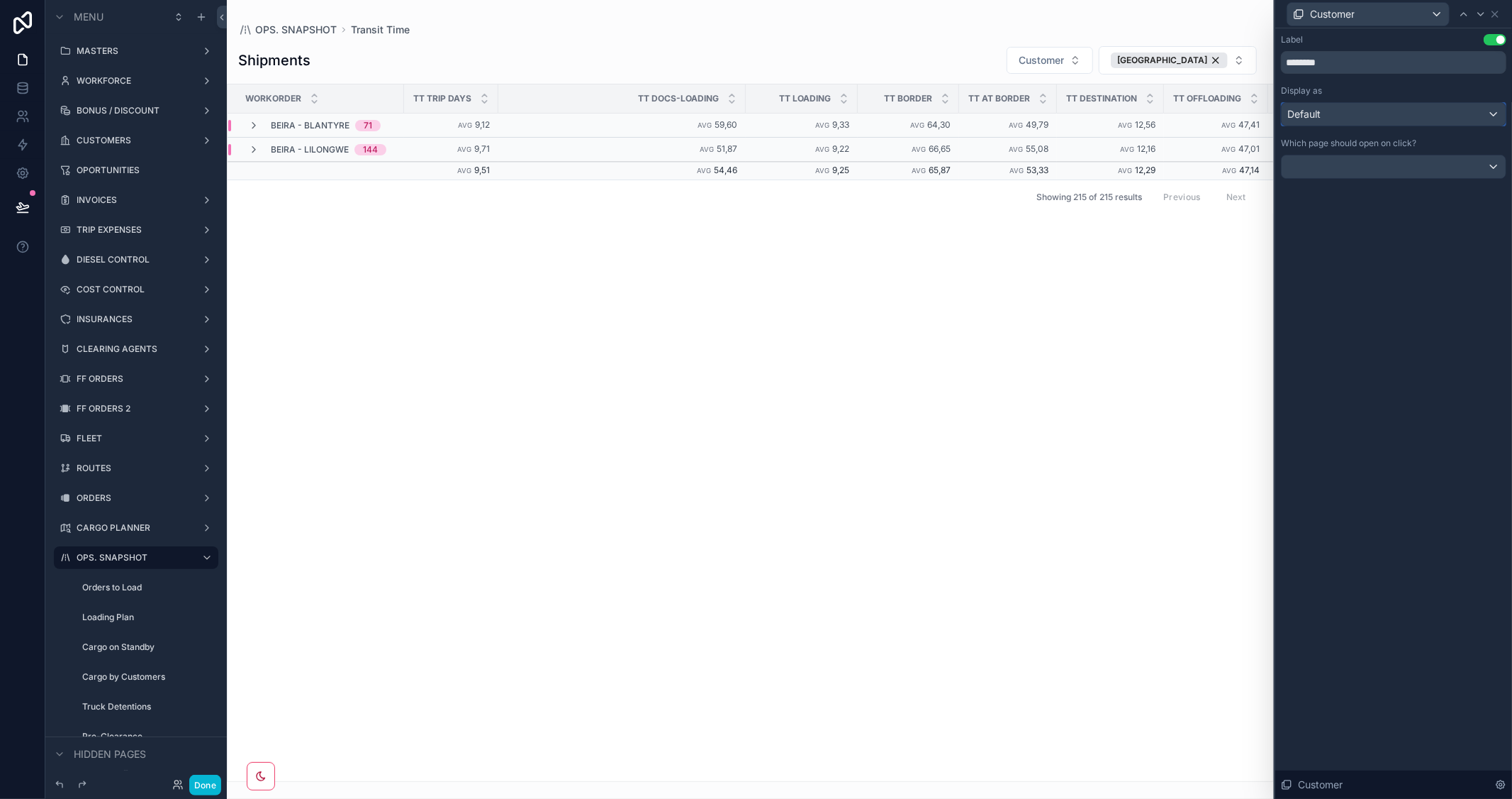
click at [1477, 114] on div "Default" at bounding box center [1393, 114] width 224 height 23
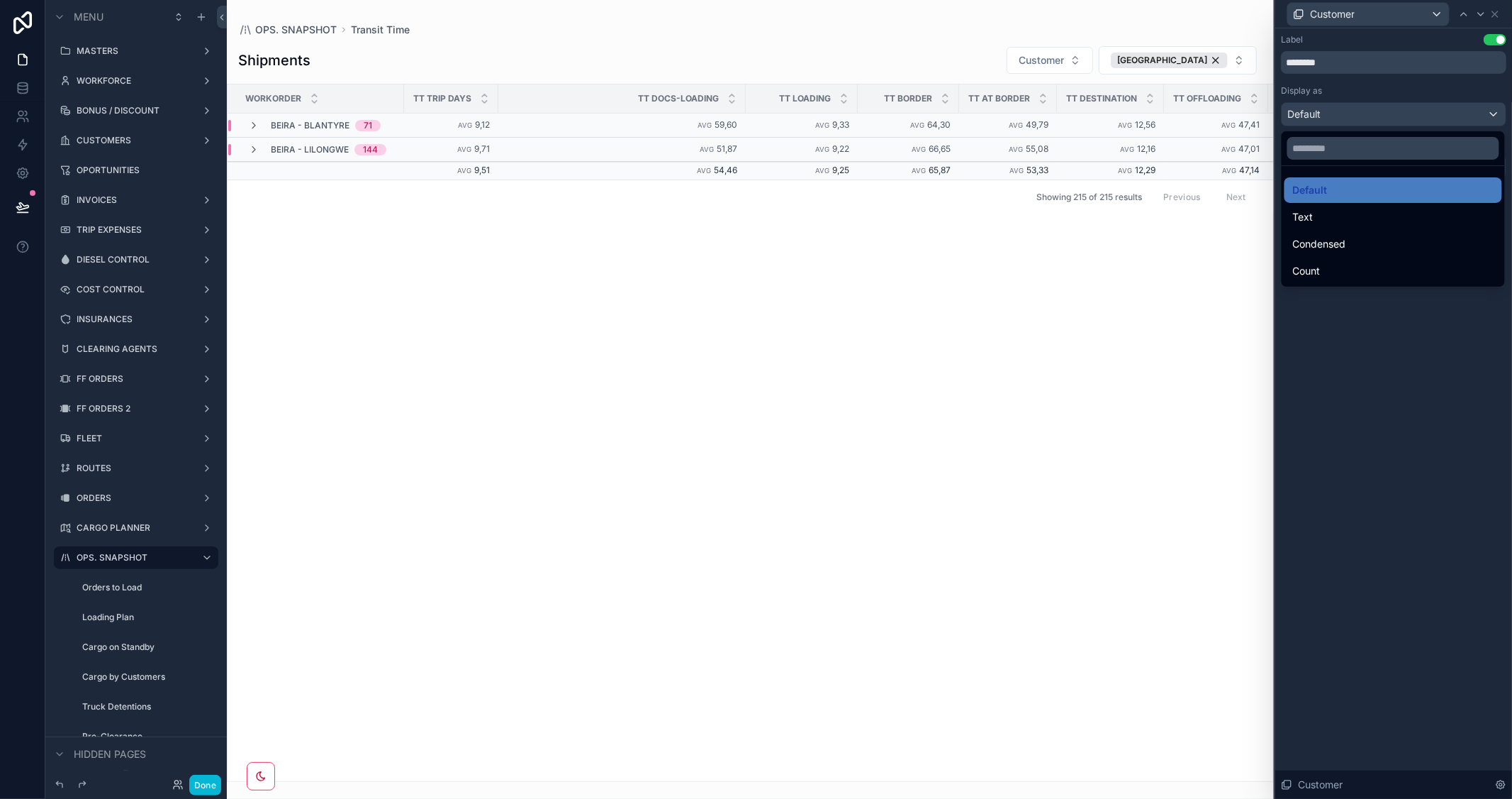
drag, startPoint x: 1352, startPoint y: 274, endPoint x: 1389, endPoint y: 282, distance: 37.9
click at [1352, 275] on div "Count" at bounding box center [1393, 271] width 201 height 17
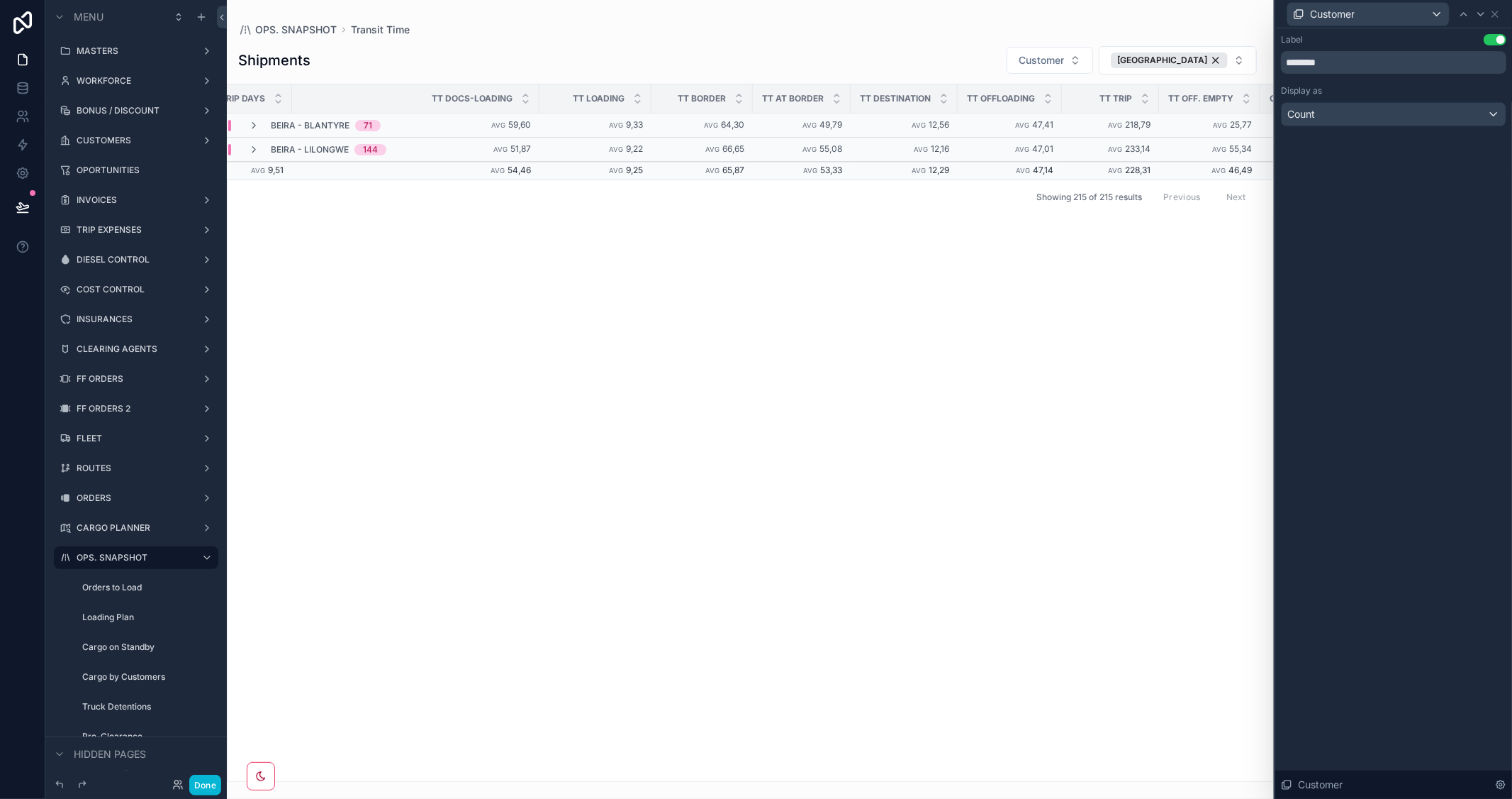
scroll to position [0, 298]
click at [1206, 342] on div "Workorder TT Trip Days TT Docs-Loading TT Loading TT Border TT At Border TT Des…" at bounding box center [750, 433] width 1046 height 697
click at [245, 121] on div "Beira - Blantyre 71" at bounding box center [314, 125] width 167 height 11
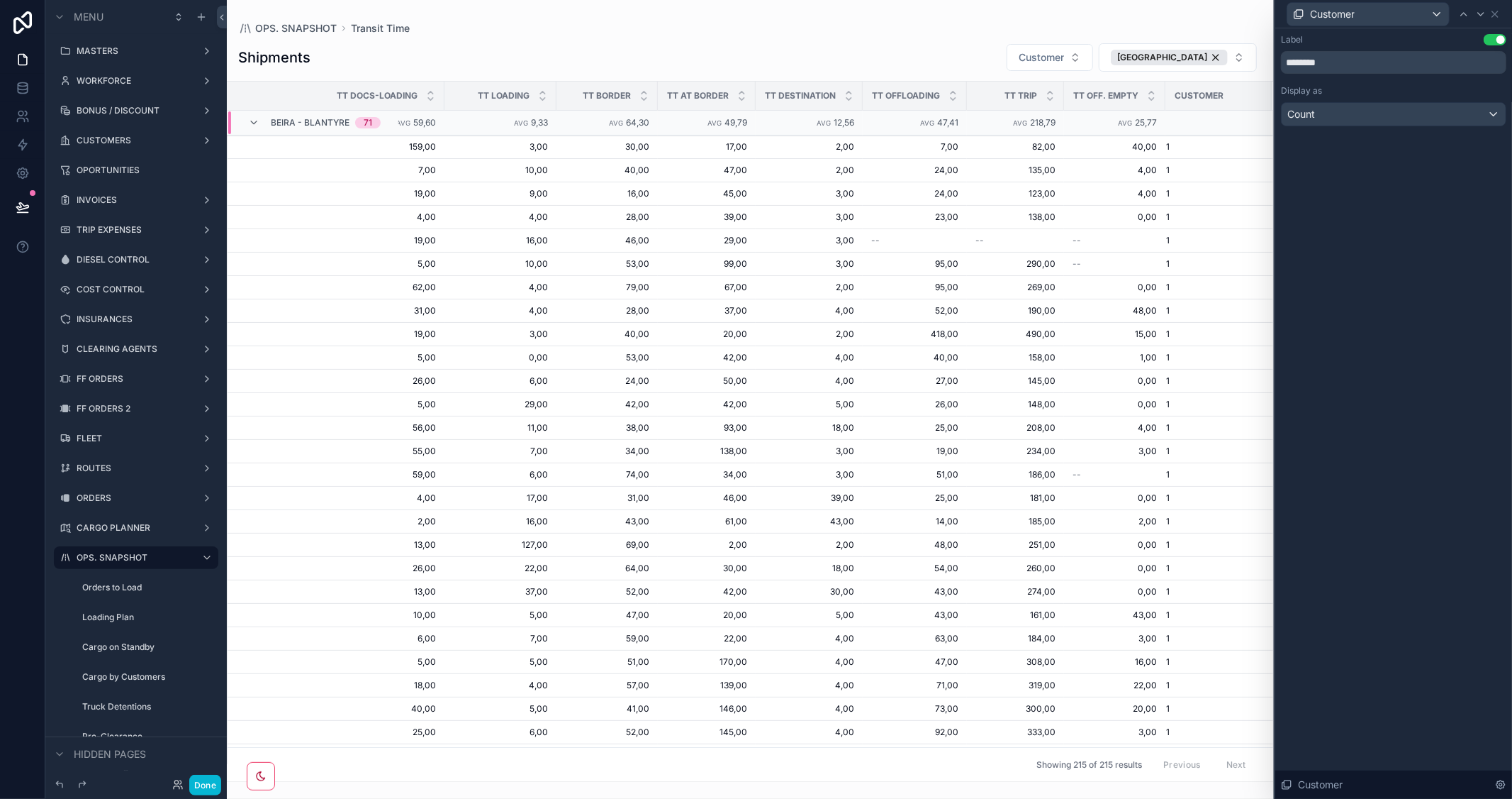
scroll to position [0, 306]
click at [257, 121] on icon "scrollable content" at bounding box center [254, 123] width 11 height 11
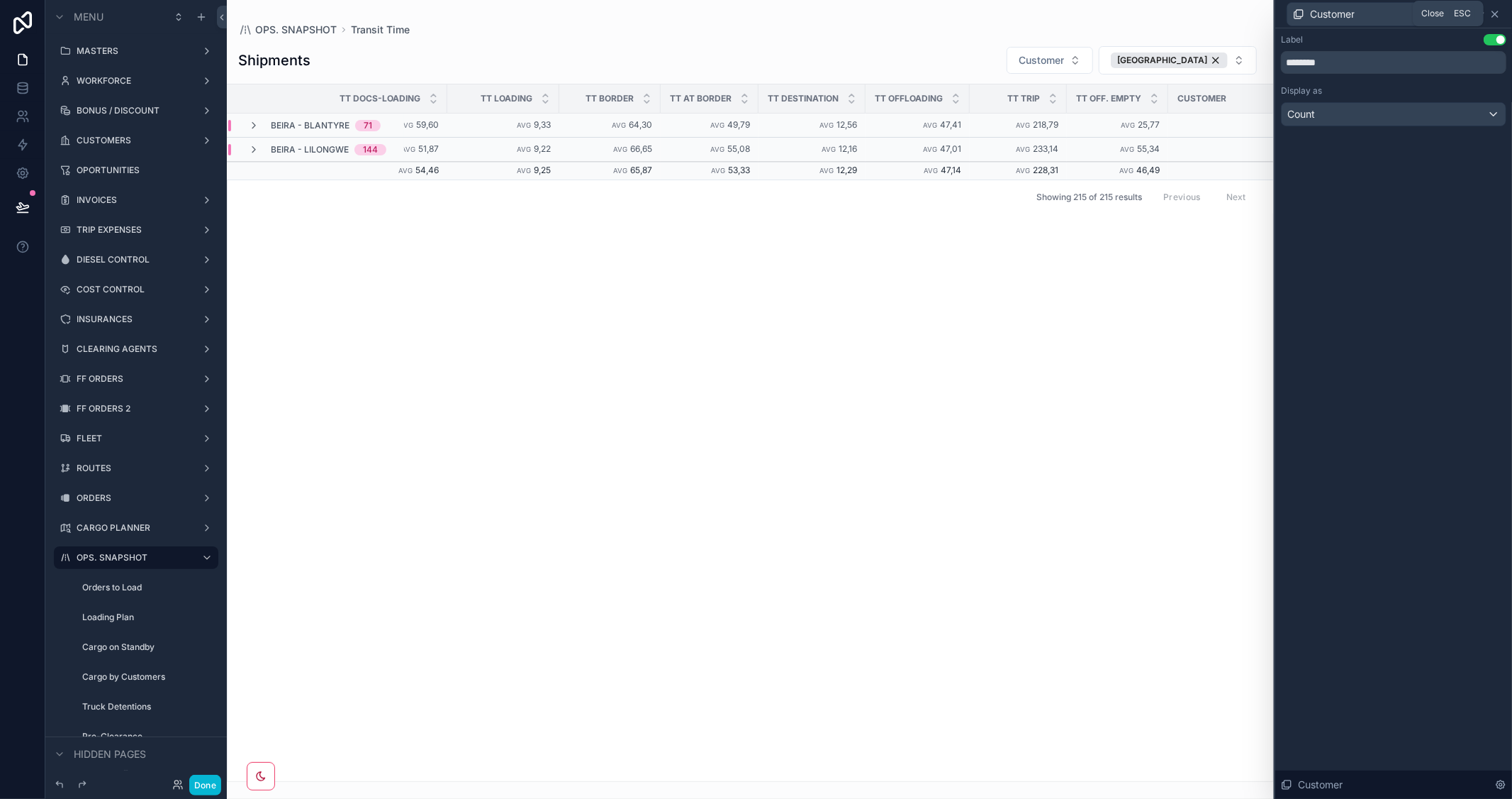
click at [1498, 11] on icon at bounding box center [1495, 13] width 6 height 6
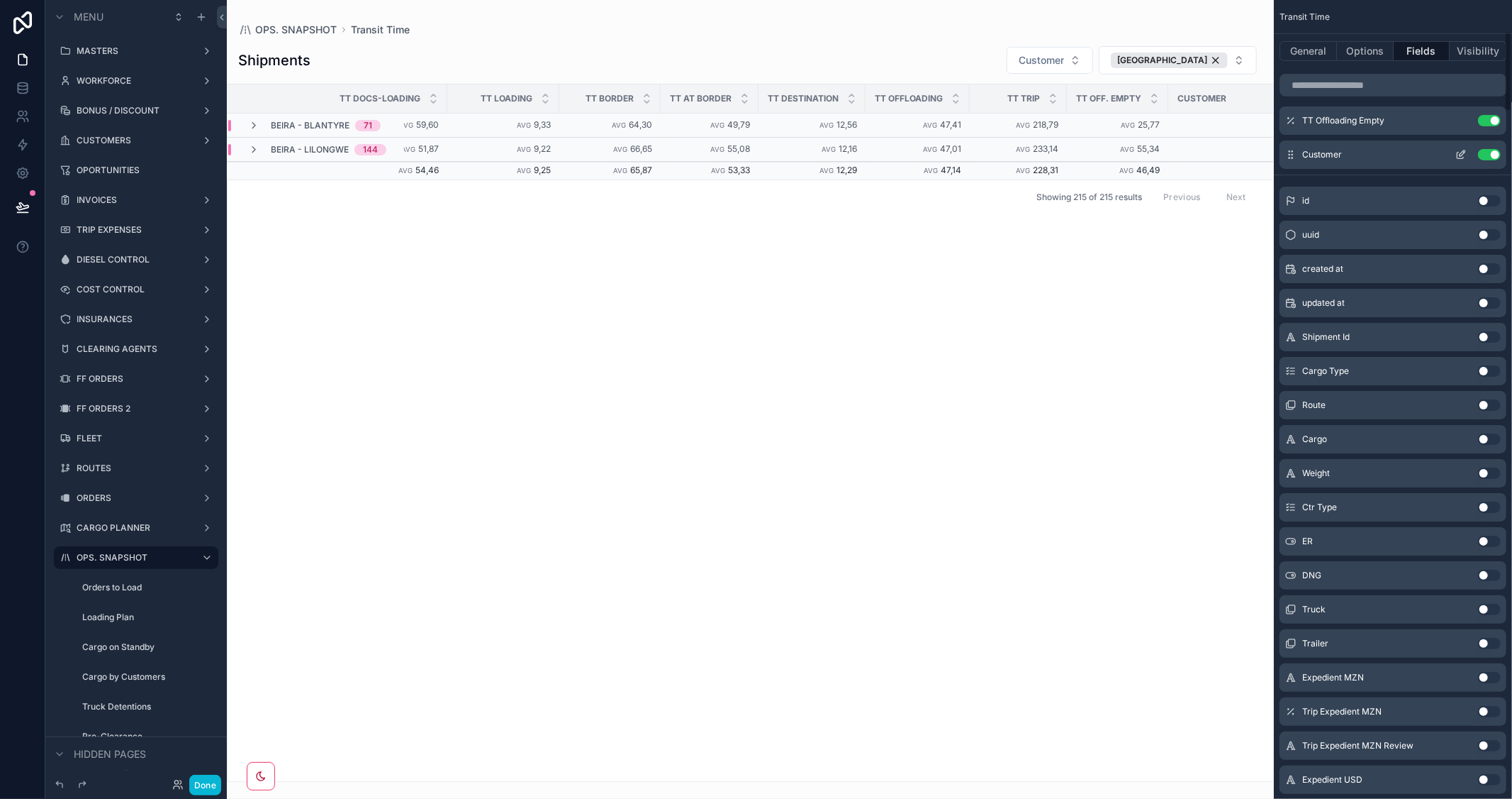
click at [1487, 151] on button "Use setting" at bounding box center [1489, 154] width 23 height 11
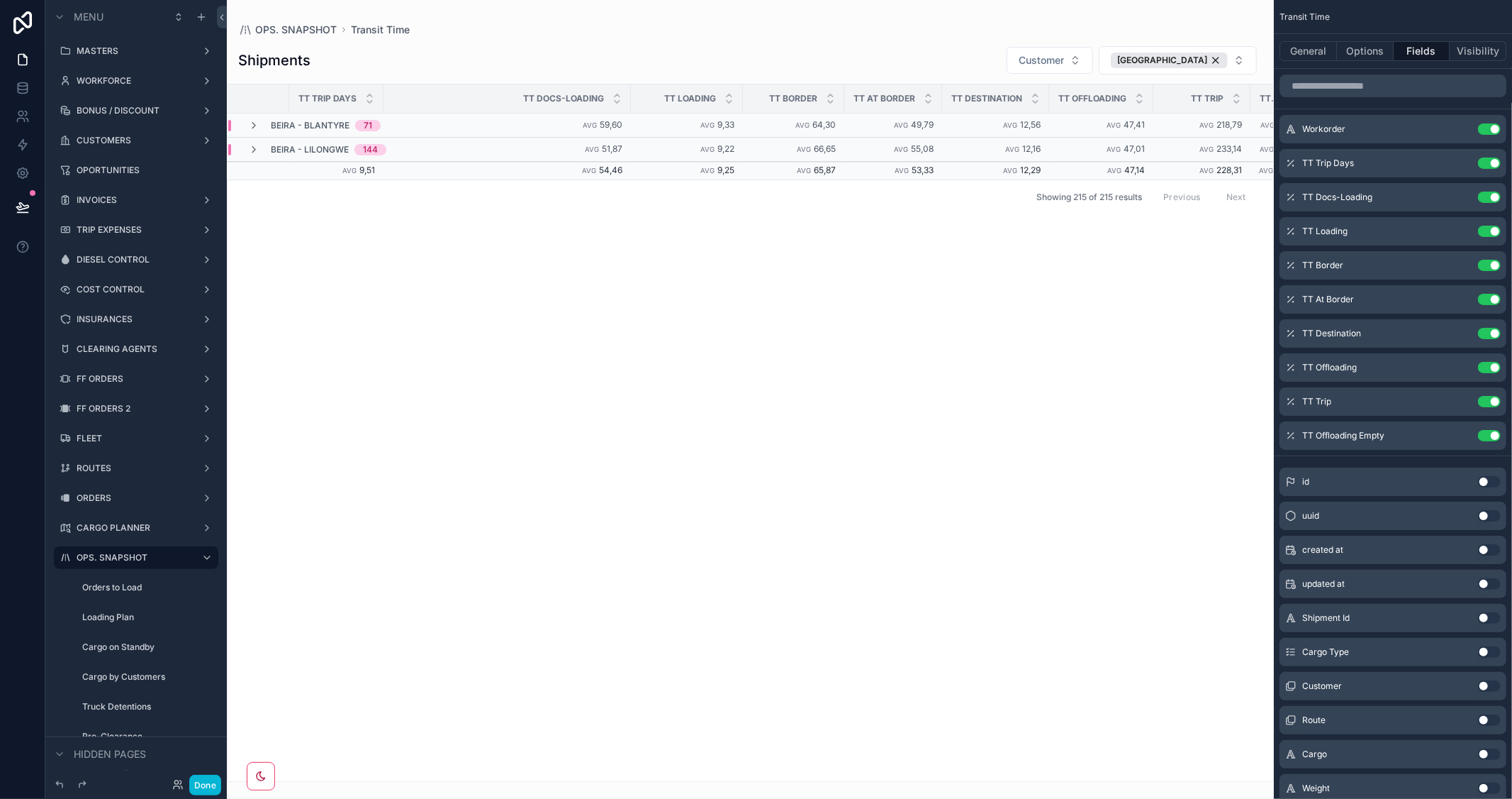
scroll to position [0, 147]
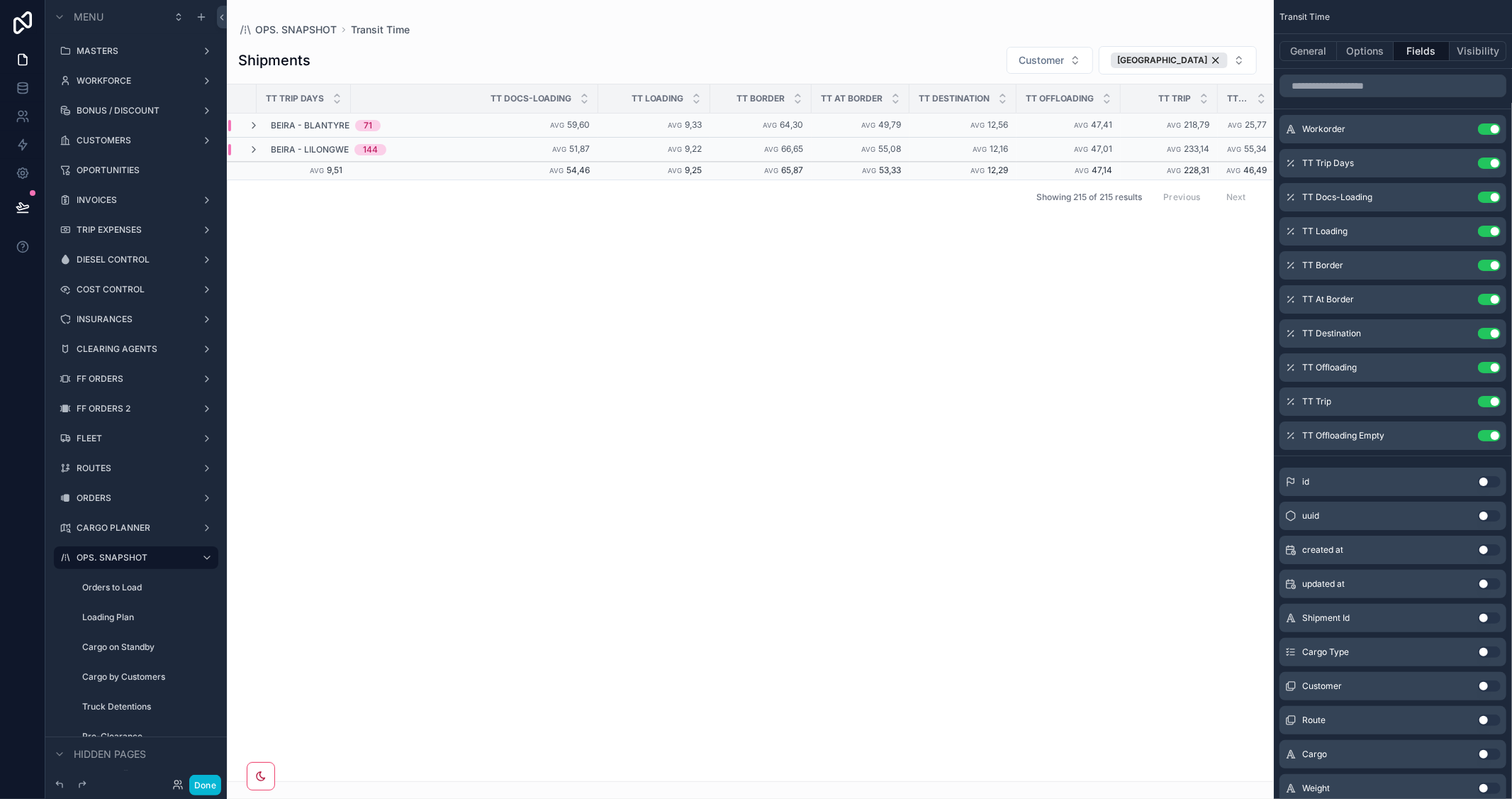
click at [1491, 684] on button "Use setting" at bounding box center [1489, 686] width 23 height 11
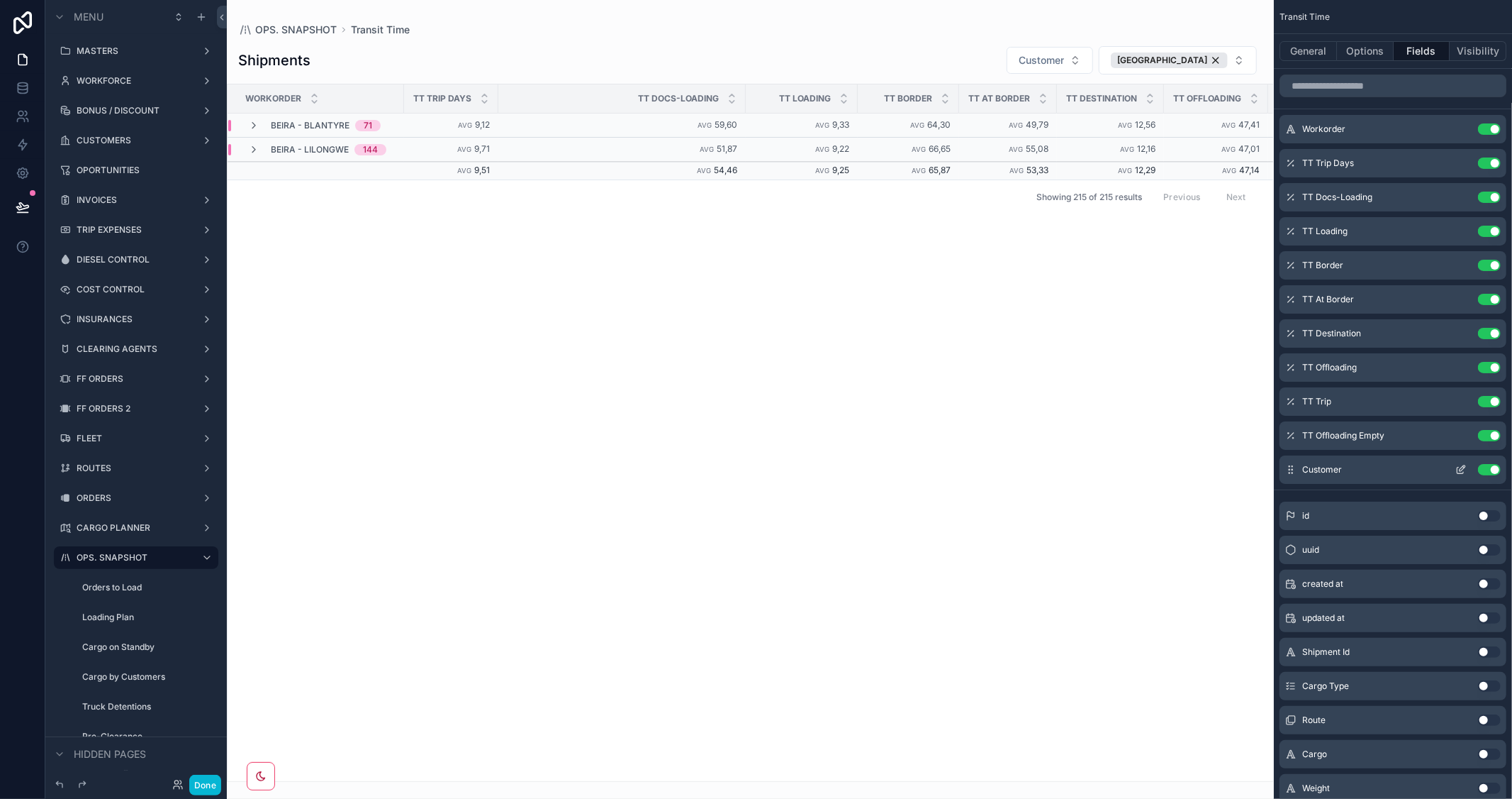
click at [1458, 470] on icon "scrollable content" at bounding box center [1461, 470] width 6 height 6
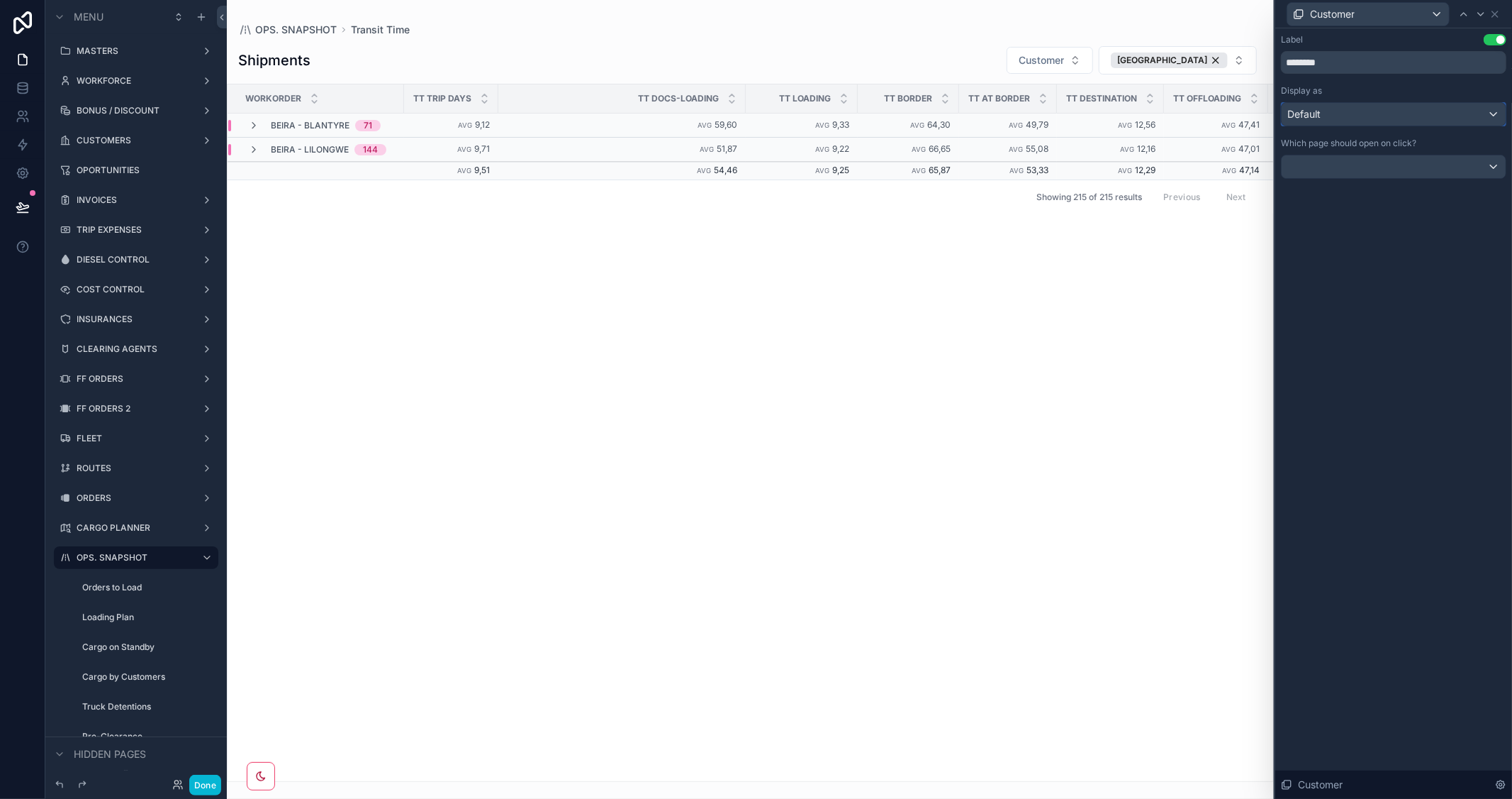
click at [1434, 121] on div "Default" at bounding box center [1393, 114] width 224 height 23
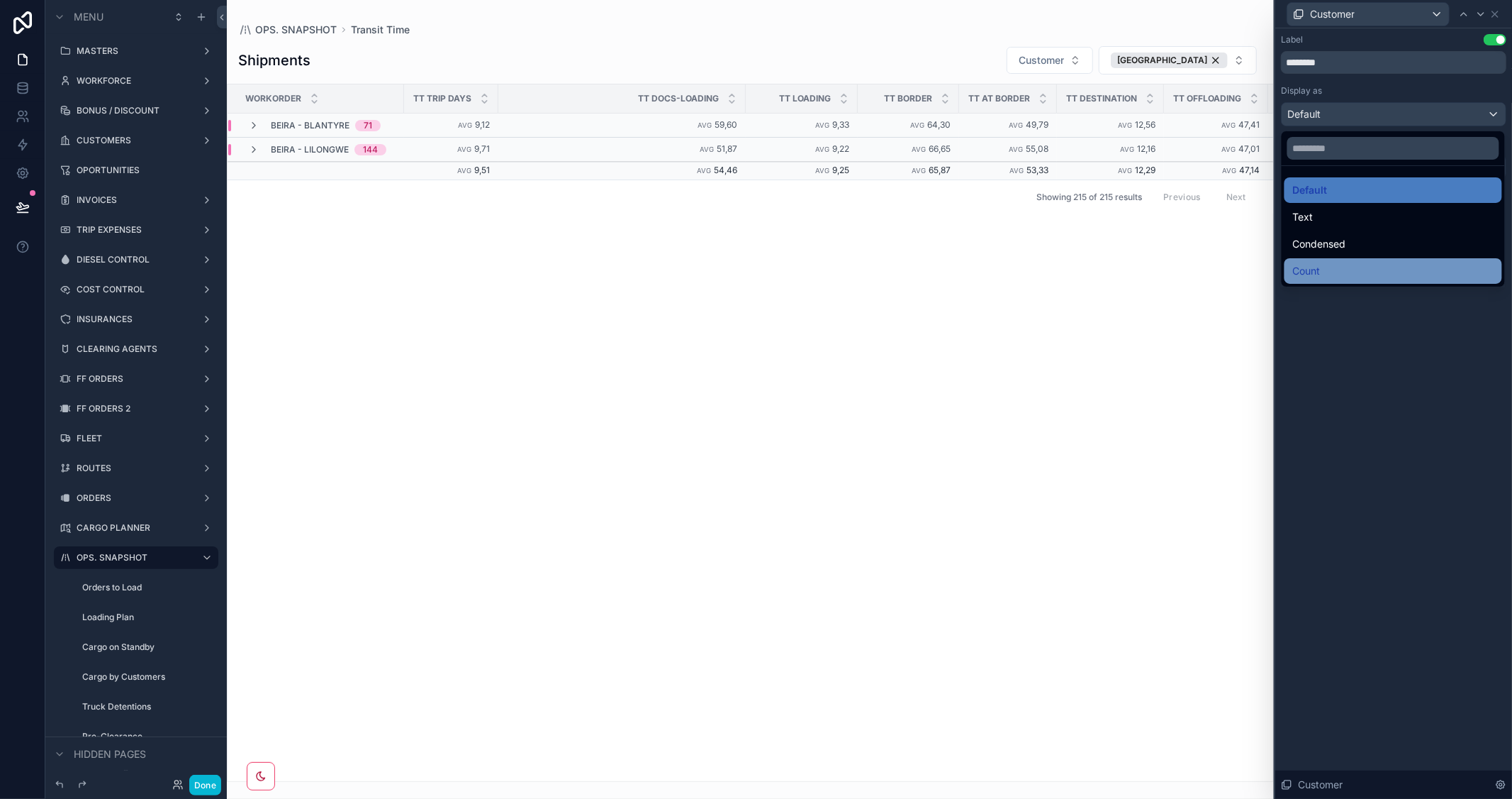
click at [1341, 266] on div "Count" at bounding box center [1393, 271] width 201 height 17
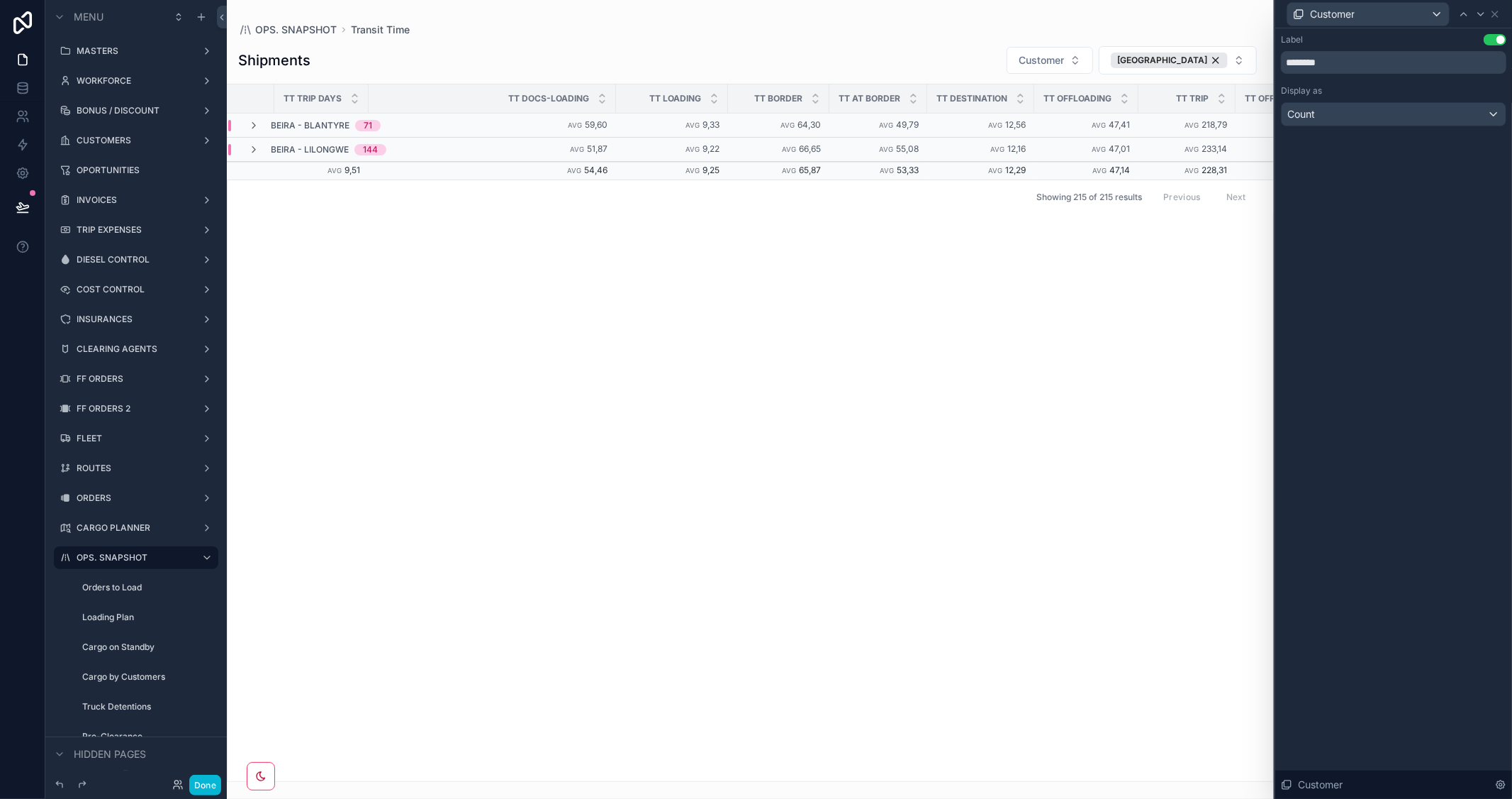
scroll to position [0, 298]
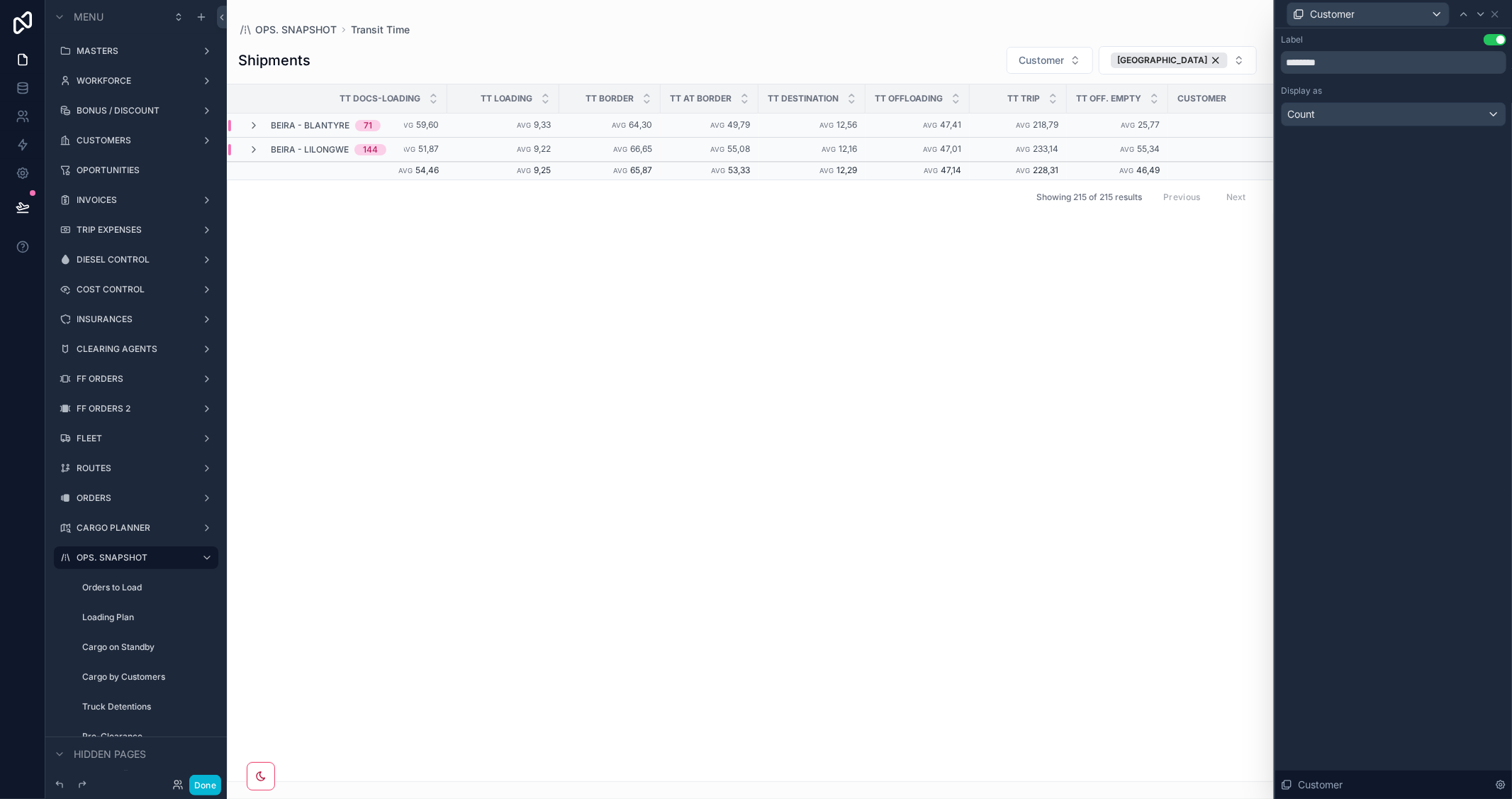
click at [1487, 36] on button "Use setting" at bounding box center [1495, 39] width 23 height 11
click at [1498, 11] on icon at bounding box center [1495, 14] width 11 height 11
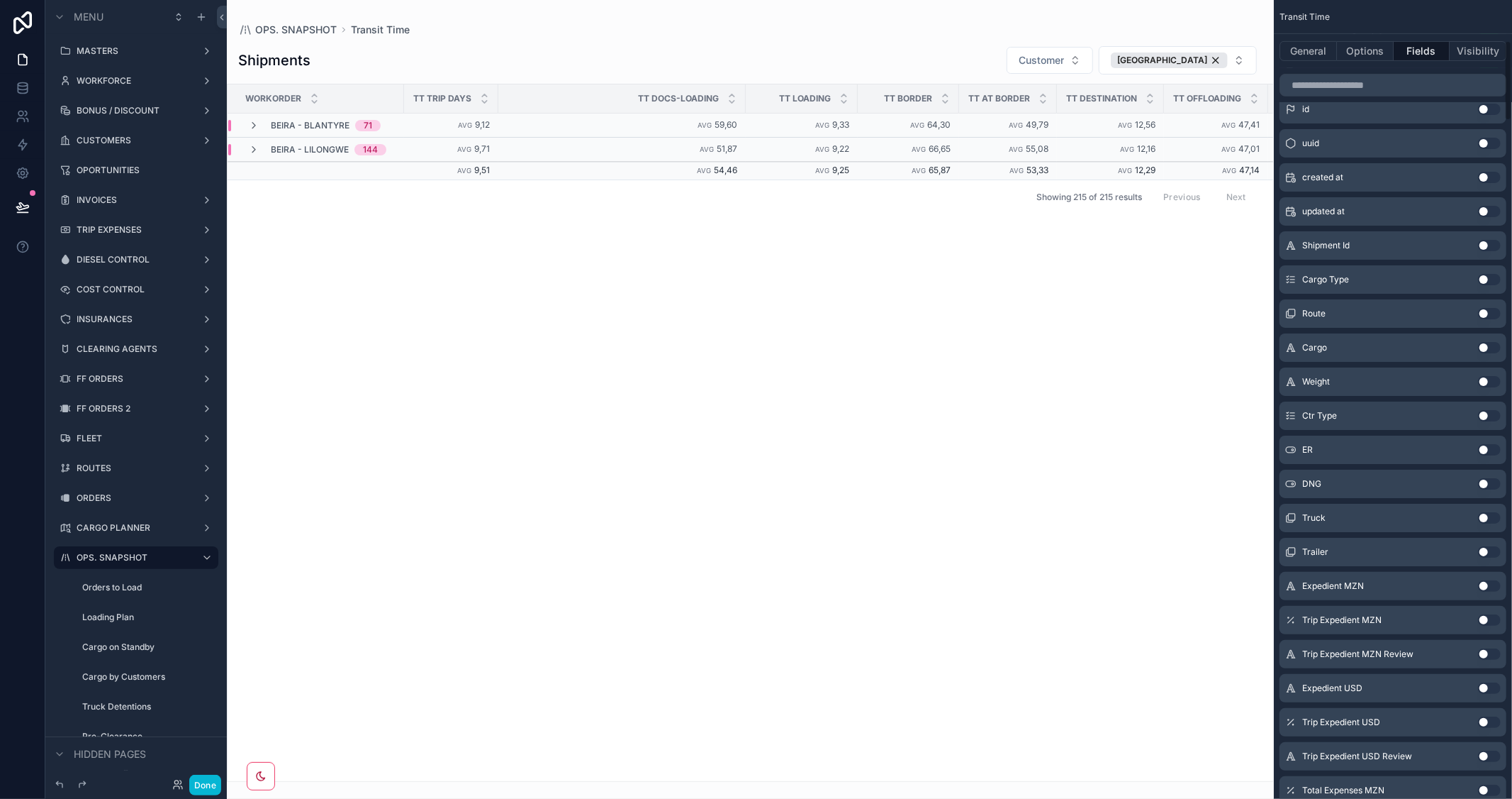
scroll to position [315, 0]
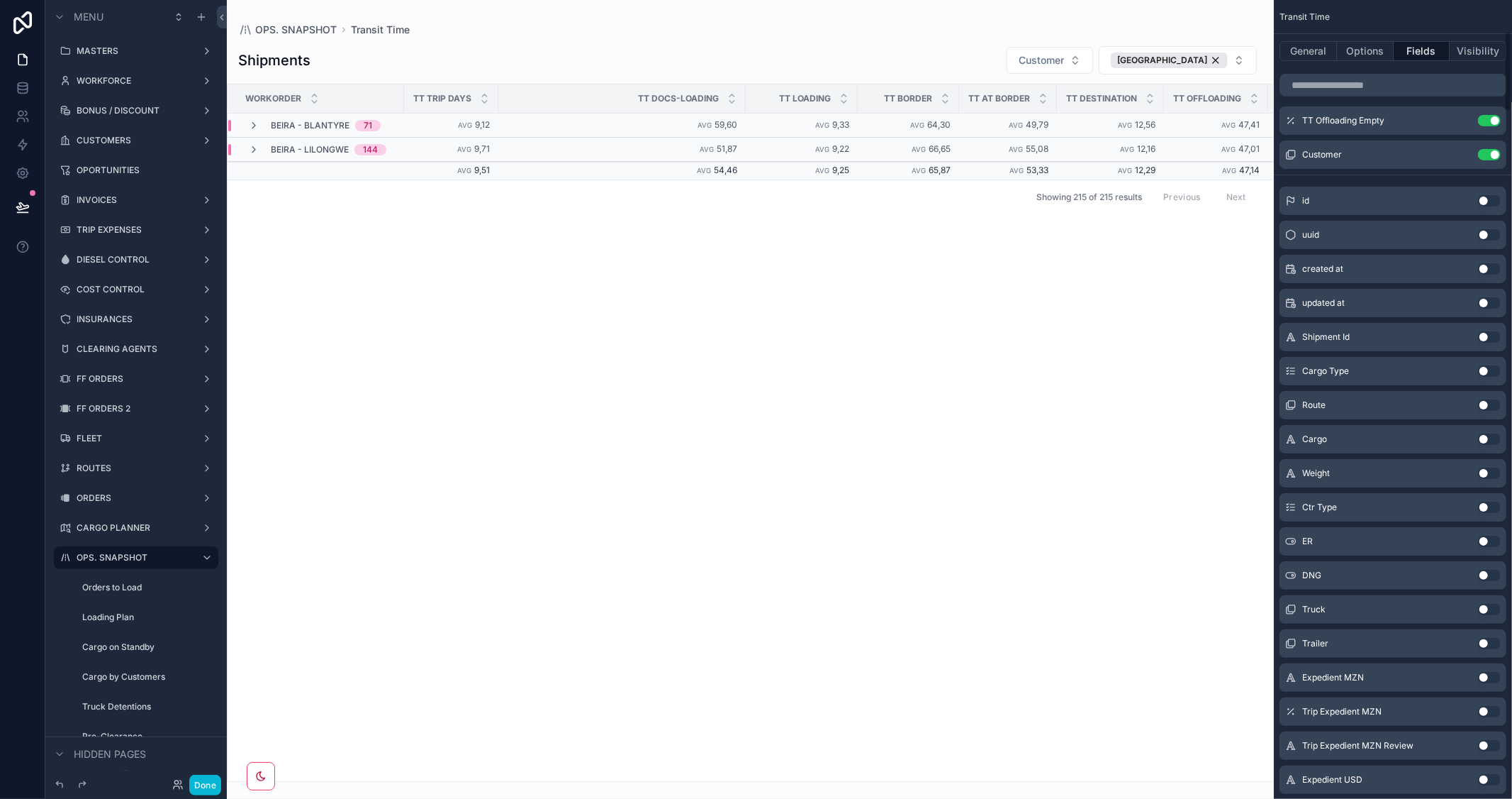
click at [1497, 202] on button "Use setting" at bounding box center [1489, 201] width 23 height 11
click at [1462, 188] on icon "scrollable content" at bounding box center [1461, 188] width 11 height 11
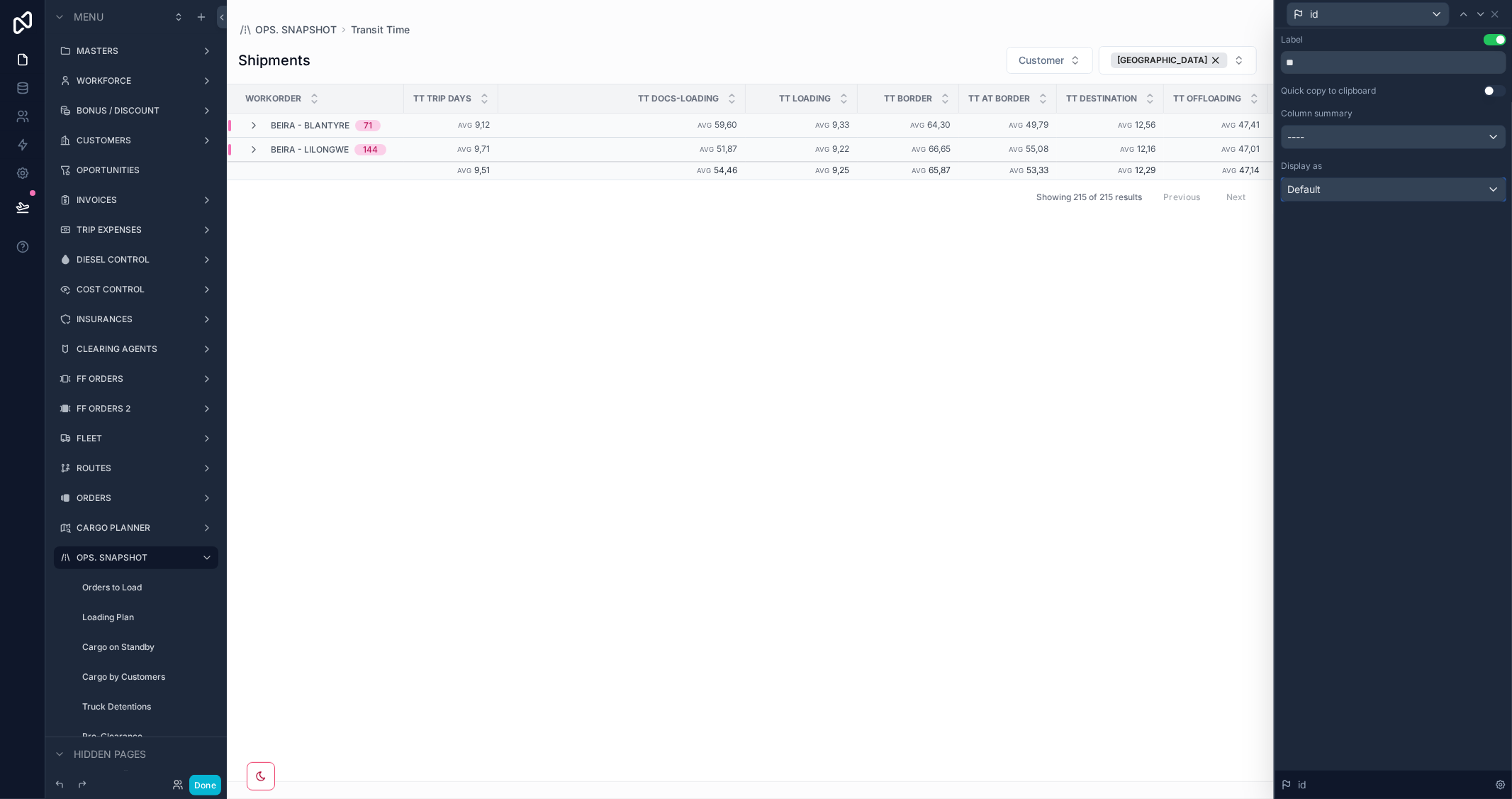
click at [1479, 189] on div "Default" at bounding box center [1393, 189] width 224 height 23
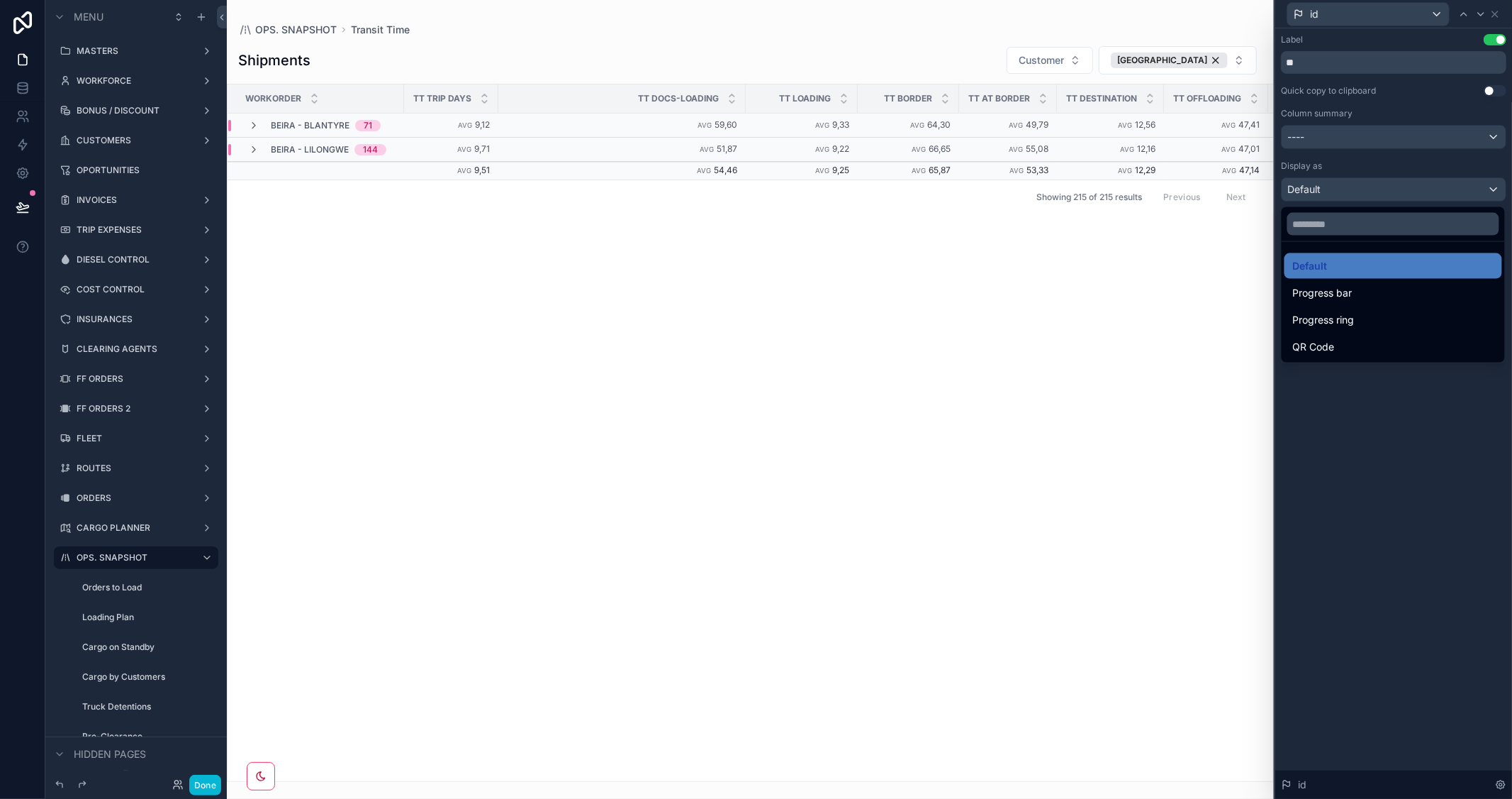
click at [1480, 189] on div at bounding box center [1393, 400] width 237 height 799
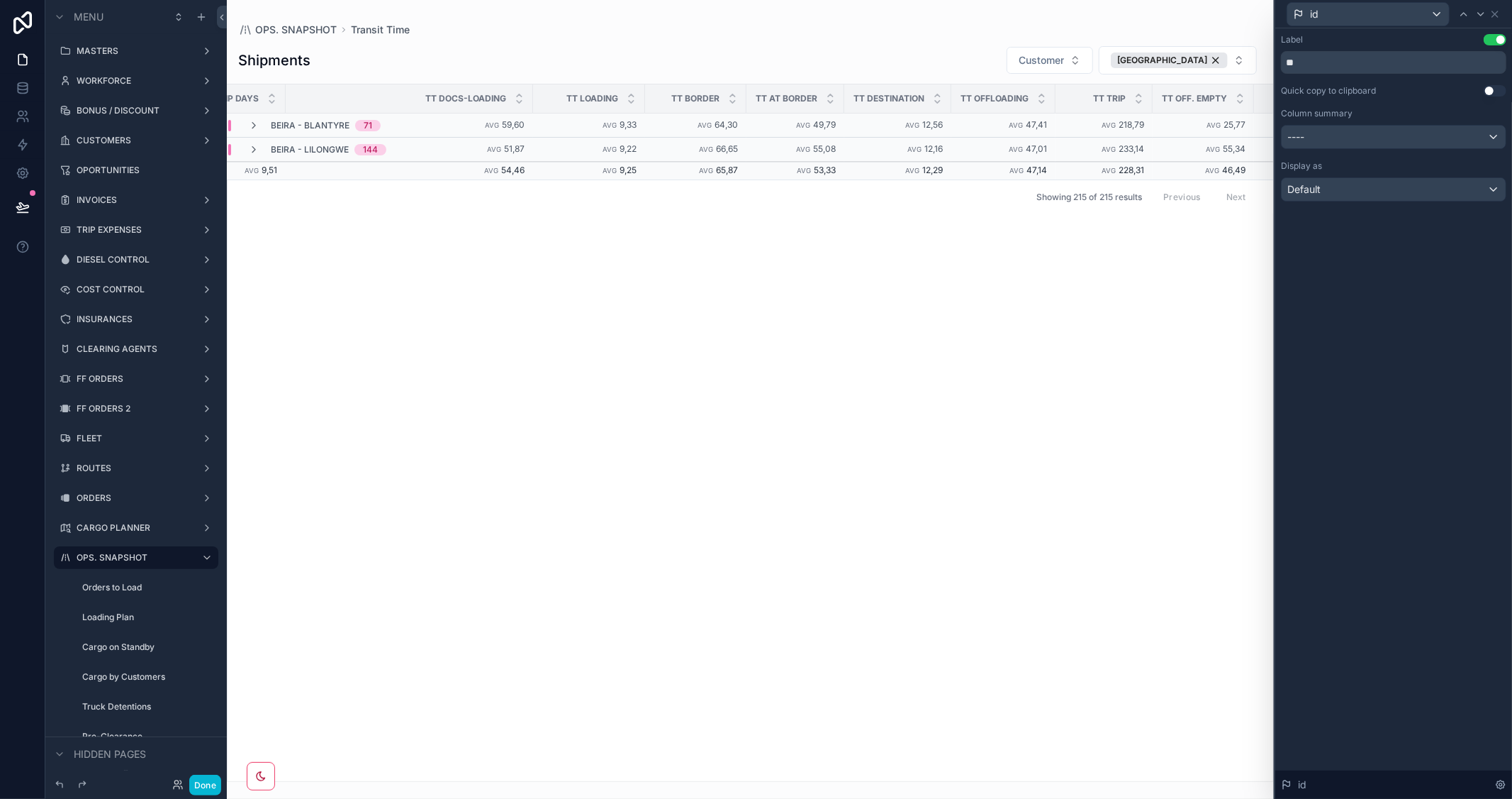
scroll to position [0, 405]
click at [252, 147] on icon "scrollable content" at bounding box center [254, 150] width 11 height 11
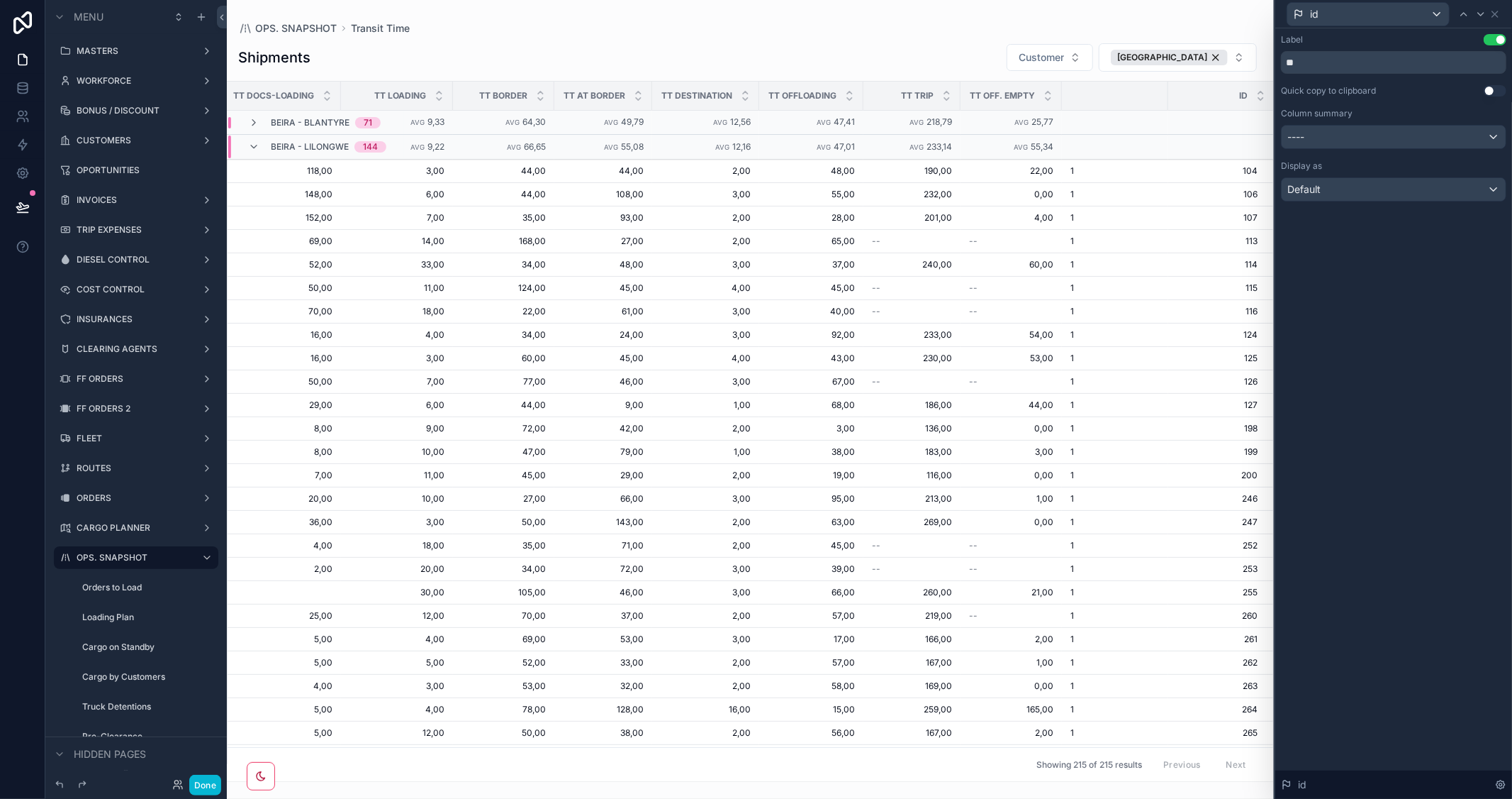
click at [252, 147] on icon "scrollable content" at bounding box center [254, 147] width 11 height 11
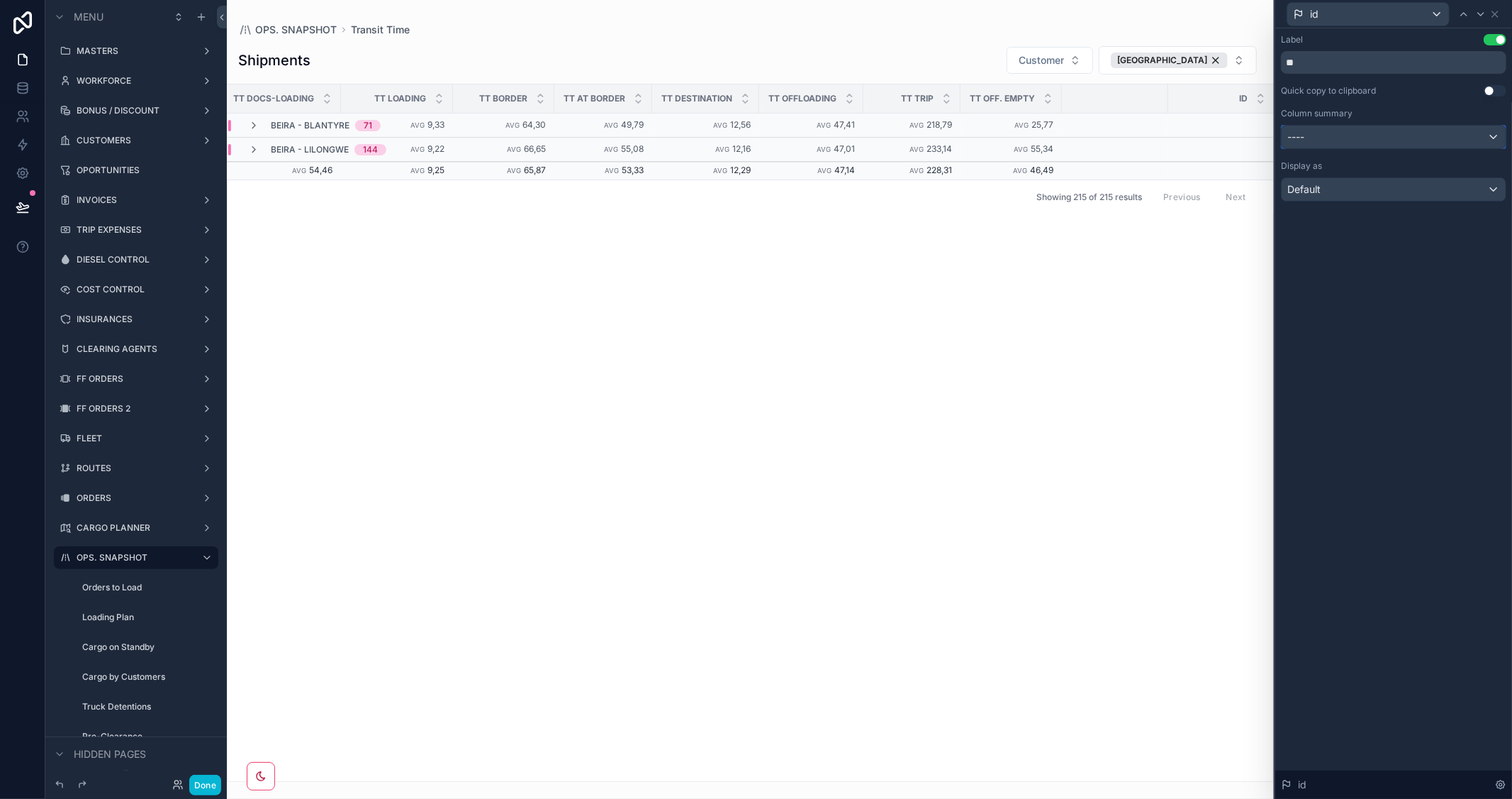
click at [1379, 143] on div "----" at bounding box center [1393, 136] width 224 height 23
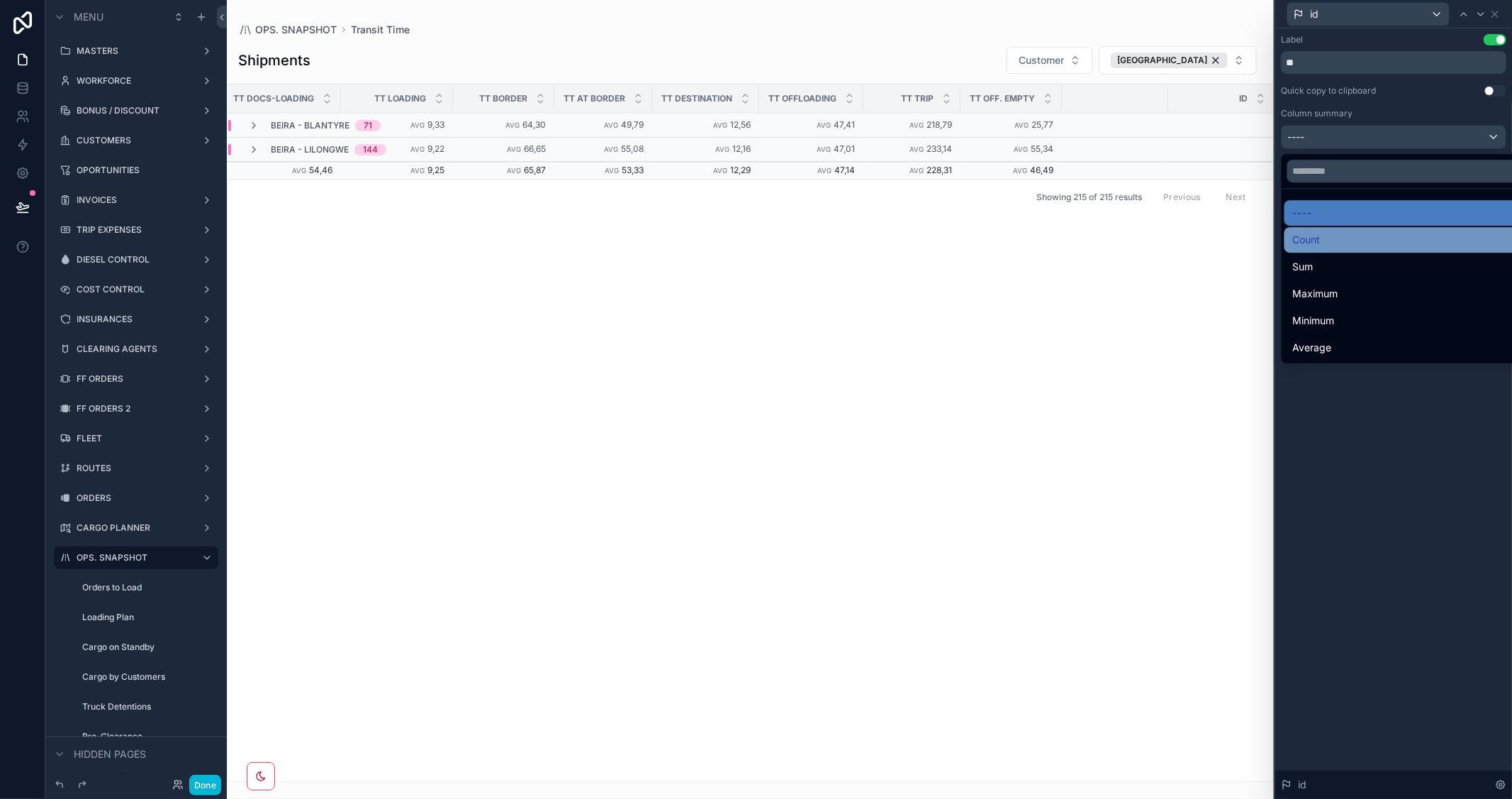
click at [1340, 238] on div "Count" at bounding box center [1410, 240] width 235 height 17
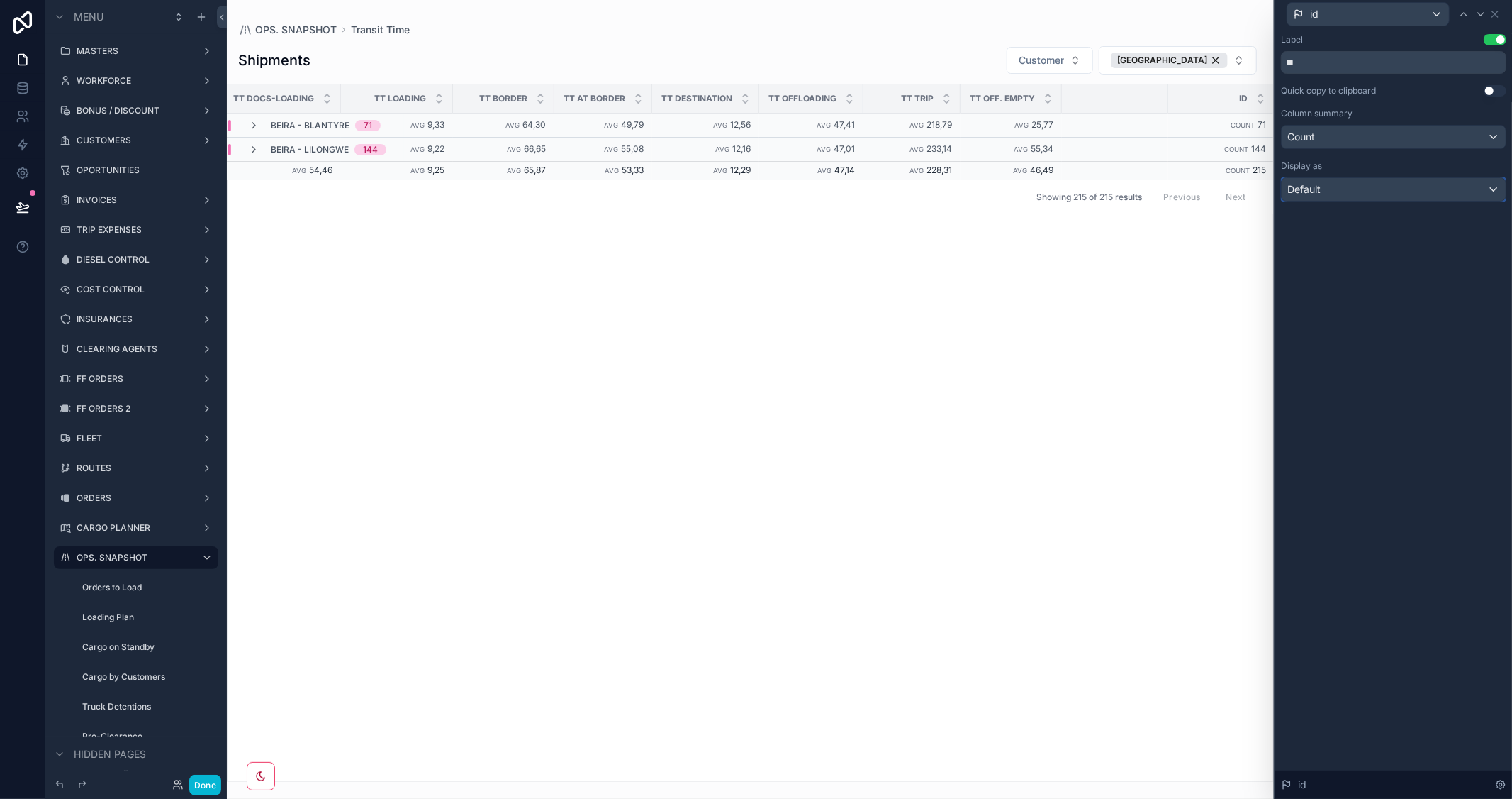
click at [1338, 188] on div "Default" at bounding box center [1393, 189] width 224 height 23
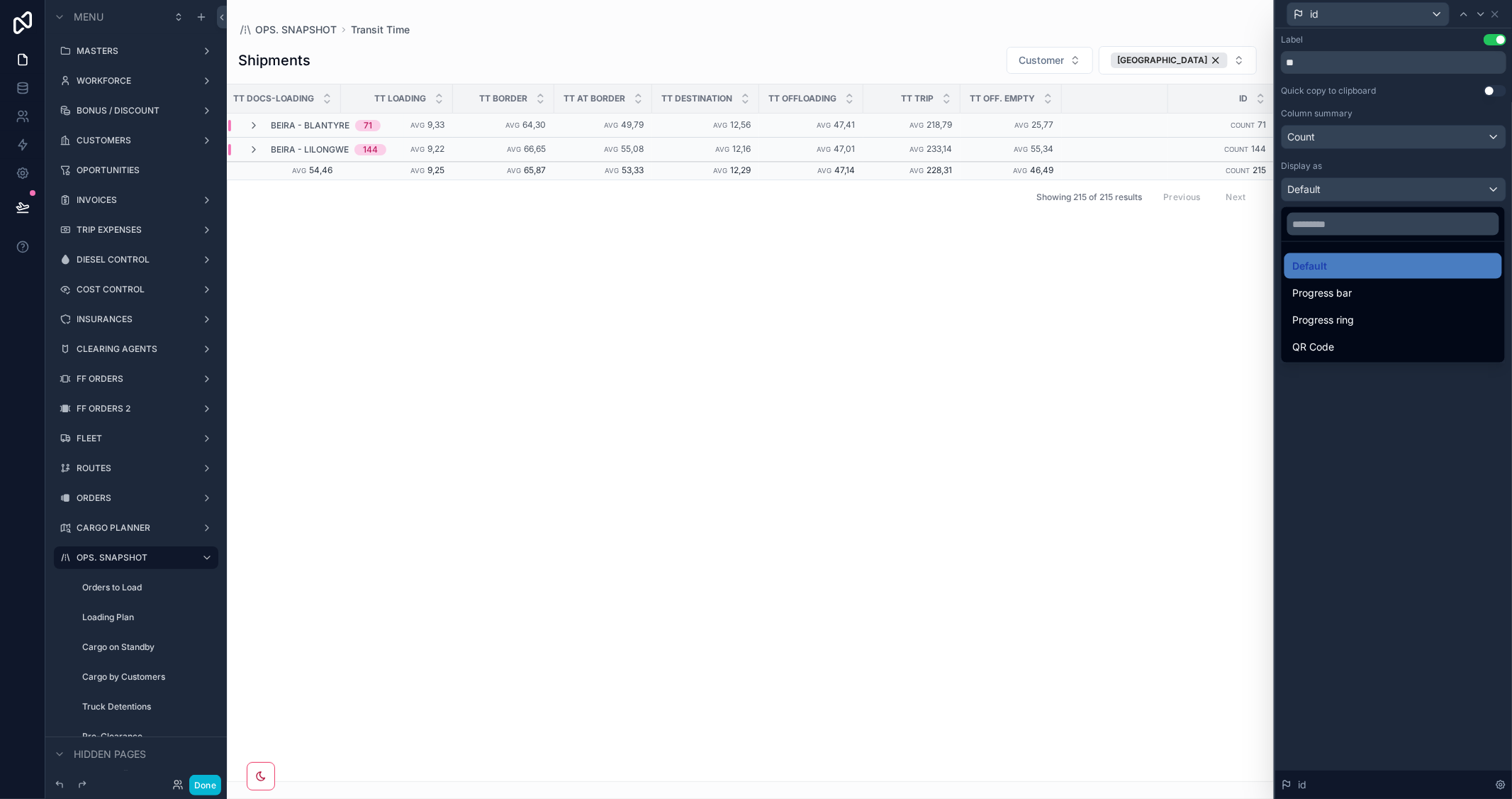
click at [1338, 188] on div at bounding box center [1393, 400] width 237 height 799
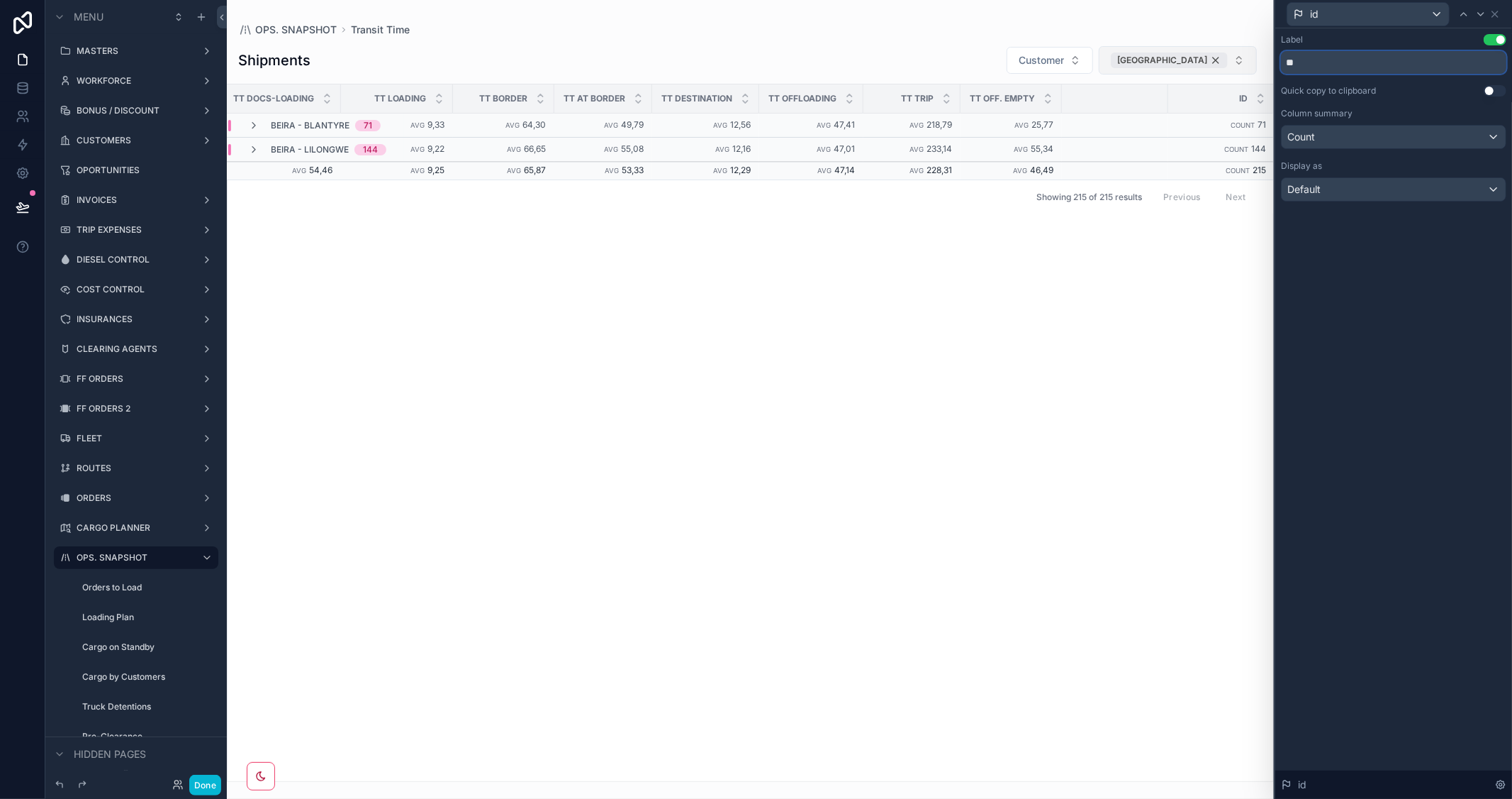
drag, startPoint x: 1348, startPoint y: 61, endPoint x: 1174, endPoint y: 53, distance: 174.2
click at [1174, 53] on div "id Label Use setting ** Quick copy to clipboard Use setting Column summary Coun…" at bounding box center [756, 400] width 1512 height 799
type input "**********"
click at [1490, 10] on icon at bounding box center [1495, 14] width 11 height 11
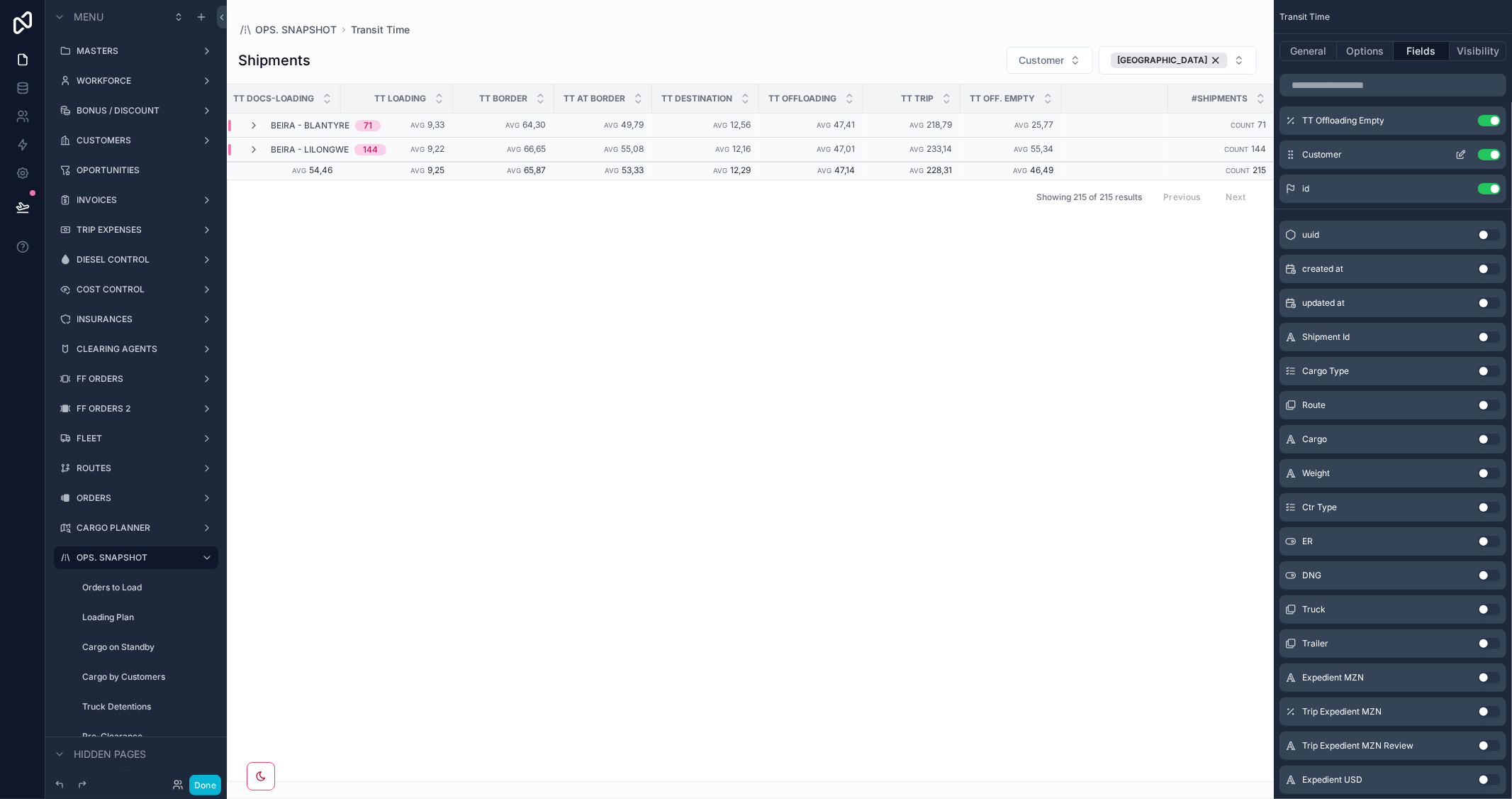
click at [1482, 154] on button "Use setting" at bounding box center [1489, 154] width 23 height 11
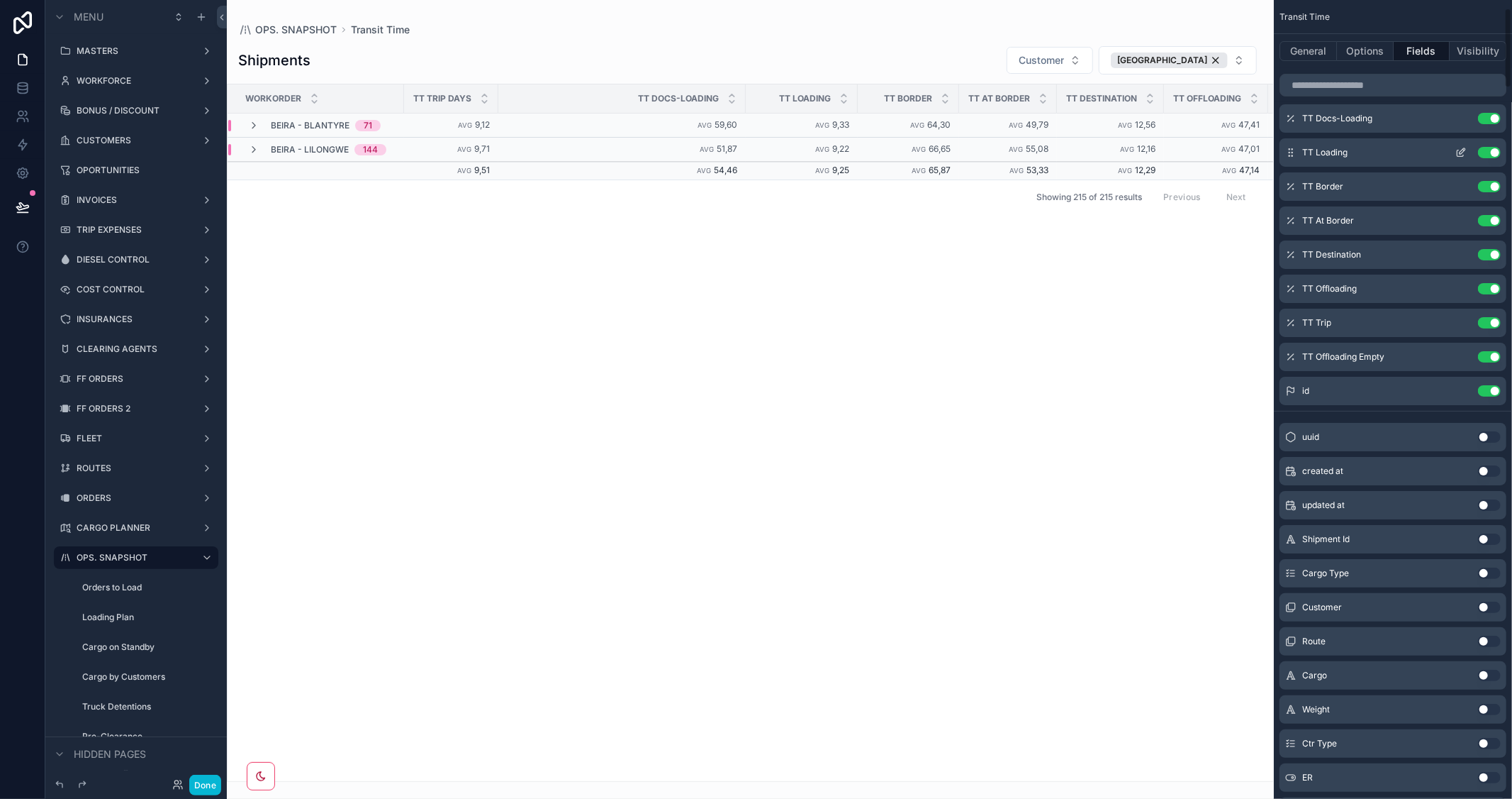
scroll to position [0, 0]
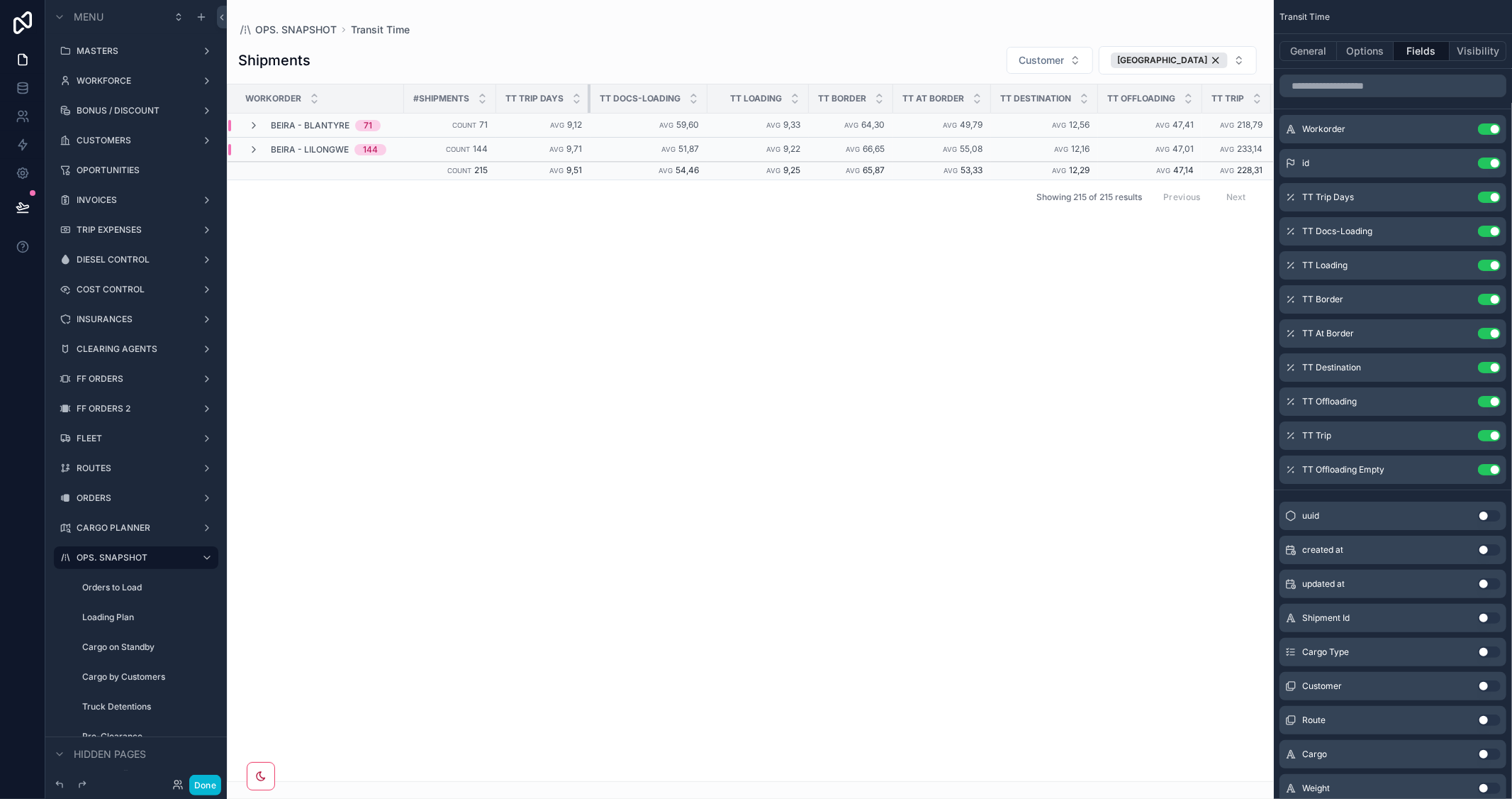
drag, startPoint x: 742, startPoint y: 99, endPoint x: 506, endPoint y: 98, distance: 236.0
click at [506, 98] on th "TT Trip Days" at bounding box center [543, 98] width 94 height 29
click at [209, 780] on button "Done" at bounding box center [205, 785] width 32 height 20
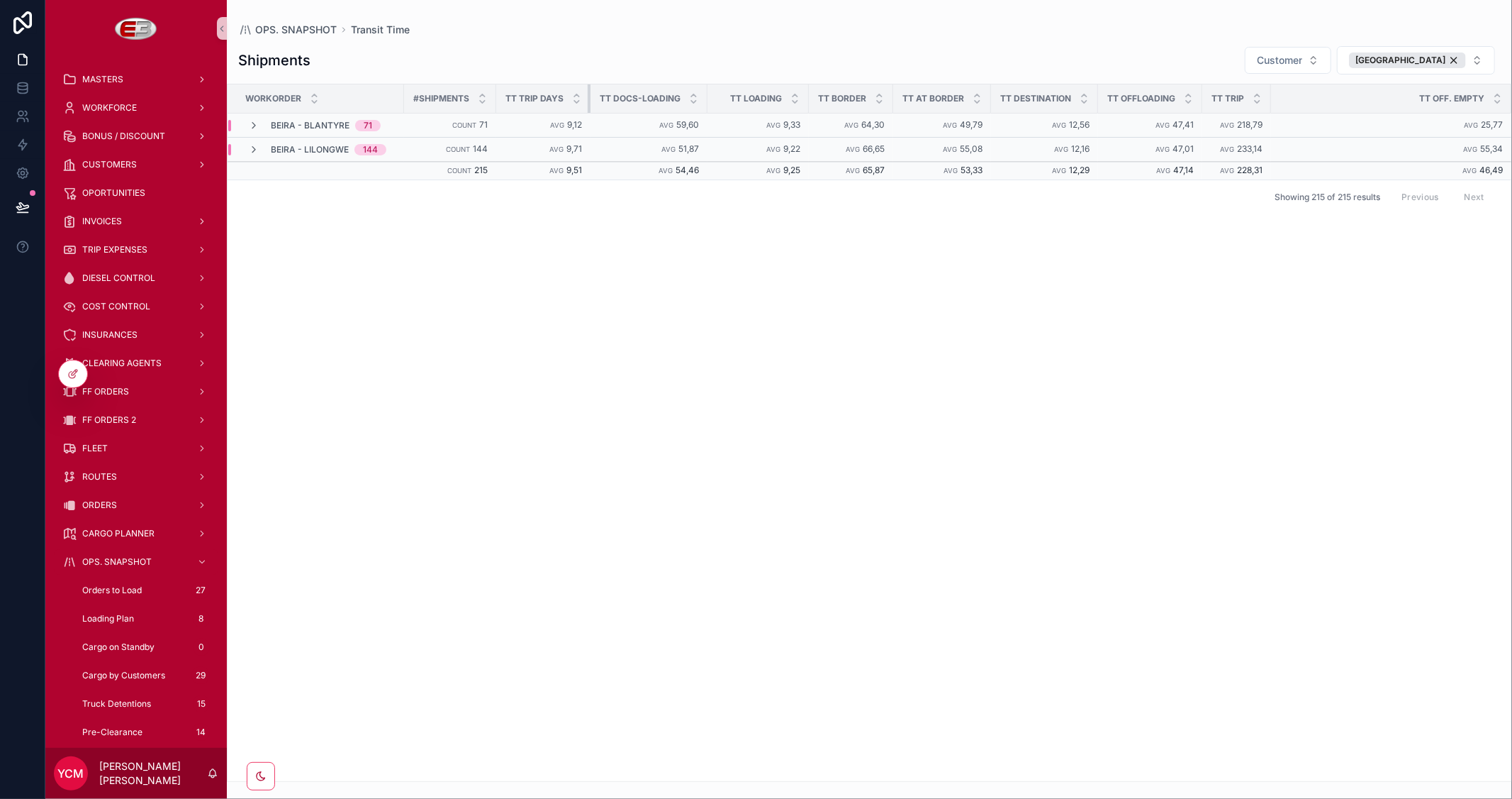
click at [584, 102] on th "TT Trip Days" at bounding box center [543, 98] width 94 height 29
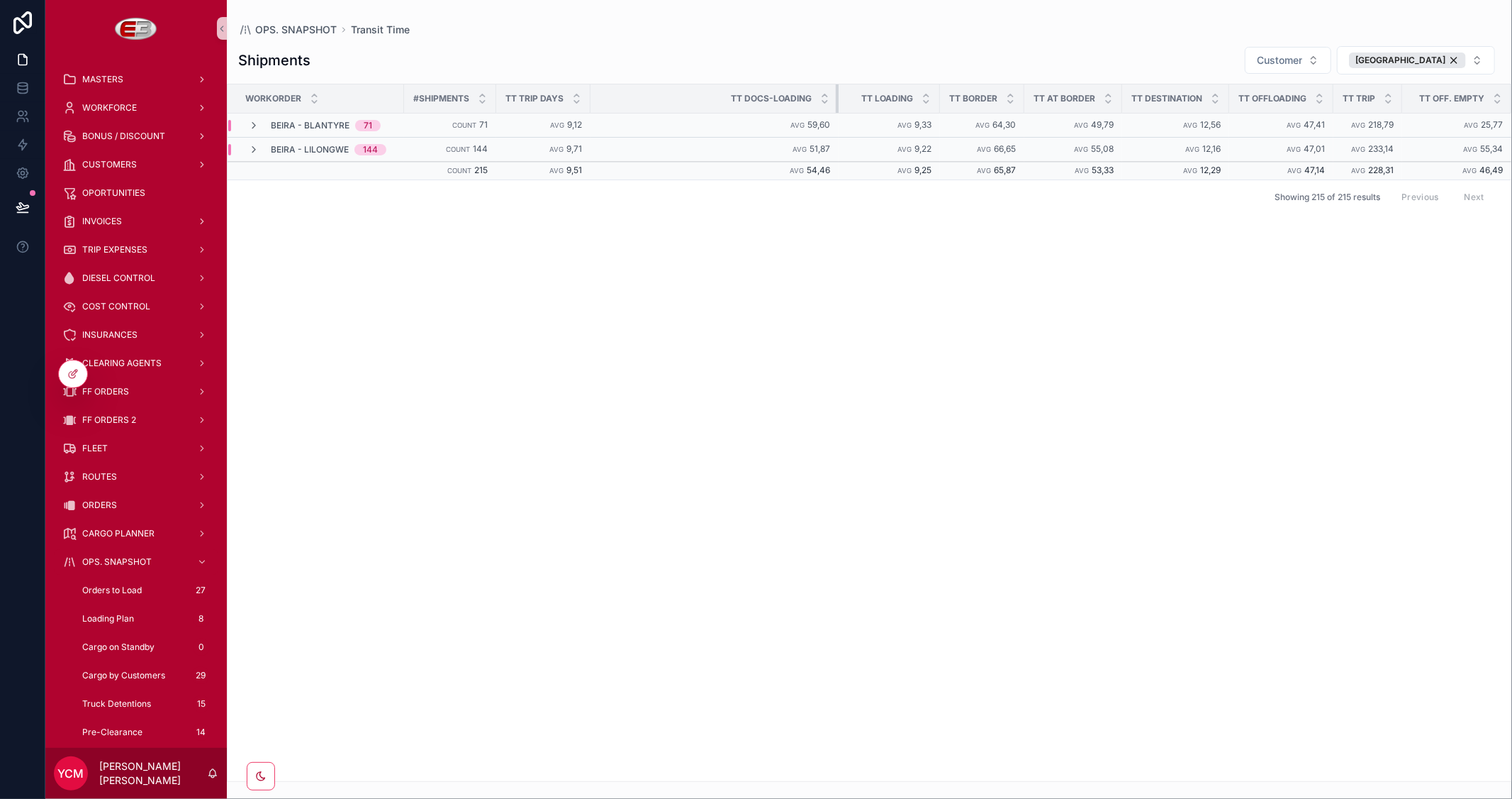
drag, startPoint x: 705, startPoint y: 101, endPoint x: 841, endPoint y: 103, distance: 136.0
click at [841, 103] on tr "Workorder #Shipments TT Trip Days TT Docs-Loading TT Loading TT Border TT At Bo…" at bounding box center [869, 98] width 1284 height 29
click at [883, 268] on div "Workorder #Shipments TT Trip Days TT Docs-Loading TT Loading TT Border TT At Bo…" at bounding box center [869, 433] width 1284 height 697
click at [16, 206] on icon at bounding box center [23, 207] width 14 height 14
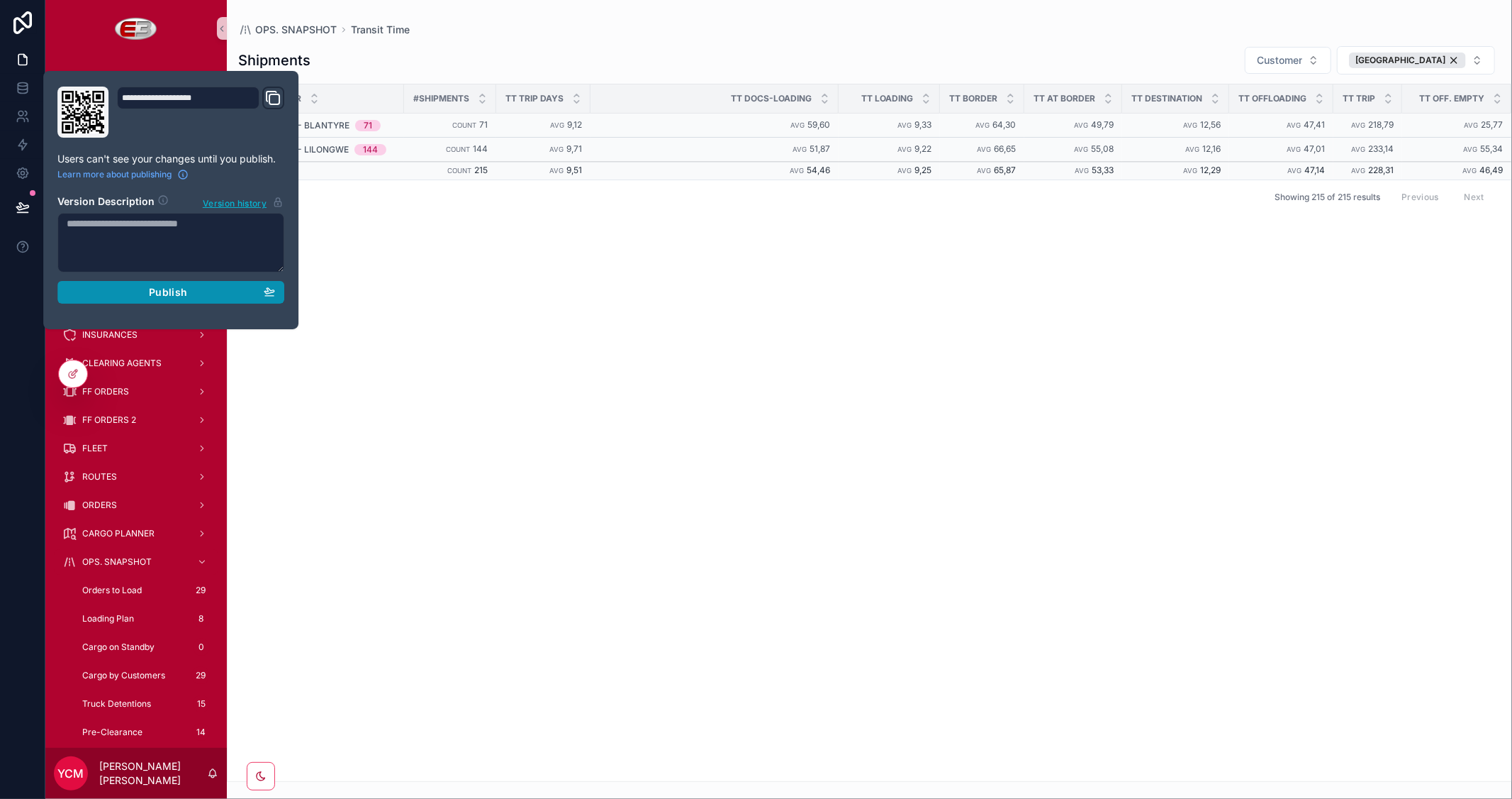
click at [222, 293] on div "Publish" at bounding box center [171, 292] width 209 height 13
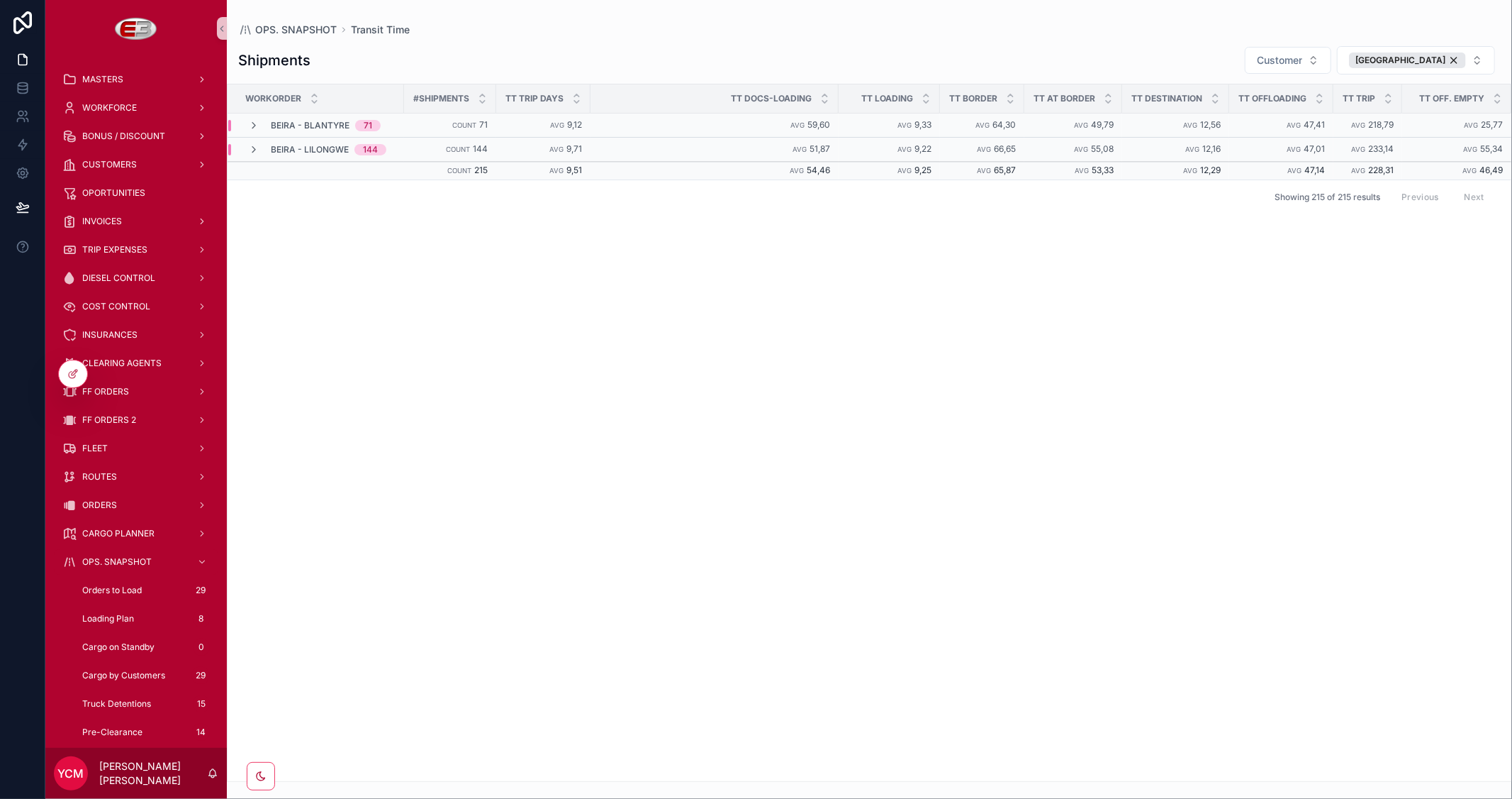
click at [550, 438] on div "Workorder #Shipments TT Trip Days TT Docs-Loading TT Loading TT Border TT At Bo…" at bounding box center [869, 433] width 1284 height 697
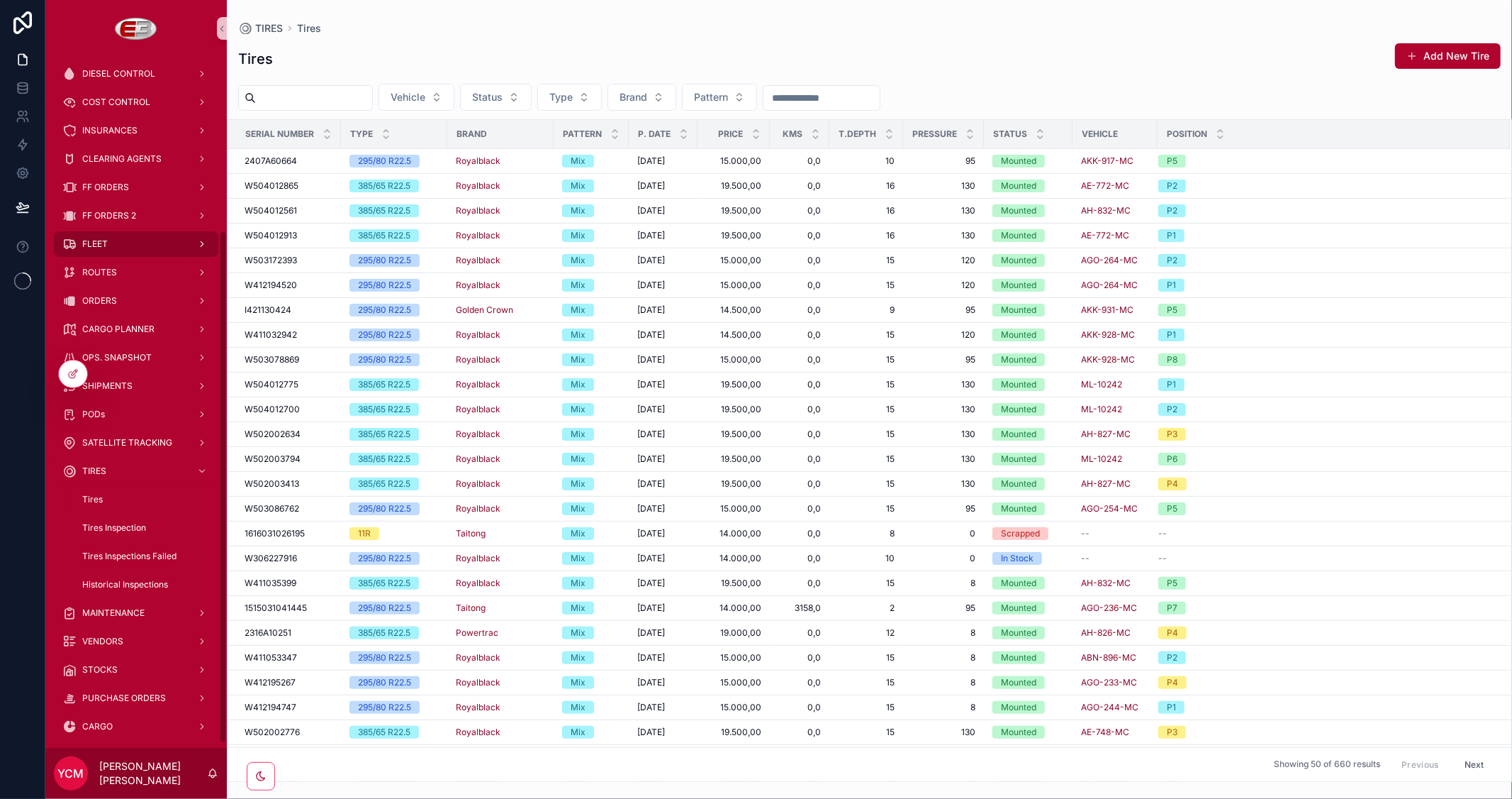
scroll to position [236, 0]
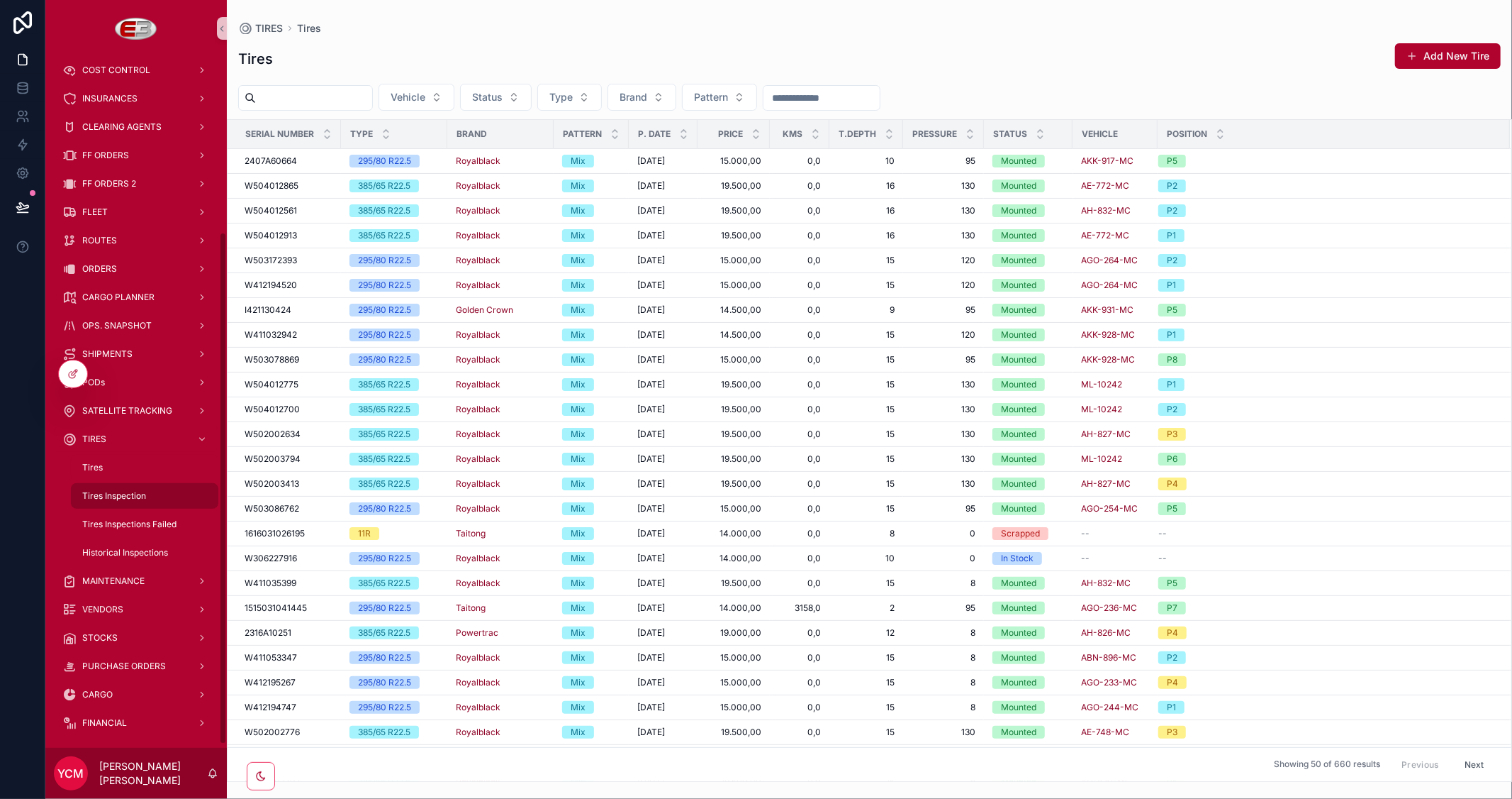
click at [124, 494] on span "Tires Inspection" at bounding box center [113, 496] width 64 height 11
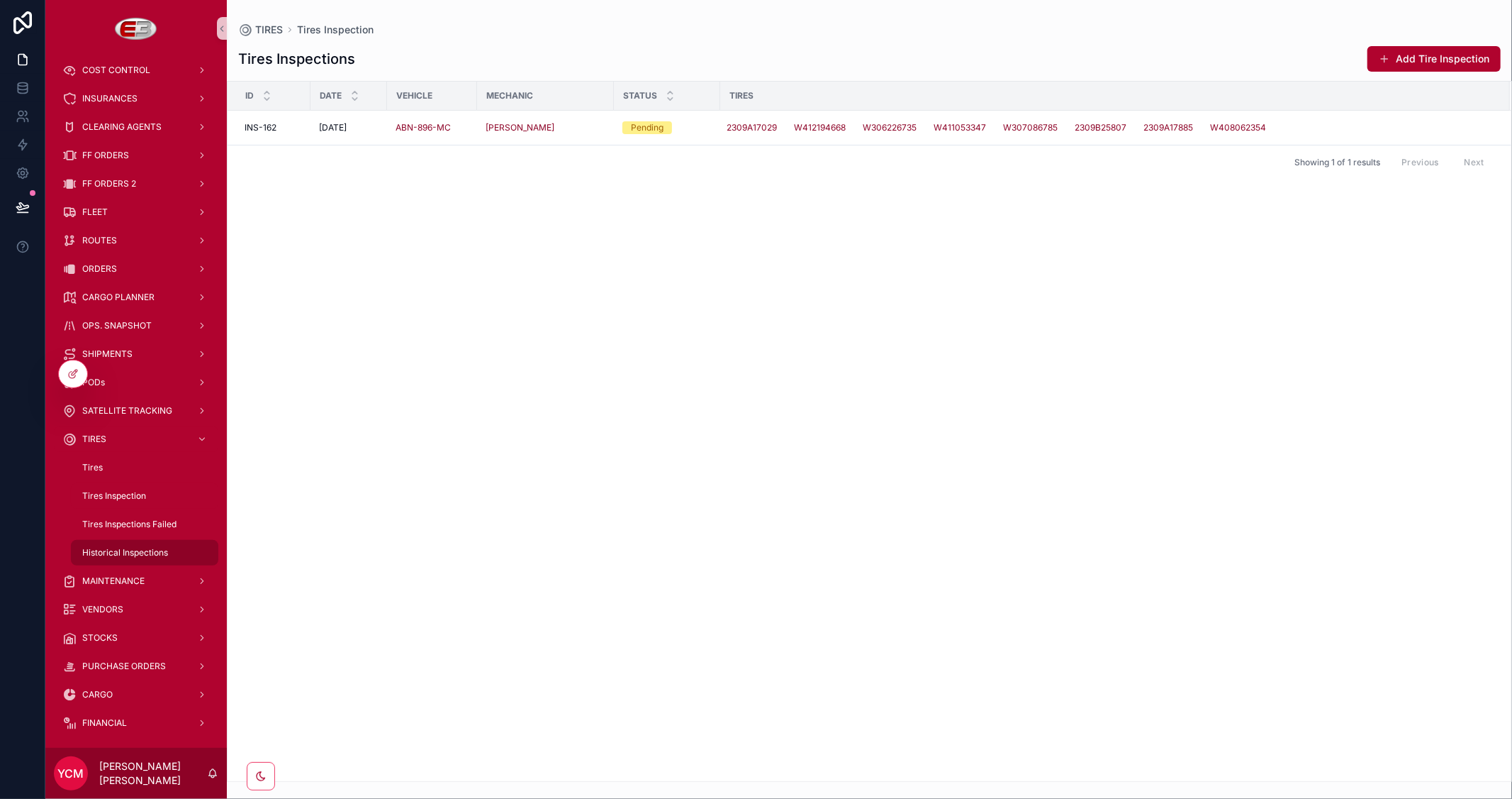
click at [114, 552] on span "Historical Inspections" at bounding box center [124, 552] width 86 height 11
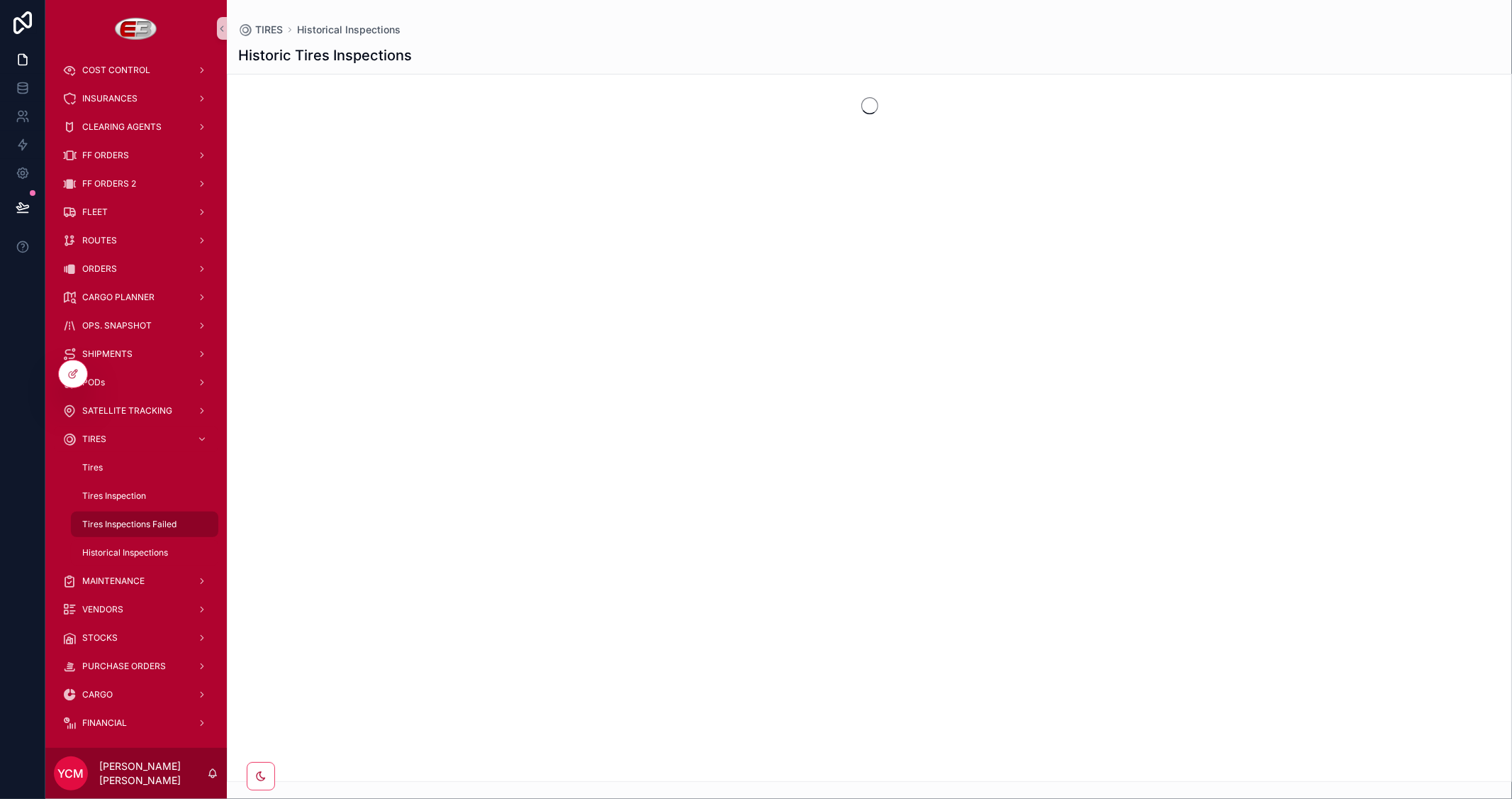
click at [120, 527] on span "Tires Inspections Failed" at bounding box center [129, 524] width 94 height 11
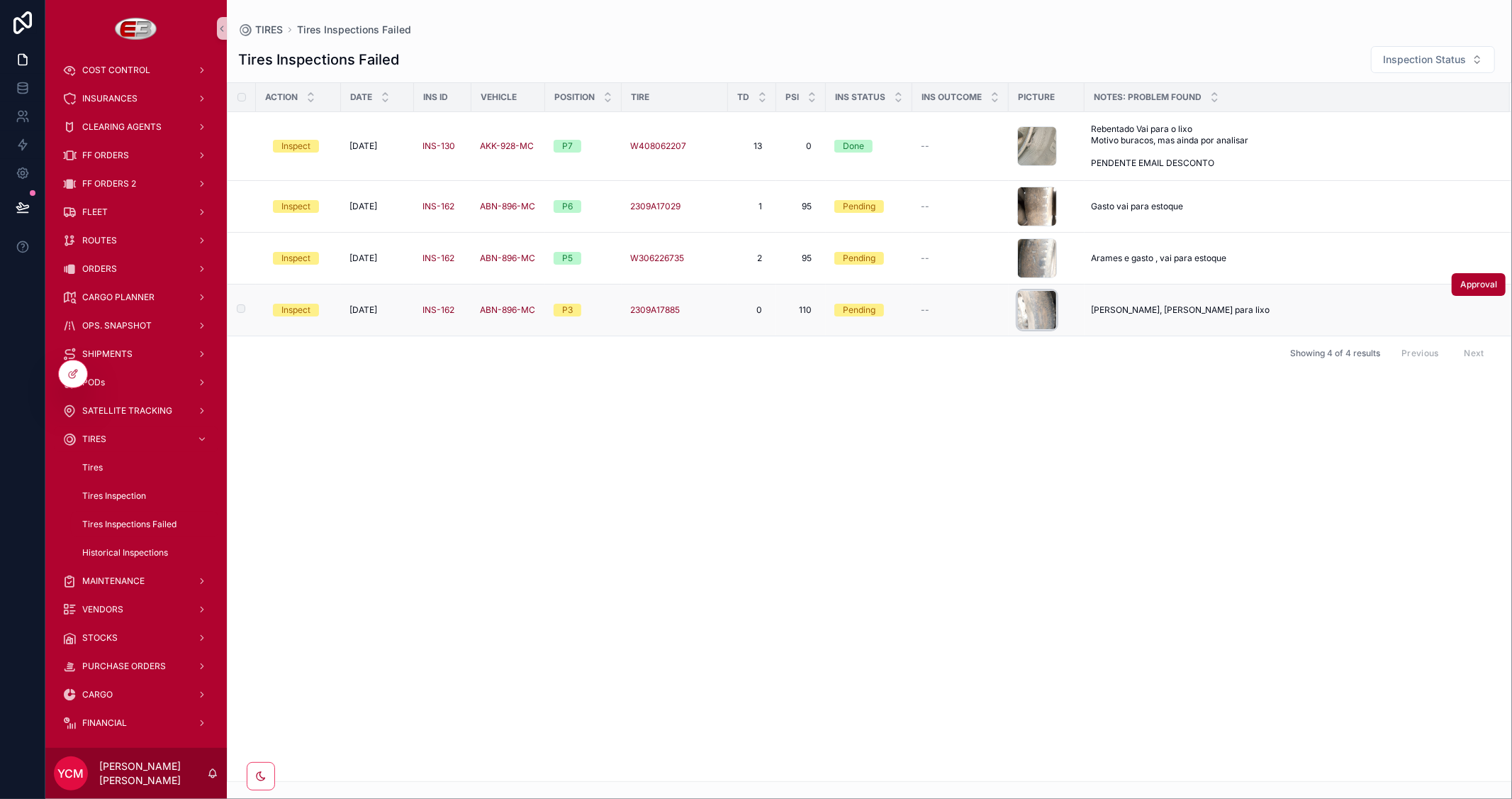
click at [1043, 309] on div "scrollable content" at bounding box center [1037, 310] width 39 height 39
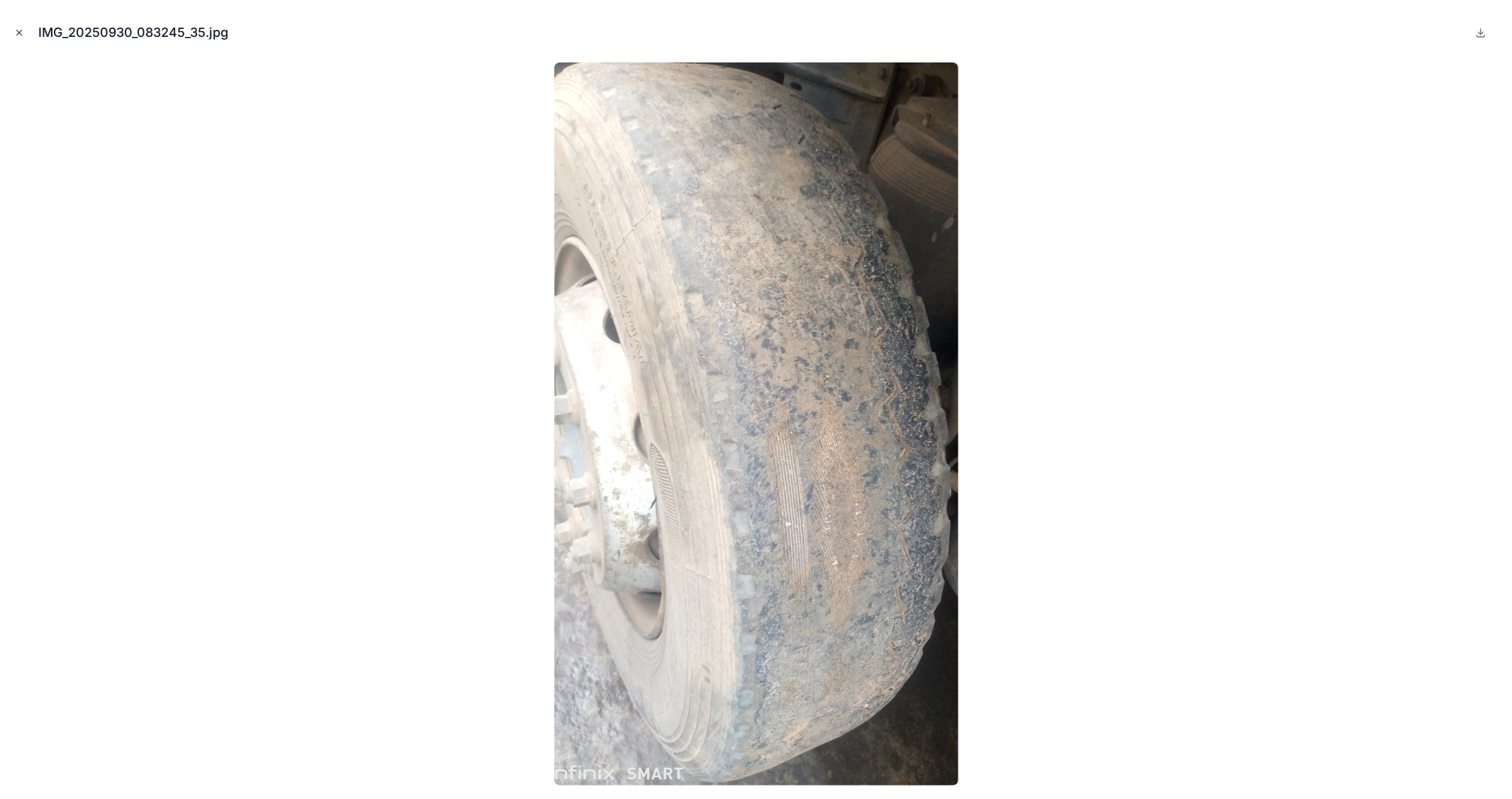
click at [14, 32] on icon "Close modal" at bounding box center [19, 32] width 10 height 10
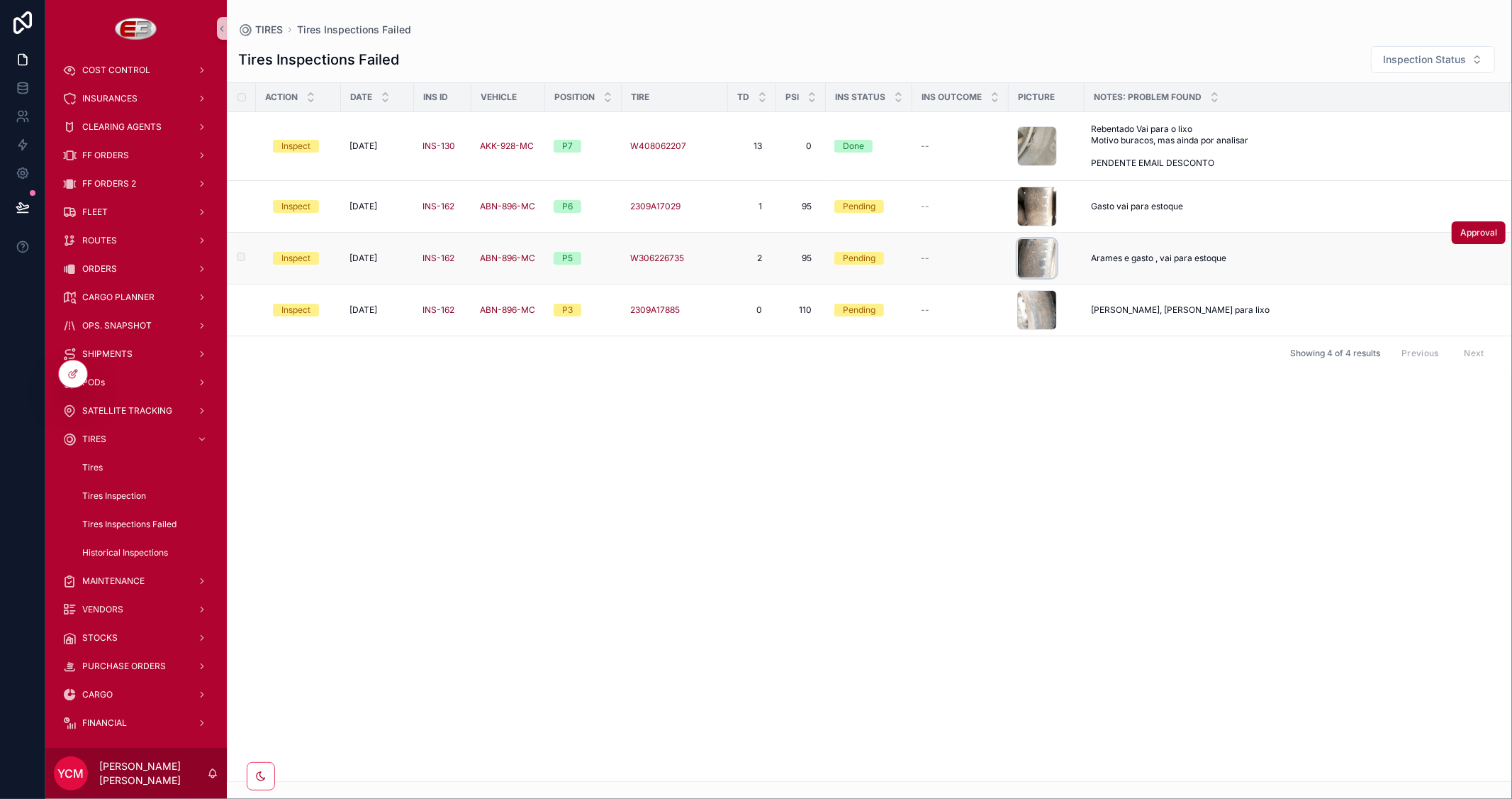
click at [1039, 252] on div "scrollable content" at bounding box center [1037, 258] width 39 height 39
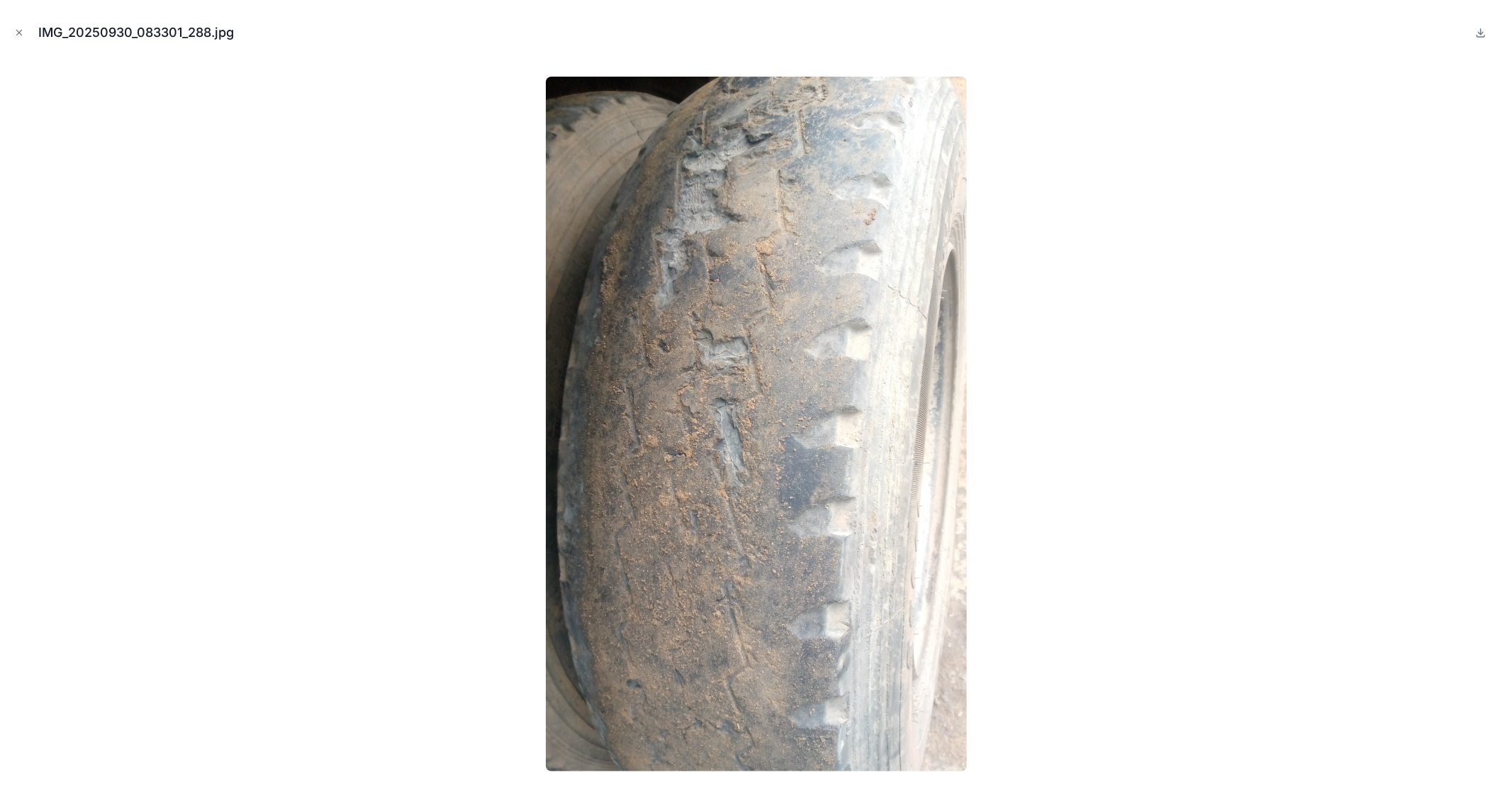
click at [20, 32] on icon "Close modal" at bounding box center [20, 33] width 5 height 5
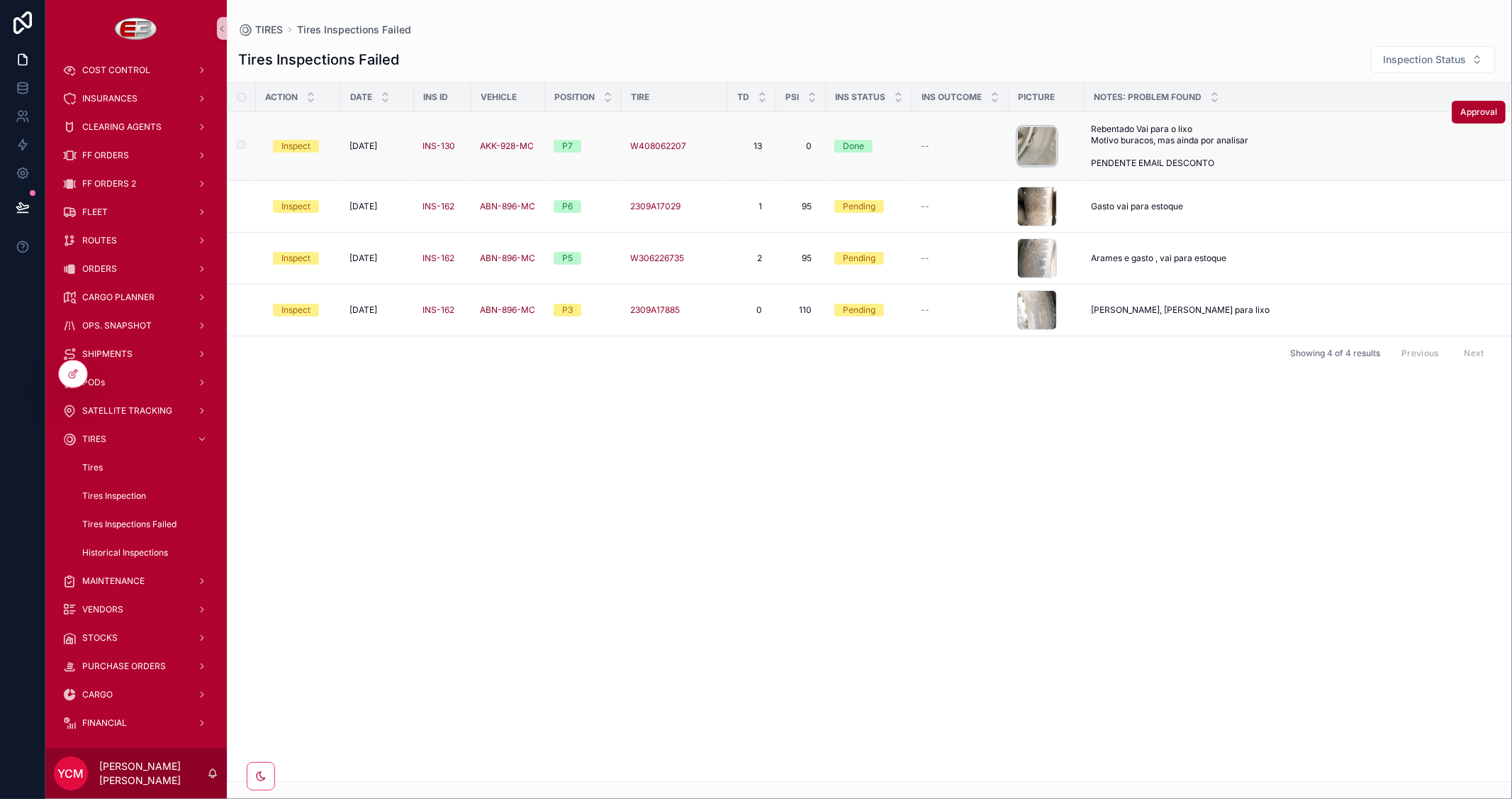
click at [1040, 146] on div "scrollable content" at bounding box center [1037, 146] width 39 height 39
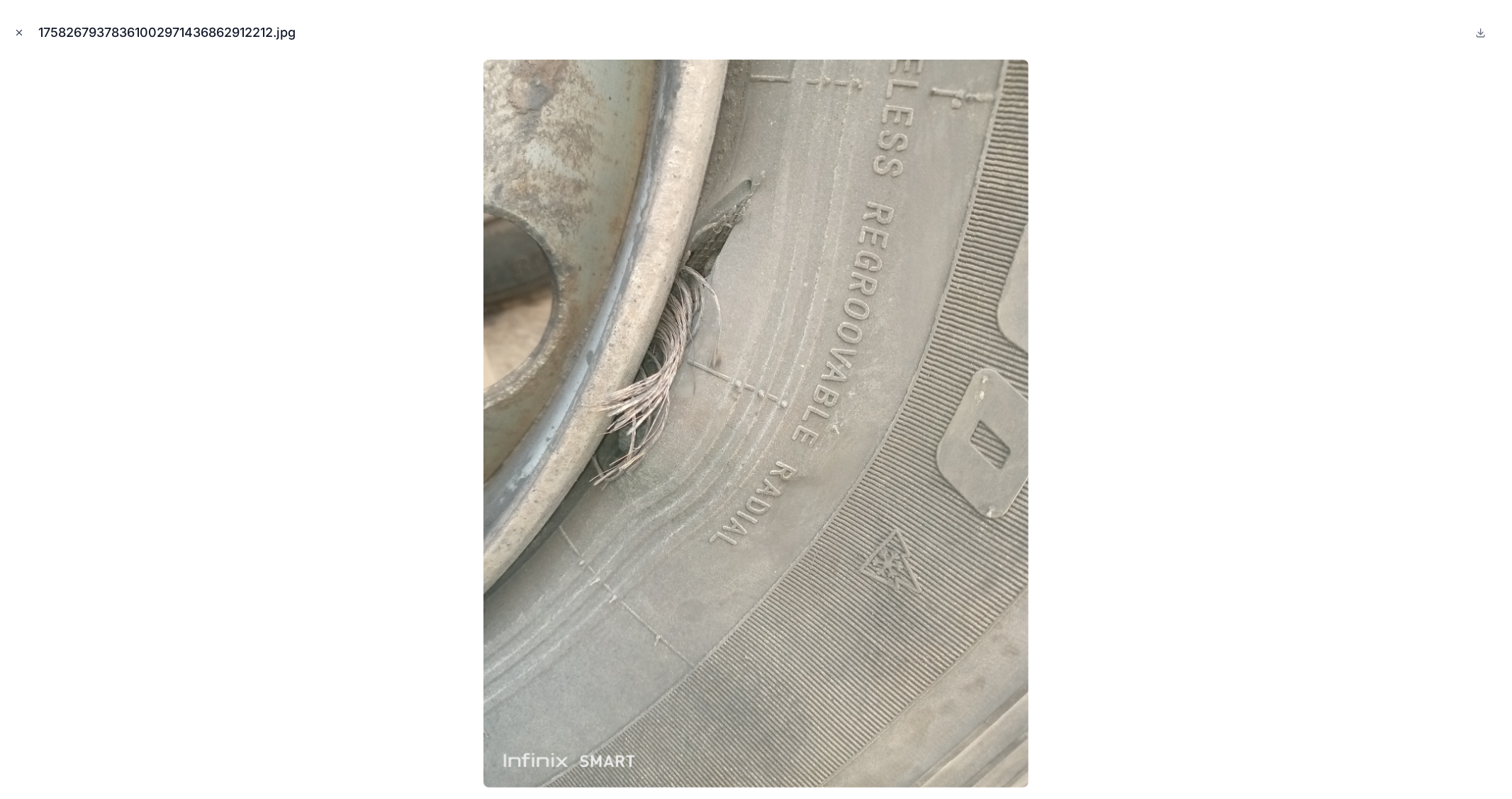
click at [17, 30] on icon "Close modal" at bounding box center [19, 32] width 10 height 10
